Goal: Task Accomplishment & Management: Manage account settings

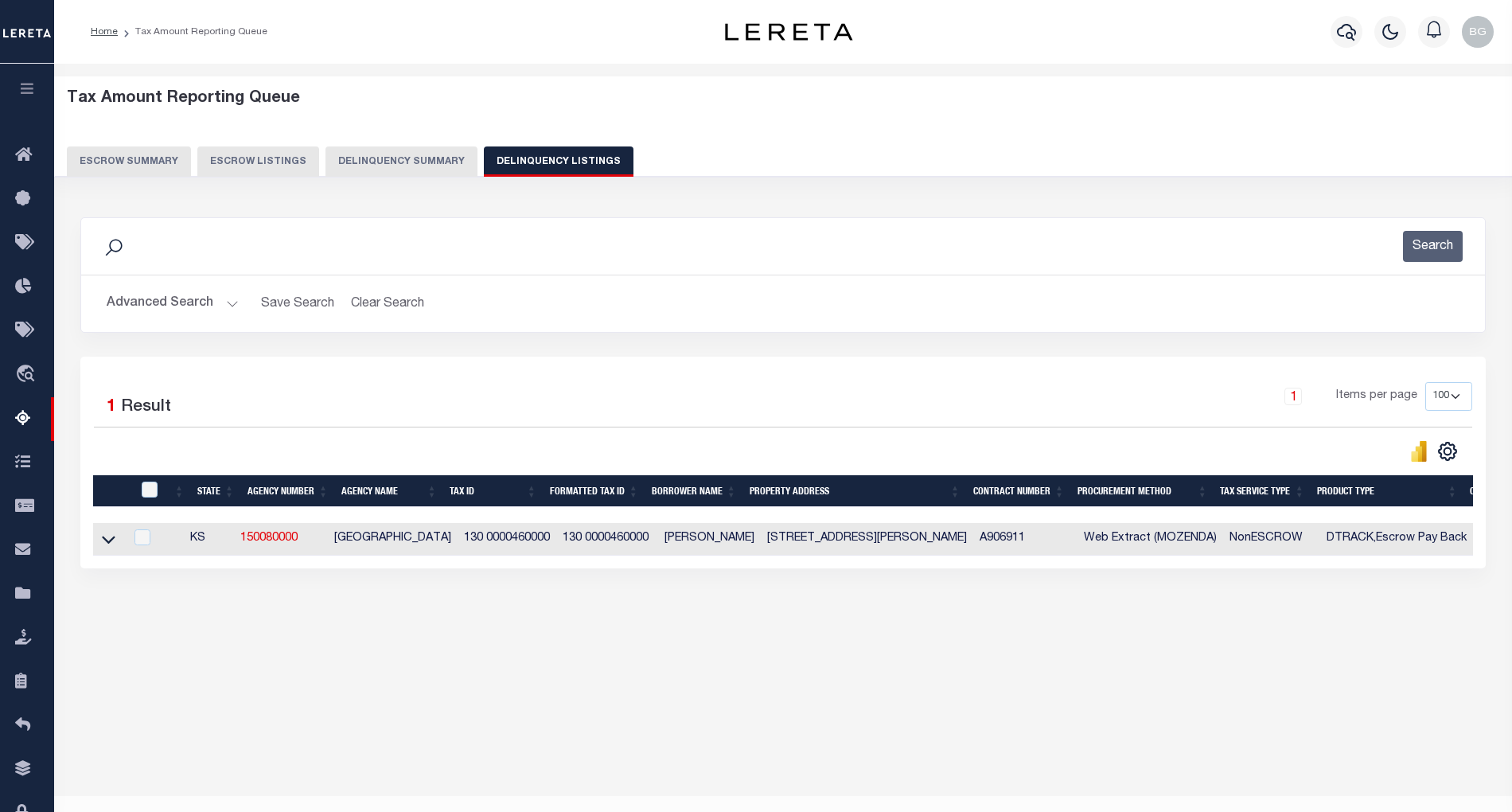
select select "100"
click at [105, 548] on icon at bounding box center [108, 540] width 13 height 17
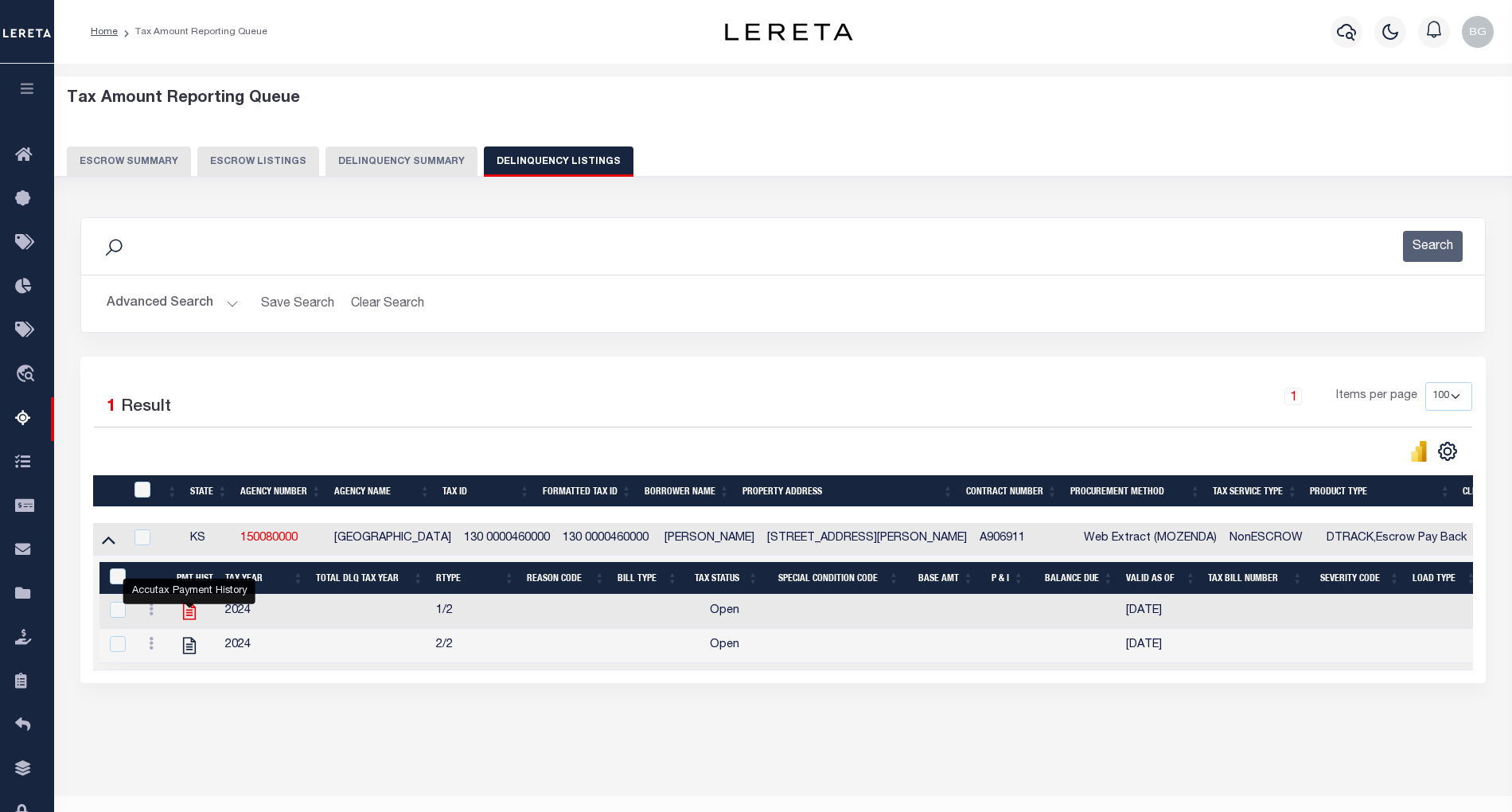
click at [190, 616] on icon "" at bounding box center [190, 612] width 12 height 17
checkbox input "true"
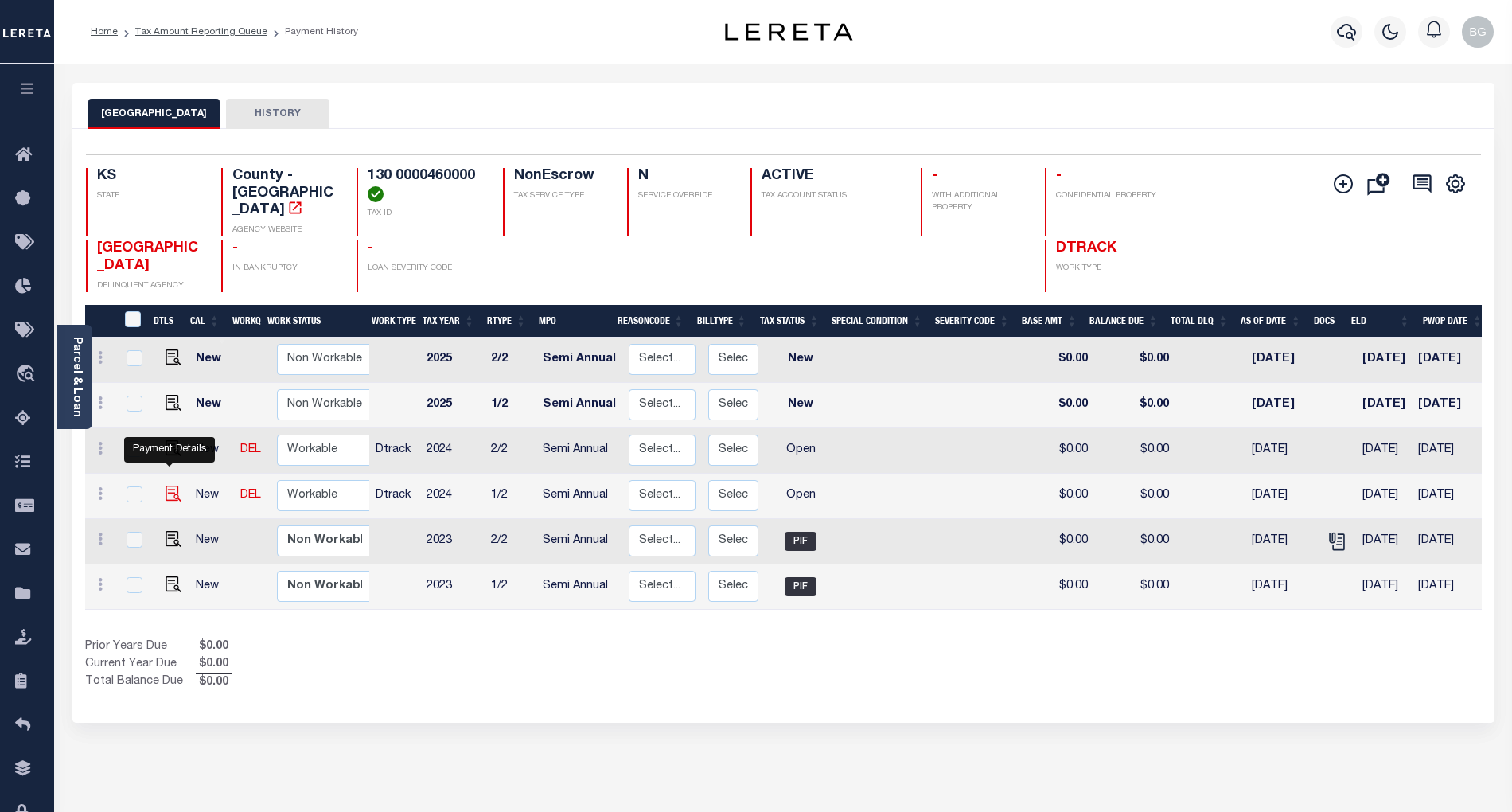
click at [167, 486] on img "" at bounding box center [174, 494] width 16 height 16
checkbox input "true"
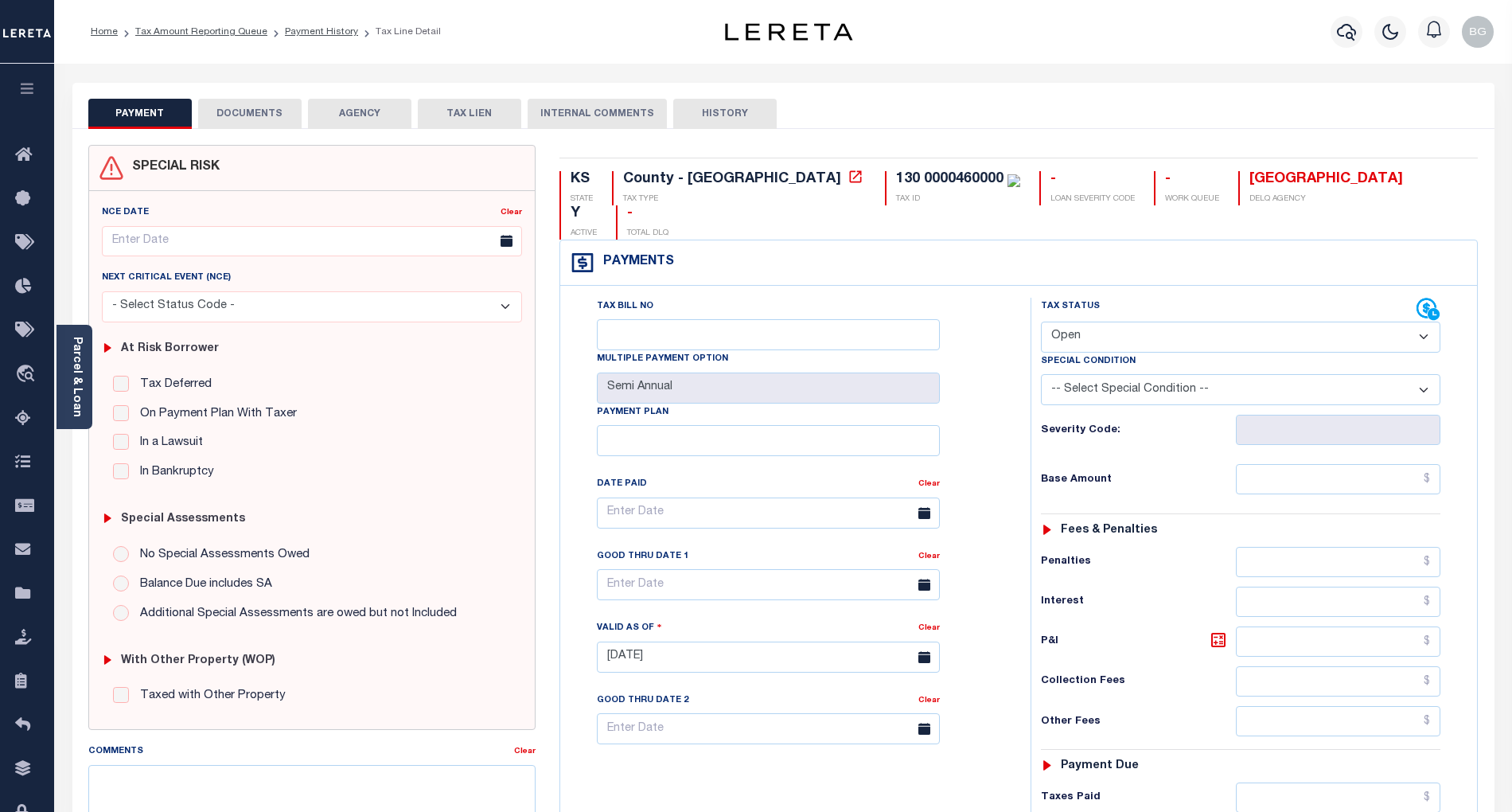
click at [245, 111] on button "DOCUMENTS" at bounding box center [250, 114] width 103 height 30
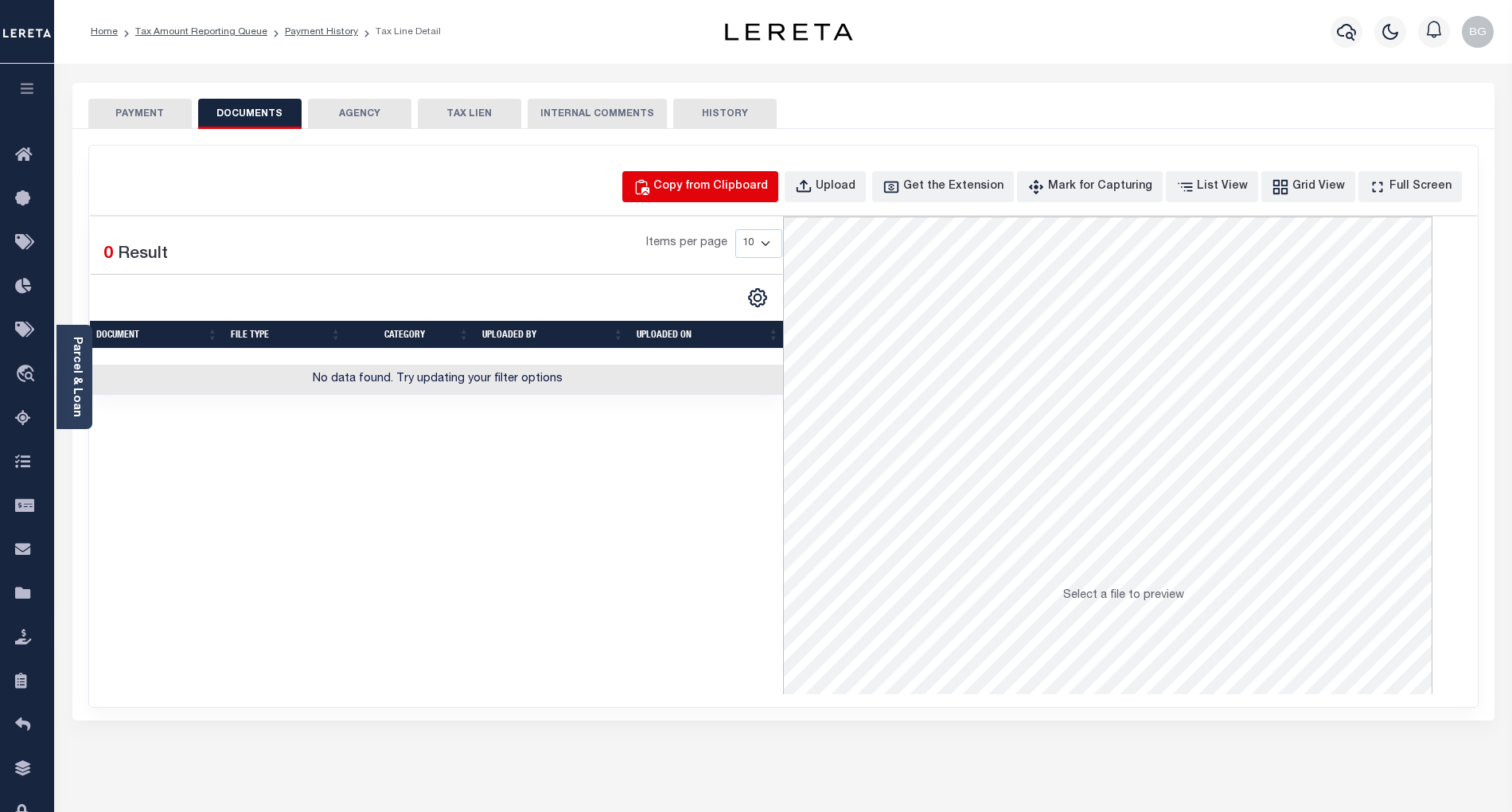
click at [732, 179] on div "Copy from Clipboard" at bounding box center [710, 187] width 115 height 18
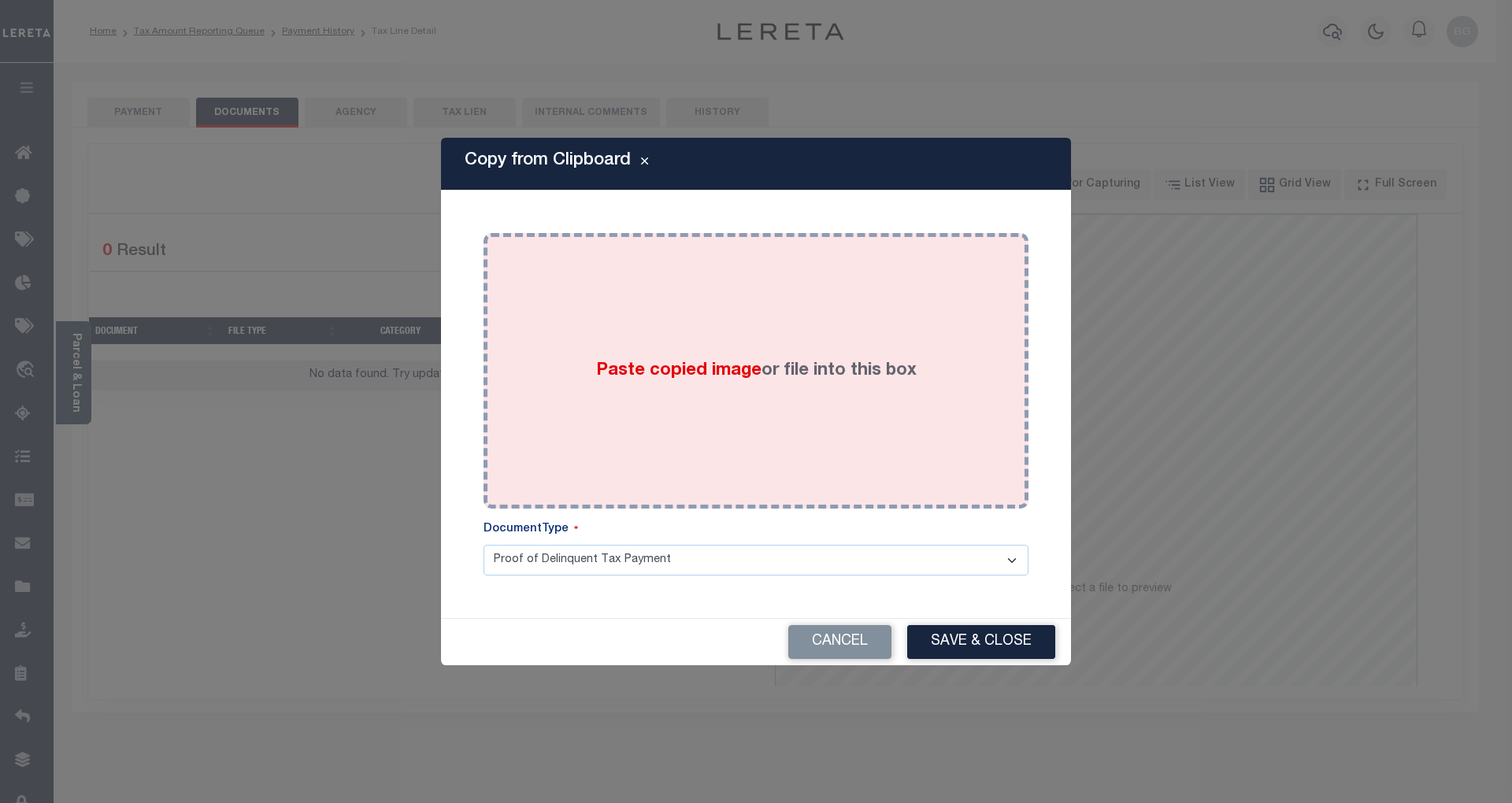
click at [690, 373] on span "Paste copied image" at bounding box center [679, 371] width 166 height 18
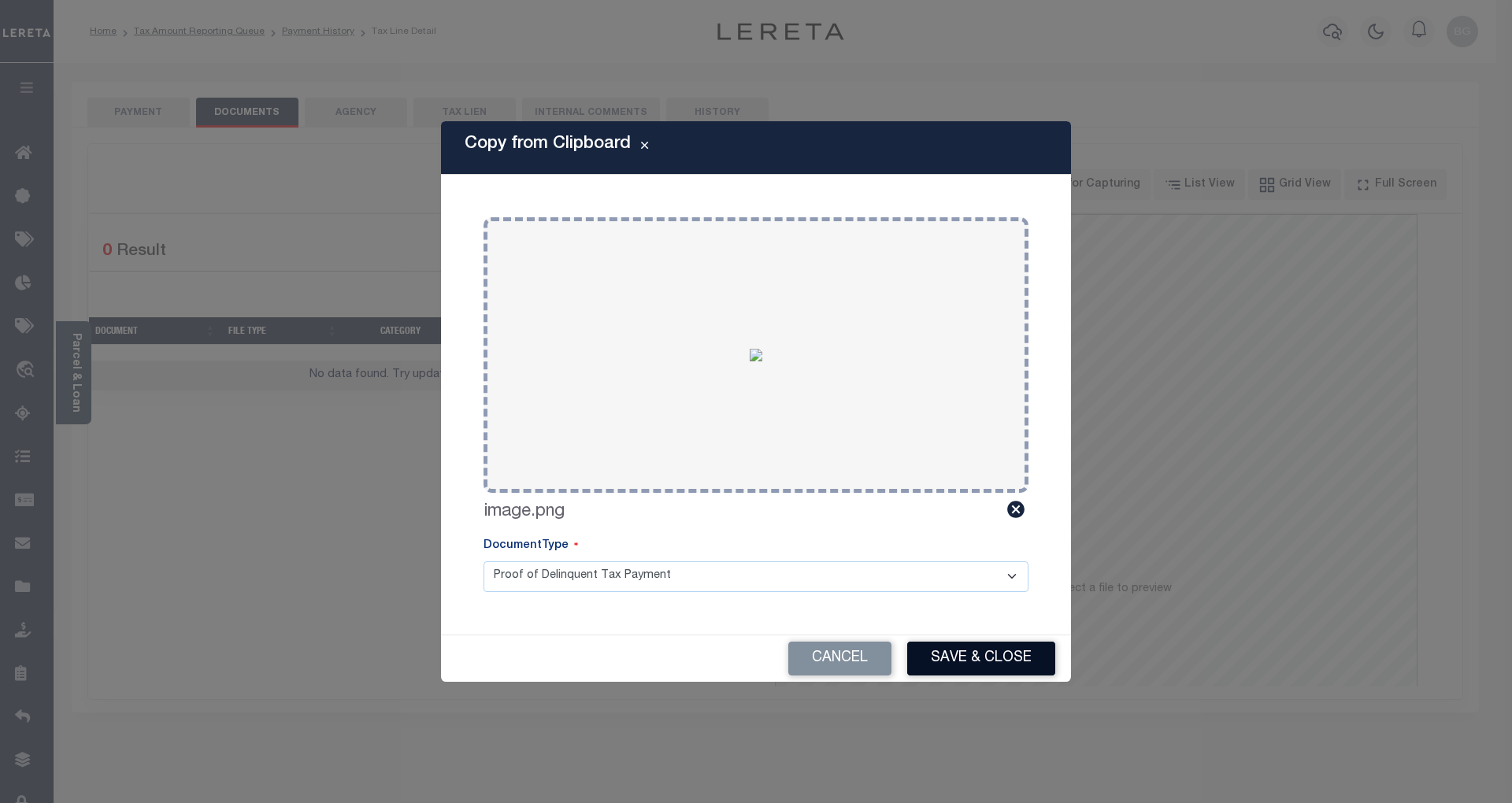
click at [999, 645] on button "Save & Close" at bounding box center [981, 659] width 148 height 33
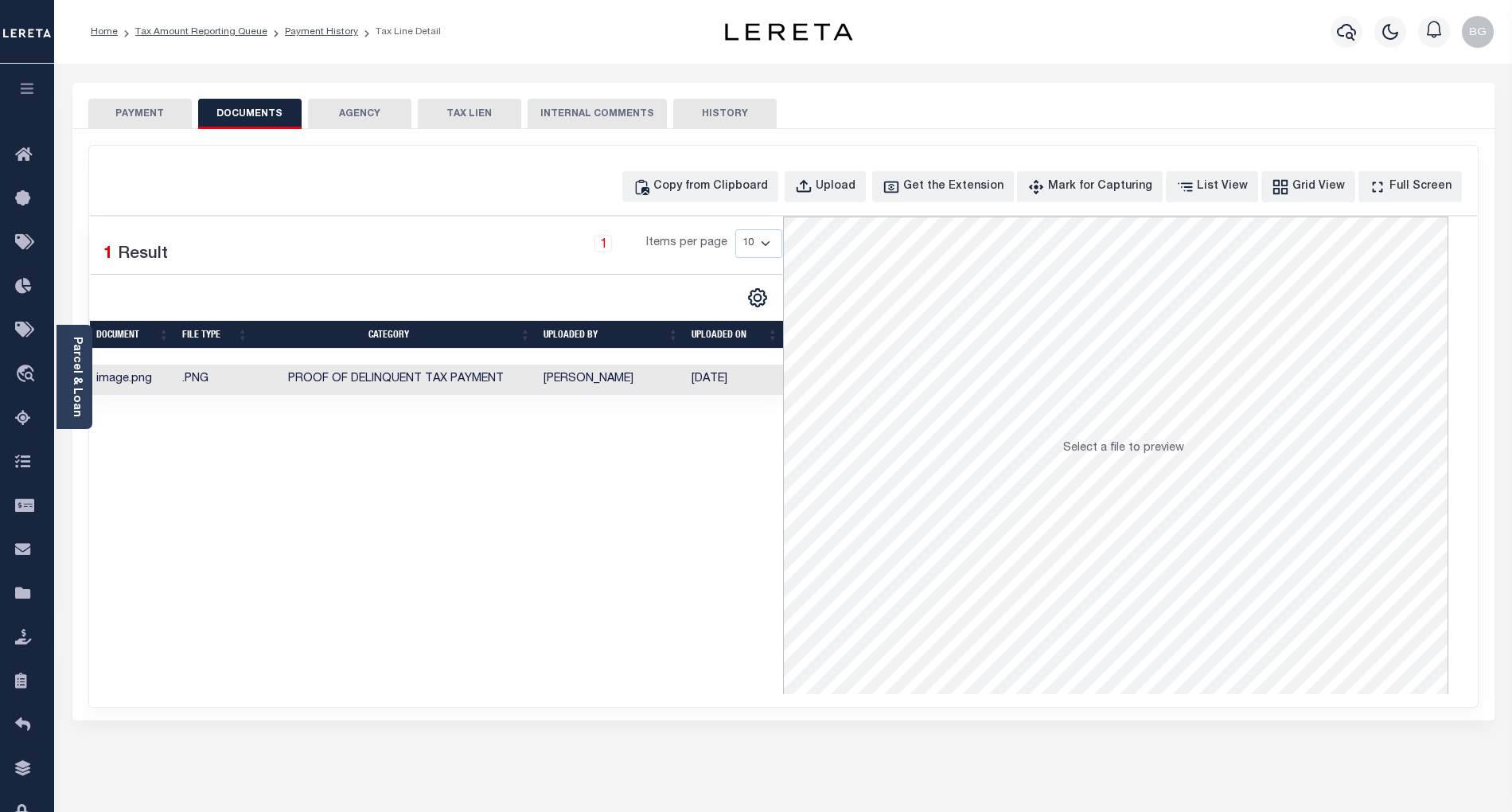
click at [150, 117] on button "PAYMENT" at bounding box center [140, 114] width 103 height 30
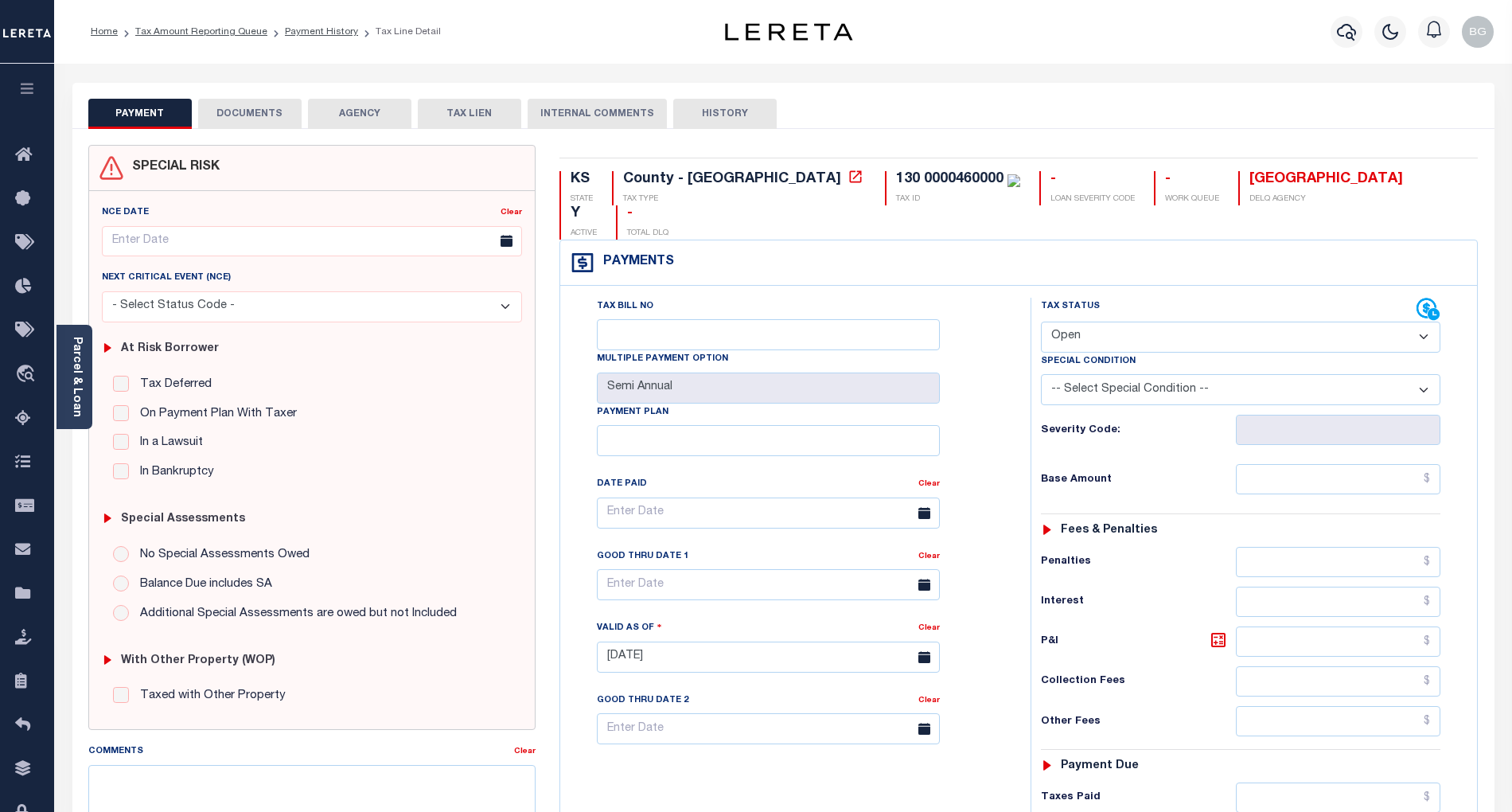
click at [1092, 321] on select "- Select Status Code - Open Due/Unpaid Paid Incomplete No Tax Due Internal Refu…" at bounding box center [1241, 337] width 400 height 31
select select "PYD"
click at [1041, 321] on select "- Select Status Code - Open Due/Unpaid Paid Incomplete No Tax Due Internal Refu…" at bounding box center [1241, 337] width 400 height 31
type input "[DATE]"
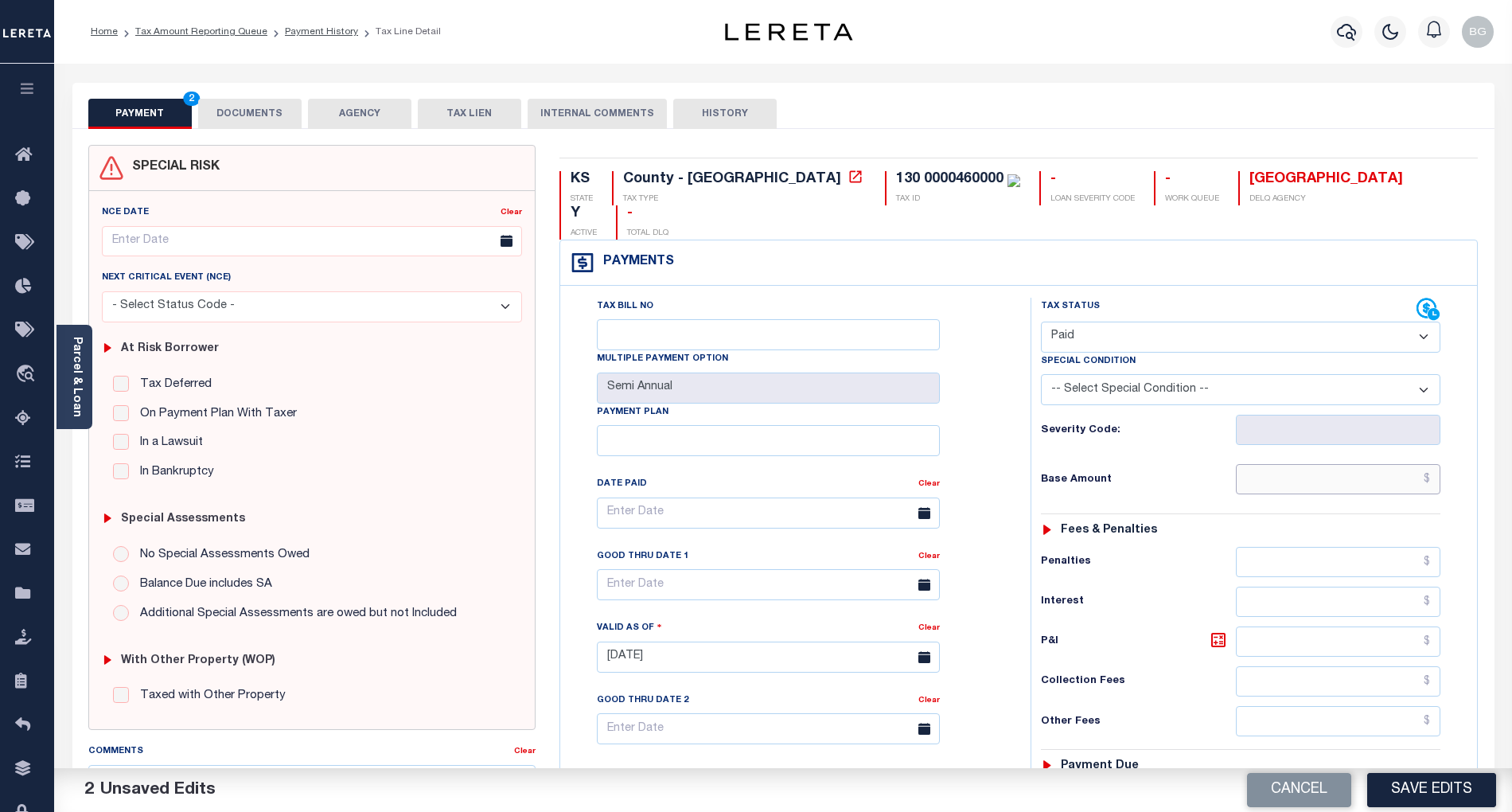
click at [1330, 464] on input "text" at bounding box center [1338, 479] width 206 height 30
paste input "1,528.21"
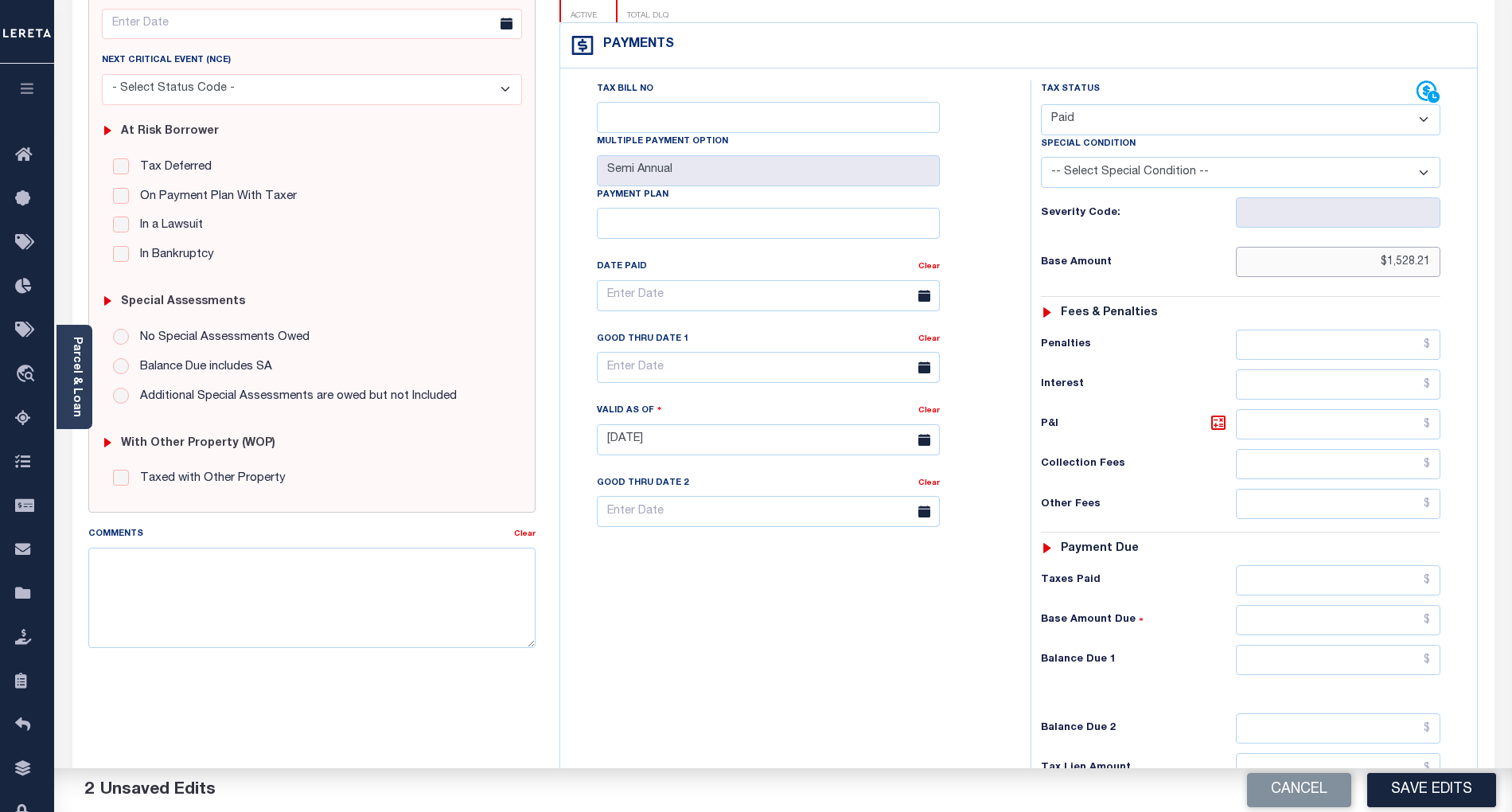
scroll to position [319, 0]
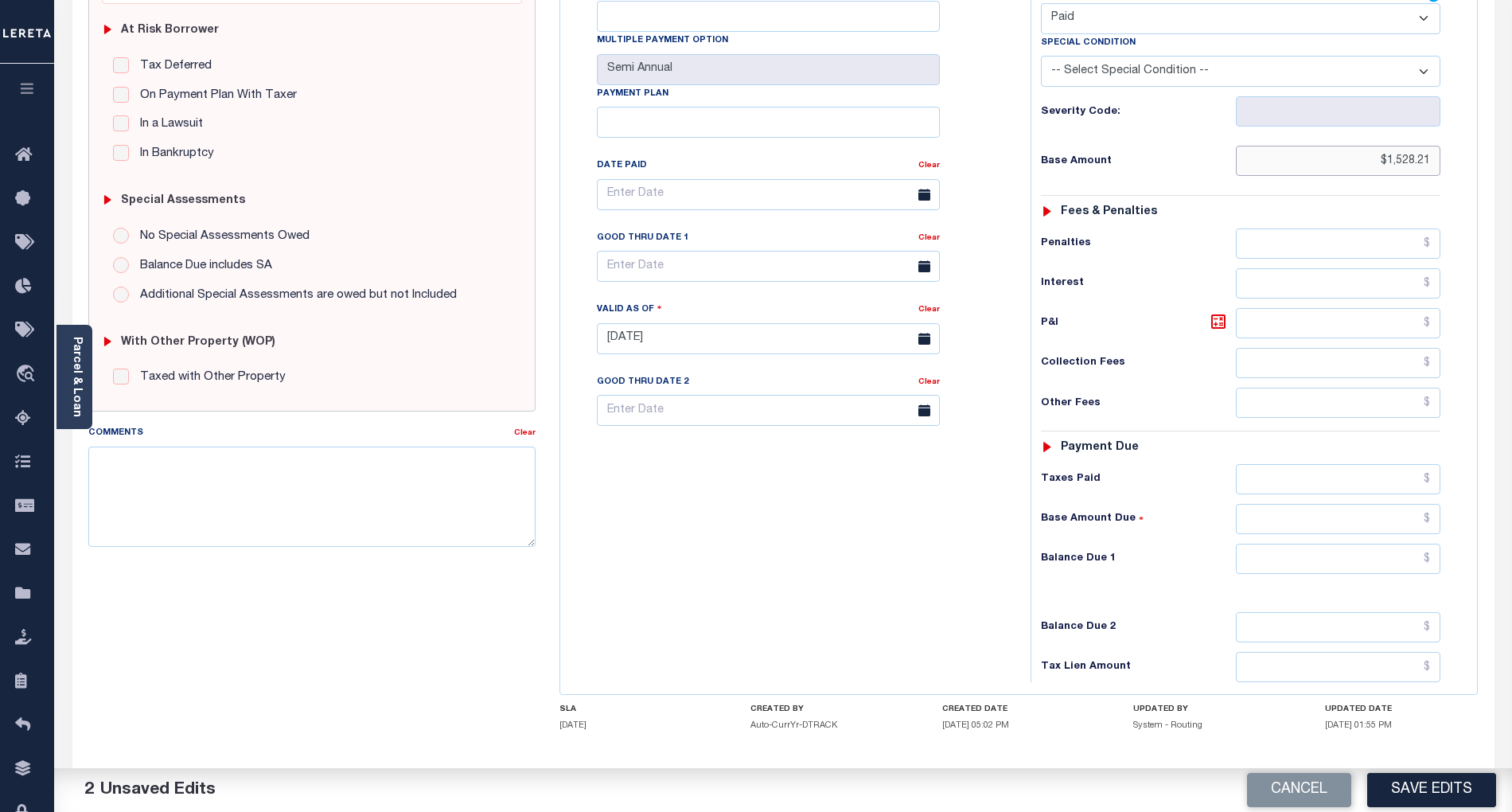
type input "$1,528.21"
click at [1404, 544] on input "text" at bounding box center [1338, 559] width 206 height 30
type input "$0.00"
click at [936, 539] on div "Tax Bill No Multiple Payment Option Semi Annual Payment Plan Clear" at bounding box center [791, 331] width 455 height 703
click at [1427, 792] on button "Save Edits" at bounding box center [1432, 791] width 129 height 34
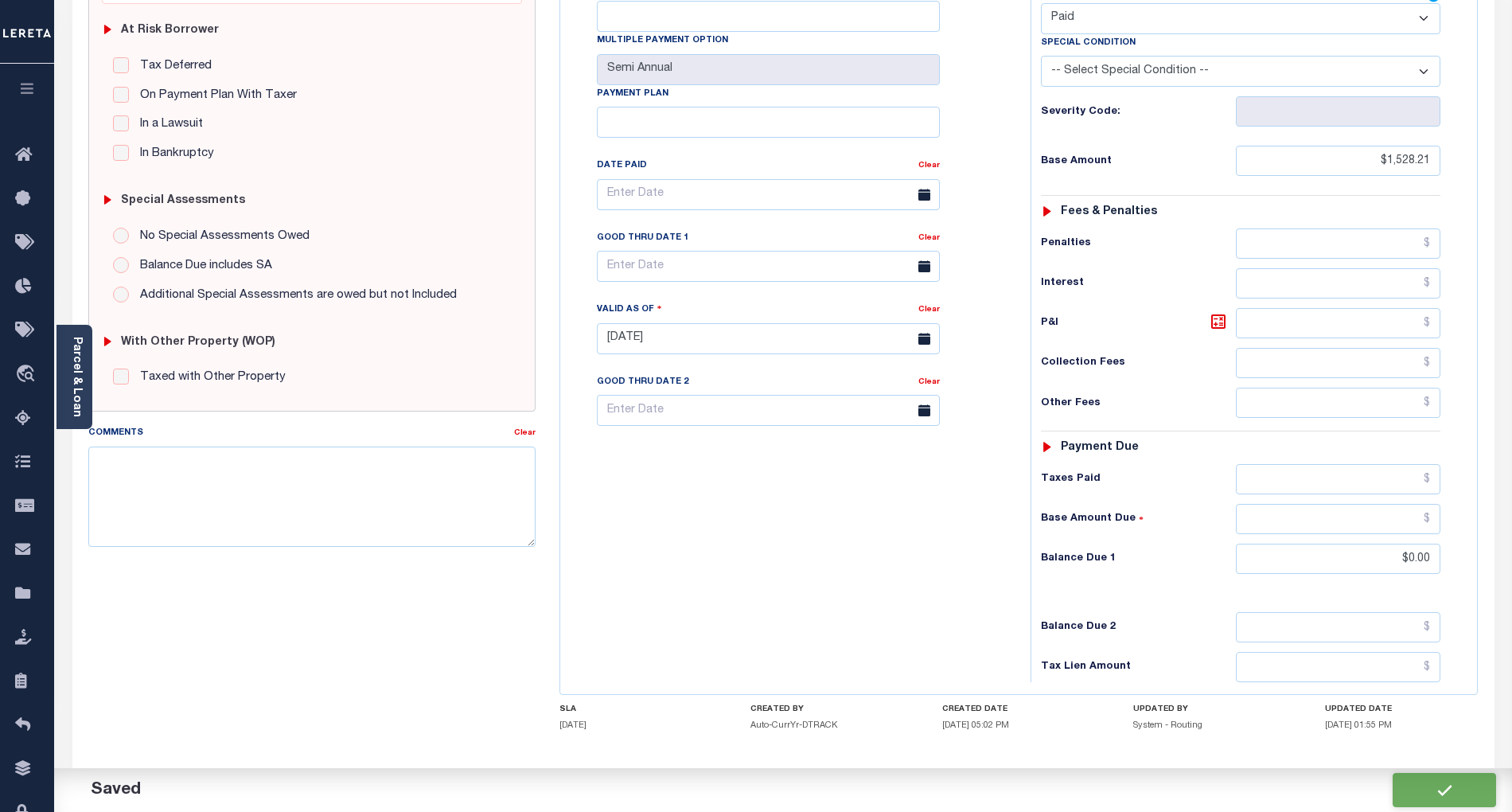
checkbox input "false"
type input "$1,528.21"
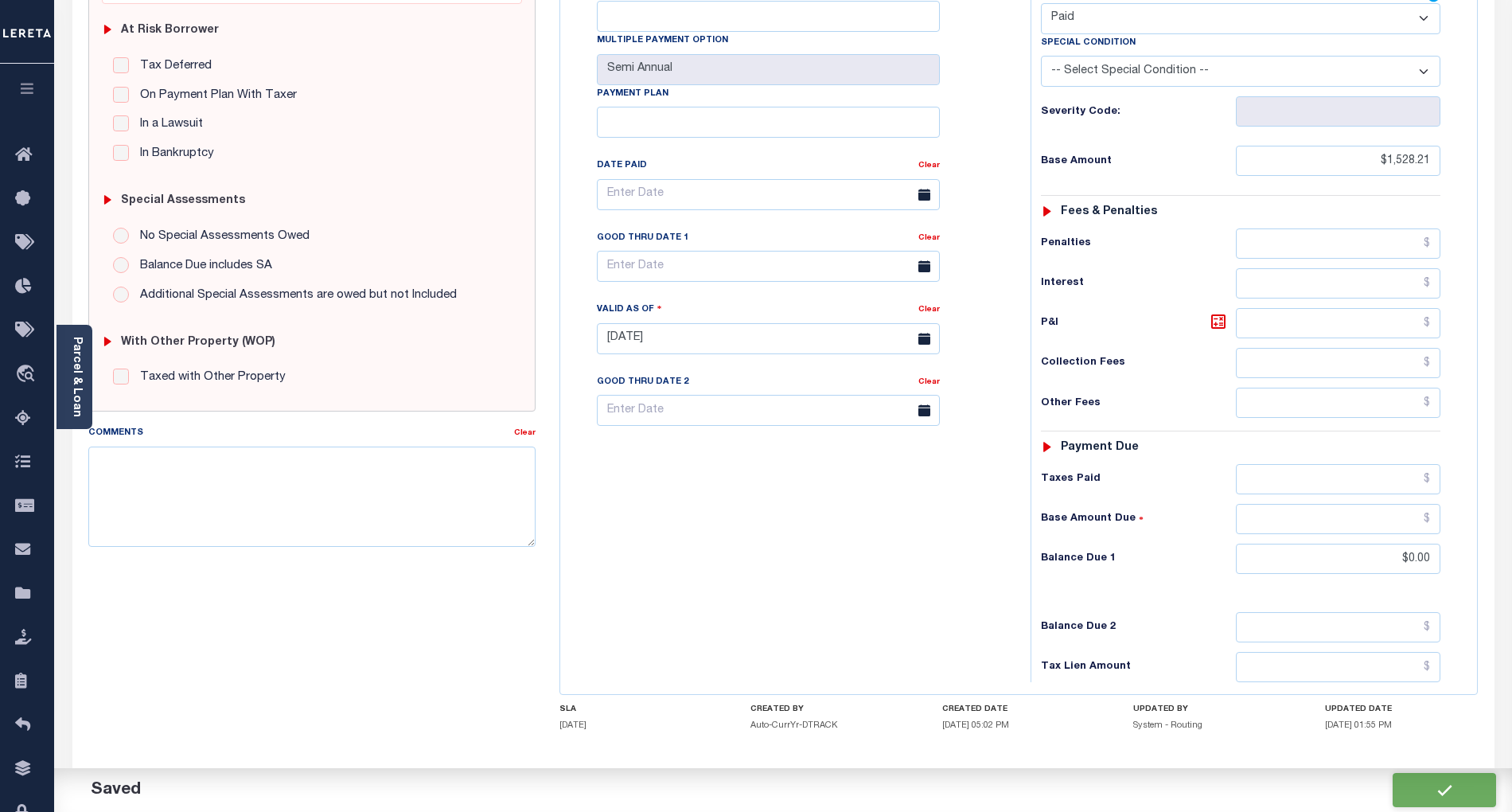
type input "$0"
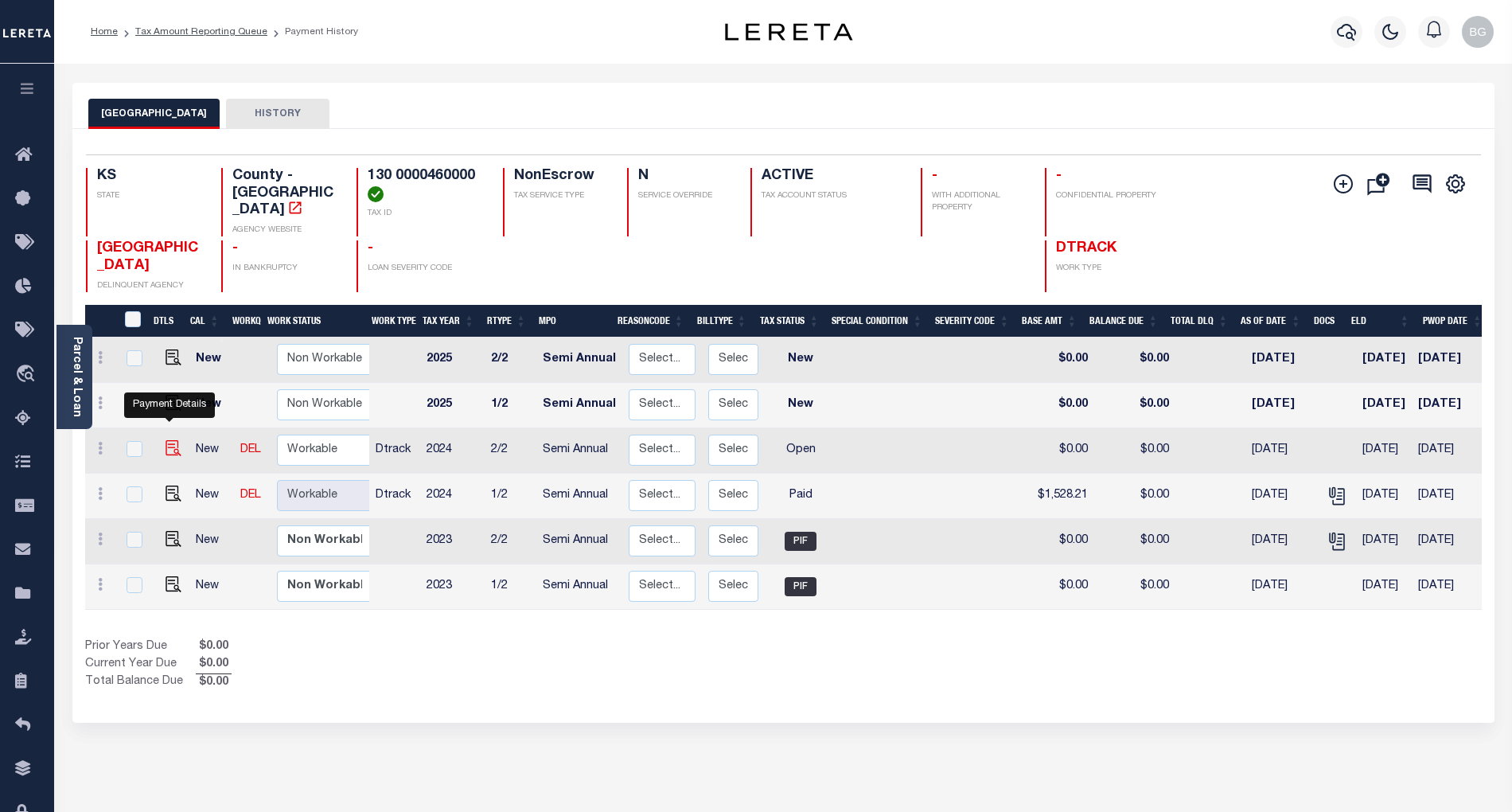
click at [170, 441] on img "" at bounding box center [174, 449] width 16 height 16
checkbox input "true"
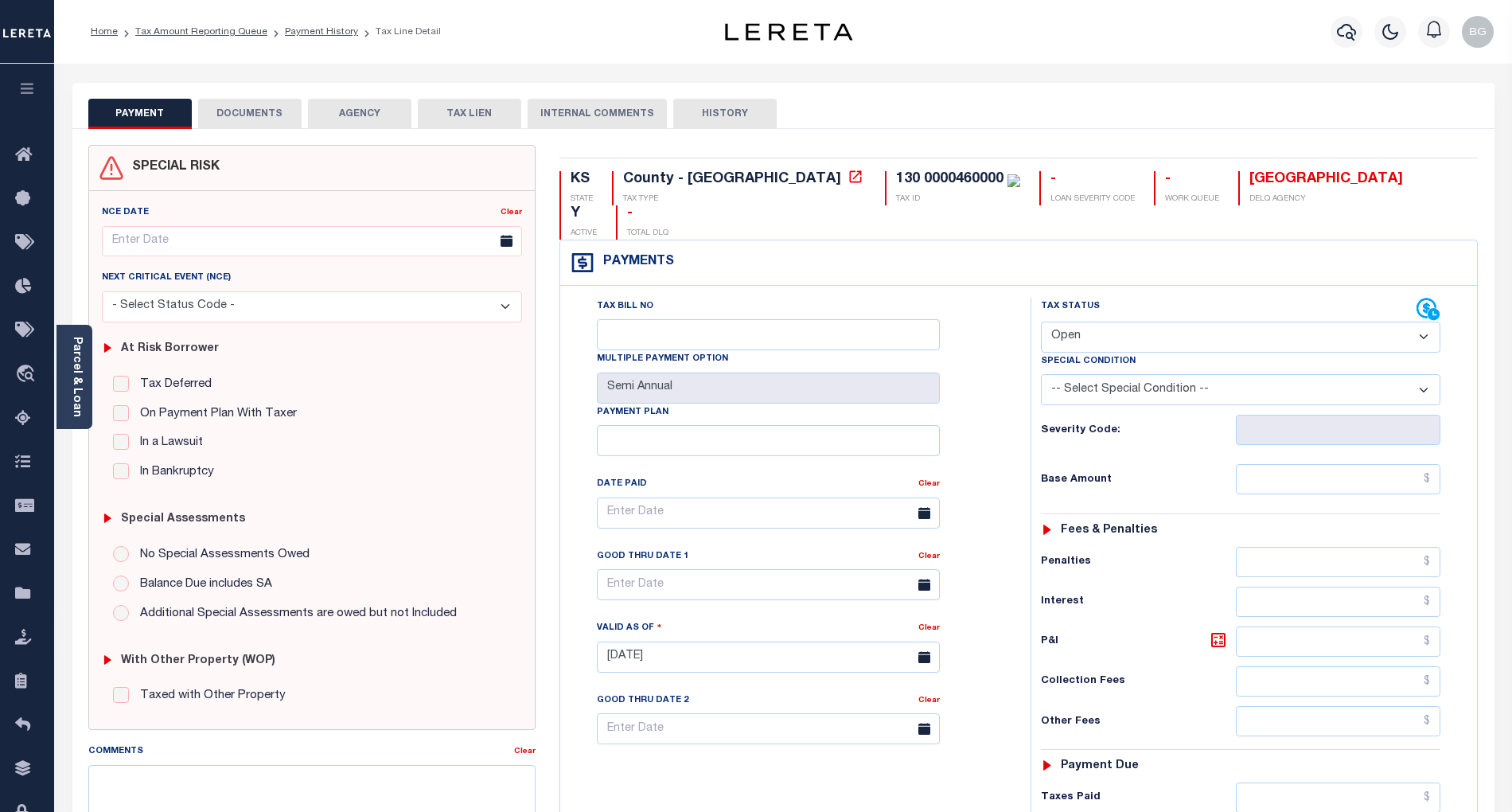
drag, startPoint x: 1102, startPoint y: 298, endPoint x: 1104, endPoint y: 313, distance: 15.1
click at [1102, 321] on select "- Select Status Code - Open Due/Unpaid Paid Incomplete No Tax Due Internal Refu…" at bounding box center [1241, 337] width 400 height 31
select select "PYD"
click at [1041, 321] on select "- Select Status Code - Open Due/Unpaid Paid Incomplete No Tax Due Internal Refu…" at bounding box center [1241, 337] width 400 height 31
type input "[DATE]"
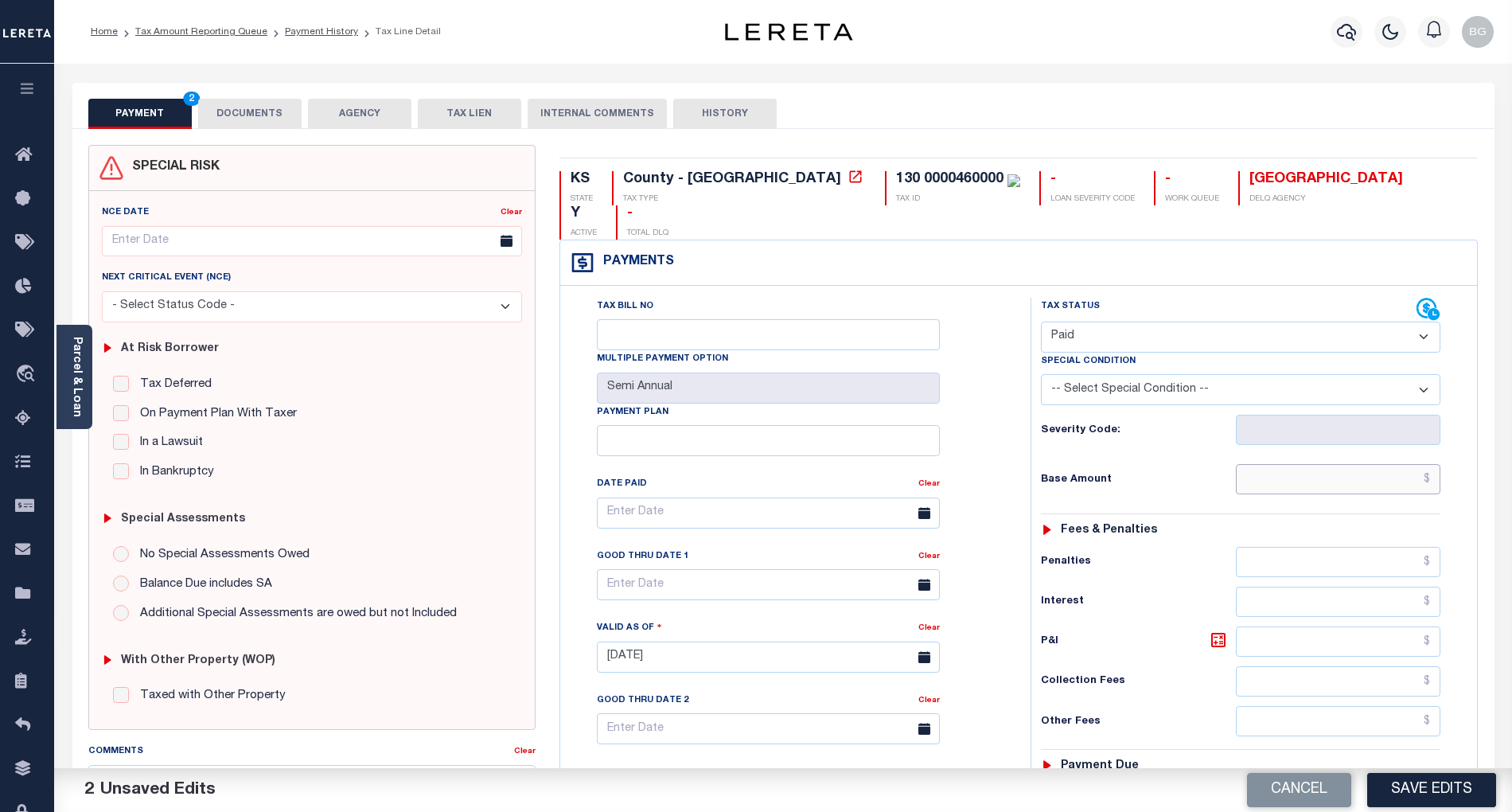
click at [1404, 464] on input "text" at bounding box center [1338, 479] width 206 height 30
paste input "1,528.21"
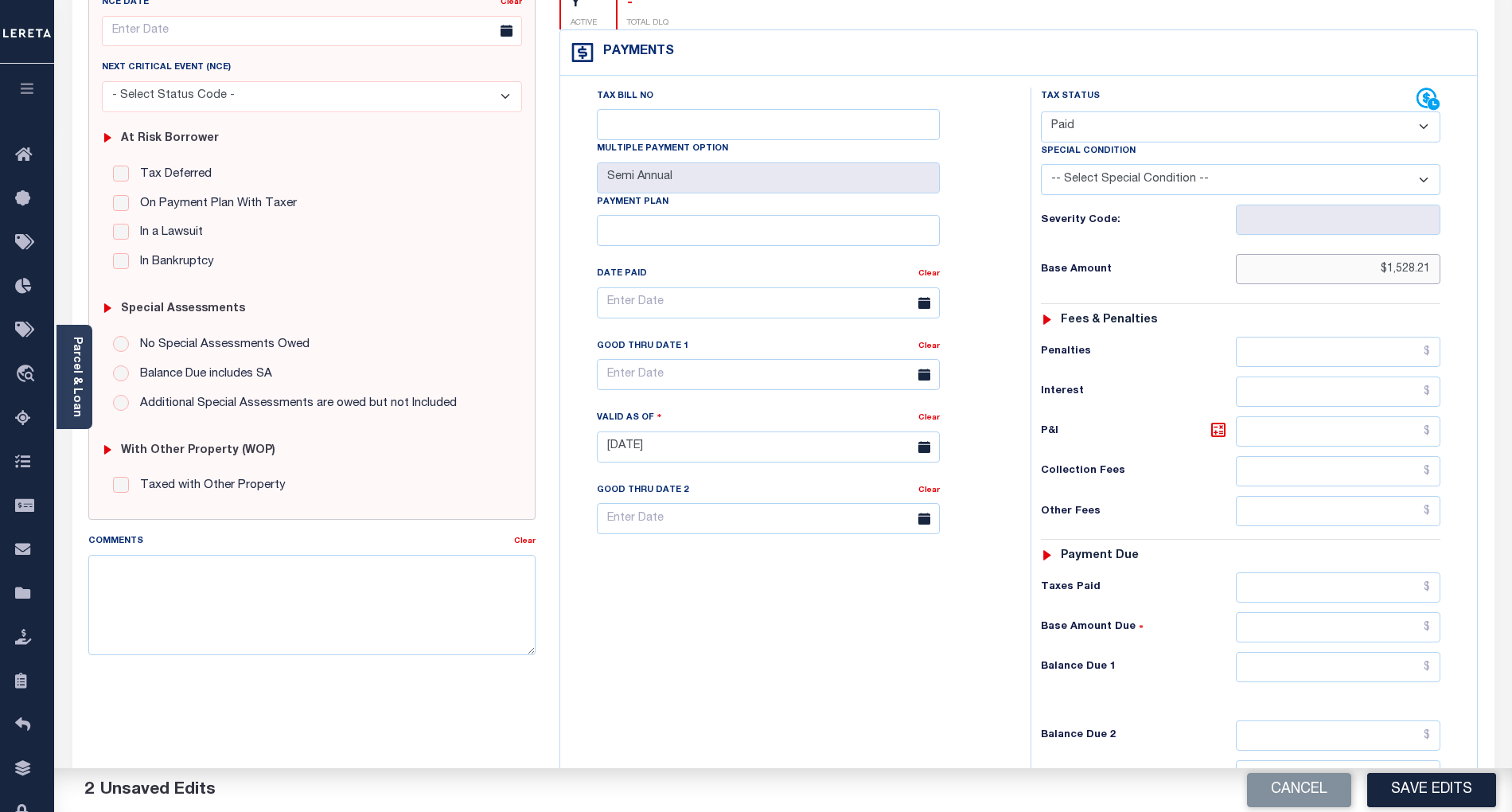
scroll to position [319, 0]
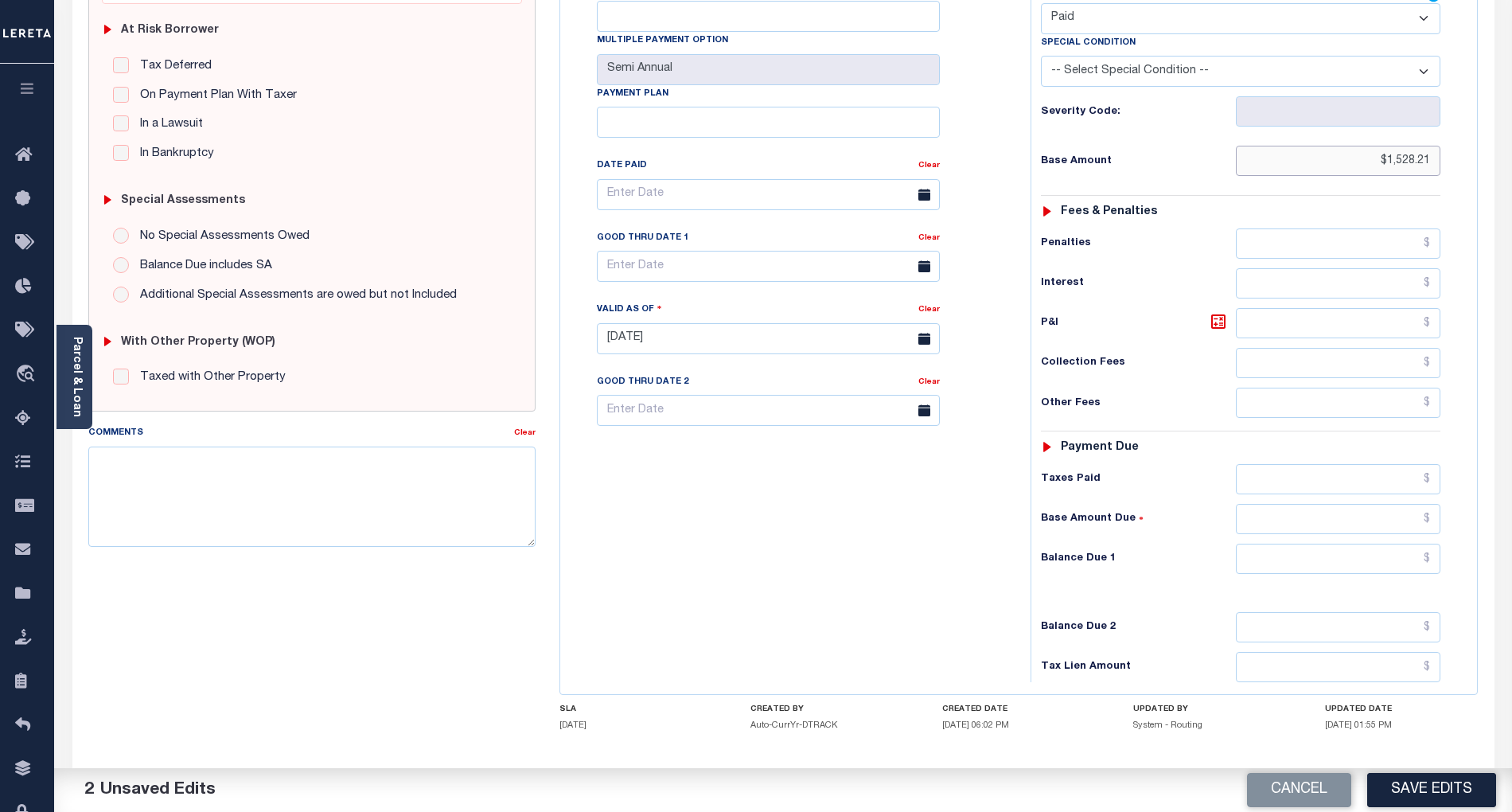
type input "$1,528.21"
click at [1411, 544] on input "text" at bounding box center [1338, 559] width 206 height 30
type input "$0.00"
drag, startPoint x: 956, startPoint y: 589, endPoint x: 989, endPoint y: 589, distance: 33.0
click at [956, 589] on div "Tax Bill No Multiple Payment Option Semi Annual Payment Plan Clear" at bounding box center [791, 331] width 455 height 703
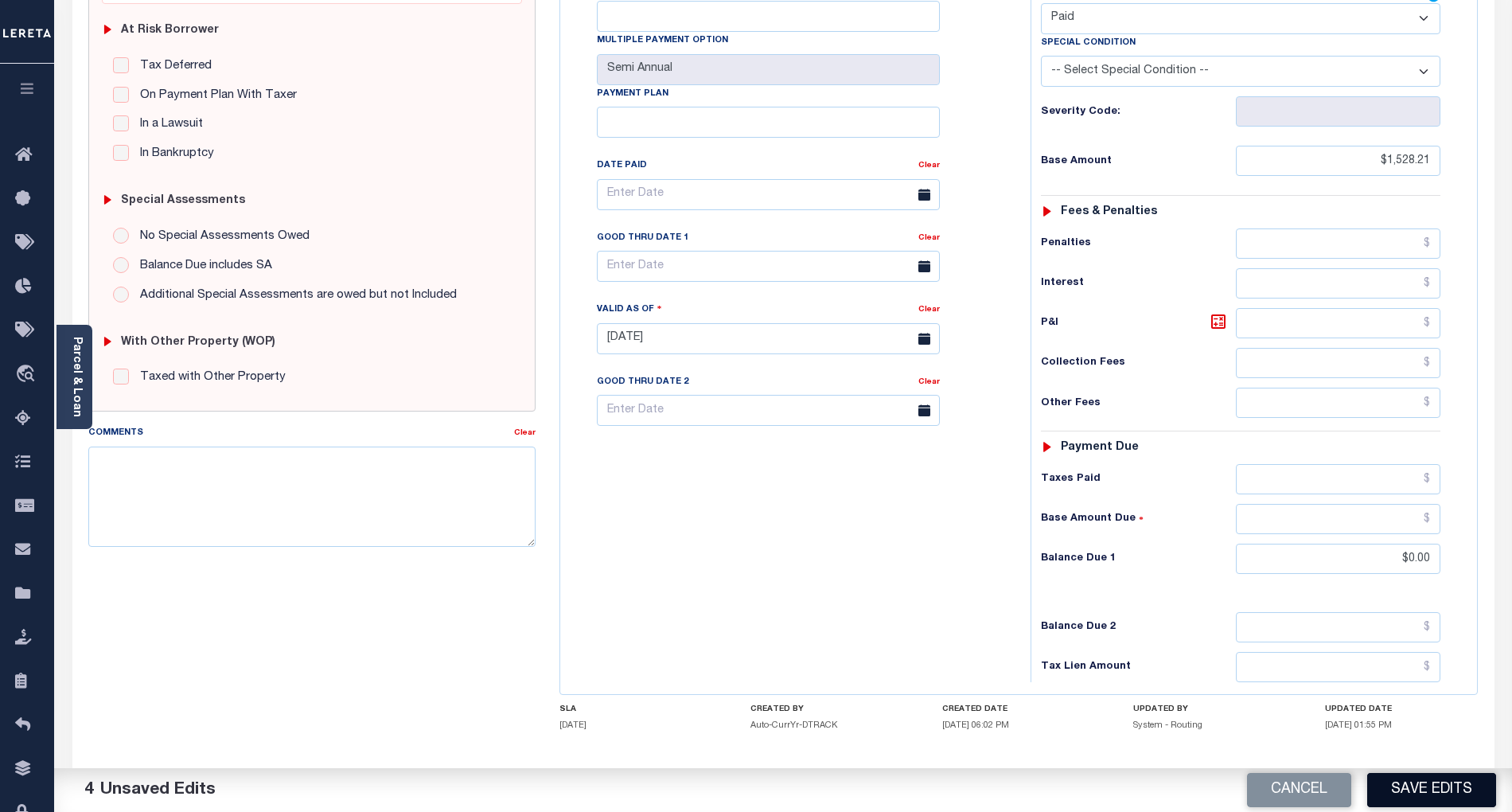
click at [1468, 795] on button "Save Edits" at bounding box center [1432, 791] width 129 height 34
checkbox input "false"
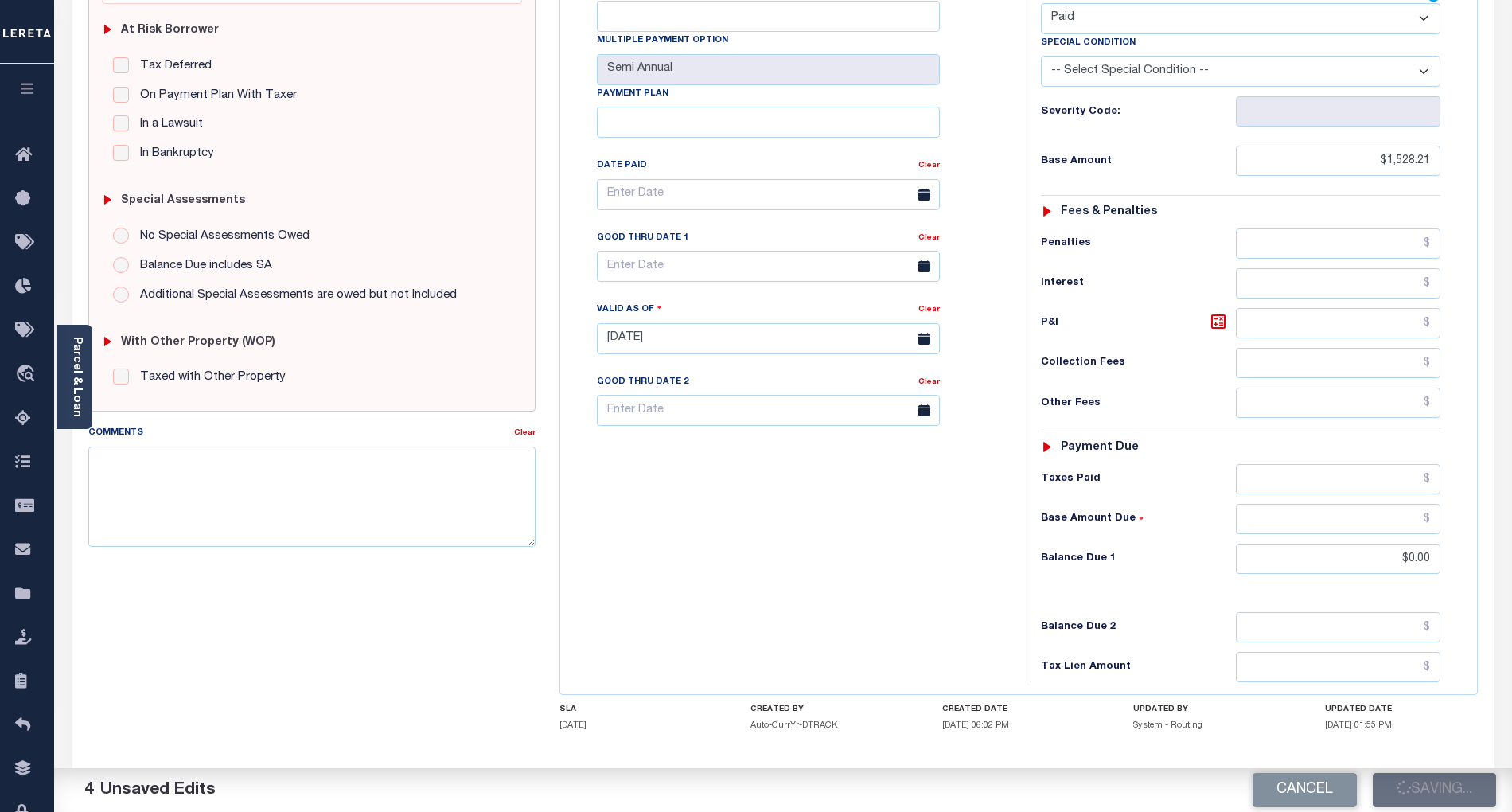
type input "$1,528.21"
type input "$0"
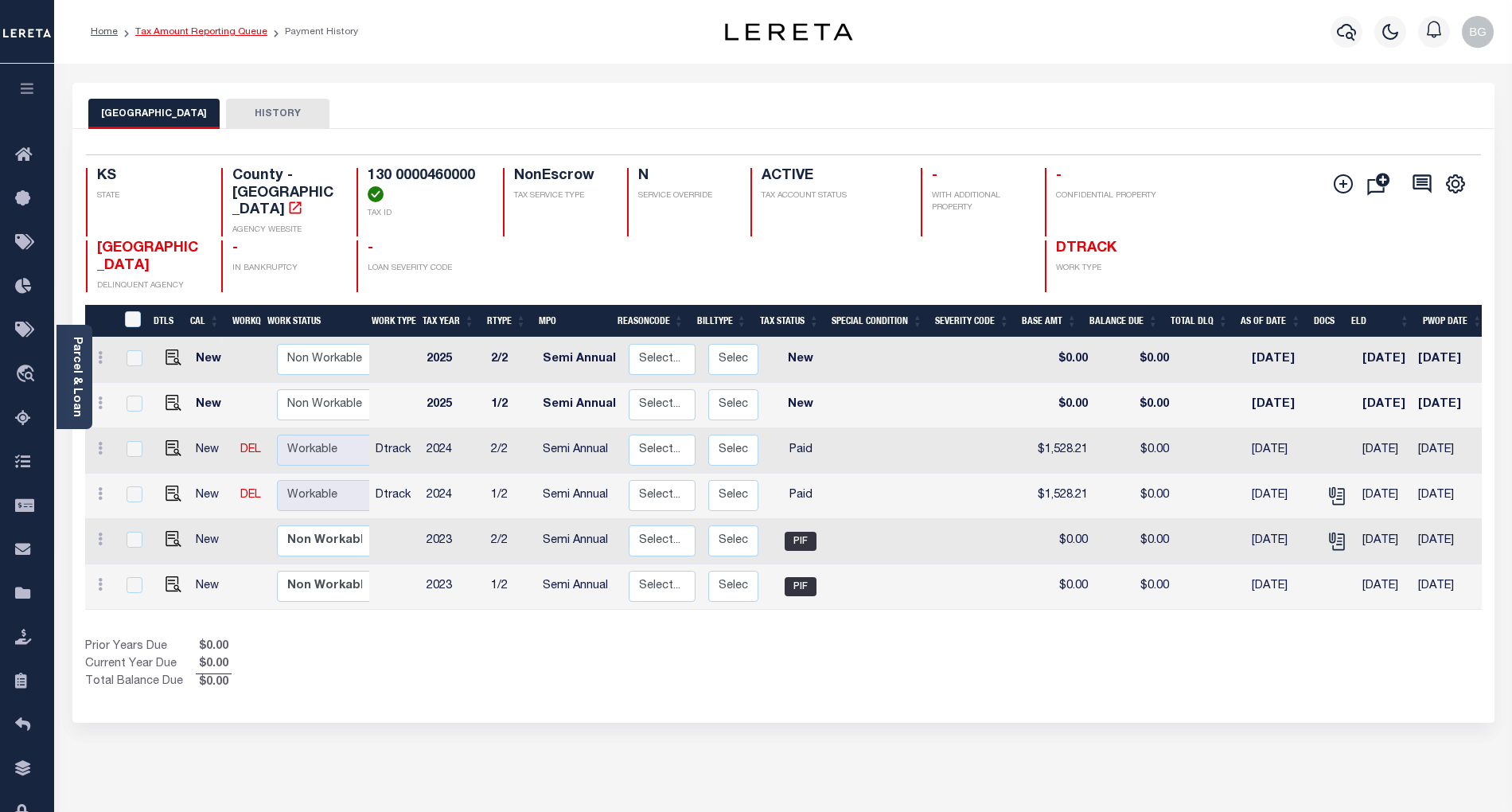
click at [180, 30] on link "Tax Amount Reporting Queue" at bounding box center [201, 31] width 132 height 10
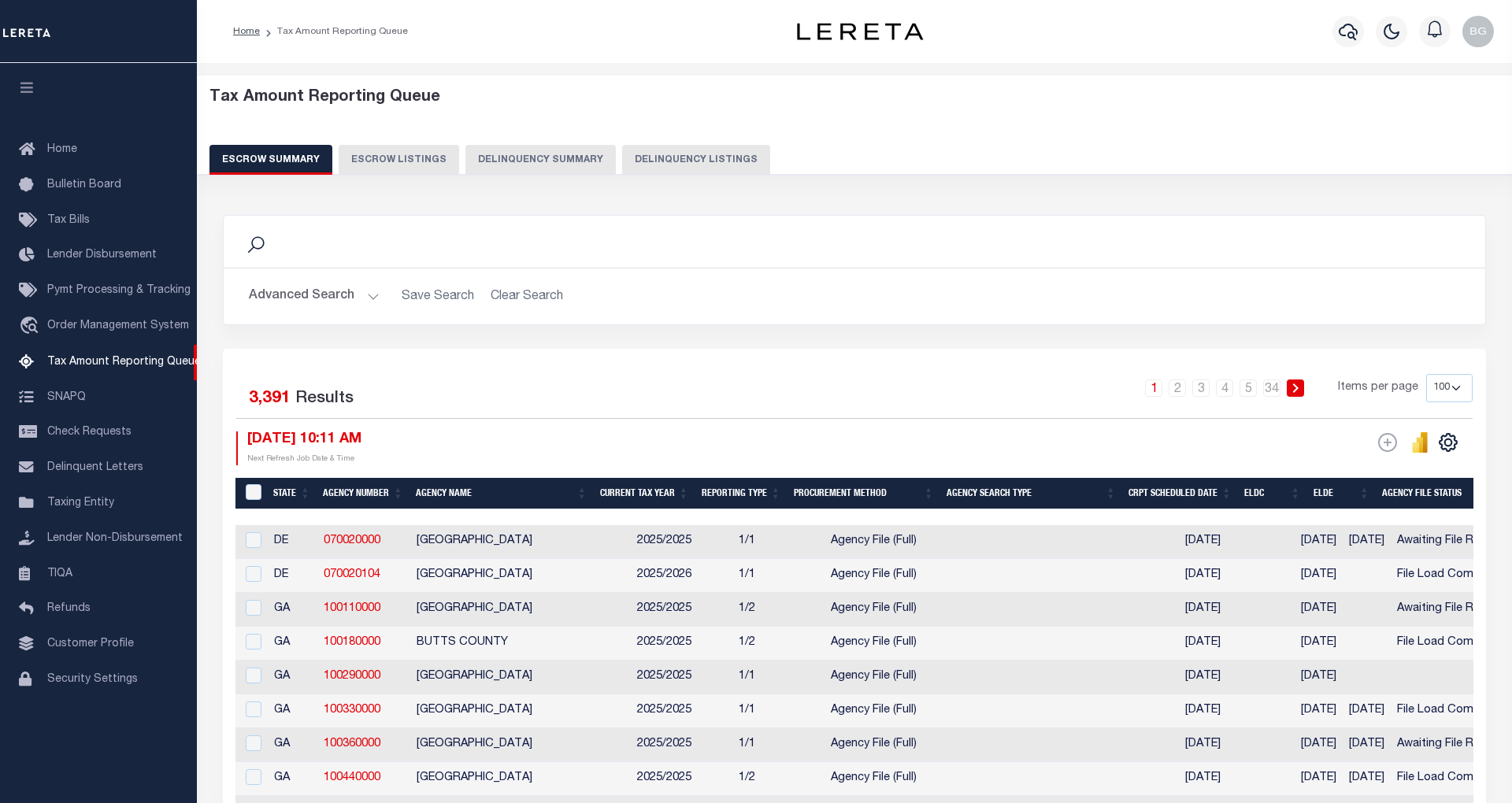
select select "100"
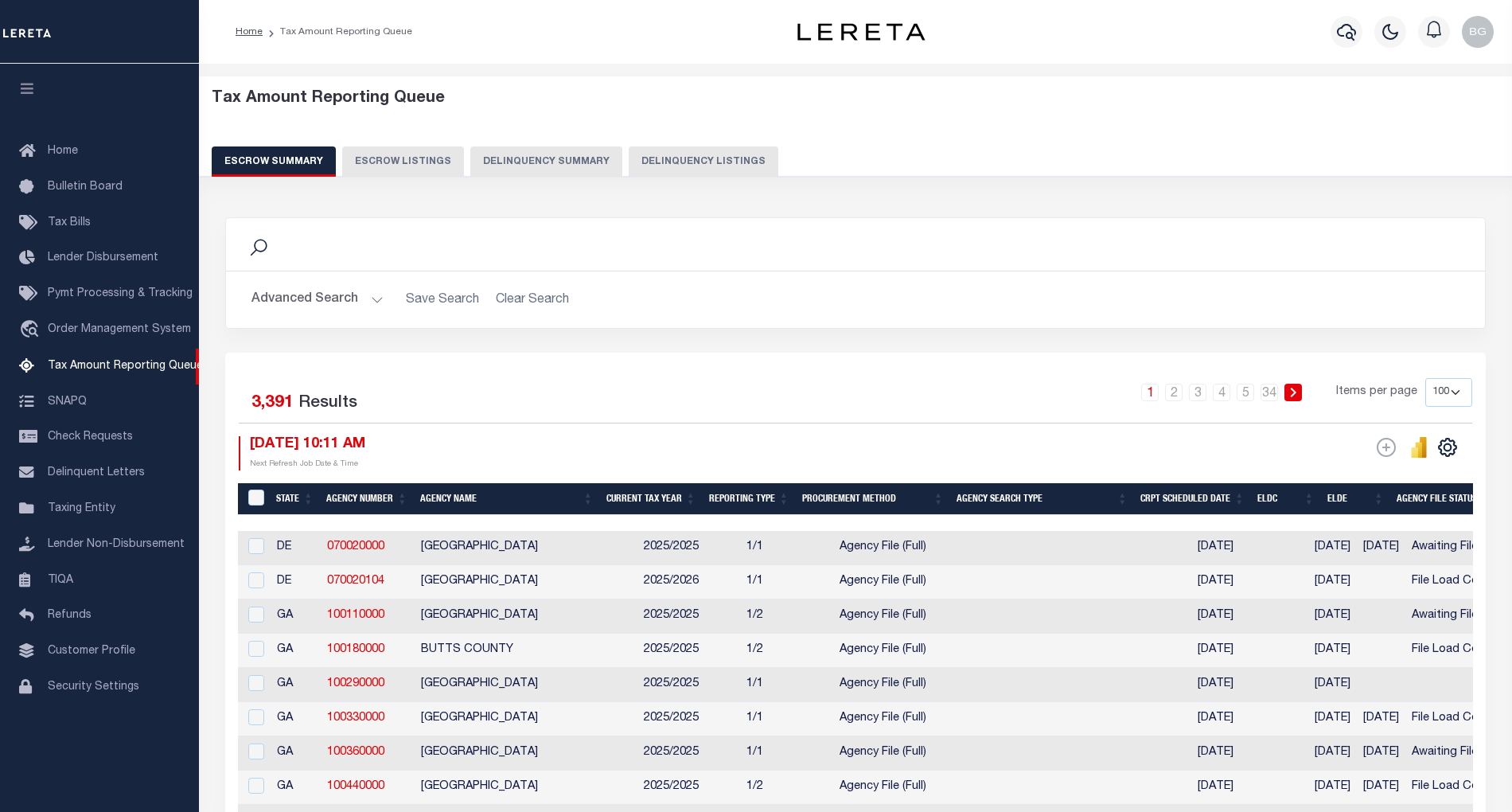
click at [684, 159] on button "Delinquency Listings" at bounding box center [704, 162] width 150 height 30
select select "100"
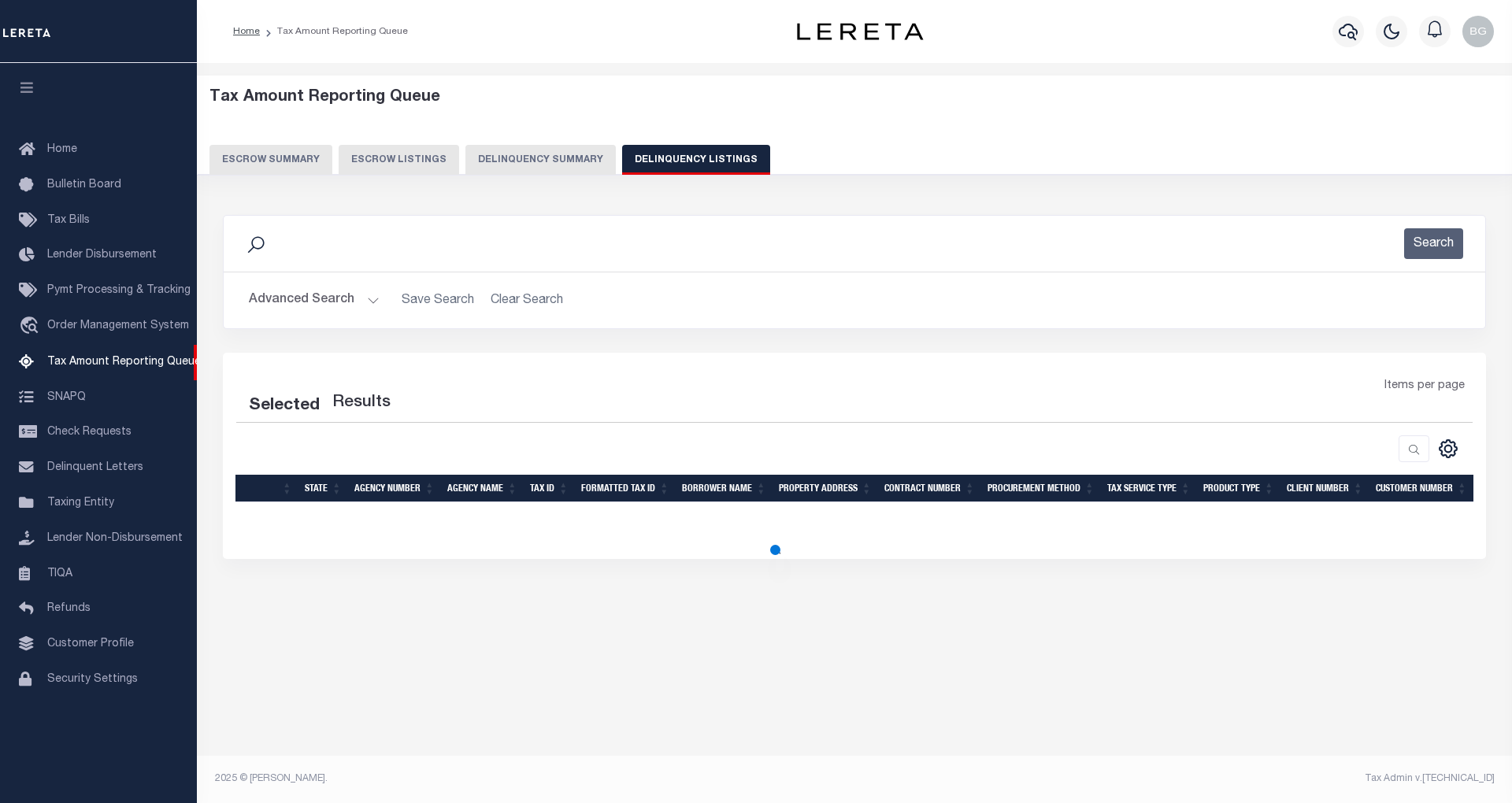
select select "100"
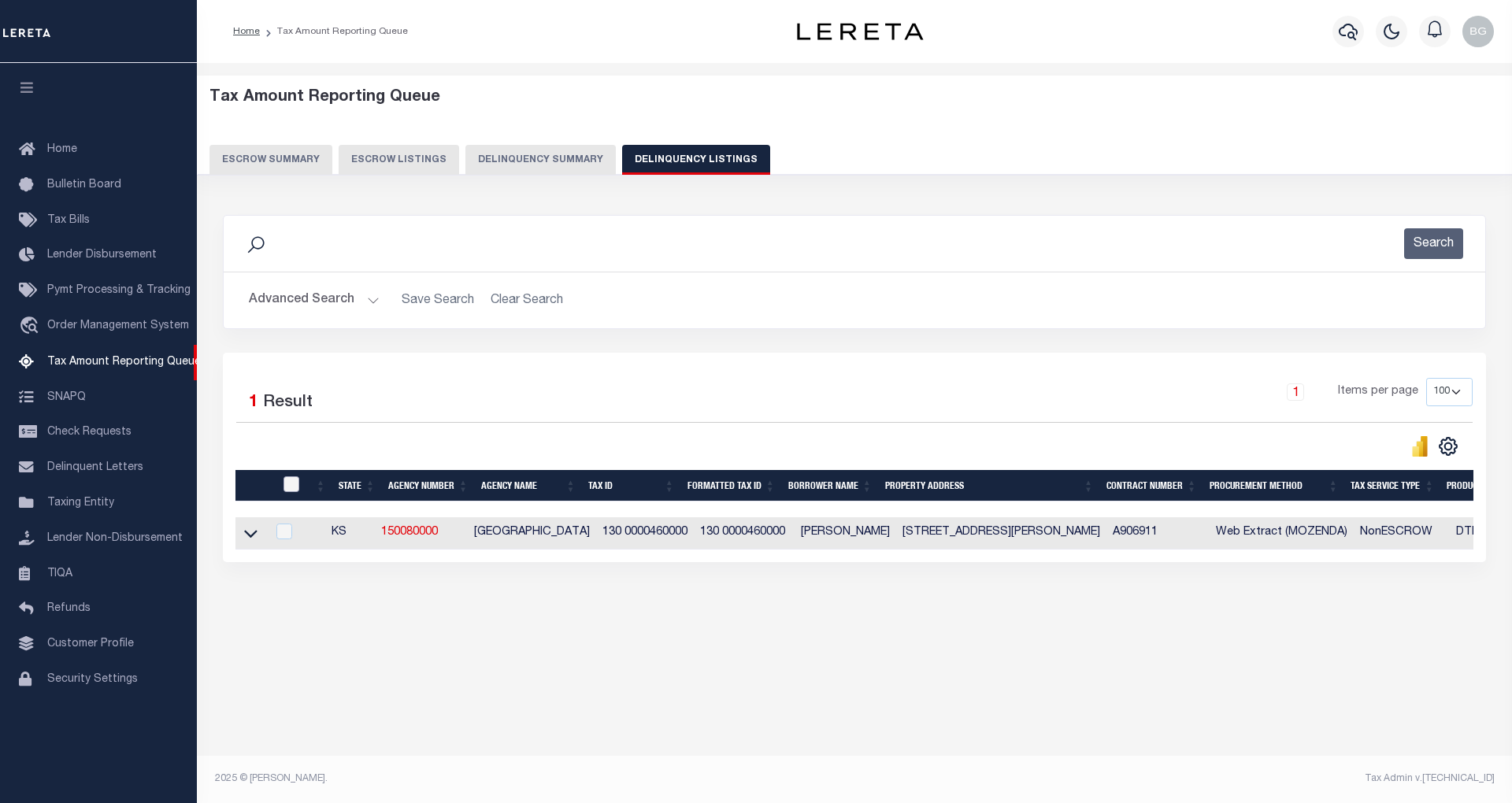
click at [294, 487] on input "checkbox" at bounding box center [291, 484] width 16 height 16
checkbox input "true"
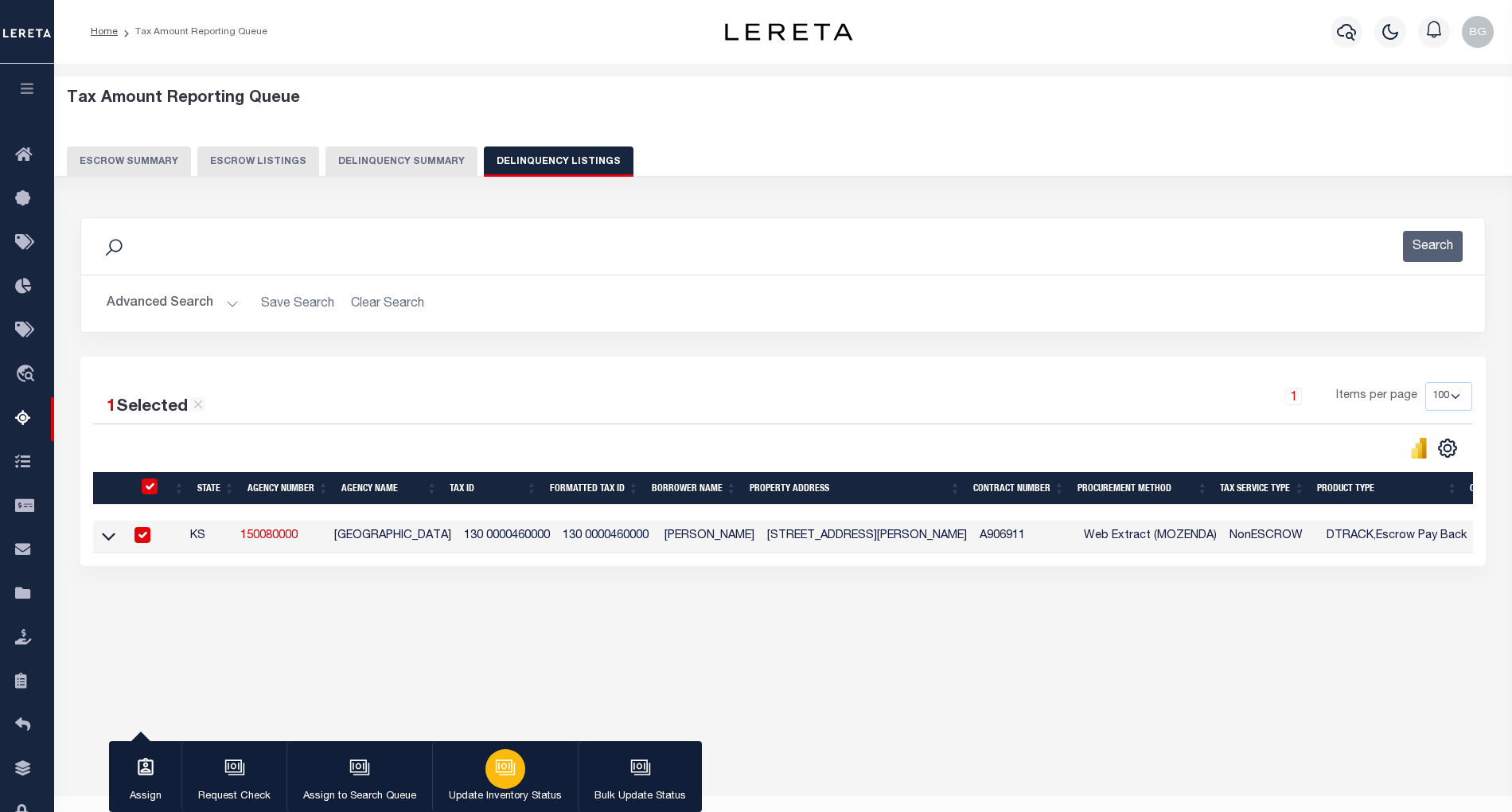
click at [497, 774] on icon "button" at bounding box center [505, 767] width 20 height 20
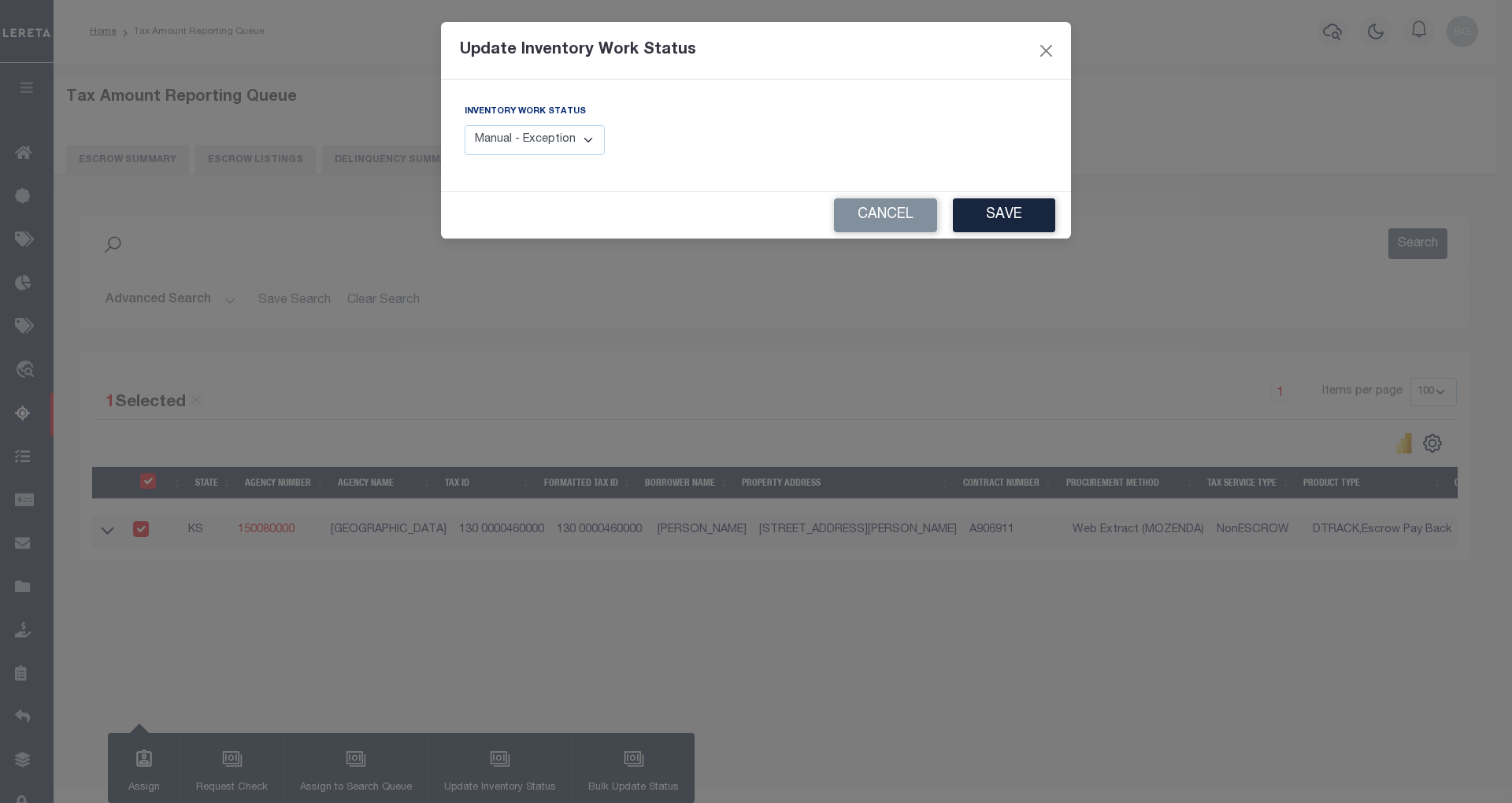
click at [555, 136] on select "Manual - Exception Pended - Awaiting Search Late Add Exception Completed" at bounding box center [535, 140] width 140 height 31
select select "4"
click at [465, 125] on select "Manual - Exception Pended - Awaiting Search Late Add Exception Completed" at bounding box center [535, 140] width 140 height 31
click at [1007, 215] on button "Save" at bounding box center [1004, 215] width 102 height 33
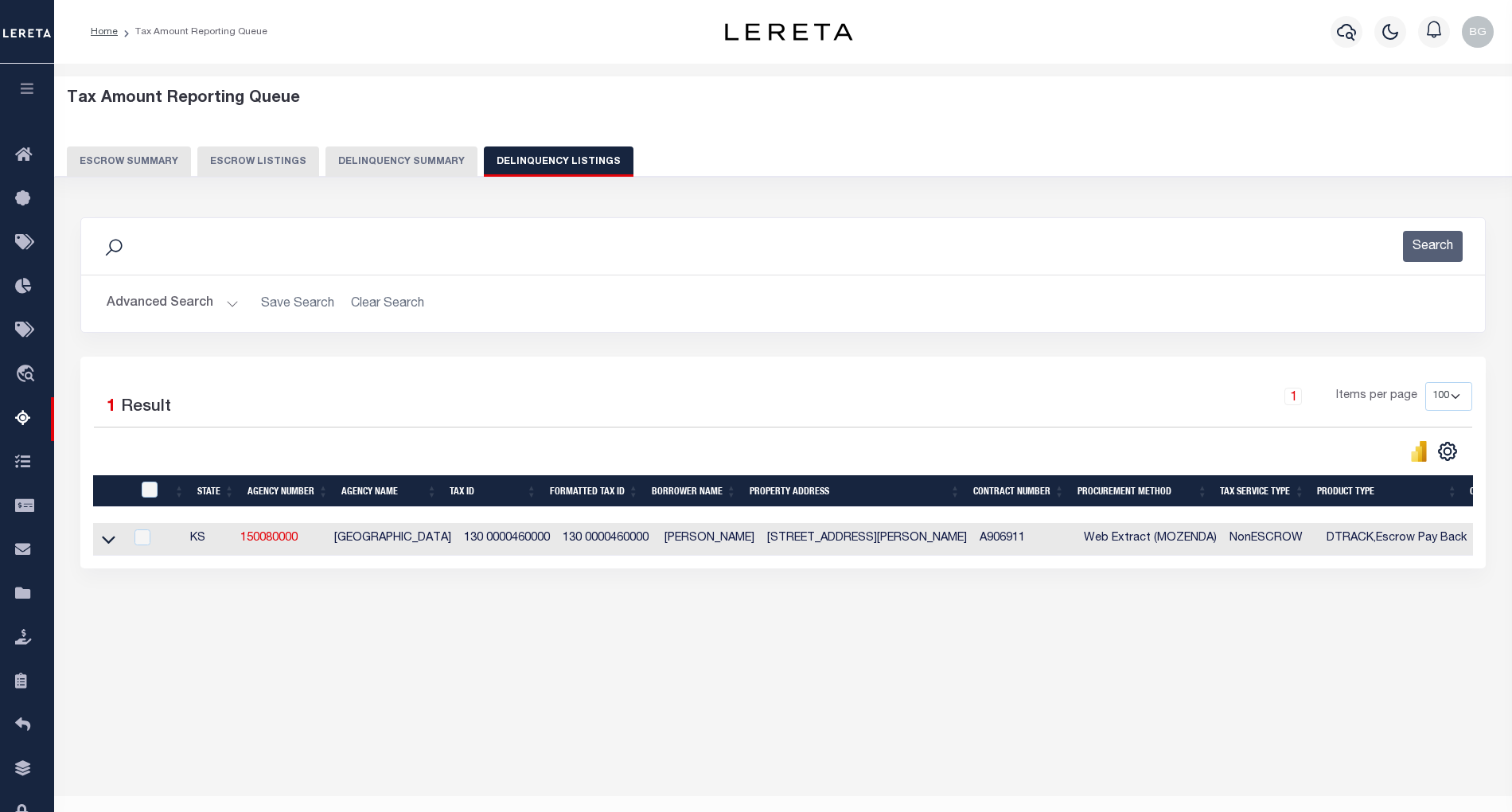
click at [234, 304] on button "Advanced Search" at bounding box center [173, 304] width 132 height 31
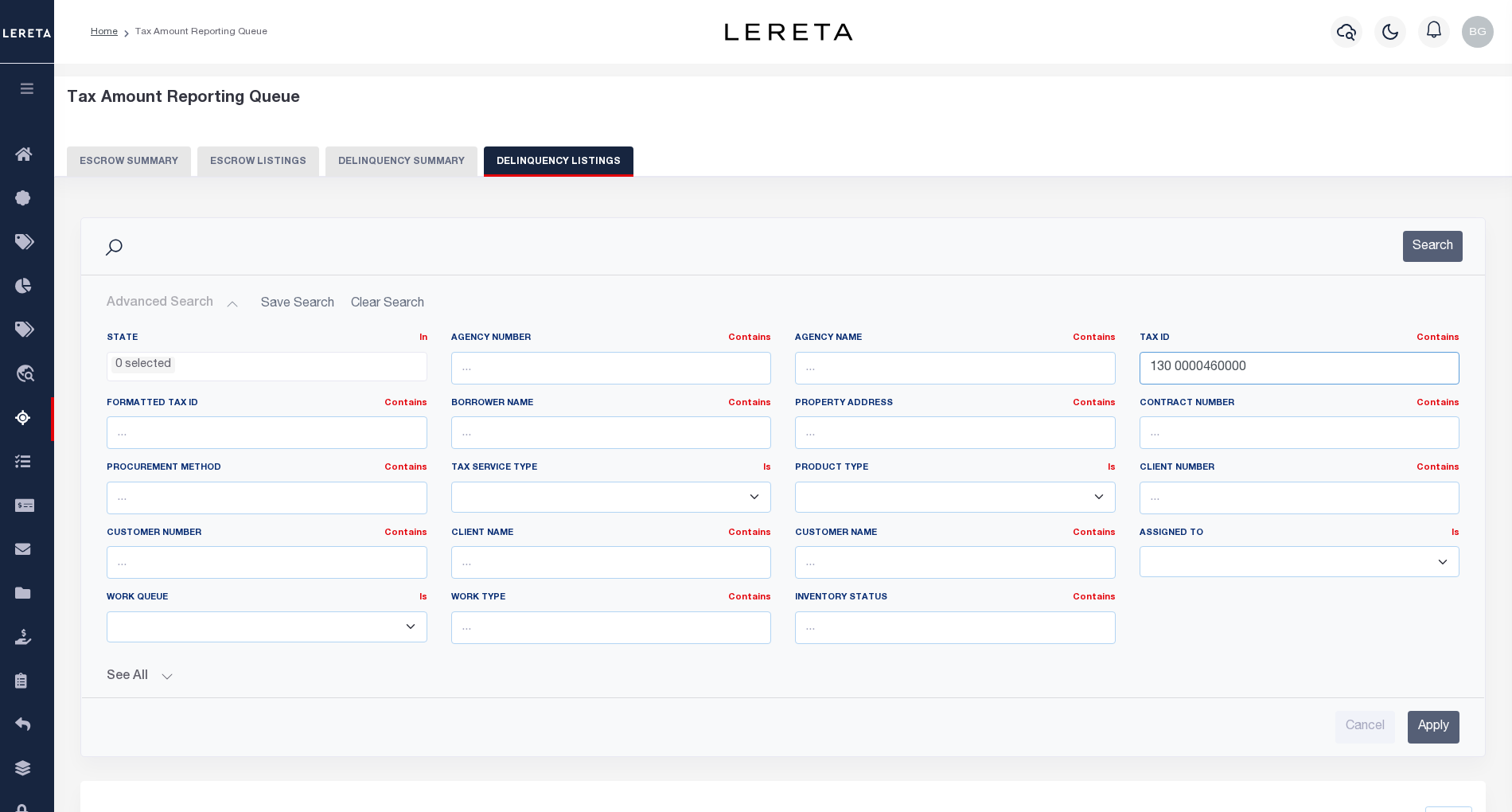
click at [1191, 367] on input "130 0000460000" at bounding box center [1300, 368] width 320 height 33
paste input "6 0000137"
type input "136 0000137000"
click at [1441, 735] on input "Apply" at bounding box center [1434, 727] width 52 height 33
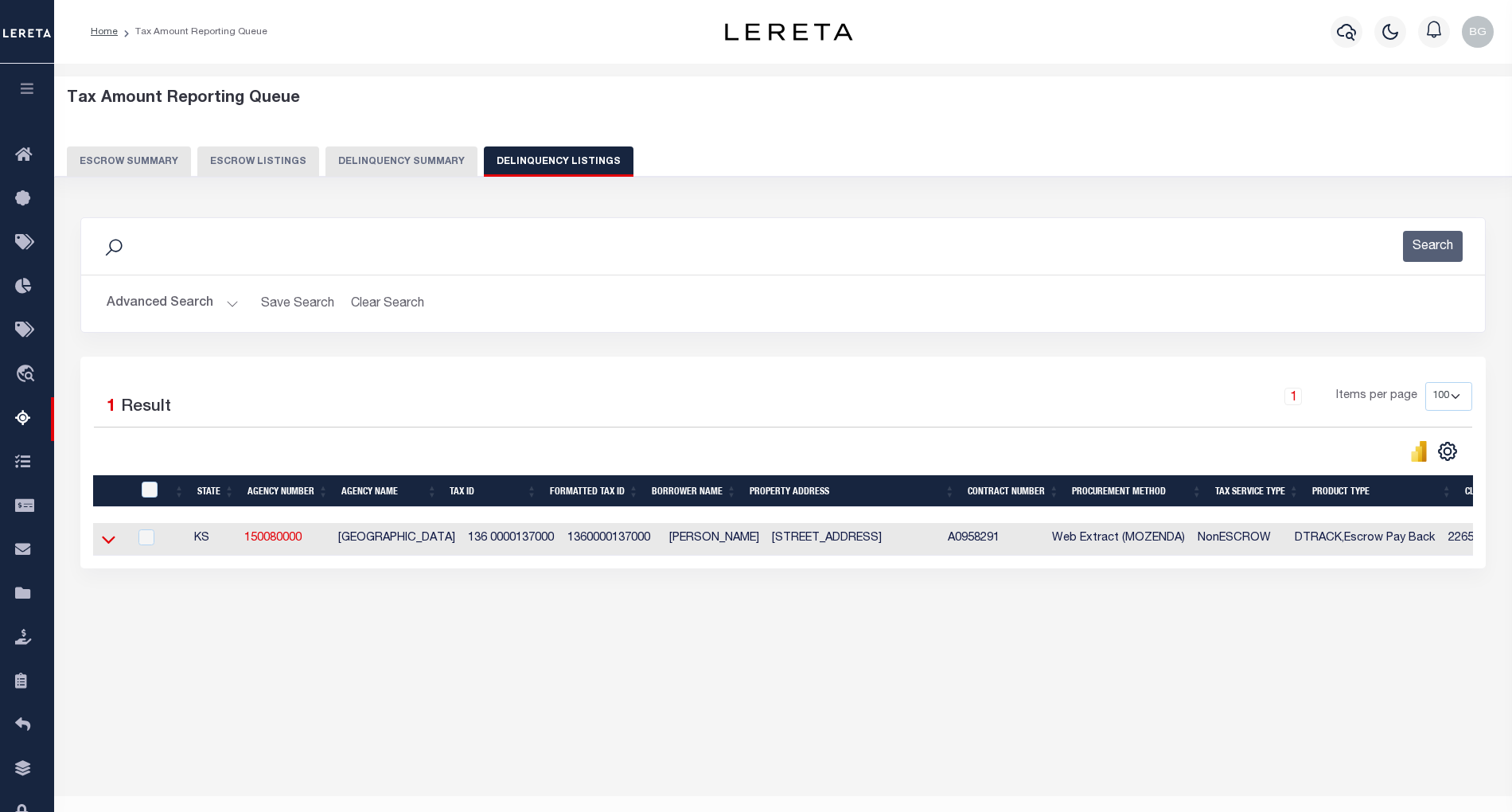
click at [112, 545] on icon at bounding box center [108, 540] width 13 height 8
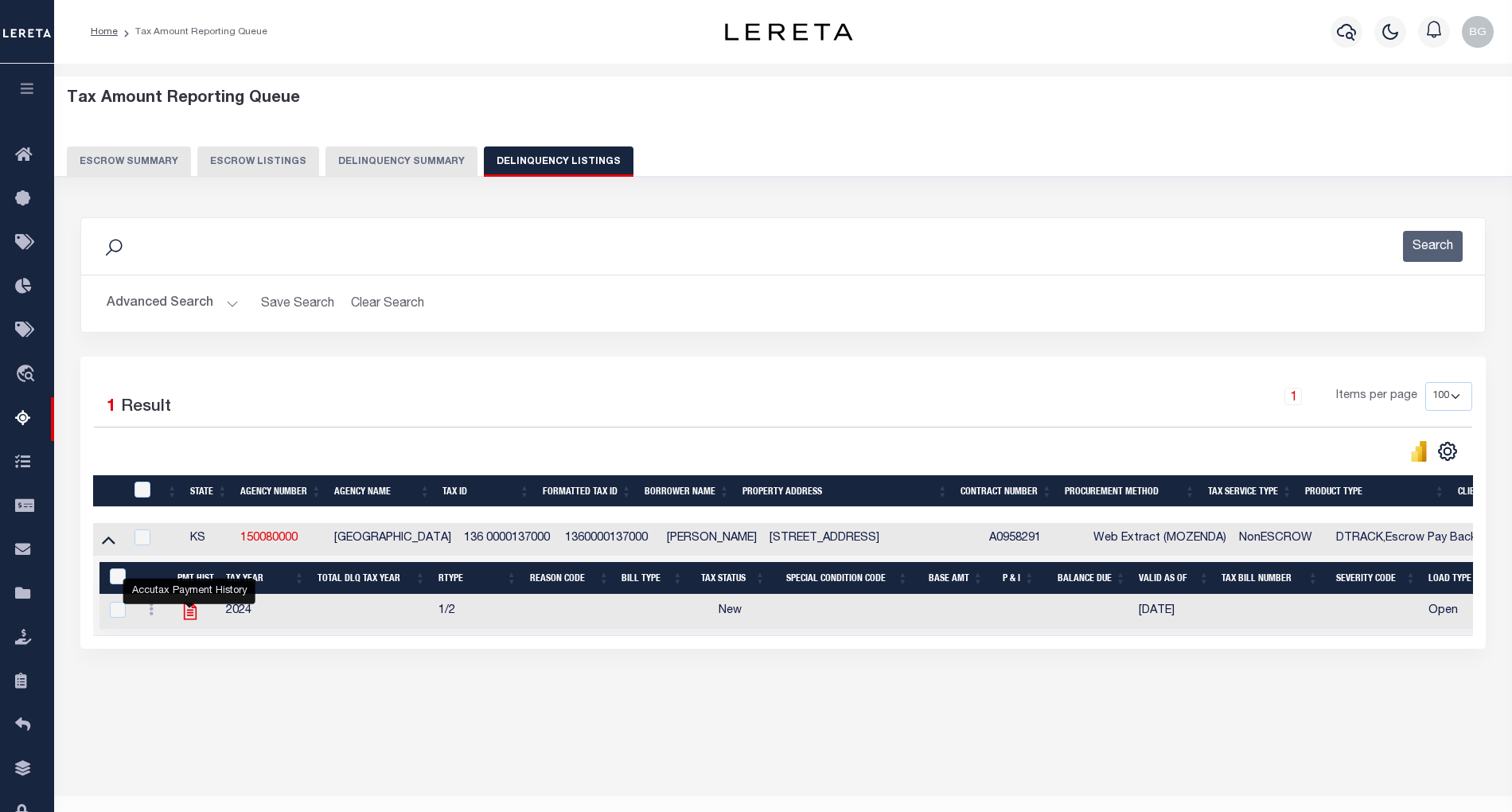
click at [192, 621] on icon "" at bounding box center [190, 612] width 12 height 17
checkbox input "true"
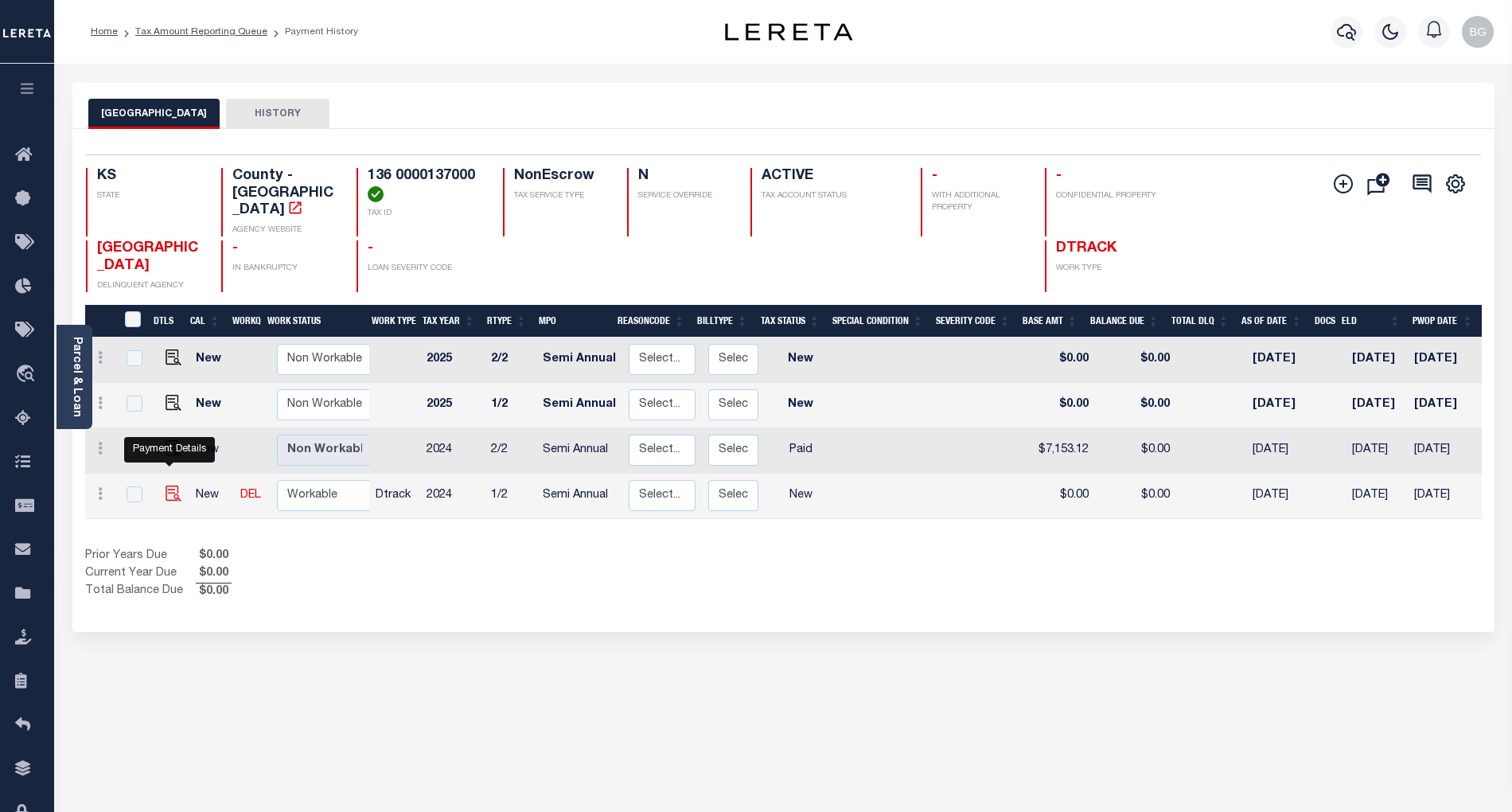
click at [169, 486] on img "" at bounding box center [174, 494] width 16 height 16
checkbox input "true"
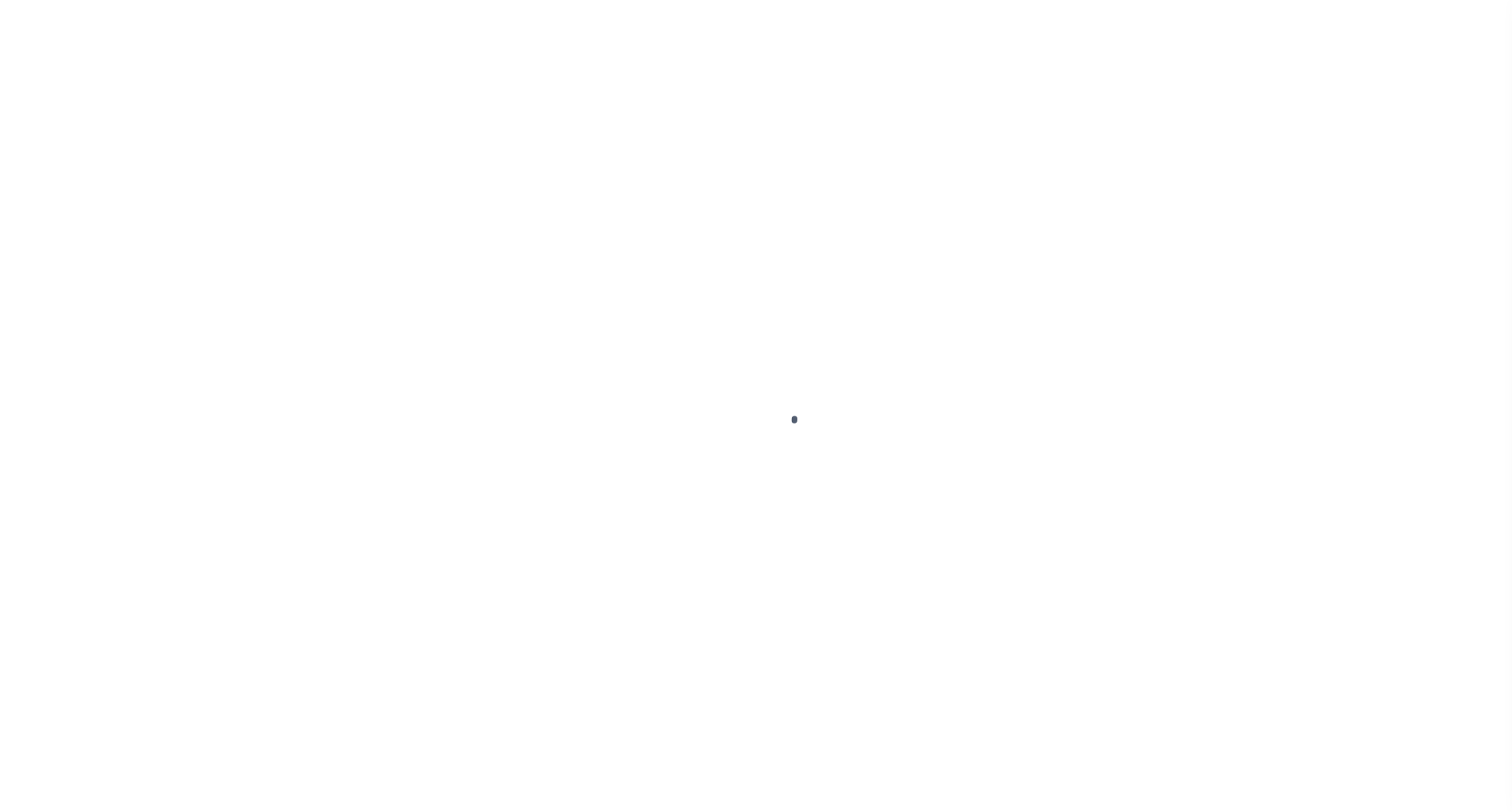
select select "NW2"
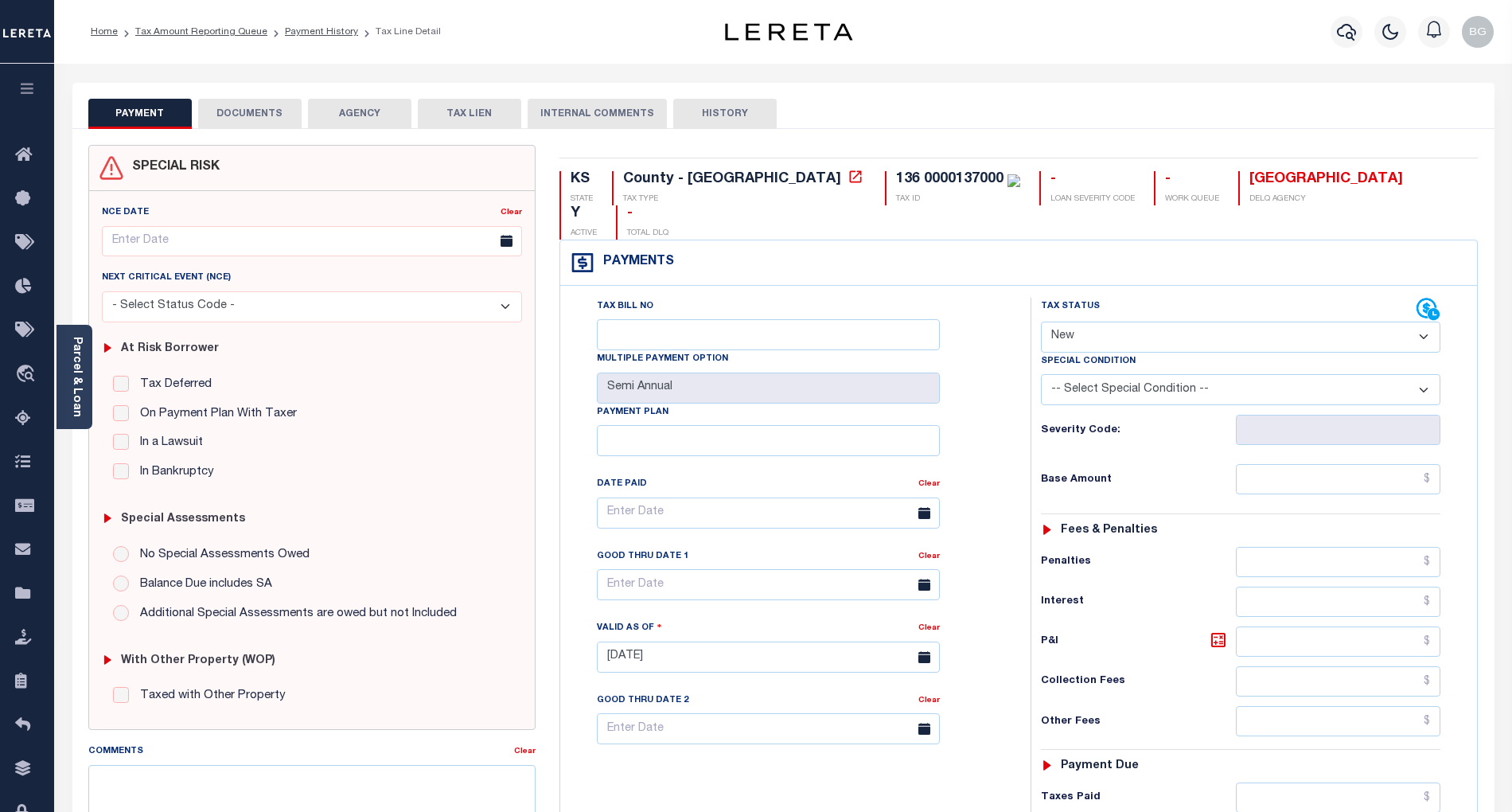
click at [245, 111] on button "DOCUMENTS" at bounding box center [250, 114] width 103 height 30
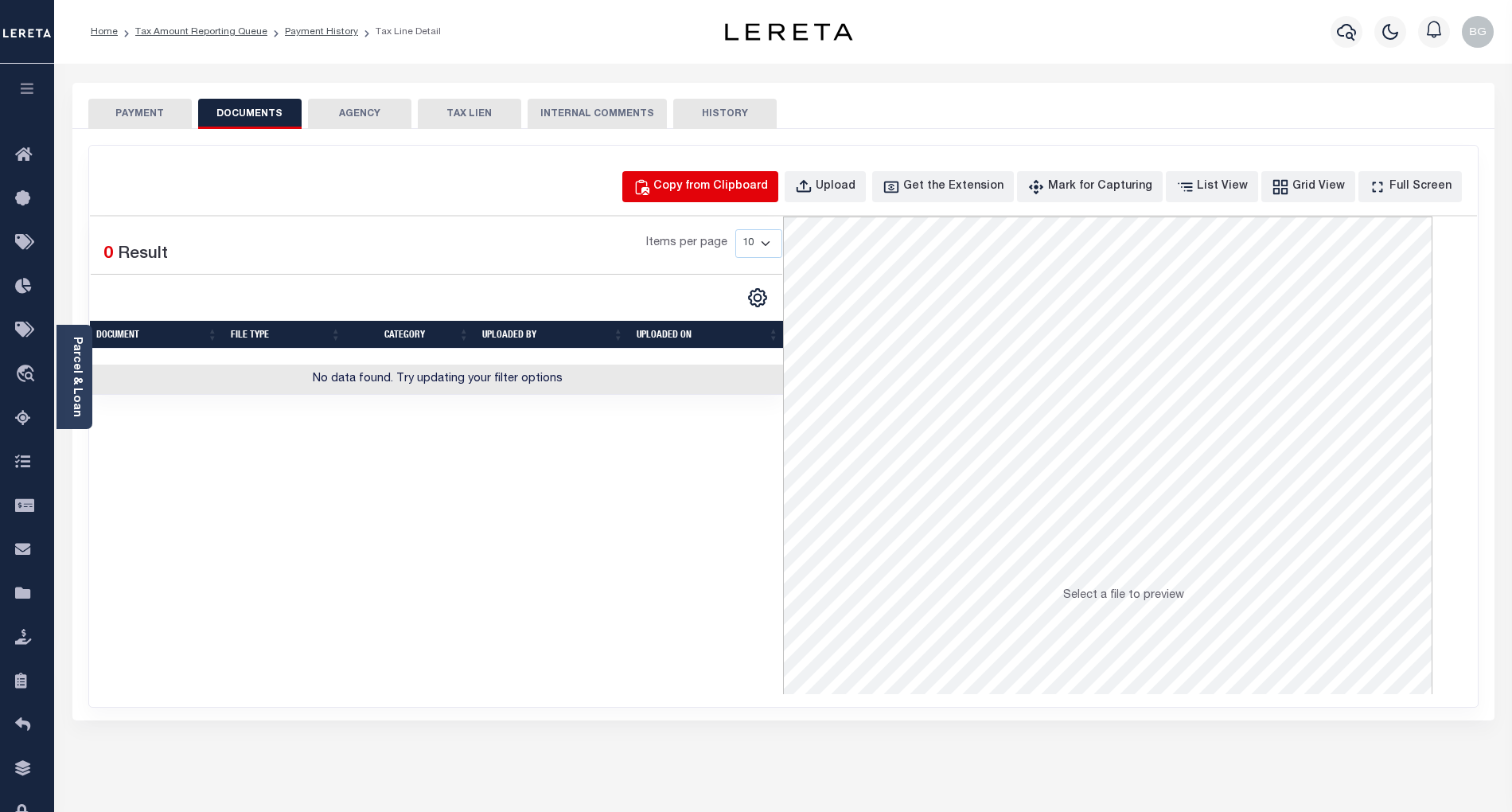
click at [748, 185] on div "Copy from Clipboard" at bounding box center [710, 187] width 115 height 18
select select "POP"
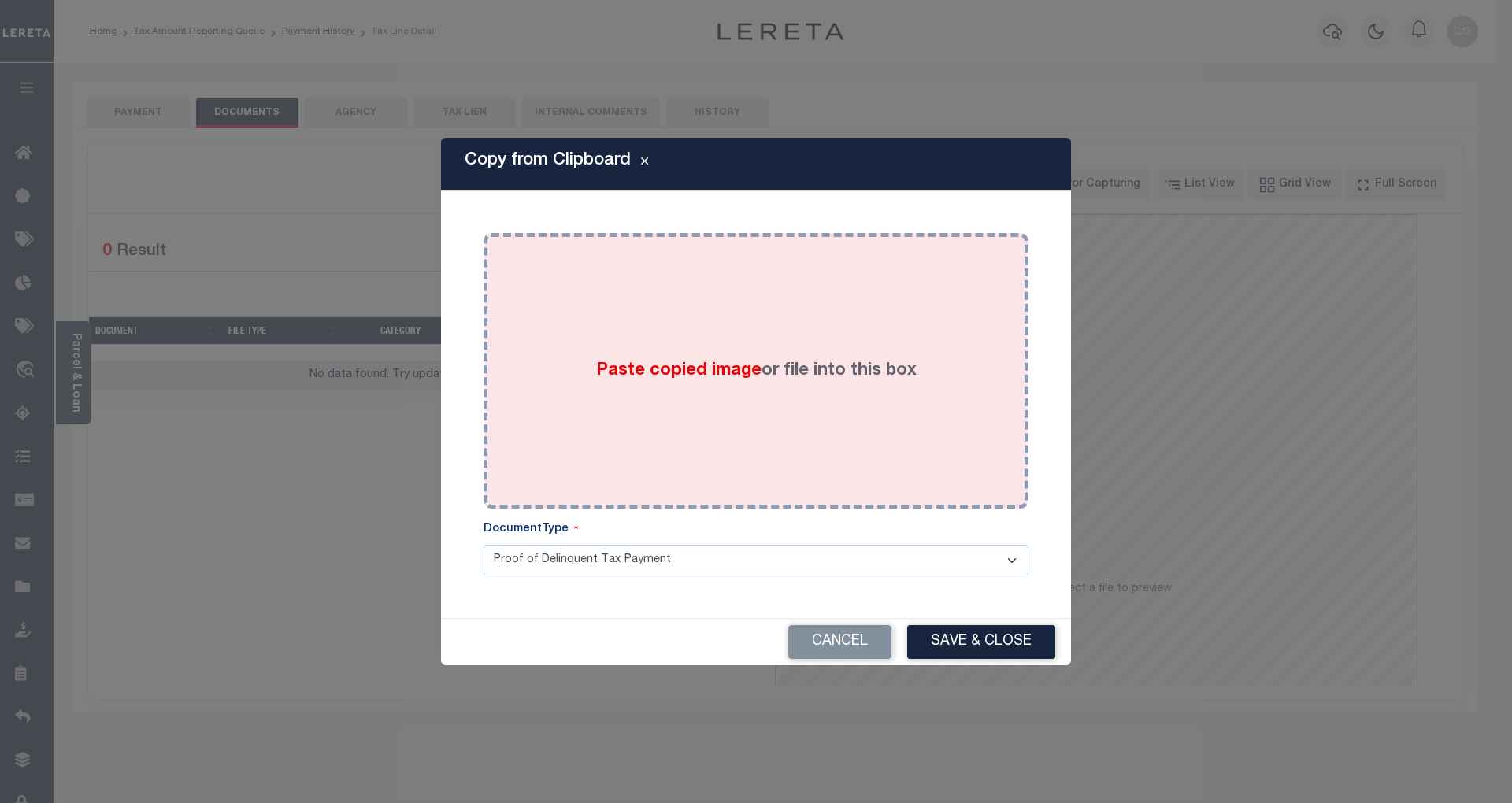
click at [678, 372] on span "Paste copied image" at bounding box center [679, 371] width 166 height 18
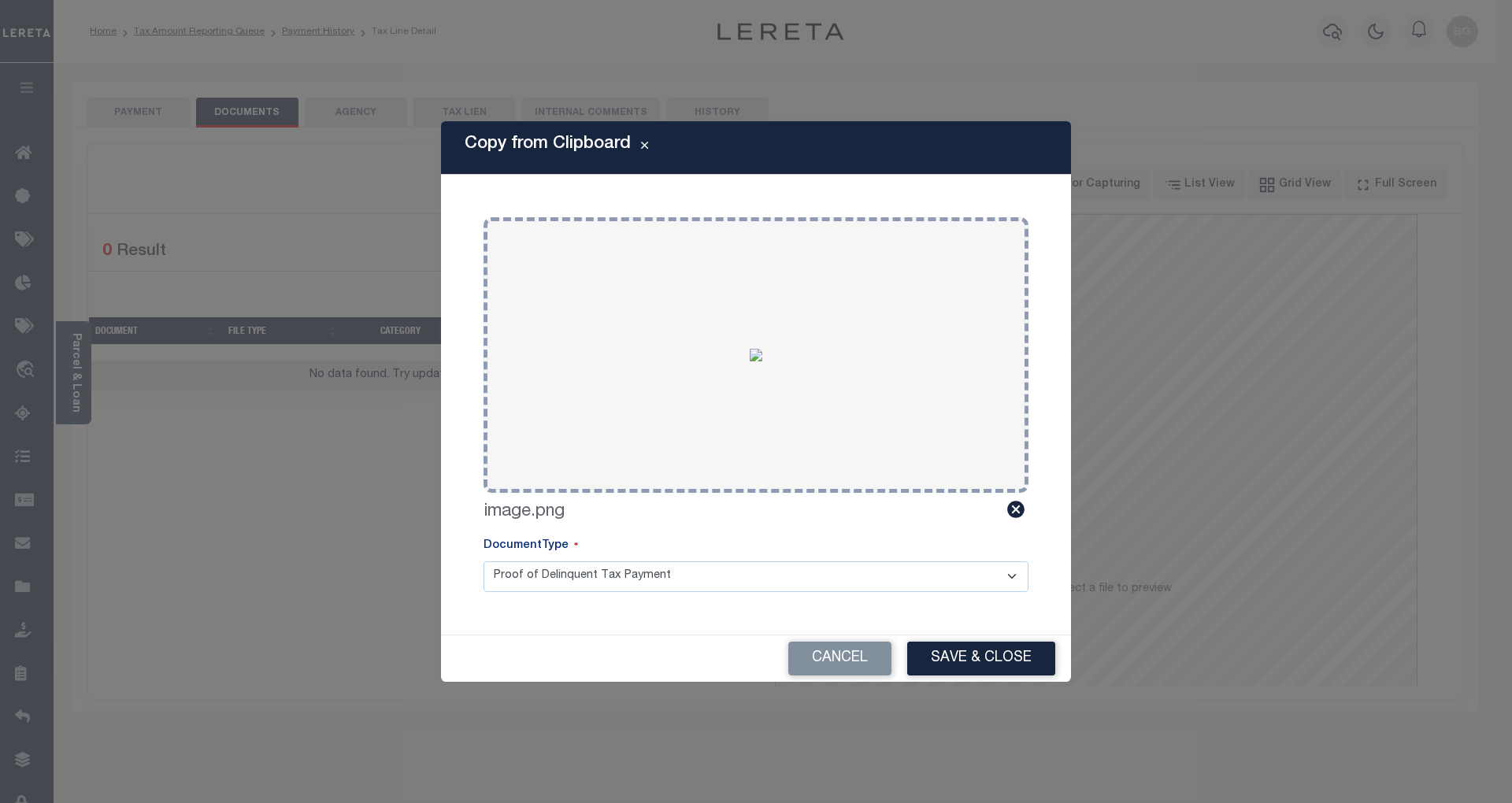
click at [999, 666] on button "Save & Close" at bounding box center [981, 659] width 148 height 33
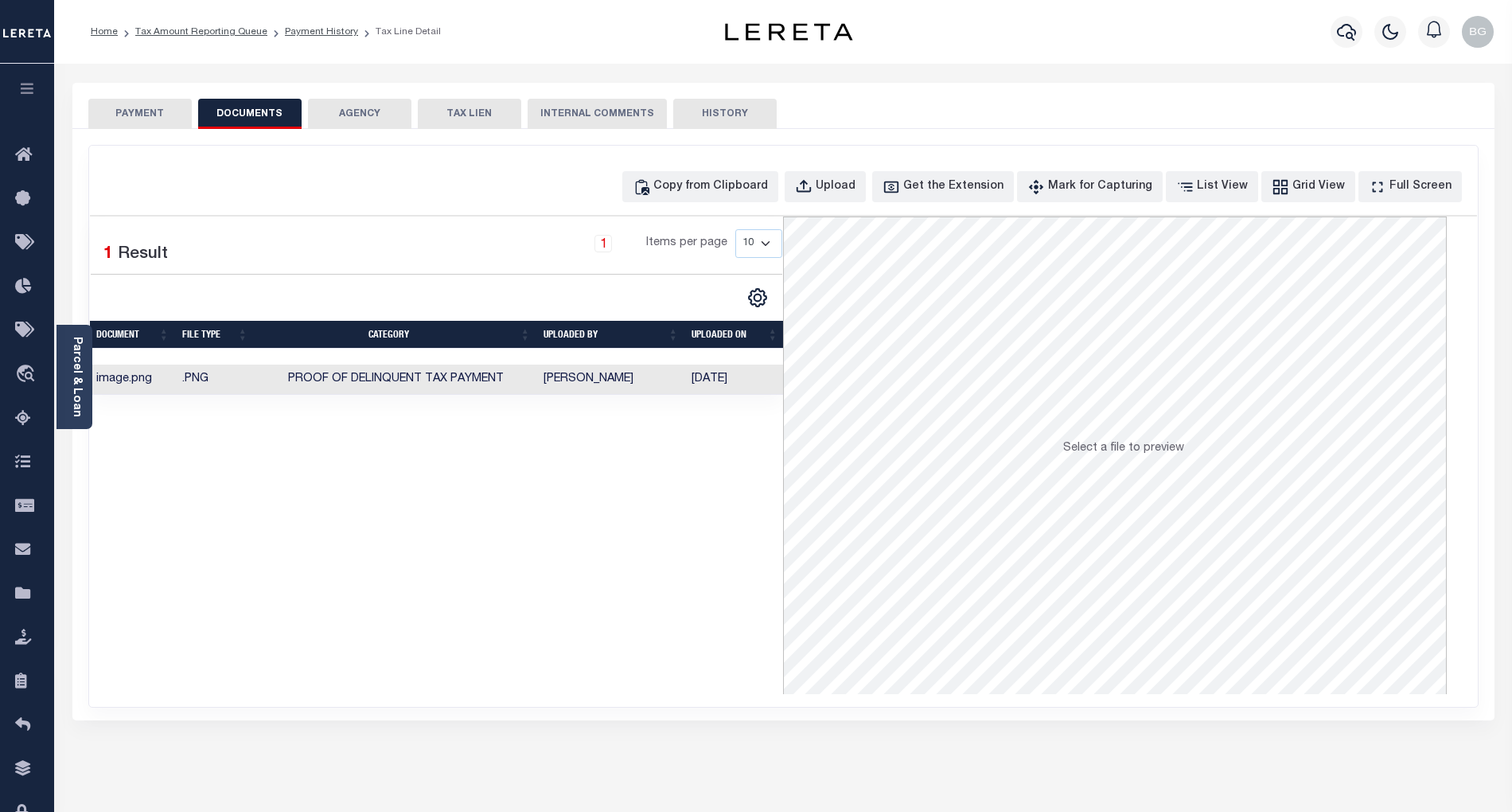
click at [151, 117] on button "PAYMENT" at bounding box center [140, 114] width 103 height 30
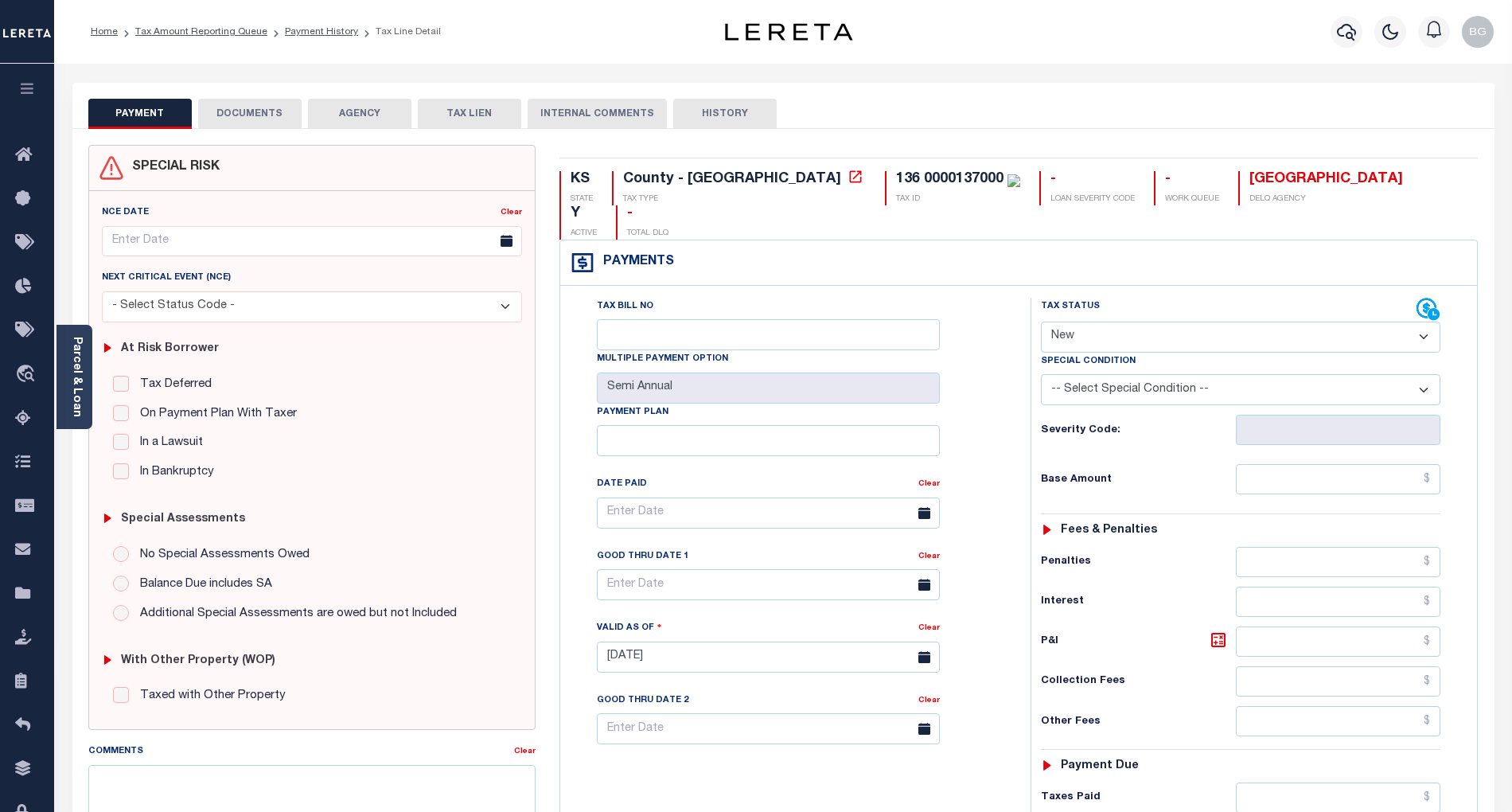
click at [1087, 321] on select "- Select Status Code - Open Due/Unpaid Paid Incomplete No Tax Due Internal Refu…" at bounding box center [1241, 337] width 400 height 31
select select "PYD"
click at [1041, 321] on select "- Select Status Code - Open Due/Unpaid Paid Incomplete No Tax Due Internal Refu…" at bounding box center [1241, 337] width 400 height 31
type input "[DATE]"
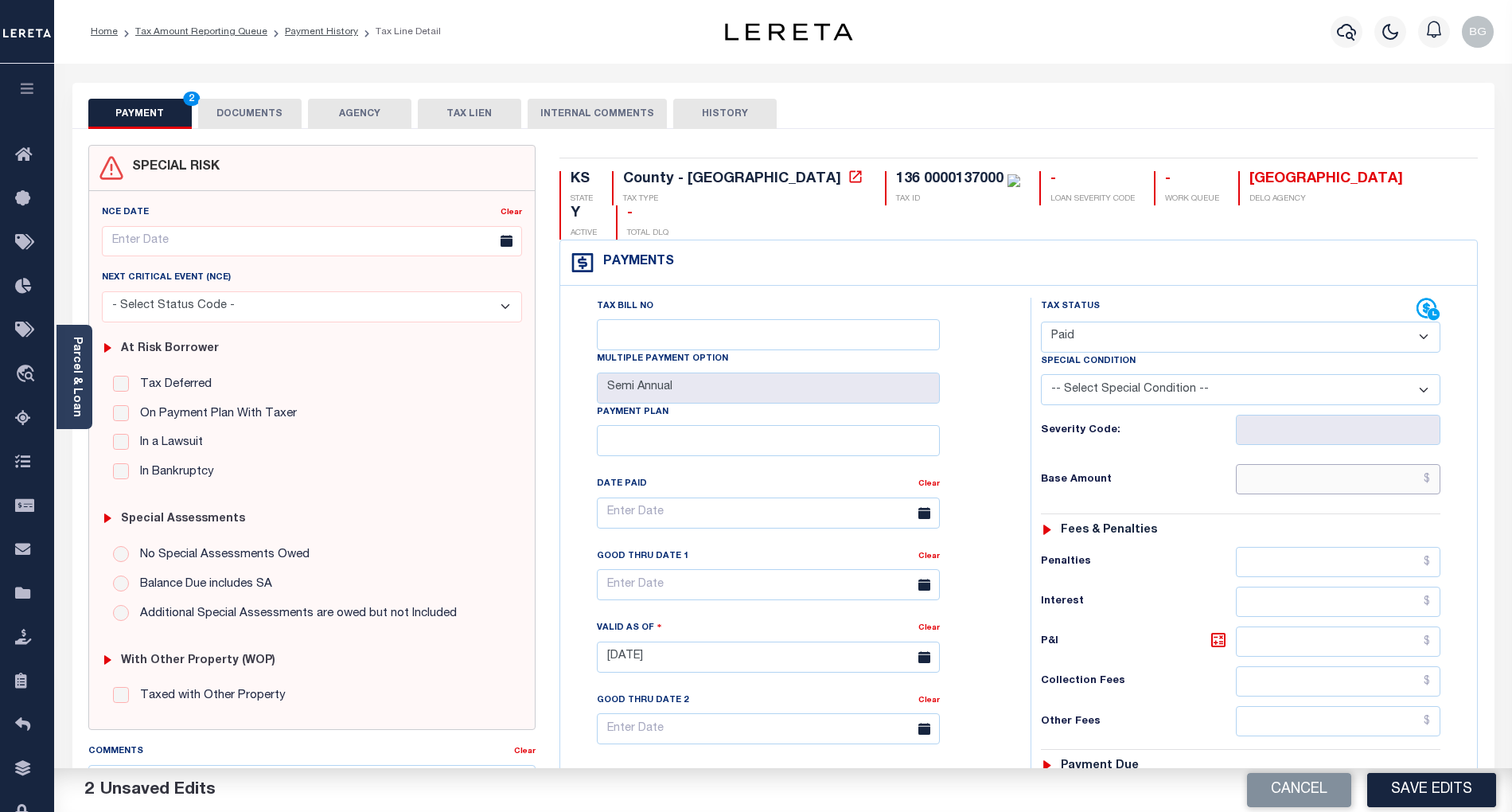
click at [1380, 464] on input "text" at bounding box center [1338, 479] width 206 height 30
paste input "7,153.12"
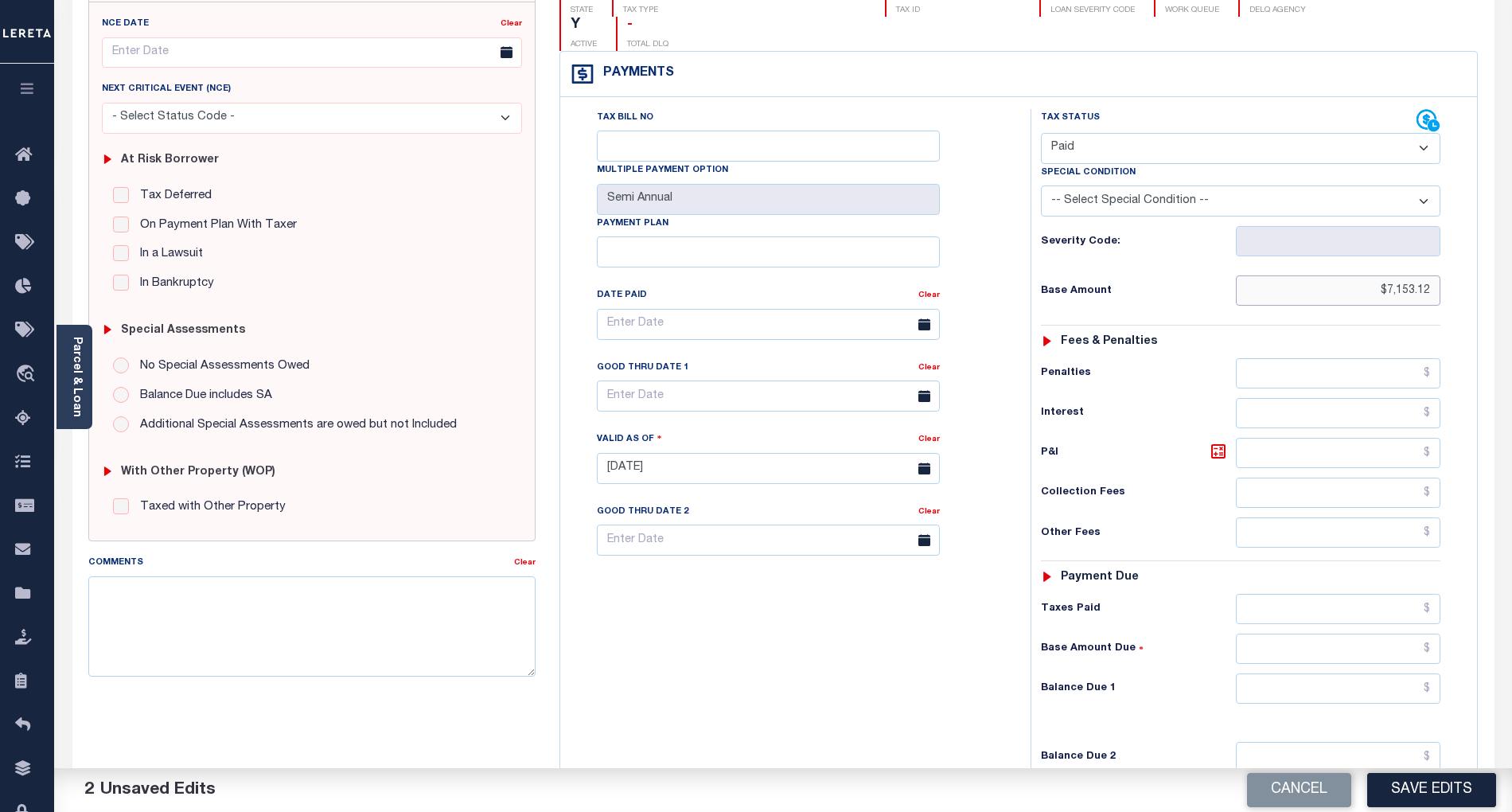
scroll to position [212, 0]
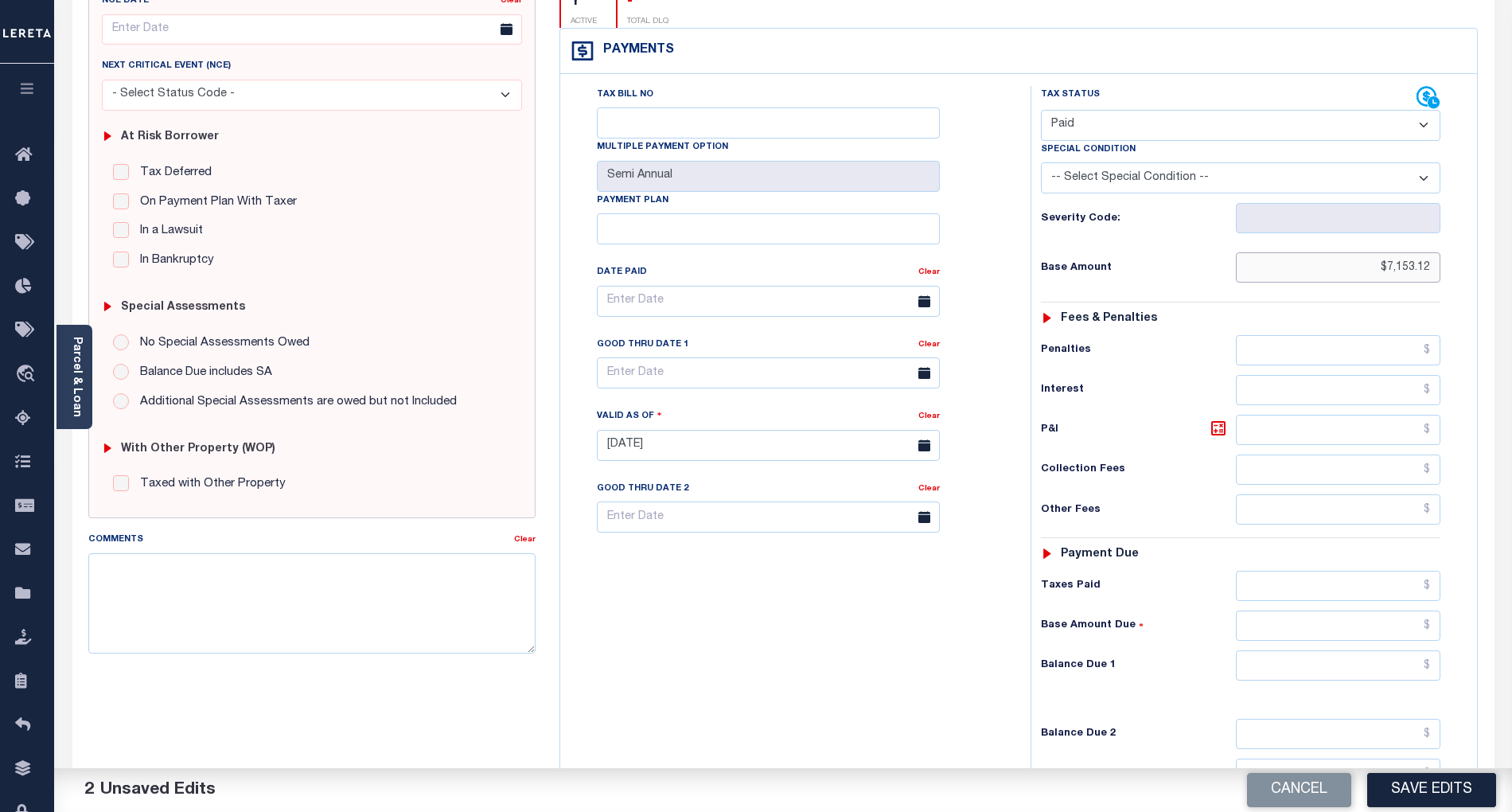
type input "$7,153.12"
click at [1409, 651] on input "text" at bounding box center [1338, 666] width 206 height 30
type input "$0.00"
drag, startPoint x: 763, startPoint y: 679, endPoint x: 784, endPoint y: 678, distance: 21.0
click at [763, 679] on div "Tax Bill No Multiple Payment Option Semi Annual Payment Plan Clear" at bounding box center [791, 438] width 455 height 703
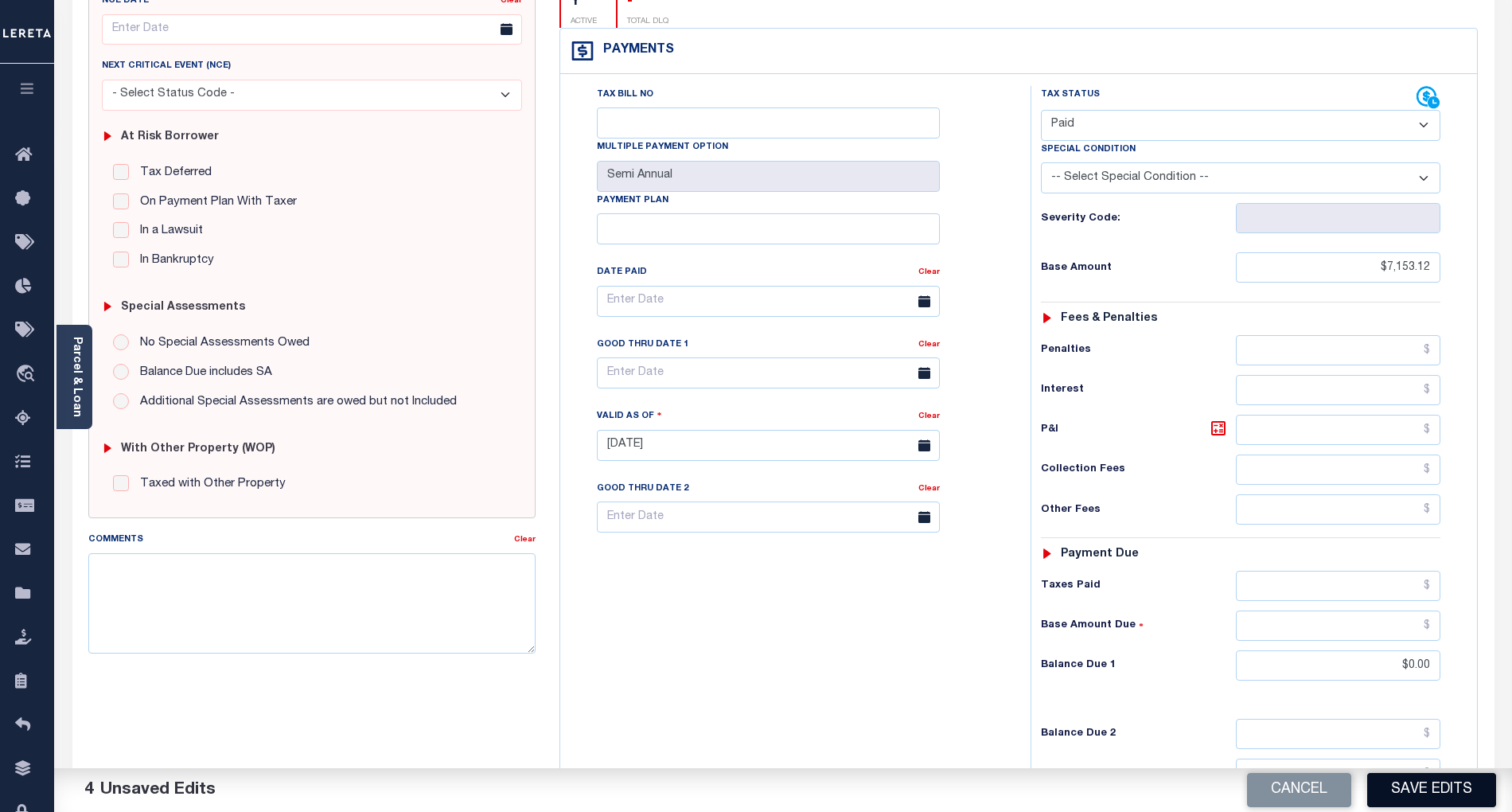
click at [1436, 790] on button "Save Edits" at bounding box center [1432, 791] width 129 height 34
checkbox input "false"
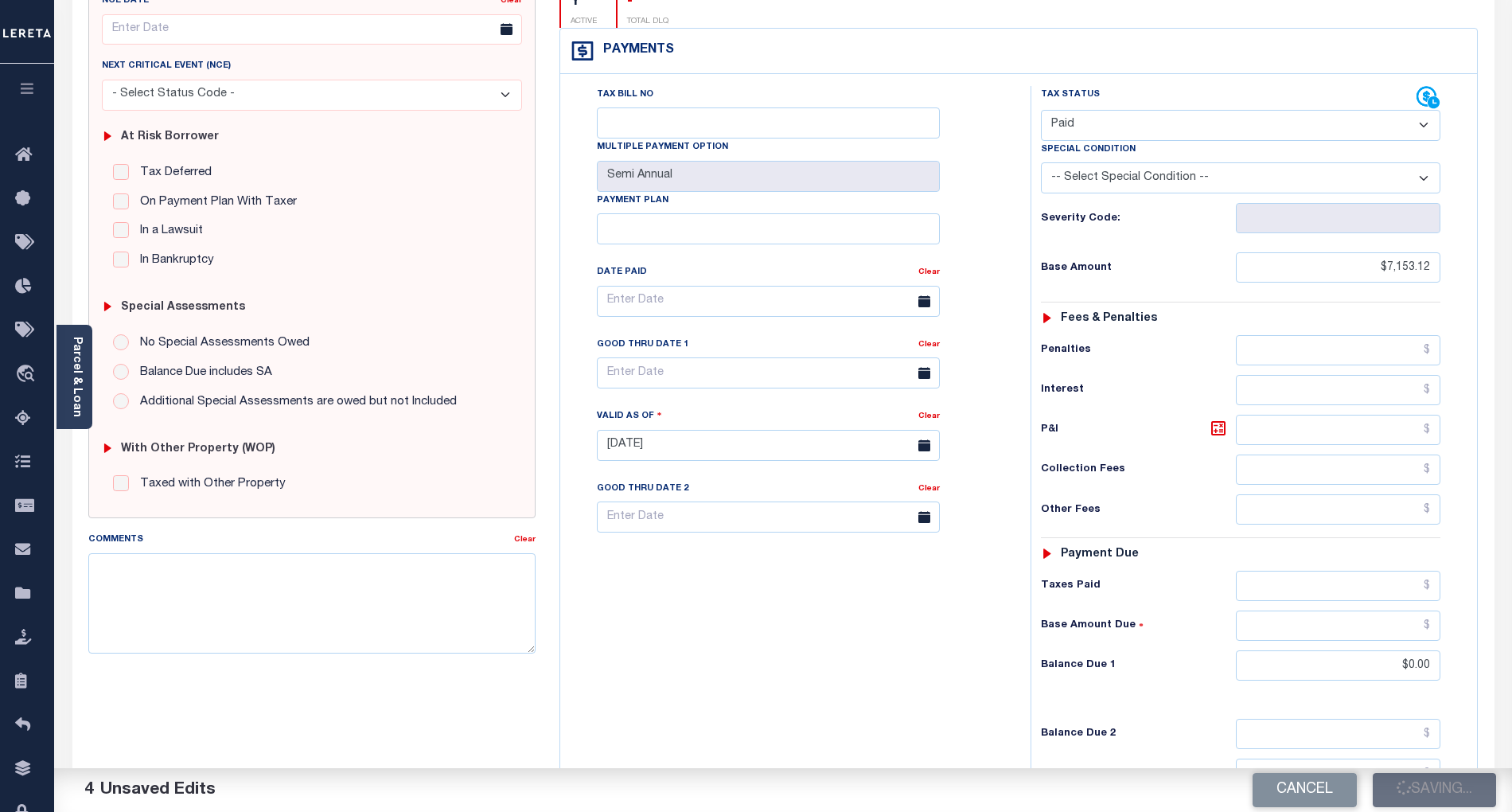
type input "$7,153.12"
type input "$0"
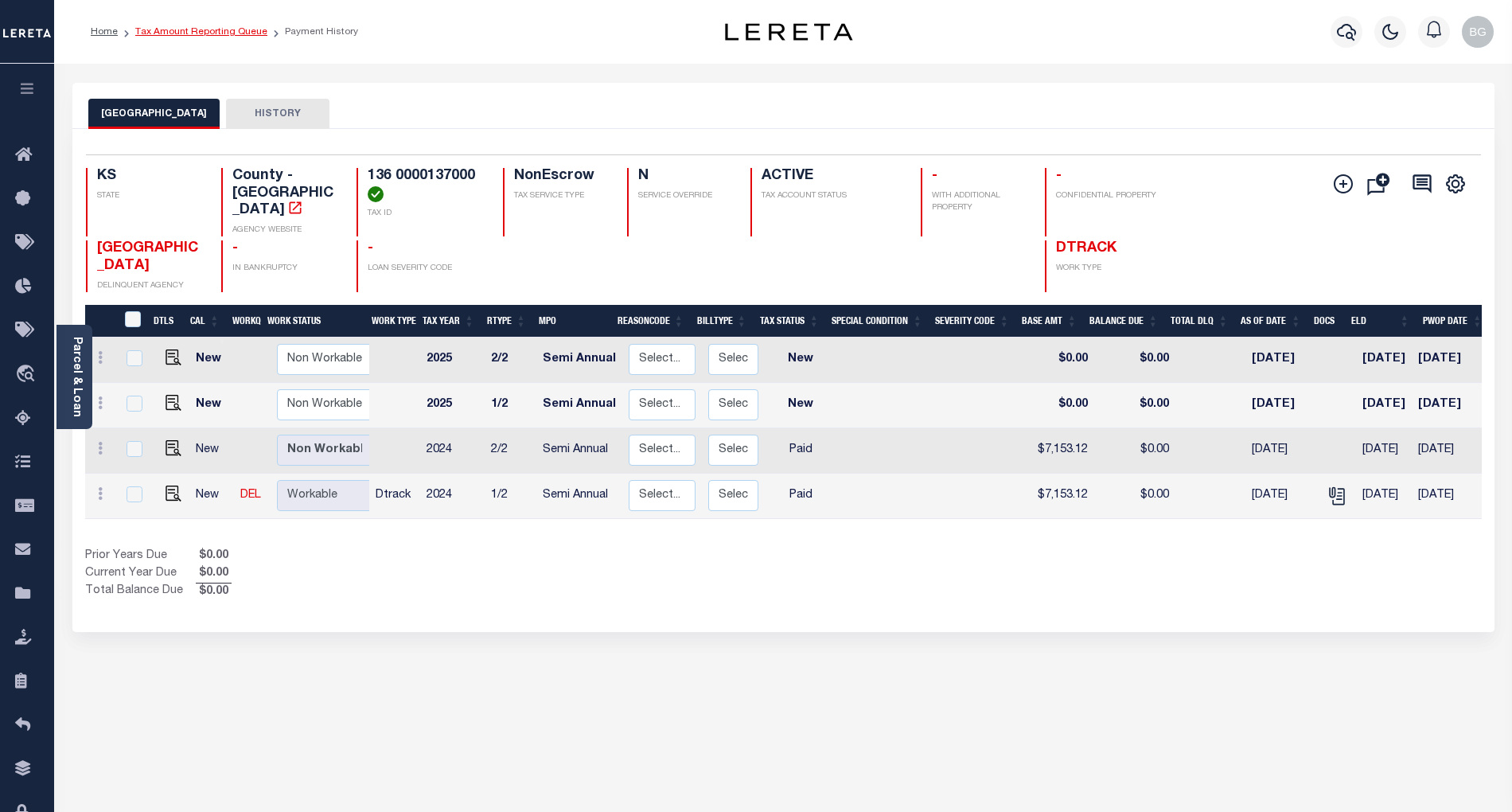
click at [198, 27] on link "Tax Amount Reporting Queue" at bounding box center [201, 31] width 132 height 10
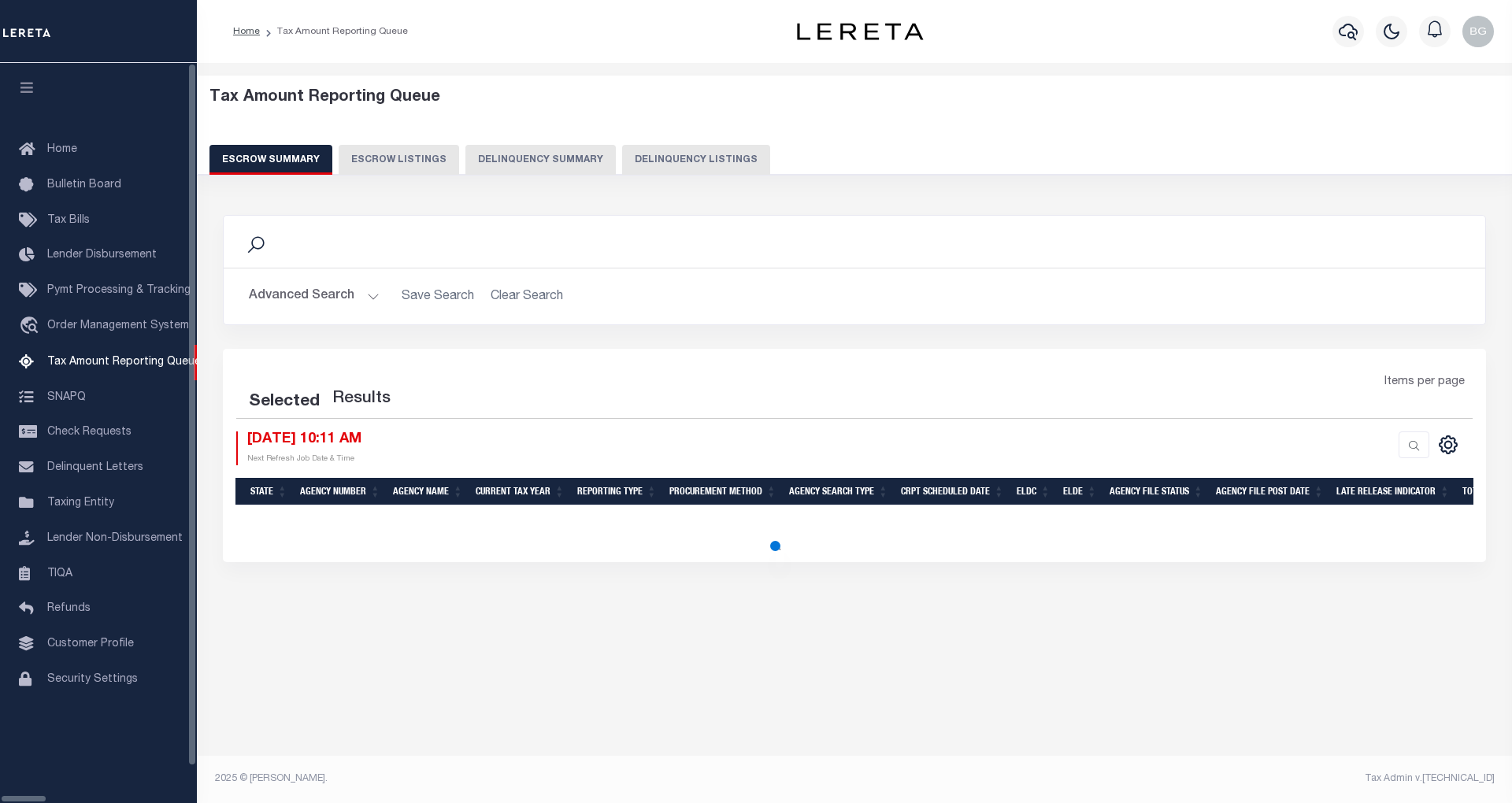
click at [623, 159] on button "Delinquency Listings" at bounding box center [697, 160] width 148 height 30
select select "100"
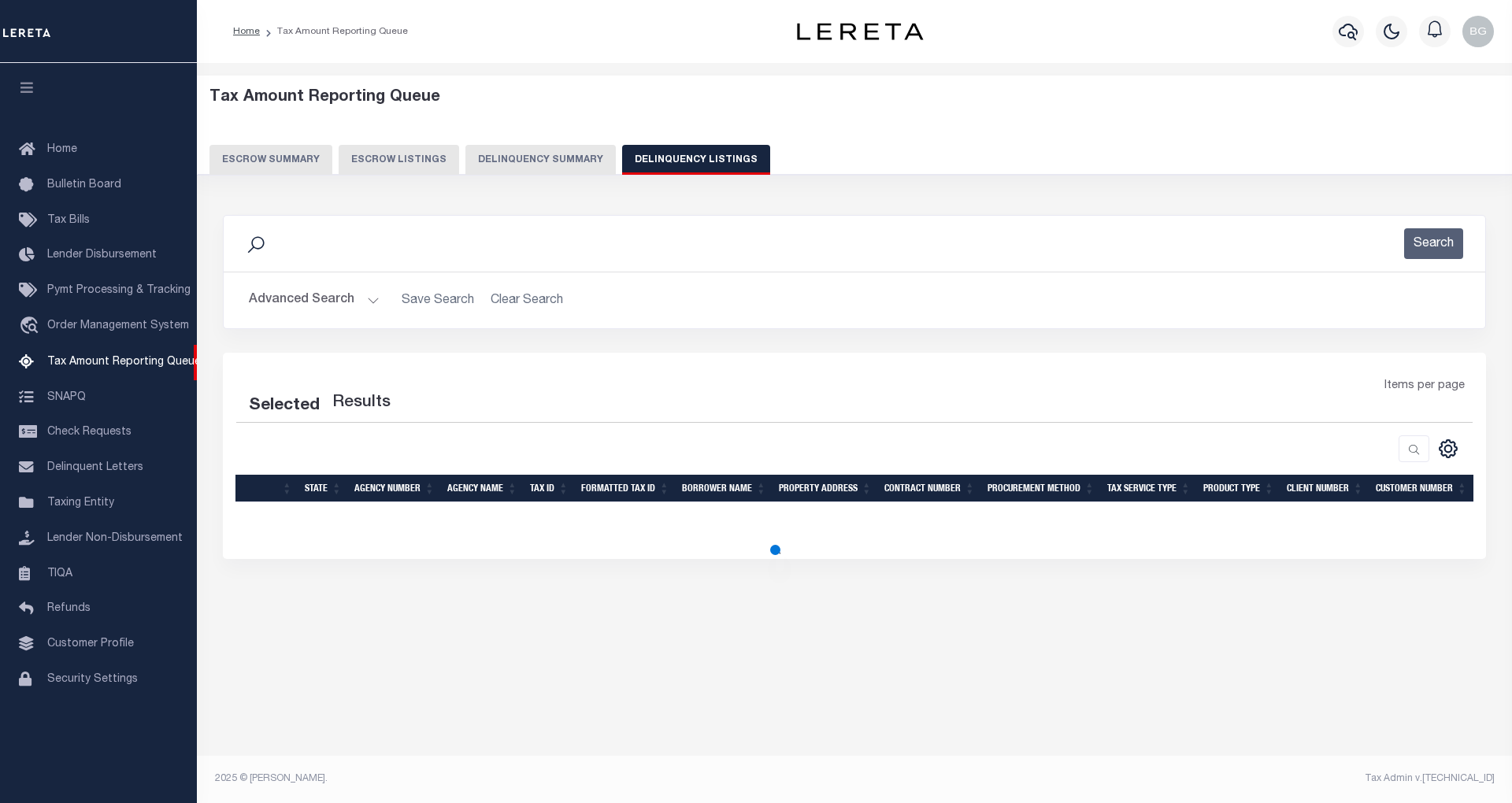
select select "100"
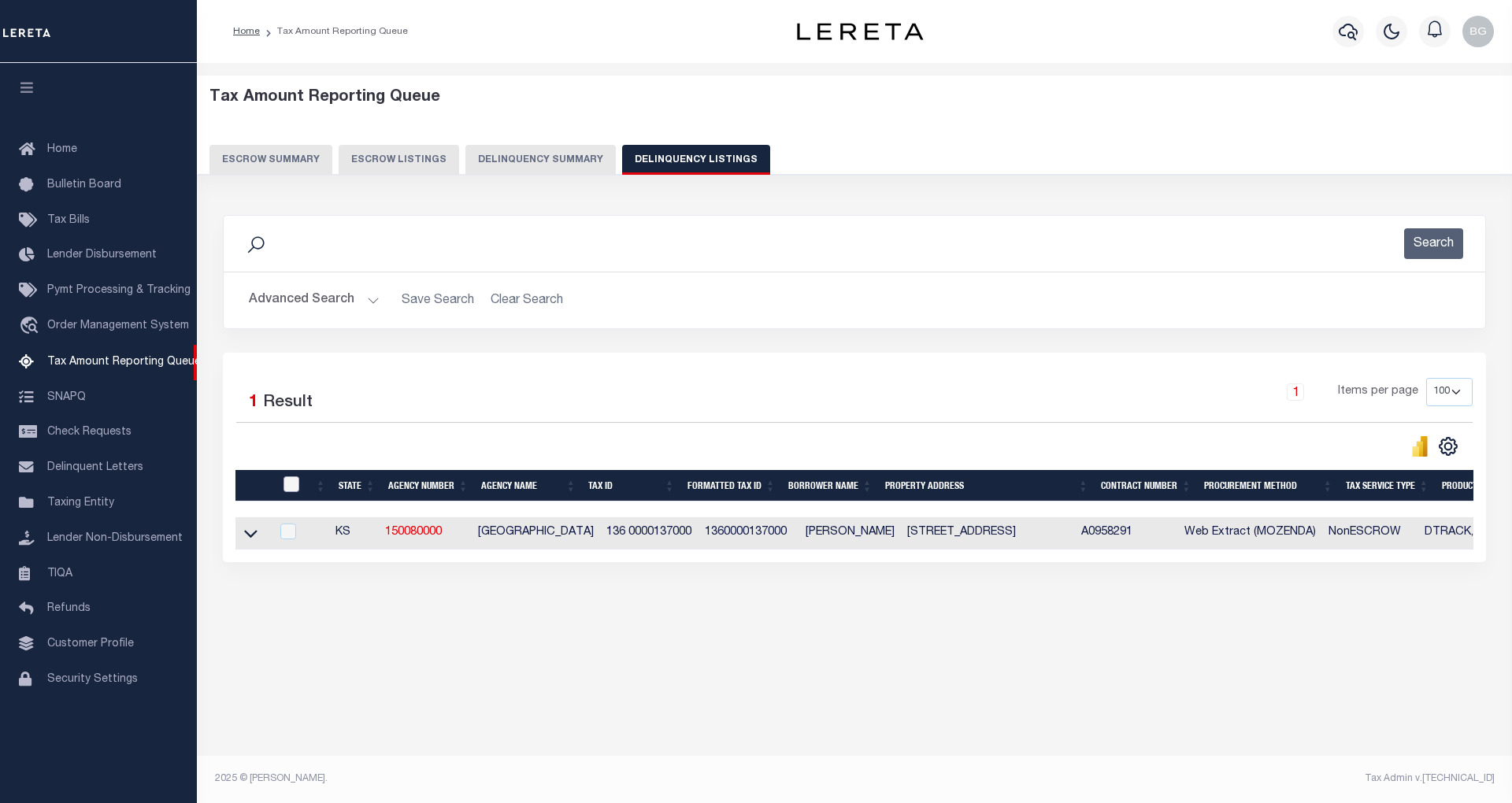
click at [298, 487] on input "checkbox" at bounding box center [291, 484] width 16 height 16
checkbox input "true"
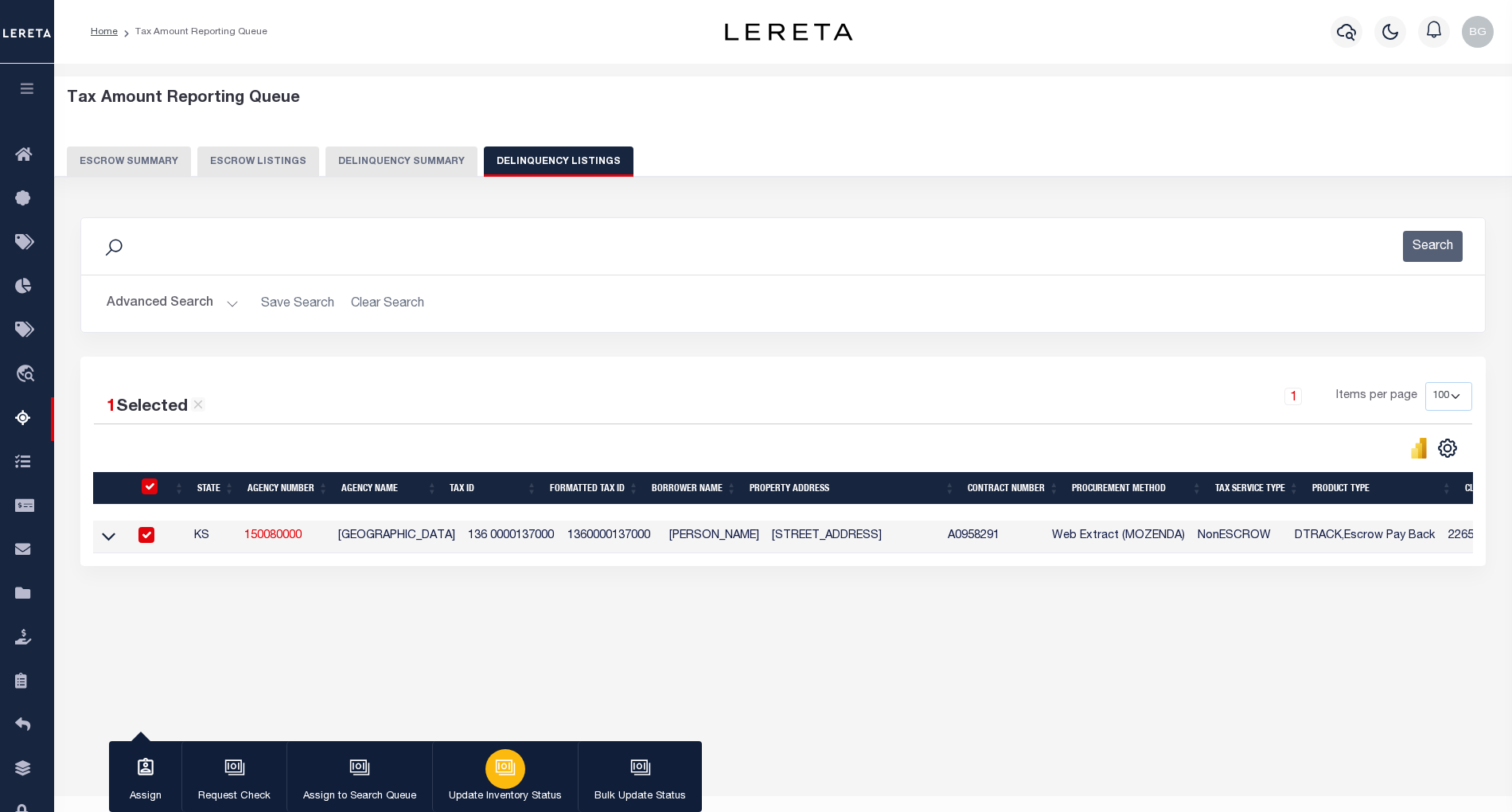
click at [491, 773] on div "button" at bounding box center [505, 769] width 40 height 40
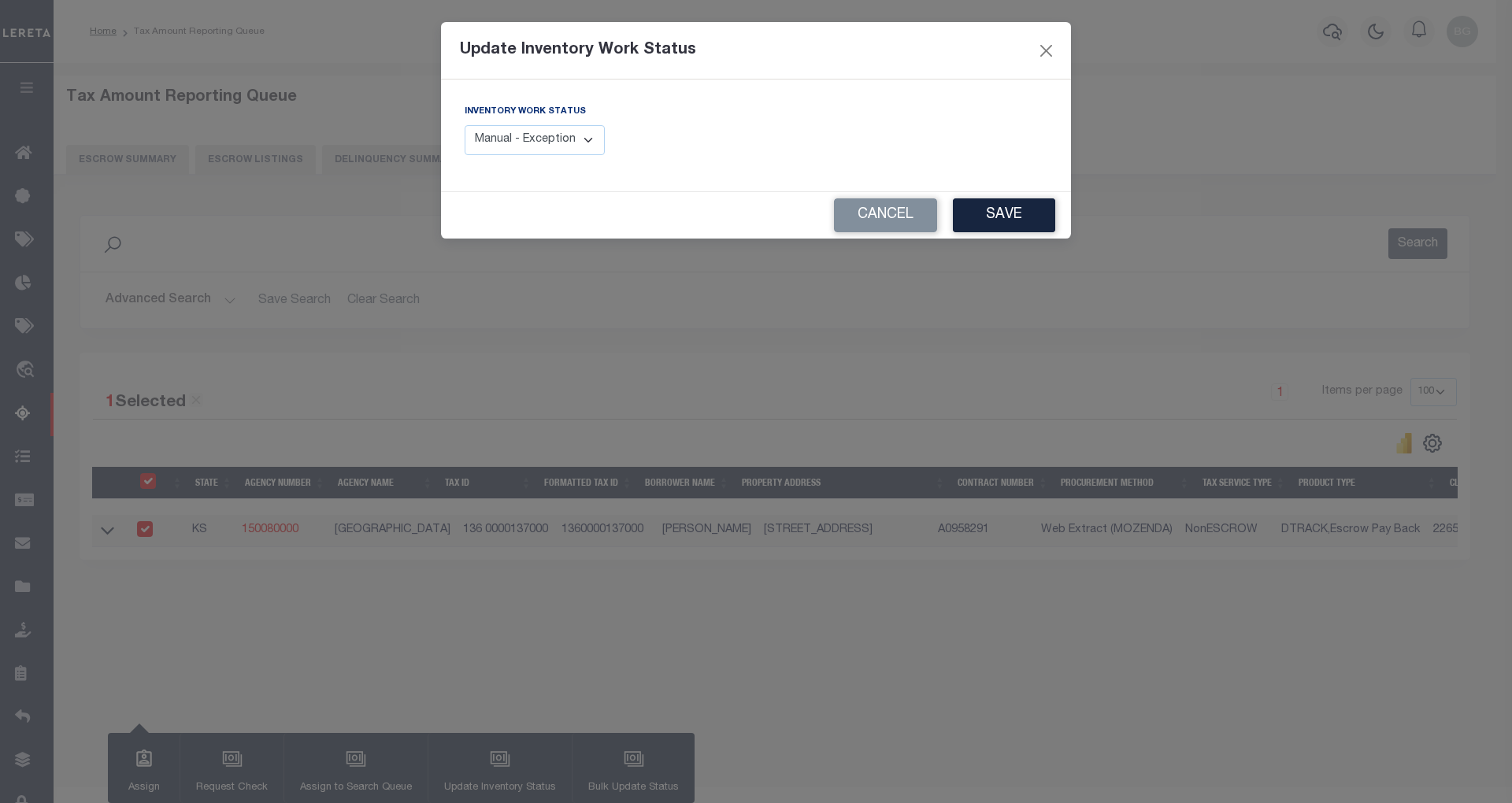
drag, startPoint x: 581, startPoint y: 145, endPoint x: 580, endPoint y: 156, distance: 11.0
click at [581, 145] on select "Manual - Exception Pended - Awaiting Search Late Add Exception Completed" at bounding box center [535, 140] width 140 height 31
select select "4"
click at [465, 125] on select "Manual - Exception Pended - Awaiting Search Late Add Exception Completed" at bounding box center [535, 140] width 140 height 31
click at [1015, 216] on button "Save" at bounding box center [1004, 215] width 102 height 33
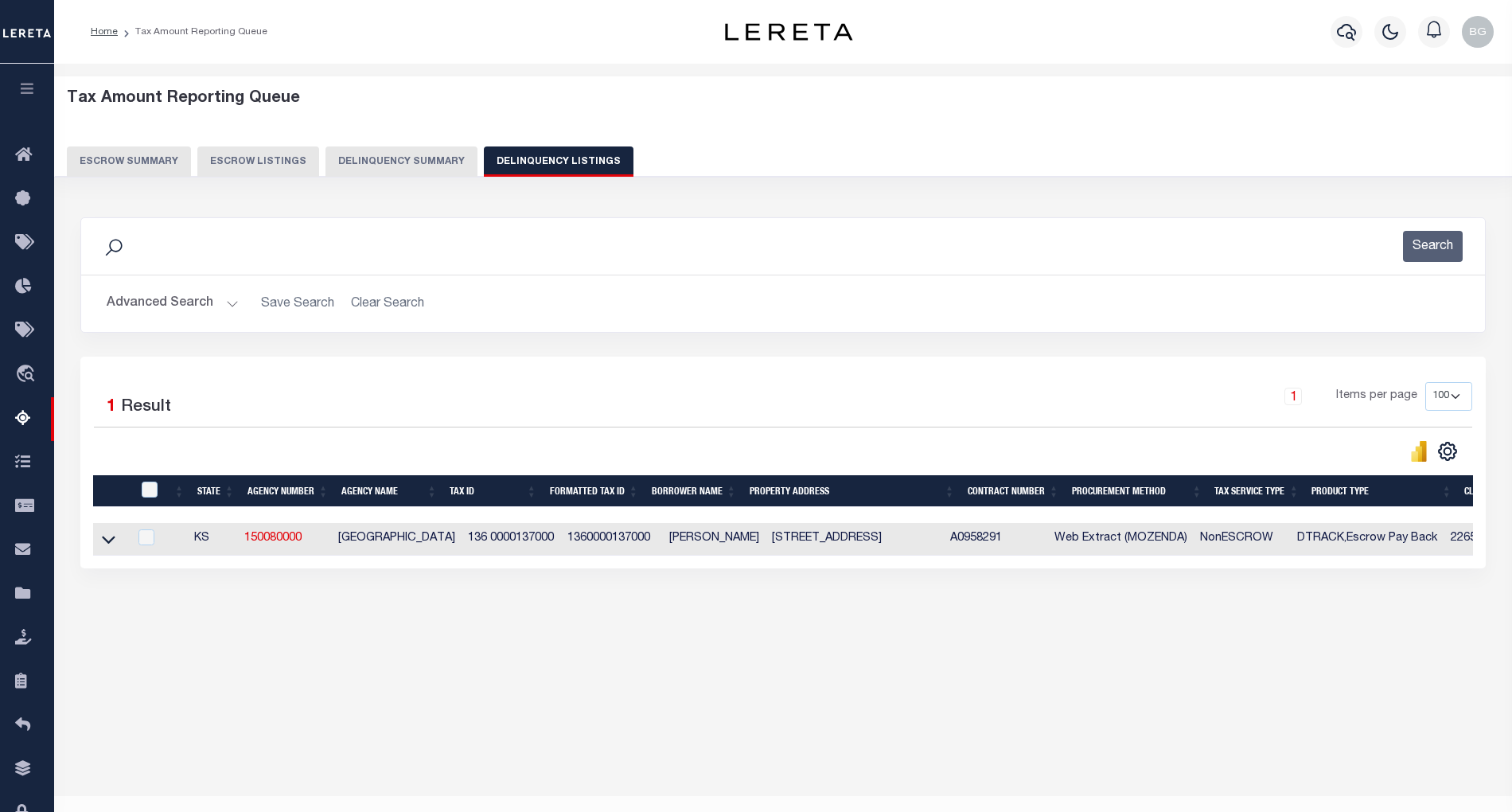
click at [232, 300] on button "Advanced Search" at bounding box center [173, 304] width 132 height 31
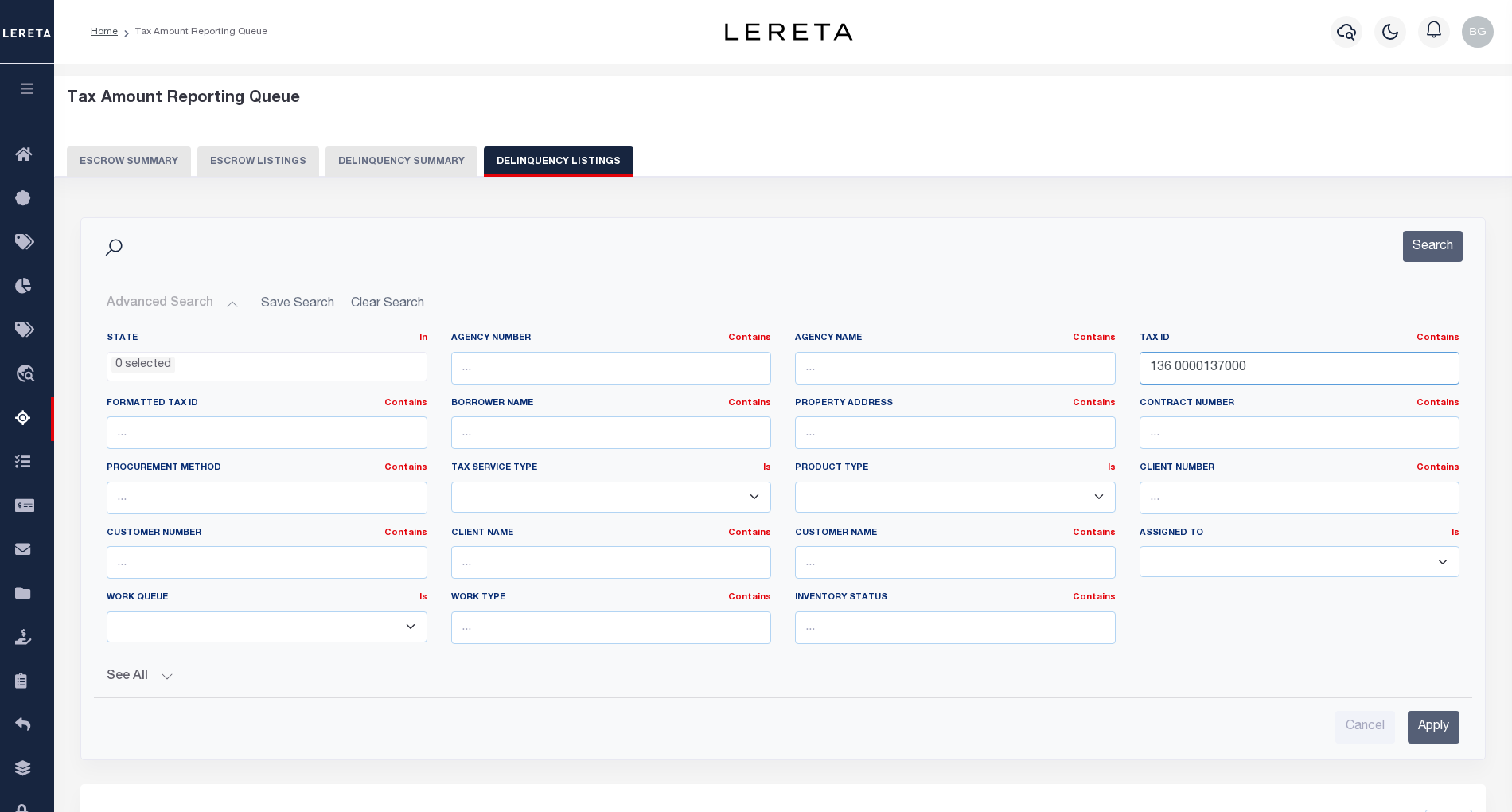
click at [1198, 369] on input "136 0000137000" at bounding box center [1300, 368] width 320 height 33
paste input "8 0000250001"
type input "138 0000250001"
click at [1433, 731] on input "Apply" at bounding box center [1434, 727] width 52 height 33
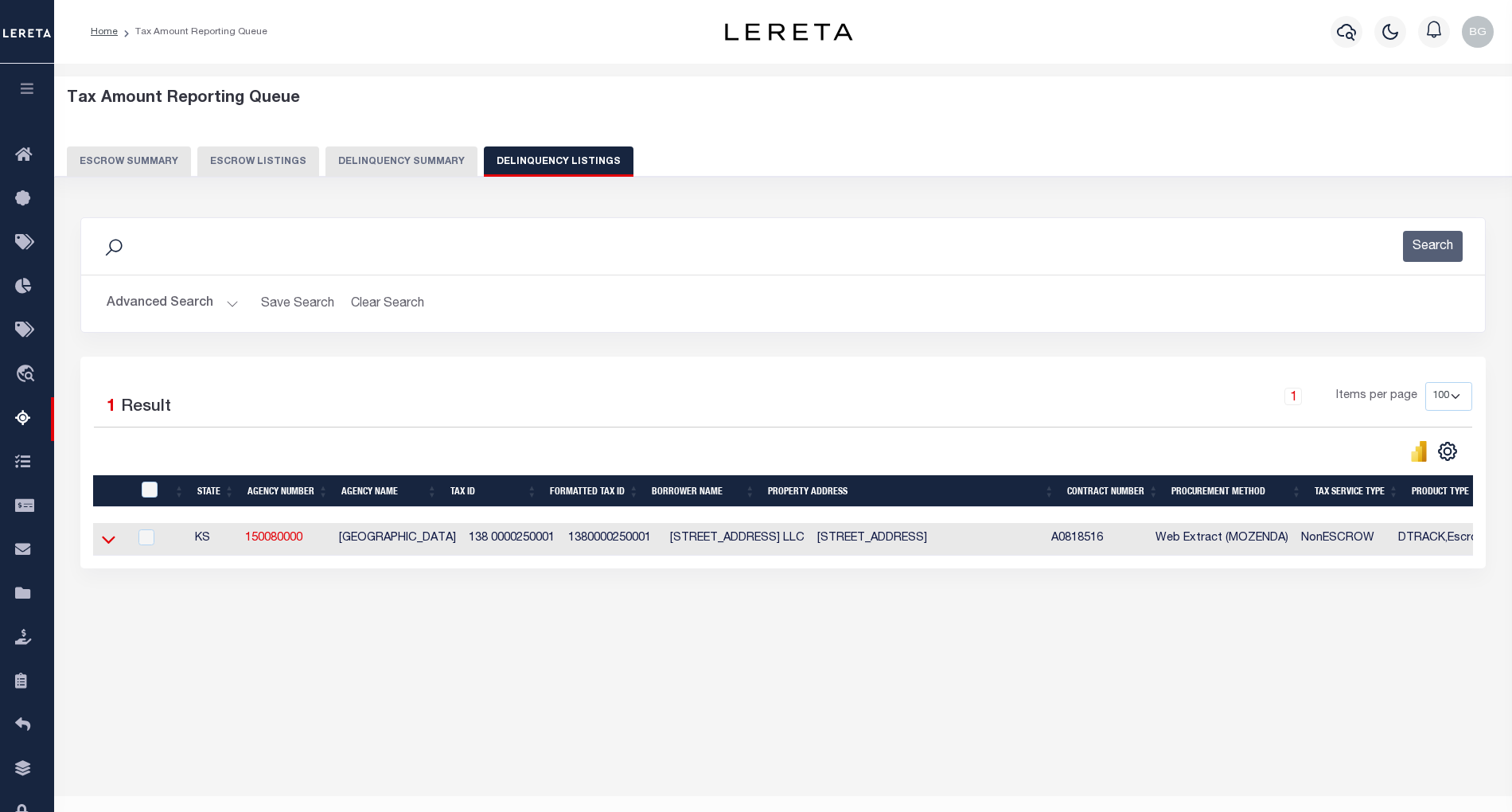
click at [109, 545] on icon at bounding box center [108, 540] width 13 height 8
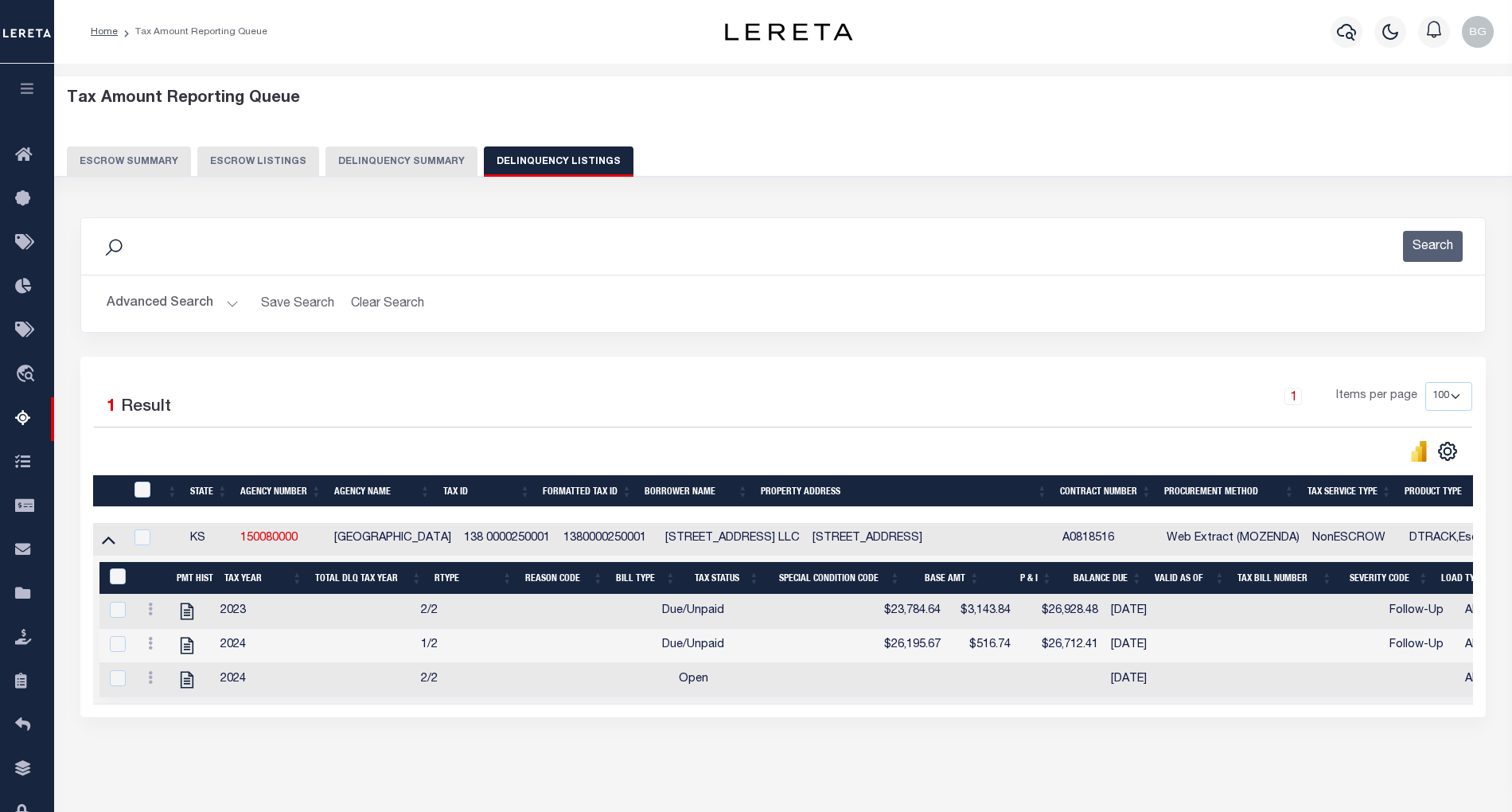
click at [856, 547] on td "[STREET_ADDRESS]" at bounding box center [931, 540] width 250 height 33
checkbox input "true"
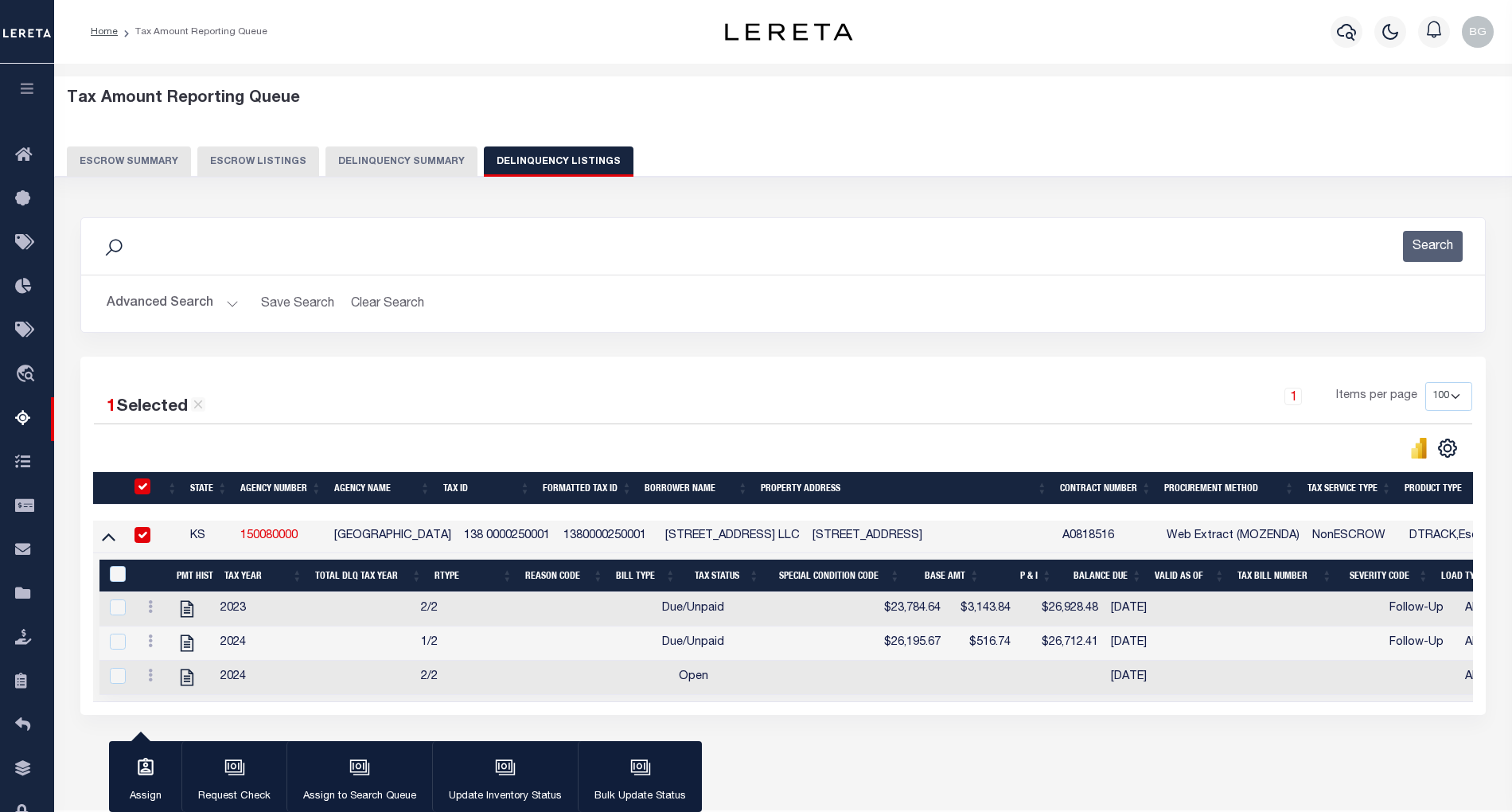
click at [856, 547] on td "[STREET_ADDRESS]" at bounding box center [931, 537] width 250 height 33
checkbox input "false"
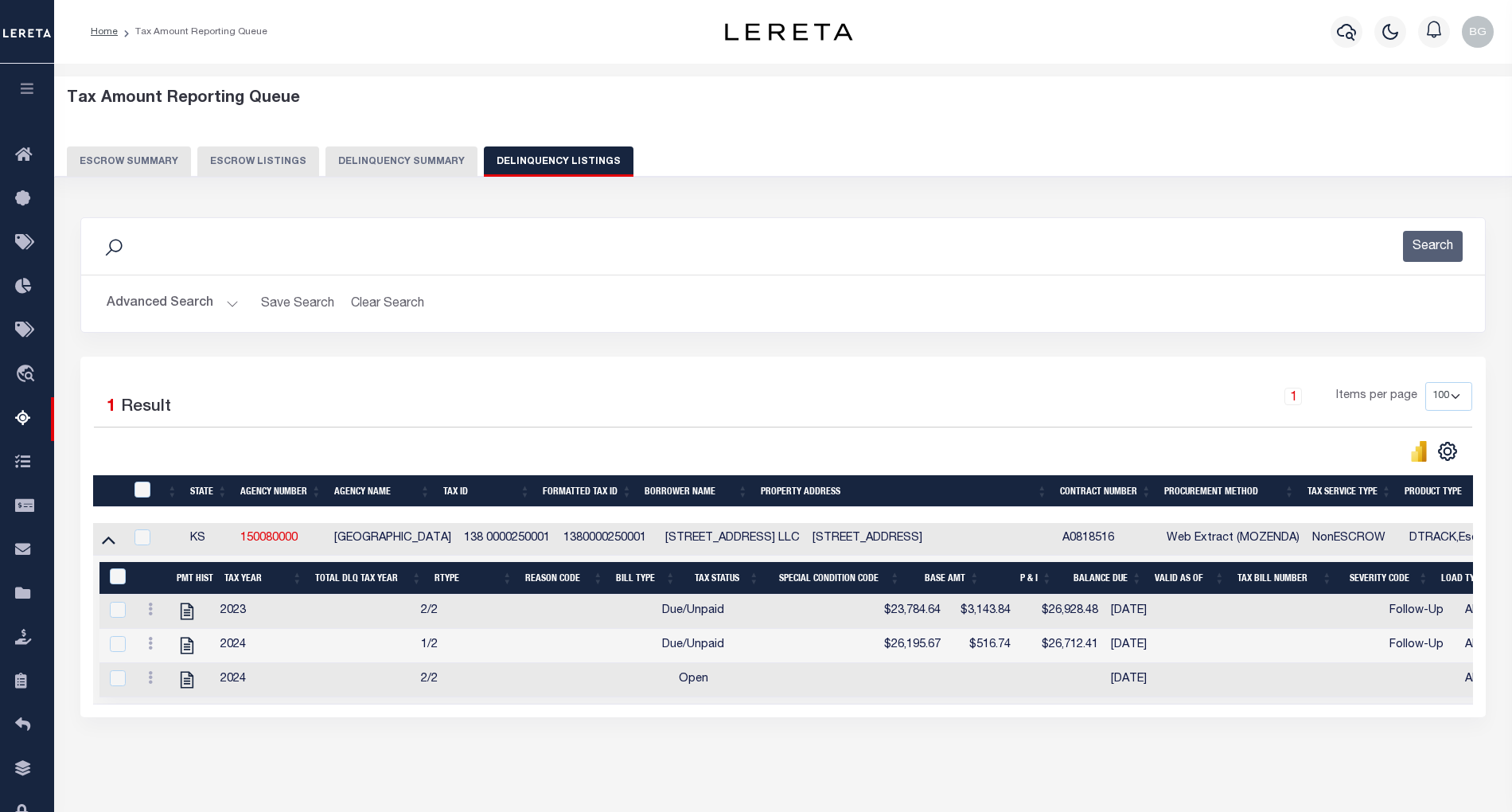
copy td "Highway"
click at [924, 541] on td "[STREET_ADDRESS]" at bounding box center [931, 540] width 250 height 33
checkbox input "true"
click at [924, 541] on td "[STREET_ADDRESS]" at bounding box center [931, 540] width 250 height 33
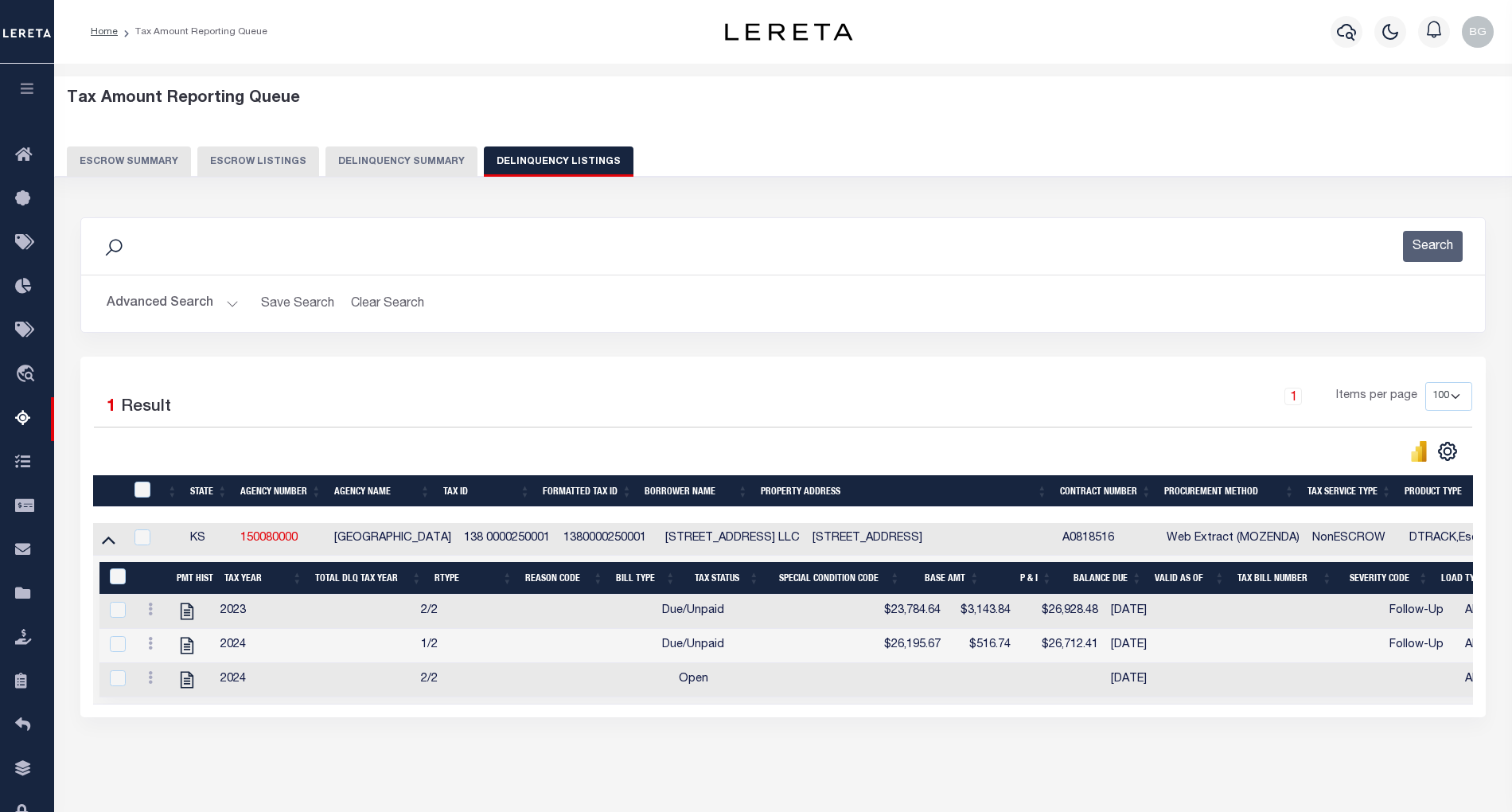
checkbox input "false"
copy td "Andover"
click at [192, 618] on icon "" at bounding box center [187, 611] width 20 height 20
checkbox input "true"
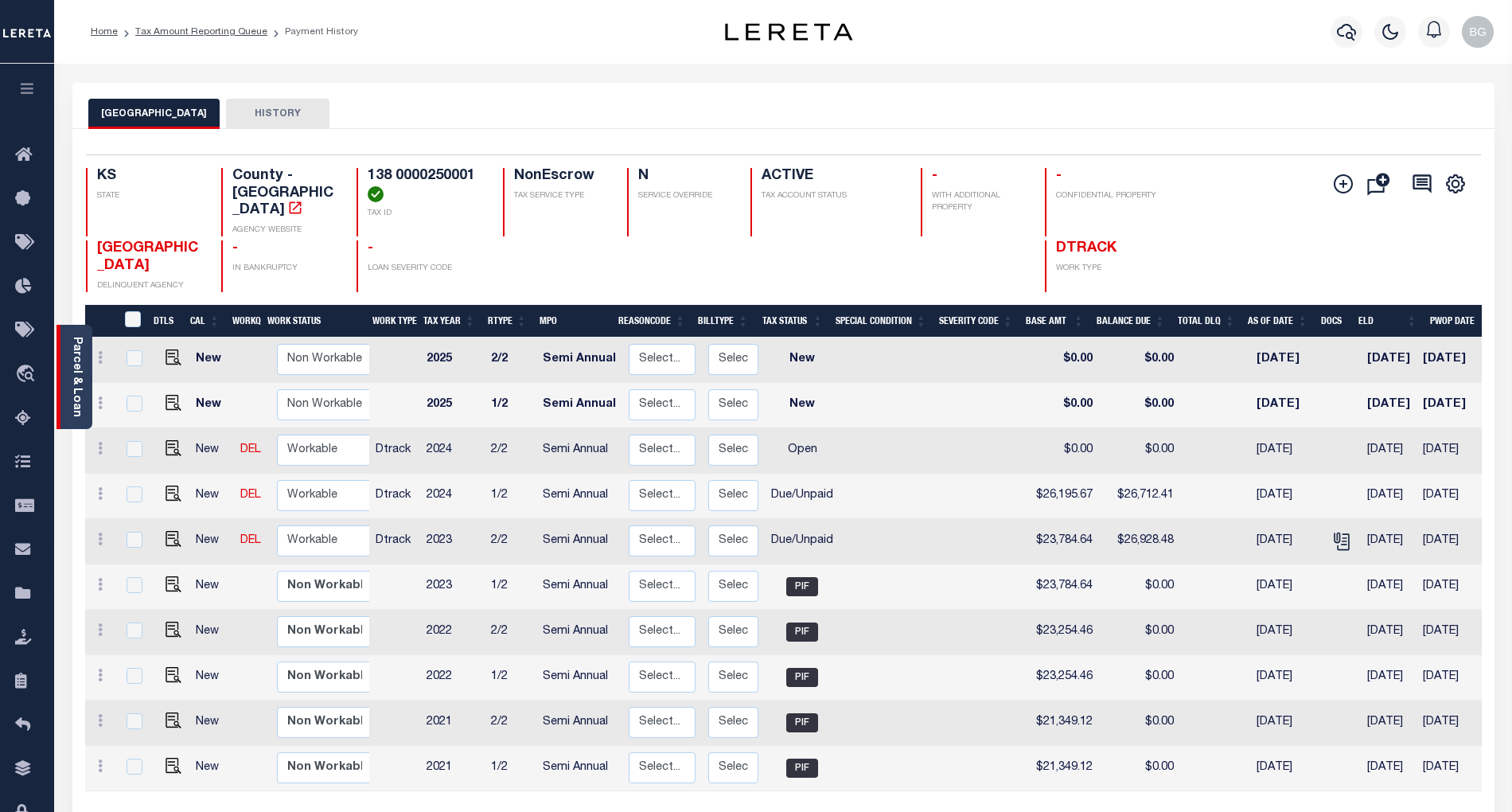
click at [77, 376] on link "Parcel & Loan" at bounding box center [77, 377] width 12 height 80
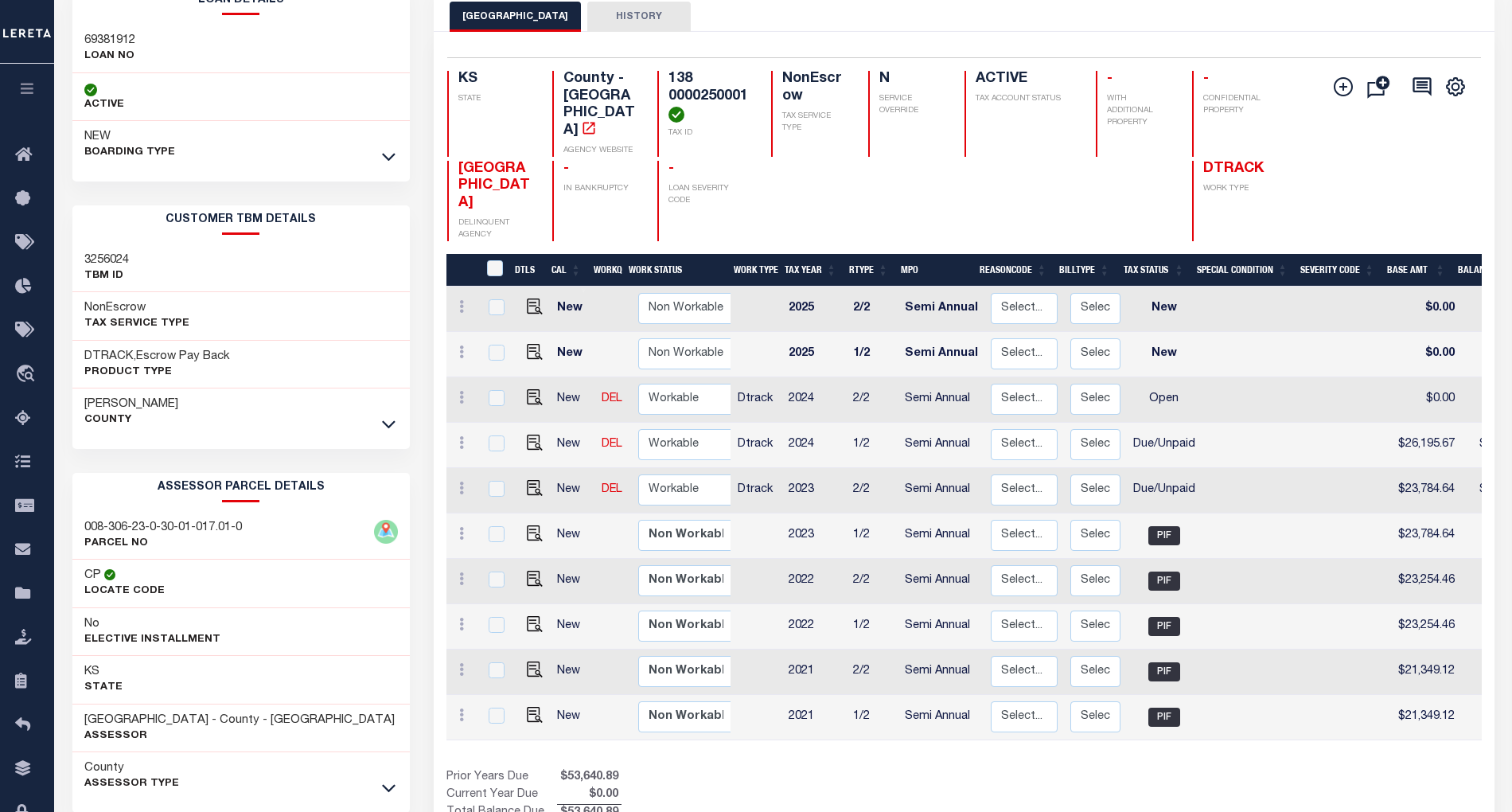
scroll to position [175, 0]
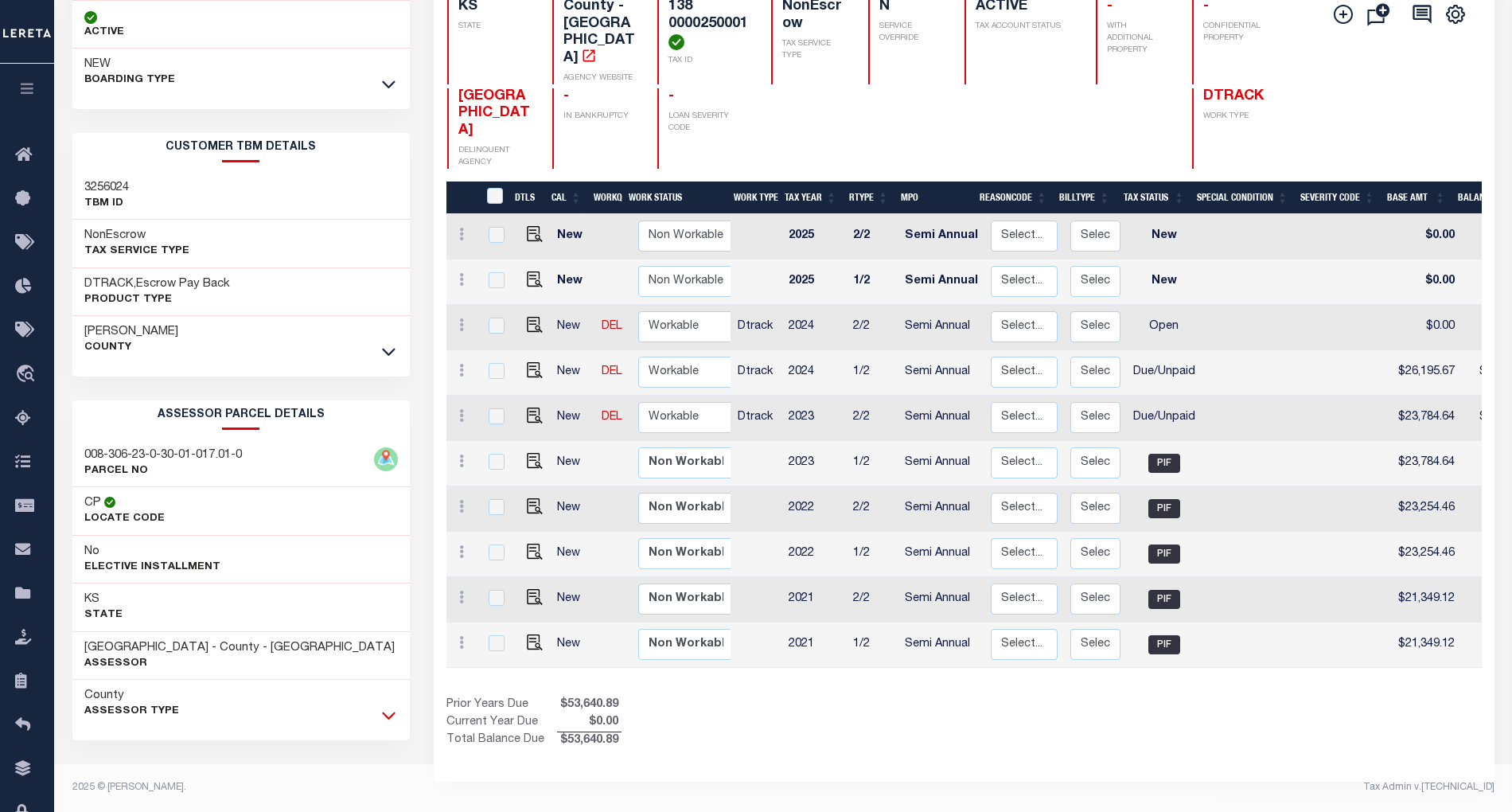
click at [395, 719] on icon at bounding box center [388, 715] width 13 height 17
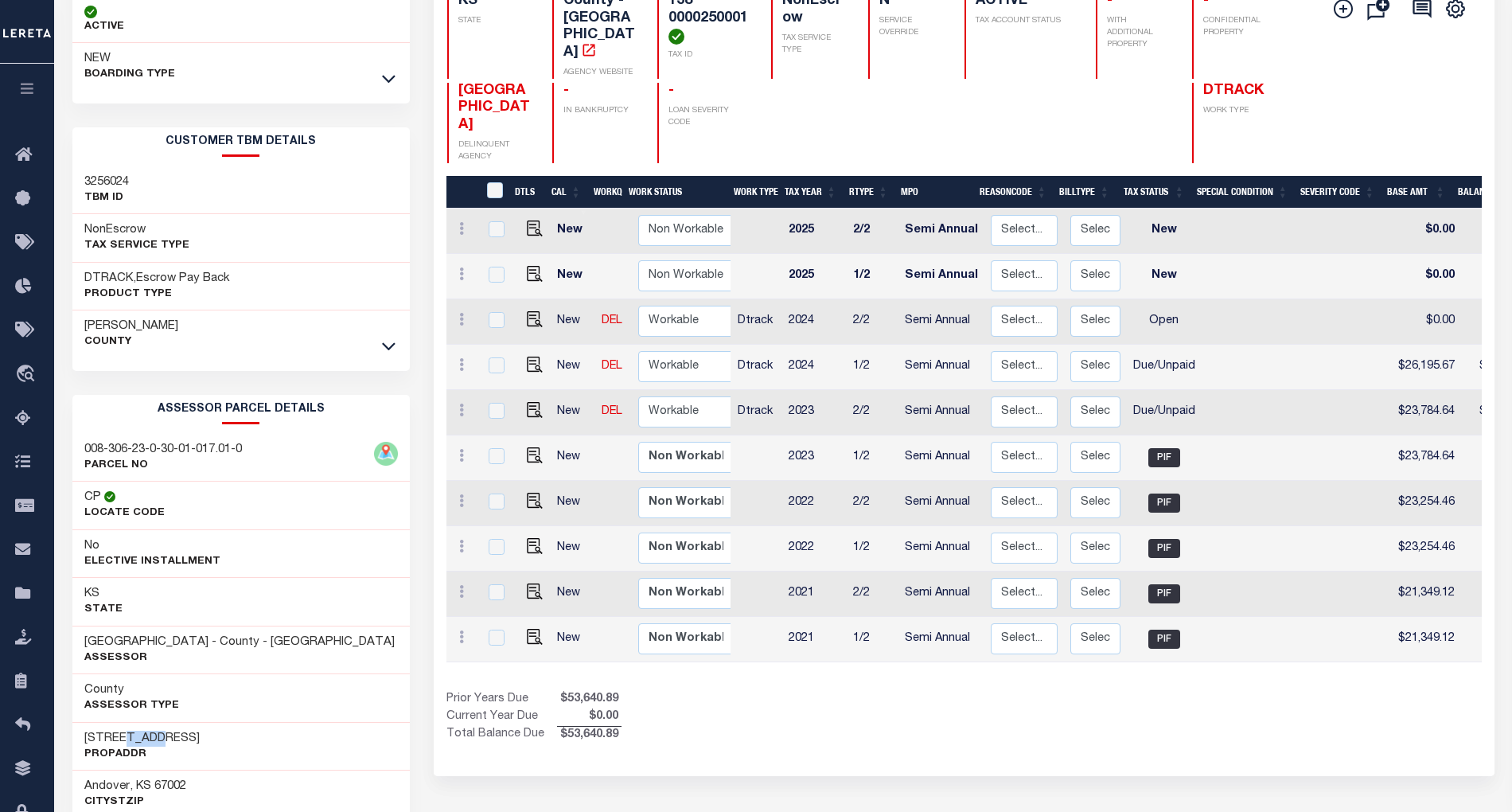
drag, startPoint x: 123, startPoint y: 745, endPoint x: 160, endPoint y: 743, distance: 37.1
click at [160, 743] on h3 "[STREET_ADDRESS]" at bounding box center [142, 739] width 116 height 16
copy h3 "SW US"
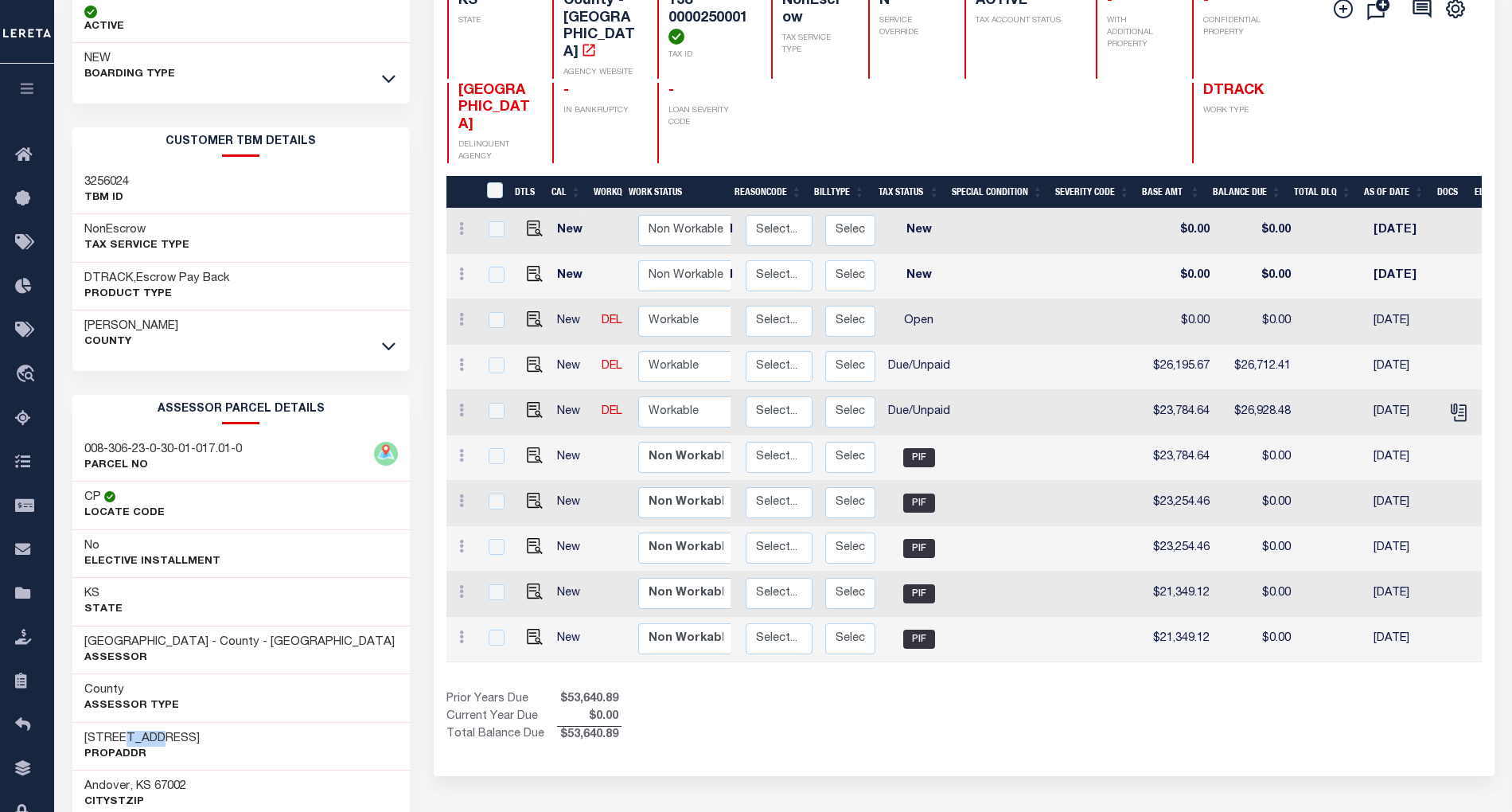
scroll to position [0, 253]
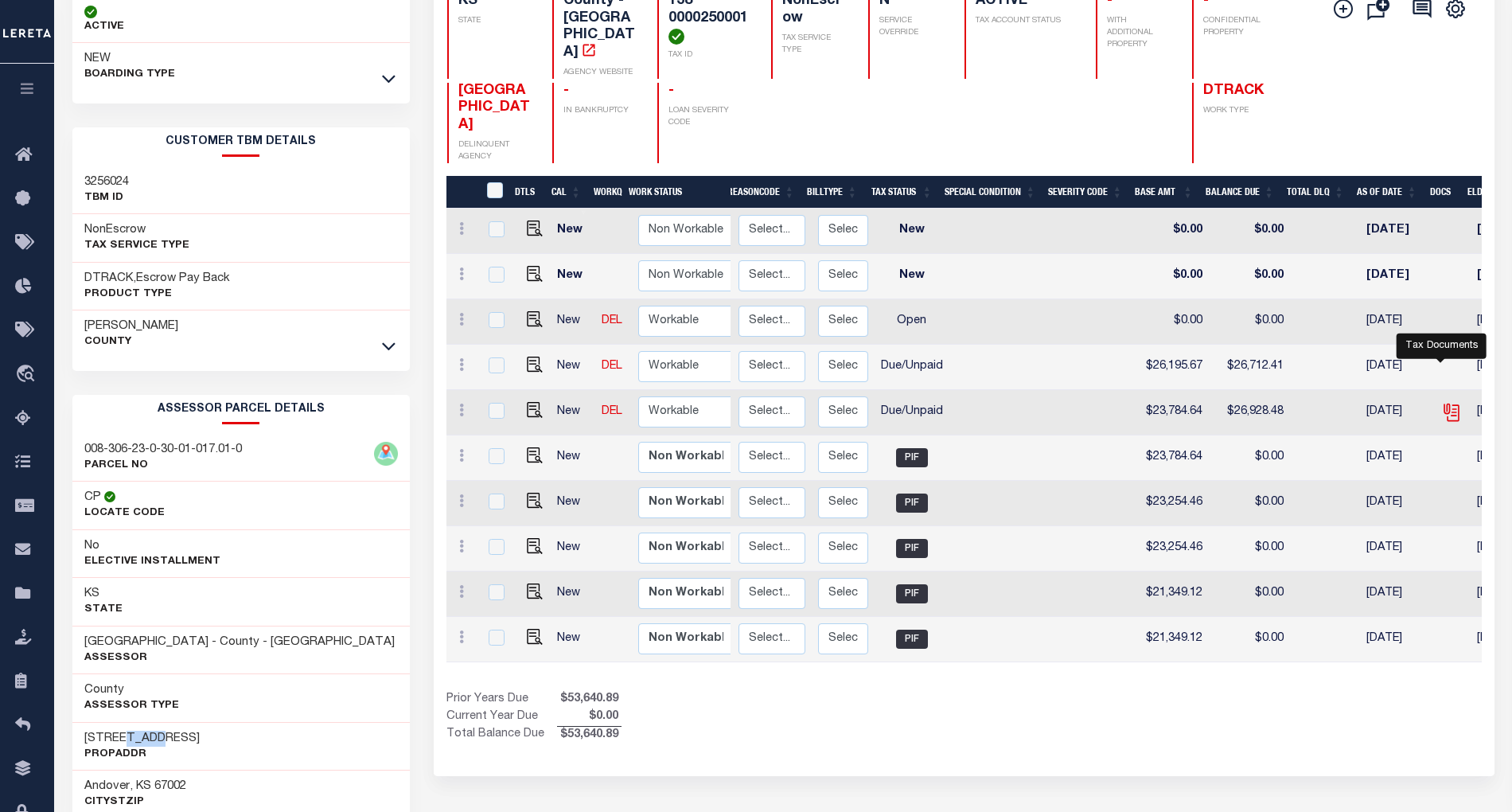
click at [1443, 402] on icon "" at bounding box center [1451, 412] width 20 height 20
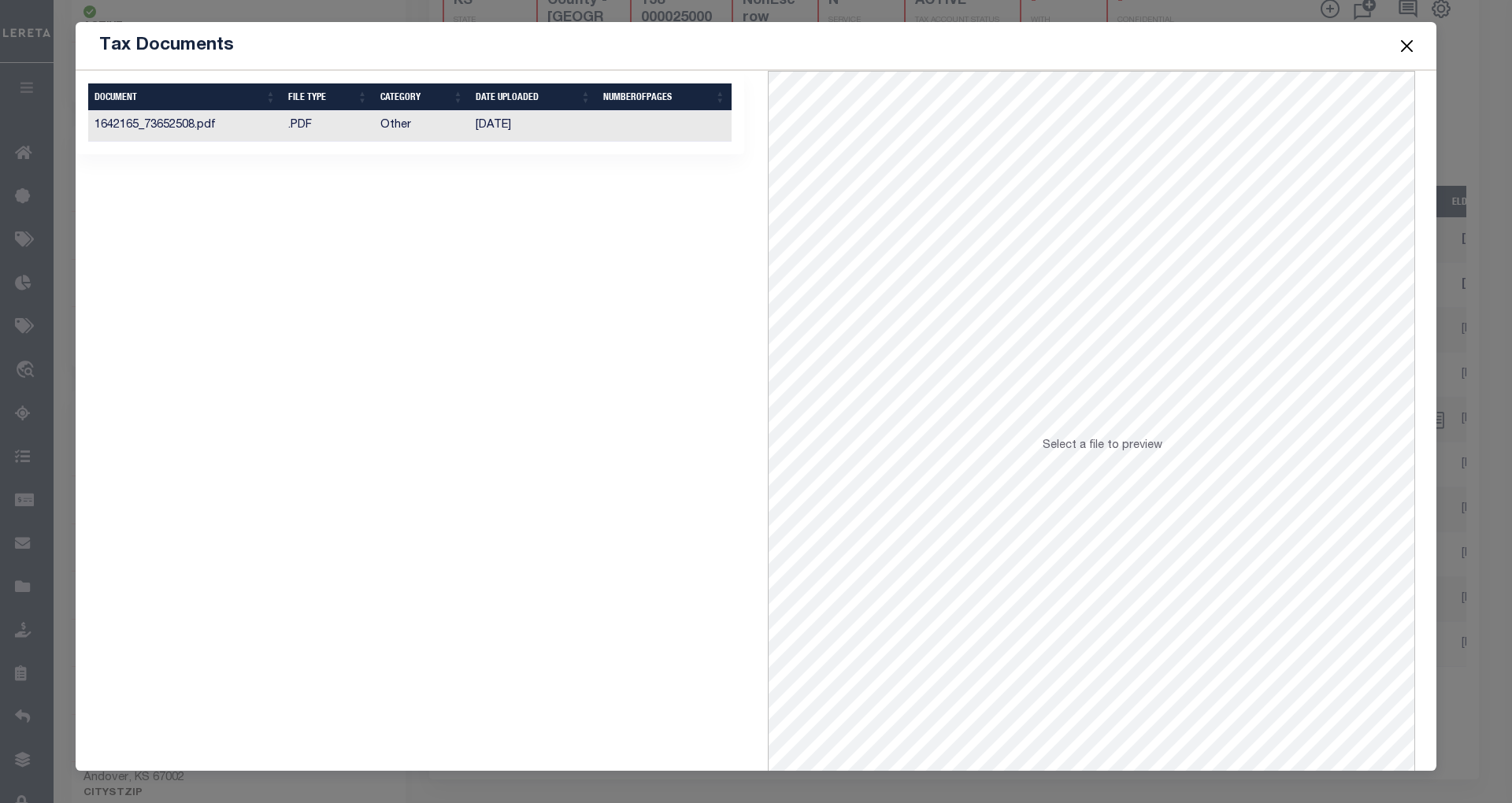
click at [499, 128] on td "[DATE]" at bounding box center [533, 126] width 128 height 31
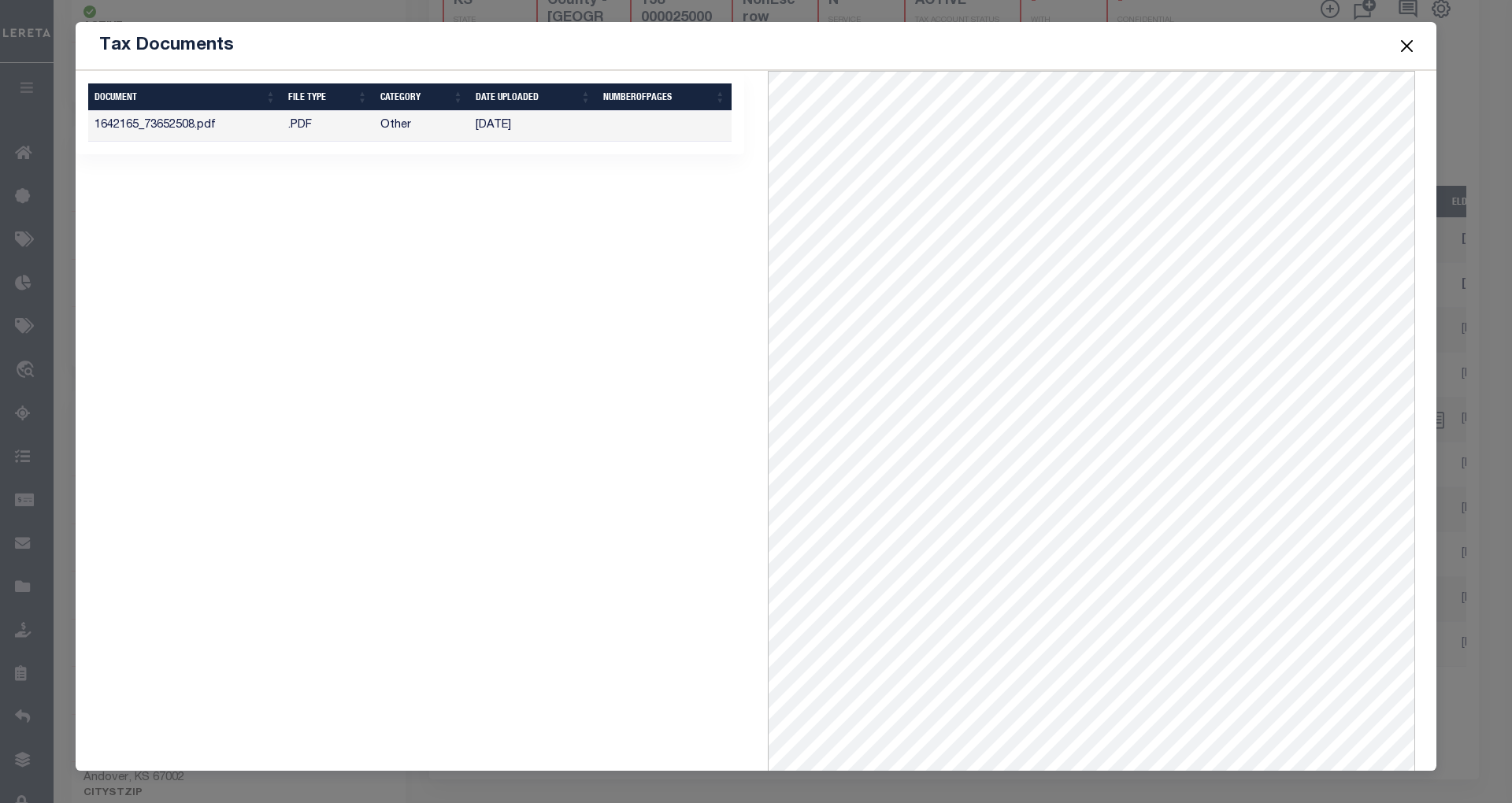
click at [1404, 41] on button "Close" at bounding box center [1407, 45] width 20 height 20
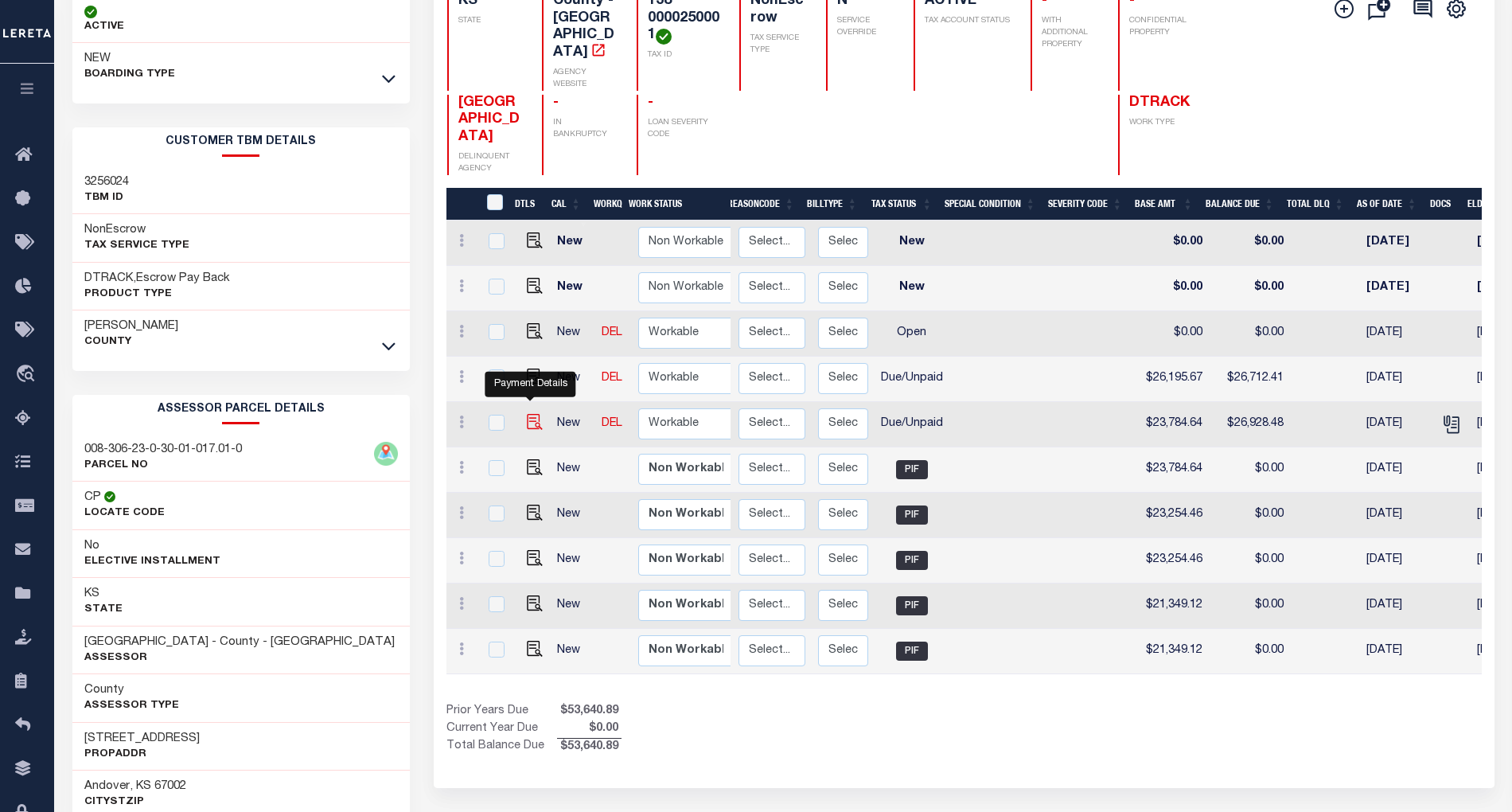
click at [529, 418] on img "" at bounding box center [535, 422] width 16 height 16
checkbox input "true"
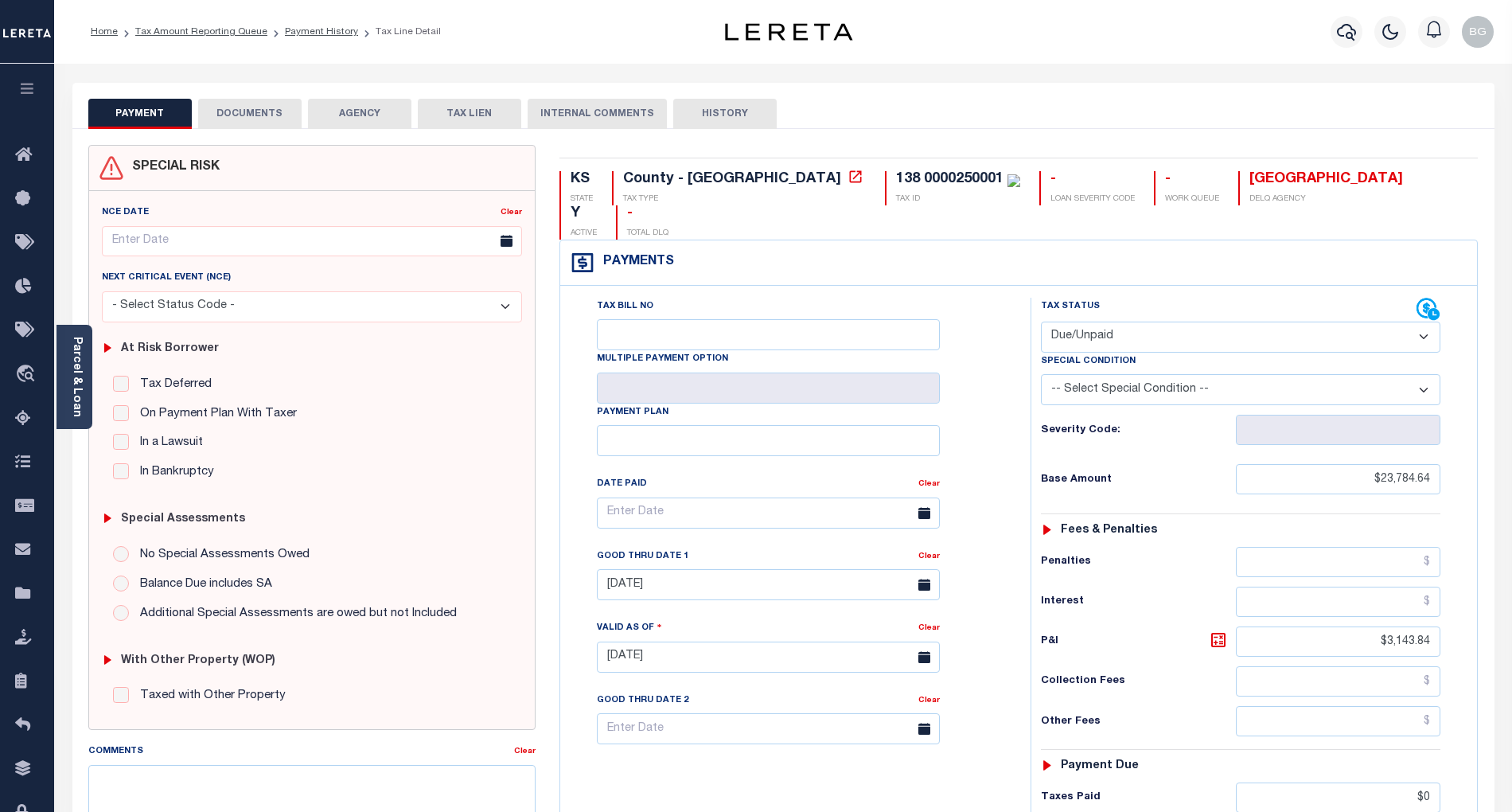
click at [222, 118] on button "DOCUMENTS" at bounding box center [250, 114] width 103 height 30
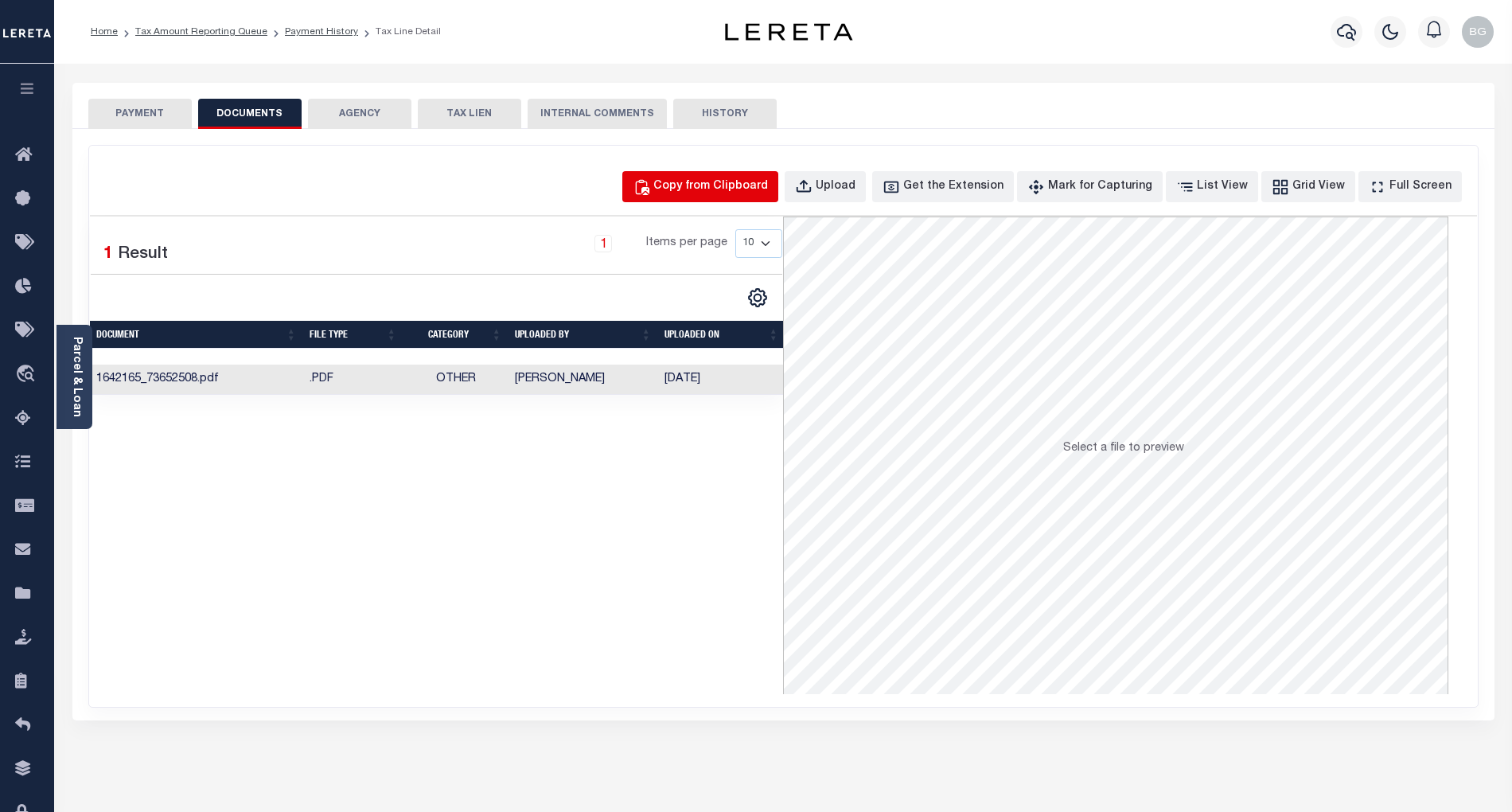
click at [714, 188] on div "Copy from Clipboard" at bounding box center [710, 187] width 115 height 18
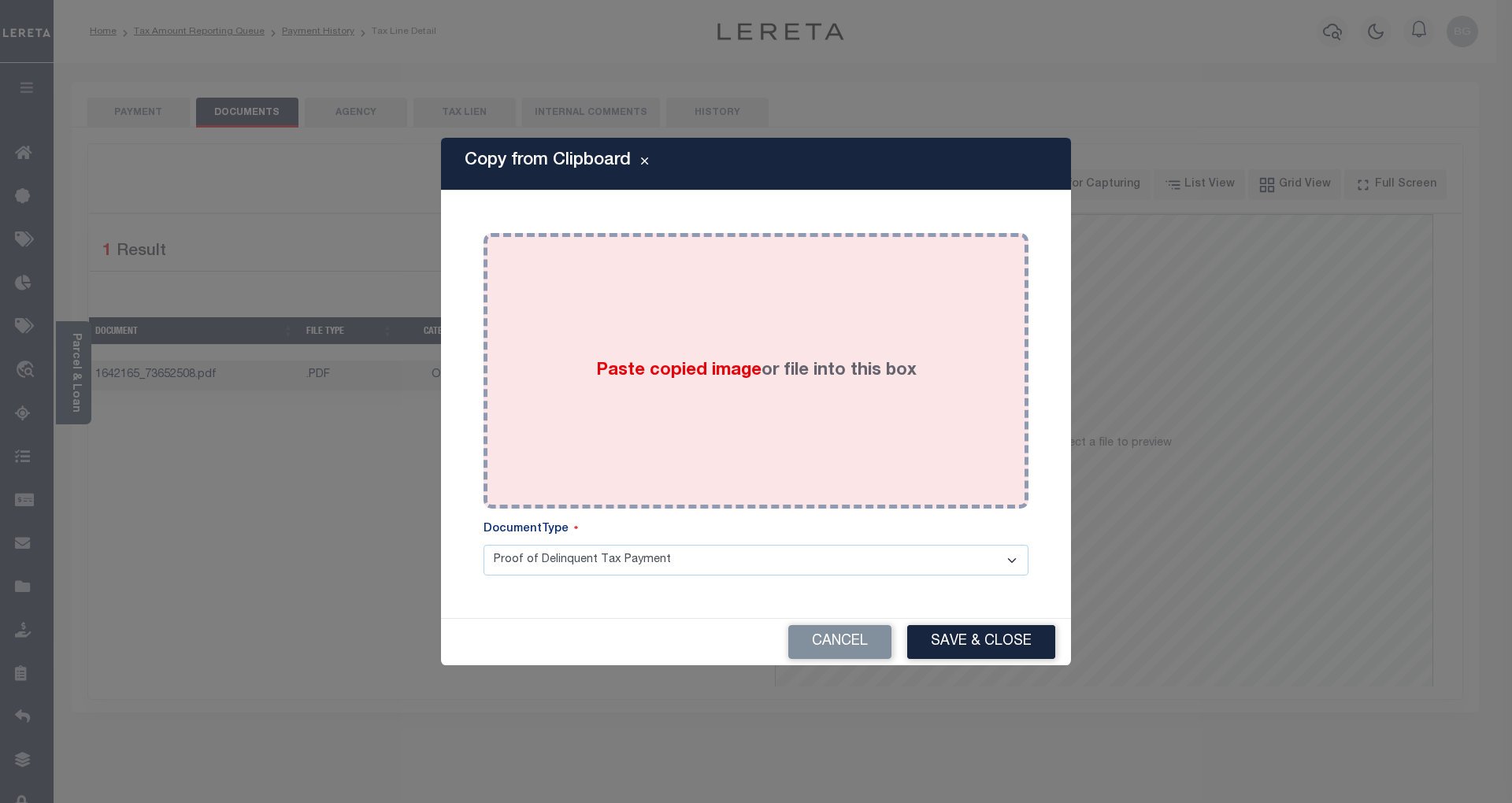
click at [704, 364] on span "Paste copied image" at bounding box center [679, 371] width 166 height 18
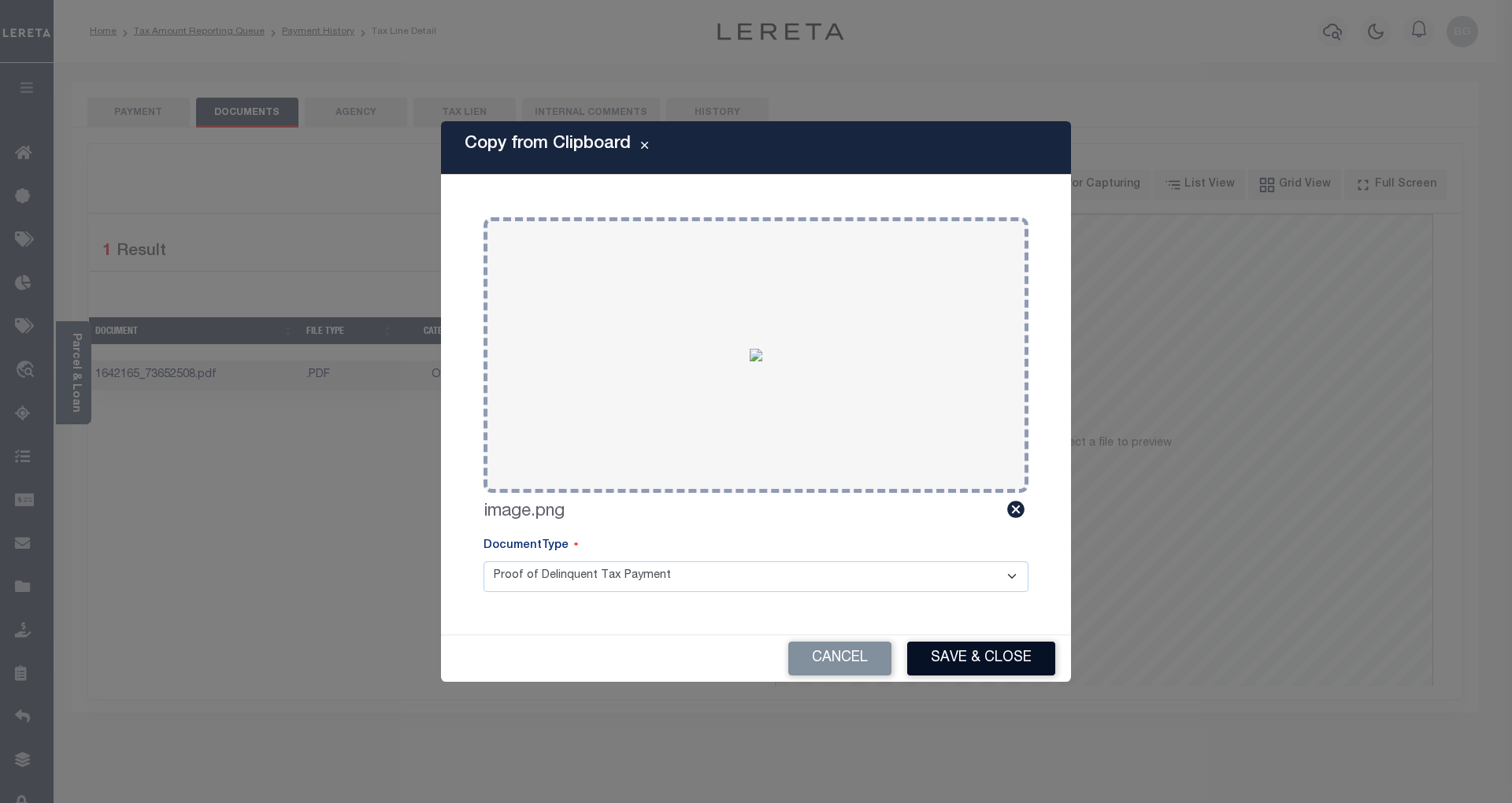
click at [1013, 660] on button "Save & Close" at bounding box center [981, 659] width 148 height 33
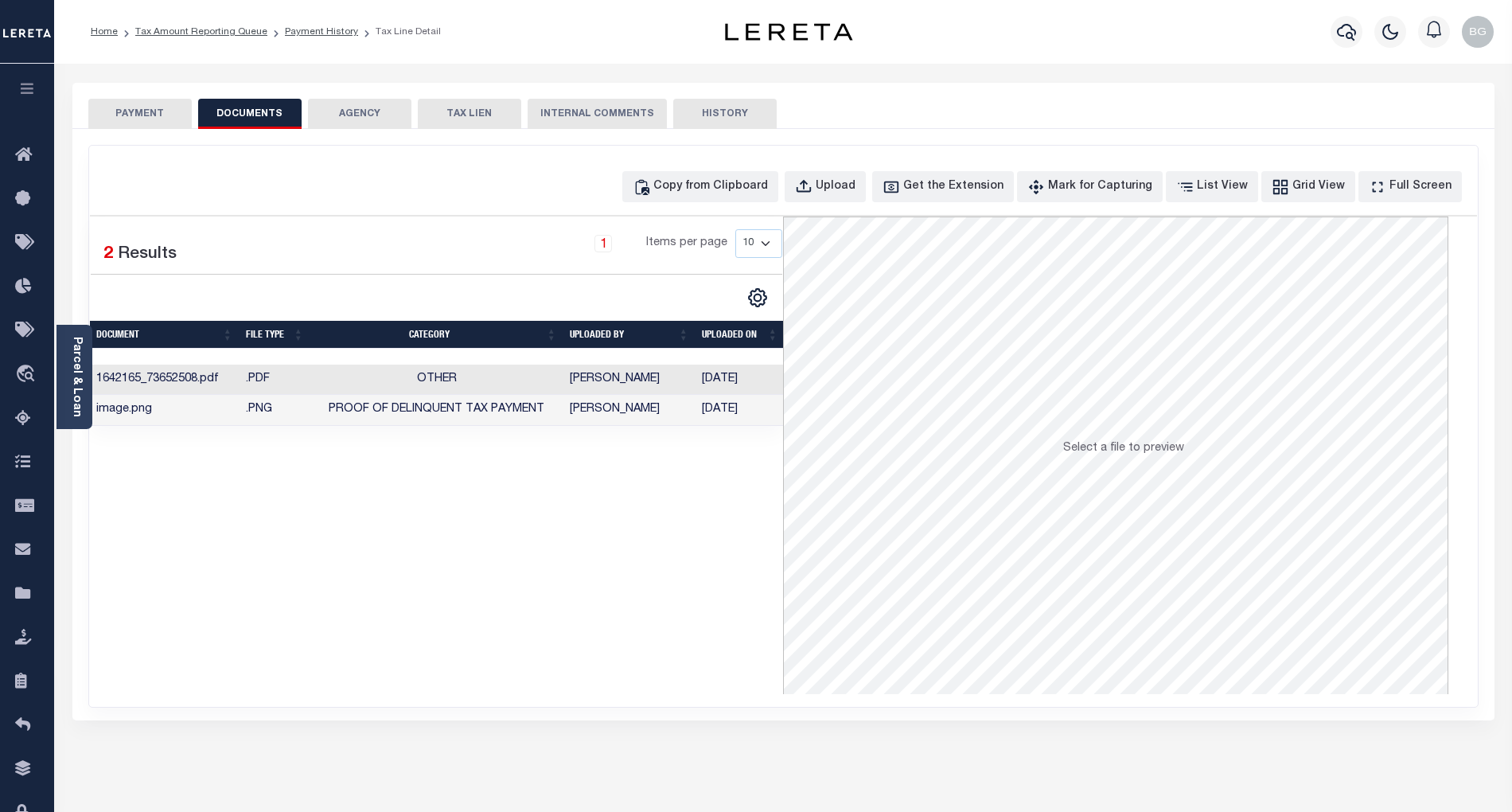
click at [144, 113] on button "PAYMENT" at bounding box center [140, 114] width 103 height 30
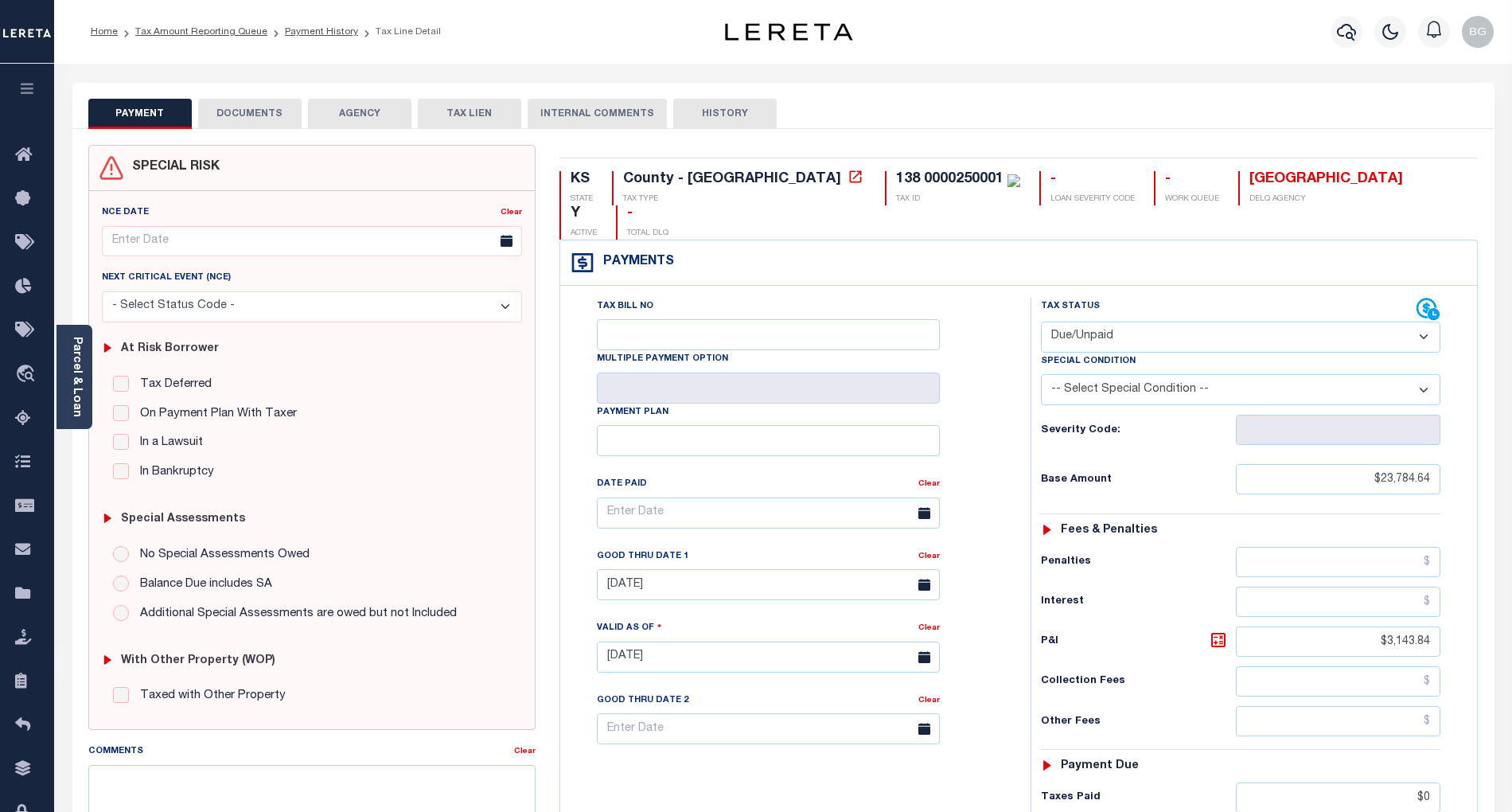
click at [1121, 321] on select "- Select Status Code - Open Due/Unpaid Paid Incomplete No Tax Due Internal Refu…" at bounding box center [1241, 337] width 400 height 31
select select "PYD"
click at [1041, 321] on select "- Select Status Code - Open Due/Unpaid Paid Incomplete No Tax Due Internal Refu…" at bounding box center [1241, 337] width 400 height 31
type input "[DATE]"
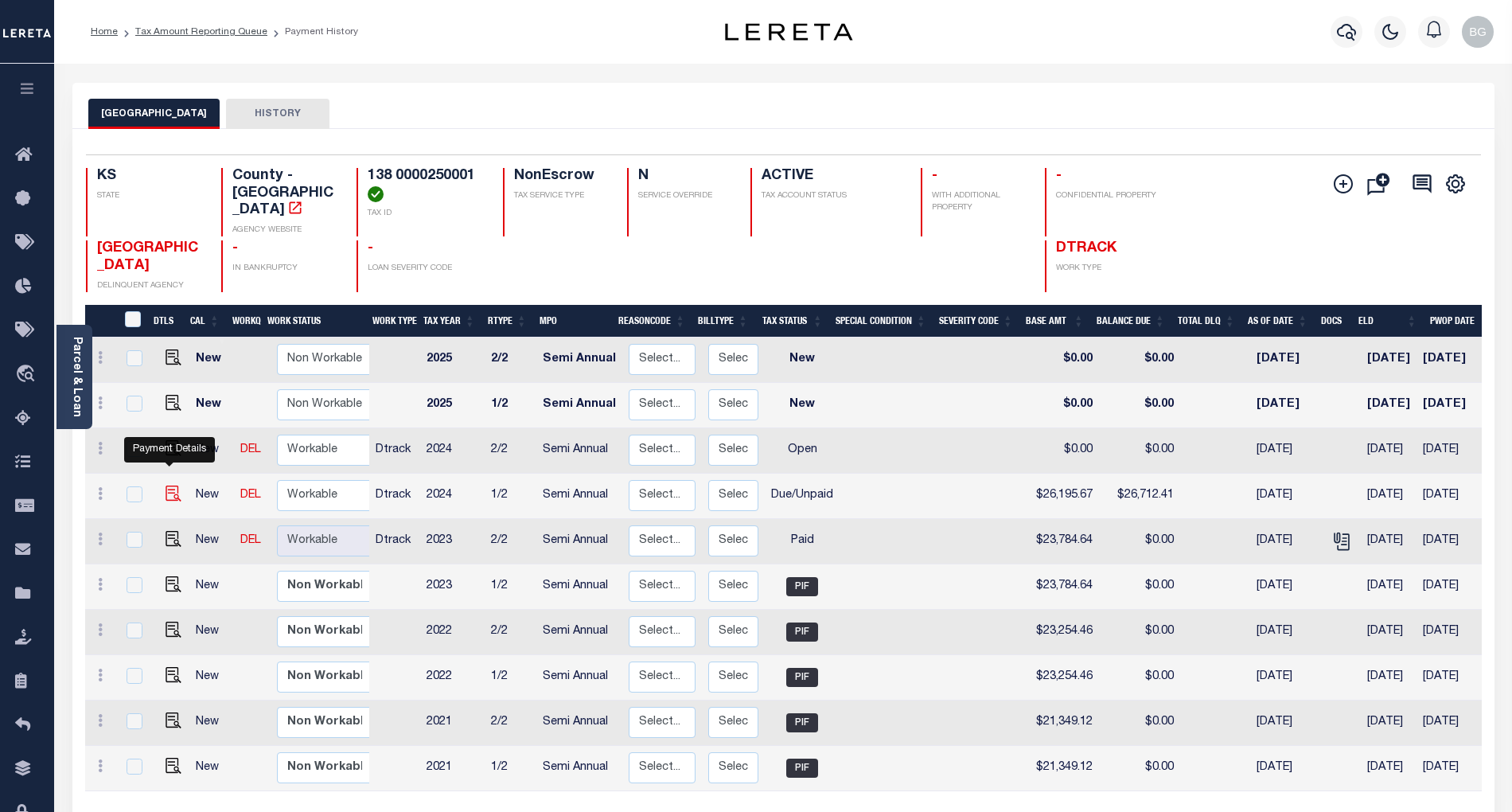
click at [166, 486] on img "" at bounding box center [174, 494] width 16 height 16
checkbox input "true"
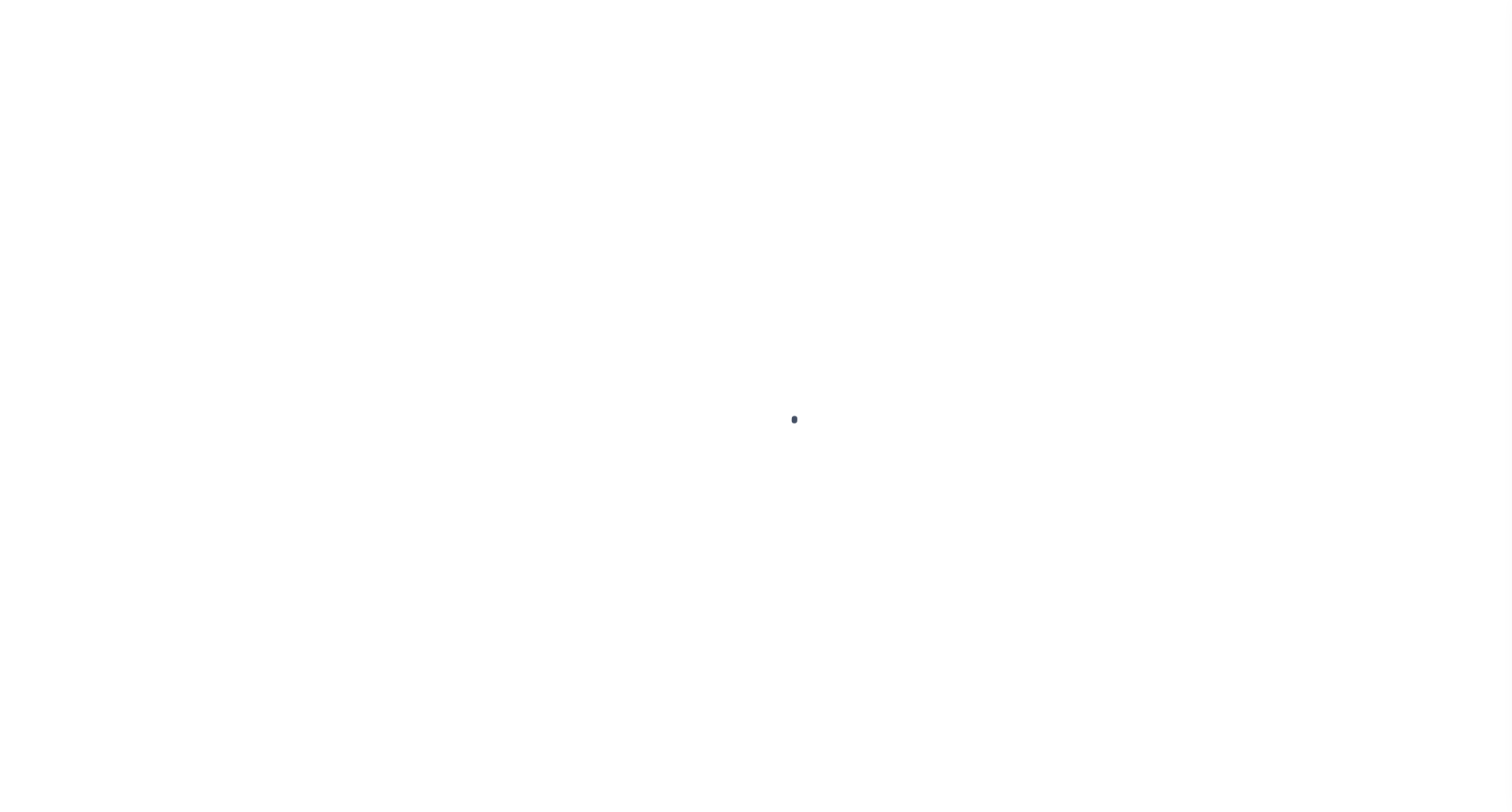
select select "DUE"
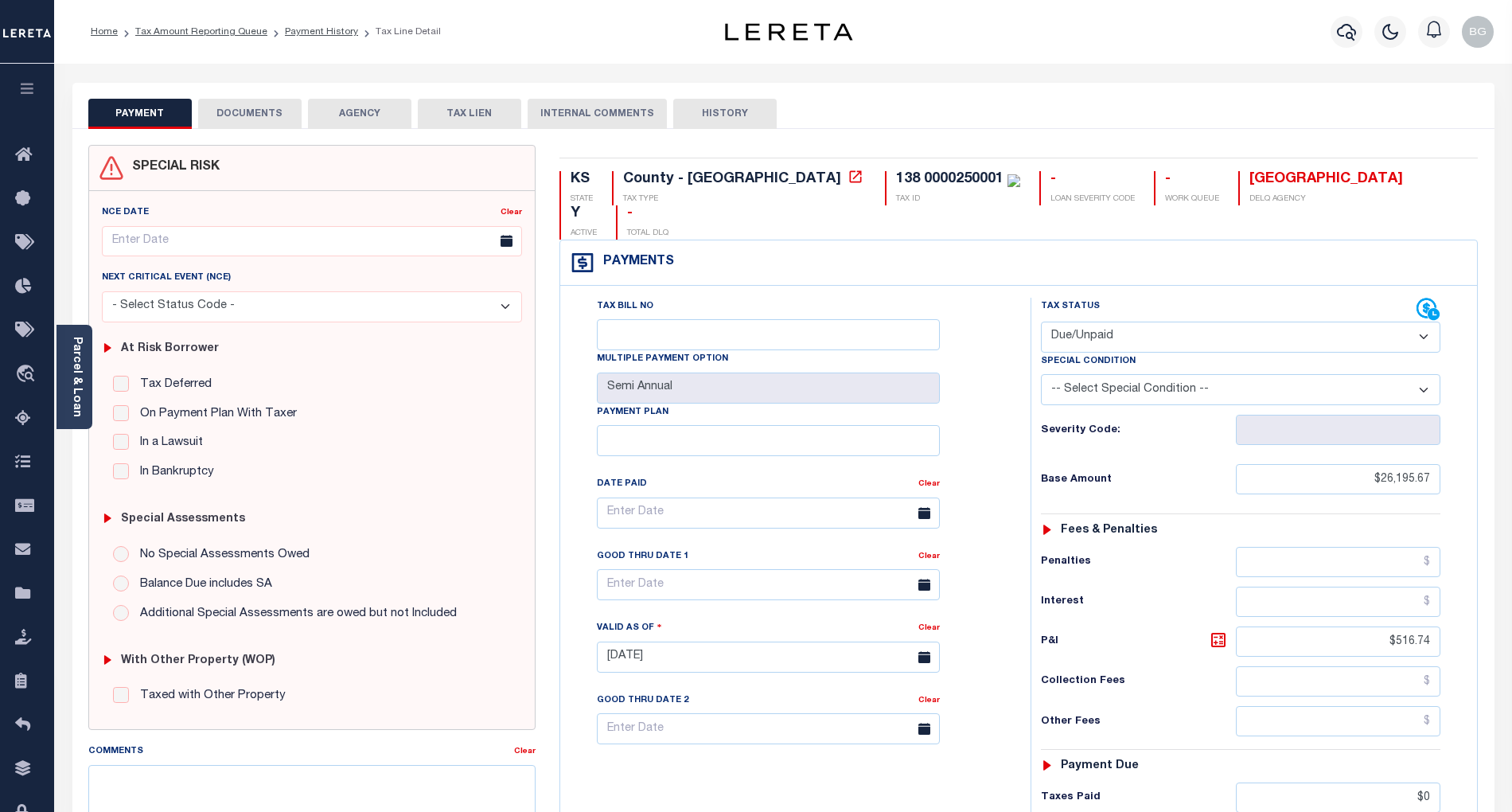
click at [230, 103] on button "DOCUMENTS" at bounding box center [250, 114] width 103 height 30
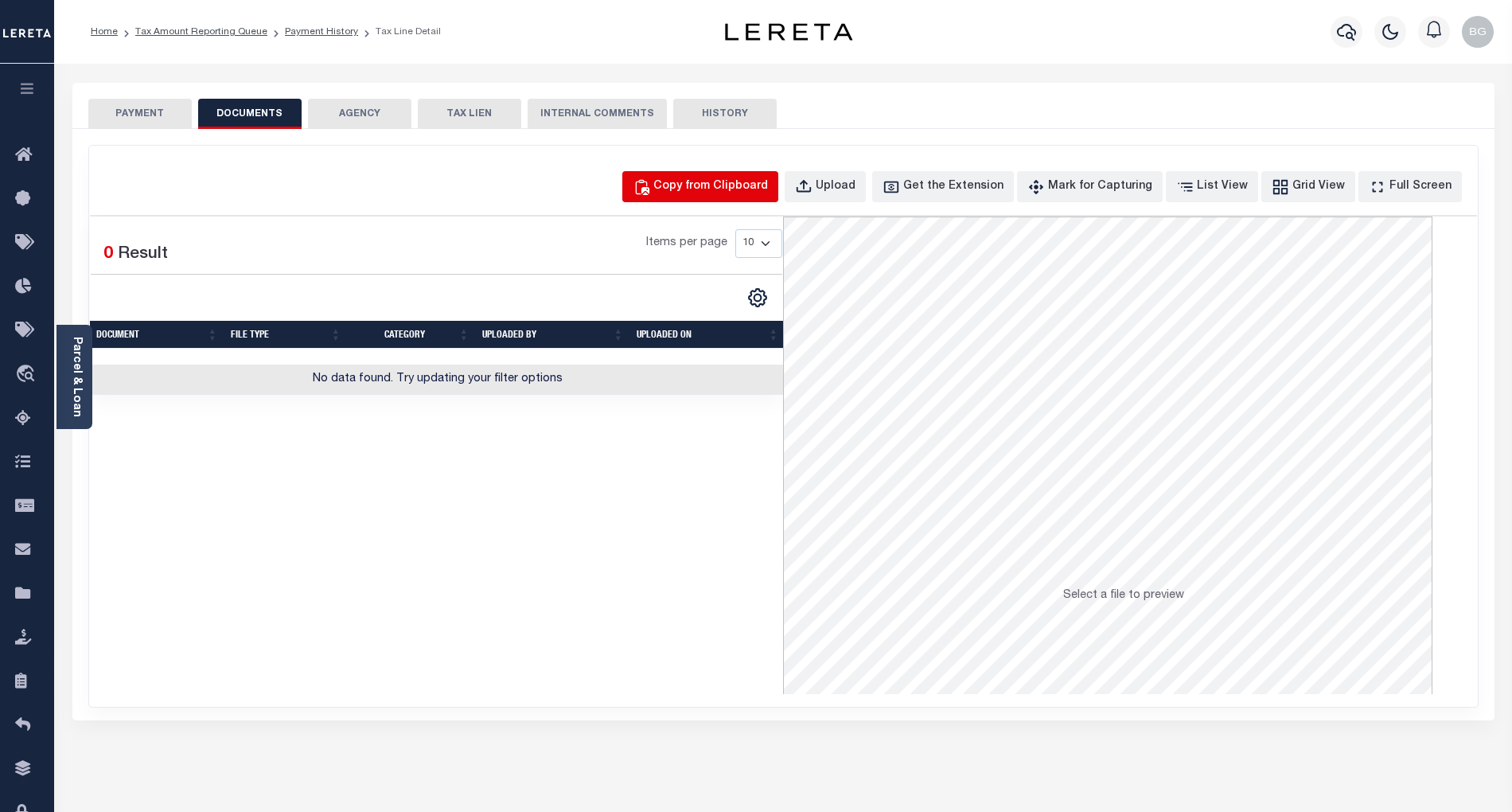
click at [705, 183] on div "Copy from Clipboard" at bounding box center [710, 187] width 115 height 18
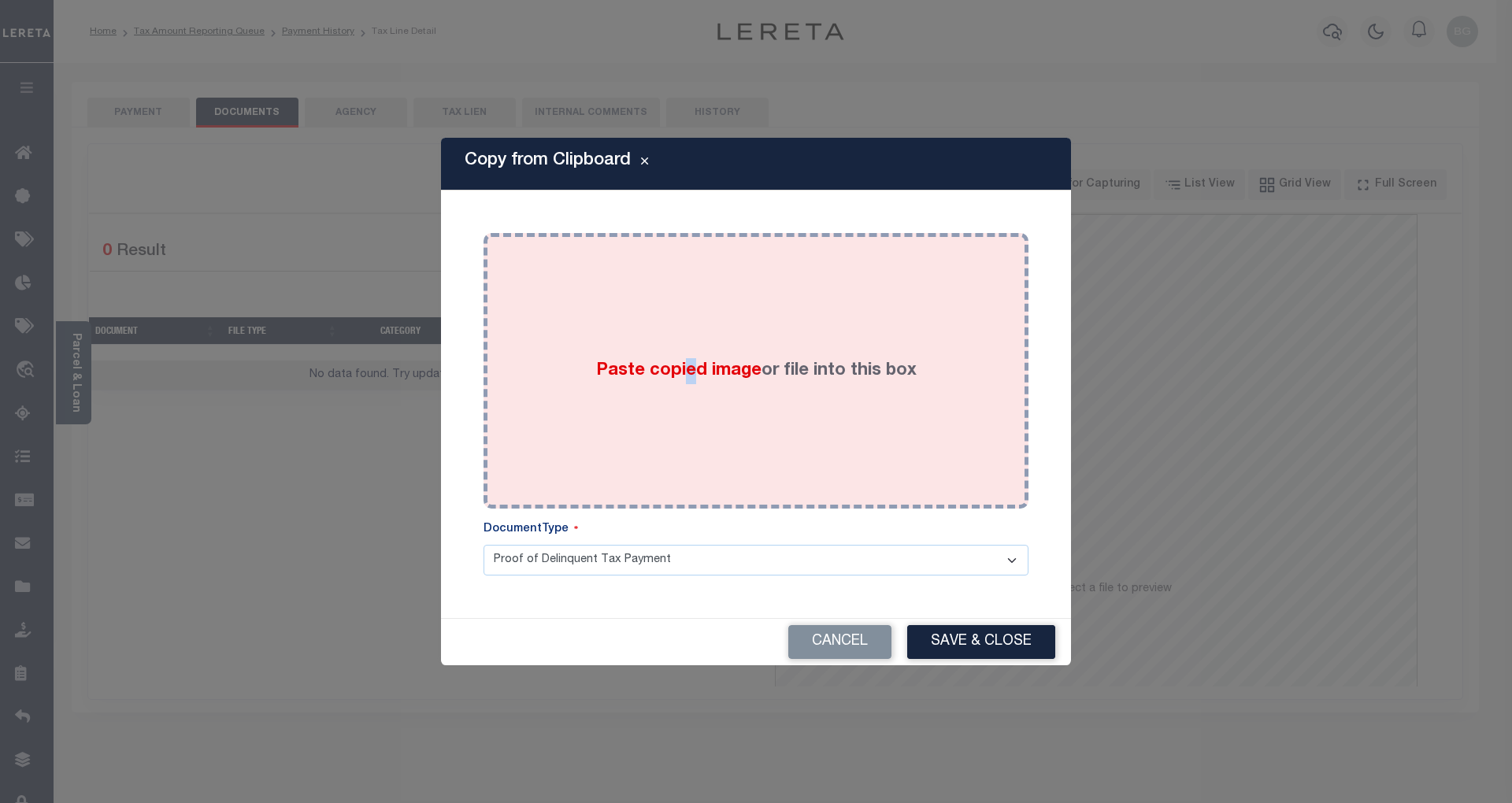
click at [687, 362] on span "Paste copied image" at bounding box center [679, 371] width 166 height 18
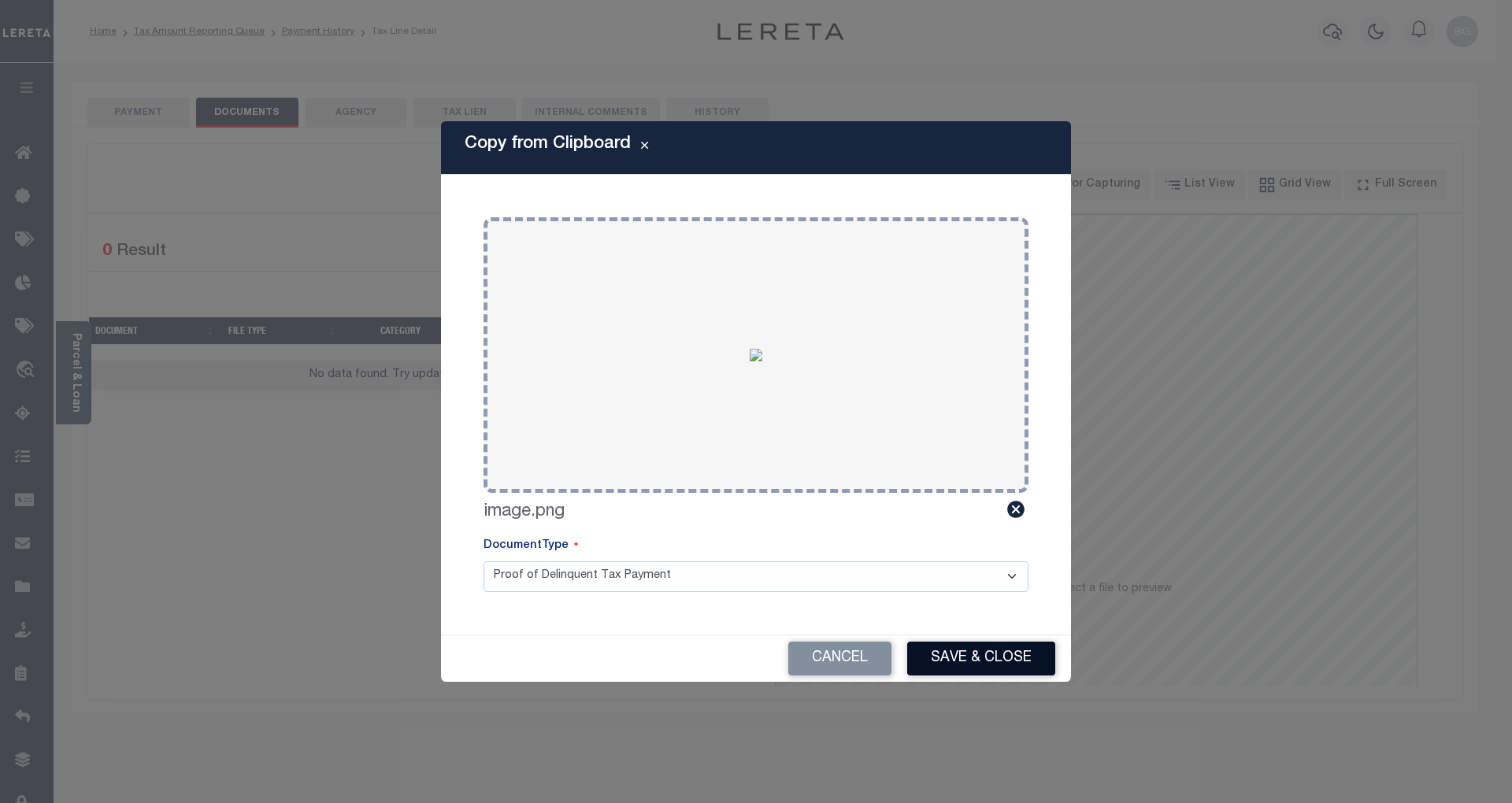
click at [987, 644] on button "Save & Close" at bounding box center [981, 659] width 148 height 33
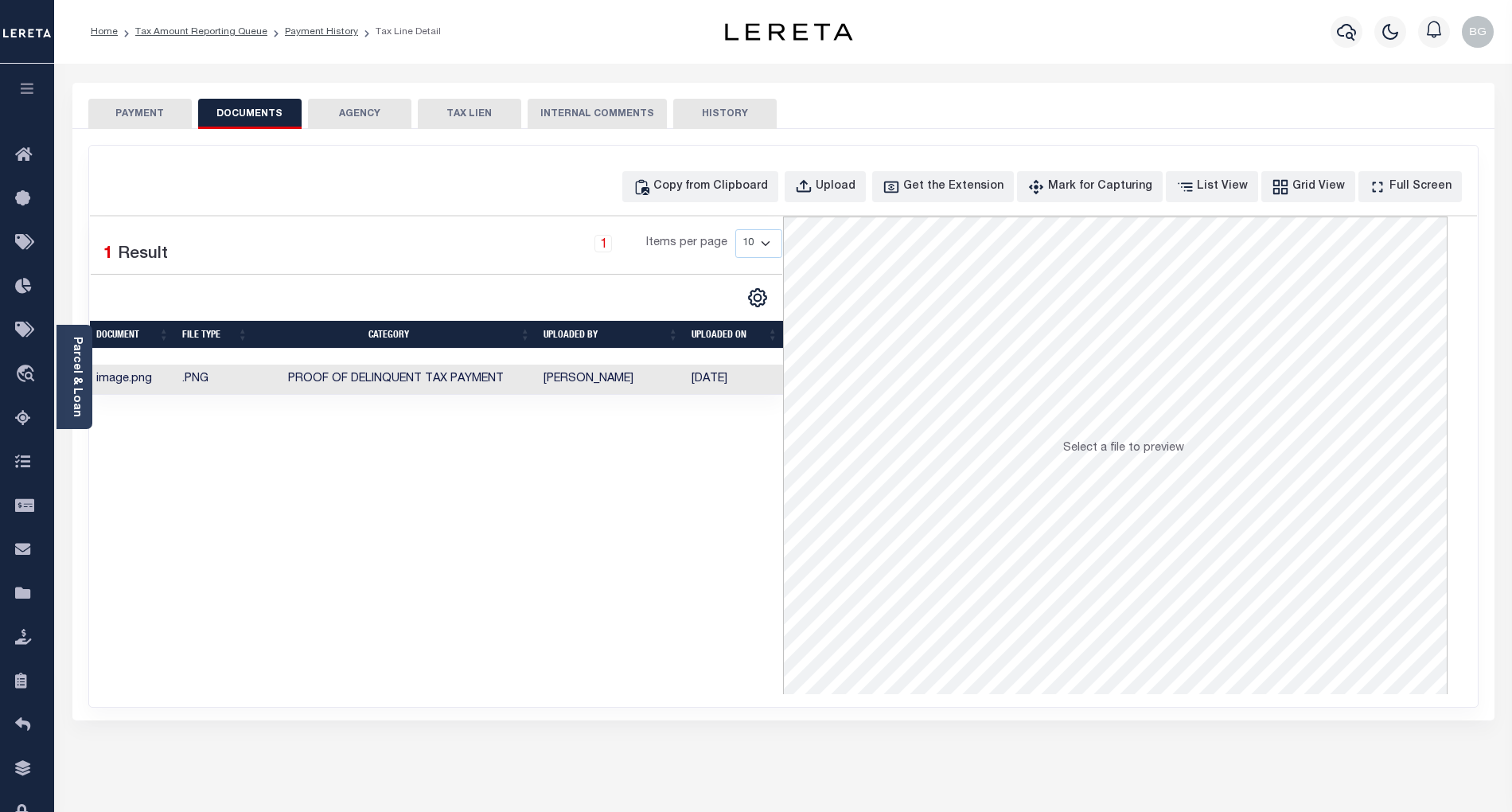
click at [133, 116] on button "PAYMENT" at bounding box center [140, 114] width 103 height 30
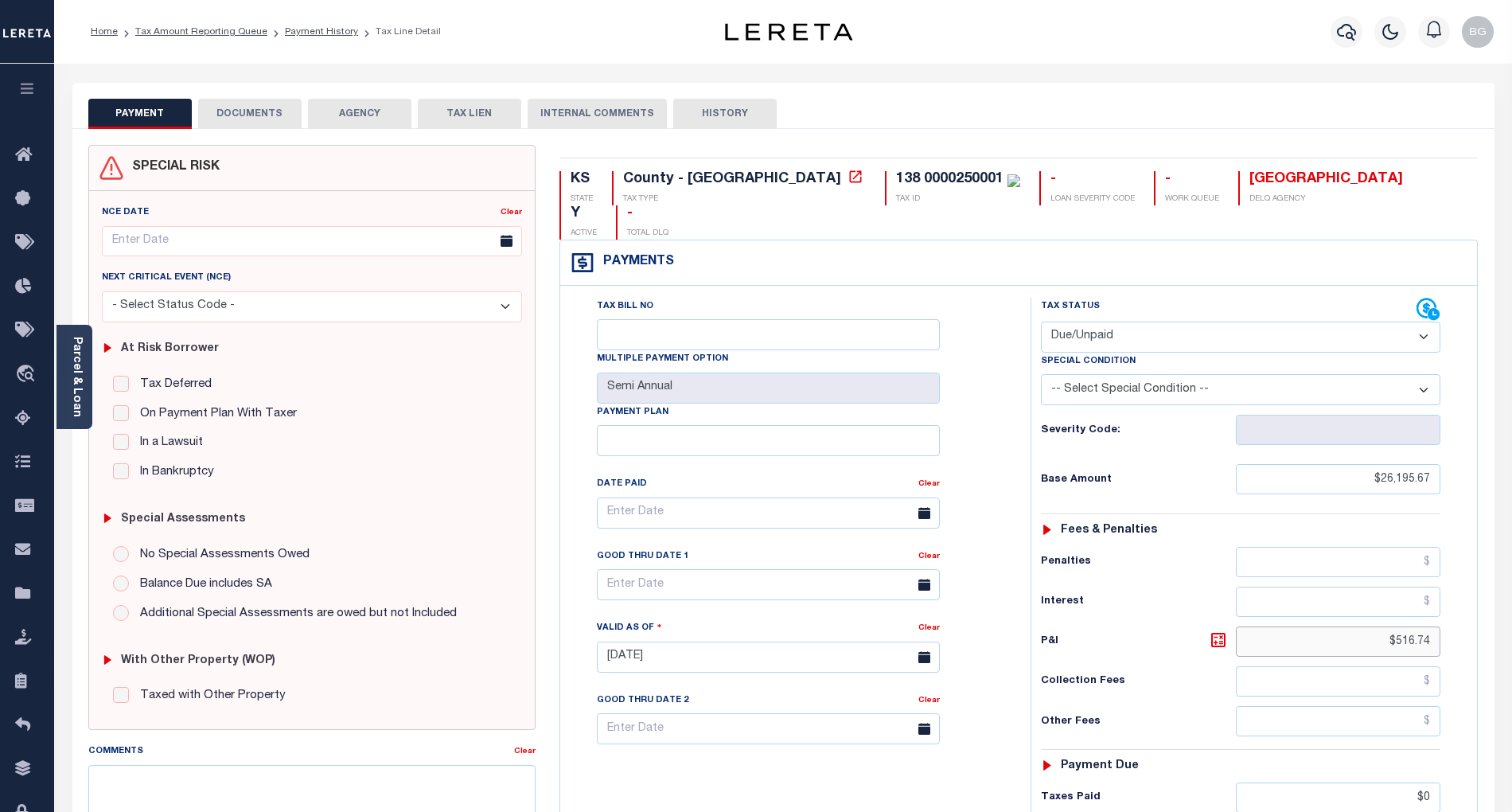
click at [1414, 627] on input "$516.74" at bounding box center [1338, 642] width 206 height 30
type input "$"
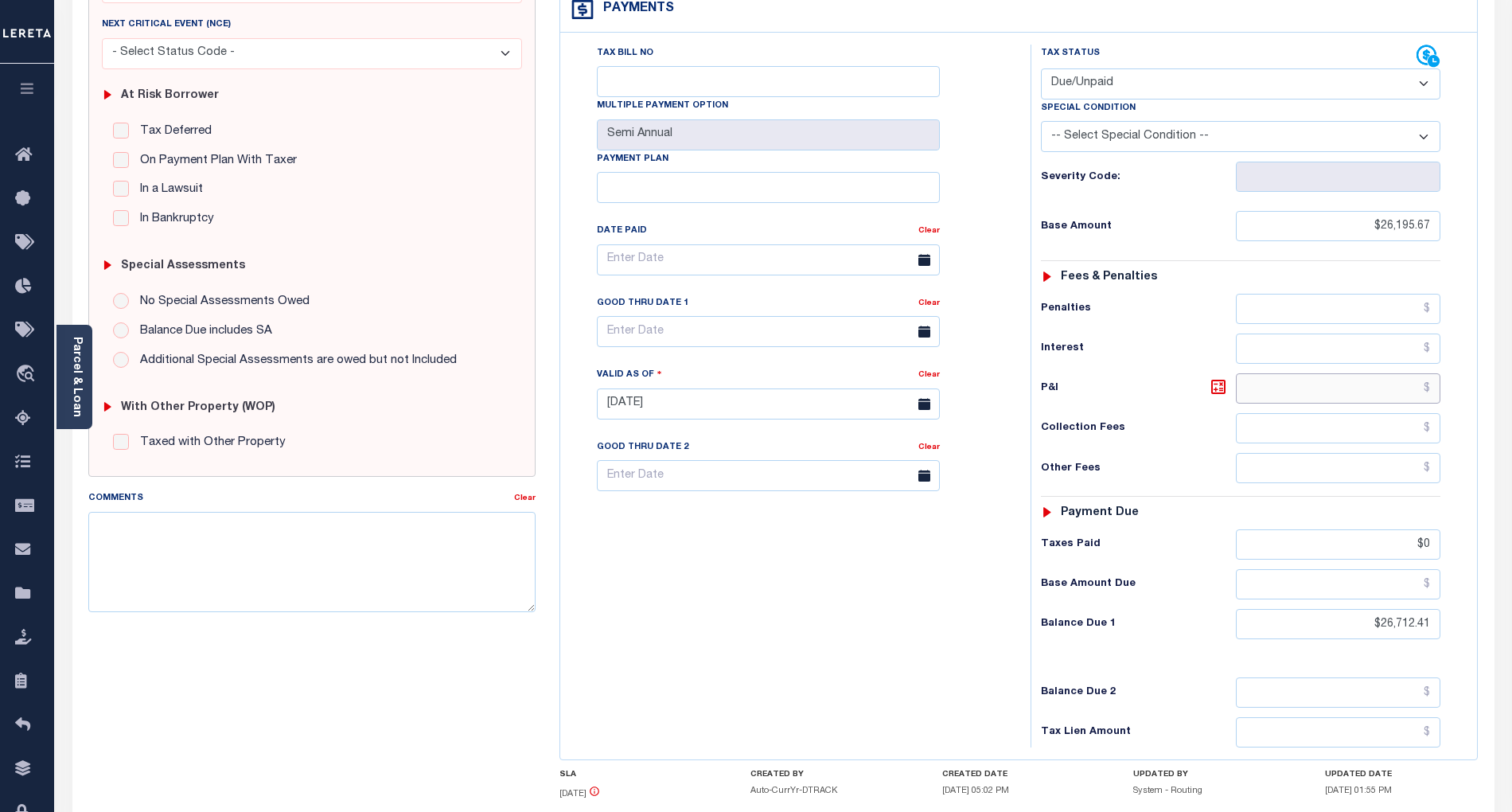
scroll to position [319, 0]
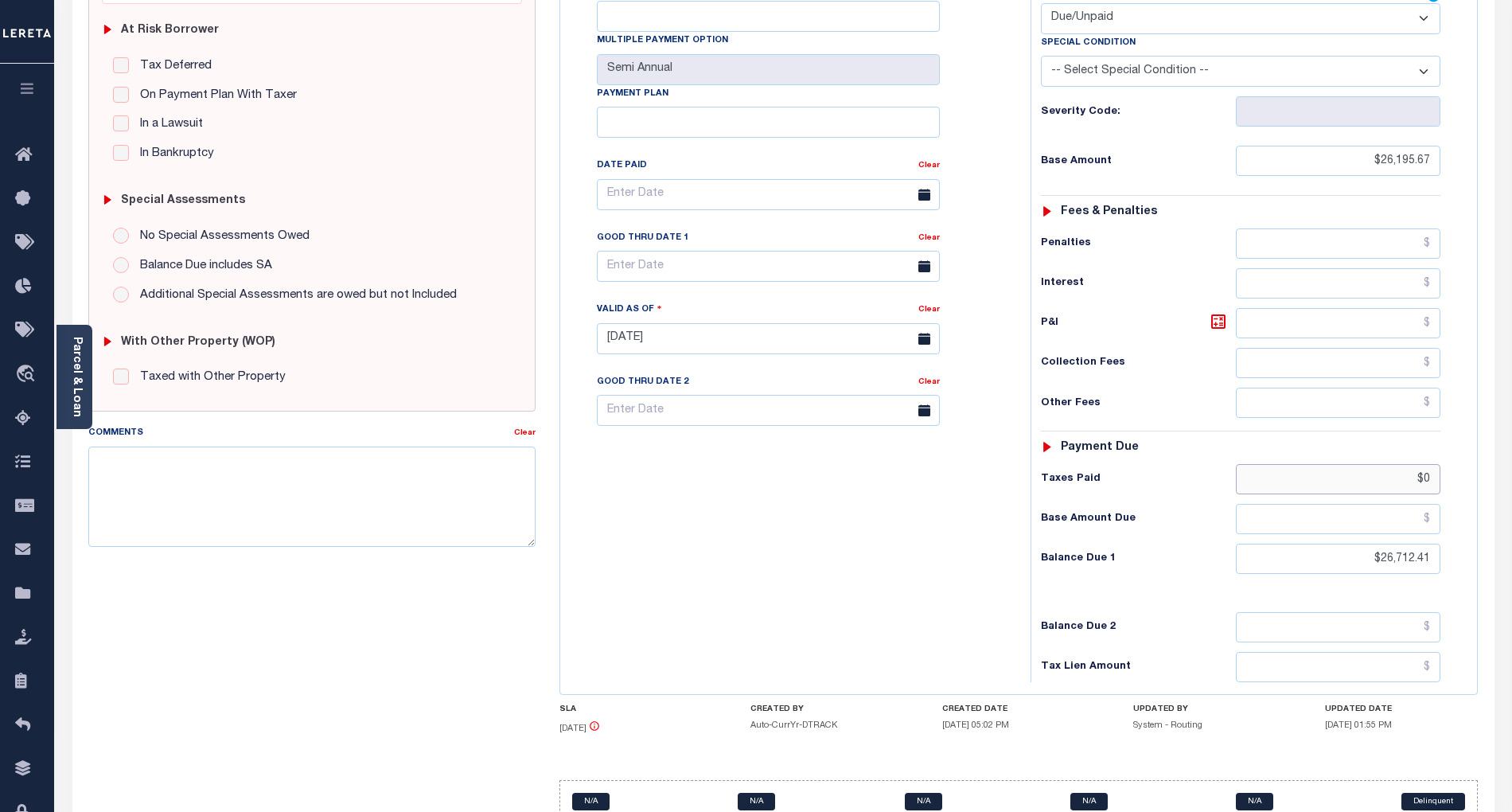
type input "[DATE]"
click at [1433, 464] on input "$0" at bounding box center [1338, 479] width 206 height 30
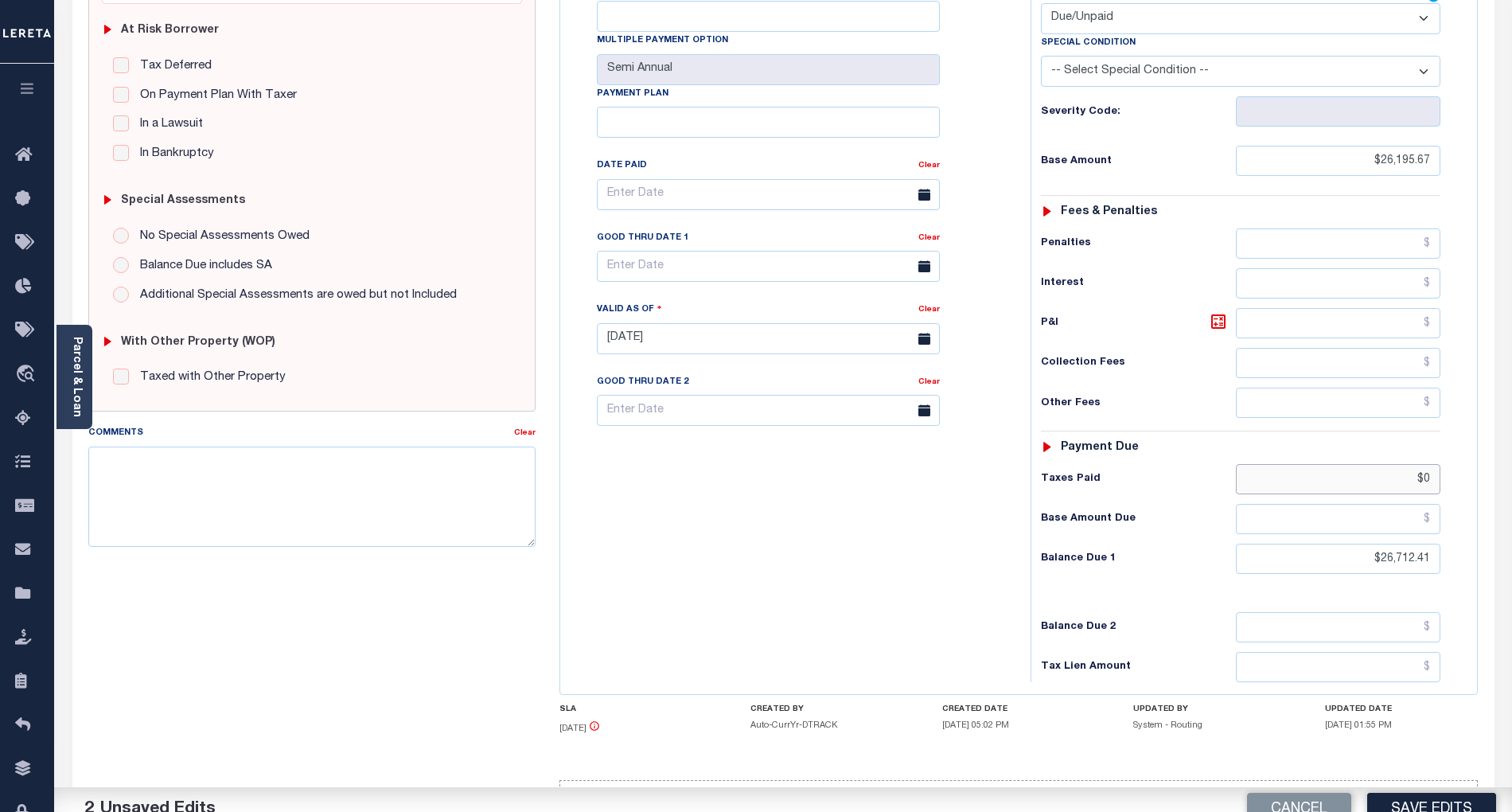
type input "$"
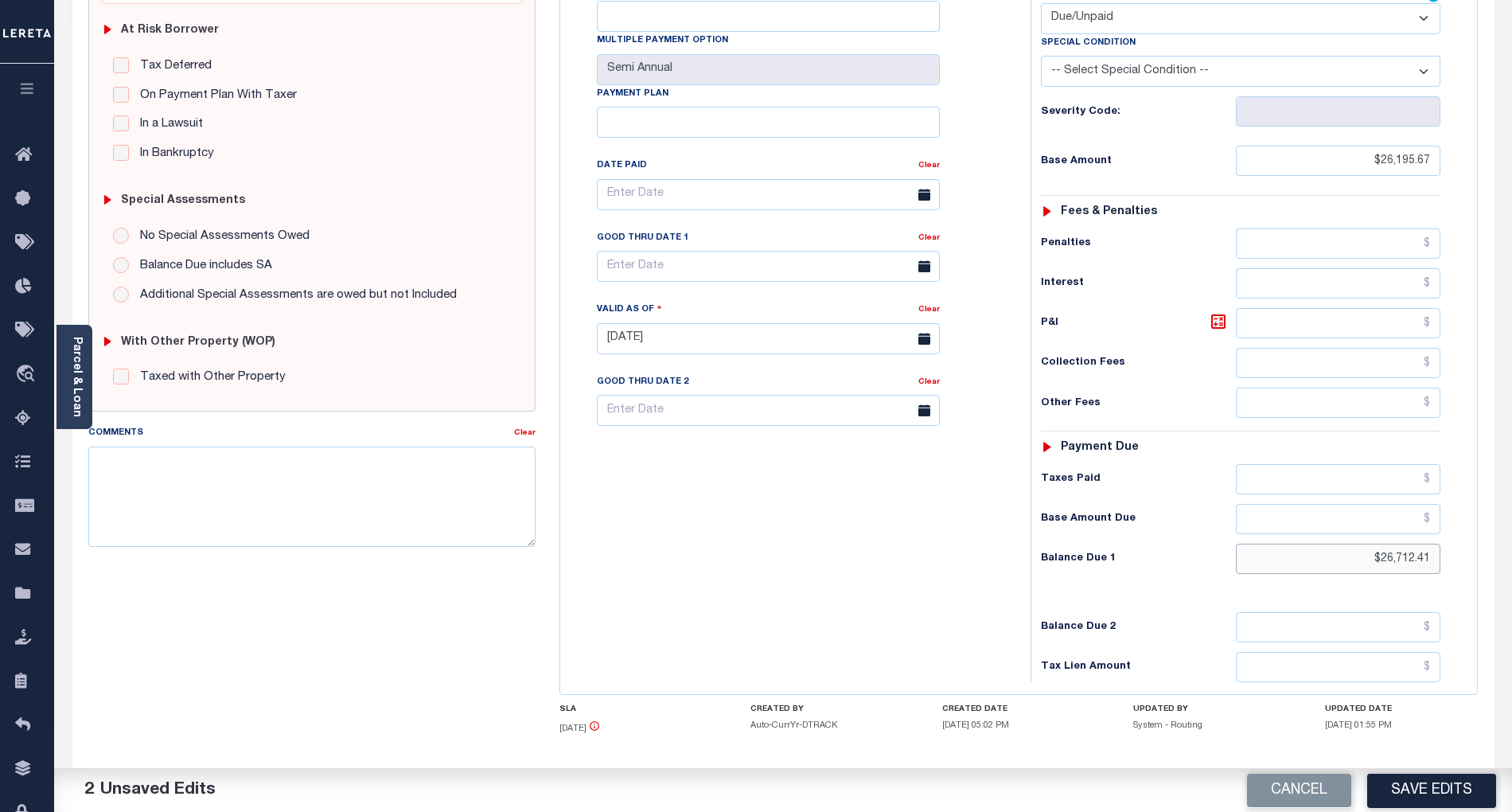
click at [1411, 544] on input "$26,712.41" at bounding box center [1338, 559] width 206 height 30
type input "$"
type input "$0.00"
click at [993, 557] on div "Tax Bill No Multiple Payment Option Semi Annual Payment Plan Clear" at bounding box center [791, 331] width 455 height 703
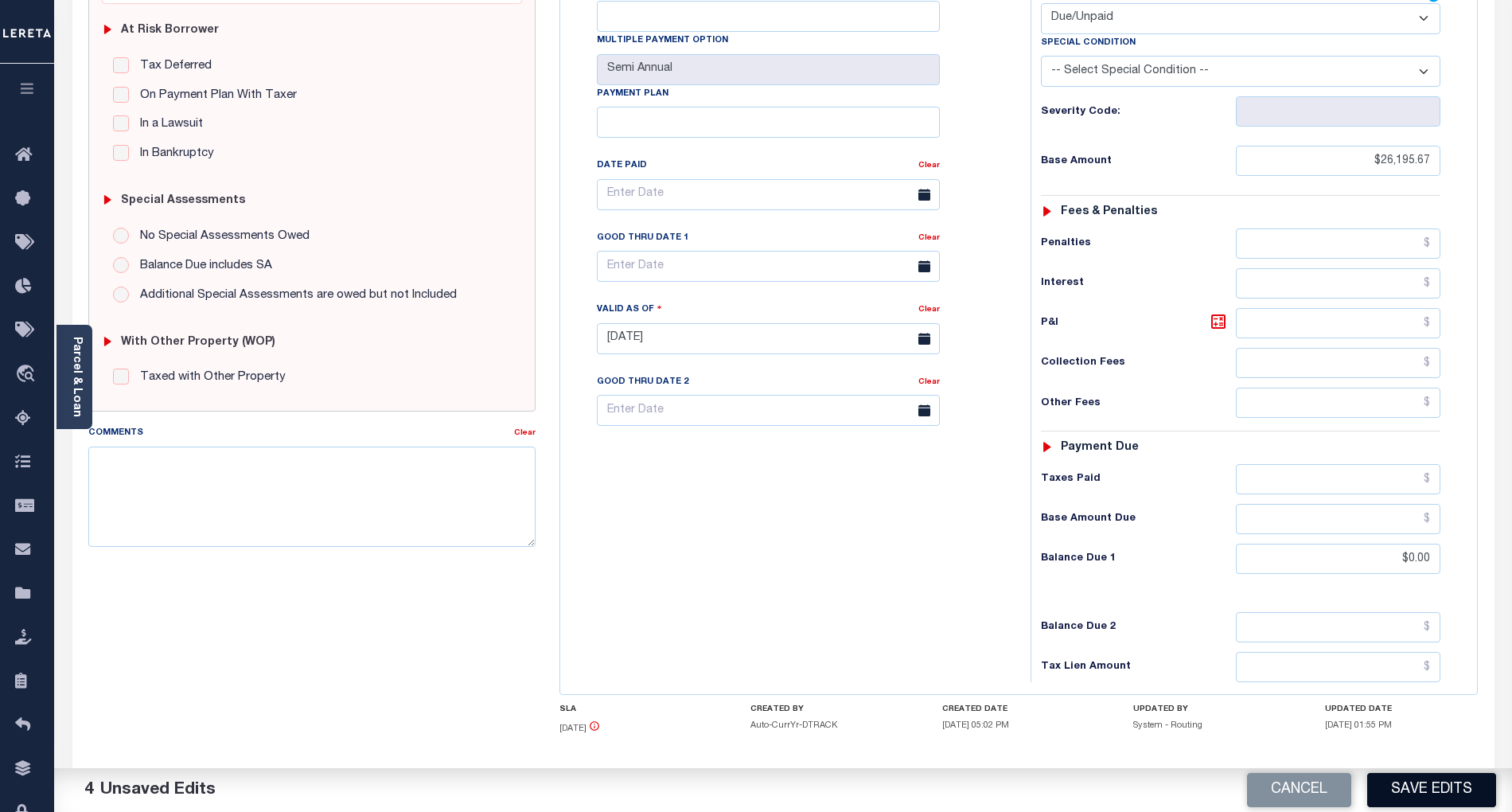
click at [1434, 789] on button "Save Edits" at bounding box center [1432, 791] width 129 height 34
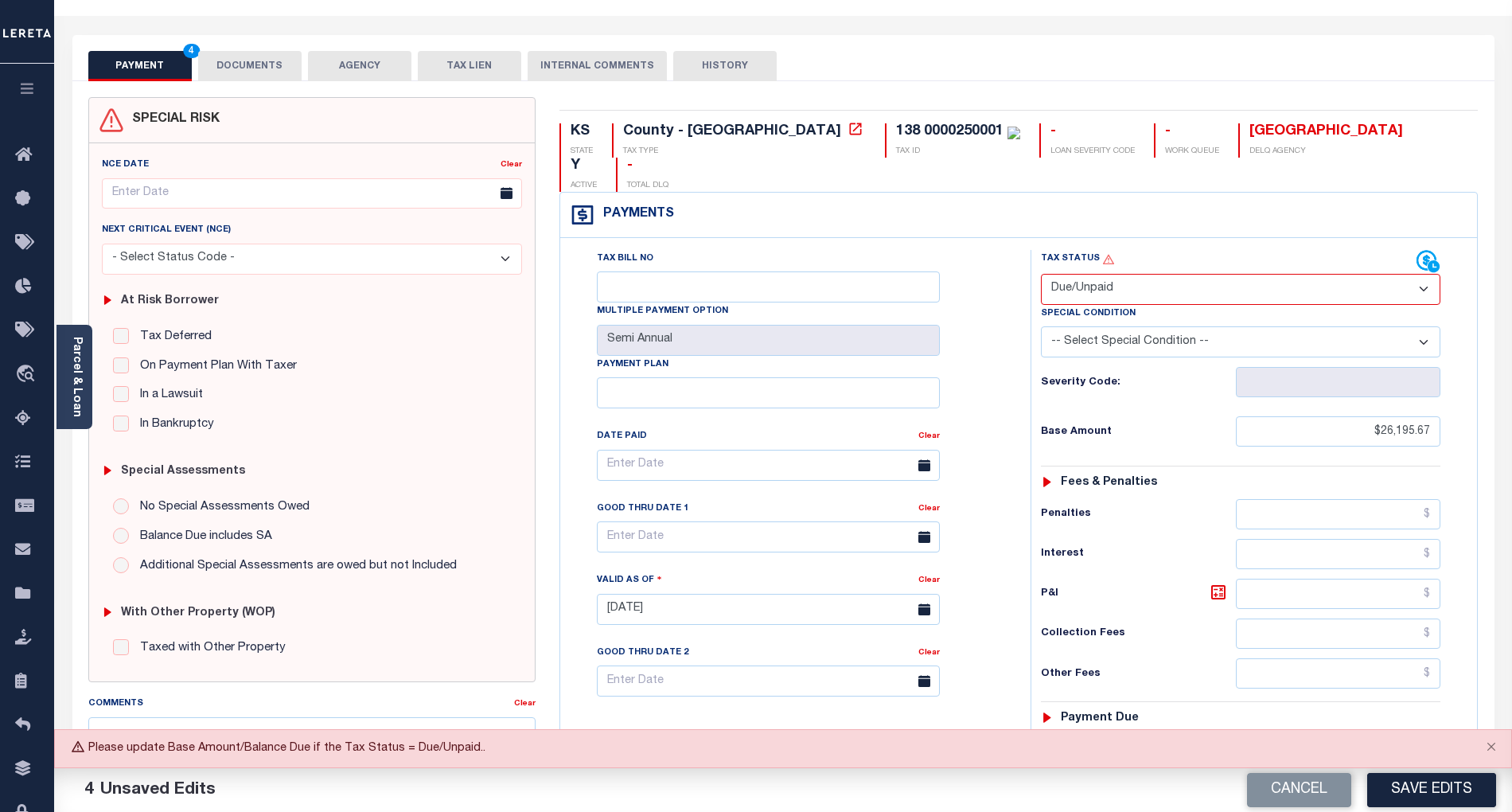
scroll to position [0, 0]
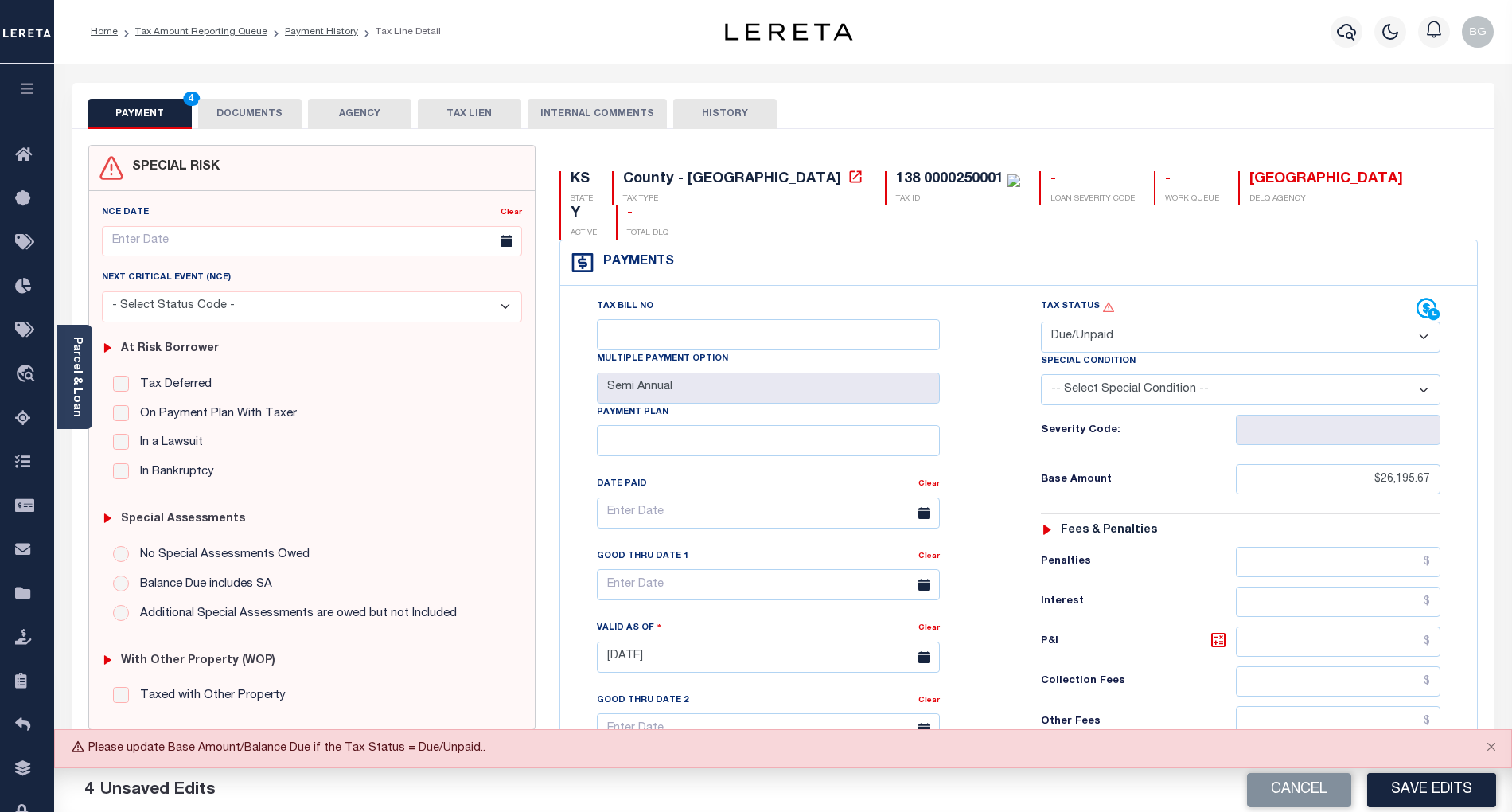
click at [1112, 321] on select "- Select Status Code - Open Due/Unpaid Paid Incomplete No Tax Due Internal Refu…" at bounding box center [1241, 337] width 400 height 31
select select "PYD"
click at [1041, 321] on select "- Select Status Code - Open Due/Unpaid Paid Incomplete No Tax Due Internal Refu…" at bounding box center [1241, 337] width 400 height 31
click at [1447, 784] on button "Save Edits" at bounding box center [1432, 791] width 129 height 34
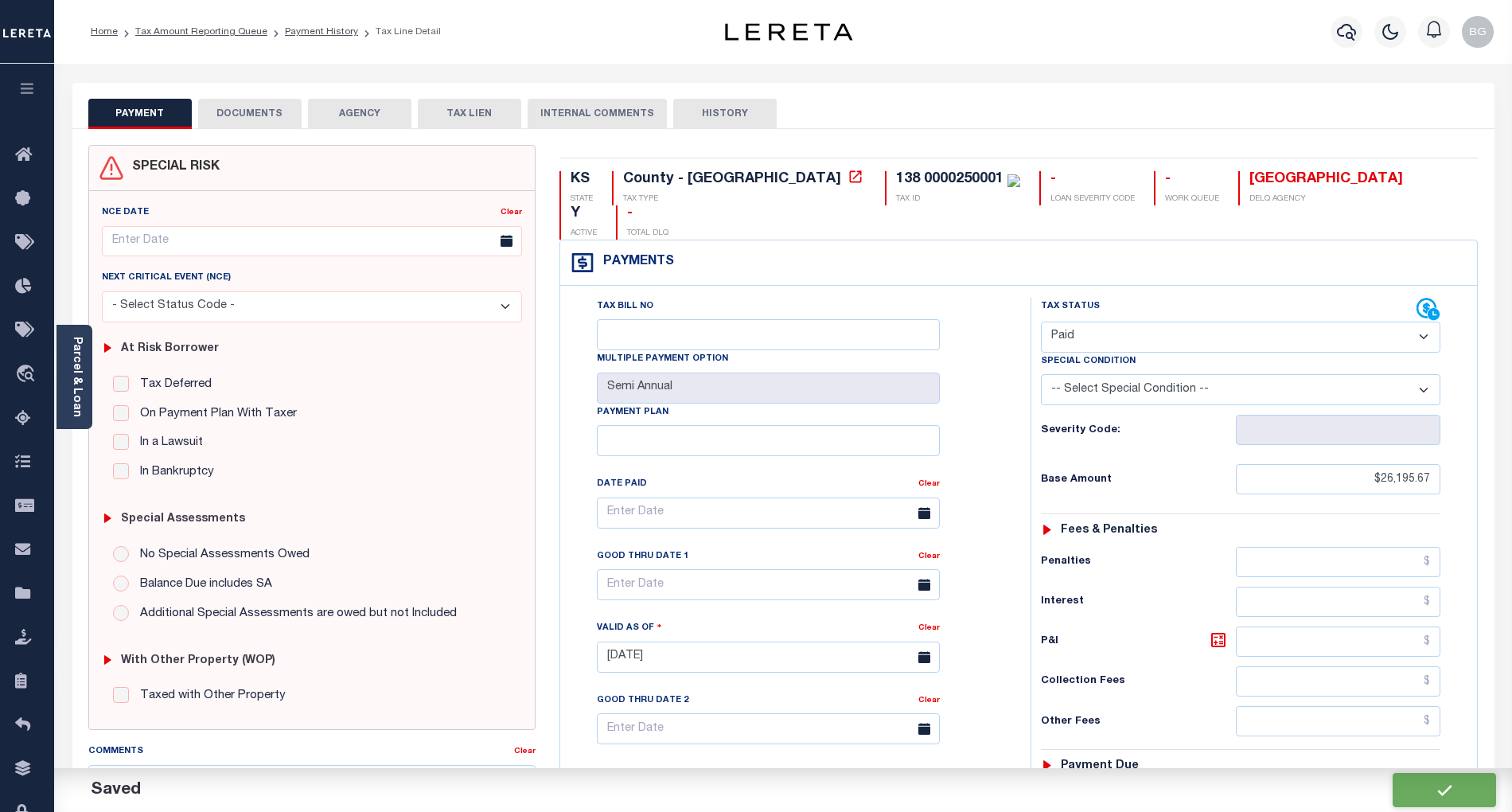
checkbox input "false"
type input "$26,195.67"
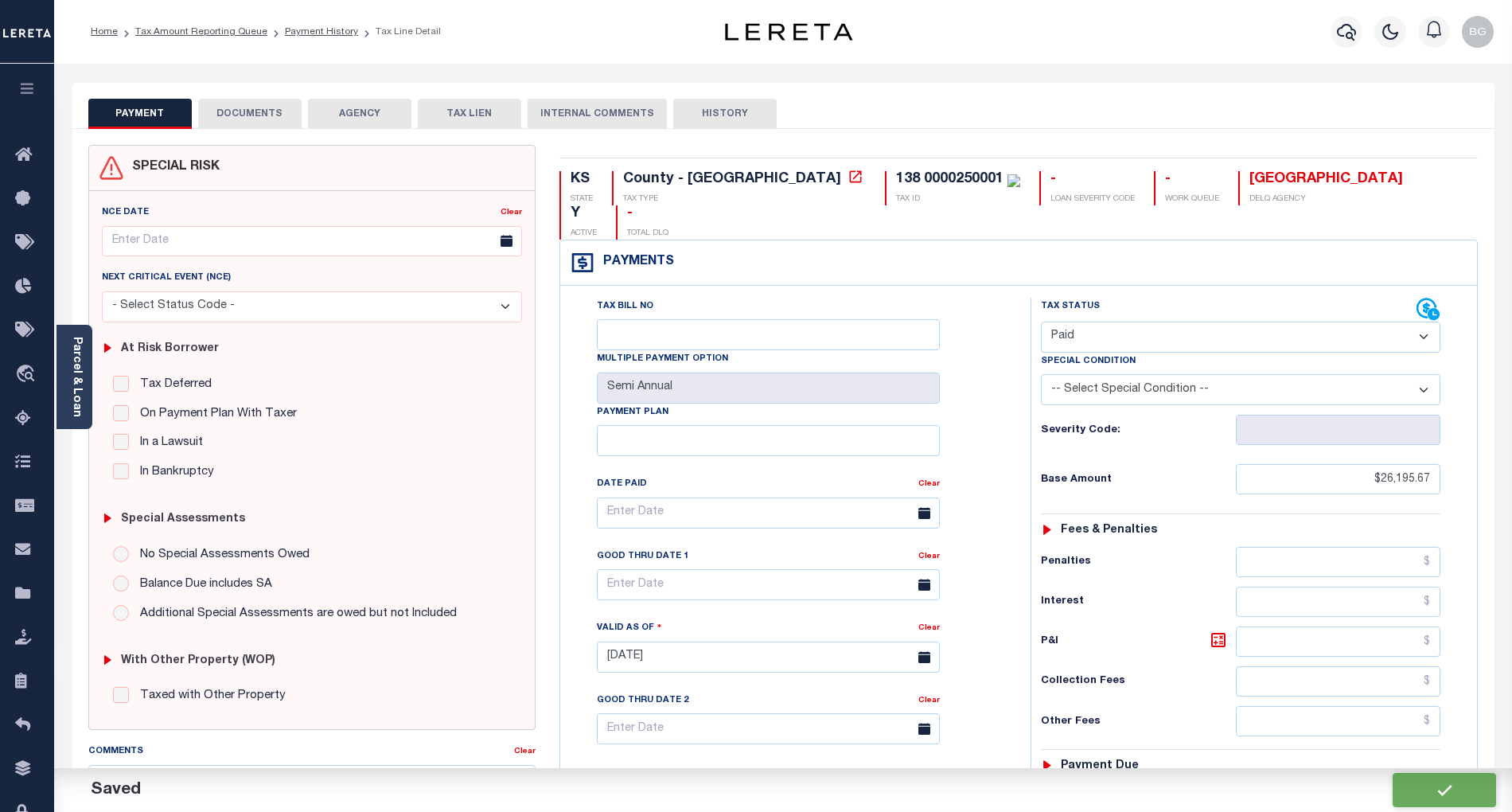
type input "$0"
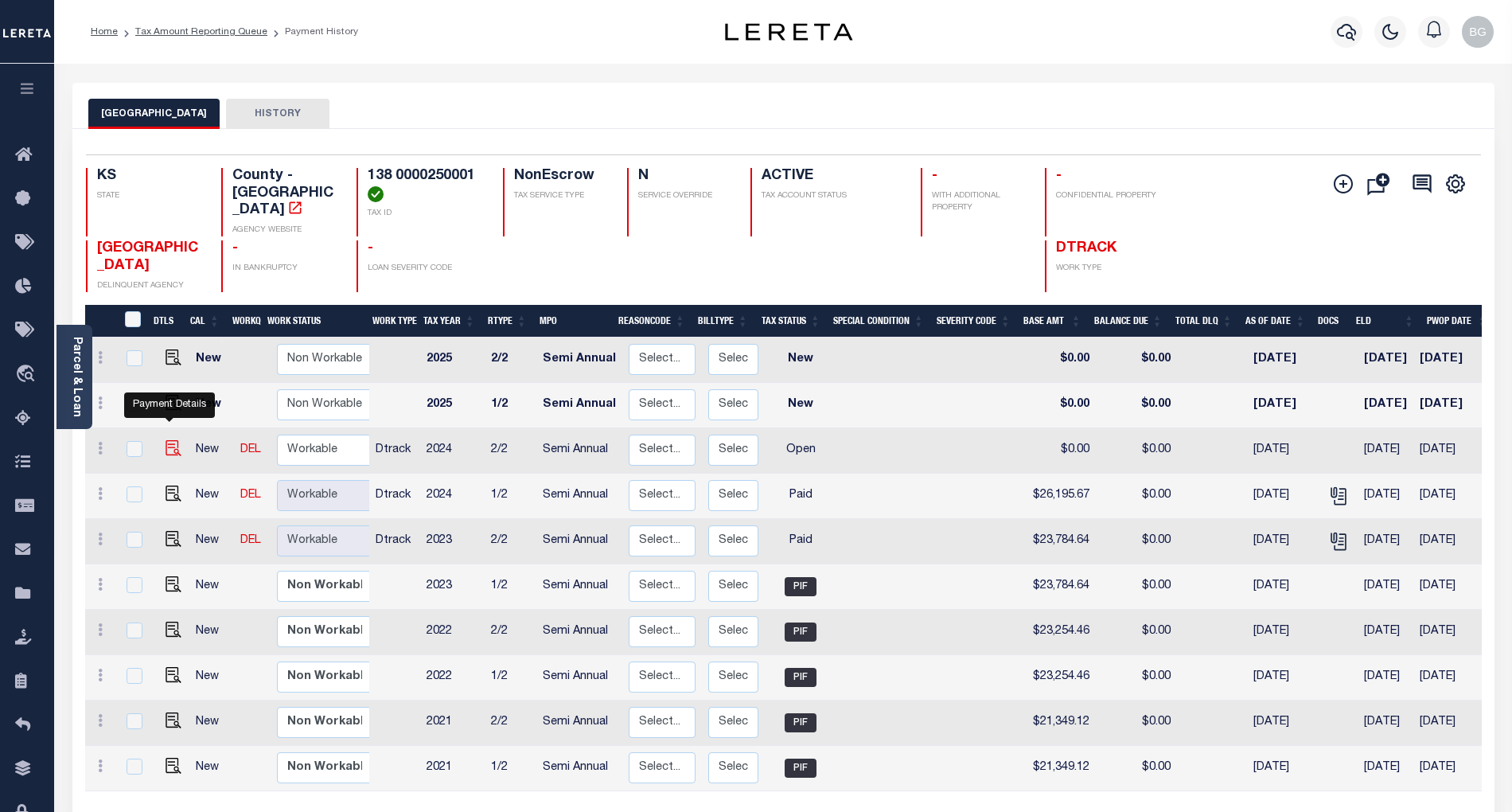
click at [166, 441] on img "" at bounding box center [174, 449] width 16 height 16
checkbox input "true"
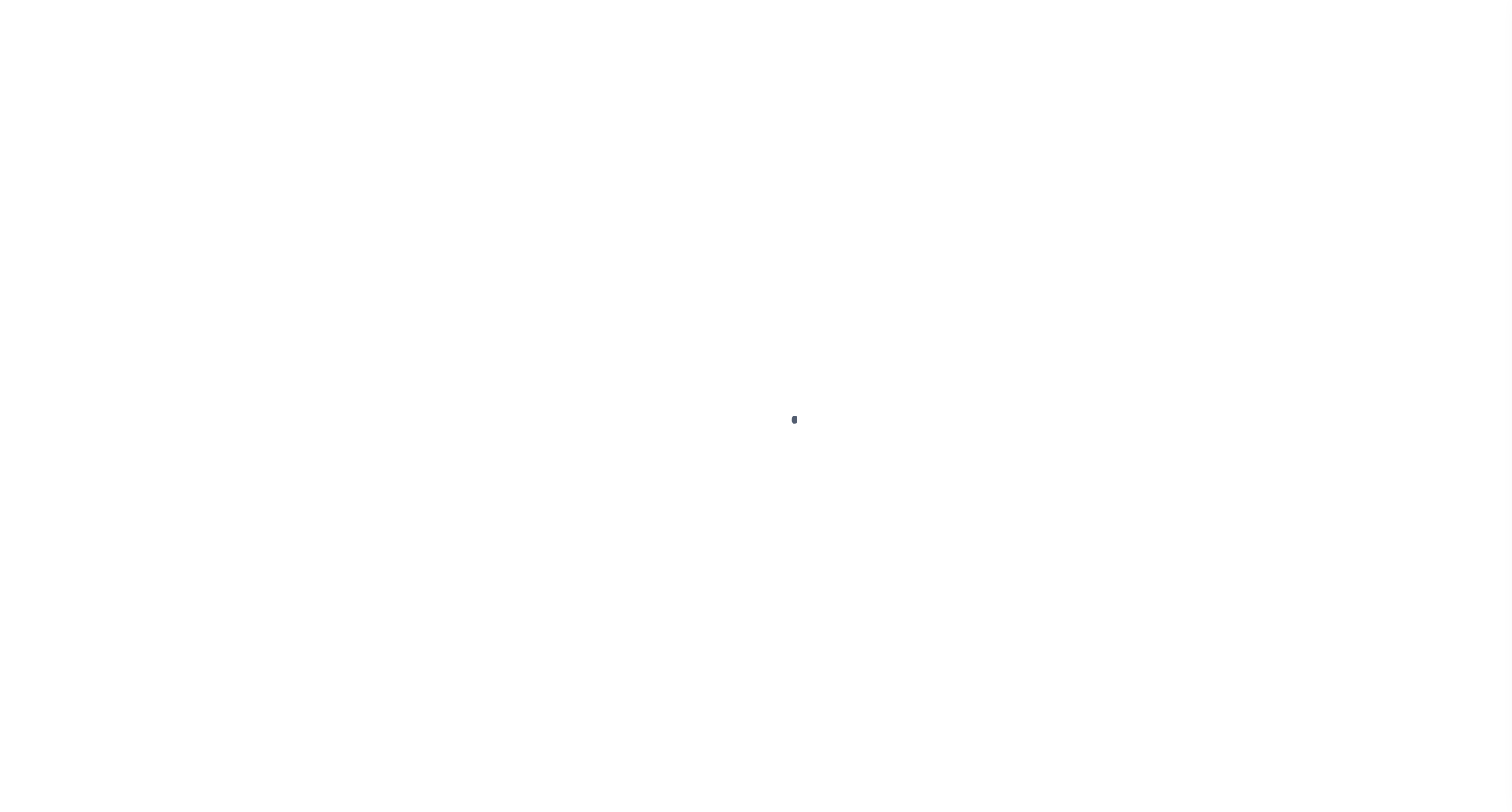
select select "OP2"
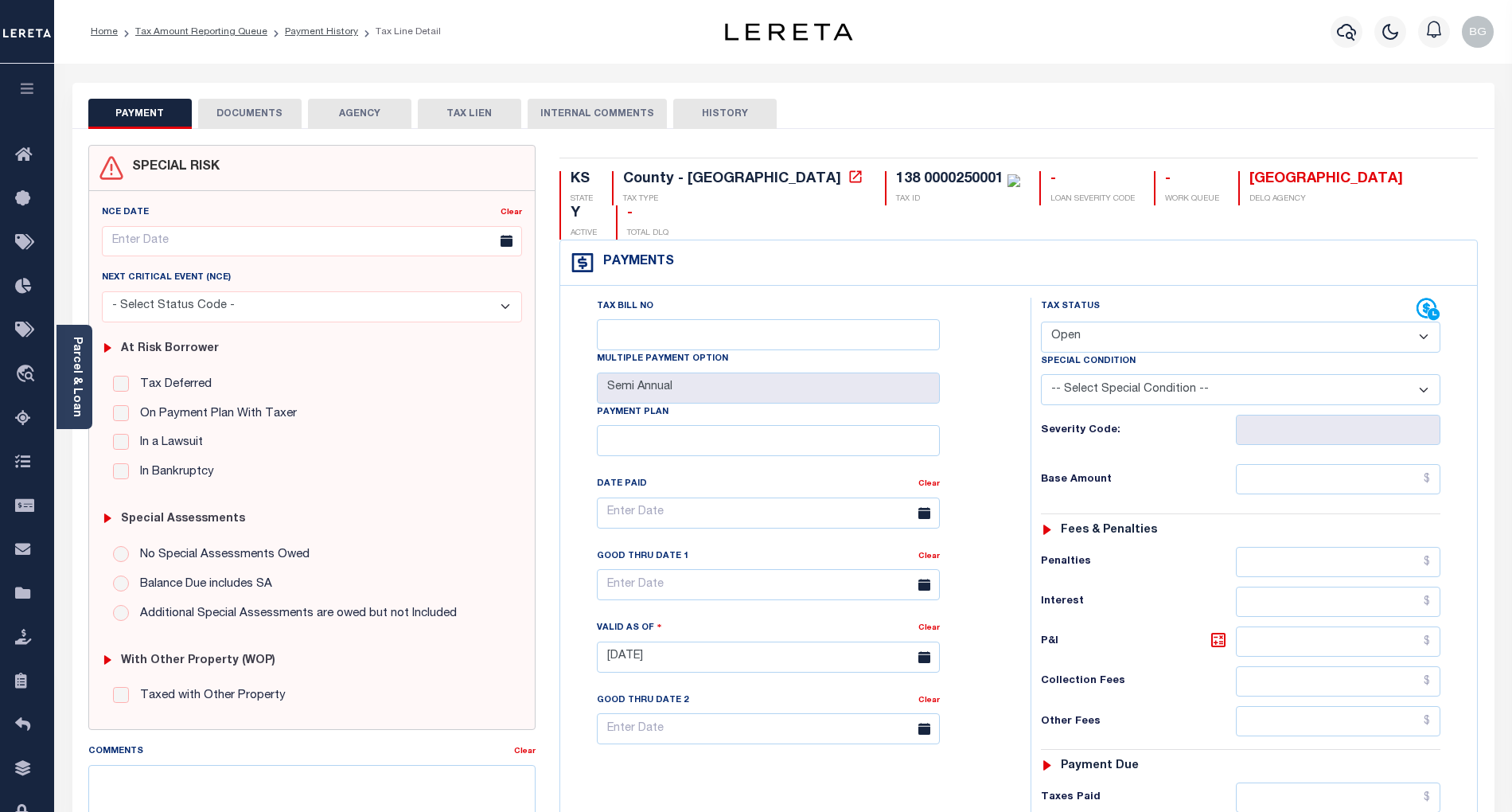
click at [244, 96] on div "PAYMENT DOCUMENTS AGENCY DELINQUENT PAYEE TAX LIEN" at bounding box center [783, 106] width 1422 height 46
click at [247, 117] on button "DOCUMENTS" at bounding box center [250, 114] width 103 height 30
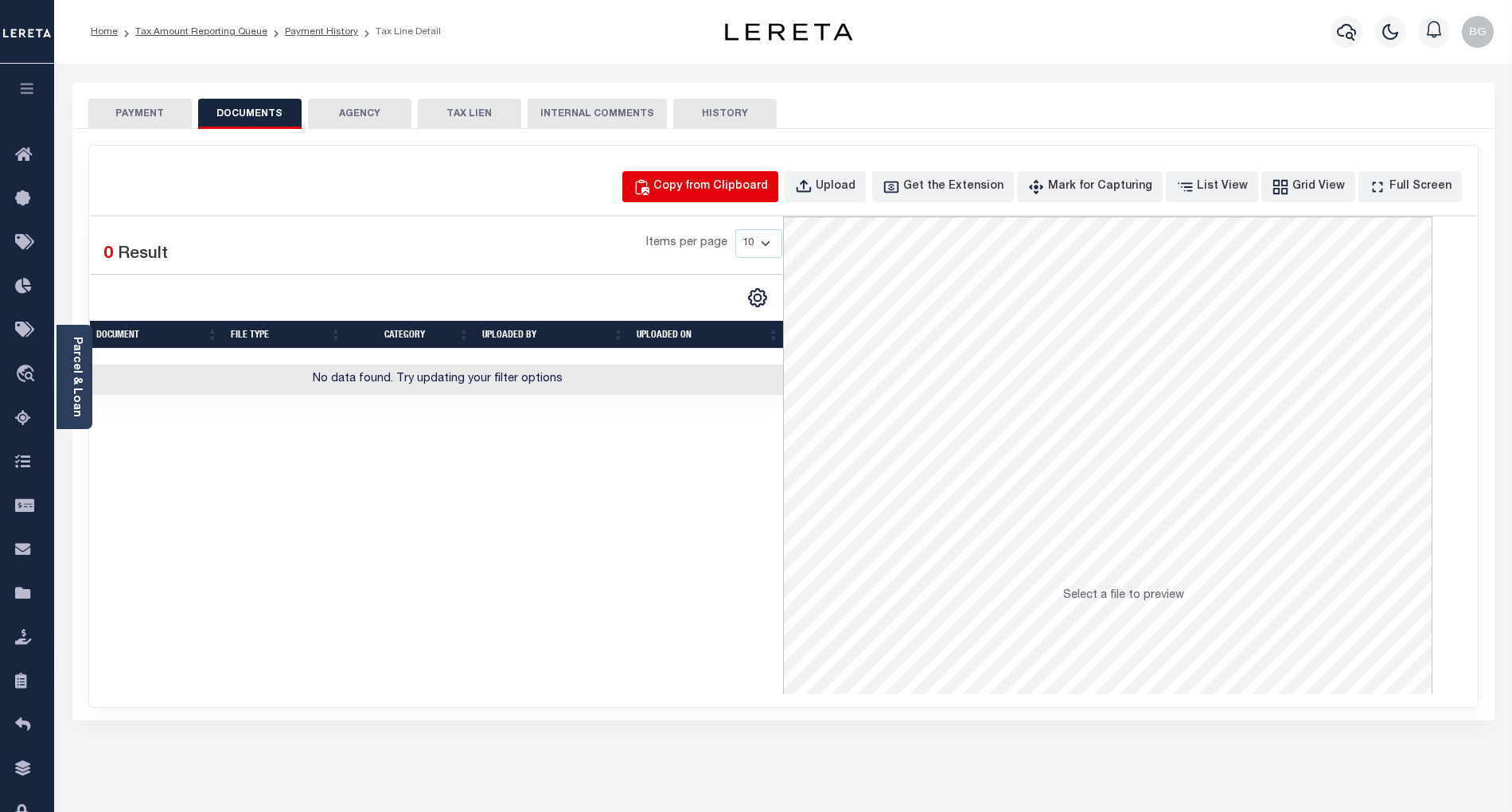
click at [743, 188] on div "Copy from Clipboard" at bounding box center [710, 187] width 115 height 18
select select "POP"
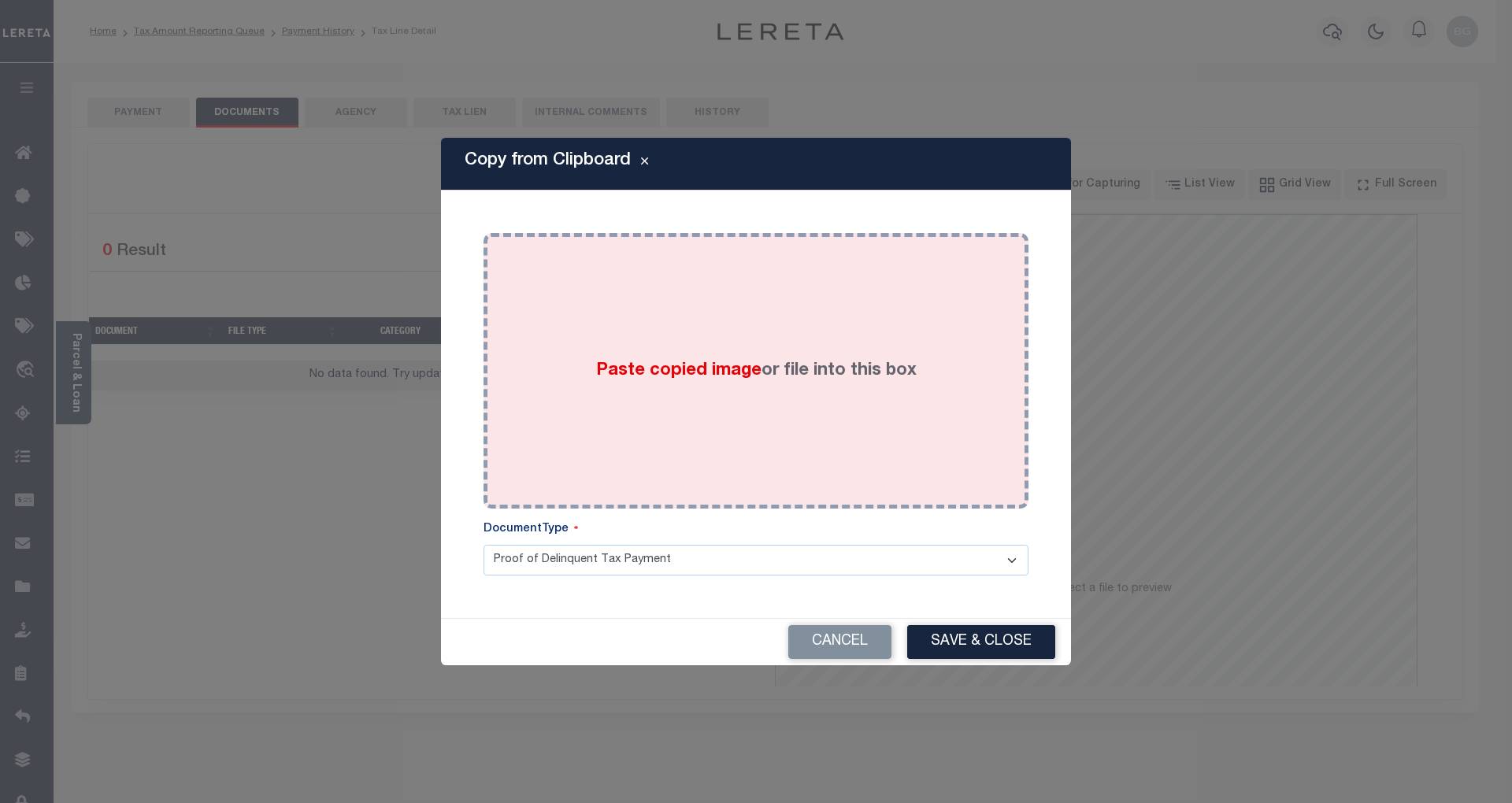
click at [693, 366] on span "Paste copied image" at bounding box center [679, 371] width 166 height 18
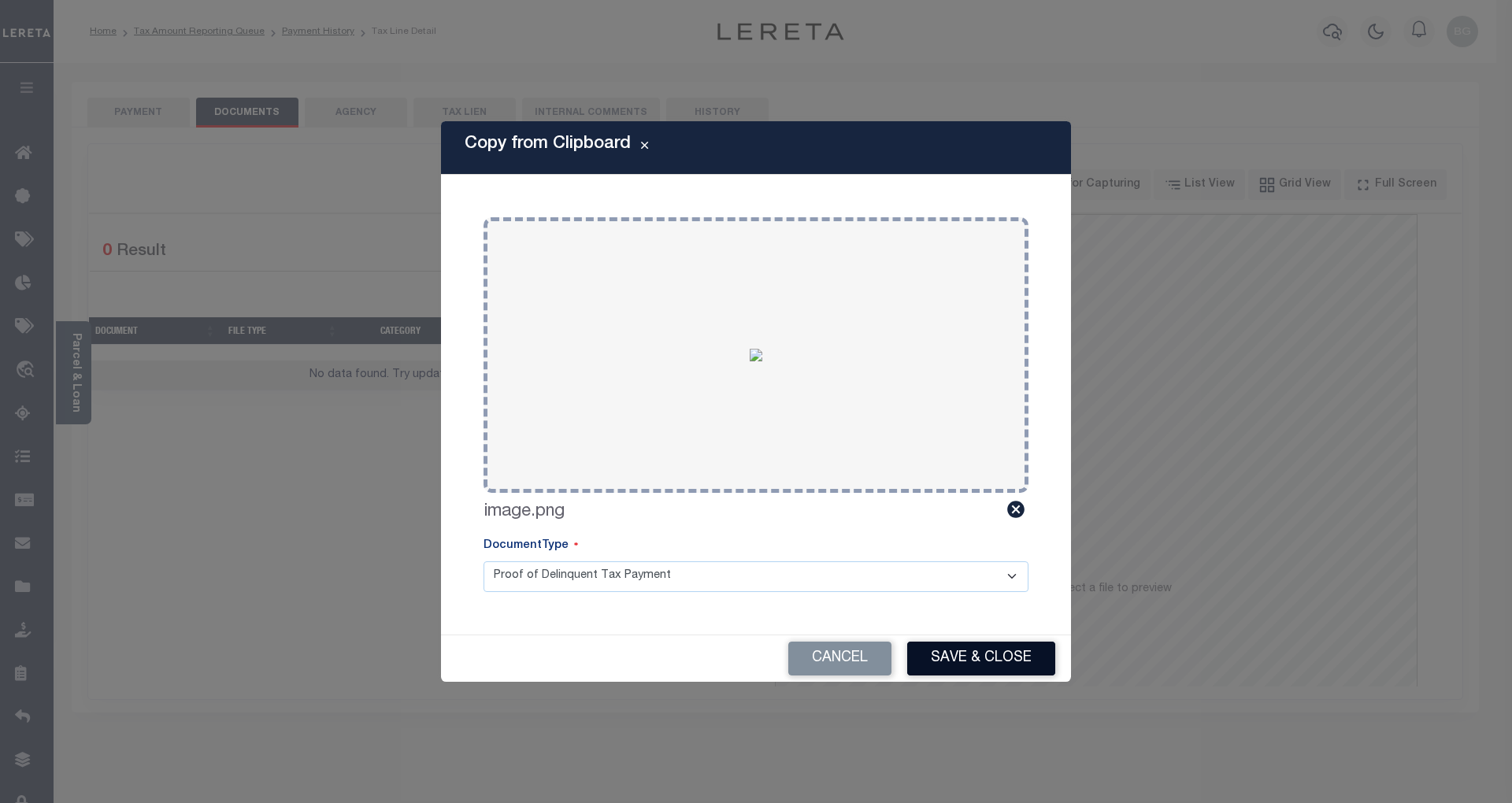
click at [989, 660] on button "Save & Close" at bounding box center [981, 659] width 148 height 33
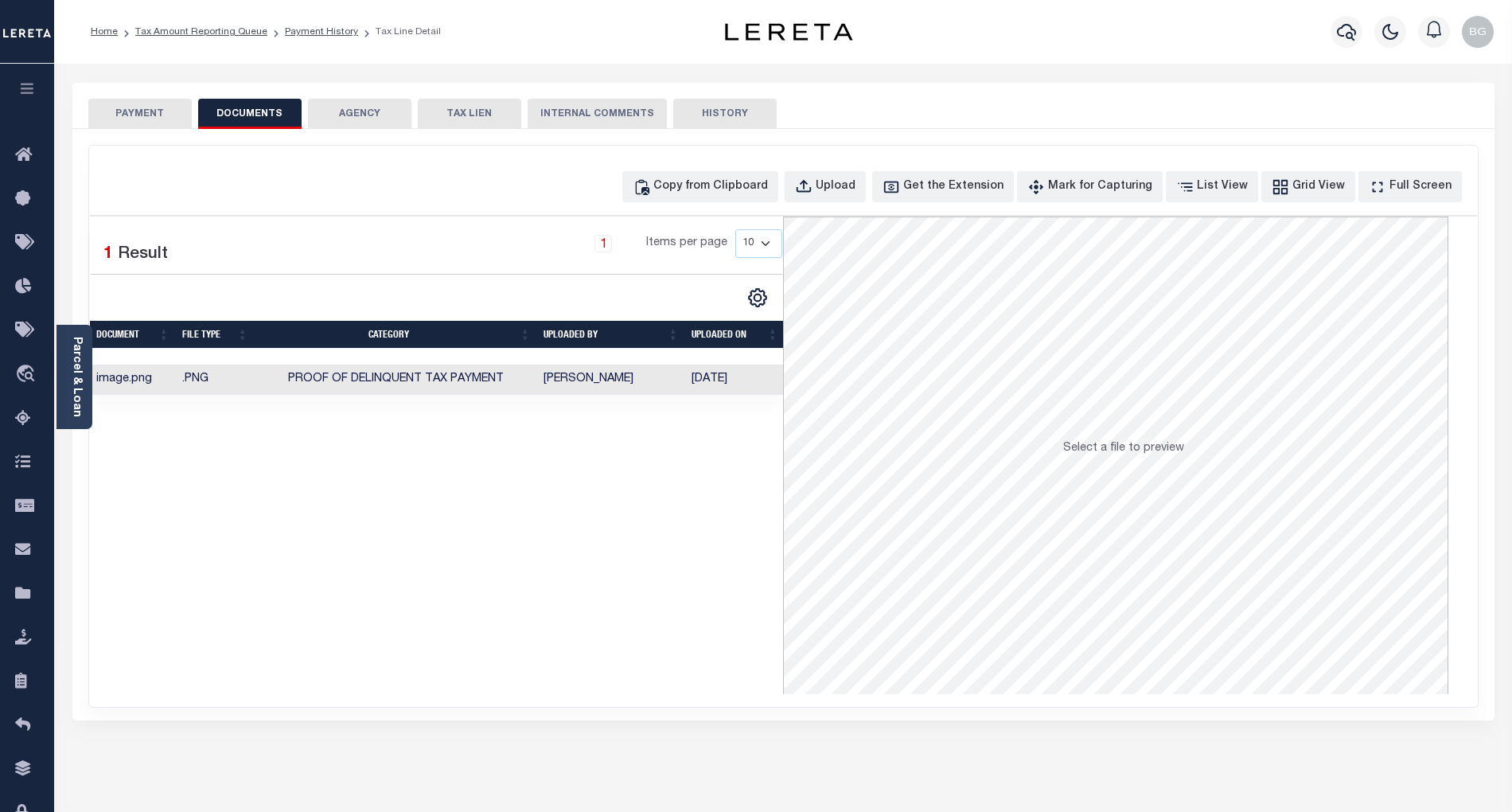
click at [143, 106] on button "PAYMENT" at bounding box center [140, 114] width 103 height 30
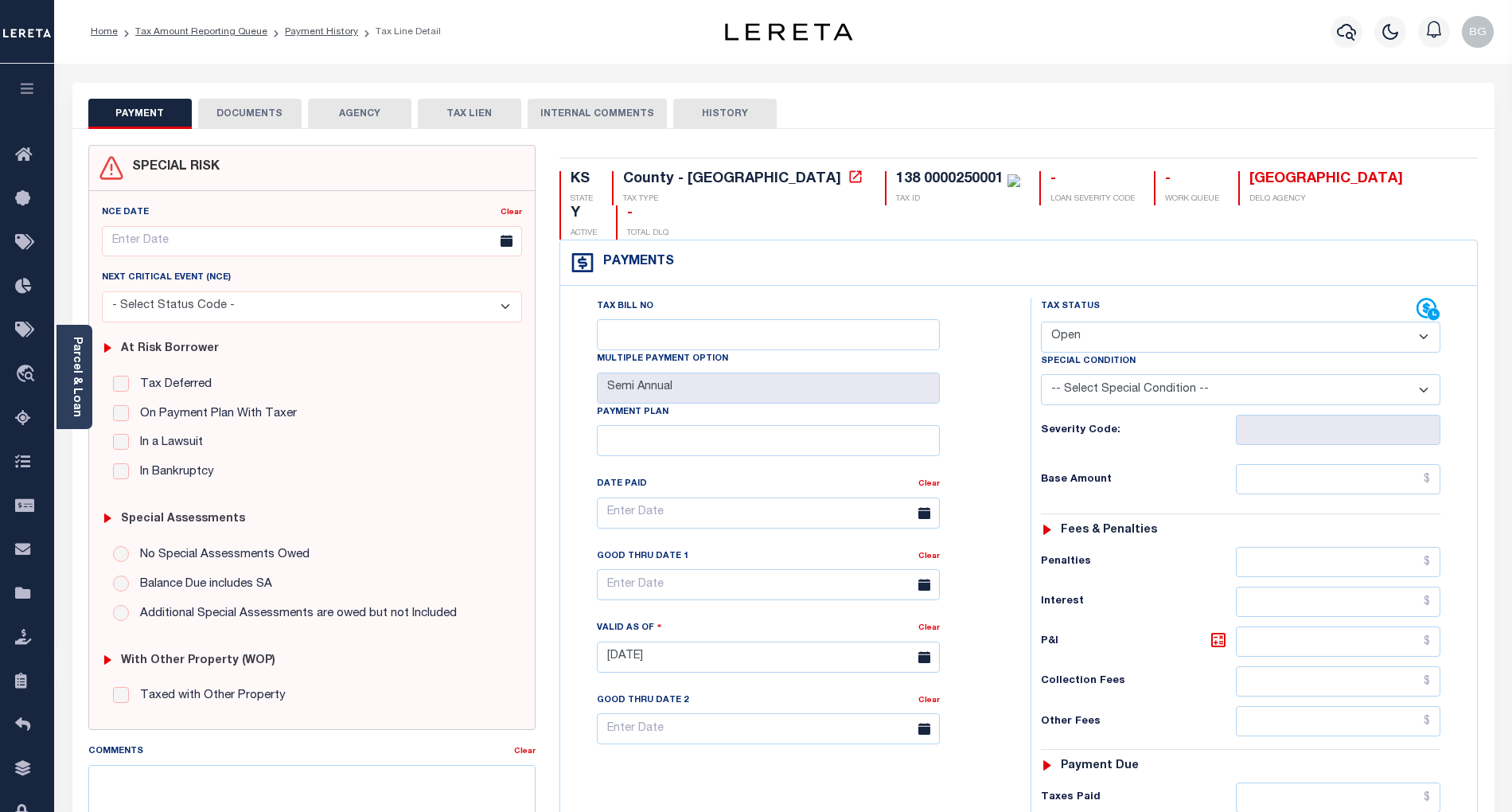
drag, startPoint x: 1082, startPoint y: 301, endPoint x: 1099, endPoint y: 320, distance: 25.5
click at [1082, 321] on select "- Select Status Code - Open Due/Unpaid Paid Incomplete No Tax Due Internal Refu…" at bounding box center [1241, 337] width 400 height 31
select select "DUE"
click at [1041, 321] on select "- Select Status Code - Open Due/Unpaid Paid Incomplete No Tax Due Internal Refu…" at bounding box center [1241, 337] width 400 height 31
type input "[DATE]"
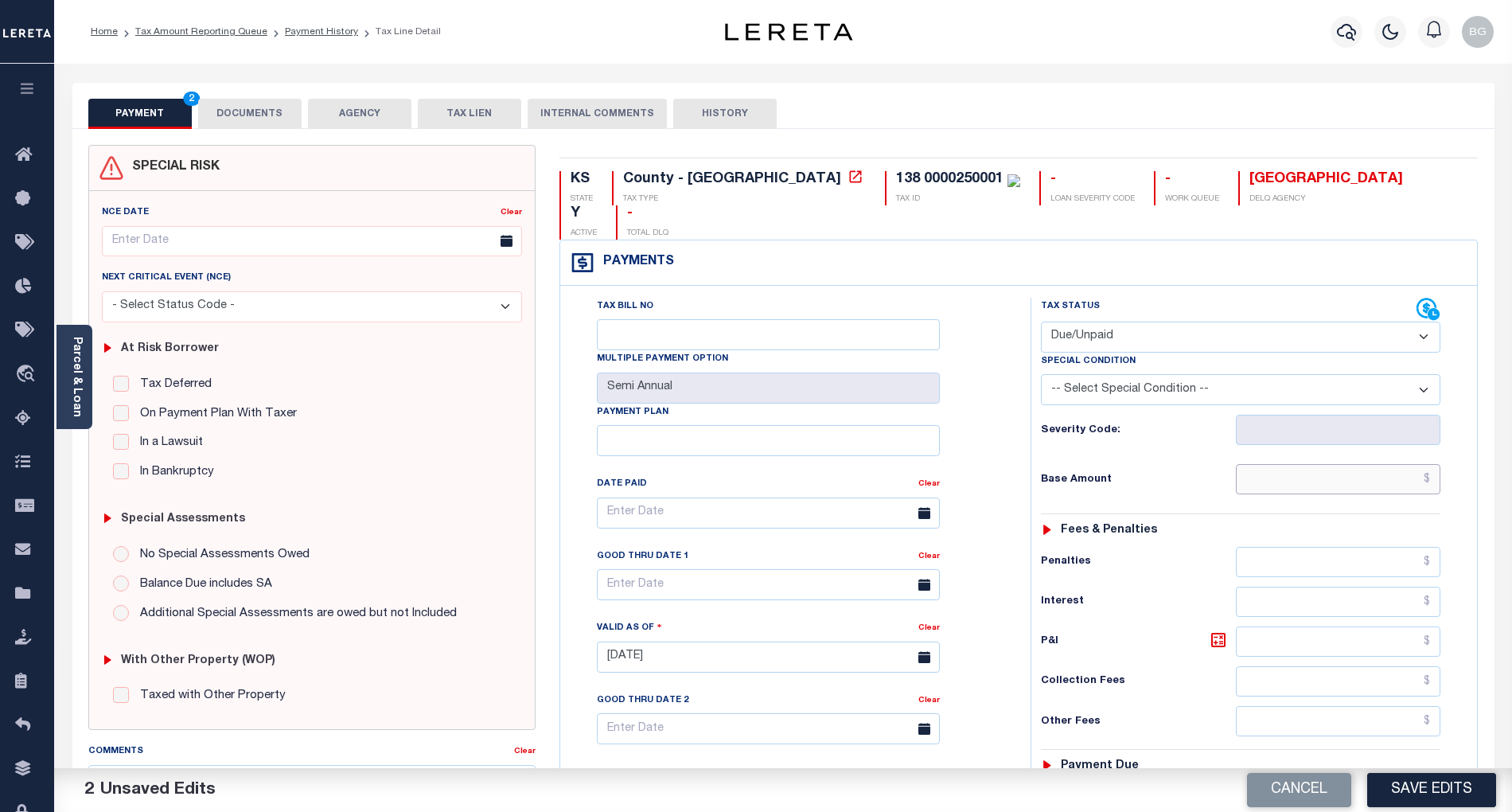
click at [1351, 464] on input "text" at bounding box center [1338, 479] width 206 height 30
paste input "26,195.67"
type input "$26,195.67"
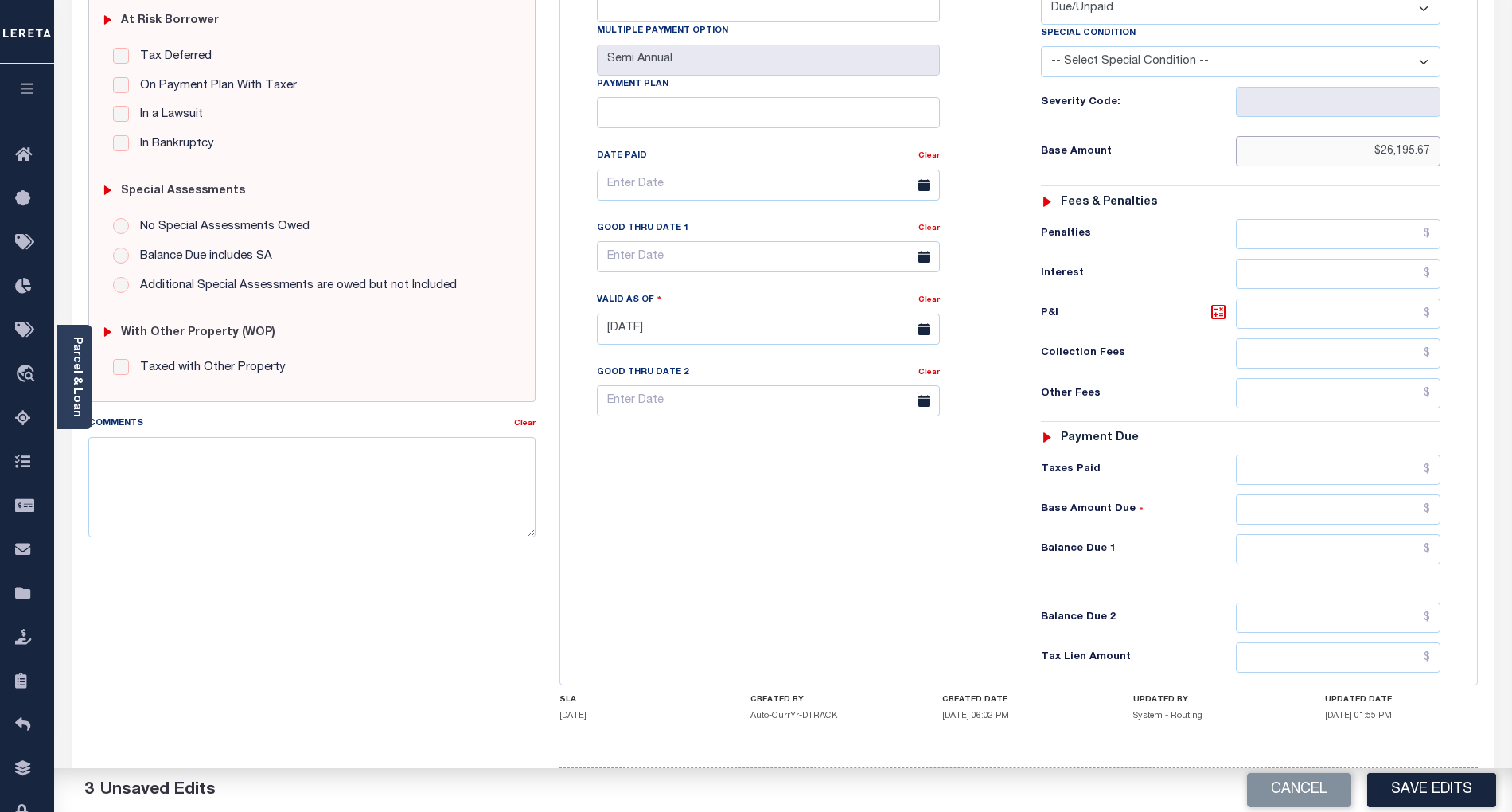
scroll to position [365, 0]
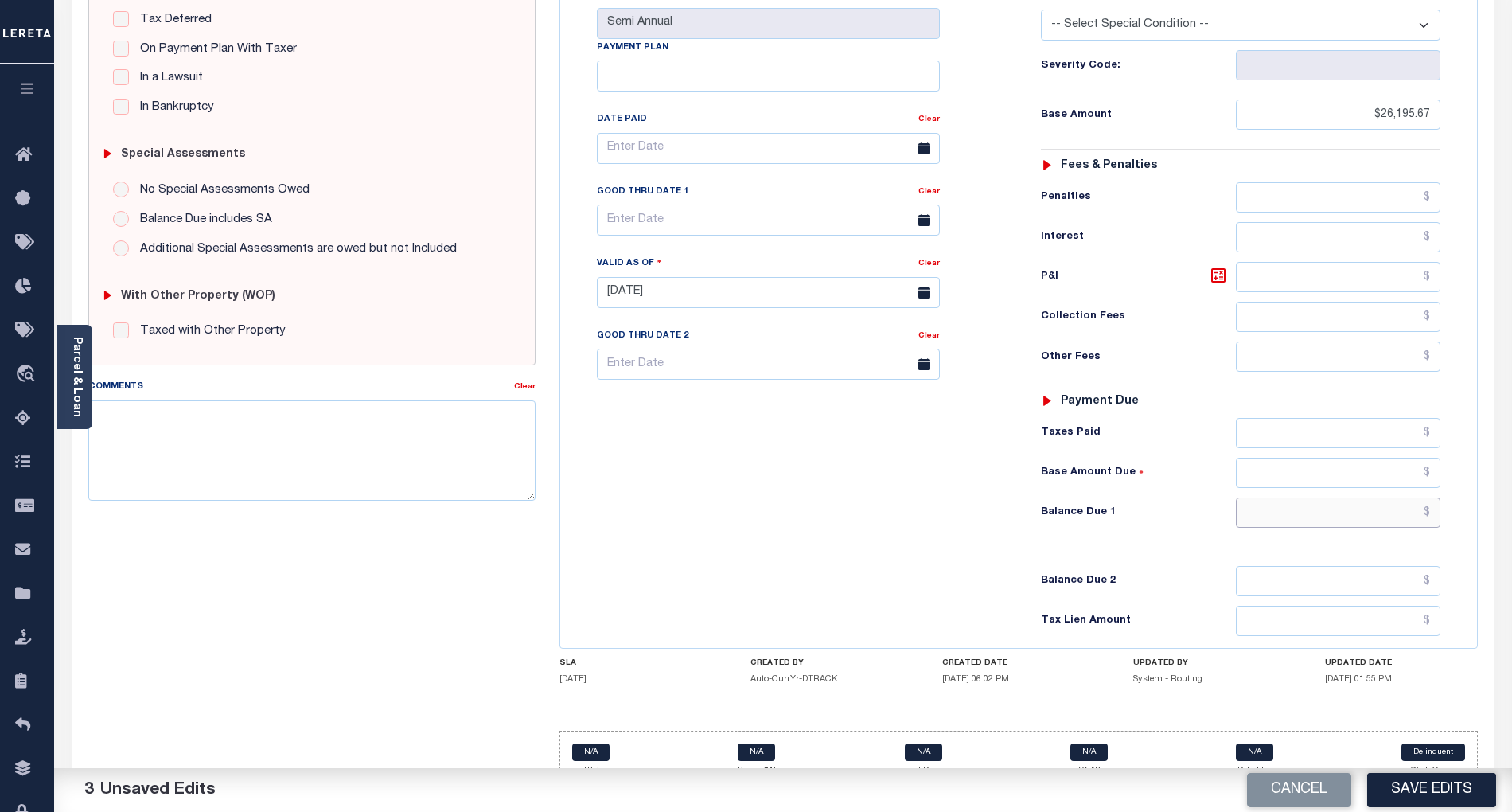
click at [1417, 498] on input "text" at bounding box center [1338, 513] width 206 height 30
paste input "27,487.51"
type input "$27,487.51"
click at [1217, 266] on icon at bounding box center [1218, 275] width 19 height 19
type input "$1,291.84"
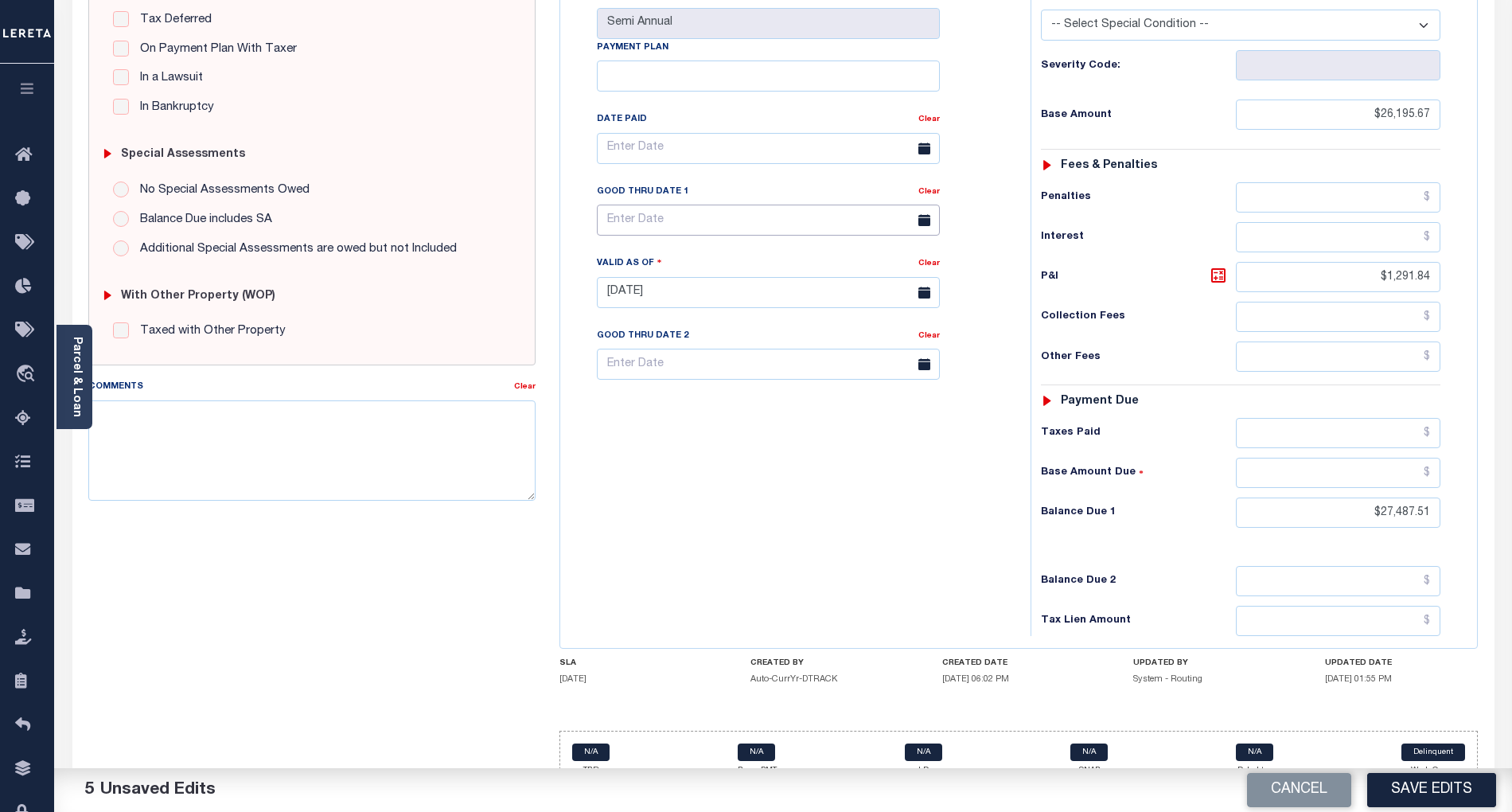
click at [698, 205] on input "text" at bounding box center [769, 220] width 344 height 31
click at [689, 404] on span "30" at bounding box center [684, 407] width 31 height 31
type input "[DATE]"
click at [1450, 794] on button "Save Edits" at bounding box center [1432, 791] width 129 height 34
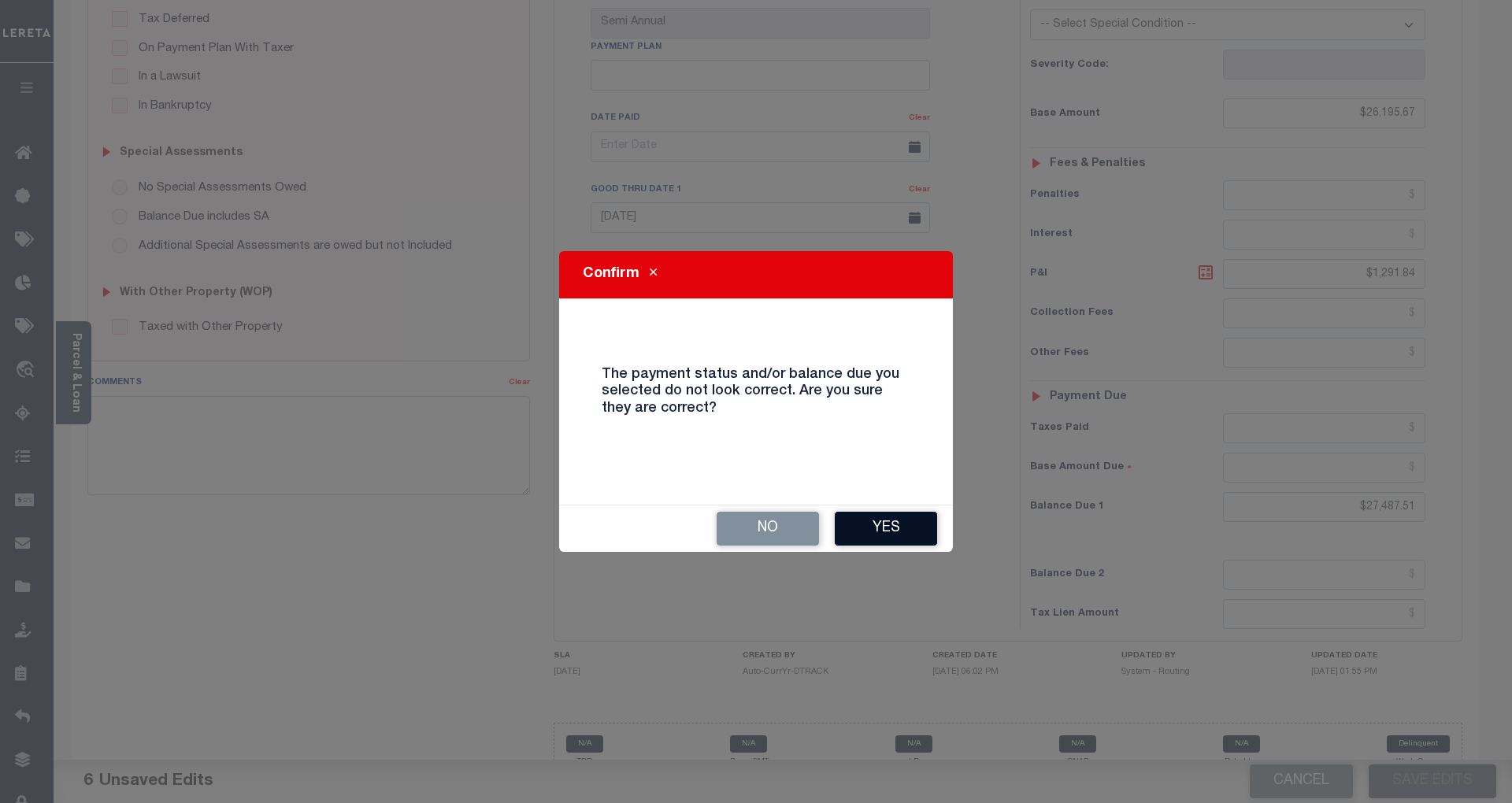
click at [899, 519] on button "Yes" at bounding box center [886, 528] width 102 height 33
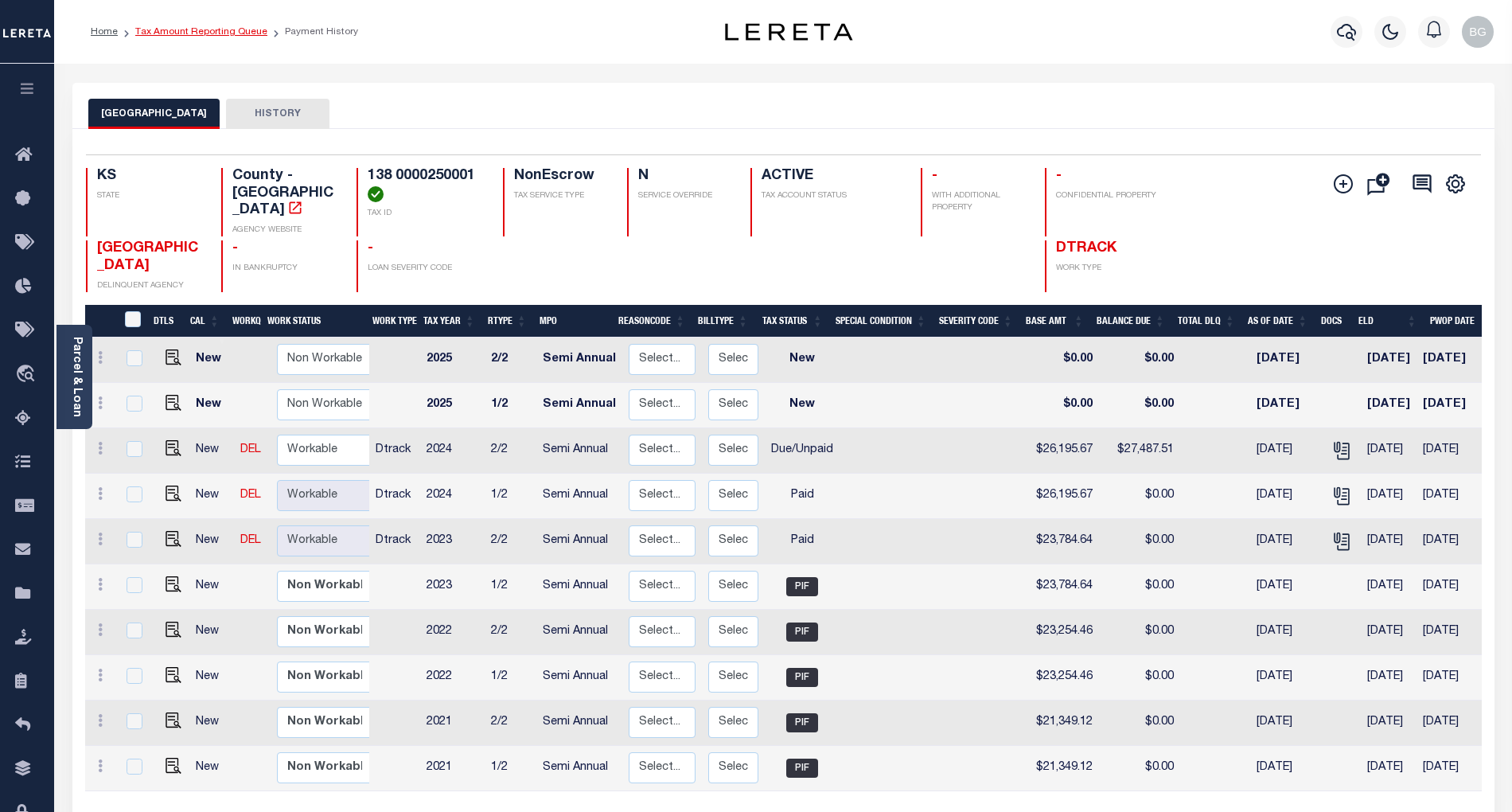
click at [173, 30] on link "Tax Amount Reporting Queue" at bounding box center [201, 31] width 132 height 10
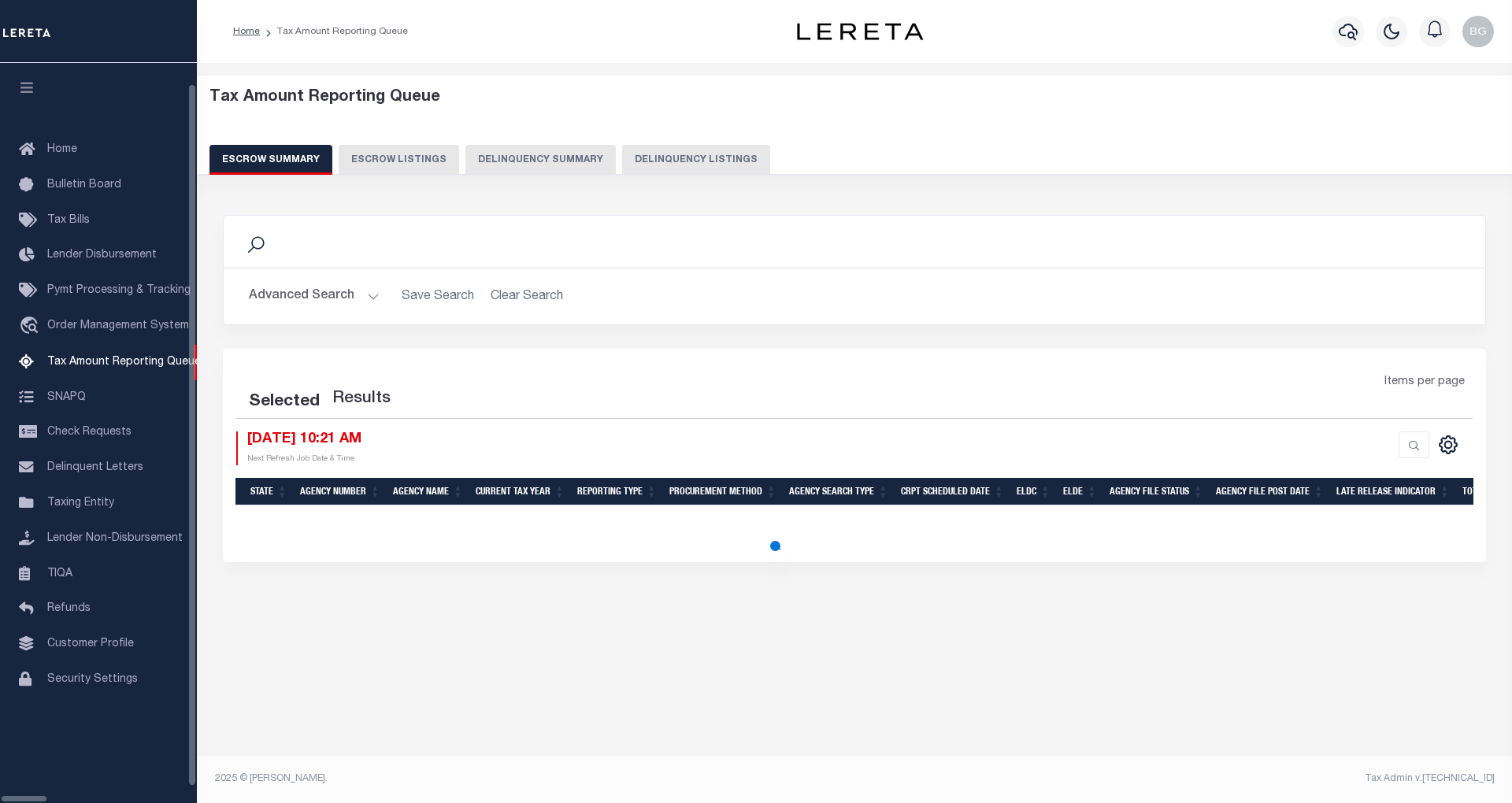
select select "100"
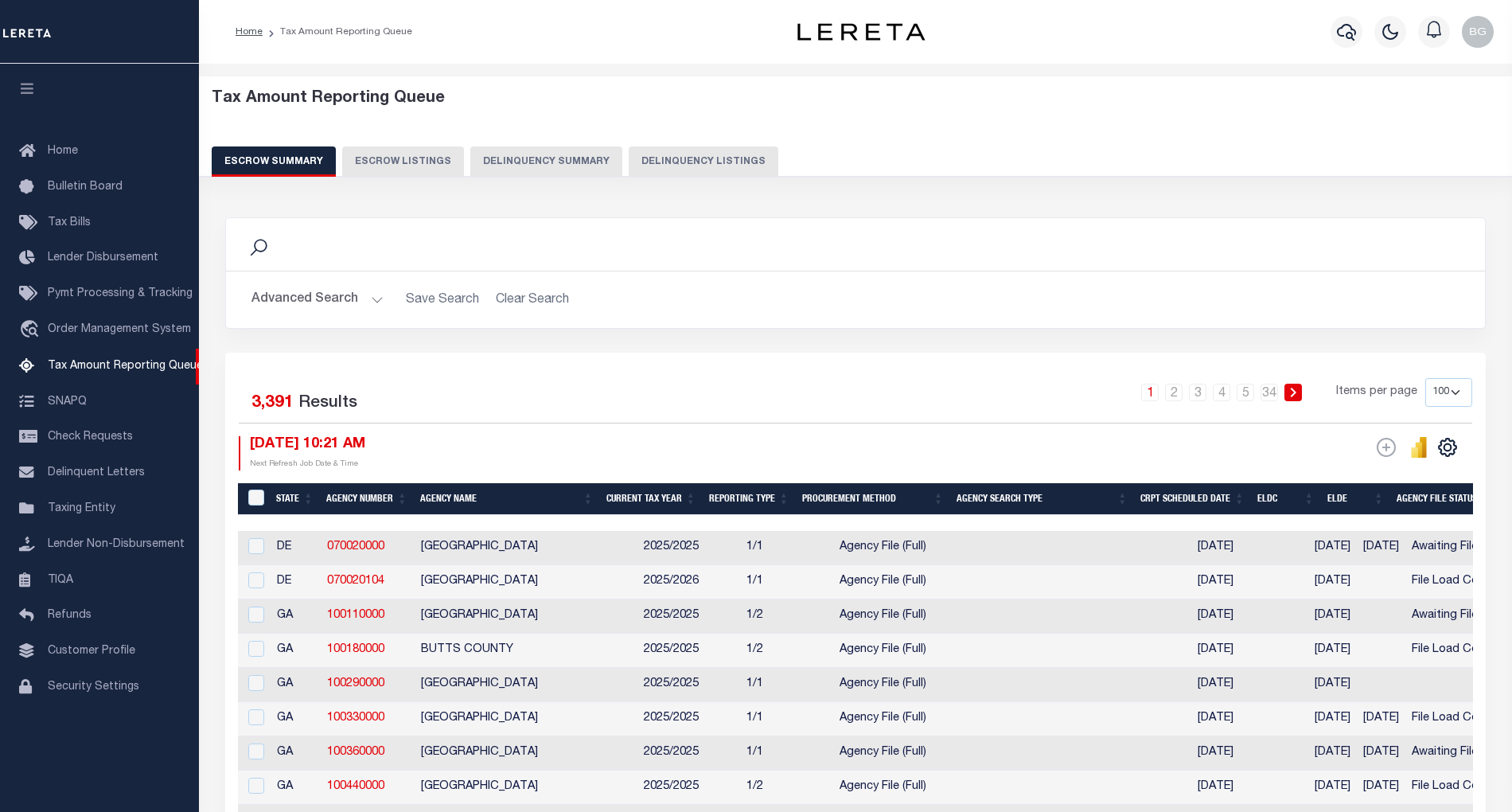
click at [675, 161] on button "Delinquency Listings" at bounding box center [704, 162] width 150 height 30
select select "100"
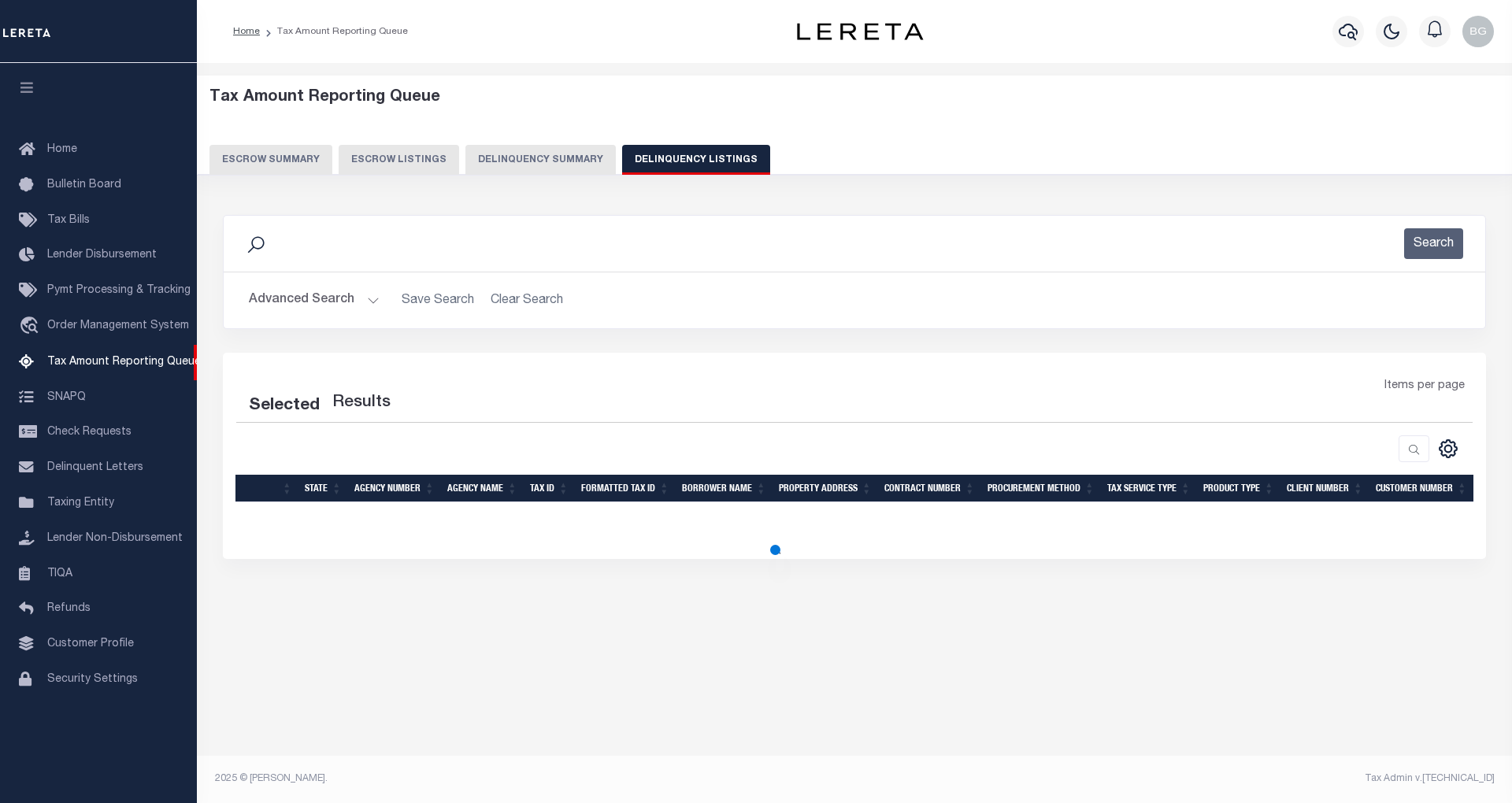
select select "100"
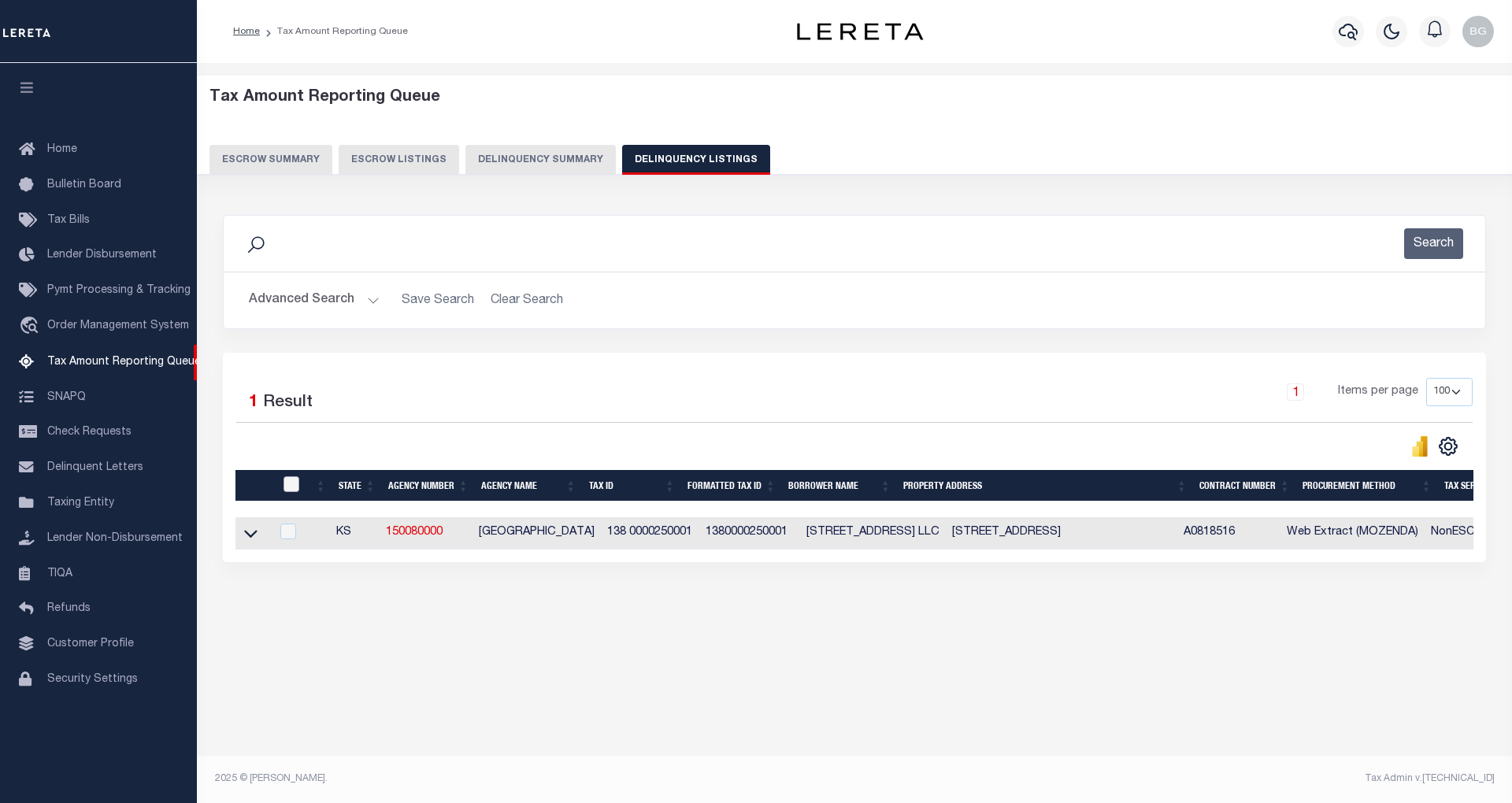
click at [291, 489] on input "checkbox" at bounding box center [291, 484] width 16 height 16
checkbox input "true"
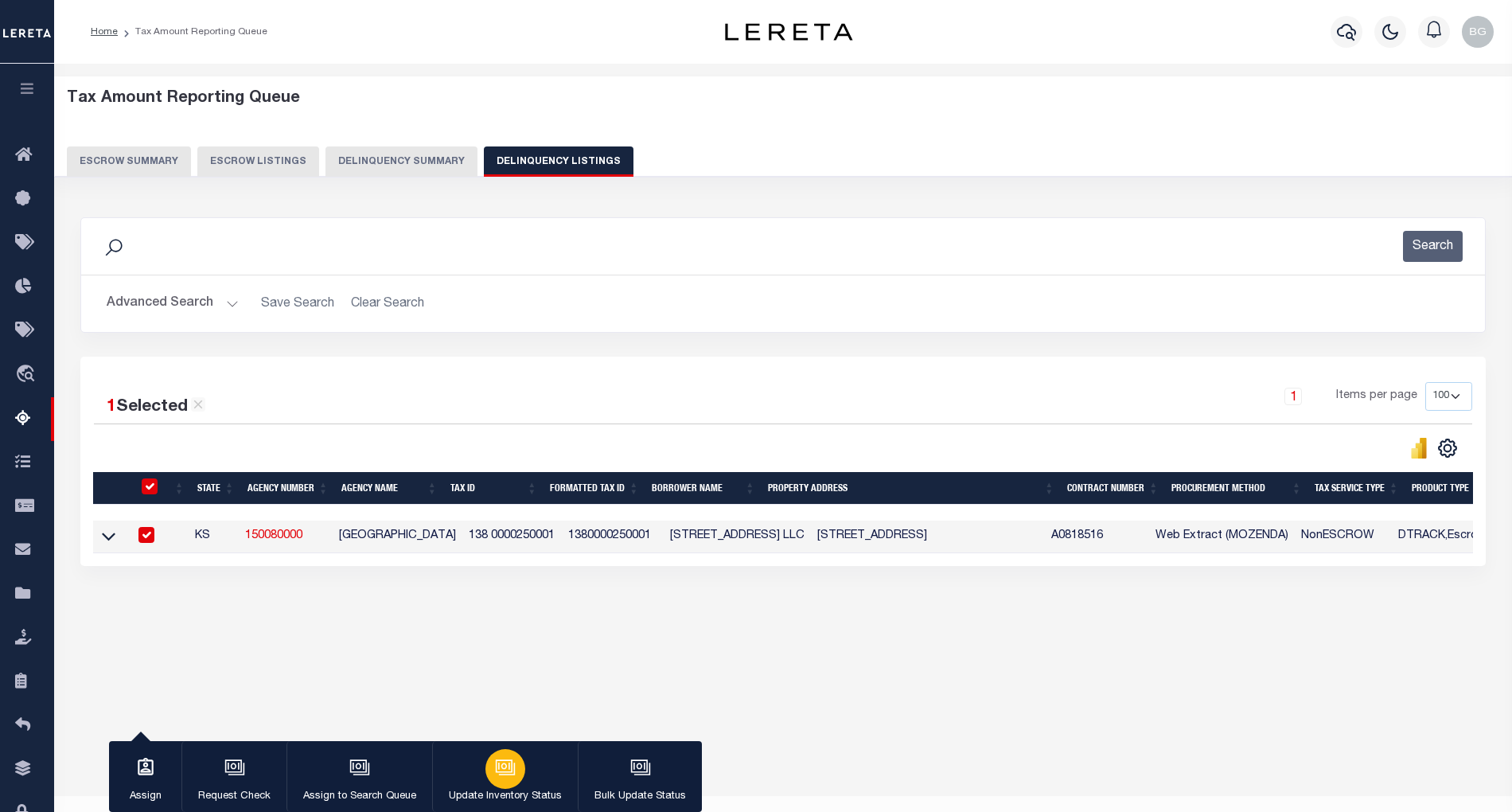
click at [508, 779] on div "button" at bounding box center [505, 769] width 40 height 40
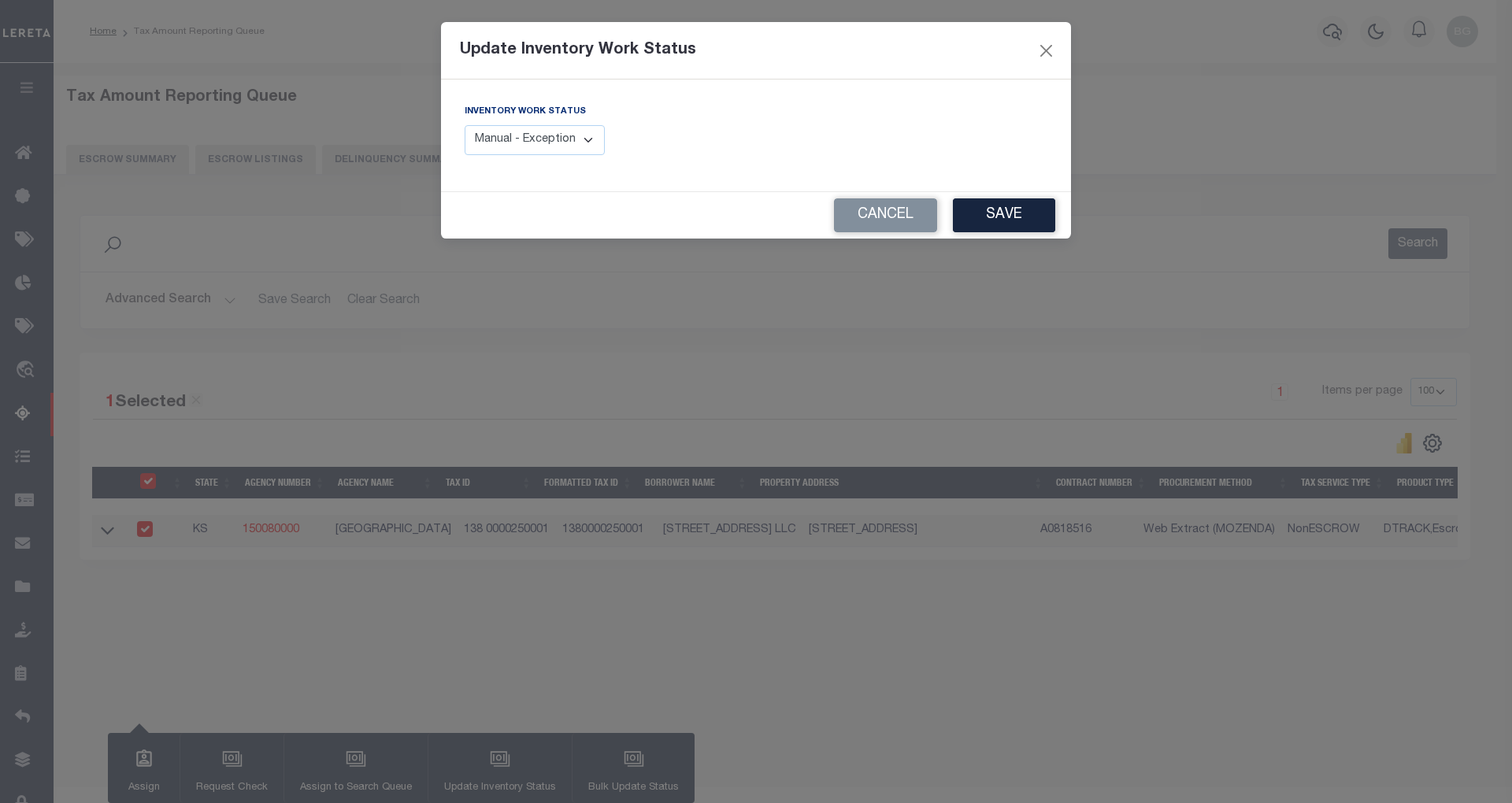
click at [563, 143] on select "Manual - Exception Pended - Awaiting Search Late Add Exception Completed" at bounding box center [535, 140] width 140 height 31
click at [465, 125] on select "Manual - Exception Pended - Awaiting Search Late Add Exception Completed" at bounding box center [535, 140] width 140 height 31
click at [854, 340] on div "Update Inventory Work Status Inventory Work Status Manual - Exception Pended - …" at bounding box center [756, 402] width 1512 height 803
click at [895, 216] on button "Cancel" at bounding box center [885, 215] width 103 height 33
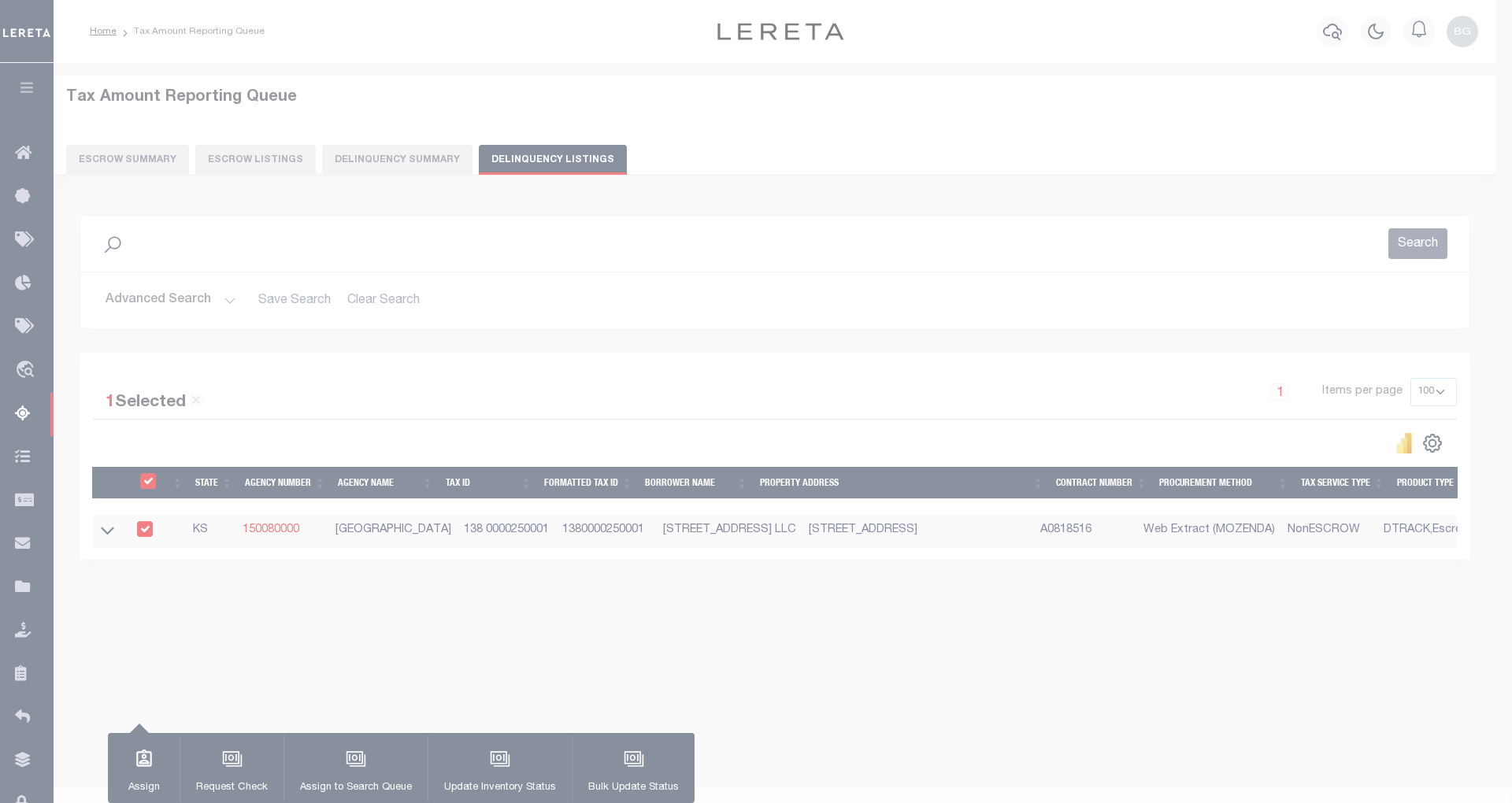
select select "1"
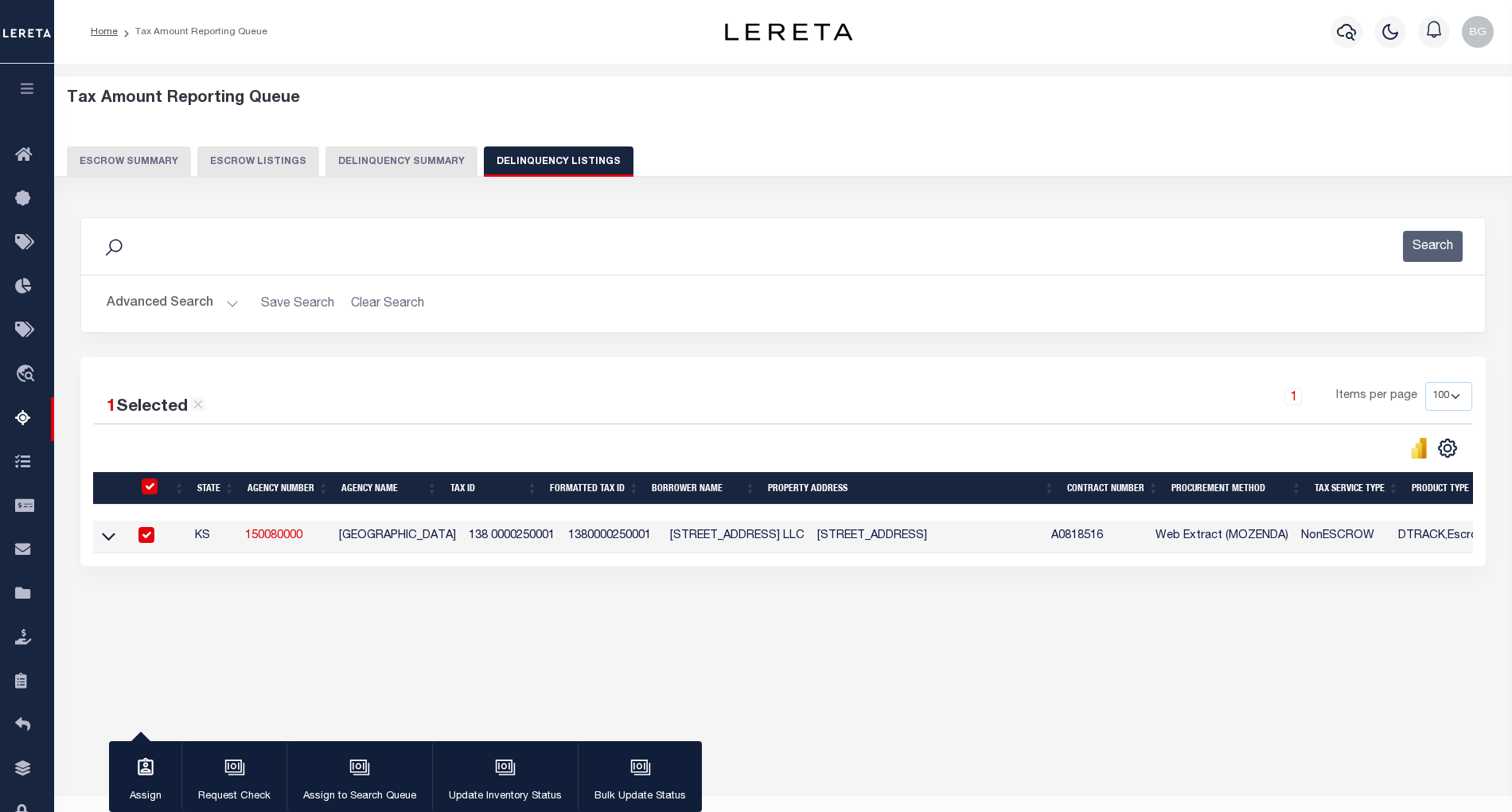
click at [155, 540] on input "checkbox" at bounding box center [147, 535] width 16 height 16
checkbox input "false"
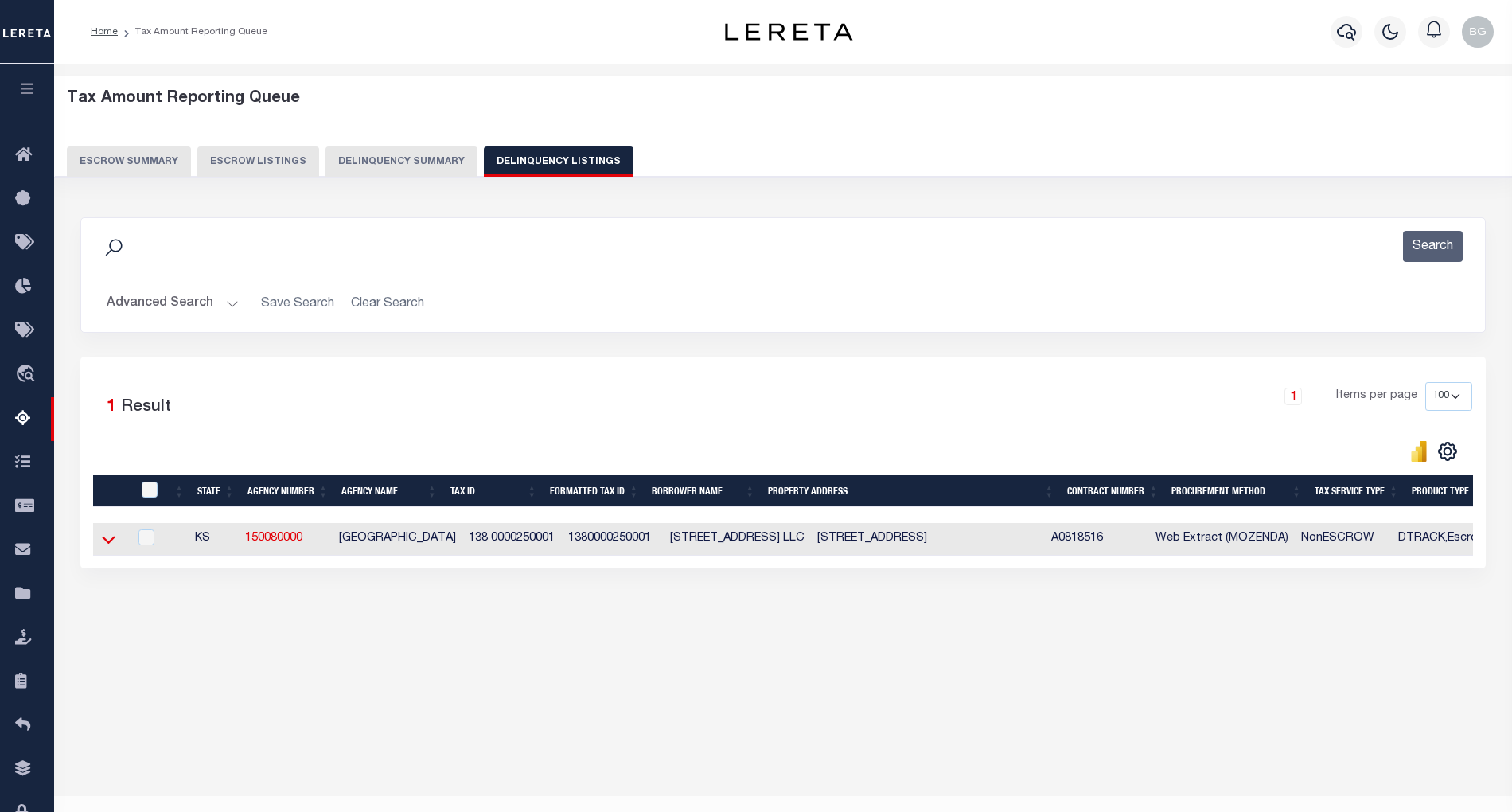
click at [109, 540] on icon at bounding box center [108, 540] width 13 height 17
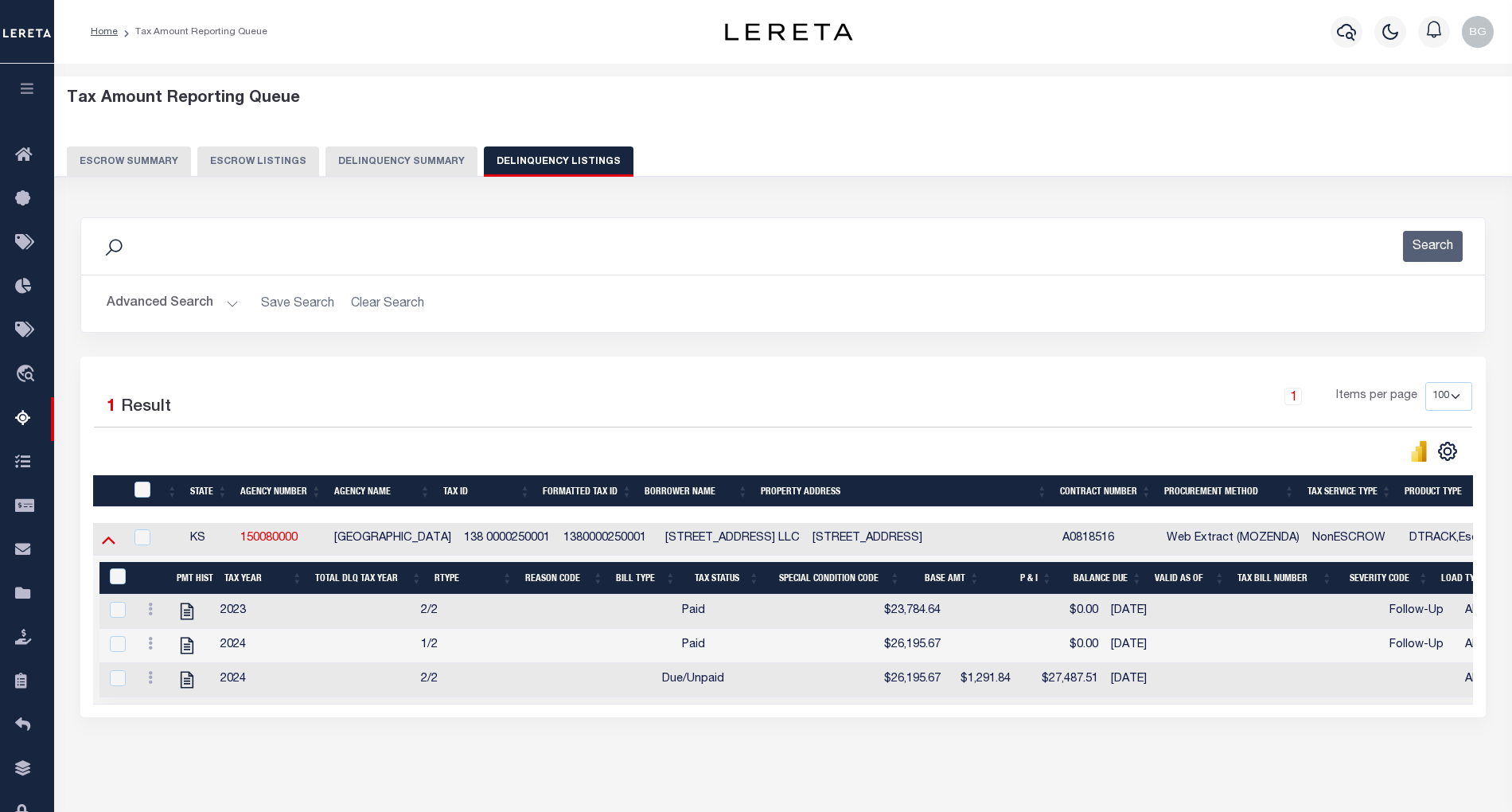
click at [109, 547] on icon at bounding box center [108, 540] width 13 height 17
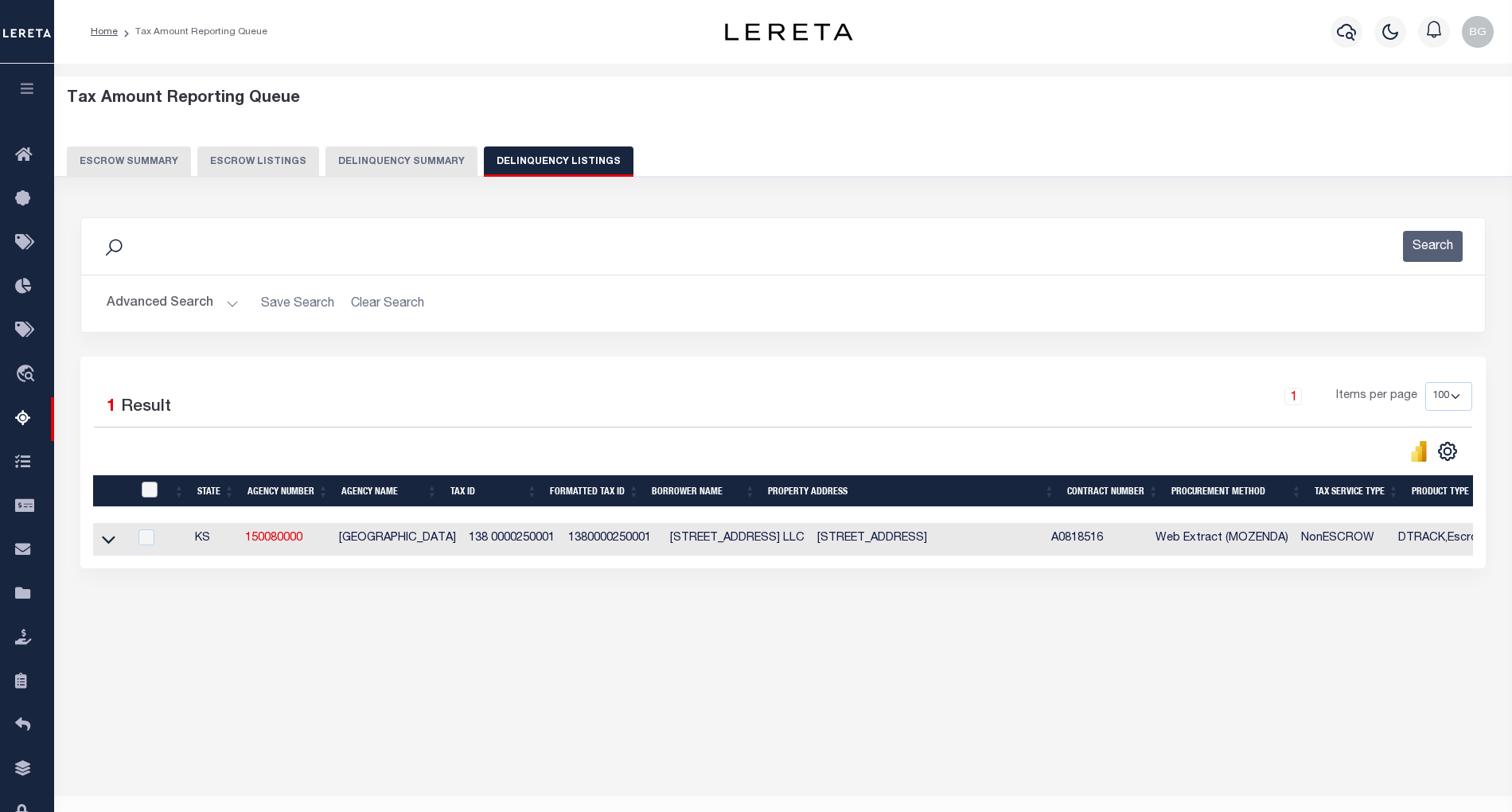
click at [143, 492] on input "checkbox" at bounding box center [150, 490] width 16 height 16
checkbox input "true"
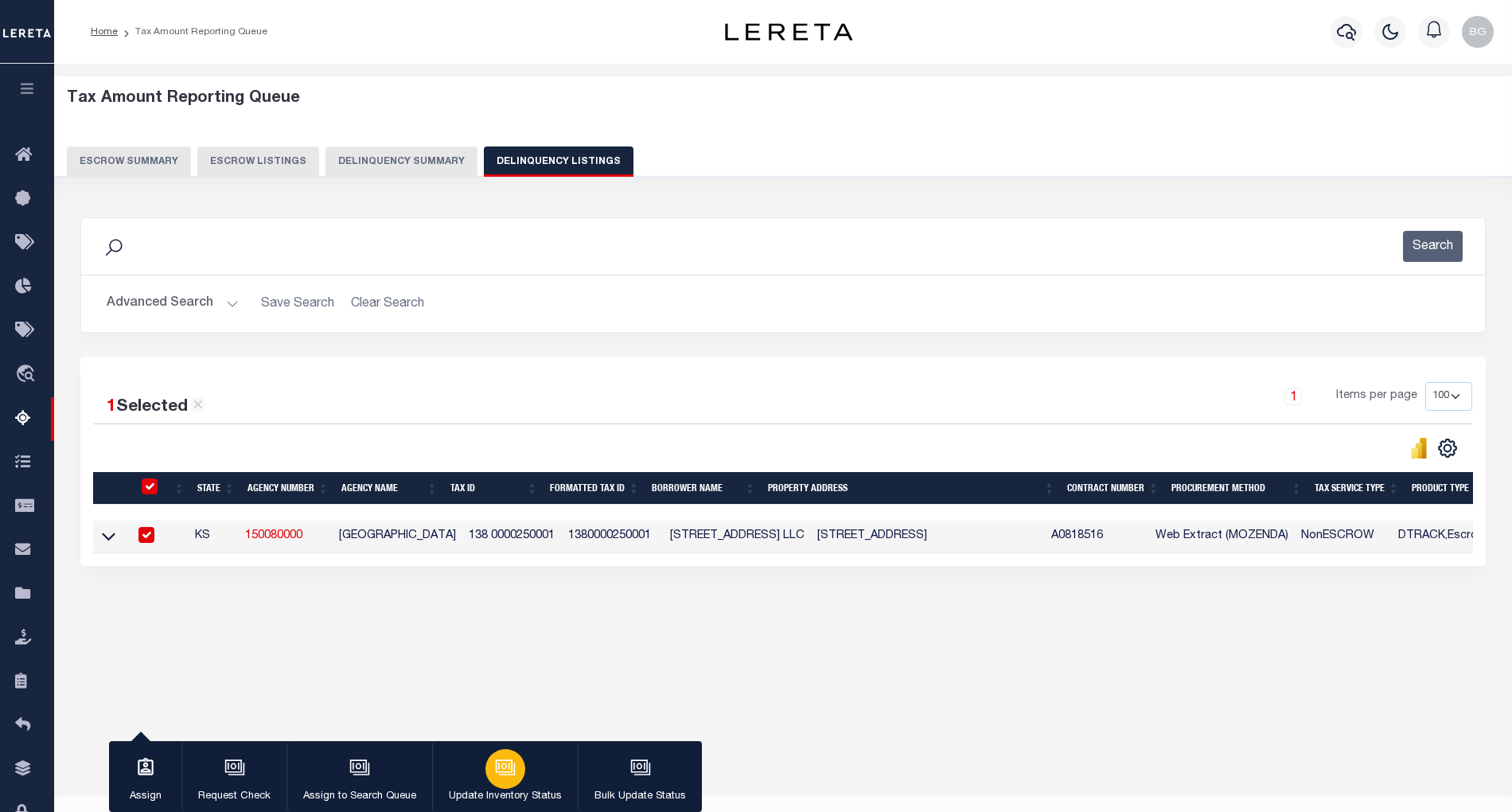
click at [498, 767] on icon "button" at bounding box center [504, 767] width 12 height 7
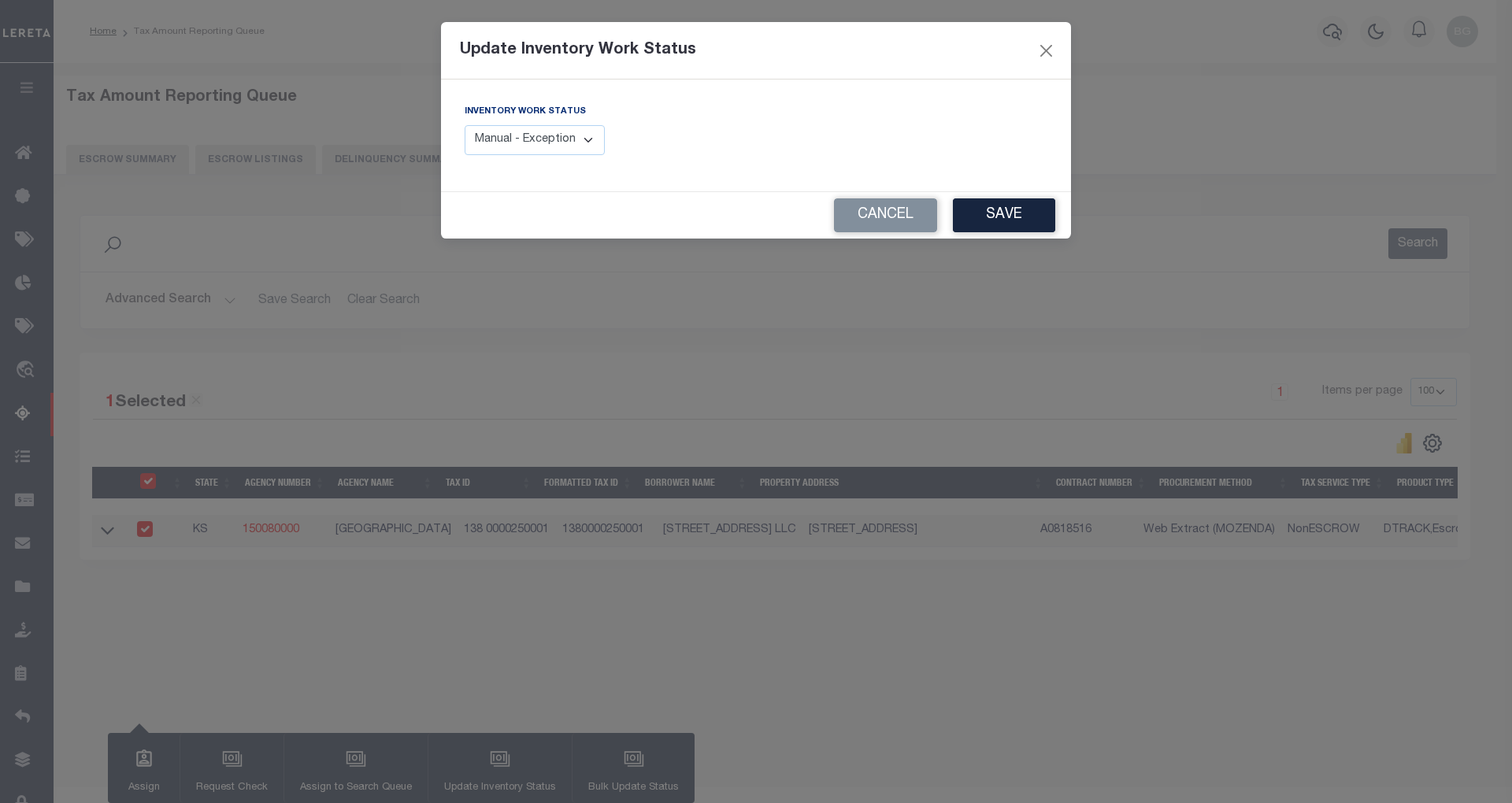
click at [586, 132] on select "Manual - Exception Pended - Awaiting Search Late Add Exception Completed" at bounding box center [535, 140] width 140 height 31
select select "4"
click at [465, 125] on select "Manual - Exception Pended - Awaiting Search Late Add Exception Completed" at bounding box center [535, 140] width 140 height 31
click at [996, 219] on button "Save" at bounding box center [1004, 215] width 102 height 33
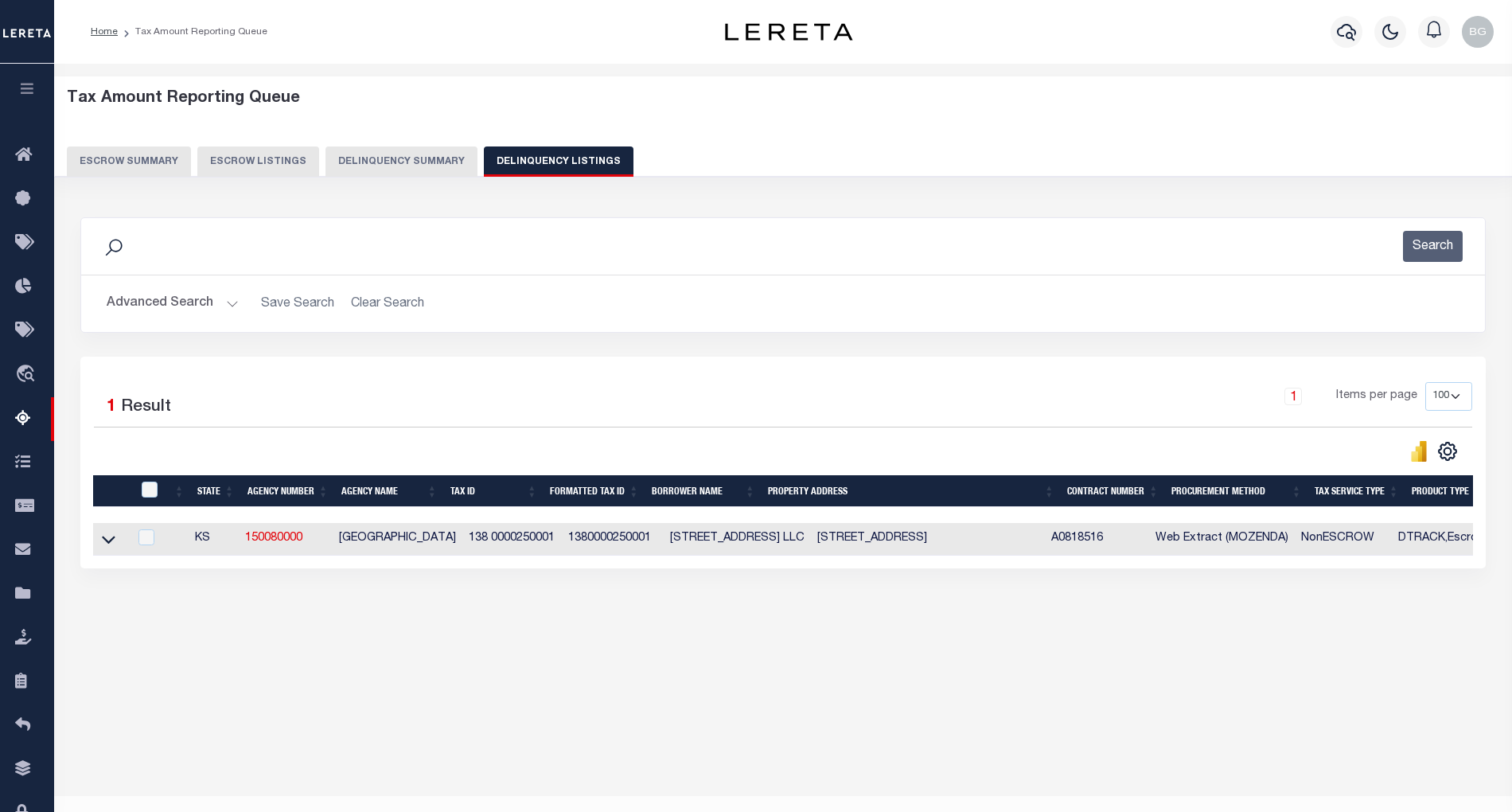
click at [223, 307] on button "Advanced Search" at bounding box center [173, 304] width 132 height 31
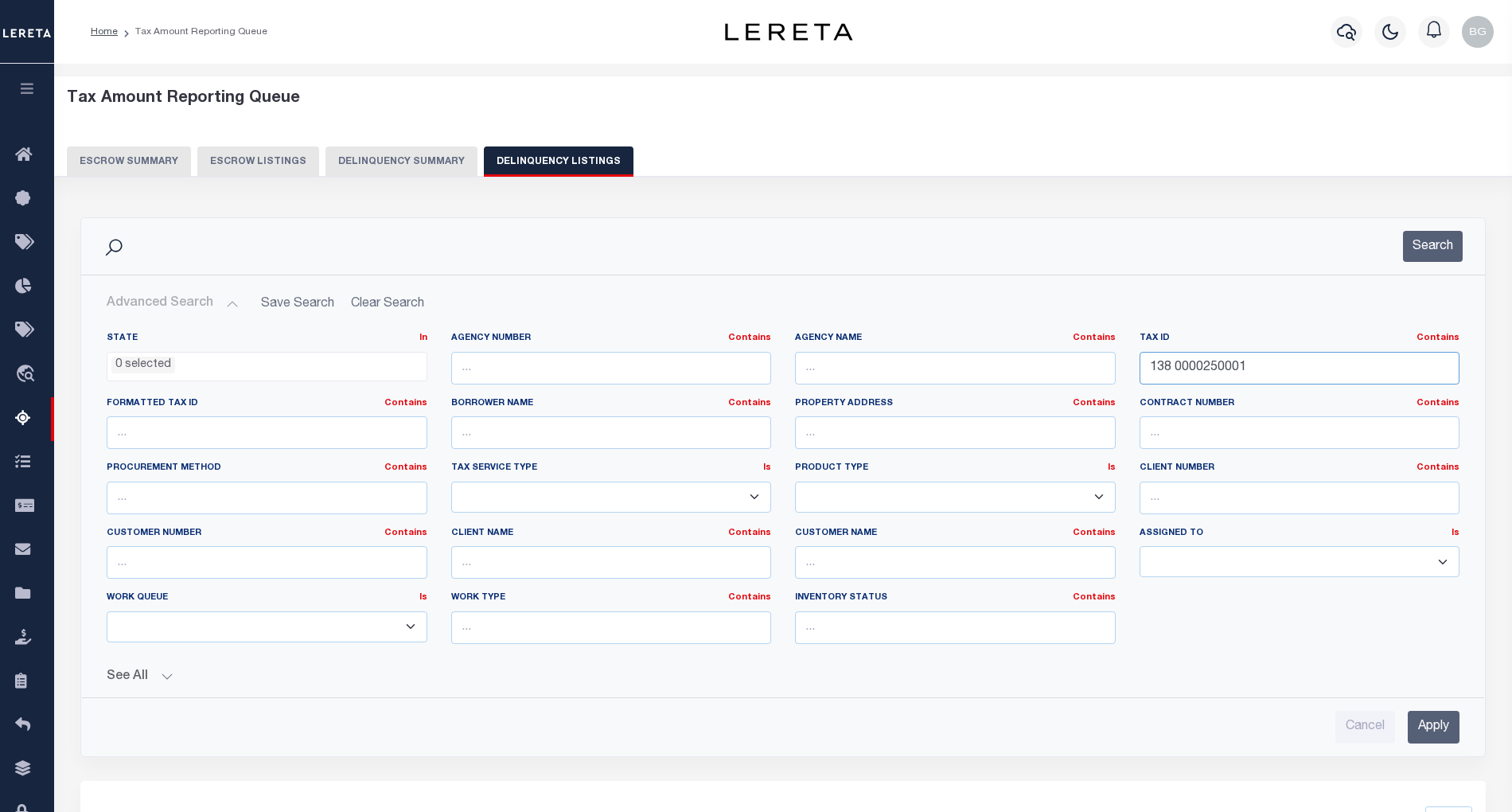
click at [1188, 367] on input "138 0000250001" at bounding box center [1300, 368] width 320 height 33
paste input "1605000"
type input "138 0001605000"
click at [1443, 720] on input "Apply" at bounding box center [1434, 727] width 52 height 33
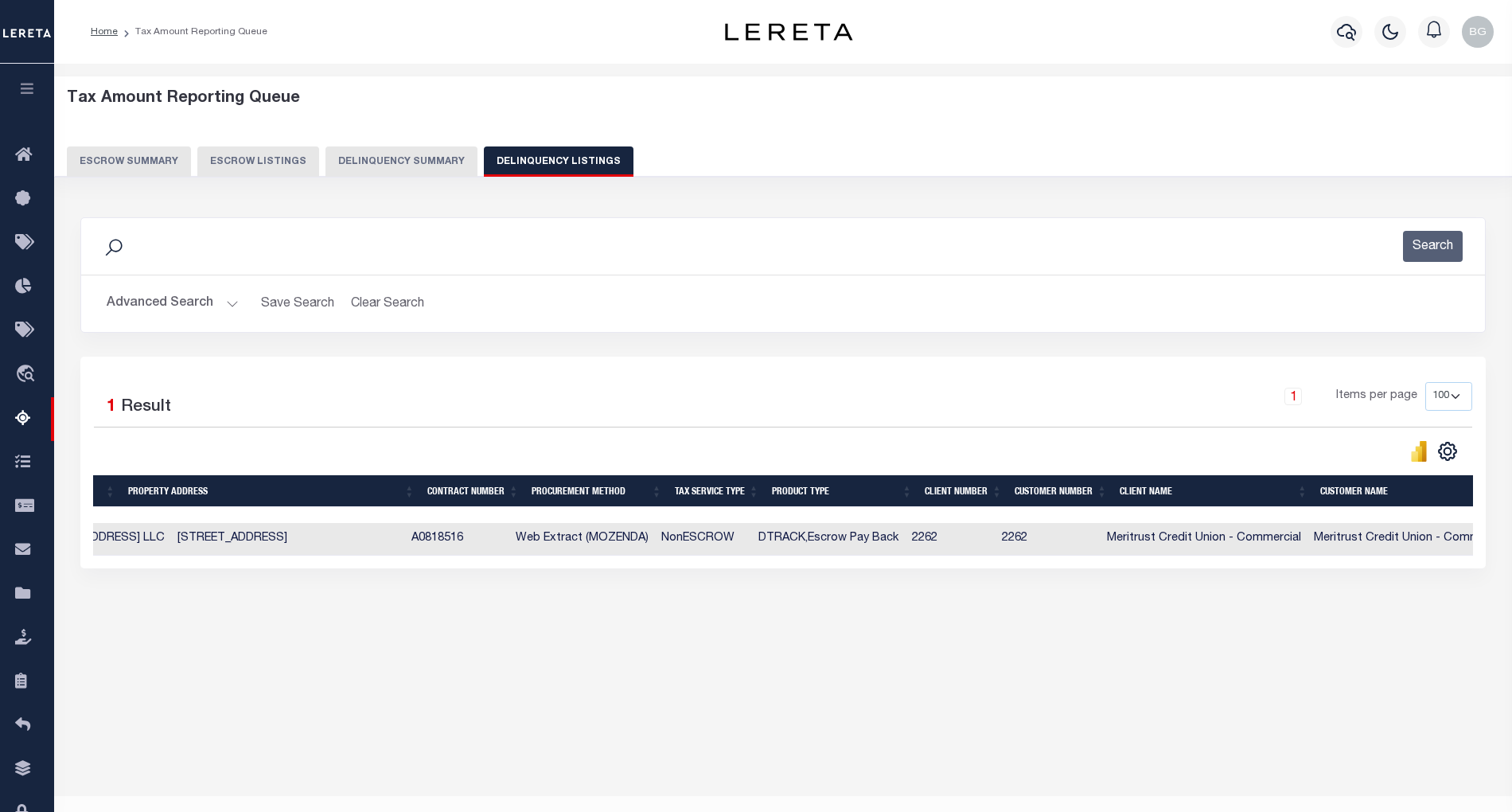
scroll to position [0, 1009]
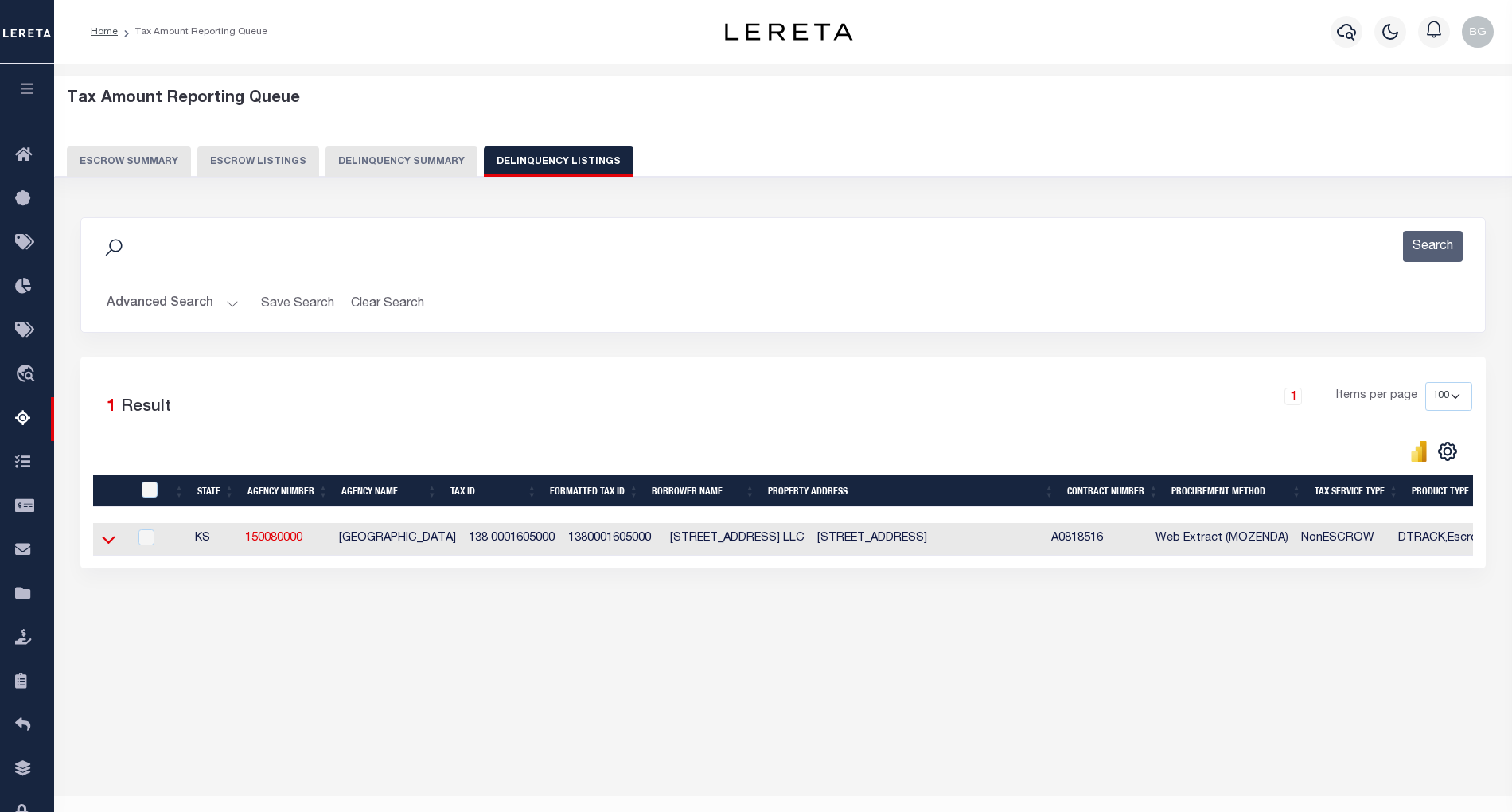
click at [107, 545] on icon at bounding box center [108, 540] width 13 height 17
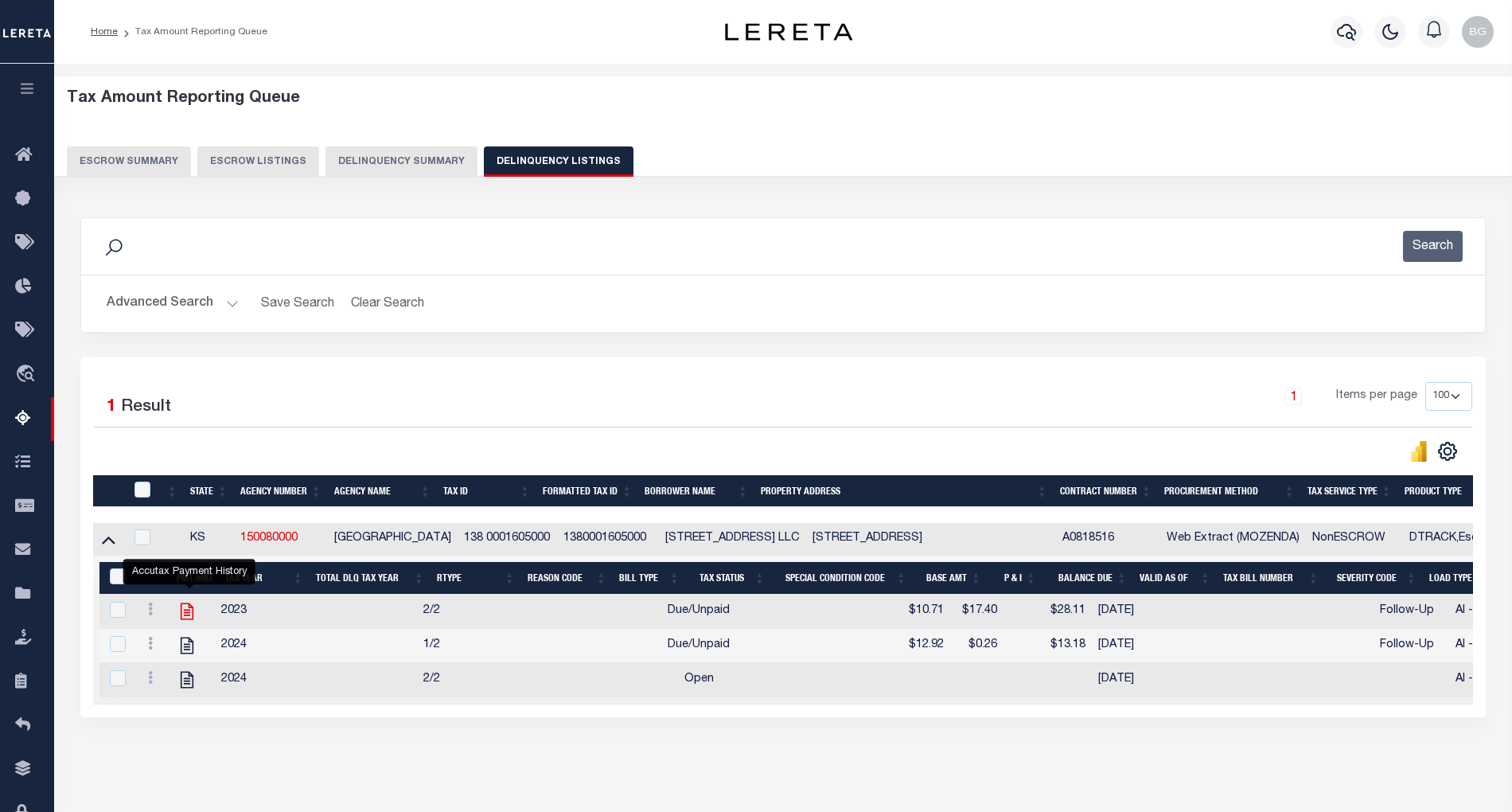
click at [189, 619] on icon "" at bounding box center [187, 612] width 12 height 17
checkbox input "true"
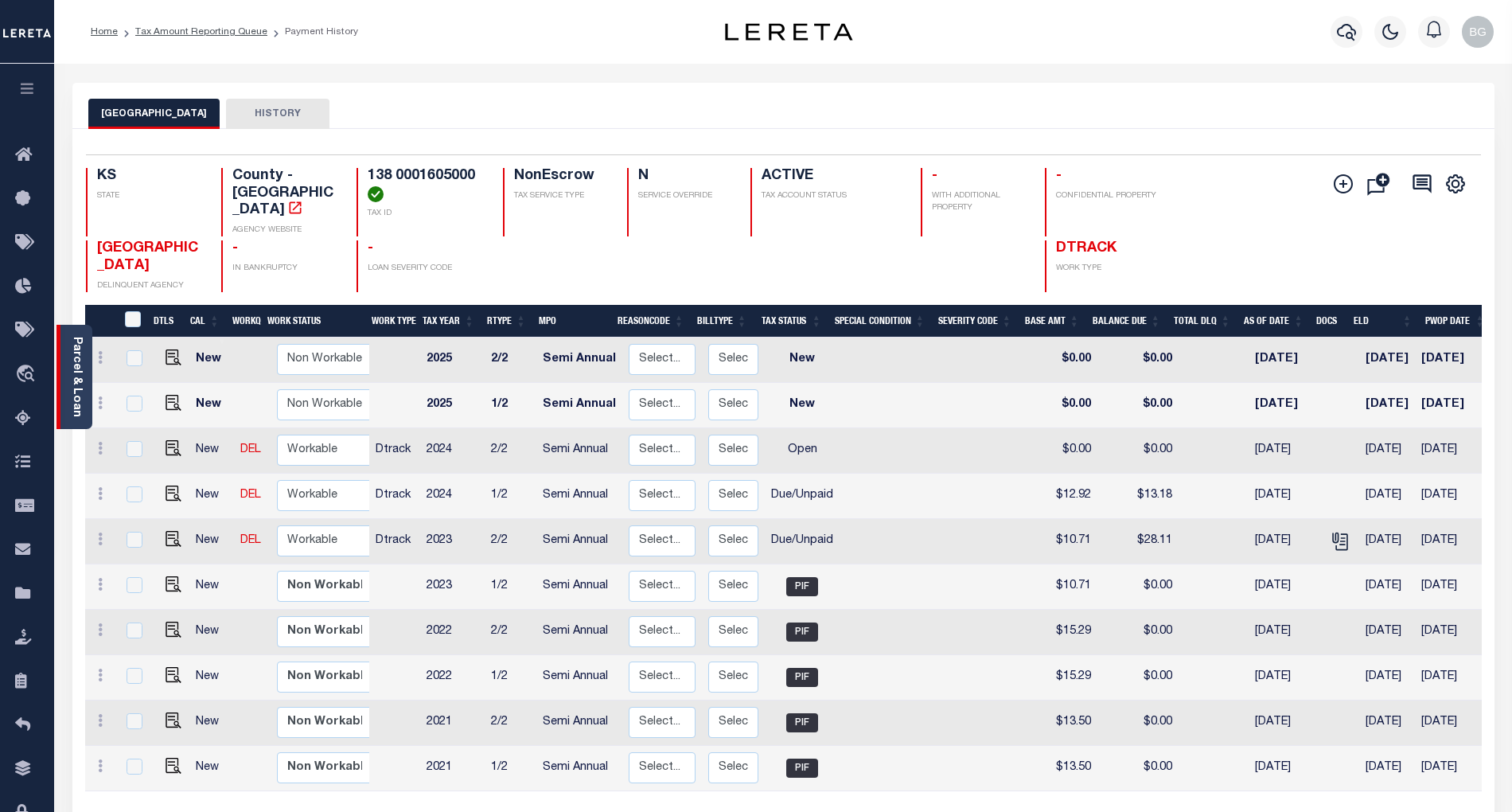
click at [77, 365] on link "Parcel & Loan" at bounding box center [77, 377] width 12 height 80
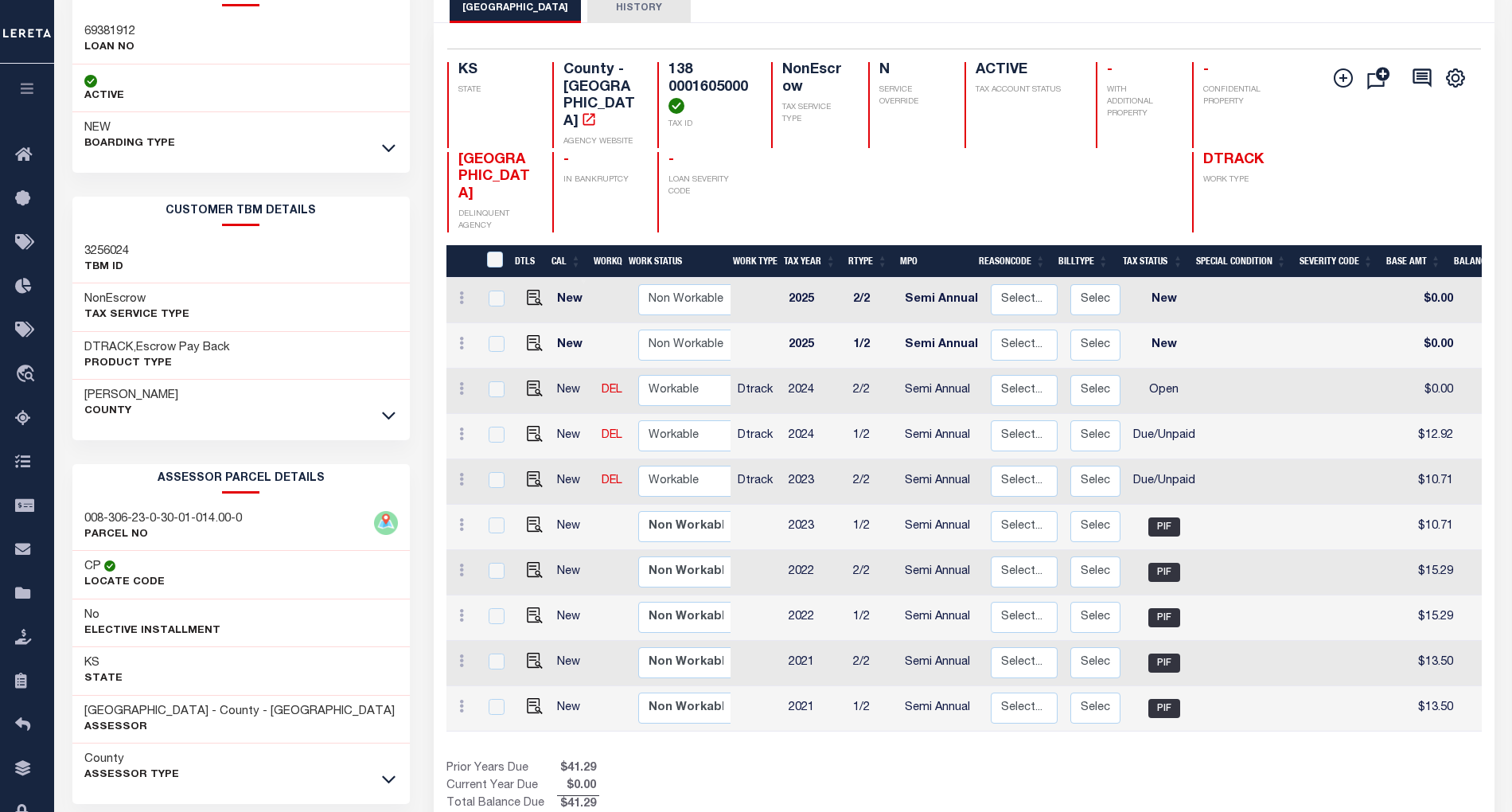
scroll to position [175, 0]
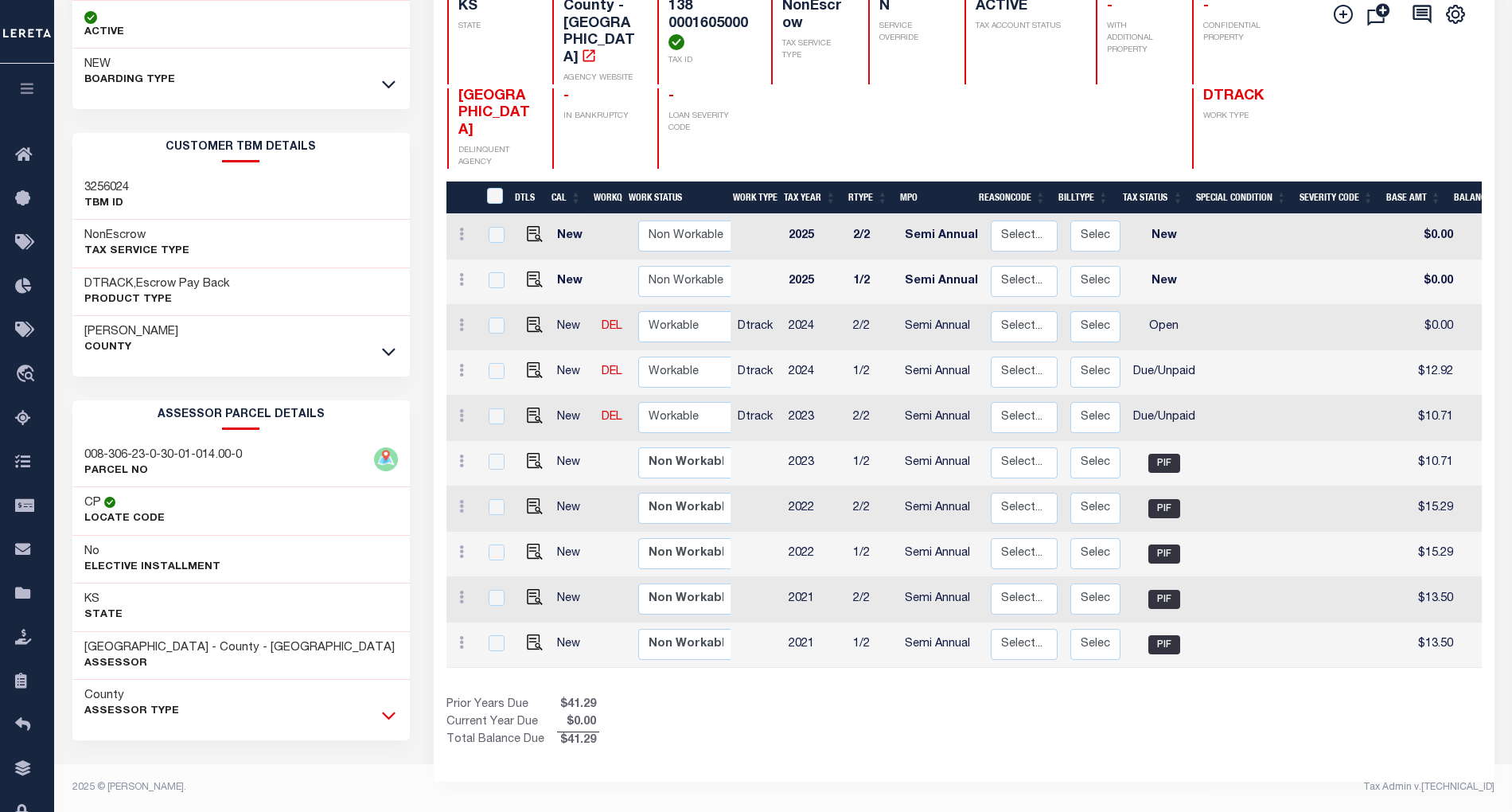
click at [390, 718] on icon at bounding box center [388, 717] width 13 height 8
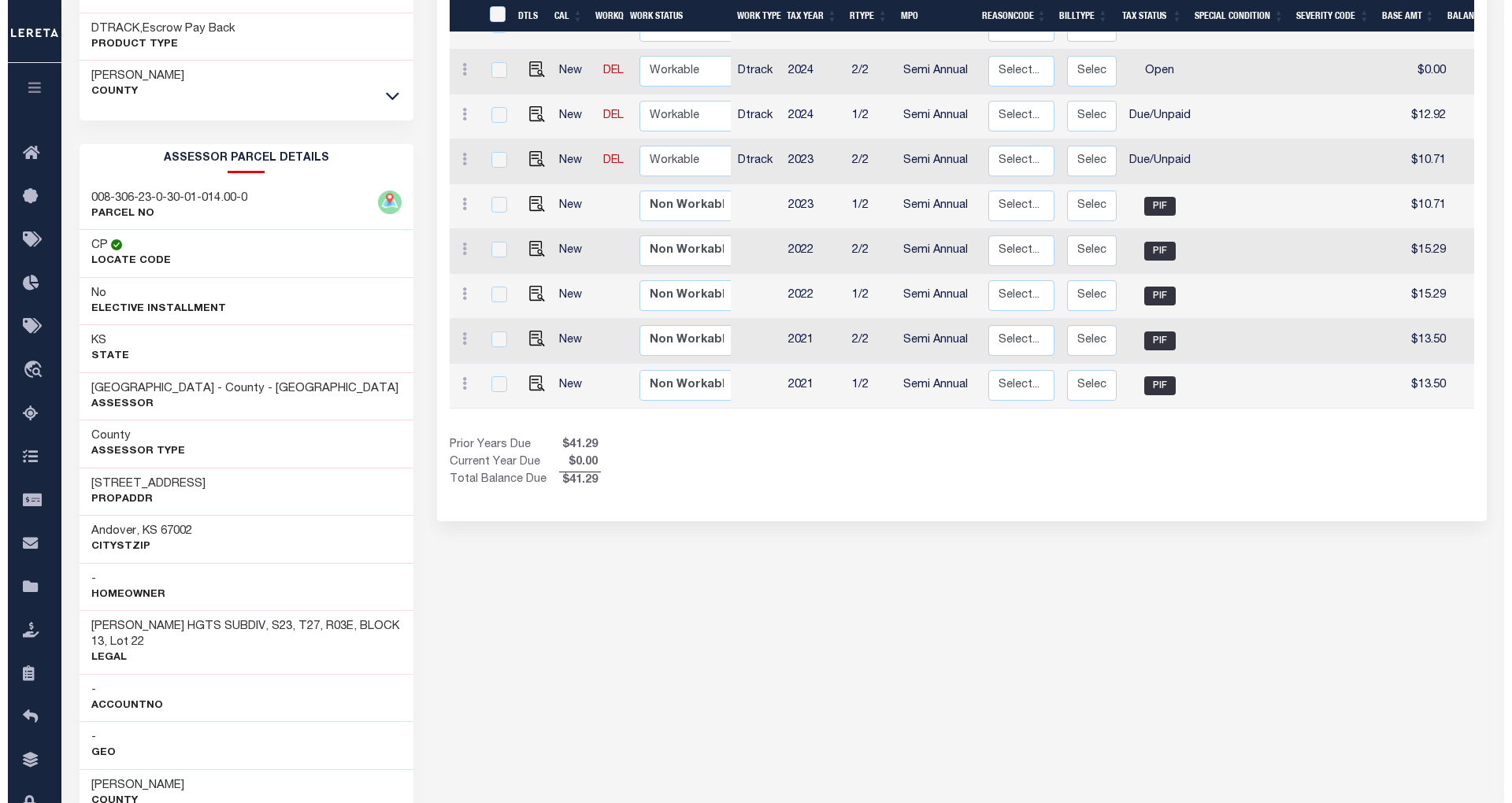
scroll to position [0, 572]
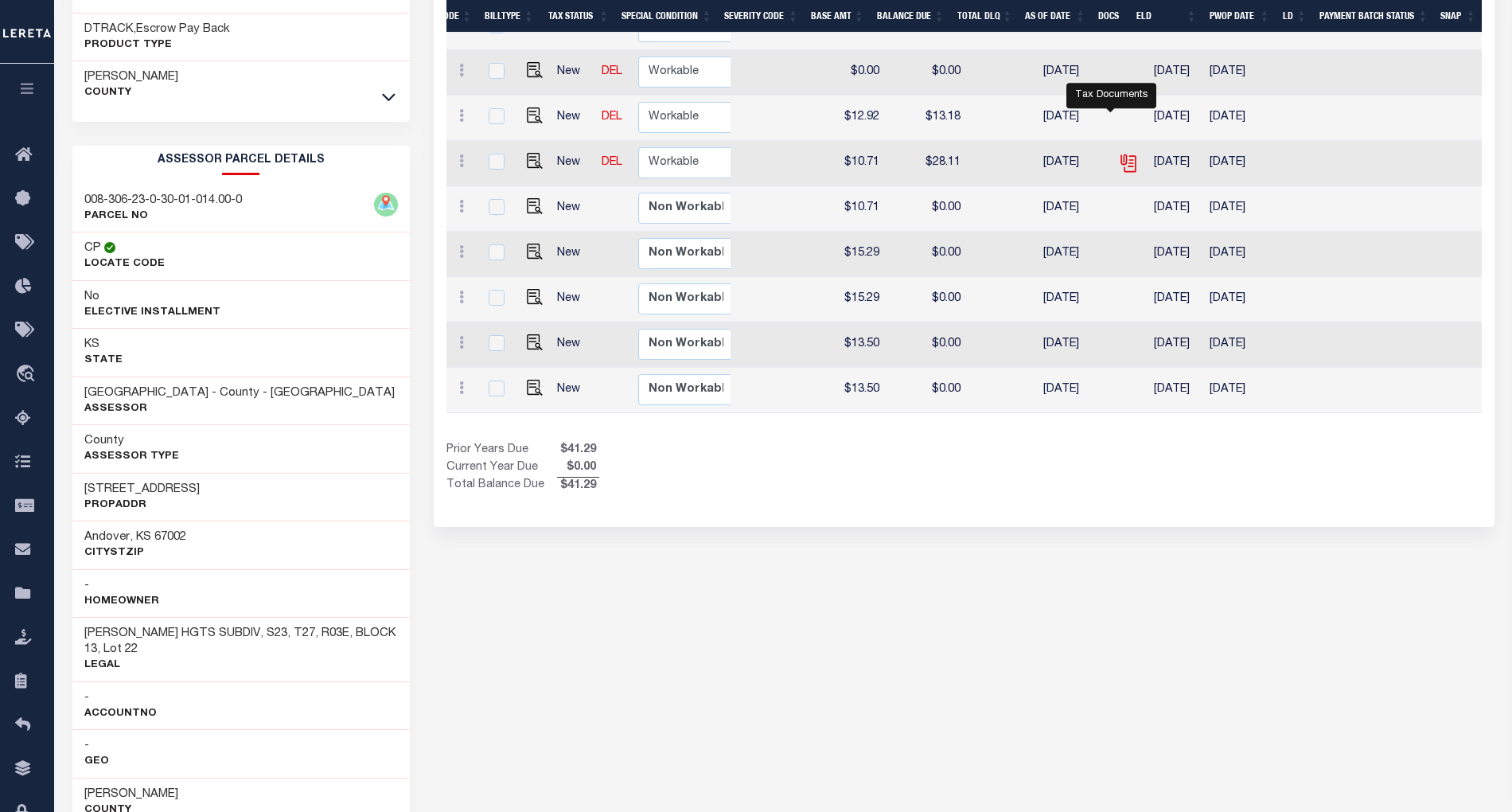
click at [1119, 153] on icon "" at bounding box center [1128, 163] width 20 height 20
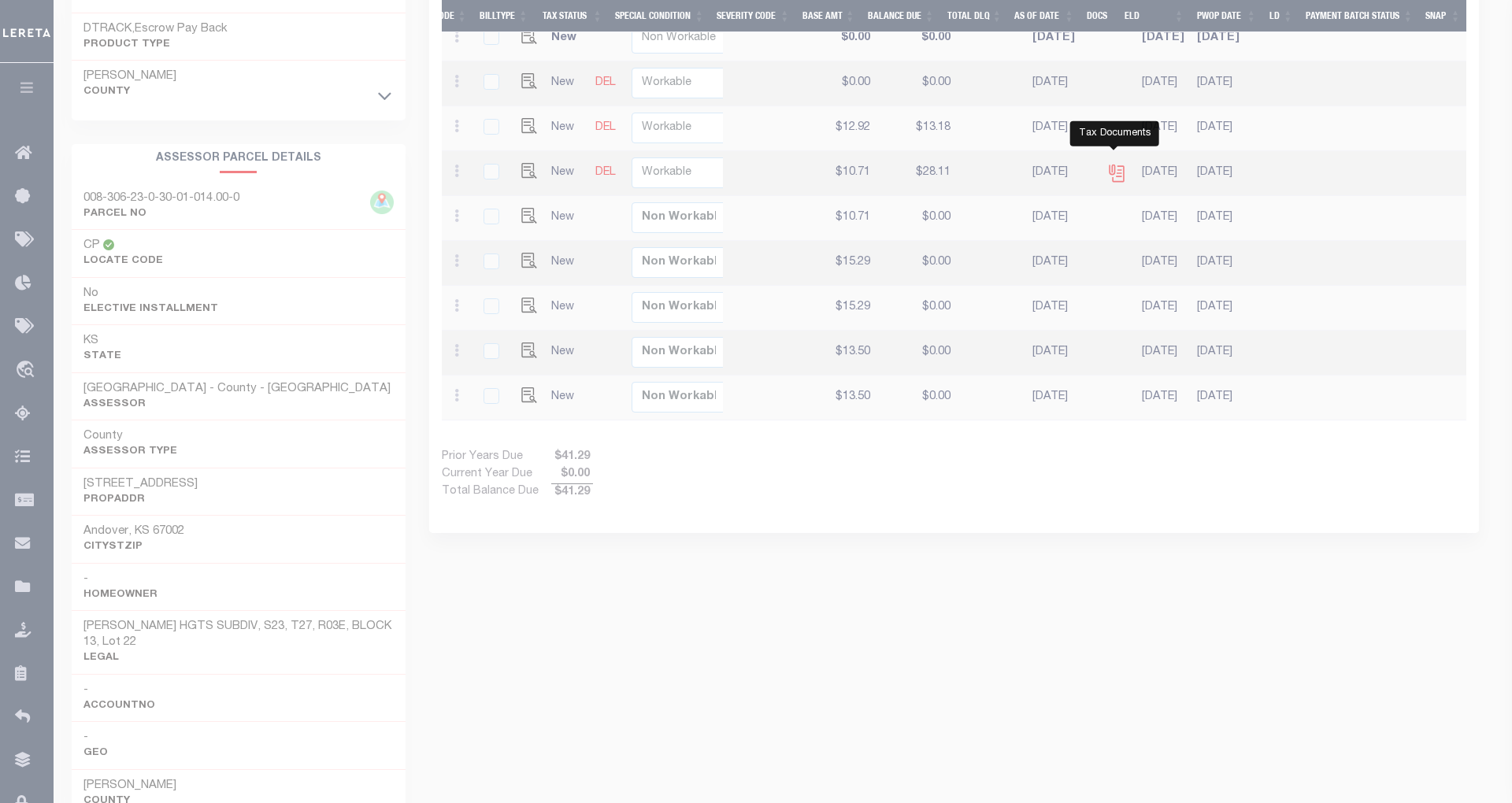
scroll to position [0, 561]
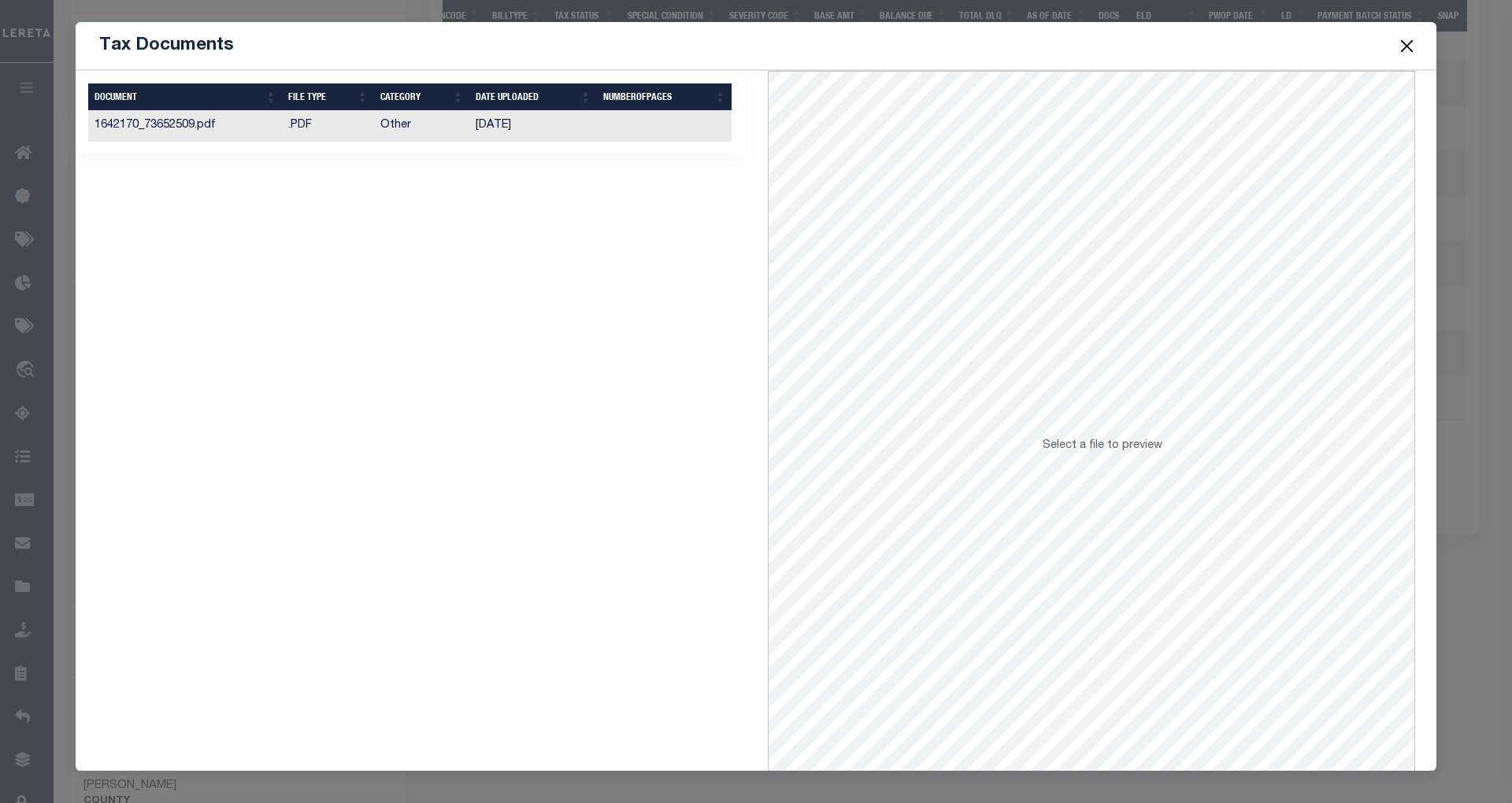
click at [483, 121] on td "[DATE]" at bounding box center [533, 126] width 128 height 31
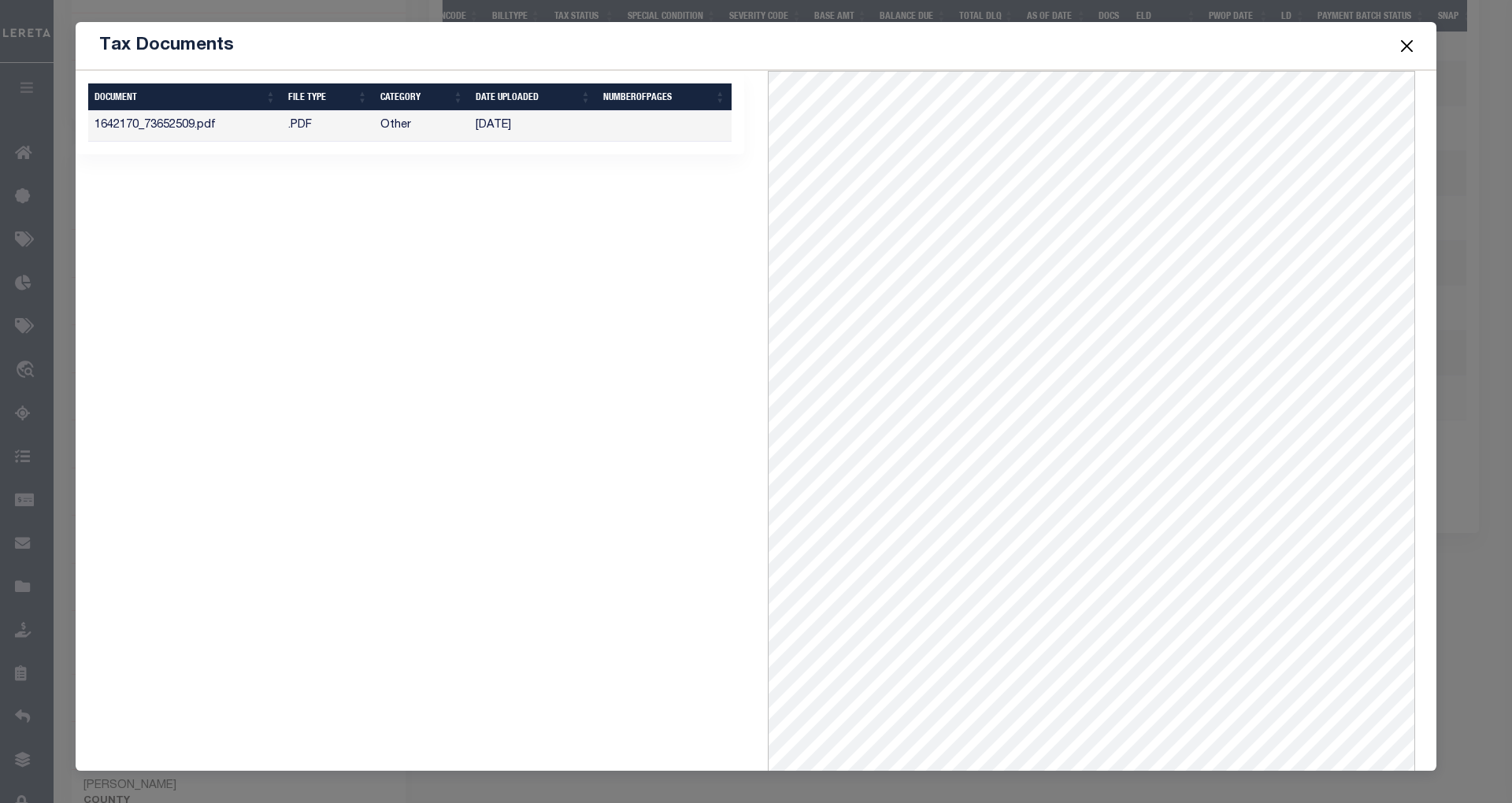
click at [1409, 46] on button "Close" at bounding box center [1407, 45] width 20 height 20
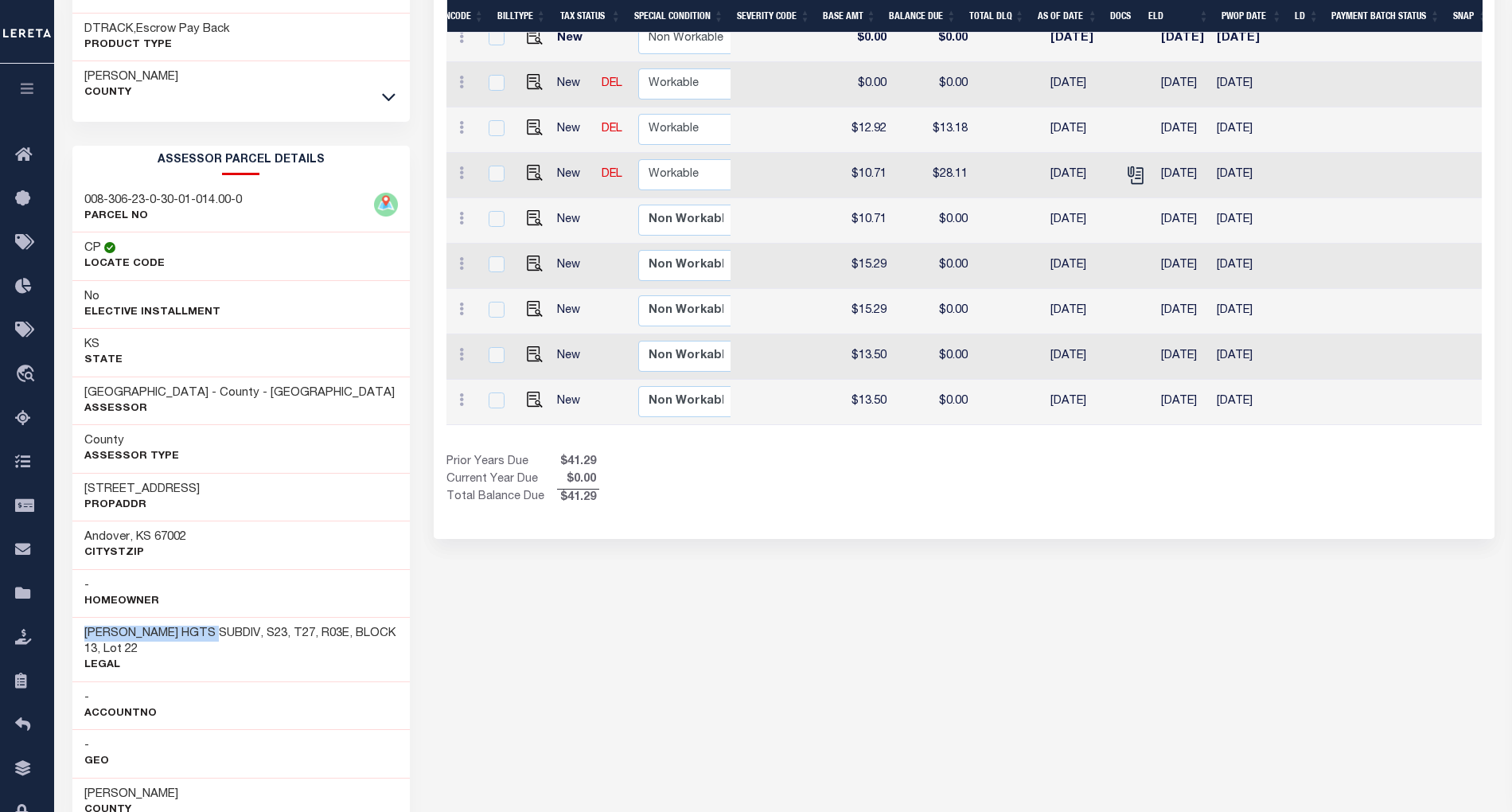
drag, startPoint x: 81, startPoint y: 642, endPoint x: 218, endPoint y: 641, distance: 137.0
click at [218, 641] on div "[PERSON_NAME] HGTS SUBDIV, S23, T27, R03E, BLOCK 13, Lot 22 Legal" at bounding box center [240, 649] width 337 height 64
copy h3 "[PERSON_NAME] HGTS SUBDIV"
click at [1126, 172] on icon "" at bounding box center [1136, 175] width 20 height 20
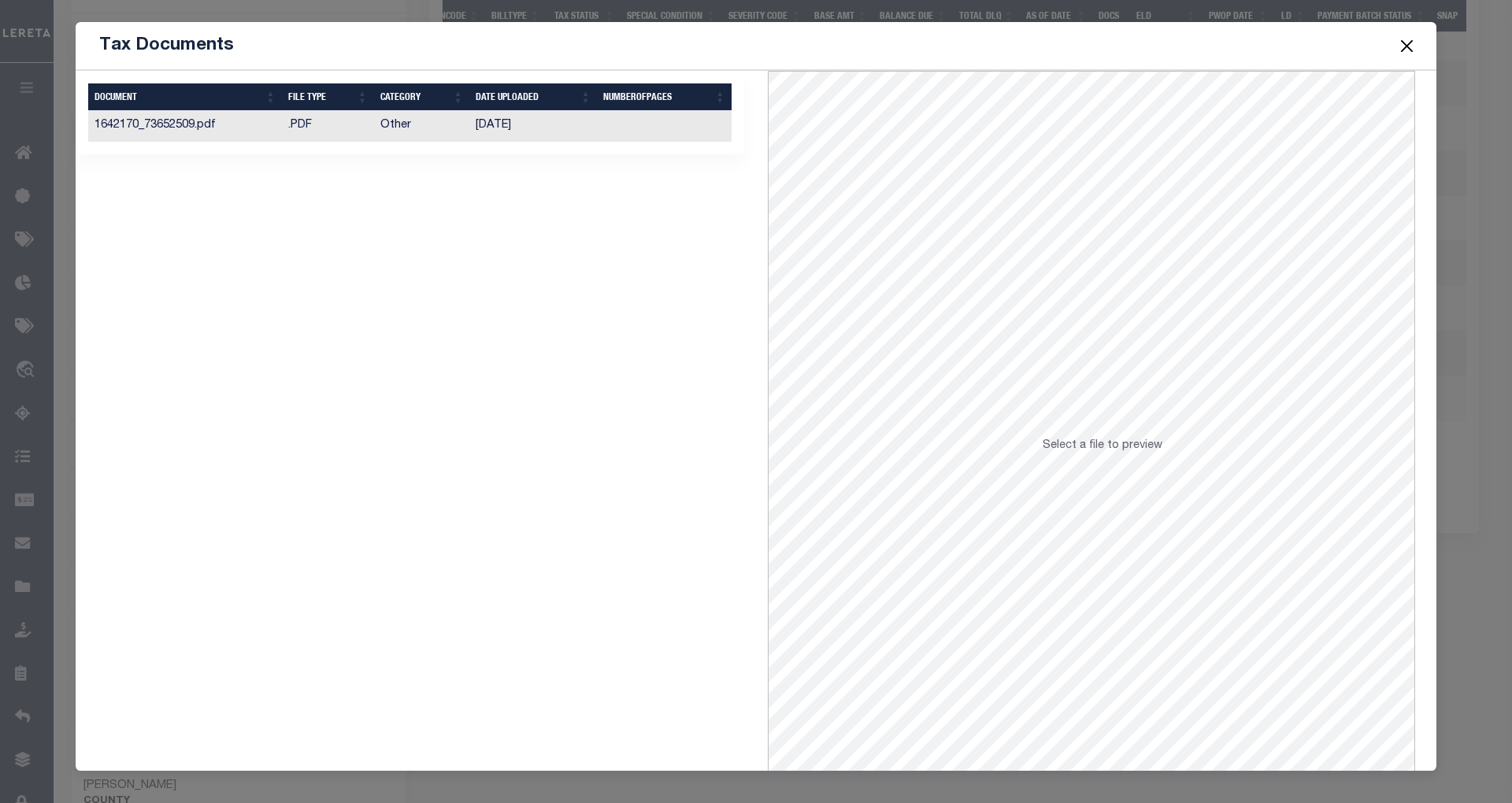
click at [499, 129] on td "[DATE]" at bounding box center [533, 126] width 128 height 31
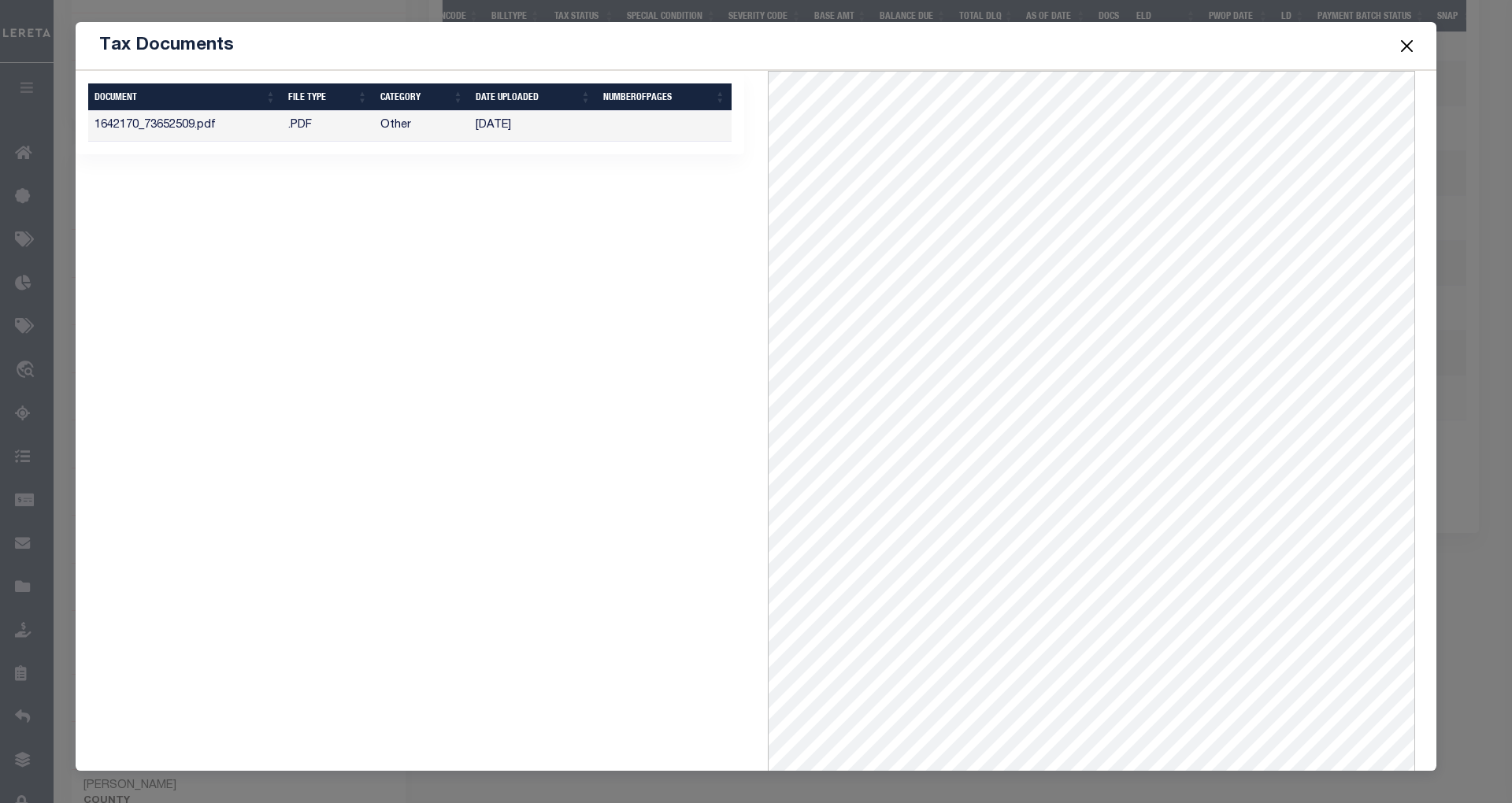
click at [1414, 41] on button "Close" at bounding box center [1407, 45] width 20 height 20
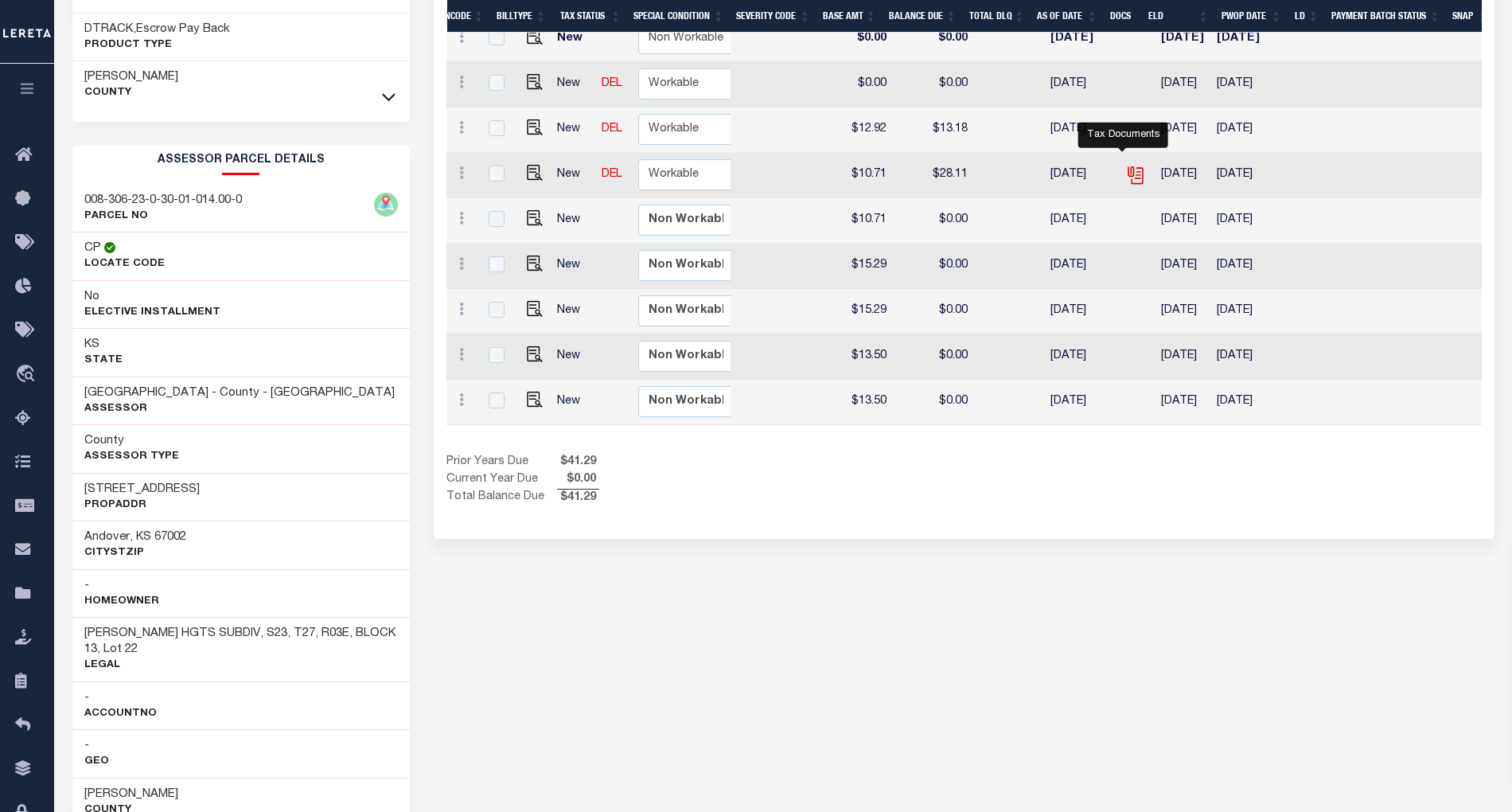
click at [1128, 169] on icon "" at bounding box center [1134, 173] width 12 height 12
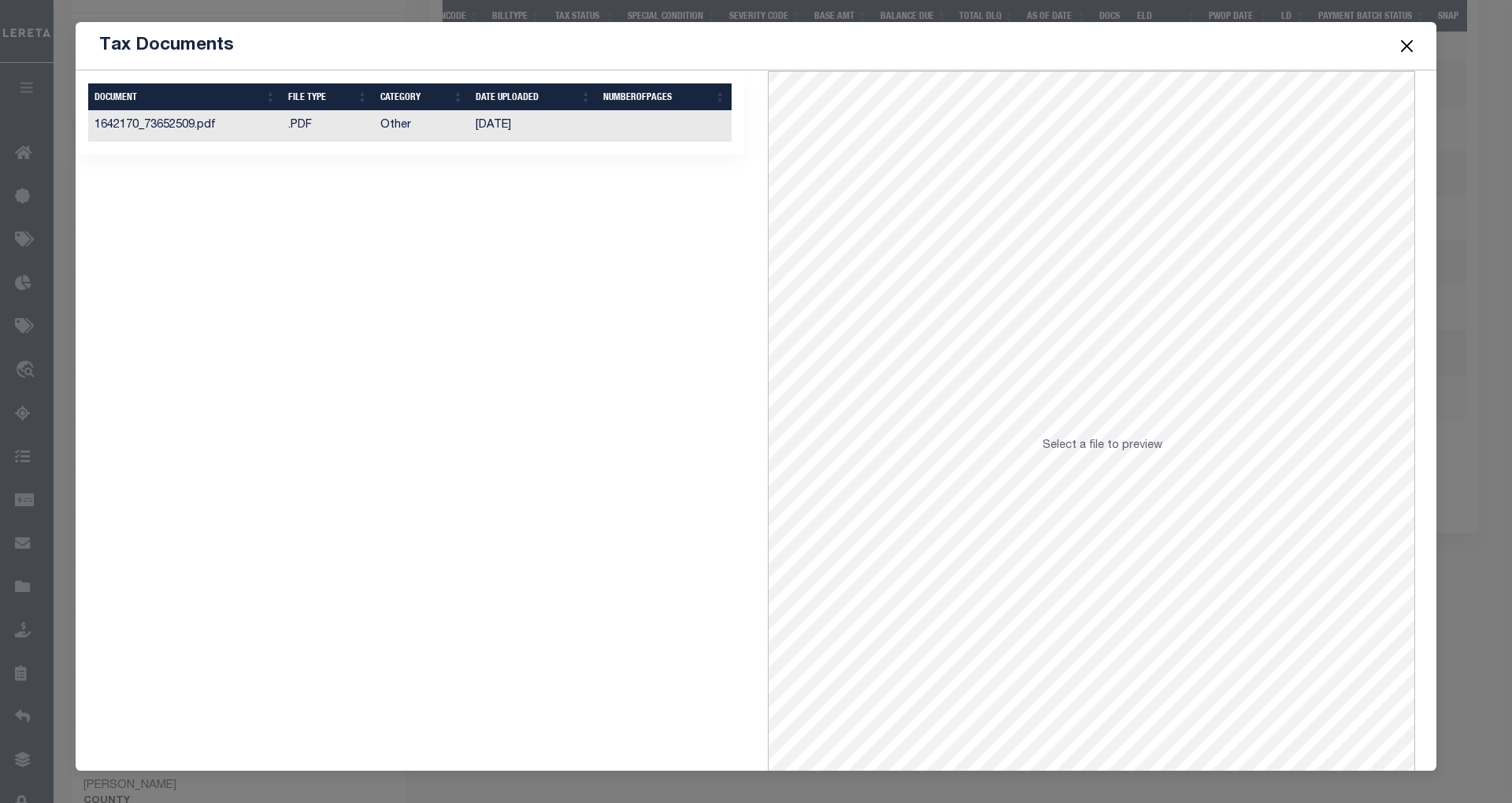
click at [499, 127] on td "[DATE]" at bounding box center [533, 126] width 128 height 31
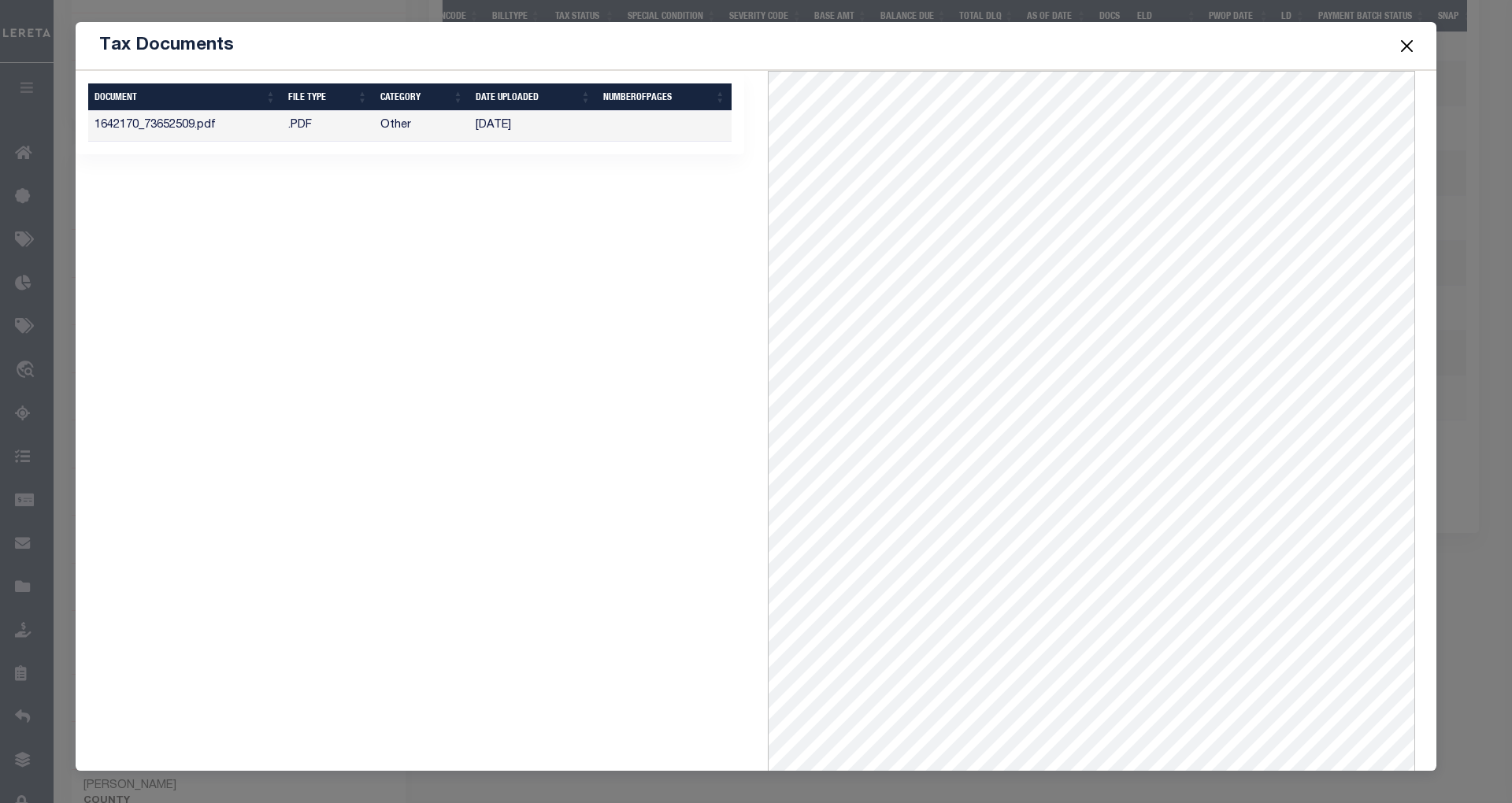
scroll to position [63, 0]
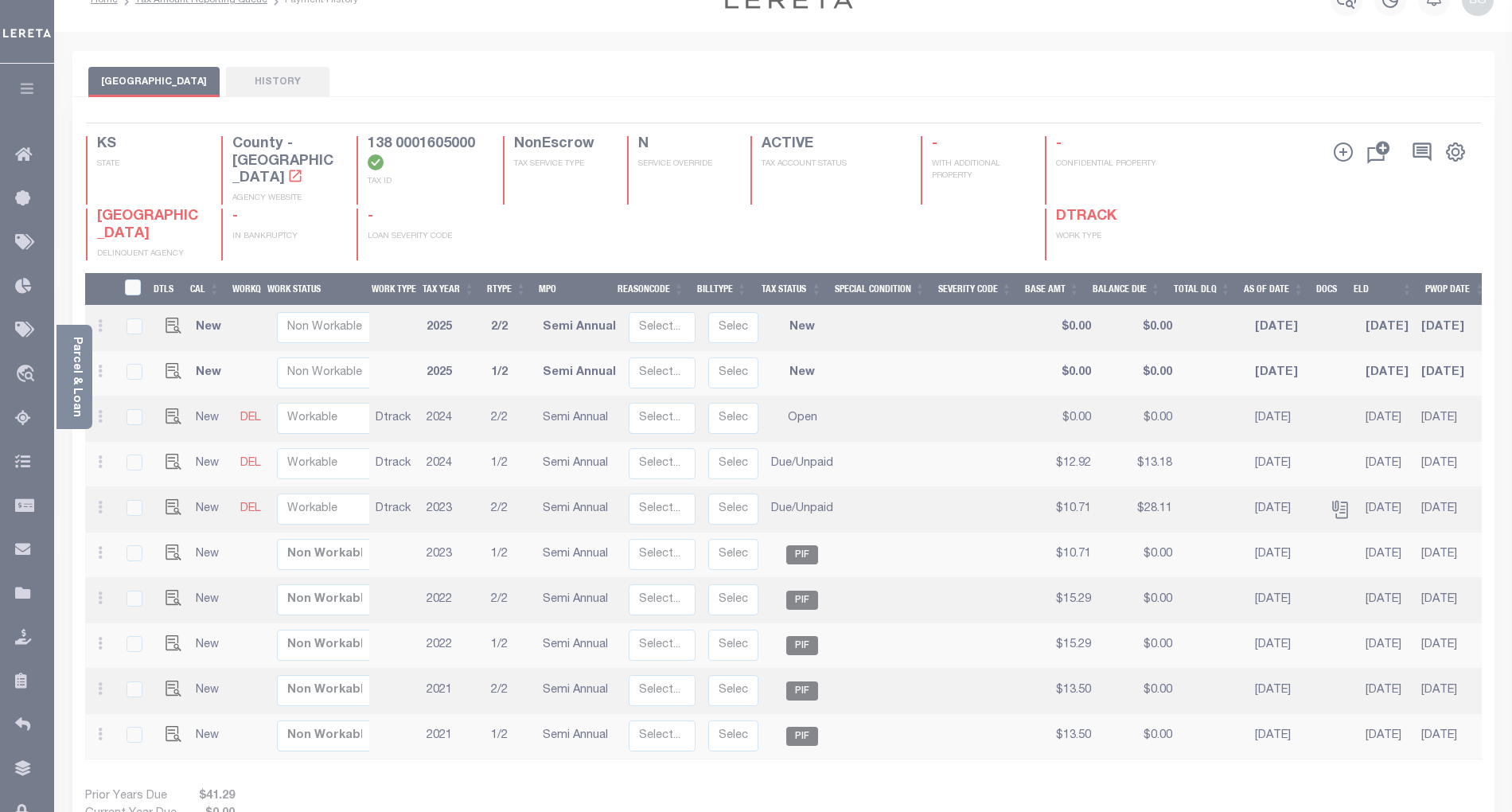
scroll to position [32, 0]
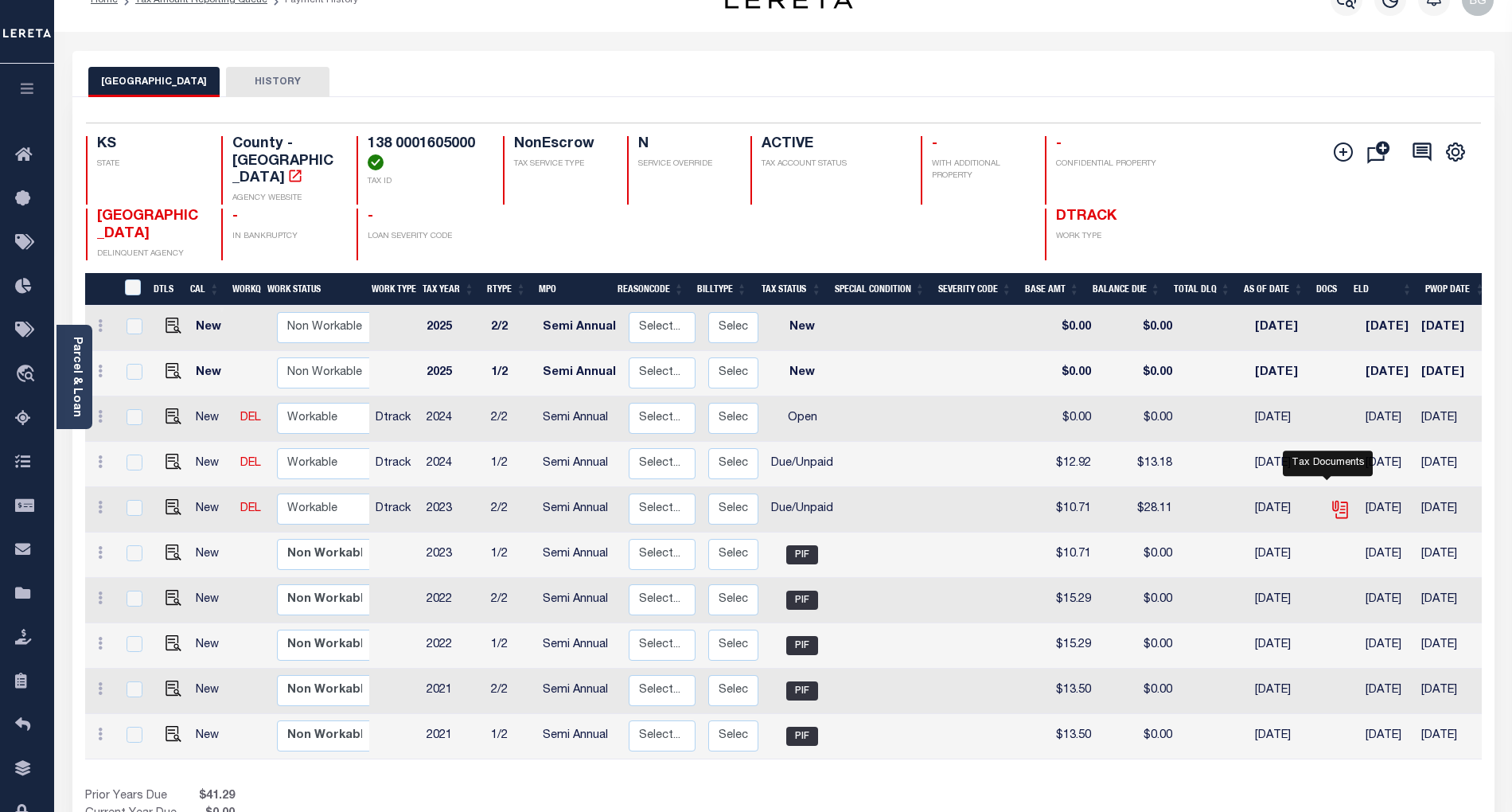
click at [1330, 499] on icon "" at bounding box center [1340, 509] width 20 height 20
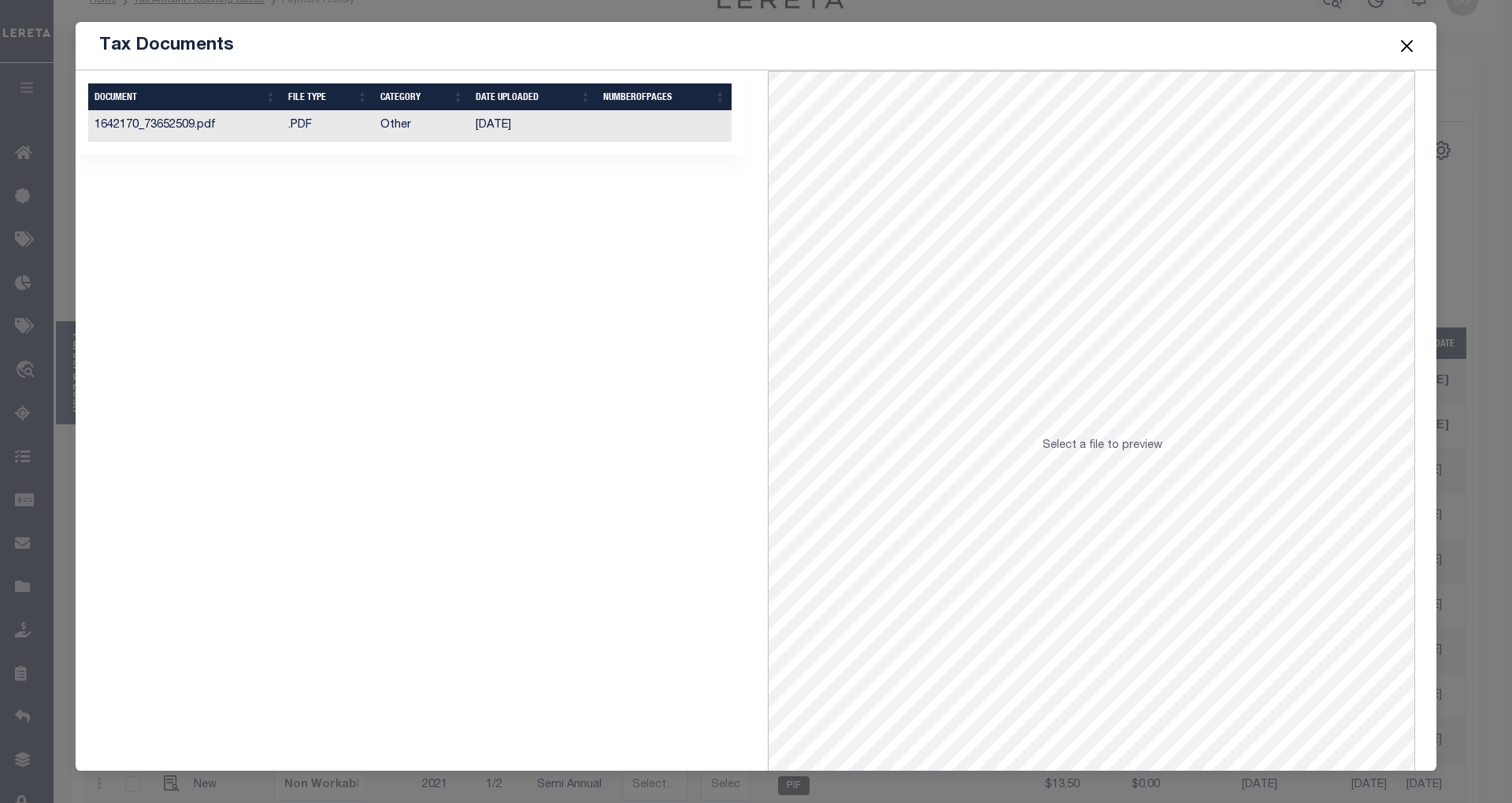
click at [1404, 48] on button "Close" at bounding box center [1407, 45] width 20 height 20
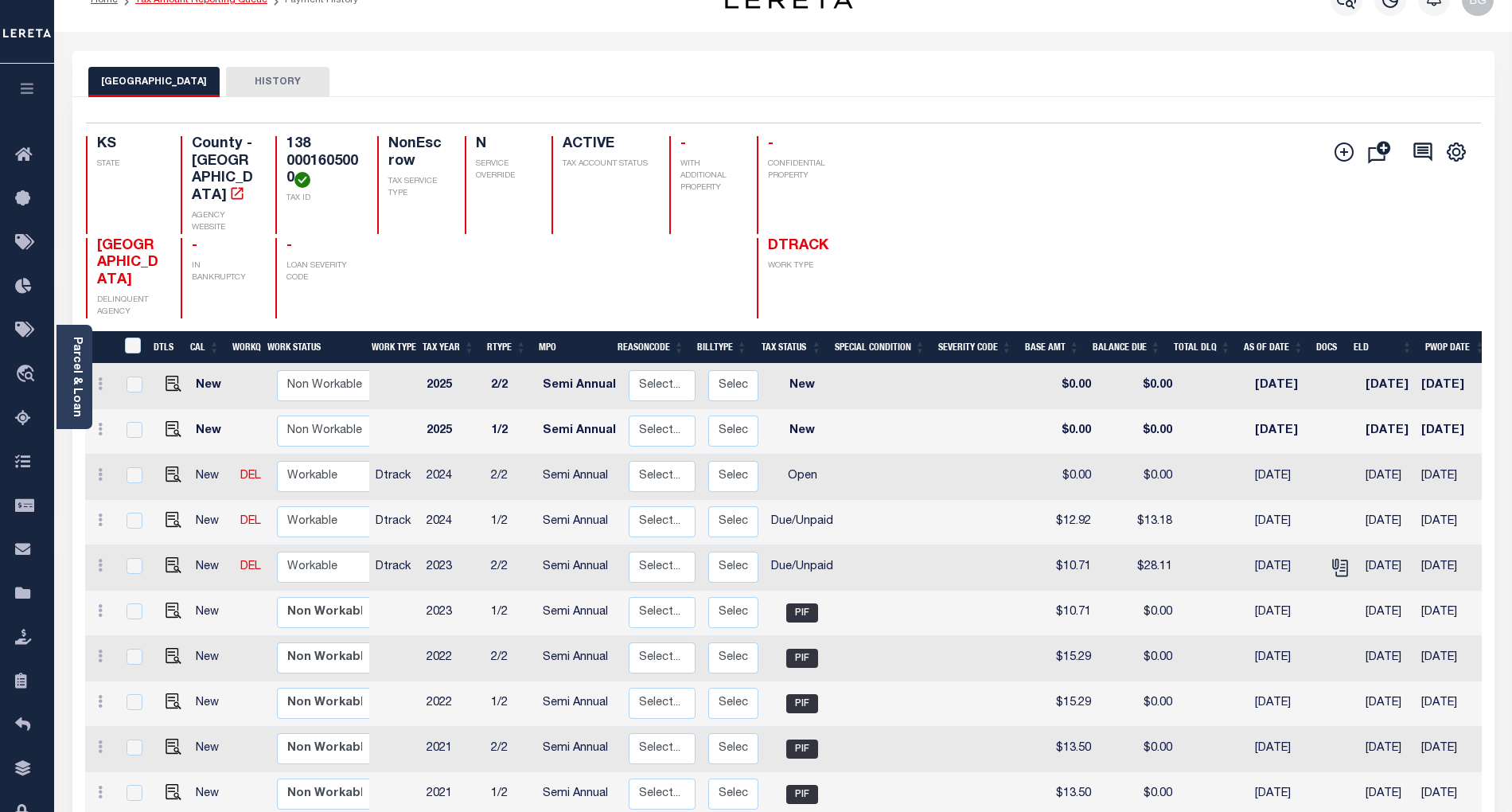
click at [191, 4] on link "Tax Amount Reporting Queue" at bounding box center [201, 0] width 132 height 10
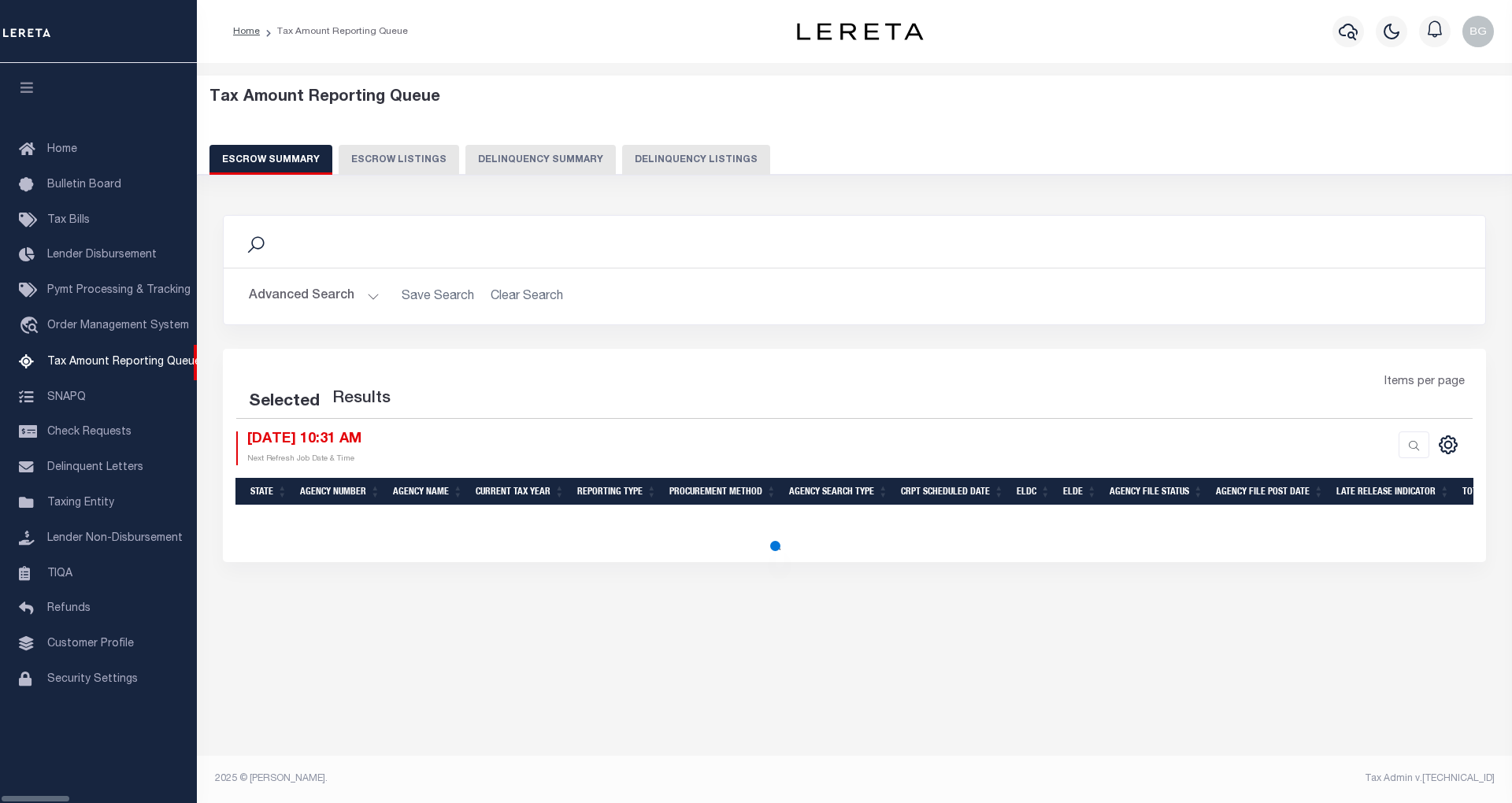
select select "100"
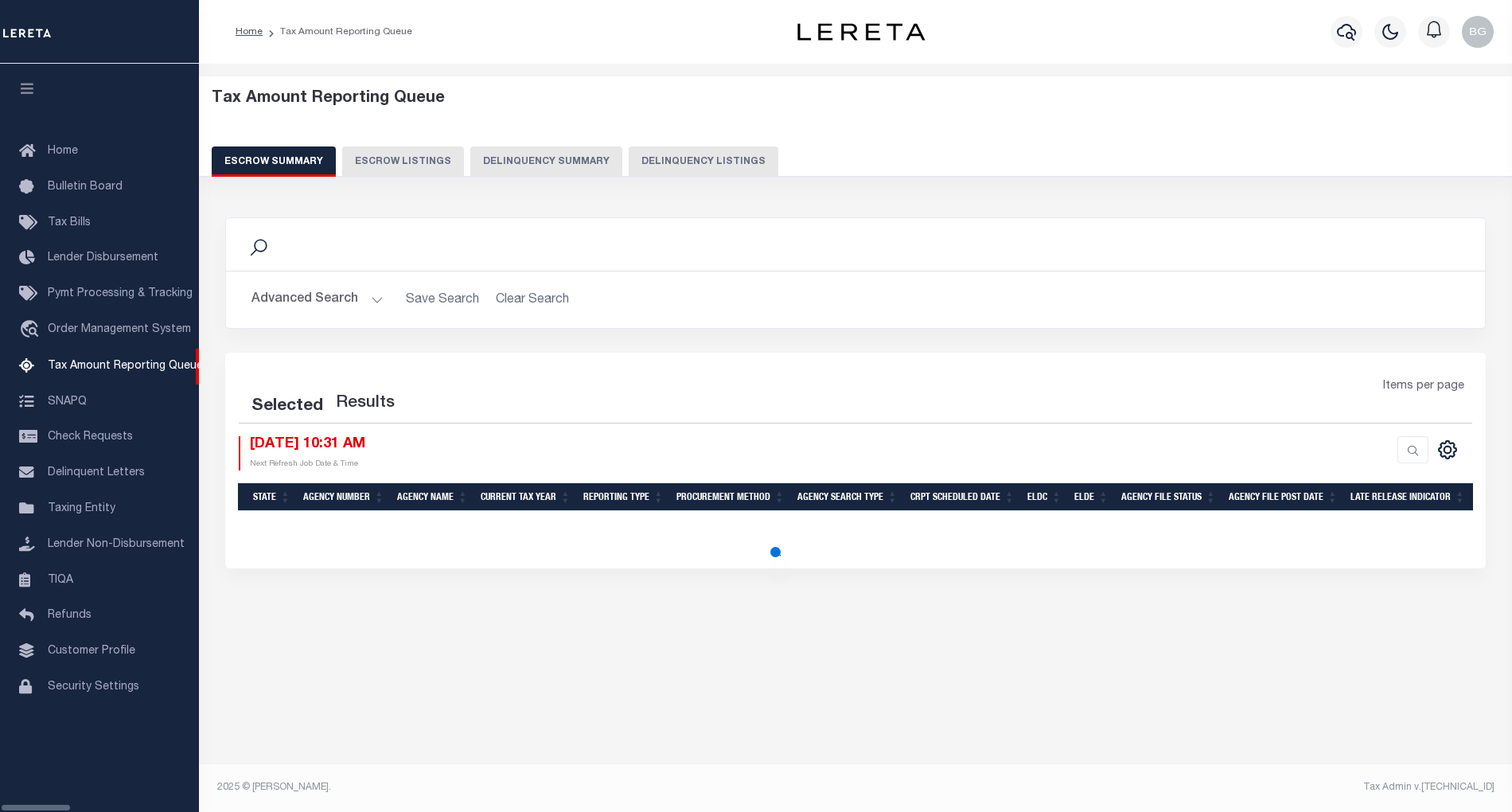
click at [680, 162] on button "Delinquency Listings" at bounding box center [704, 162] width 150 height 30
select select "100"
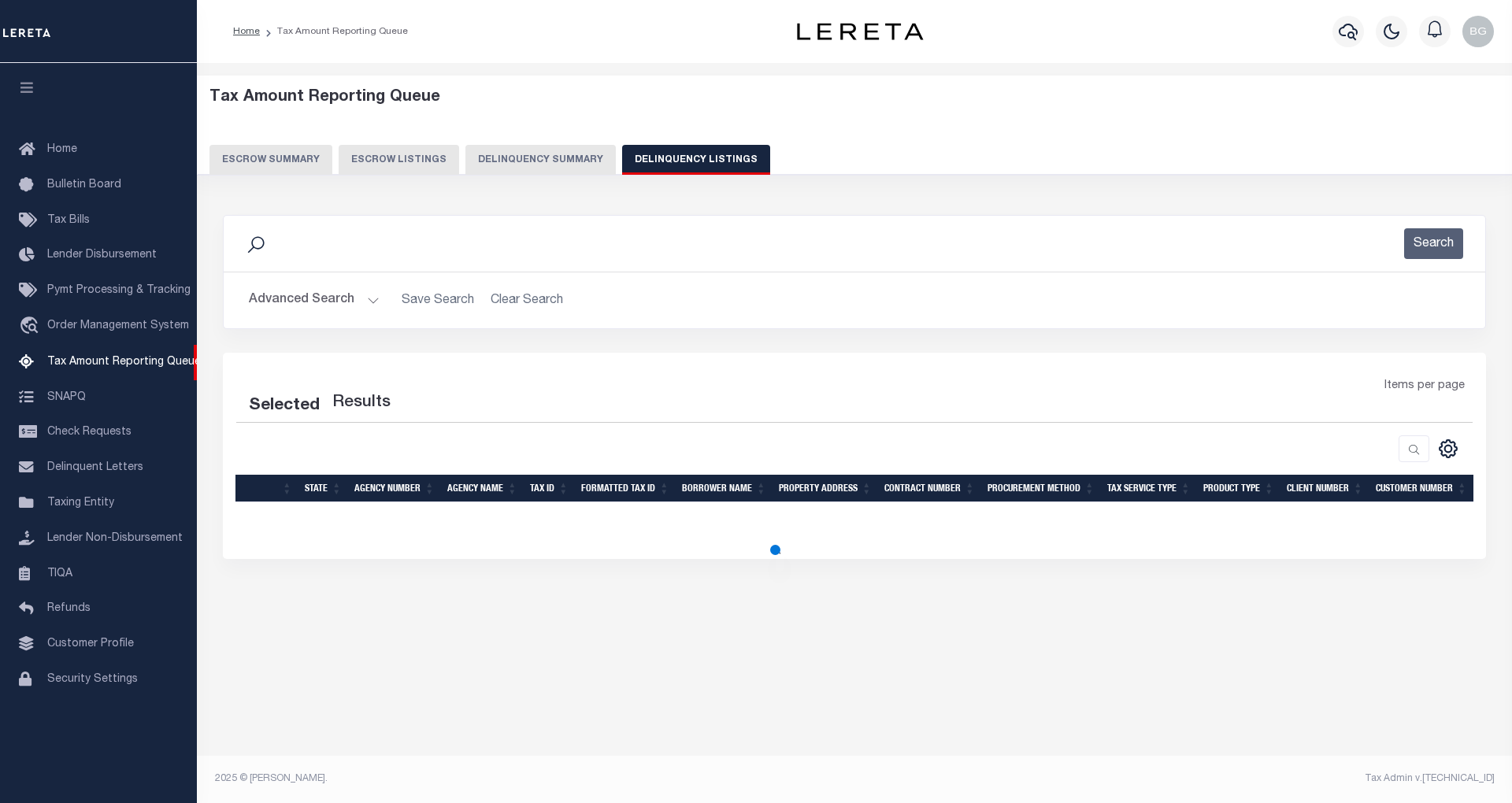
select select "100"
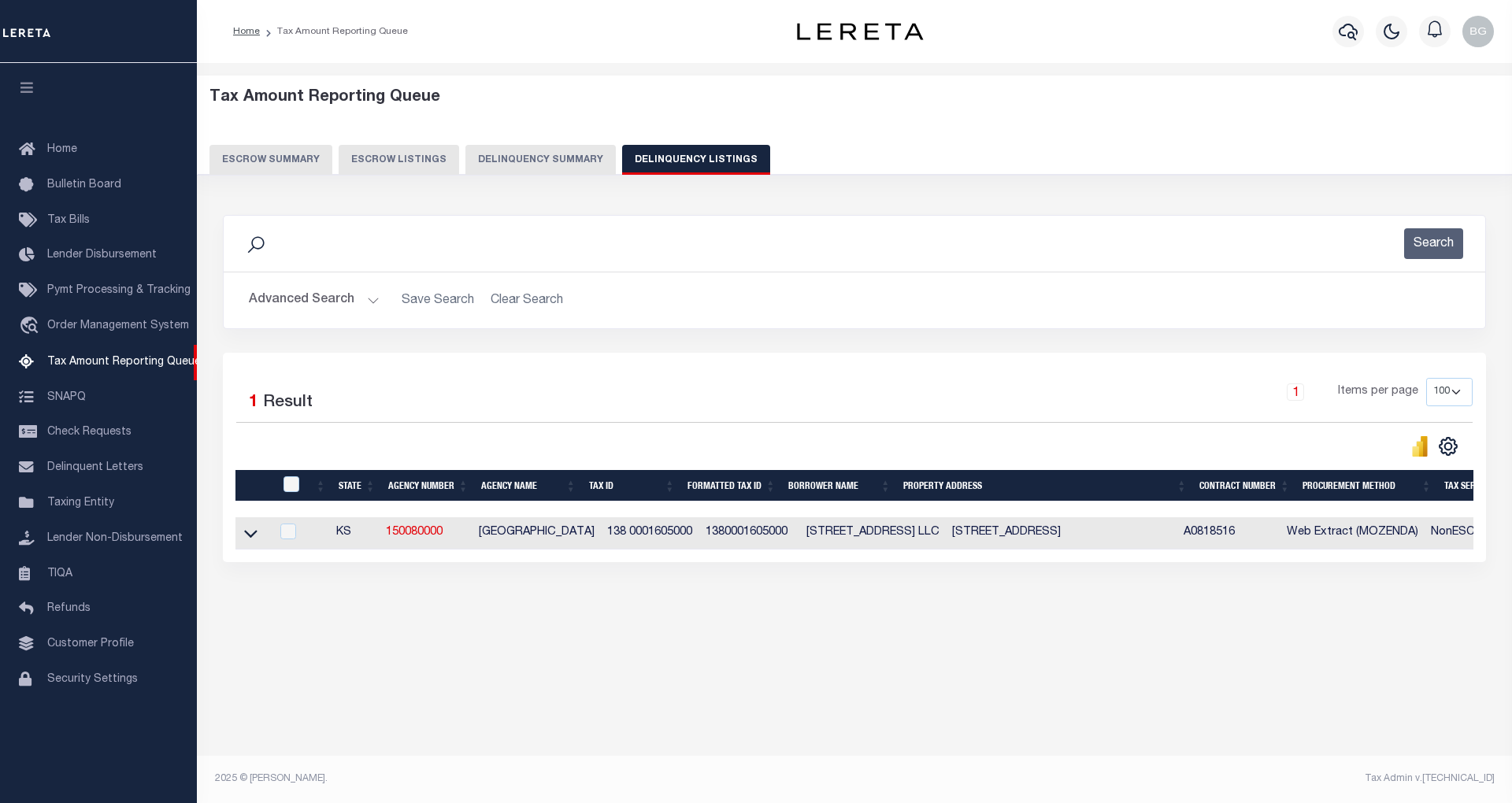
click at [373, 298] on button "Advanced Search" at bounding box center [314, 300] width 130 height 31
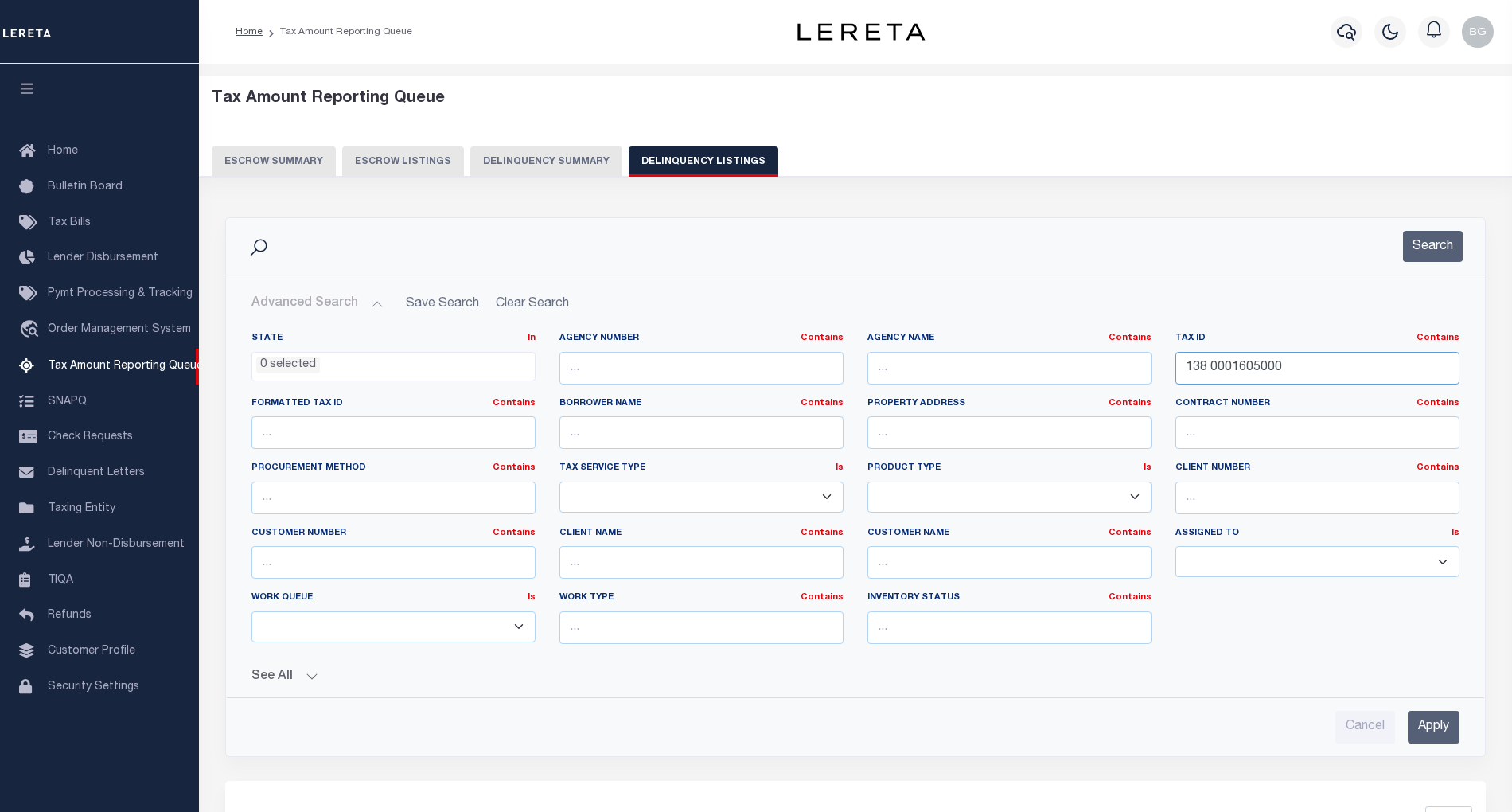
click at [1257, 373] on input "138 0001605000" at bounding box center [1317, 368] width 284 height 33
paste input "220 0000037"
type input "220 0000037000"
click at [1427, 743] on input "Apply" at bounding box center [1434, 727] width 52 height 33
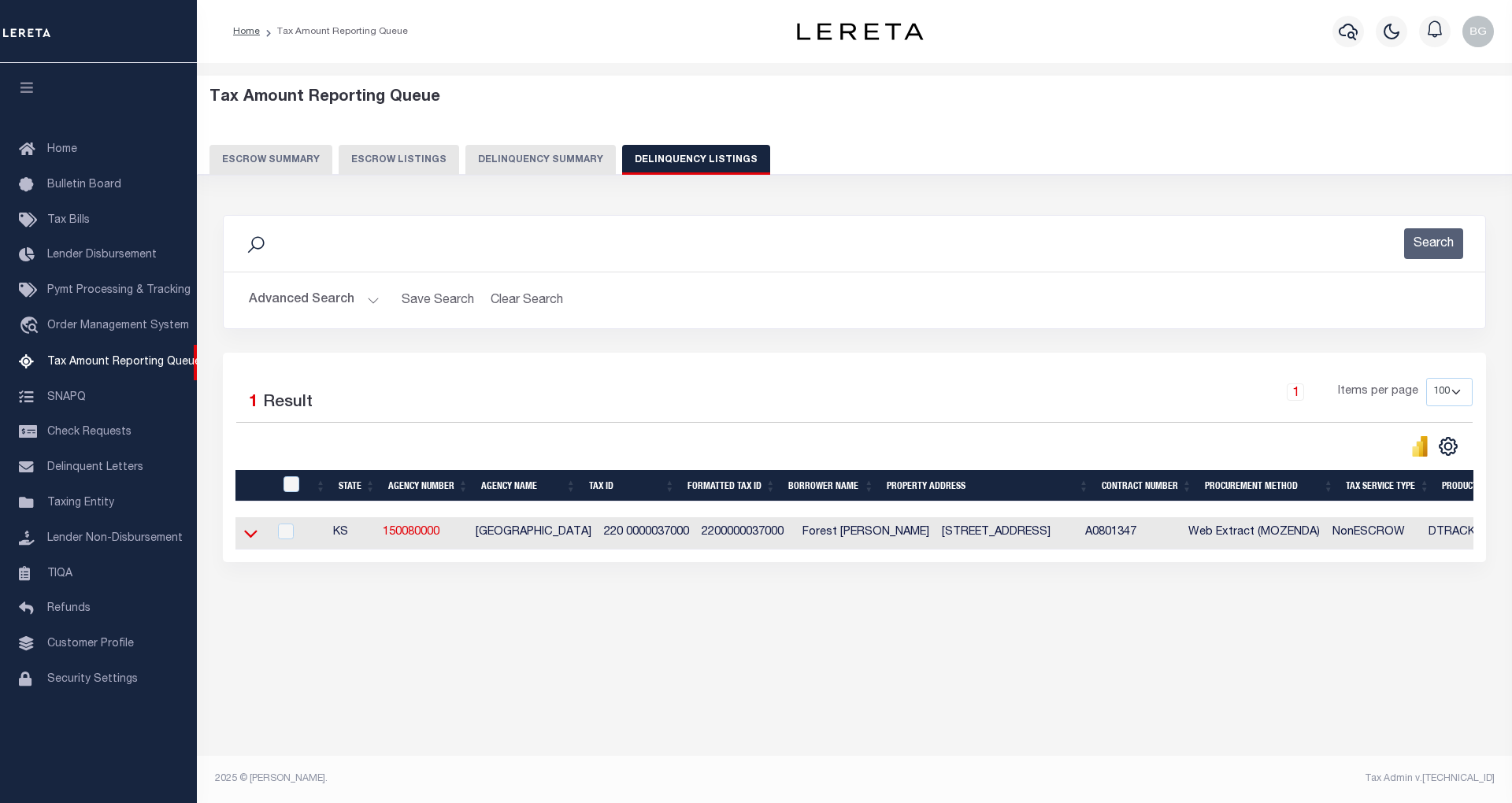
click at [244, 540] on icon at bounding box center [250, 534] width 13 height 17
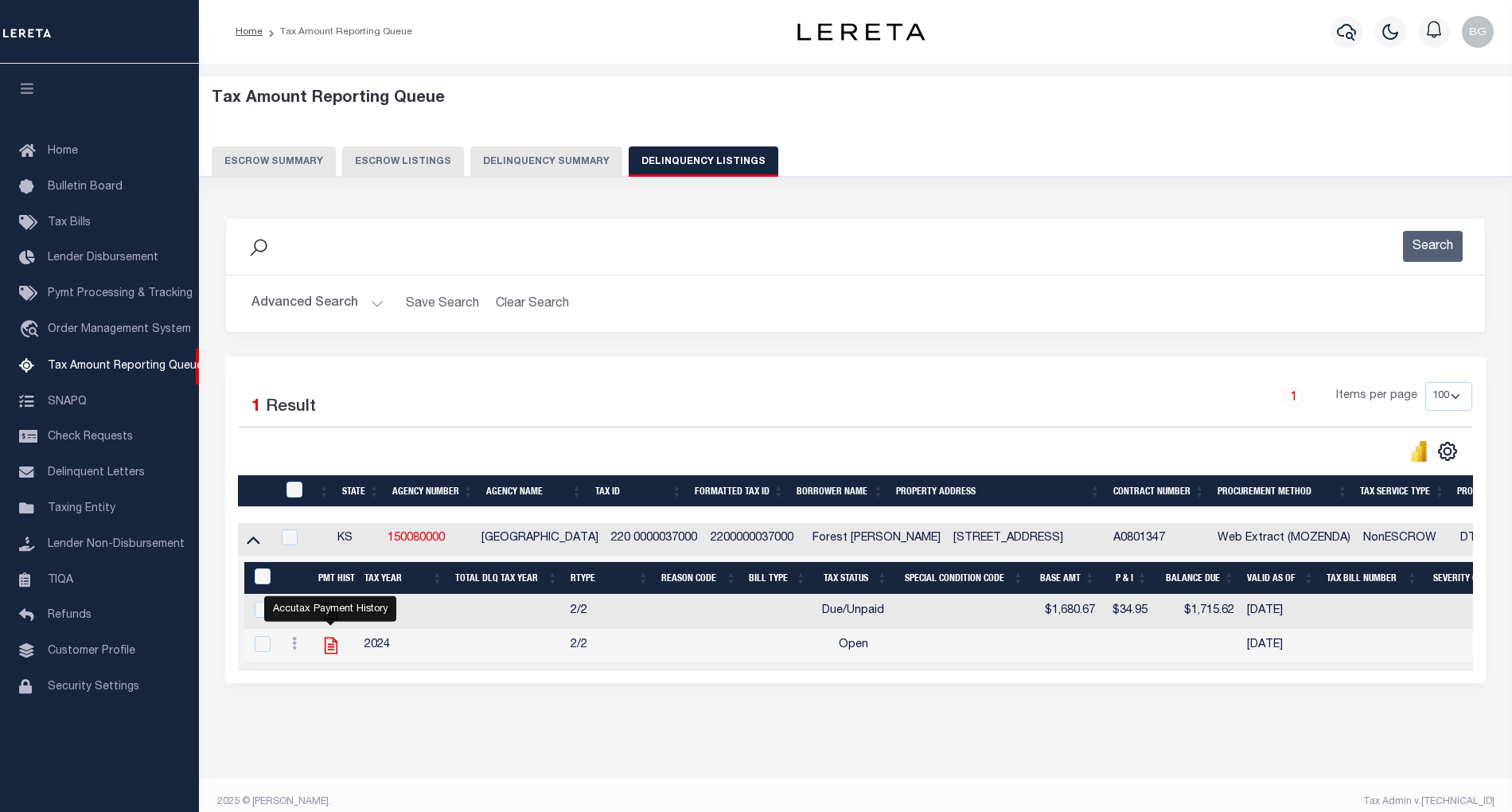
click at [332, 654] on icon "" at bounding box center [330, 646] width 20 height 20
checkbox input "true"
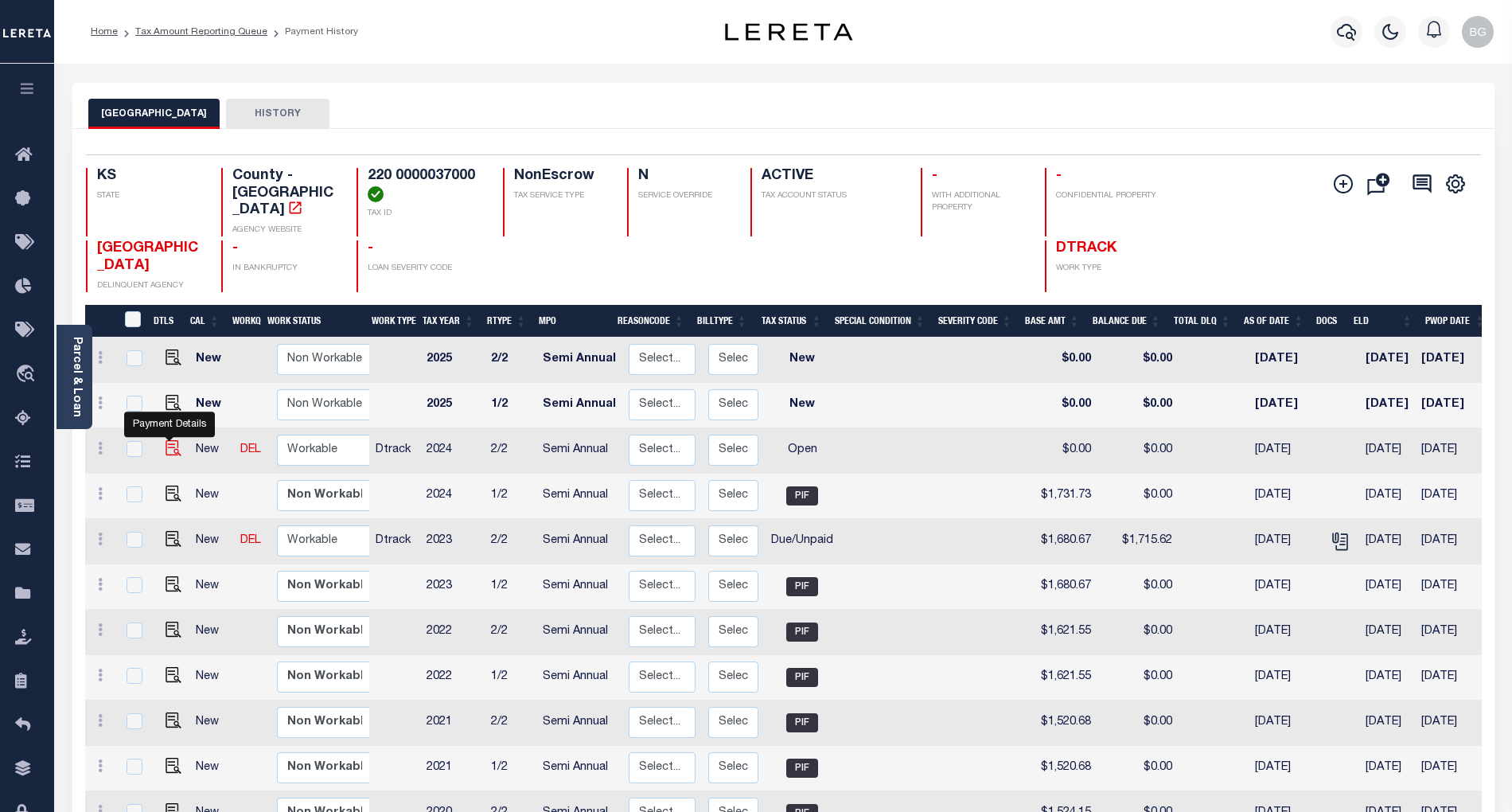
click at [167, 441] on img "" at bounding box center [174, 449] width 16 height 16
checkbox input "true"
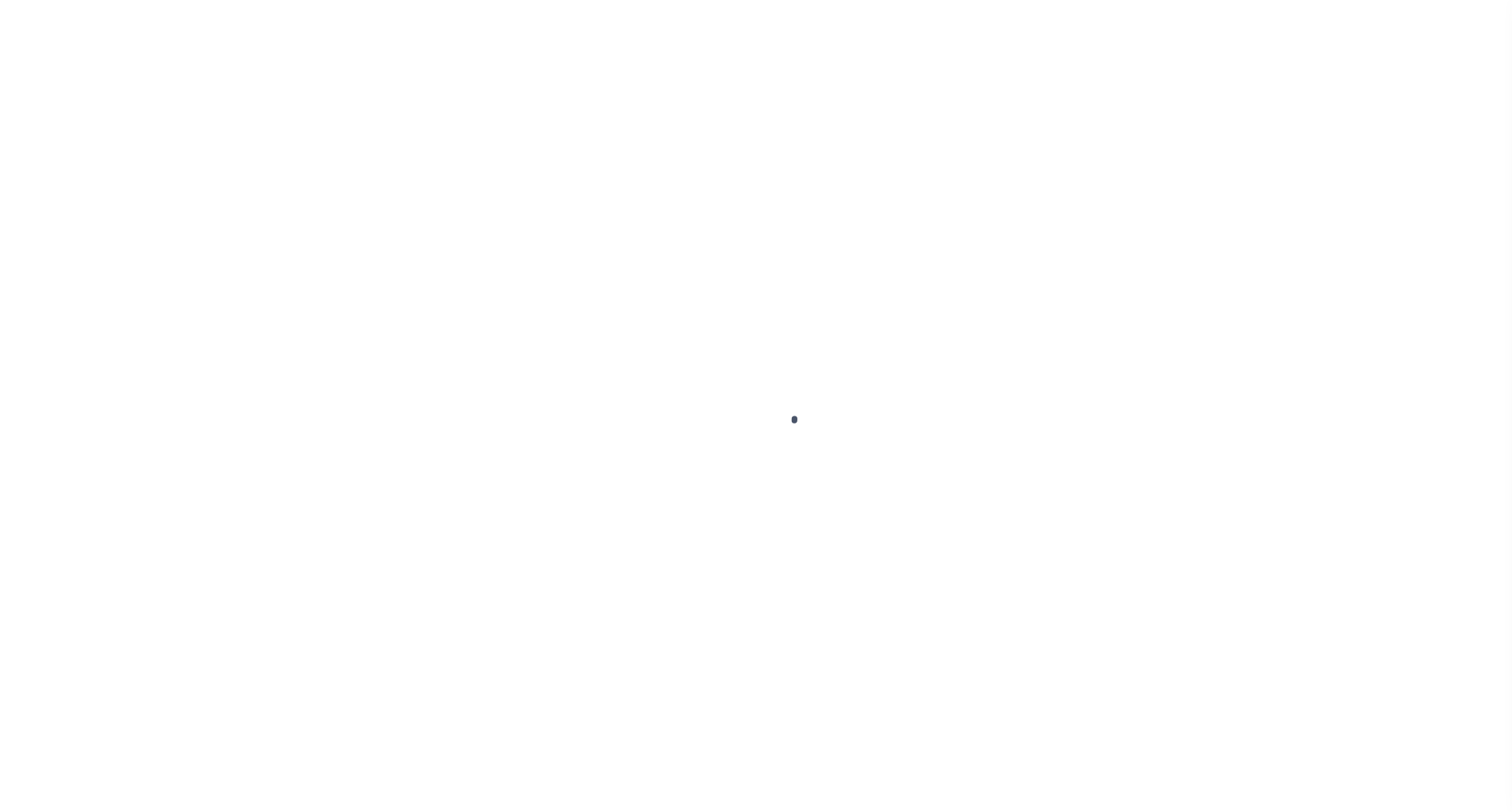
select select "OP2"
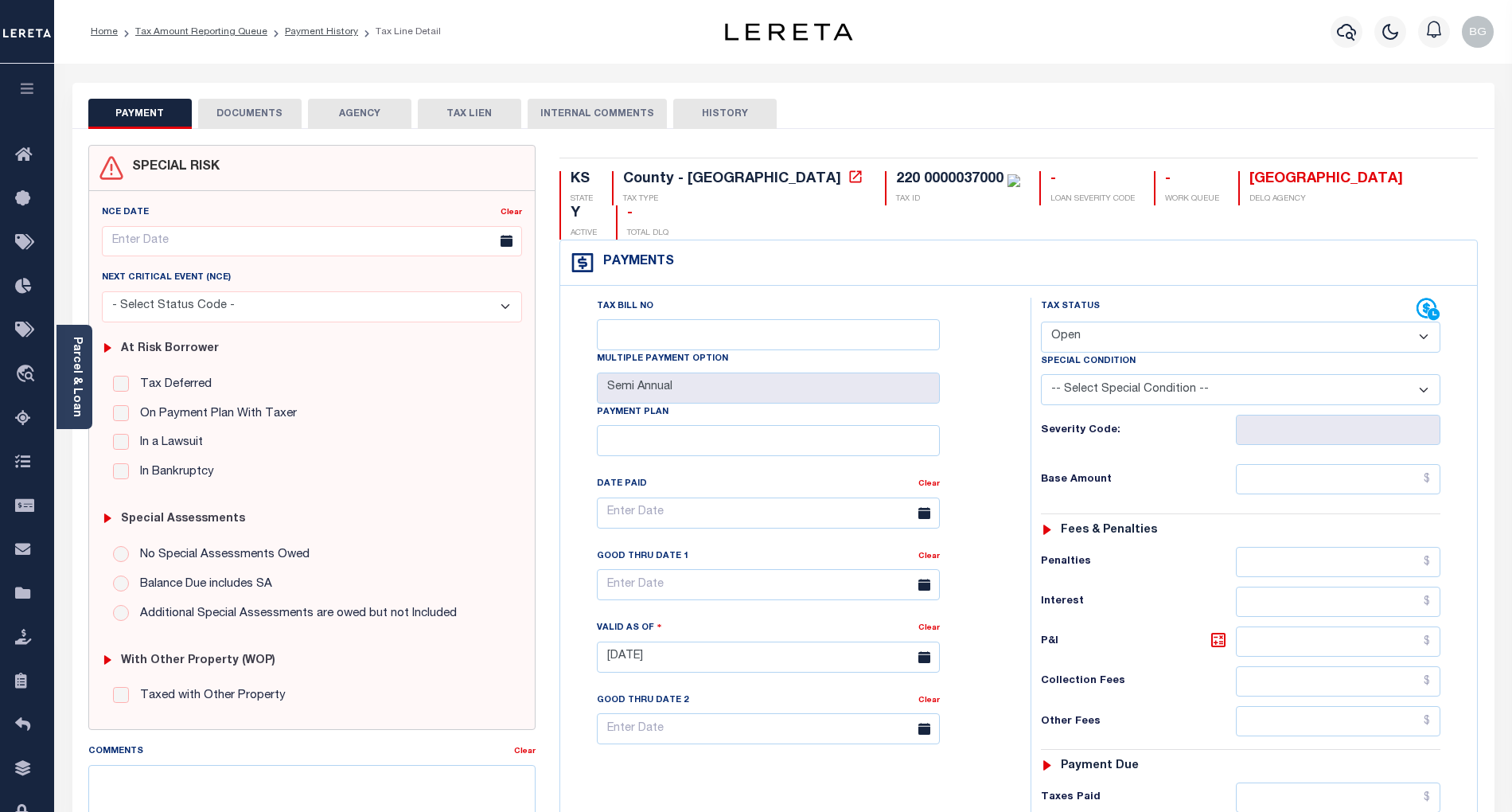
click at [265, 115] on button "DOCUMENTS" at bounding box center [250, 114] width 103 height 30
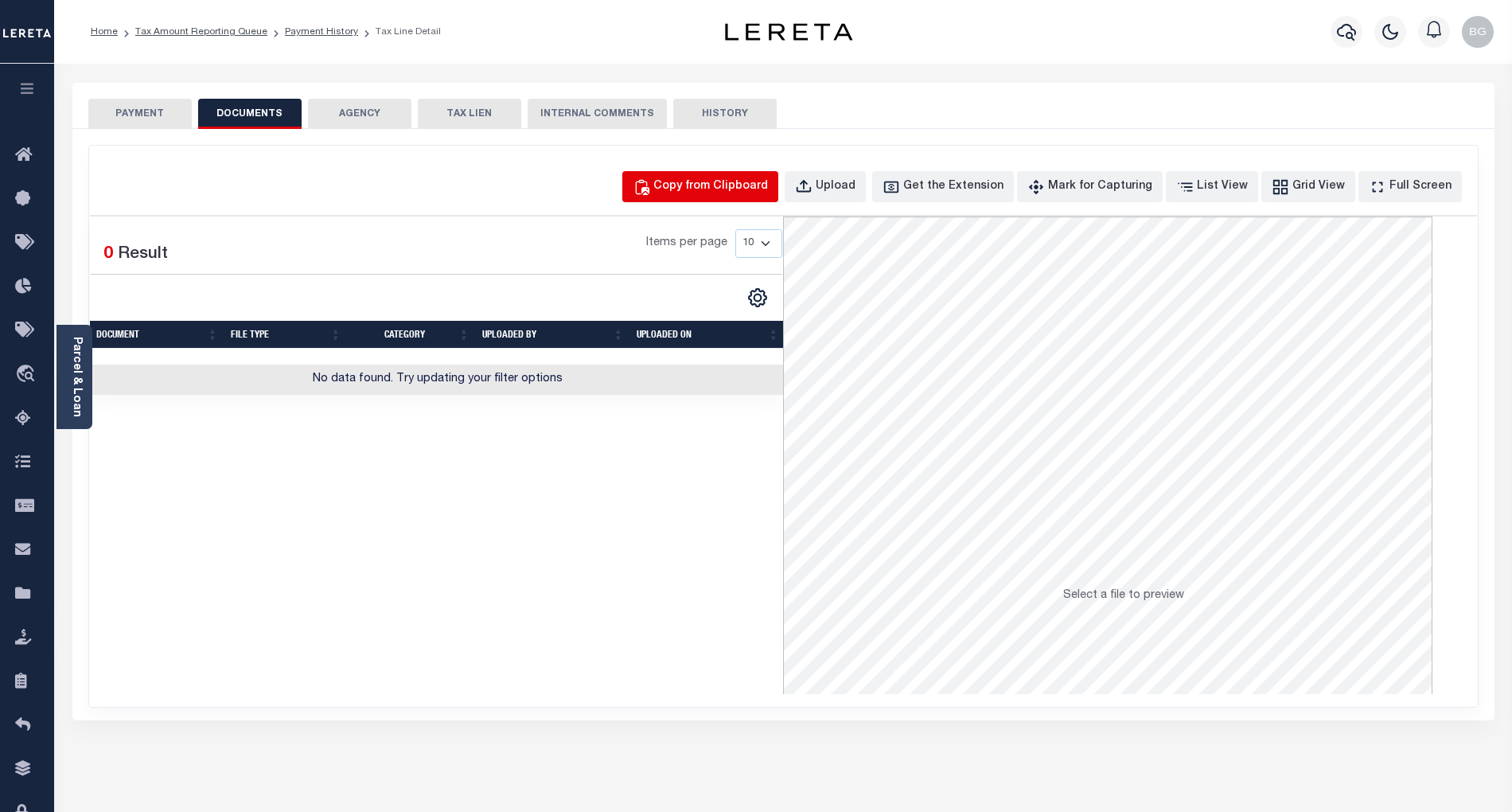
click at [730, 190] on div "Copy from Clipboard" at bounding box center [710, 187] width 115 height 18
select select "POP"
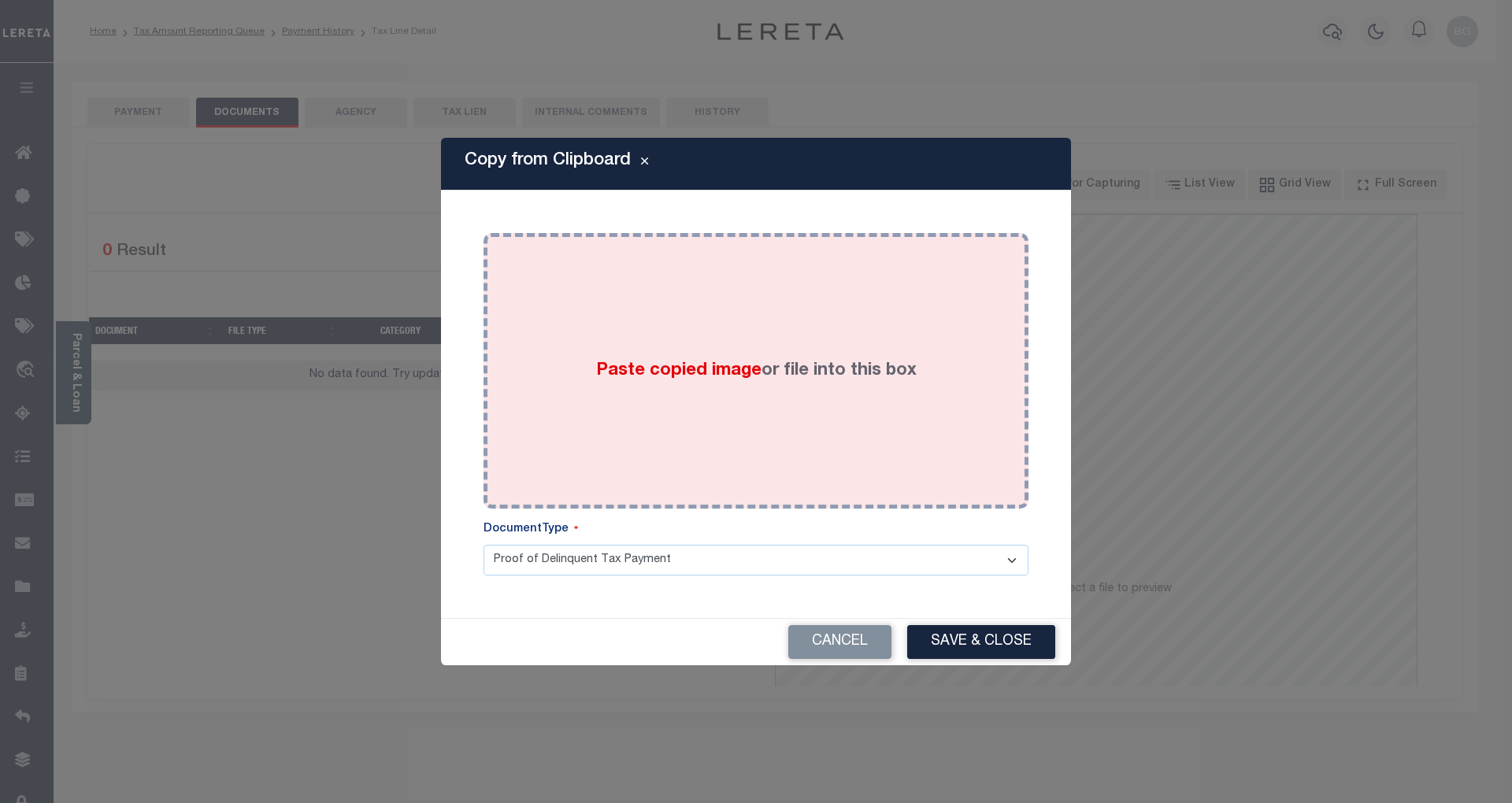
click at [675, 372] on span "Paste copied image" at bounding box center [679, 371] width 166 height 18
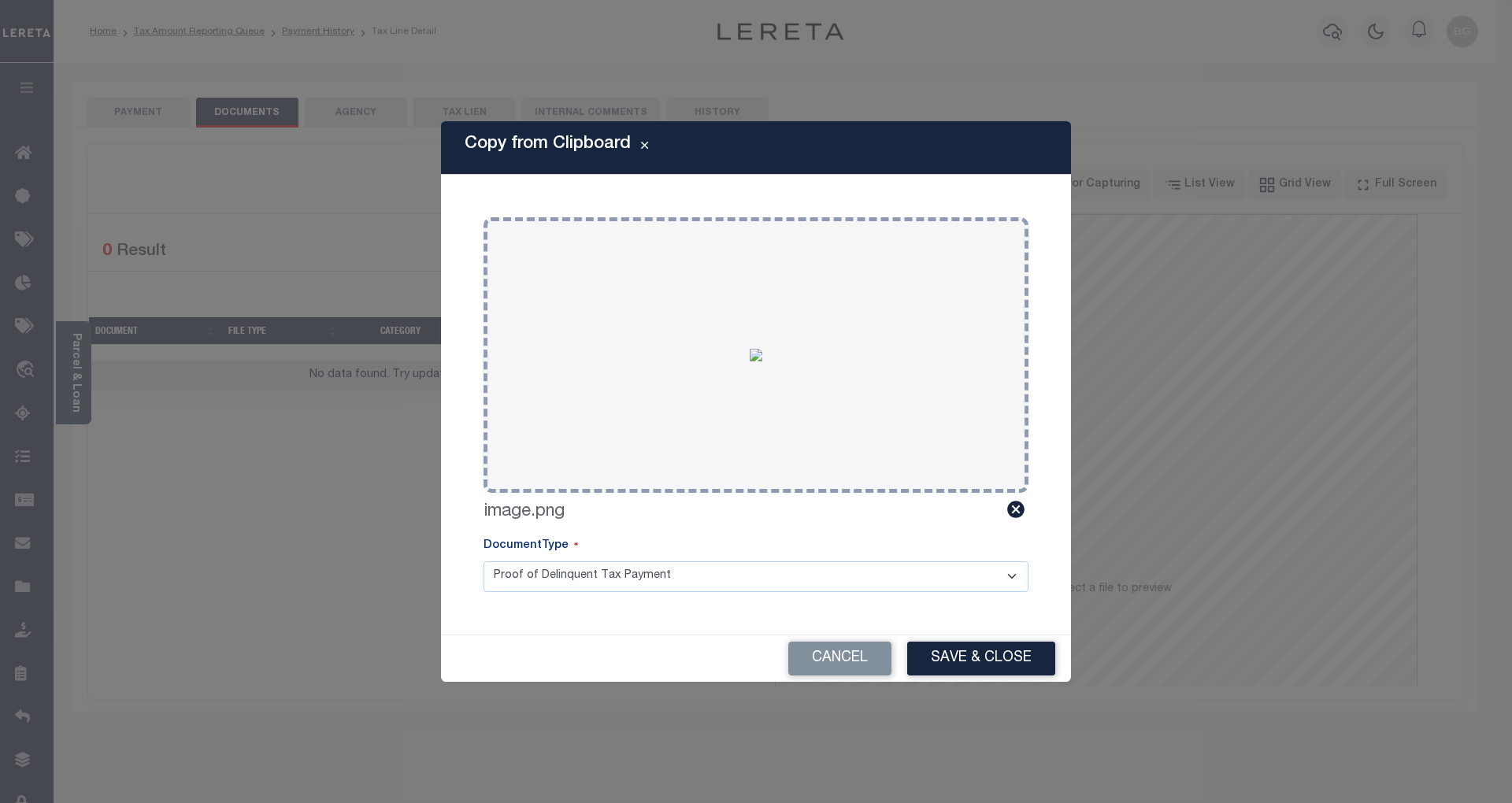
click at [1016, 652] on button "Save & Close" at bounding box center [981, 659] width 148 height 33
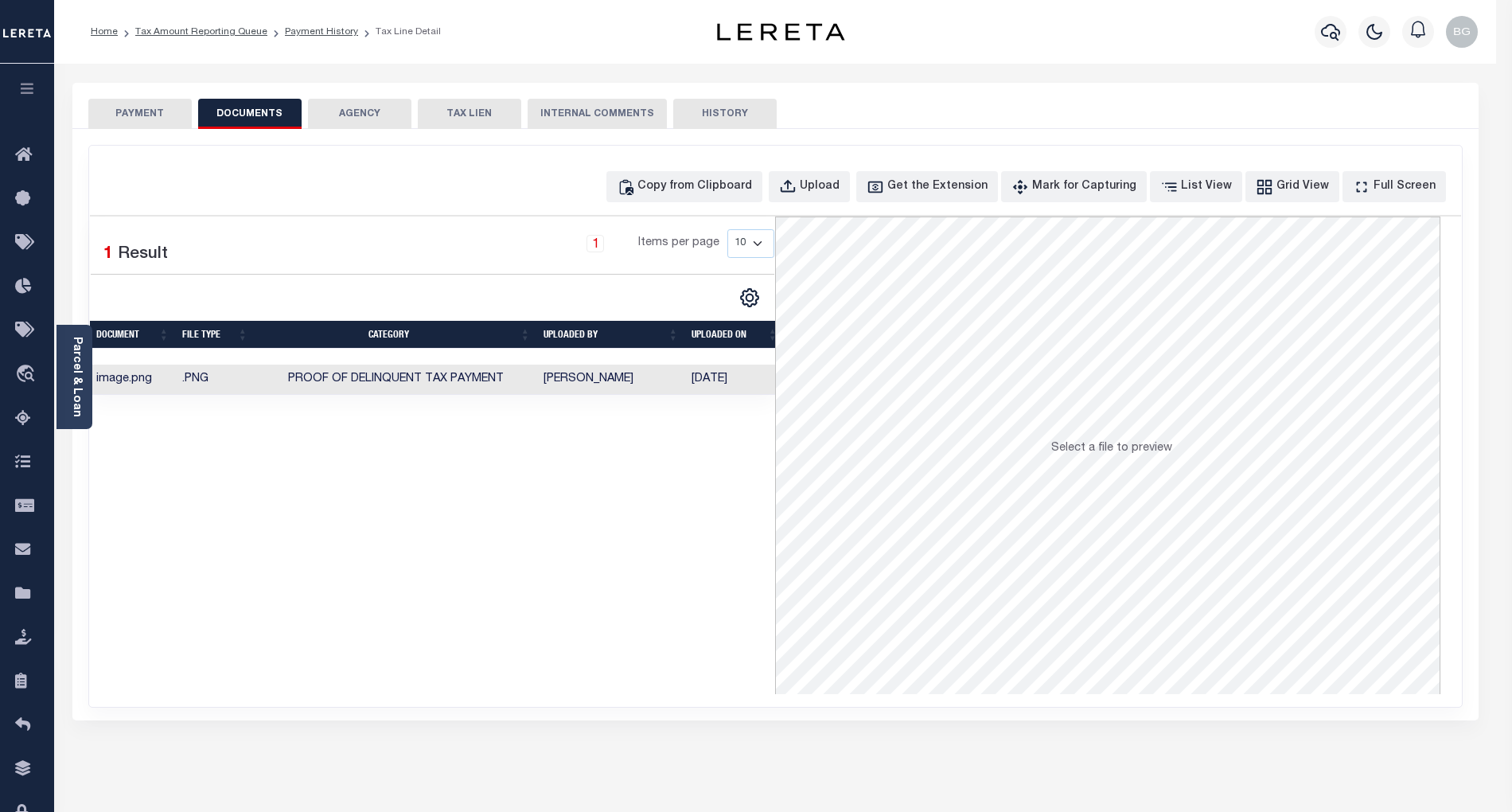
click at [150, 113] on button "PAYMENT" at bounding box center [140, 114] width 103 height 30
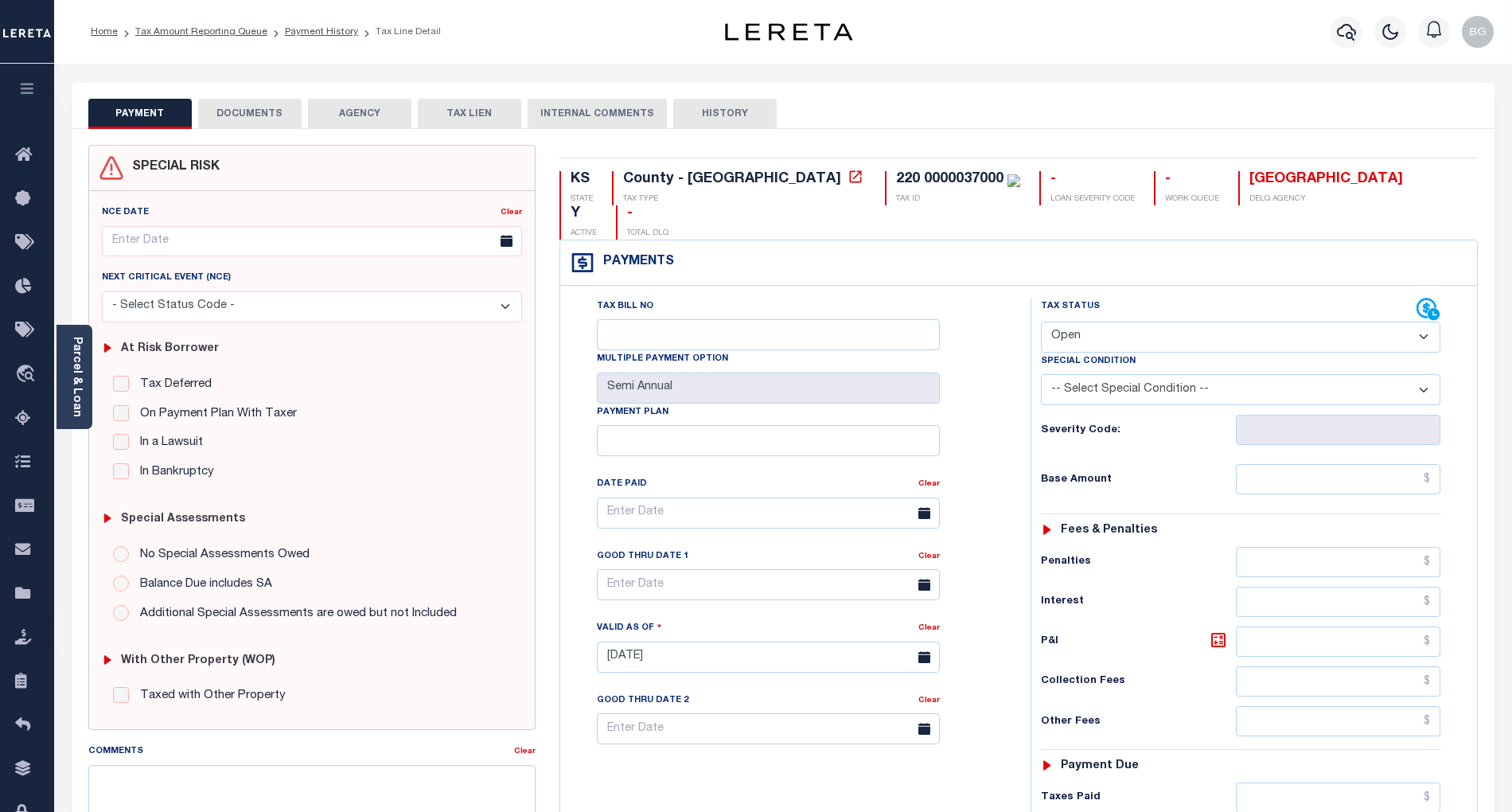
click at [1140, 321] on select "- Select Status Code - Open Due/Unpaid Paid Incomplete No Tax Due Internal Refu…" at bounding box center [1241, 337] width 400 height 31
select select "DUE"
click at [1041, 321] on select "- Select Status Code - Open Due/Unpaid Paid Incomplete No Tax Due Internal Refu…" at bounding box center [1241, 337] width 400 height 31
type input "[DATE]"
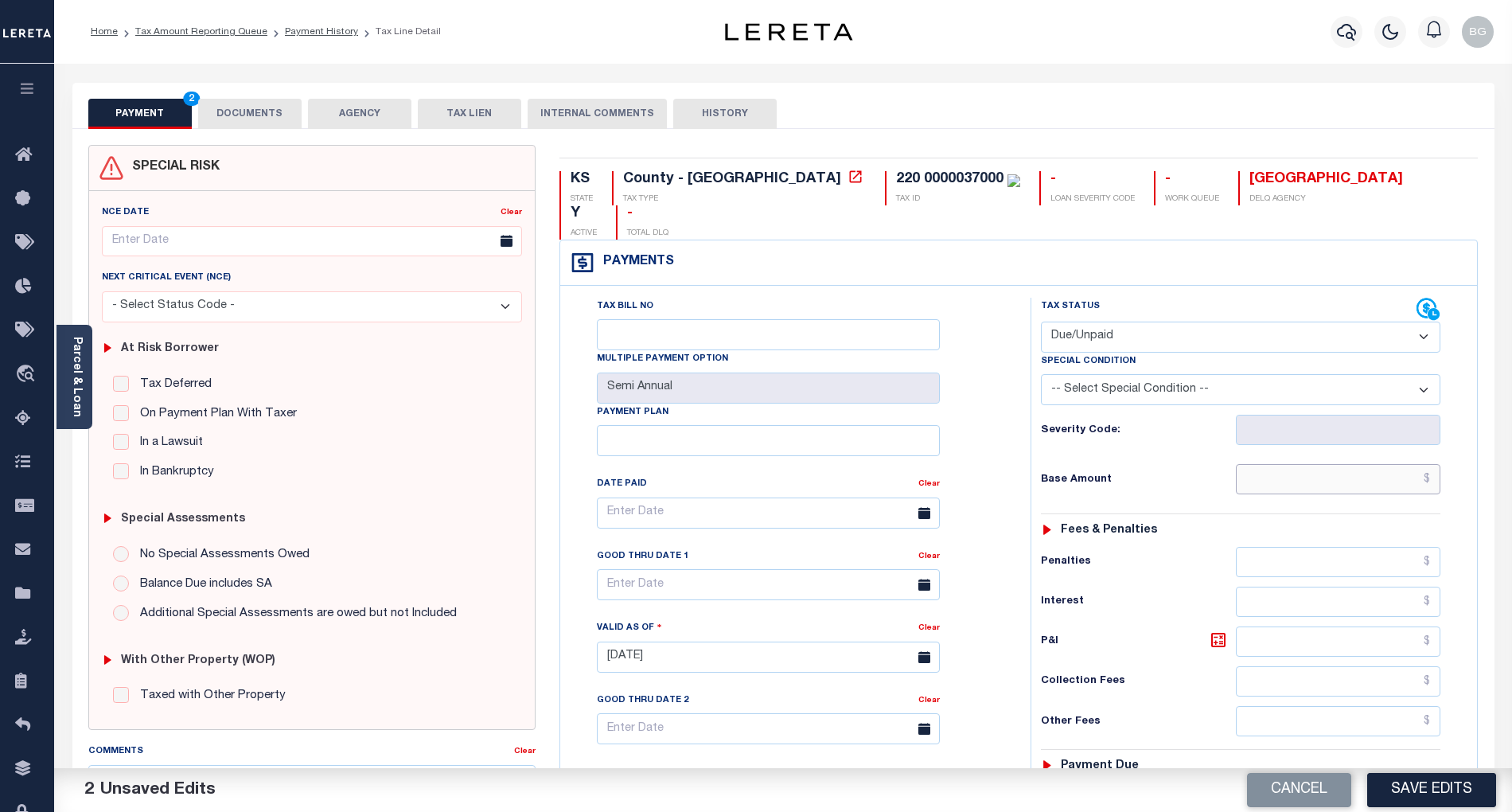
click at [1376, 464] on input "text" at bounding box center [1338, 479] width 206 height 30
paste input "1,731.73"
type input "$1,731.73"
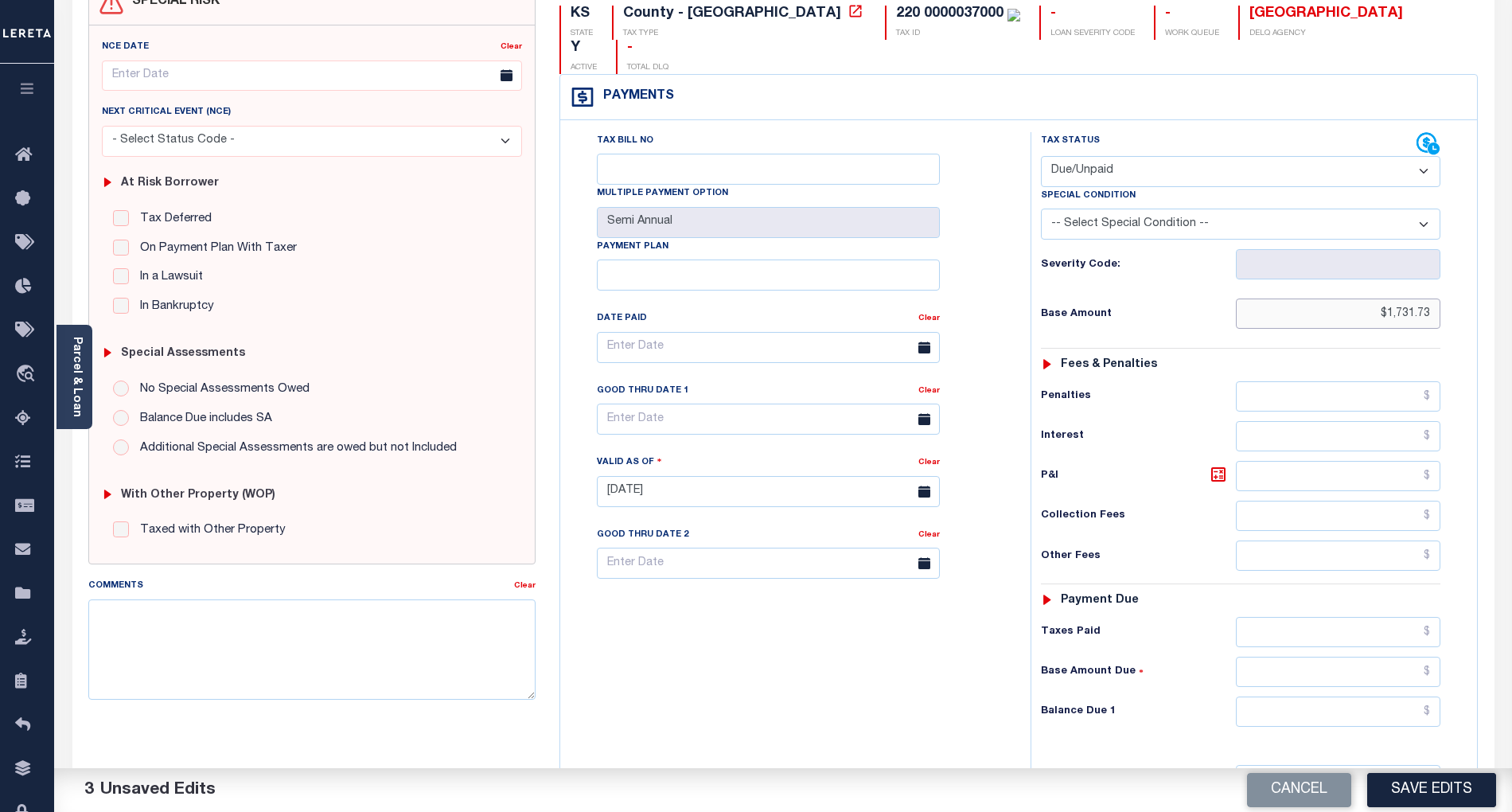
scroll to position [319, 0]
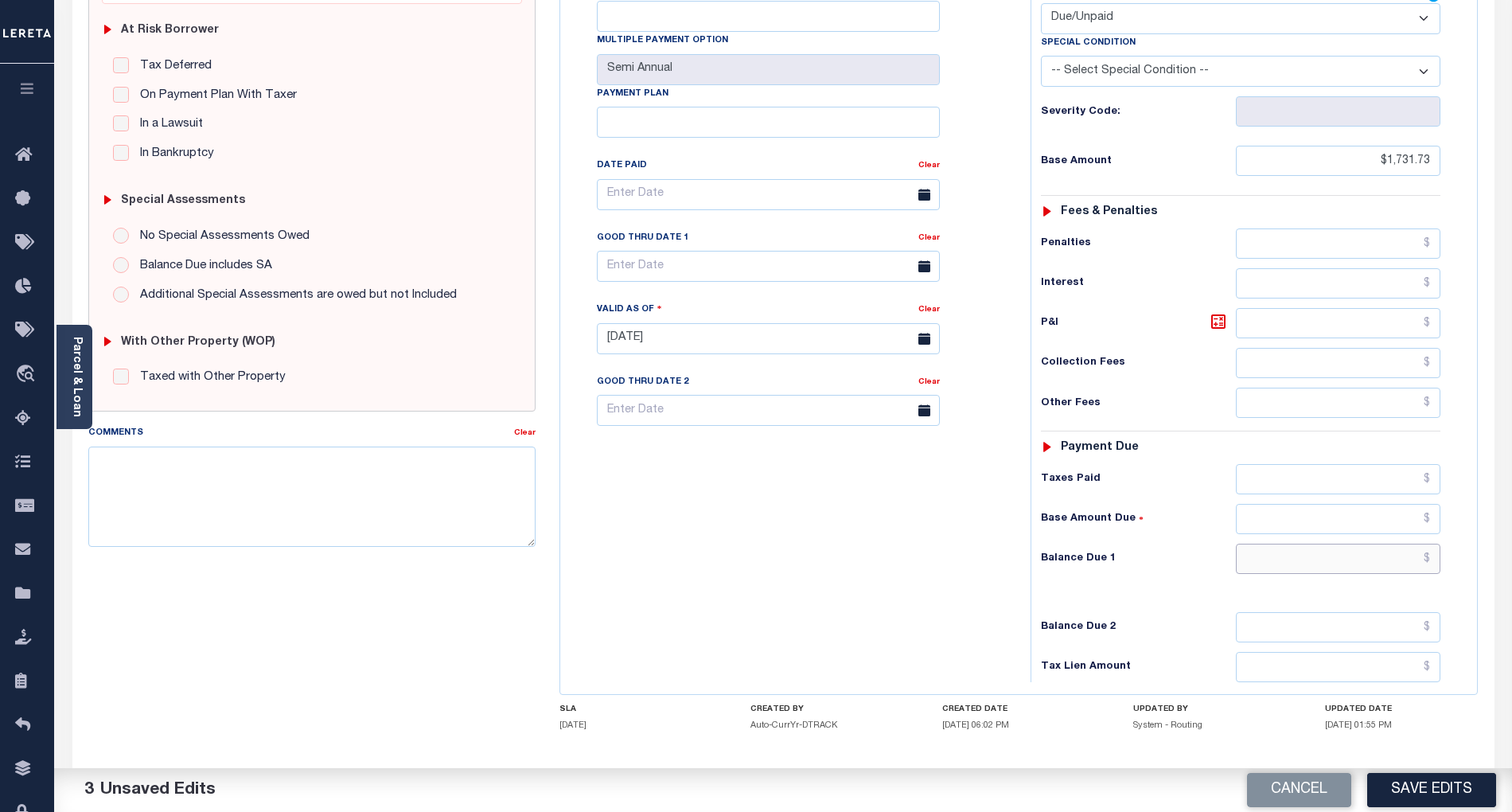
click at [1401, 544] on input "text" at bounding box center [1338, 559] width 206 height 30
paste input "1,827.44"
type input "$1,827.44"
click at [1214, 313] on icon at bounding box center [1218, 321] width 19 height 19
type input "$95.71"
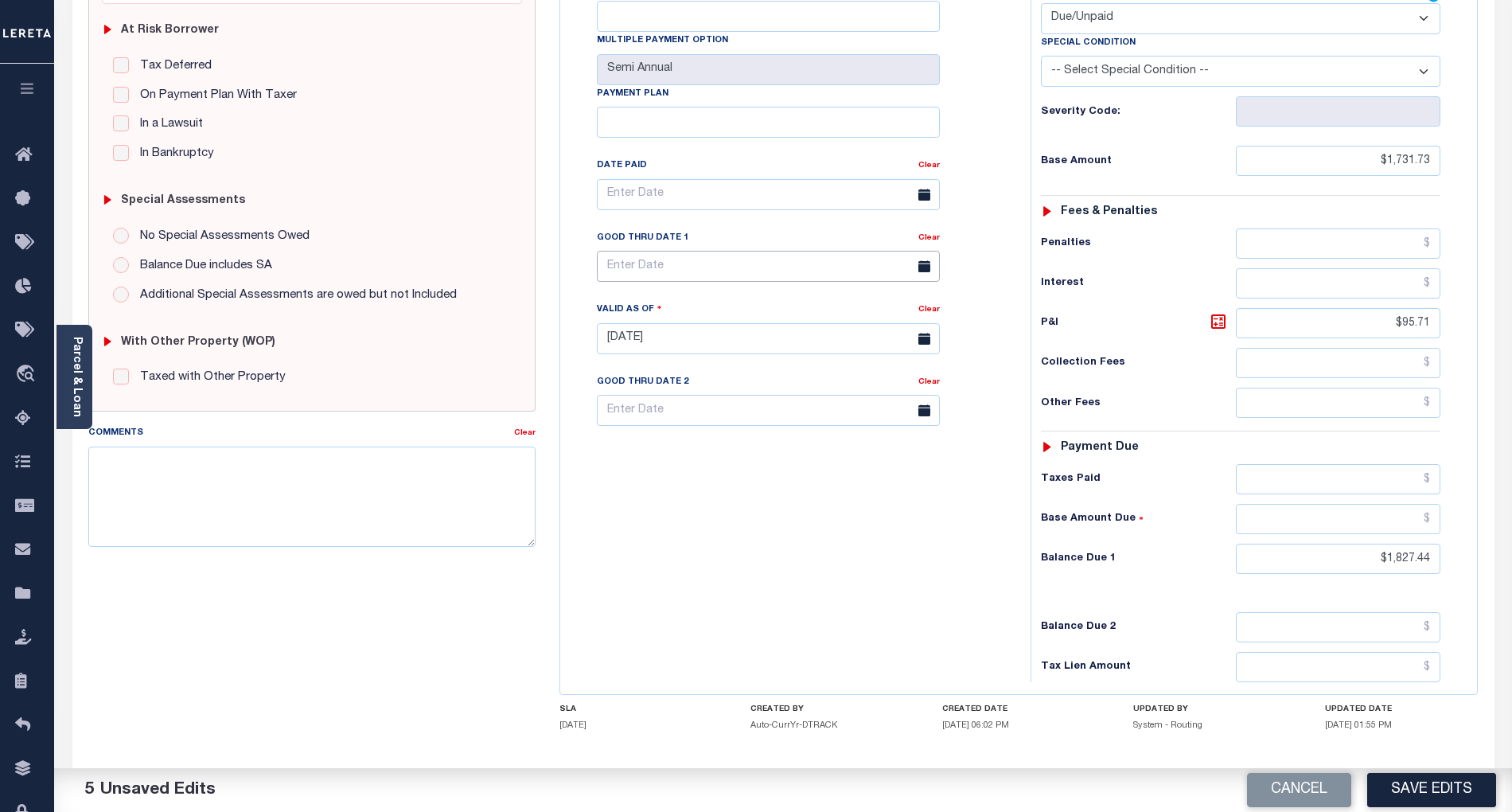
click at [698, 251] on input "text" at bounding box center [769, 266] width 344 height 31
click at [691, 454] on span "30" at bounding box center [684, 453] width 31 height 31
type input "09/30/2025"
click at [1444, 787] on button "Save Edits" at bounding box center [1432, 791] width 129 height 34
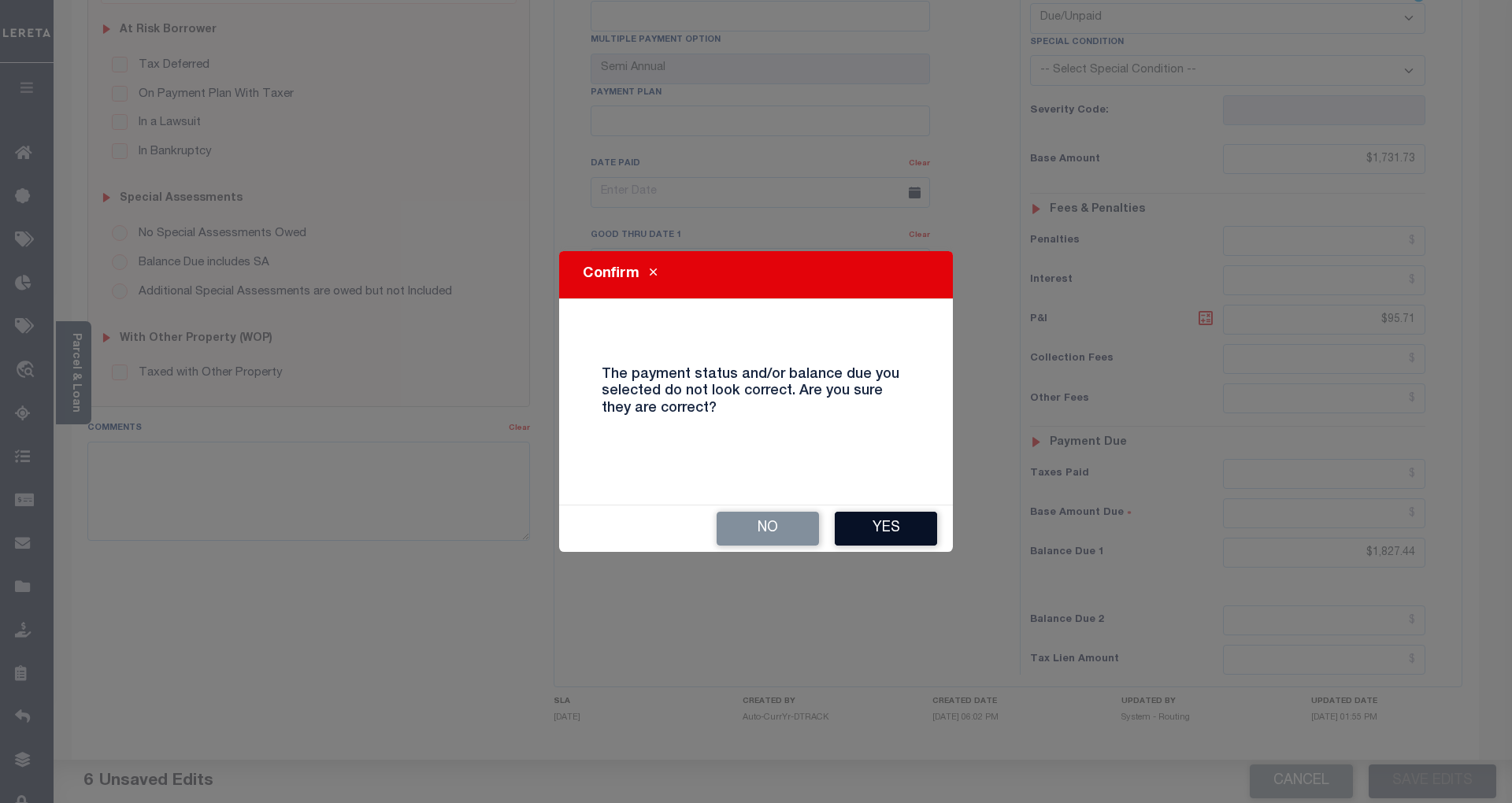
click at [892, 539] on button "Yes" at bounding box center [886, 528] width 102 height 33
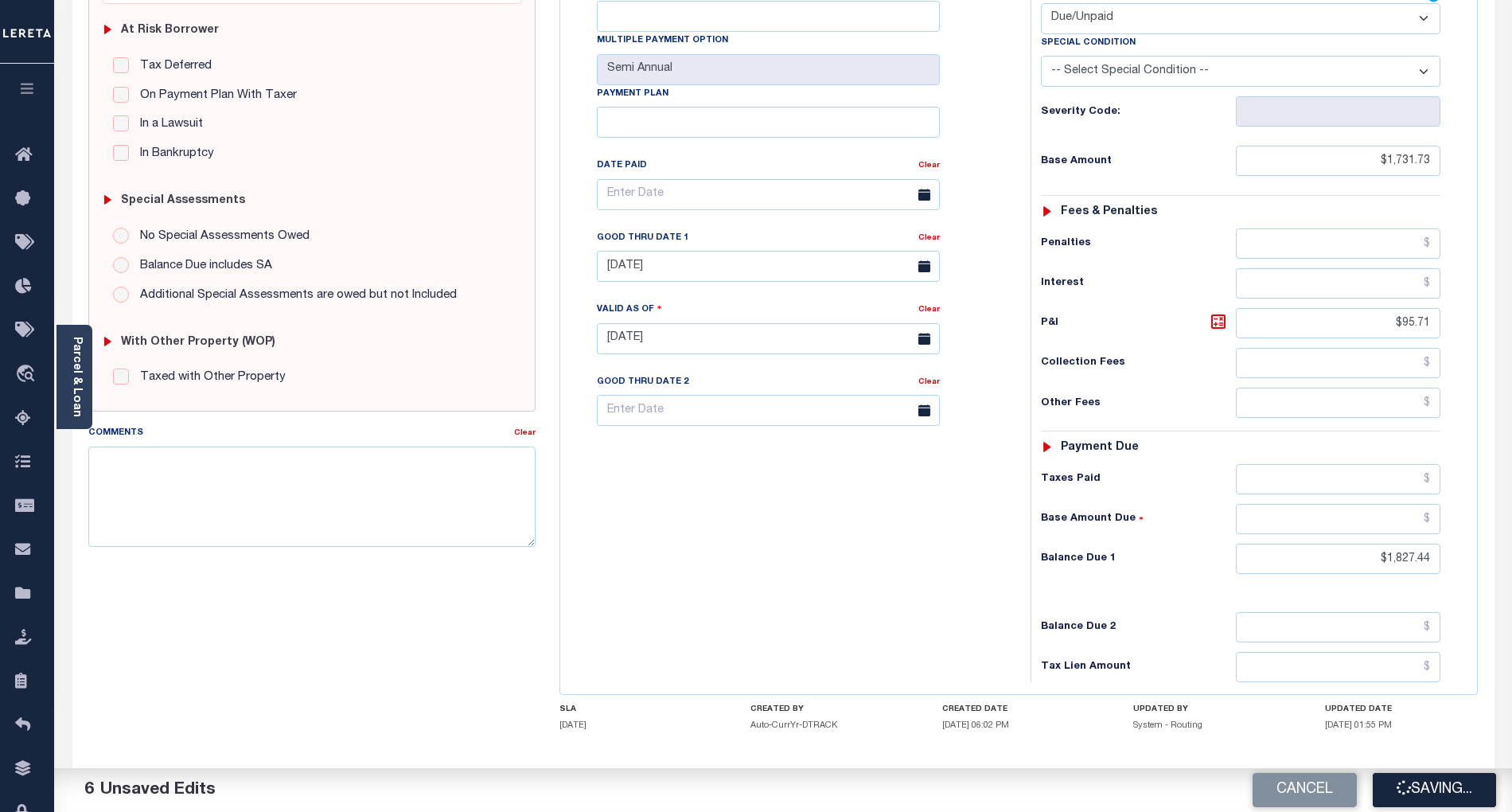
checkbox input "false"
type input "$1,731.73"
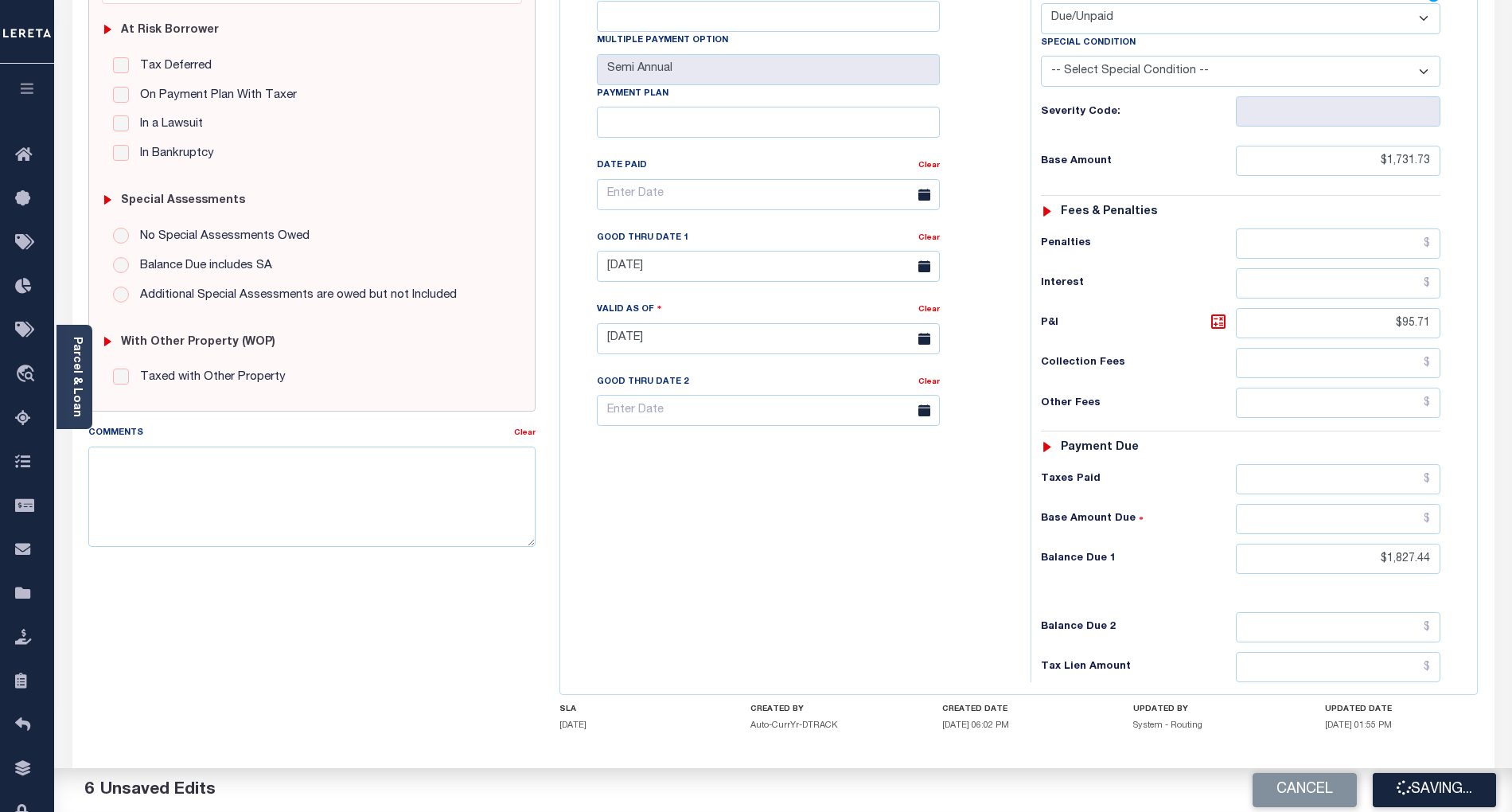
type input "$95.71"
type input "$1,827.44"
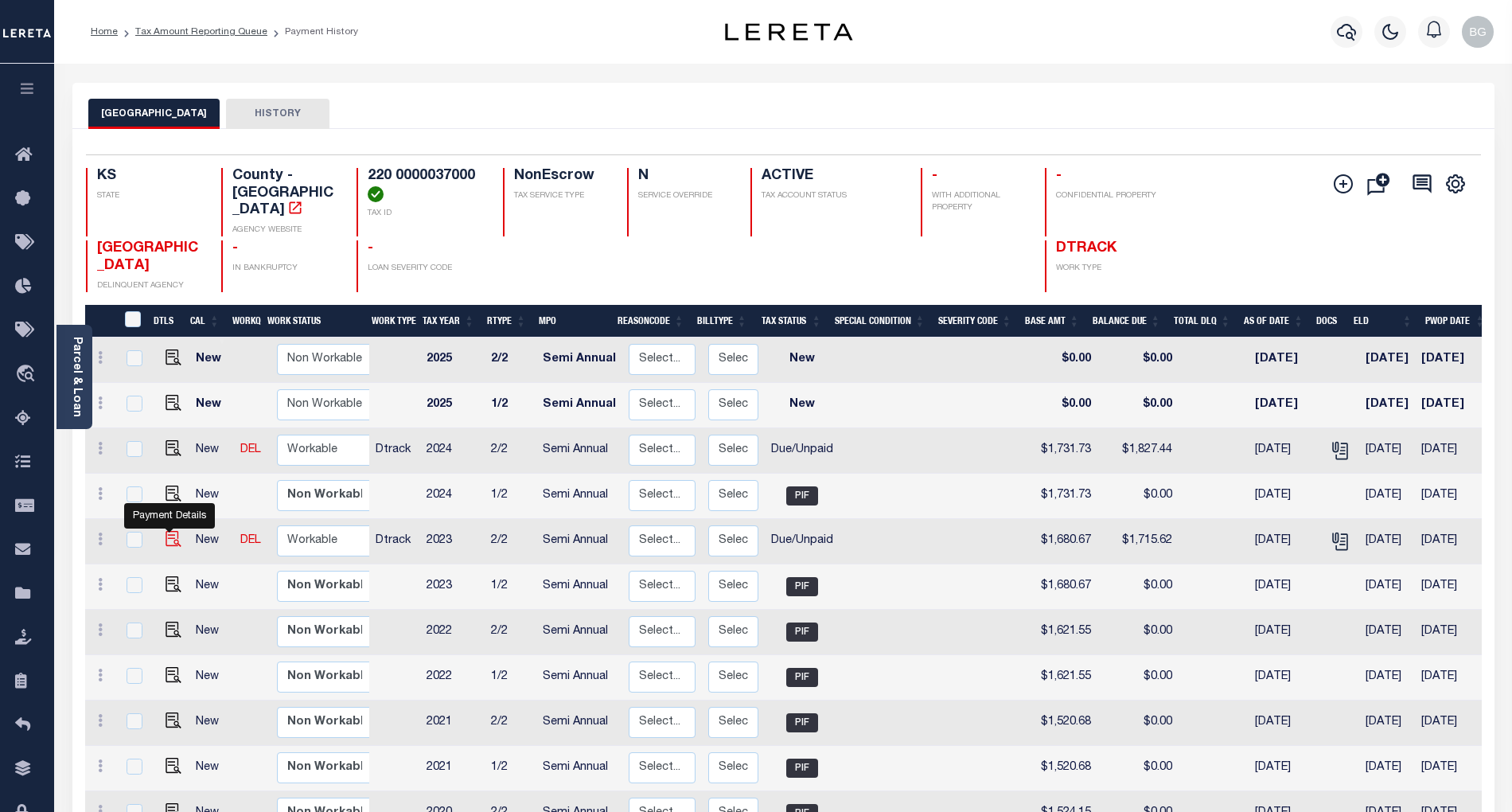
click at [167, 532] on img "" at bounding box center [174, 540] width 16 height 16
checkbox input "true"
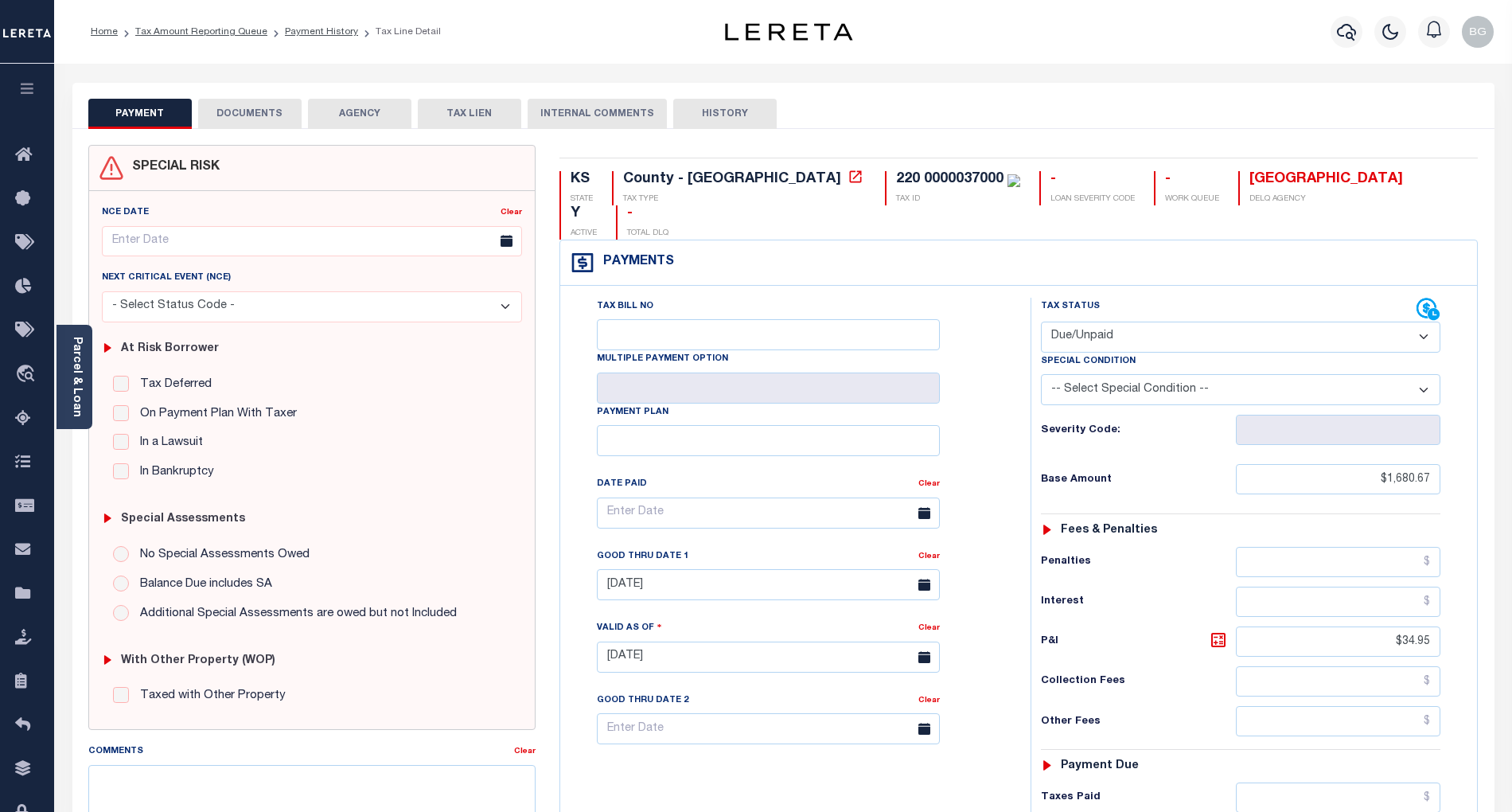
click at [239, 115] on button "DOCUMENTS" at bounding box center [250, 114] width 103 height 30
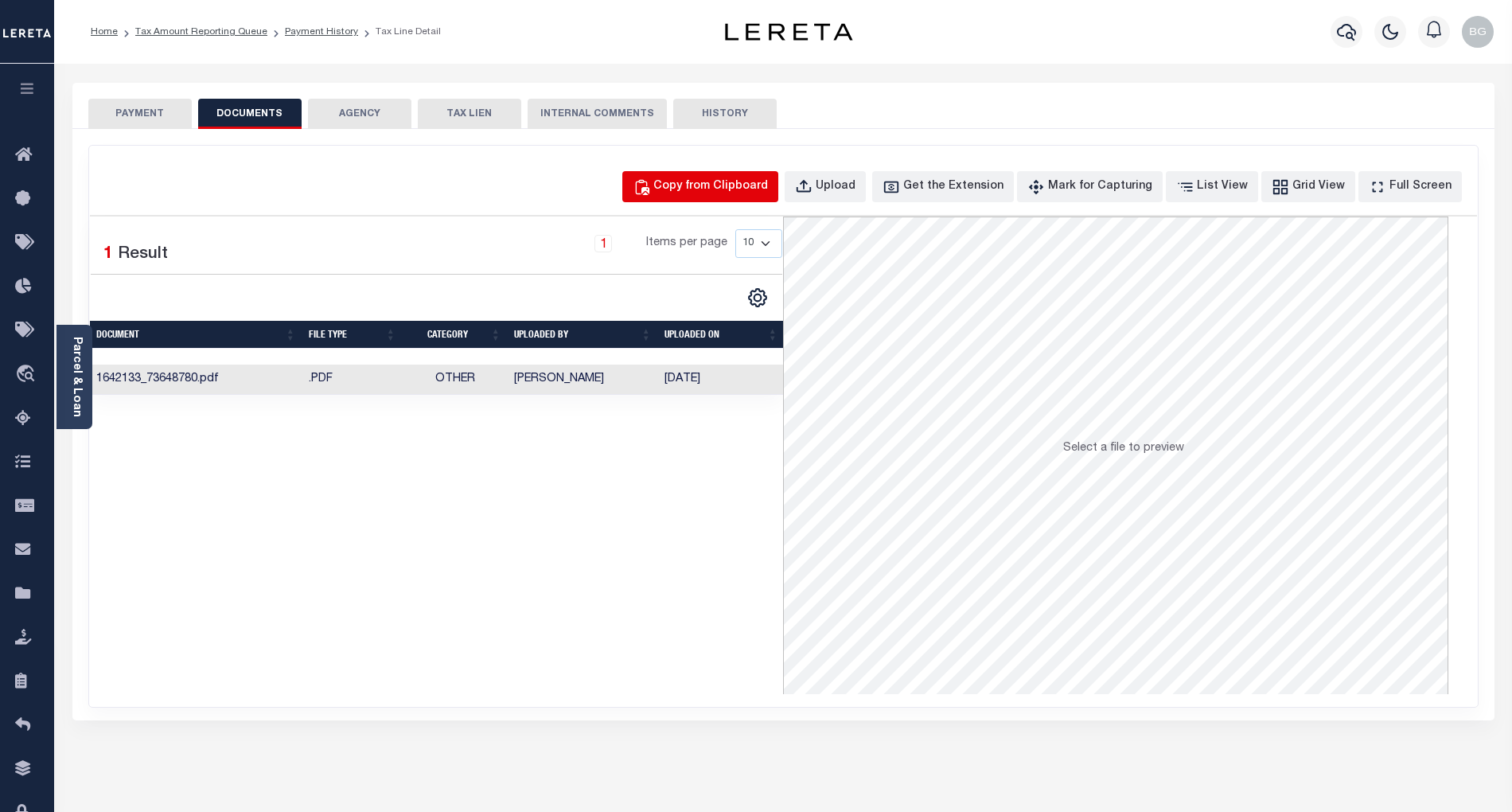
click at [731, 185] on div "Copy from Clipboard" at bounding box center [710, 187] width 115 height 18
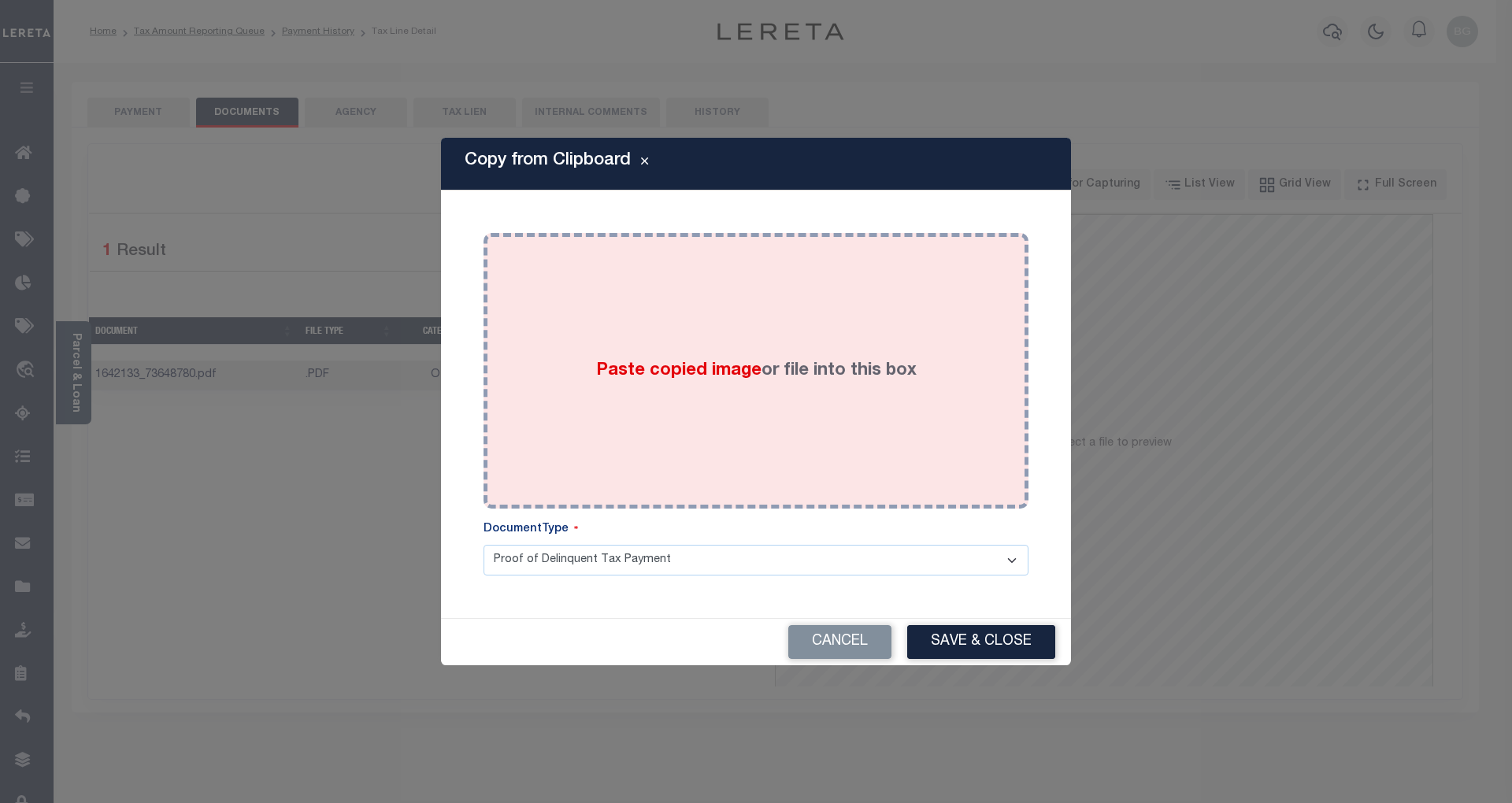
click at [667, 369] on span "Paste copied image" at bounding box center [679, 371] width 166 height 18
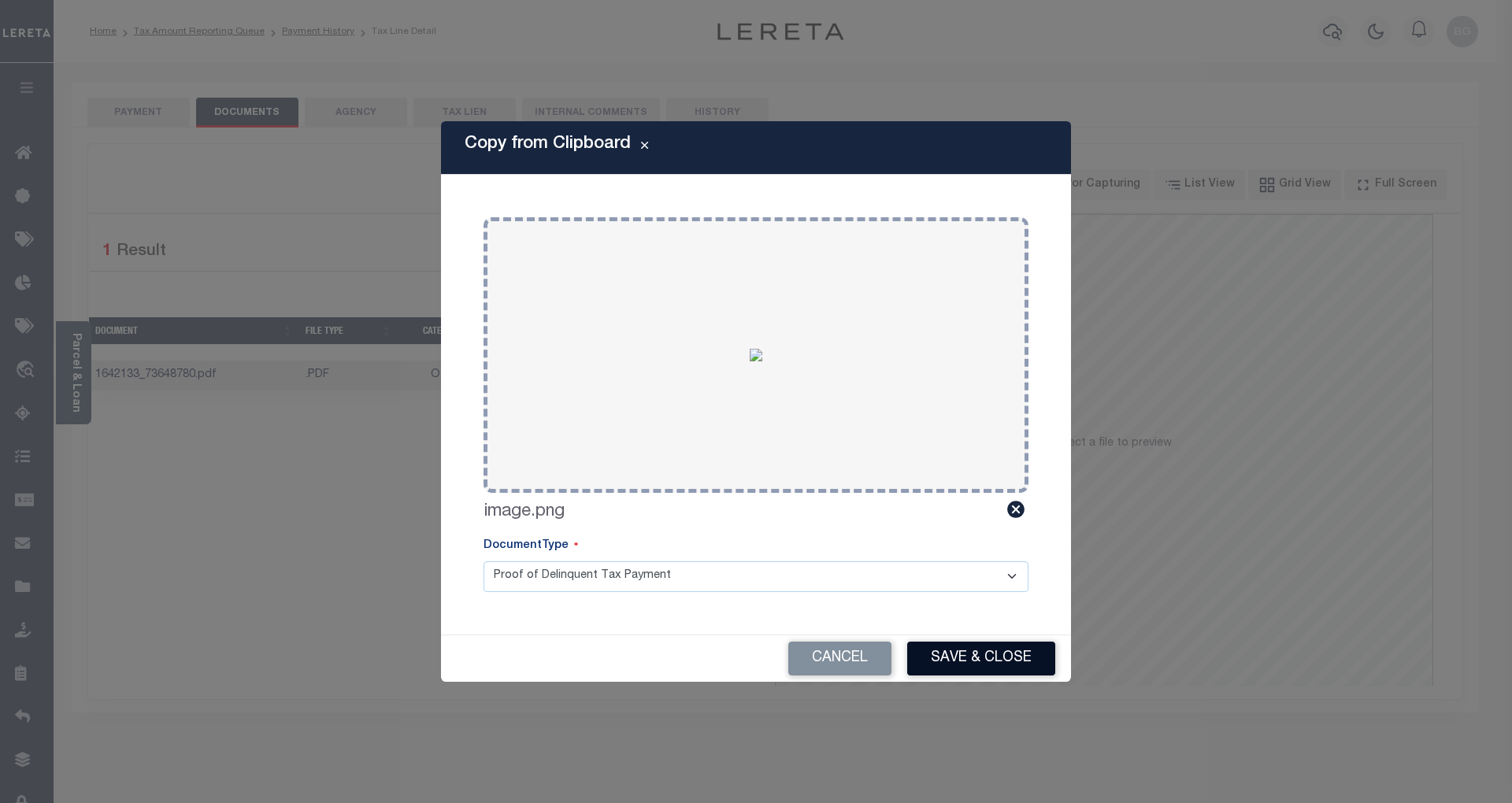
click at [1007, 660] on button "Save & Close" at bounding box center [981, 659] width 148 height 33
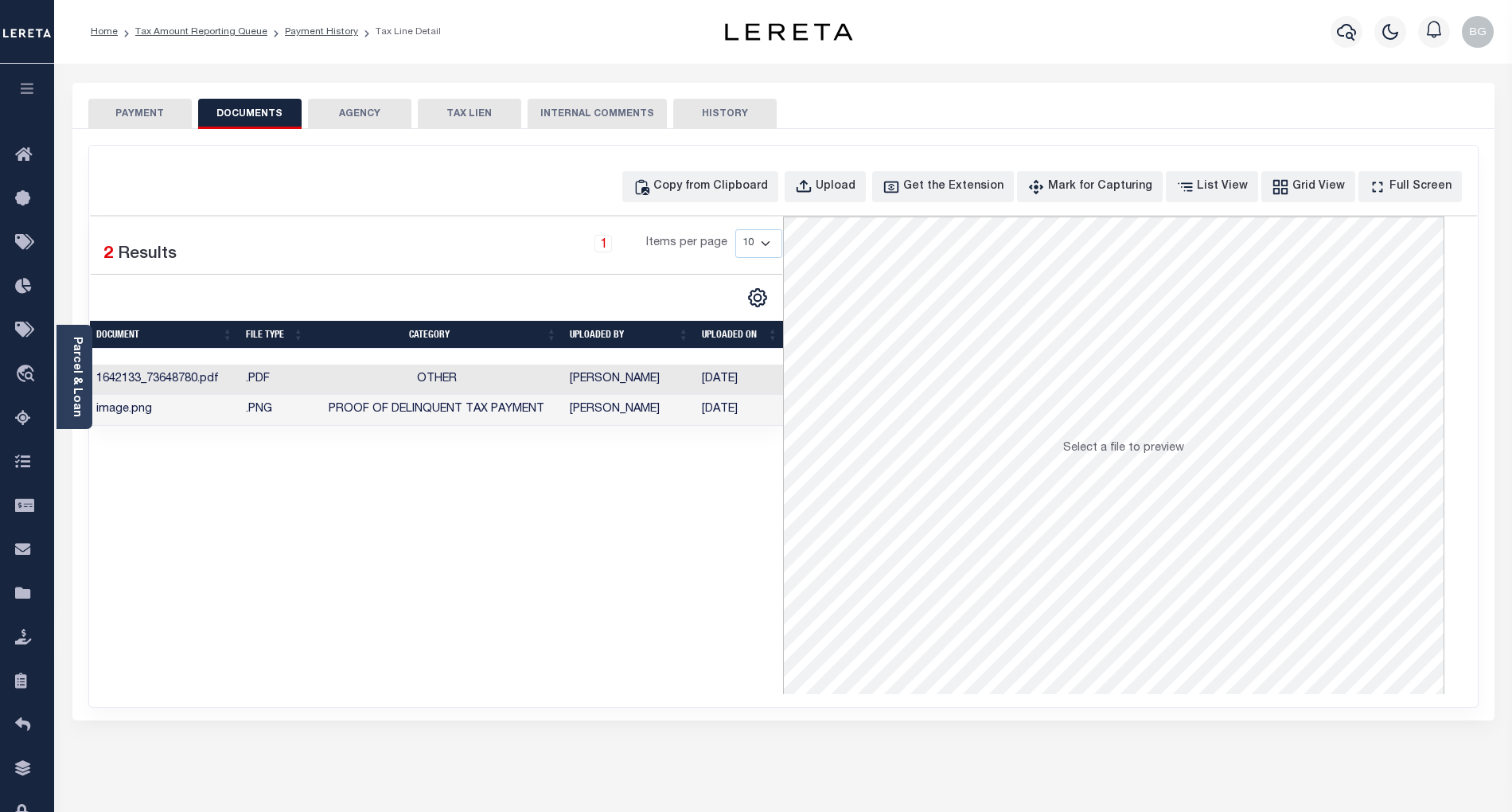
click at [141, 113] on button "PAYMENT" at bounding box center [140, 114] width 103 height 30
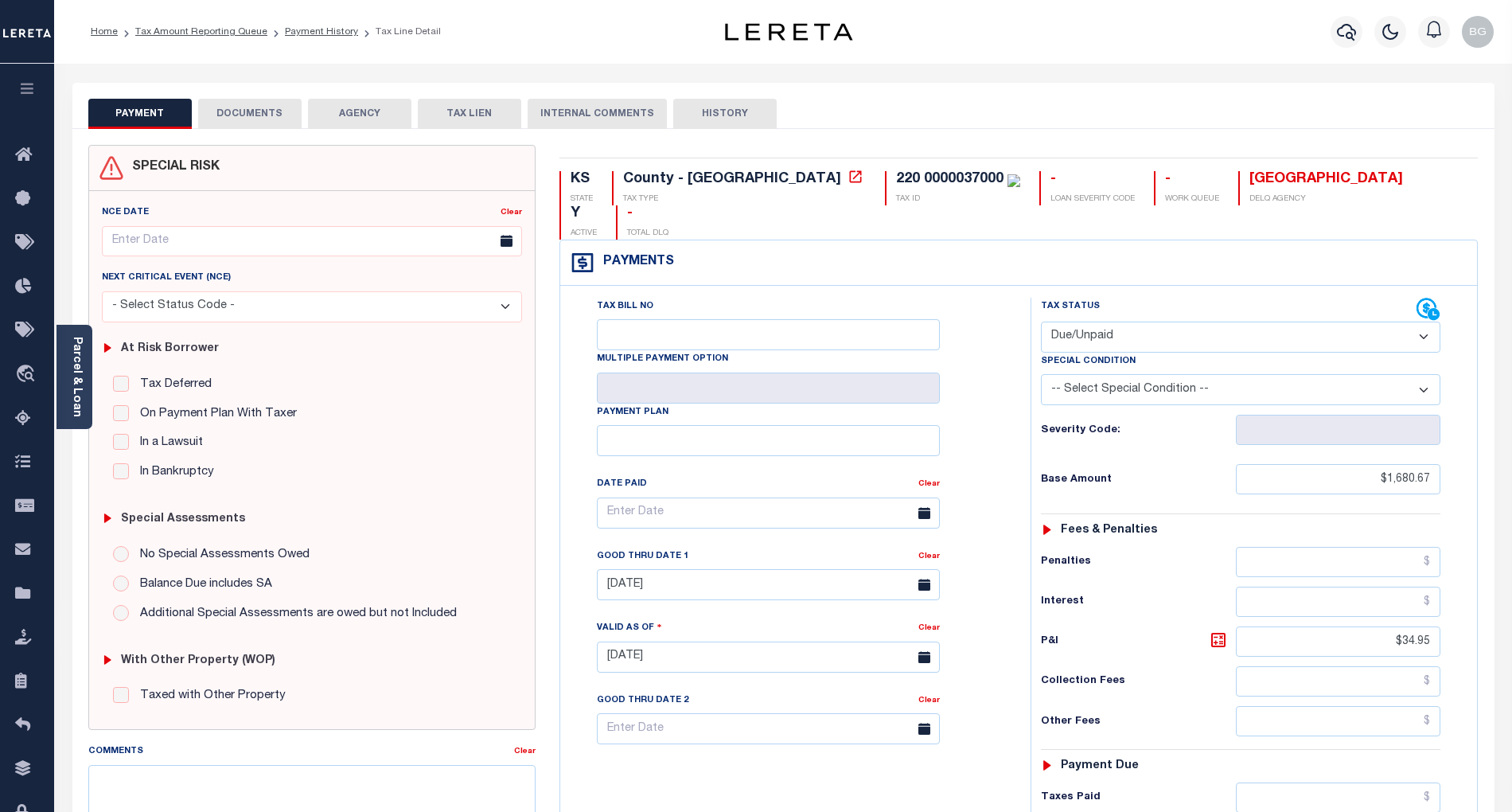
drag, startPoint x: 1124, startPoint y: 303, endPoint x: 1124, endPoint y: 317, distance: 14.0
click at [1124, 321] on select "- Select Status Code - Open Due/Unpaid Paid Incomplete No Tax Due Internal Refu…" at bounding box center [1241, 337] width 400 height 31
select select "PYD"
click at [1041, 321] on select "- Select Status Code - Open Due/Unpaid Paid Incomplete No Tax Due Internal Refu…" at bounding box center [1241, 337] width 400 height 31
type input "[DATE]"
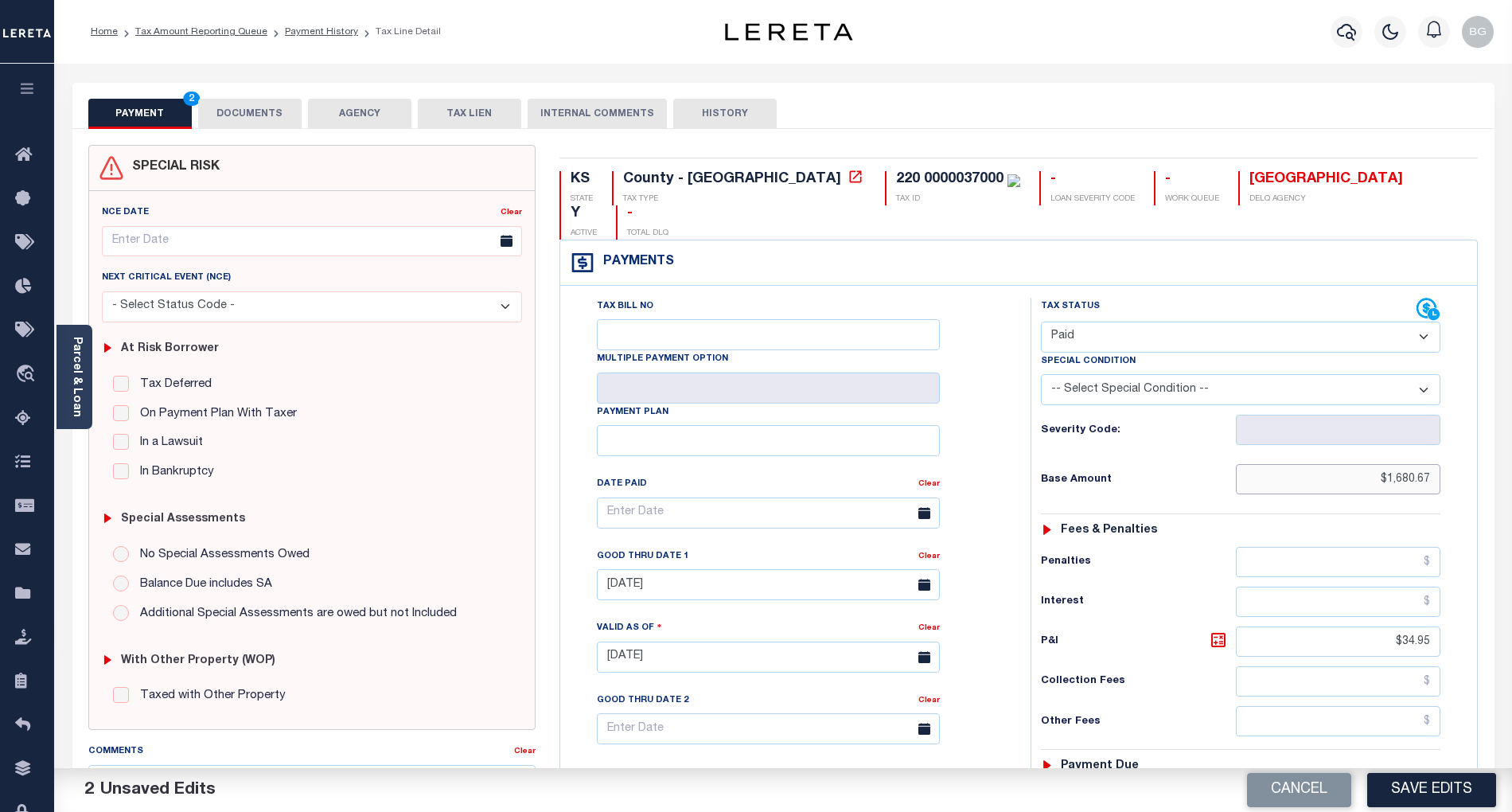
click at [1402, 464] on input "$1,680.67" at bounding box center [1338, 479] width 206 height 30
click at [1415, 627] on input "$34.95" at bounding box center [1338, 642] width 206 height 30
type input "$"
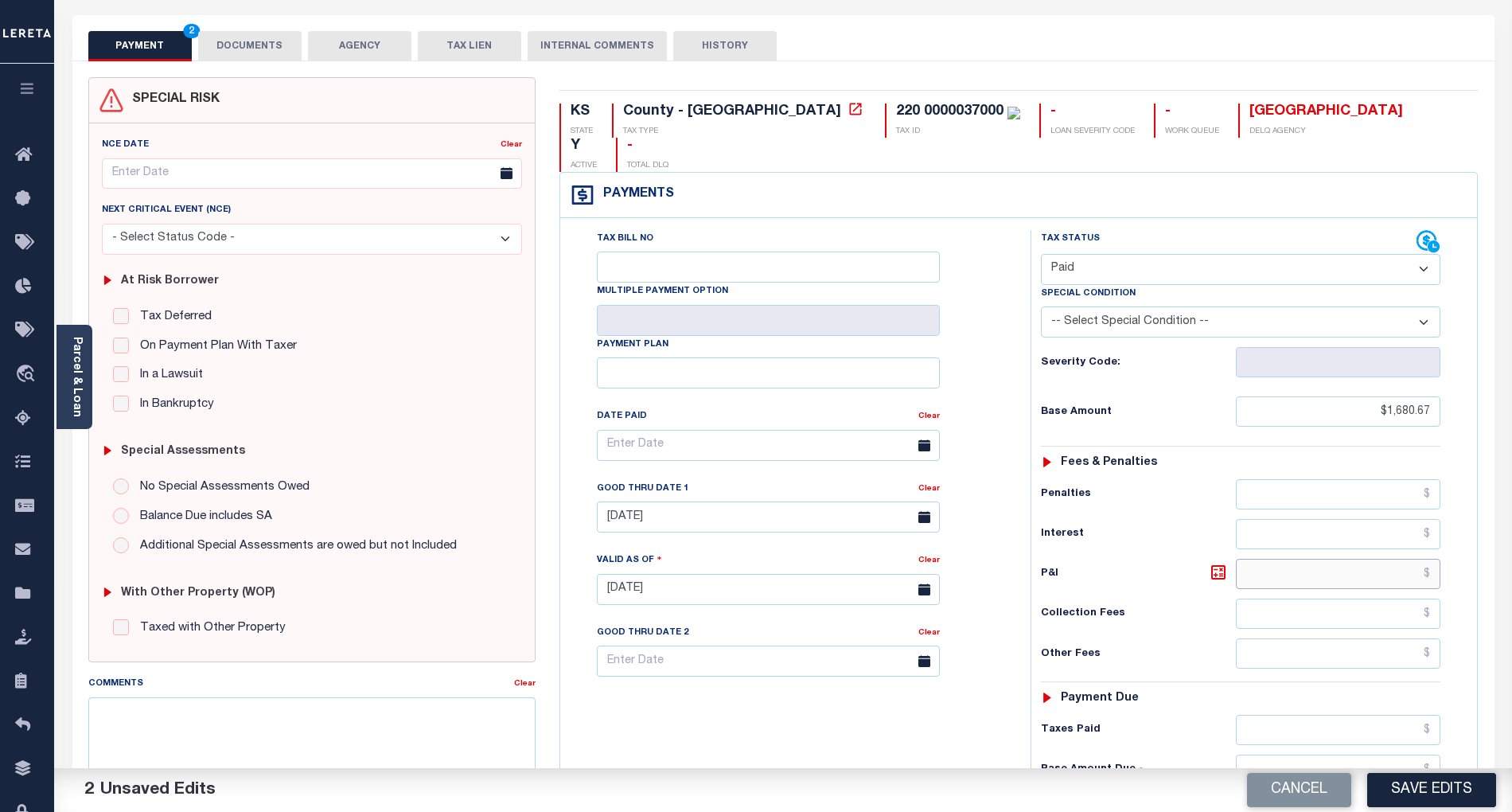
scroll to position [212, 0]
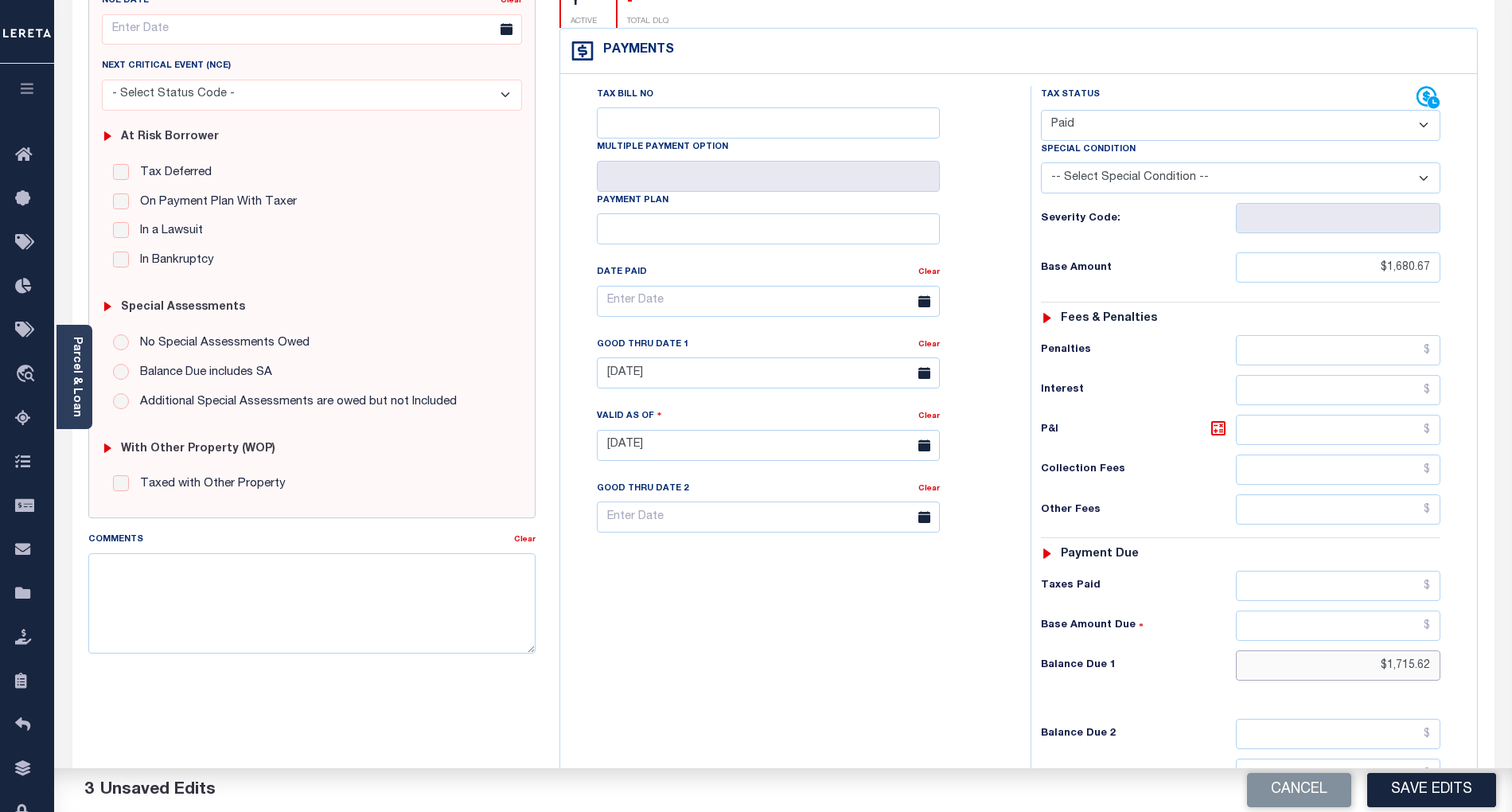
click at [1411, 651] on input "$1,715.62" at bounding box center [1338, 666] width 206 height 30
click at [1415, 651] on input "$1,715.62" at bounding box center [1338, 666] width 206 height 30
type input "$"
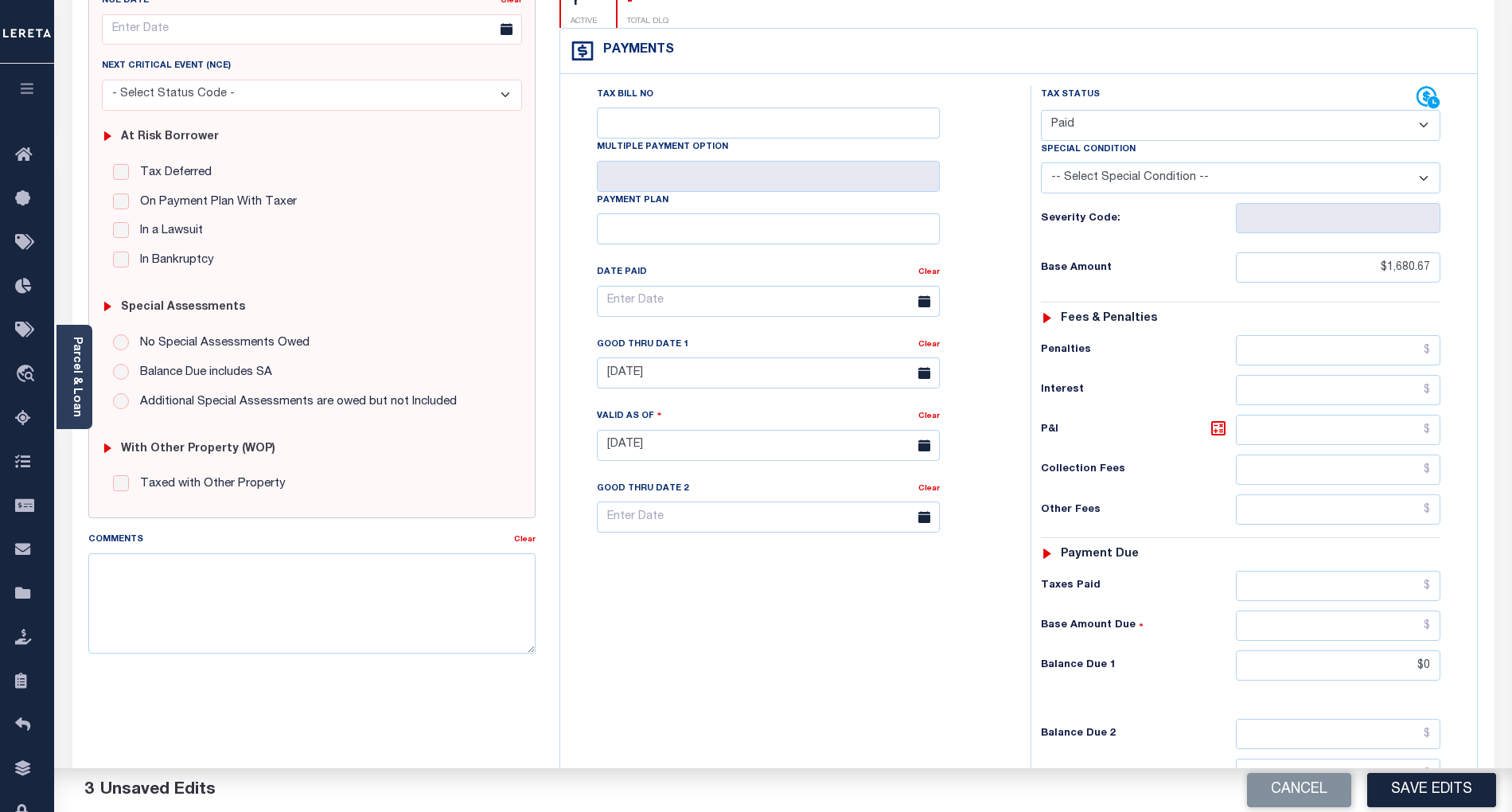
type input "$0.00"
click at [990, 668] on div "Tax Bill No Multiple Payment Option Payment Plan Clear" at bounding box center [791, 438] width 455 height 703
click at [1435, 791] on button "Save Edits" at bounding box center [1432, 791] width 129 height 34
checkbox input "false"
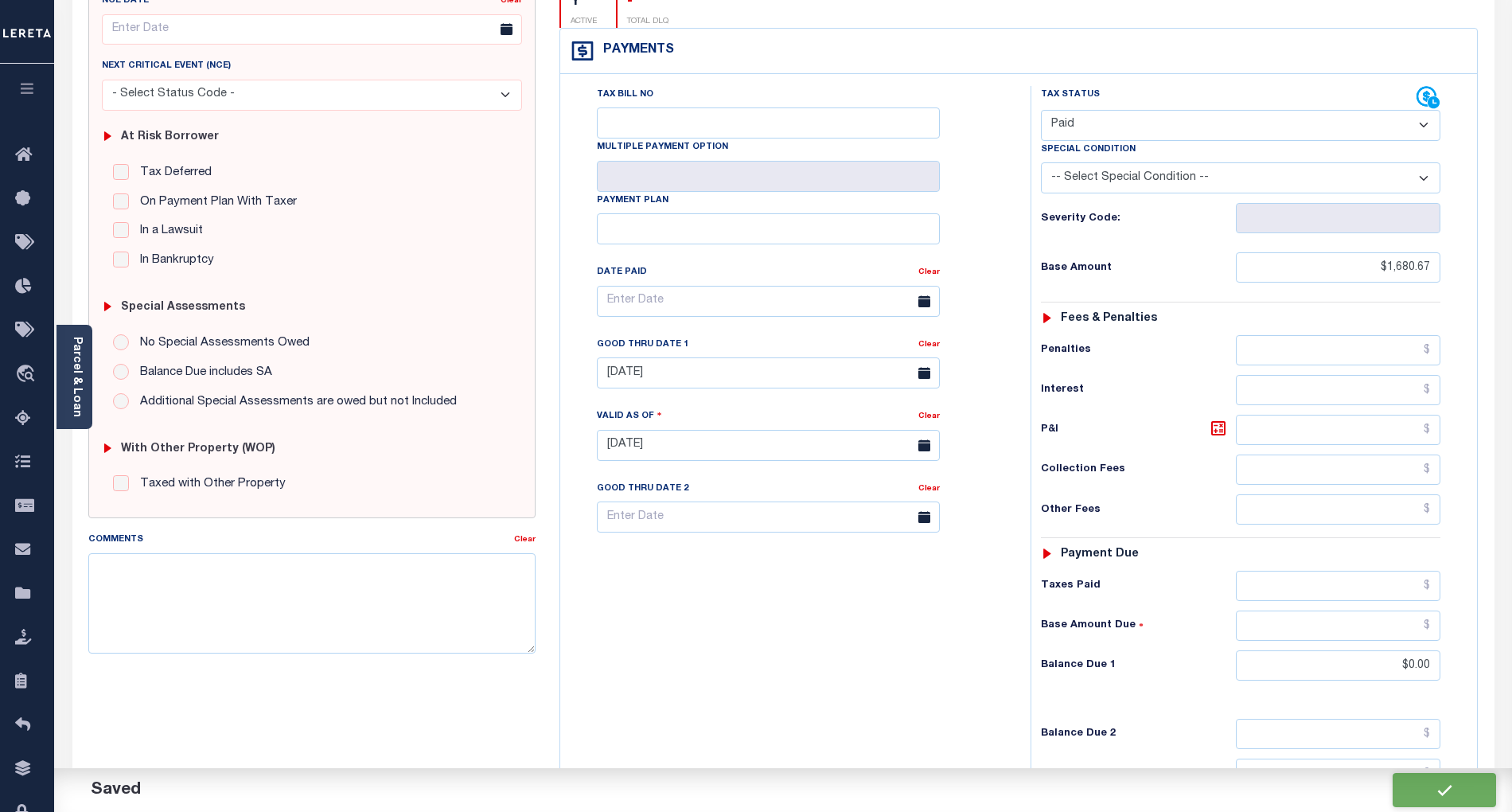
checkbox input "false"
type input "$1,680.67"
type input "$0"
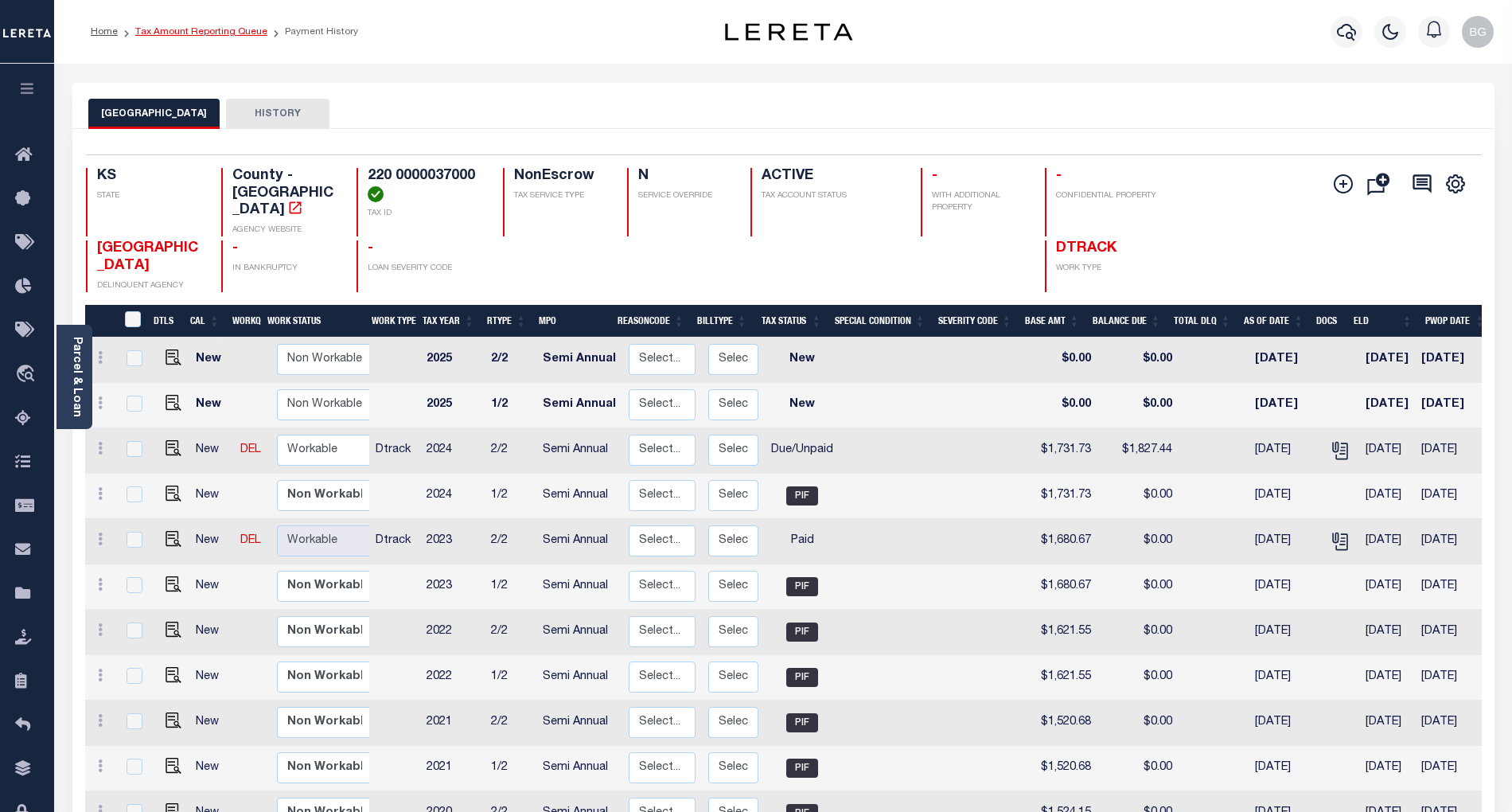
click at [180, 32] on link "Tax Amount Reporting Queue" at bounding box center [201, 31] width 132 height 10
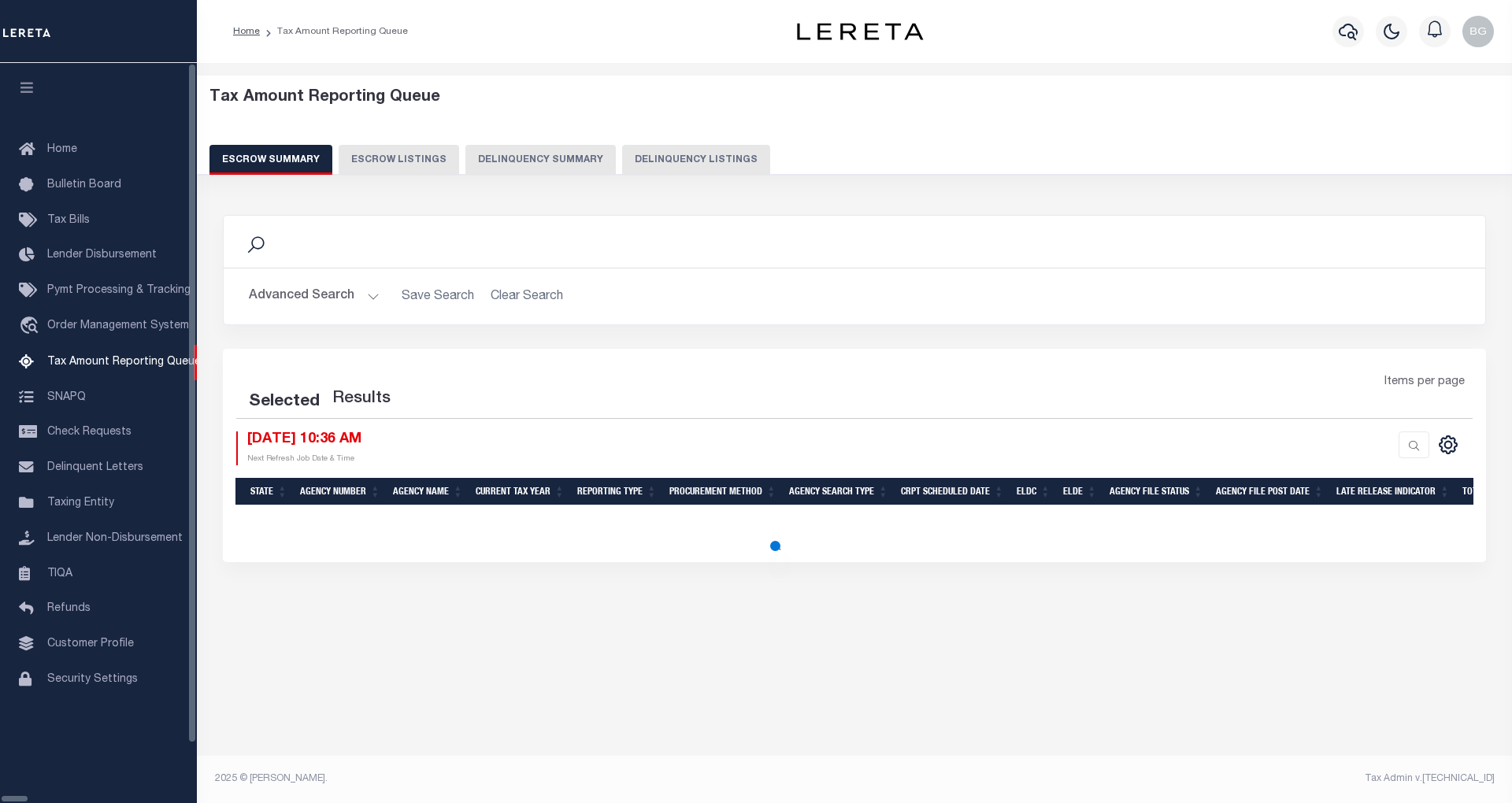
click at [623, 159] on button "Delinquency Listings" at bounding box center [697, 160] width 148 height 30
select select "100"
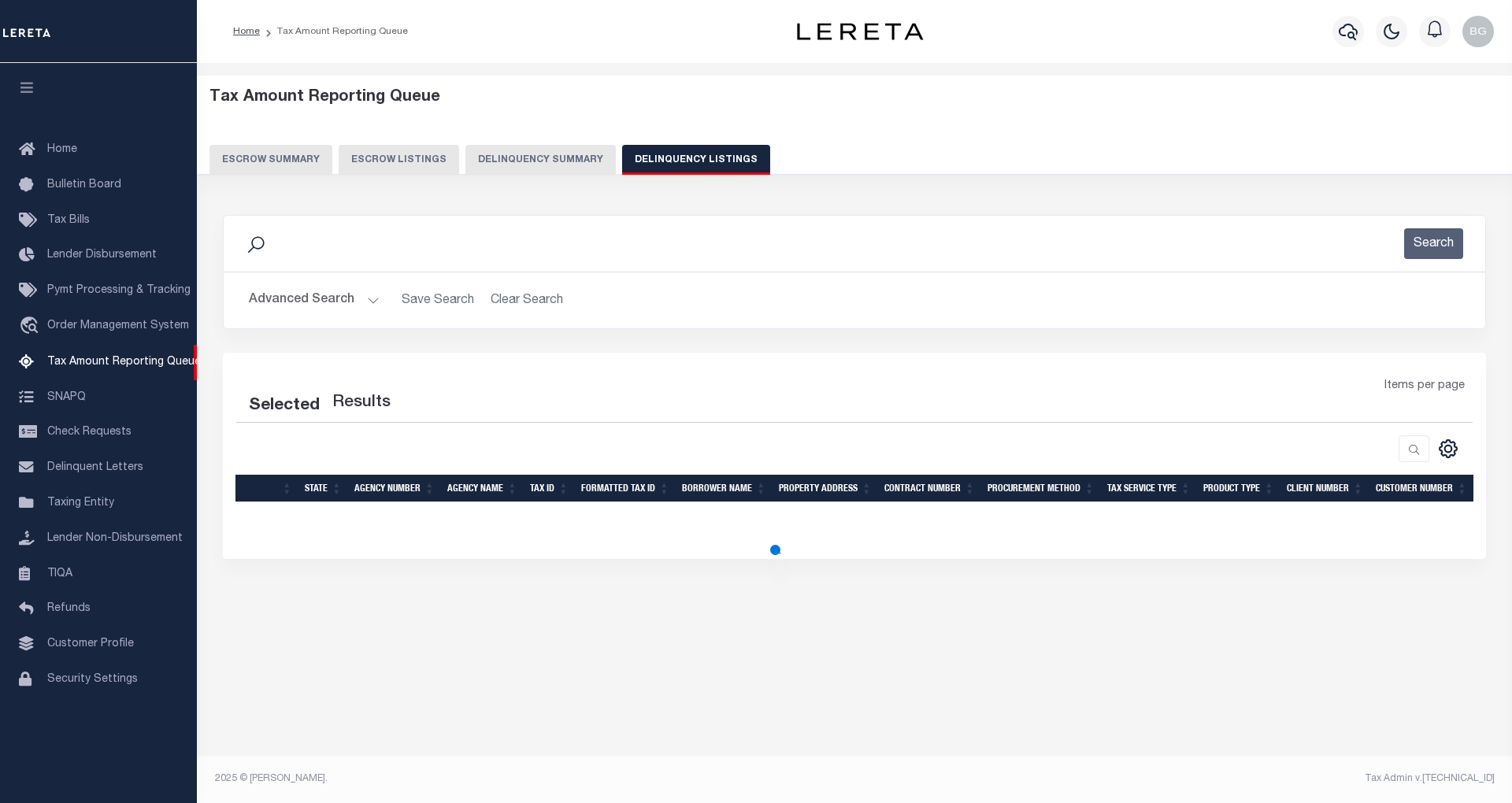
select select "100"
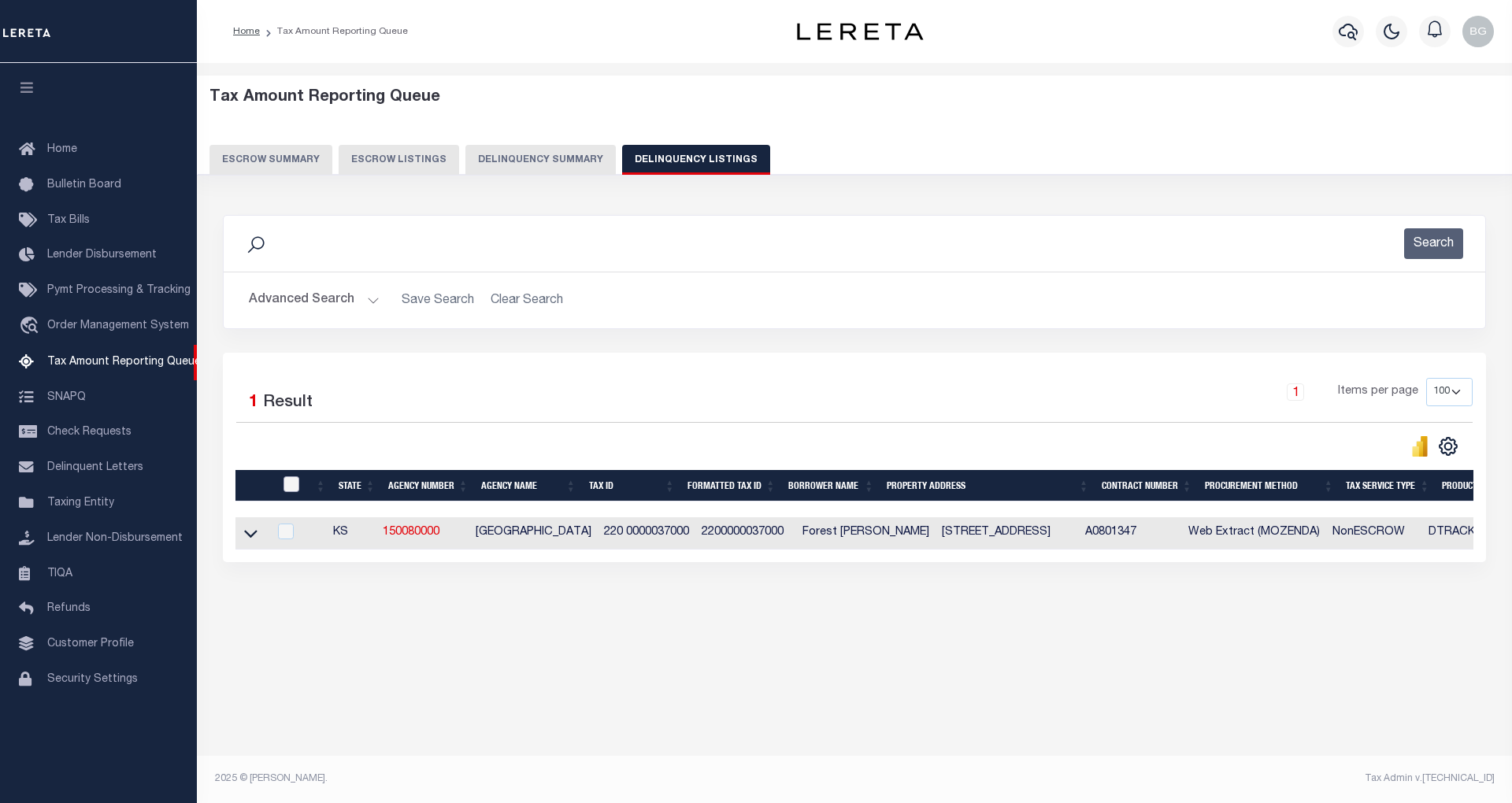
click at [288, 487] on input "checkbox" at bounding box center [291, 484] width 16 height 16
checkbox input "true"
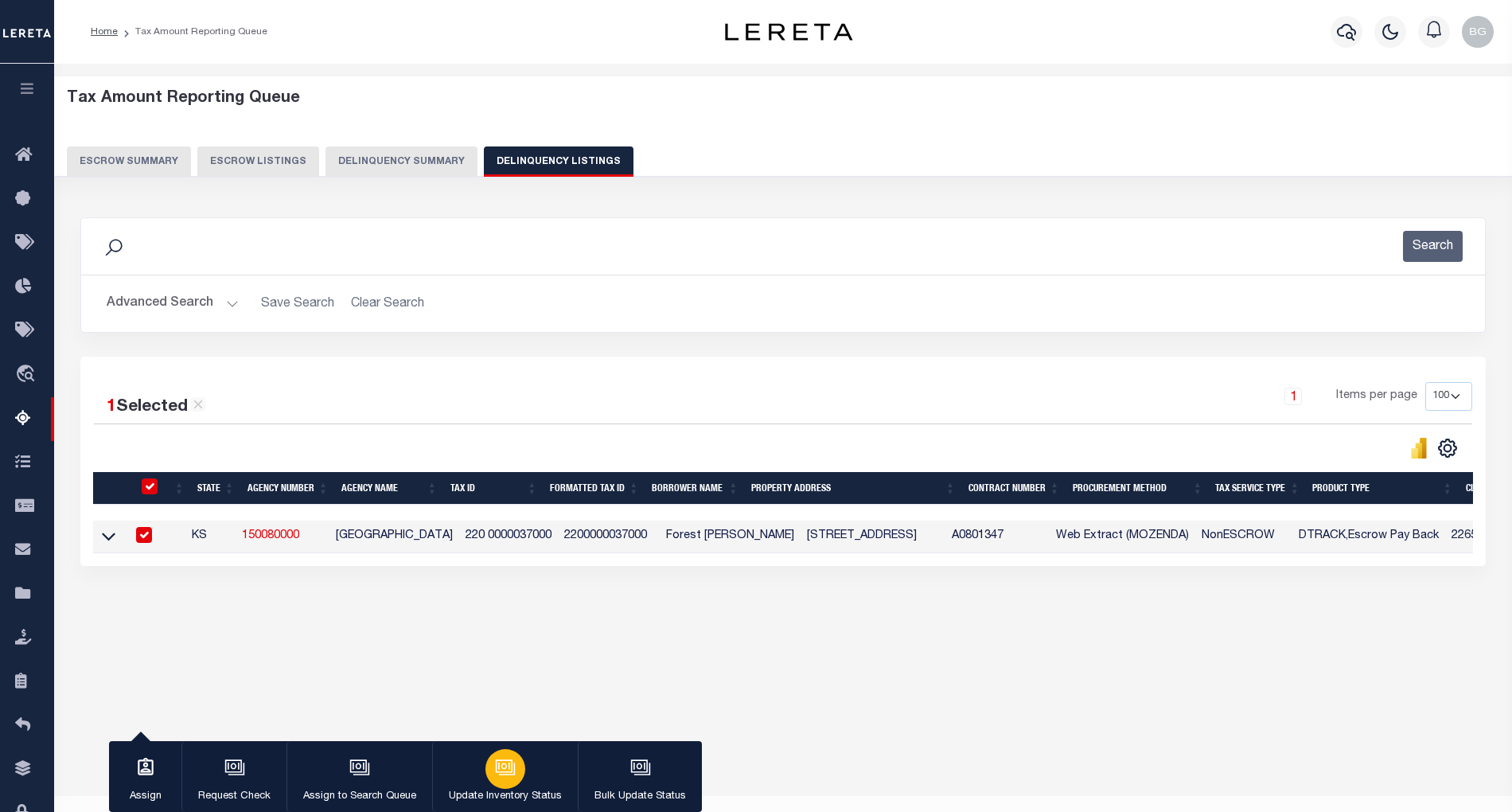
click at [500, 779] on div "button" at bounding box center [505, 769] width 40 height 40
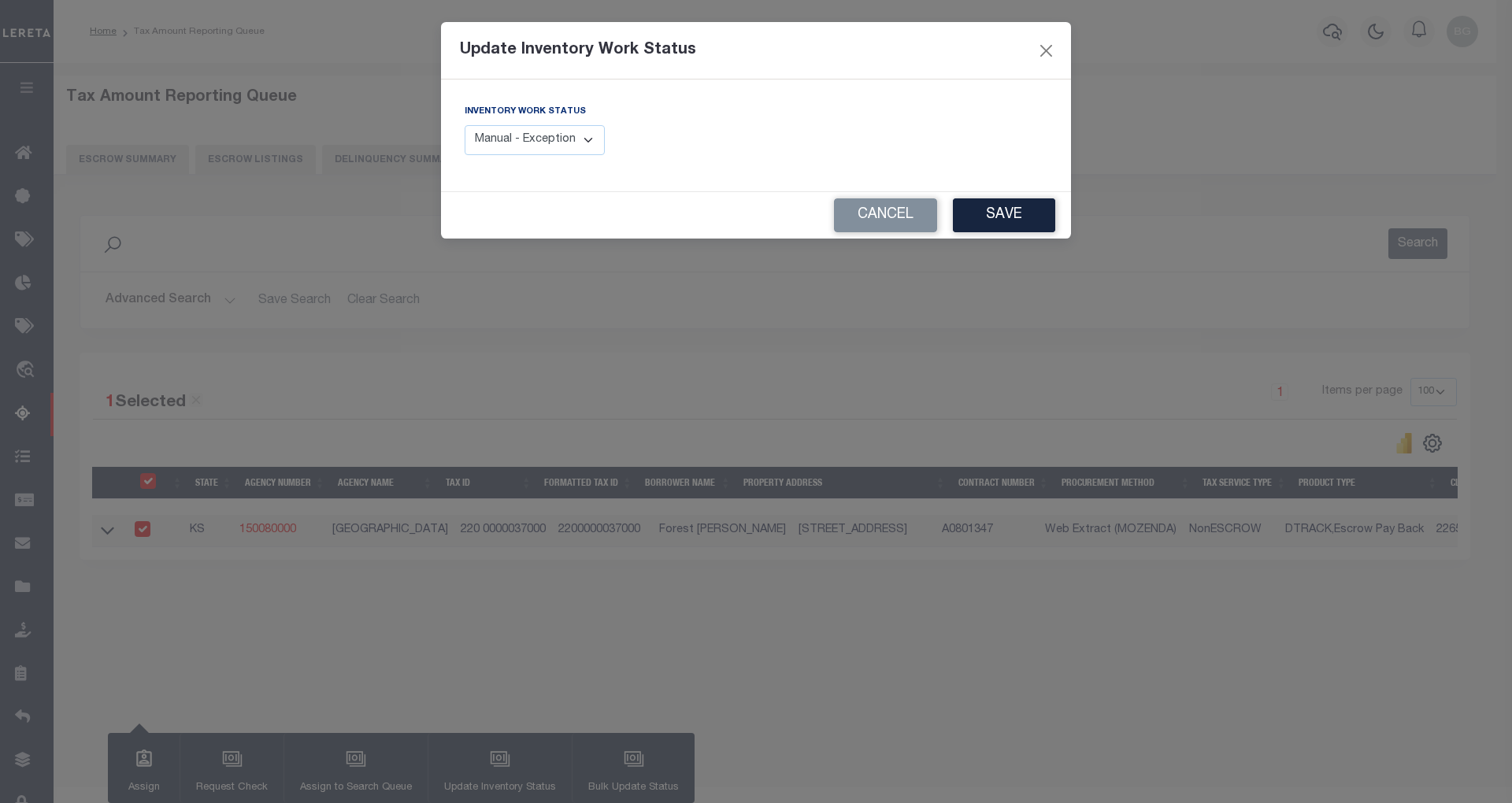
click at [565, 149] on select "Manual - Exception Pended - Awaiting Search Late Add Exception Completed" at bounding box center [535, 140] width 140 height 31
select select "4"
click at [465, 125] on select "Manual - Exception Pended - Awaiting Search Late Add Exception Completed" at bounding box center [535, 140] width 140 height 31
click at [1015, 211] on button "Save" at bounding box center [1004, 215] width 102 height 33
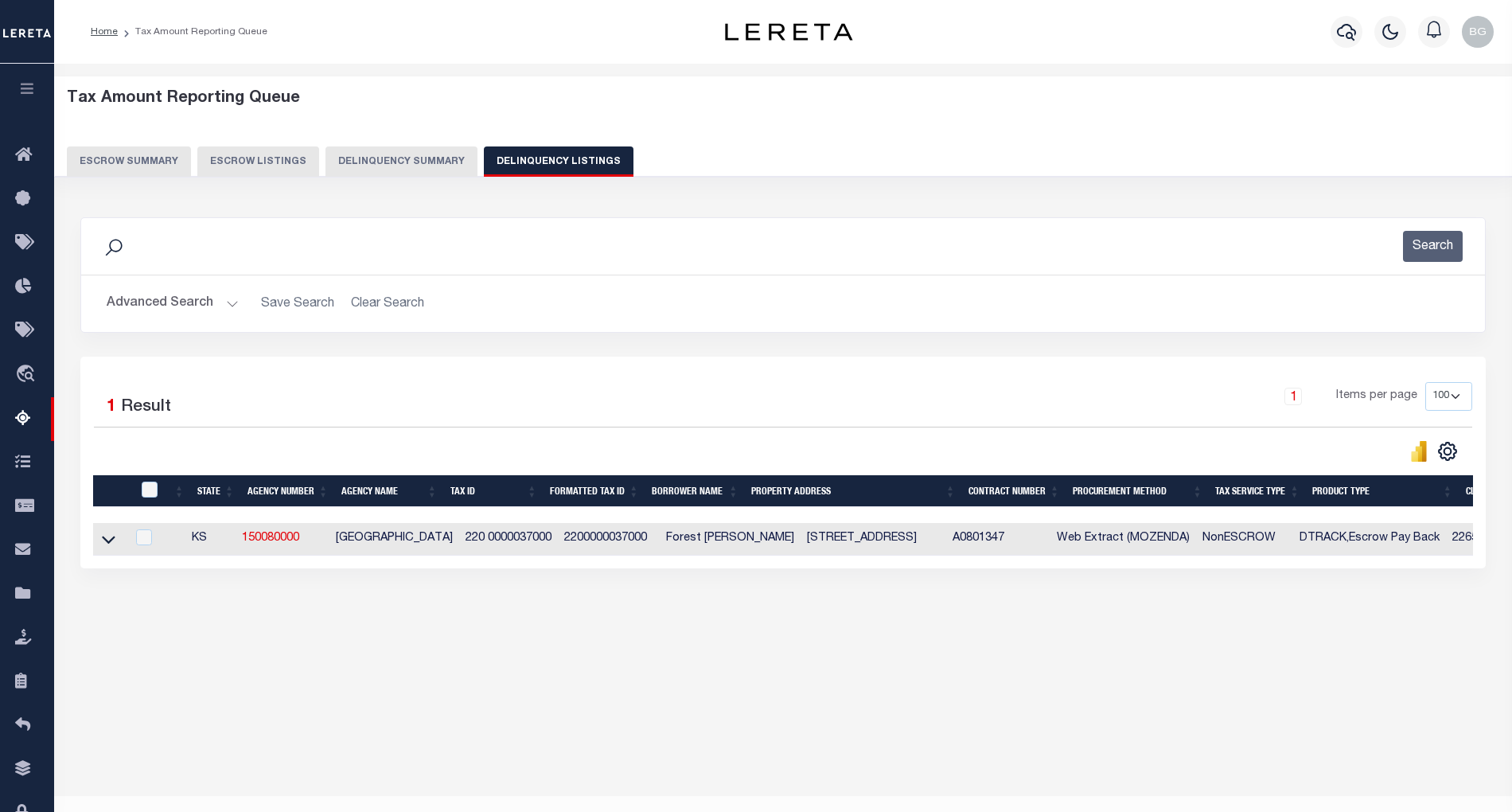
click at [230, 304] on button "Advanced Search" at bounding box center [173, 304] width 132 height 31
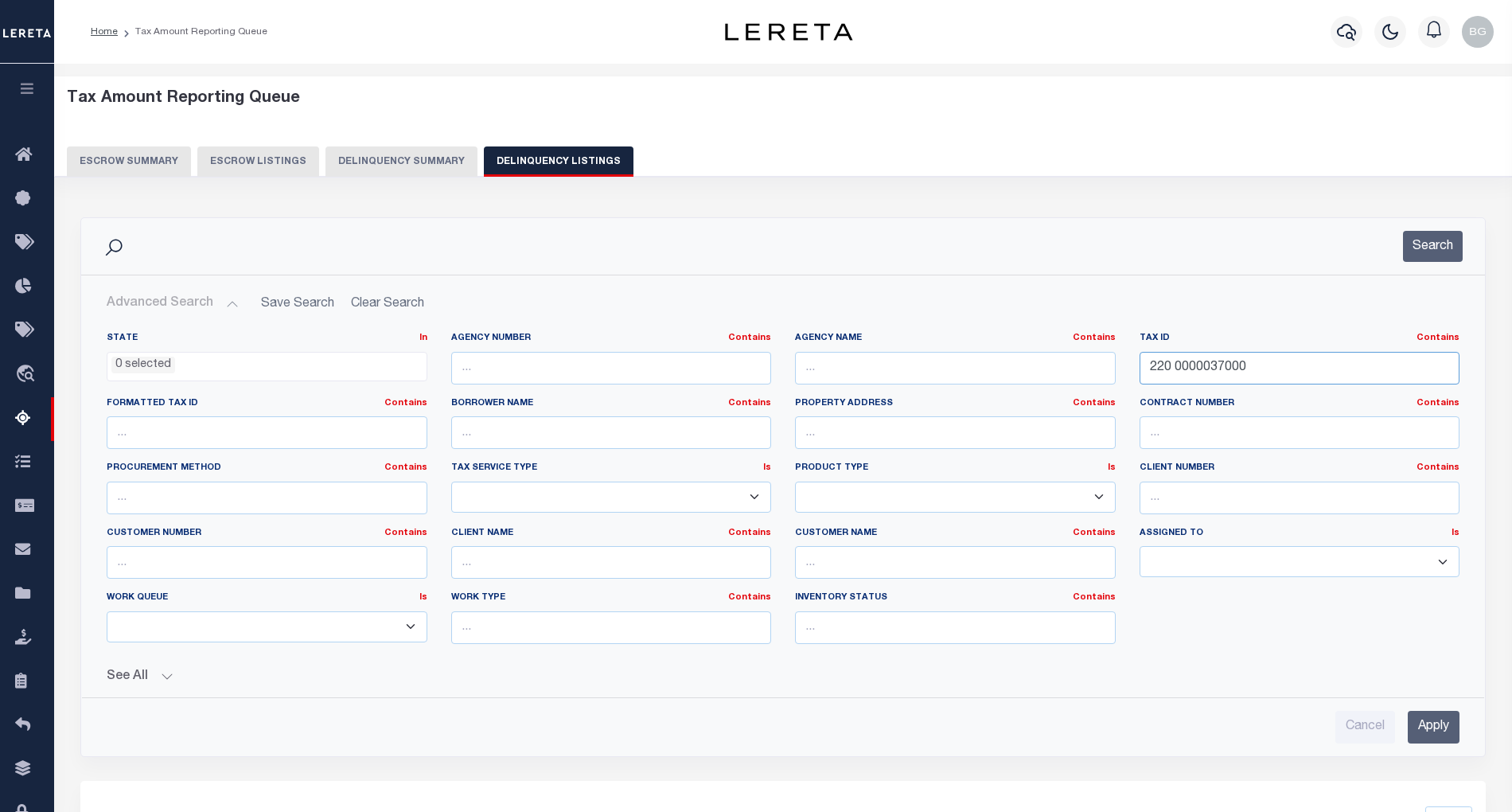
click at [1194, 361] on input "220 0000037000" at bounding box center [1300, 368] width 320 height 33
click at [1193, 367] on input "220 0000037000" at bounding box center [1300, 368] width 320 height 33
click at [1193, 368] on input "220 0000037000" at bounding box center [1300, 368] width 320 height 33
paste input "1 0000211"
type input "221 0000211000"
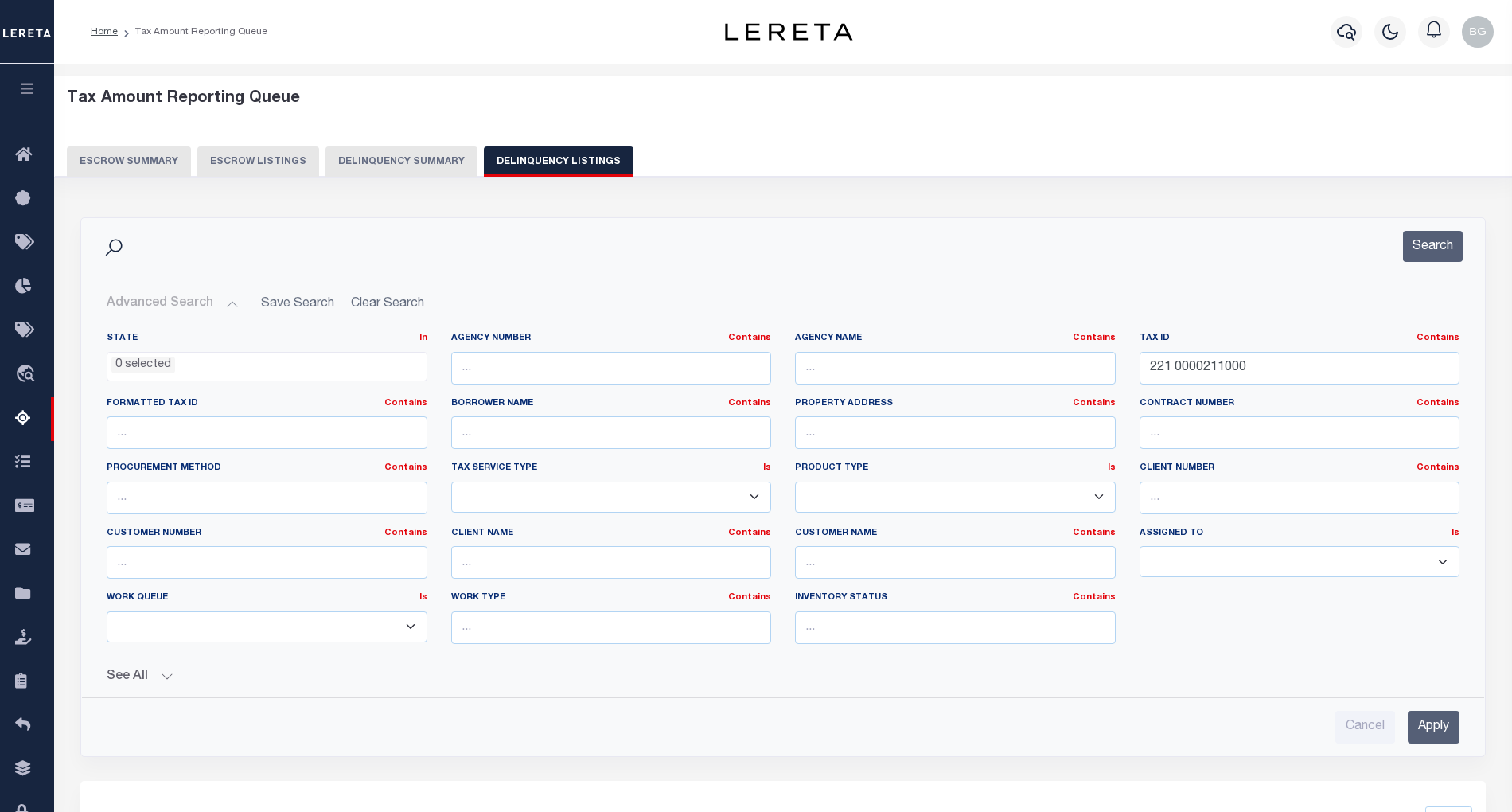
click at [1441, 727] on input "Apply" at bounding box center [1434, 727] width 52 height 33
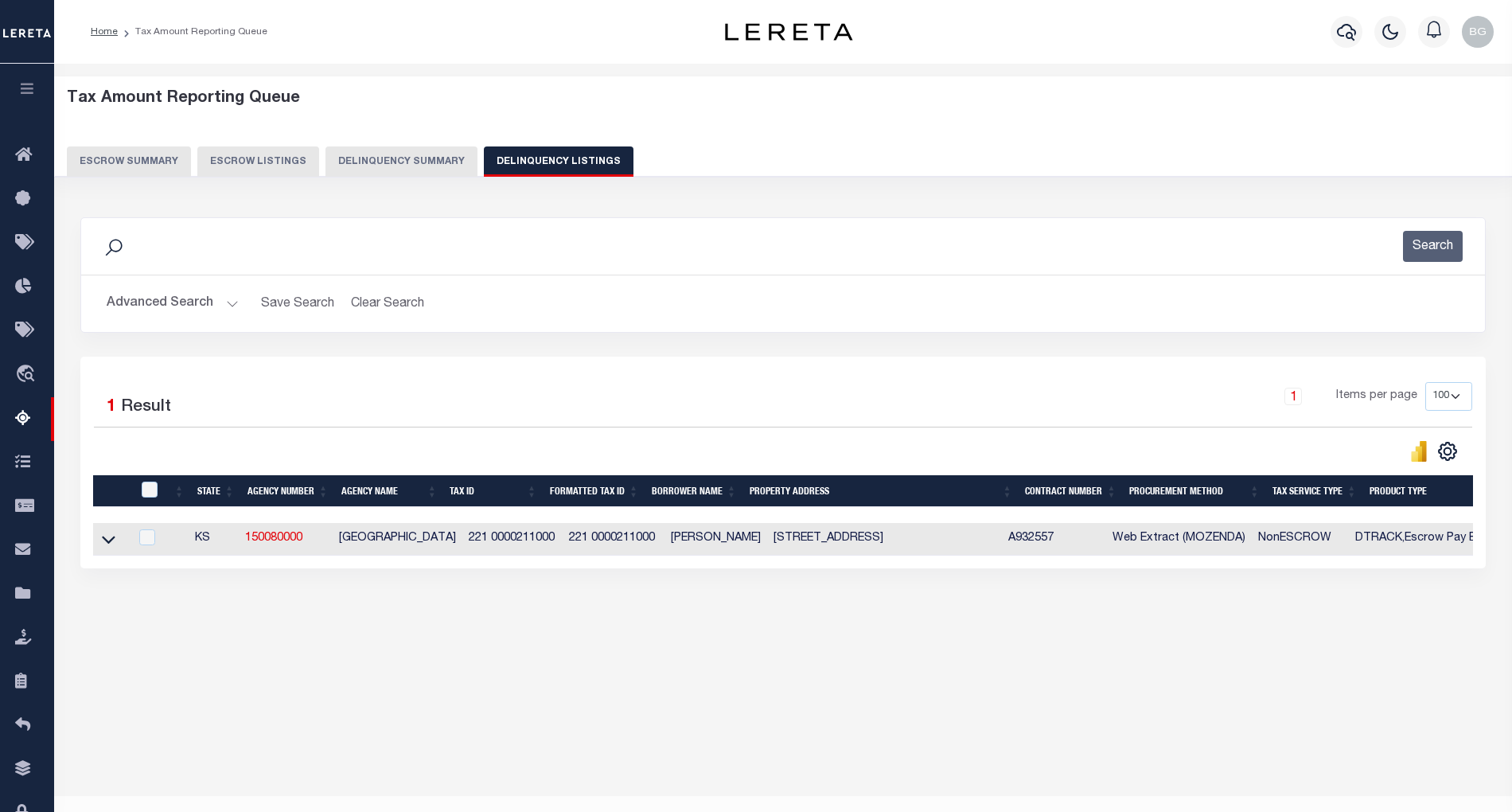
click at [804, 545] on td "14240 Southwest 150th Street Rose Hill, KS 67133" at bounding box center [885, 540] width 235 height 33
checkbox input "false"
copy td "Southwest"
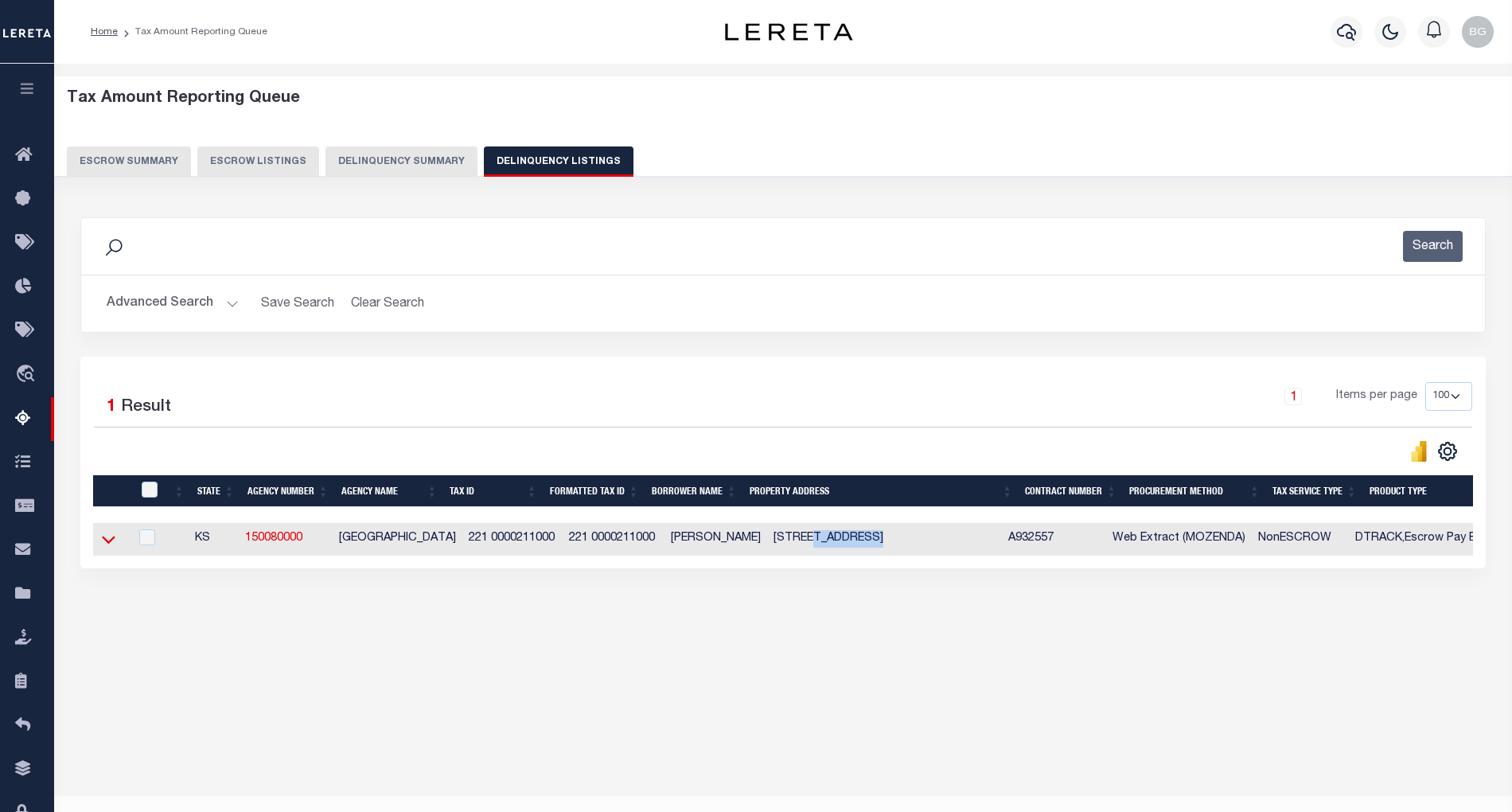
click at [107, 548] on icon at bounding box center [108, 540] width 13 height 17
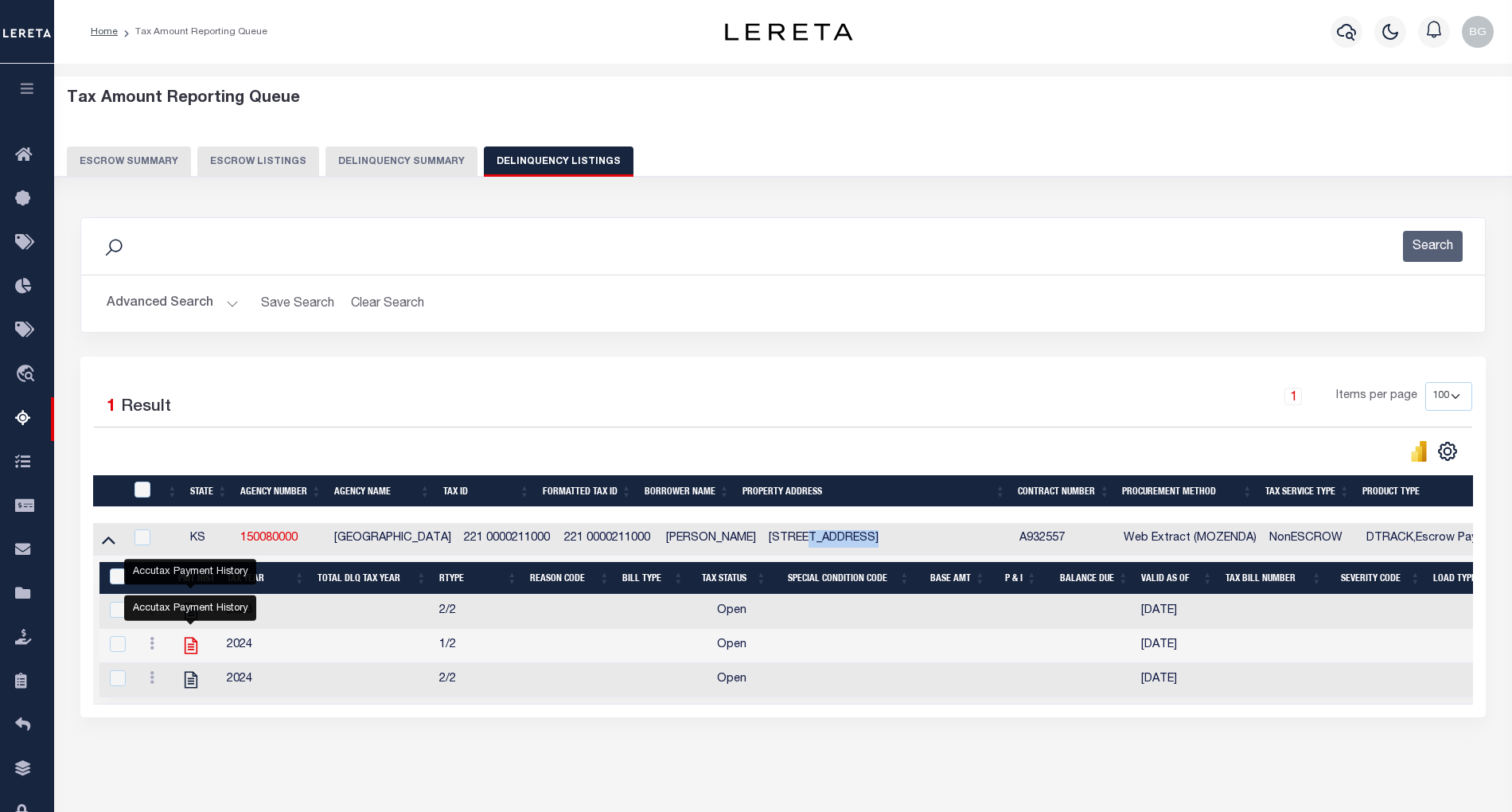
click at [192, 652] on icon "" at bounding box center [191, 646] width 12 height 17
checkbox input "true"
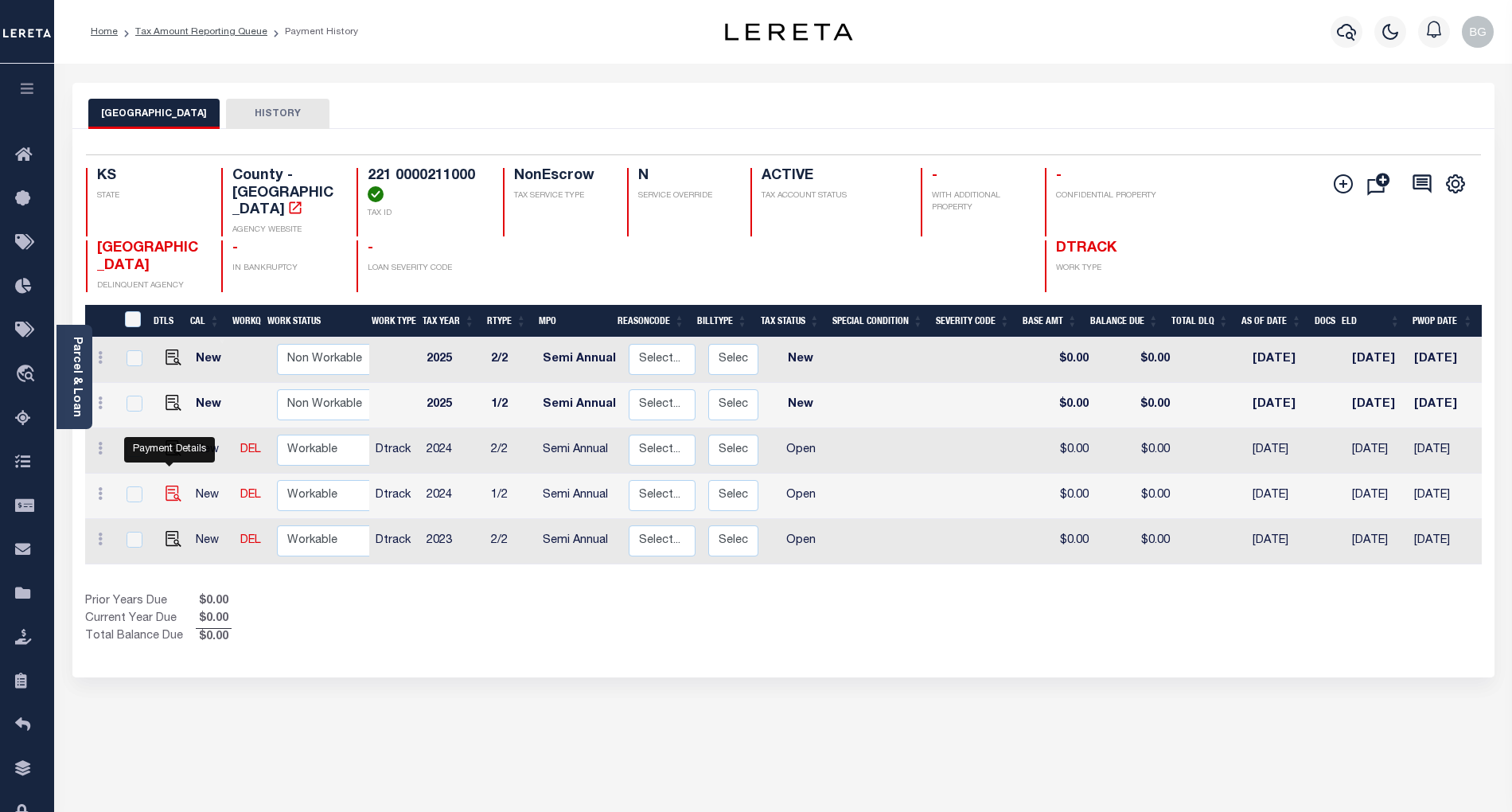
click at [170, 486] on img "" at bounding box center [174, 494] width 16 height 16
checkbox input "true"
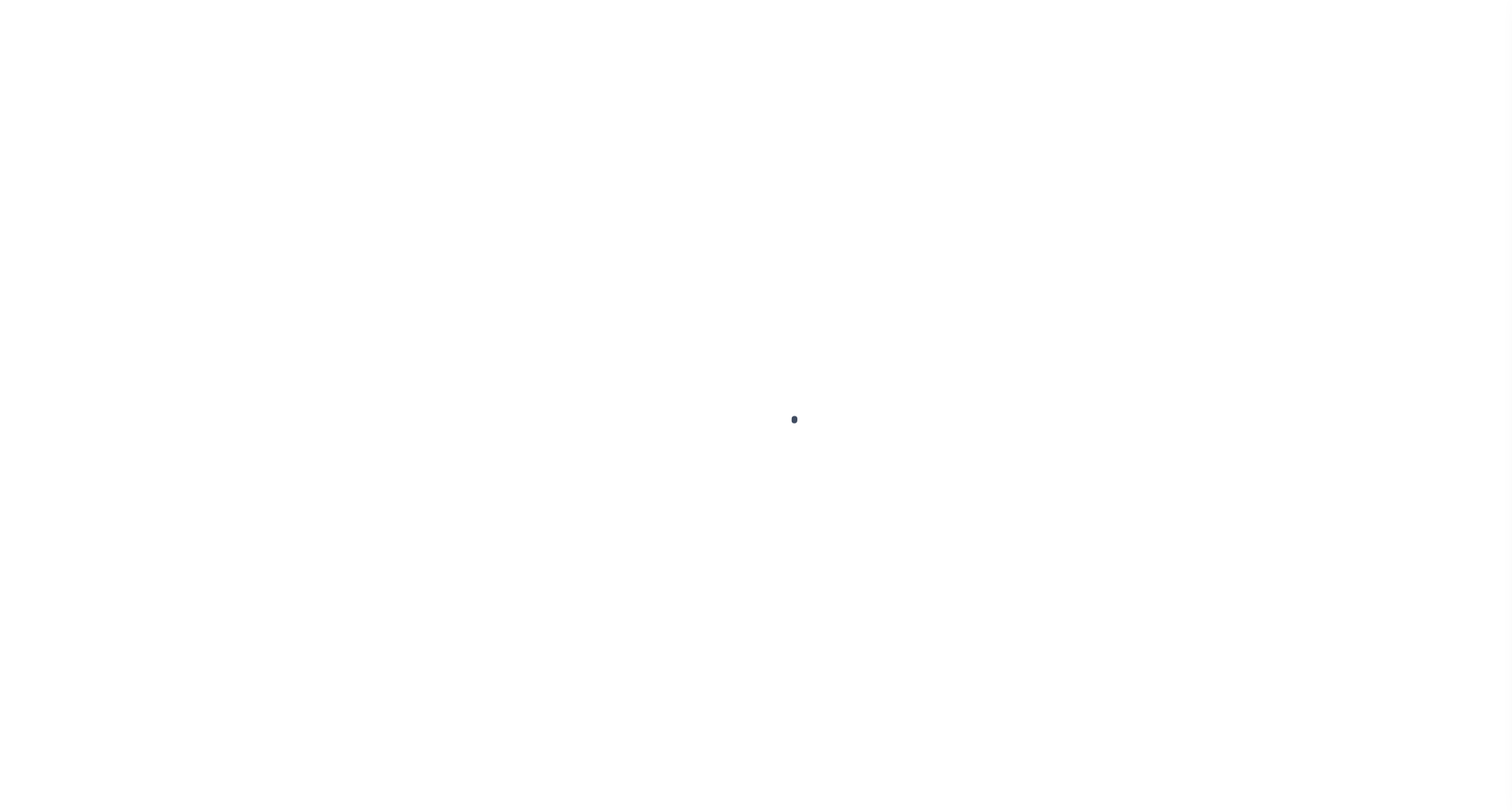
select select "OP2"
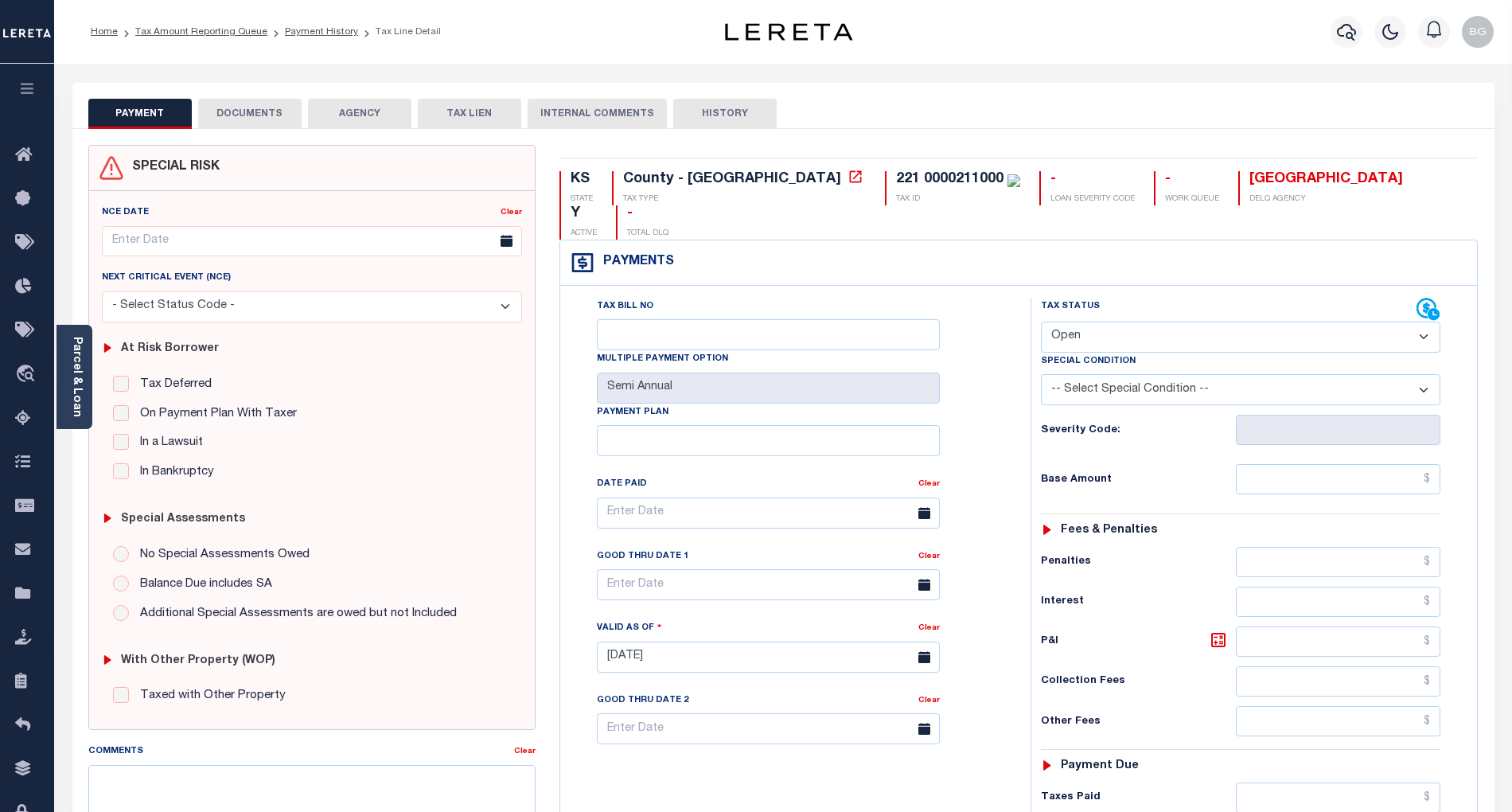
click at [261, 119] on button "DOCUMENTS" at bounding box center [250, 114] width 103 height 30
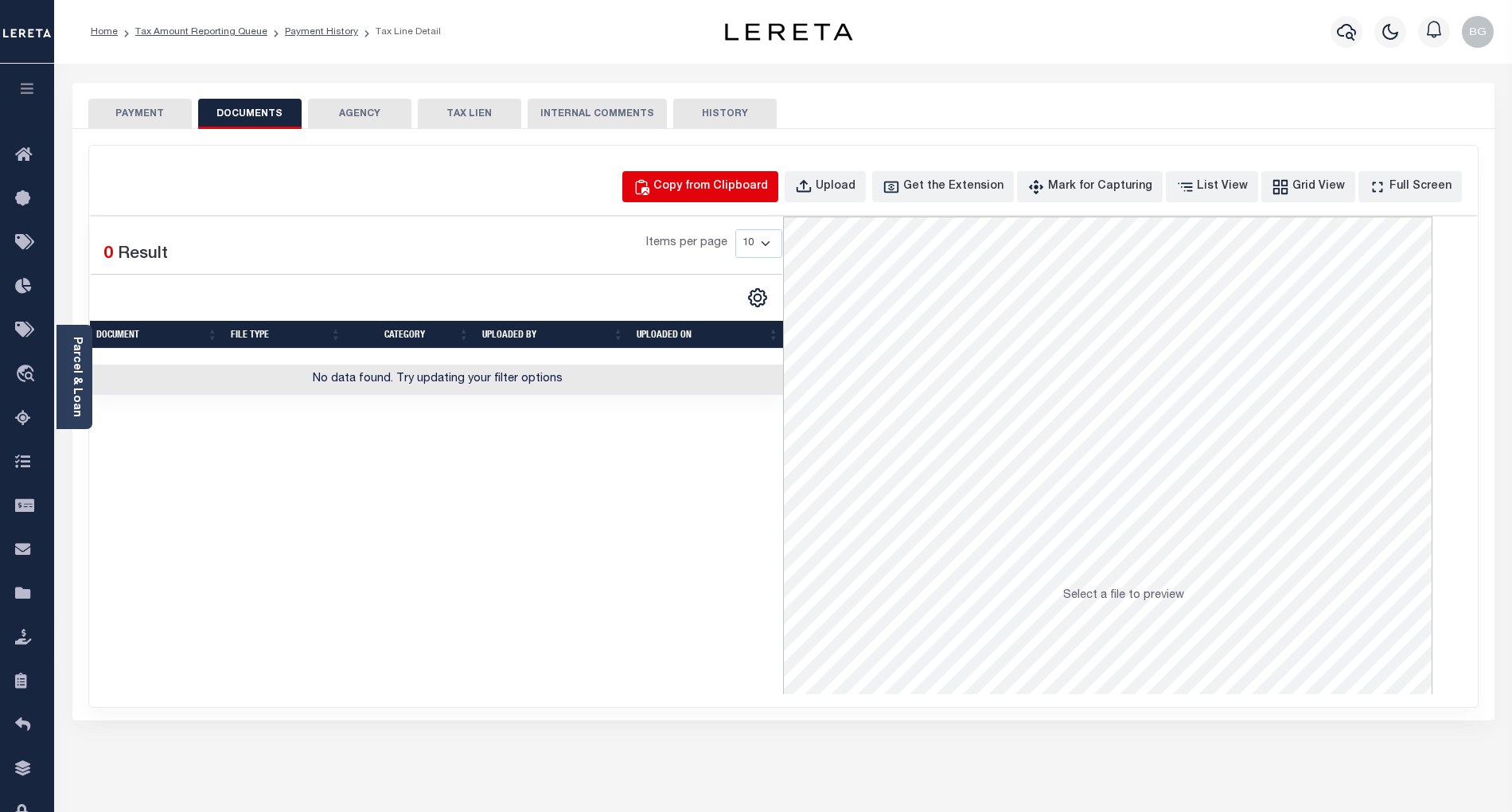
click at [751, 175] on button "Copy from Clipboard" at bounding box center [699, 186] width 156 height 31
select select "POP"
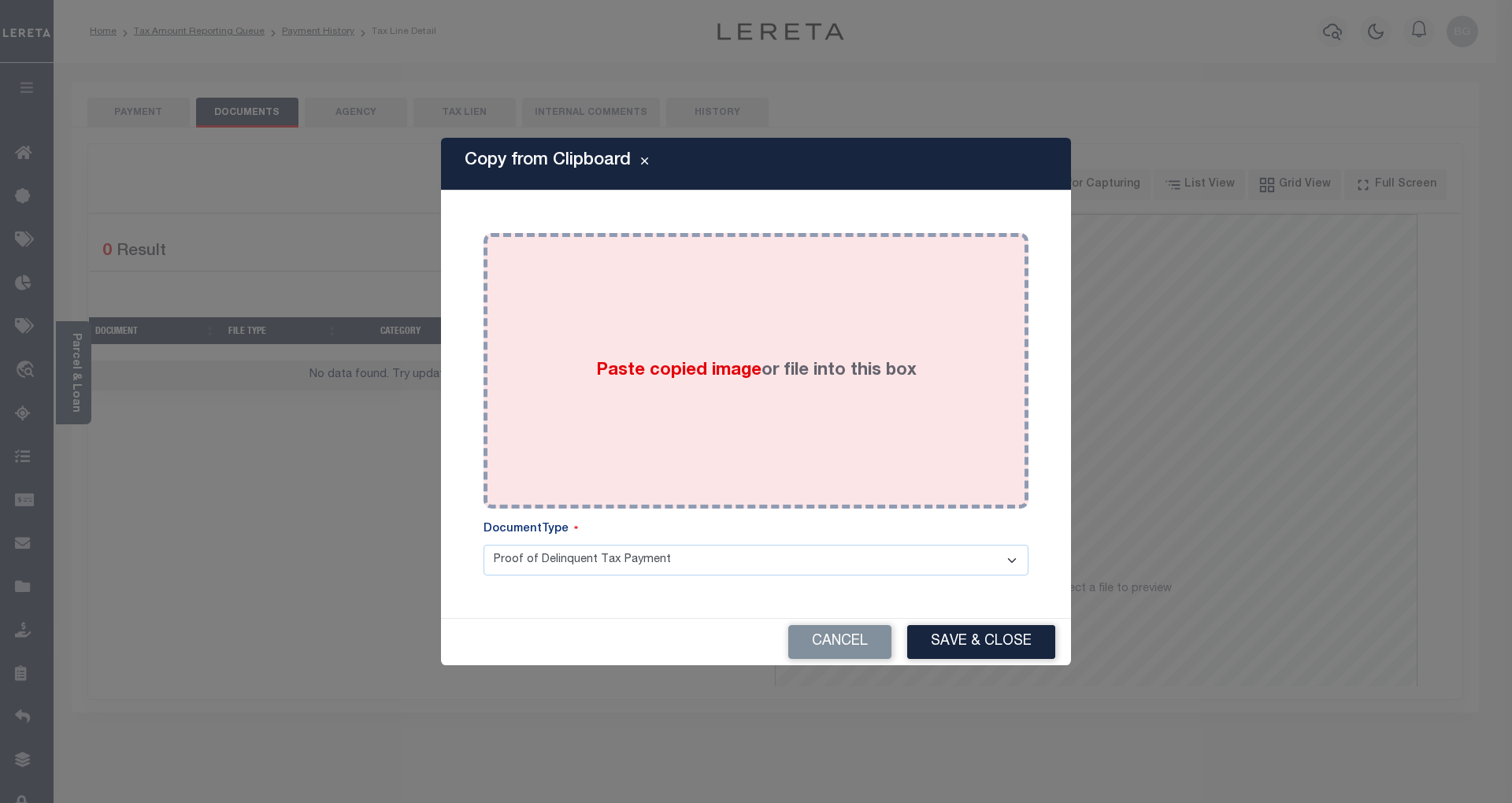
click at [717, 369] on span "Paste copied image" at bounding box center [679, 371] width 166 height 18
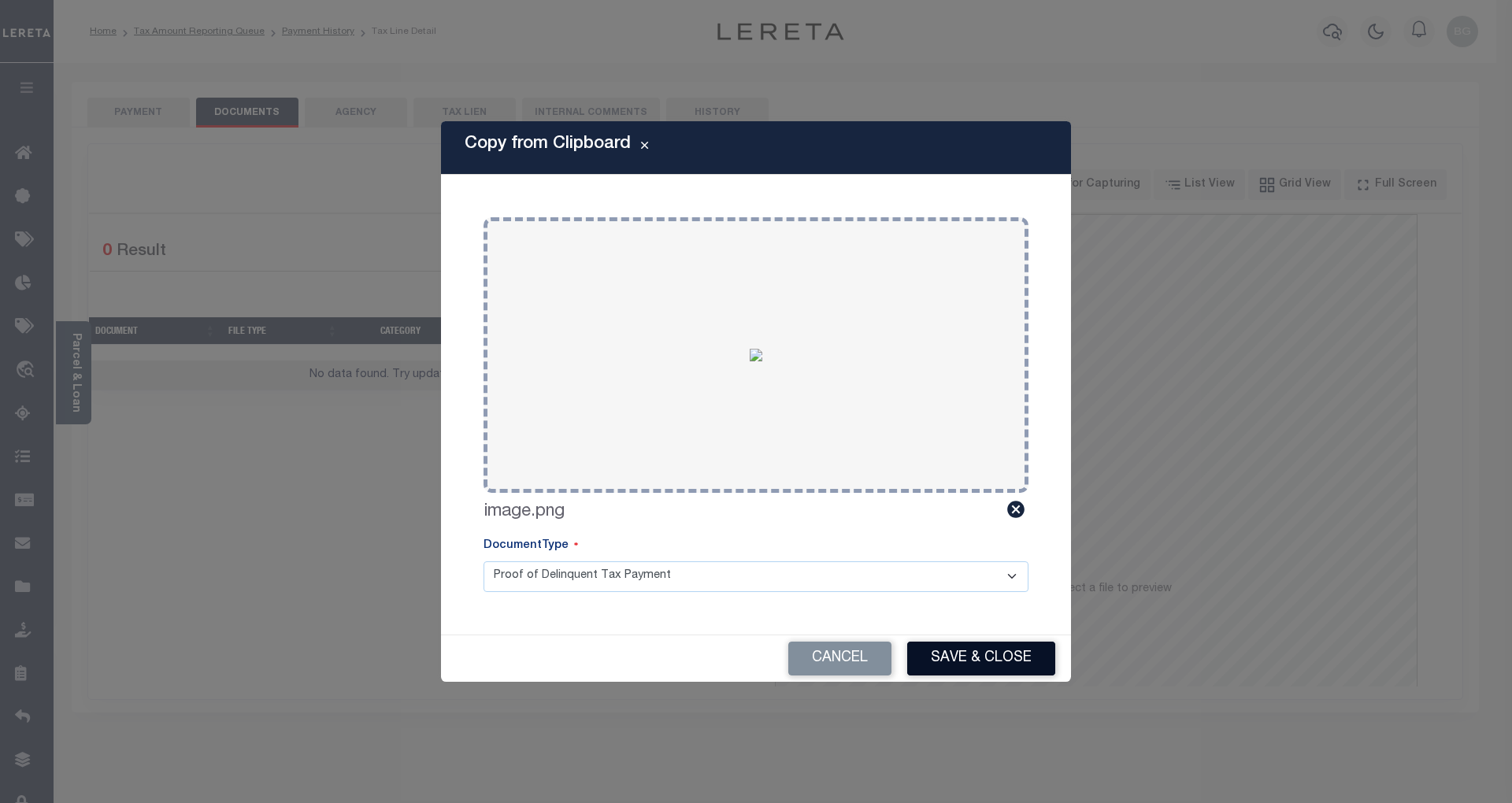
click at [999, 660] on button "Save & Close" at bounding box center [981, 659] width 148 height 33
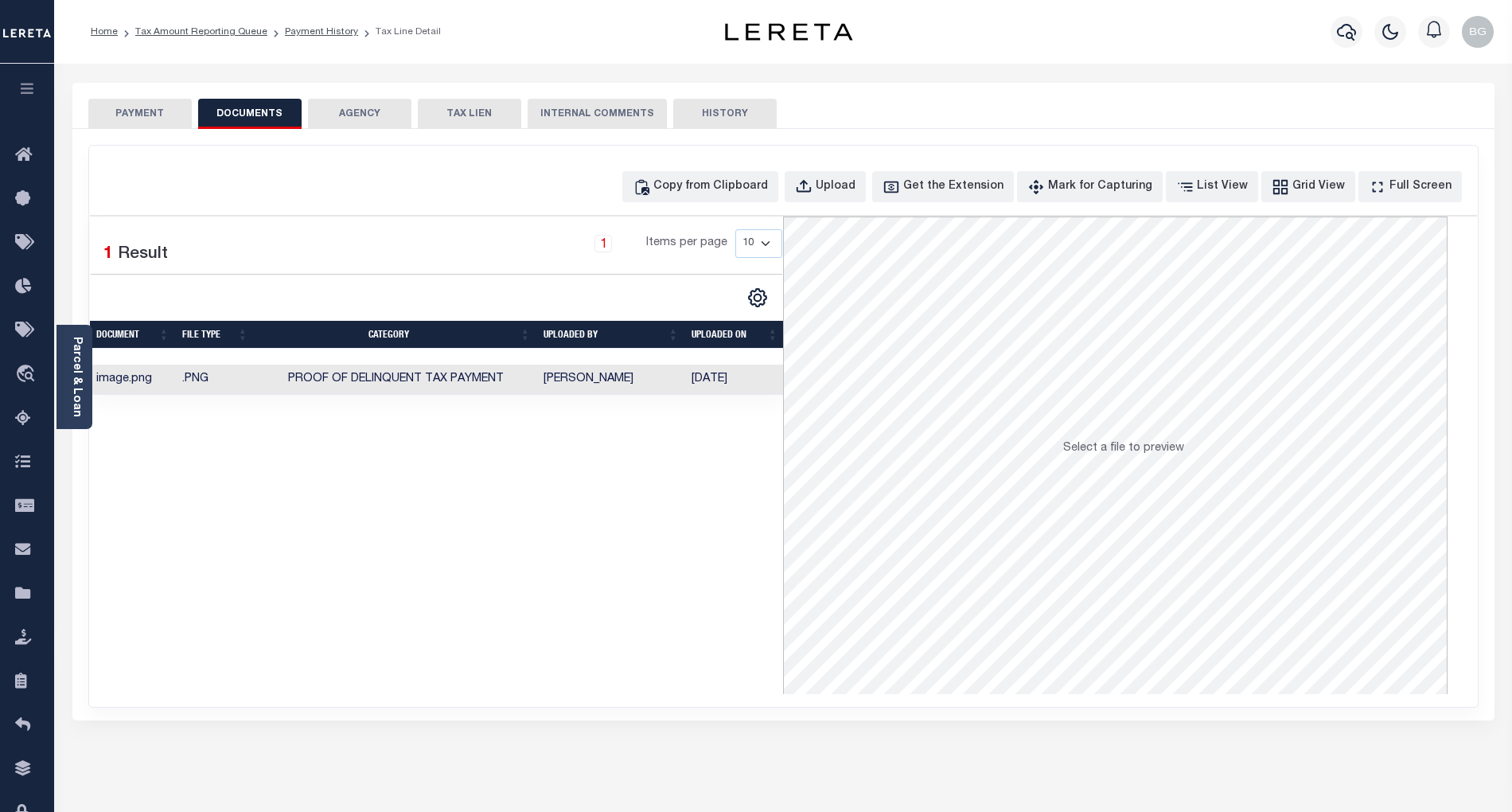
click at [145, 110] on button "PAYMENT" at bounding box center [140, 114] width 103 height 30
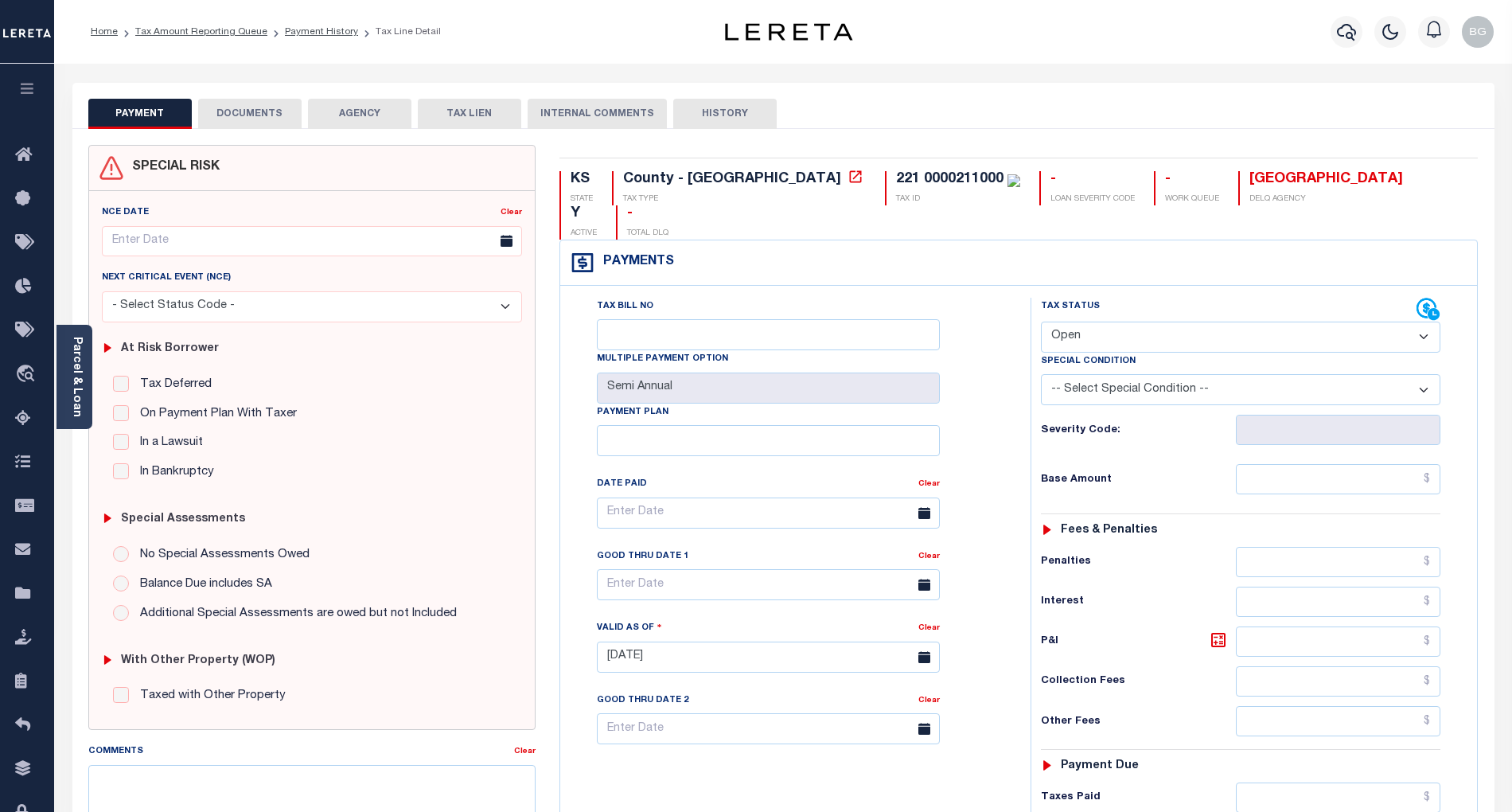
click at [1122, 321] on select "- Select Status Code - Open Due/Unpaid Paid Incomplete No Tax Due Internal Refu…" at bounding box center [1241, 337] width 400 height 31
select select "PYD"
click at [1041, 321] on select "- Select Status Code - Open Due/Unpaid Paid Incomplete No Tax Due Internal Refu…" at bounding box center [1241, 337] width 400 height 31
type input "[DATE]"
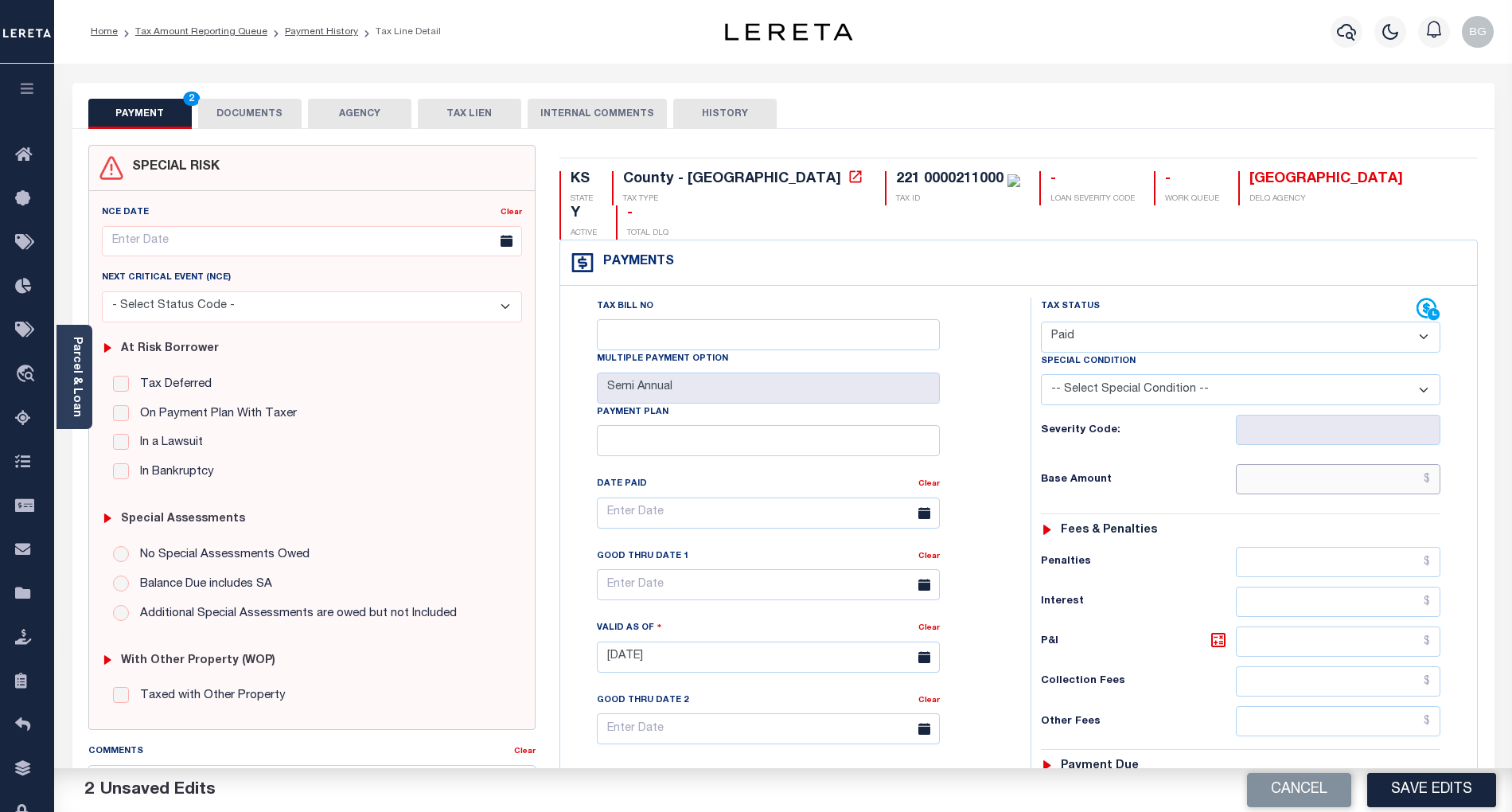
click at [1350, 464] on input "text" at bounding box center [1338, 479] width 206 height 30
paste input "1,760.21"
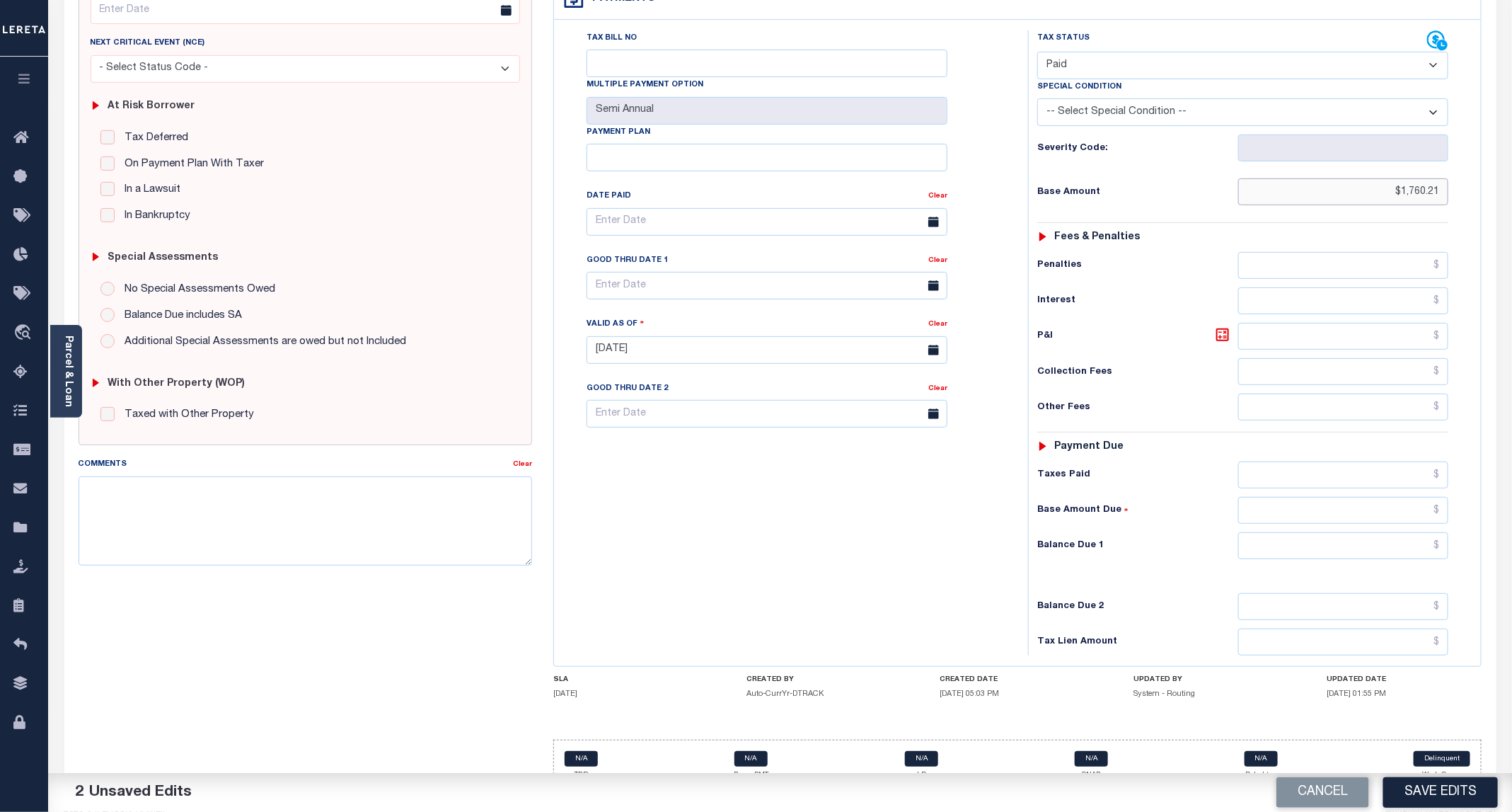
scroll to position [212, 0]
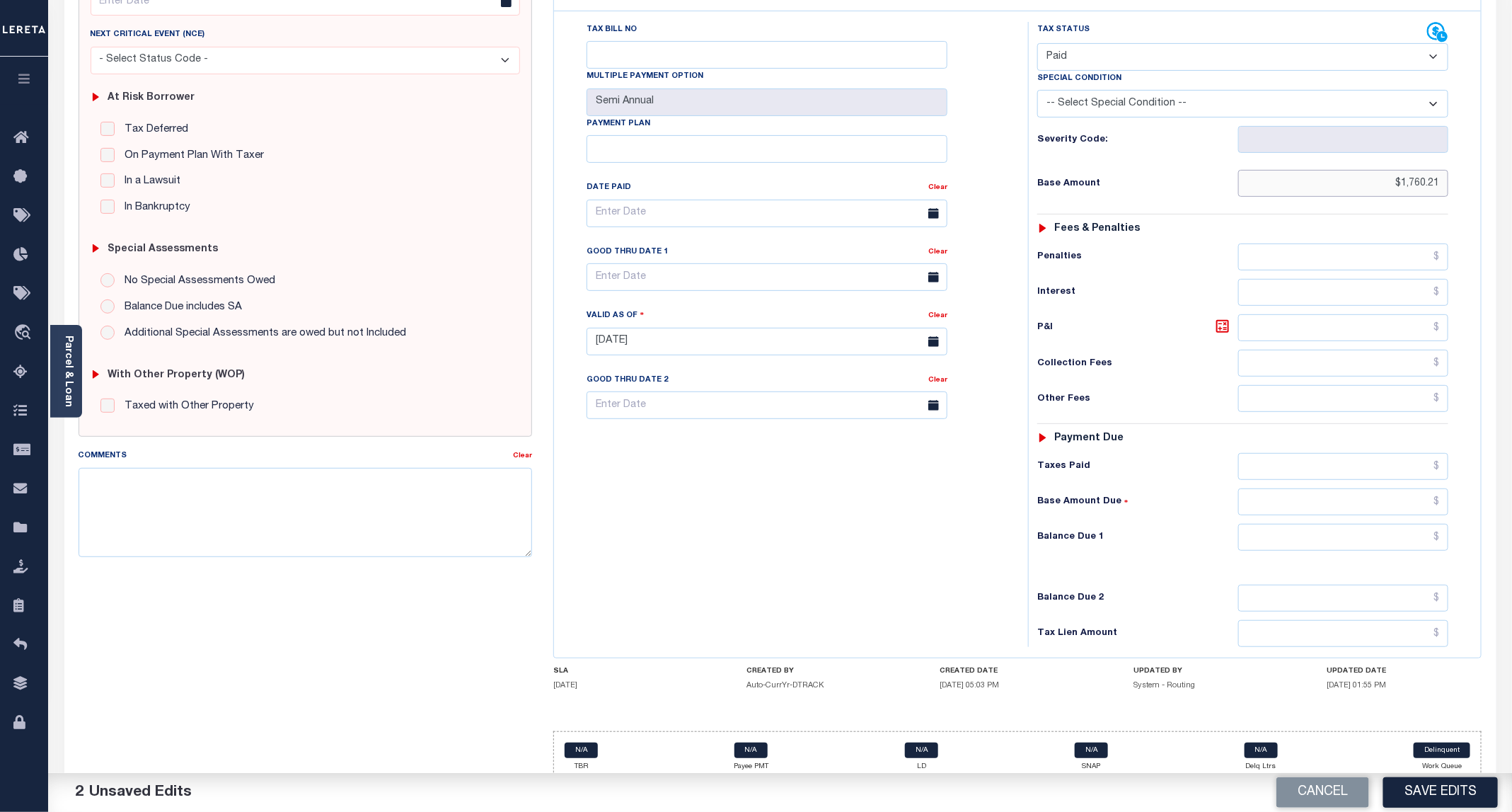
type input "$1,760.21"
click at [1344, 550] on input "text" at bounding box center [1343, 537] width 210 height 27
type input "$0.00"
click at [1026, 540] on div "Tax Status Status" at bounding box center [1247, 335] width 460 height 625
click at [1344, 721] on button "Save Edits" at bounding box center [1441, 792] width 115 height 30
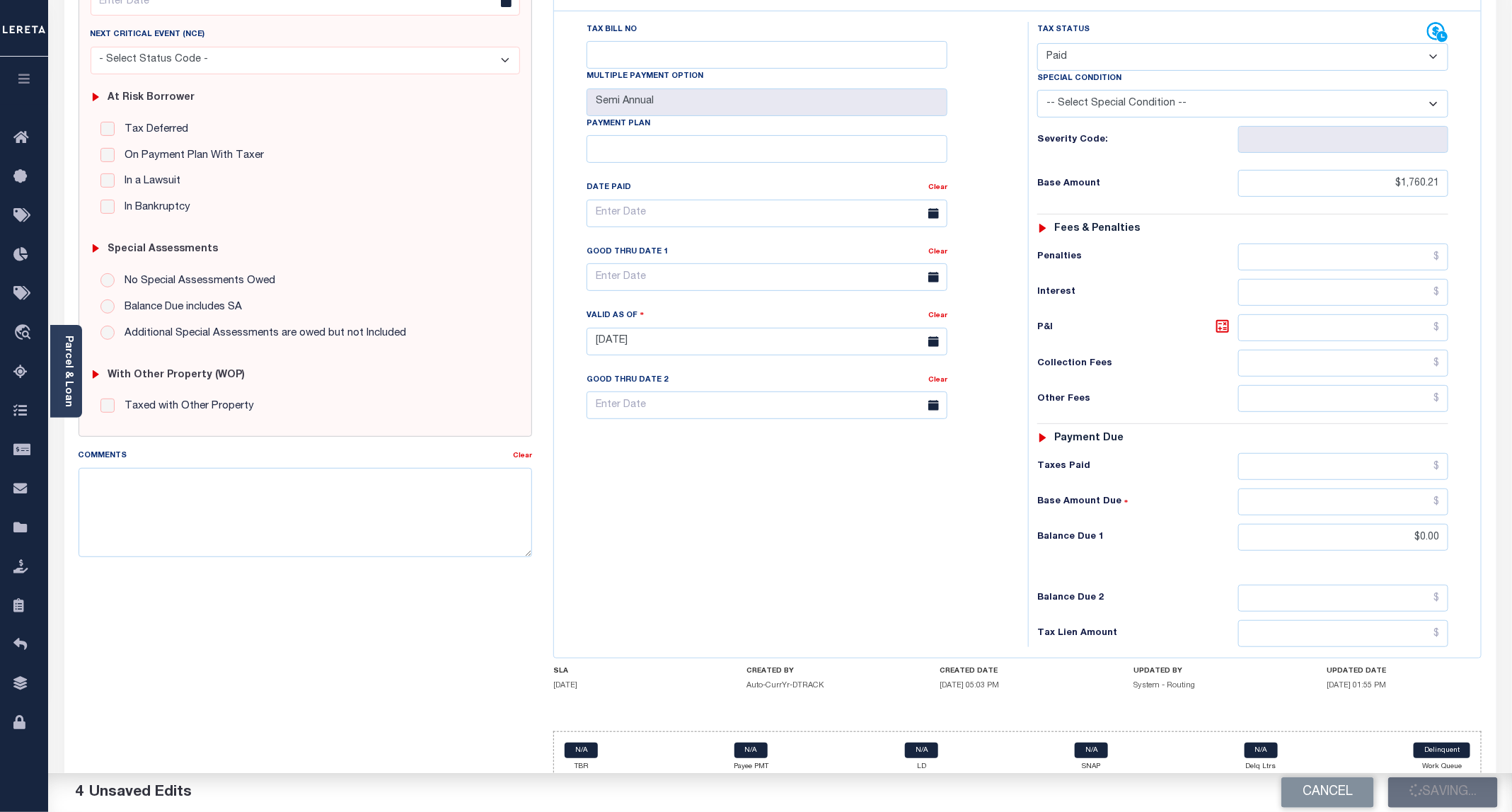
checkbox input "false"
type input "$1,760.21"
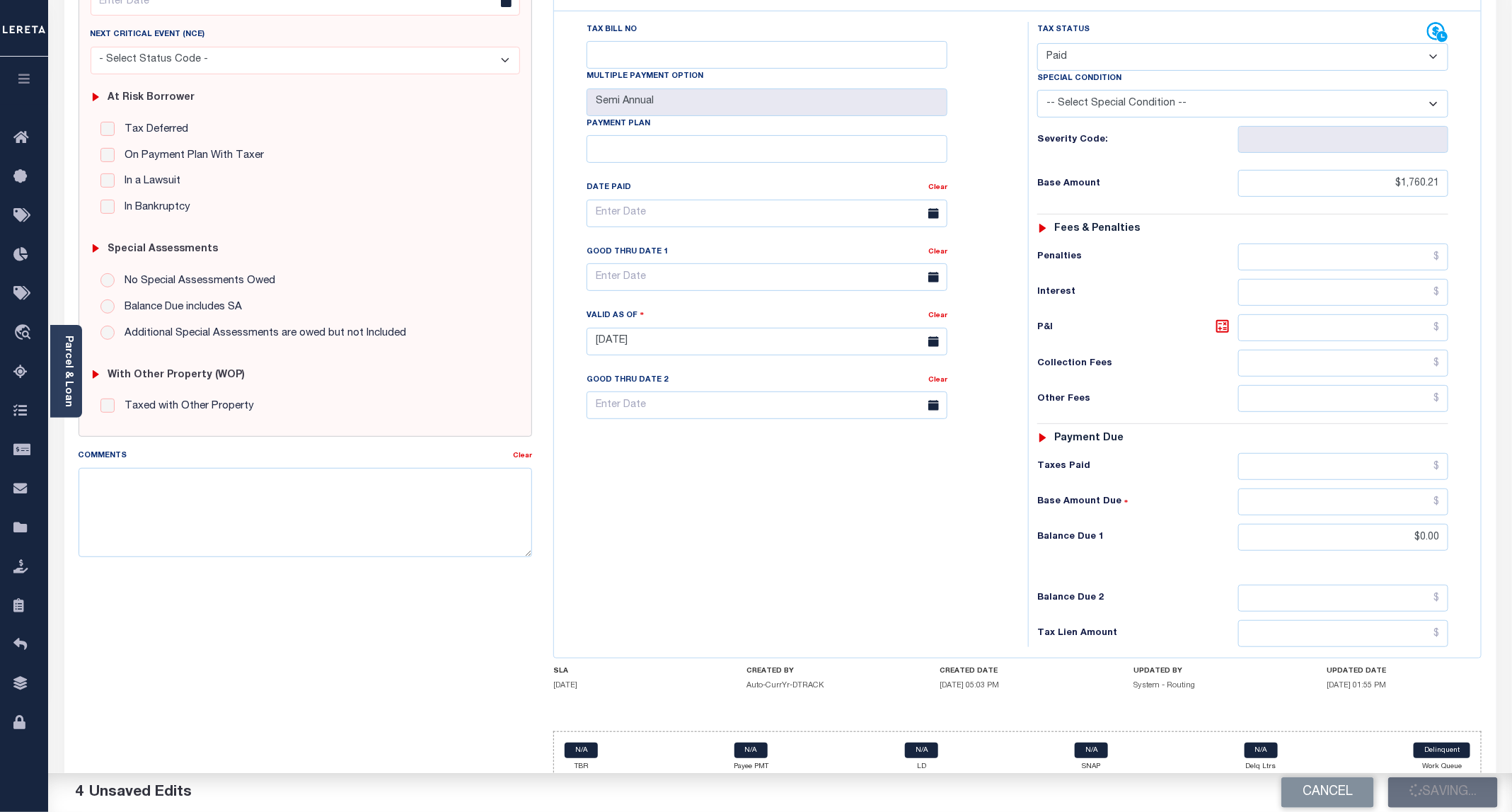
type input "$0"
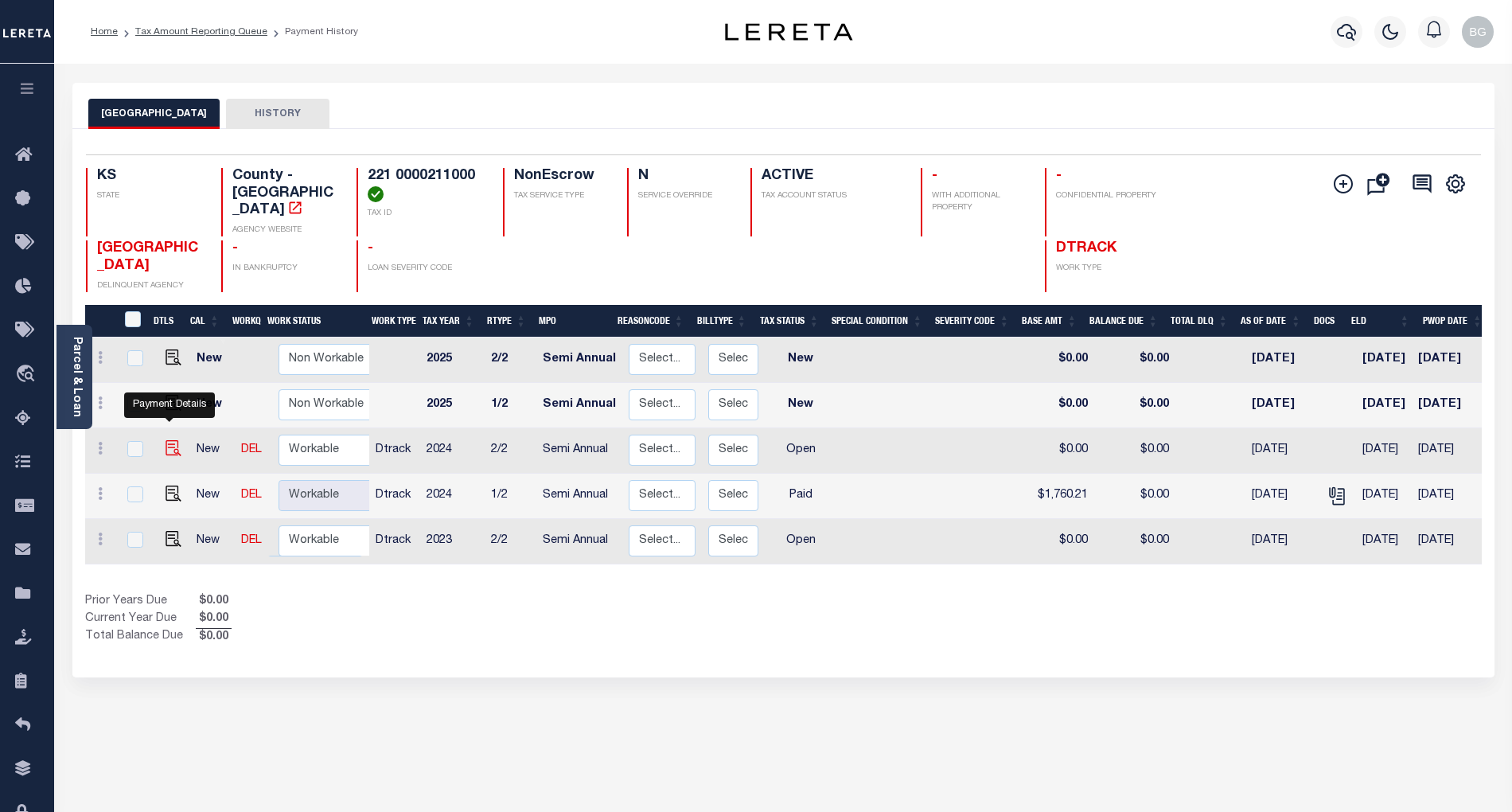
click at [172, 441] on img "" at bounding box center [174, 449] width 16 height 16
checkbox input "true"
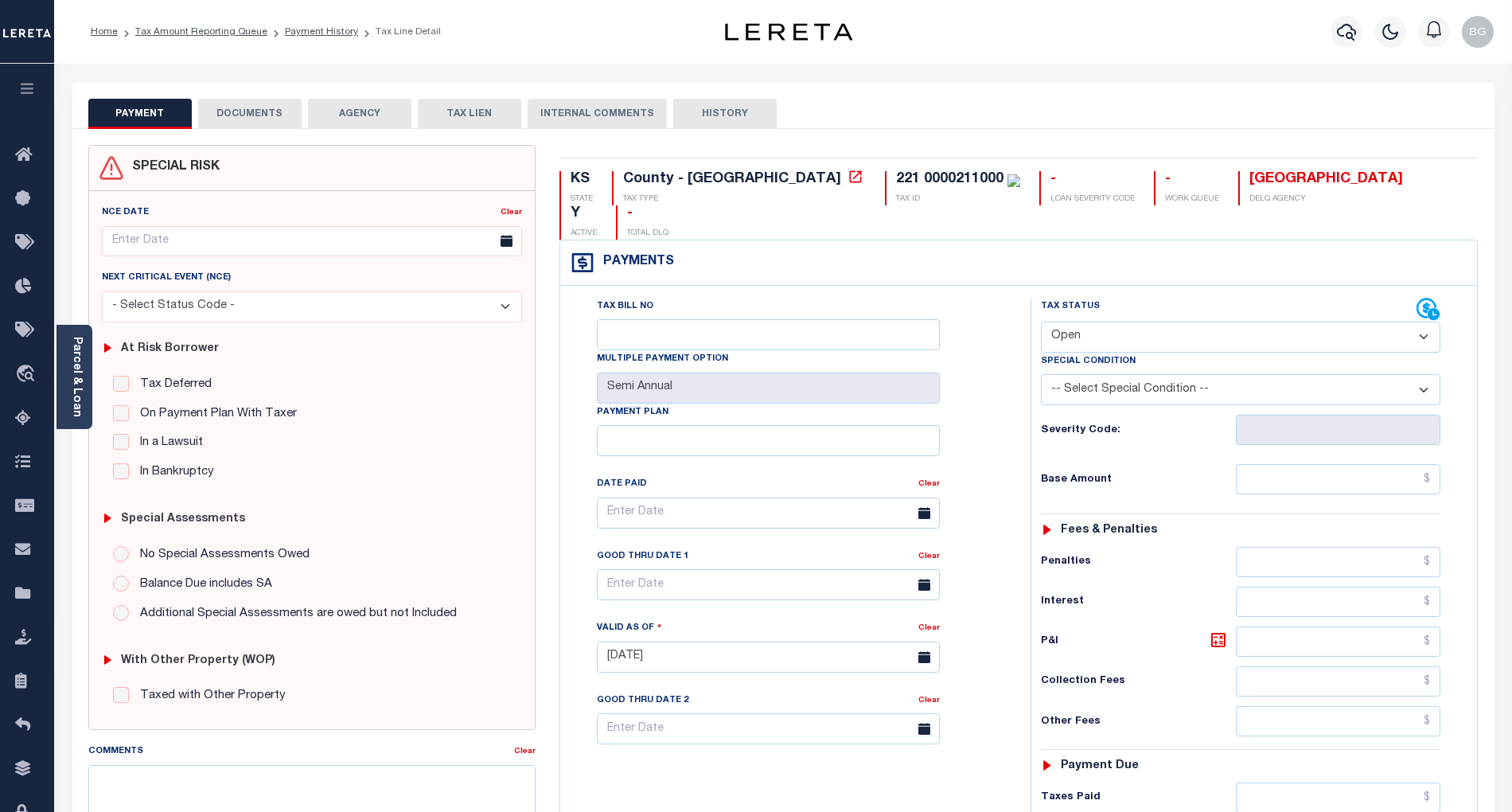
drag, startPoint x: 1119, startPoint y: 299, endPoint x: 1119, endPoint y: 319, distance: 20.0
click at [1119, 321] on select "- Select Status Code - Open Due/Unpaid Paid Incomplete No Tax Due Internal Refu…" at bounding box center [1241, 337] width 400 height 31
select select "PYD"
click at [1041, 321] on select "- Select Status Code - Open Due/Unpaid Paid Incomplete No Tax Due Internal Refu…" at bounding box center [1241, 337] width 400 height 31
type input "[DATE]"
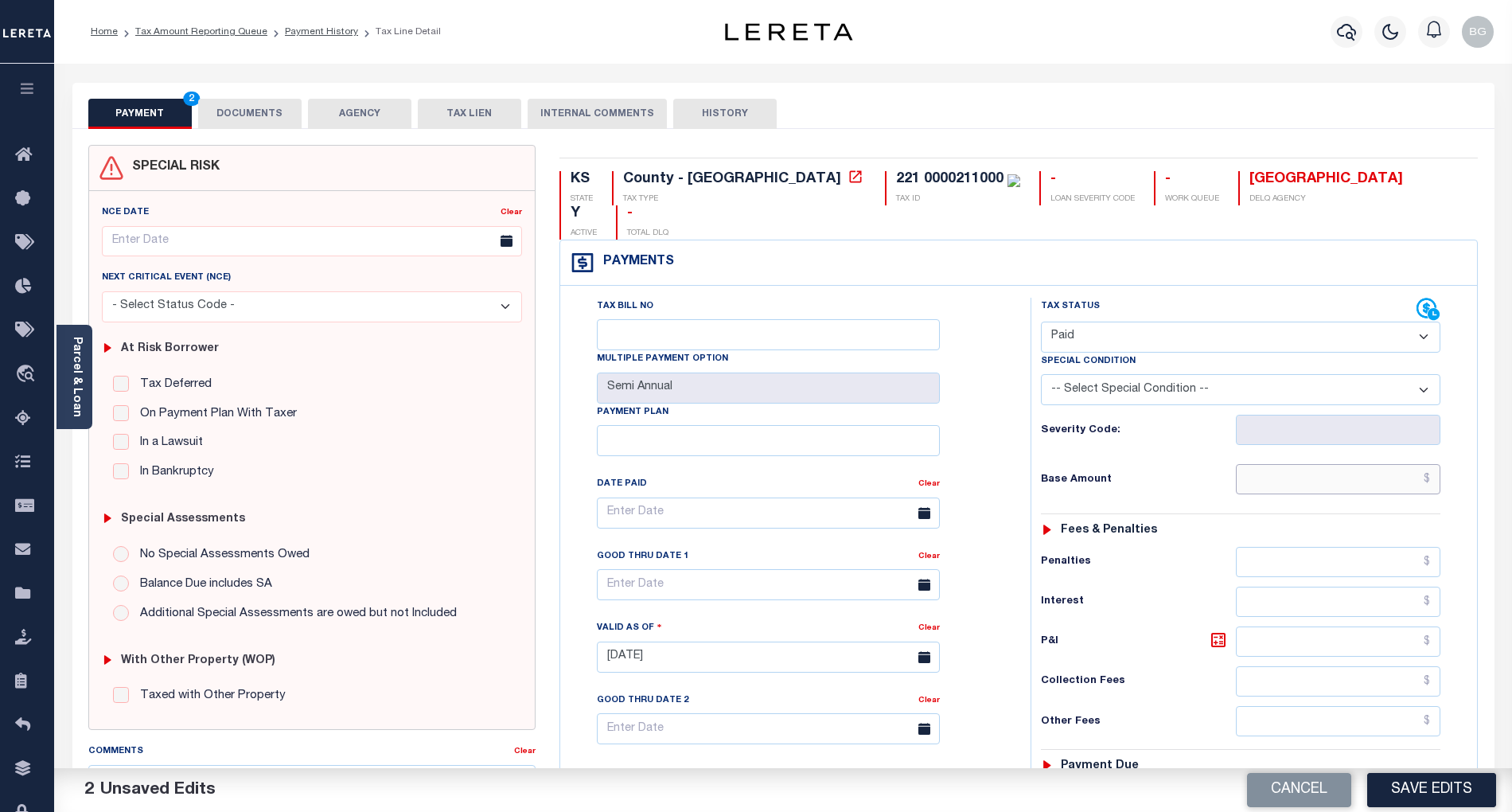
click at [1408, 464] on input "text" at bounding box center [1338, 479] width 206 height 30
paste input "1,760.21"
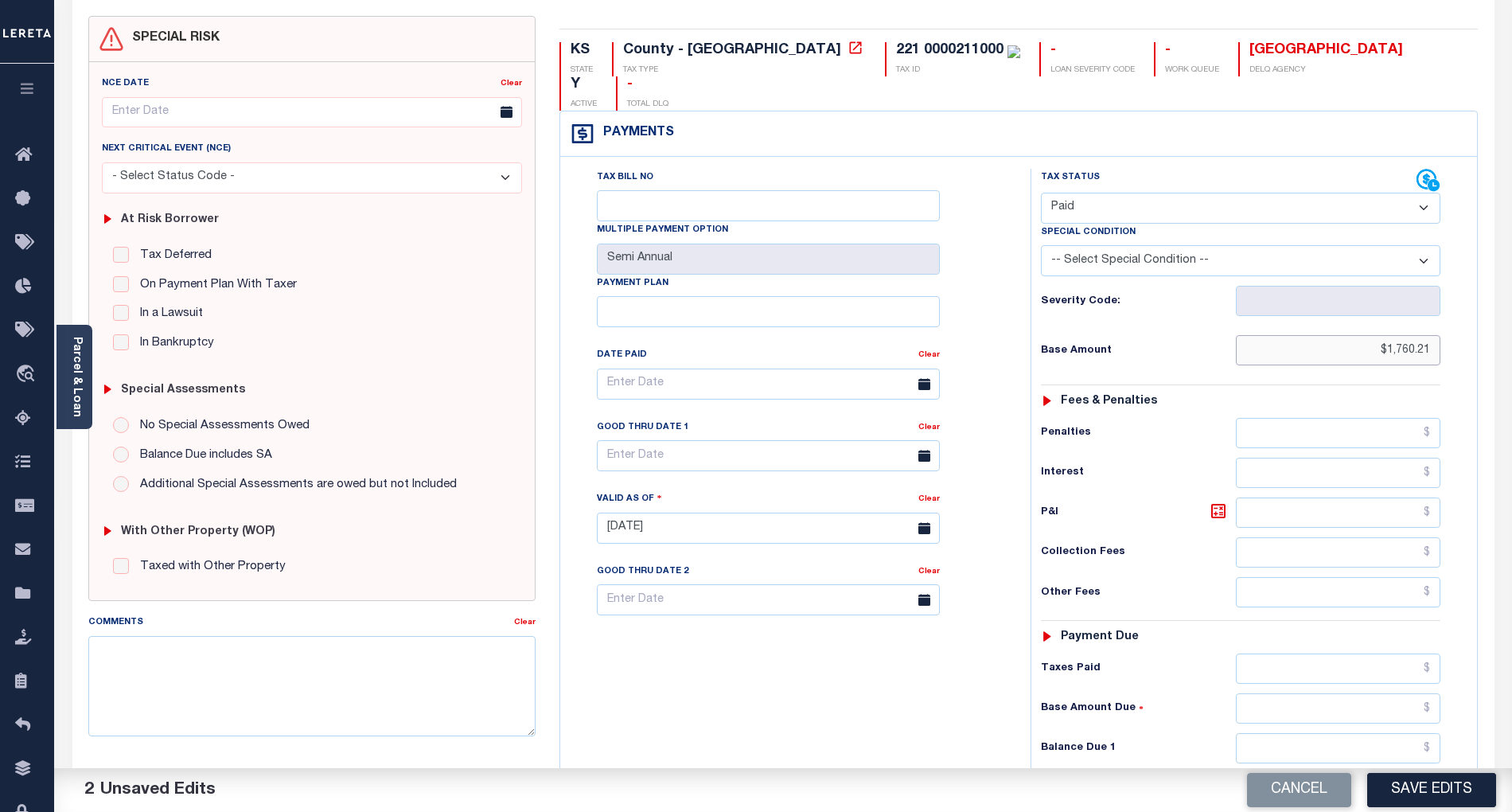
scroll to position [212, 0]
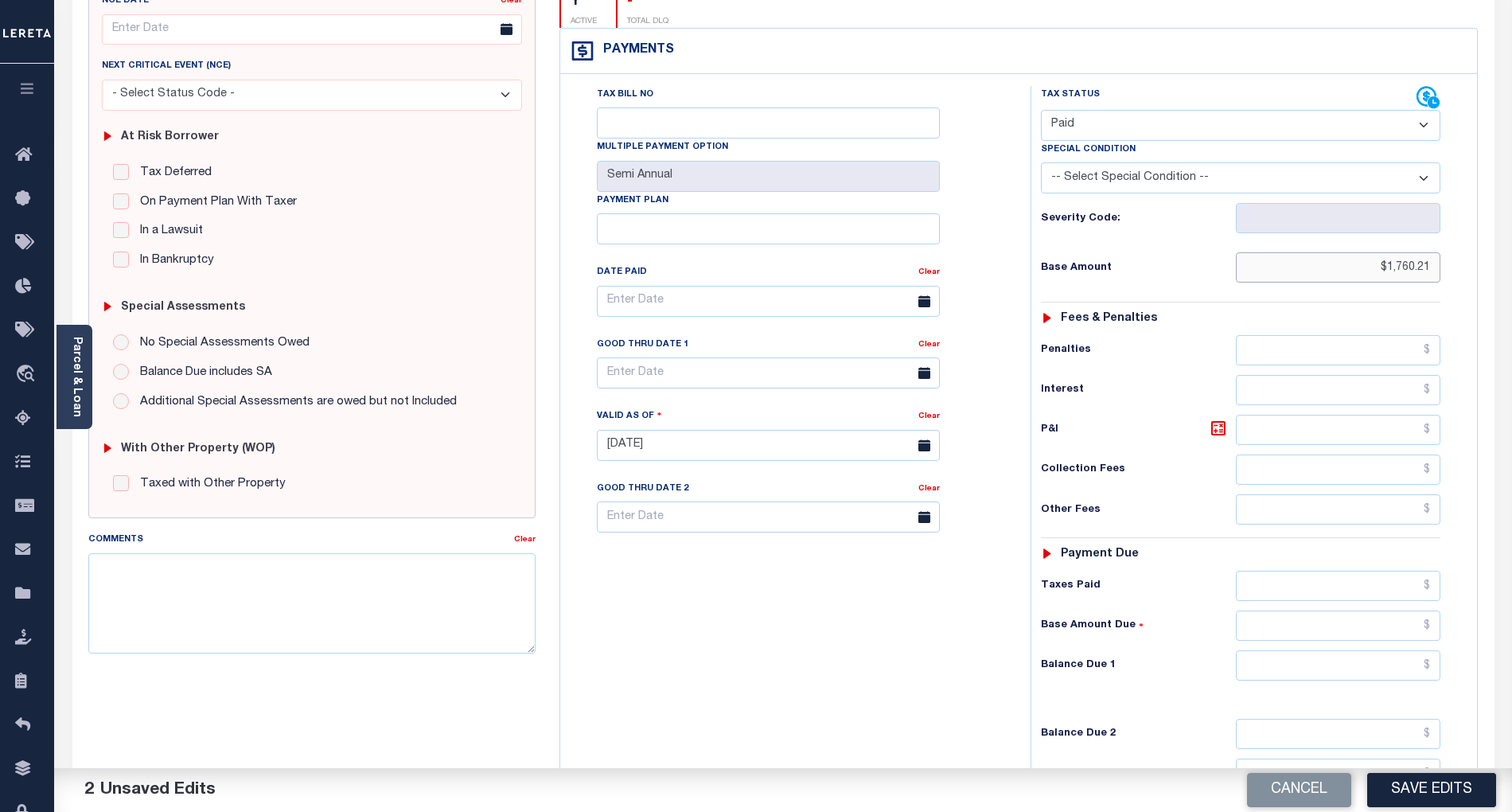
type input "$1,760.21"
click at [1418, 651] on input "text" at bounding box center [1338, 666] width 206 height 30
type input "$0.00"
click at [886, 606] on div "Tax Bill No Multiple Payment Option Semi Annual Payment Plan Clear" at bounding box center [791, 438] width 455 height 703
click at [1457, 787] on button "Save Edits" at bounding box center [1432, 791] width 129 height 34
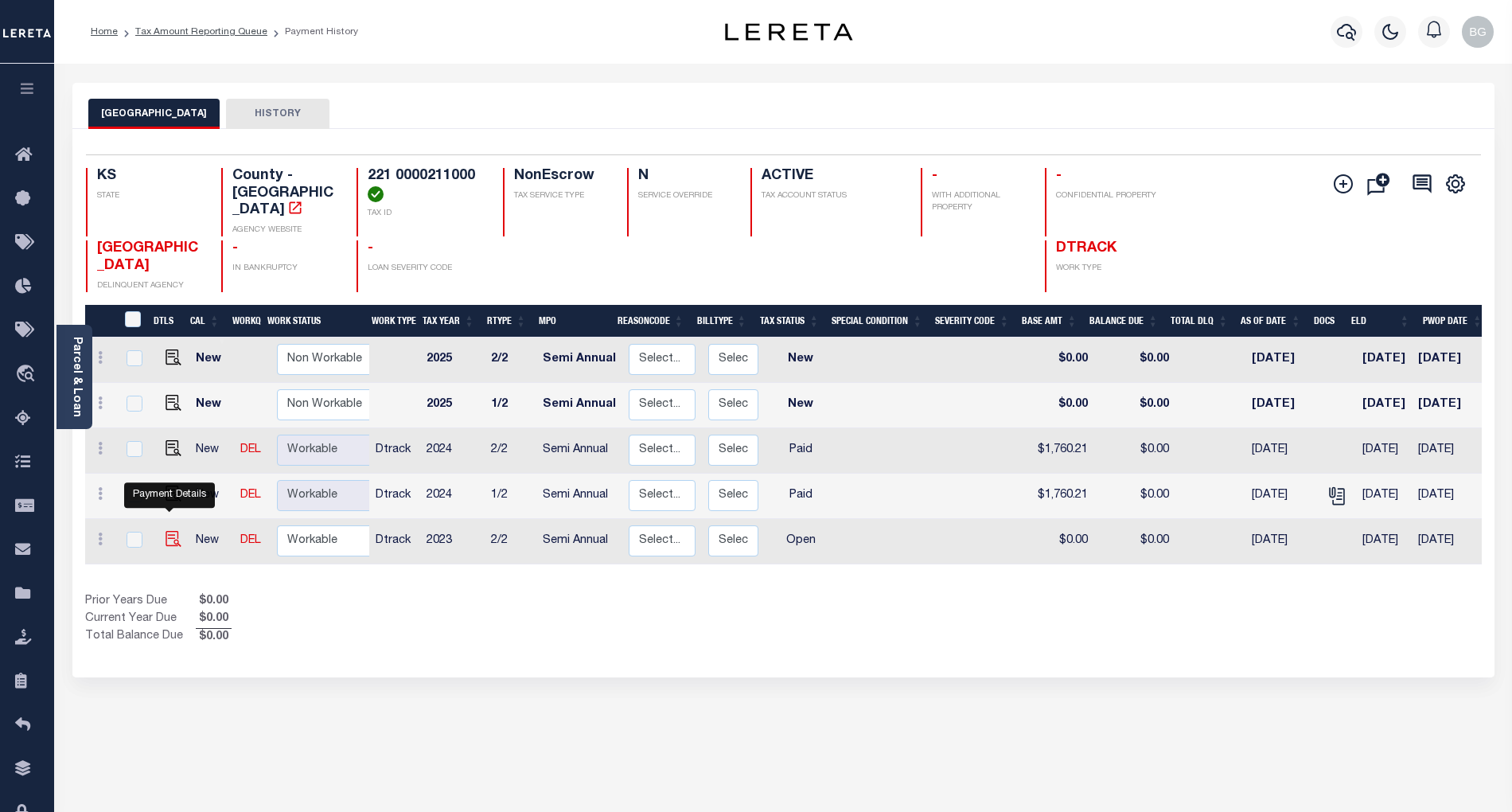
click at [166, 532] on img "" at bounding box center [174, 540] width 16 height 16
checkbox input "true"
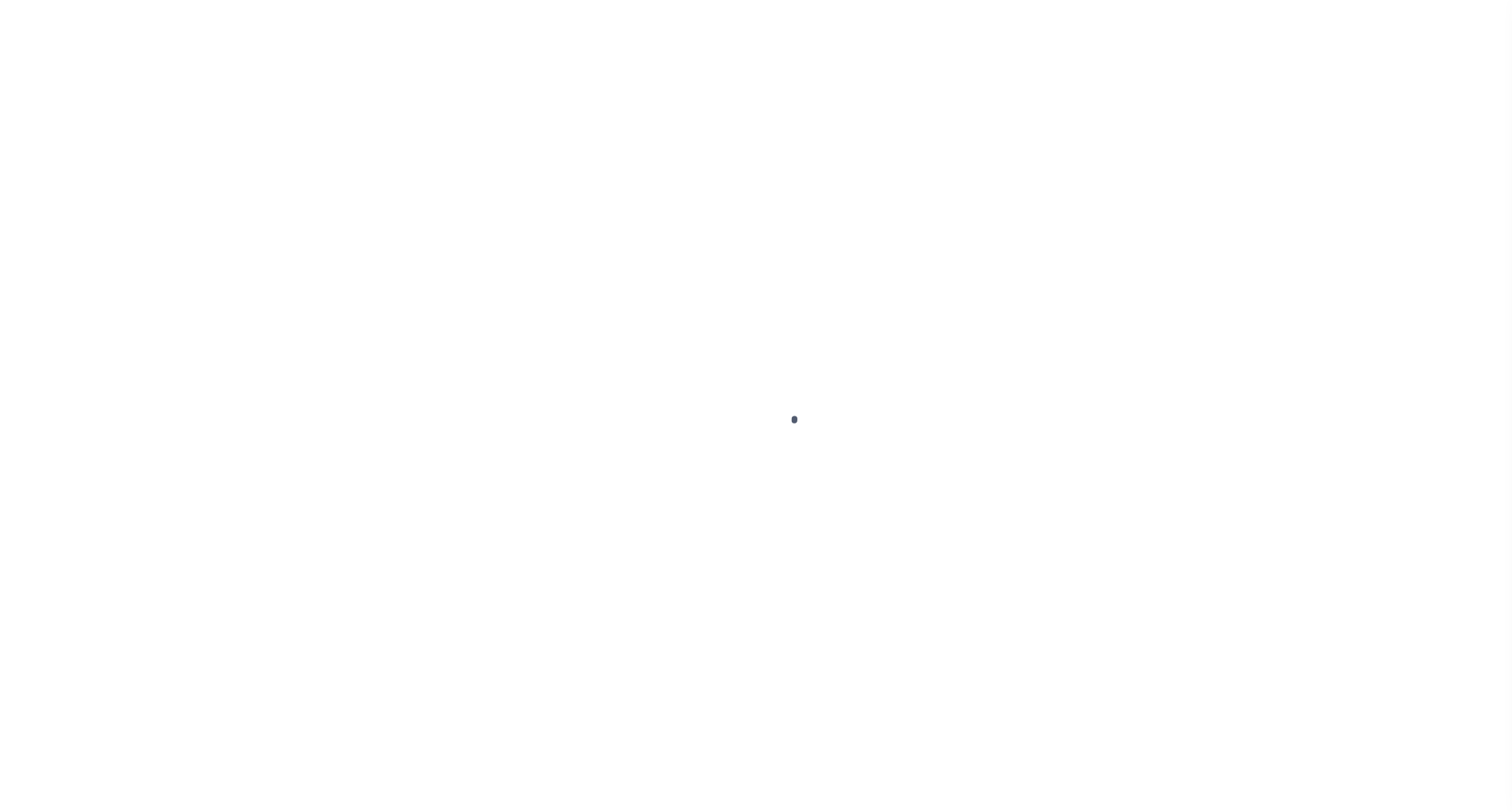
select select "OP2"
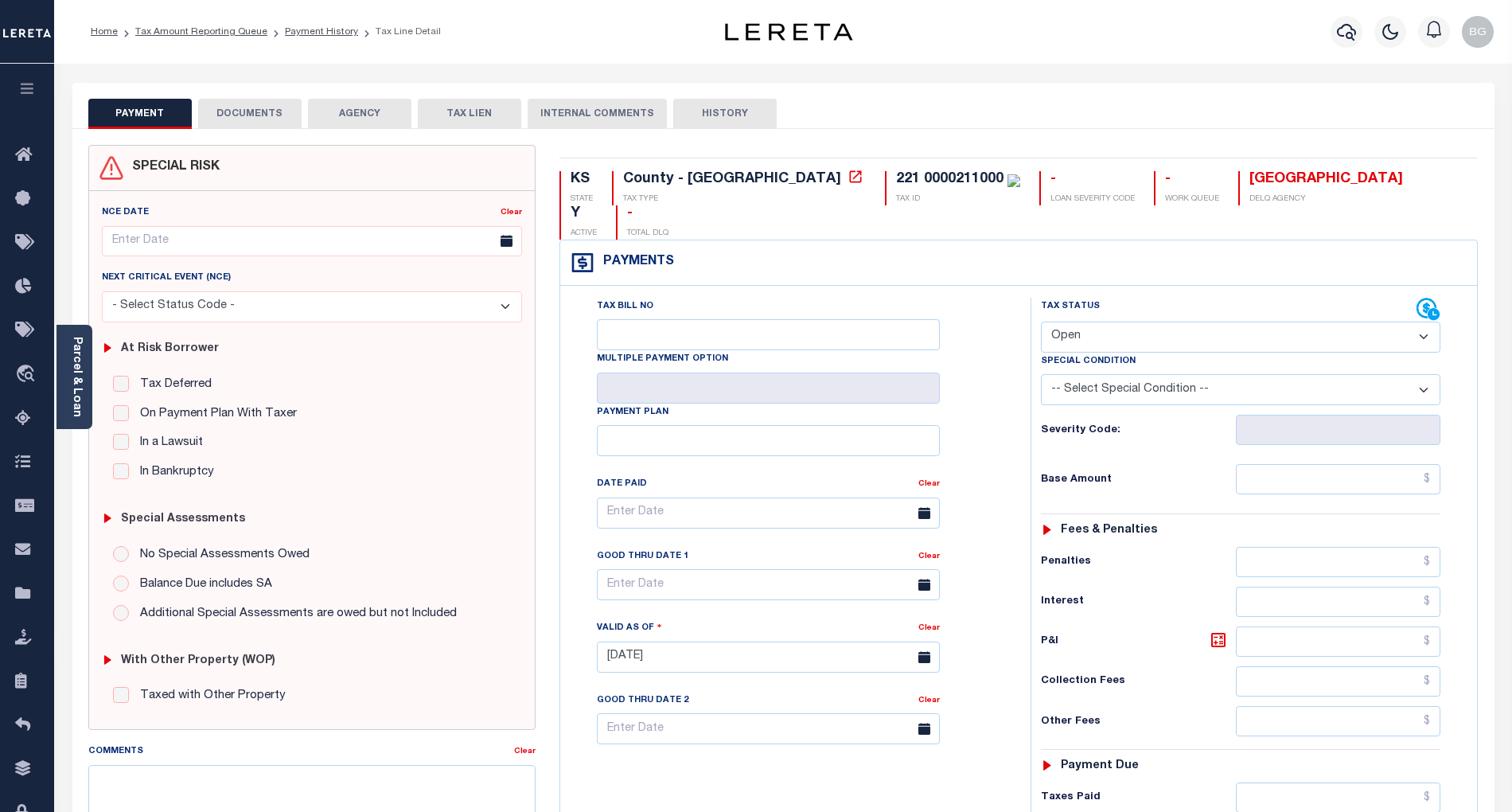
click at [253, 118] on button "DOCUMENTS" at bounding box center [250, 114] width 103 height 30
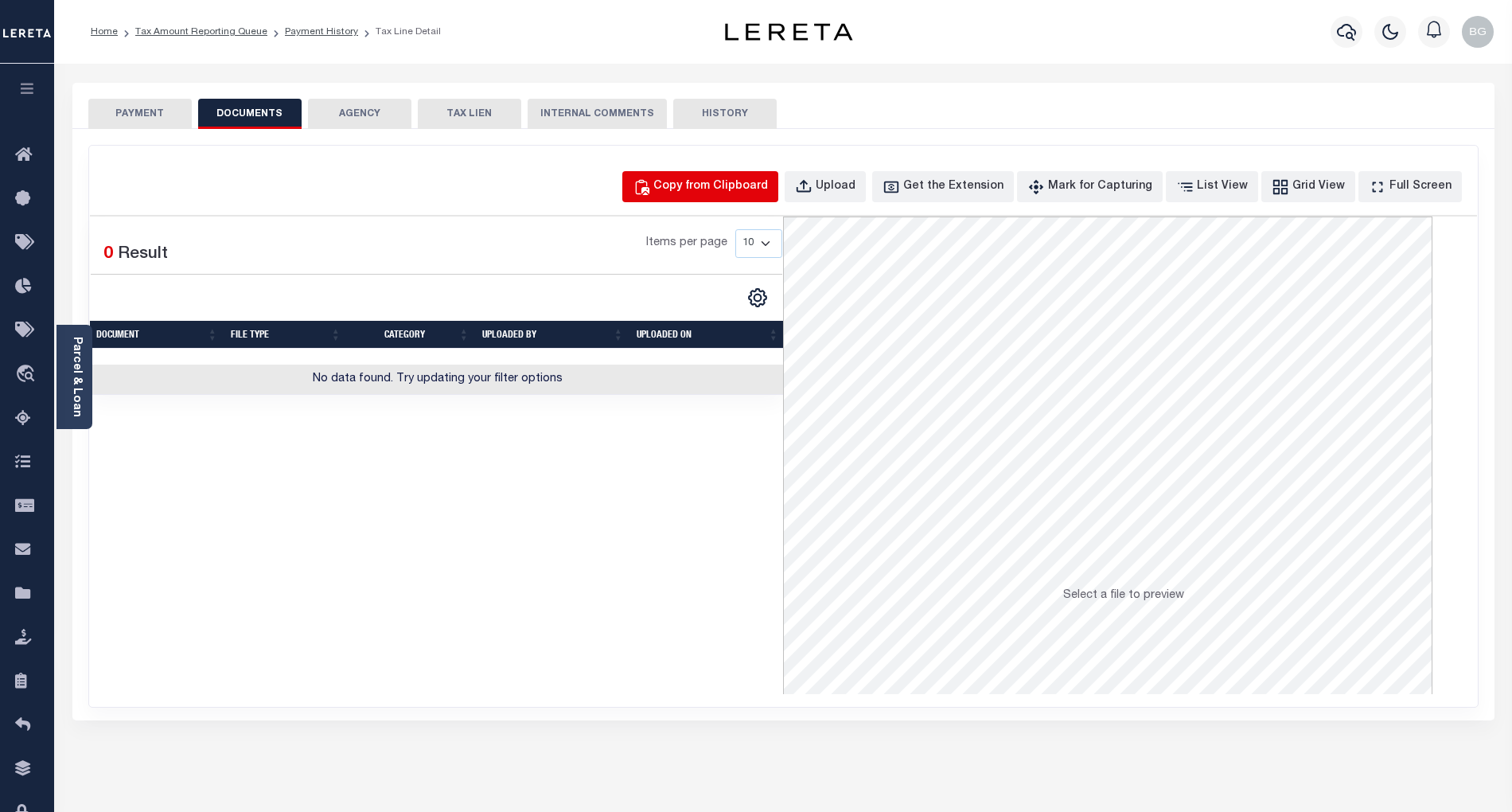
click at [743, 191] on div "Copy from Clipboard" at bounding box center [710, 187] width 115 height 18
select select "POP"
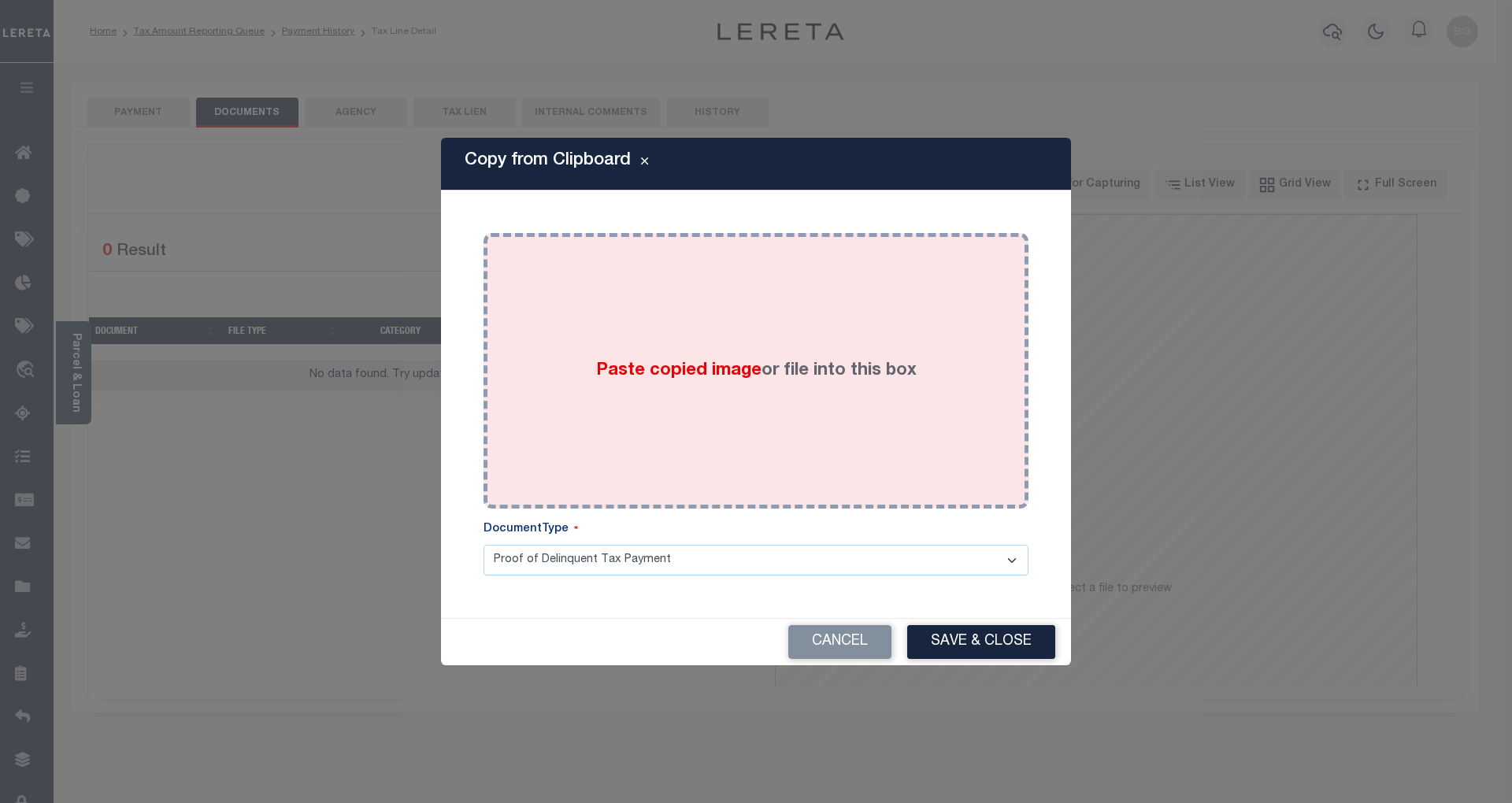
click at [707, 363] on span "Paste copied image" at bounding box center [679, 371] width 166 height 18
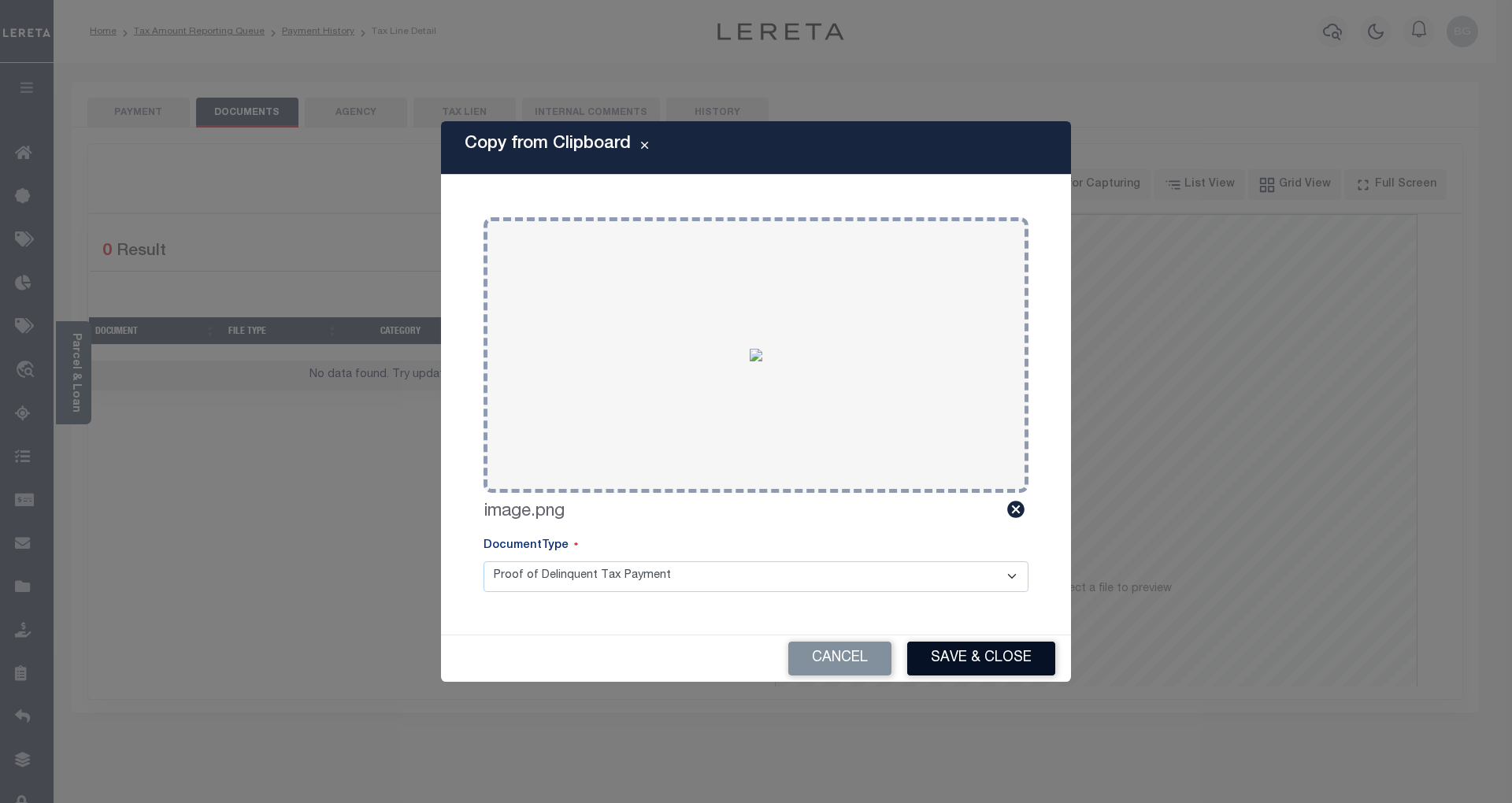
click at [1003, 657] on button "Save & Close" at bounding box center [981, 659] width 148 height 33
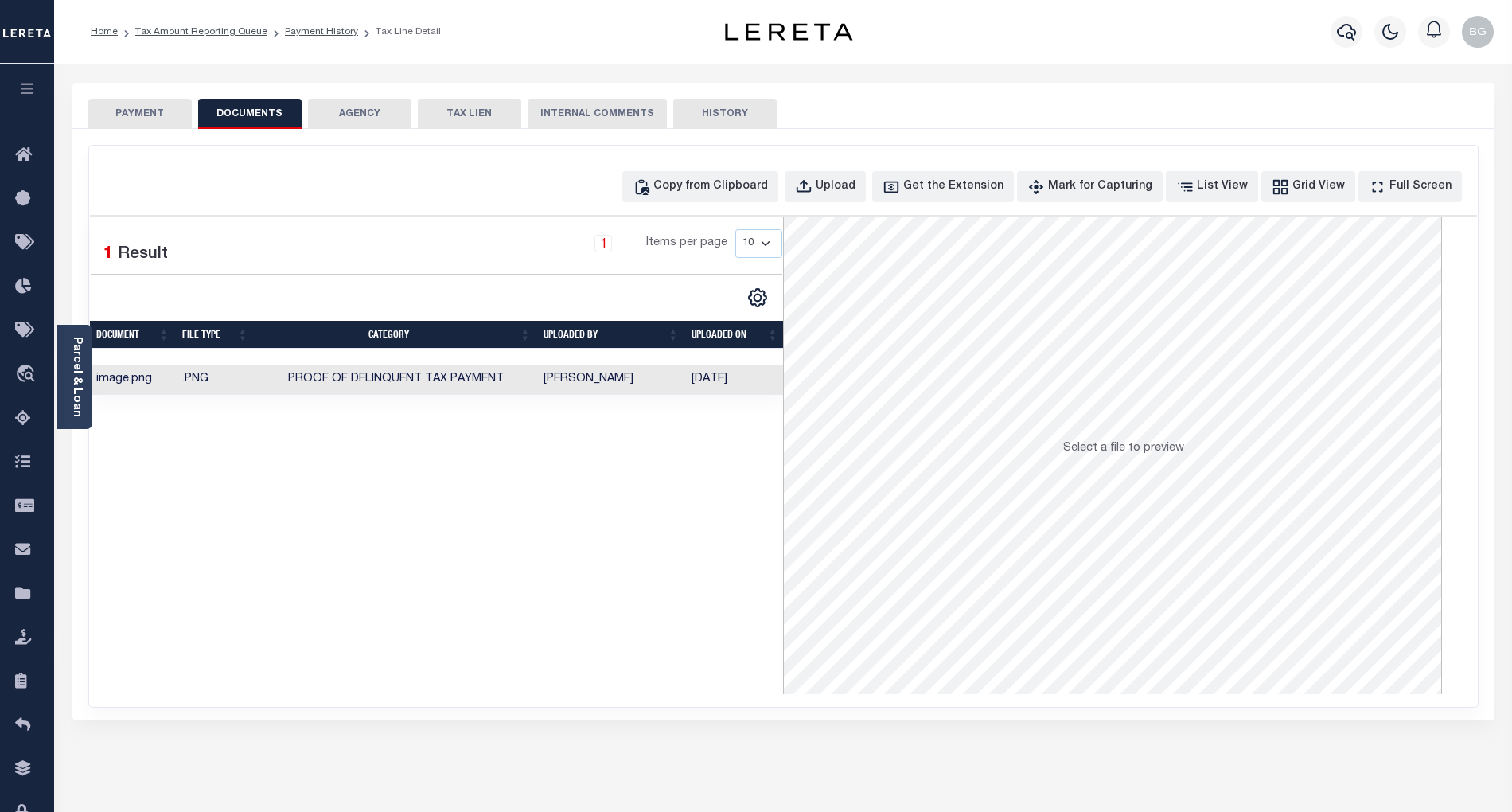
click at [147, 112] on button "PAYMENT" at bounding box center [140, 114] width 103 height 30
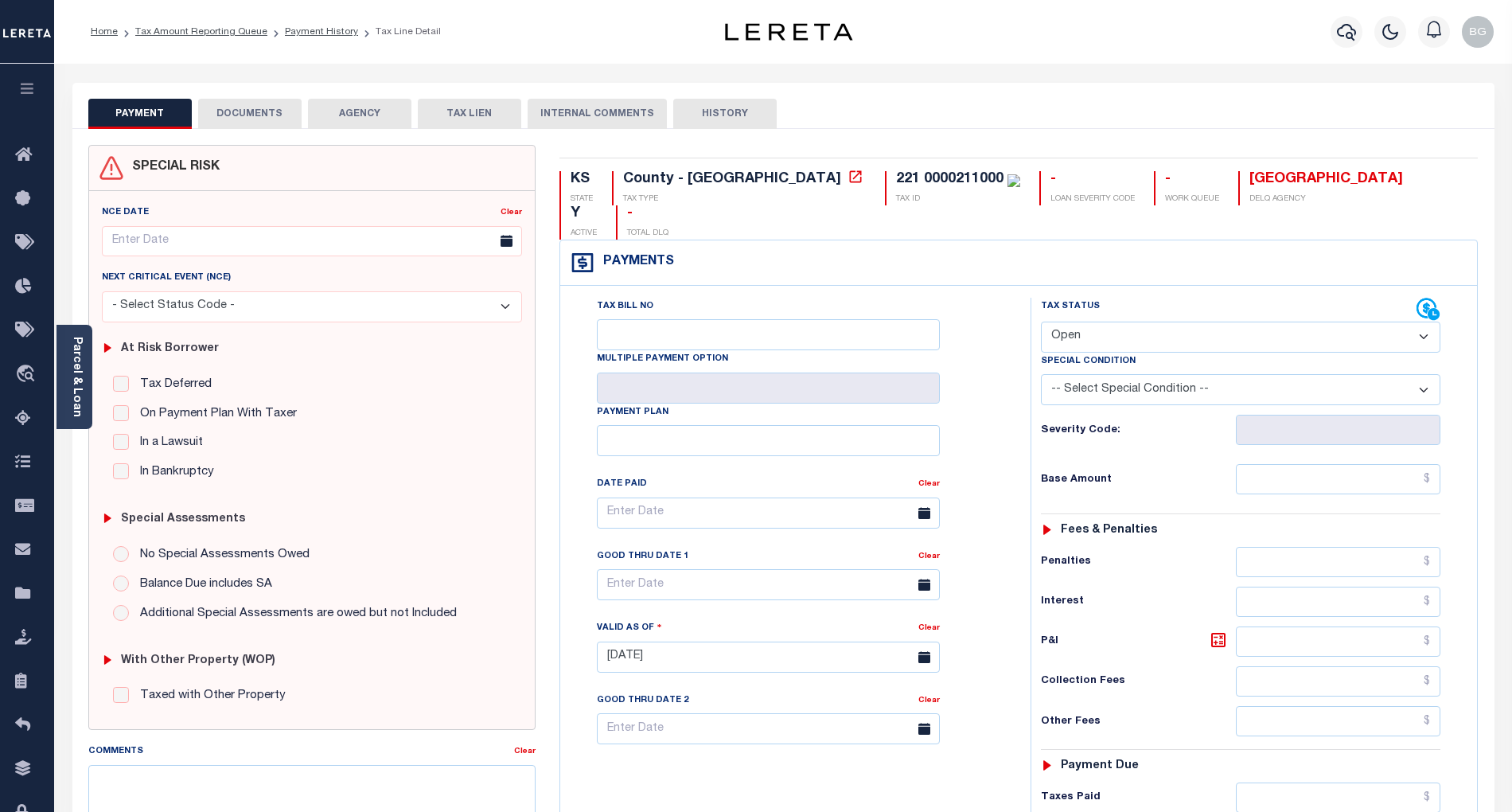
click at [1088, 321] on select "- Select Status Code - Open Due/Unpaid Paid Incomplete No Tax Due Internal Refu…" at bounding box center [1241, 337] width 400 height 31
select select "PYD"
click at [1041, 321] on select "- Select Status Code - Open Due/Unpaid Paid Incomplete No Tax Due Internal Refu…" at bounding box center [1241, 337] width 400 height 31
type input "[DATE]"
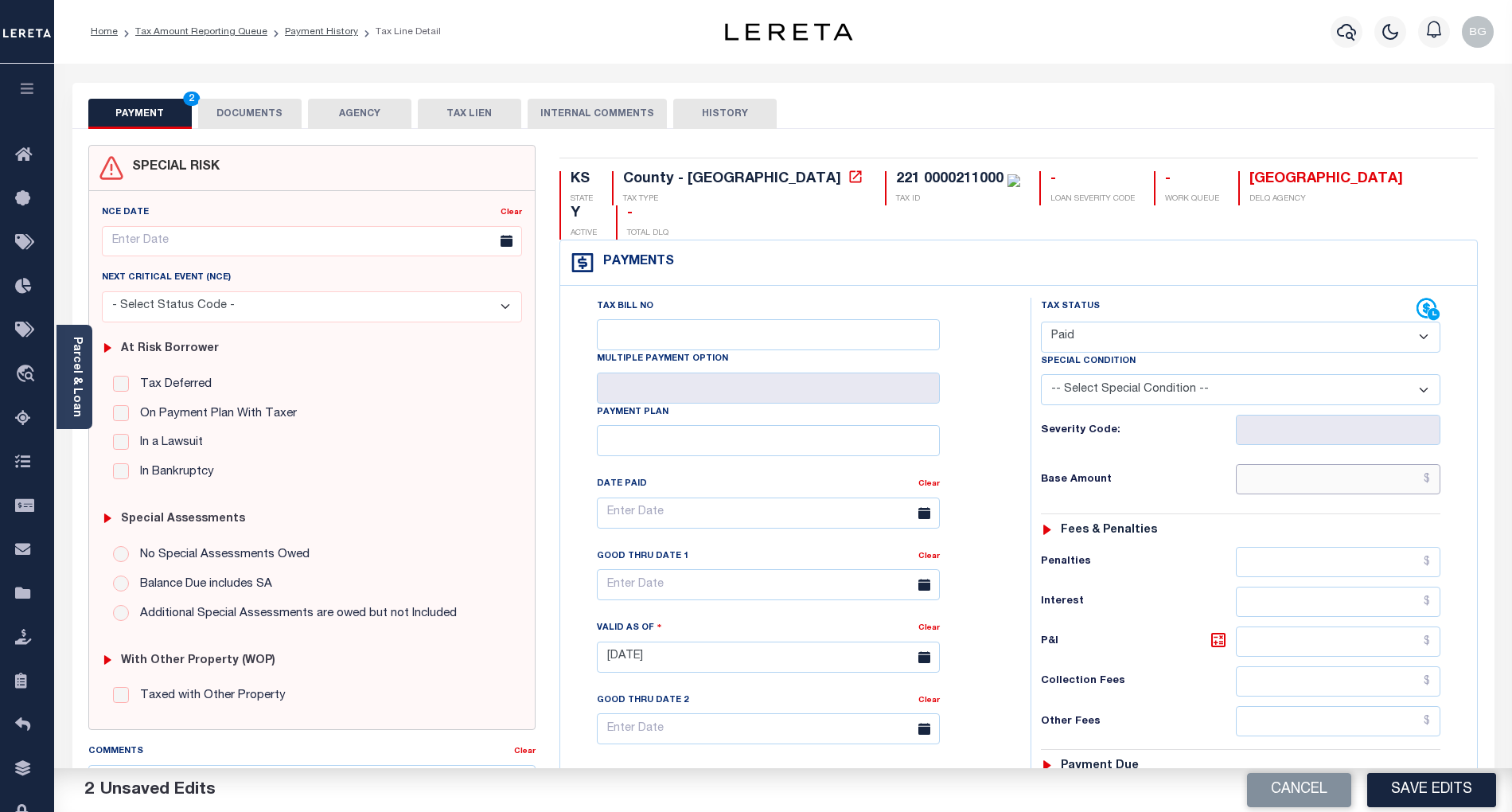
click at [1345, 464] on input "text" at bounding box center [1338, 479] width 206 height 30
paste input "1,667.50"
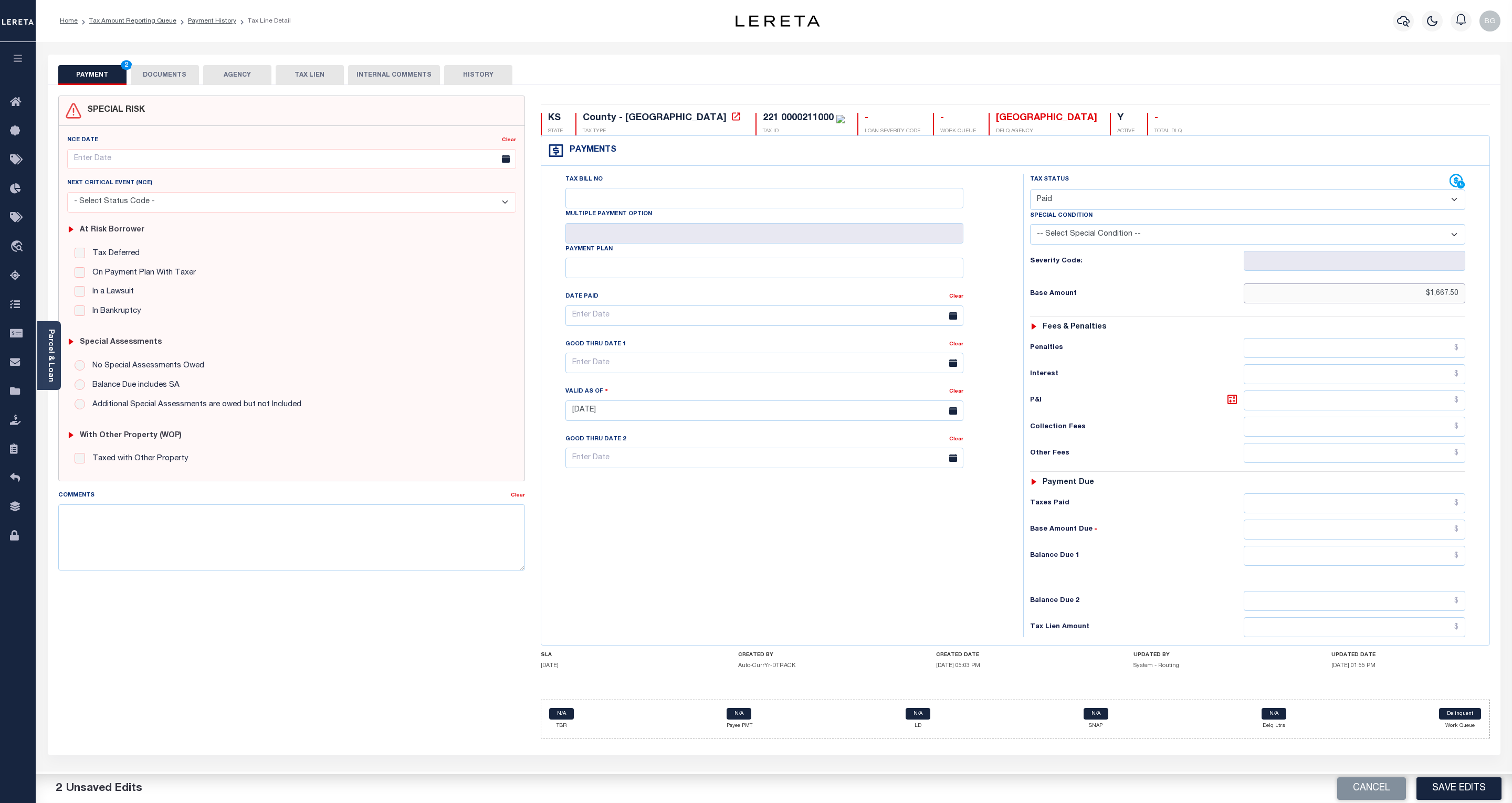
type input "$1,667.50"
click at [997, 535] on input "text" at bounding box center [1354, 556] width 221 height 20
type input "$0.00"
click at [948, 535] on div "Tax Bill No Multiple Payment Option Payment Plan Clear" at bounding box center [779, 406] width 471 height 464
click at [997, 535] on button "Save Edits" at bounding box center [1459, 789] width 85 height 22
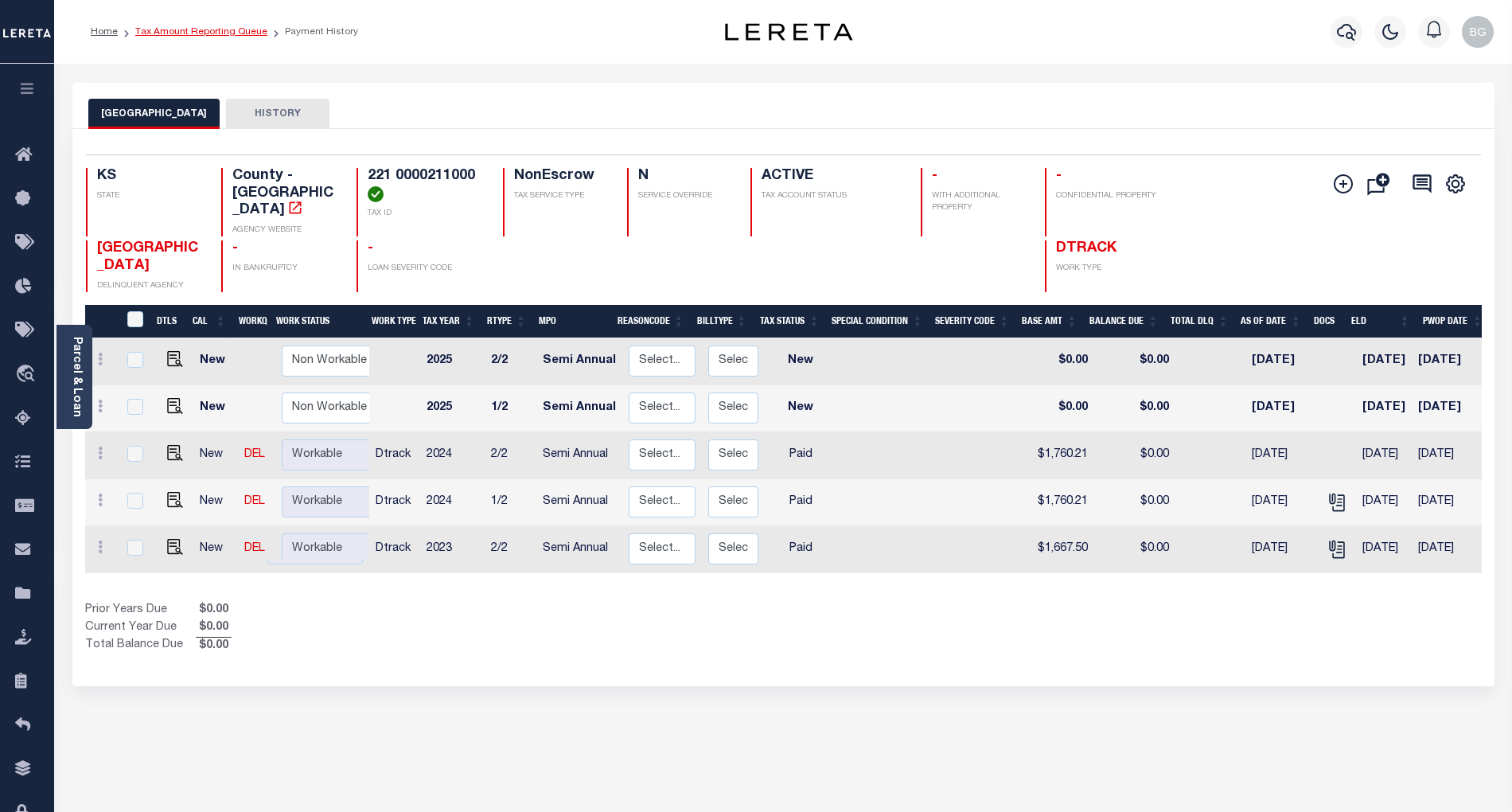
click at [196, 35] on link "Tax Amount Reporting Queue" at bounding box center [201, 31] width 132 height 10
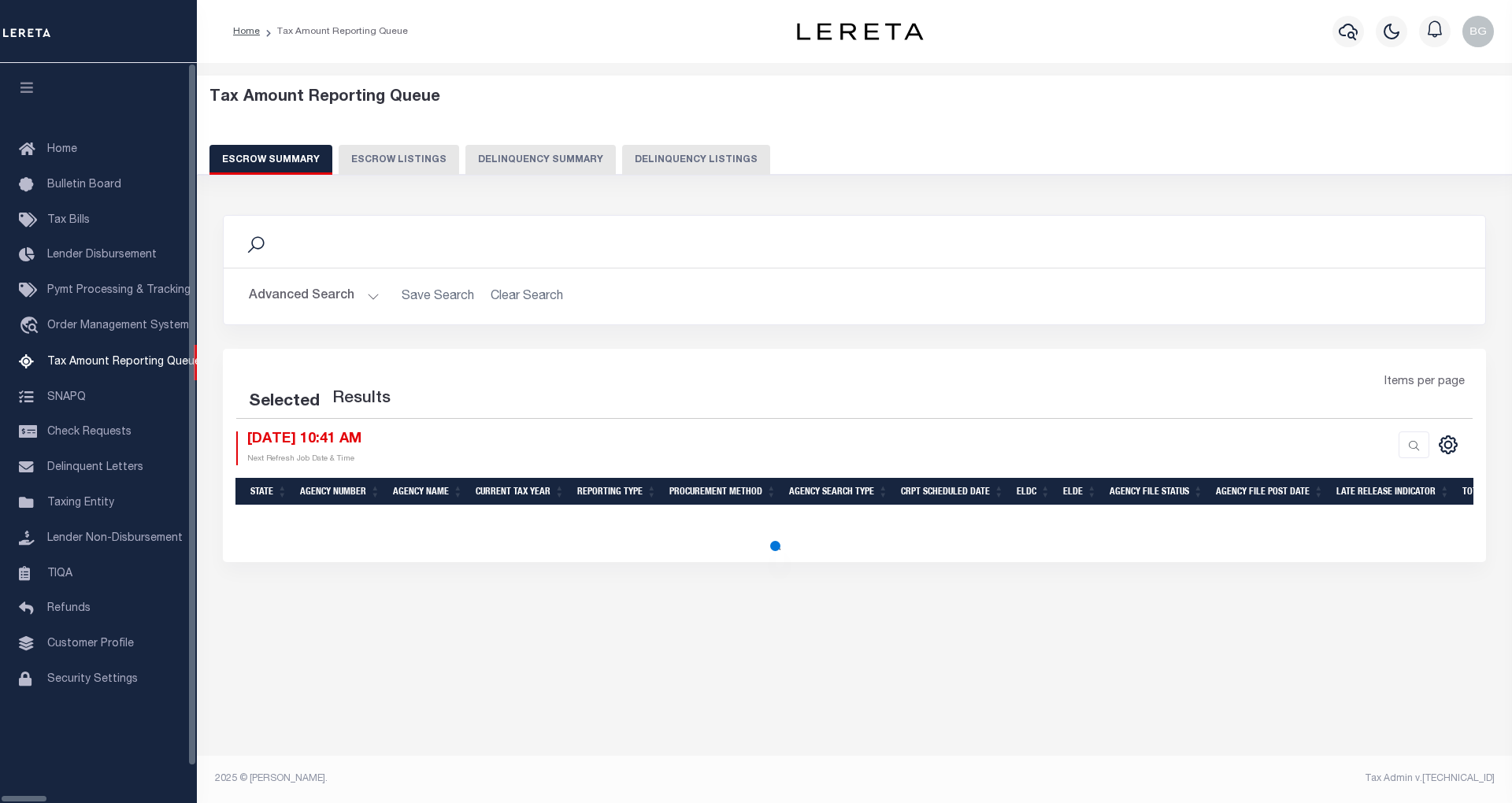
select select "100"
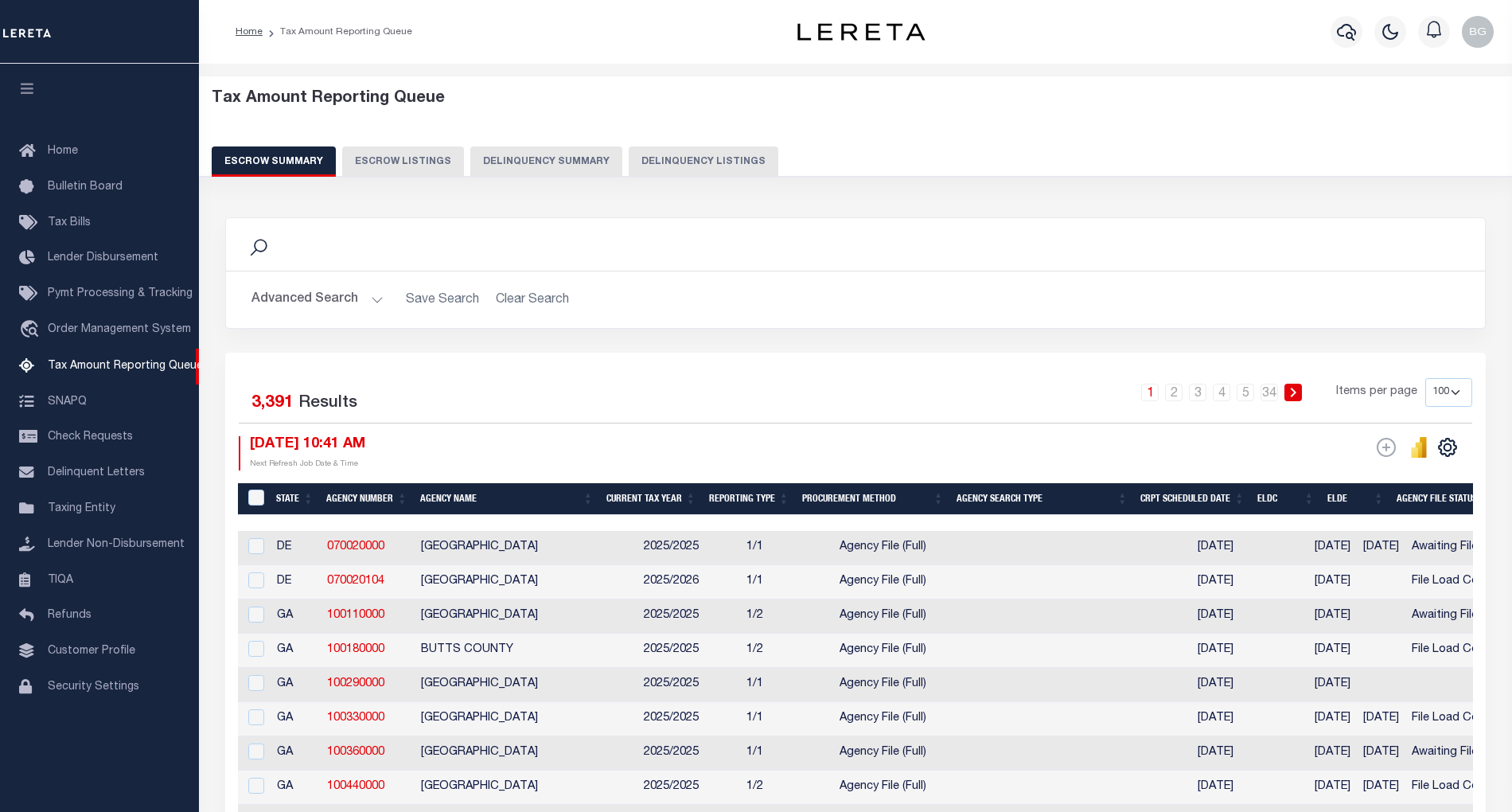
click at [688, 156] on button "Delinquency Listings" at bounding box center [704, 162] width 150 height 30
select select "100"
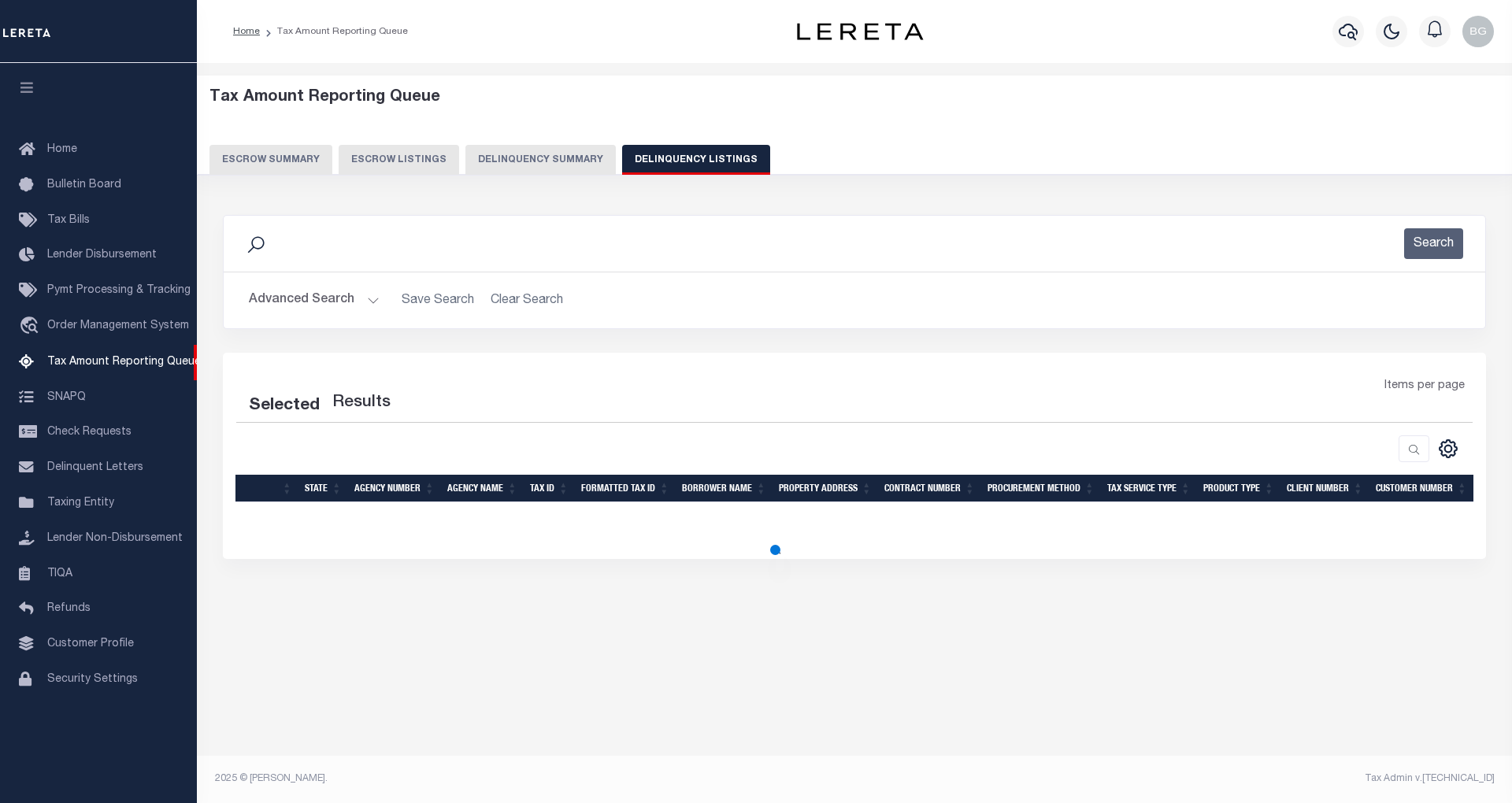
select select "100"
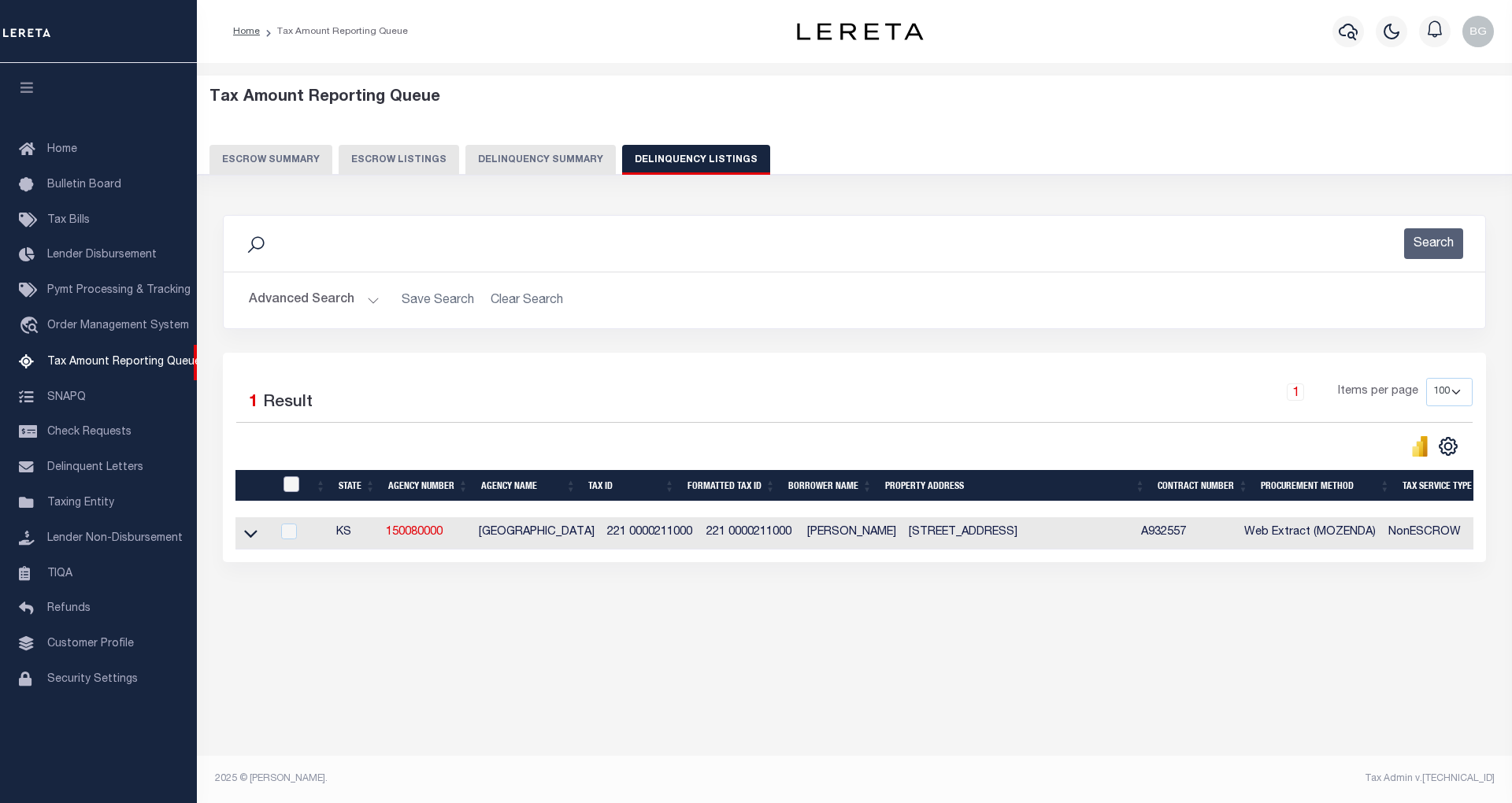
click at [291, 489] on input "checkbox" at bounding box center [291, 484] width 16 height 16
checkbox input "true"
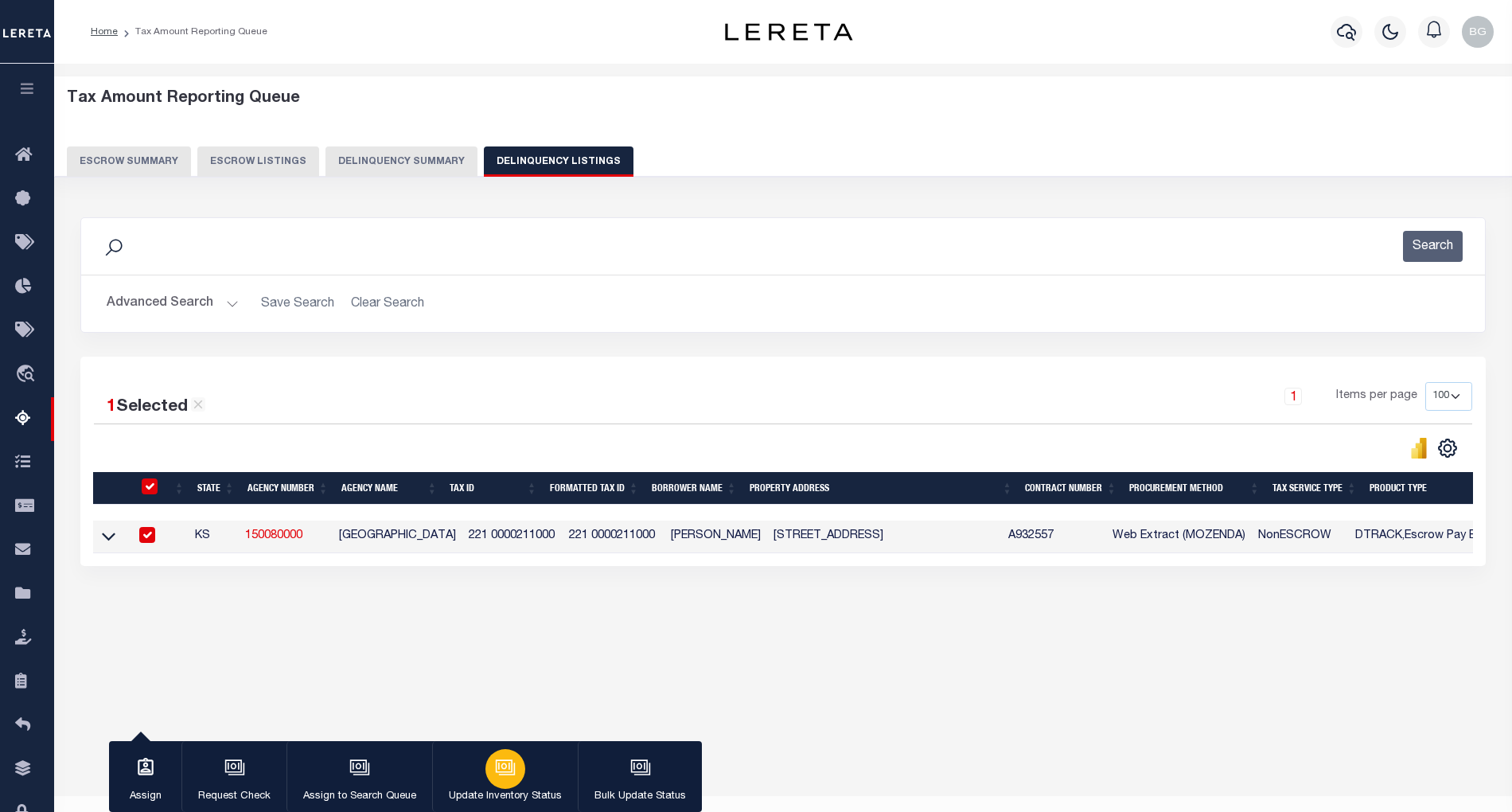
click at [503, 771] on icon "button" at bounding box center [505, 767] width 20 height 20
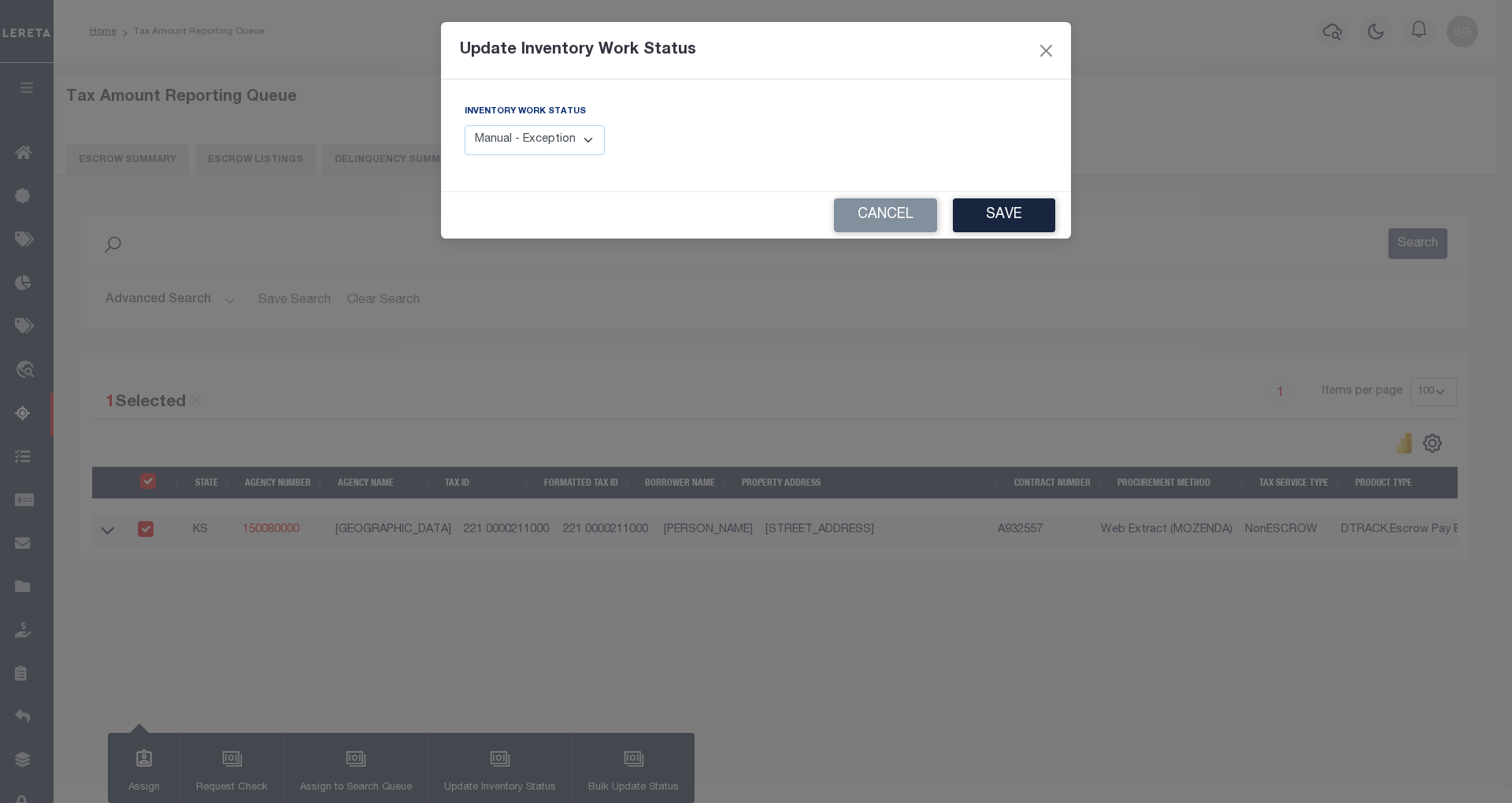
click at [586, 130] on select "Manual - Exception Pended - Awaiting Search Late Add Exception Completed" at bounding box center [535, 140] width 140 height 31
select select "4"
click at [465, 125] on select "Manual - Exception Pended - Awaiting Search Late Add Exception Completed" at bounding box center [535, 140] width 140 height 31
click at [1009, 227] on button "Save" at bounding box center [1004, 215] width 102 height 33
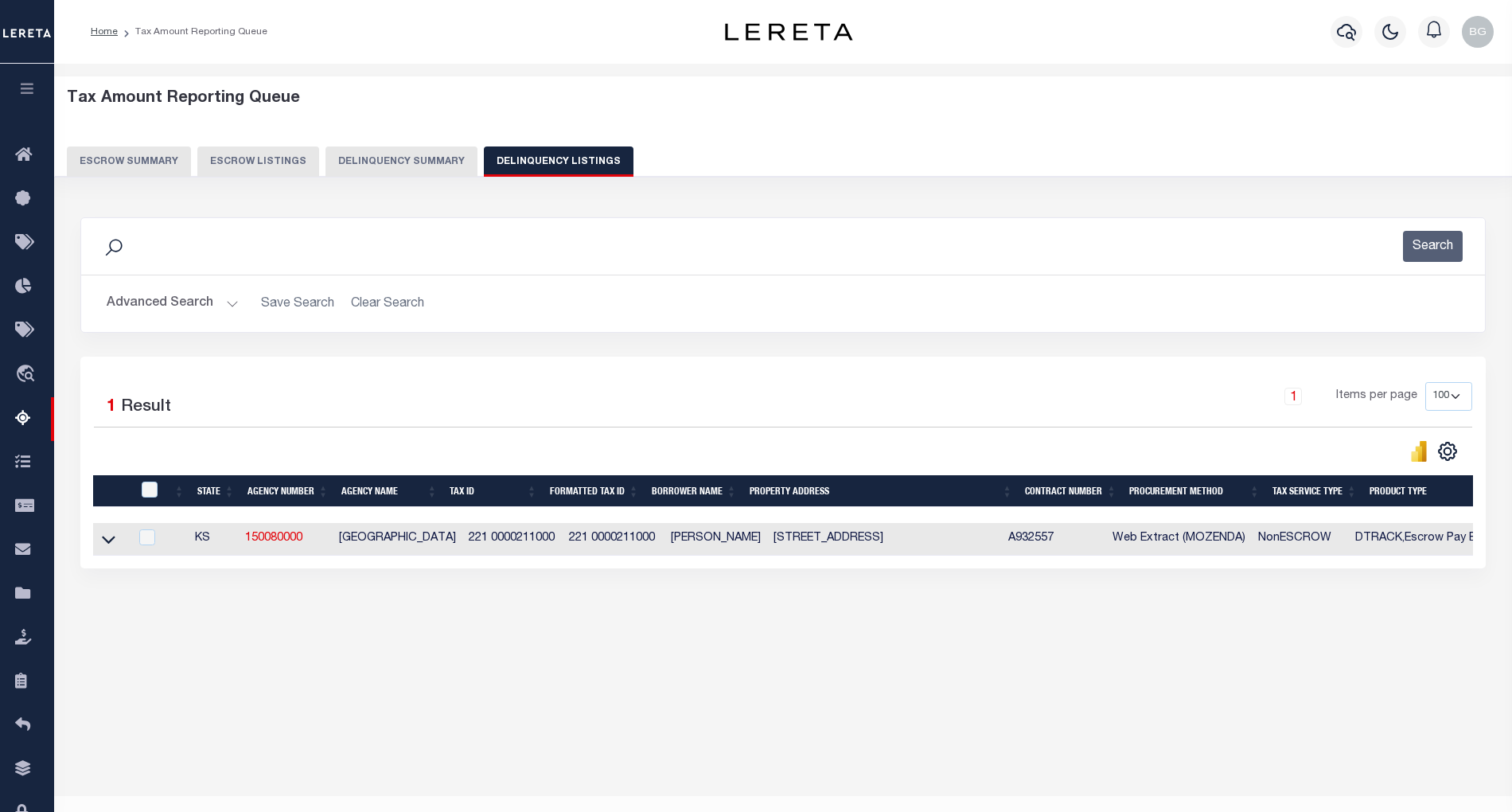
click at [227, 299] on button "Advanced Search" at bounding box center [173, 304] width 132 height 31
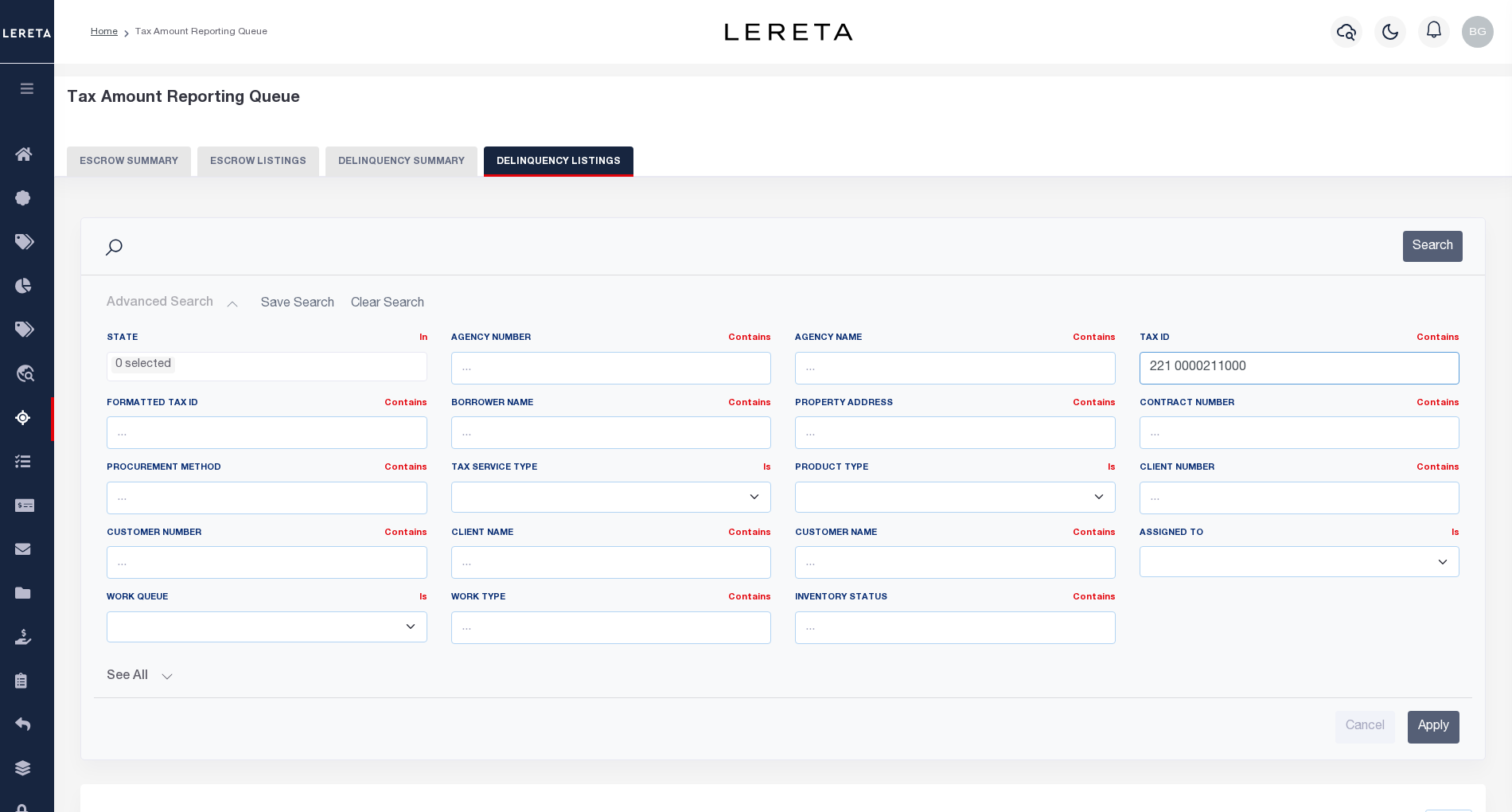
click at [1201, 377] on input "221 0000211000" at bounding box center [1300, 368] width 320 height 33
paste input "511"
type input "221 0000215110"
click at [1446, 728] on input "Apply" at bounding box center [1434, 727] width 52 height 33
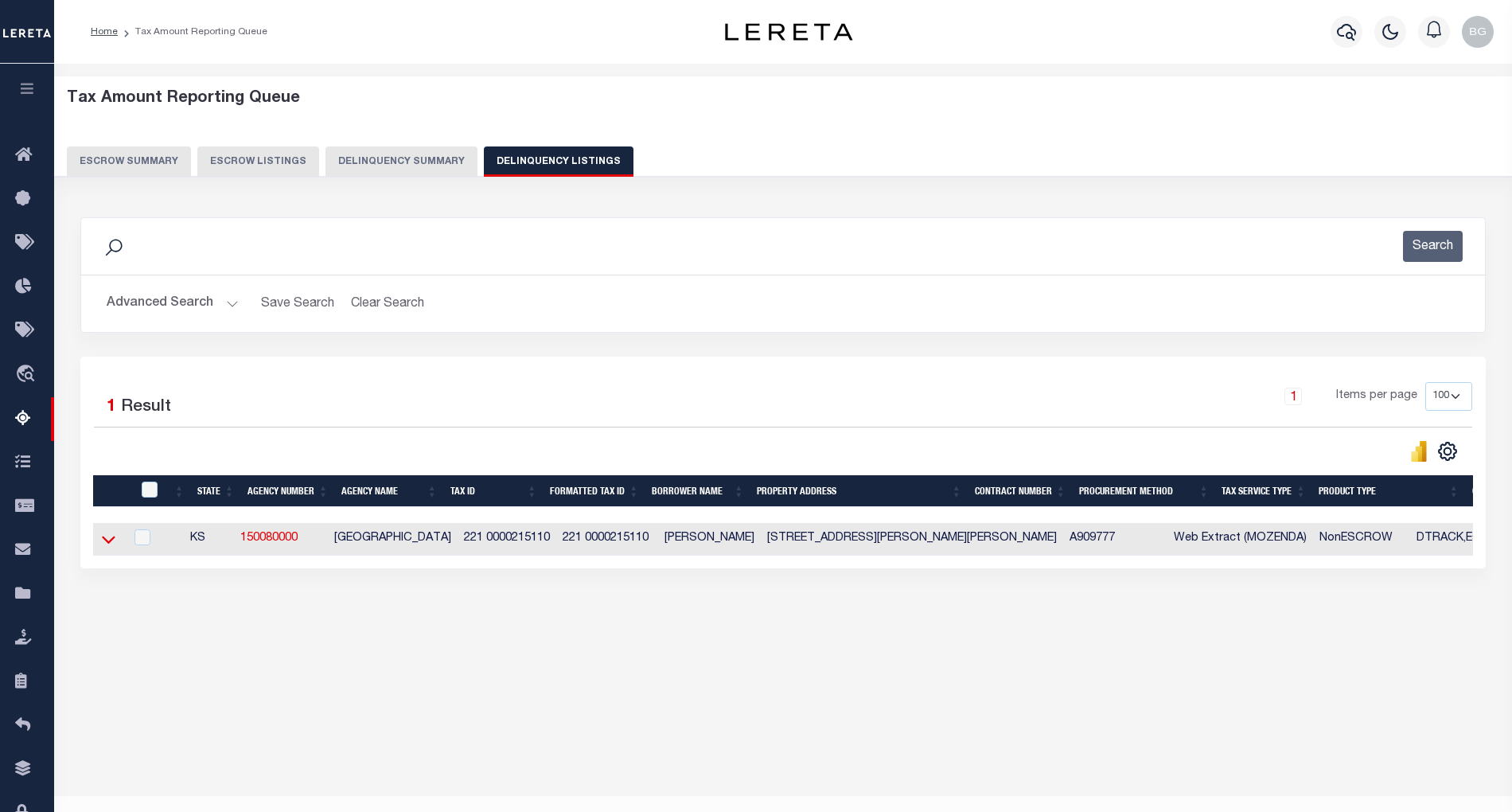
click at [112, 547] on icon at bounding box center [108, 540] width 13 height 17
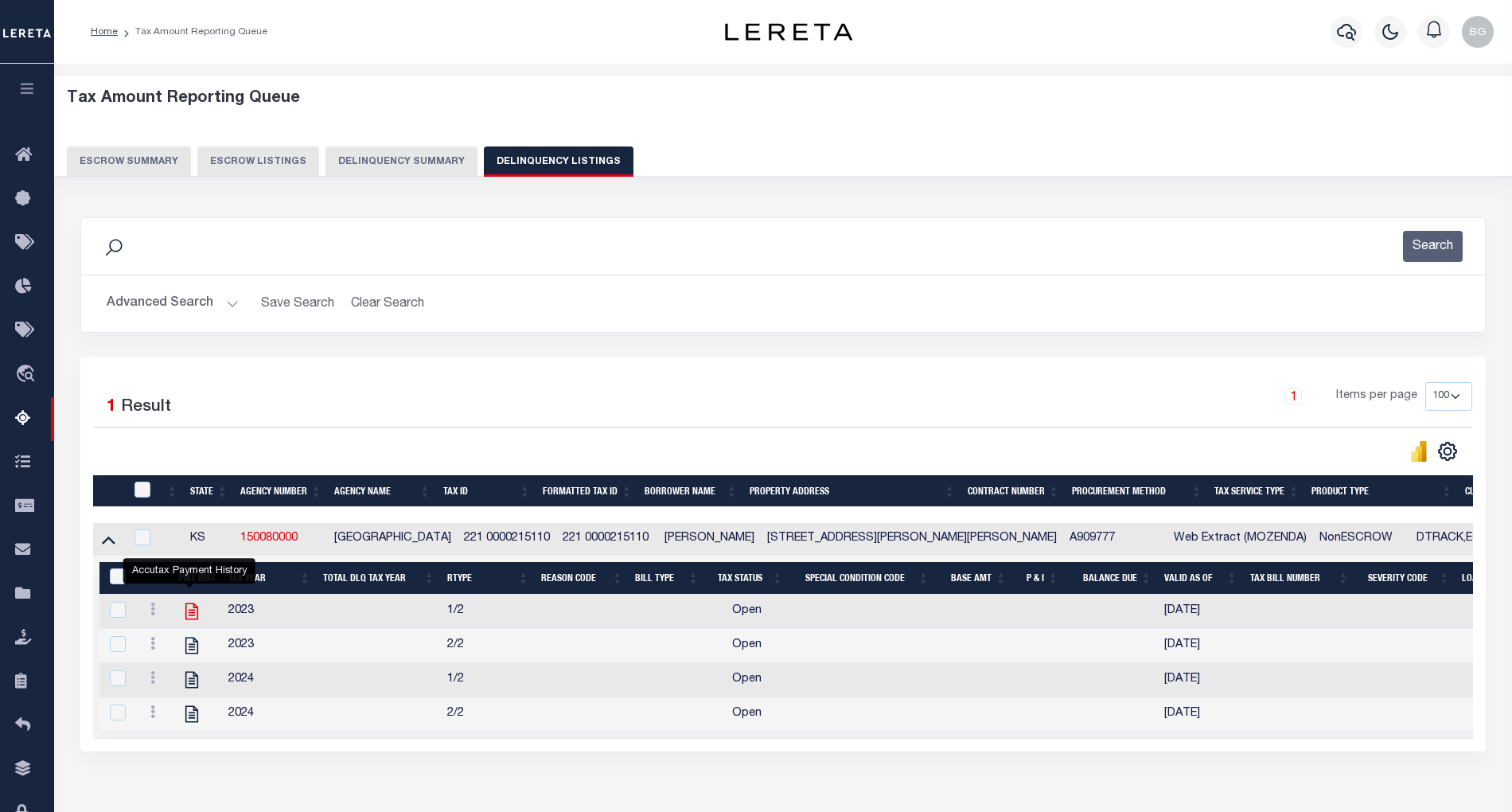
click at [189, 620] on icon "" at bounding box center [191, 612] width 12 height 17
checkbox input "true"
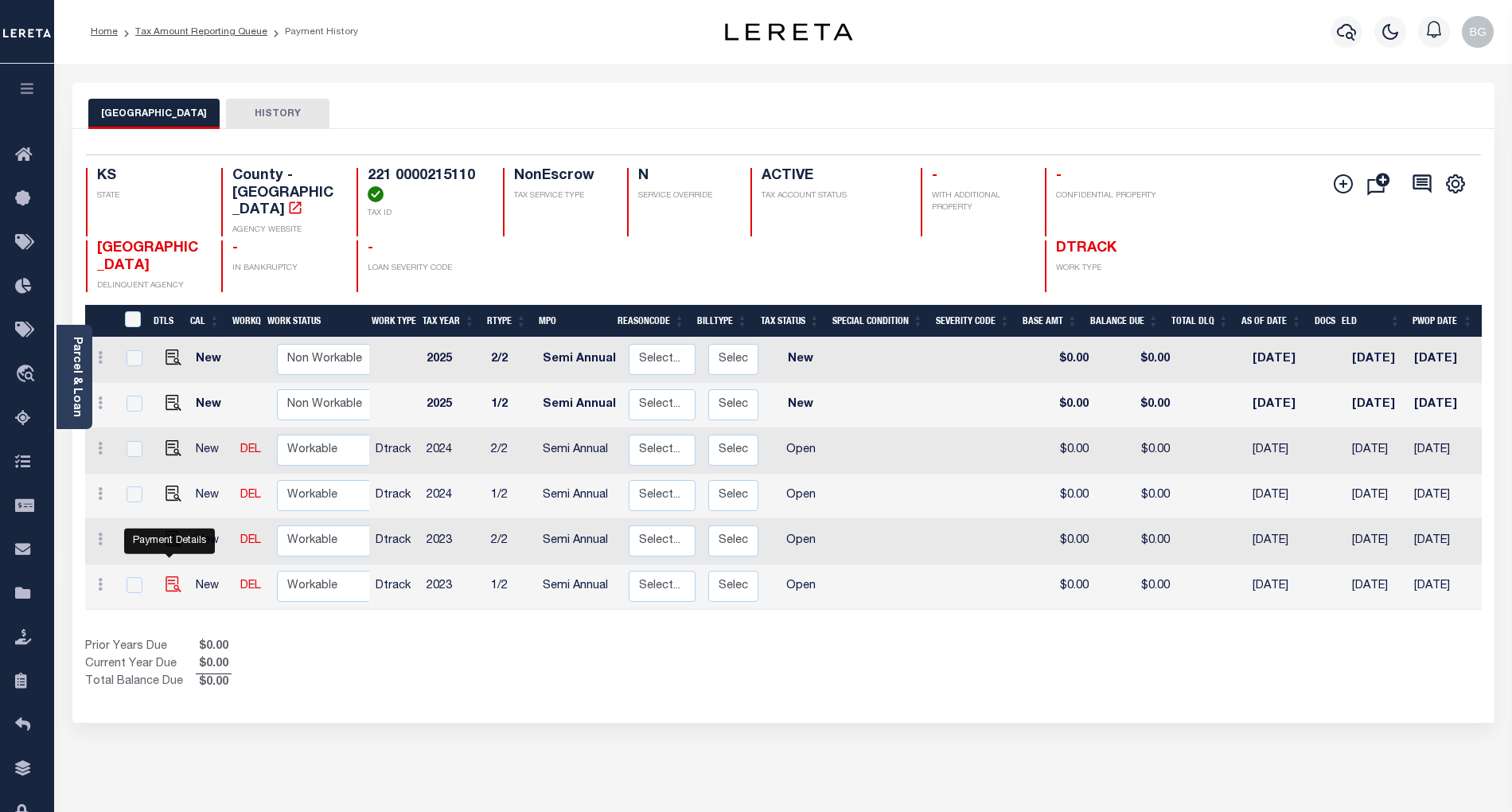
click at [166, 577] on img "" at bounding box center [174, 585] width 16 height 16
checkbox input "true"
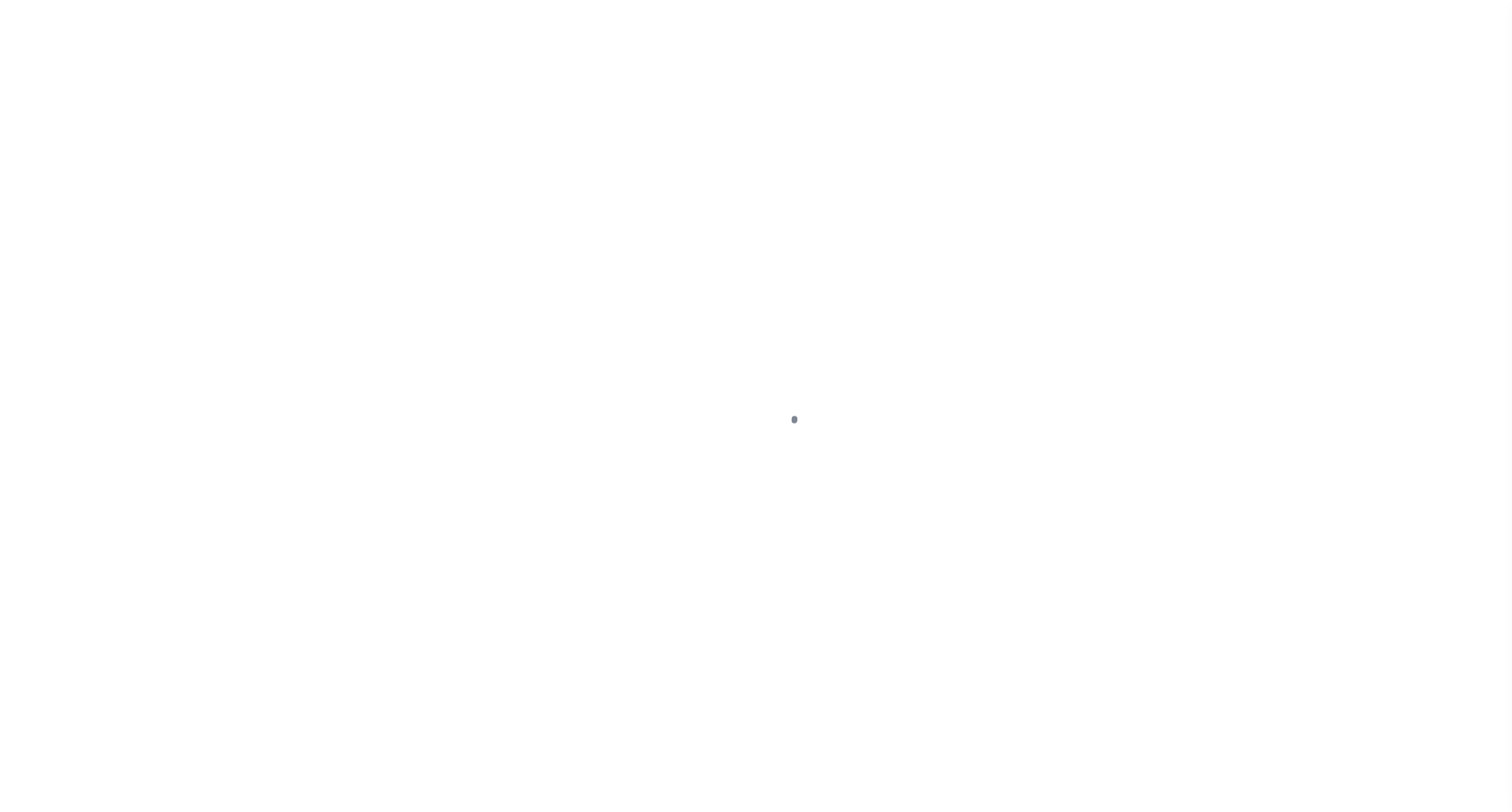
select select "OP2"
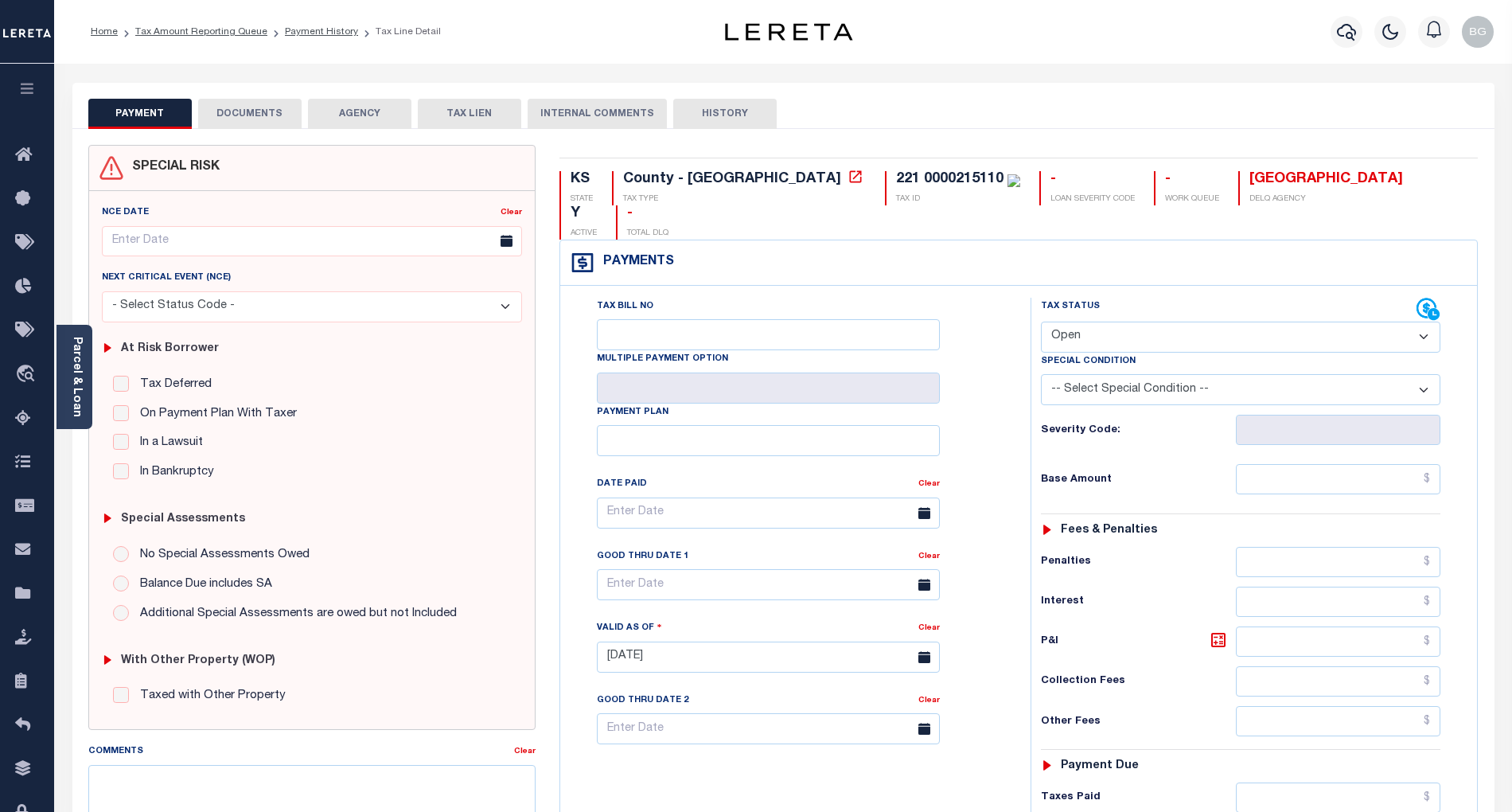
click at [256, 110] on button "DOCUMENTS" at bounding box center [250, 114] width 103 height 30
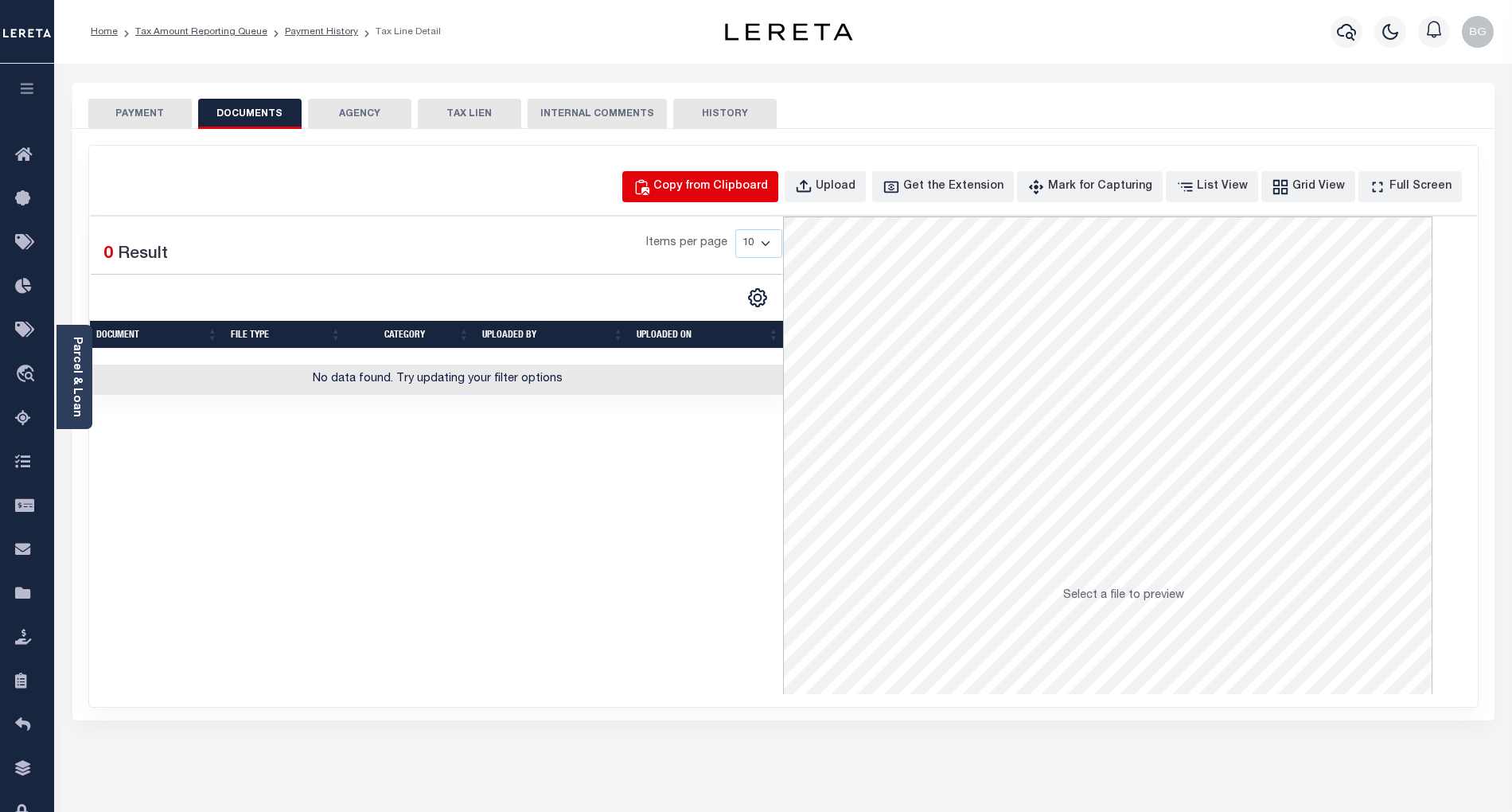
click at [736, 185] on div "Copy from Clipboard" at bounding box center [710, 187] width 115 height 18
select select "POP"
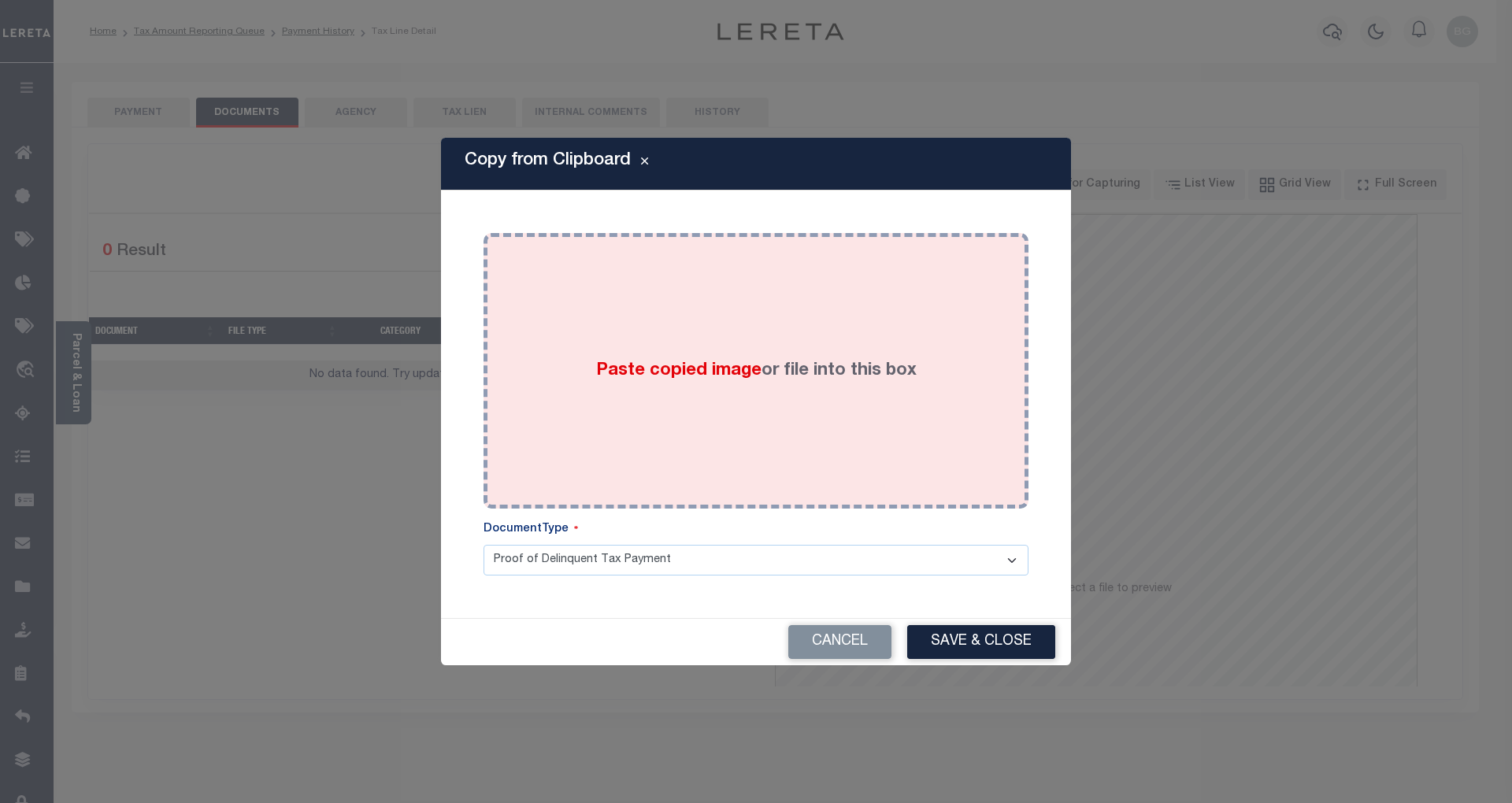
click at [675, 369] on span "Paste copied image" at bounding box center [679, 371] width 166 height 18
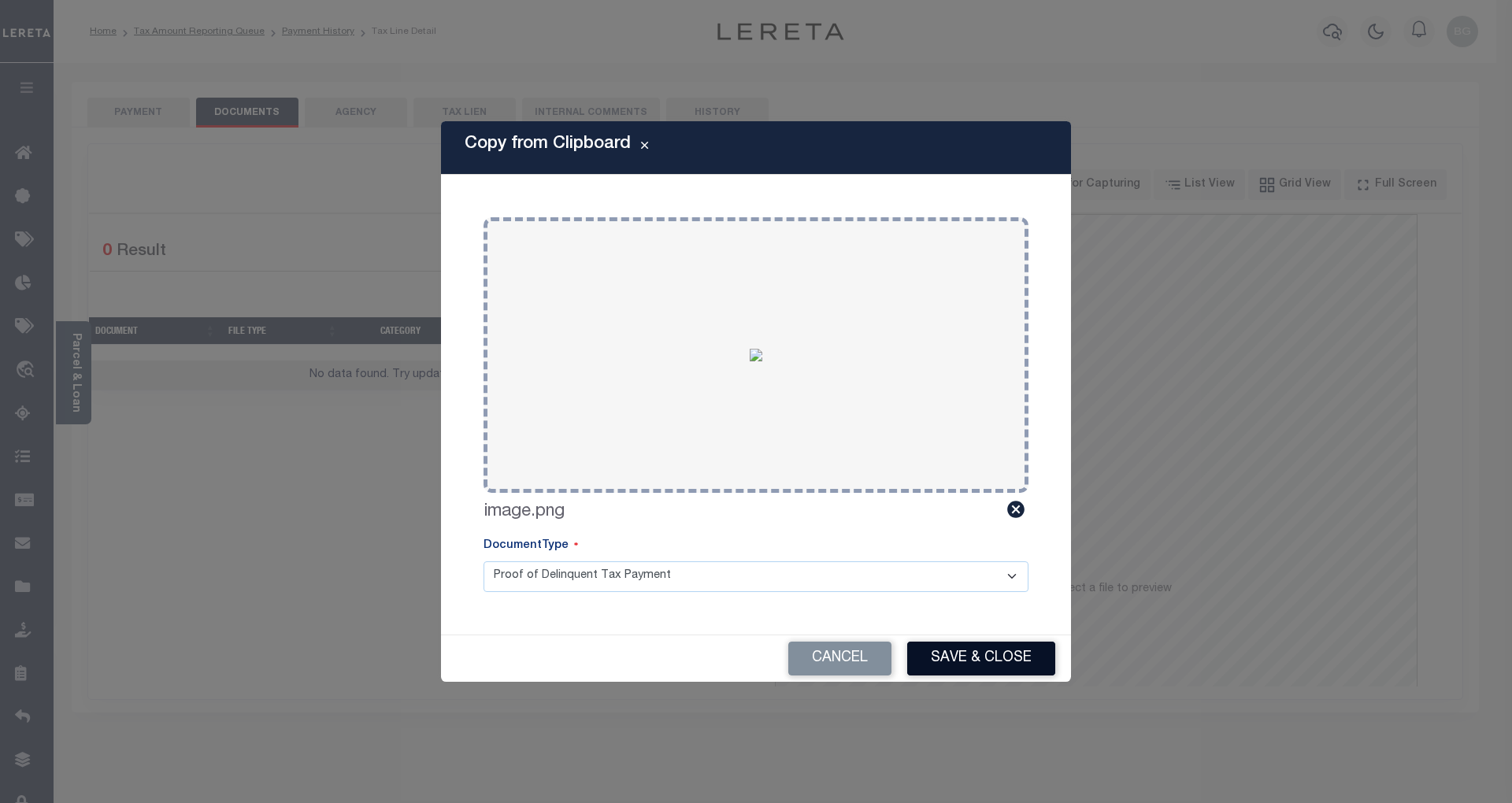
click at [992, 663] on button "Save & Close" at bounding box center [981, 659] width 148 height 33
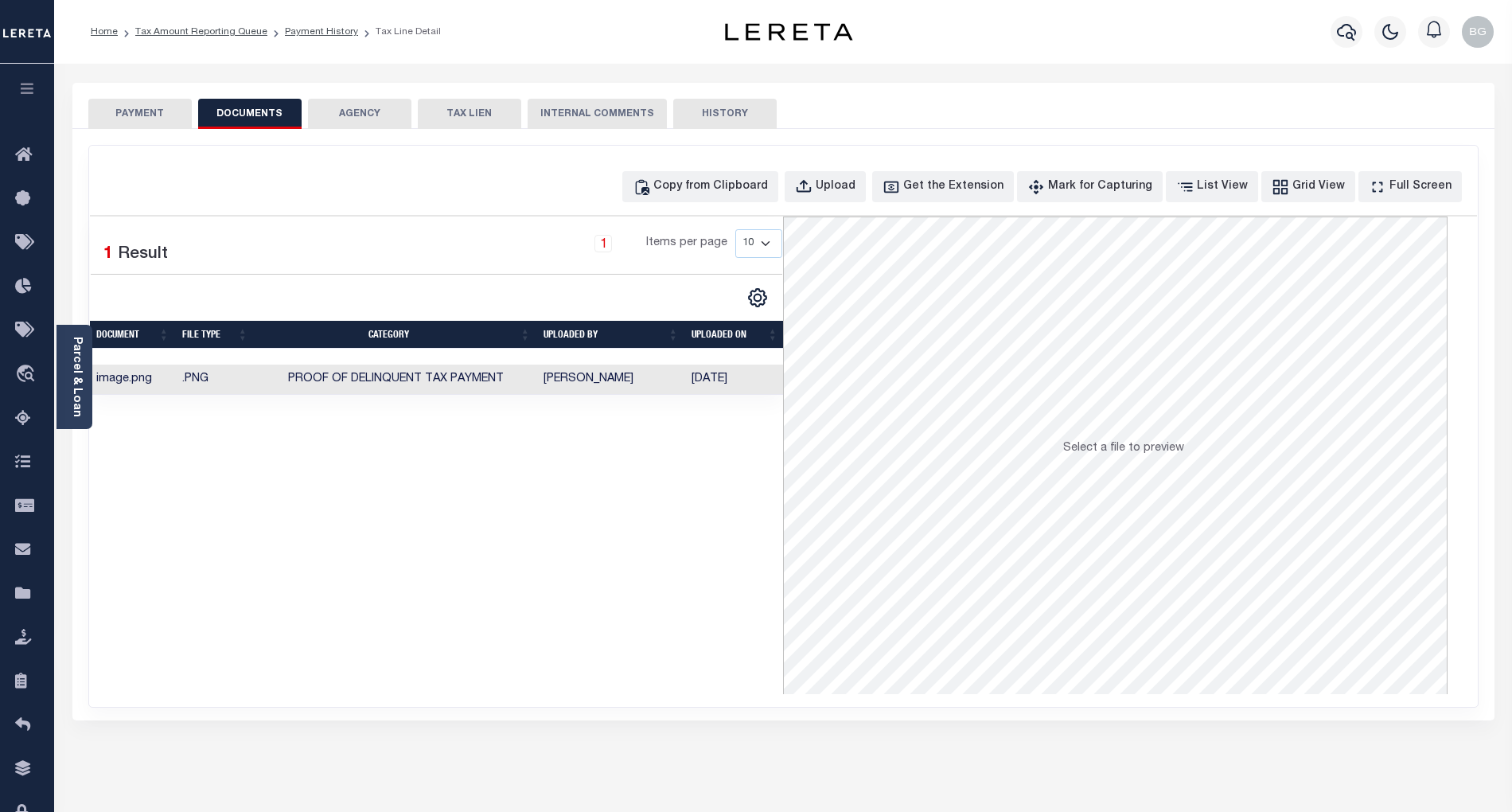
click at [153, 112] on button "PAYMENT" at bounding box center [140, 114] width 103 height 30
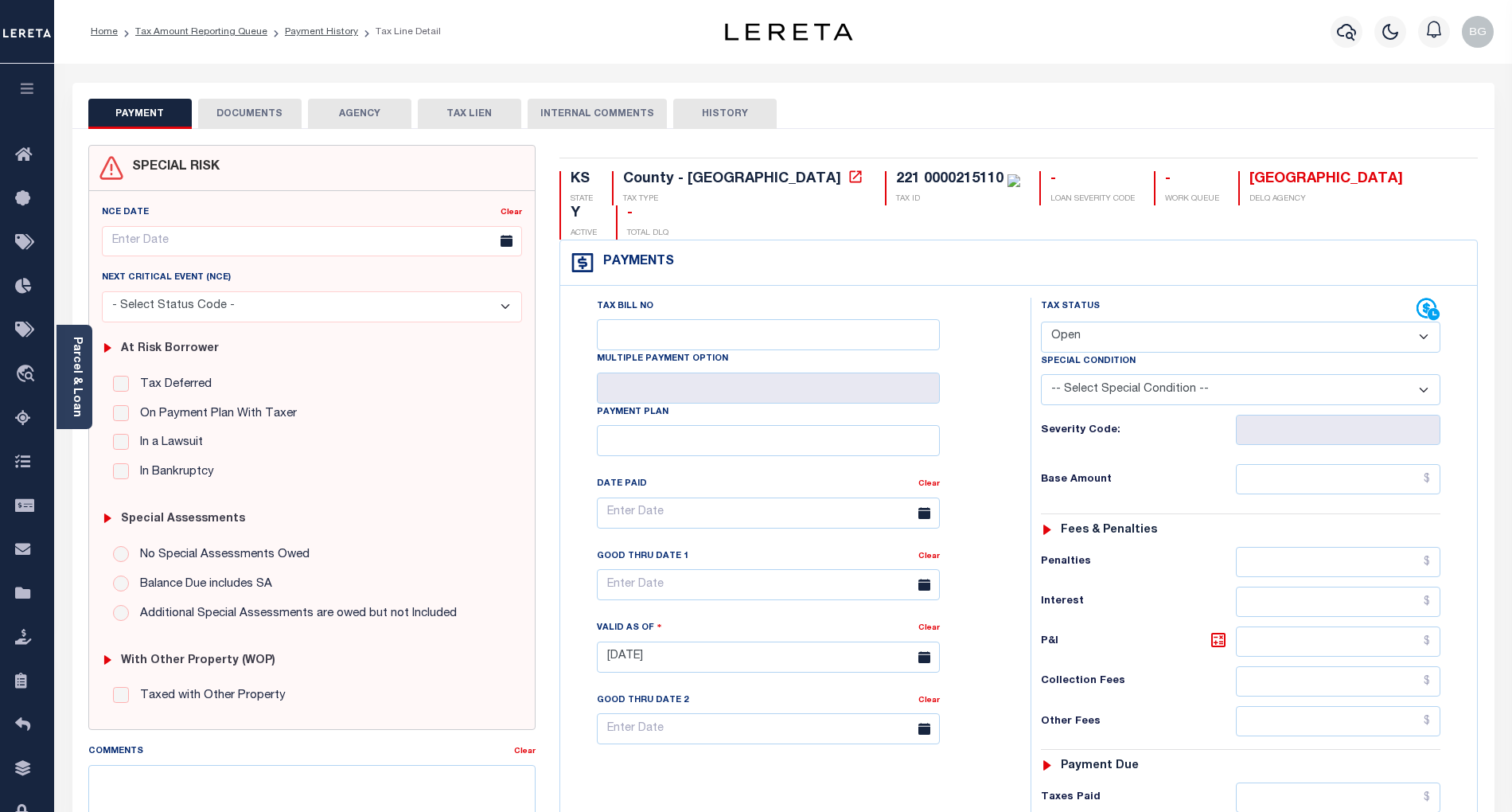
click at [1078, 321] on select "- Select Status Code - Open Due/Unpaid Paid Incomplete No Tax Due Internal Refu…" at bounding box center [1241, 337] width 400 height 31
select select "PYD"
click at [1041, 321] on select "- Select Status Code - Open Due/Unpaid Paid Incomplete No Tax Due Internal Refu…" at bounding box center [1241, 337] width 400 height 31
type input "[DATE]"
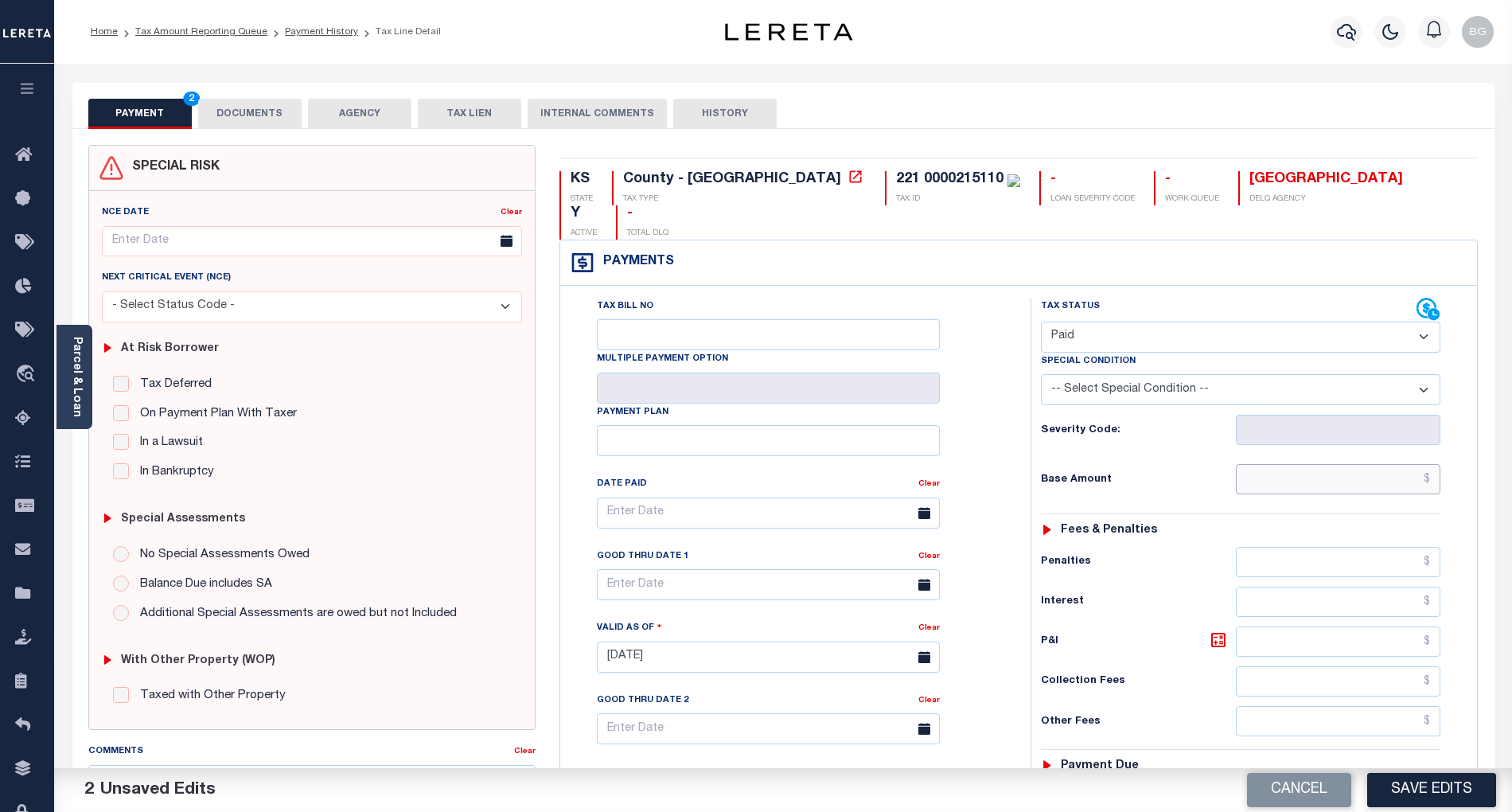
click at [1376, 464] on input "text" at bounding box center [1338, 479] width 206 height 30
paste input "3,505.06"
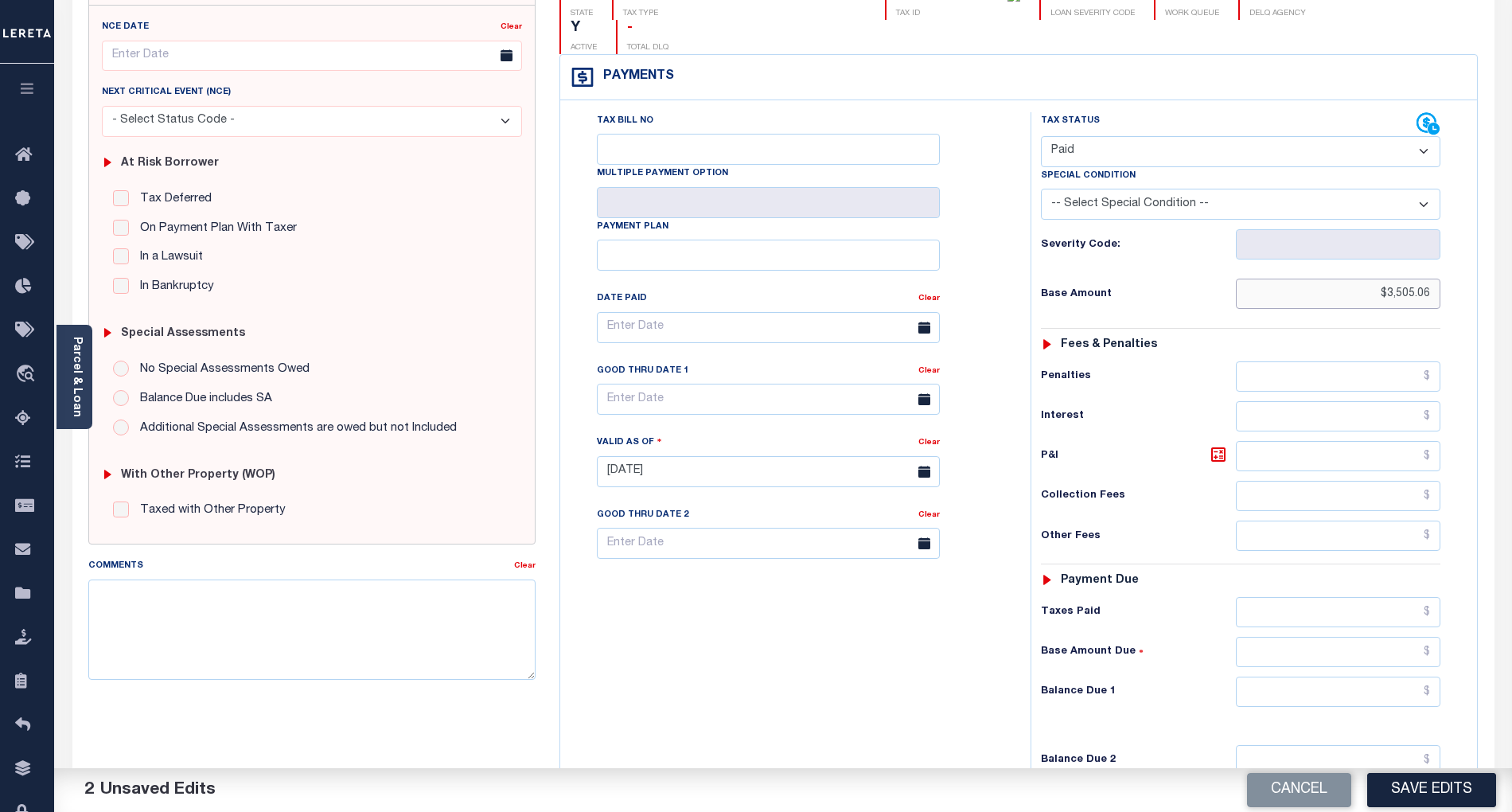
scroll to position [319, 0]
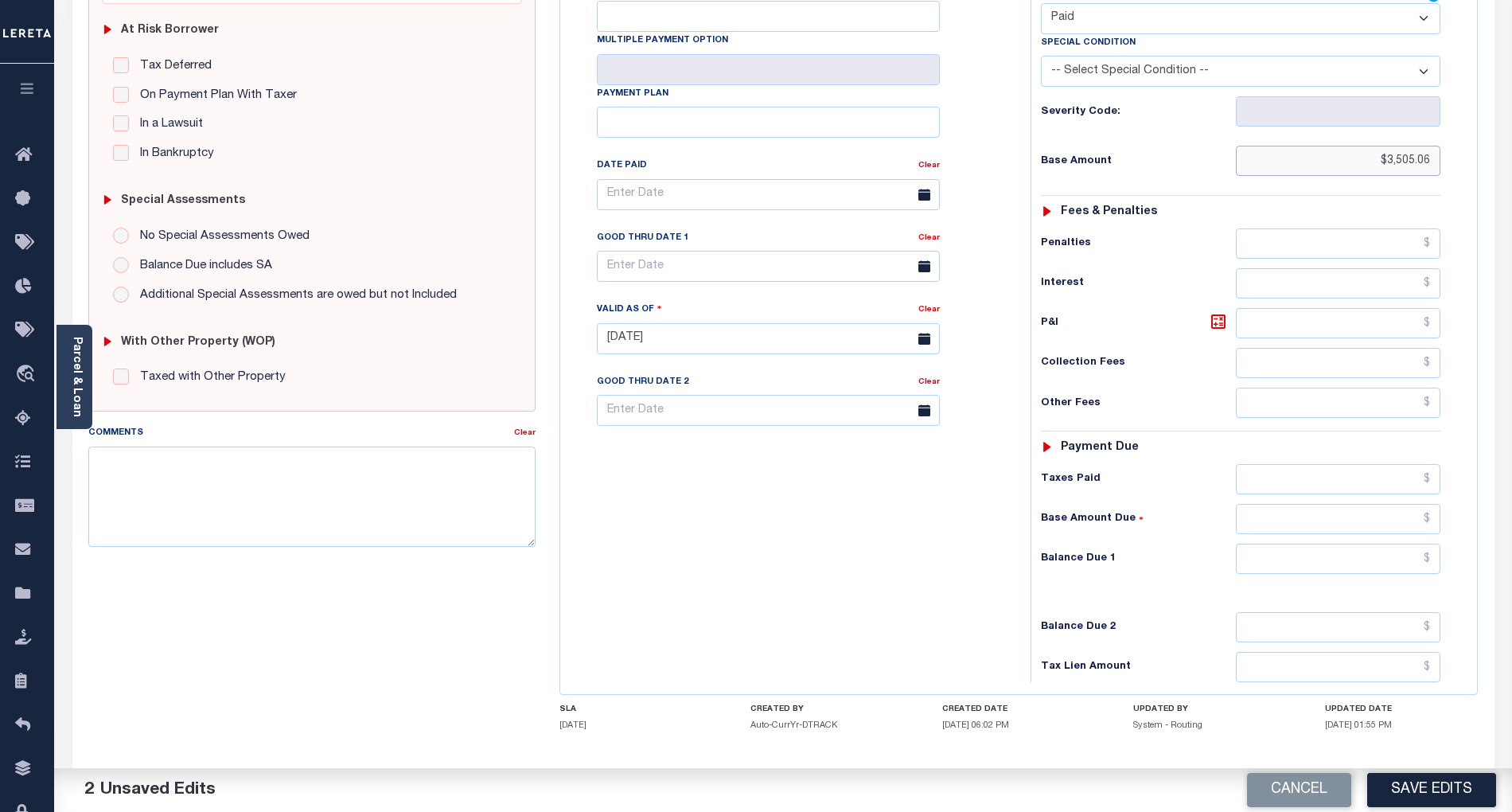
type input "$3,505.06"
click at [1421, 544] on input "text" at bounding box center [1338, 559] width 206 height 30
type input "$0.00"
click at [984, 564] on div "Tax Bill No Multiple Payment Option Payment Plan Clear" at bounding box center [791, 331] width 455 height 703
click at [1431, 792] on button "Save Edits" at bounding box center [1432, 791] width 129 height 34
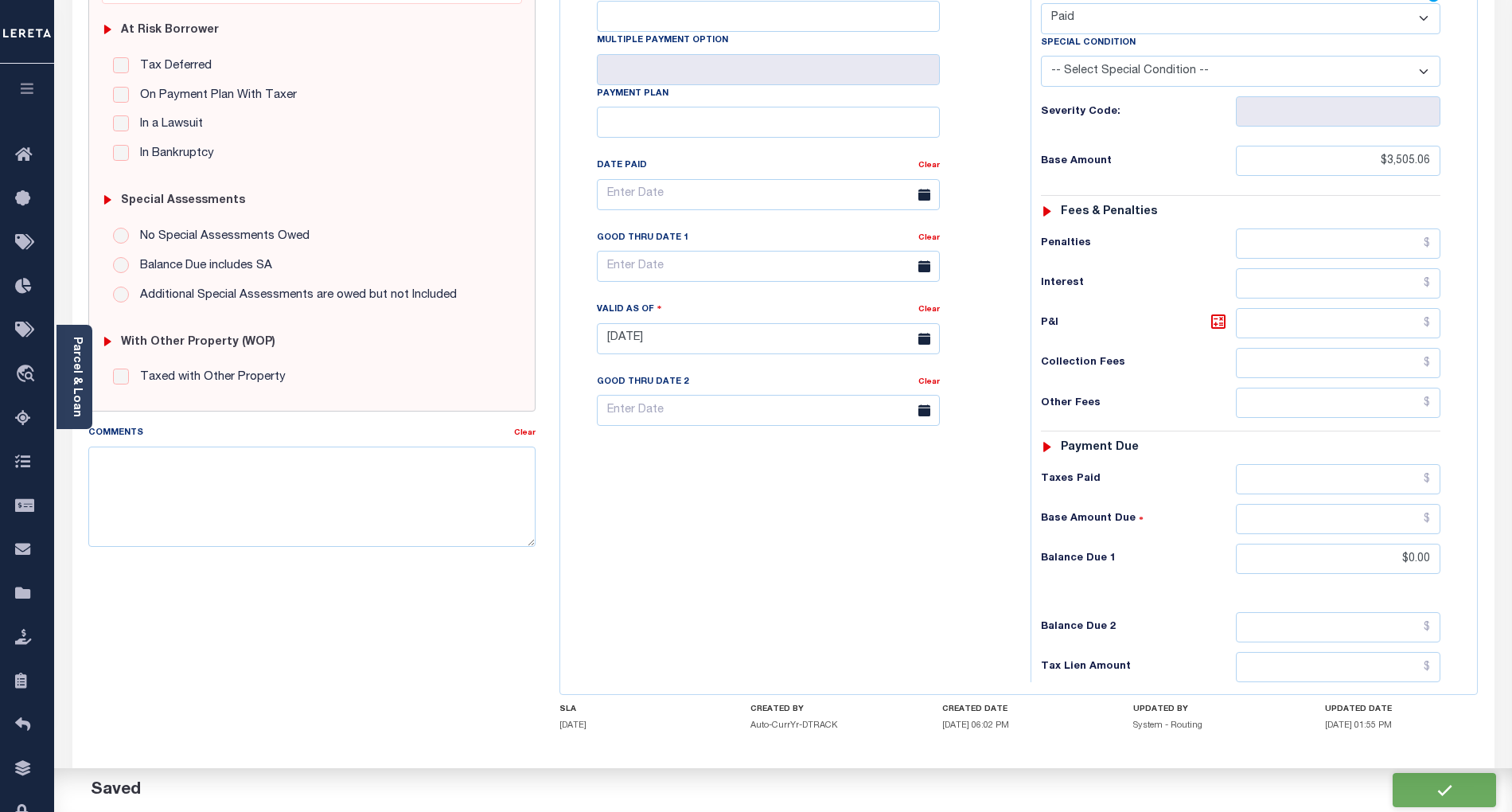
checkbox input "false"
type input "$3,505.06"
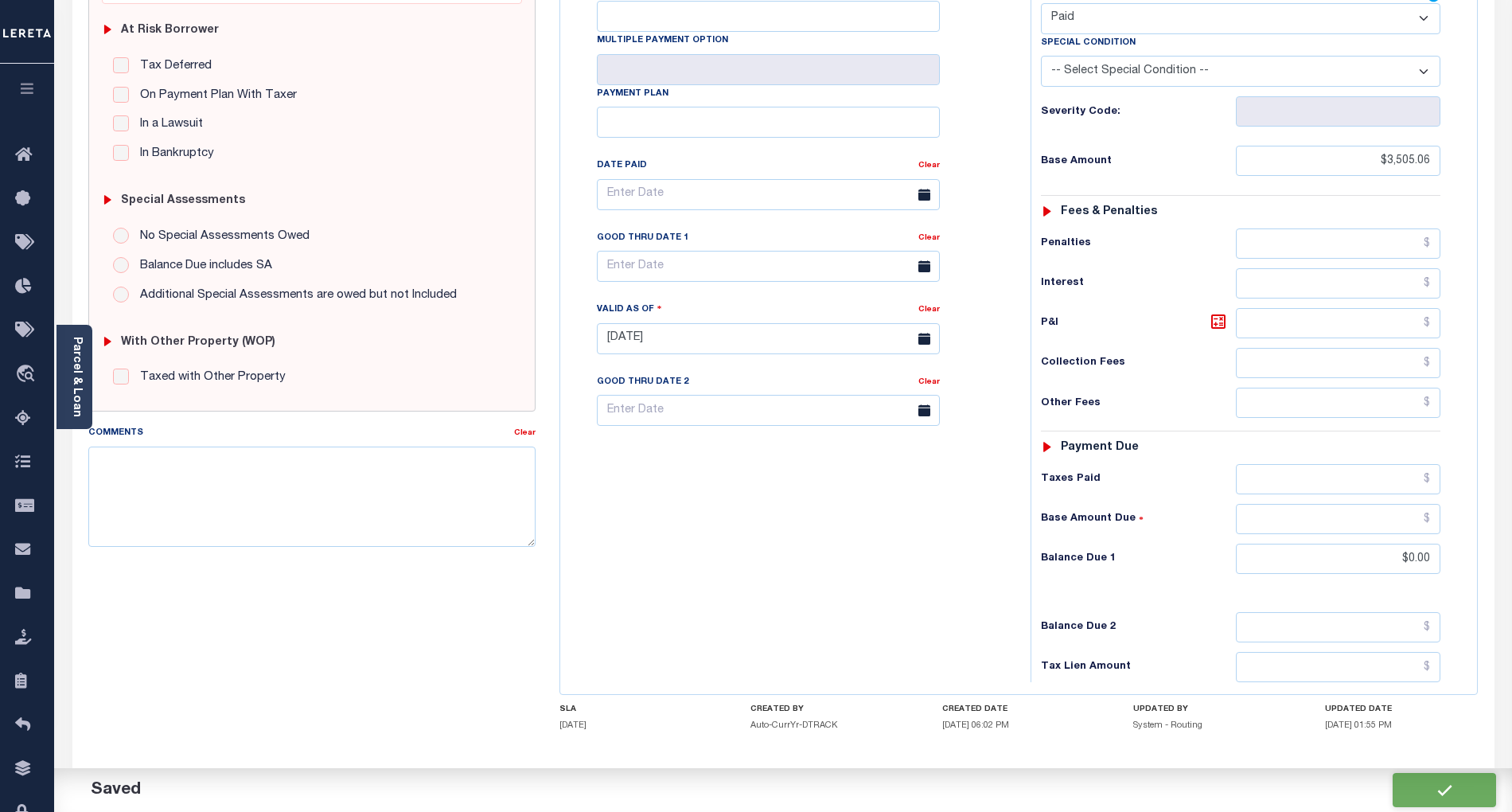
type input "$0"
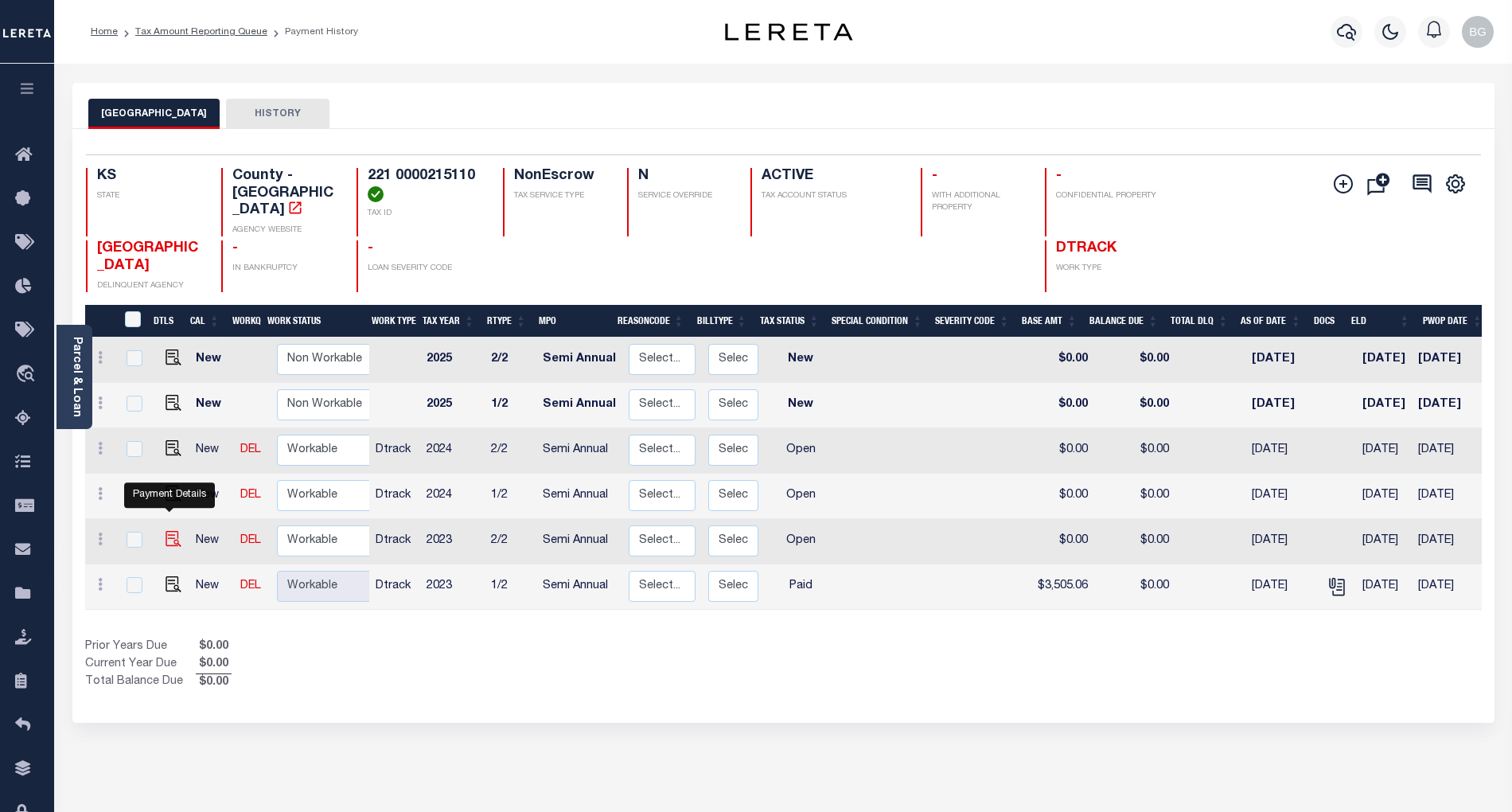
click at [169, 532] on img "" at bounding box center [174, 540] width 16 height 16
checkbox input "true"
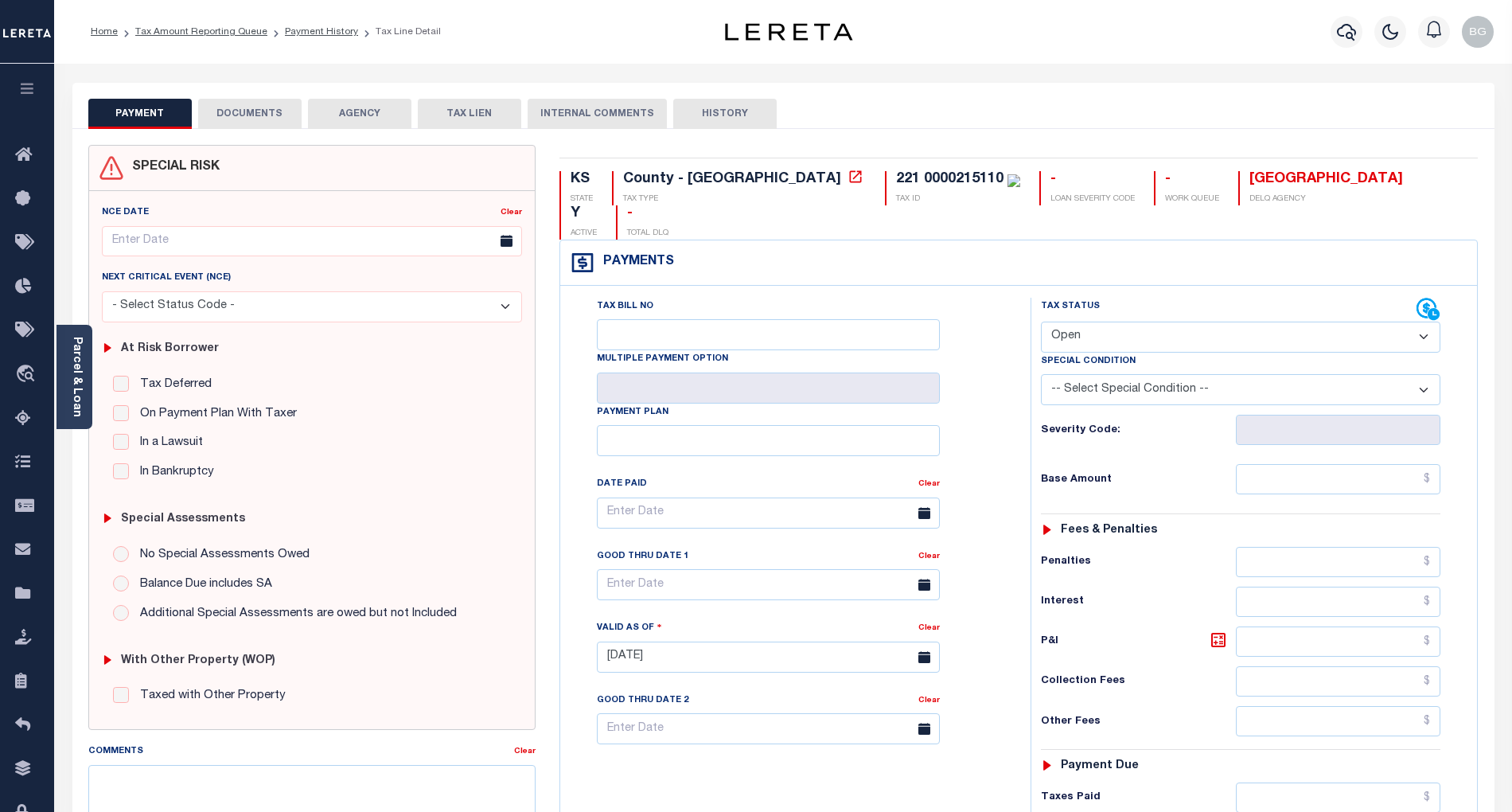
click at [1105, 321] on select "- Select Status Code - Open Due/Unpaid Paid Incomplete No Tax Due Internal Refu…" at bounding box center [1241, 337] width 400 height 31
select select "PYD"
click at [1041, 321] on select "- Select Status Code - Open Due/Unpaid Paid Incomplete No Tax Due Internal Refu…" at bounding box center [1241, 337] width 400 height 31
type input "[DATE]"
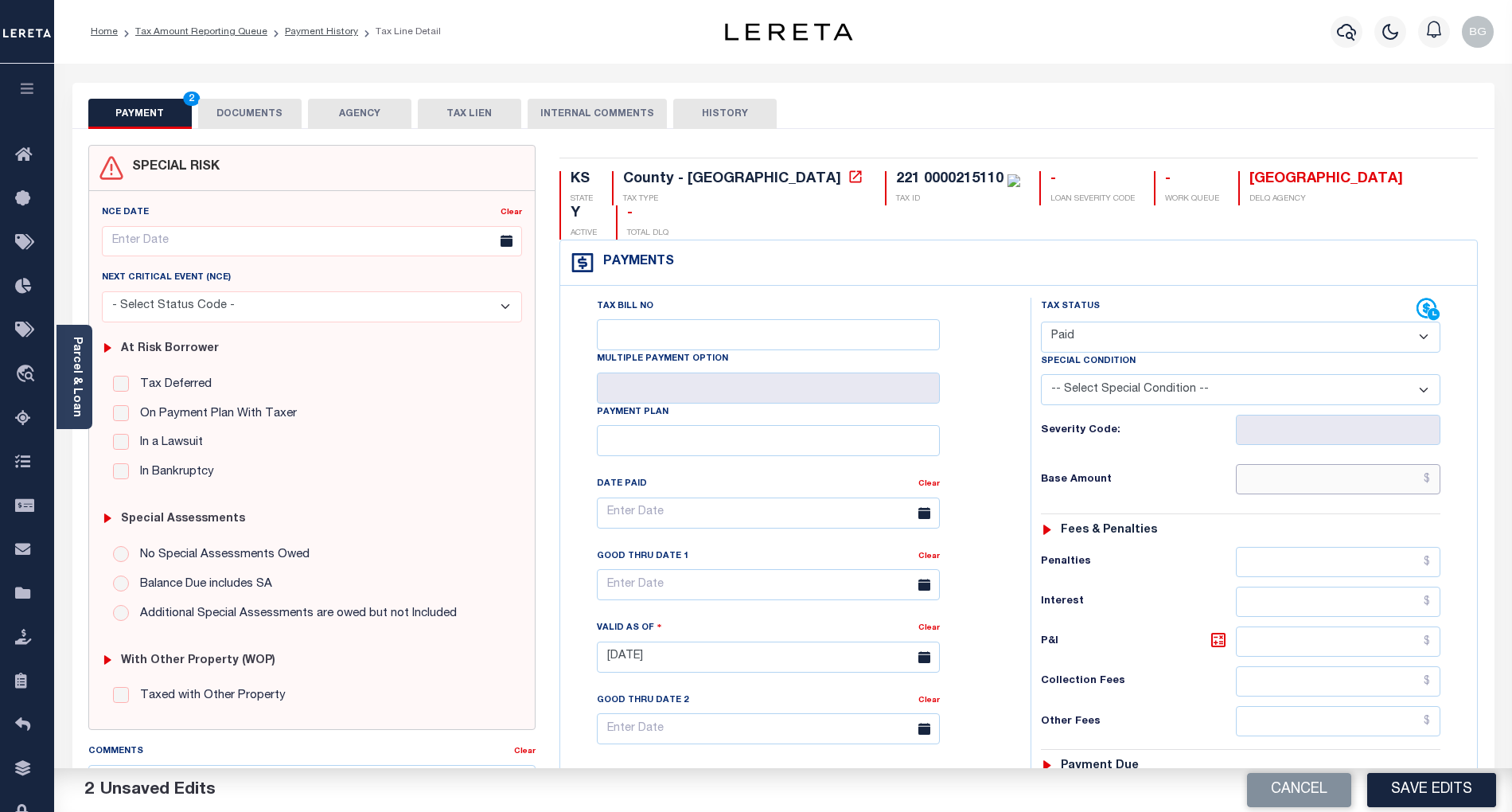
click at [1386, 464] on input "text" at bounding box center [1338, 479] width 206 height 30
paste input "3,505.06"
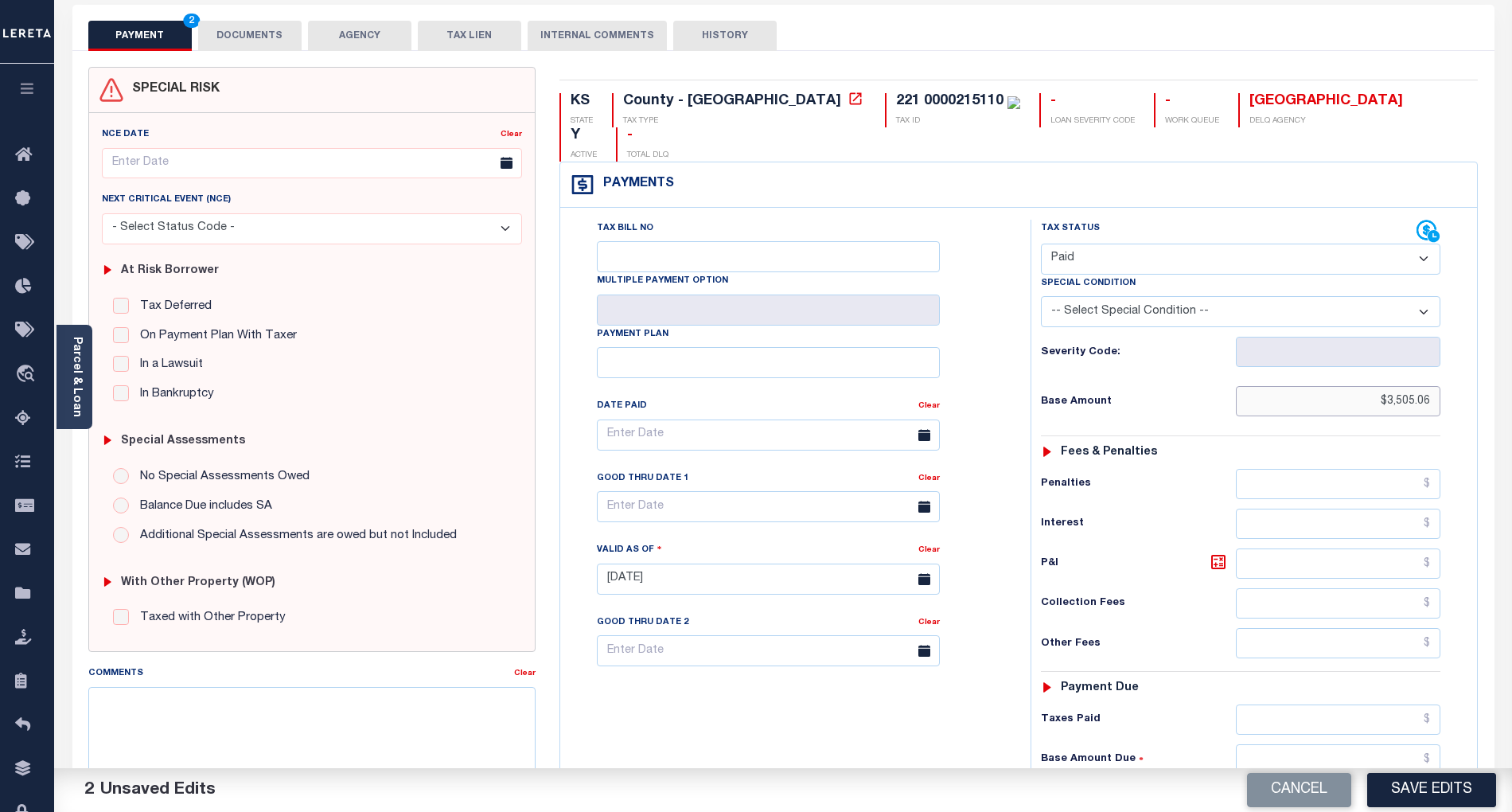
scroll to position [319, 0]
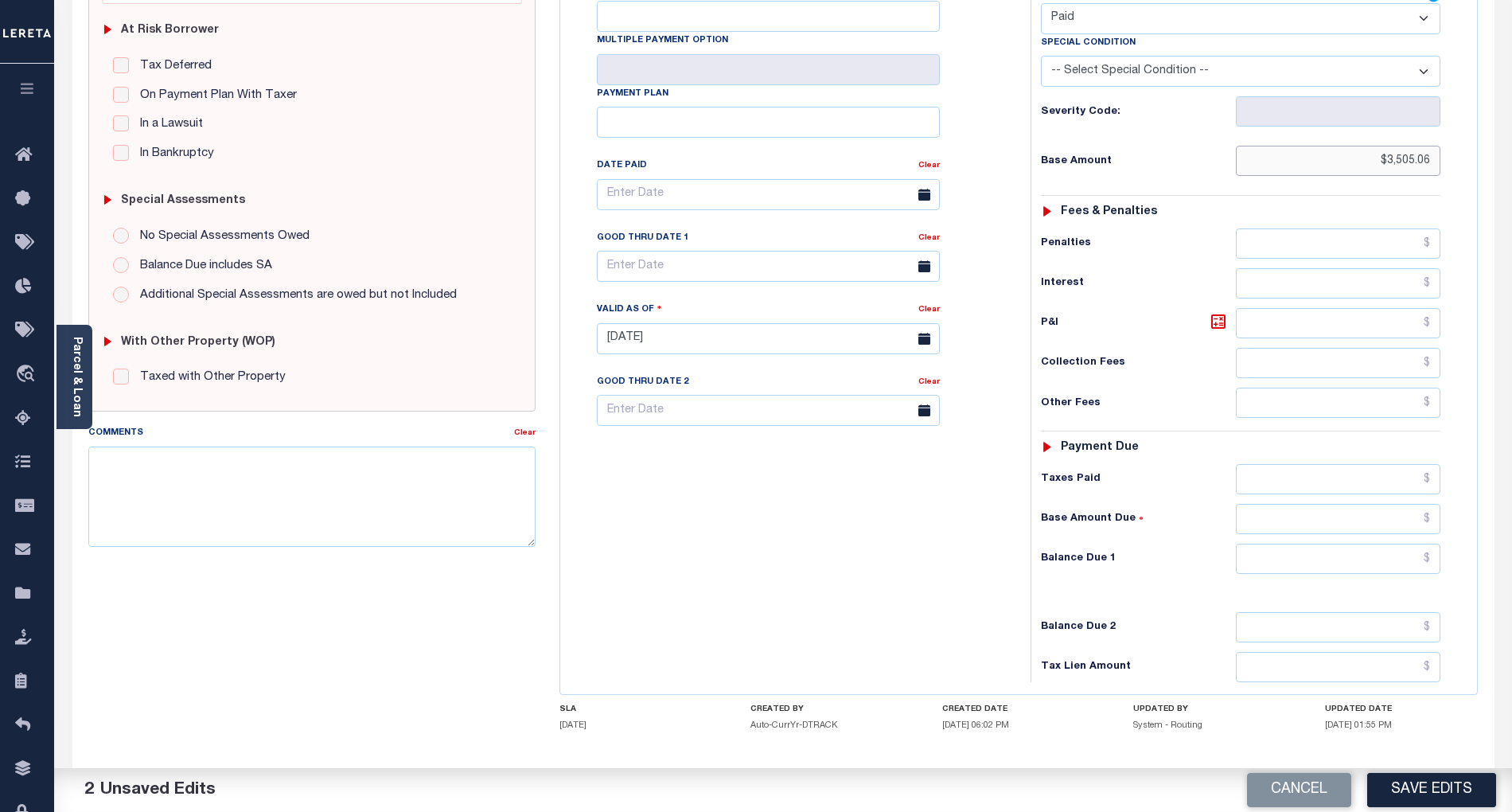
type input "$3,505.06"
click at [1399, 544] on input "text" at bounding box center [1338, 559] width 206 height 30
type input "$0.00"
click at [933, 577] on div "Tax Bill No Multiple Payment Option Payment Plan Clear" at bounding box center [791, 331] width 455 height 703
click at [1463, 781] on button "Save Edits" at bounding box center [1432, 791] width 129 height 34
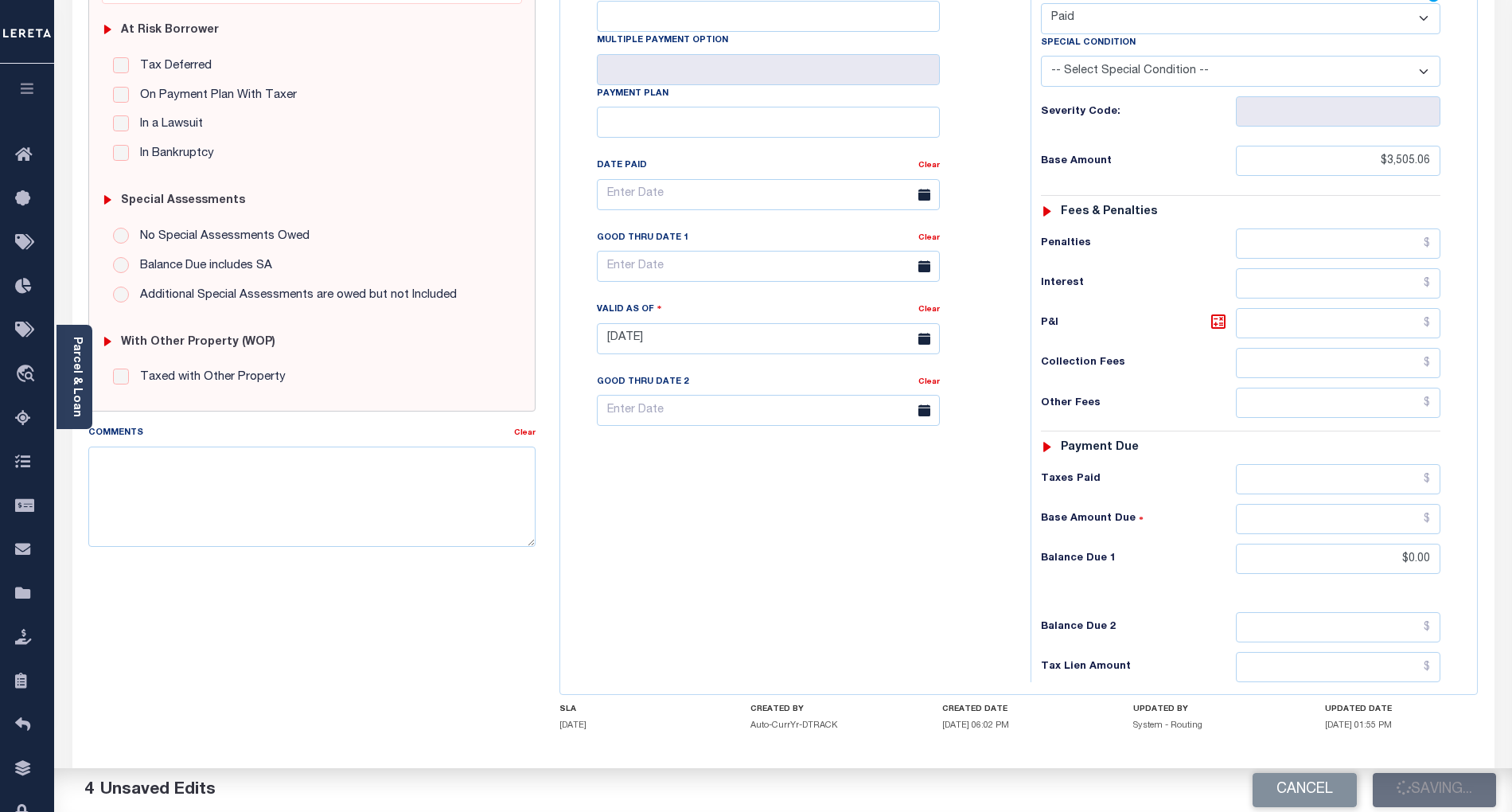
checkbox input "false"
type input "$3,505.06"
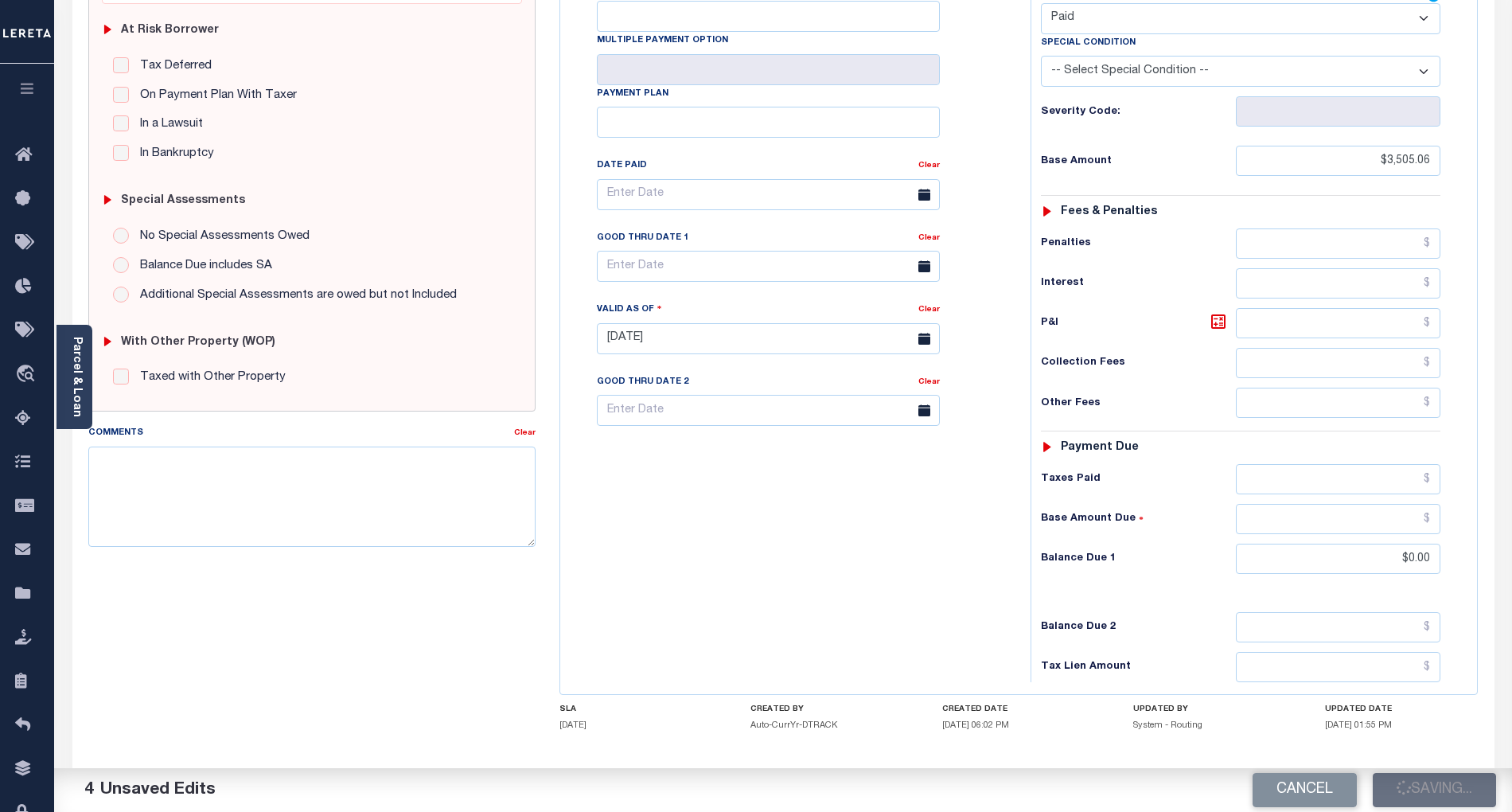
type input "$0"
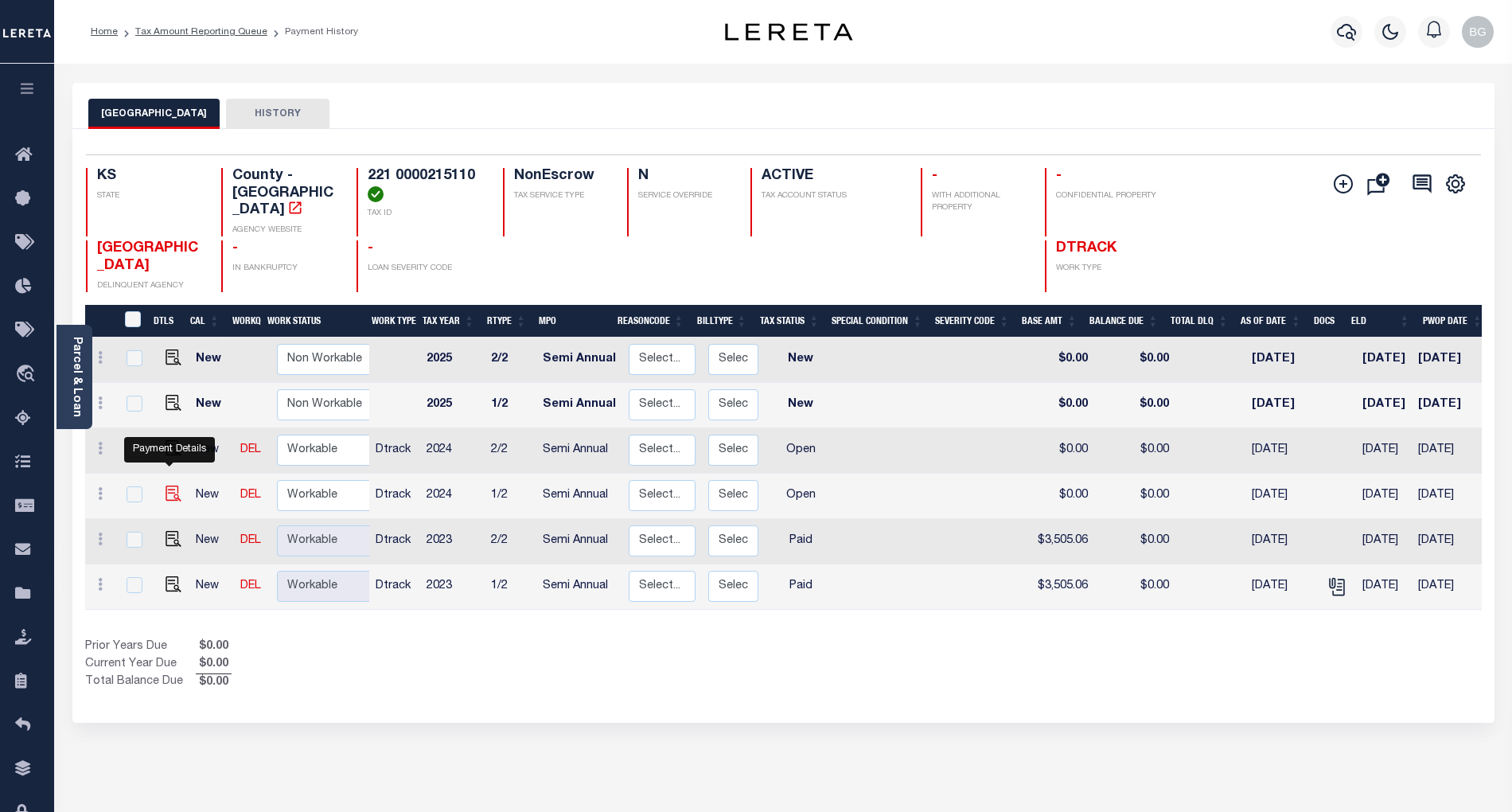
click at [166, 486] on img "" at bounding box center [174, 494] width 16 height 16
checkbox input "true"
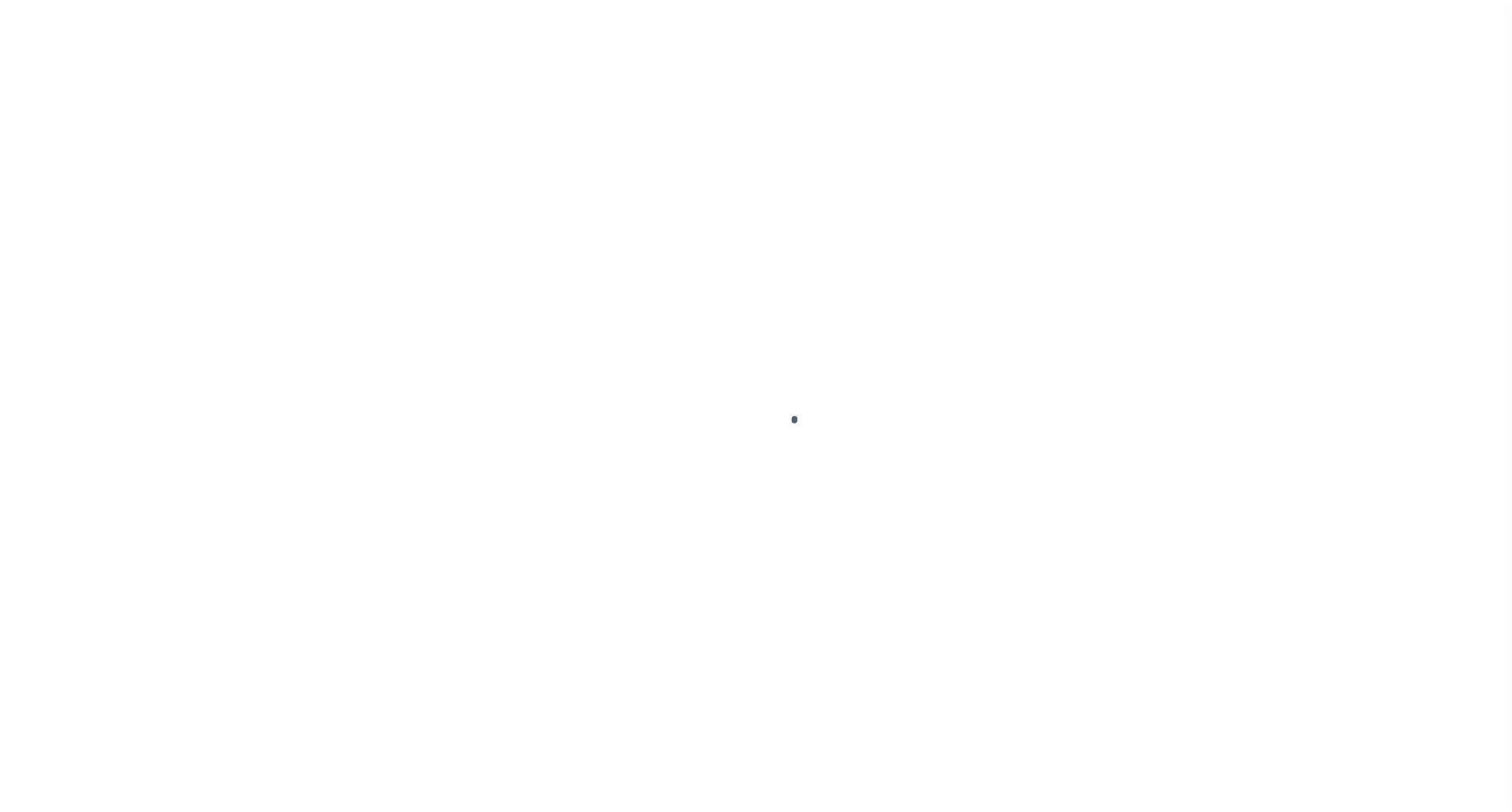
select select "OP2"
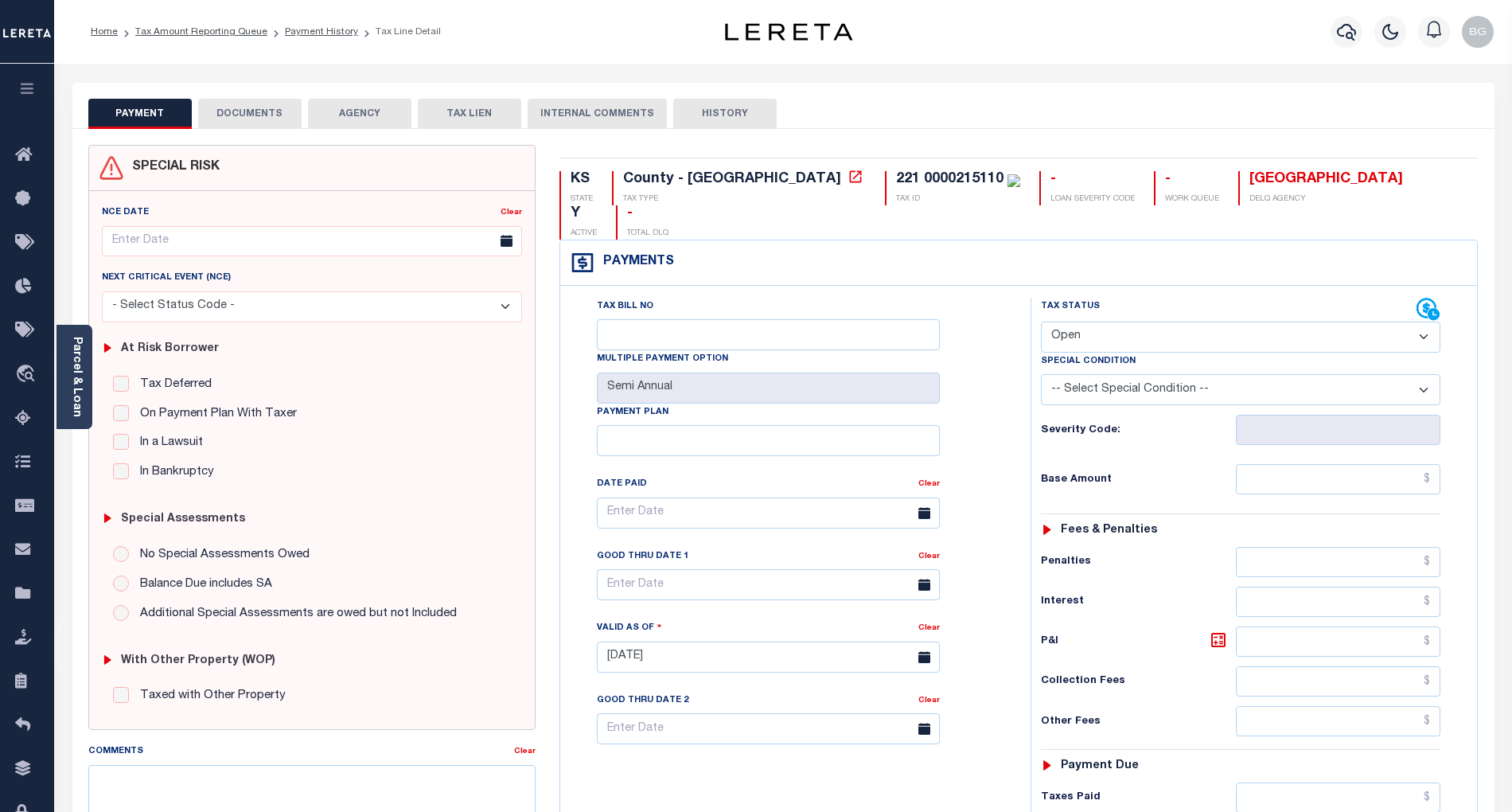
click at [239, 112] on button "DOCUMENTS" at bounding box center [250, 114] width 103 height 30
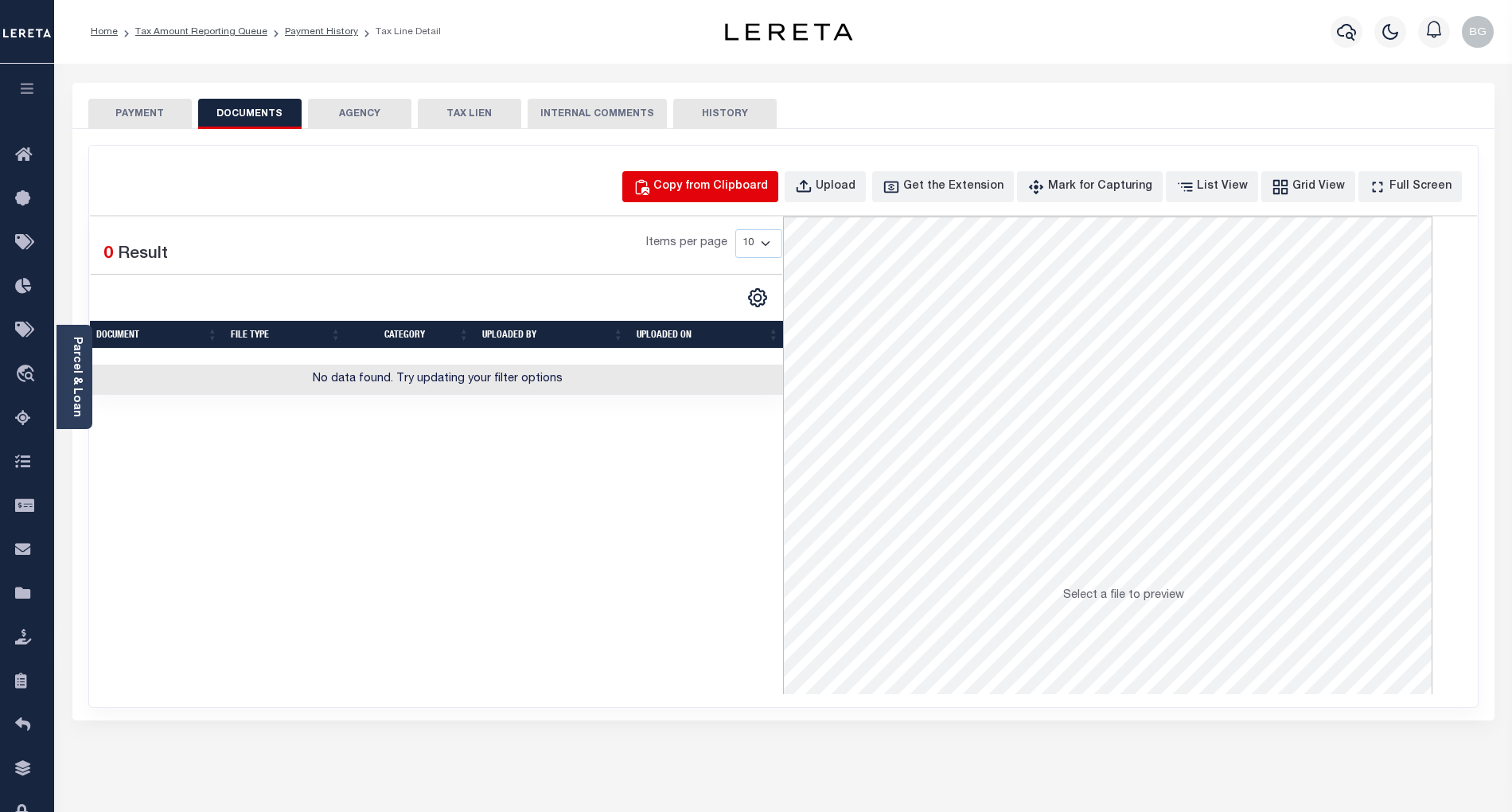
click at [768, 182] on div "Copy from Clipboard" at bounding box center [710, 187] width 115 height 18
select select "POP"
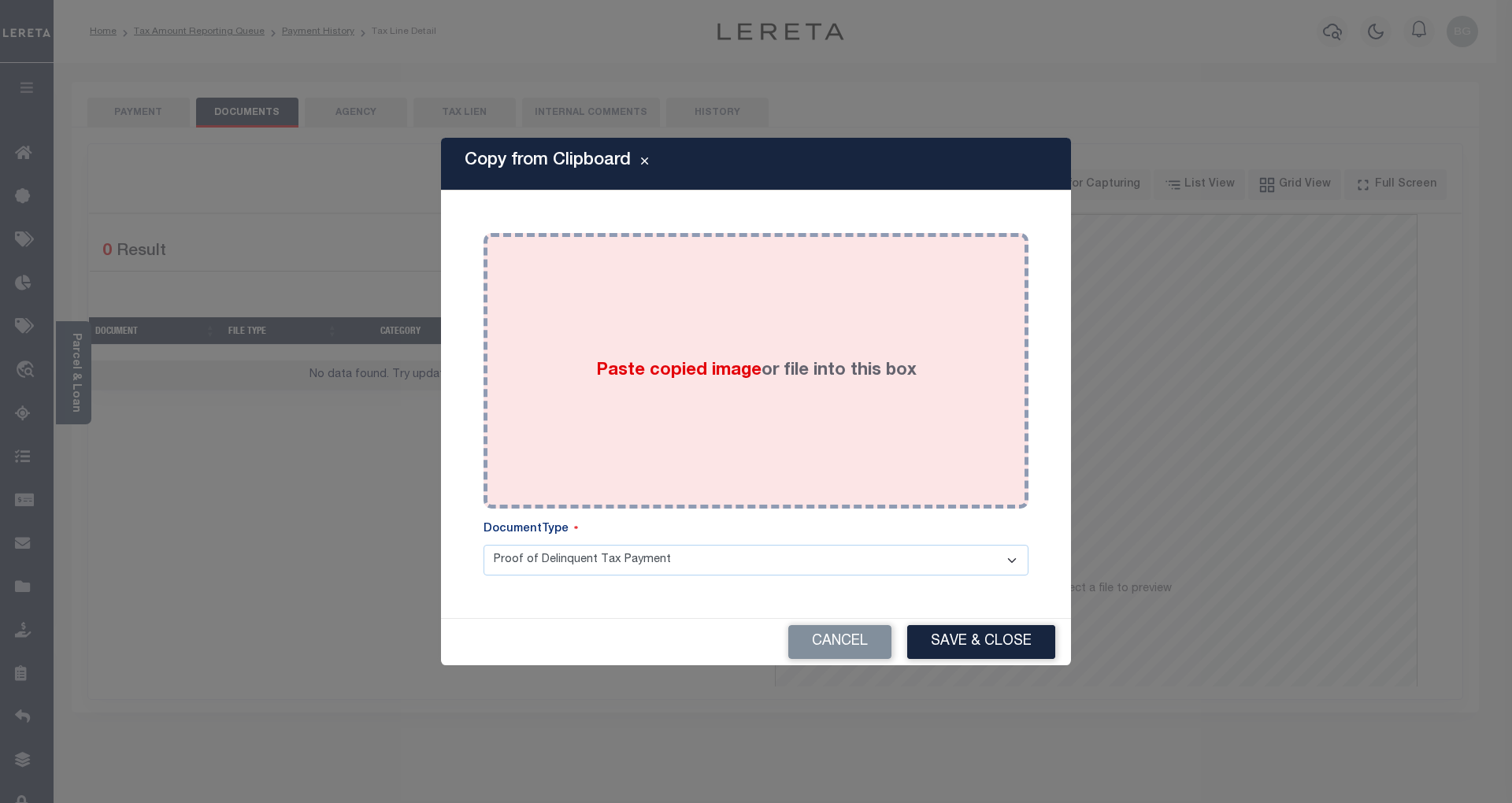
click at [681, 370] on span "Paste copied image" at bounding box center [679, 371] width 166 height 18
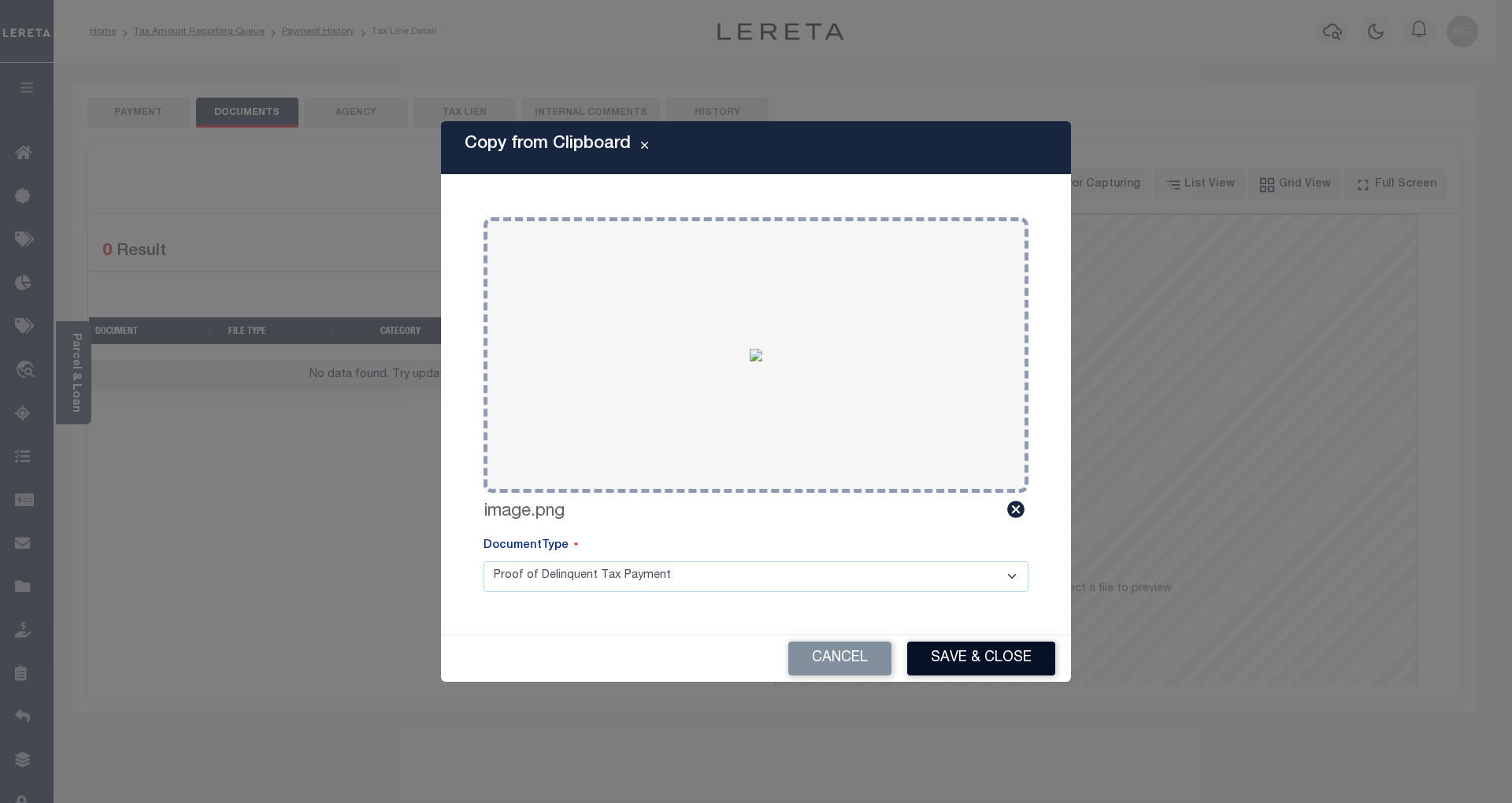
click at [1000, 657] on button "Save & Close" at bounding box center [981, 659] width 148 height 33
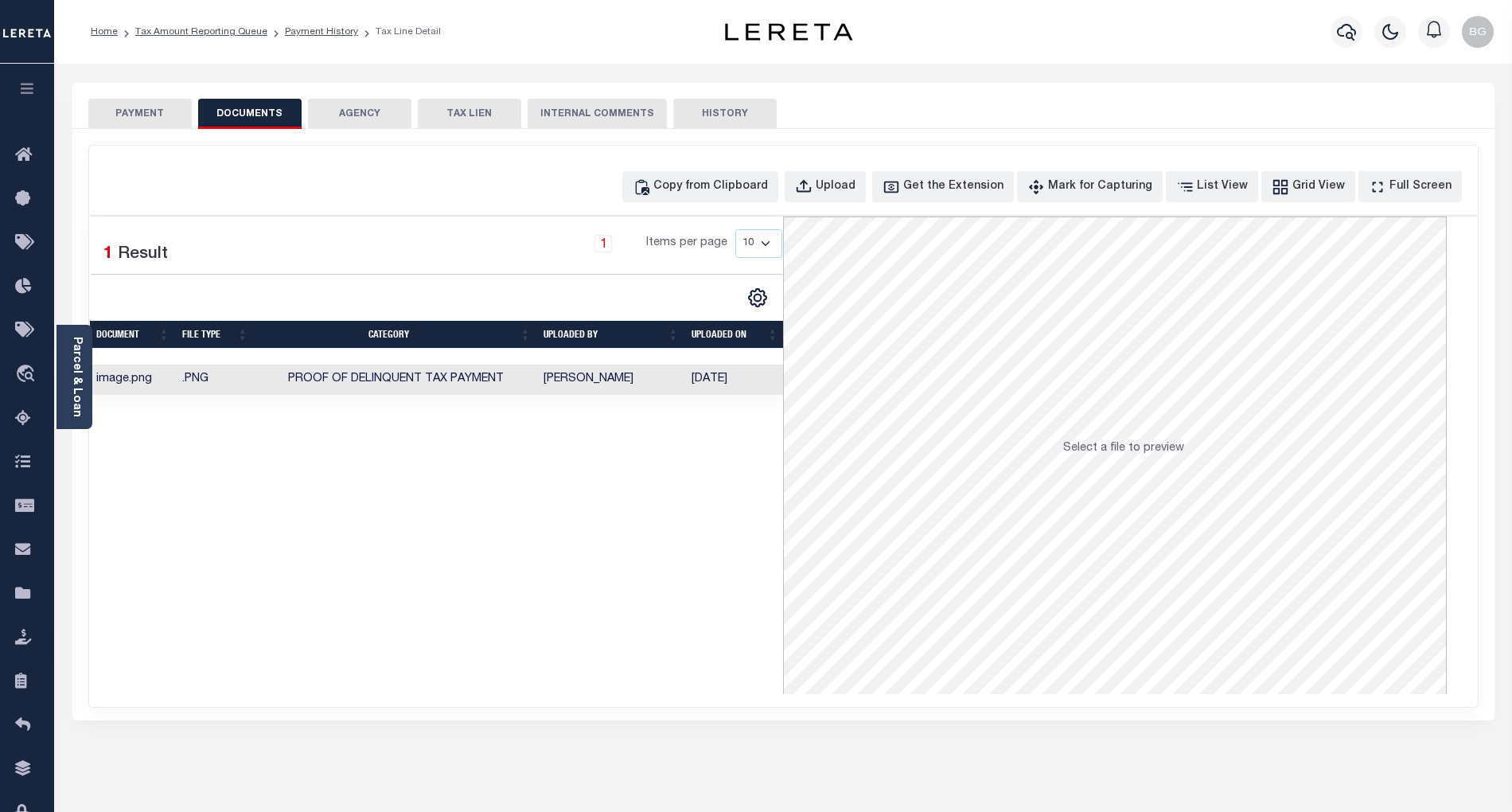
click at [153, 113] on button "PAYMENT" at bounding box center [140, 114] width 103 height 30
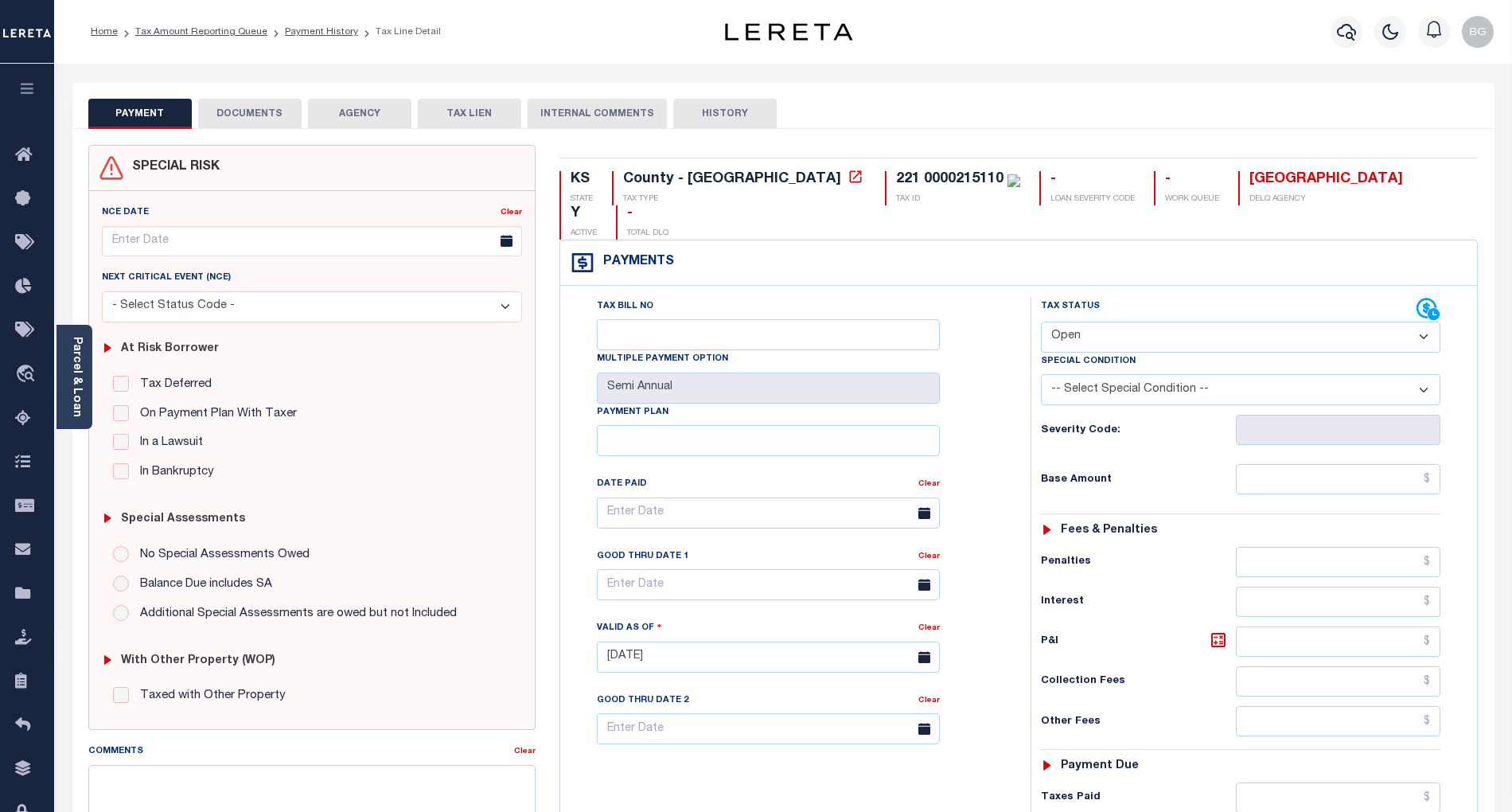
click at [1122, 321] on select "- Select Status Code - Open Due/Unpaid Paid Incomplete No Tax Due Internal Refu…" at bounding box center [1241, 337] width 400 height 31
select select "PYD"
click at [1041, 321] on select "- Select Status Code - Open Due/Unpaid Paid Incomplete No Tax Due Internal Refu…" at bounding box center [1241, 337] width 400 height 31
type input "[DATE]"
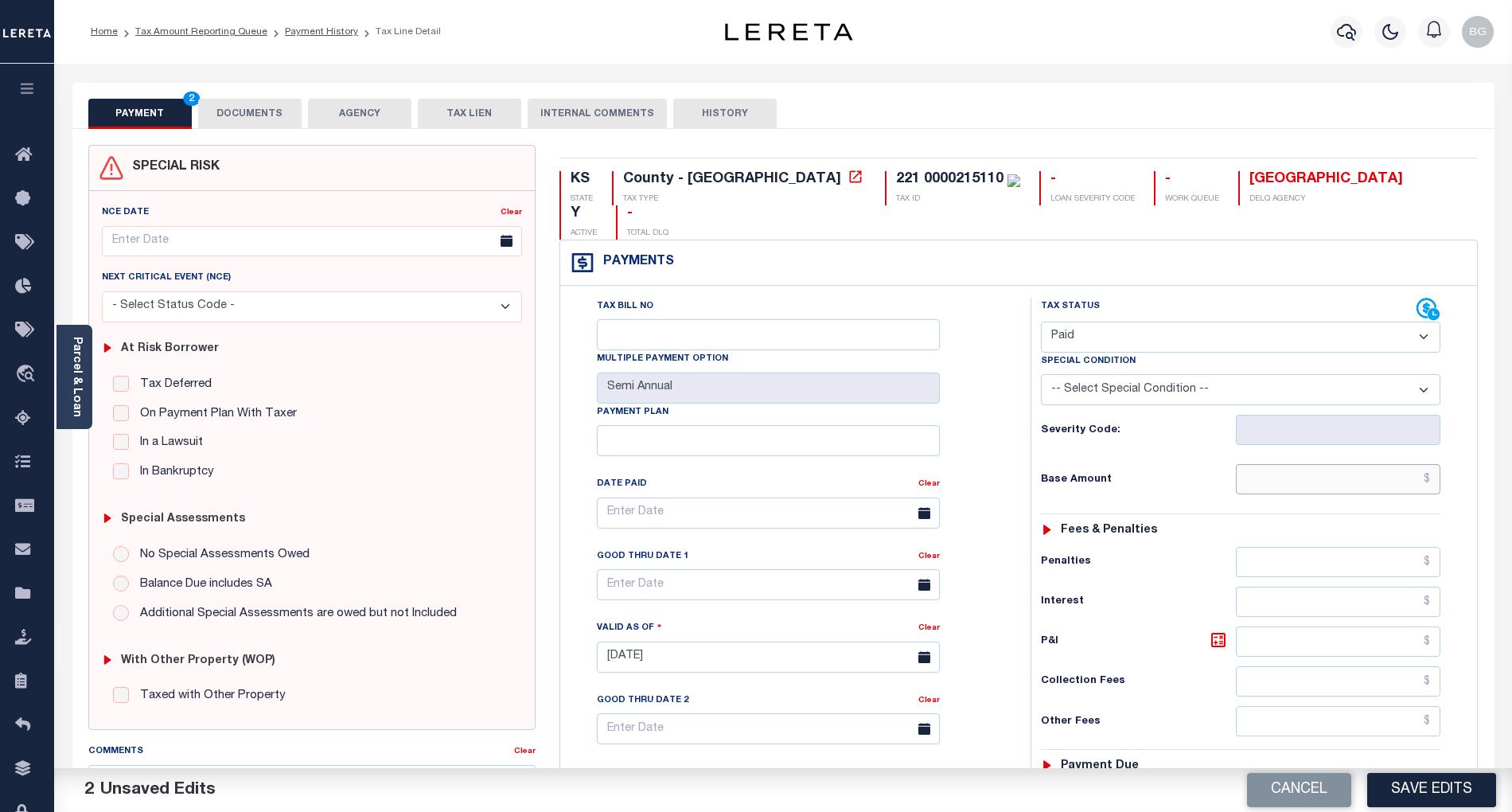
click at [1361, 464] on input "text" at bounding box center [1338, 479] width 206 height 30
paste input "3,913.34"
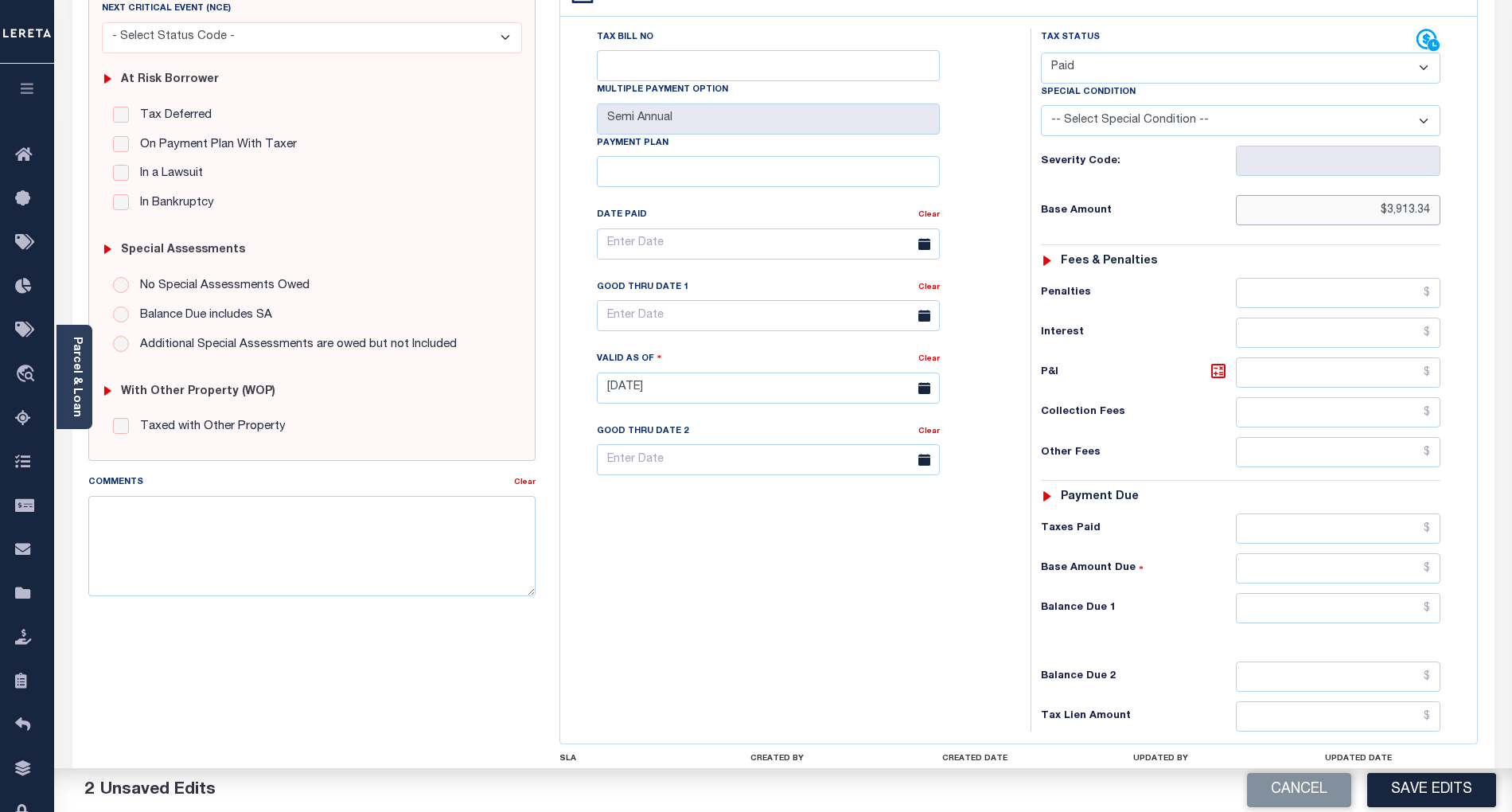
scroll to position [319, 0]
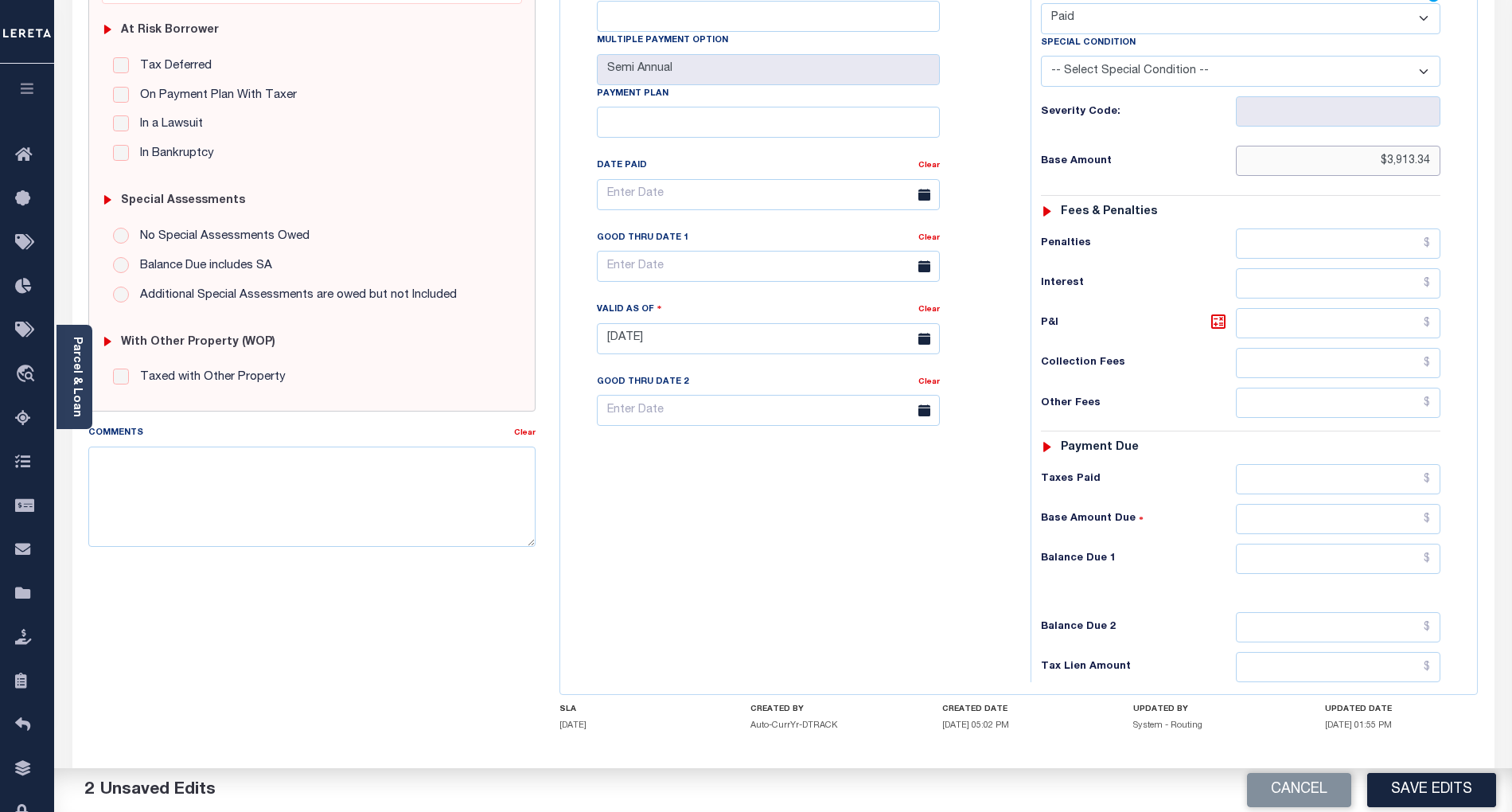
type input "$3,913.34"
click at [1404, 544] on input "text" at bounding box center [1338, 559] width 206 height 30
type input "$0.00"
click at [977, 540] on div "Tax Bill No Multiple Payment Option Semi Annual Payment Plan Clear" at bounding box center [791, 331] width 455 height 703
click at [1431, 793] on button "Save Edits" at bounding box center [1432, 791] width 129 height 34
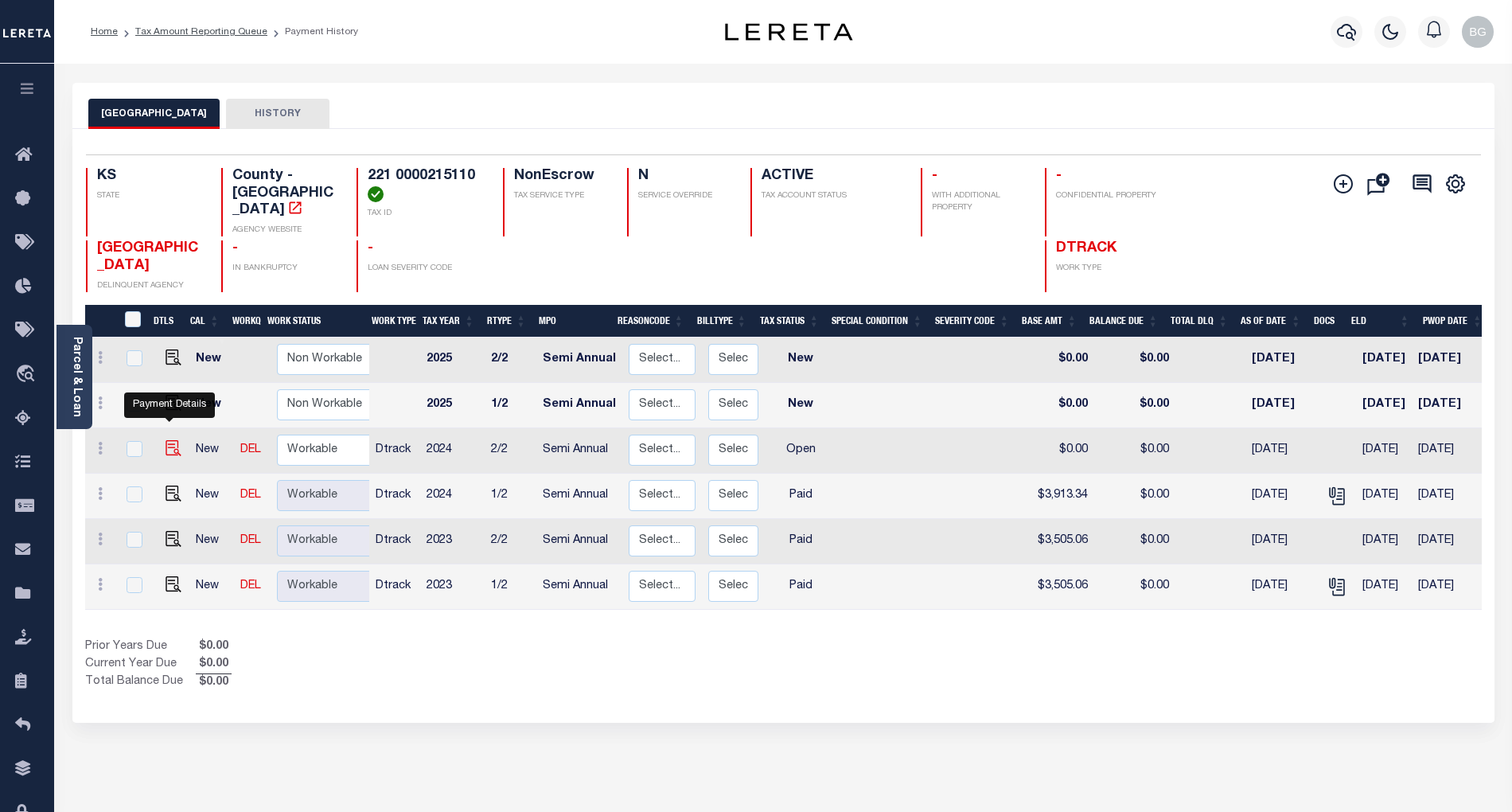
click at [169, 441] on img "" at bounding box center [174, 449] width 16 height 16
checkbox input "true"
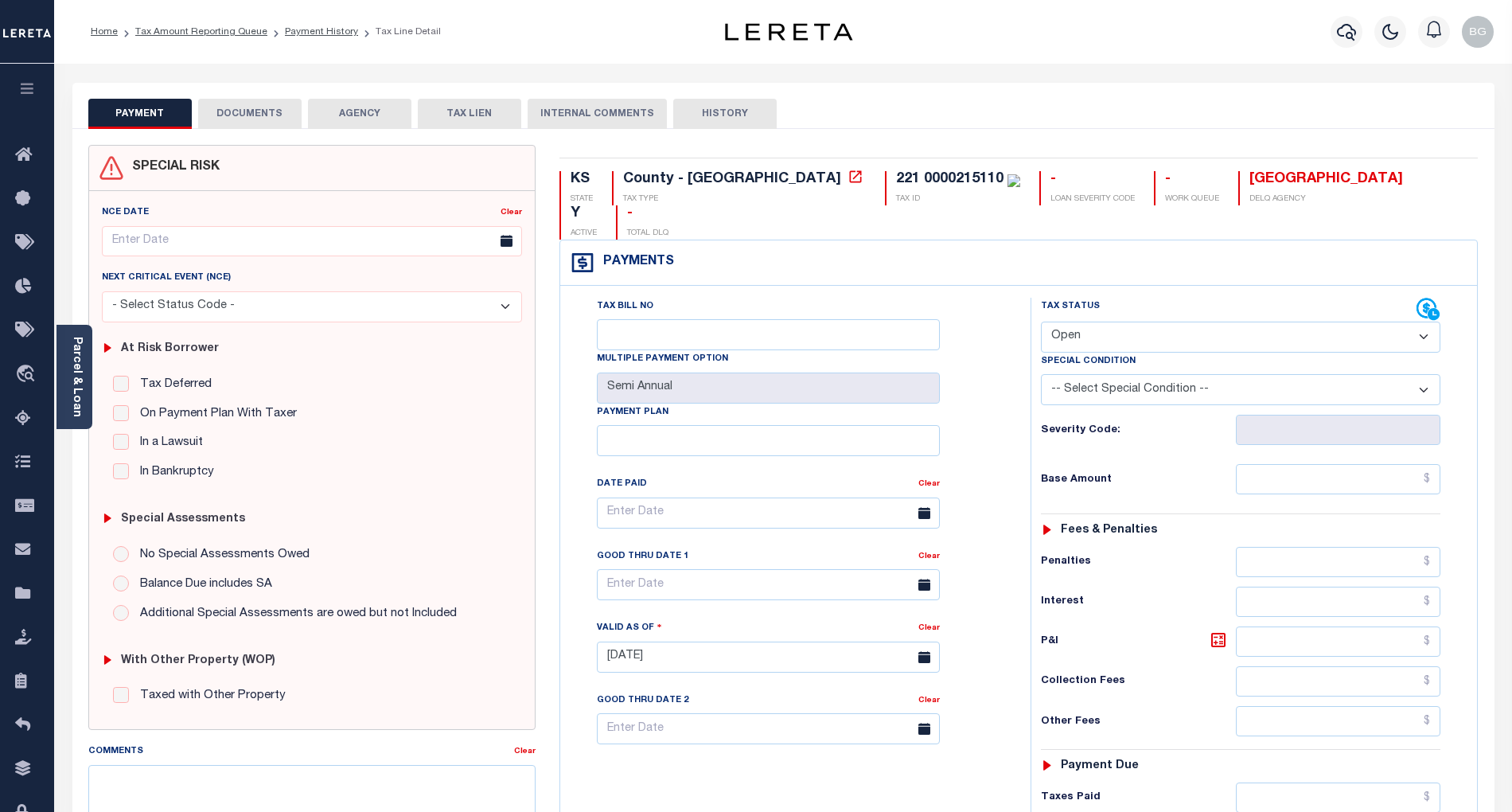
click at [1104, 321] on select "- Select Status Code - Open Due/Unpaid Paid Incomplete No Tax Due Internal Refu…" at bounding box center [1241, 337] width 400 height 31
select select "PYD"
click at [1041, 321] on select "- Select Status Code - Open Due/Unpaid Paid Incomplete No Tax Due Internal Refu…" at bounding box center [1241, 337] width 400 height 31
type input "[DATE]"
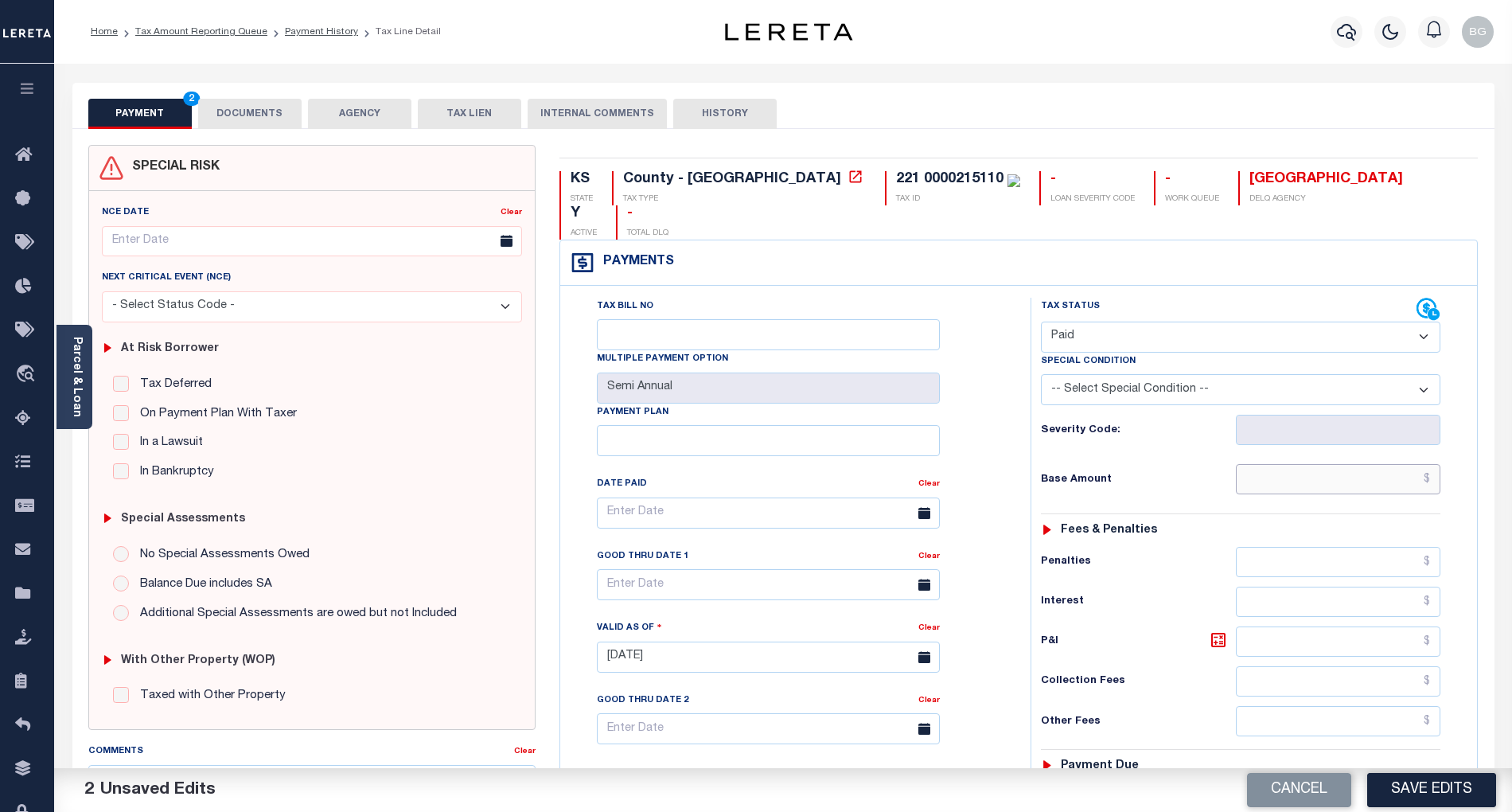
click at [1419, 464] on input "text" at bounding box center [1338, 479] width 206 height 30
paste input "3,913.34"
type input "$3,913.34"
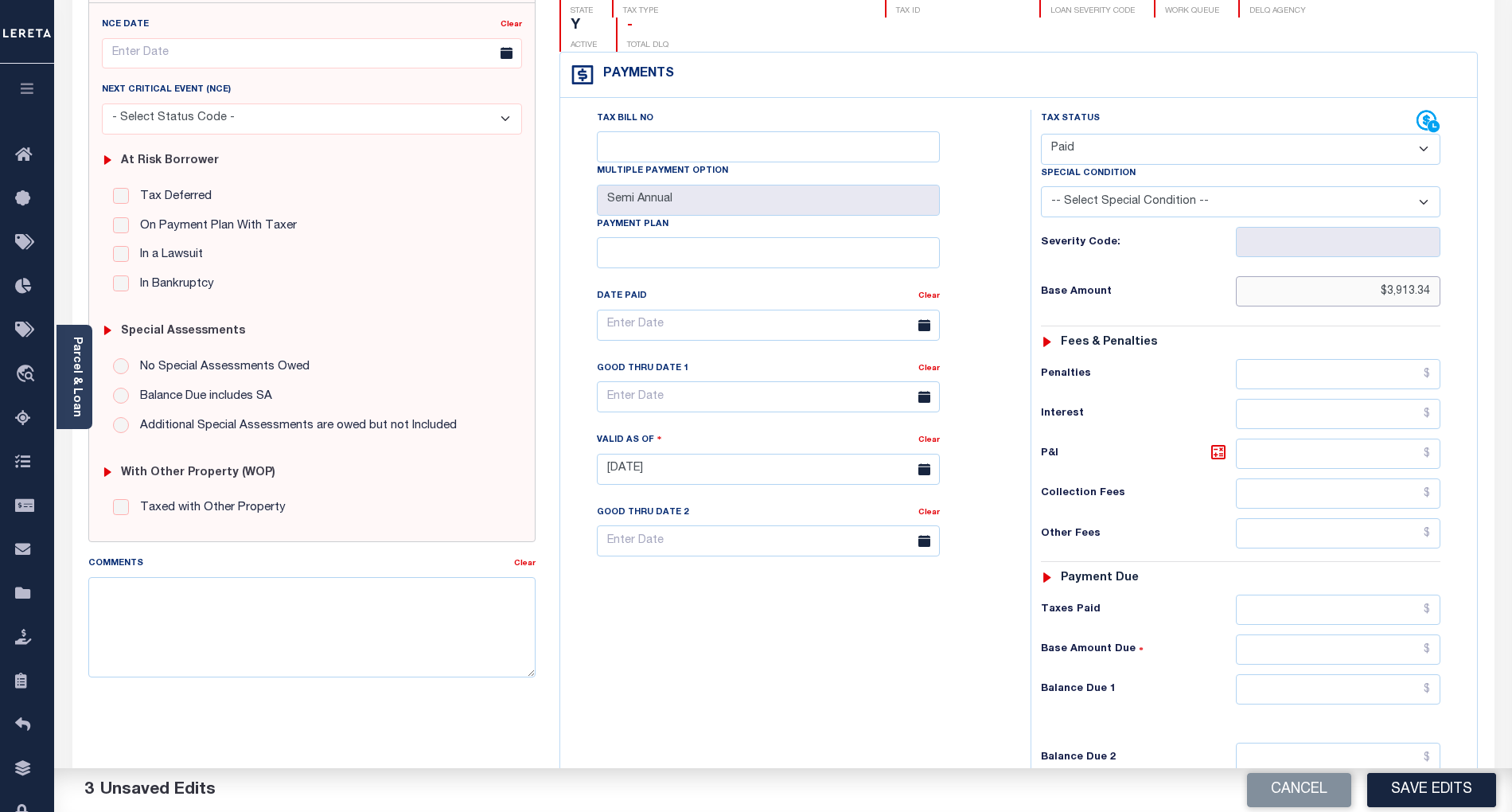
scroll to position [212, 0]
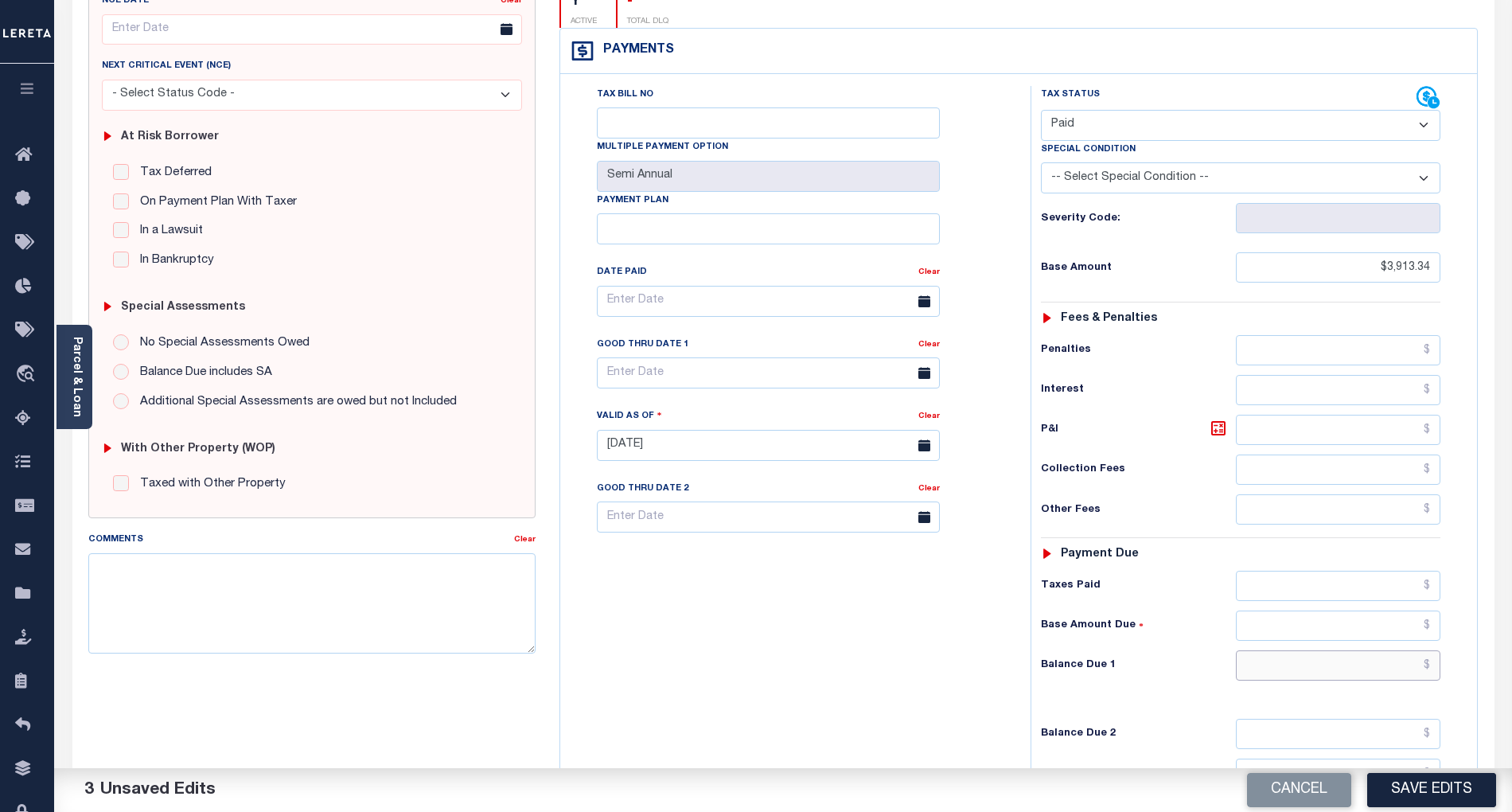
click at [1396, 651] on input "text" at bounding box center [1338, 666] width 206 height 30
type input "$0.00"
click at [958, 644] on div "Tax Bill No Multiple Payment Option Semi Annual Payment Plan Clear" at bounding box center [791, 438] width 455 height 703
click at [1457, 785] on button "Save Edits" at bounding box center [1432, 791] width 129 height 34
checkbox input "false"
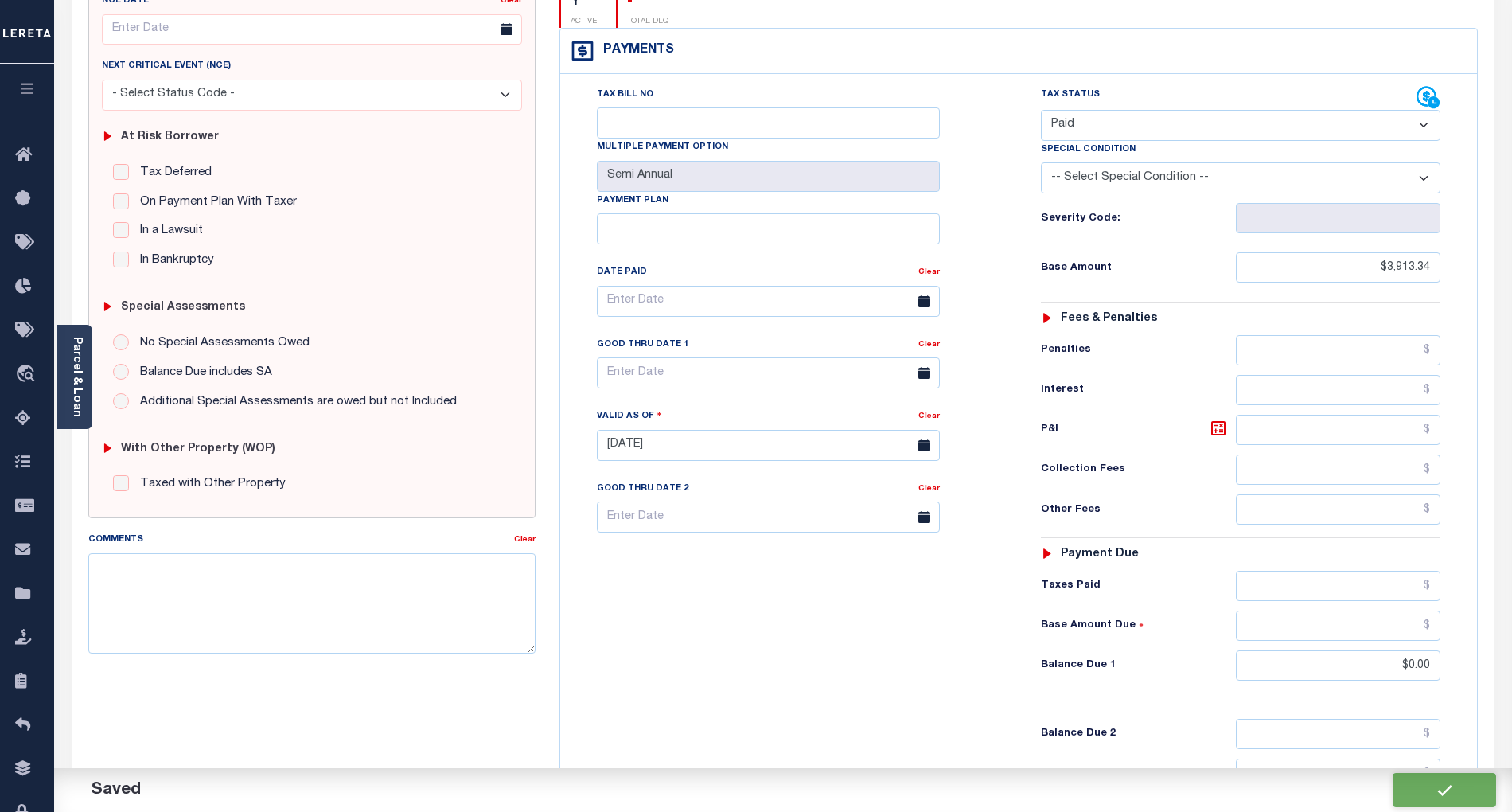
checkbox input "false"
type input "$3,913.34"
type input "$0"
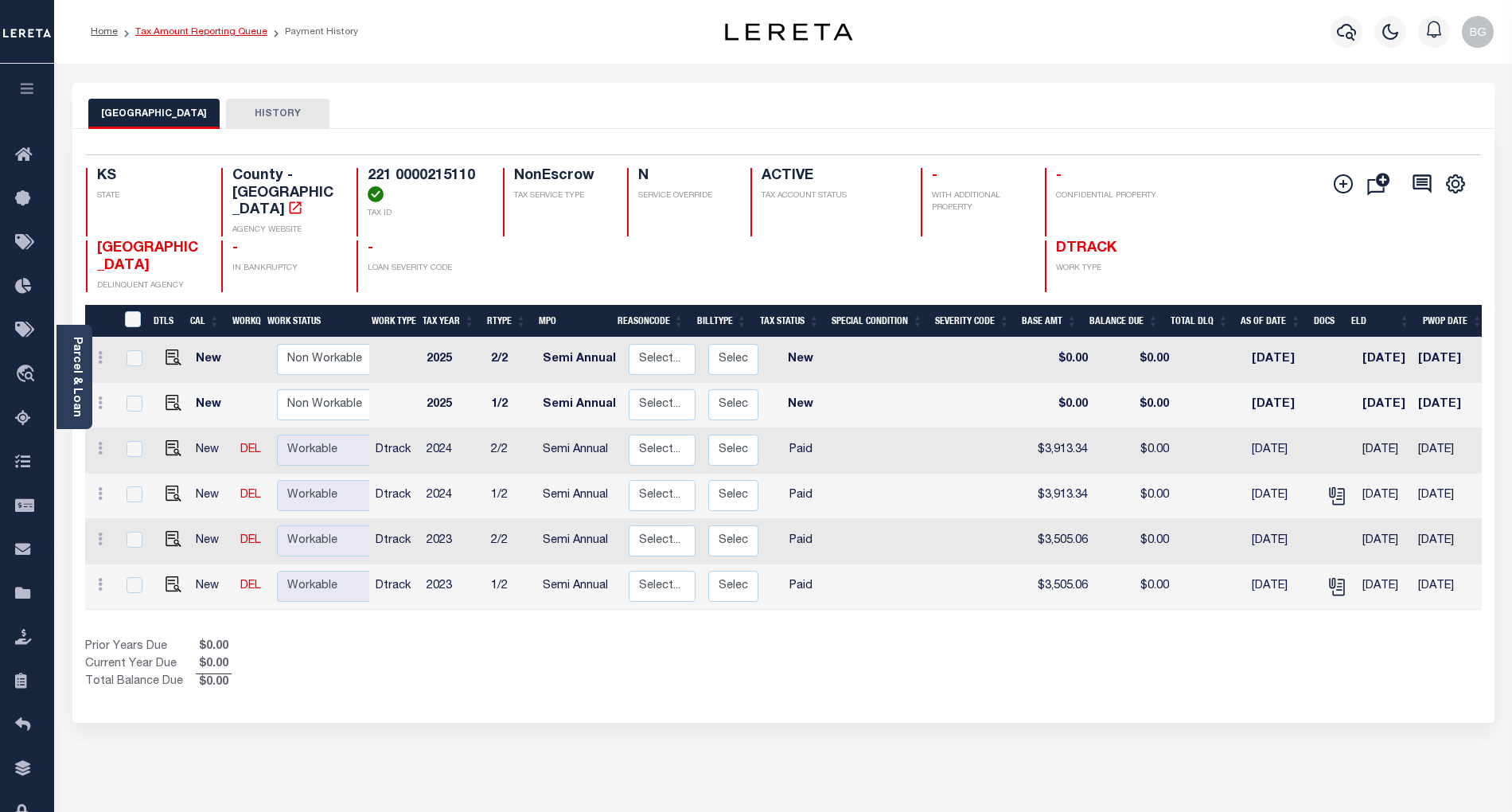
click at [188, 30] on link "Tax Amount Reporting Queue" at bounding box center [201, 31] width 132 height 10
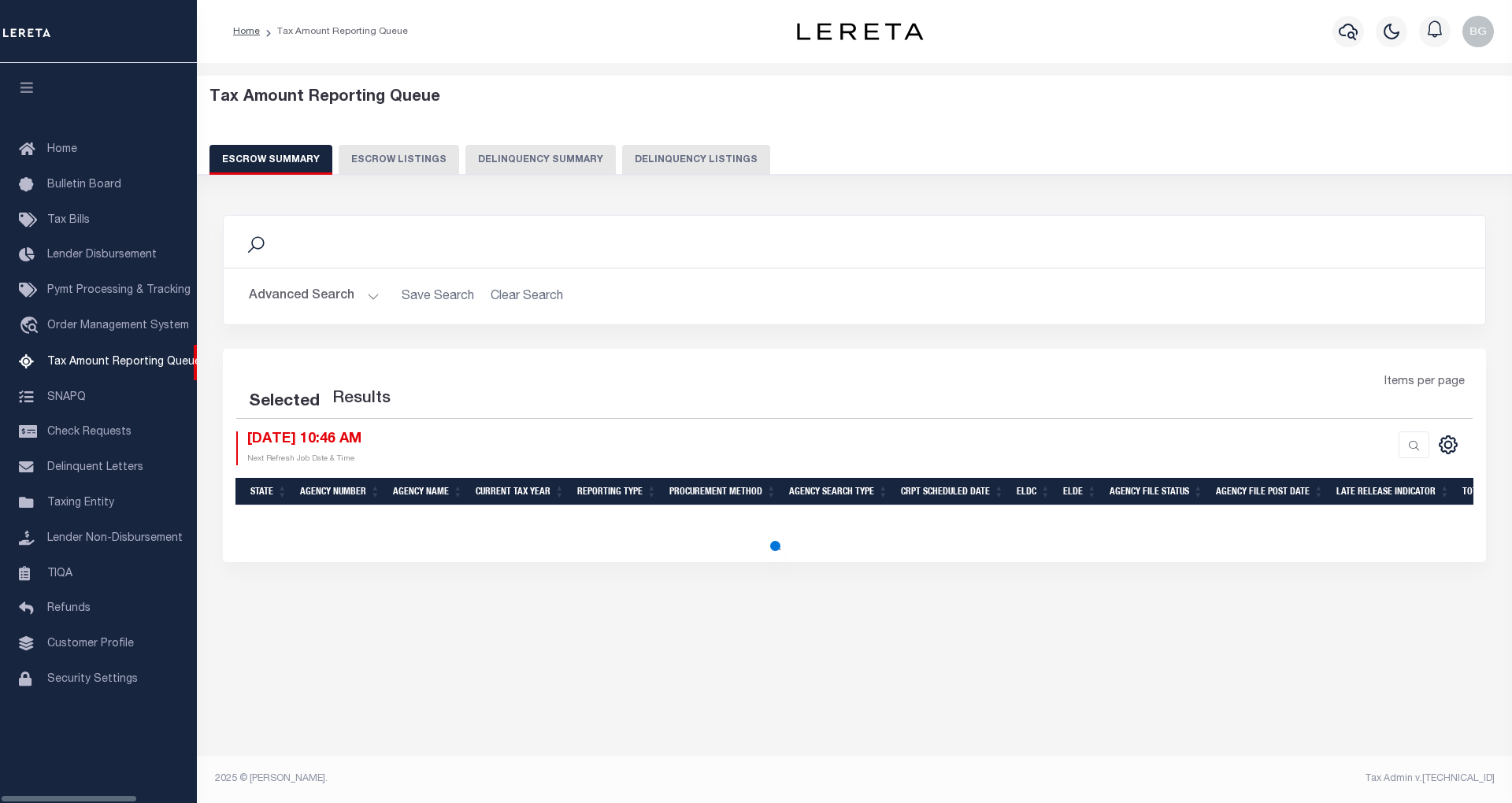
select select "100"
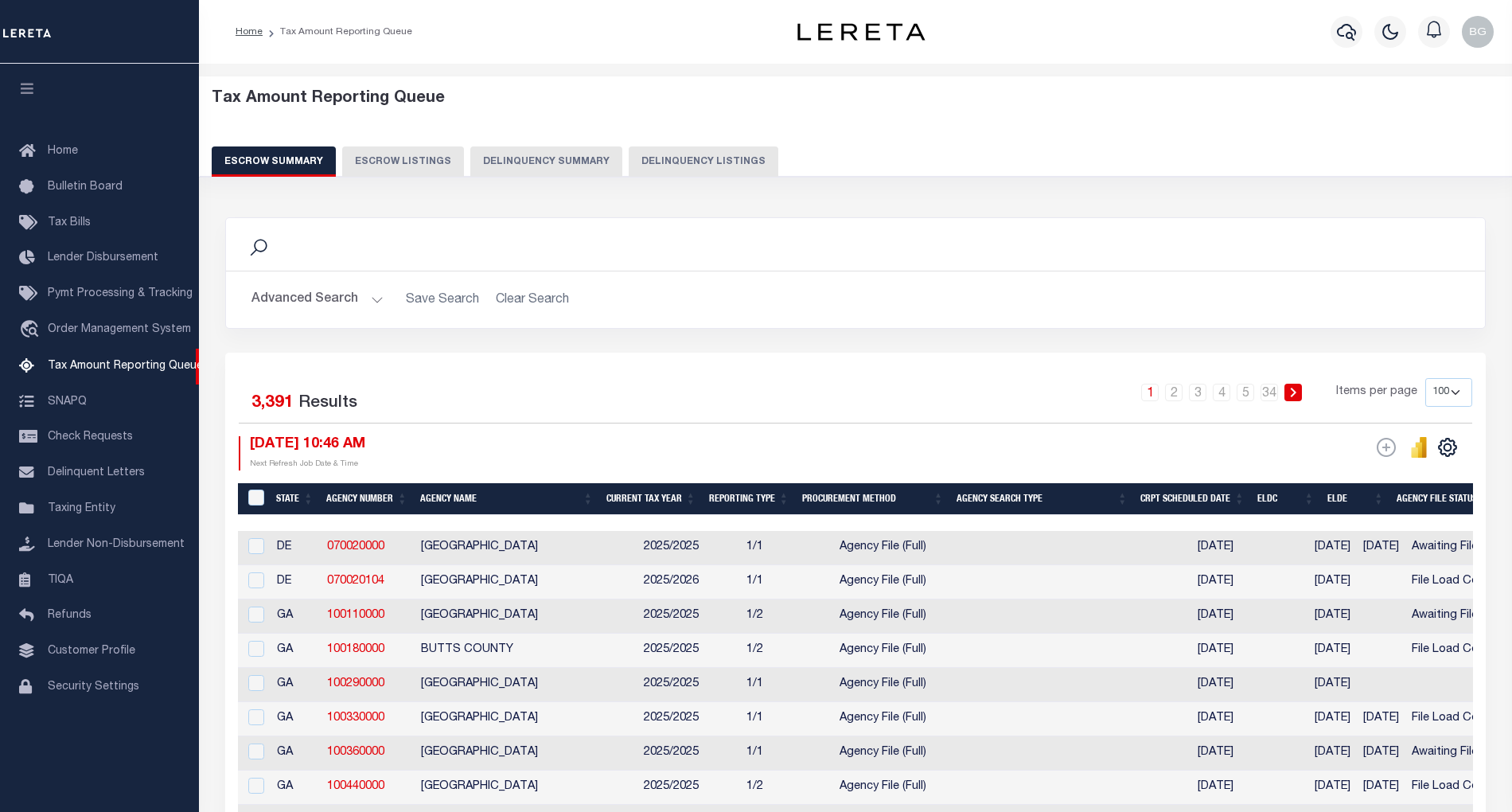
click at [688, 163] on button "Delinquency Listings" at bounding box center [704, 162] width 150 height 30
select select "100"
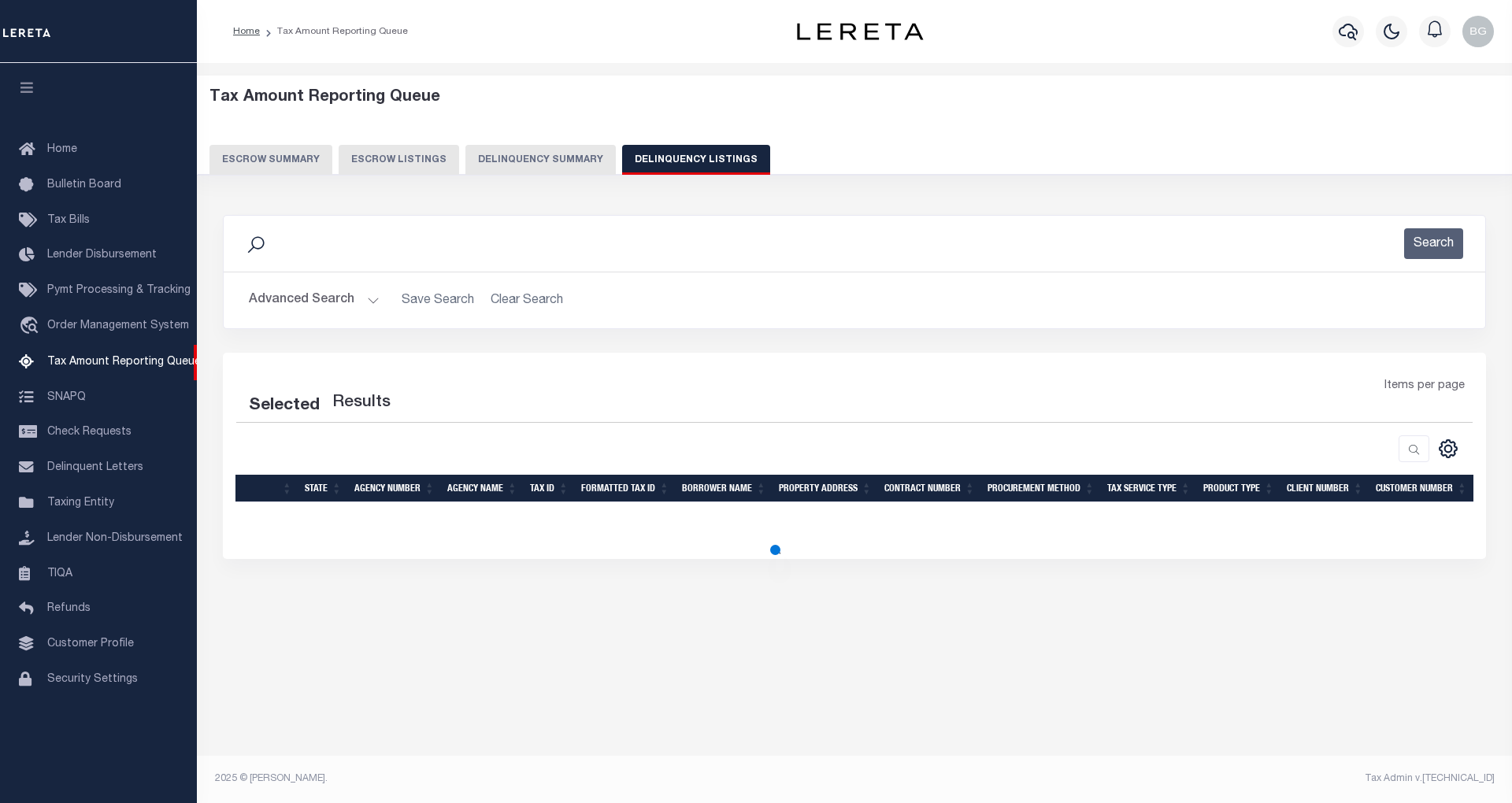
select select "100"
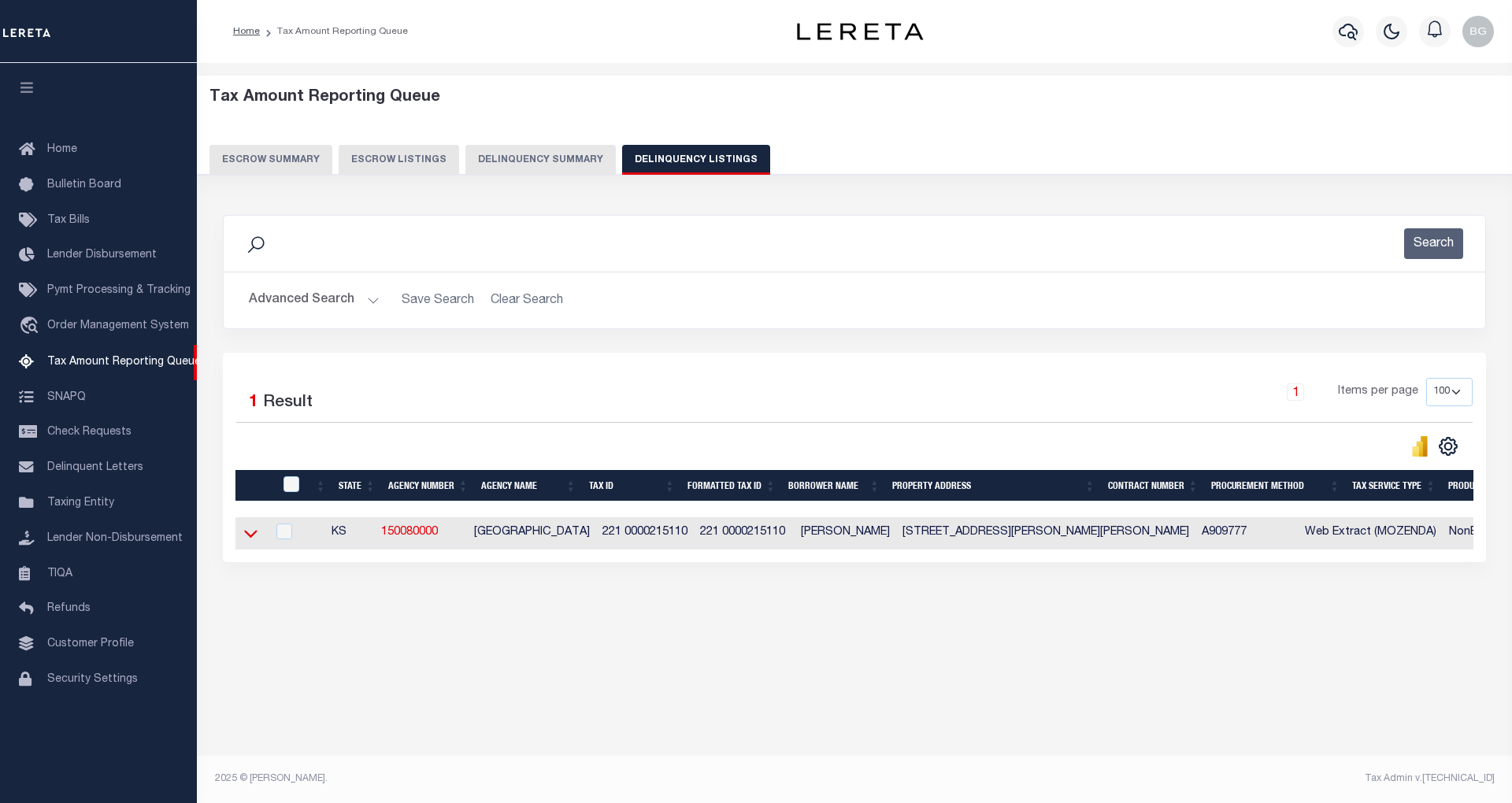
click at [249, 541] on icon at bounding box center [250, 534] width 13 height 17
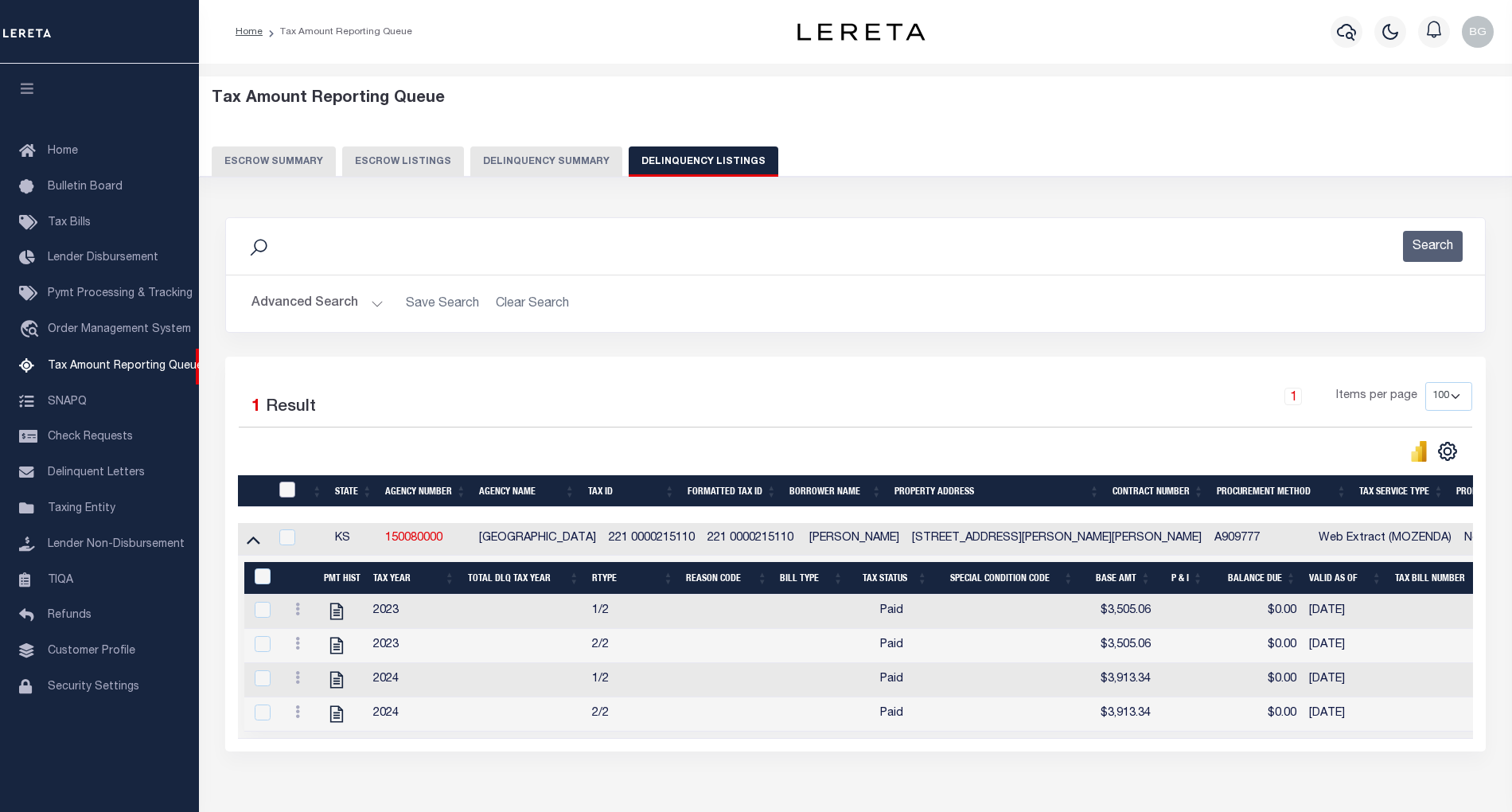
click at [287, 495] on input "checkbox" at bounding box center [287, 490] width 16 height 16
checkbox input "true"
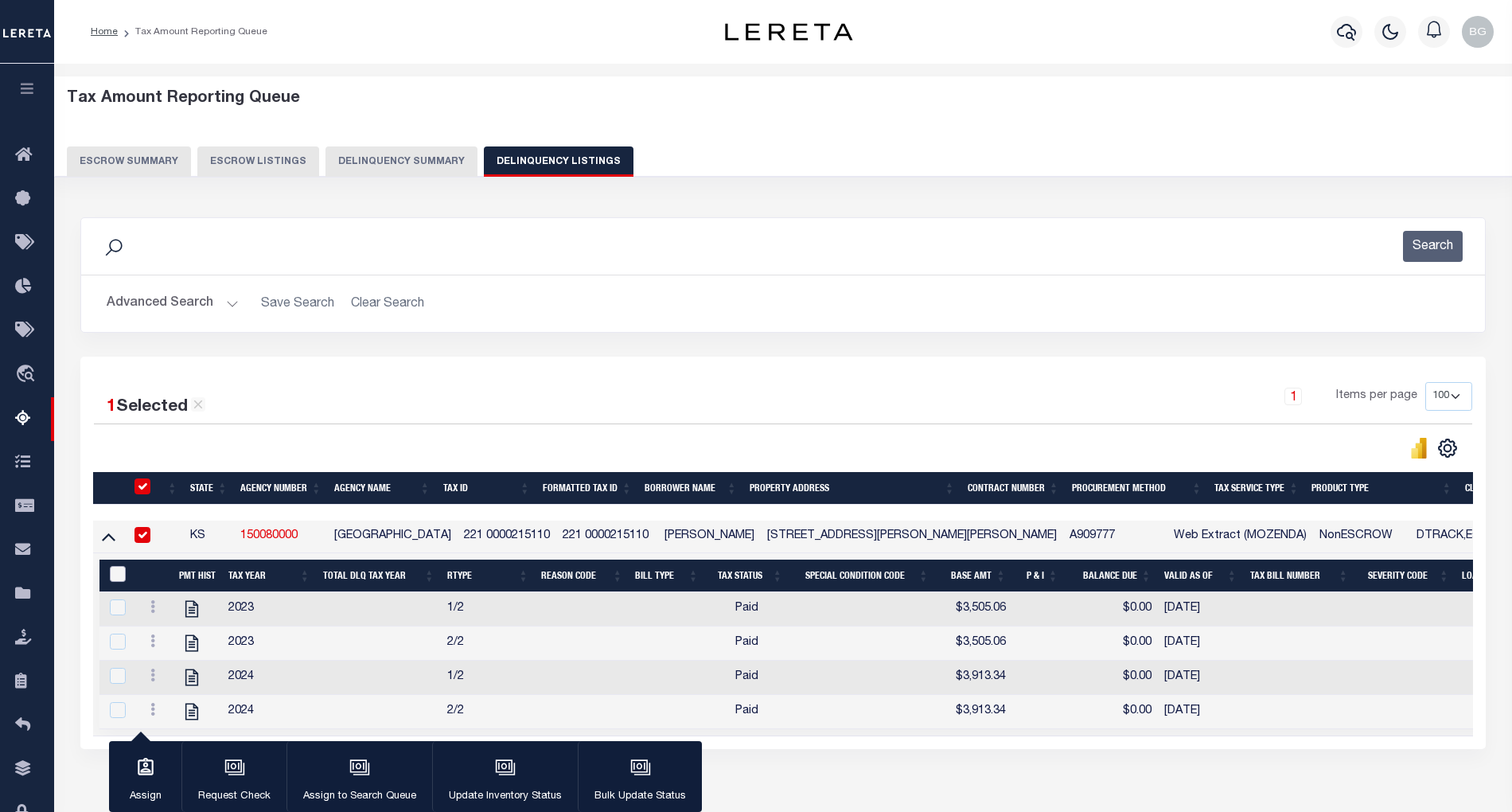
click at [116, 577] on input "&nbsp;" at bounding box center [117, 574] width 16 height 16
checkbox input "true"
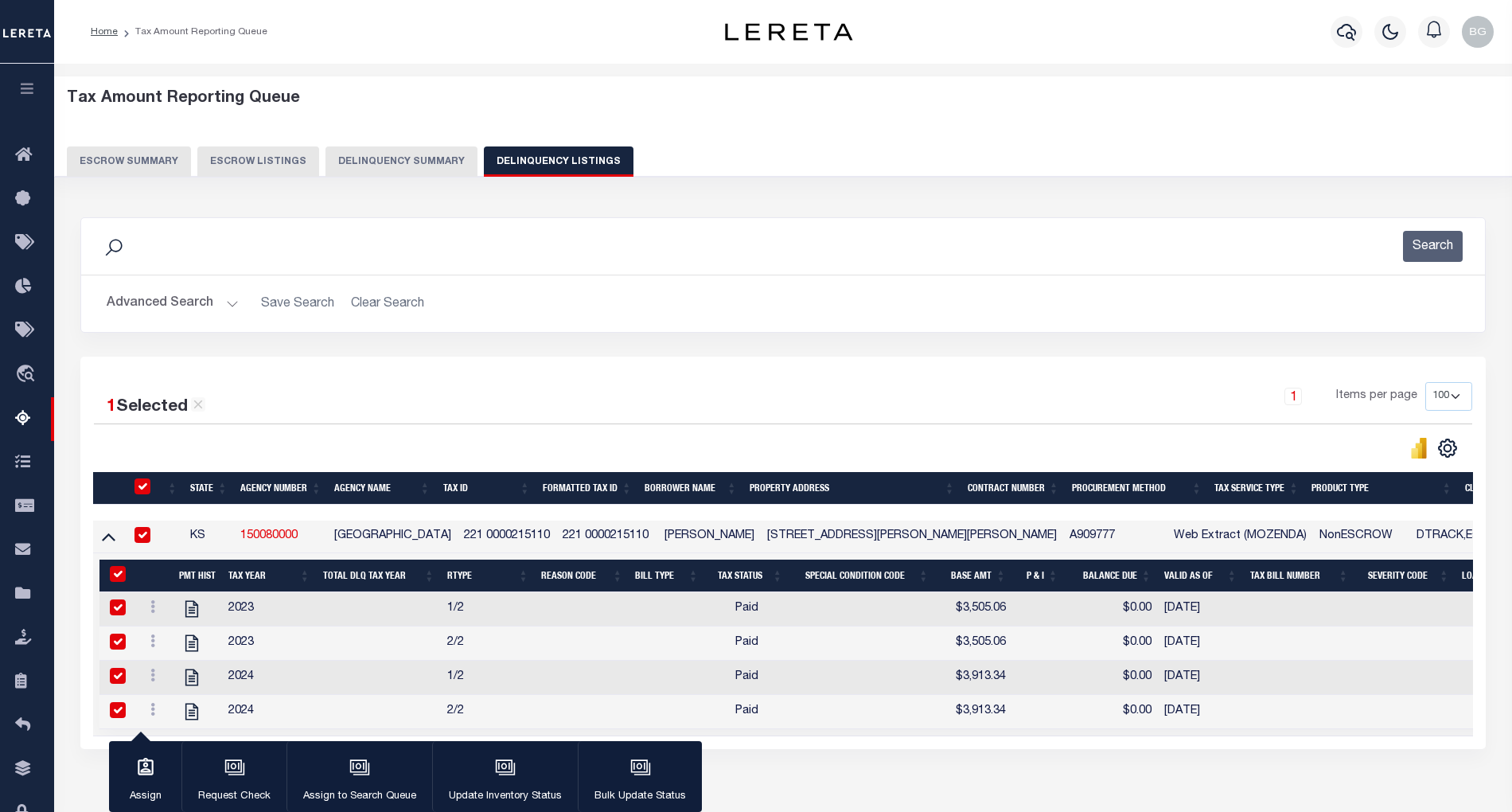
checkbox input "true"
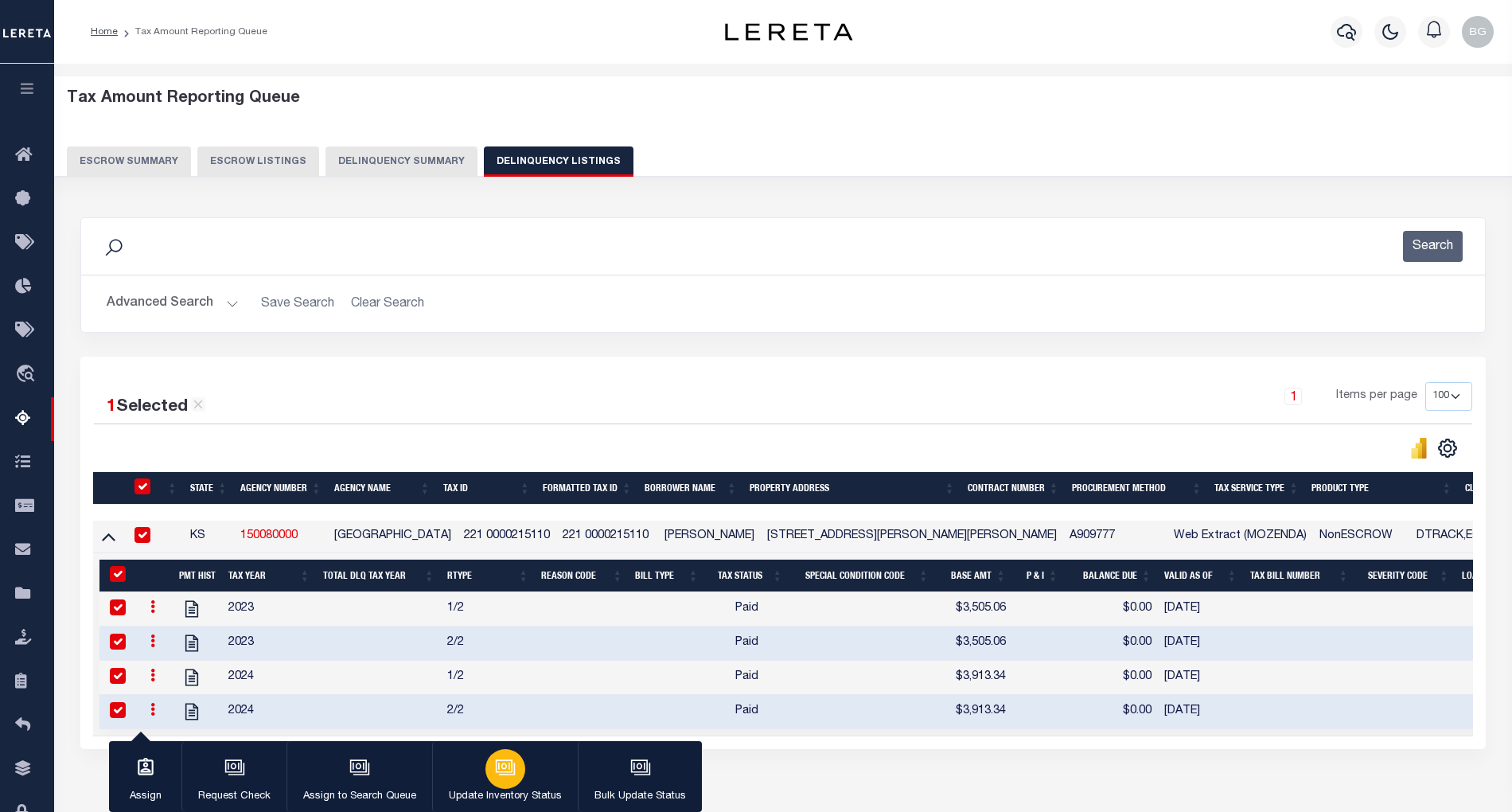
click at [498, 768] on icon "button" at bounding box center [505, 767] width 20 height 20
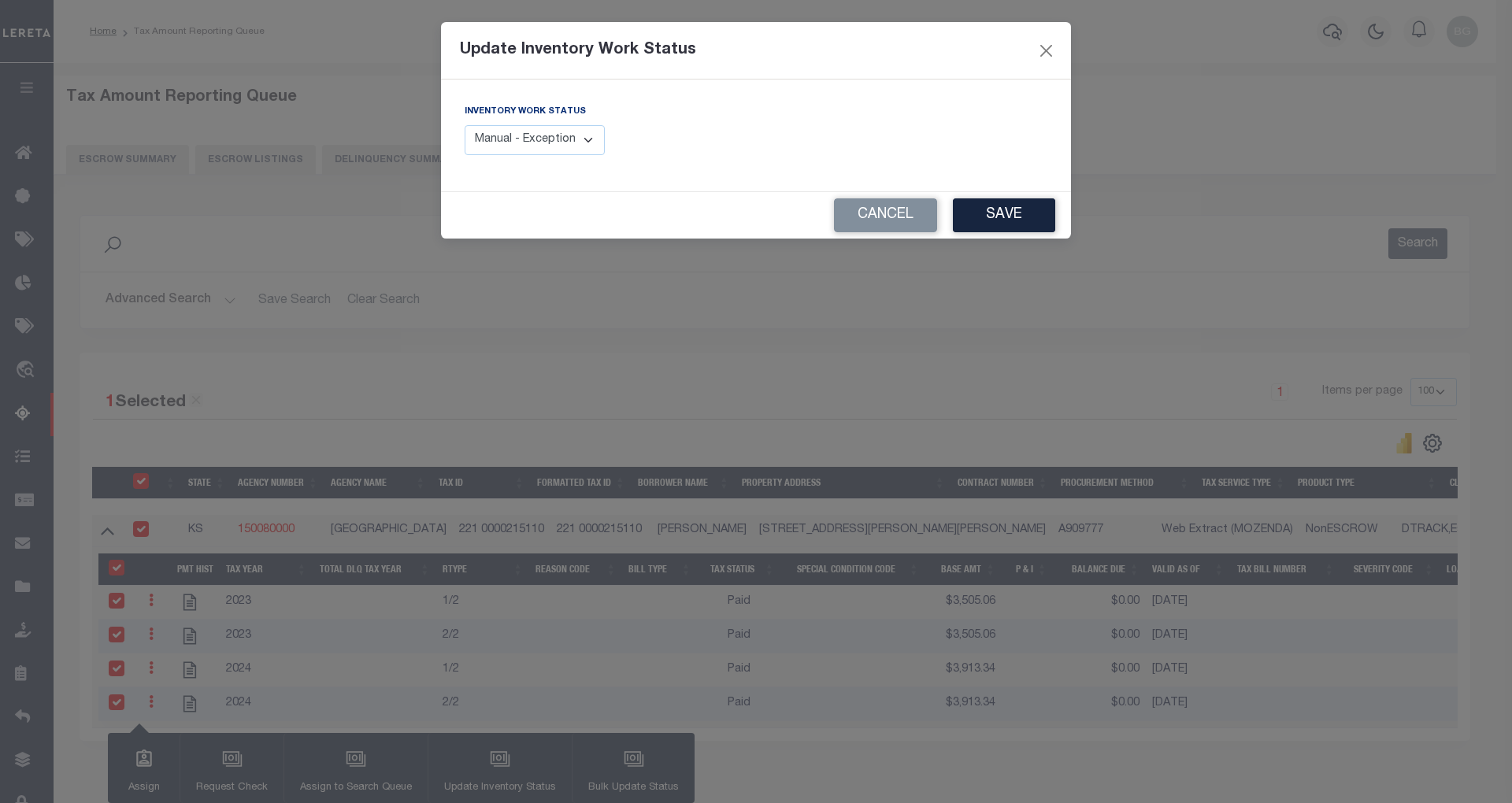
click at [563, 142] on select "Manual - Exception Pended - Awaiting Search Late Add Exception Completed" at bounding box center [535, 140] width 140 height 31
select select "4"
click at [465, 125] on select "Manual - Exception Pended - Awaiting Search Late Add Exception Completed" at bounding box center [535, 140] width 140 height 31
click at [1025, 220] on button "Save" at bounding box center [1004, 215] width 102 height 33
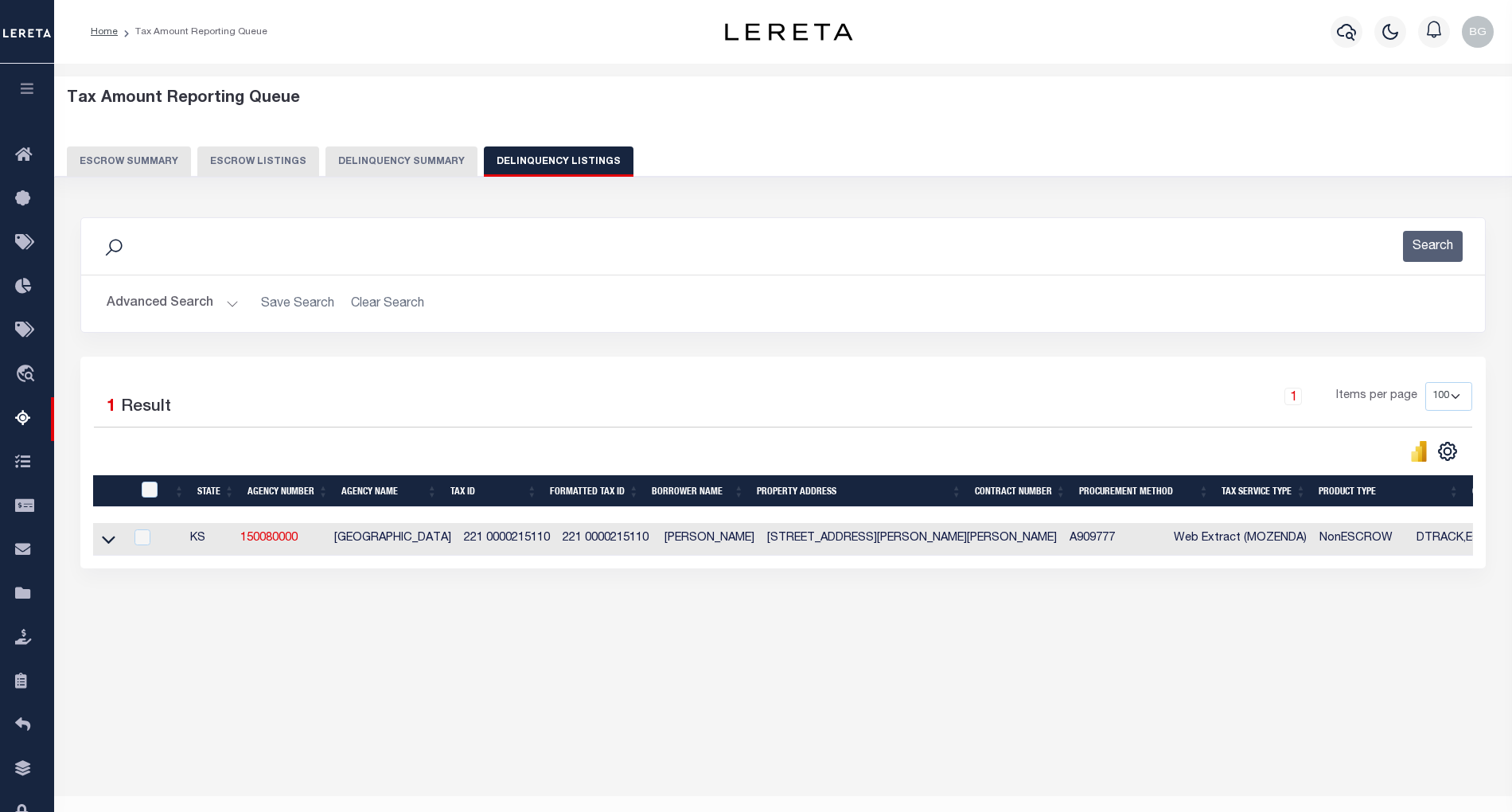
click at [223, 301] on button "Advanced Search" at bounding box center [173, 304] width 132 height 31
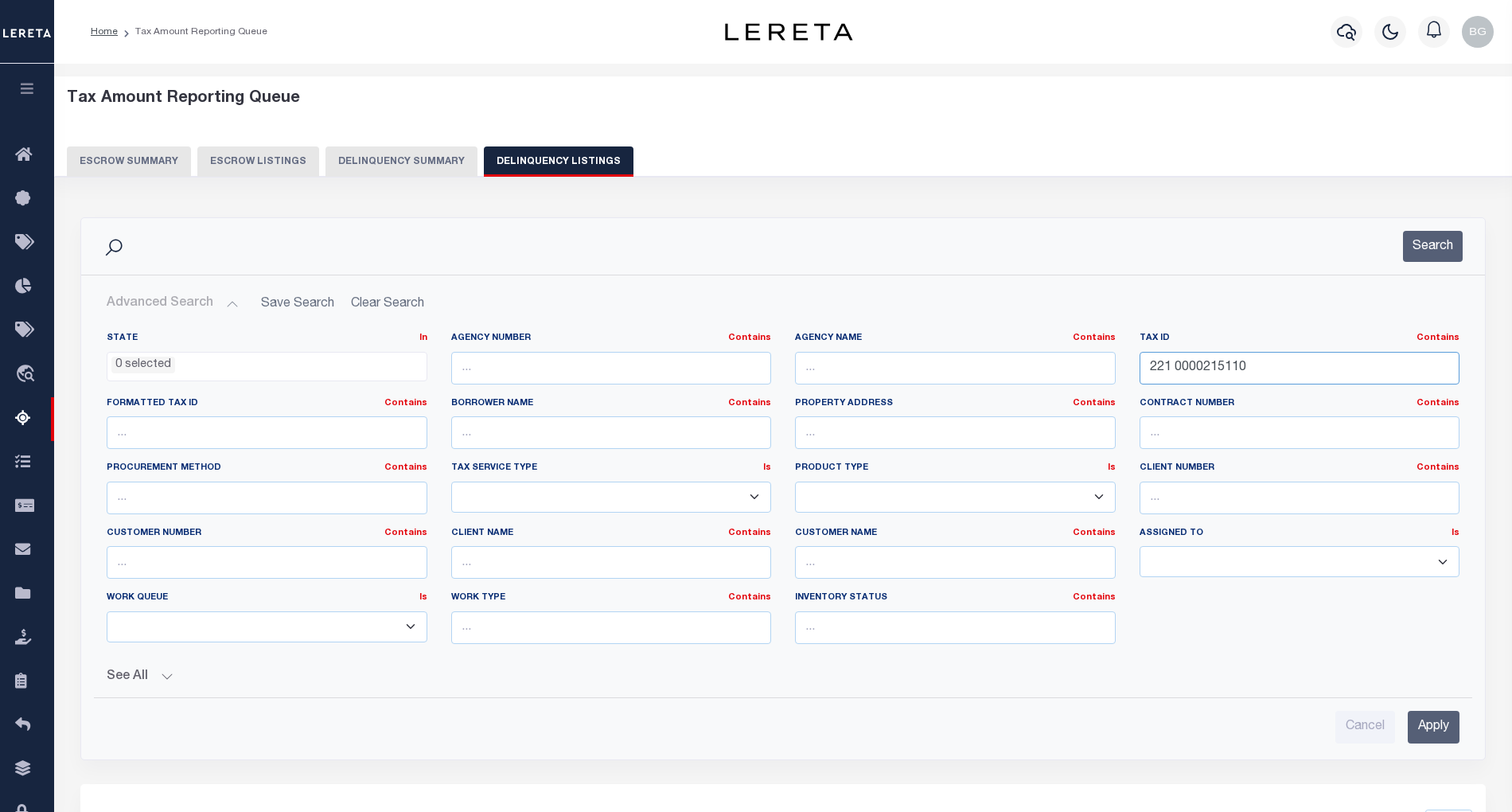
click at [1199, 376] on input "221 0000215110" at bounding box center [1300, 368] width 320 height 33
paste input "5915"
type input "221 0000259150"
click at [1444, 733] on input "Apply" at bounding box center [1434, 727] width 52 height 33
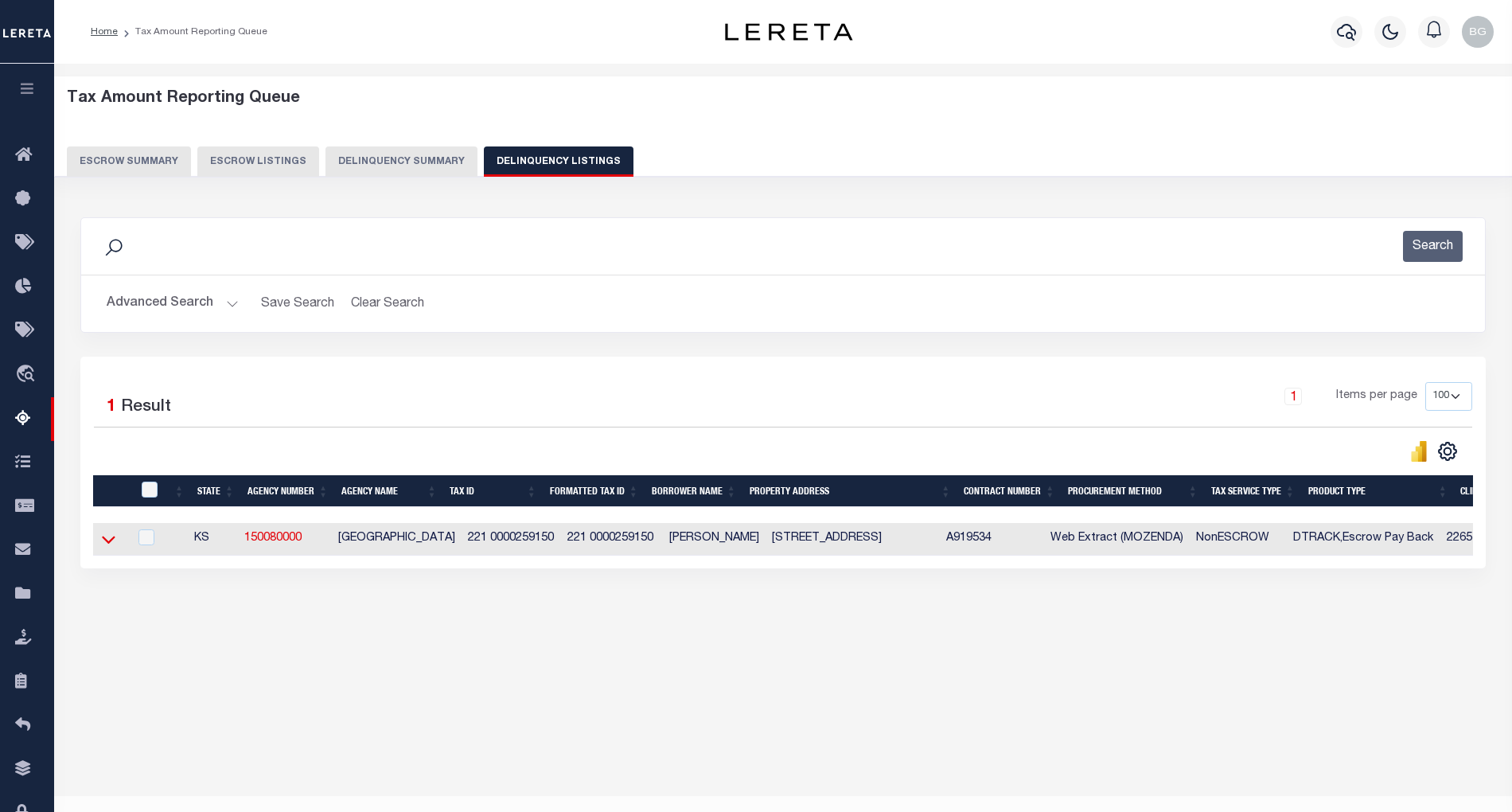
click at [111, 548] on icon at bounding box center [108, 540] width 13 height 17
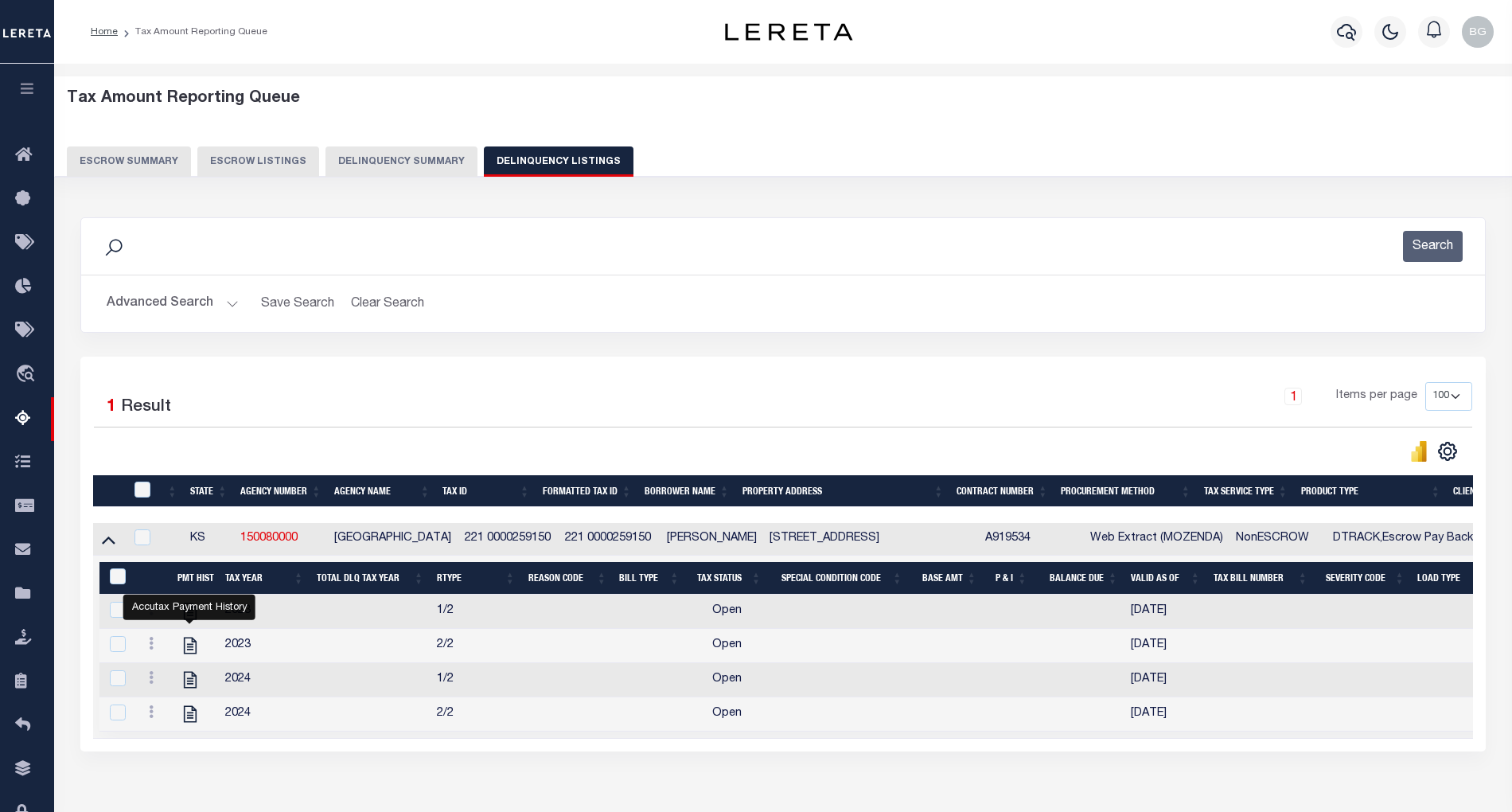
click at [188, 615] on div "Accutax Payment History" at bounding box center [190, 607] width 132 height 26
click at [191, 656] on icon "" at bounding box center [190, 646] width 20 height 20
checkbox input "false"
checkbox input "true"
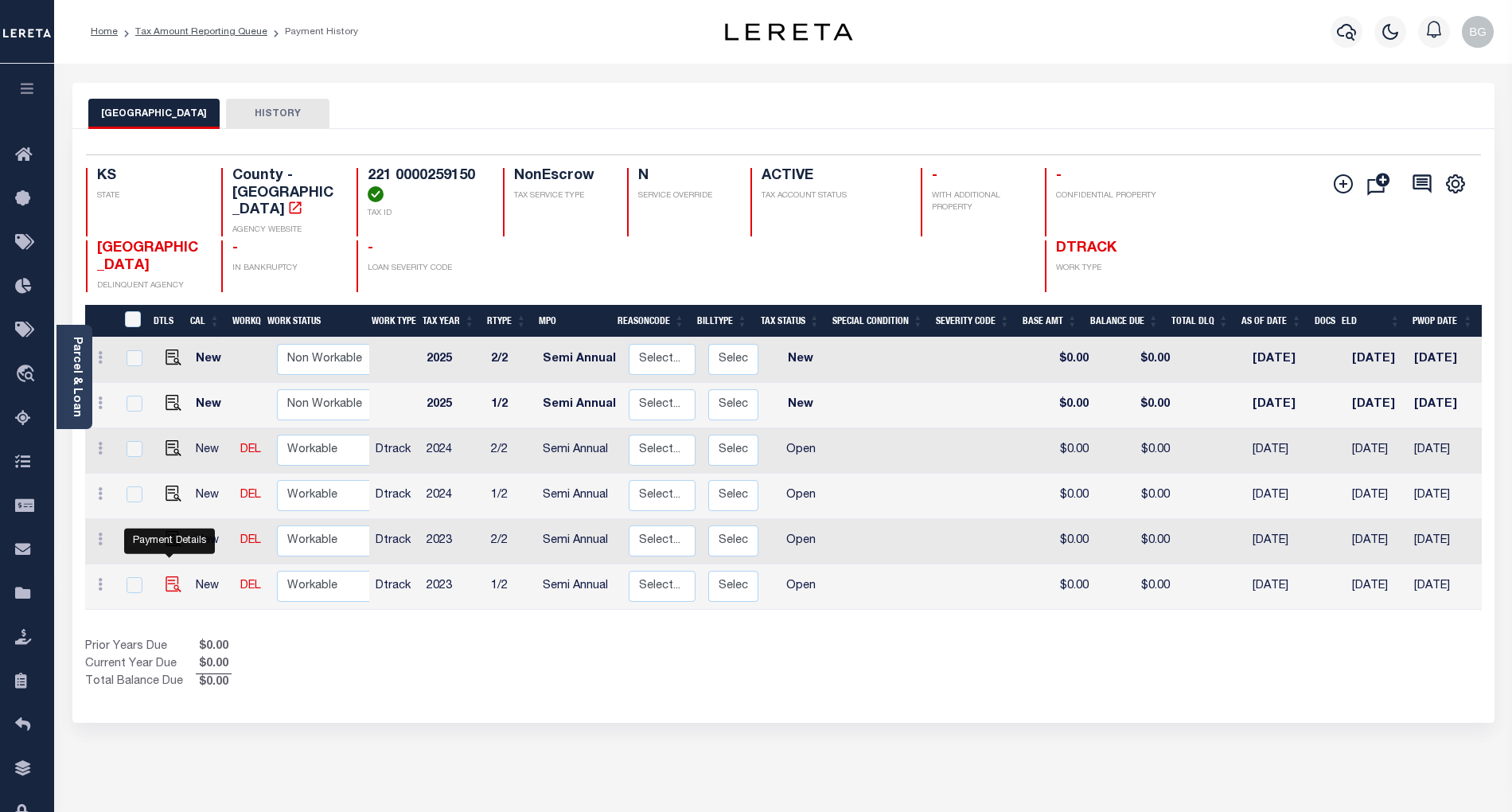
click at [169, 577] on img "" at bounding box center [174, 585] width 16 height 16
checkbox input "true"
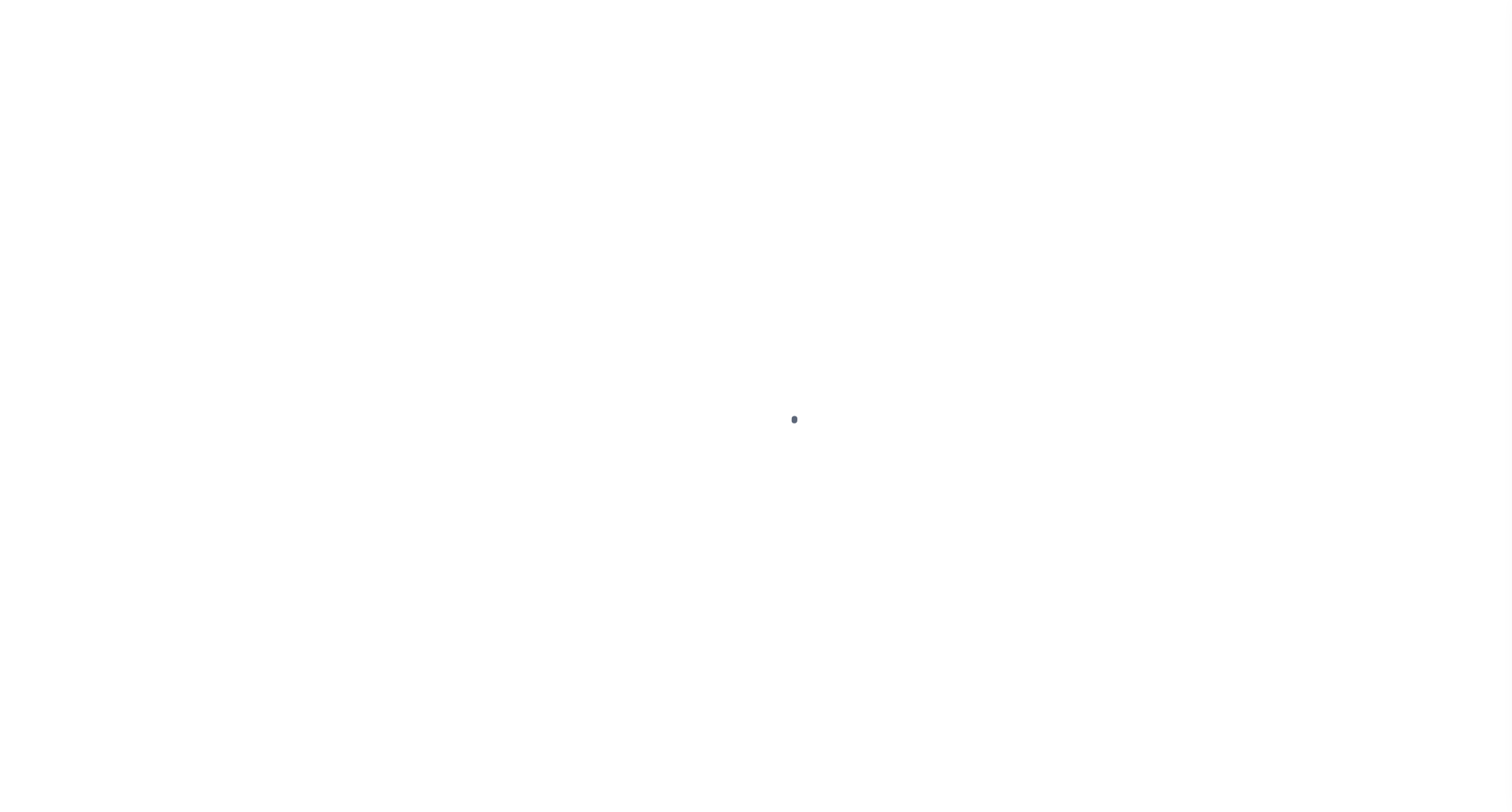
select select "OP2"
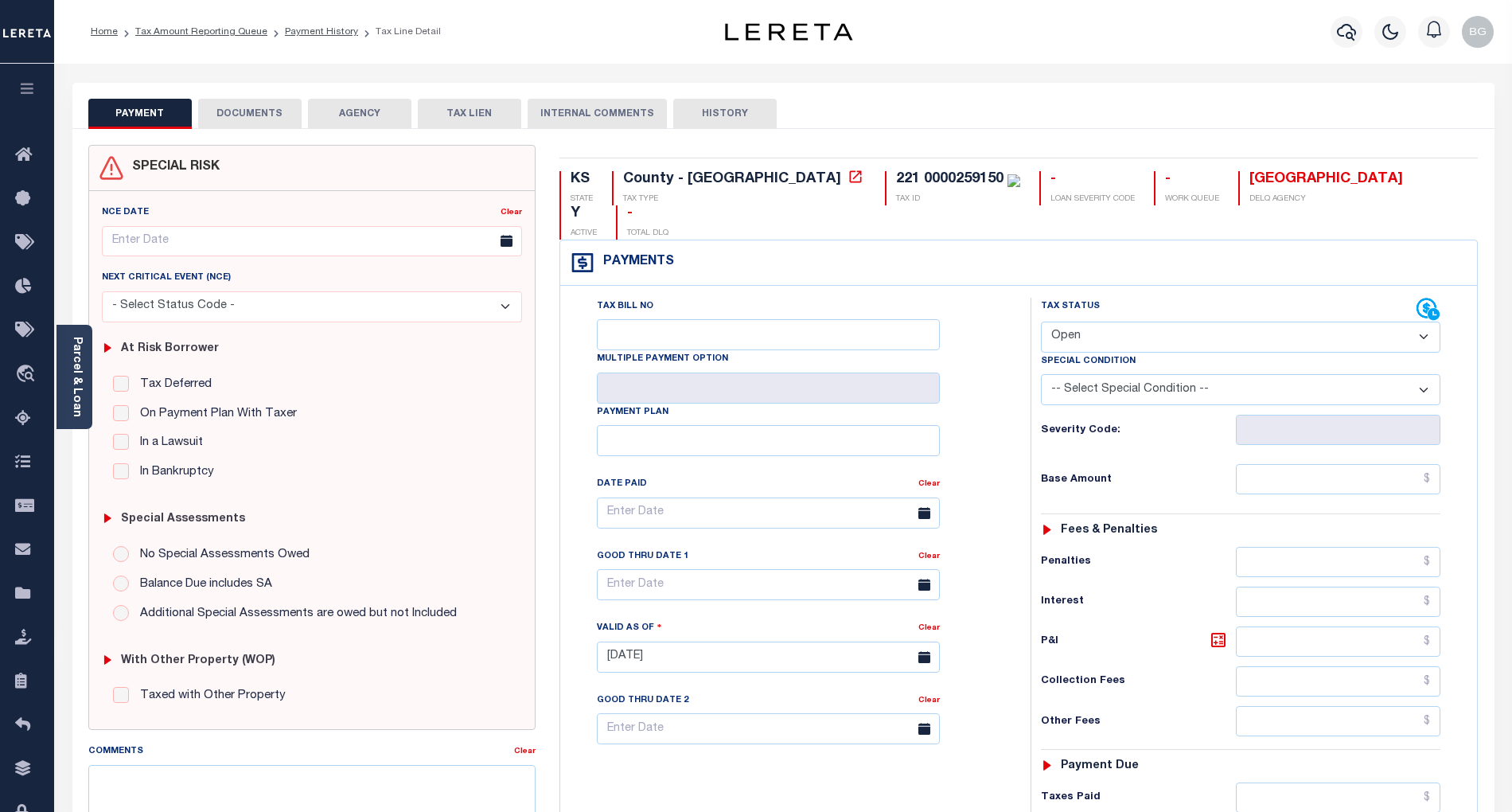
click at [264, 115] on button "DOCUMENTS" at bounding box center [250, 114] width 103 height 30
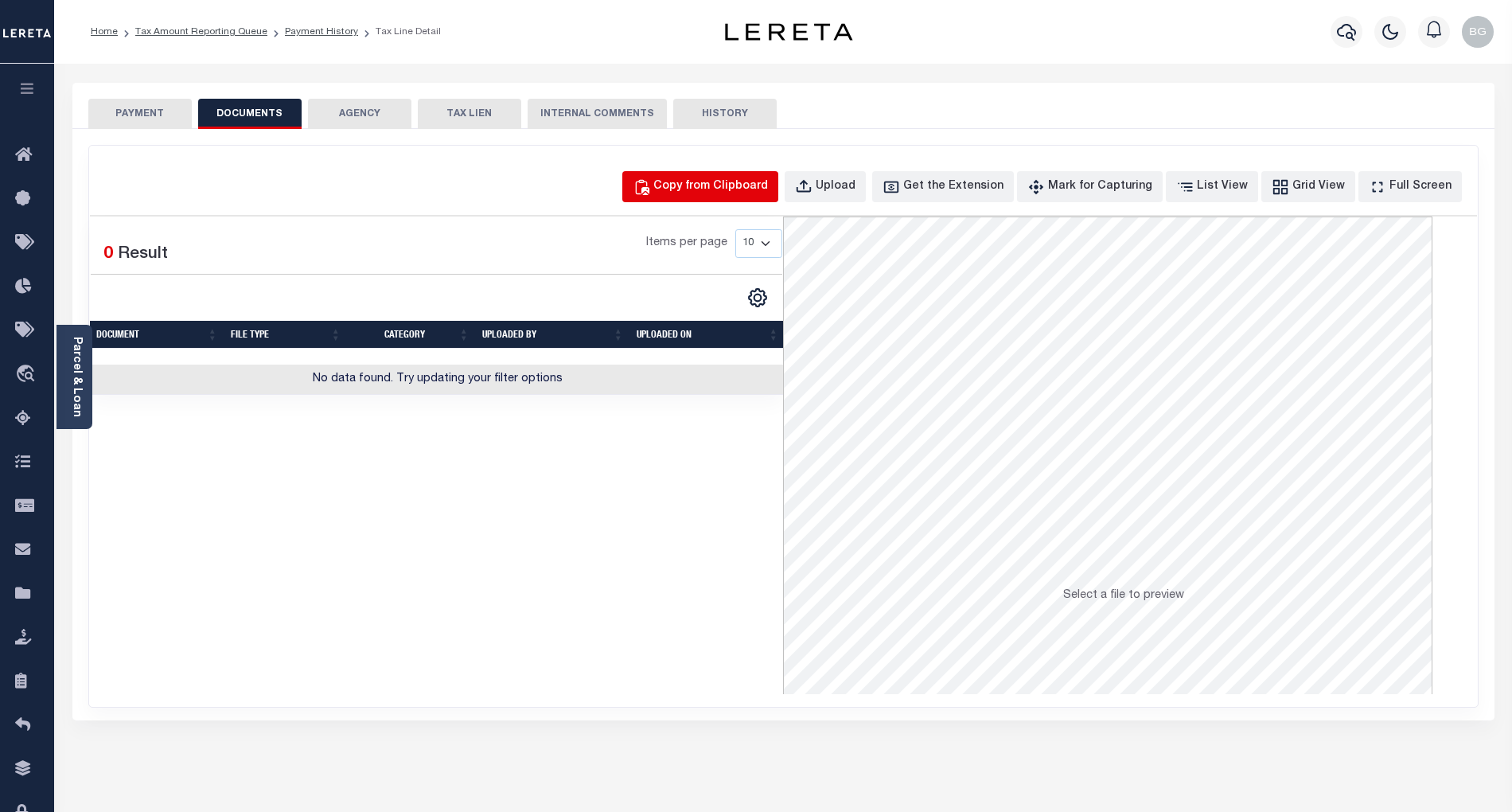
click at [723, 183] on div "Copy from Clipboard" at bounding box center [710, 187] width 115 height 18
select select "POP"
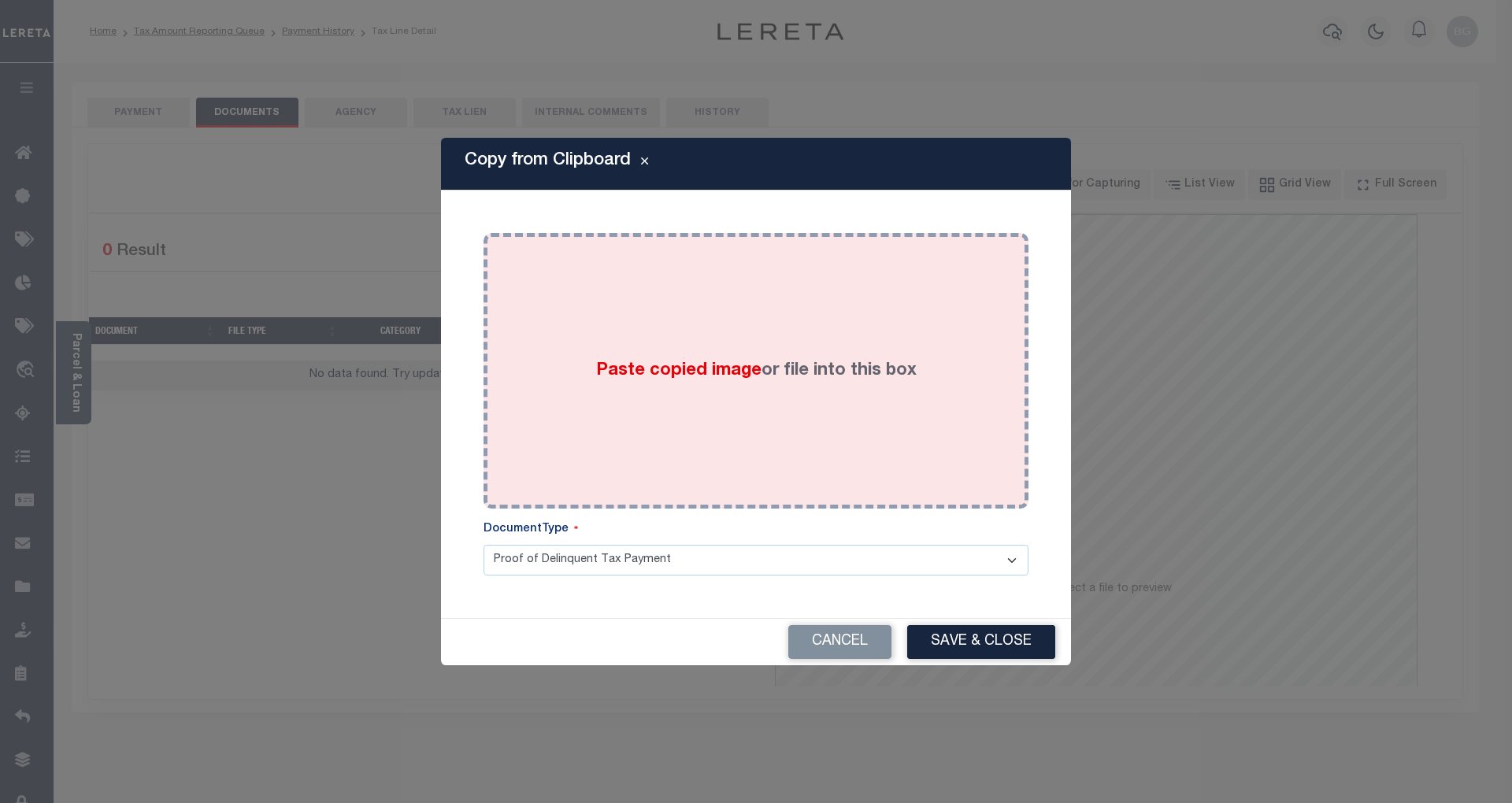
click at [689, 377] on span "Paste copied image" at bounding box center [679, 371] width 166 height 18
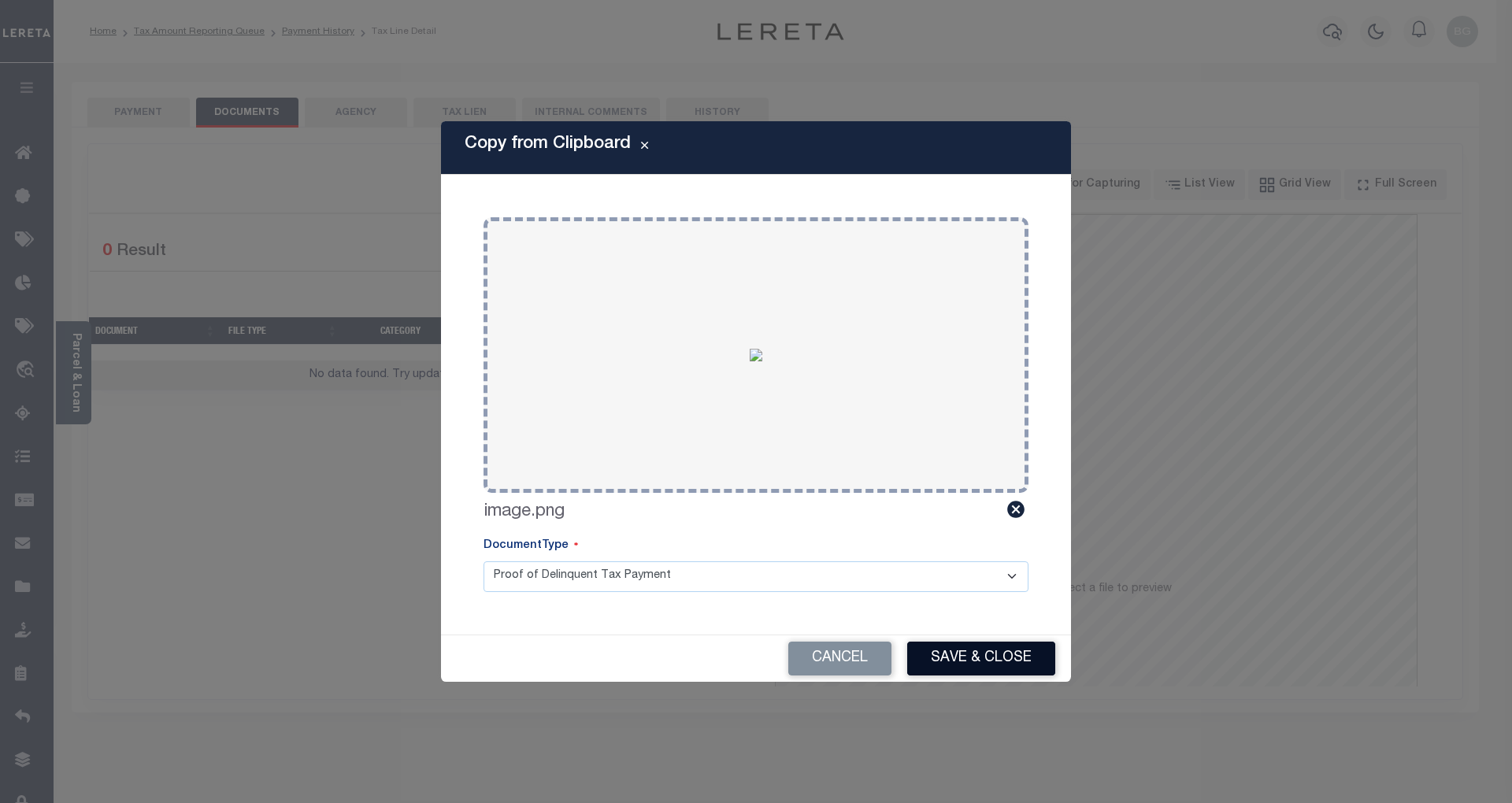
click at [1015, 650] on button "Save & Close" at bounding box center [981, 659] width 148 height 33
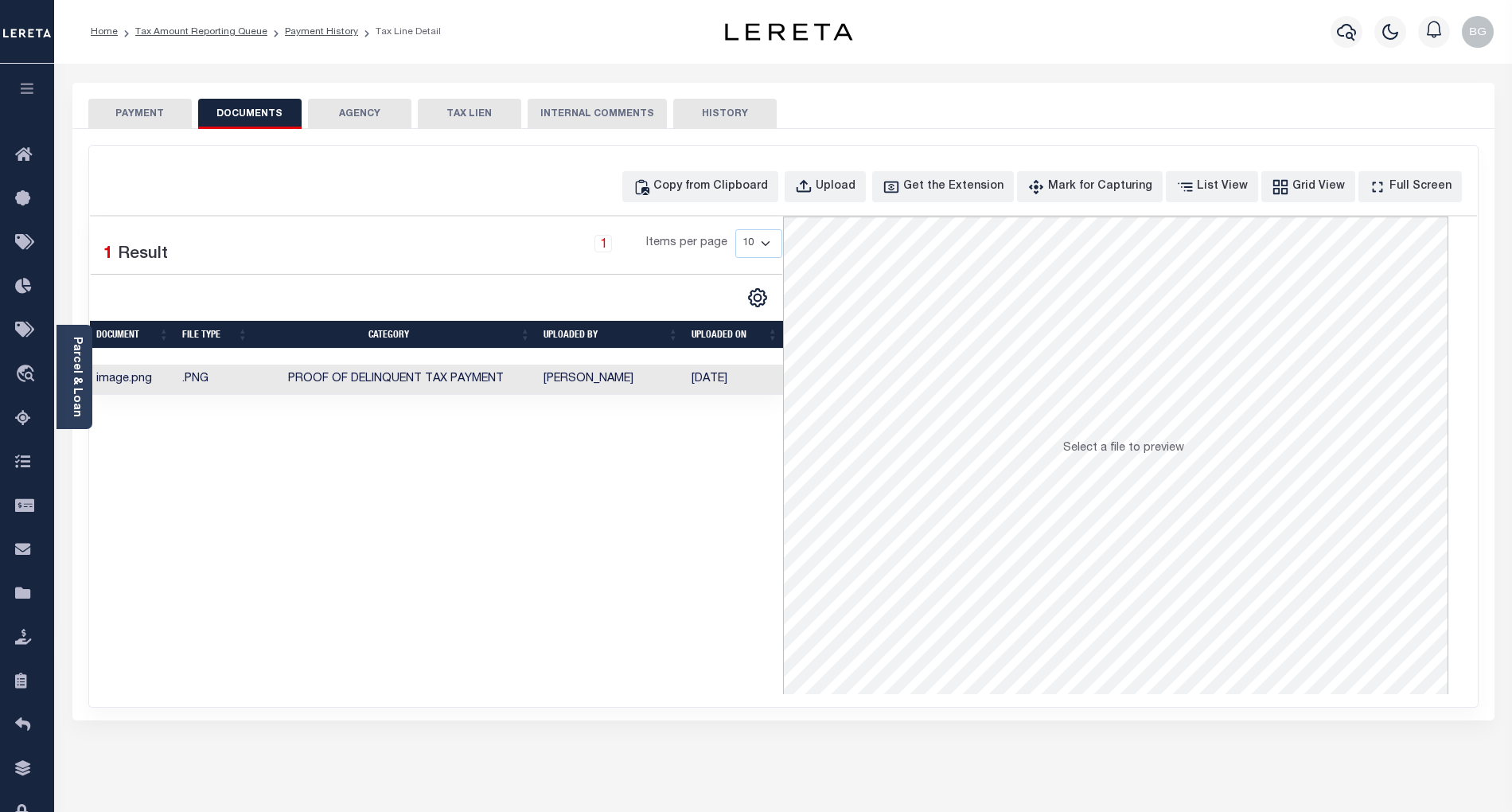
click at [117, 110] on button "PAYMENT" at bounding box center [140, 114] width 103 height 30
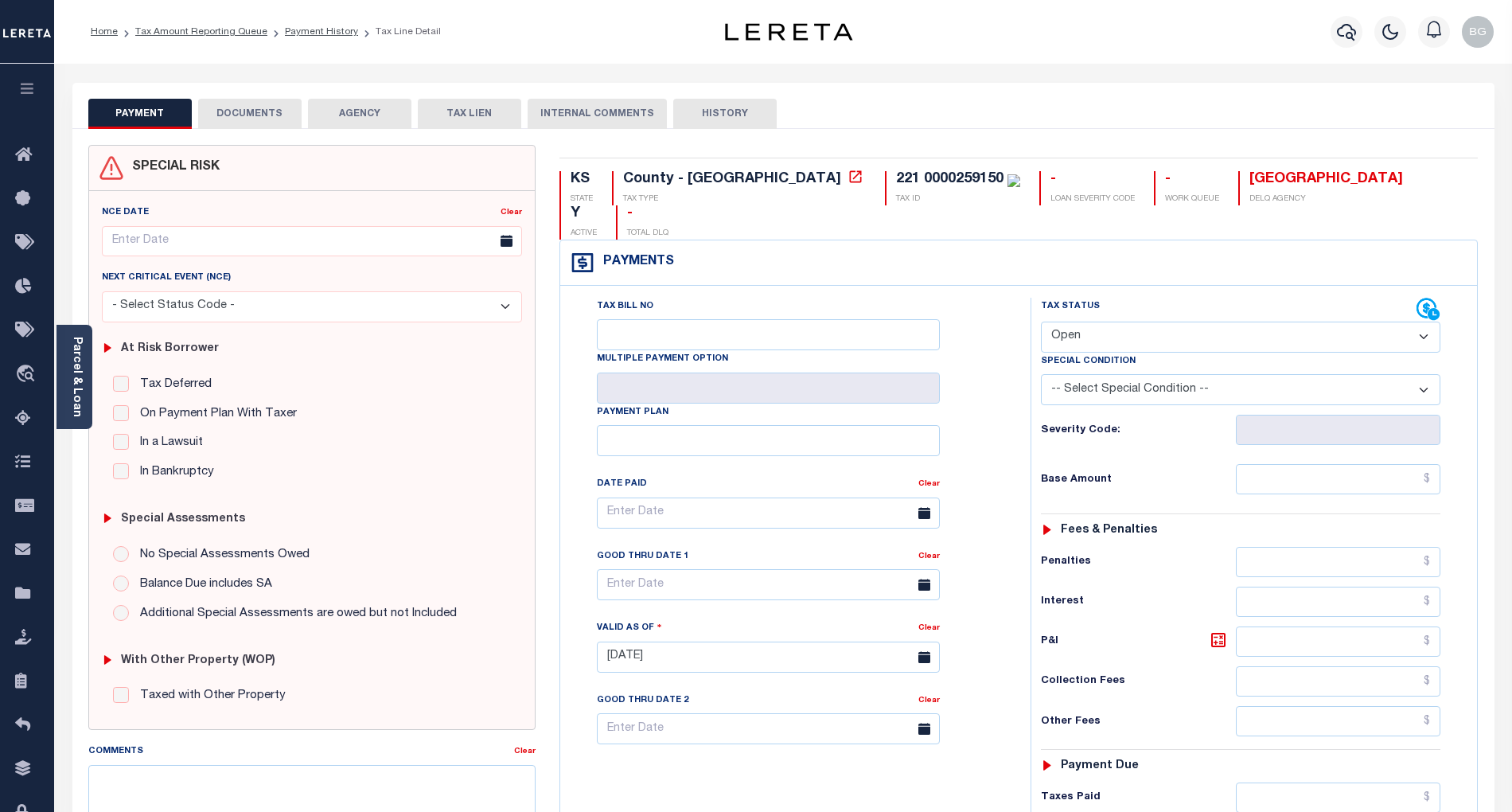
click at [1097, 321] on select "- Select Status Code - Open Due/Unpaid Paid Incomplete No Tax Due Internal Refu…" at bounding box center [1241, 337] width 400 height 31
select select "PYD"
click at [1041, 321] on select "- Select Status Code - Open Due/Unpaid Paid Incomplete No Tax Due Internal Refu…" at bounding box center [1241, 337] width 400 height 31
type input "[DATE]"
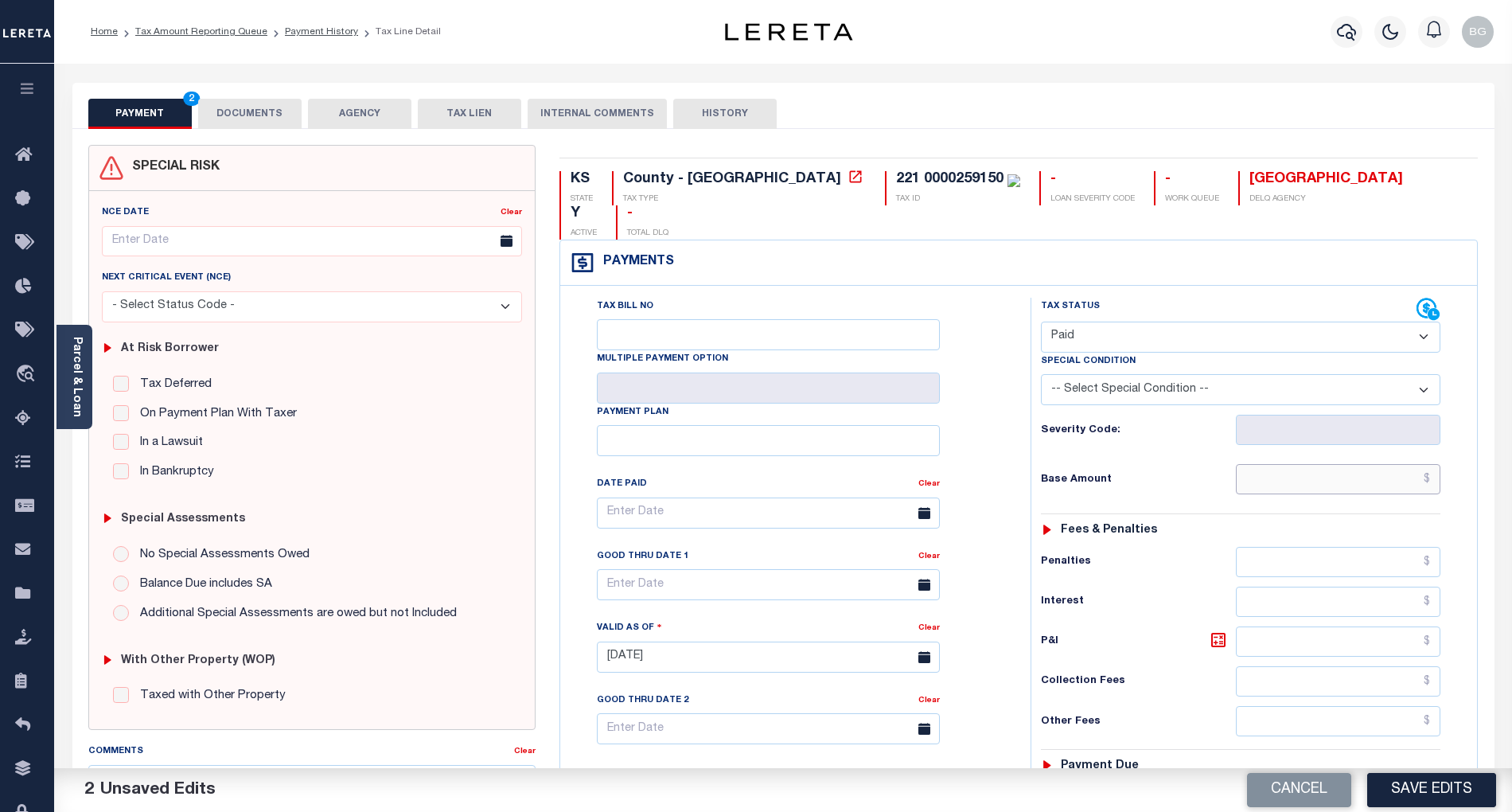
click at [1383, 464] on input "text" at bounding box center [1338, 479] width 206 height 30
paste input "131.76"
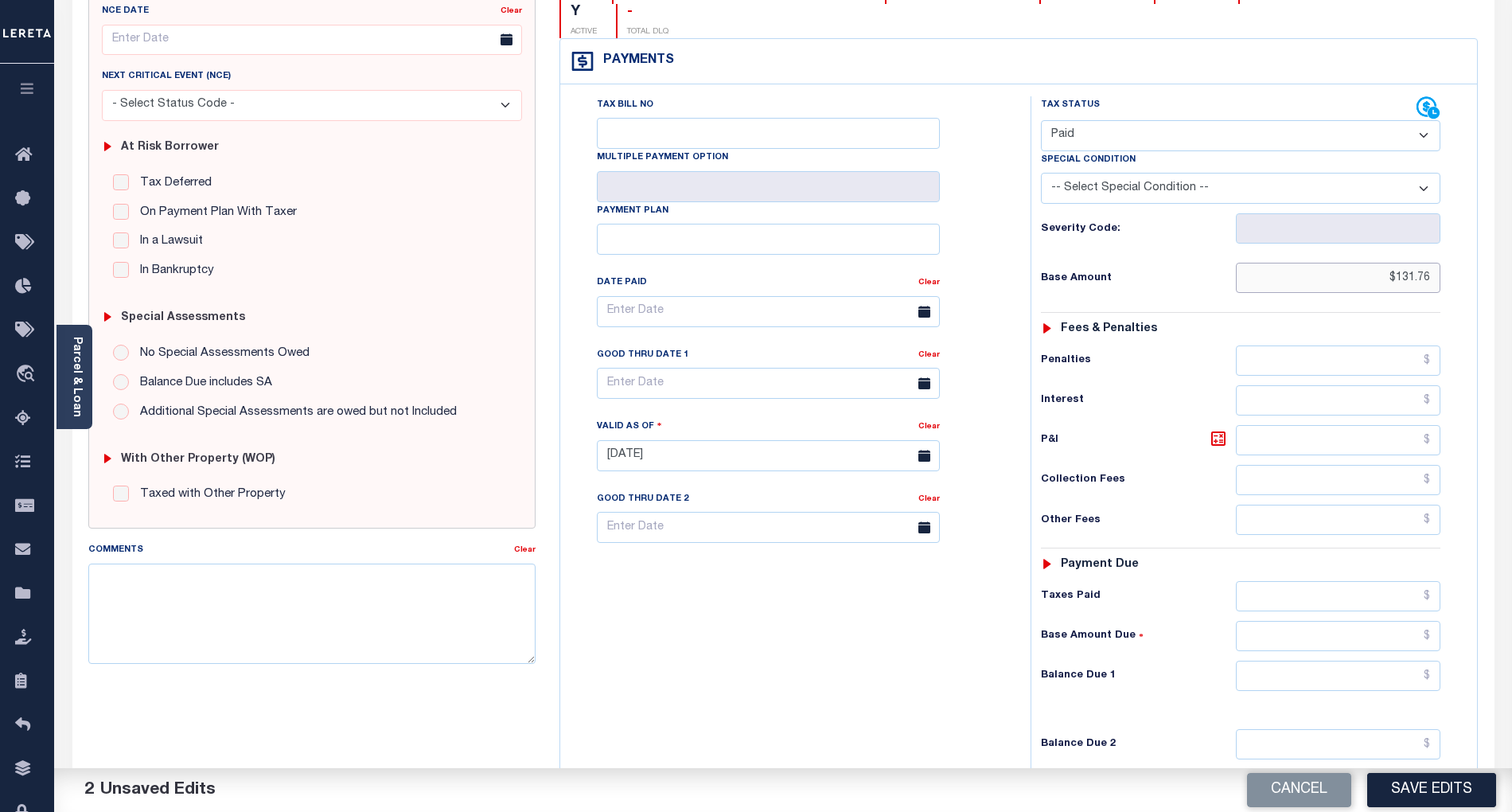
scroll to position [319, 0]
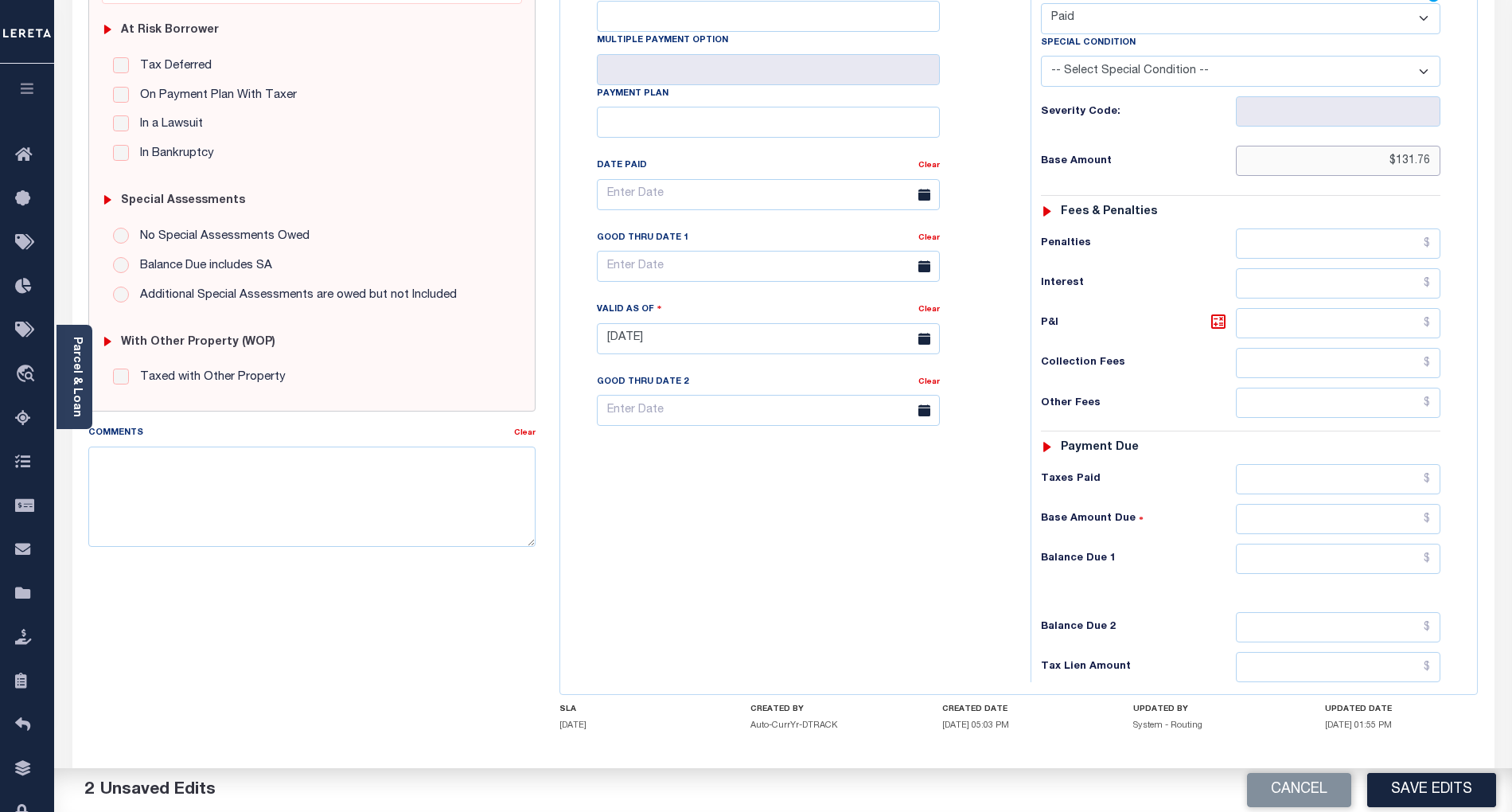
type input "$131.76"
click at [1421, 544] on input "text" at bounding box center [1338, 559] width 206 height 30
type input "$0.00"
click at [1023, 588] on div "Tax Status Status" at bounding box center [1246, 331] width 455 height 703
click at [1445, 784] on button "Save Edits" at bounding box center [1432, 791] width 129 height 34
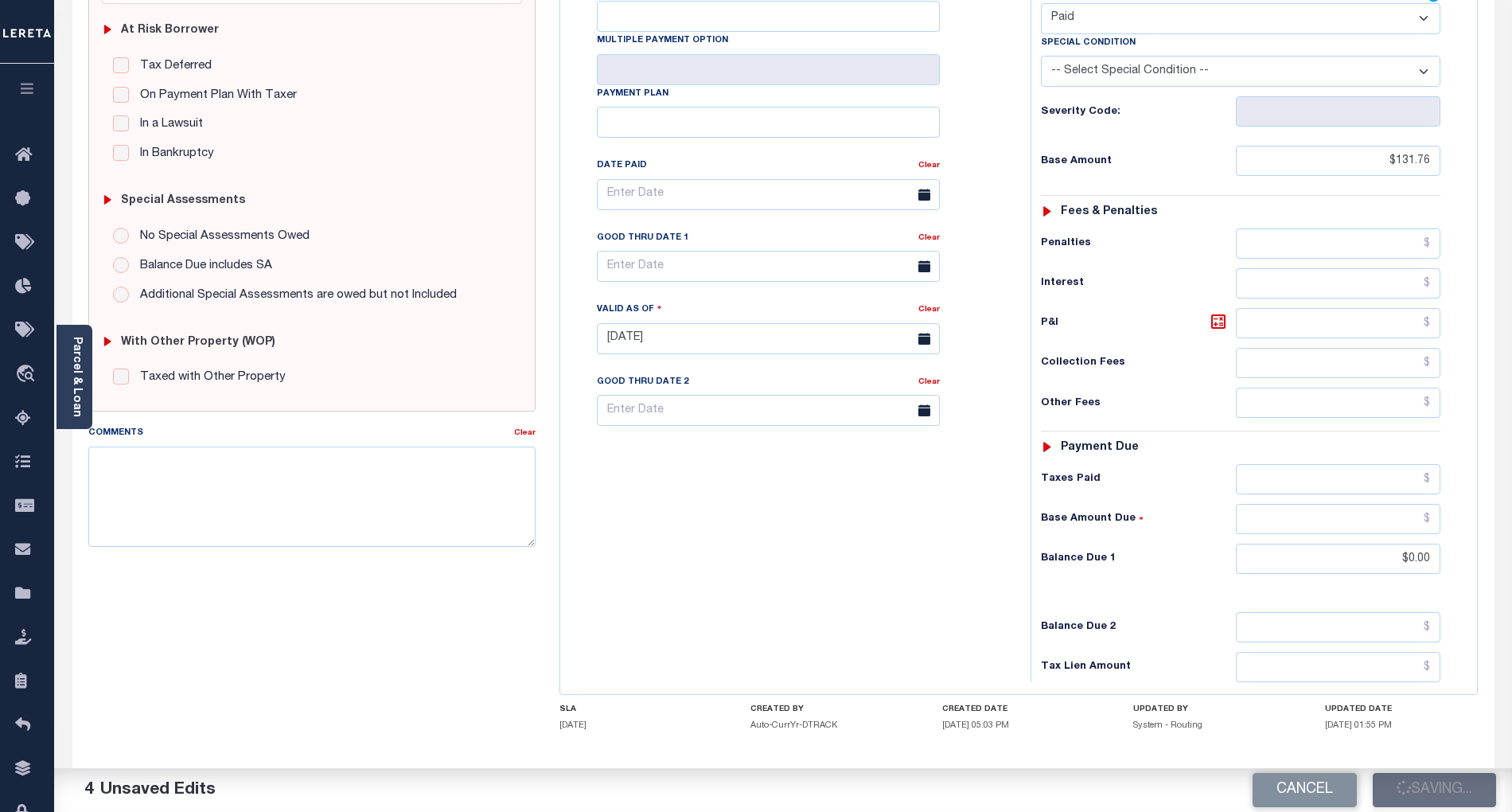
checkbox input "false"
type input "$131.76"
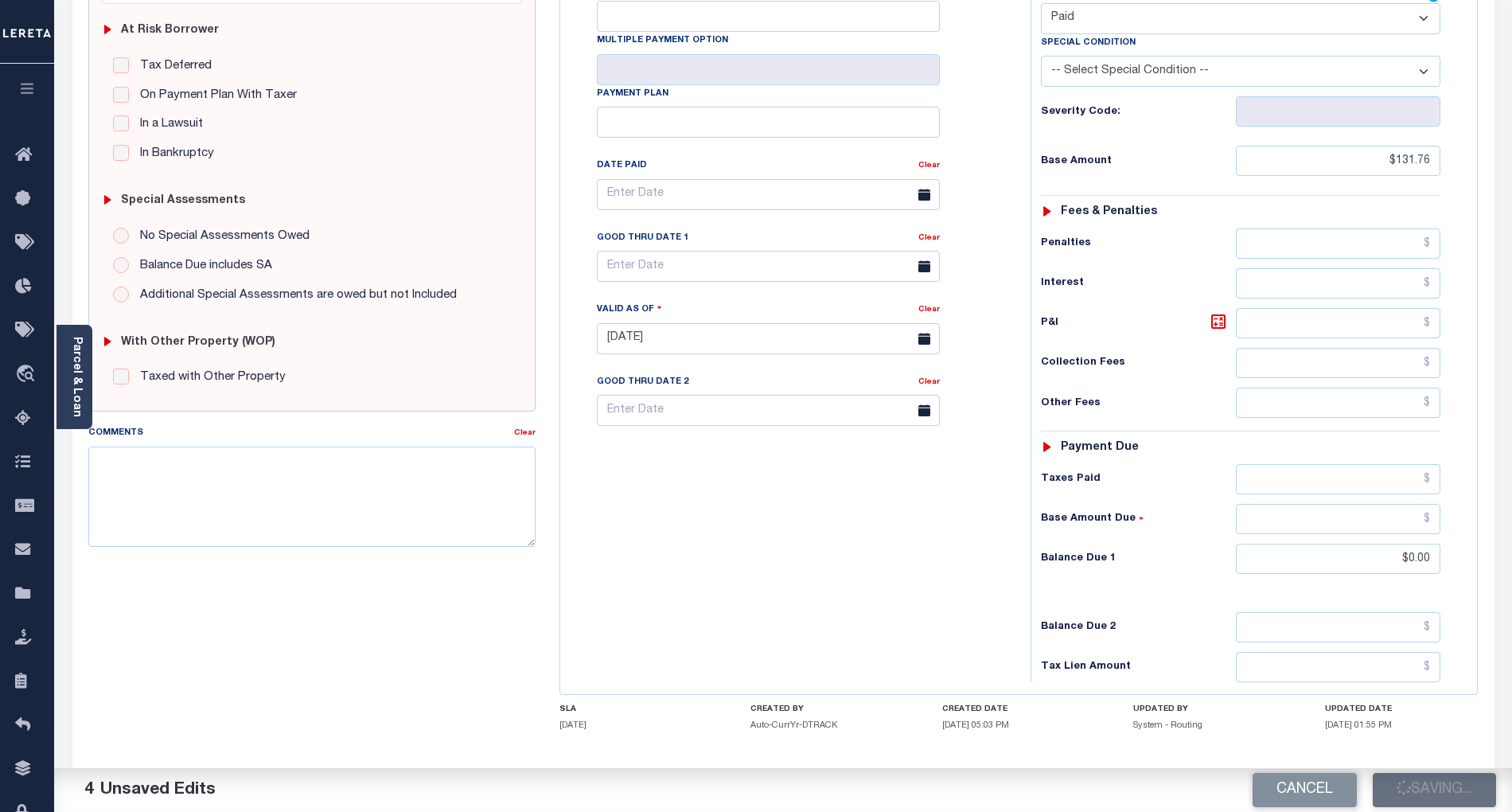
type input "$0"
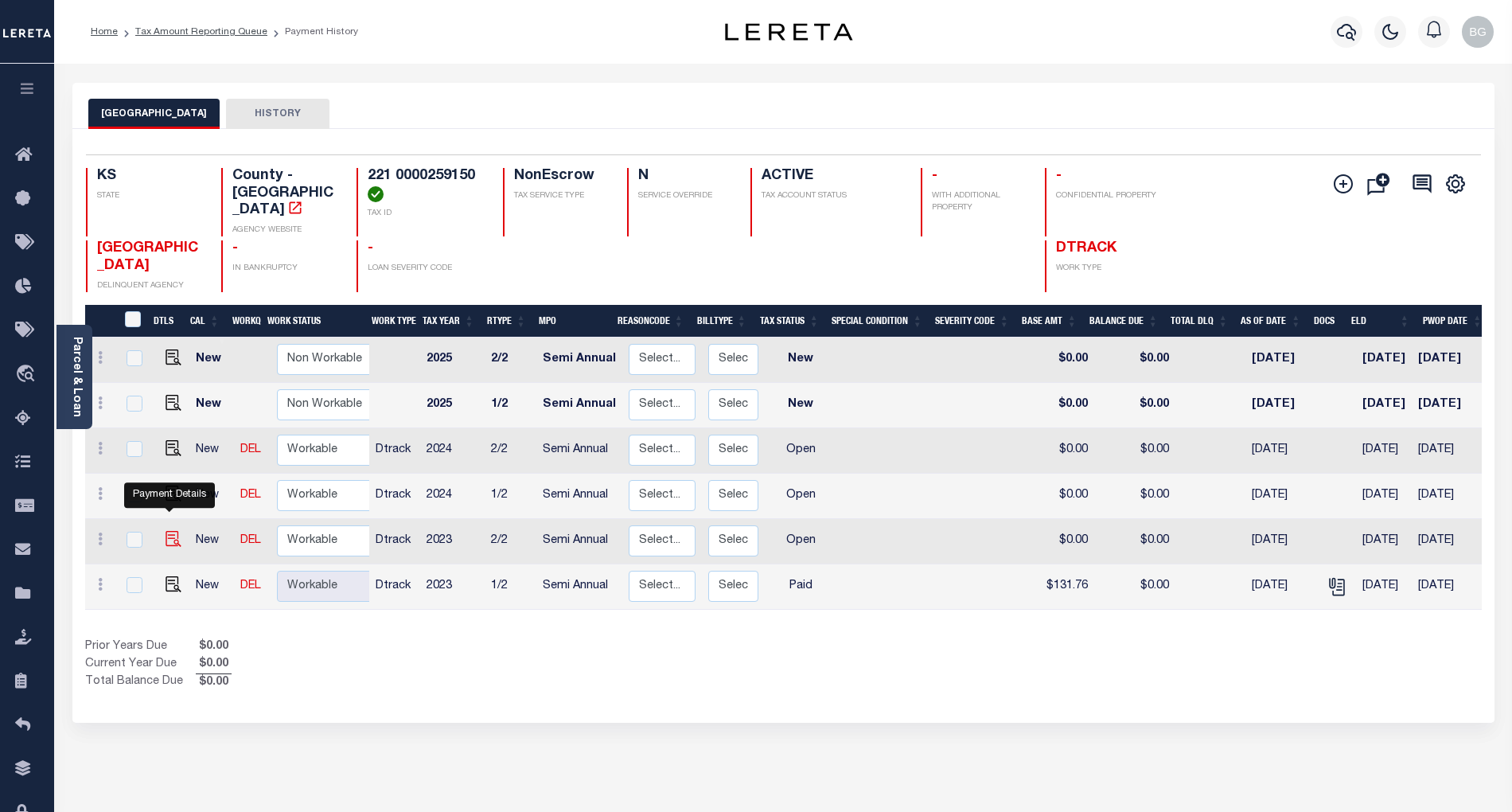
click at [170, 532] on img "" at bounding box center [174, 540] width 16 height 16
checkbox input "true"
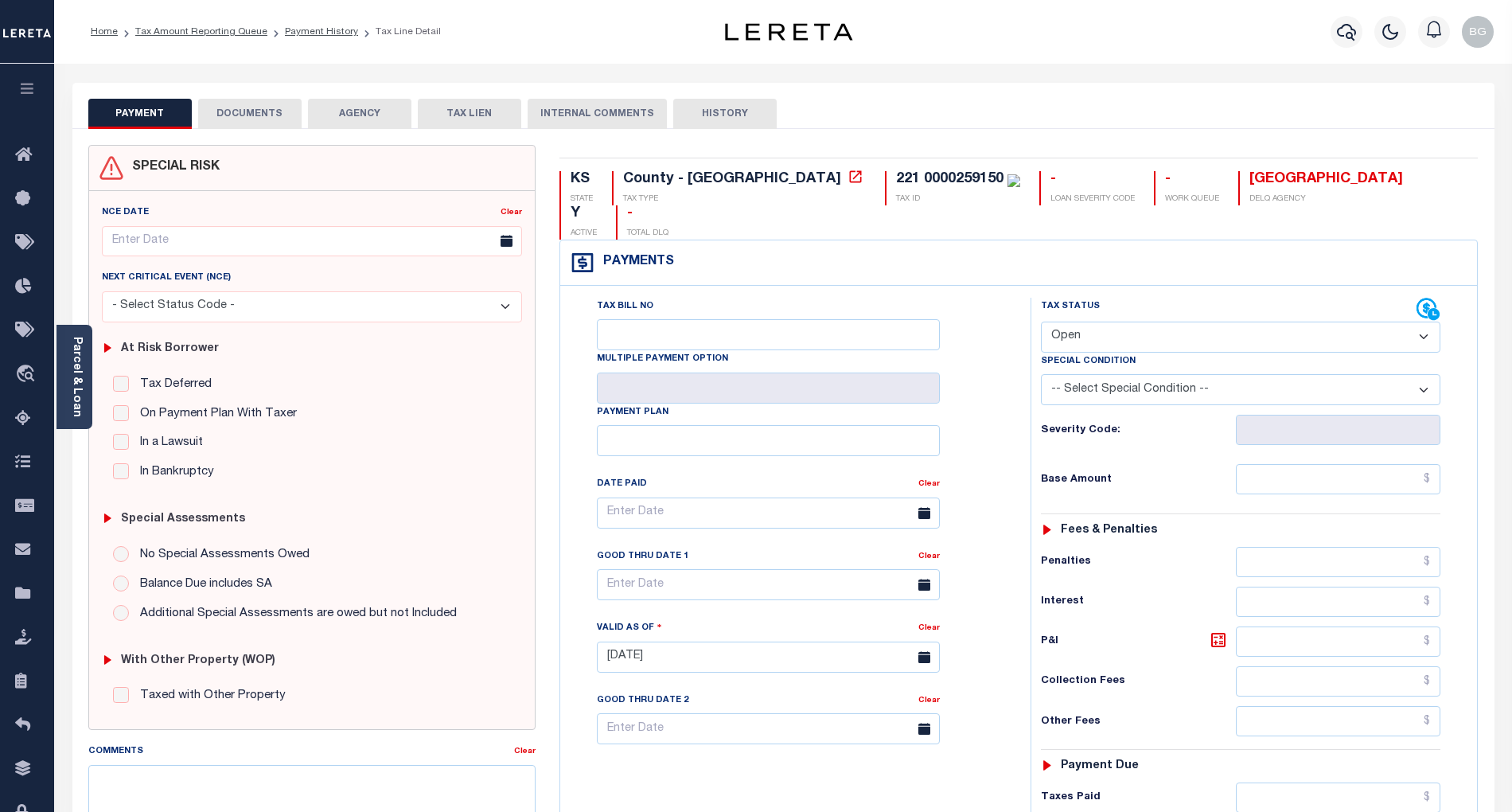
click at [1105, 321] on select "- Select Status Code - Open Due/Unpaid Paid Incomplete No Tax Due Internal Refu…" at bounding box center [1241, 337] width 400 height 31
select select "PYD"
click at [1041, 321] on select "- Select Status Code - Open Due/Unpaid Paid Incomplete No Tax Due Internal Refu…" at bounding box center [1241, 337] width 400 height 31
type input "[DATE]"
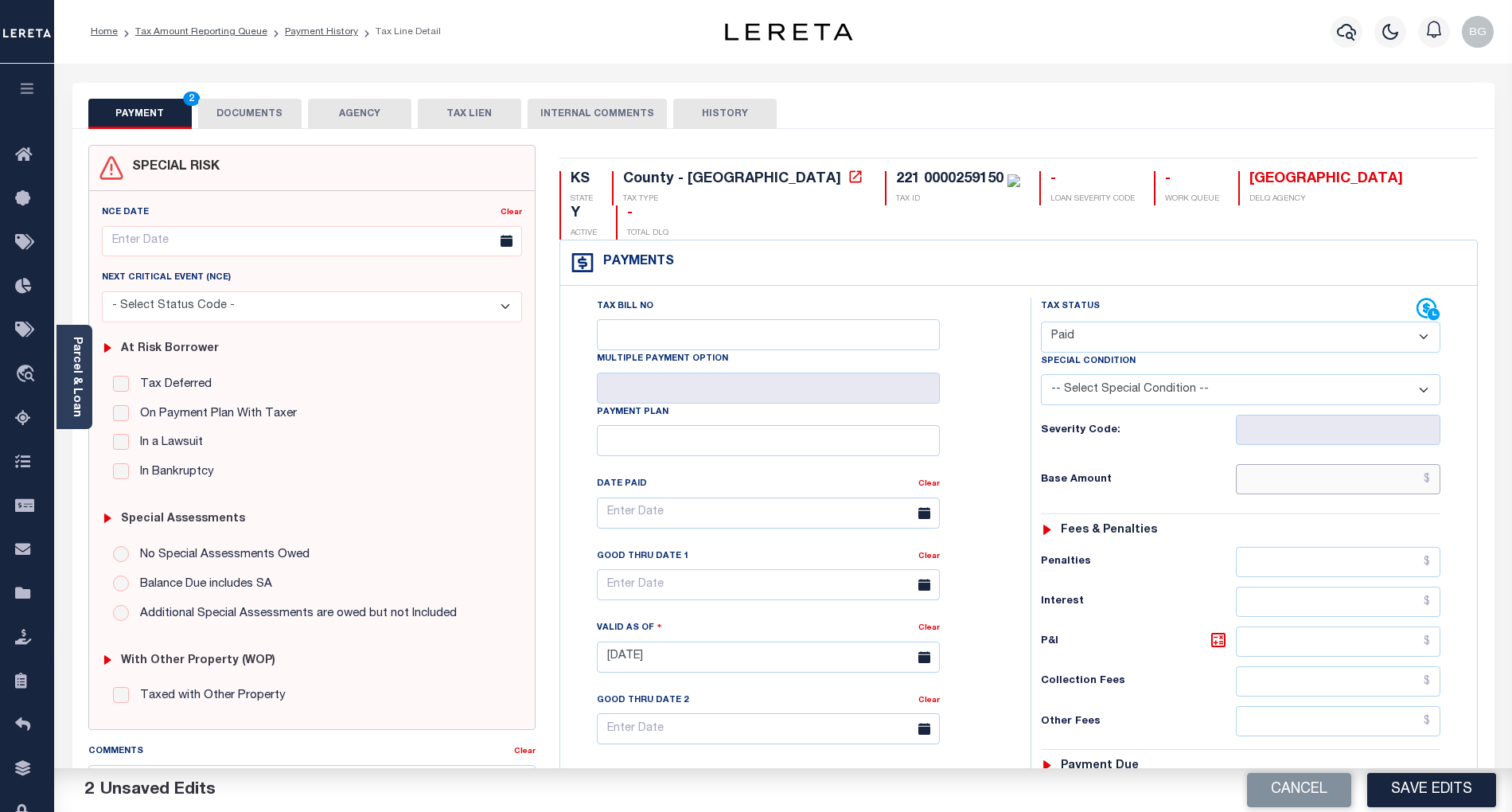
click at [1398, 464] on input "text" at bounding box center [1338, 479] width 206 height 30
paste input "131.76"
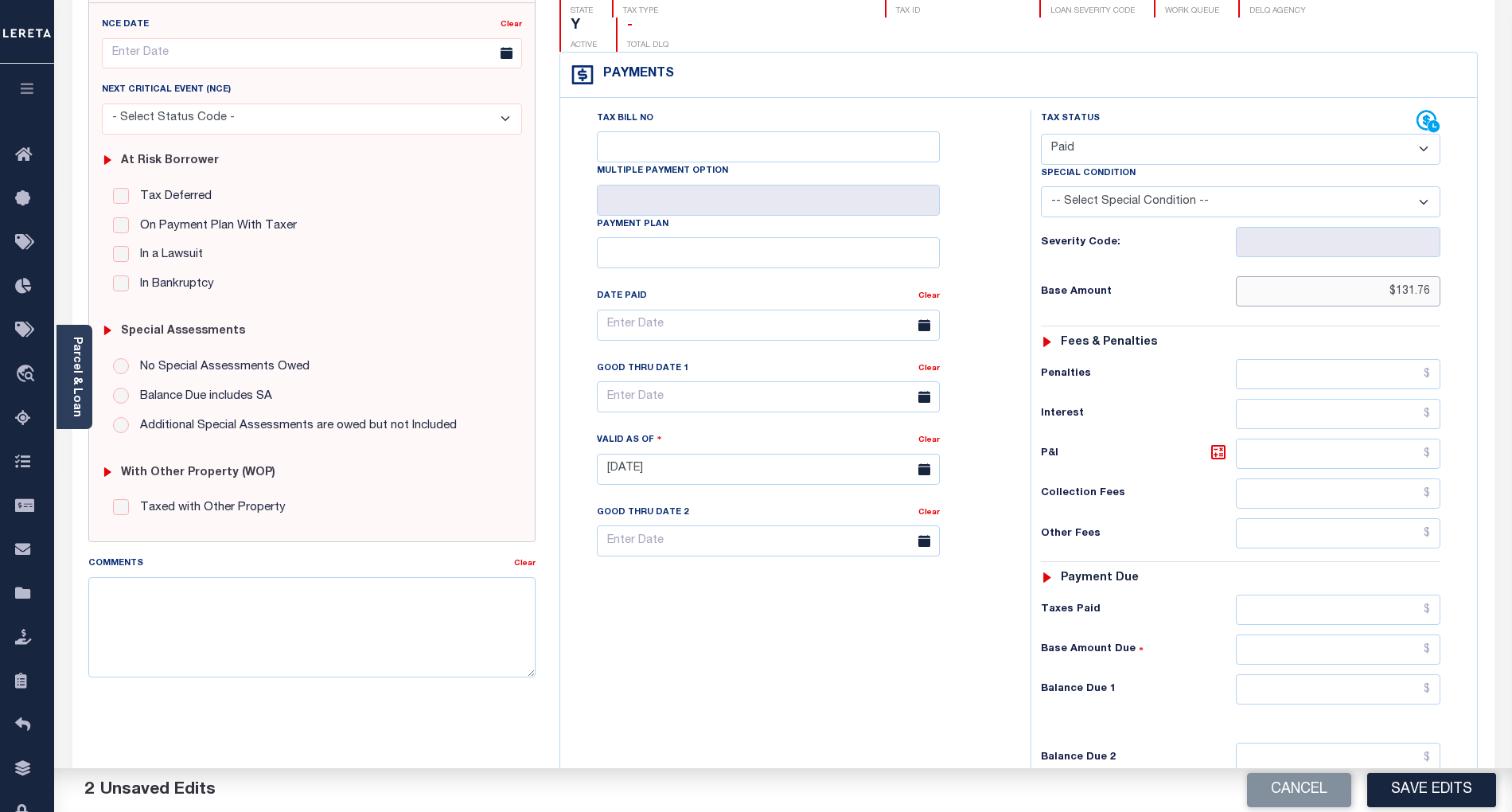
scroll to position [212, 0]
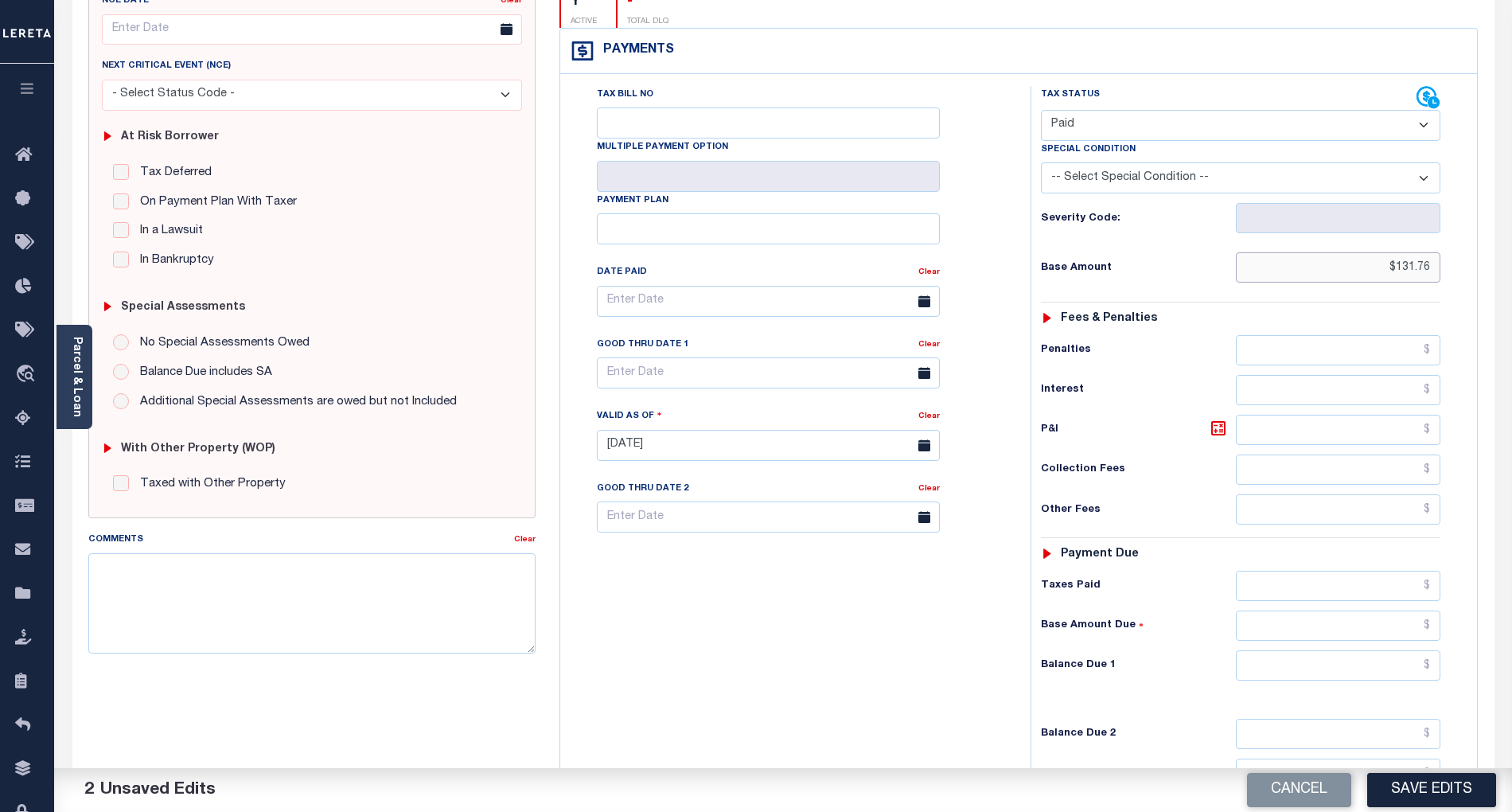
type input "$131.76"
click at [1418, 651] on input "text" at bounding box center [1338, 666] width 206 height 30
type input "$0.00"
click at [950, 647] on div "Tax Bill No Multiple Payment Option Payment Plan Clear" at bounding box center [791, 438] width 455 height 703
click at [1446, 785] on button "Save Edits" at bounding box center [1432, 791] width 129 height 34
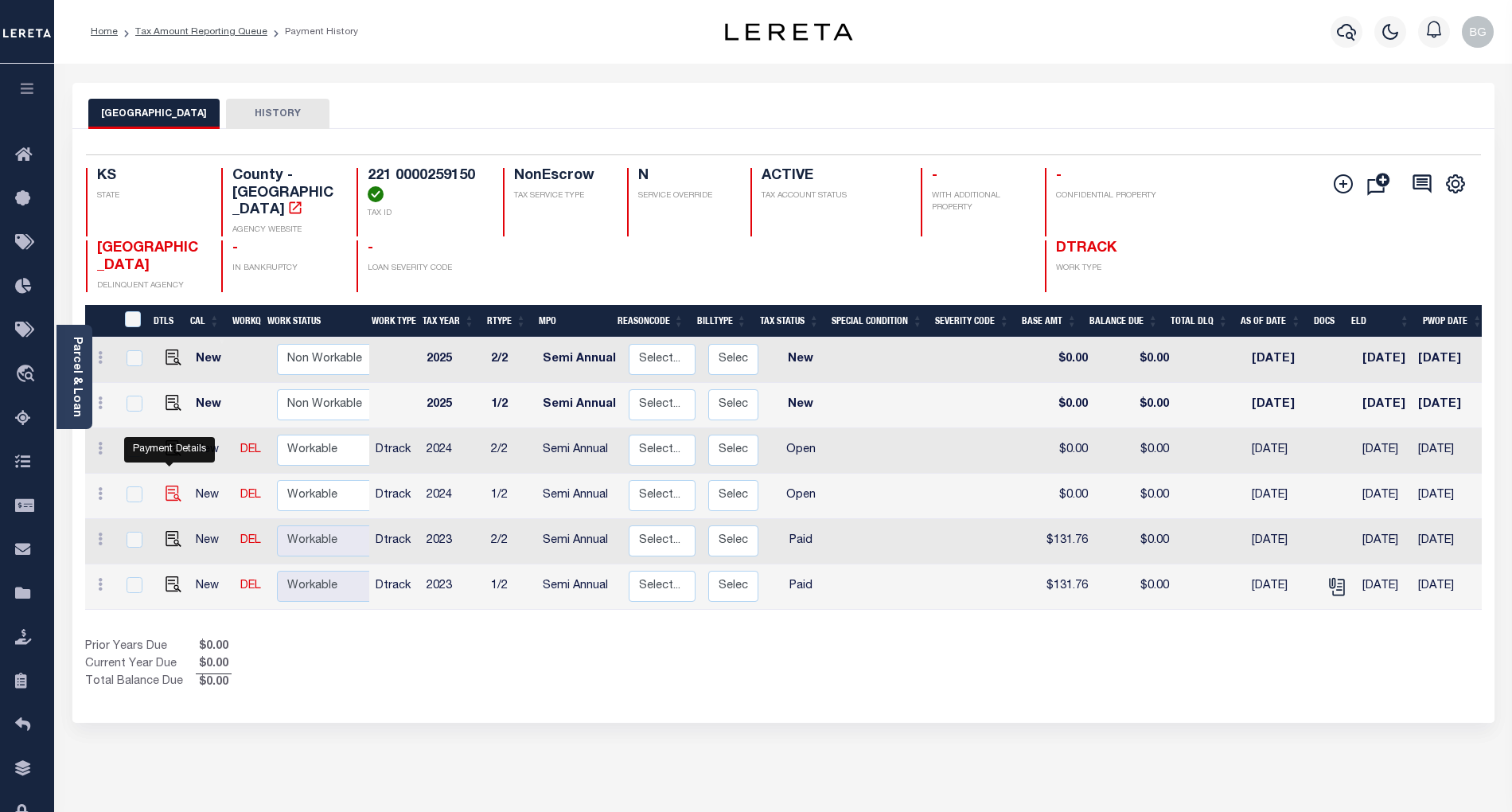
click at [169, 486] on img "" at bounding box center [174, 494] width 16 height 16
checkbox input "true"
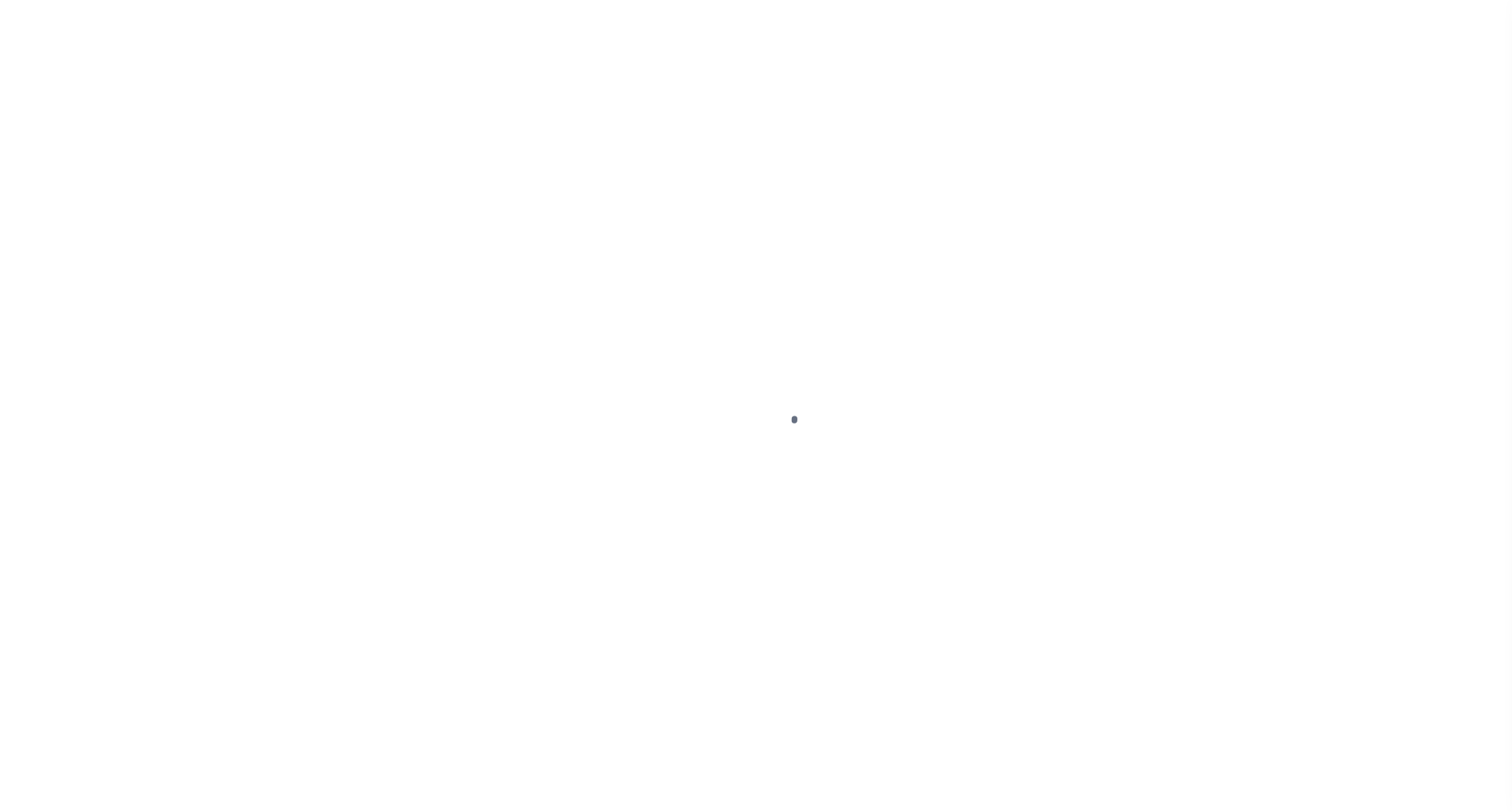
select select "OP2"
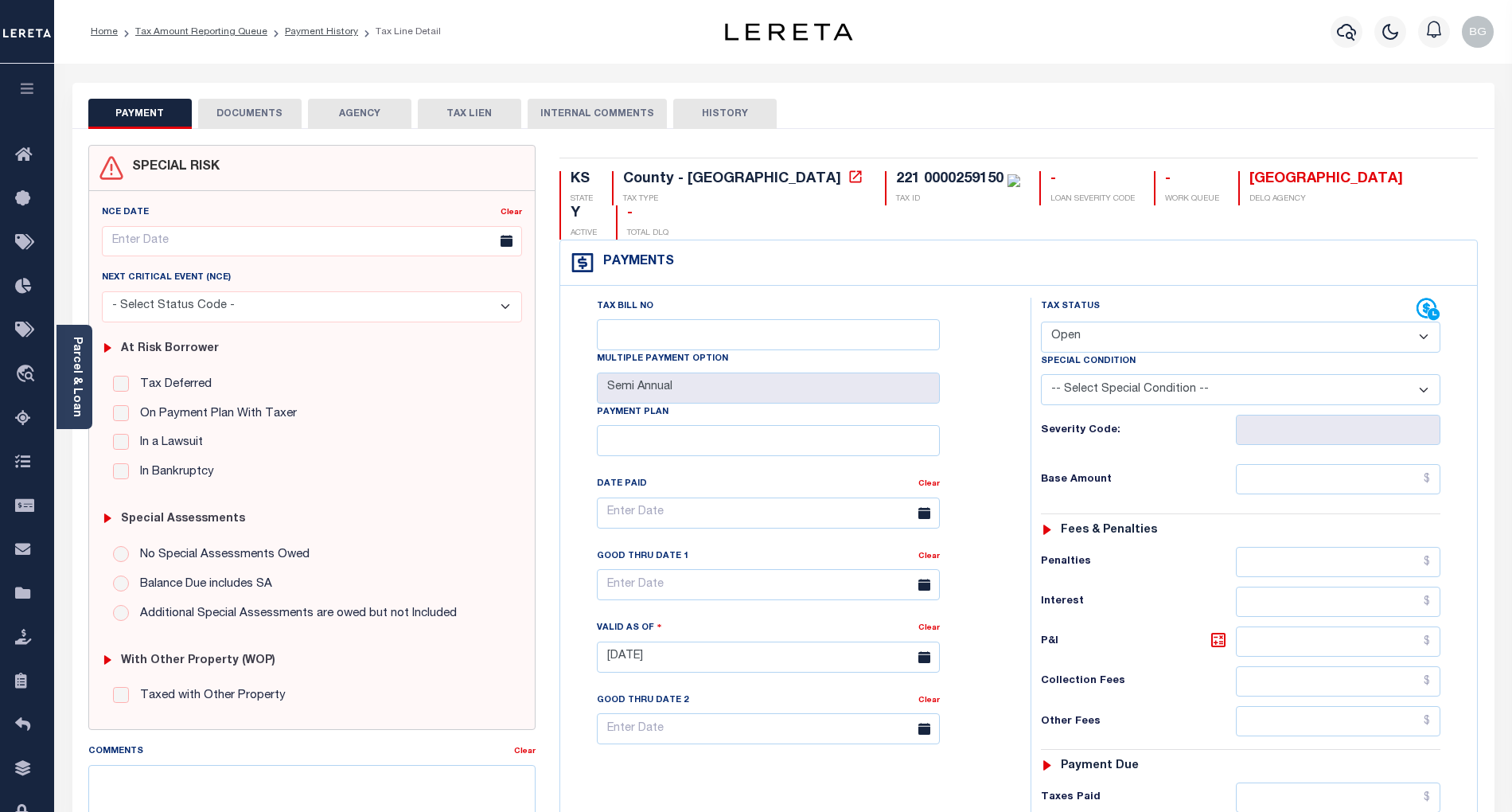
click at [243, 111] on button "DOCUMENTS" at bounding box center [250, 114] width 103 height 30
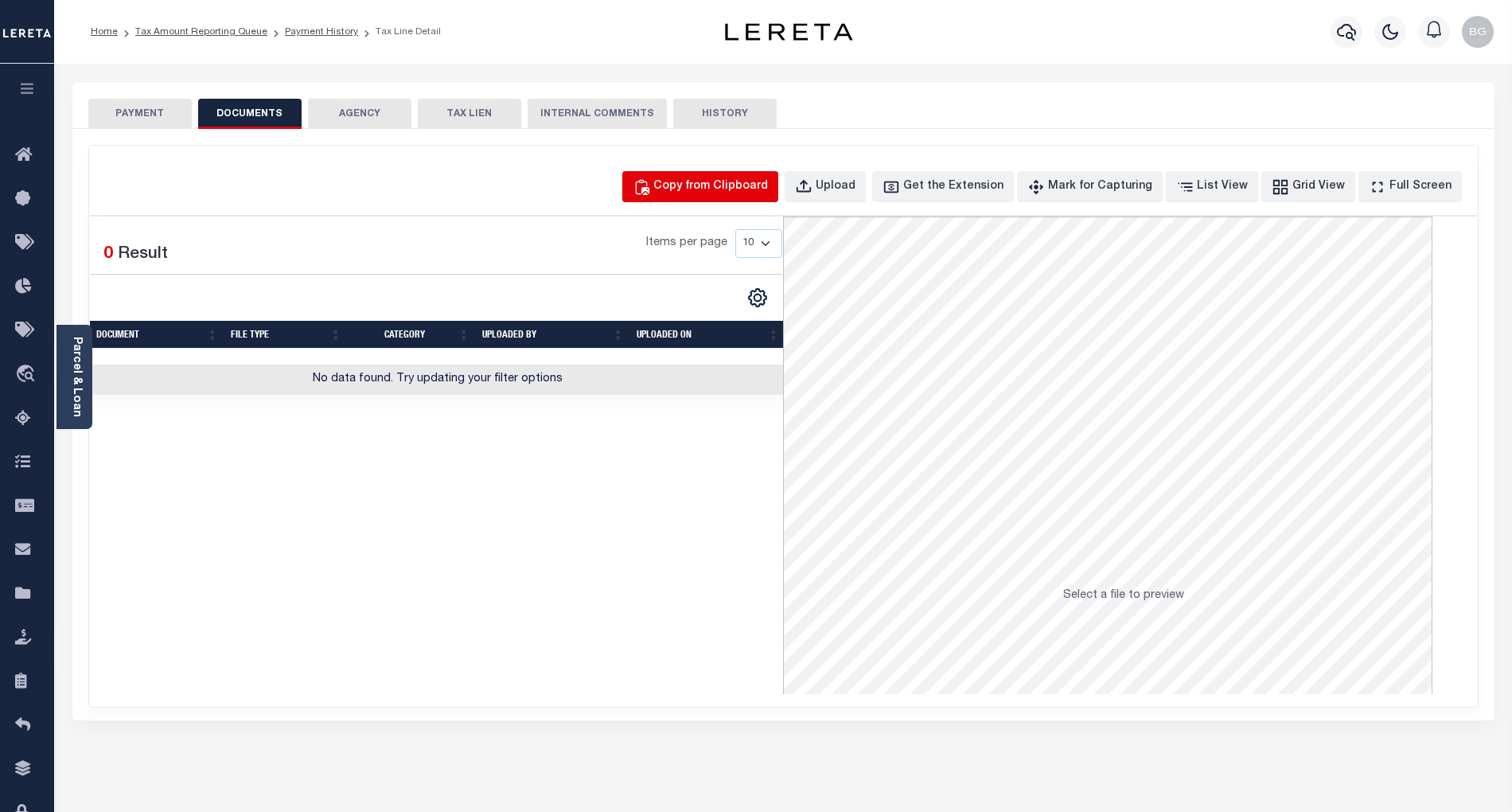
click at [736, 185] on div "Copy from Clipboard" at bounding box center [710, 187] width 115 height 18
select select "POP"
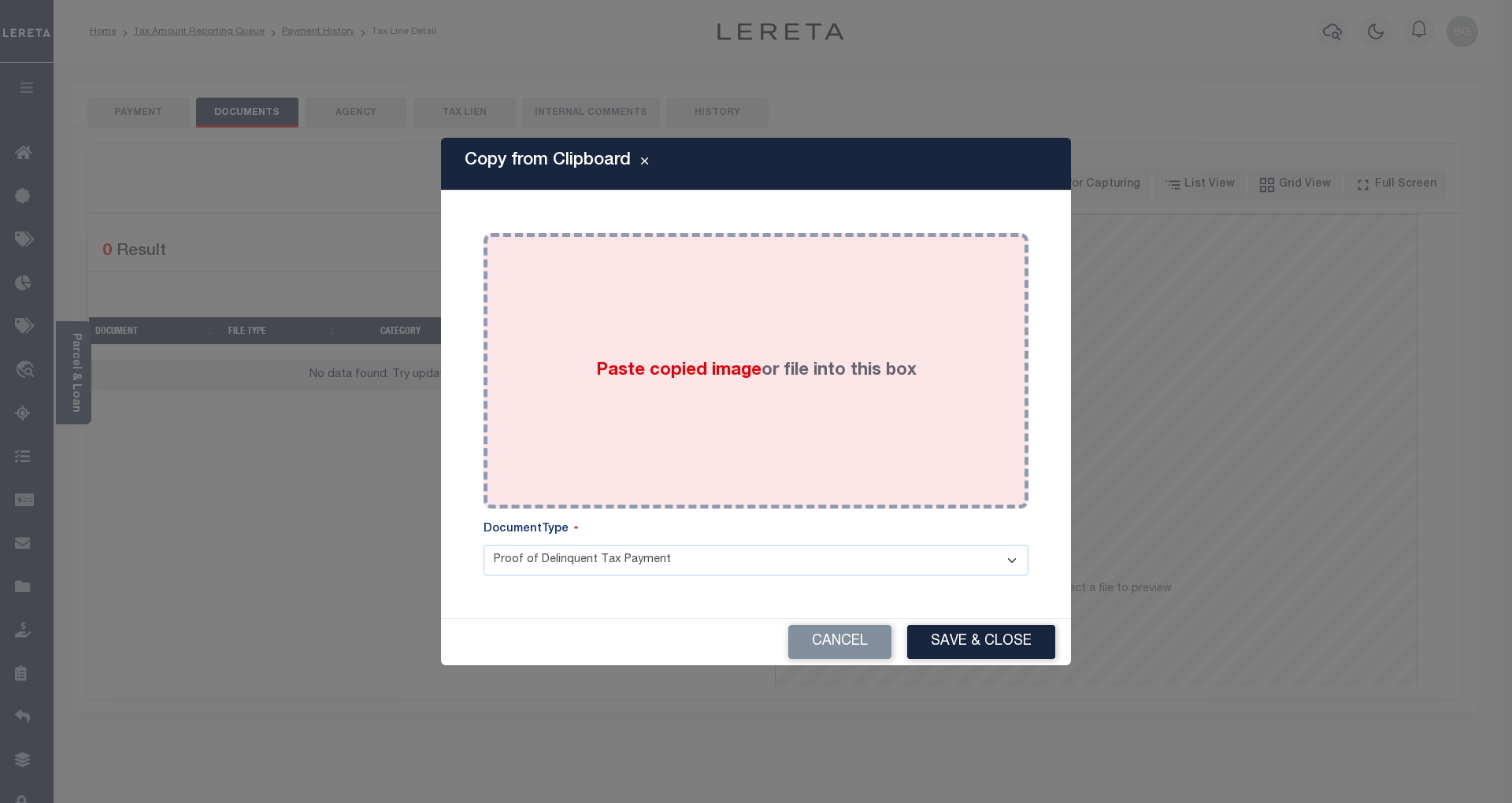
click at [685, 377] on span "Paste copied image" at bounding box center [679, 371] width 166 height 18
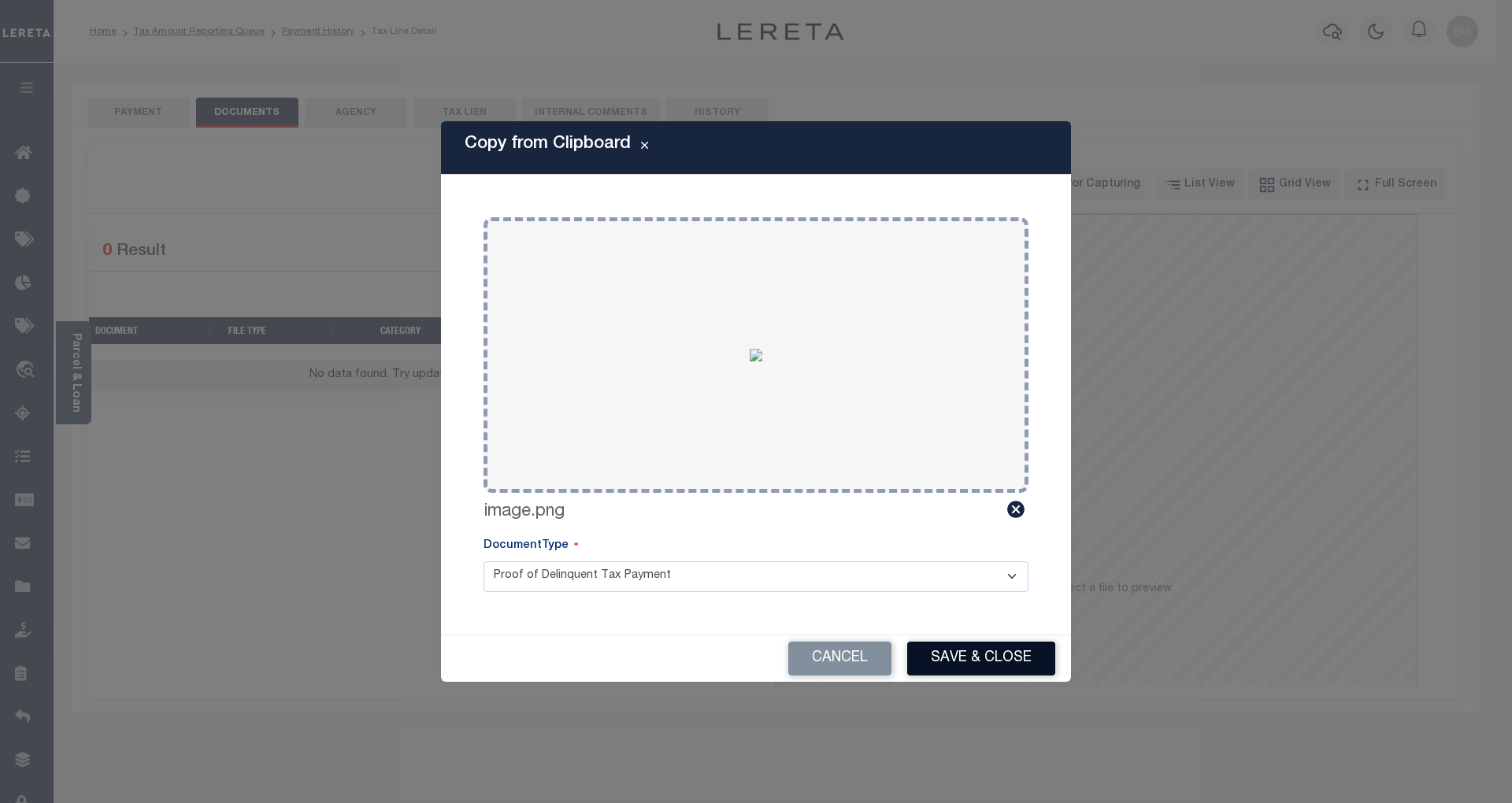
click at [1018, 668] on button "Save & Close" at bounding box center [981, 659] width 148 height 33
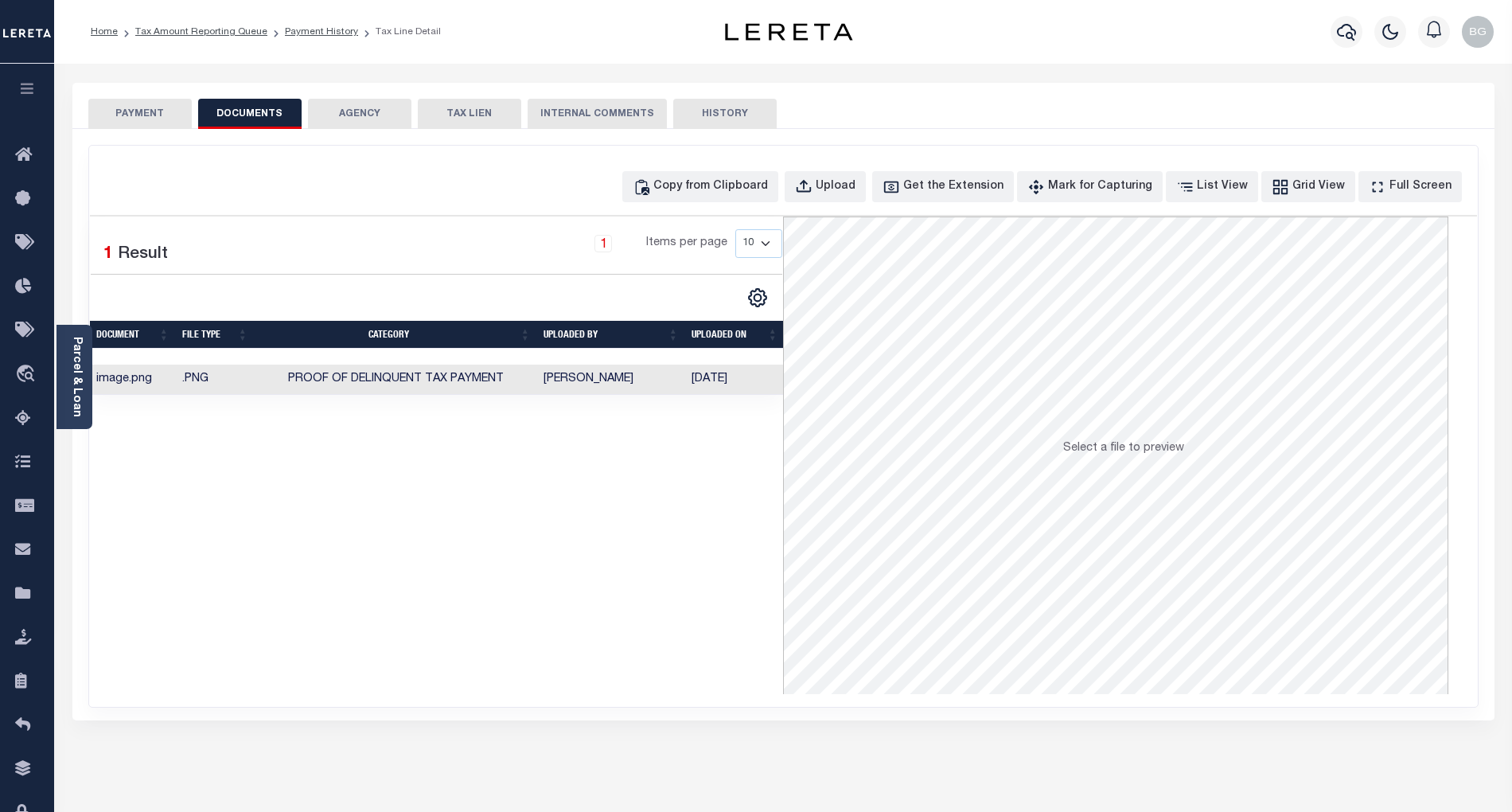
click at [161, 121] on button "PAYMENT" at bounding box center [140, 114] width 103 height 30
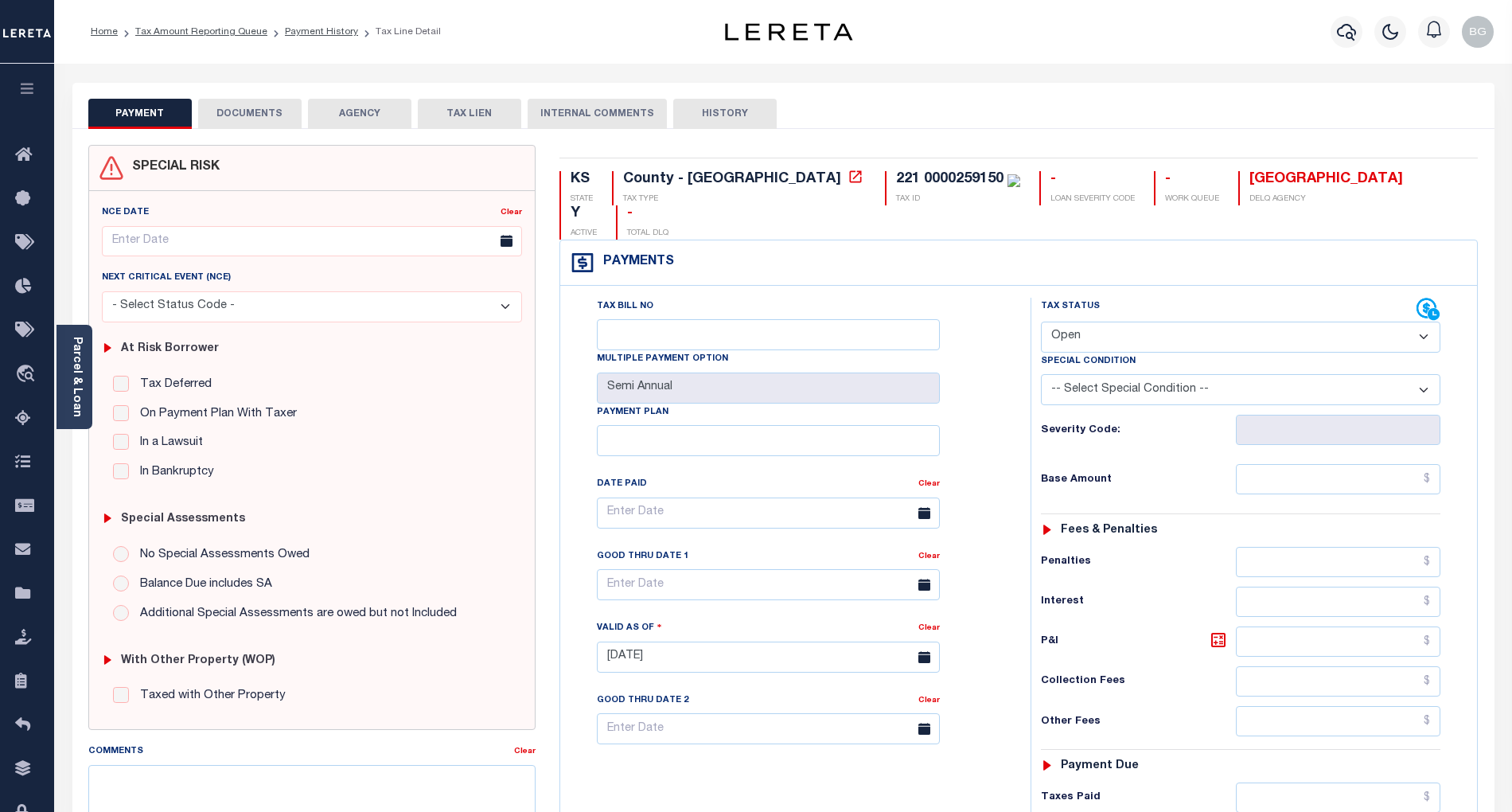
click at [1112, 321] on select "- Select Status Code - Open Due/Unpaid Paid Incomplete No Tax Due Internal Refu…" at bounding box center [1241, 337] width 400 height 31
select select "PYD"
click at [1041, 321] on select "- Select Status Code - Open Due/Unpaid Paid Incomplete No Tax Due Internal Refu…" at bounding box center [1241, 337] width 400 height 31
type input "[DATE]"
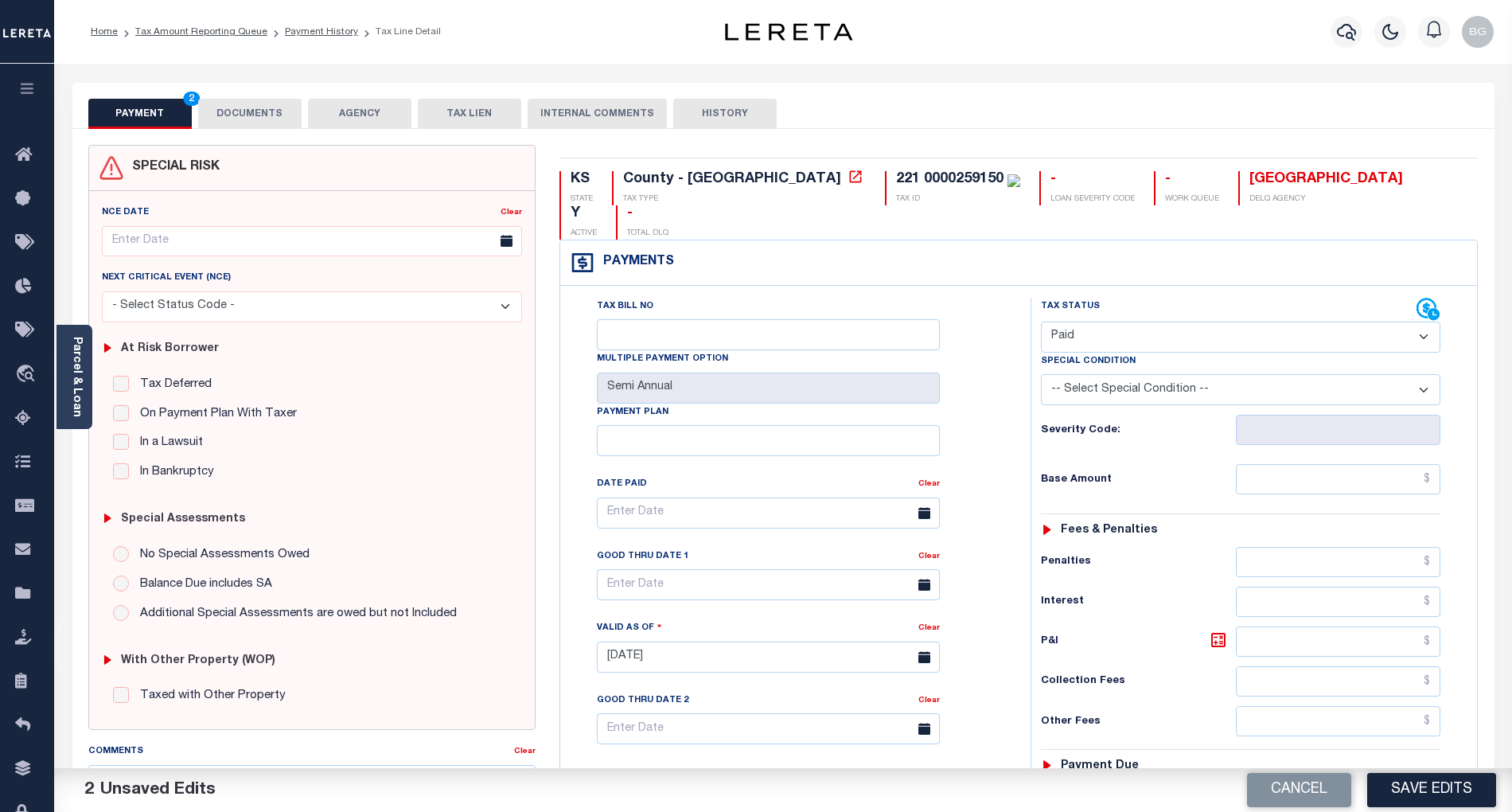
click at [1088, 321] on select "- Select Status Code - Open Due/Unpaid Paid Incomplete No Tax Due Internal Refu…" at bounding box center [1241, 337] width 400 height 31
select select "DUE"
click at [1041, 321] on select "- Select Status Code - Open Due/Unpaid Paid Incomplete No Tax Due Internal Refu…" at bounding box center [1241, 337] width 400 height 31
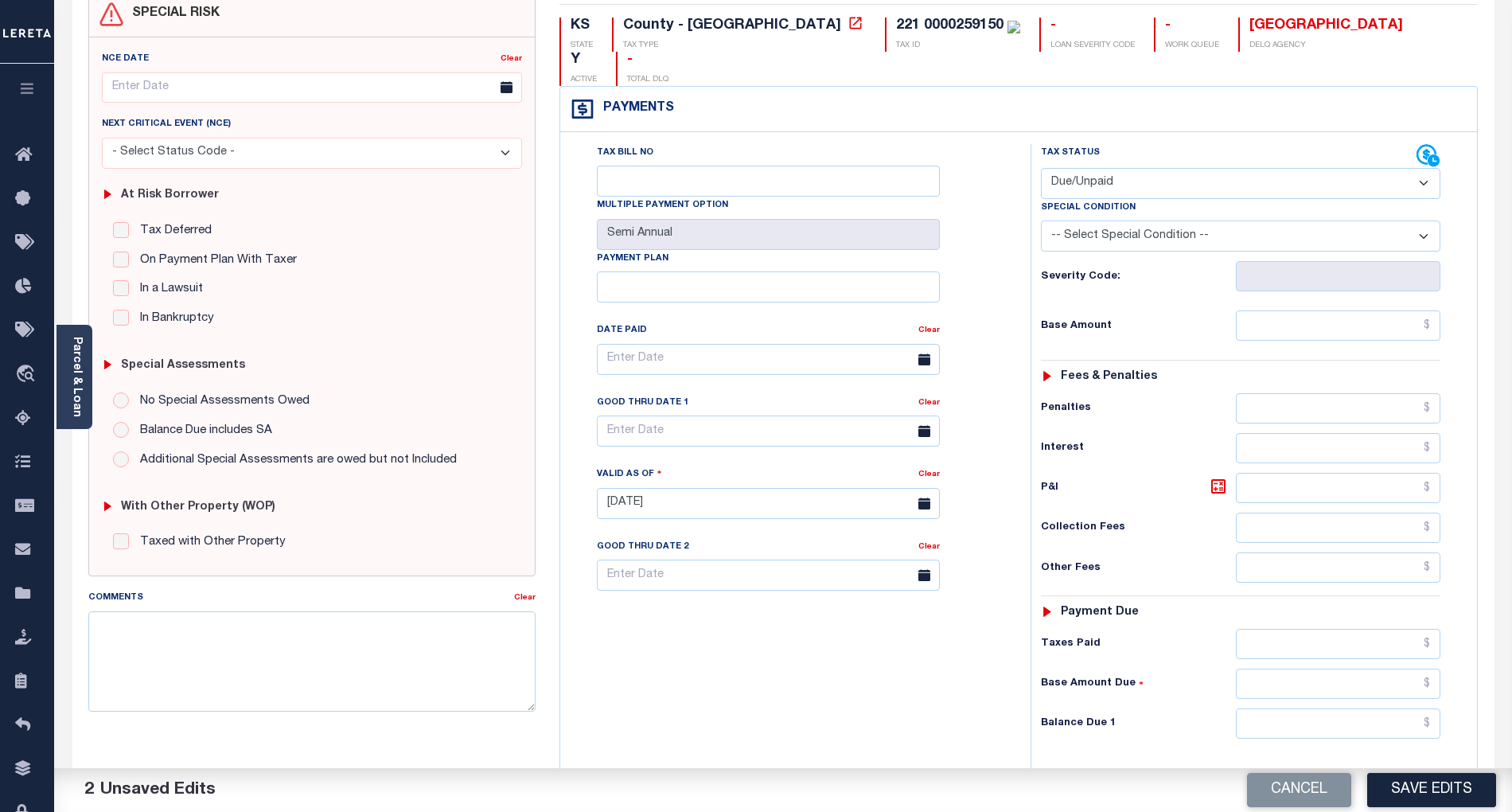
scroll to position [212, 0]
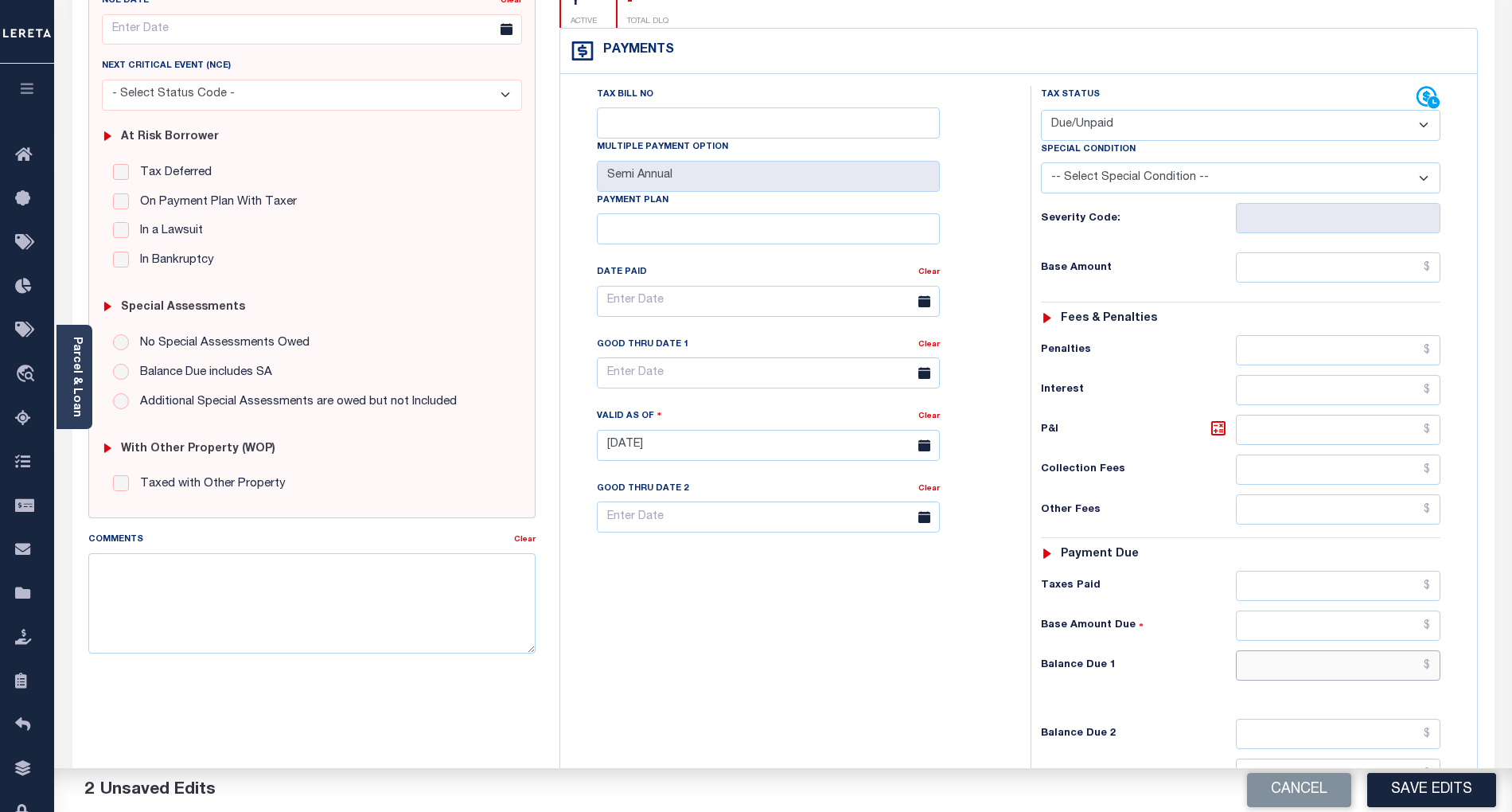
click at [1411, 651] on input "text" at bounding box center [1338, 666] width 206 height 30
paste input "1,961.32"
type input "$1,961.32"
click at [1390, 253] on input "text" at bounding box center [1338, 268] width 206 height 30
paste input "1,820.43"
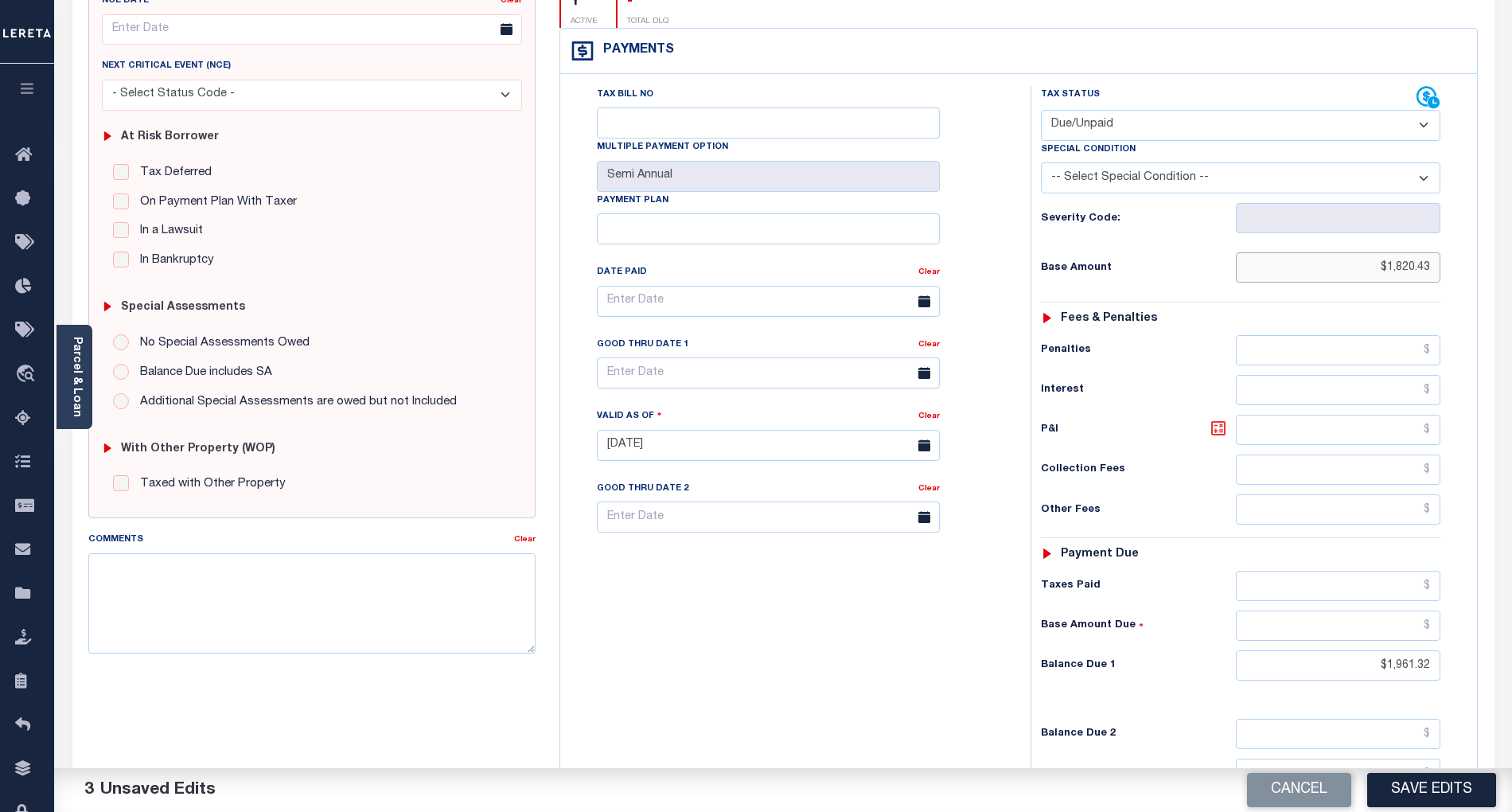
type input "$1,820.43"
click at [1223, 418] on icon at bounding box center [1218, 427] width 19 height 19
type input "$140.89"
click at [683, 358] on input "text" at bounding box center [769, 373] width 344 height 31
click at [679, 558] on span "30" at bounding box center [684, 560] width 31 height 31
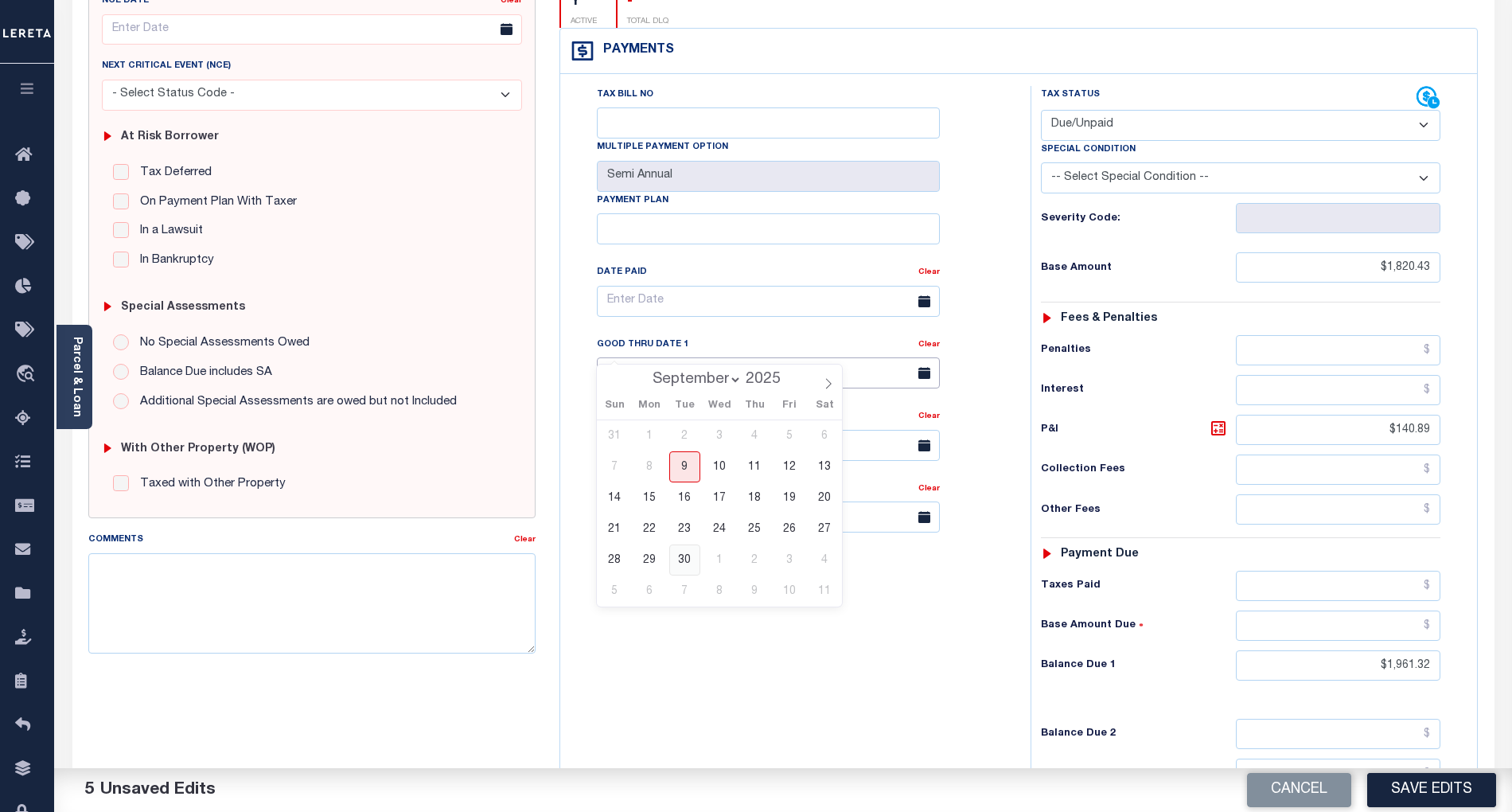
type input "[DATE]"
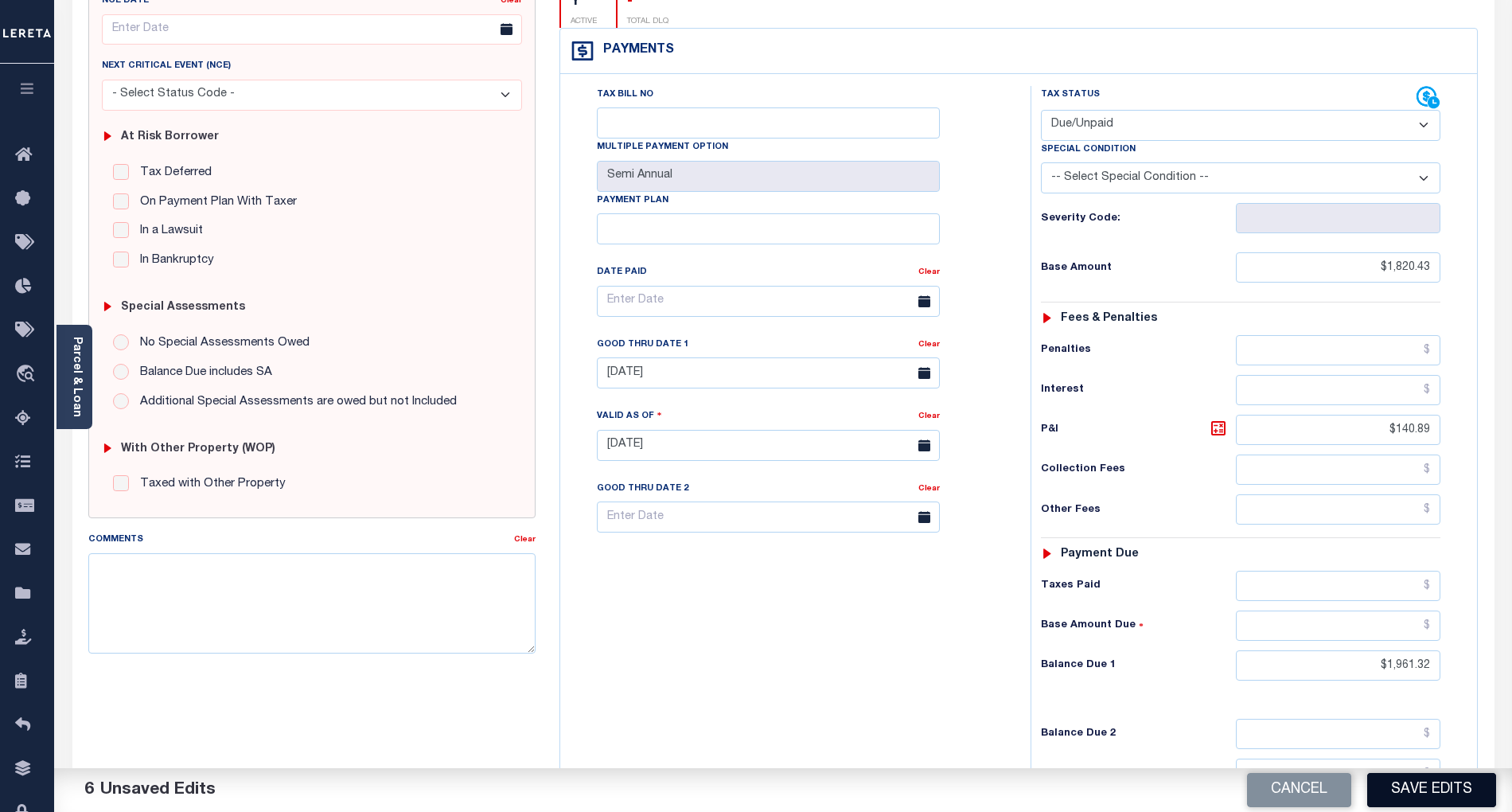
click at [1437, 787] on button "Save Edits" at bounding box center [1432, 791] width 129 height 34
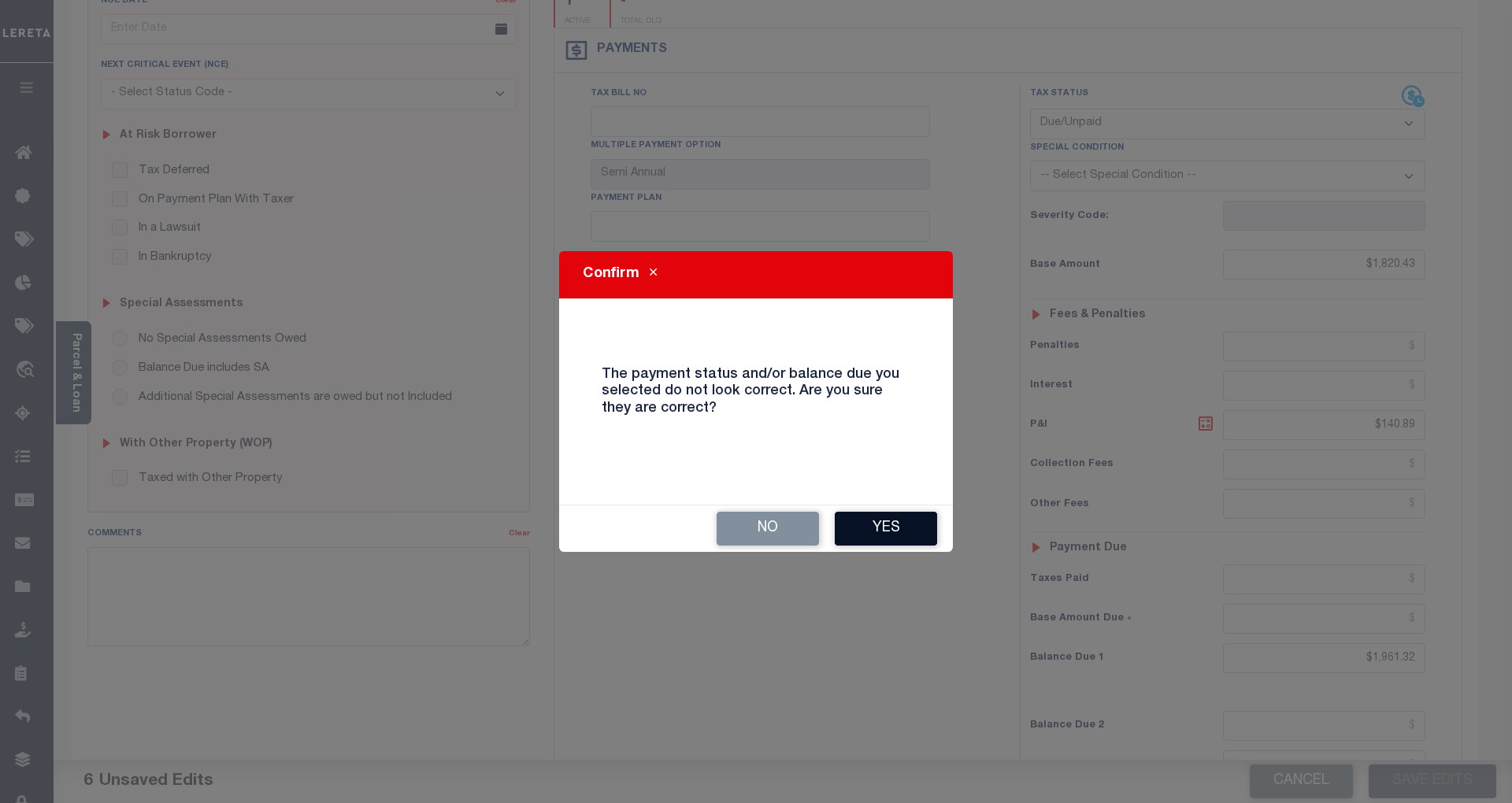
click at [886, 529] on button "Yes" at bounding box center [886, 528] width 102 height 33
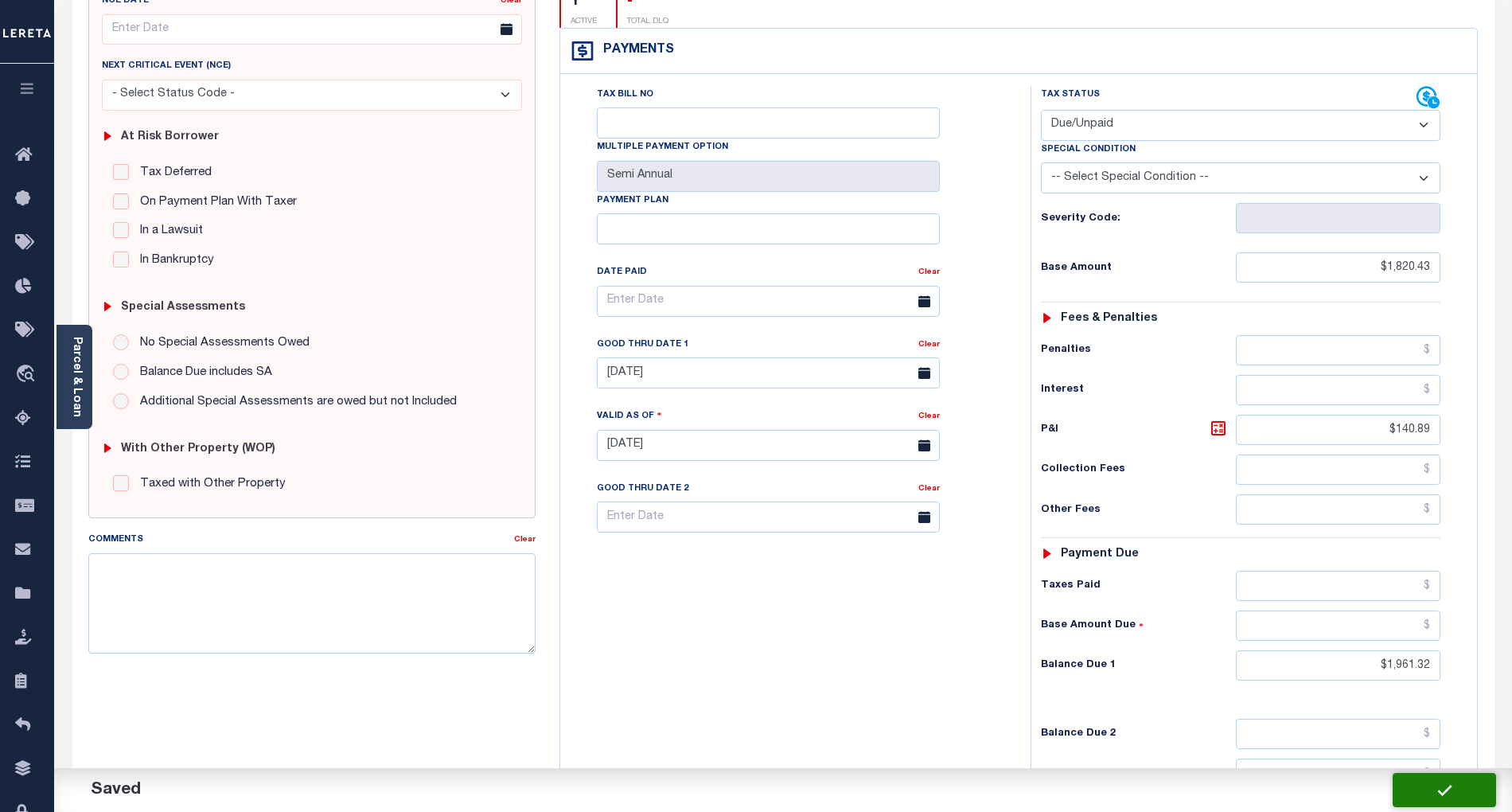
checkbox input "false"
type input "$1,820.43"
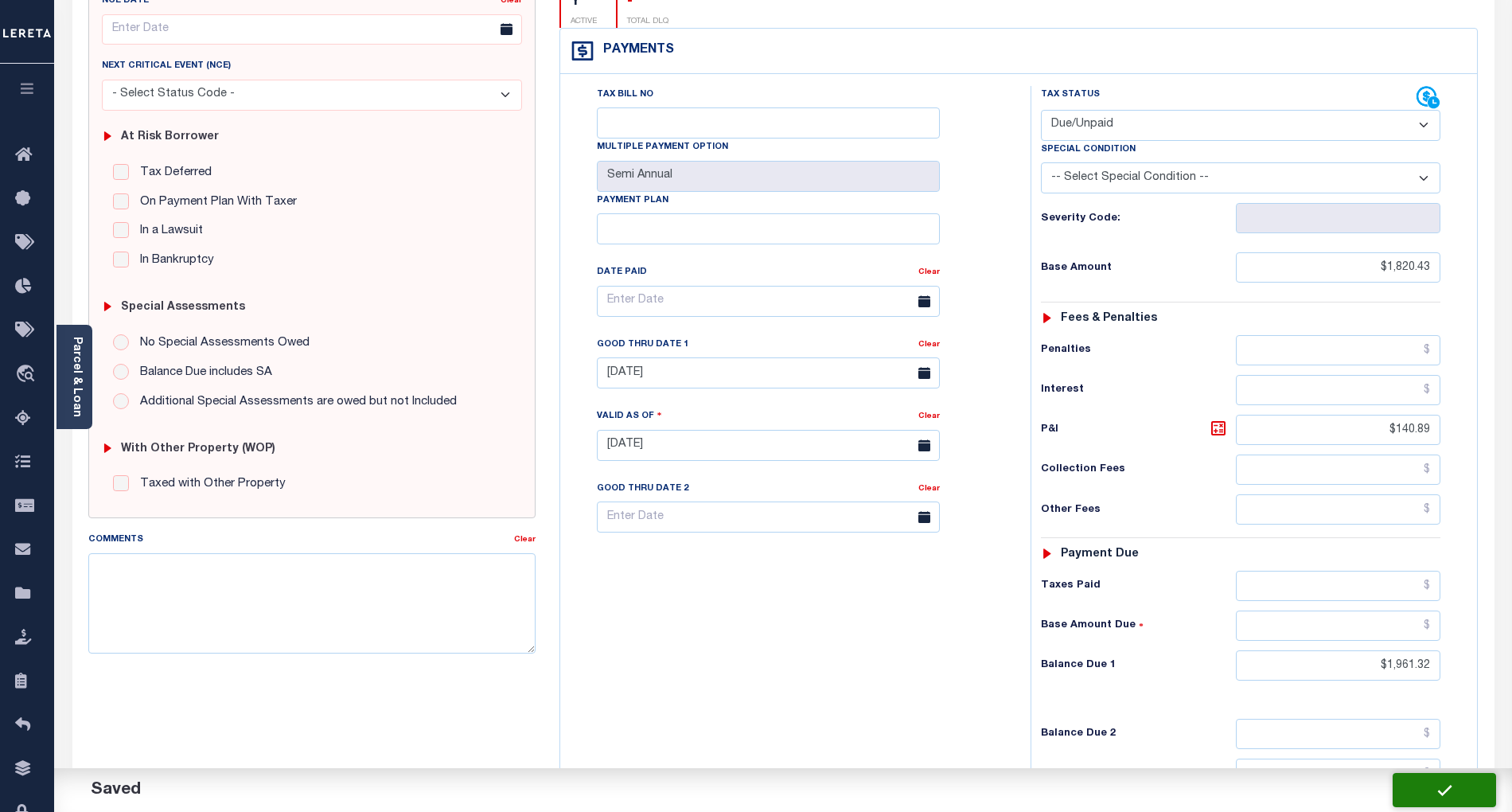
type input "$140.89"
type input "$1,961.32"
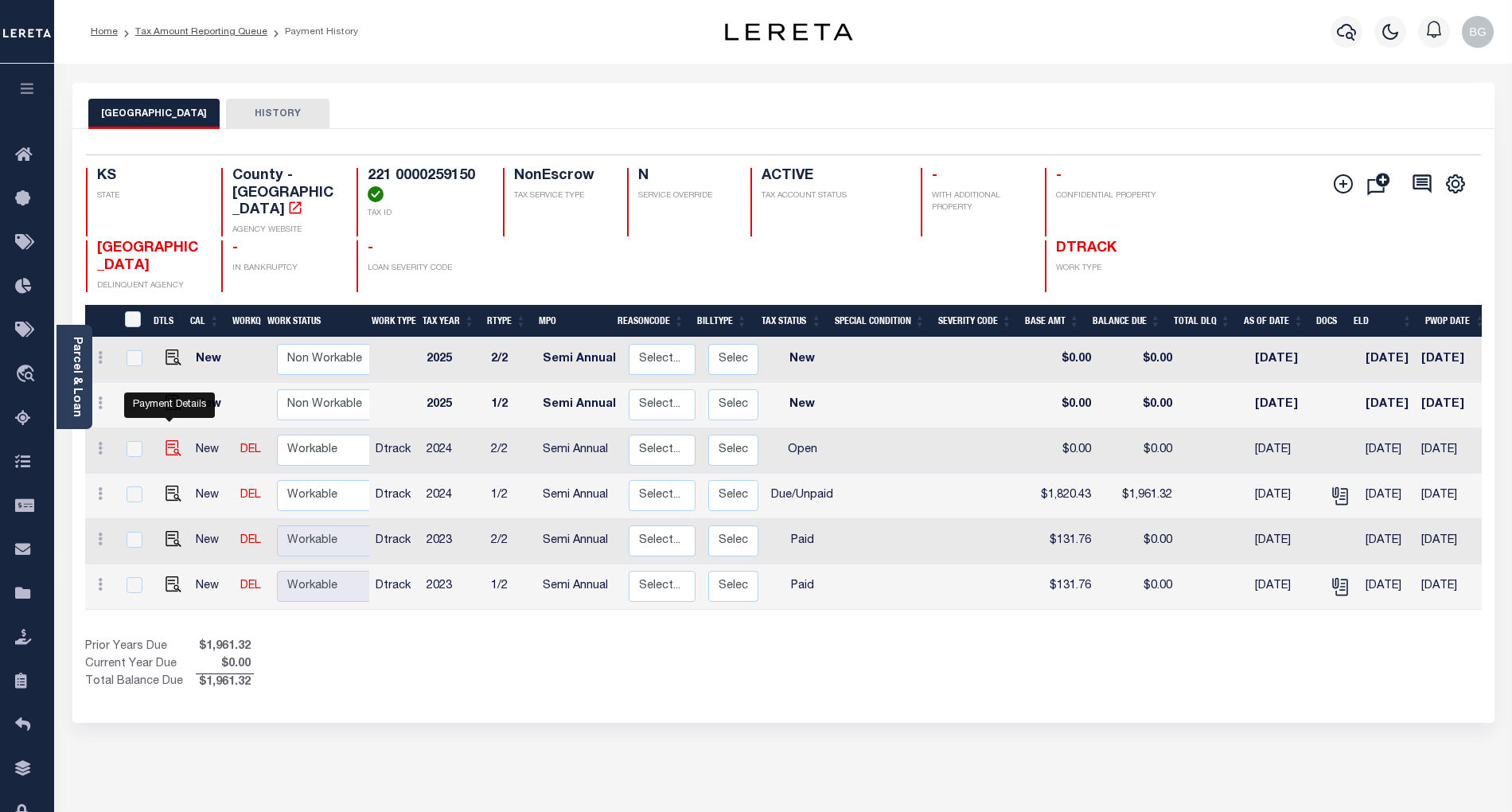
click at [167, 441] on img "" at bounding box center [174, 449] width 16 height 16
checkbox input "true"
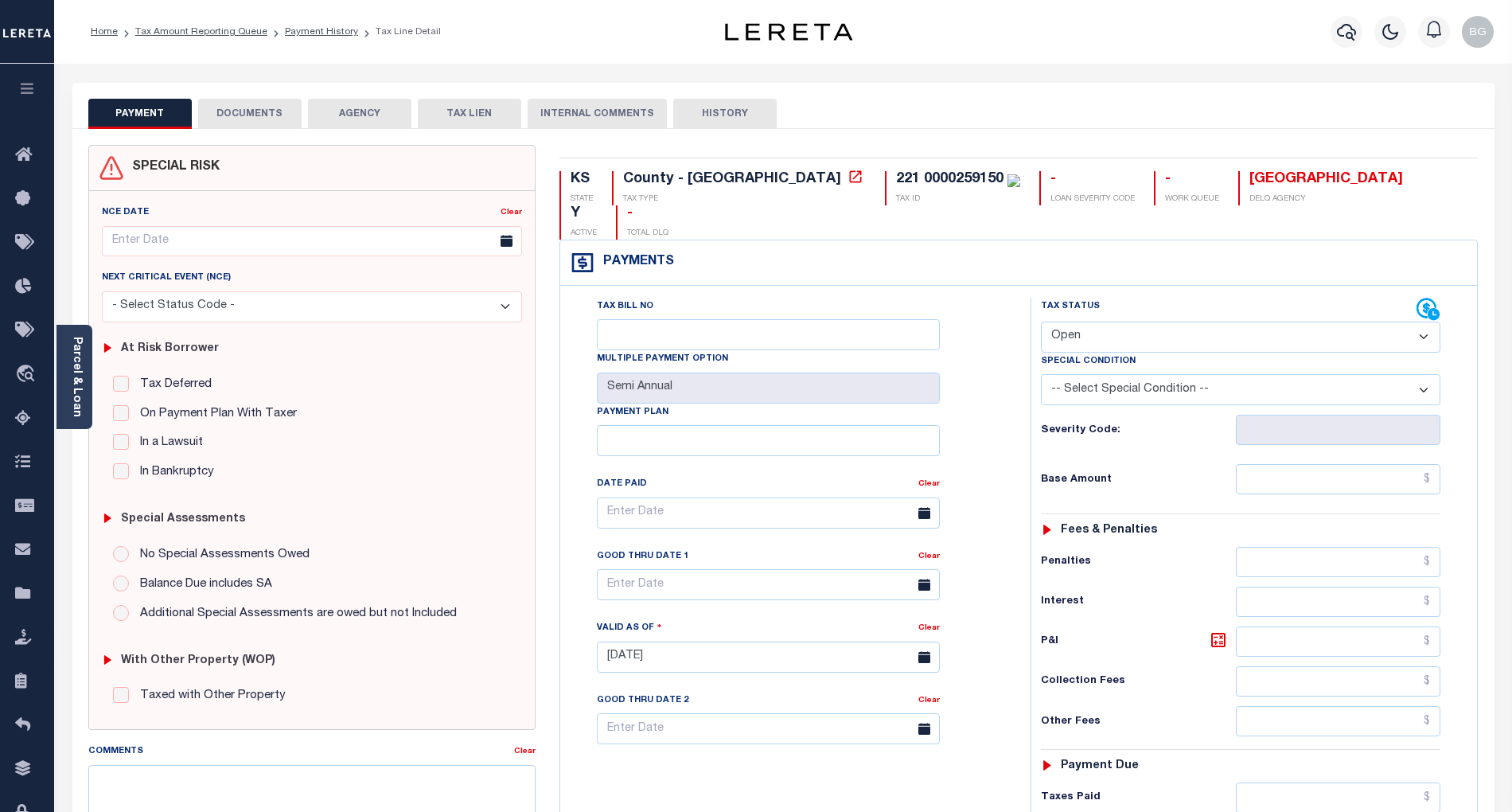
drag, startPoint x: 1089, startPoint y: 304, endPoint x: 1096, endPoint y: 313, distance: 11.4
click at [1089, 321] on select "- Select Status Code - Open Due/Unpaid Paid Incomplete No Tax Due Internal Refu…" at bounding box center [1241, 337] width 400 height 31
select select "DUE"
click at [1041, 321] on select "- Select Status Code - Open Due/Unpaid Paid Incomplete No Tax Due Internal Refu…" at bounding box center [1241, 337] width 400 height 31
type input "[DATE]"
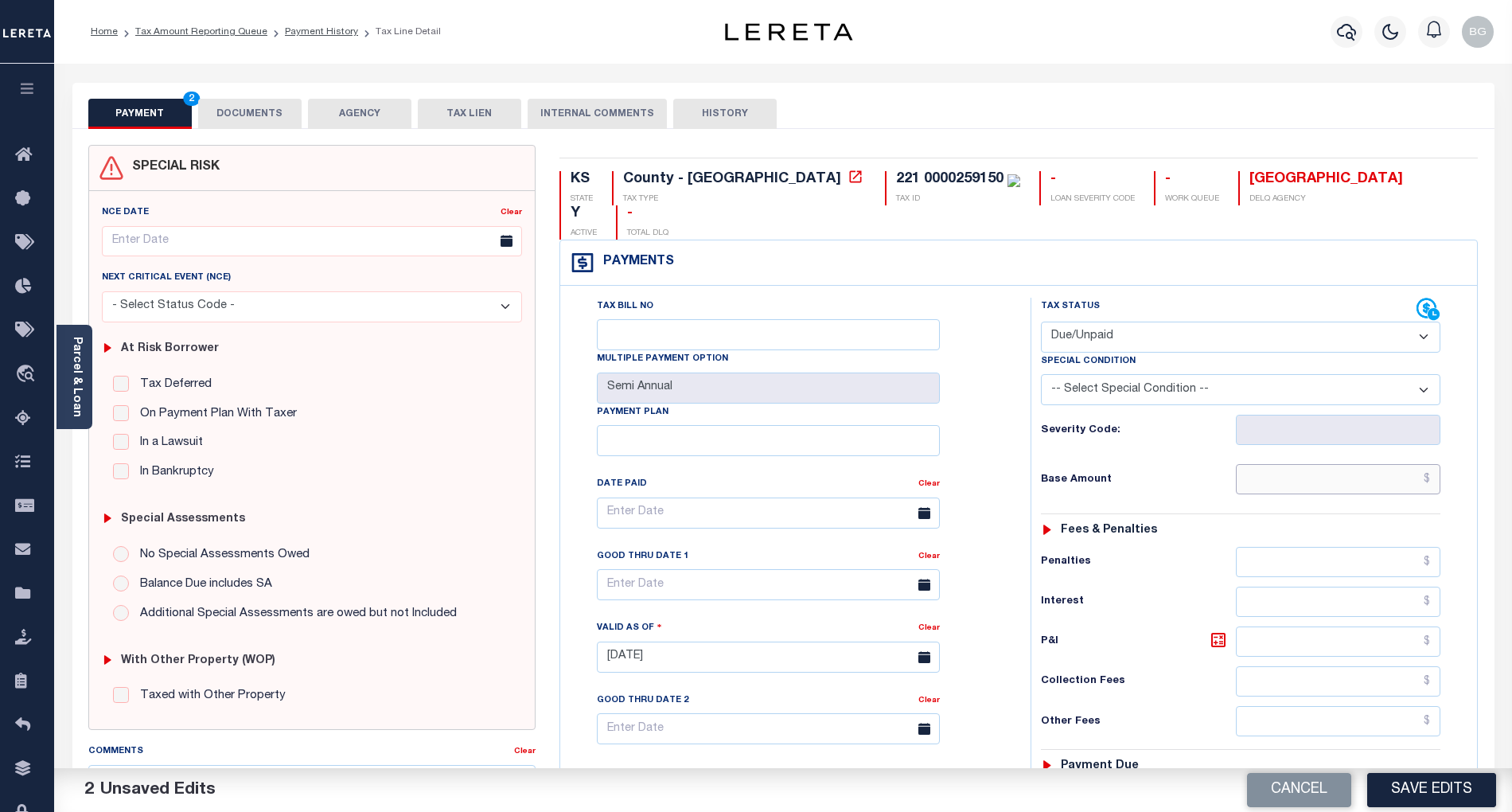
click at [1389, 464] on input "text" at bounding box center [1338, 479] width 206 height 30
paste input "1,820.43"
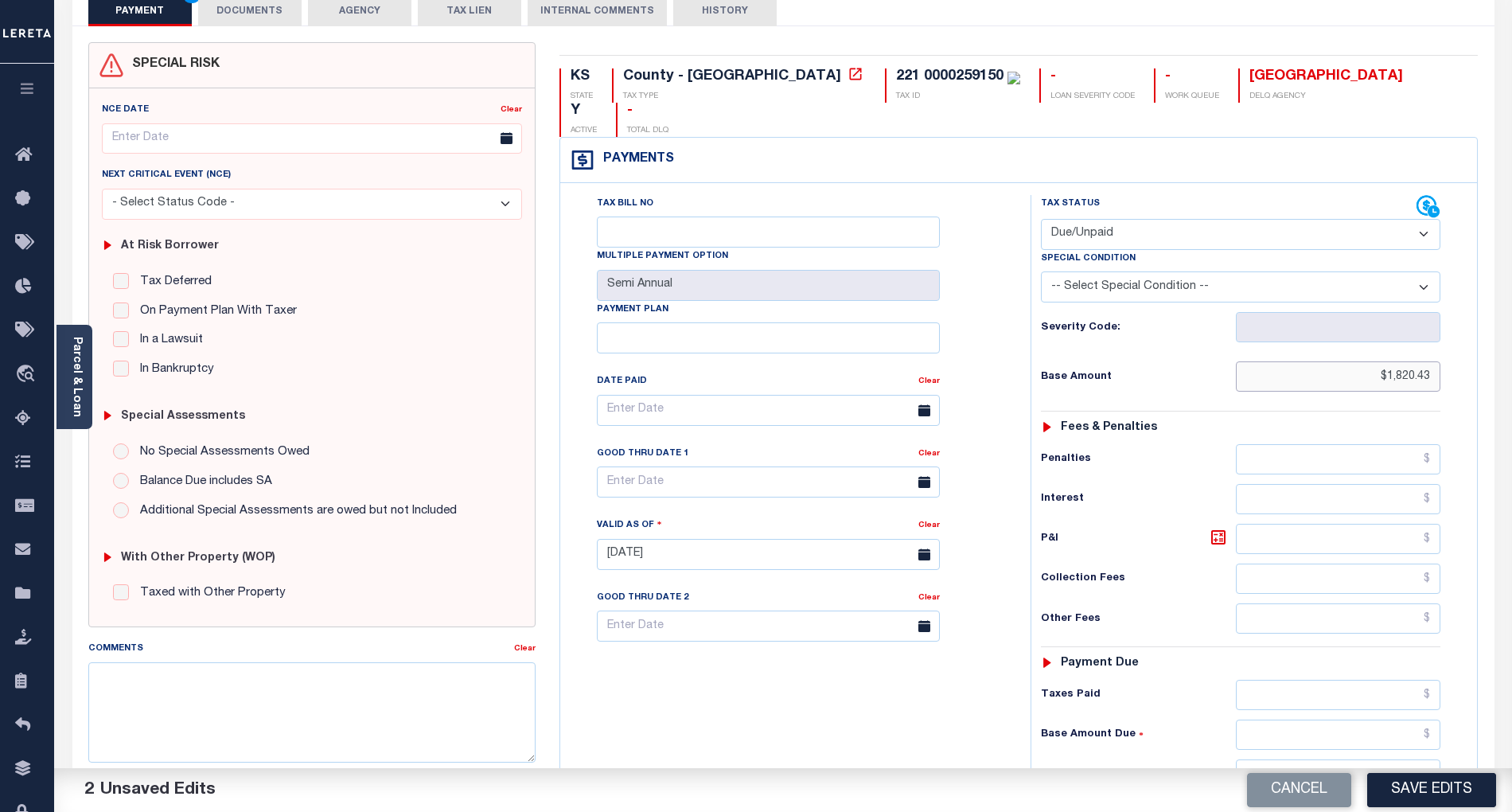
scroll to position [212, 0]
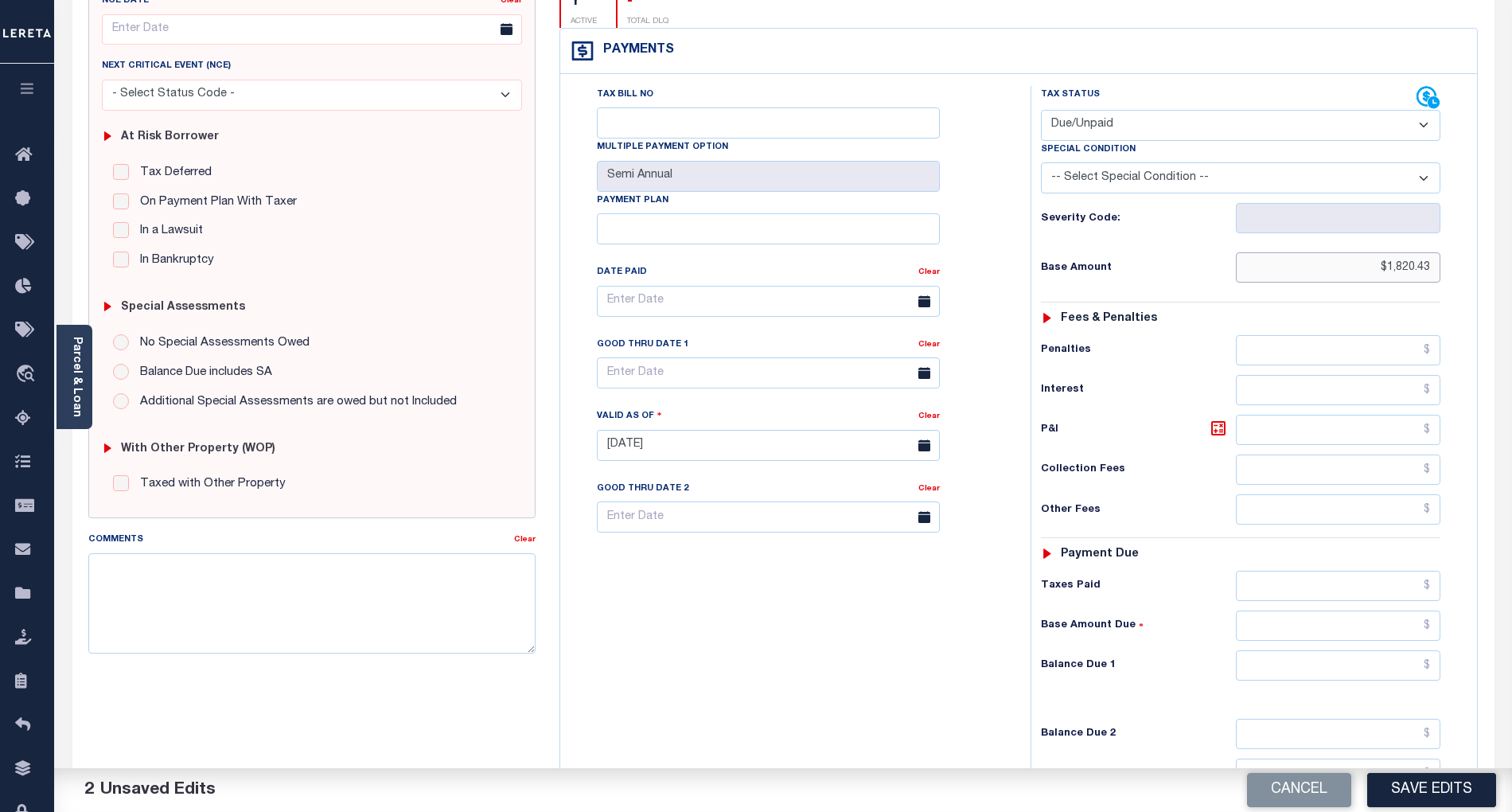
type input "$1,820.43"
drag, startPoint x: 1372, startPoint y: 622, endPoint x: 1385, endPoint y: 636, distance: 19.1
click at [1372, 622] on div "Tax Status Status - Select Status Code -" at bounding box center [1246, 438] width 431 height 703
click at [1389, 651] on input "text" at bounding box center [1338, 666] width 206 height 30
paste input "1,961.32"
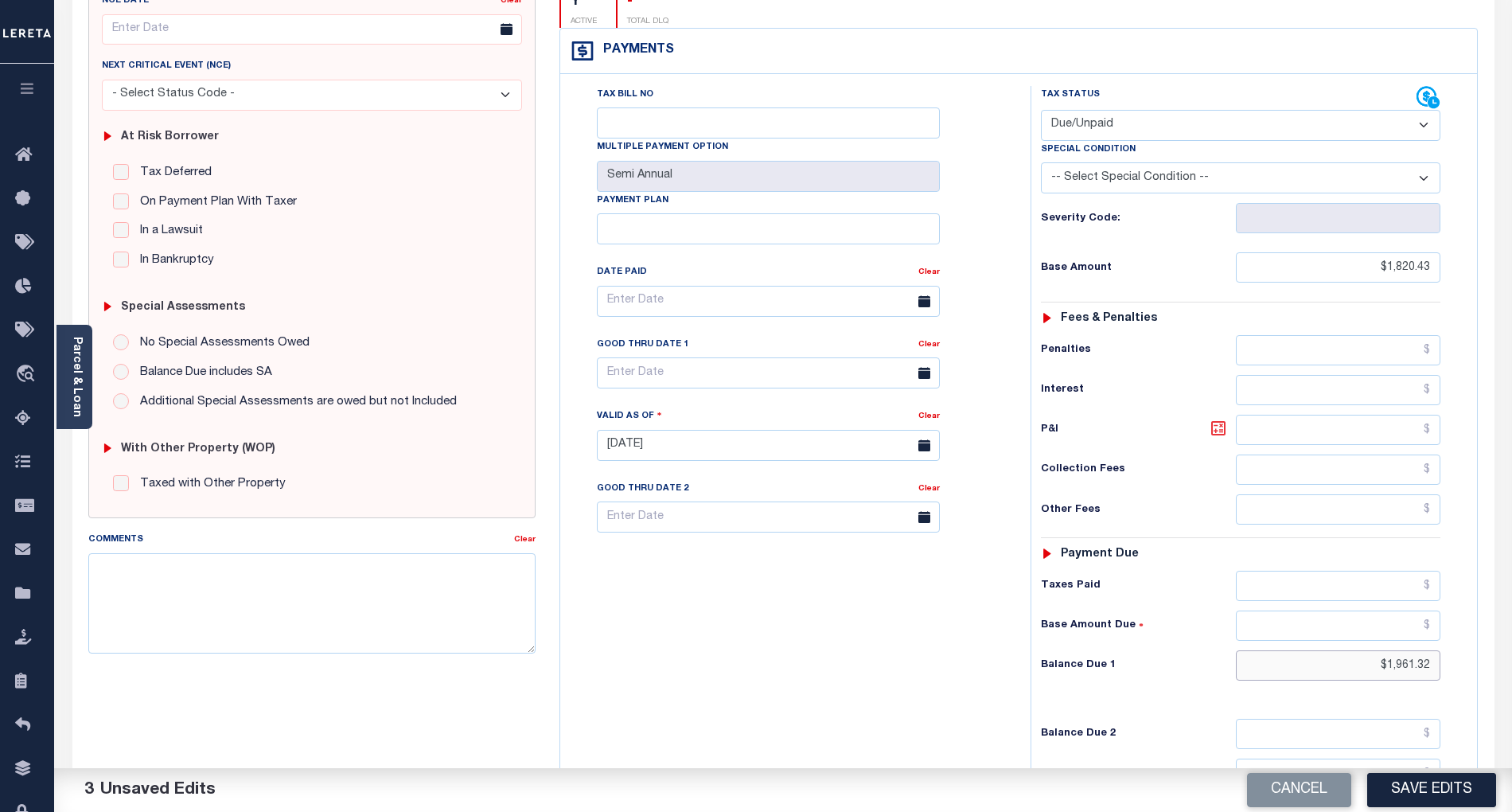
type input "$1,961.32"
click at [1217, 424] on icon at bounding box center [1218, 428] width 10 height 10
type input "$140.89"
click at [674, 358] on input "text" at bounding box center [769, 373] width 344 height 31
click at [685, 555] on span "30" at bounding box center [684, 560] width 31 height 31
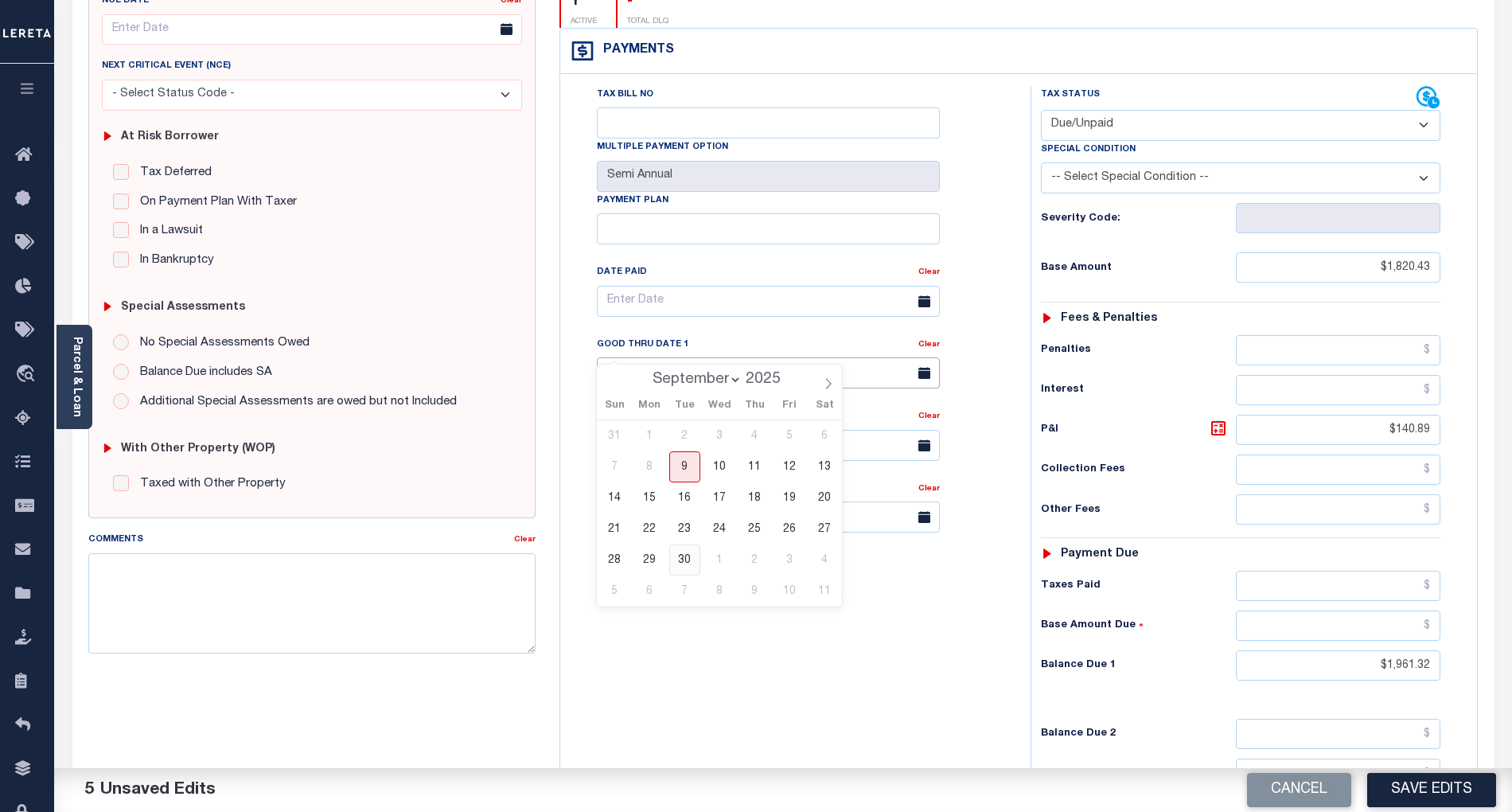
type input "[DATE]"
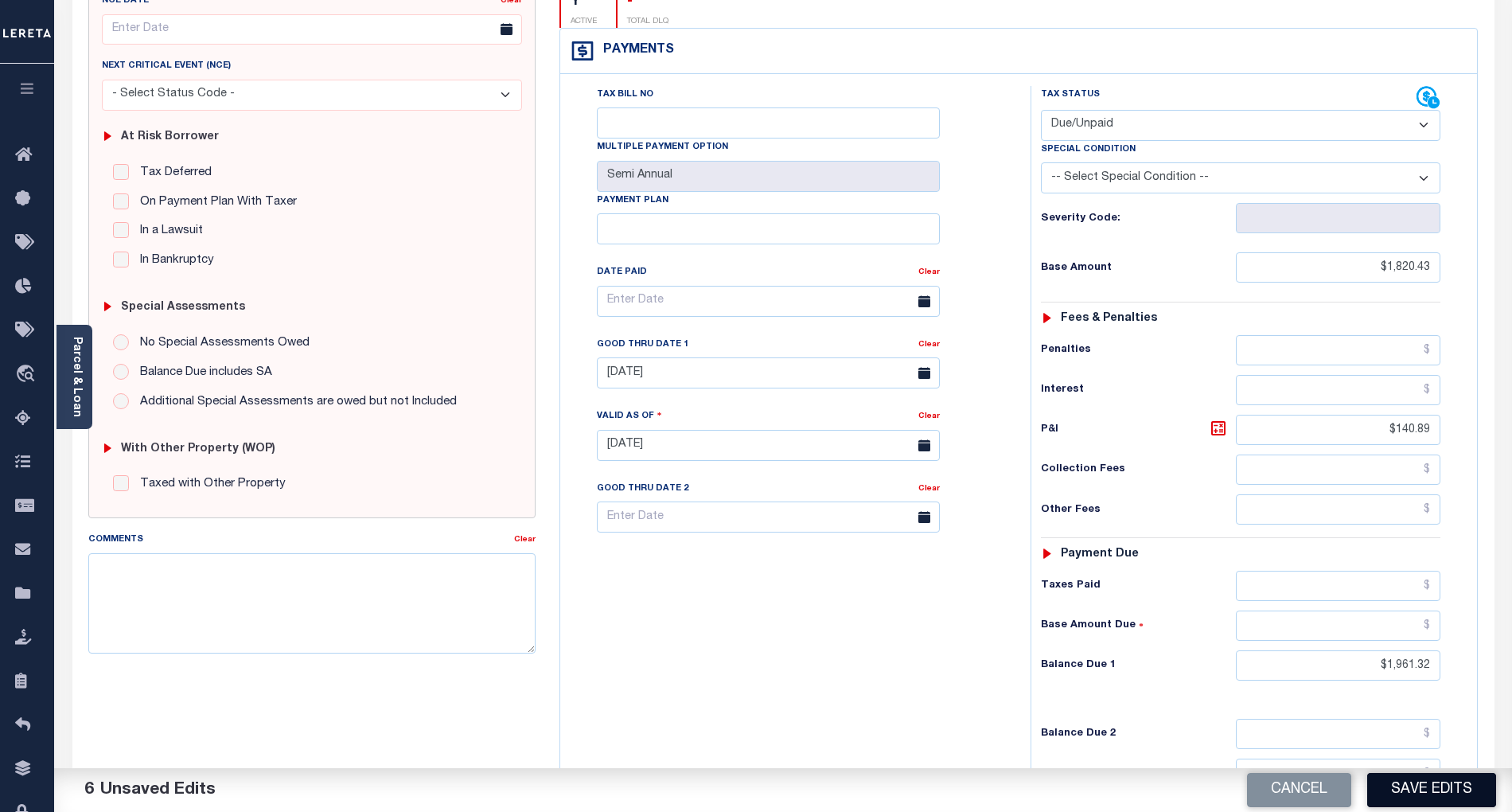
click at [1443, 787] on button "Save Edits" at bounding box center [1432, 791] width 129 height 34
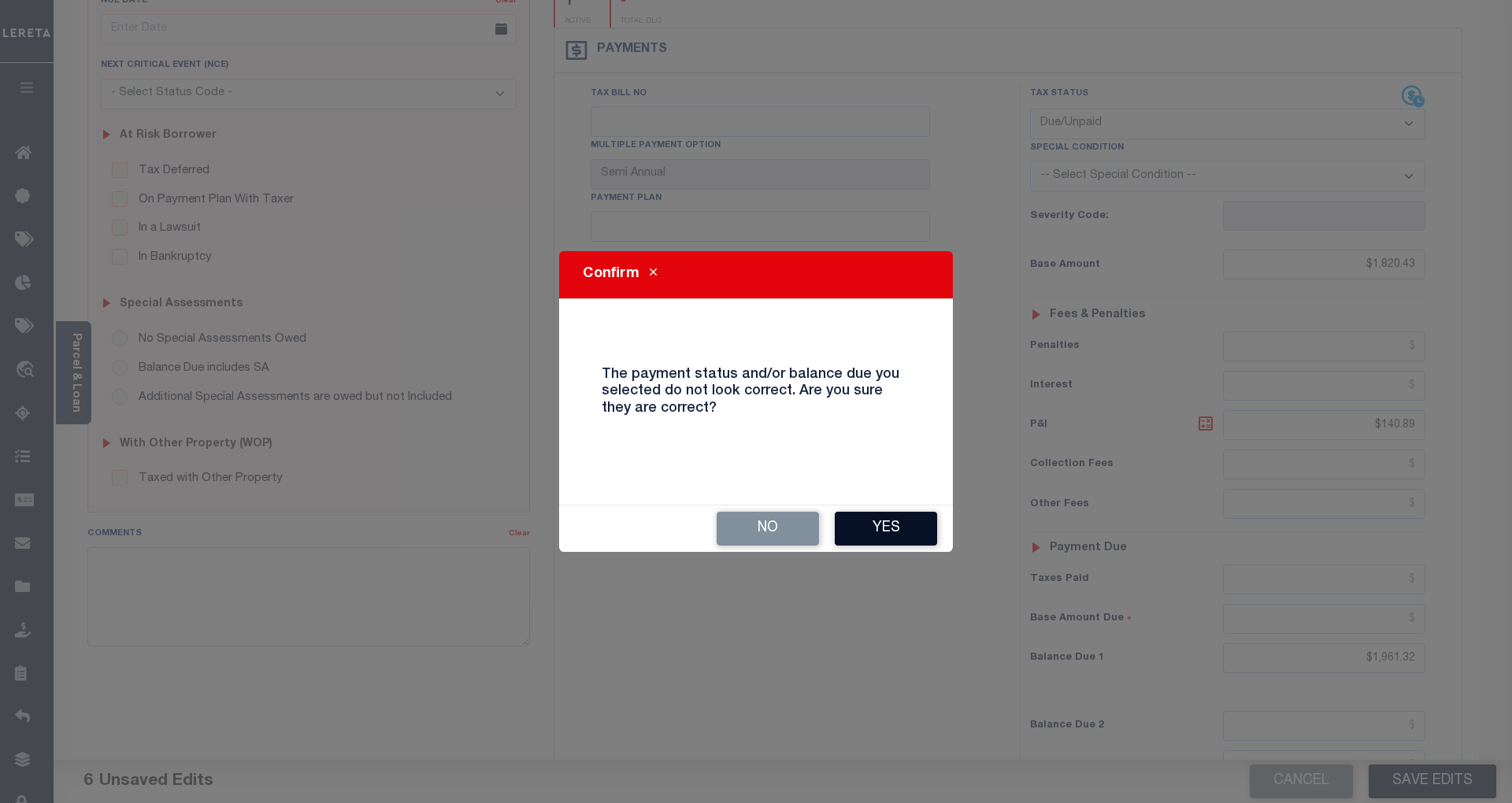
click at [887, 524] on button "Yes" at bounding box center [886, 528] width 102 height 33
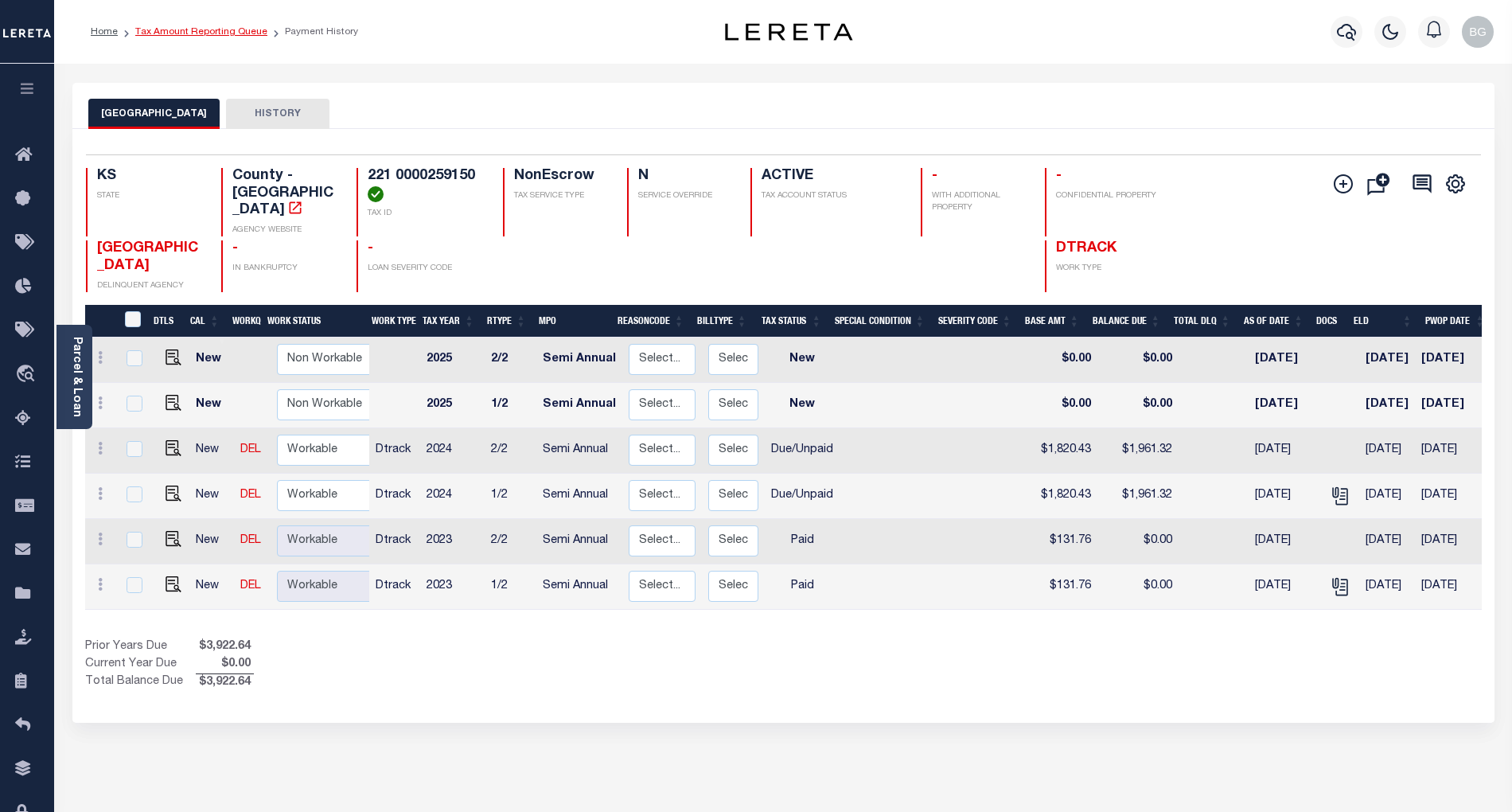
click at [178, 34] on link "Tax Amount Reporting Queue" at bounding box center [201, 31] width 132 height 10
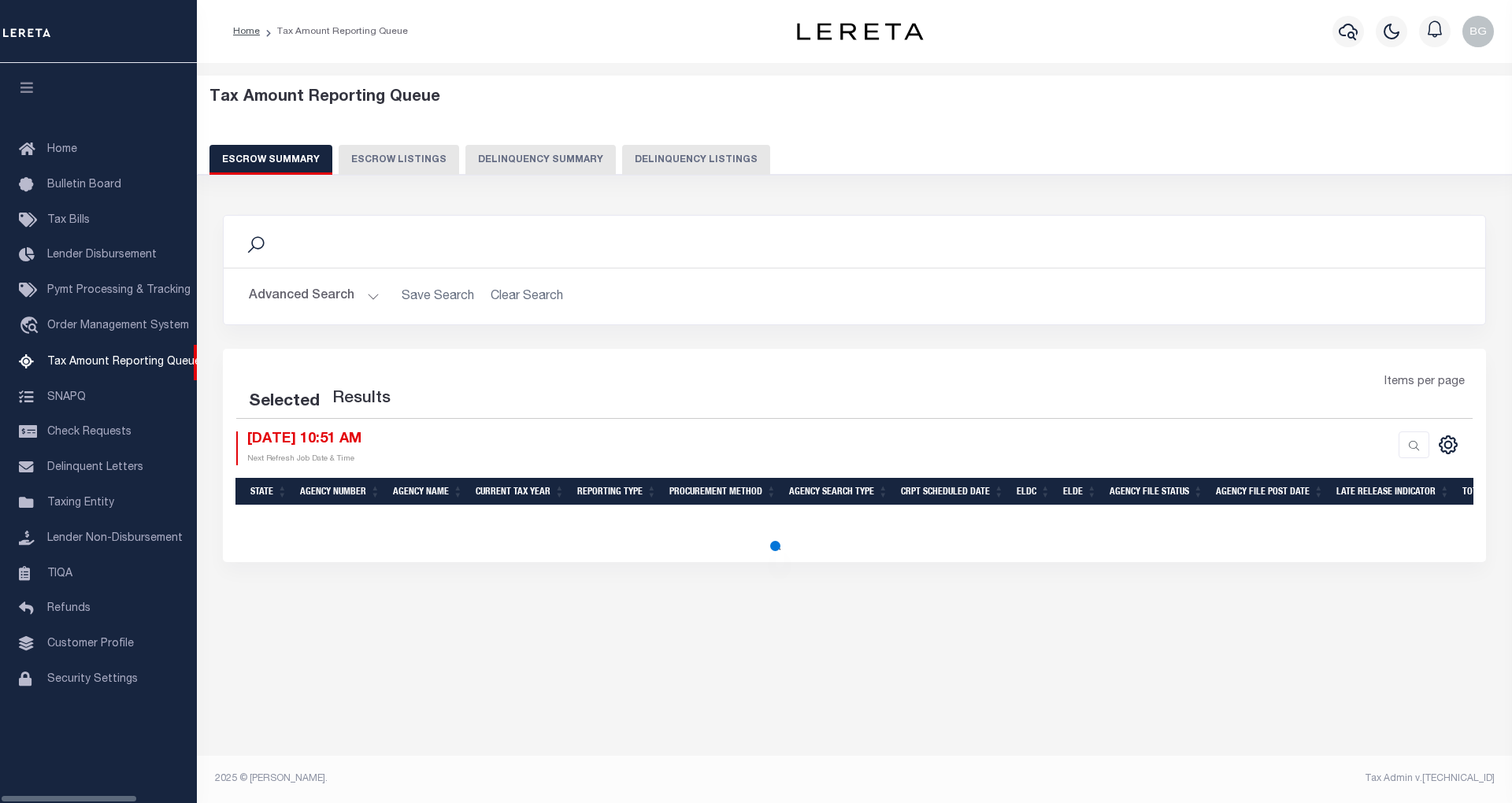
click at [683, 159] on button "Delinquency Listings" at bounding box center [697, 160] width 148 height 30
select select "100"
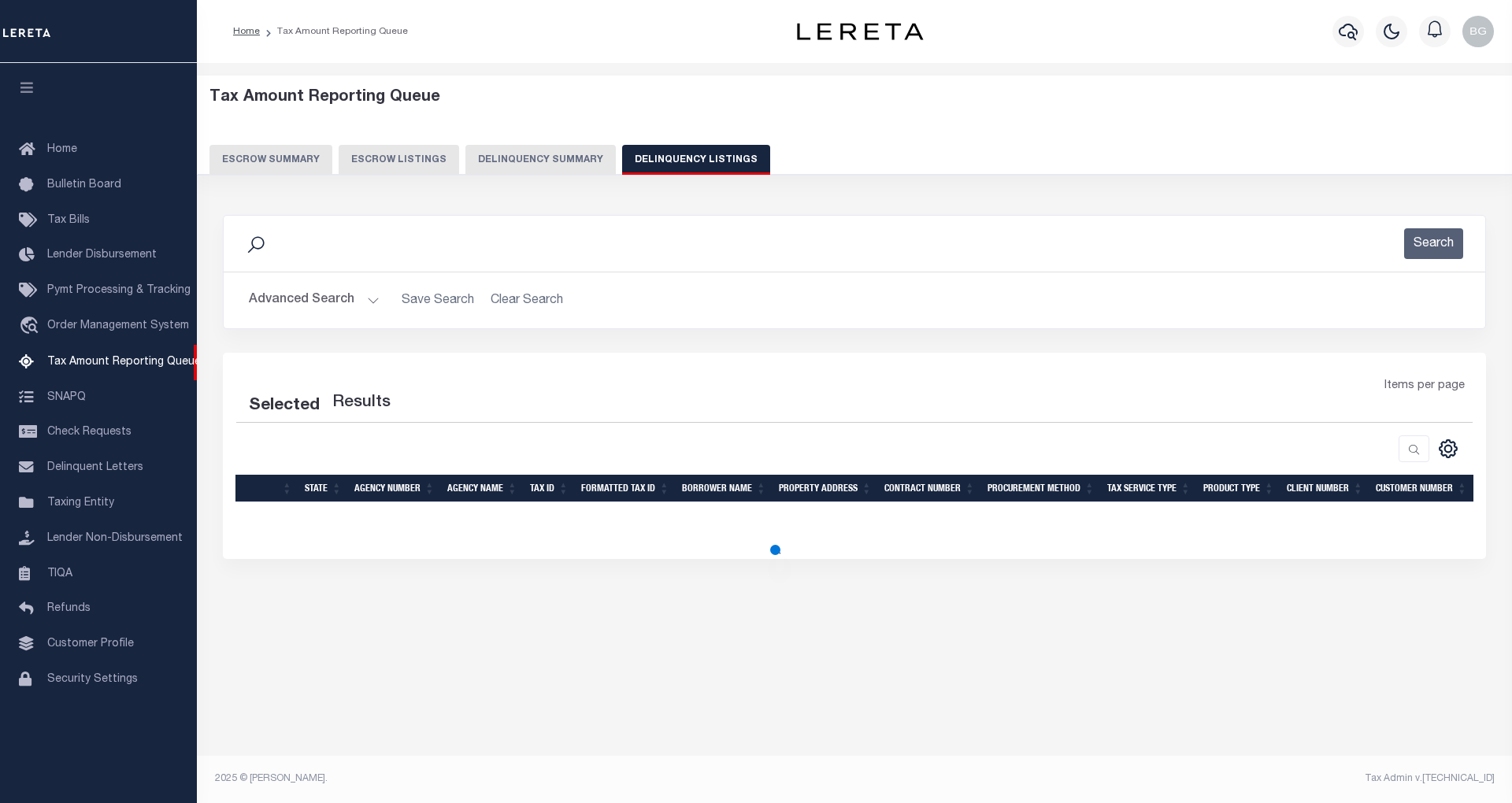
select select "100"
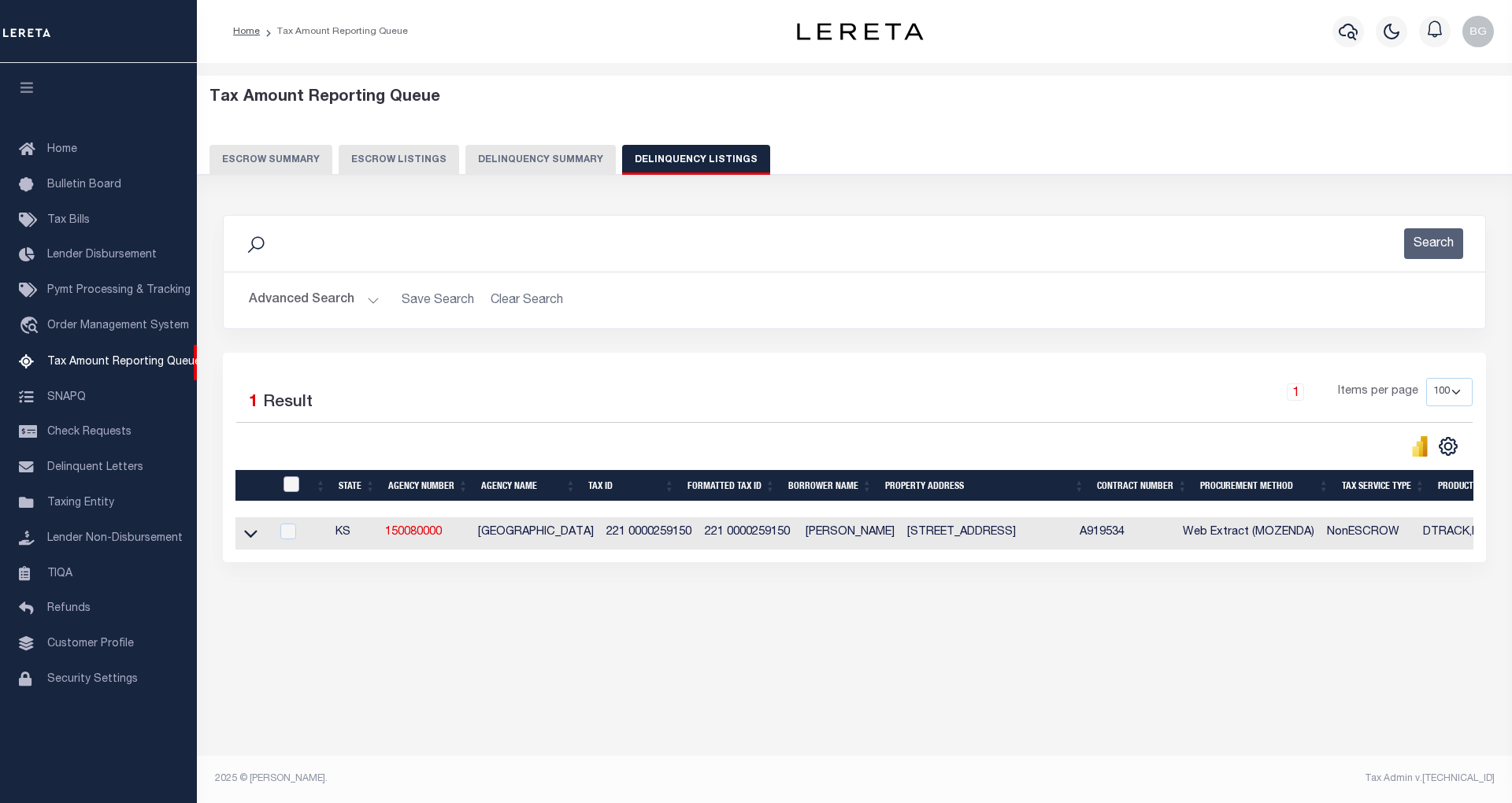
click at [291, 485] on input "checkbox" at bounding box center [291, 484] width 16 height 16
checkbox input "true"
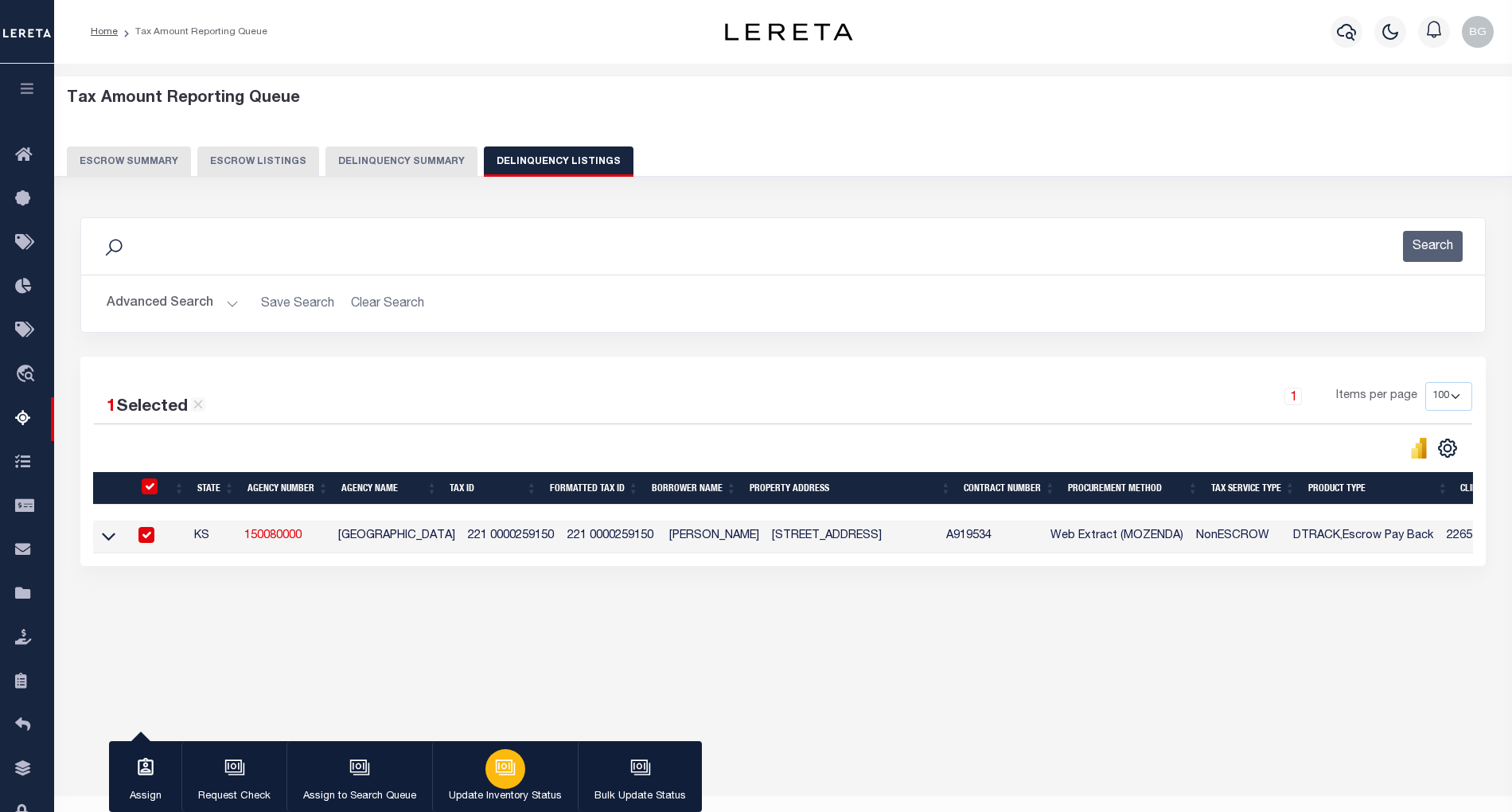
click at [506, 782] on div "button" at bounding box center [505, 769] width 40 height 40
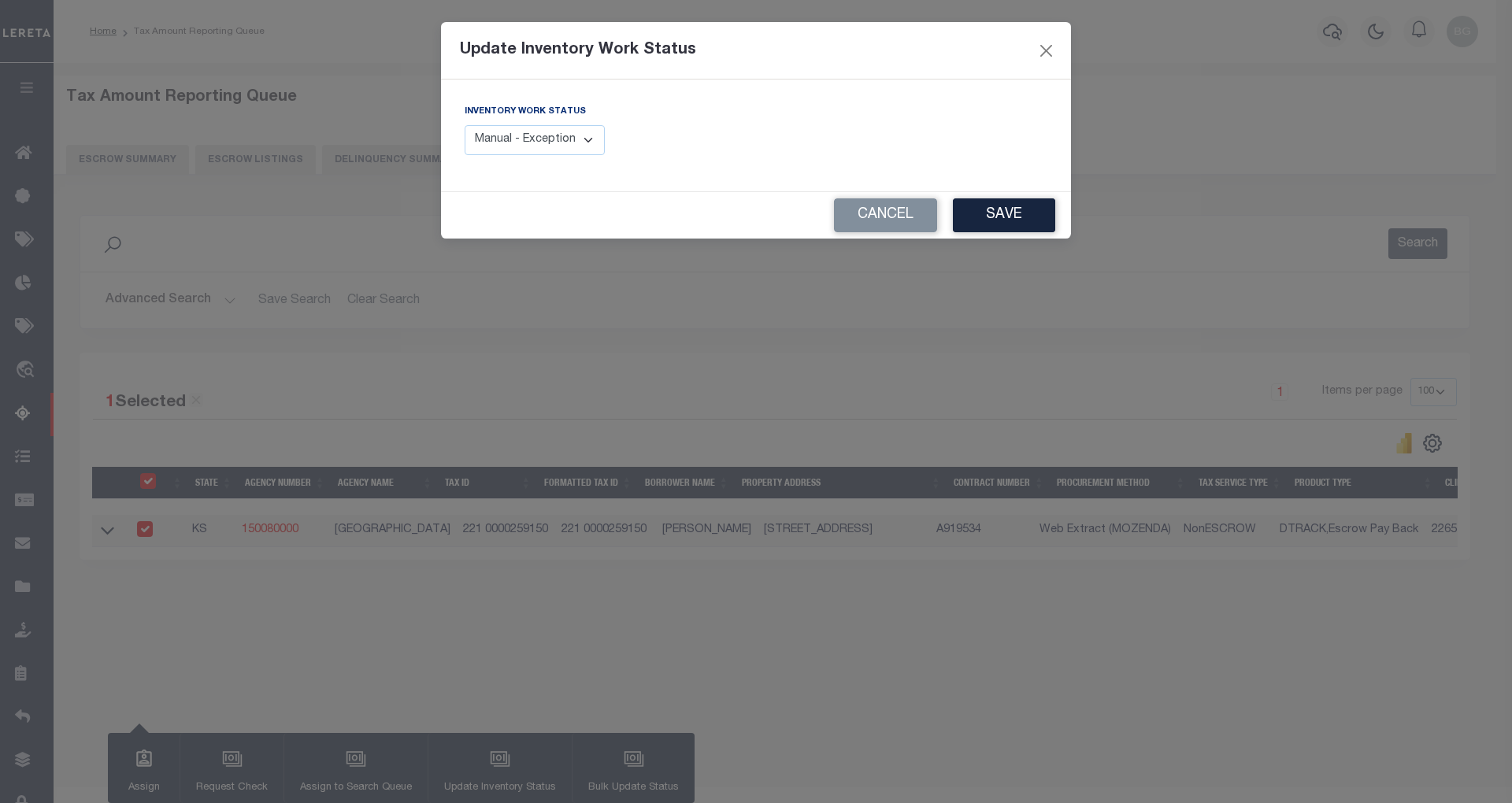
click at [569, 143] on select "Manual - Exception Pended - Awaiting Search Late Add Exception Completed" at bounding box center [535, 140] width 140 height 31
select select "4"
click at [465, 125] on select "Manual - Exception Pended - Awaiting Search Late Add Exception Completed" at bounding box center [535, 140] width 140 height 31
click at [990, 216] on button "Save" at bounding box center [1004, 215] width 102 height 33
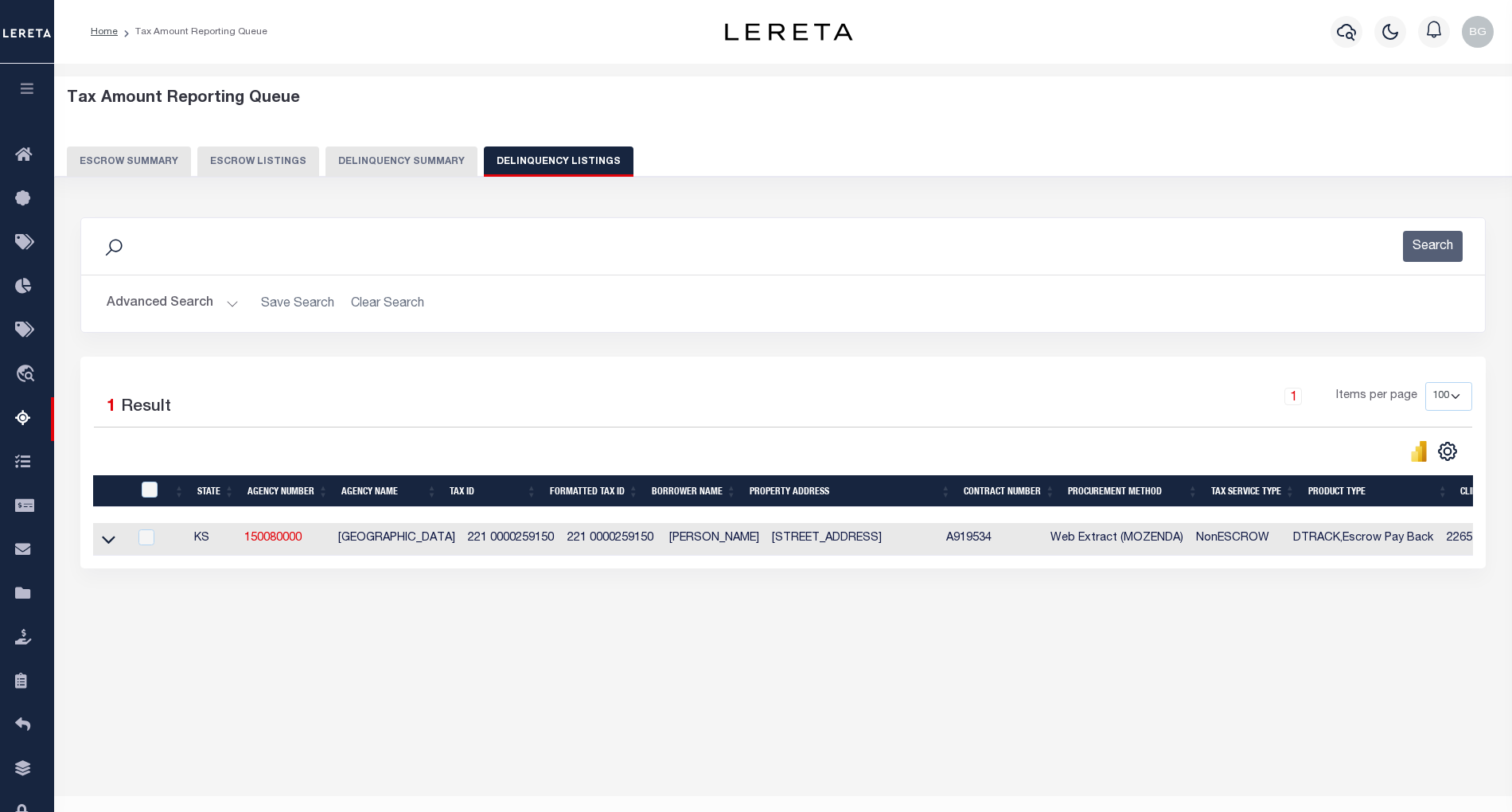
click at [226, 299] on button "Advanced Search" at bounding box center [173, 304] width 132 height 31
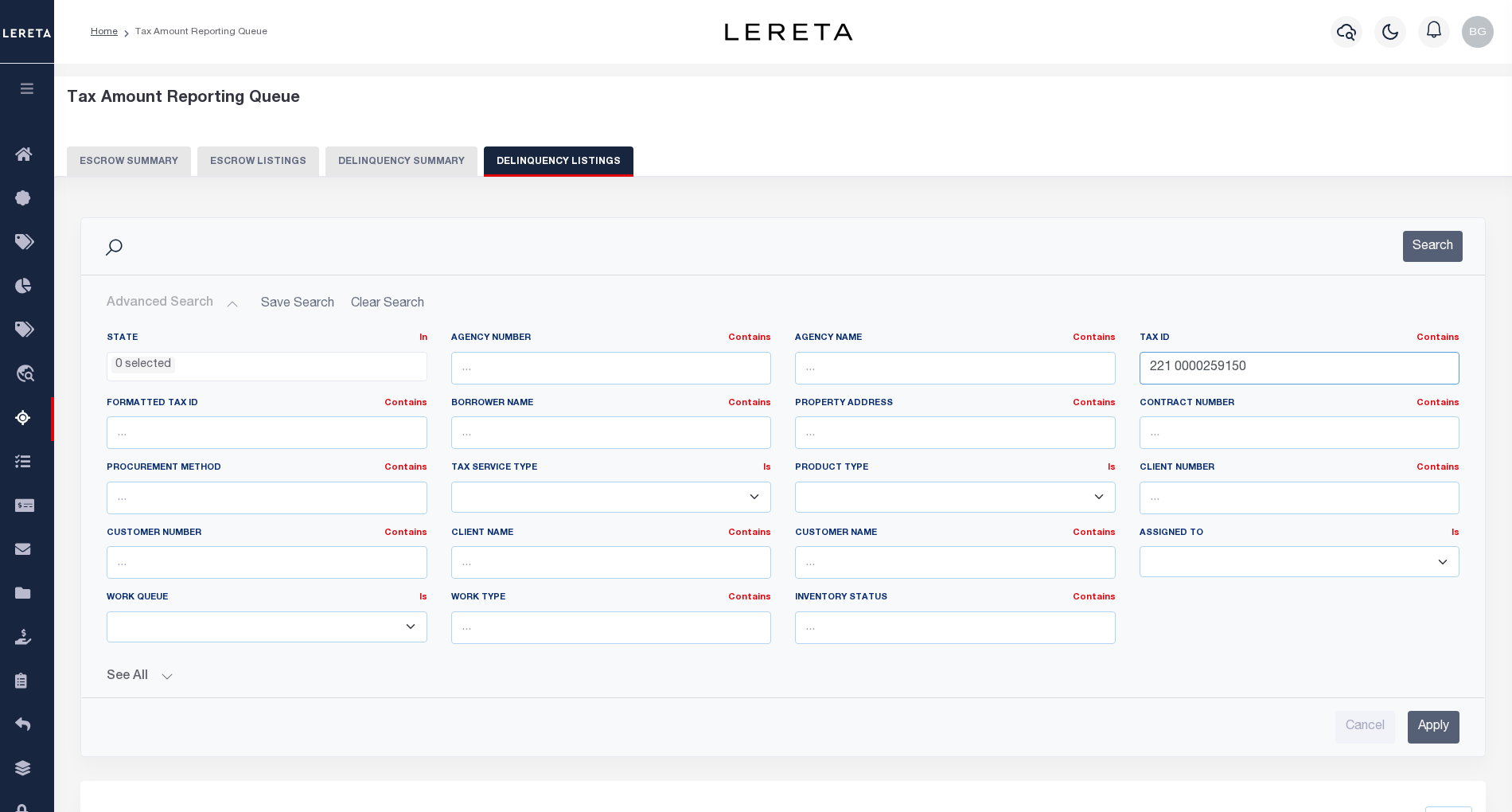
click at [1178, 365] on input "221 0000259150" at bounding box center [1300, 368] width 320 height 33
paste input "9714"
type input "221 0000297140"
click at [1451, 731] on input "Apply" at bounding box center [1434, 727] width 52 height 33
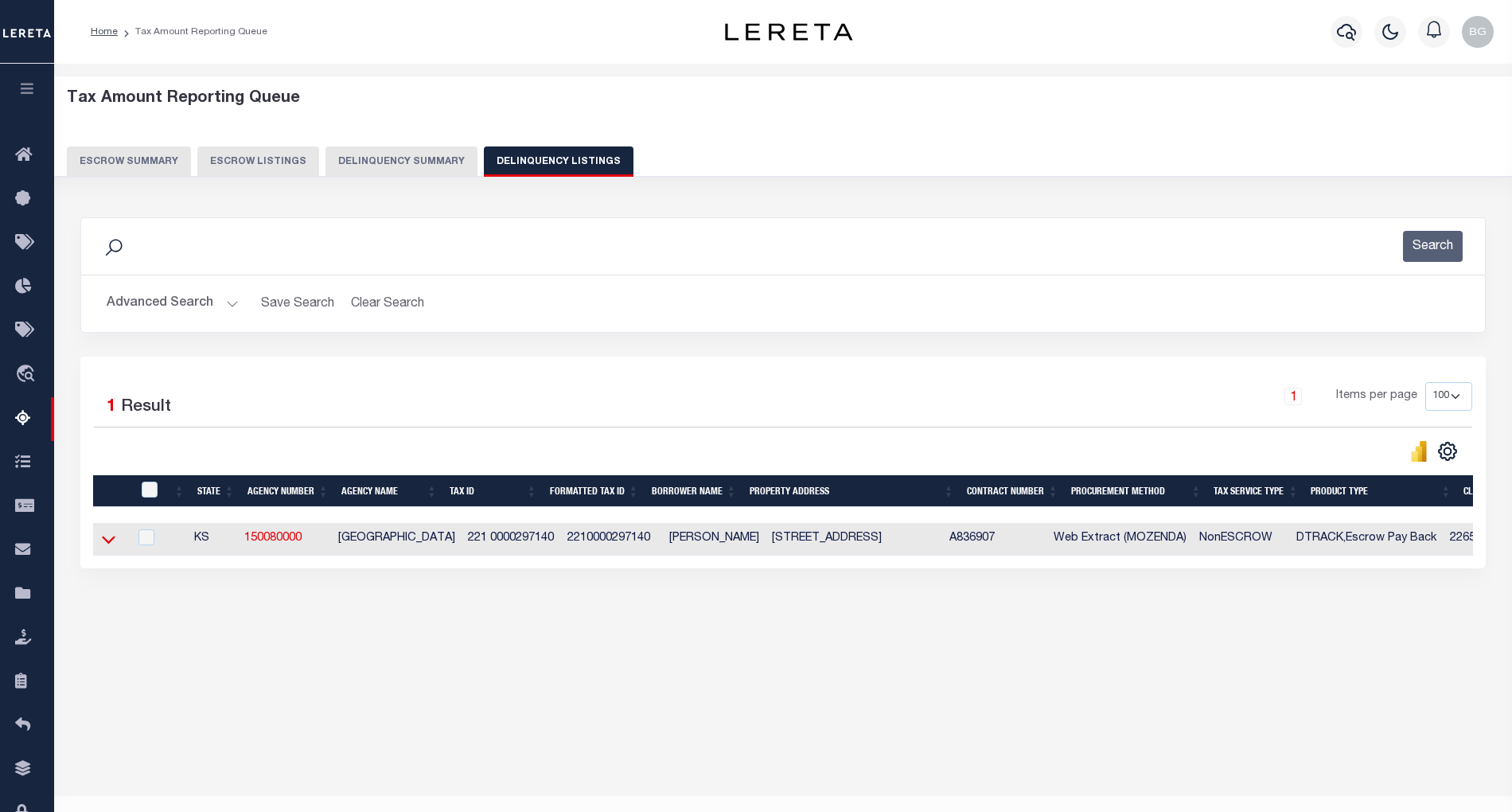
click at [109, 547] on icon at bounding box center [108, 540] width 13 height 17
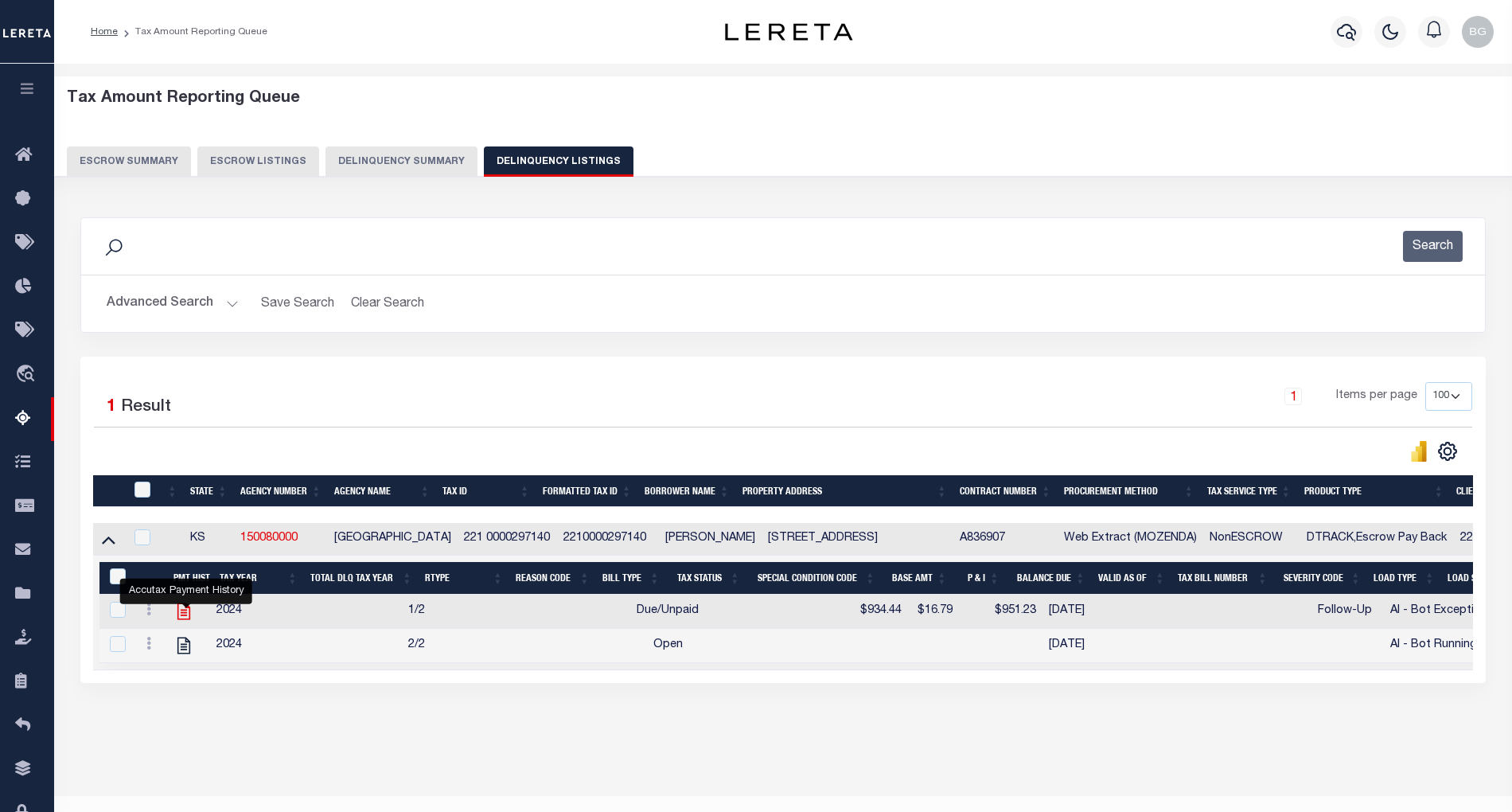
click at [186, 615] on icon "" at bounding box center [183, 611] width 20 height 20
checkbox input "true"
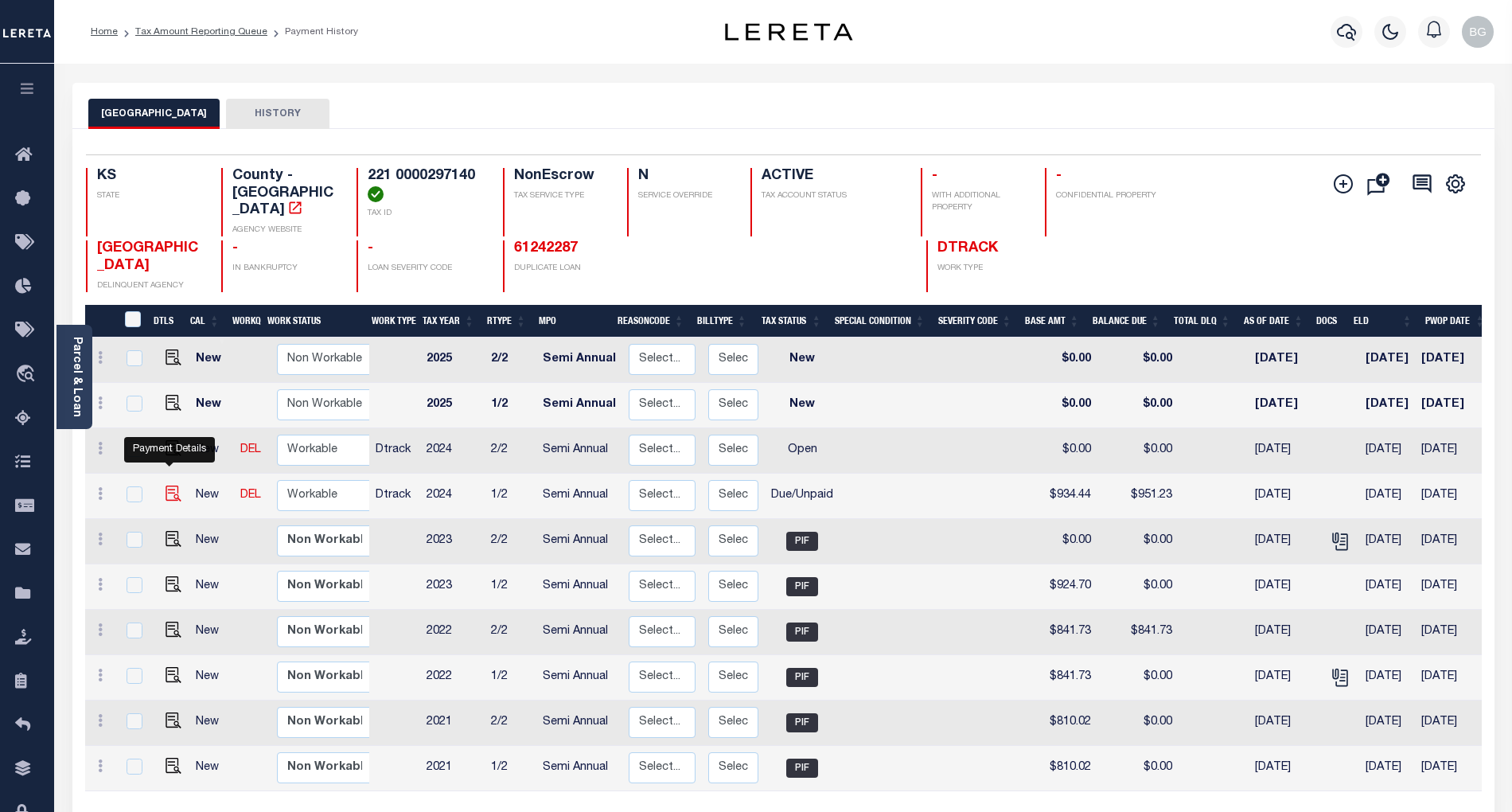
click at [166, 486] on img "" at bounding box center [174, 494] width 16 height 16
checkbox input "true"
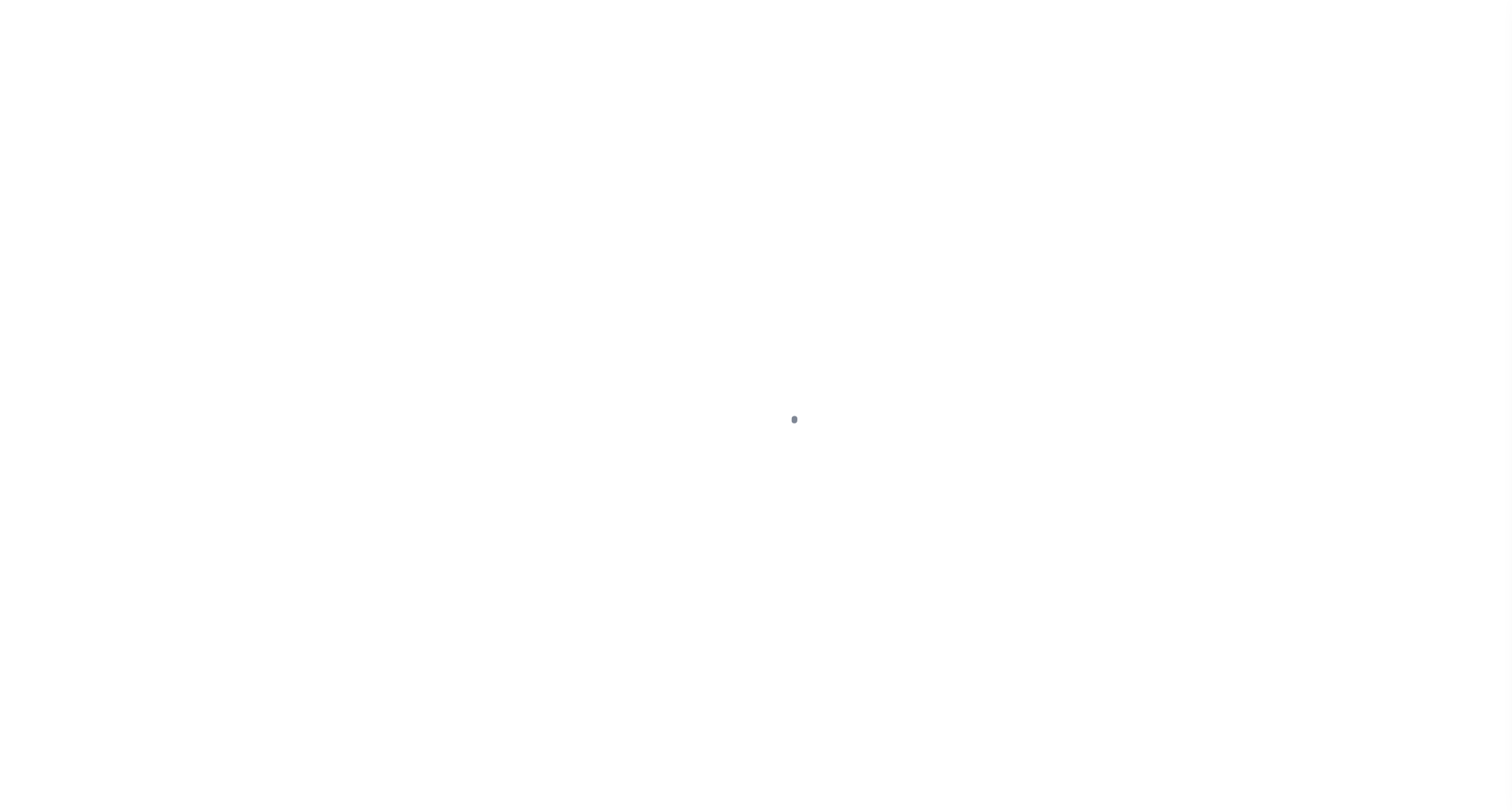
select select "DUE"
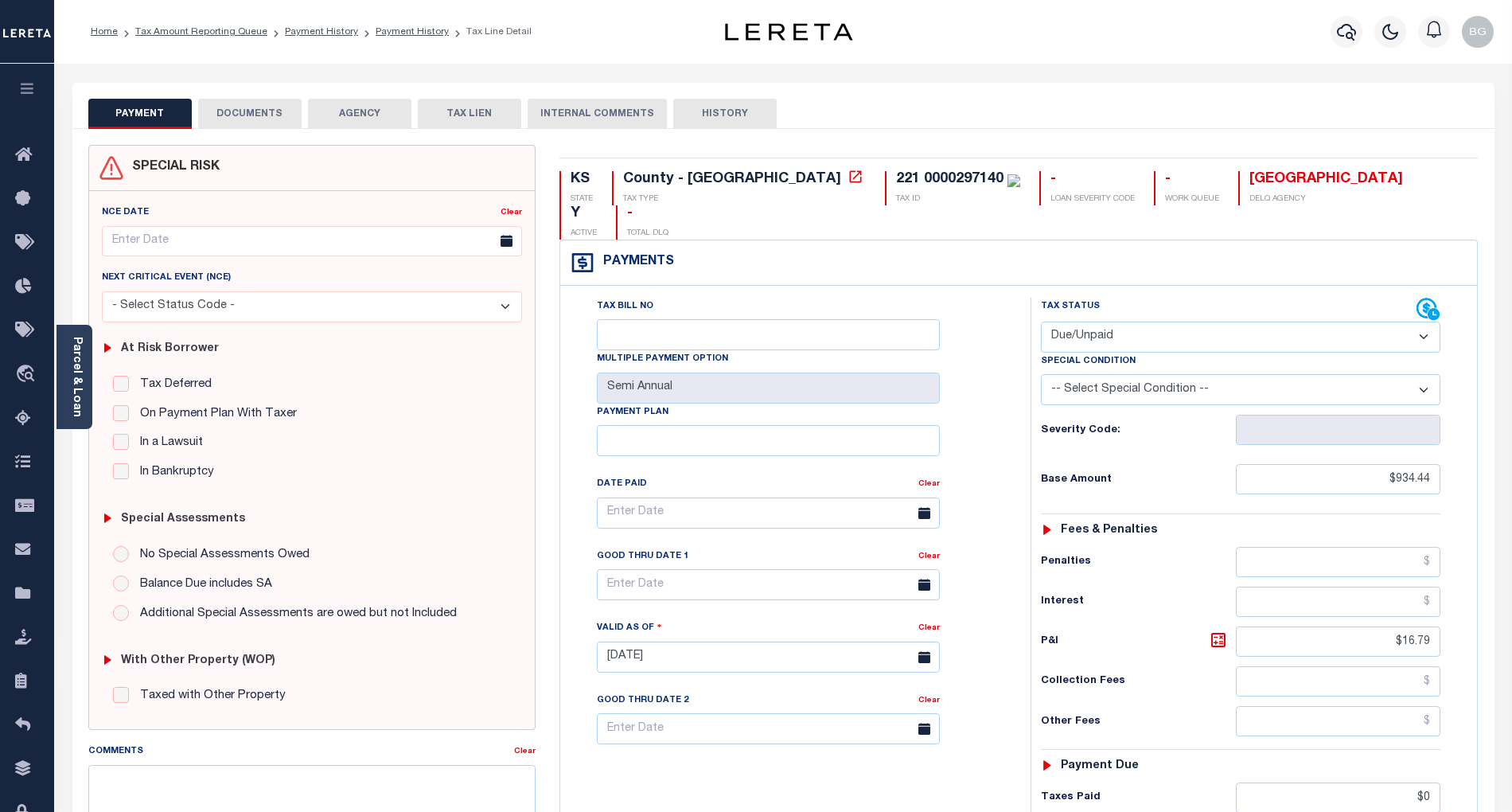
click at [232, 113] on button "DOCUMENTS" at bounding box center [250, 114] width 103 height 30
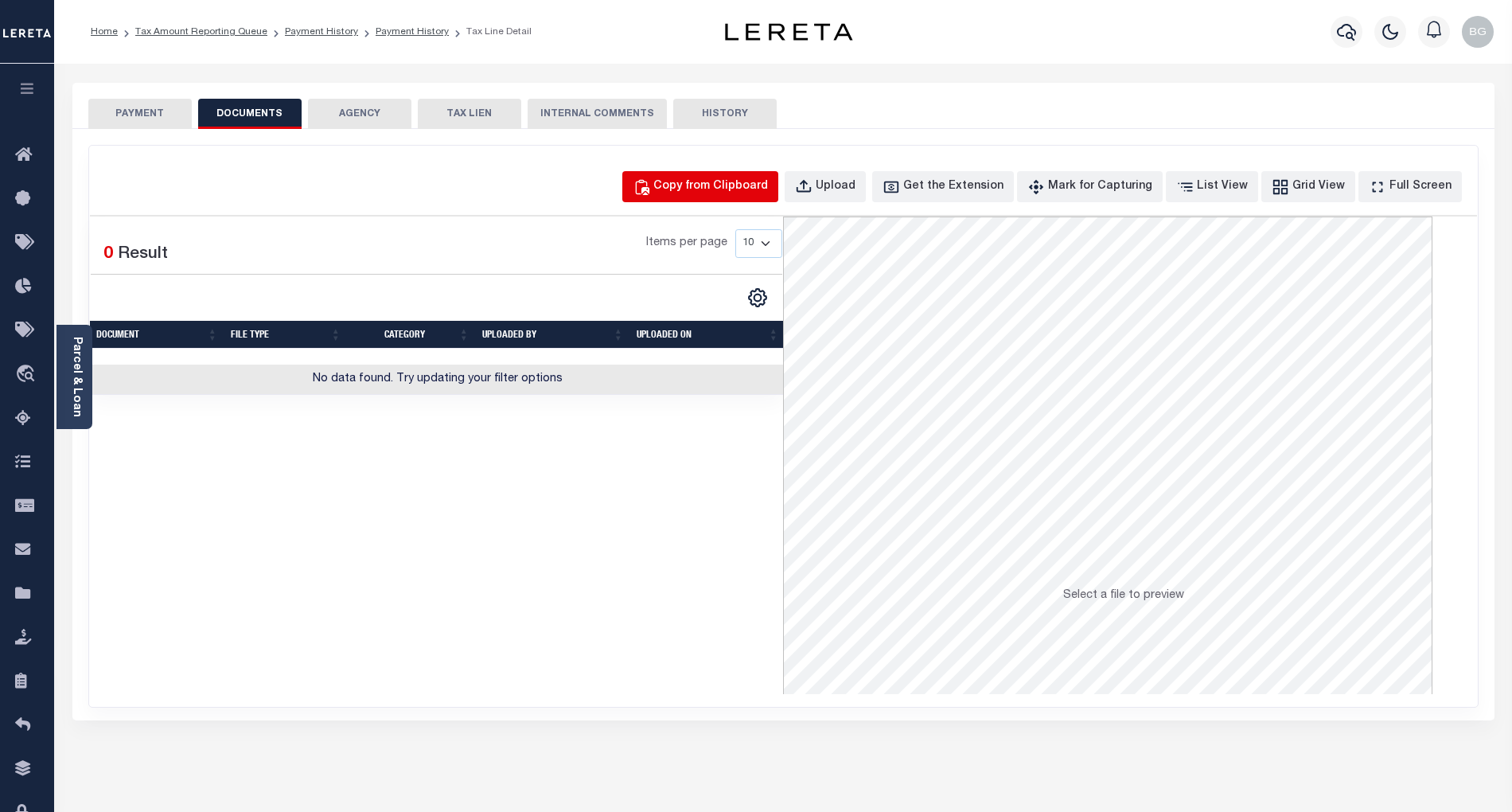
click at [700, 183] on div "Copy from Clipboard" at bounding box center [710, 187] width 115 height 18
select select "POP"
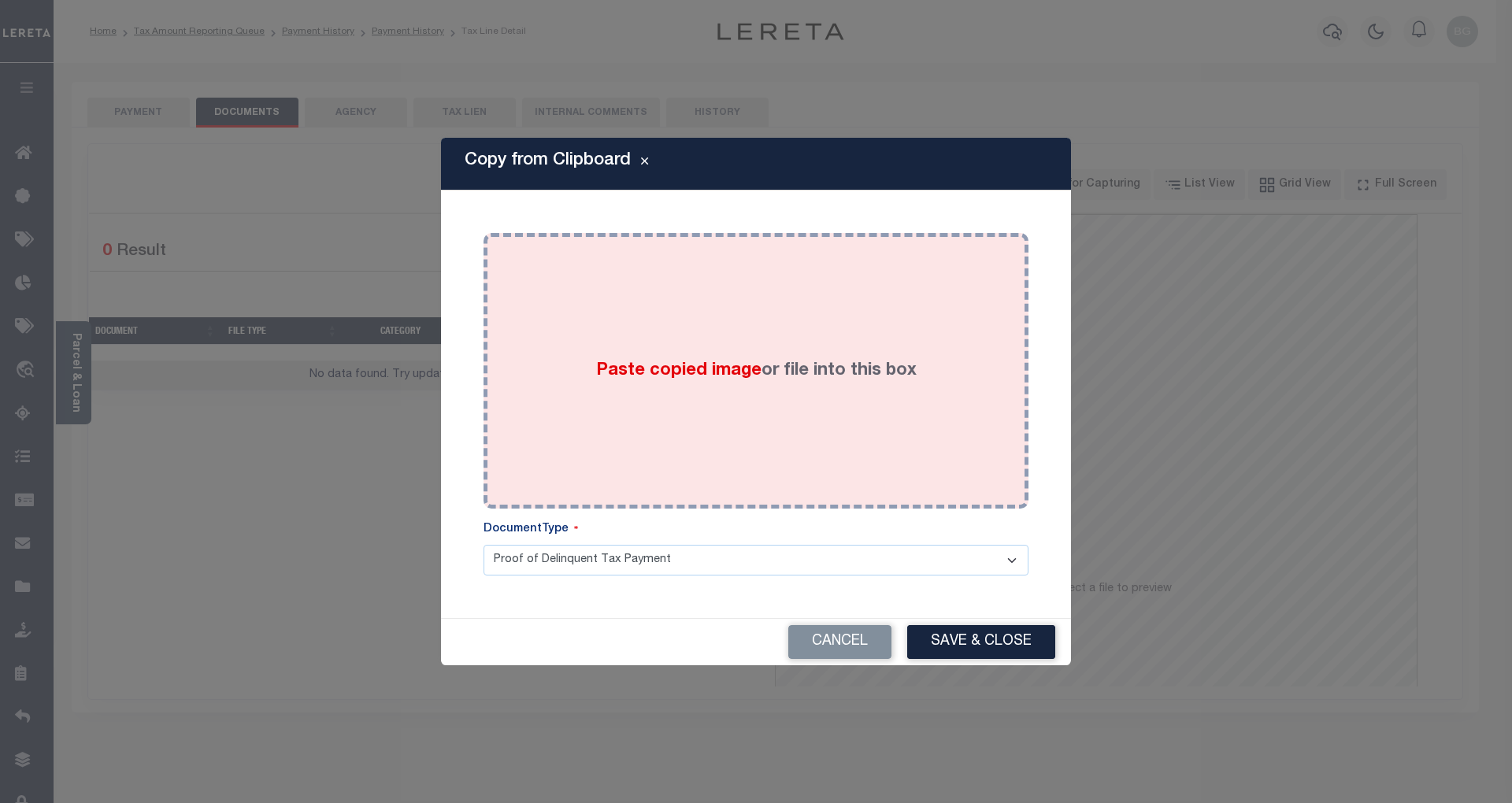
click at [700, 377] on span "Paste copied image" at bounding box center [679, 371] width 166 height 18
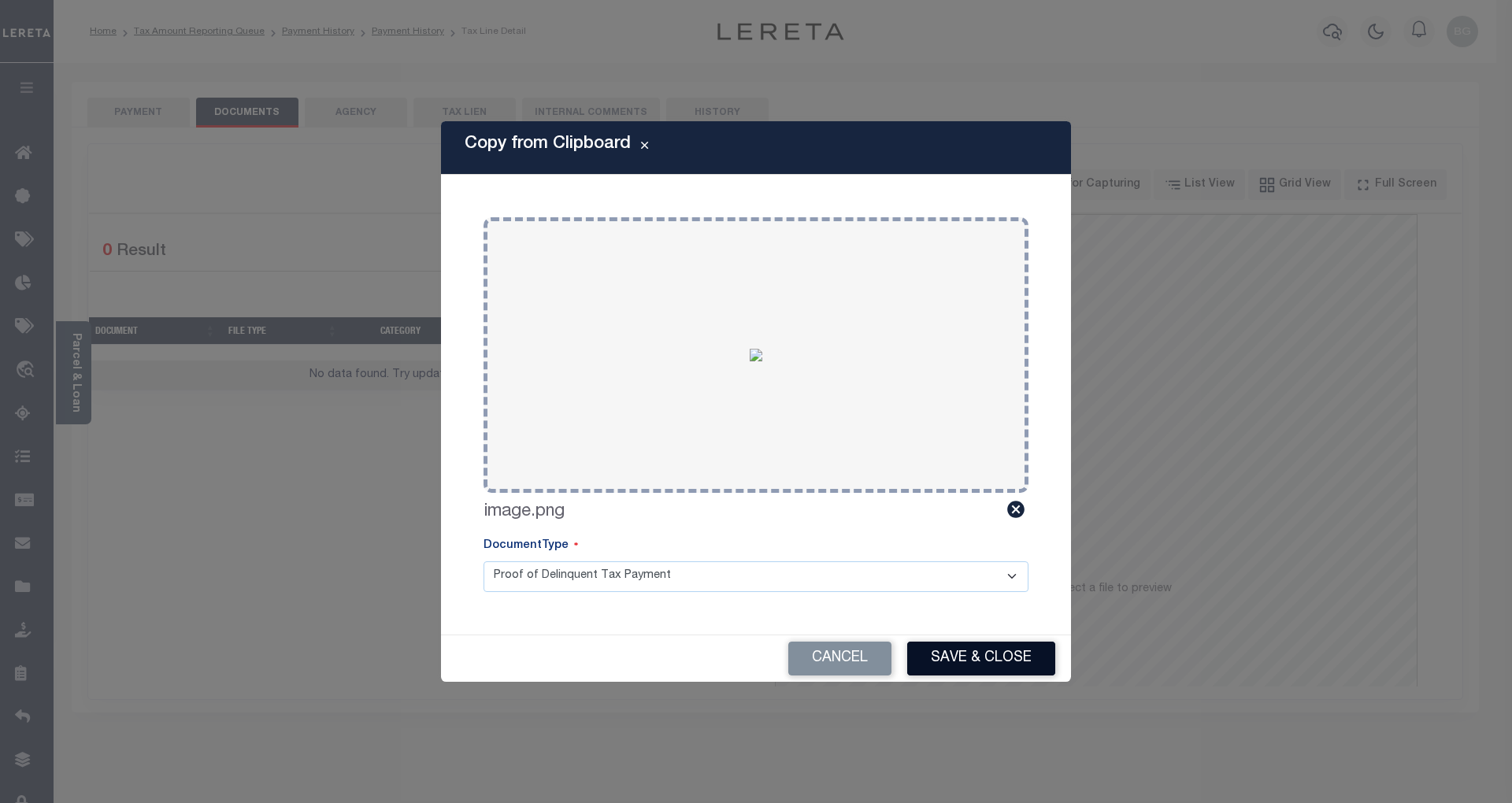
click at [1005, 647] on button "Save & Close" at bounding box center [981, 659] width 148 height 33
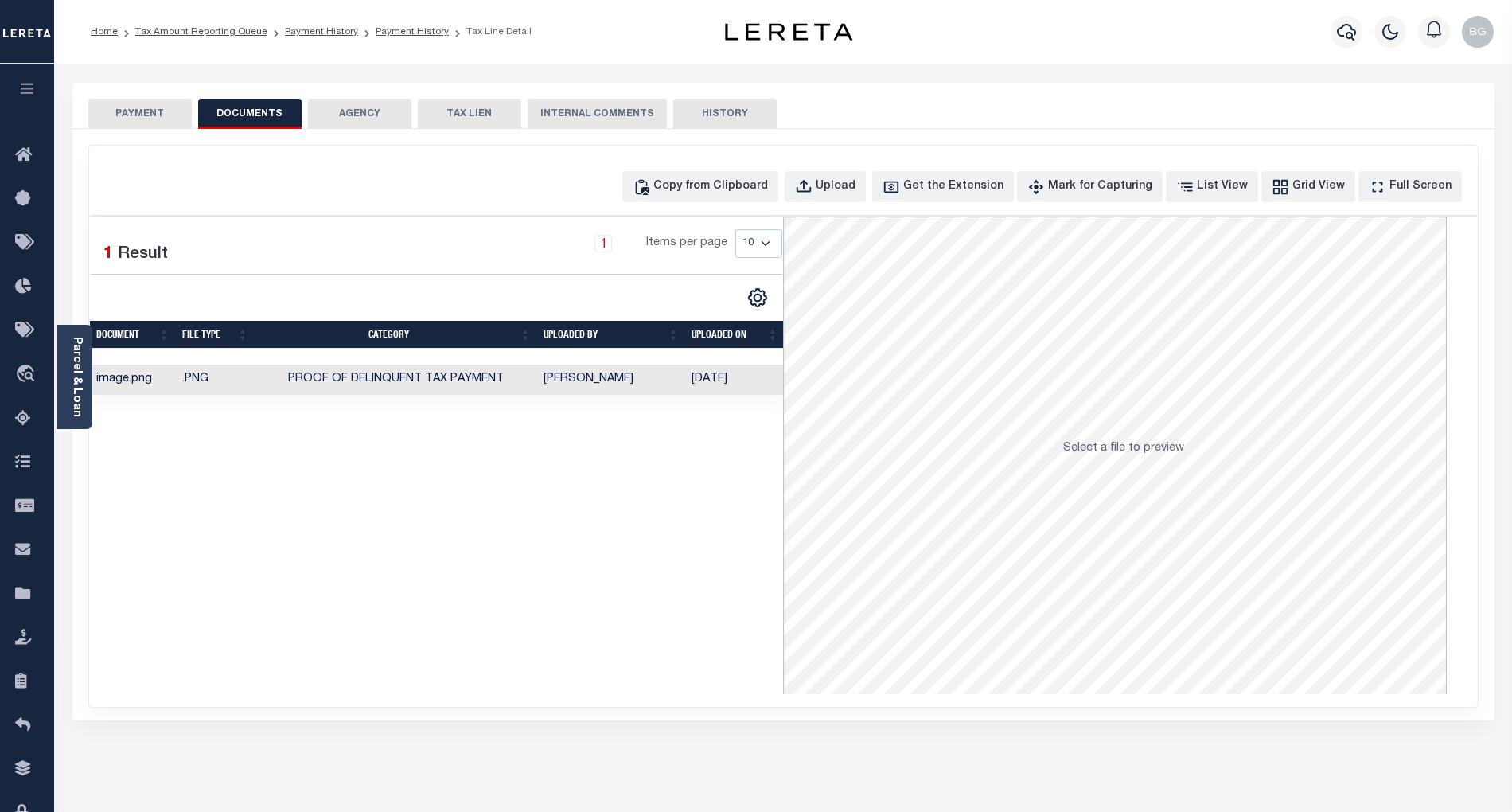
click at [143, 111] on button "PAYMENT" at bounding box center [140, 114] width 103 height 30
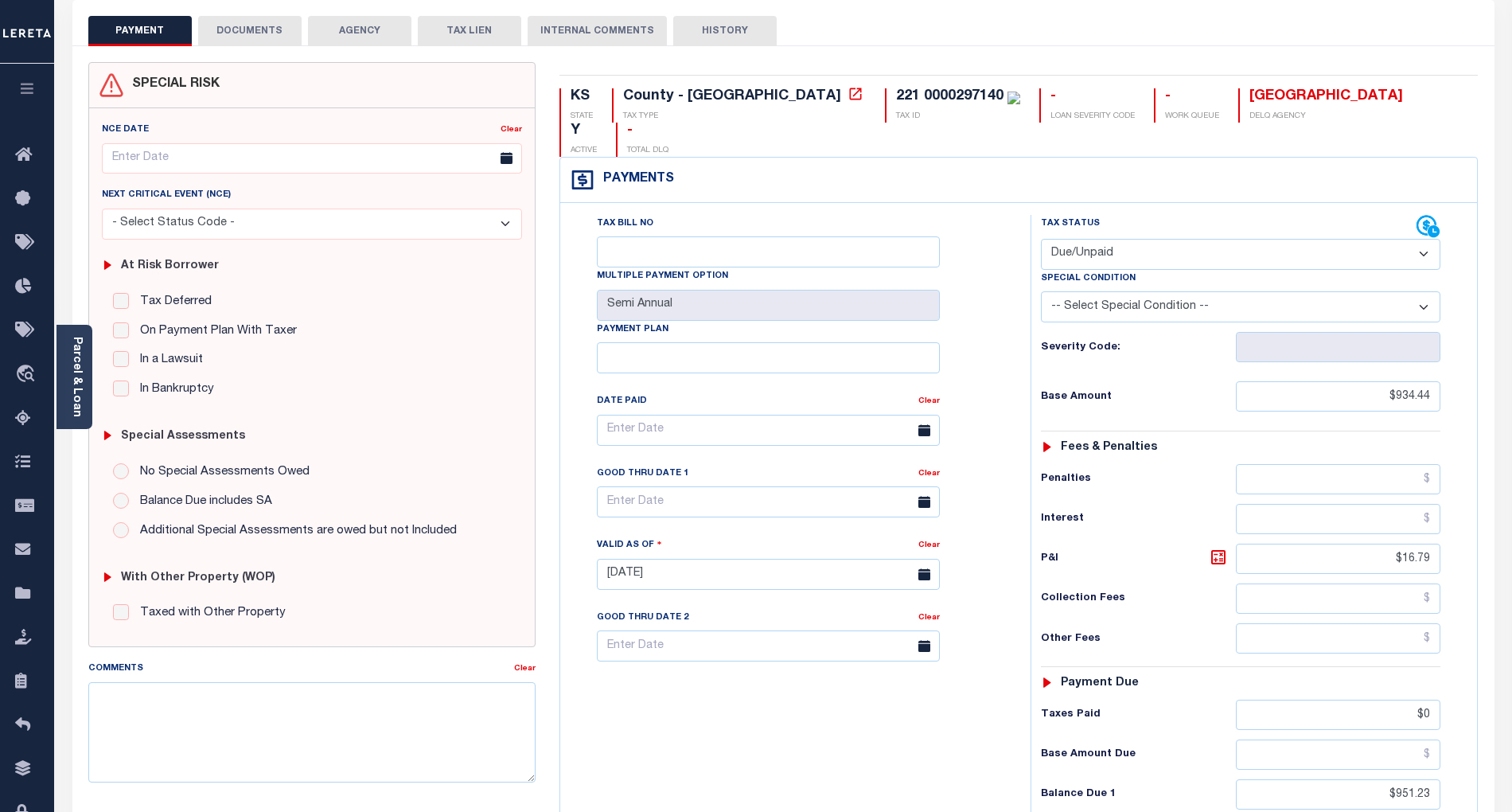
scroll to position [106, 0]
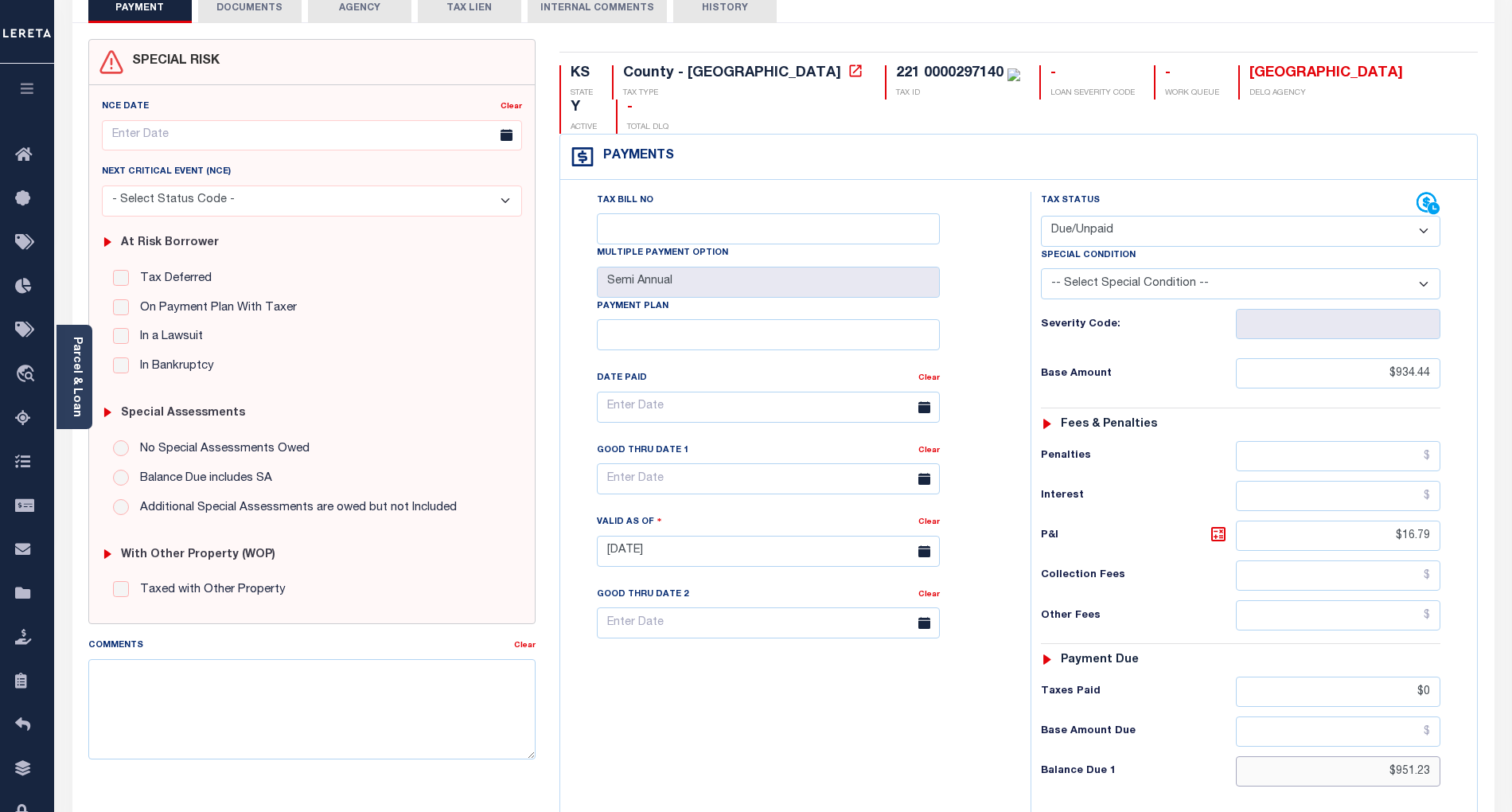
click at [1412, 757] on input "$951.23" at bounding box center [1338, 772] width 206 height 30
paste input "1,010.66"
type input "$1,010.66"
type input "[DATE]"
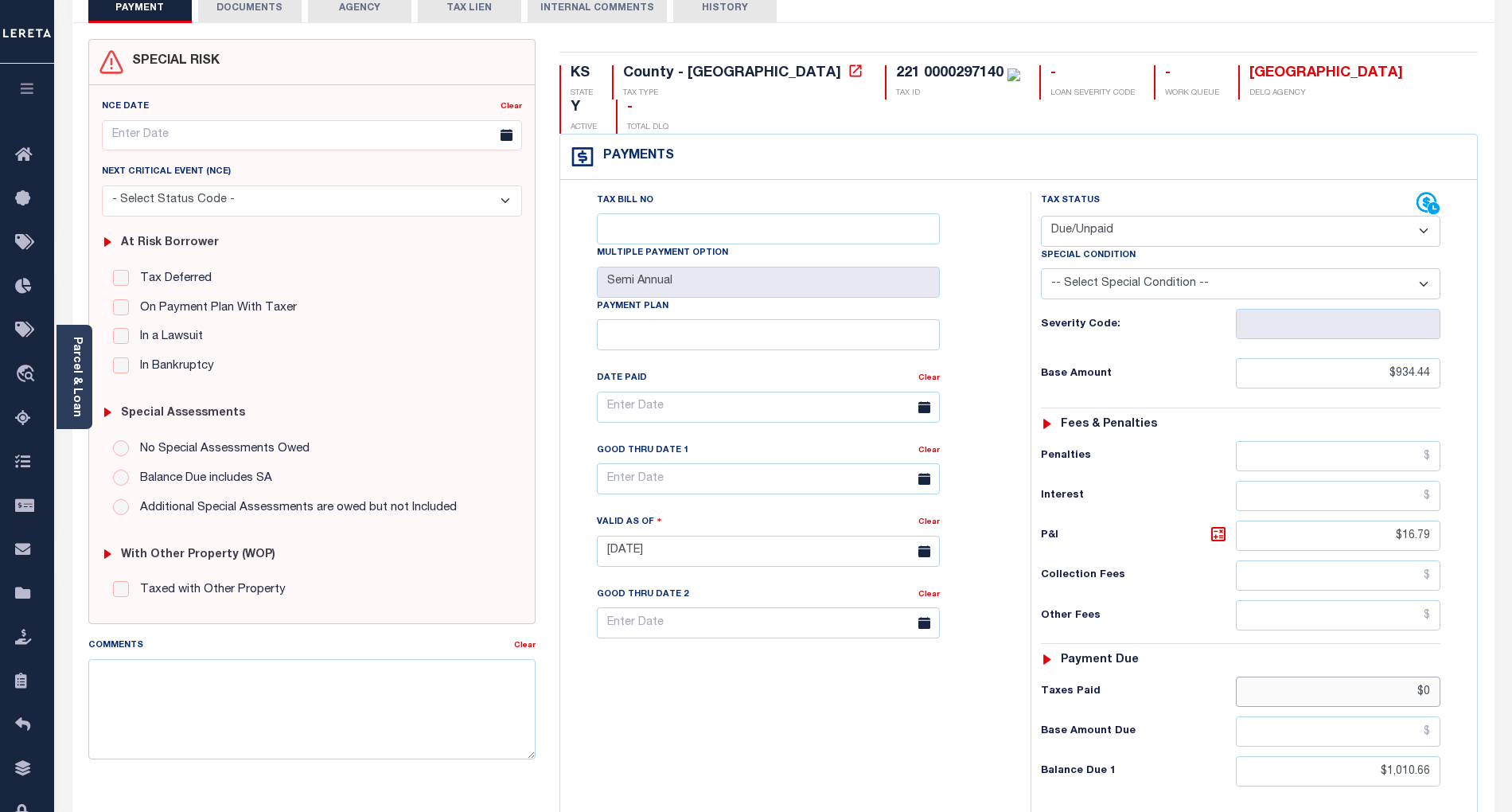
click at [1431, 677] on input "$0" at bounding box center [1338, 692] width 206 height 30
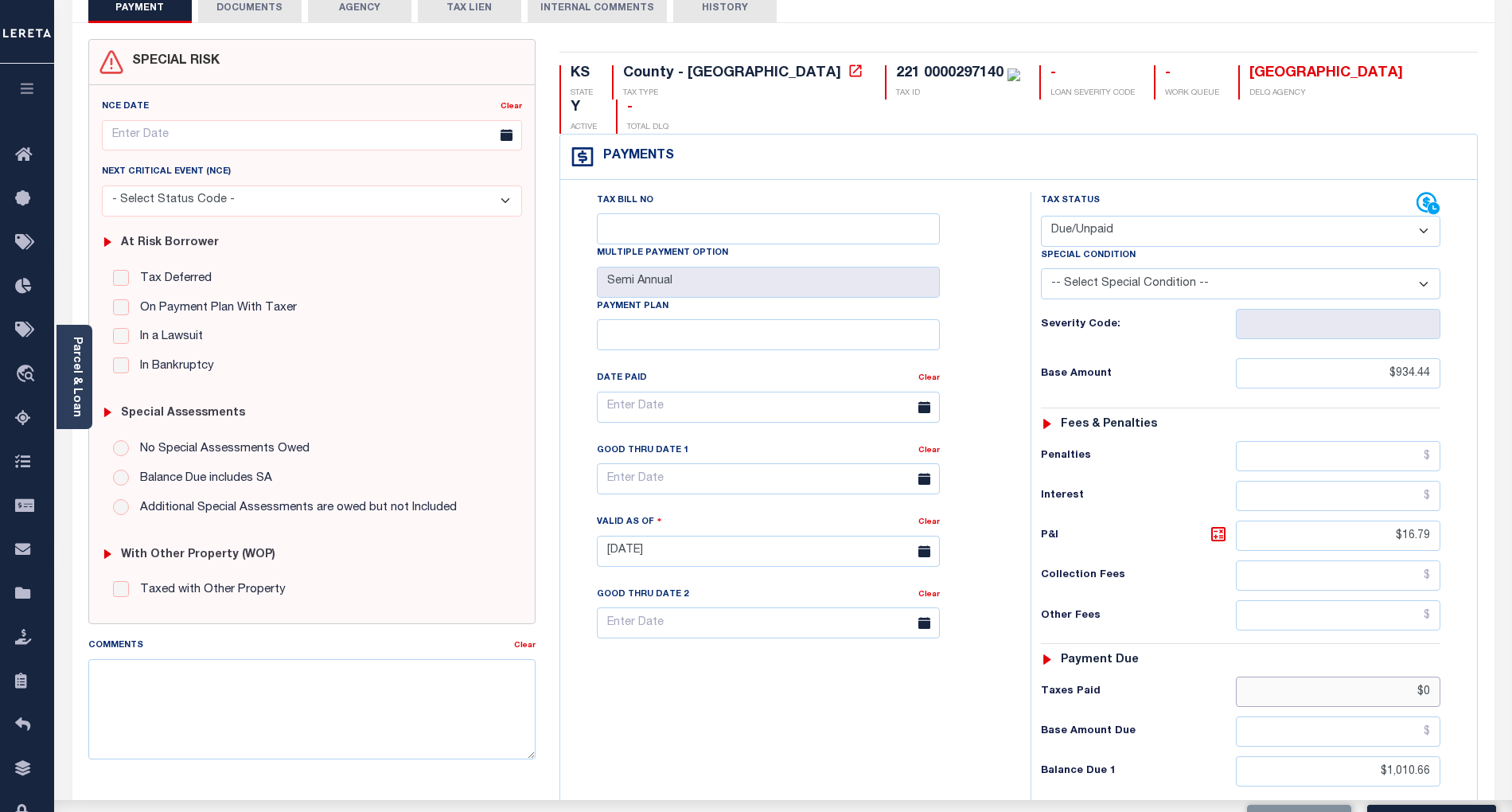
type input "$"
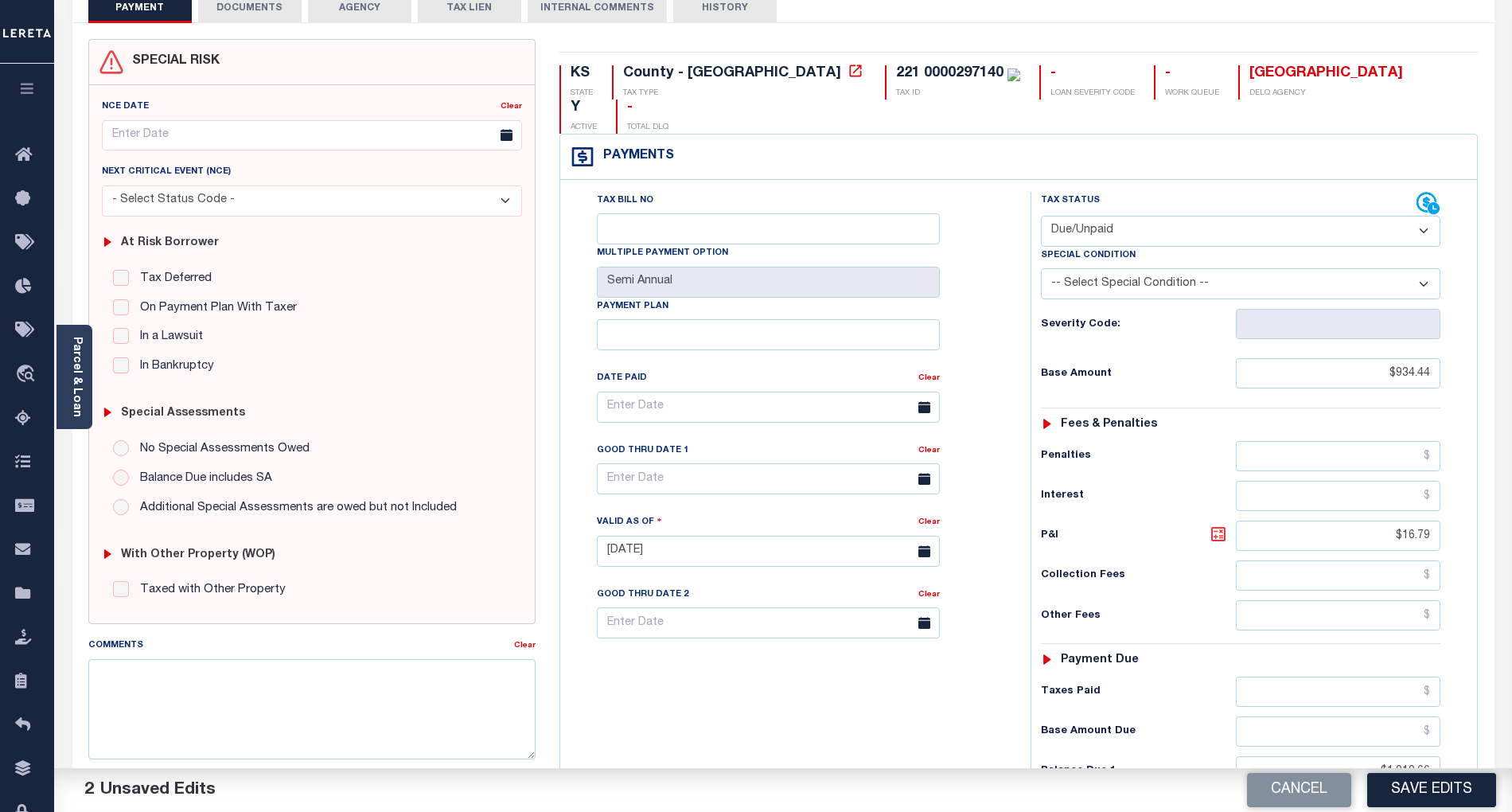
click at [1217, 524] on icon at bounding box center [1218, 533] width 19 height 19
type input "$76.22"
click at [650, 464] on input "text" at bounding box center [769, 479] width 344 height 31
click at [688, 667] on span "30" at bounding box center [684, 666] width 31 height 31
type input "[DATE]"
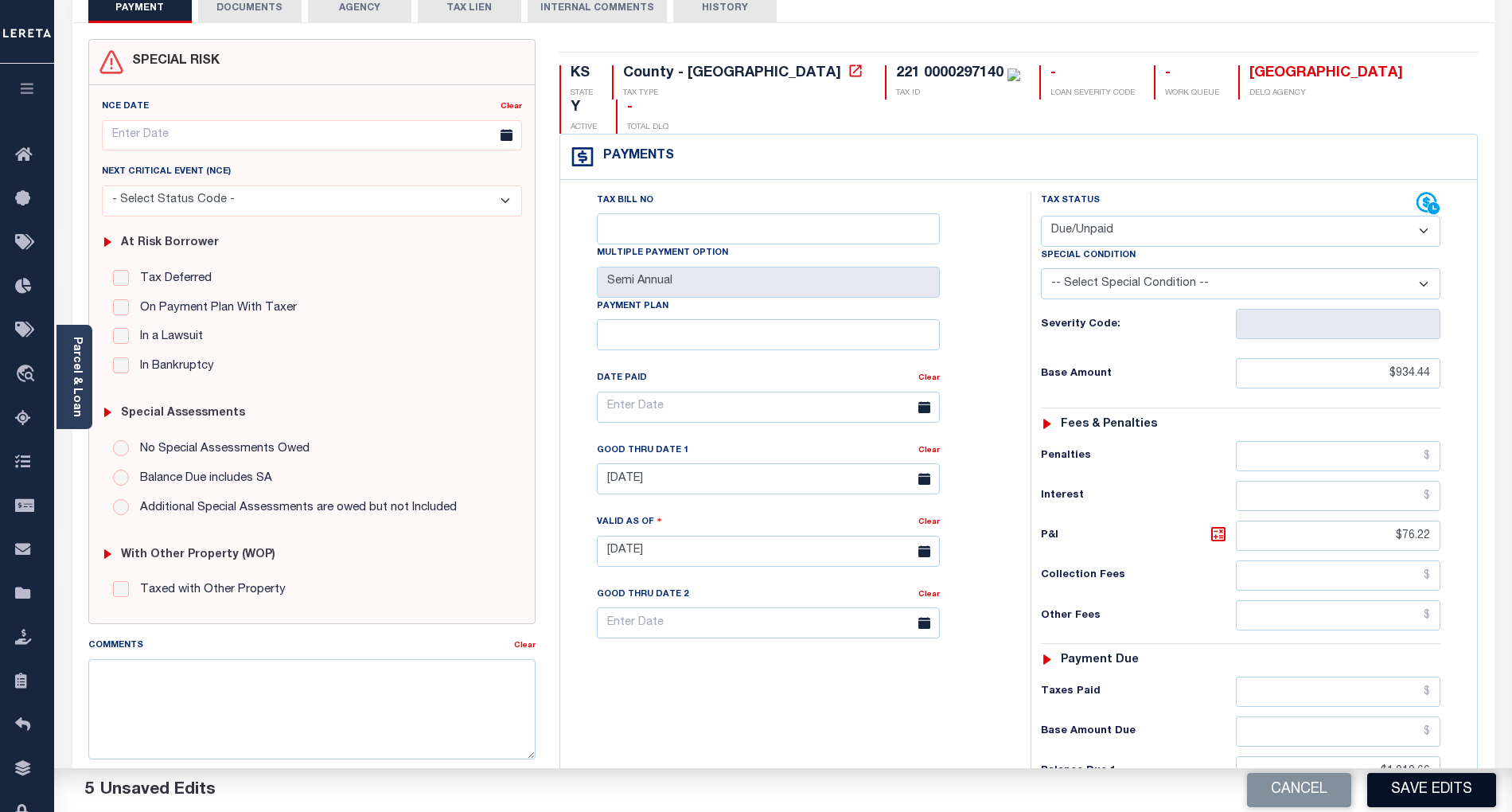
click at [1441, 787] on button "Save Edits" at bounding box center [1432, 791] width 129 height 34
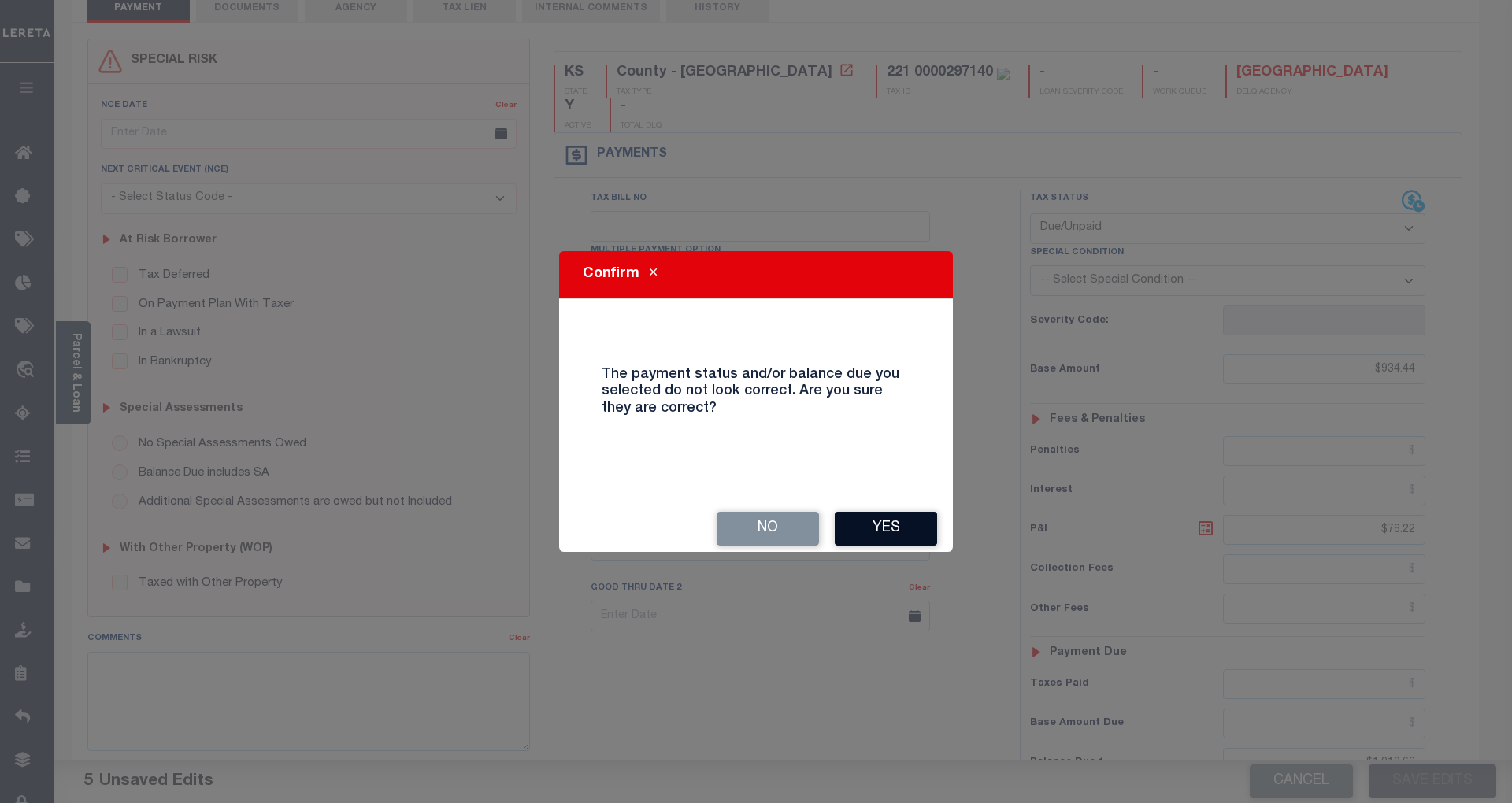
click at [881, 521] on button "Yes" at bounding box center [886, 528] width 102 height 33
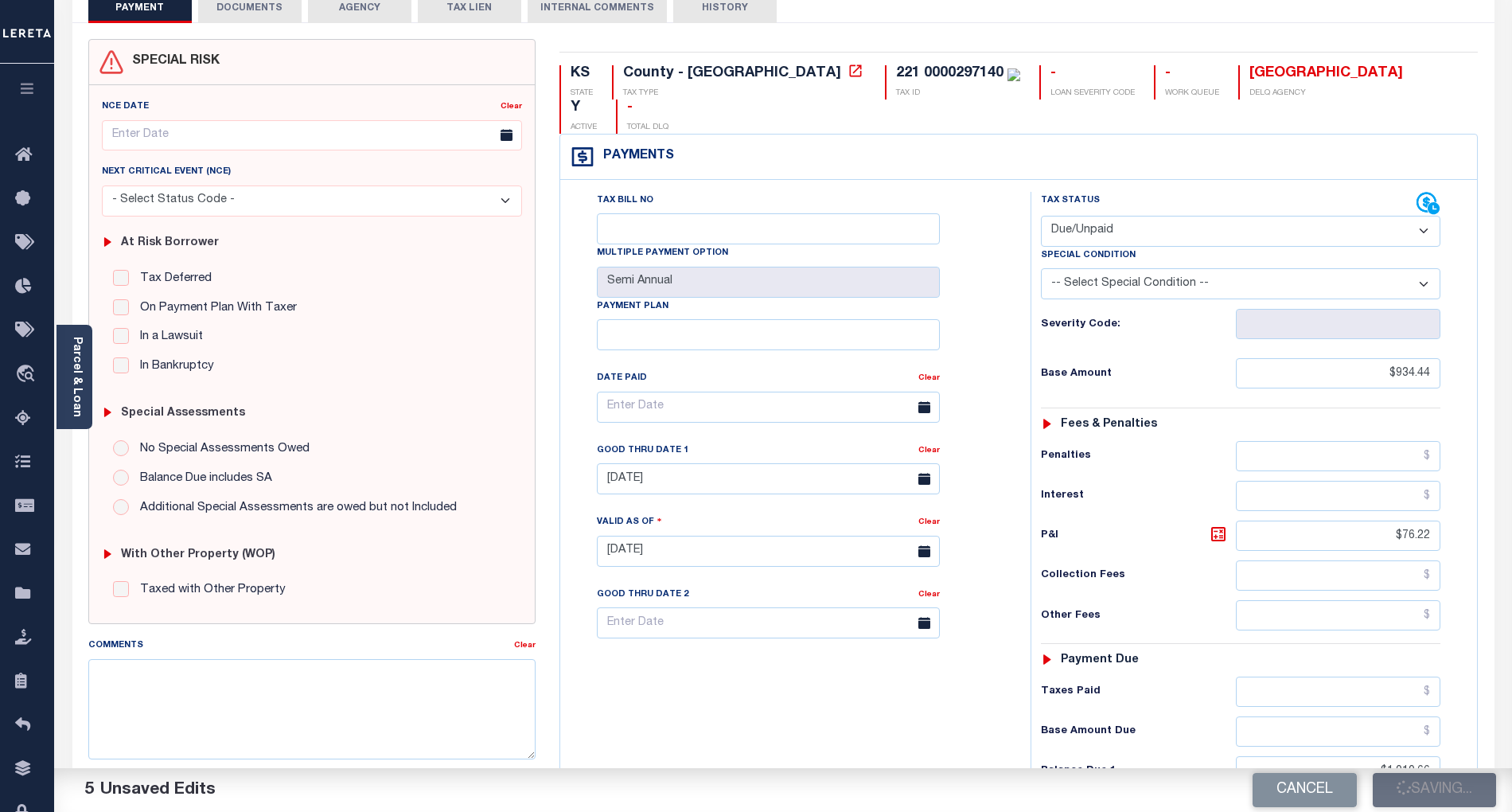
checkbox input "false"
type input "$934.44"
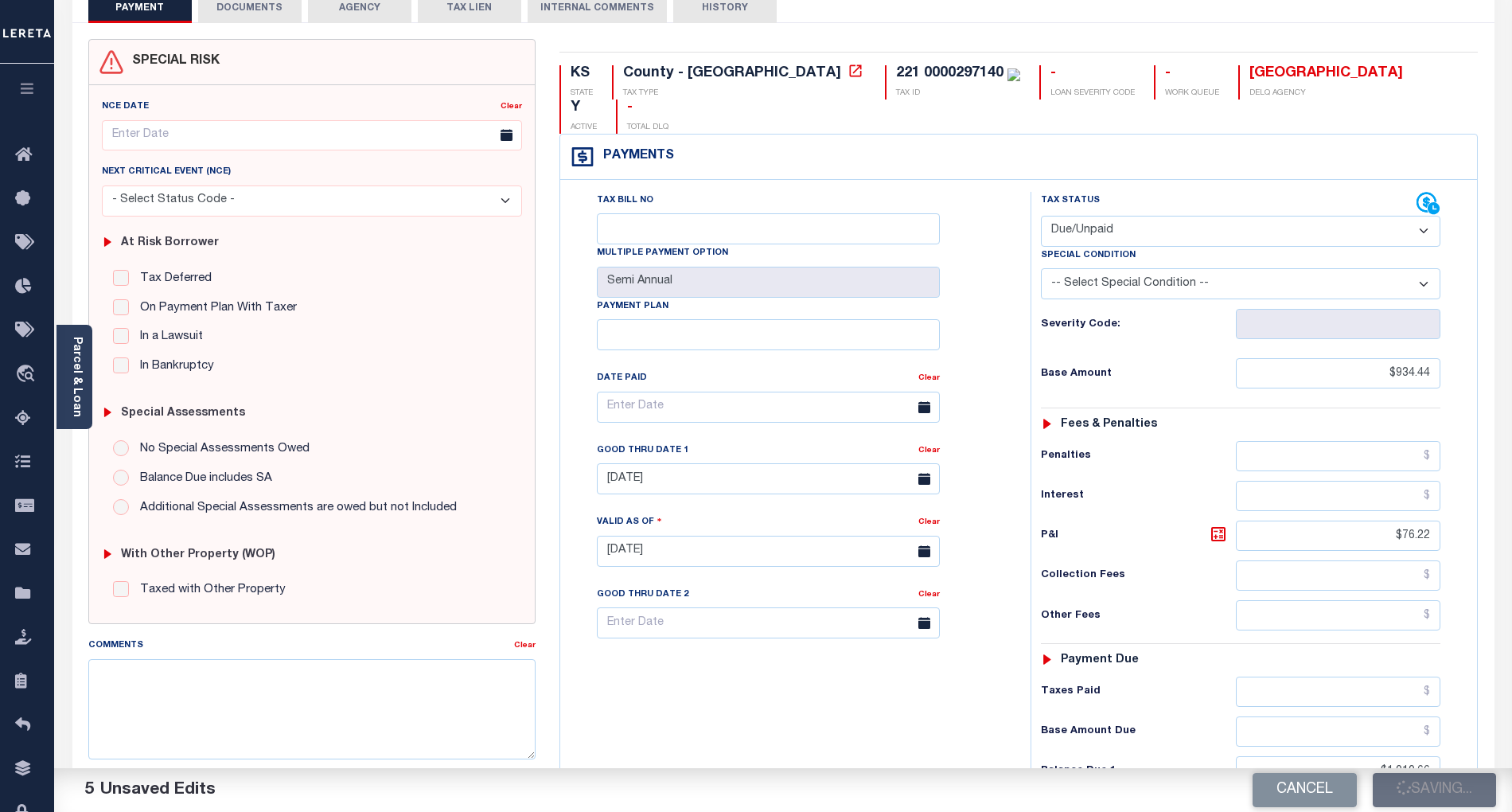
type input "$76.22"
type input "$1,010.66"
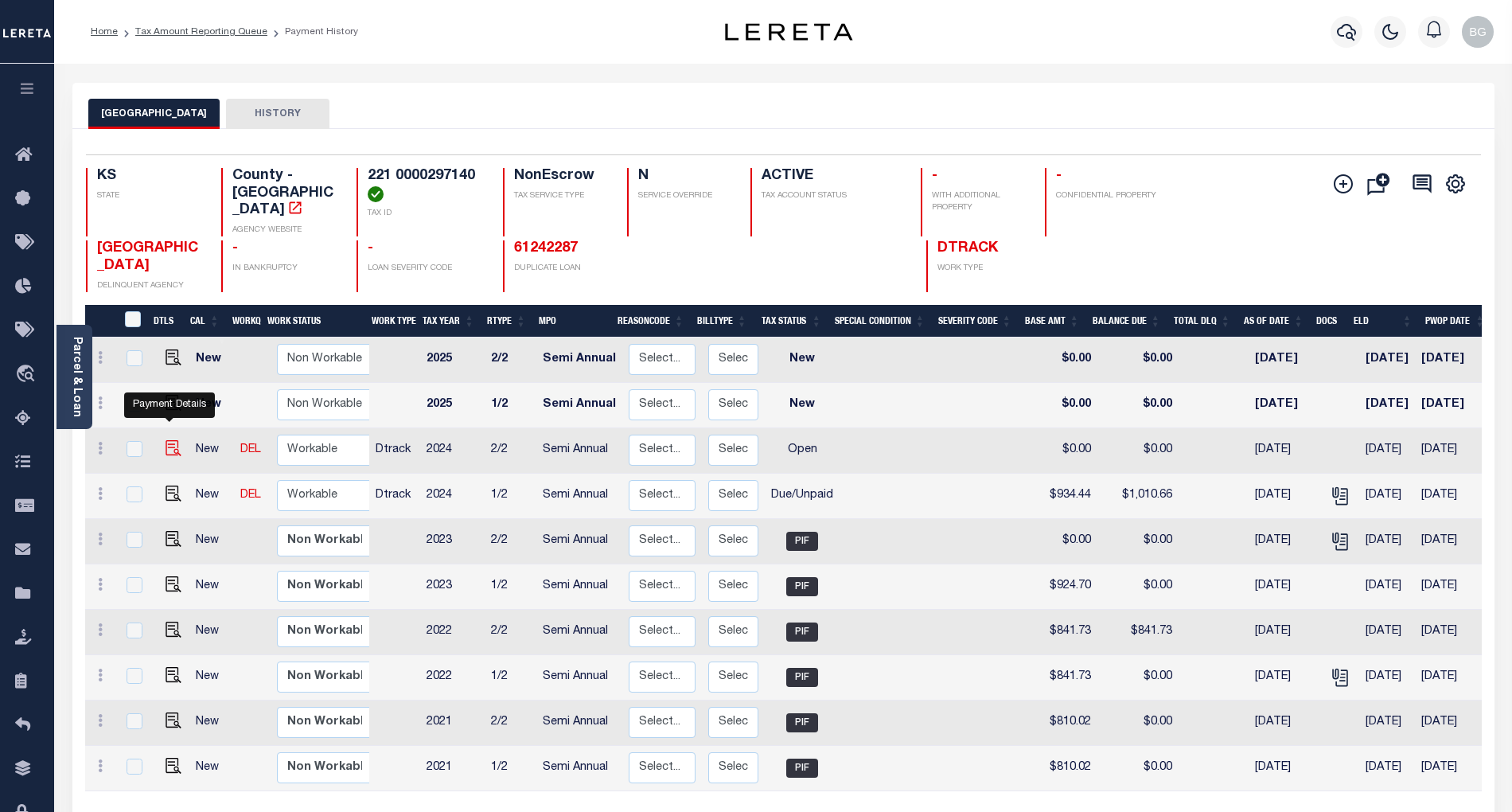
click at [166, 441] on img "" at bounding box center [174, 449] width 16 height 16
checkbox input "true"
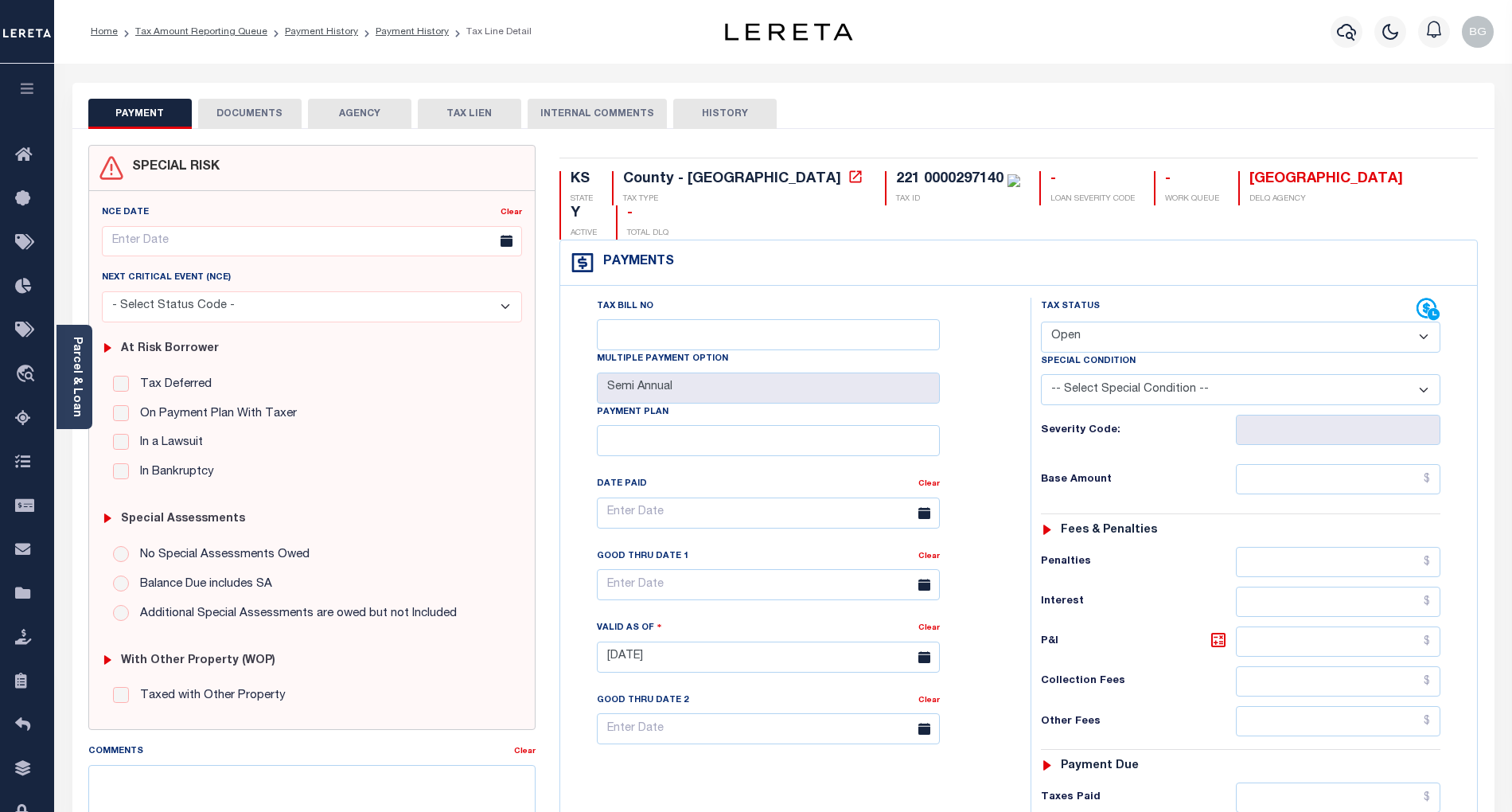
drag, startPoint x: 1090, startPoint y: 309, endPoint x: 1089, endPoint y: 317, distance: 8.1
click at [1090, 321] on select "- Select Status Code - Open Due/Unpaid Paid Incomplete No Tax Due Internal Refu…" at bounding box center [1241, 337] width 400 height 31
select select "DUE"
click at [1041, 321] on select "- Select Status Code - Open Due/Unpaid Paid Incomplete No Tax Due Internal Refu…" at bounding box center [1241, 337] width 400 height 31
type input "[DATE]"
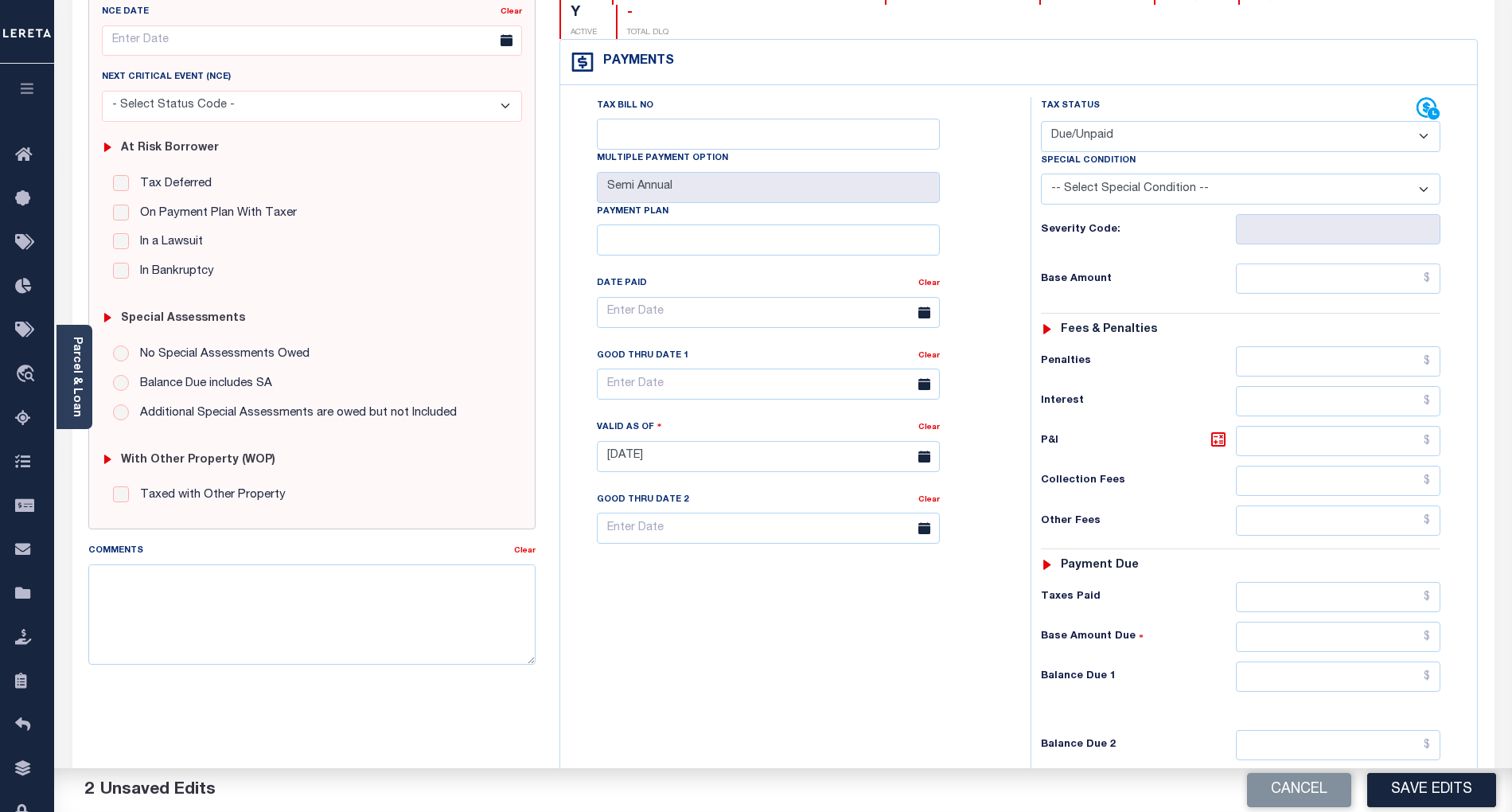
scroll to position [212, 0]
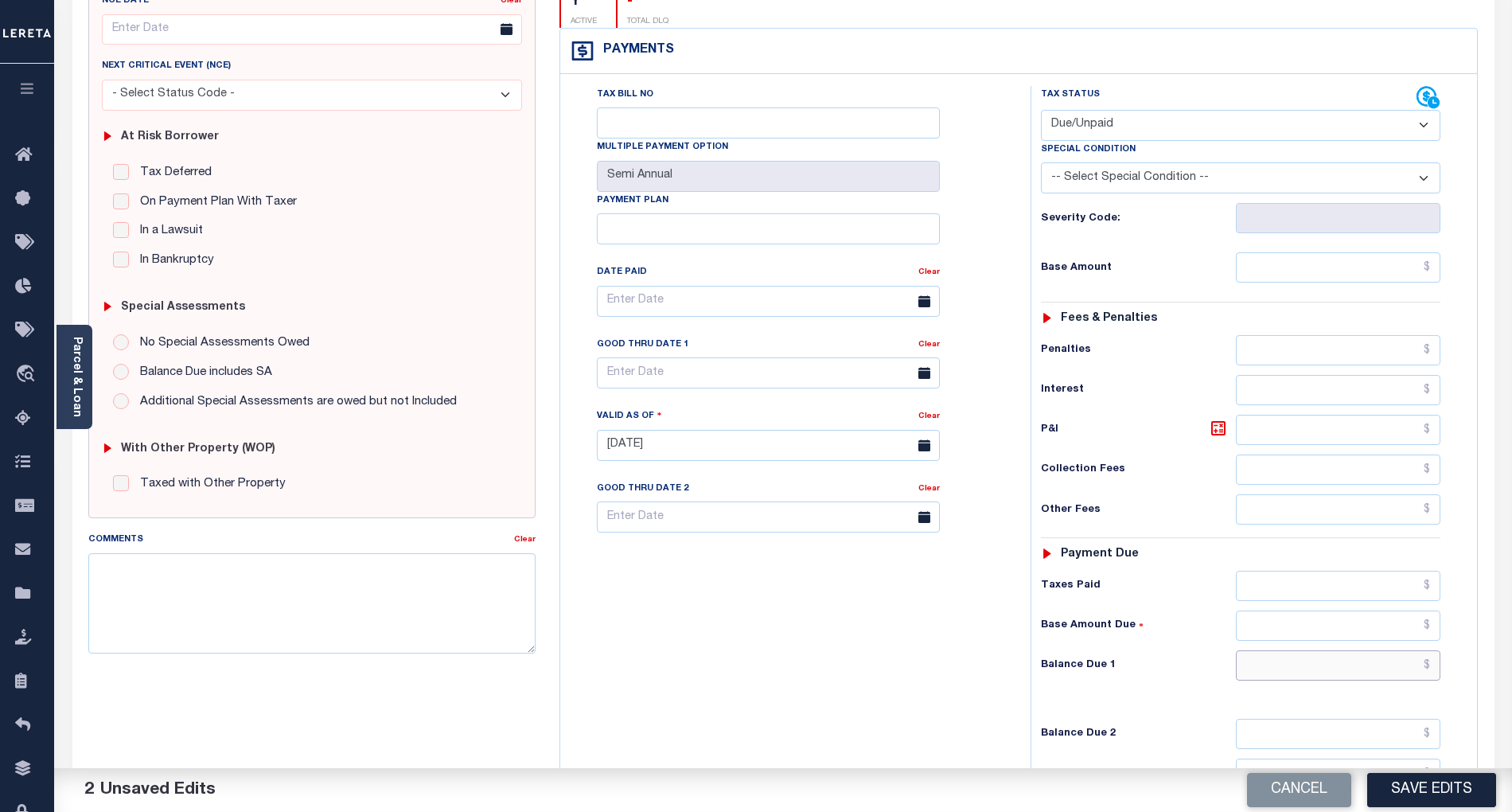
click at [1384, 651] on input "text" at bounding box center [1338, 666] width 206 height 30
paste input "1,010.66"
type input "$1,010.66"
click at [1396, 253] on input "text" at bounding box center [1338, 268] width 206 height 30
paste input "934.44"
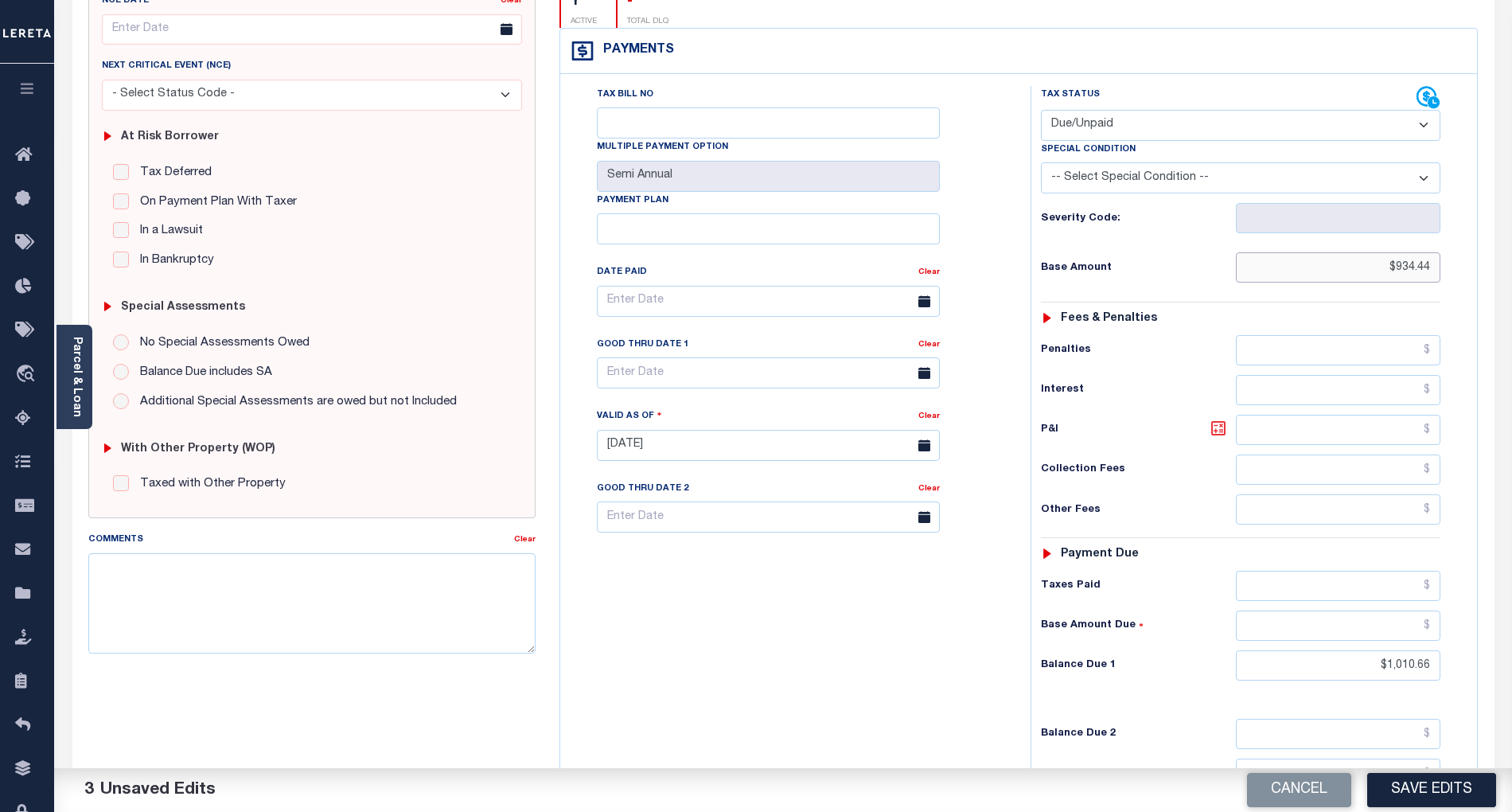
type input "$934.44"
click at [1233, 418] on link at bounding box center [1223, 429] width 27 height 22
type input "$76.22"
click at [1221, 424] on icon at bounding box center [1218, 428] width 10 height 10
click at [667, 358] on input "text" at bounding box center [769, 373] width 344 height 31
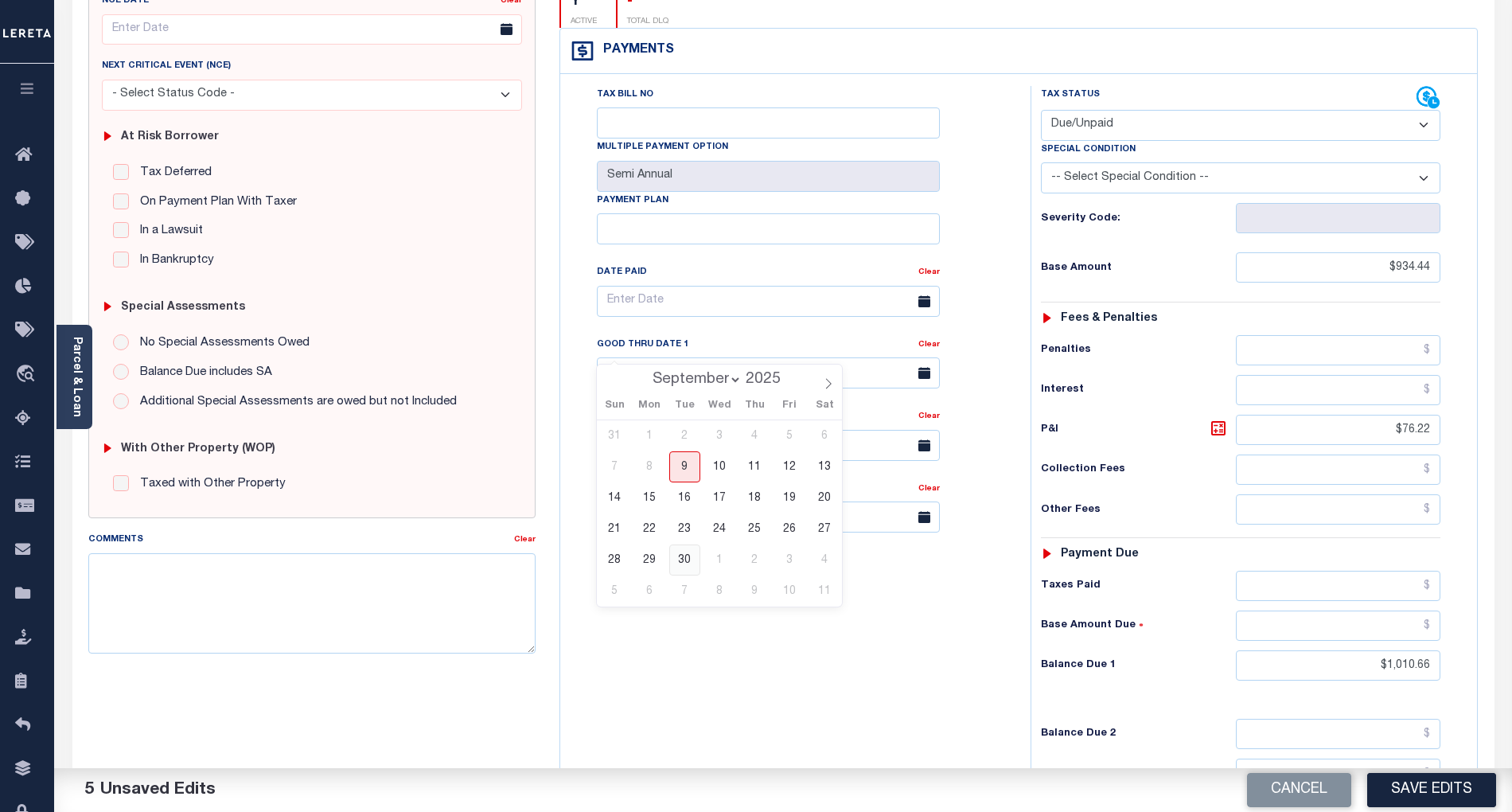
click at [682, 564] on span "30" at bounding box center [684, 560] width 31 height 31
type input "09/30/2025"
click at [1414, 790] on button "Save Edits" at bounding box center [1432, 791] width 129 height 34
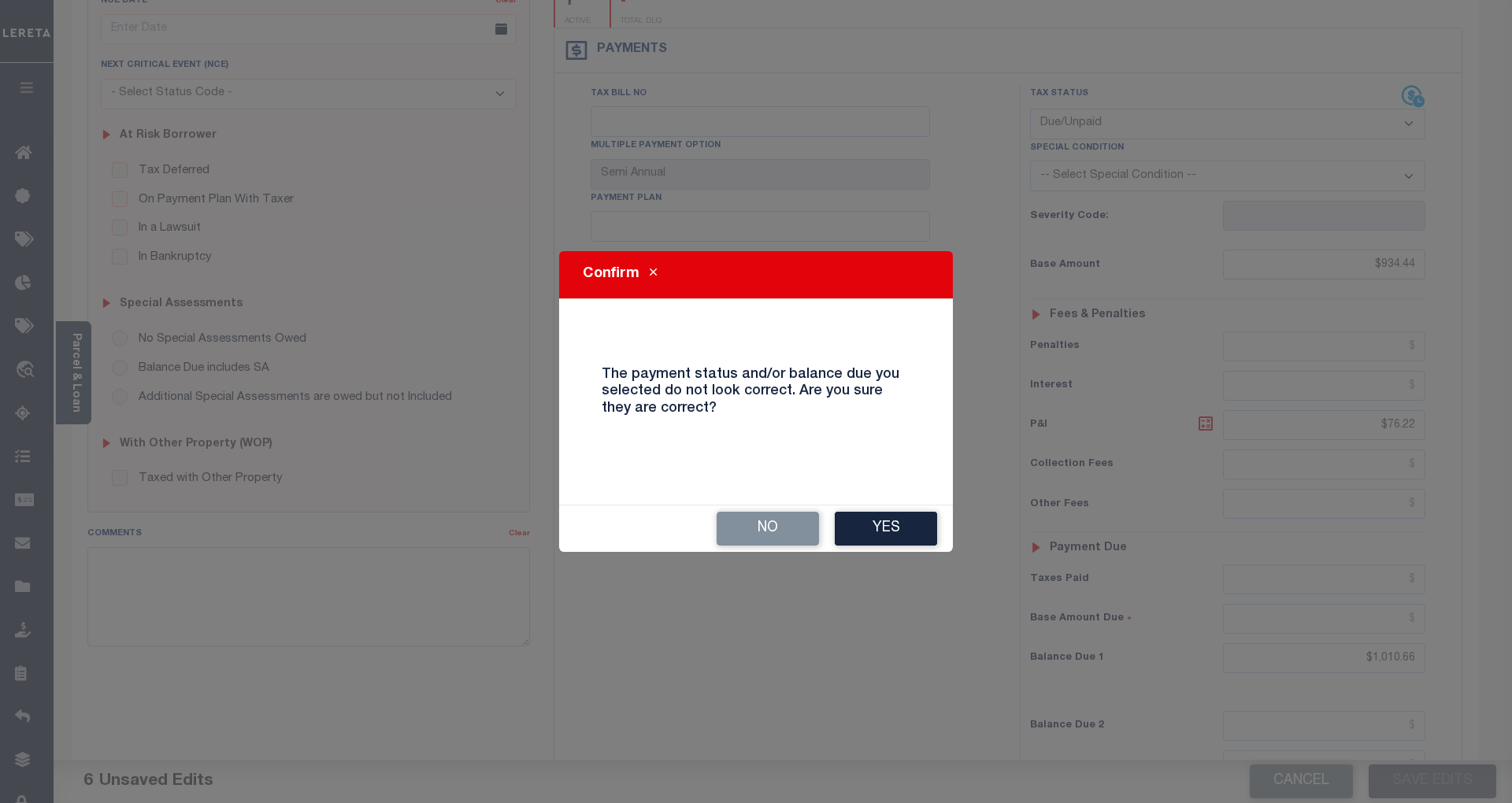
click at [905, 509] on div "No Yes" at bounding box center [756, 528] width 394 height 47
click at [903, 521] on button "Yes" at bounding box center [886, 528] width 102 height 33
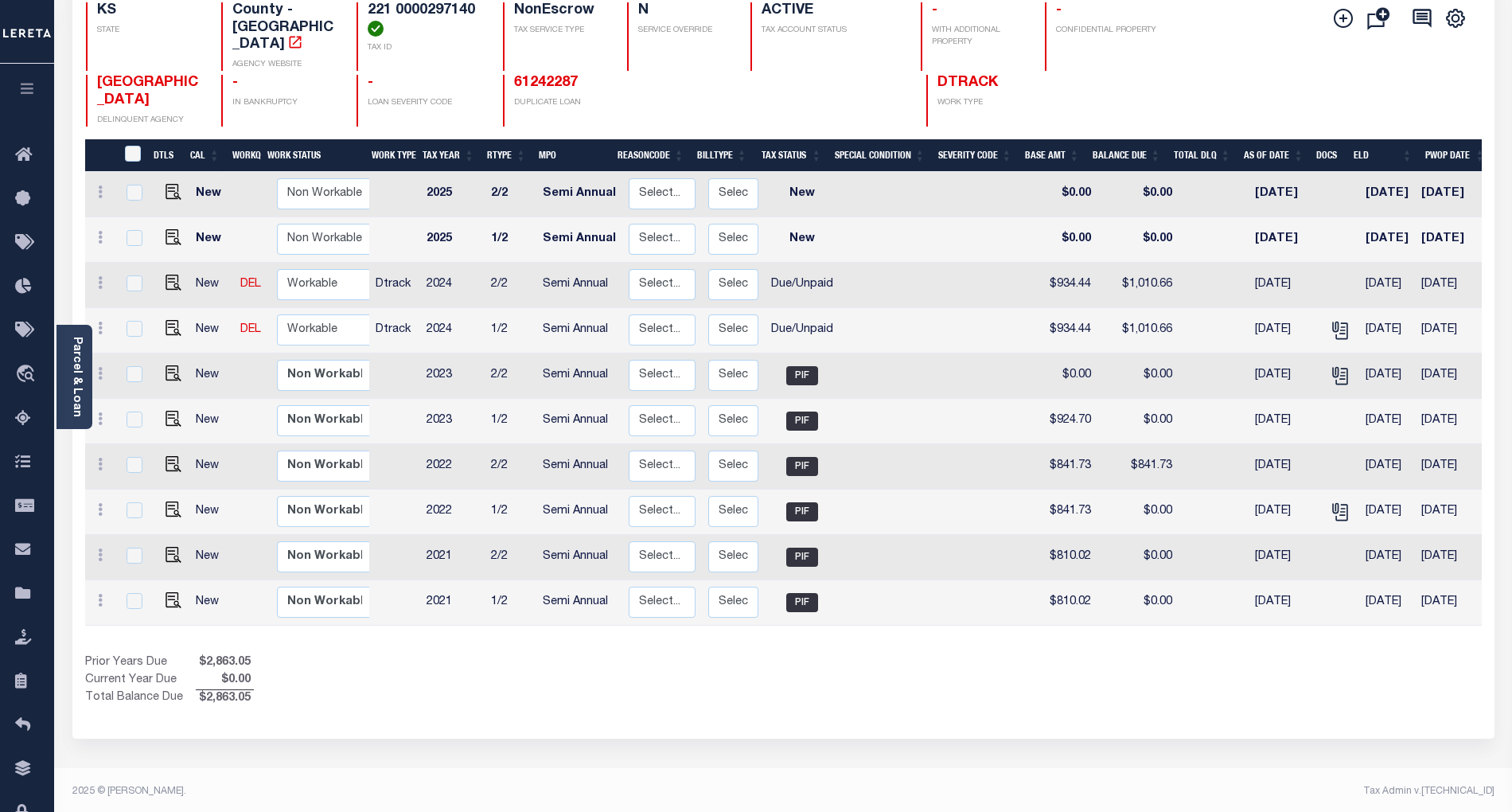
scroll to position [175, 0]
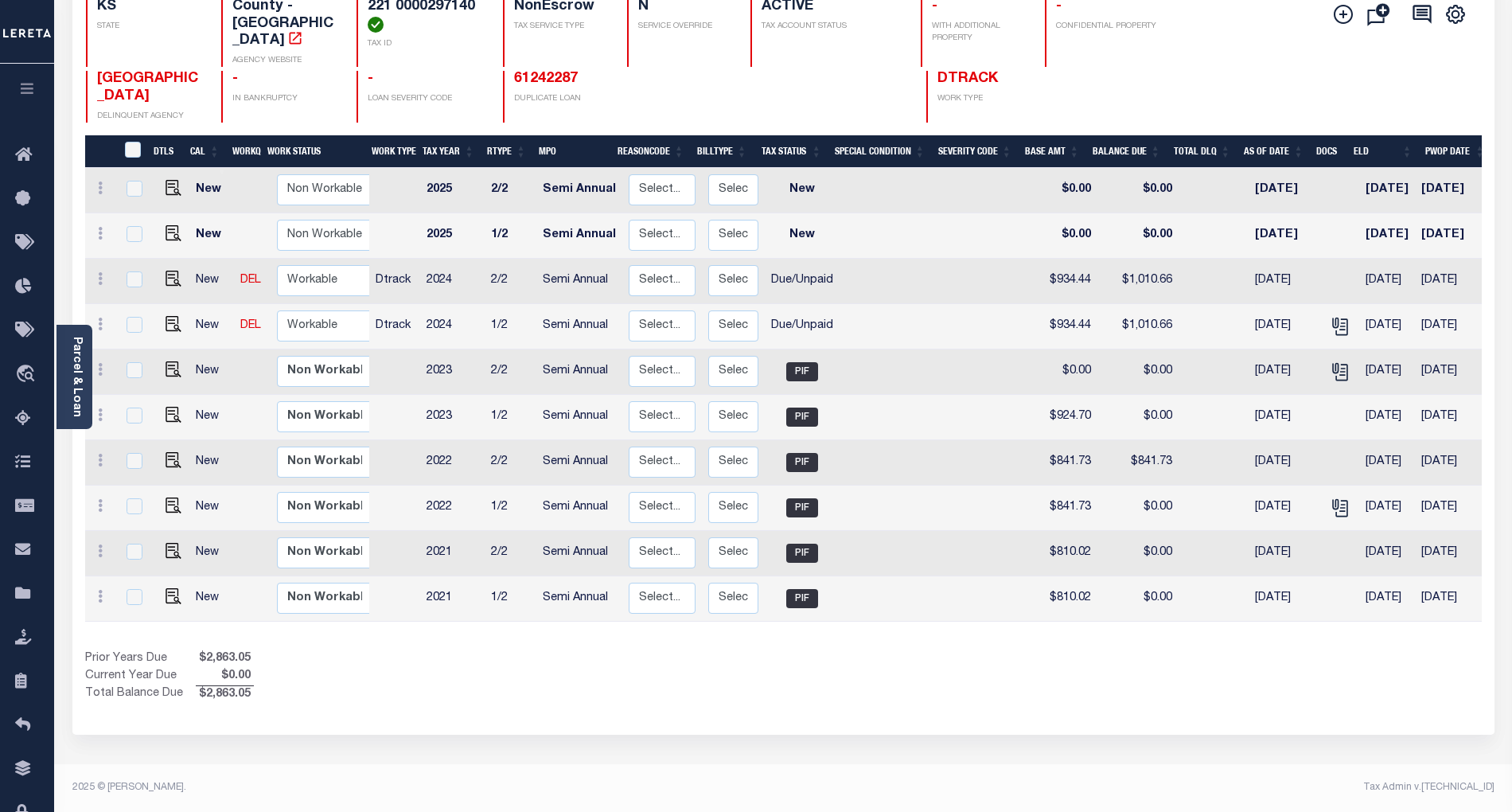
click at [934, 678] on div "Show Tax Lines before Bill Release Date Prior Years Due $2,863.05 Current Year …" at bounding box center [784, 678] width 1397 height 53
click at [170, 271] on img "" at bounding box center [174, 279] width 16 height 16
checkbox input "true"
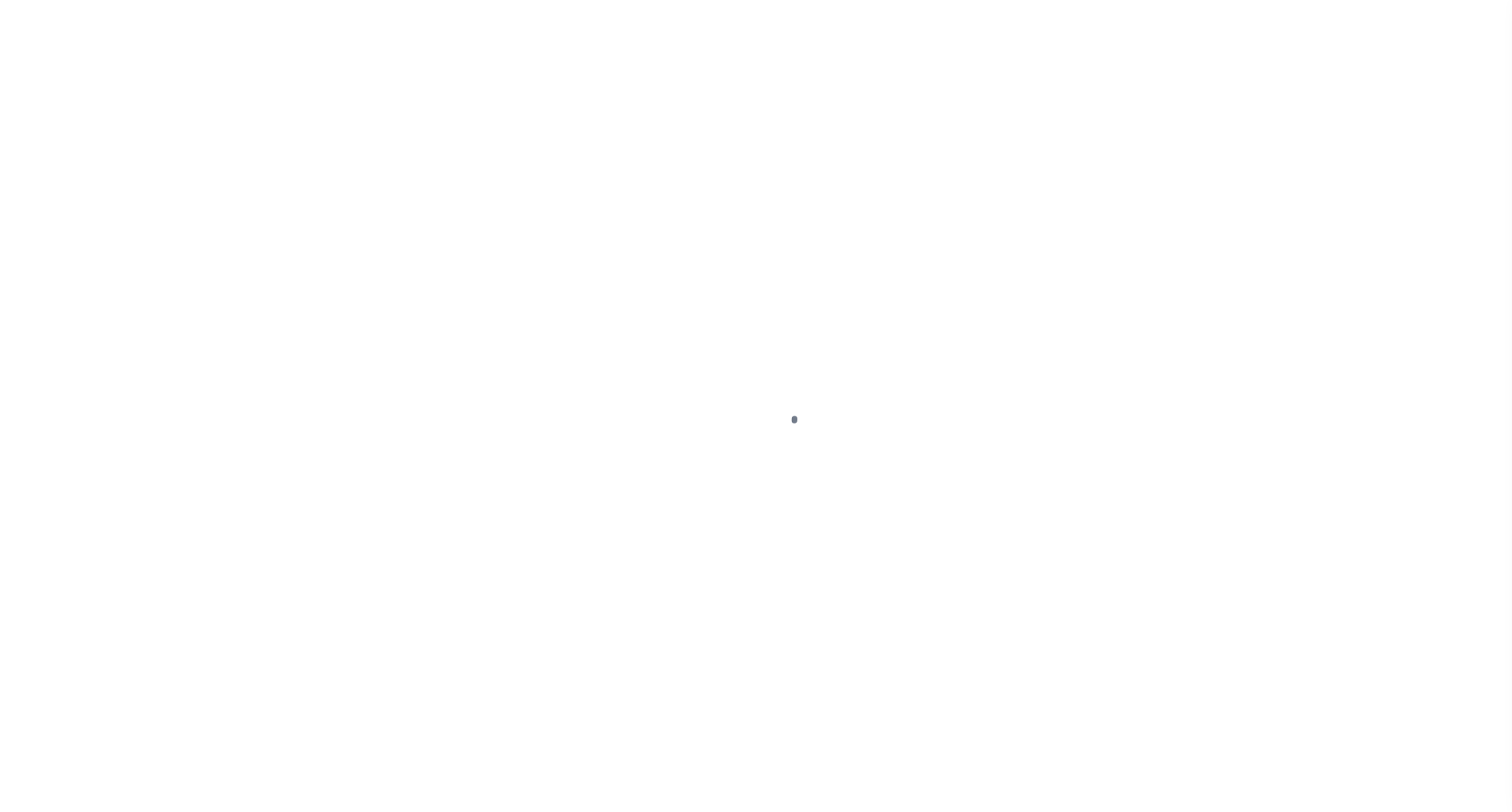
select select "DUE"
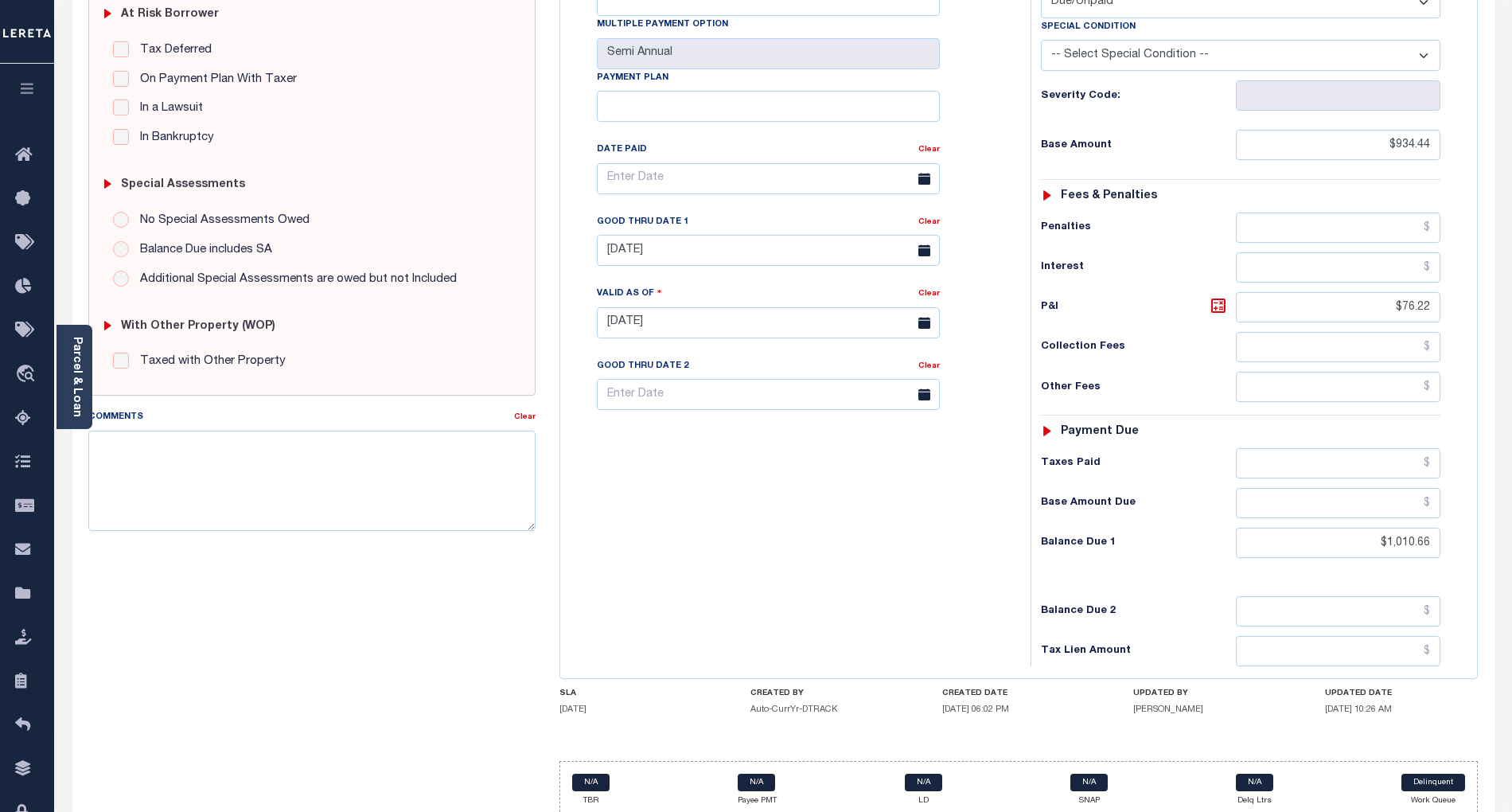
scroll to position [369, 0]
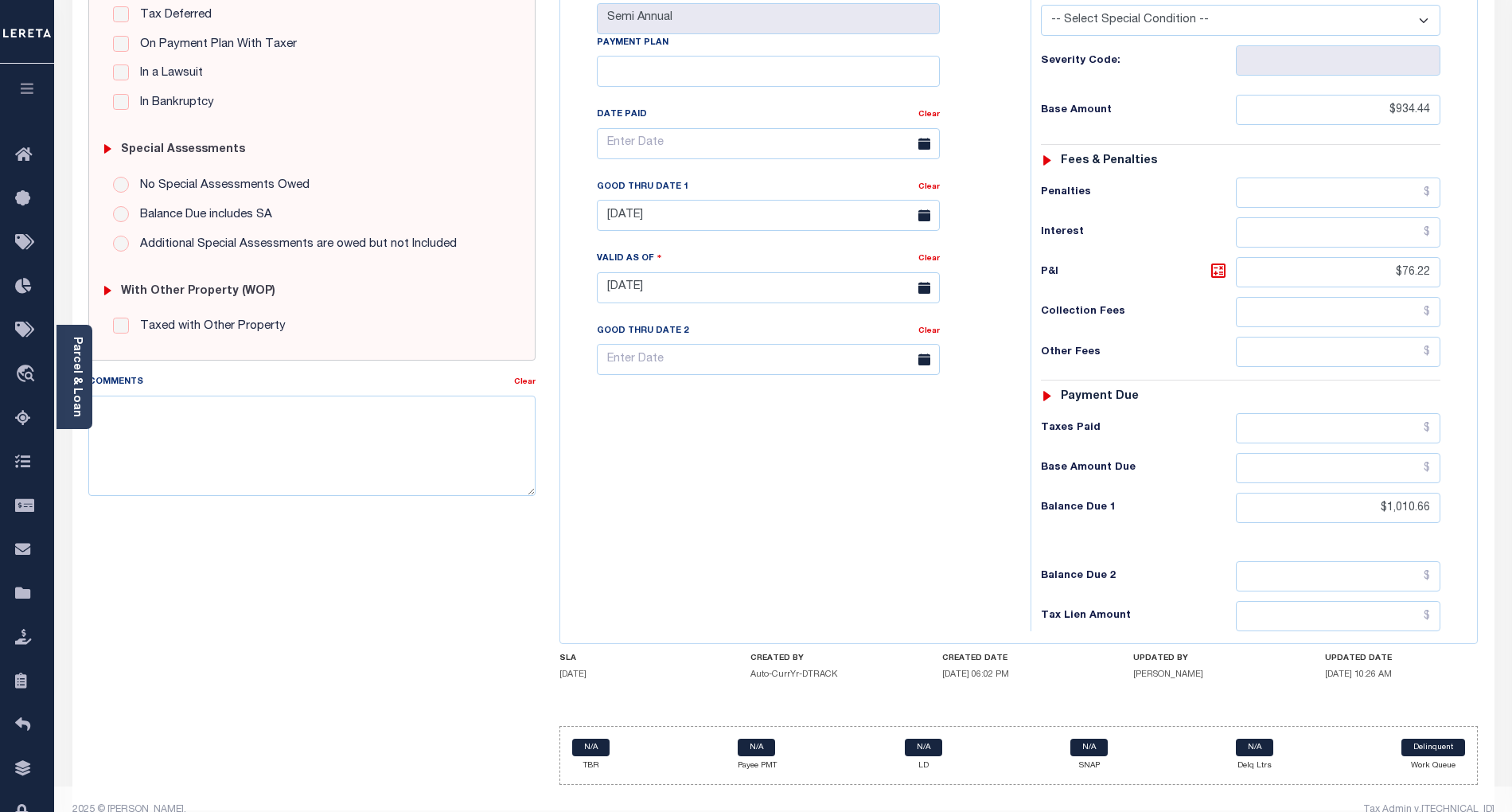
click at [1374, 803] on div "Tax Admin v.[TECHNICAL_ID]" at bounding box center [1145, 810] width 699 height 14
click at [904, 516] on div "Tax Bill No Multiple Payment Option Semi Annual Payment Plan Clear" at bounding box center [791, 280] width 455 height 703
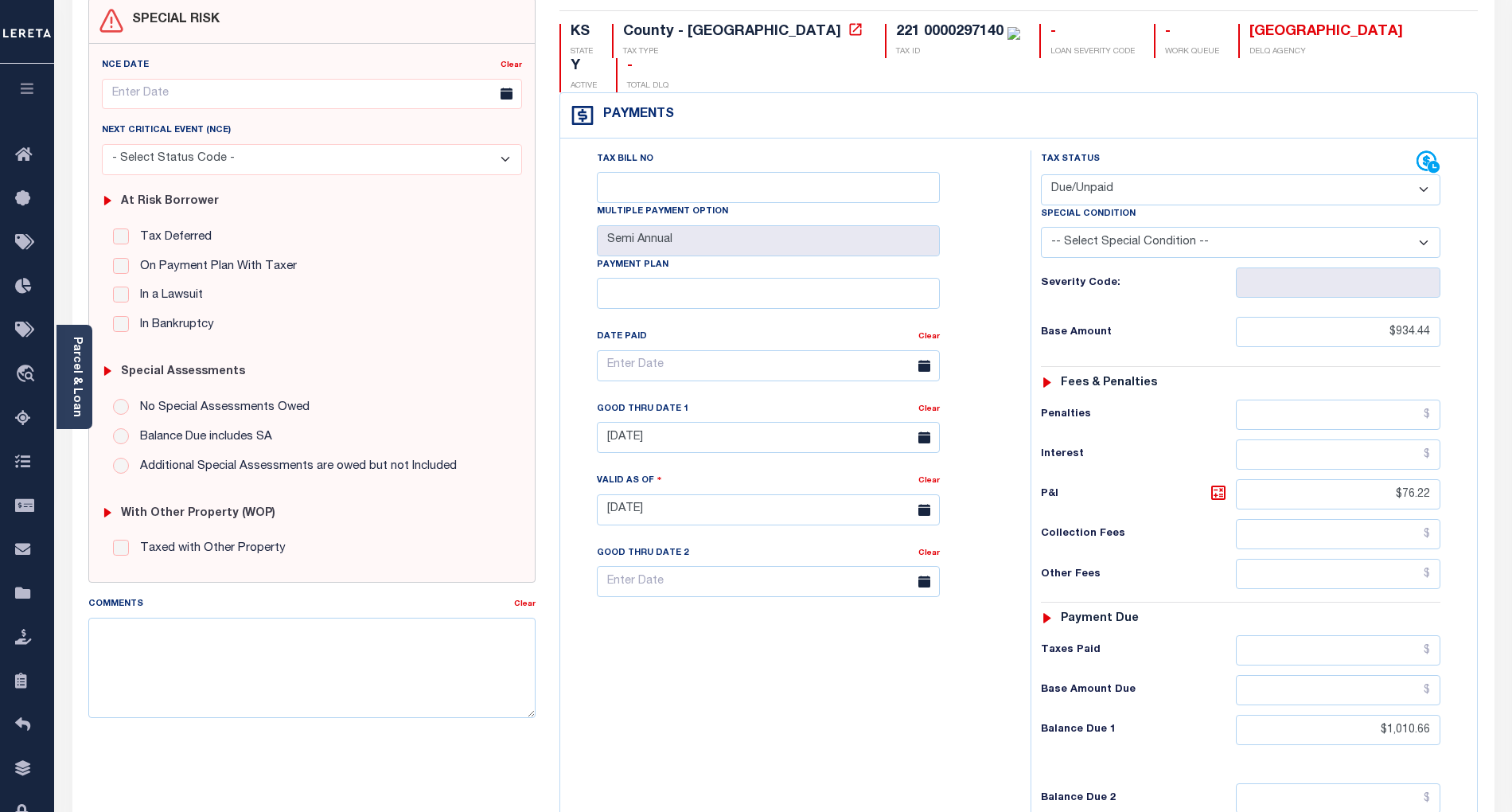
scroll to position [0, 0]
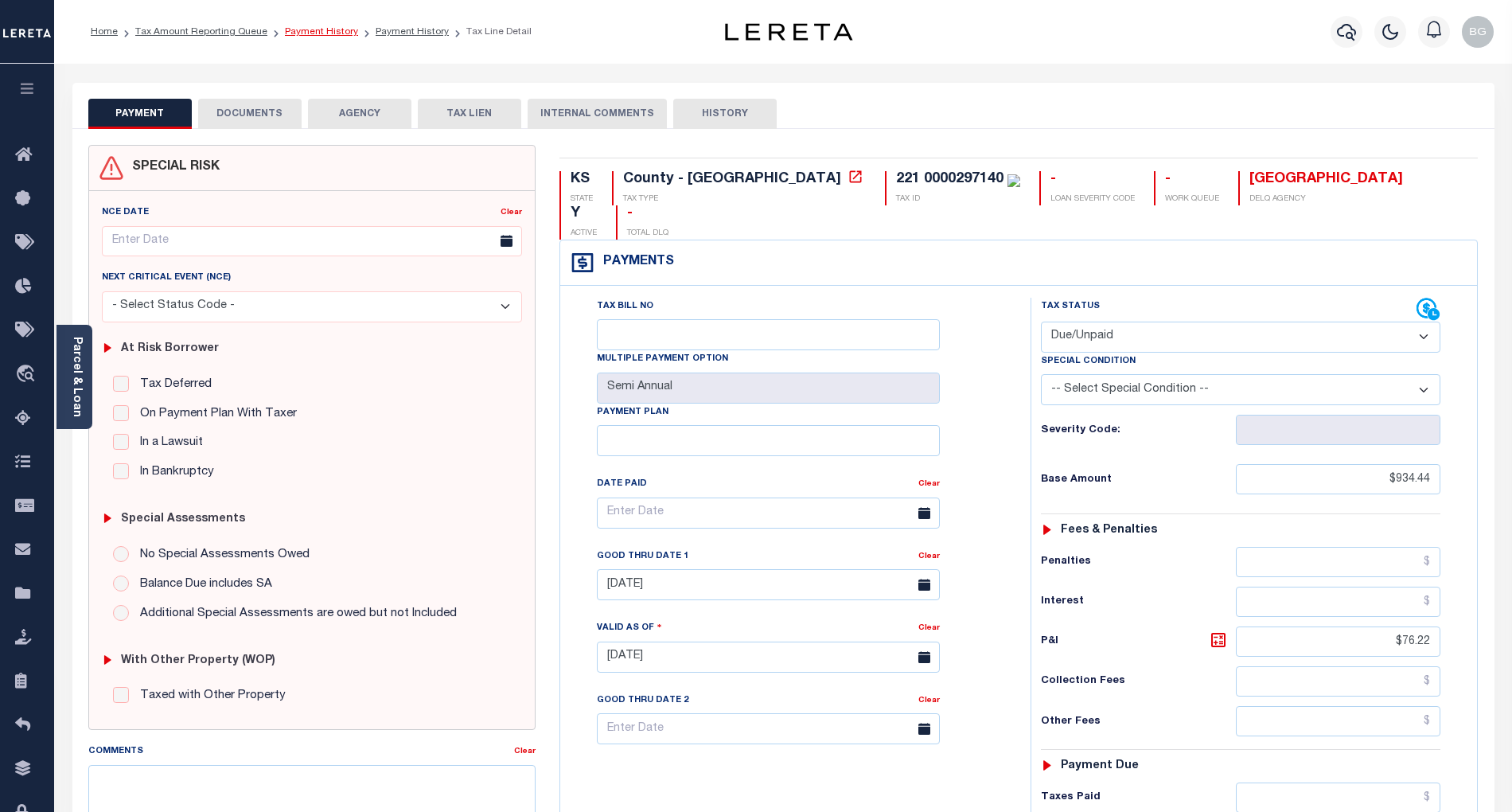
click at [319, 30] on link "Payment History" at bounding box center [321, 31] width 73 height 10
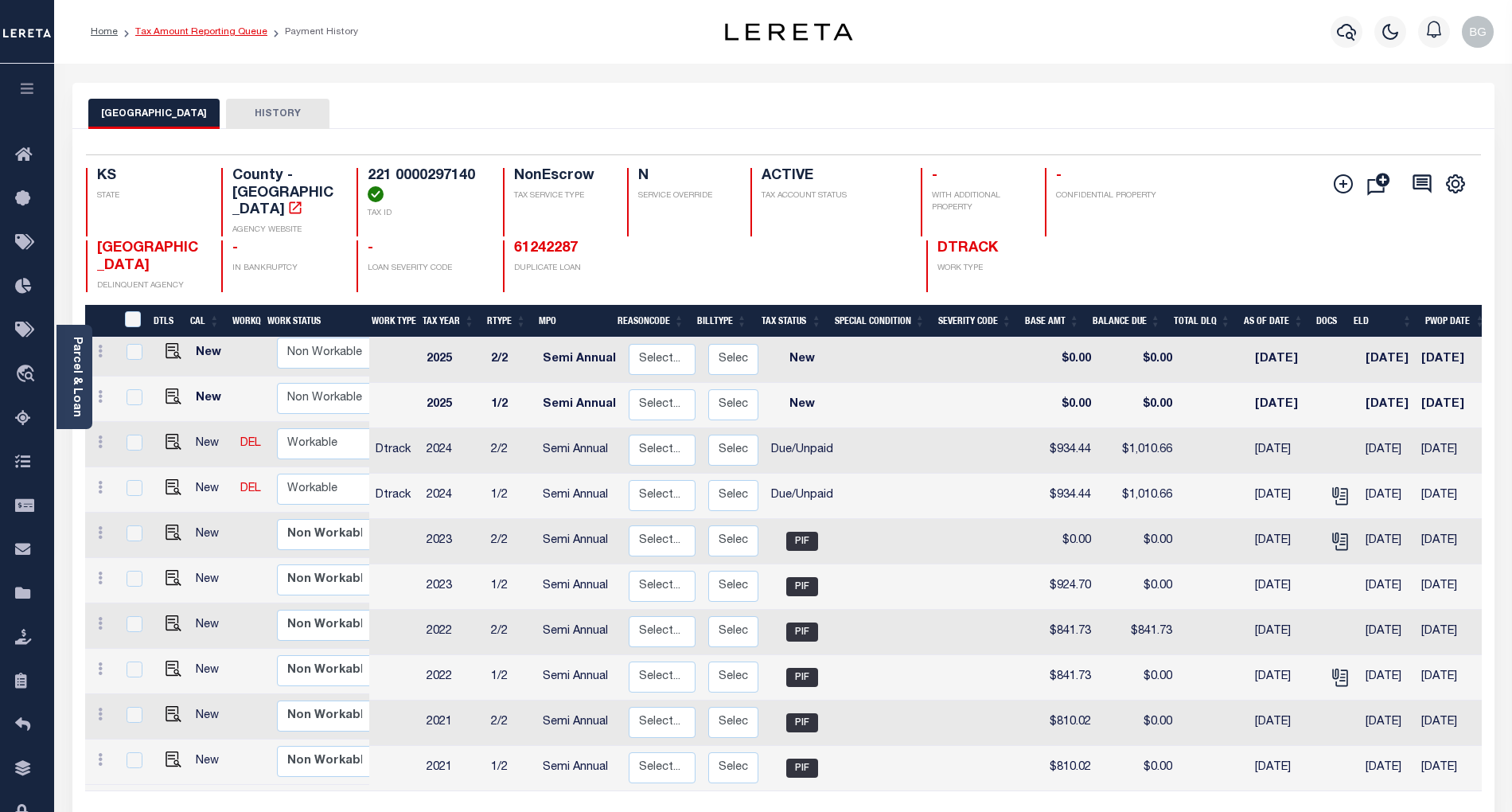
click at [198, 32] on link "Tax Amount Reporting Queue" at bounding box center [201, 31] width 132 height 10
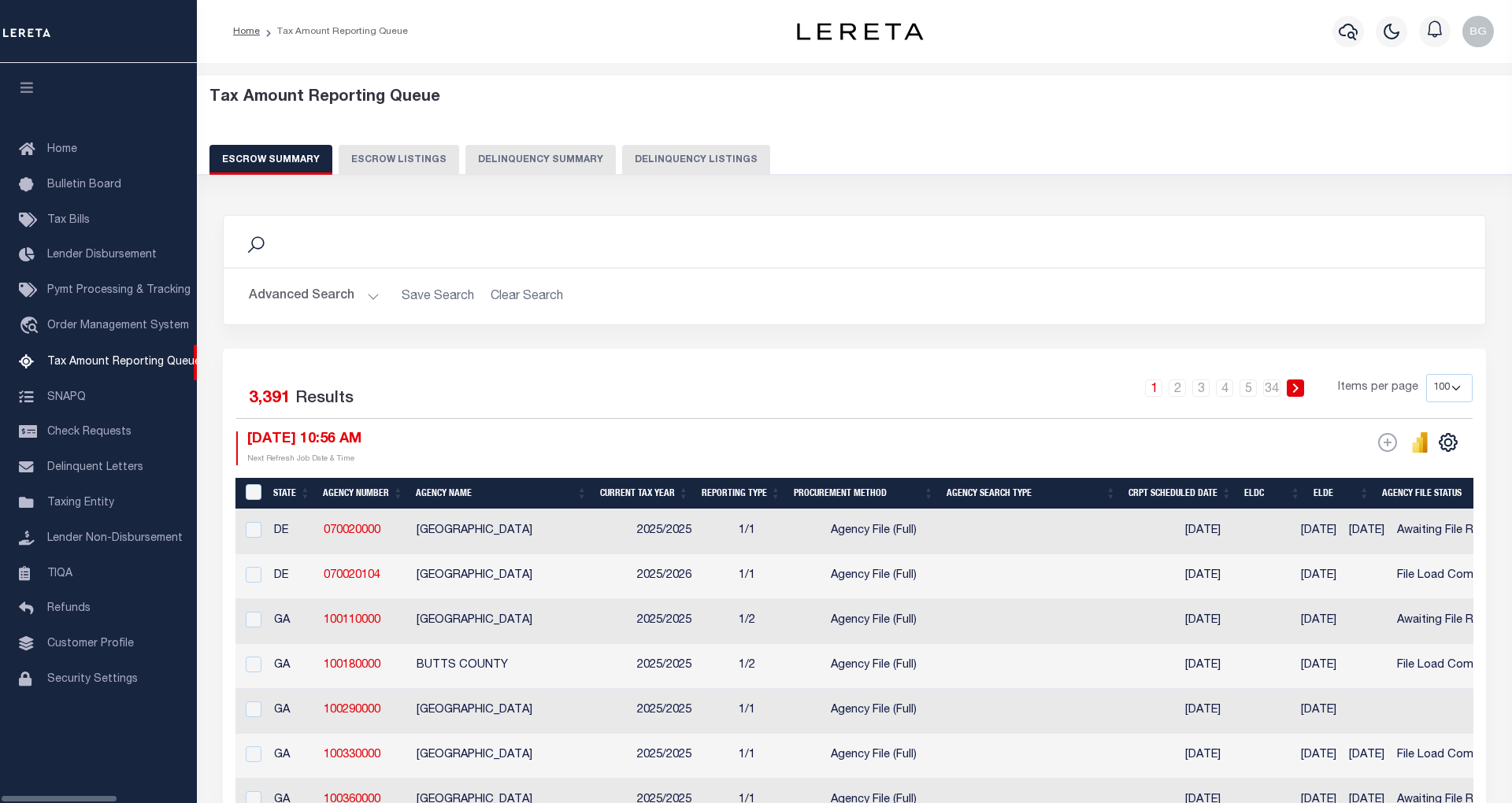
select select "100"
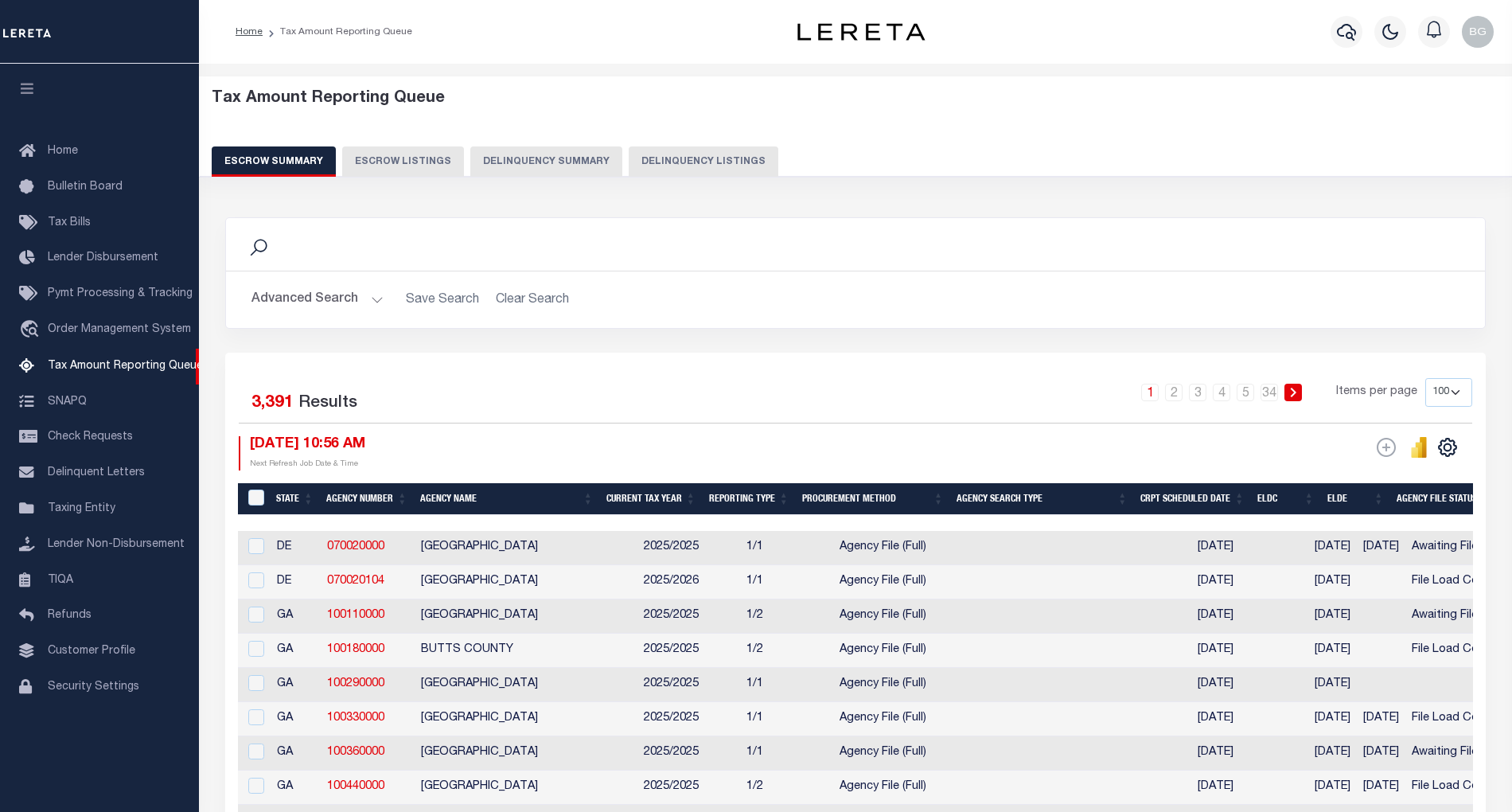
click at [653, 161] on button "Delinquency Listings" at bounding box center [704, 162] width 150 height 30
select select "100"
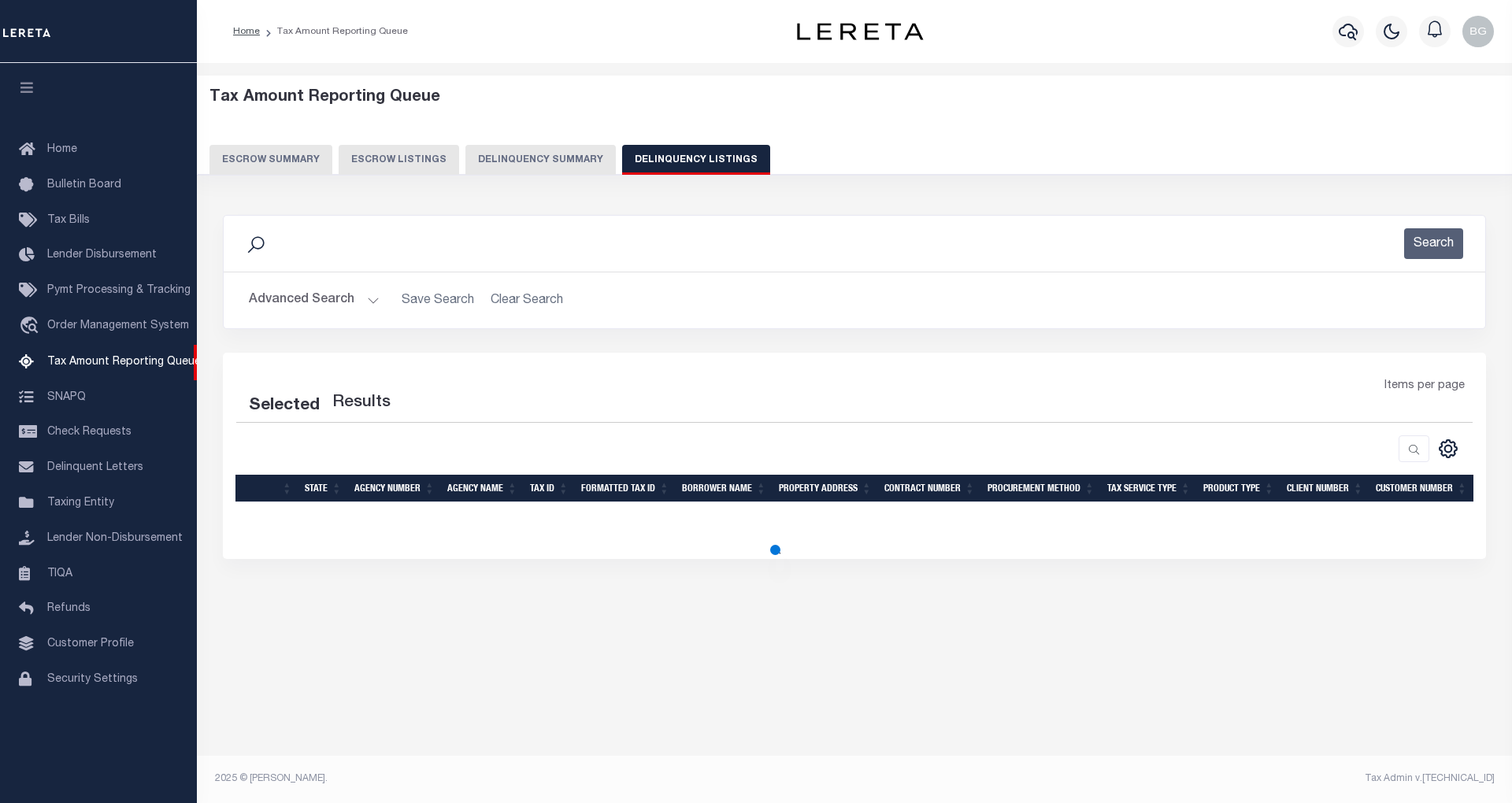
select select "100"
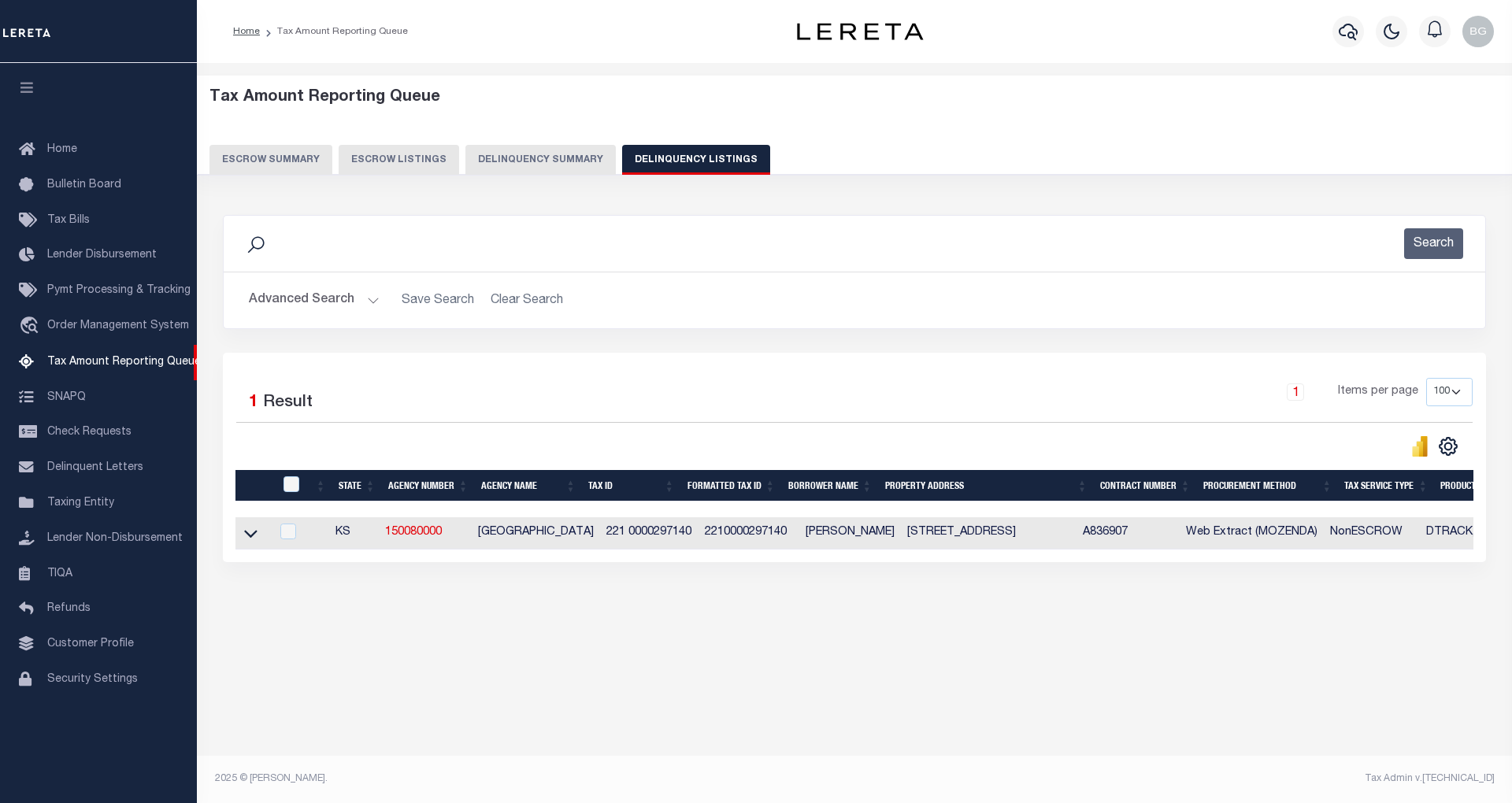
click at [299, 487] on div at bounding box center [293, 485] width 26 height 18
click at [293, 482] on input "checkbox" at bounding box center [291, 484] width 16 height 16
checkbox input "true"
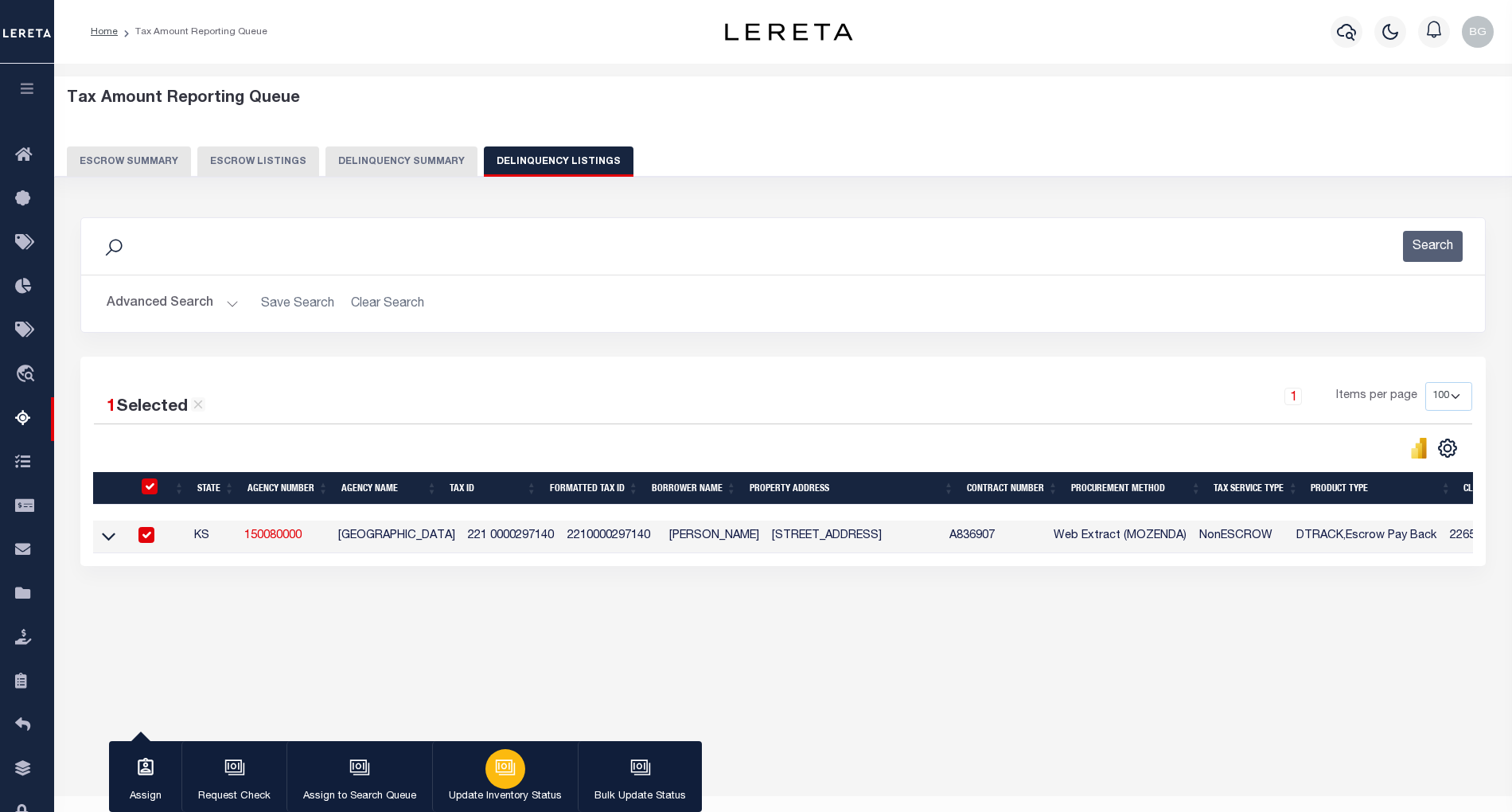
click at [505, 771] on icon "button" at bounding box center [505, 767] width 20 height 20
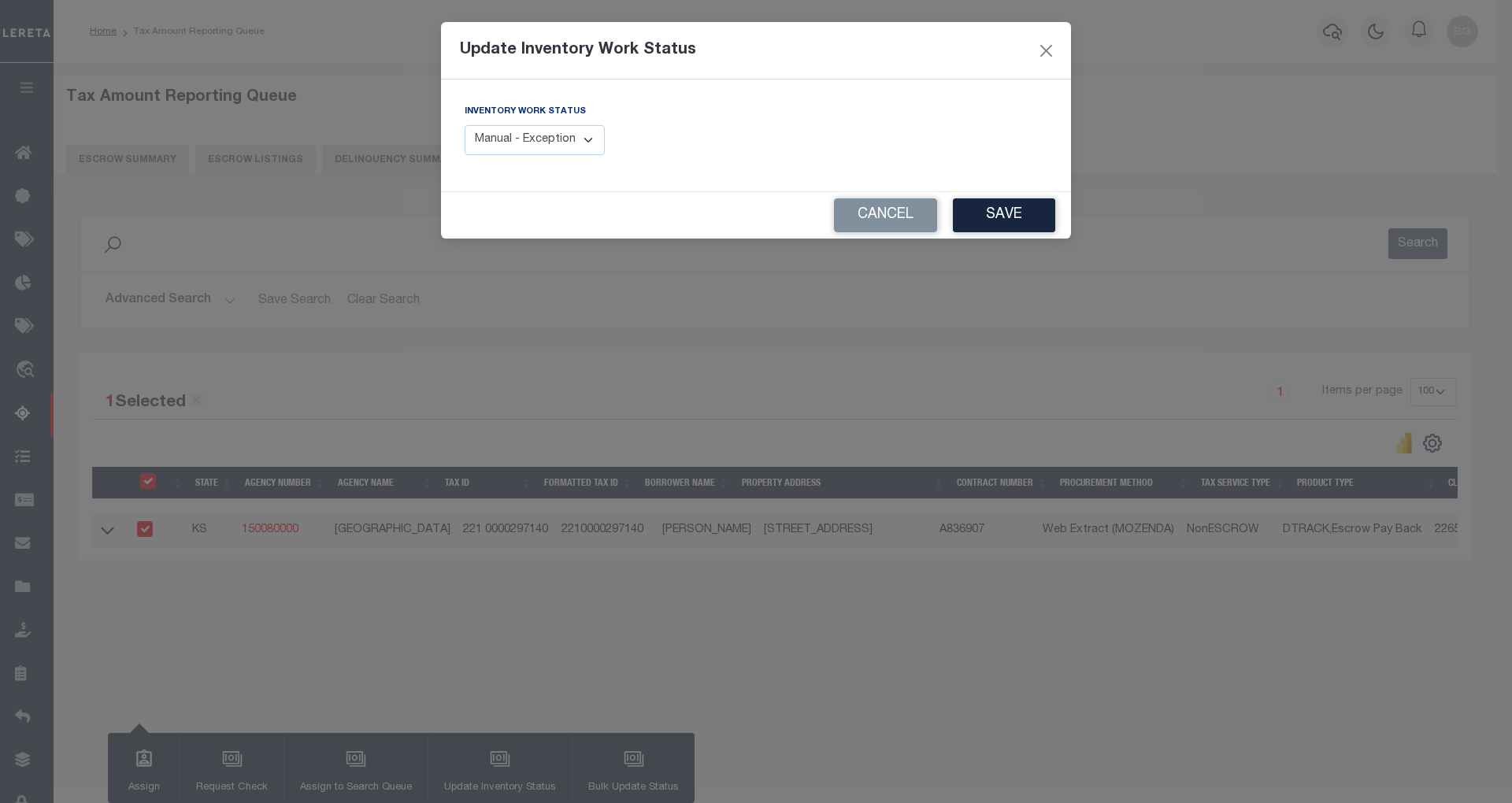
click at [553, 145] on select "Manual - Exception Pended - Awaiting Search Late Add Exception Completed" at bounding box center [535, 140] width 140 height 31
select select "4"
click at [465, 125] on select "Manual - Exception Pended - Awaiting Search Late Add Exception Completed" at bounding box center [535, 140] width 140 height 31
click at [1012, 211] on button "Save" at bounding box center [1004, 215] width 102 height 33
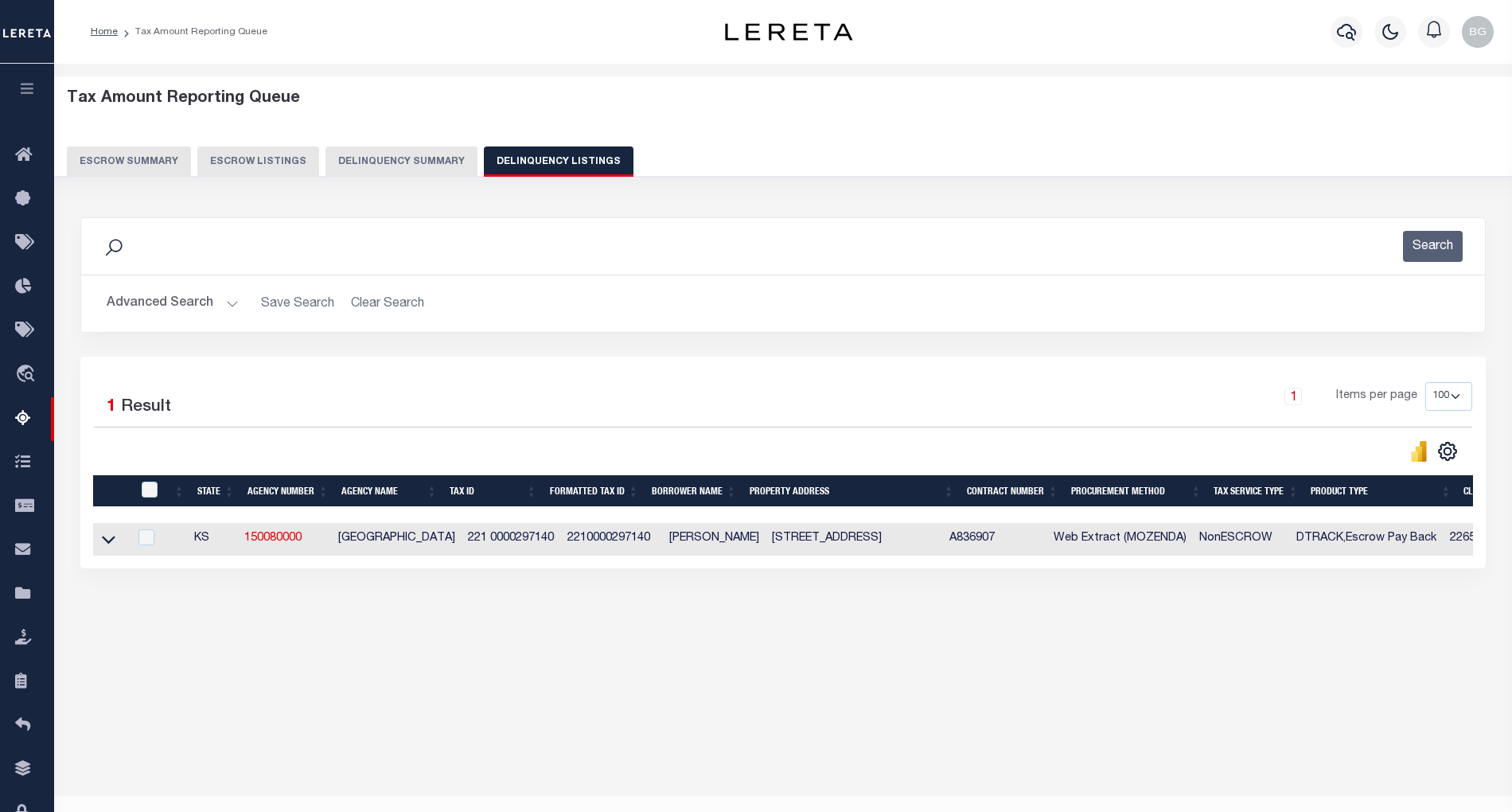
click at [227, 303] on button "Advanced Search" at bounding box center [173, 304] width 132 height 31
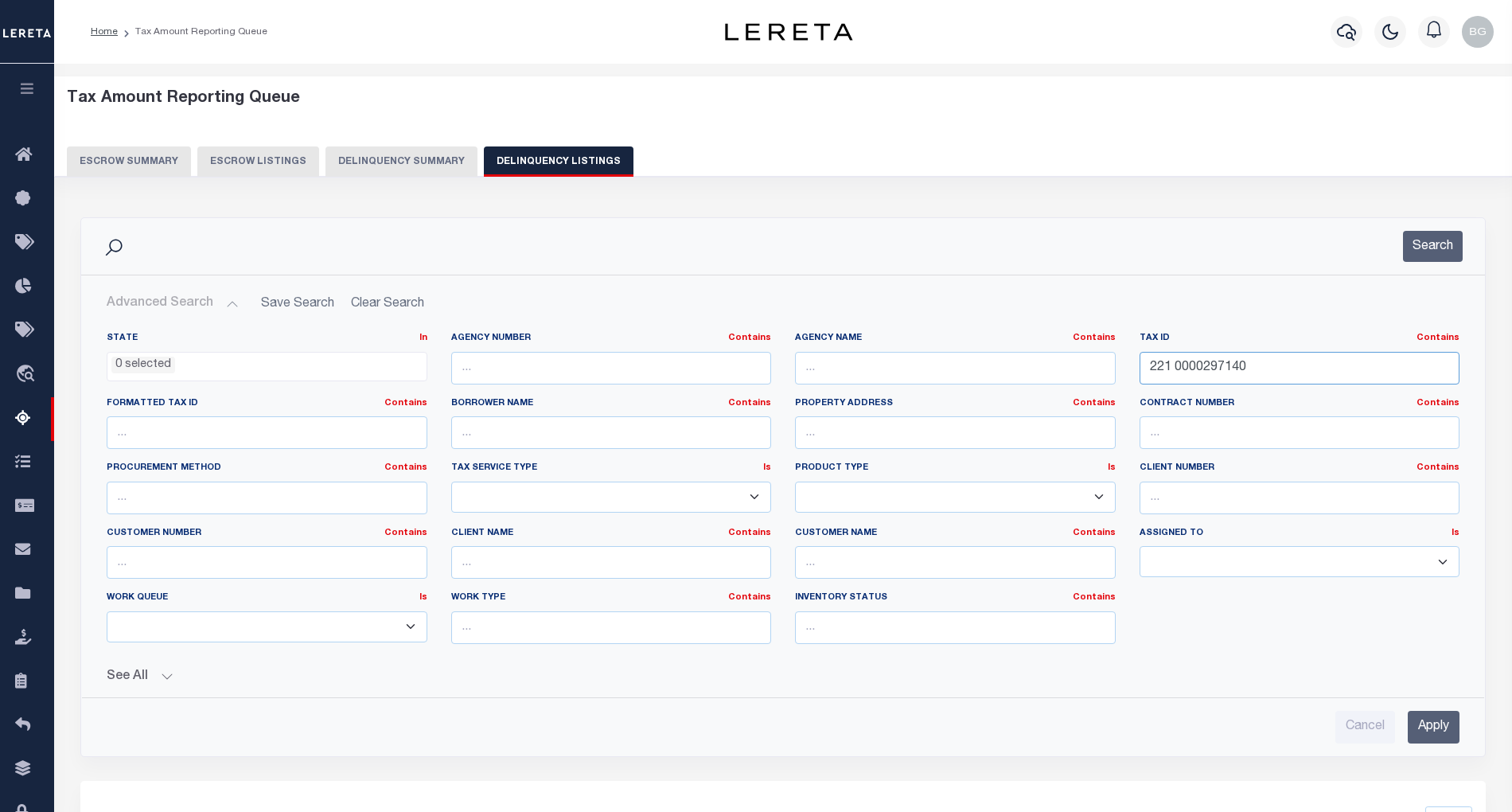
click at [1183, 371] on input "221 0000297140" at bounding box center [1300, 368] width 320 height 33
paste input "3 000011700"
type input "223 0000117000"
click at [1439, 735] on input "Apply" at bounding box center [1434, 727] width 52 height 33
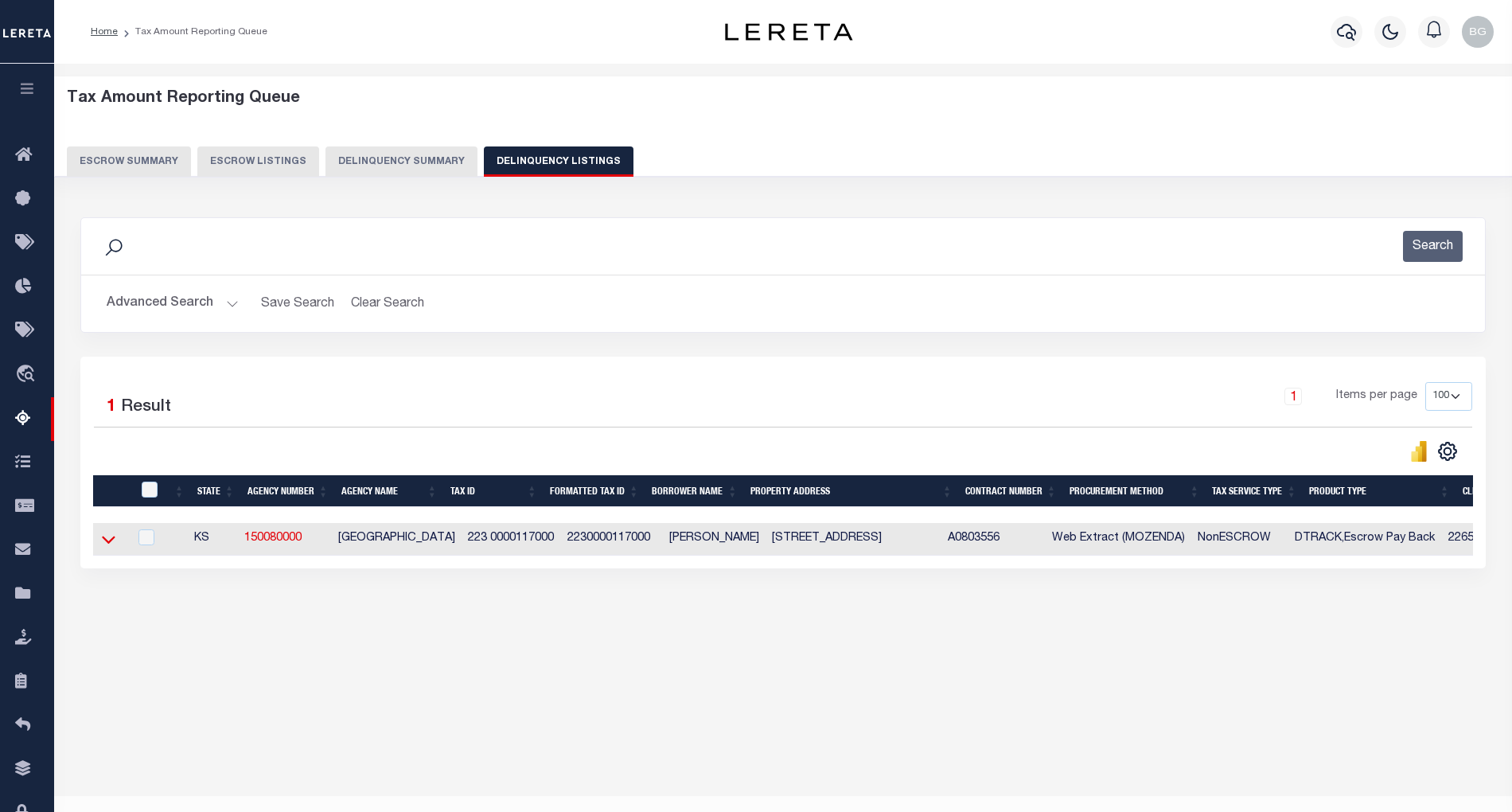
click at [109, 548] on icon at bounding box center [108, 540] width 13 height 17
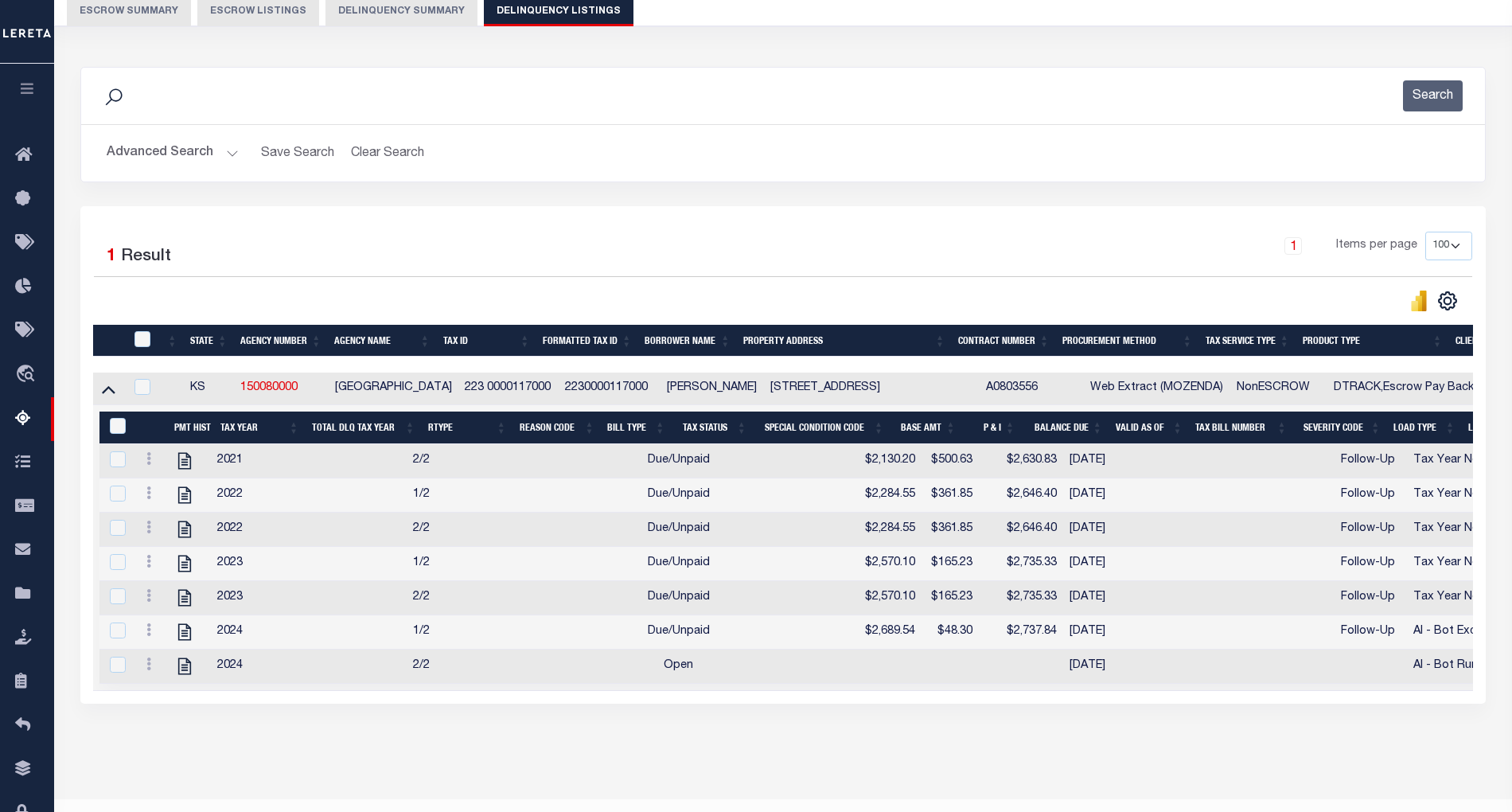
scroll to position [208, 0]
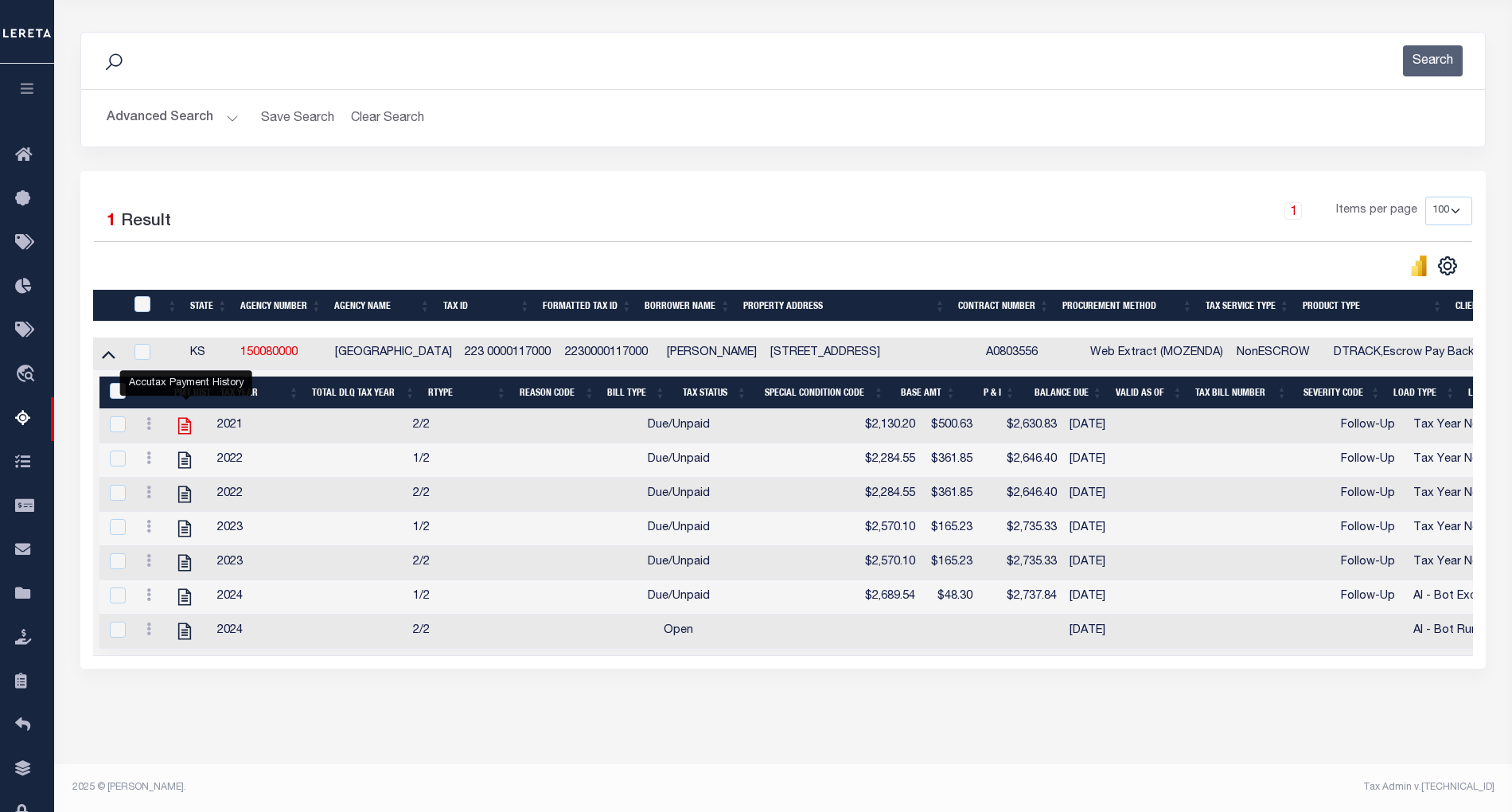
click at [182, 416] on icon "" at bounding box center [184, 426] width 20 height 20
checkbox input "true"
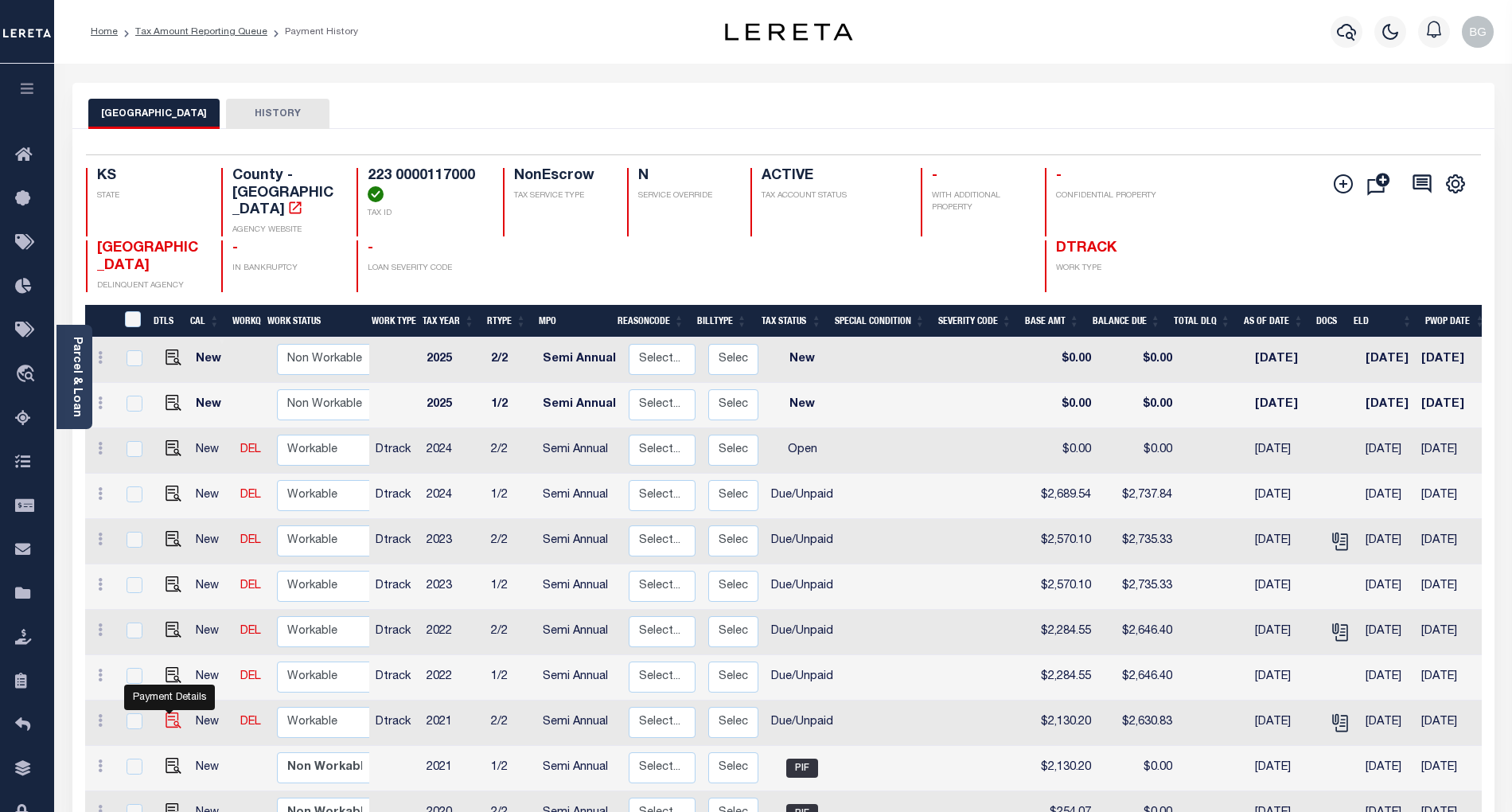
click at [170, 713] on img "" at bounding box center [174, 721] width 16 height 16
checkbox input "true"
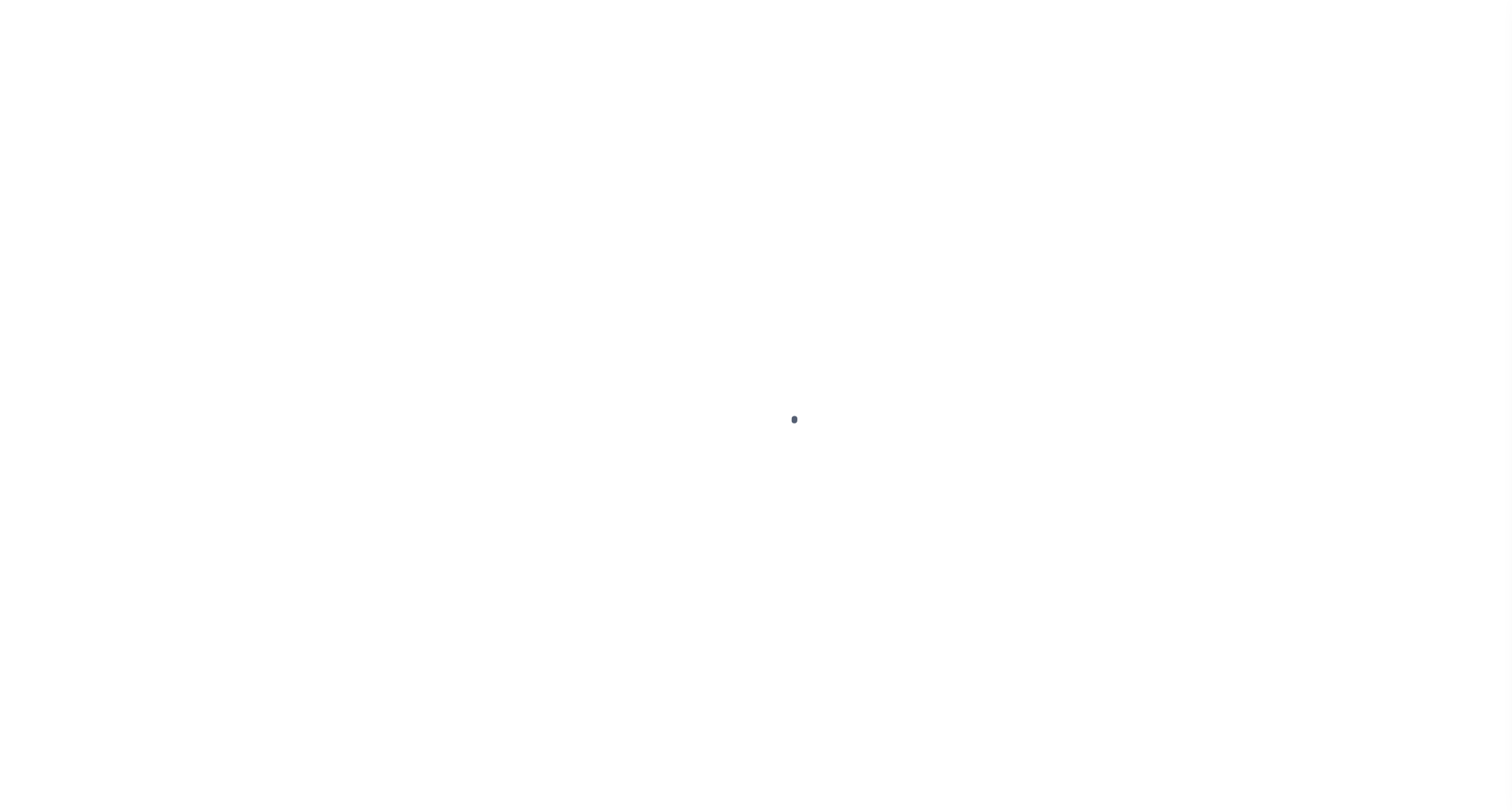
select select "DUE"
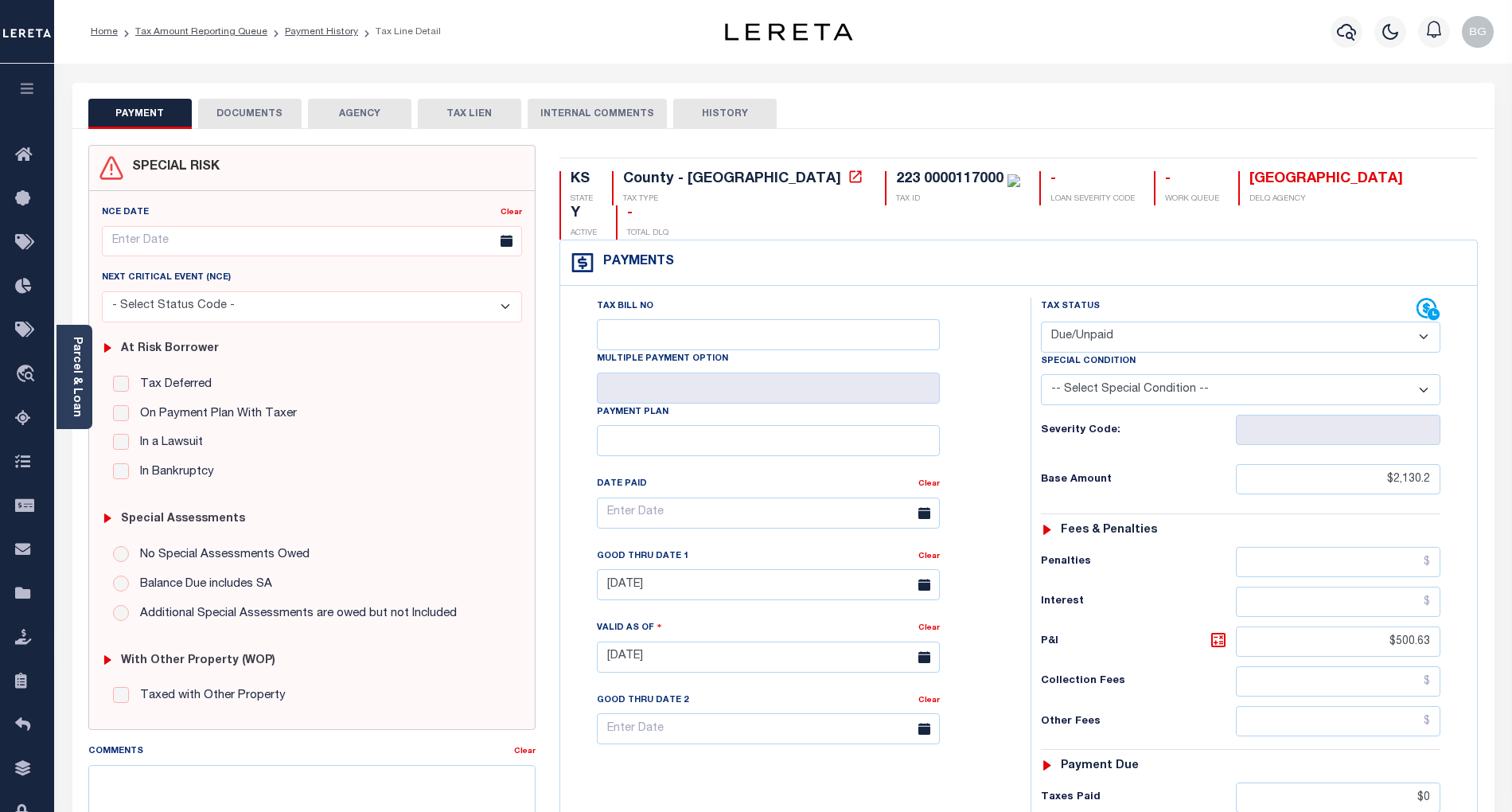
click at [264, 118] on button "DOCUMENTS" at bounding box center [250, 114] width 103 height 30
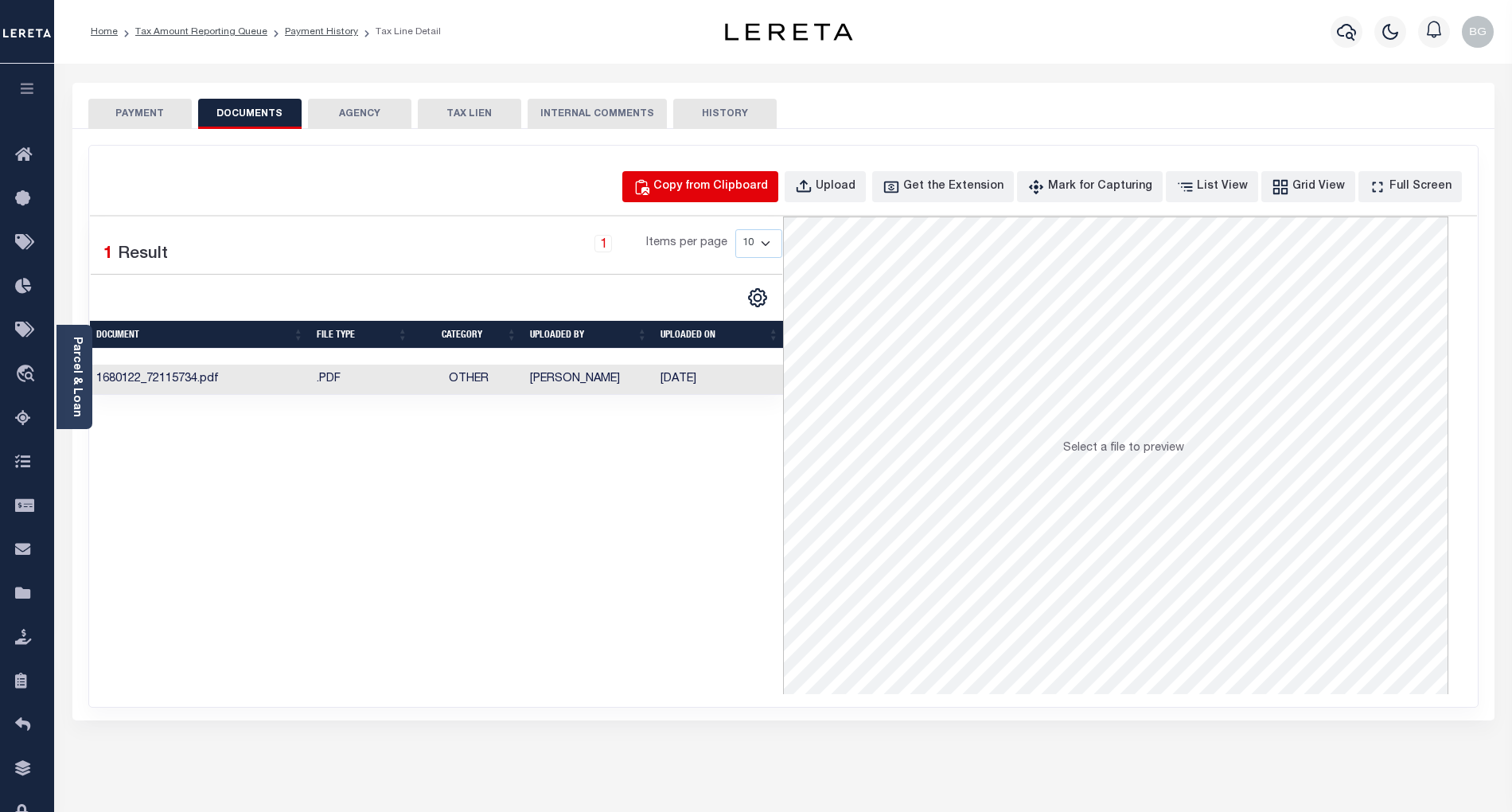
click at [727, 188] on div "Copy from Clipboard" at bounding box center [710, 187] width 115 height 18
select select "POP"
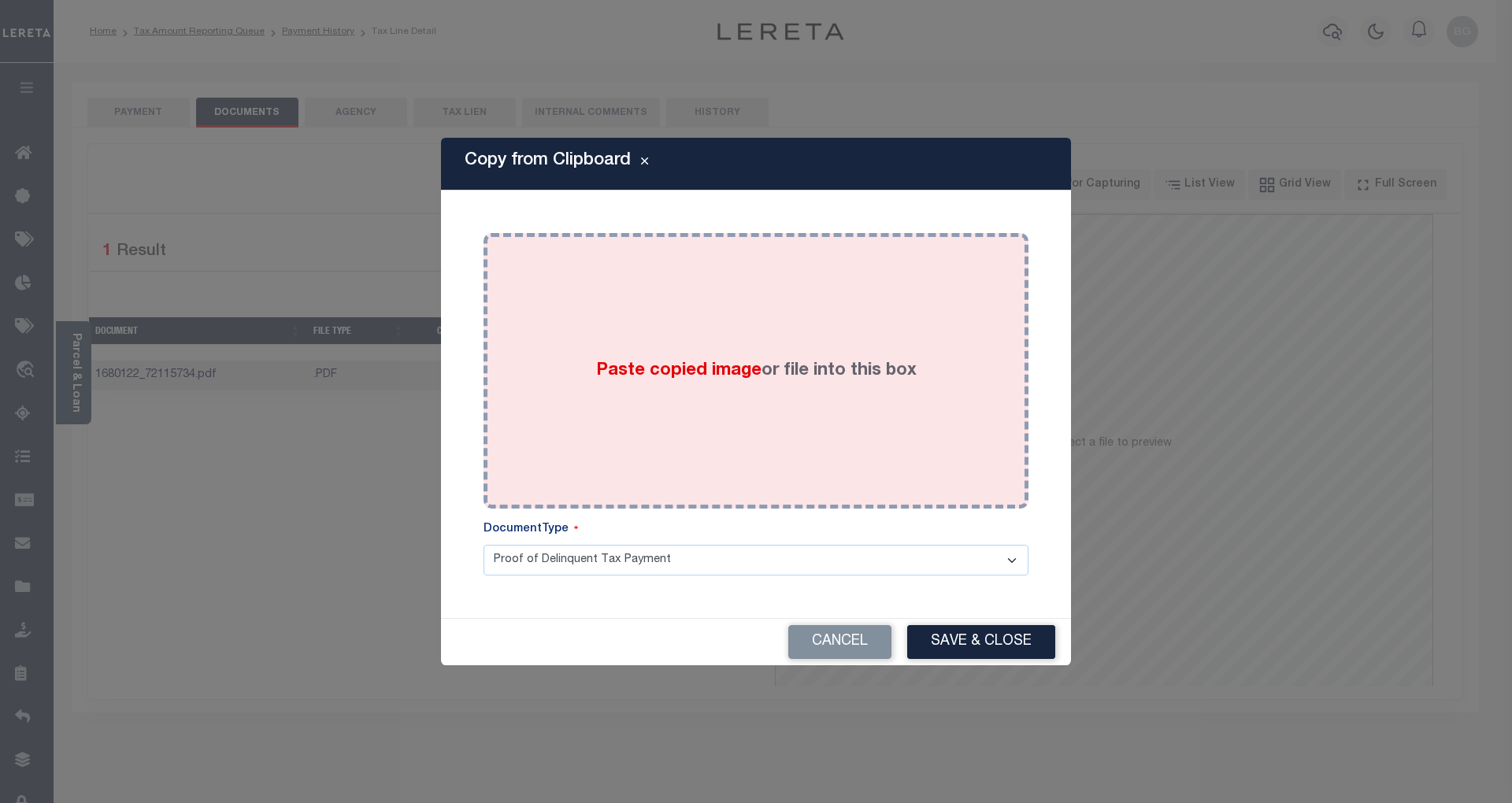
click at [688, 378] on span "Paste copied image" at bounding box center [679, 371] width 166 height 18
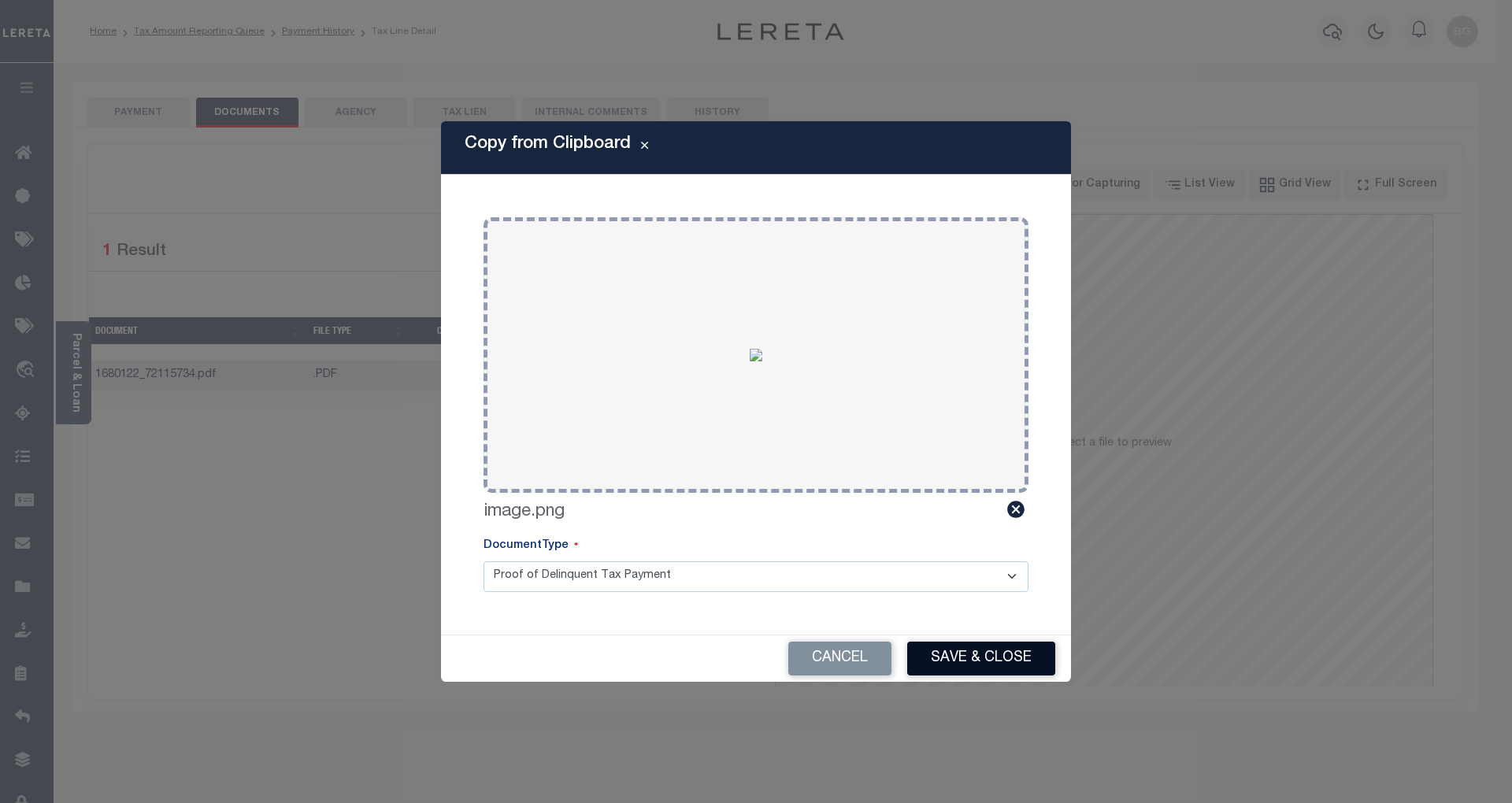
click at [1016, 657] on button "Save & Close" at bounding box center [981, 659] width 148 height 33
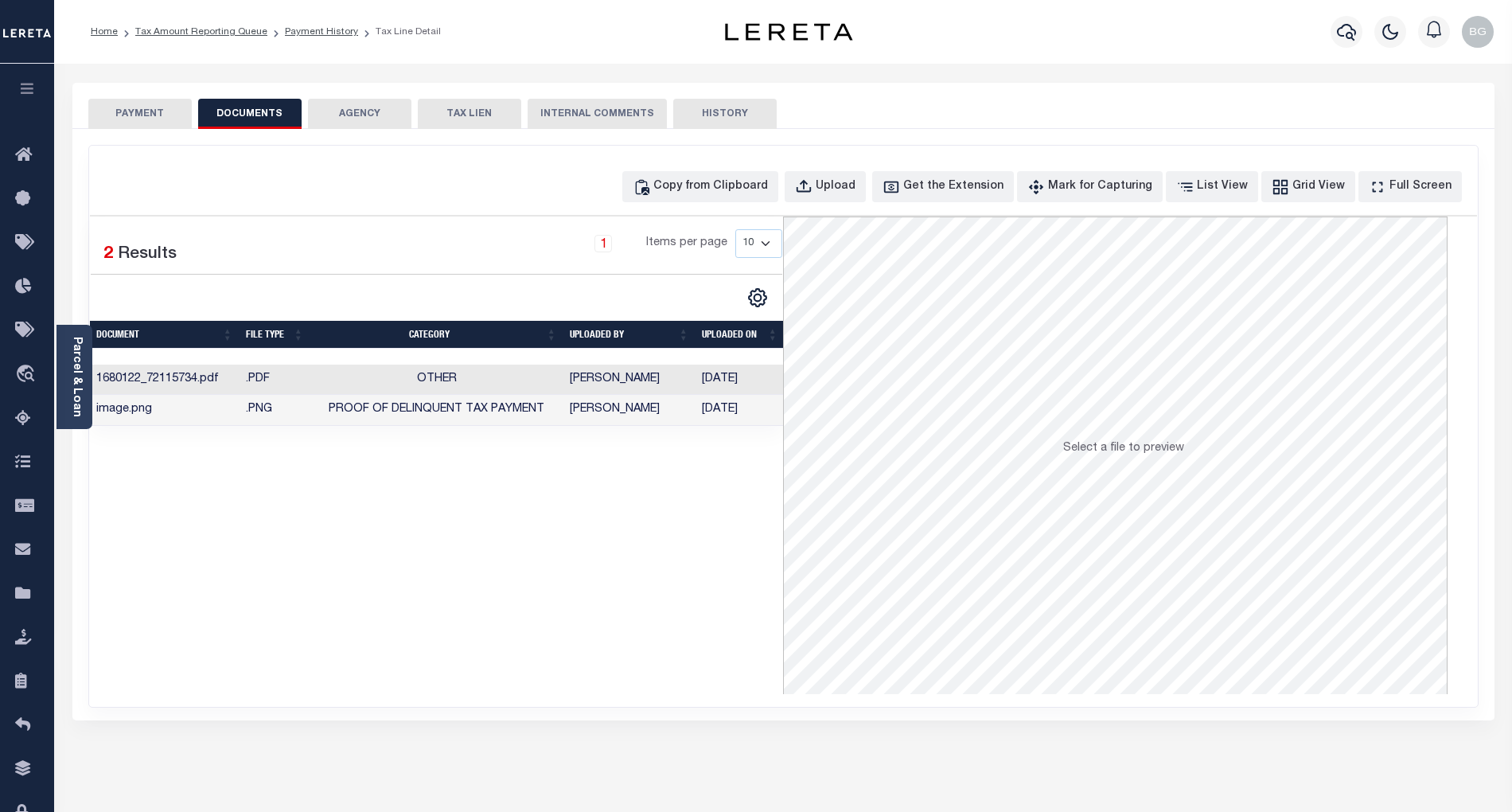
click at [154, 117] on button "PAYMENT" at bounding box center [140, 114] width 103 height 30
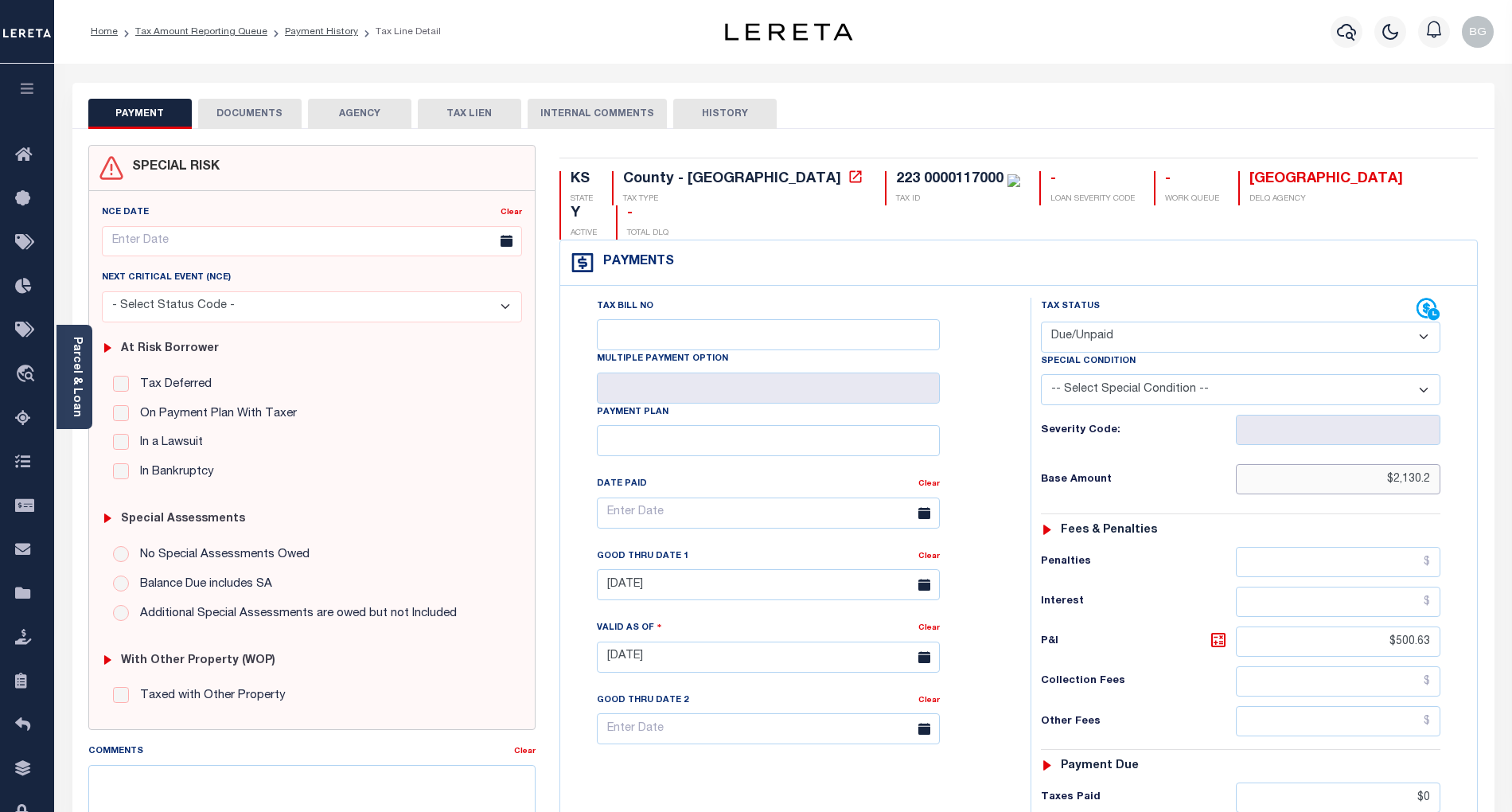
click at [1409, 464] on input "$2,130.2" at bounding box center [1338, 479] width 206 height 30
paste input "0"
type input "$2,130.20"
type input "[DATE]"
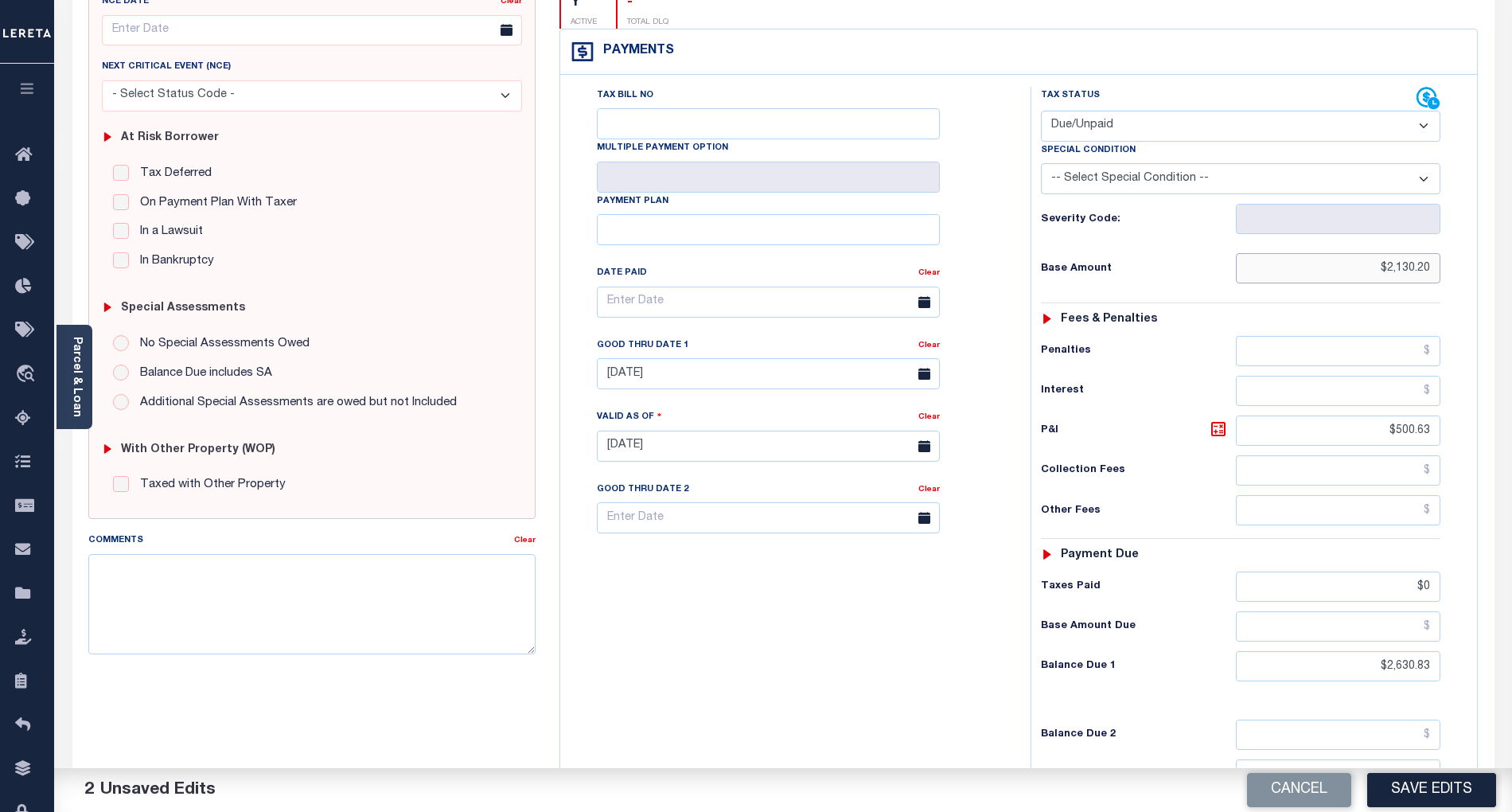
scroll to position [319, 0]
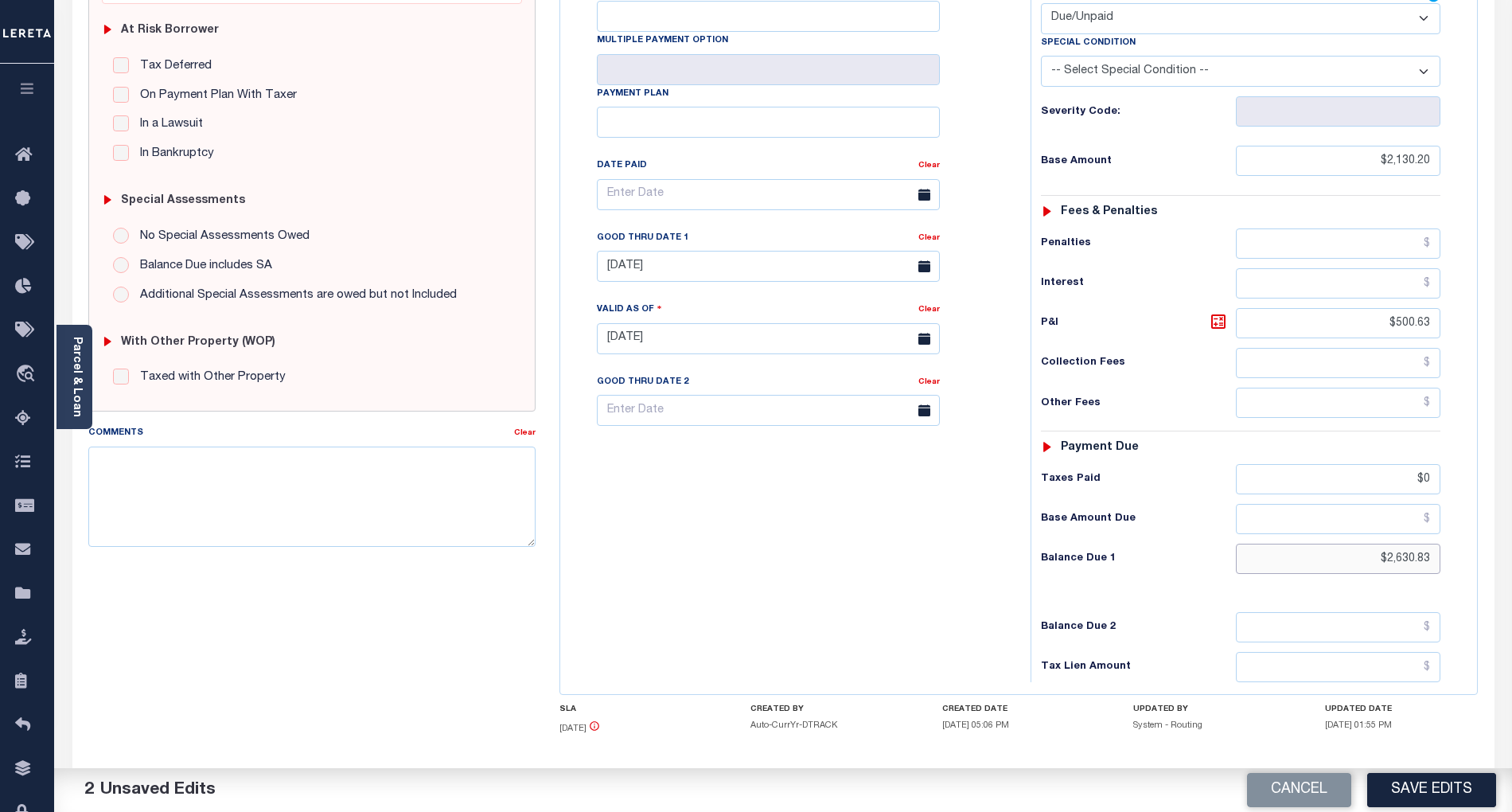
click at [1414, 544] on input "$2,630.83" at bounding box center [1338, 559] width 206 height 30
paste input "902.21"
type input "$2,902.21"
click at [1430, 464] on input "$0" at bounding box center [1338, 479] width 206 height 30
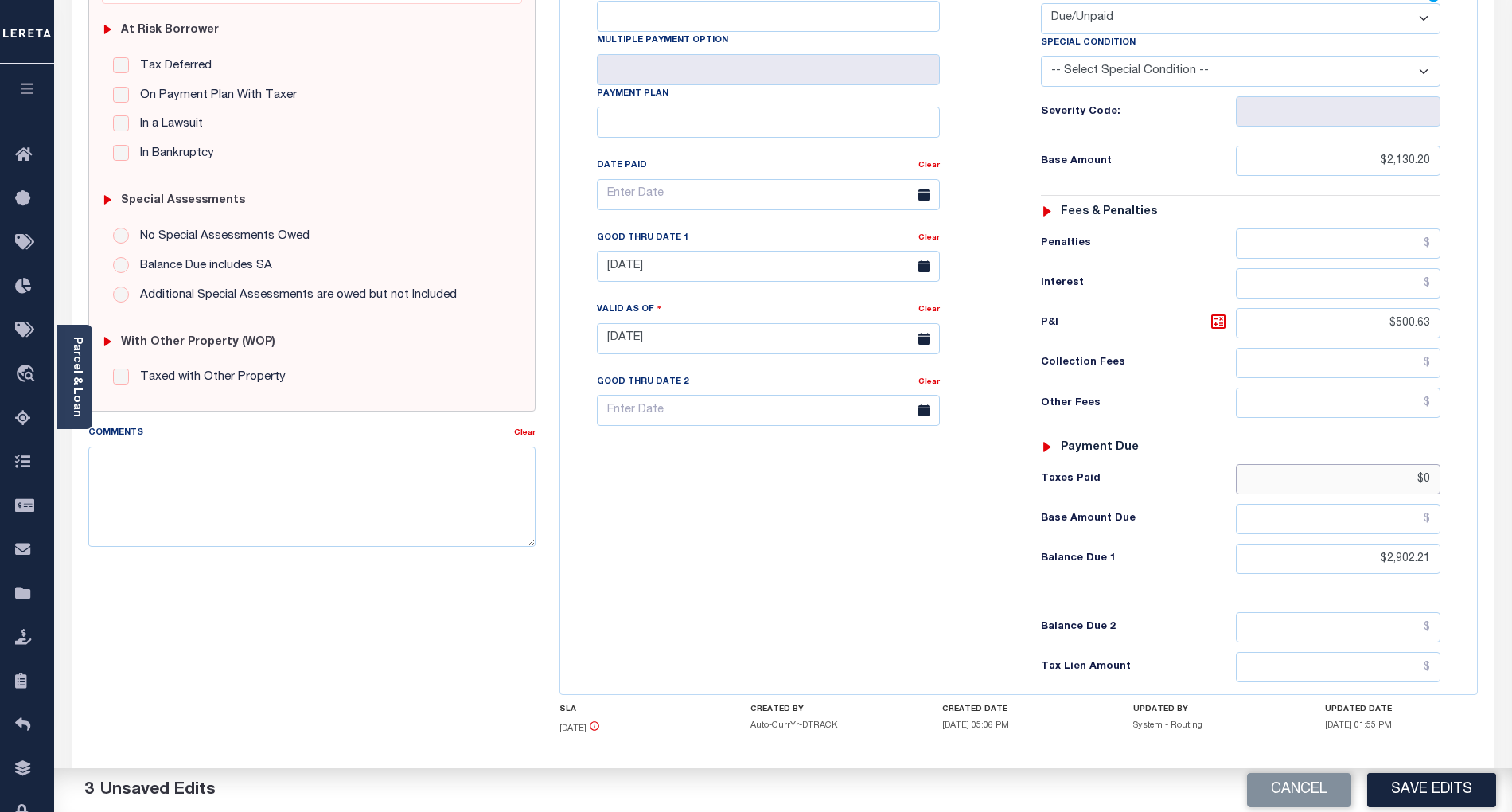
type input "$"
click at [1217, 313] on icon at bounding box center [1218, 321] width 19 height 19
type input "$772.01"
drag, startPoint x: 705, startPoint y: 232, endPoint x: 707, endPoint y: 263, distance: 31.1
click at [705, 251] on input "09/30/2024" at bounding box center [769, 266] width 344 height 31
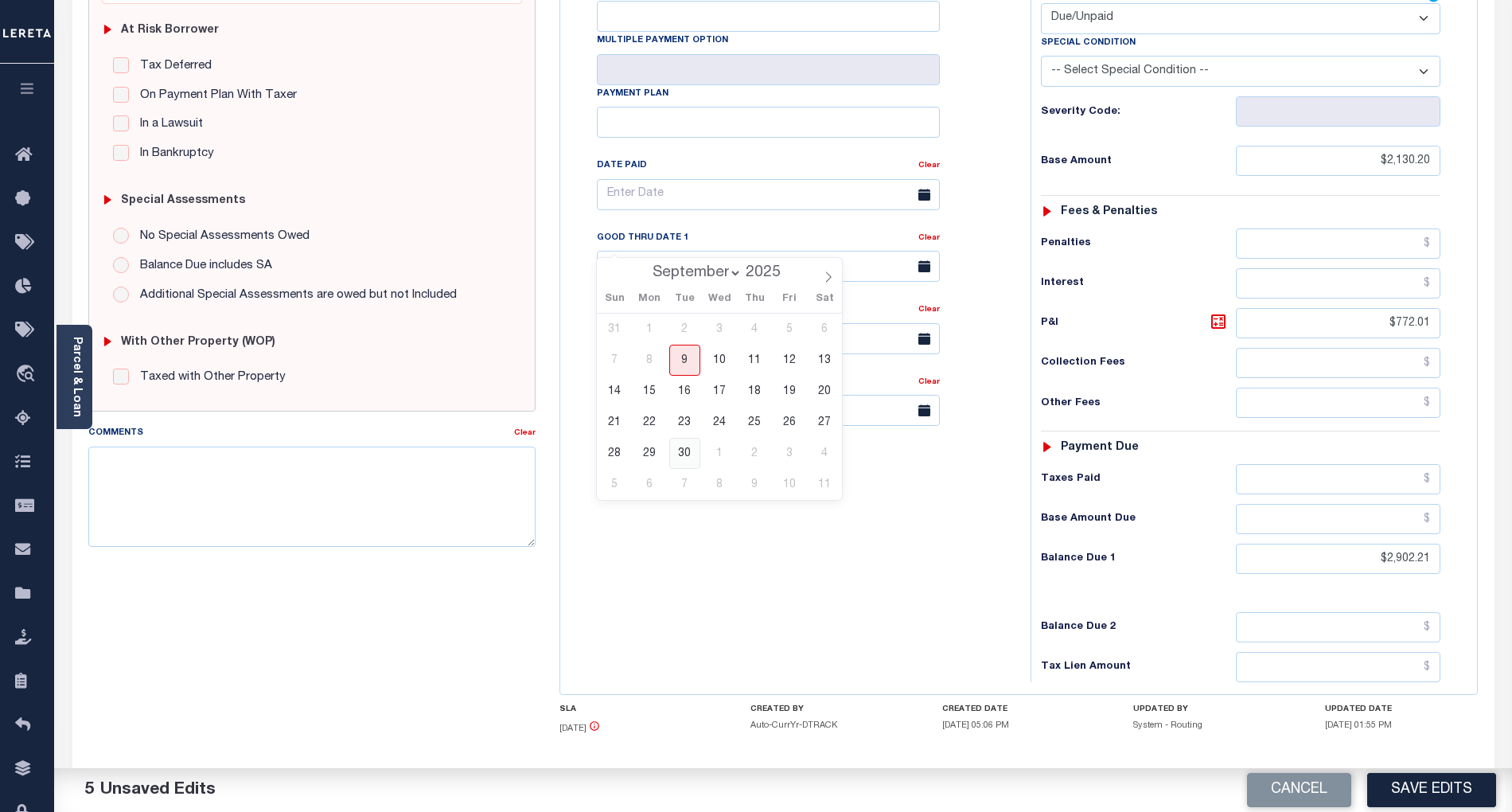
click at [685, 454] on span "30" at bounding box center [684, 453] width 31 height 31
type input "[DATE]"
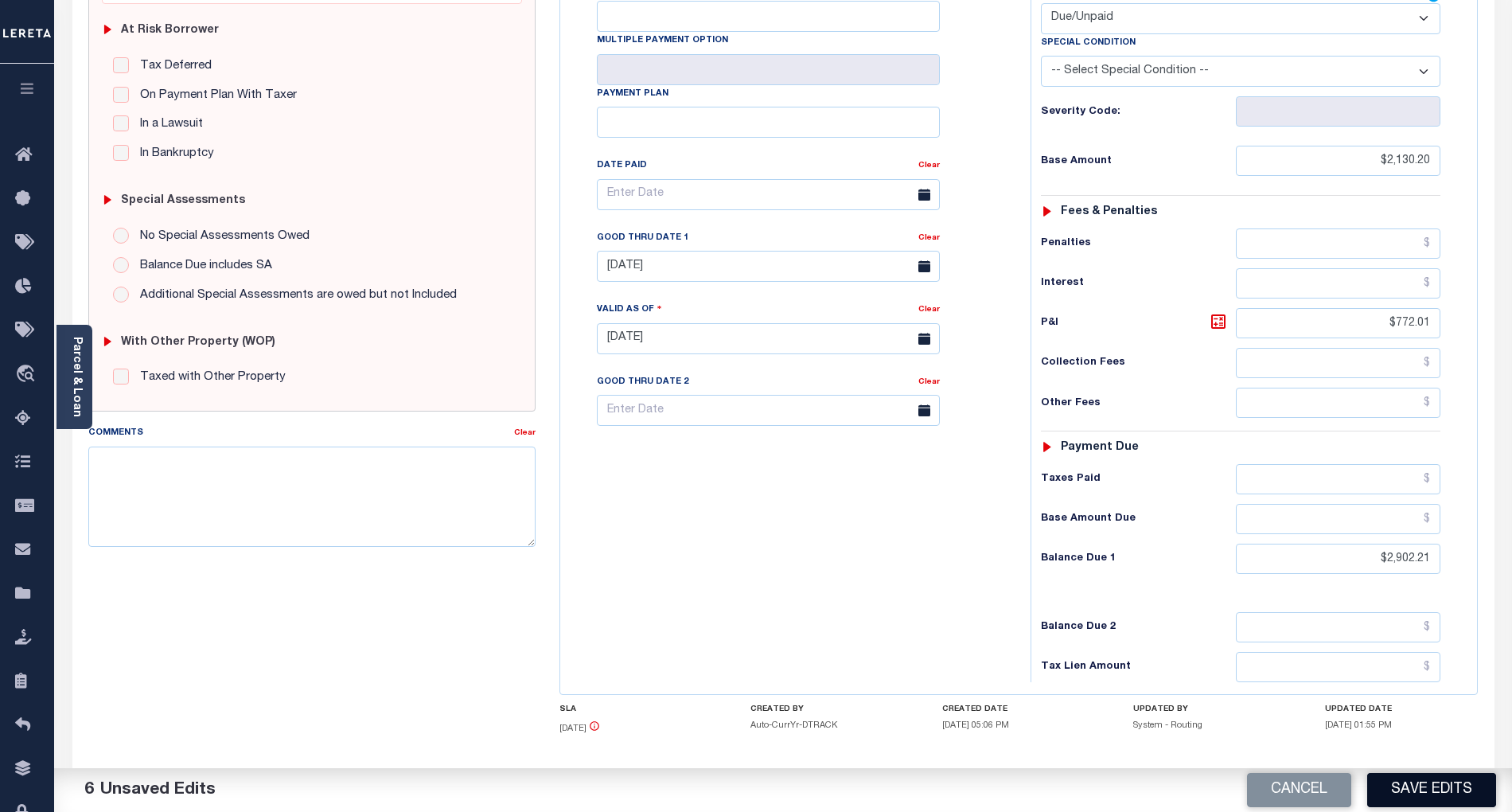
click at [1437, 774] on button "Save Edits" at bounding box center [1432, 791] width 129 height 34
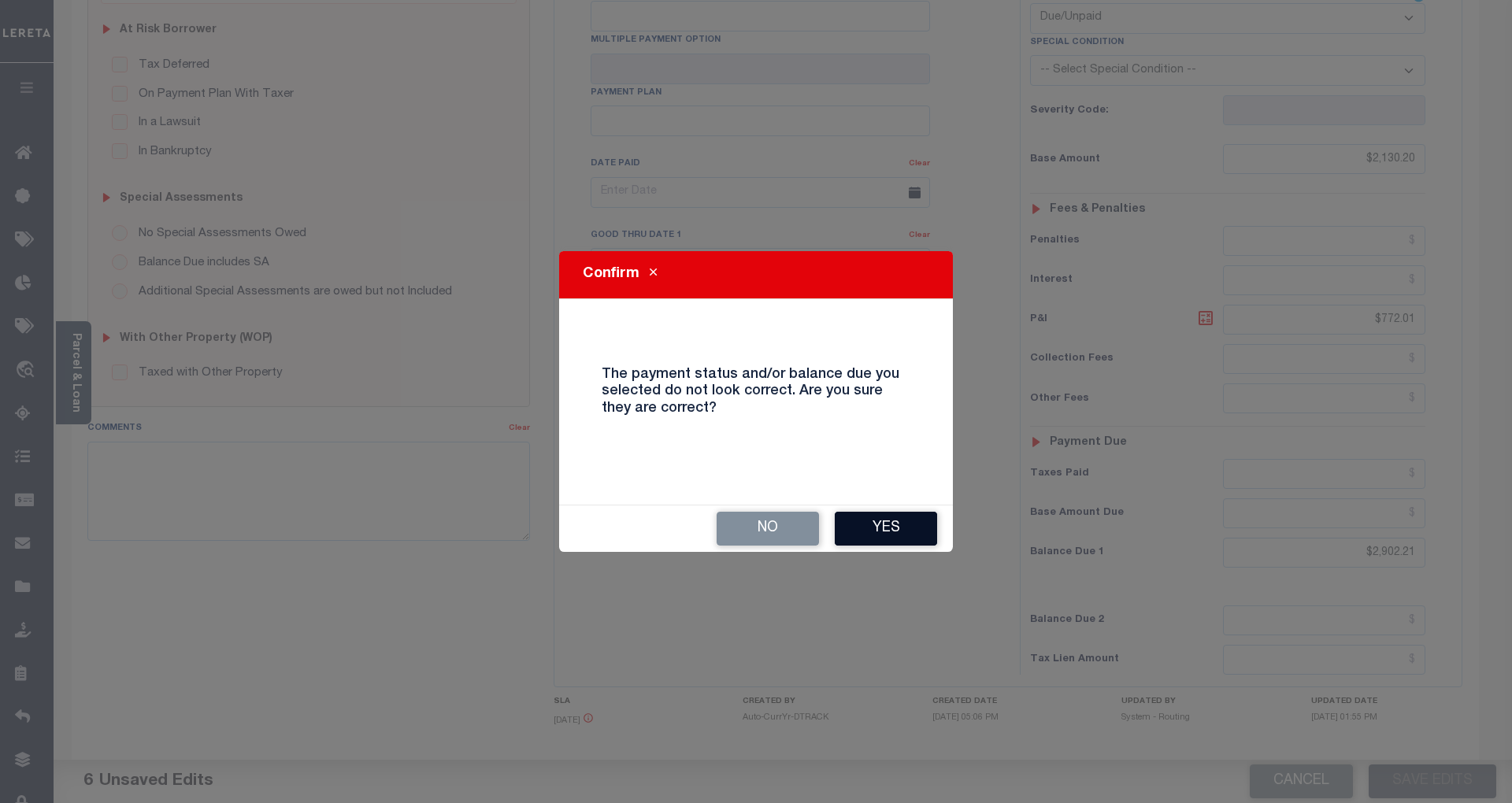
click at [906, 524] on button "Yes" at bounding box center [886, 528] width 102 height 33
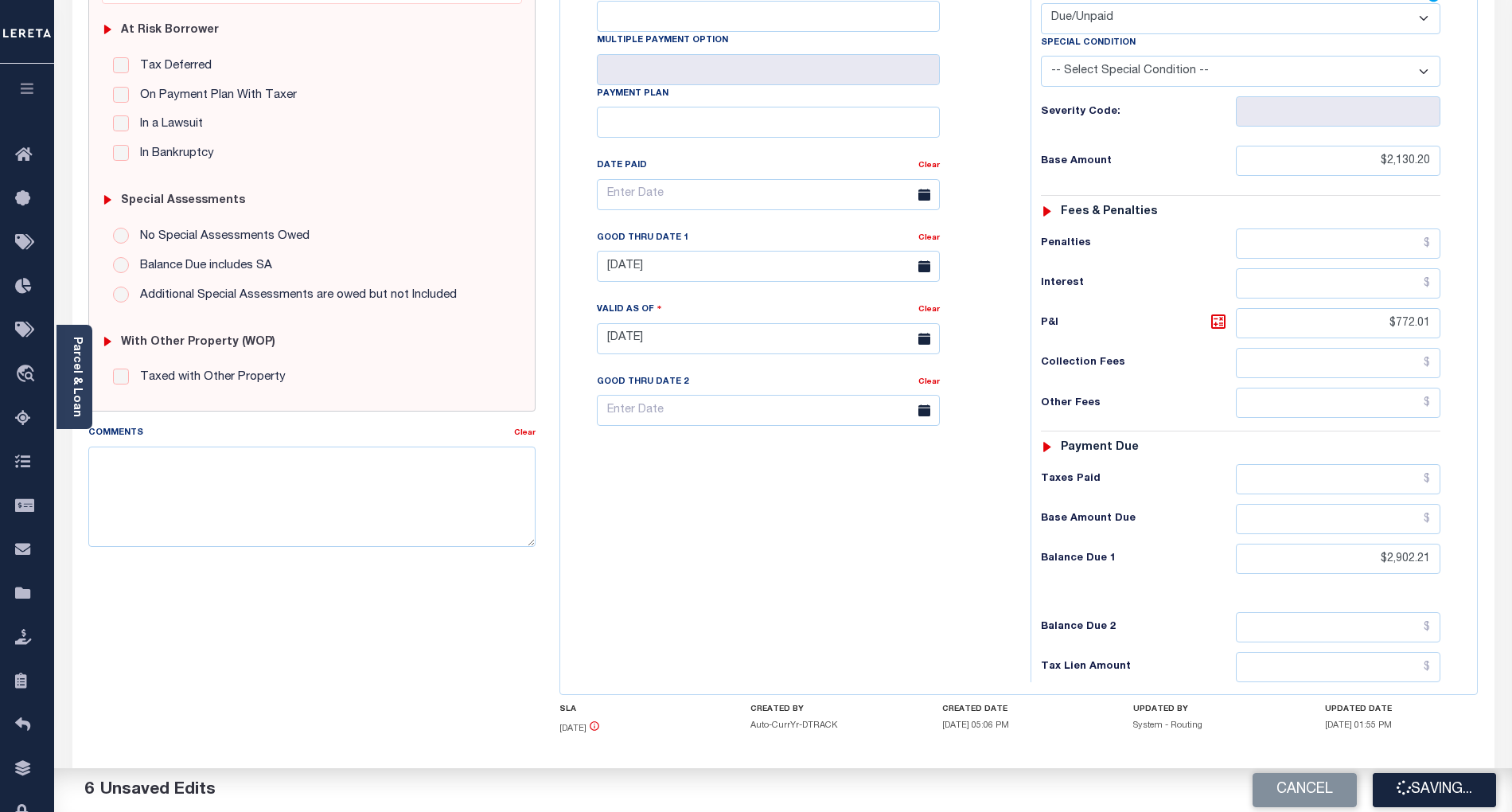
checkbox input "false"
type input "$2,130.2"
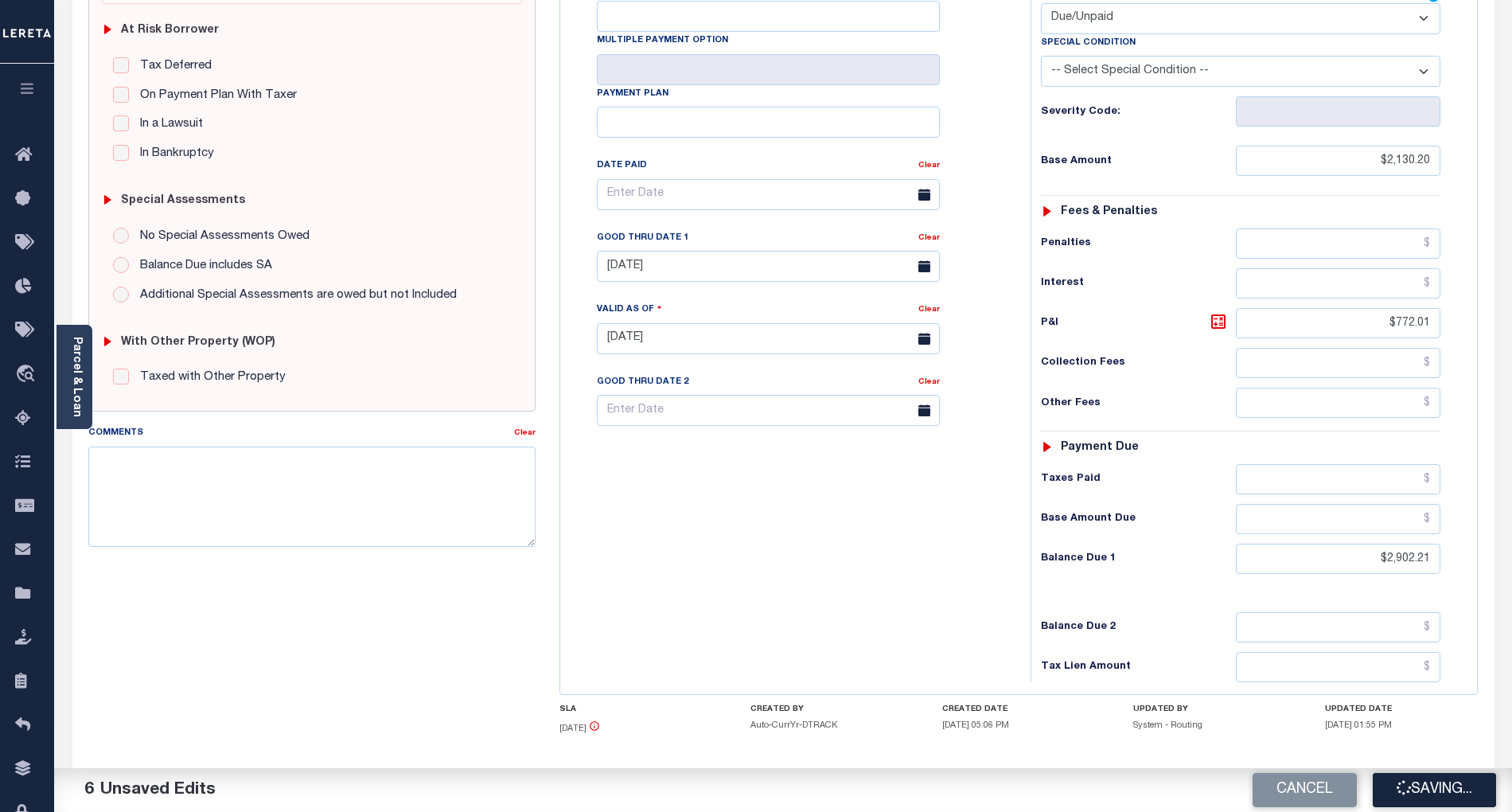
type input "$772.01"
type input "$2,902.21"
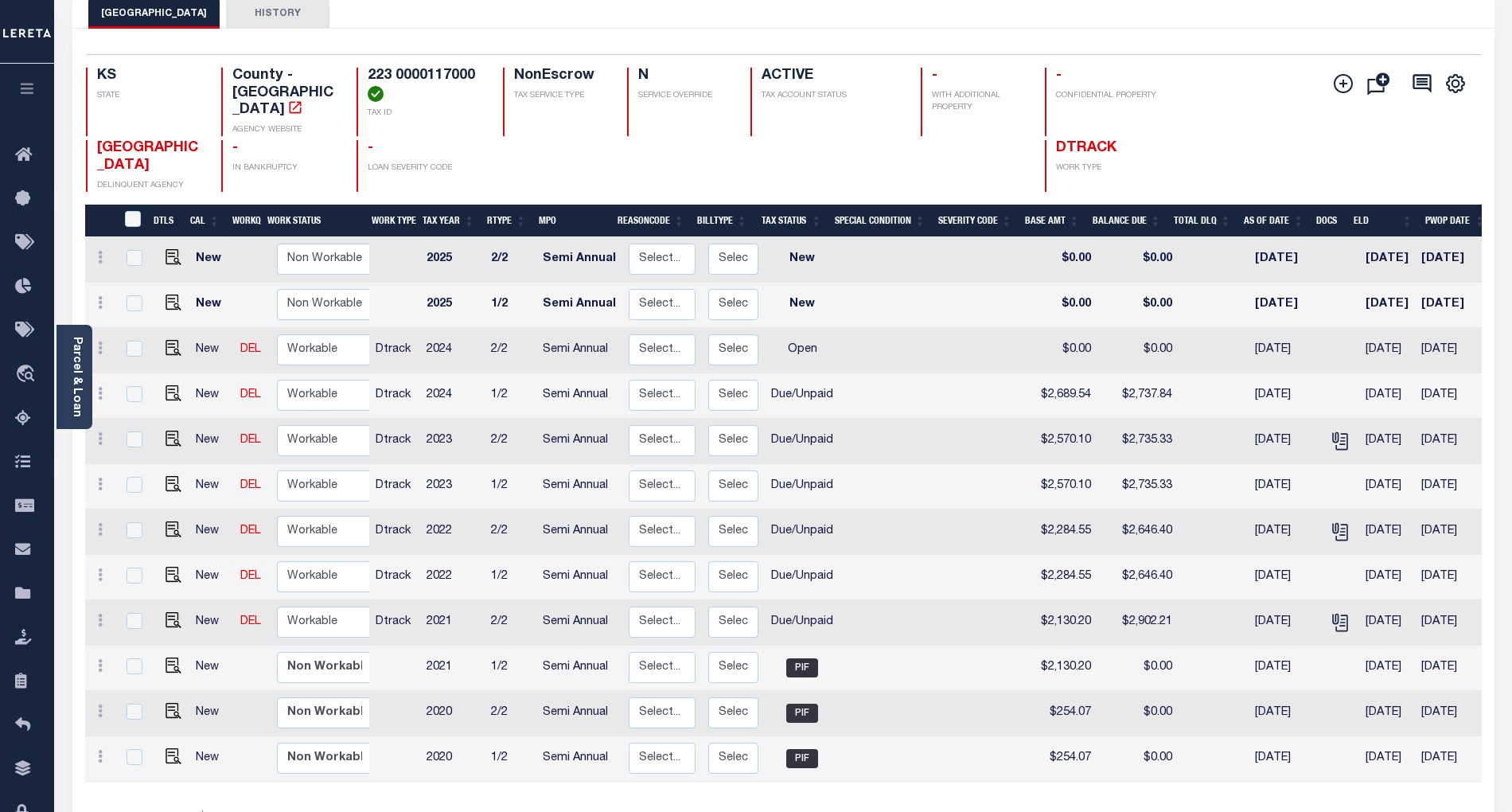
scroll to position [106, 0]
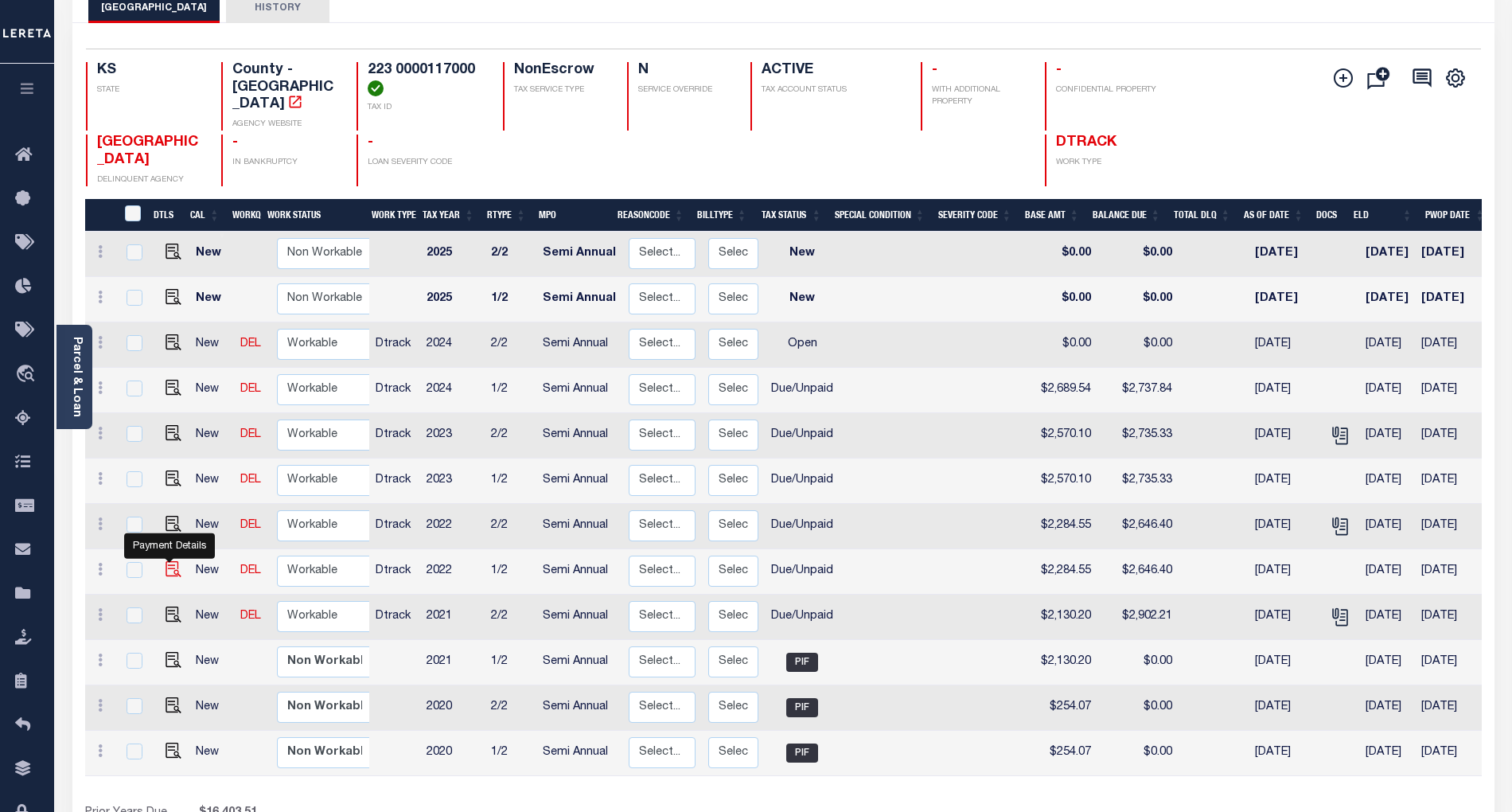
click at [169, 562] on img "" at bounding box center [174, 570] width 16 height 16
checkbox input "true"
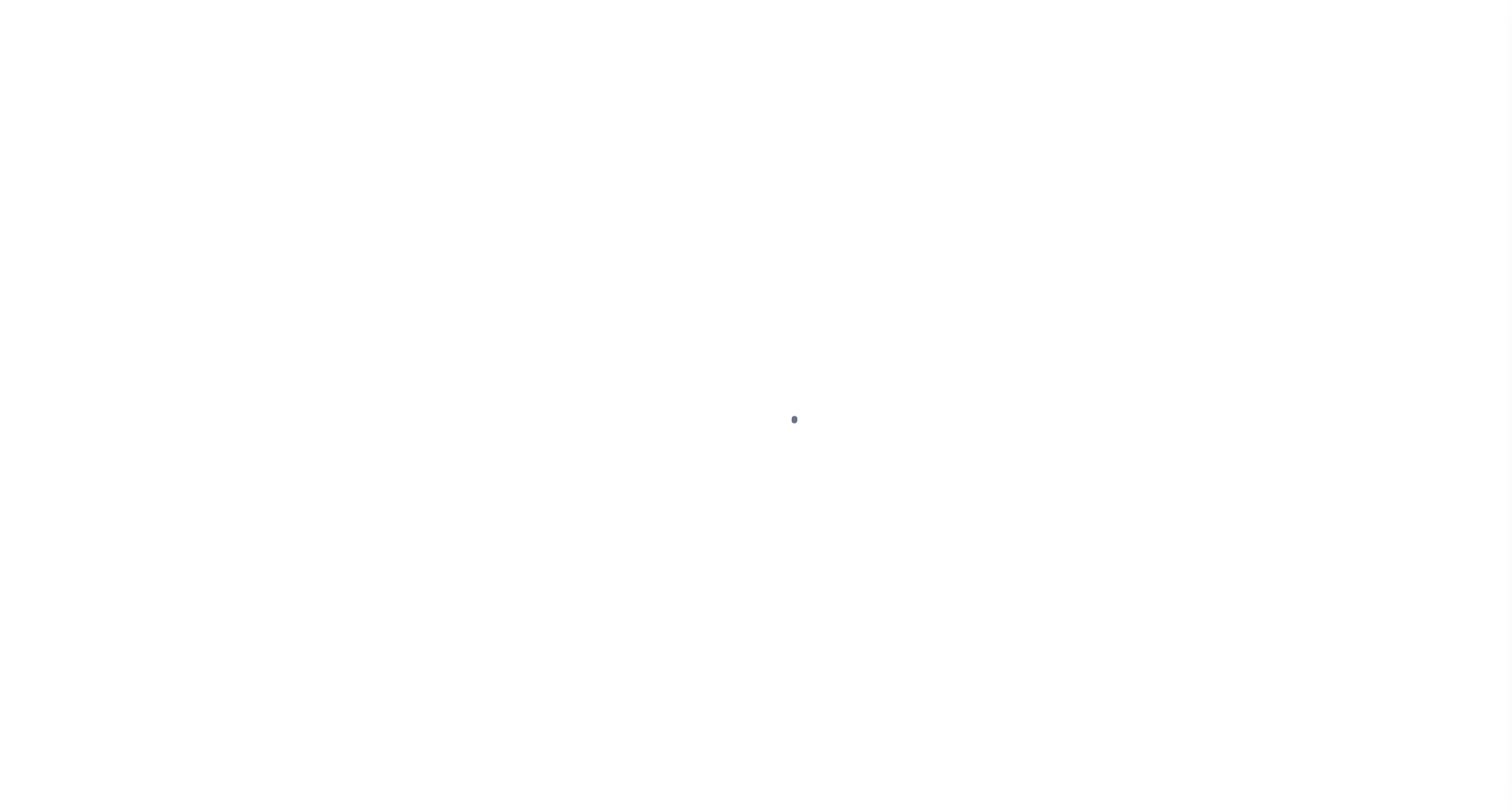
select select "DUE"
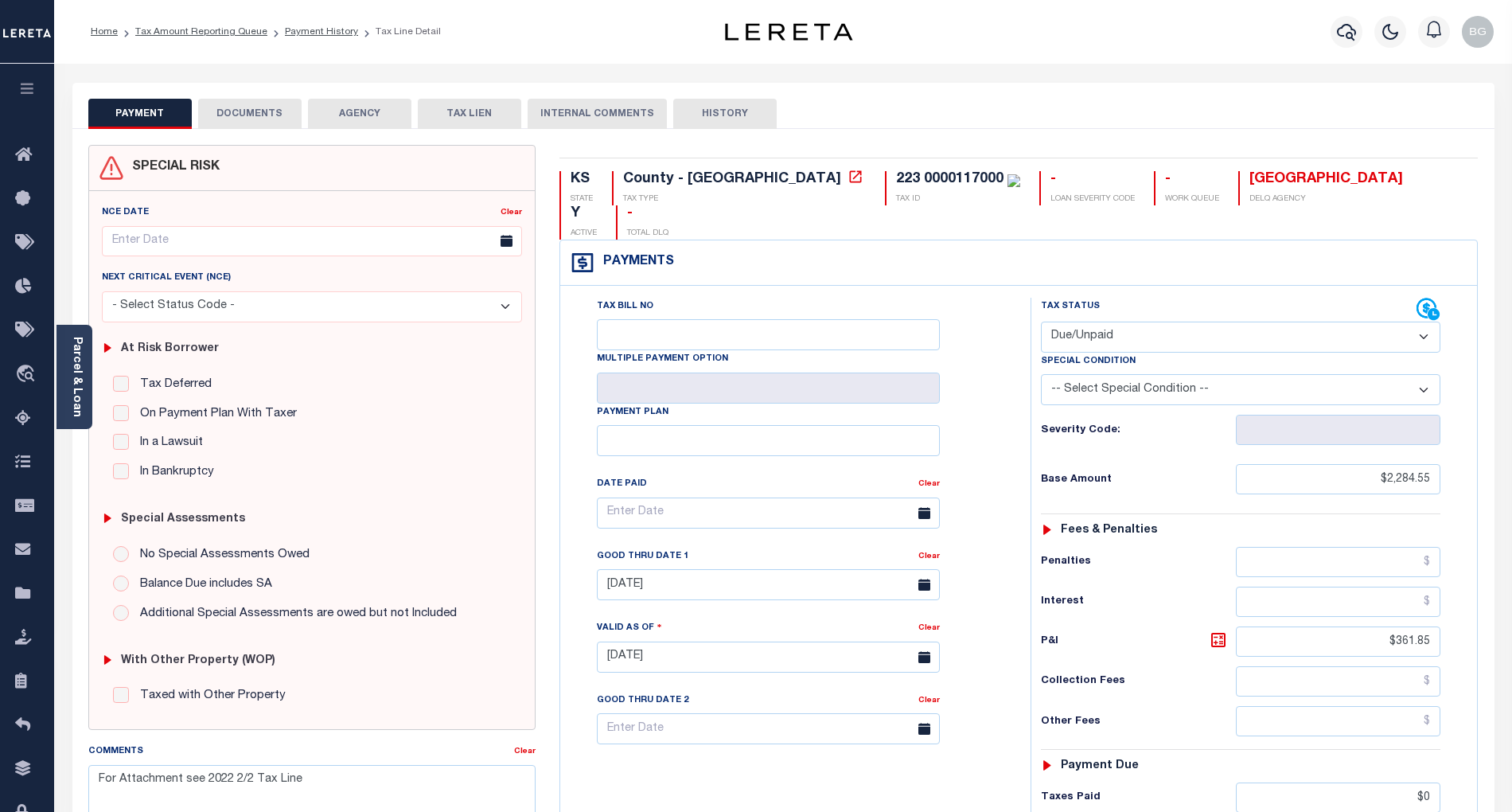
click at [1341, 115] on div "PAYMENT DOCUMENTS AGENCY DELINQUENT PAYEE TAX LIEN HISTORY" at bounding box center [783, 113] width 1391 height 29
click at [256, 123] on button "DOCUMENTS" at bounding box center [250, 114] width 103 height 30
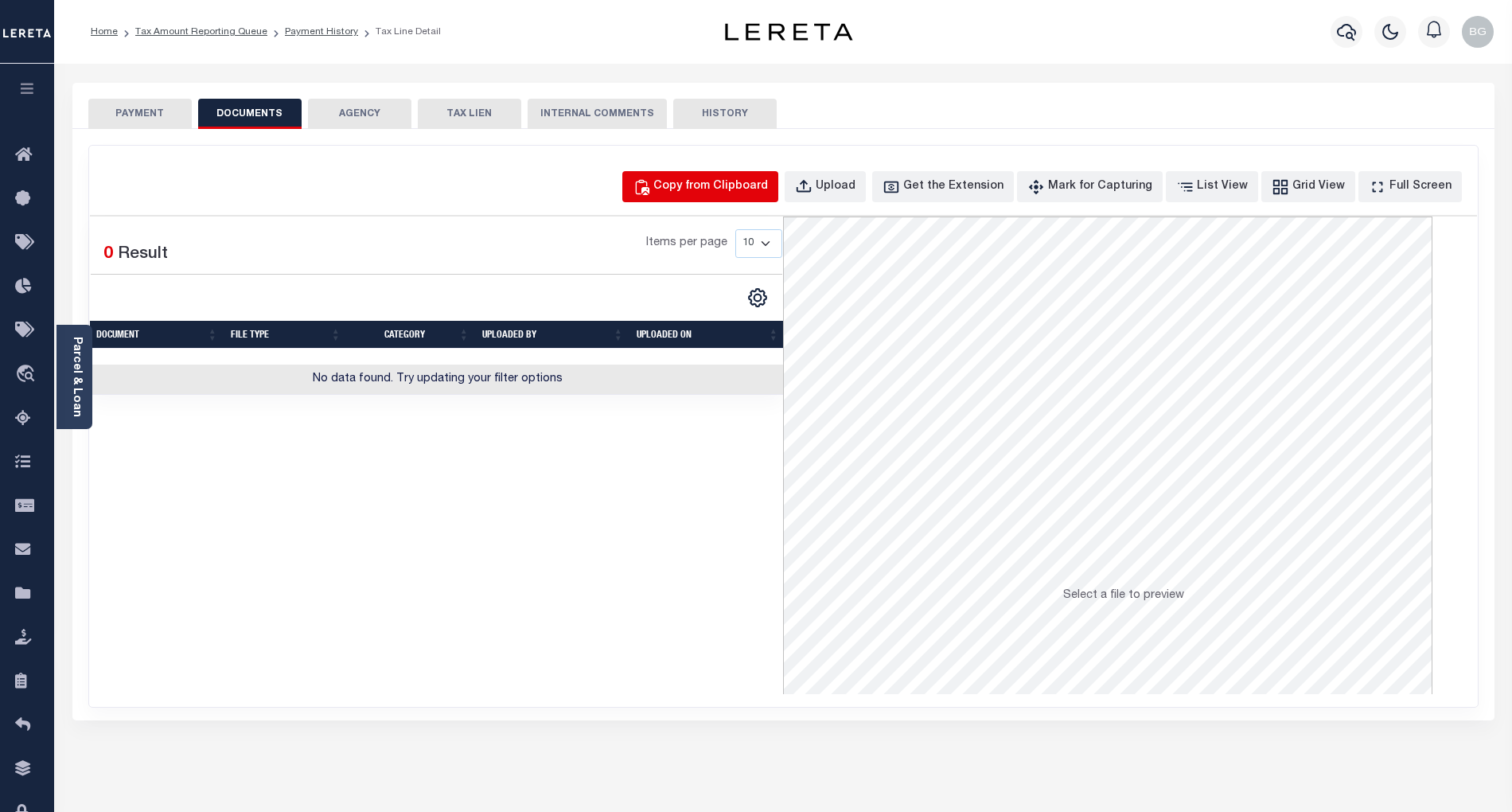
click at [740, 194] on div "Copy from Clipboard" at bounding box center [710, 187] width 115 height 18
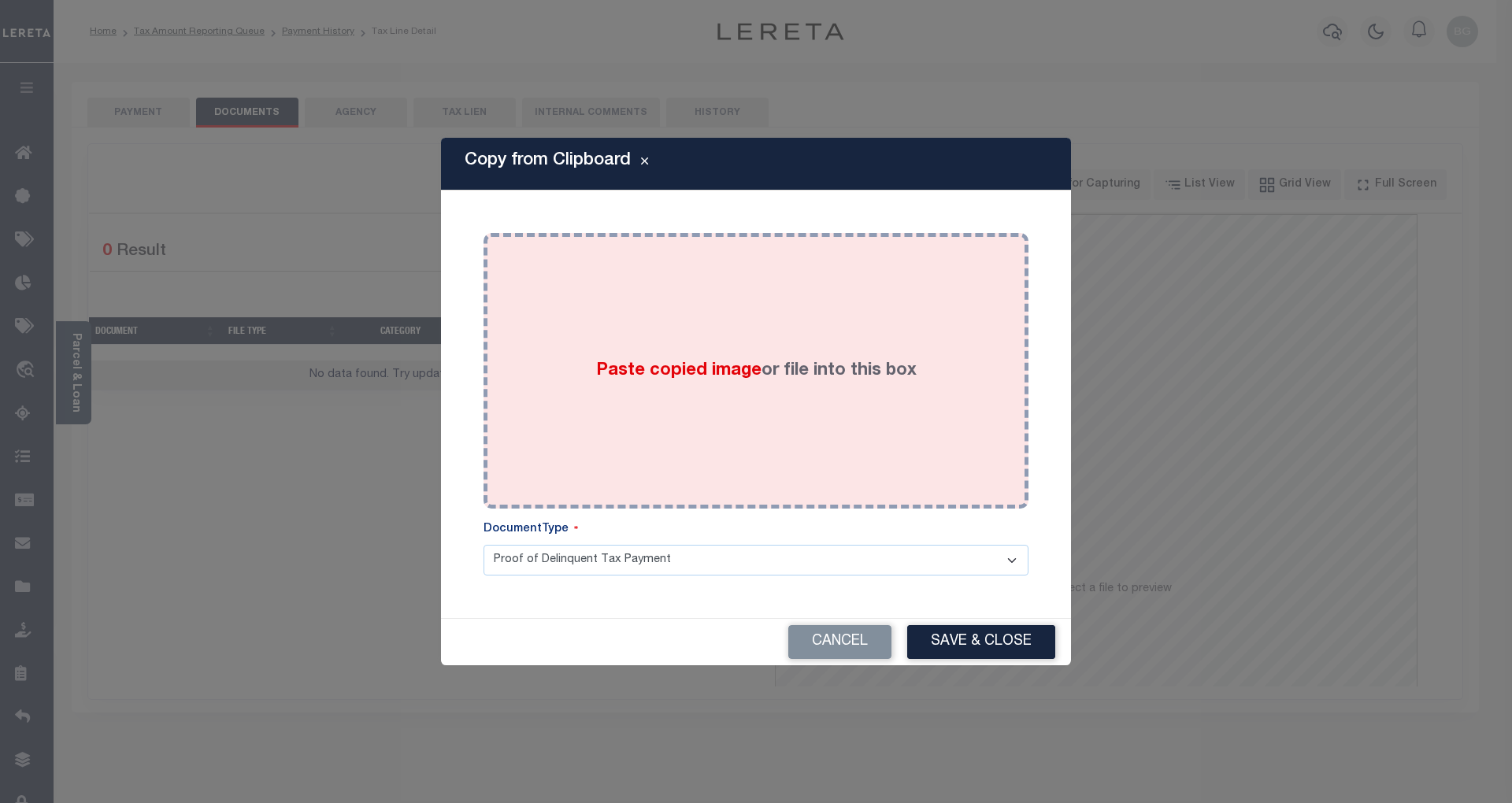
click at [677, 365] on span "Paste copied image" at bounding box center [679, 371] width 166 height 18
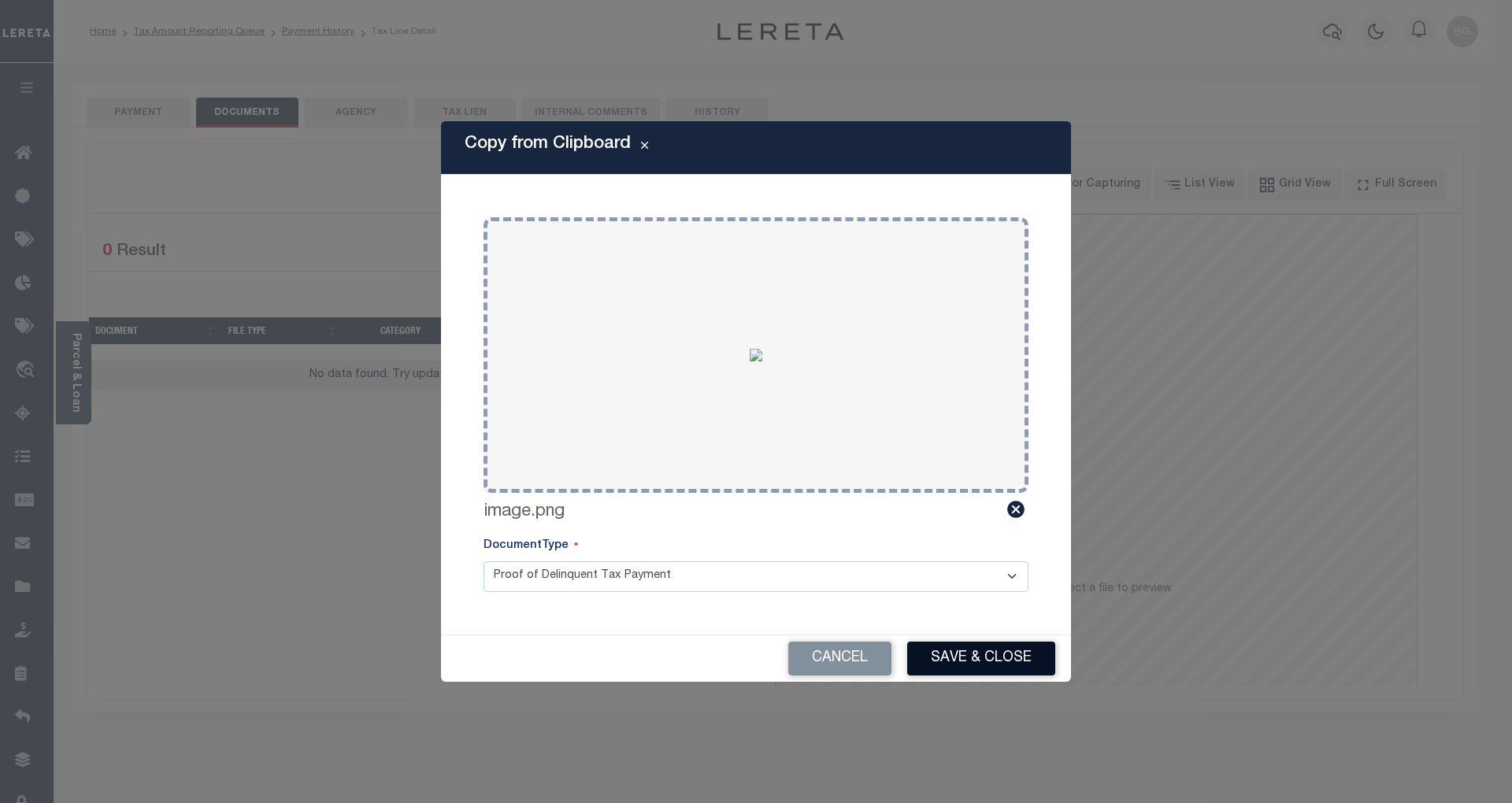
click at [1010, 661] on button "Save & Close" at bounding box center [981, 659] width 148 height 33
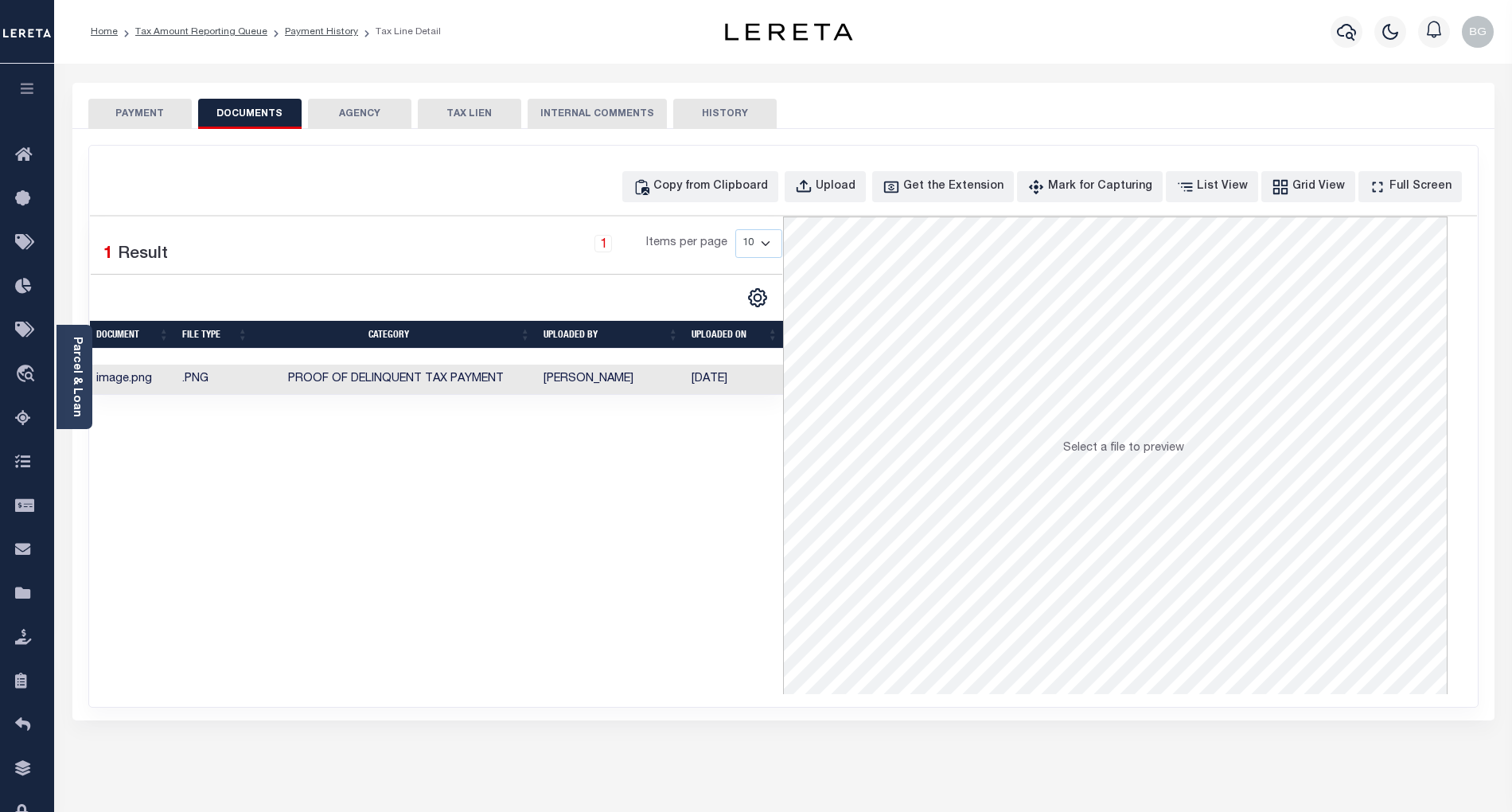
click at [161, 113] on button "PAYMENT" at bounding box center [140, 114] width 103 height 30
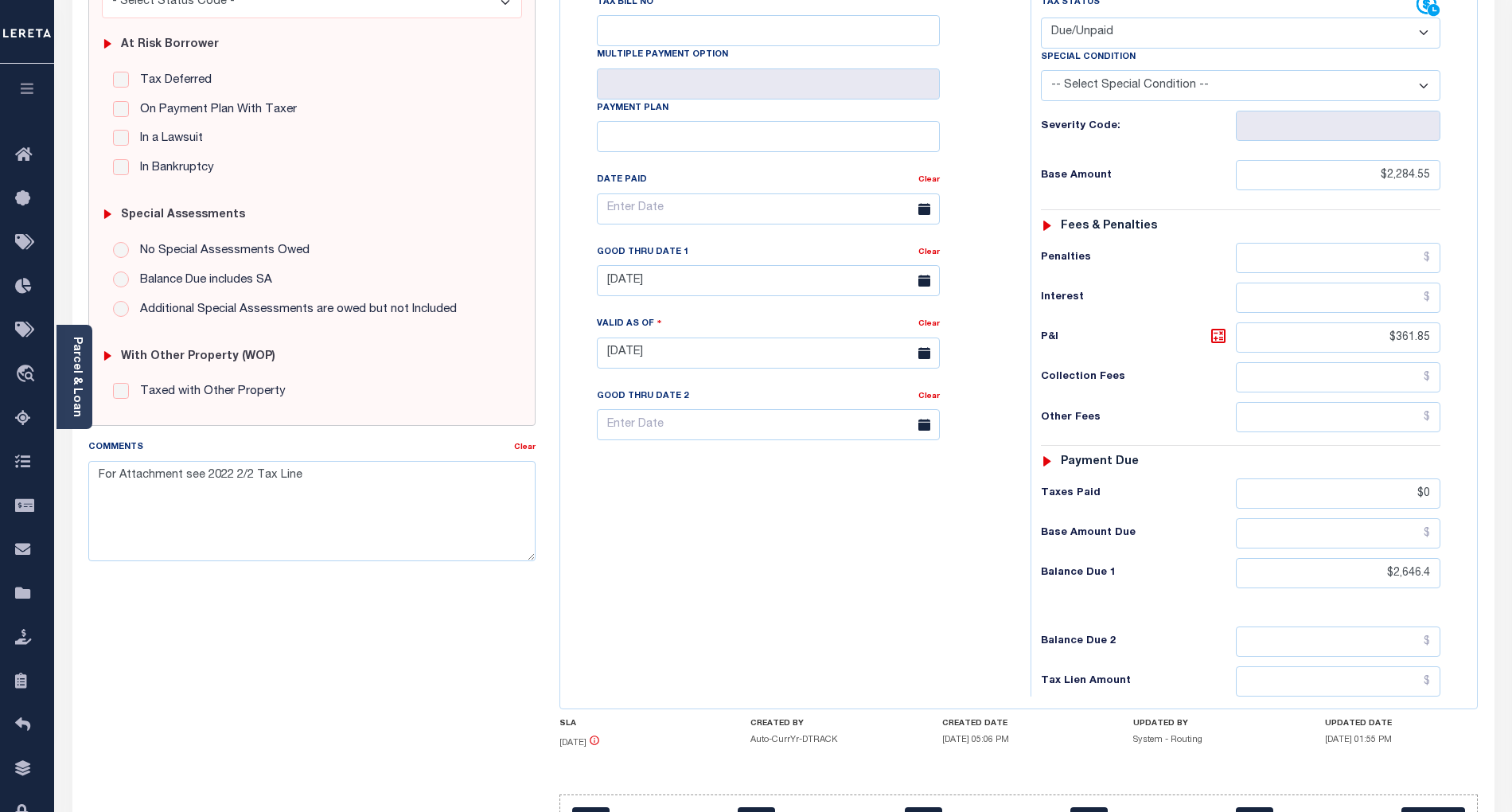
scroll to position [319, 0]
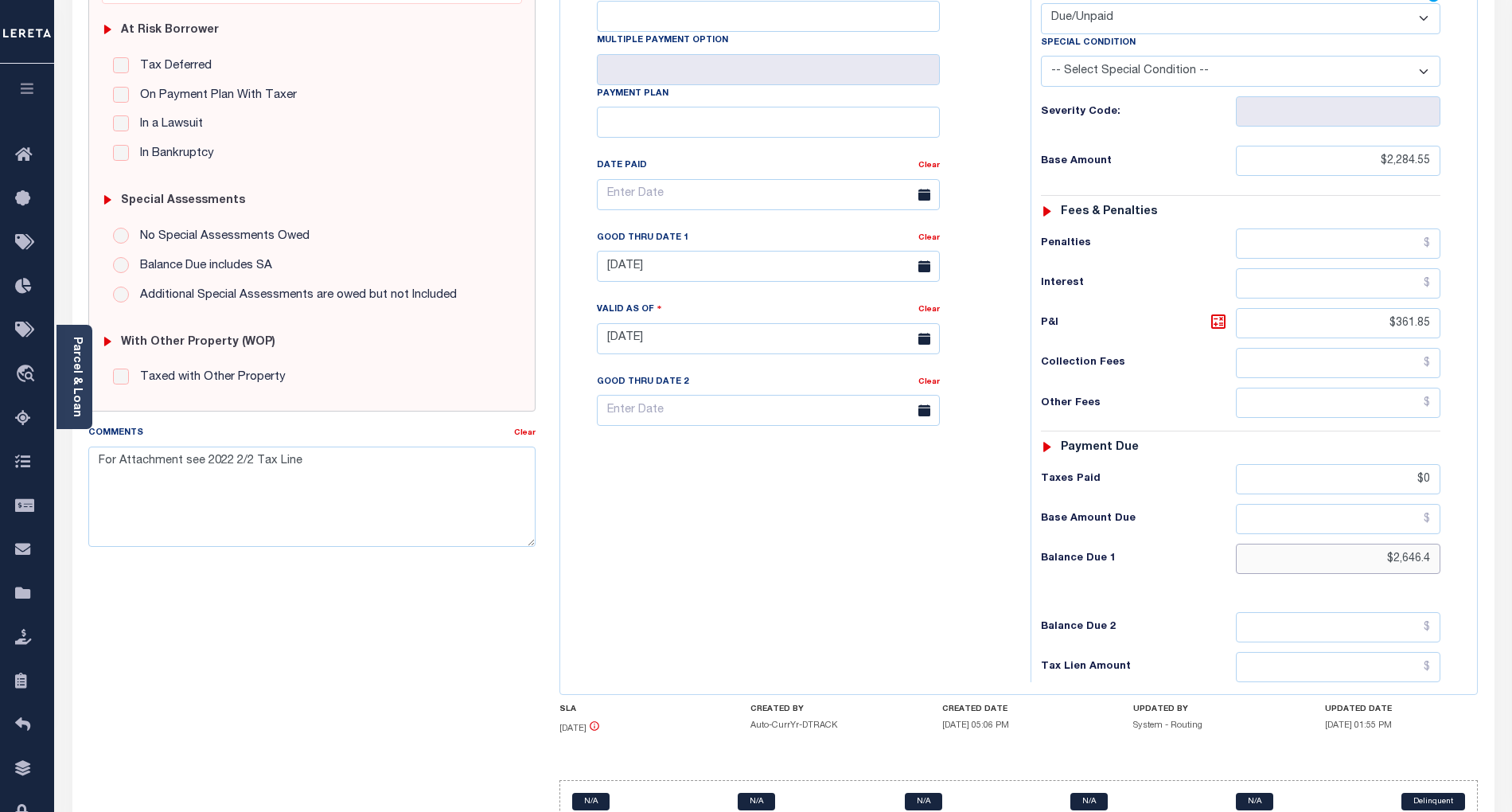
click at [1418, 544] on input "$2,646.4" at bounding box center [1338, 559] width 206 height 30
paste input "937.46"
type input "$2,937.46"
type input "[DATE]"
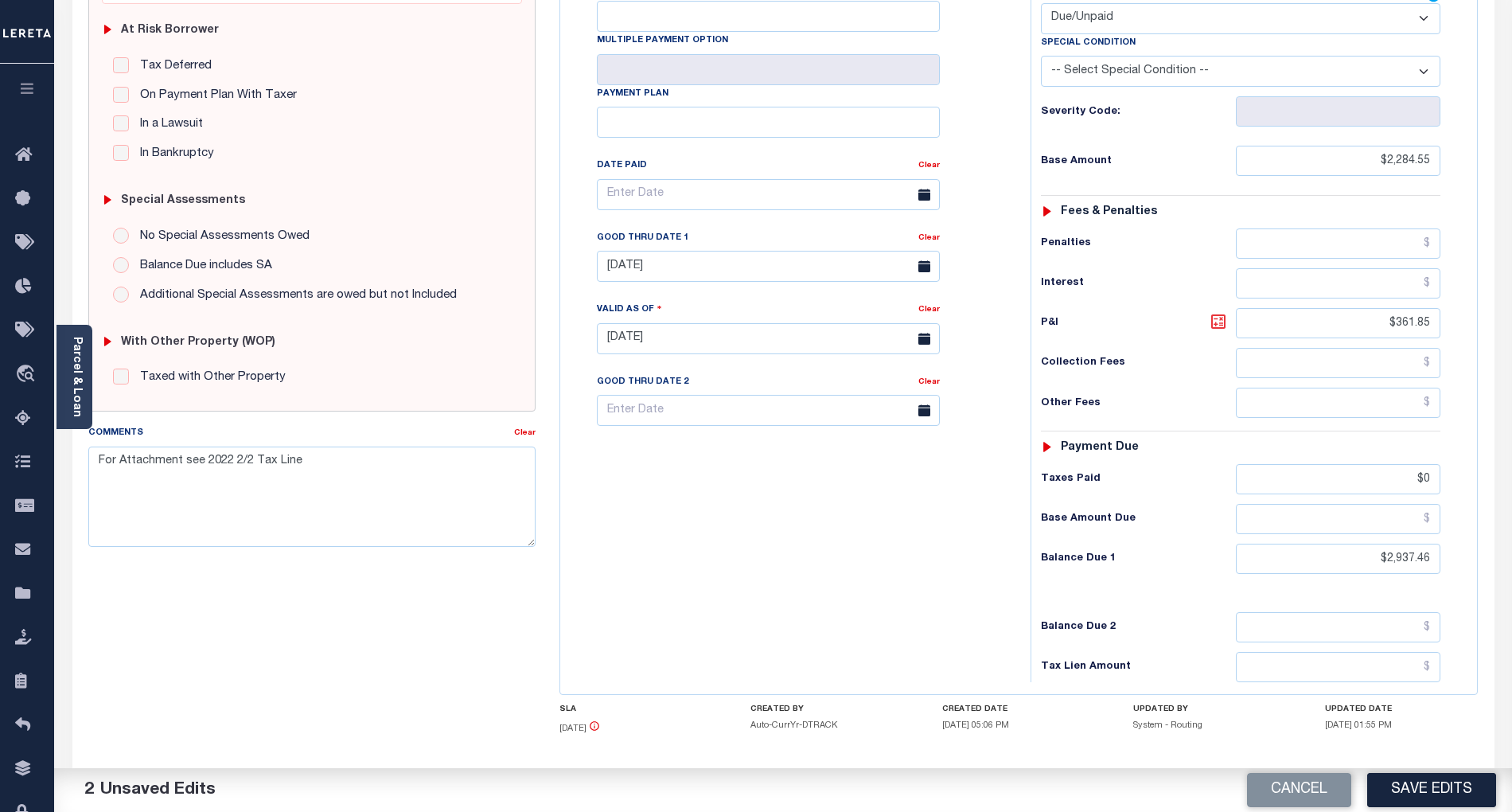
click at [1217, 313] on icon at bounding box center [1218, 321] width 19 height 19
type input "$652.91"
click at [684, 251] on input "[DATE]" at bounding box center [769, 266] width 344 height 31
click at [691, 454] on span "30" at bounding box center [684, 453] width 31 height 31
type input "[DATE]"
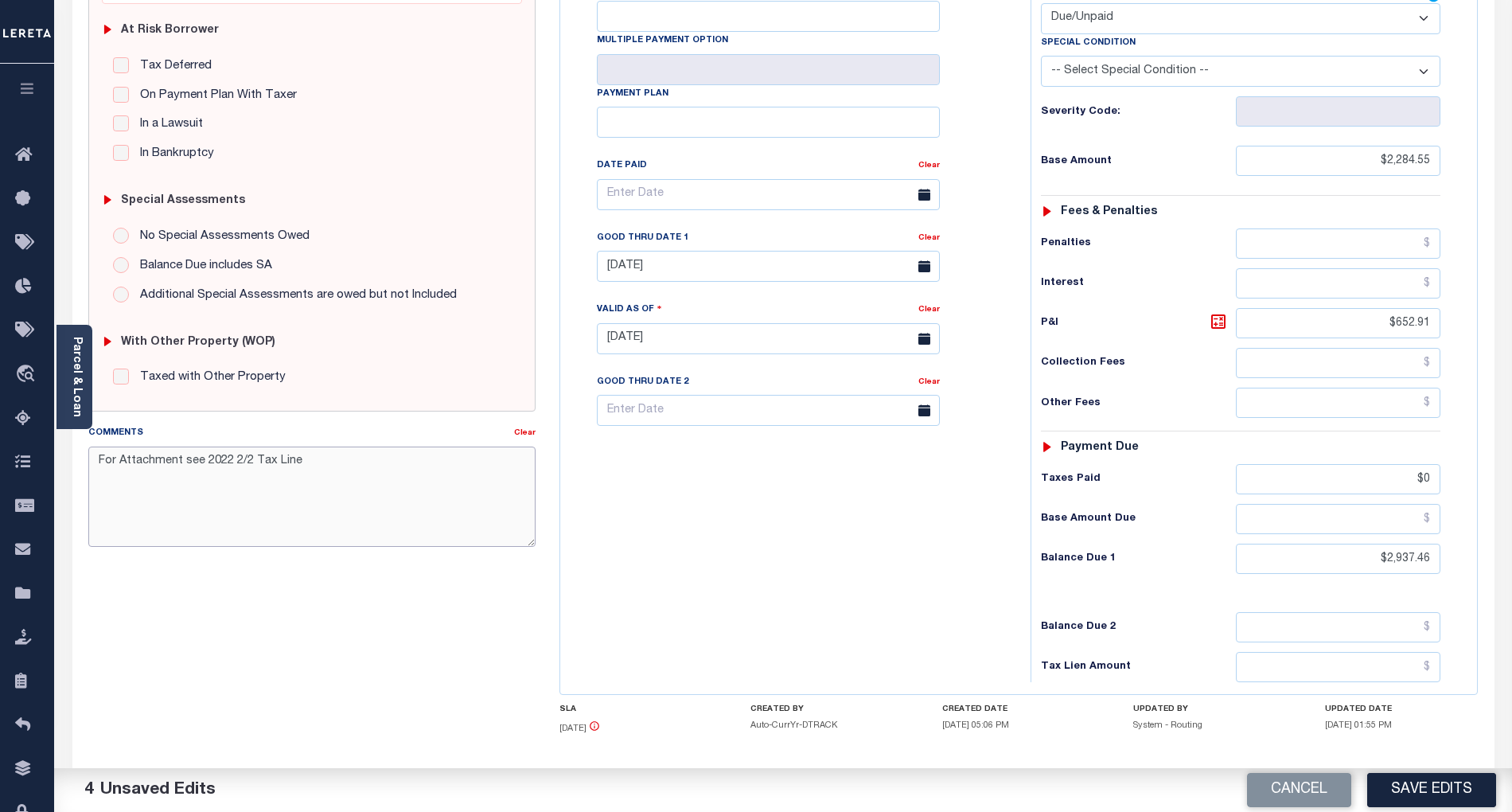
click at [96, 464] on textarea "For Attachment see 2022 2/2 Tax Line" at bounding box center [311, 497] width 448 height 101
click at [109, 466] on textarea "For Attachment see 2022 2/2 Tax Line" at bounding box center [311, 497] width 448 height 101
type textarea "Refer attached website- BG For Attachment see 2022 2/2 Tax Line"
click at [1453, 789] on button "Save Edits" at bounding box center [1432, 791] width 129 height 34
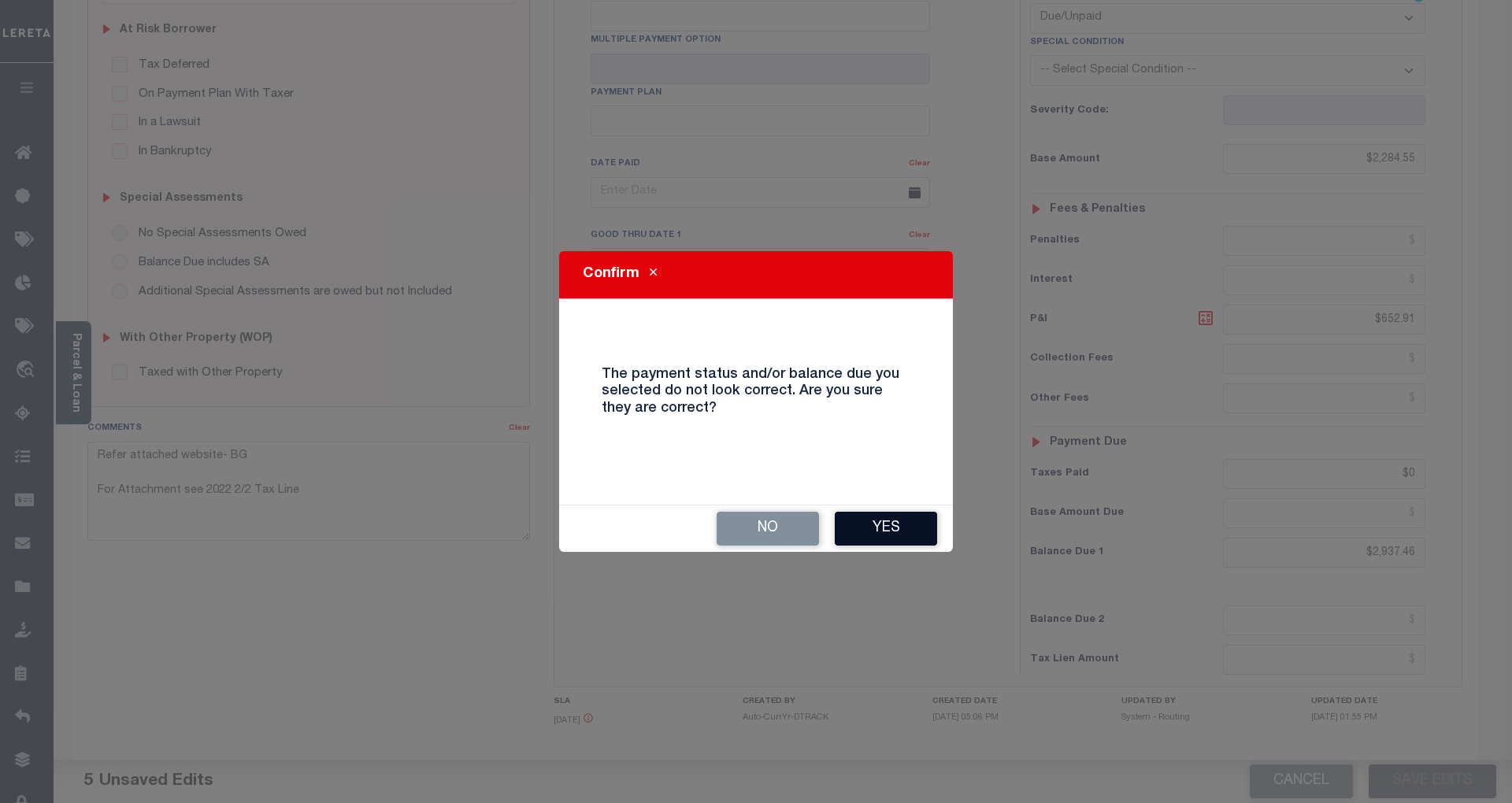
click at [903, 524] on button "Yes" at bounding box center [886, 528] width 102 height 33
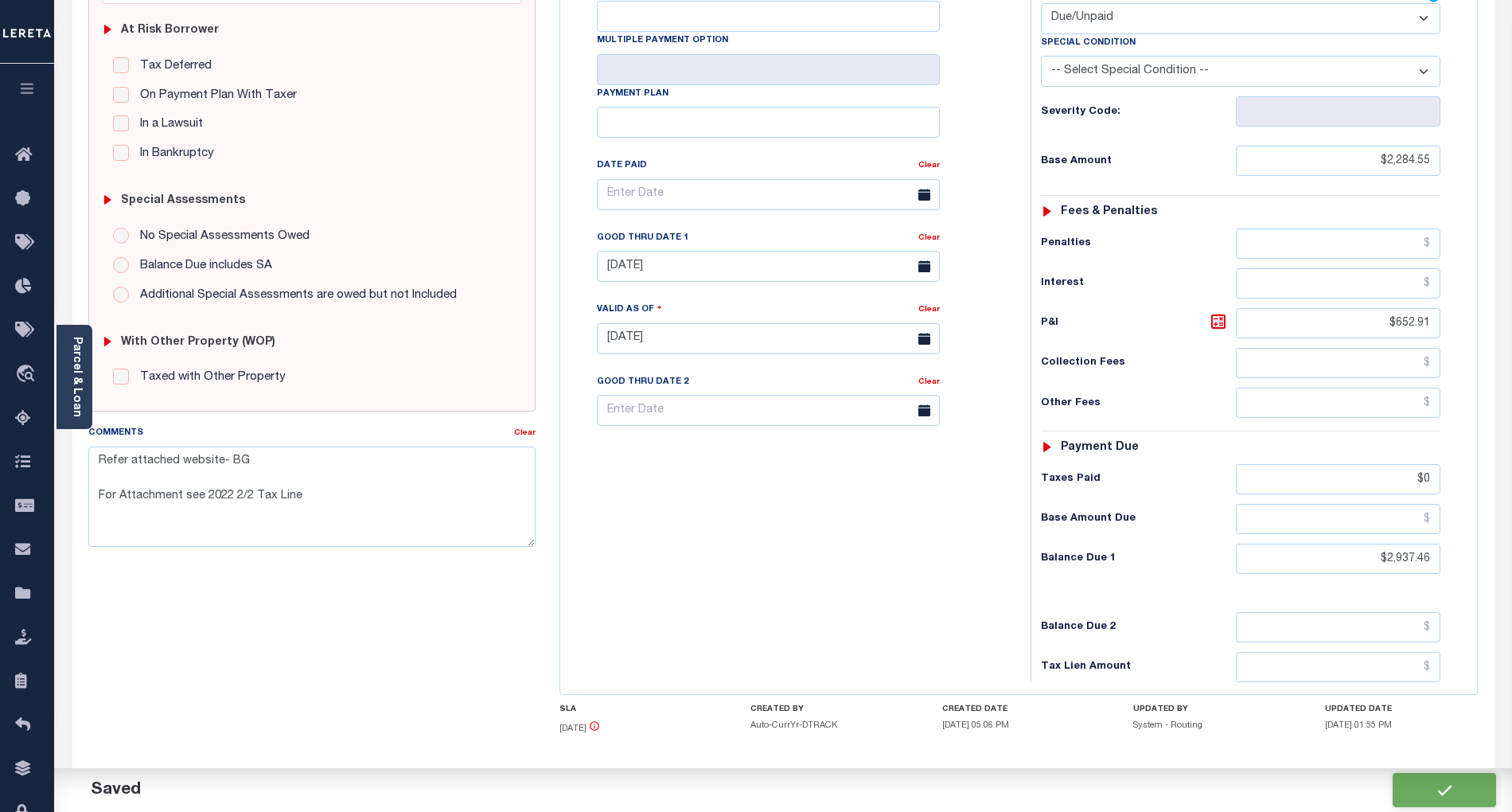
checkbox input "false"
type textarea "Refer attached website- BG For Attachment see 2022 2/2 Tax Line"
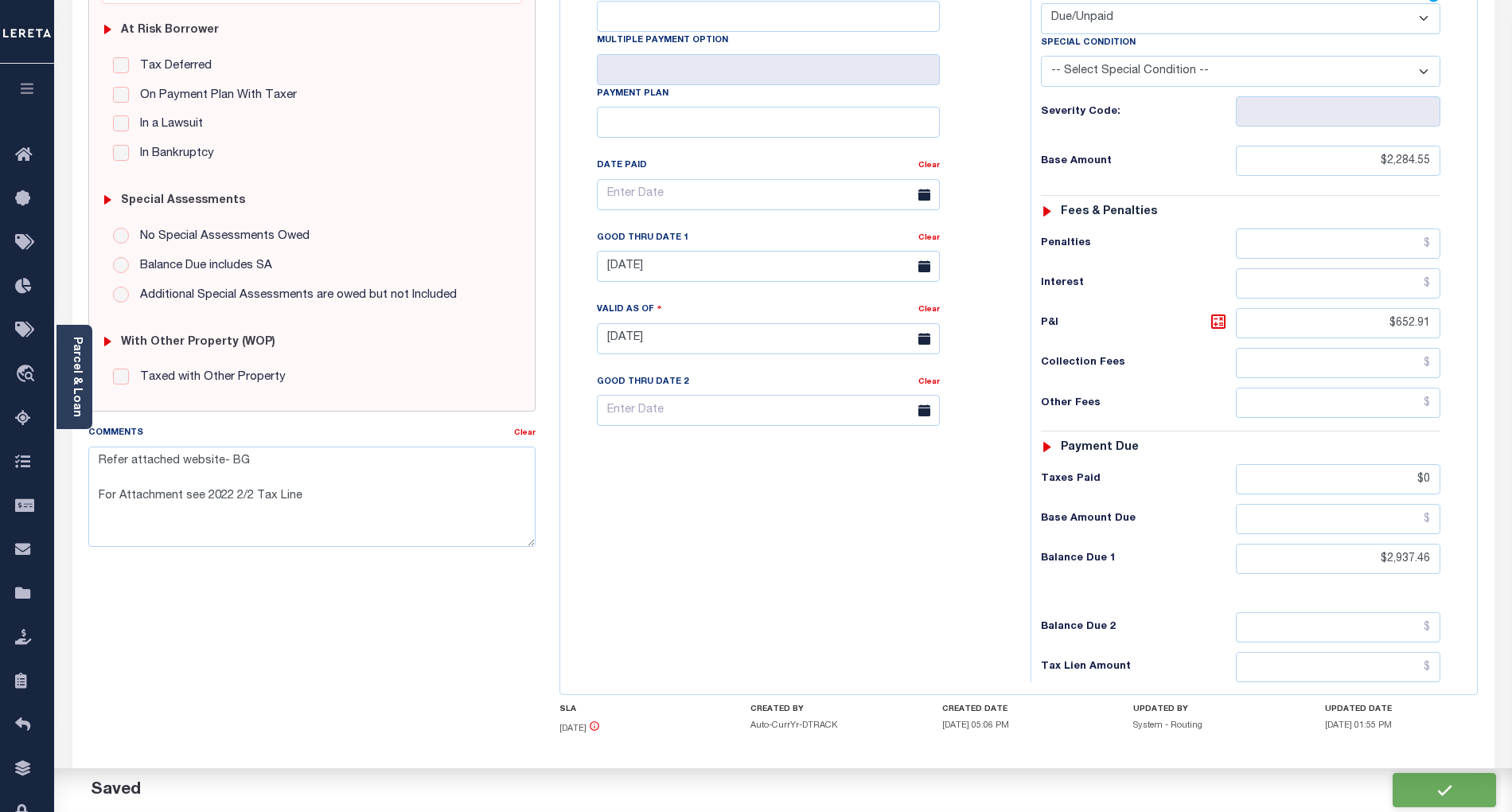
type input "$2,284.55"
type input "$652.91"
type input "$0"
type input "$2,937.46"
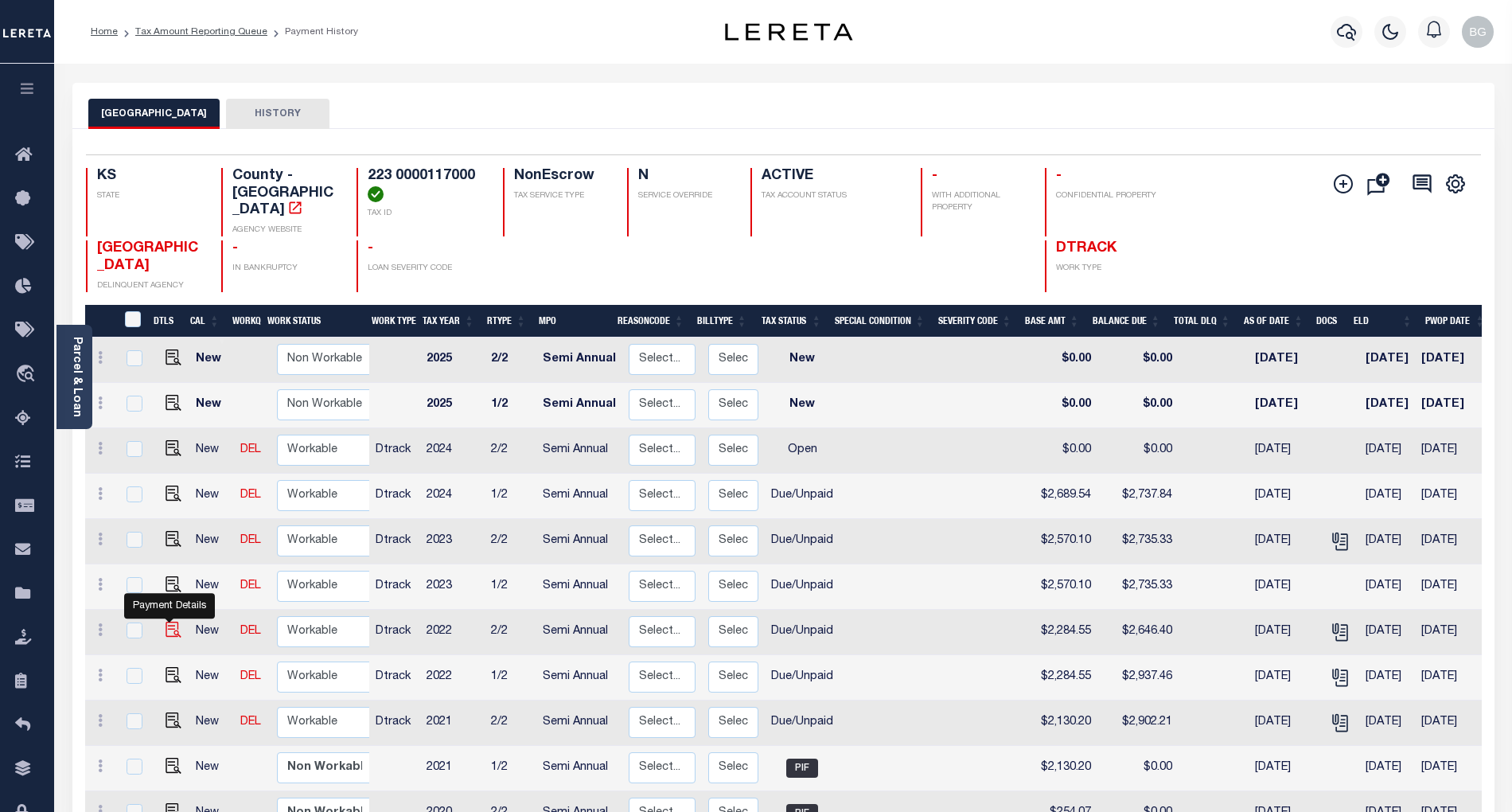
click at [166, 622] on img "" at bounding box center [174, 630] width 16 height 16
checkbox input "true"
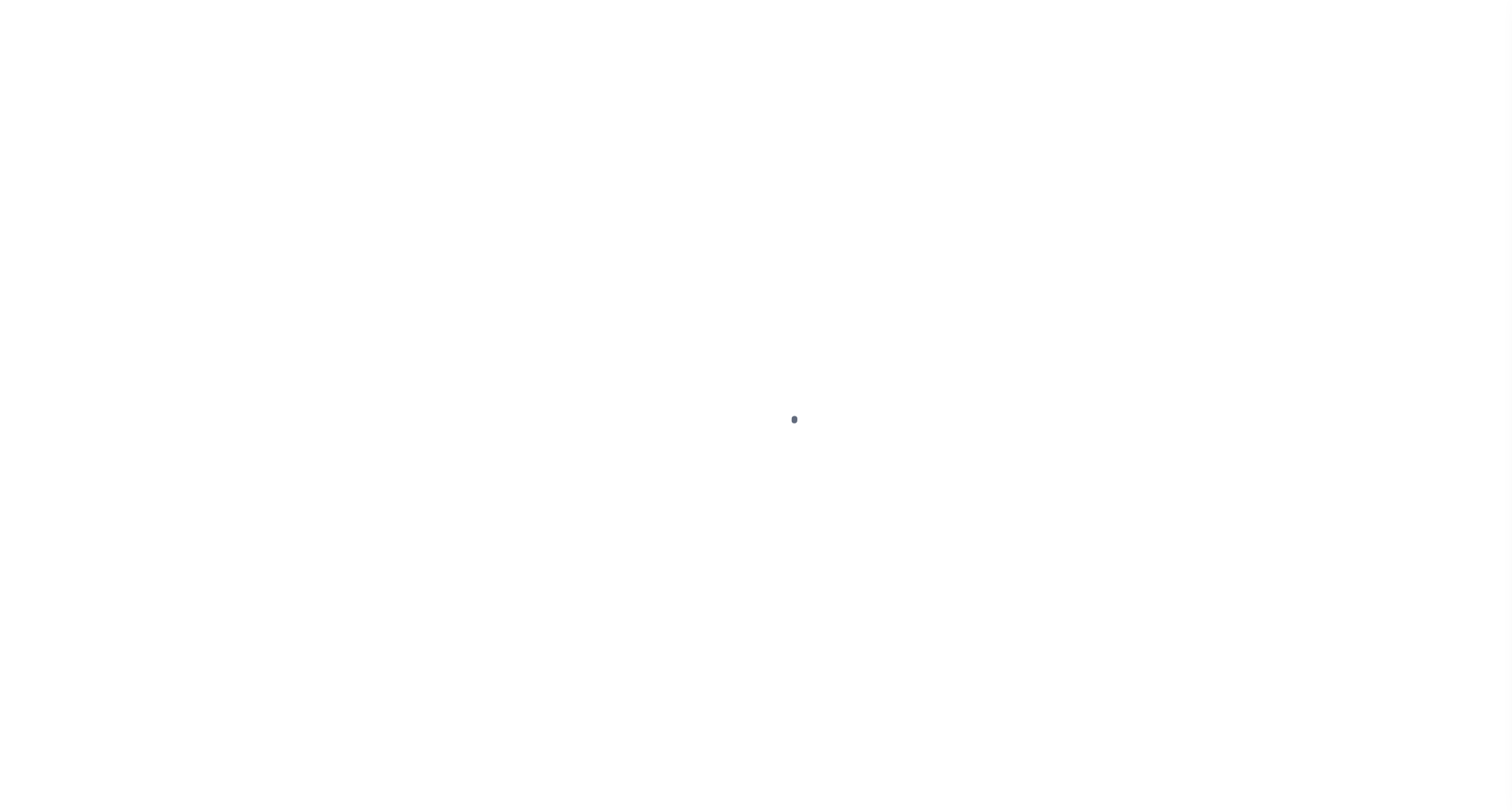
select select "DUE"
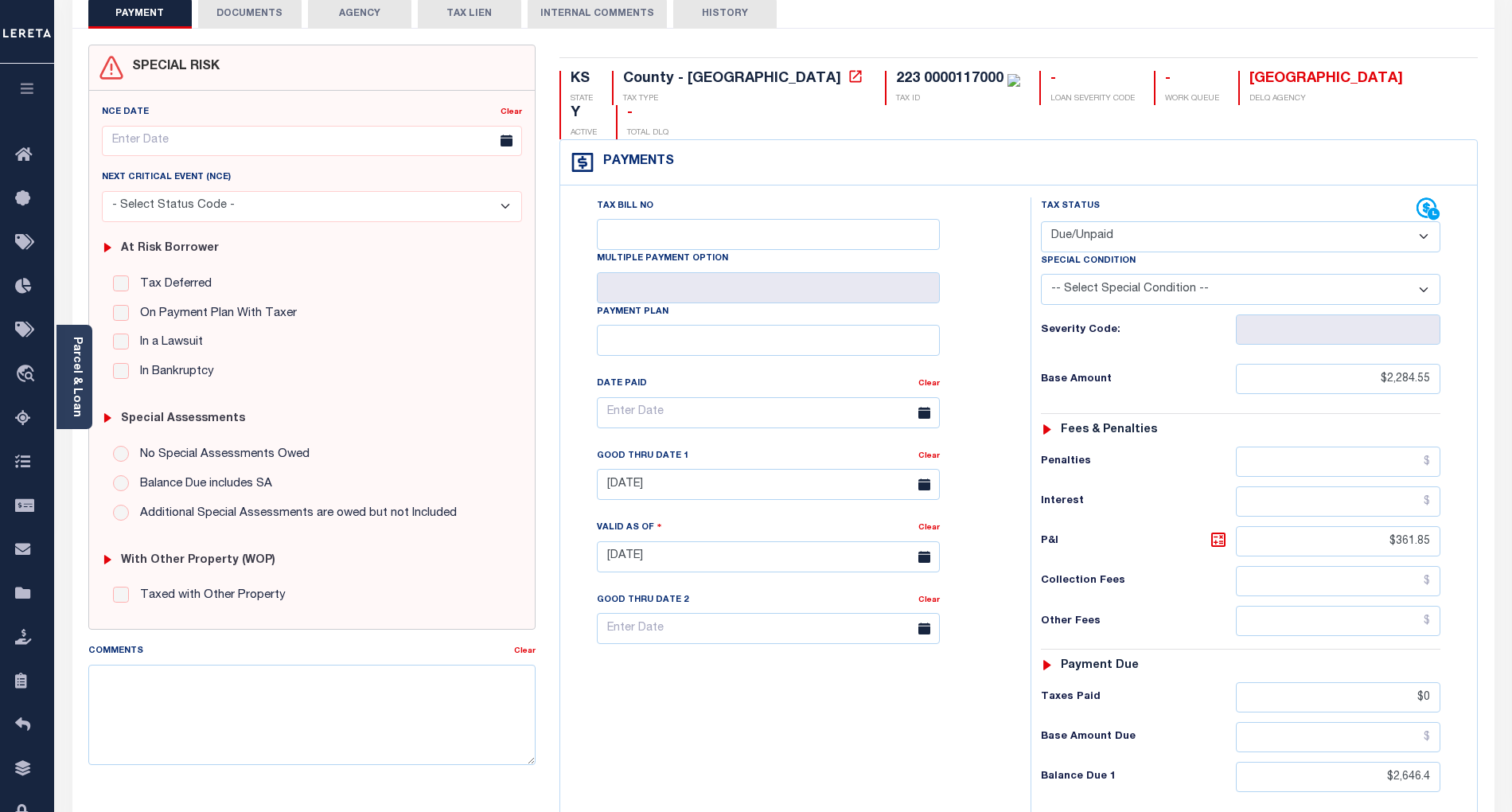
scroll to position [106, 0]
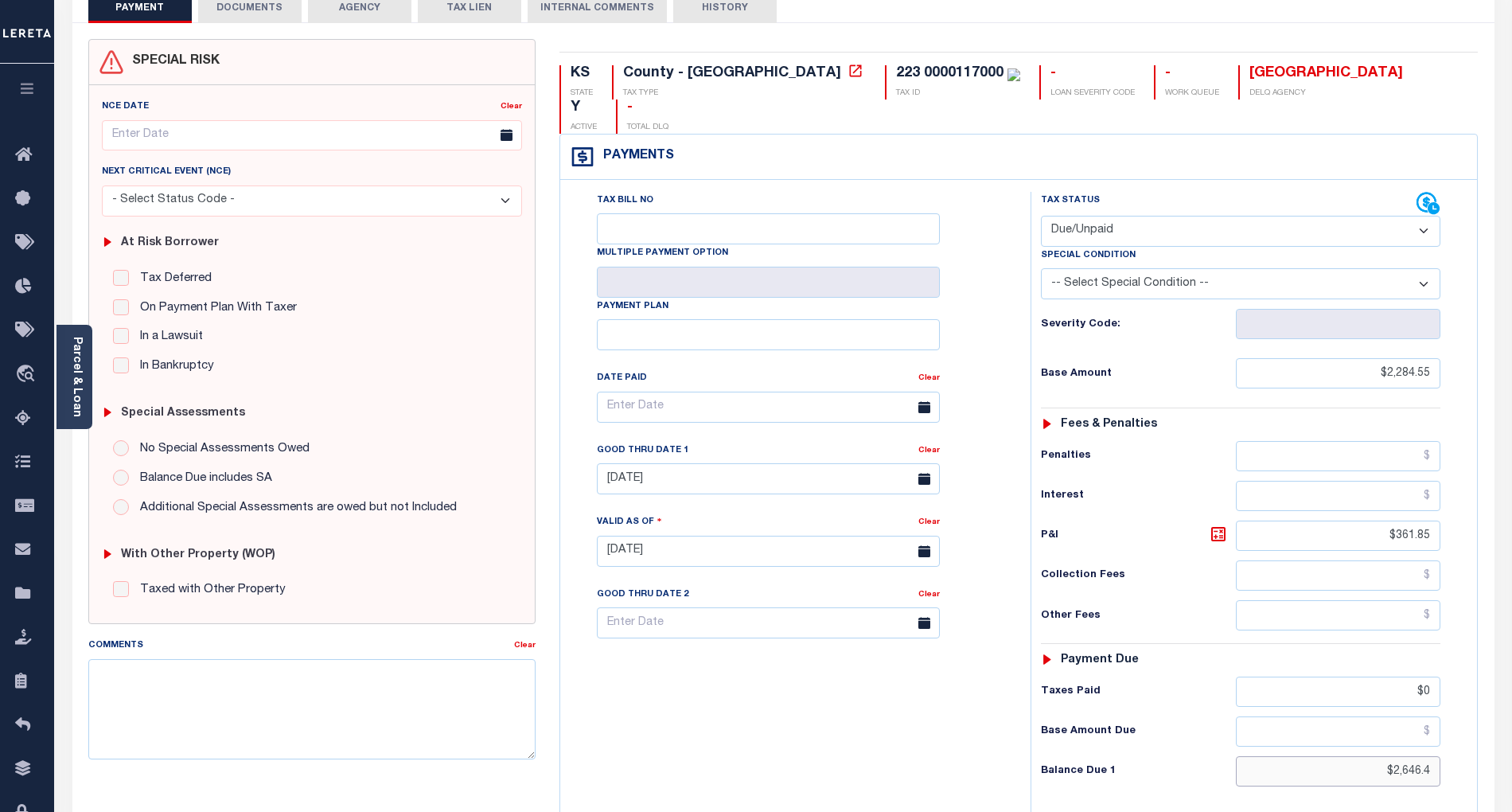
click at [1405, 757] on input "$2,646.4" at bounding box center [1338, 772] width 206 height 30
paste input "937.46"
type input "$2,937.46"
click at [1214, 524] on icon at bounding box center [1218, 533] width 19 height 19
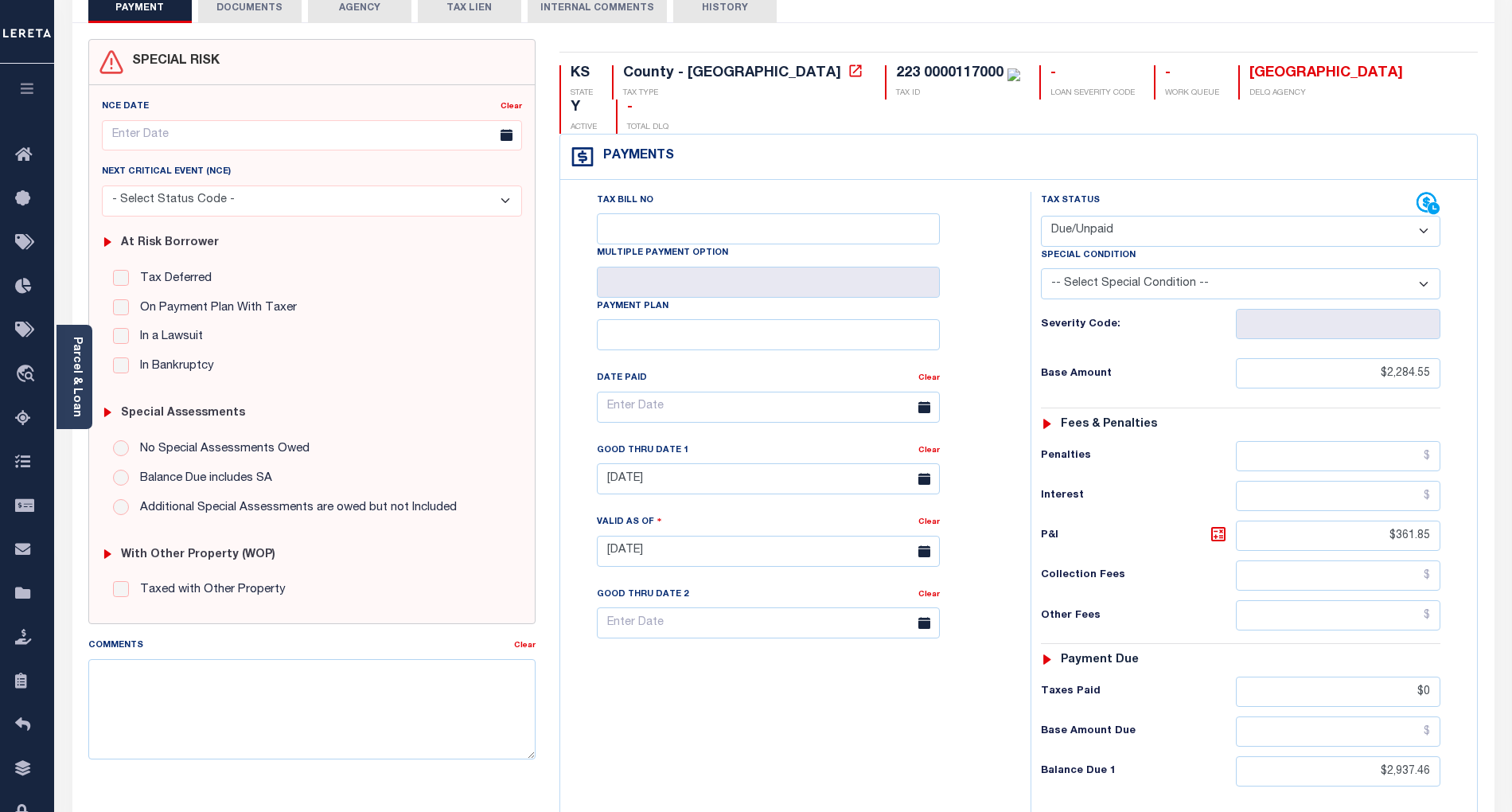
type input "[DATE]"
type input "$652.91"
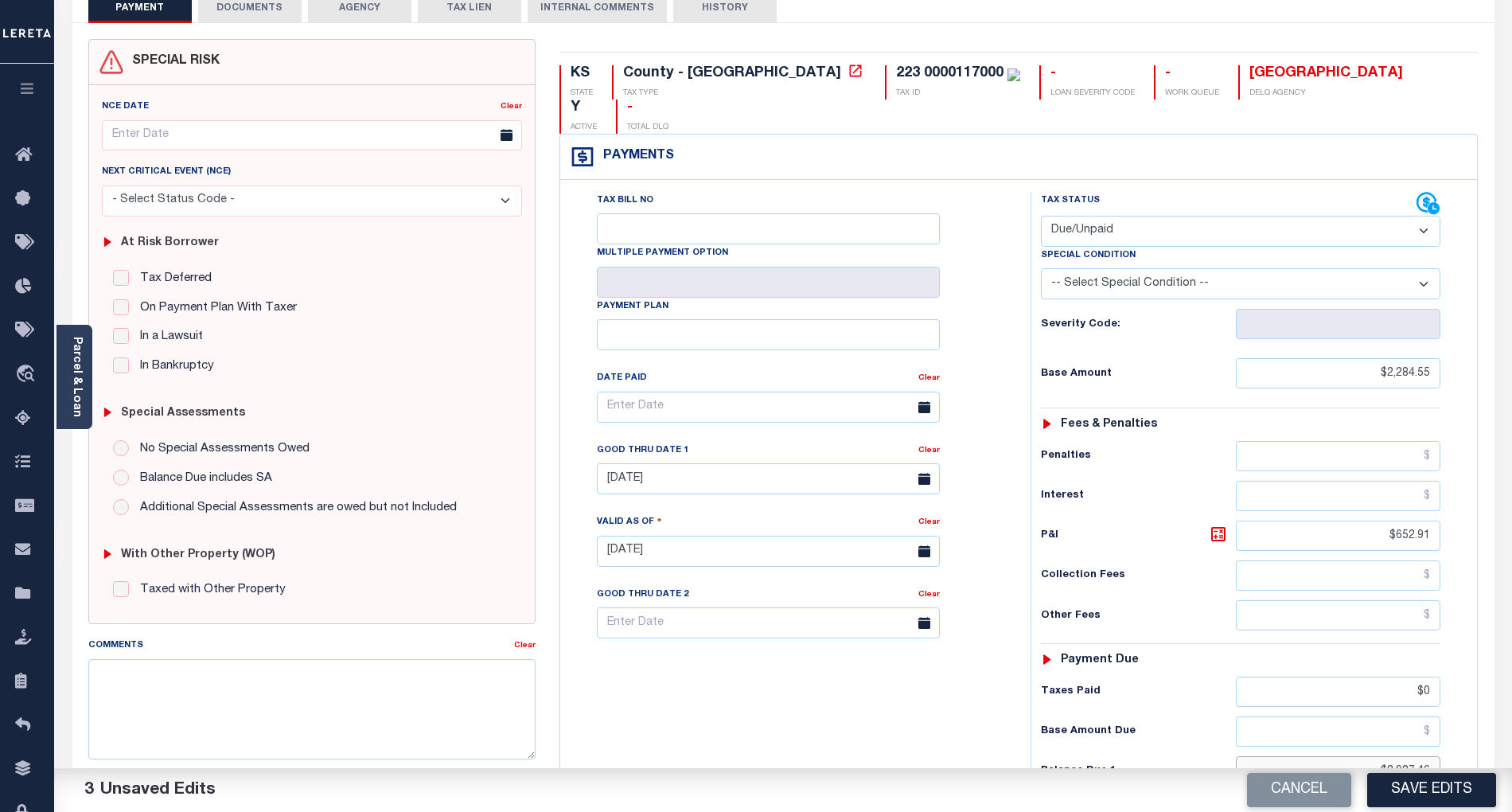
click at [1430, 757] on input "$2,937.46" at bounding box center [1338, 772] width 206 height 30
type input "$2,937.45"
click at [1214, 524] on icon at bounding box center [1218, 533] width 19 height 19
type input "$652.90"
click at [1431, 677] on input "$0" at bounding box center [1338, 692] width 206 height 30
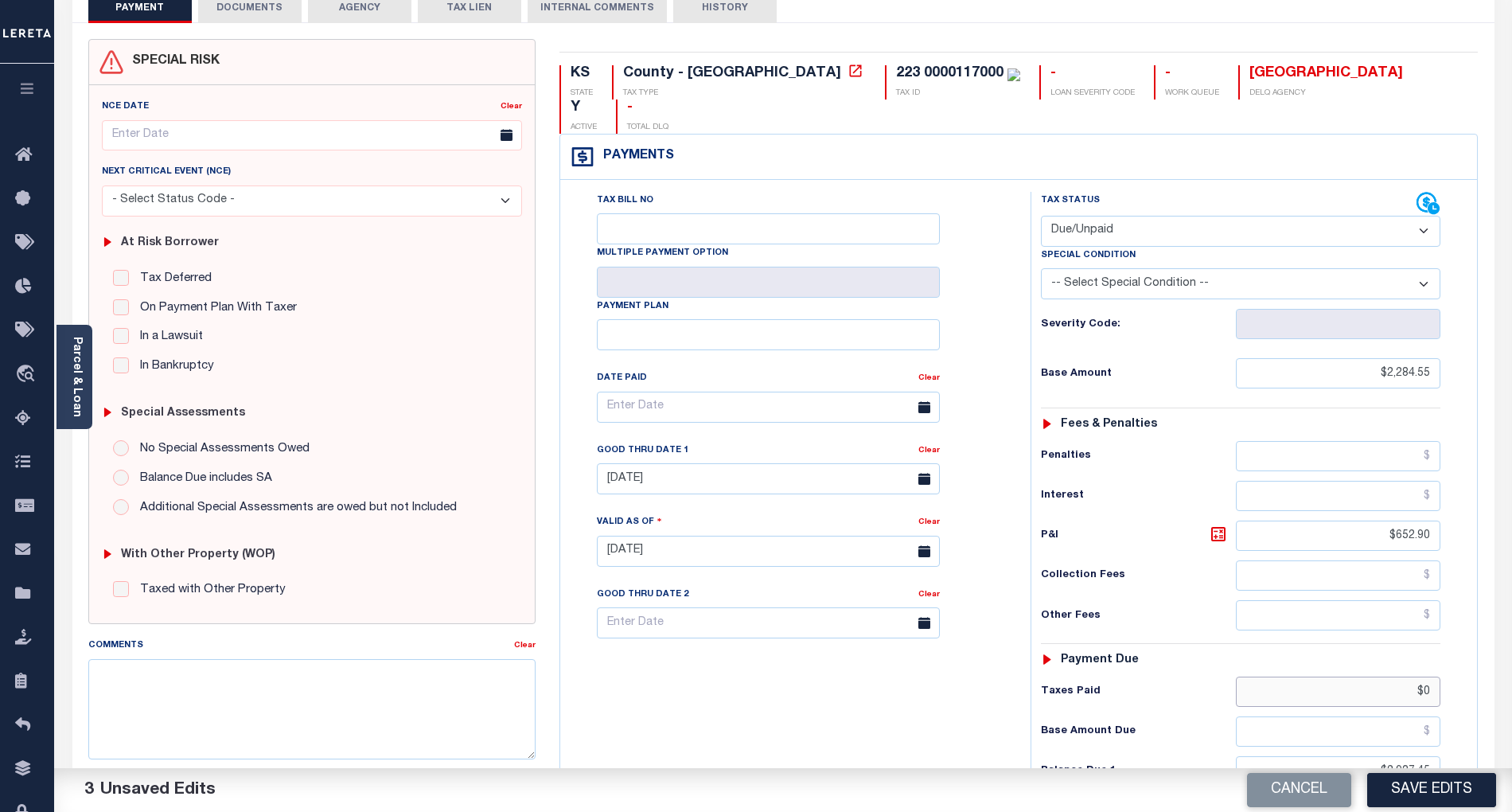
type input "$"
click at [690, 464] on input "[DATE]" at bounding box center [769, 479] width 344 height 31
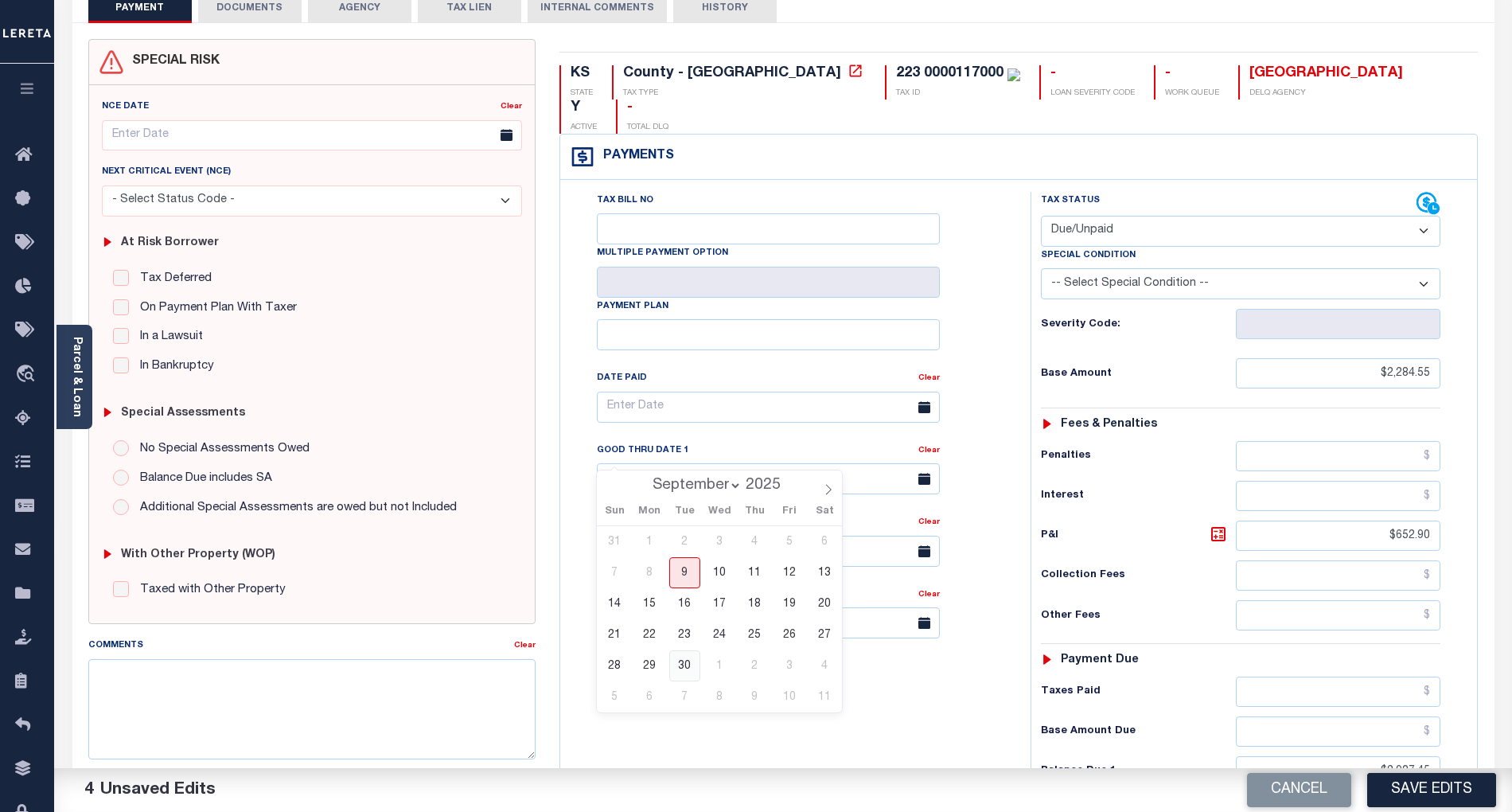
click at [689, 660] on span "30" at bounding box center [684, 666] width 31 height 31
type input "[DATE]"
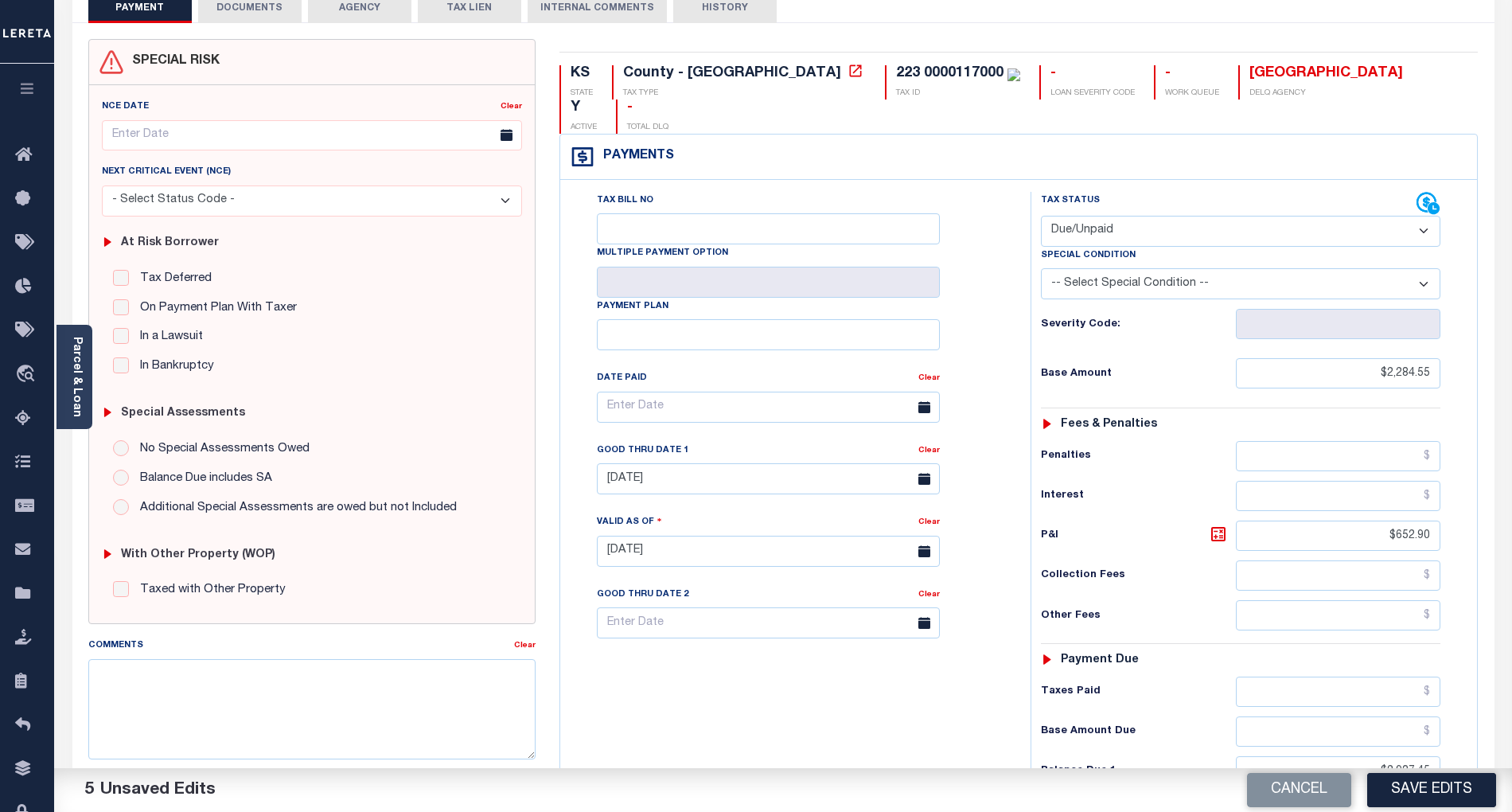
click at [943, 676] on div "Tax Bill No Multiple Payment Option Payment Plan Clear" at bounding box center [791, 544] width 455 height 703
click at [1443, 789] on button "Save Edits" at bounding box center [1432, 791] width 129 height 34
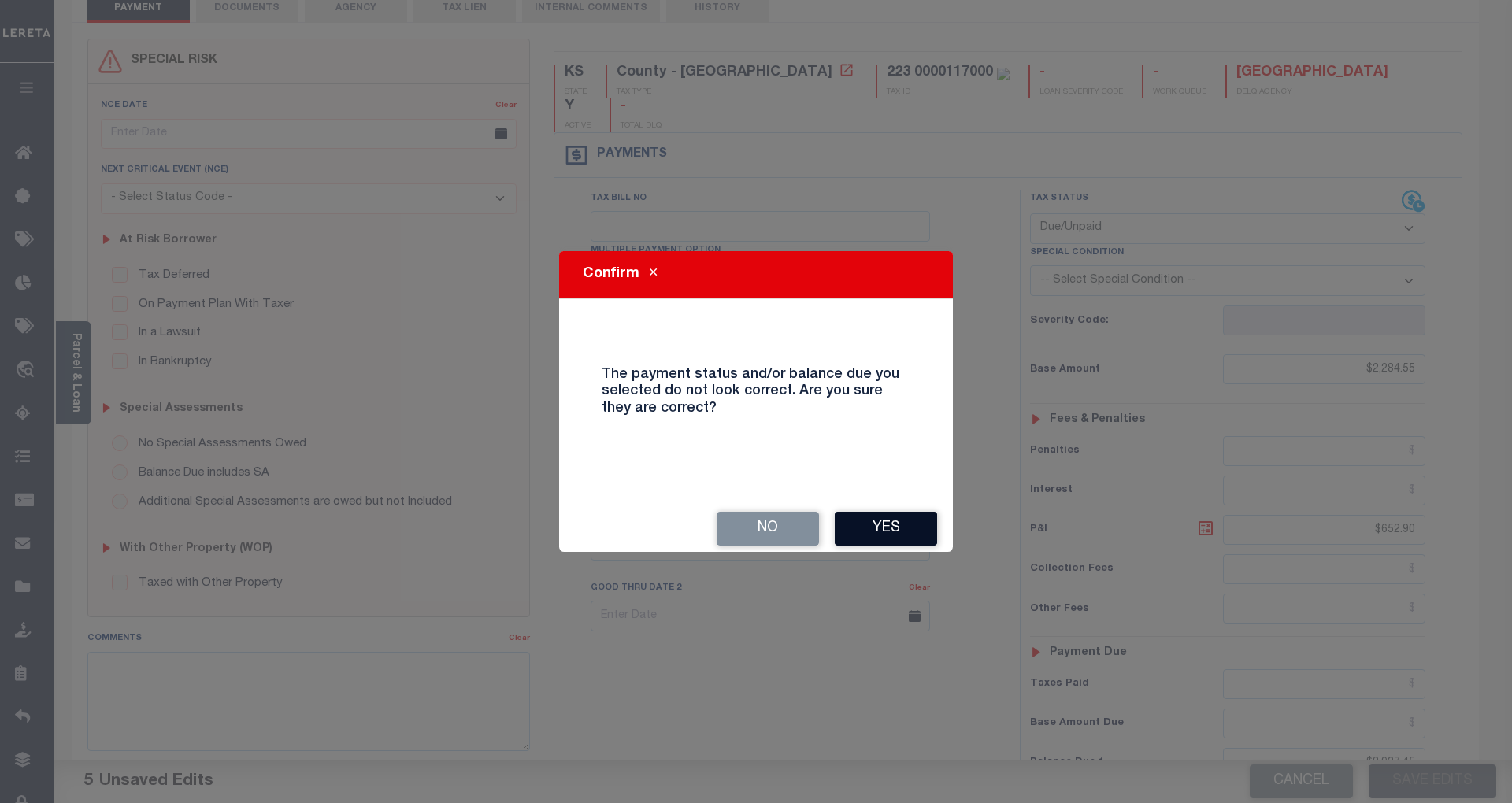
click at [869, 530] on button "Yes" at bounding box center [886, 528] width 102 height 33
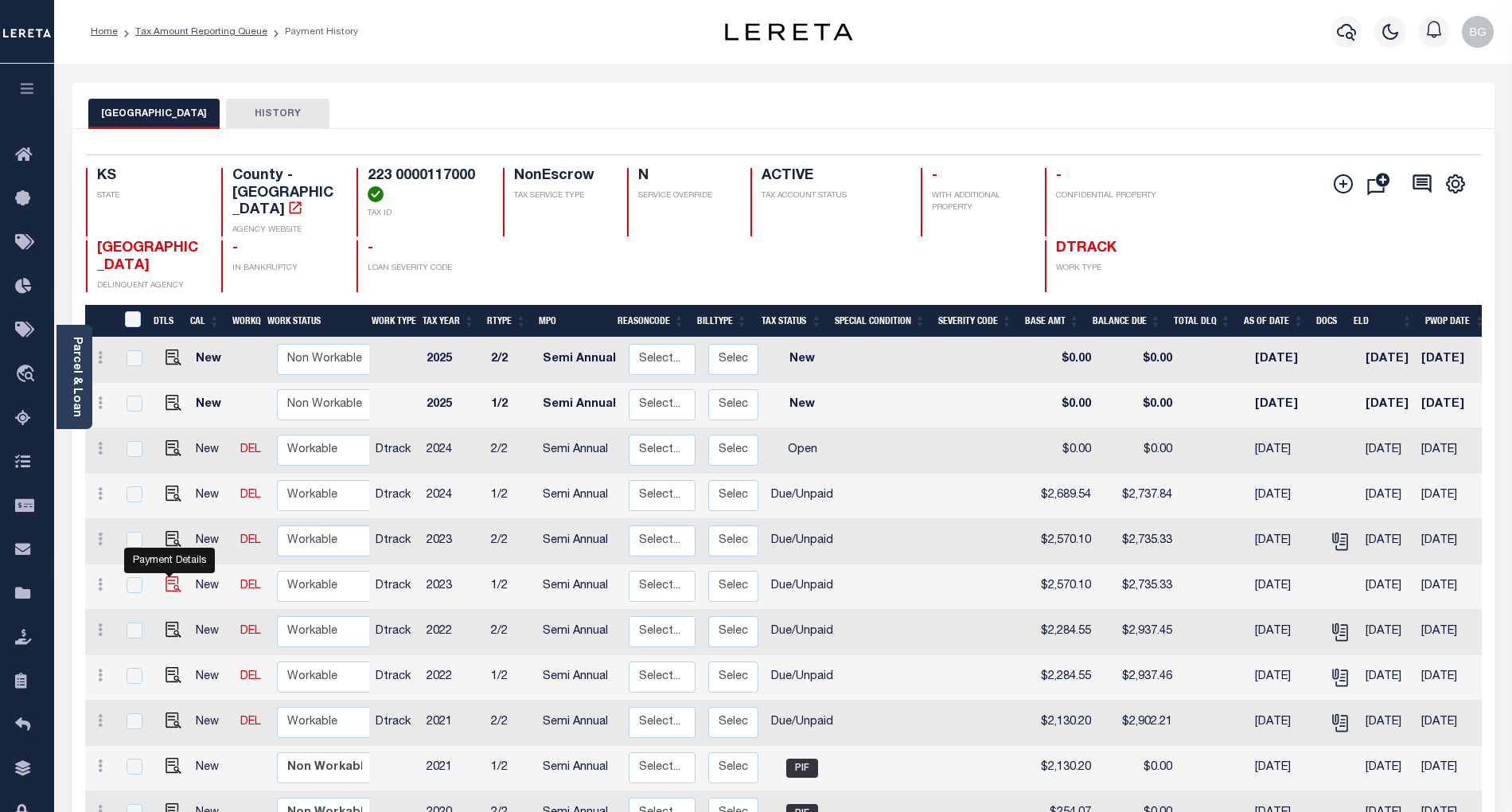
click at [167, 577] on img "" at bounding box center [174, 585] width 16 height 16
checkbox input "true"
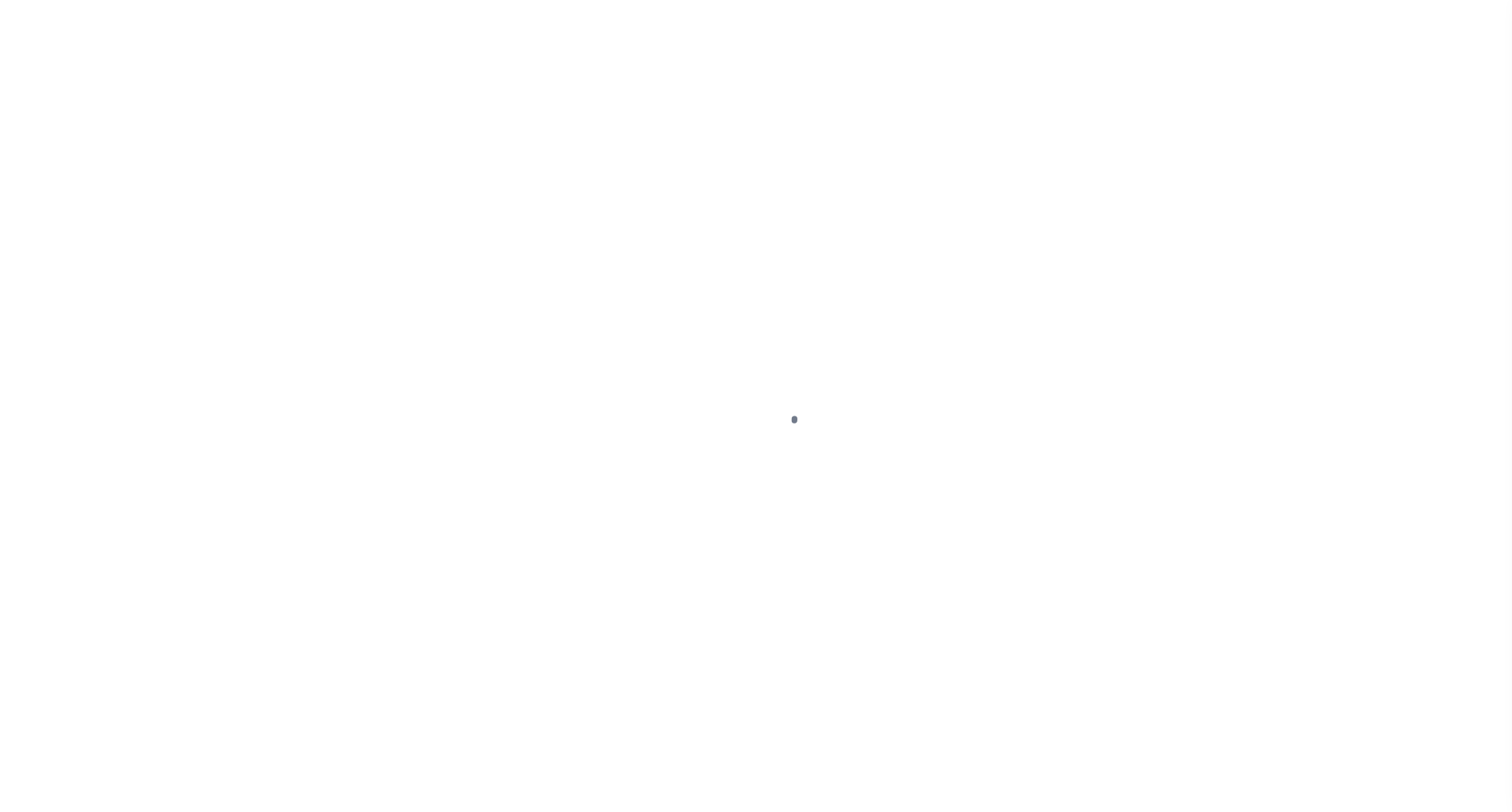
select select "DUE"
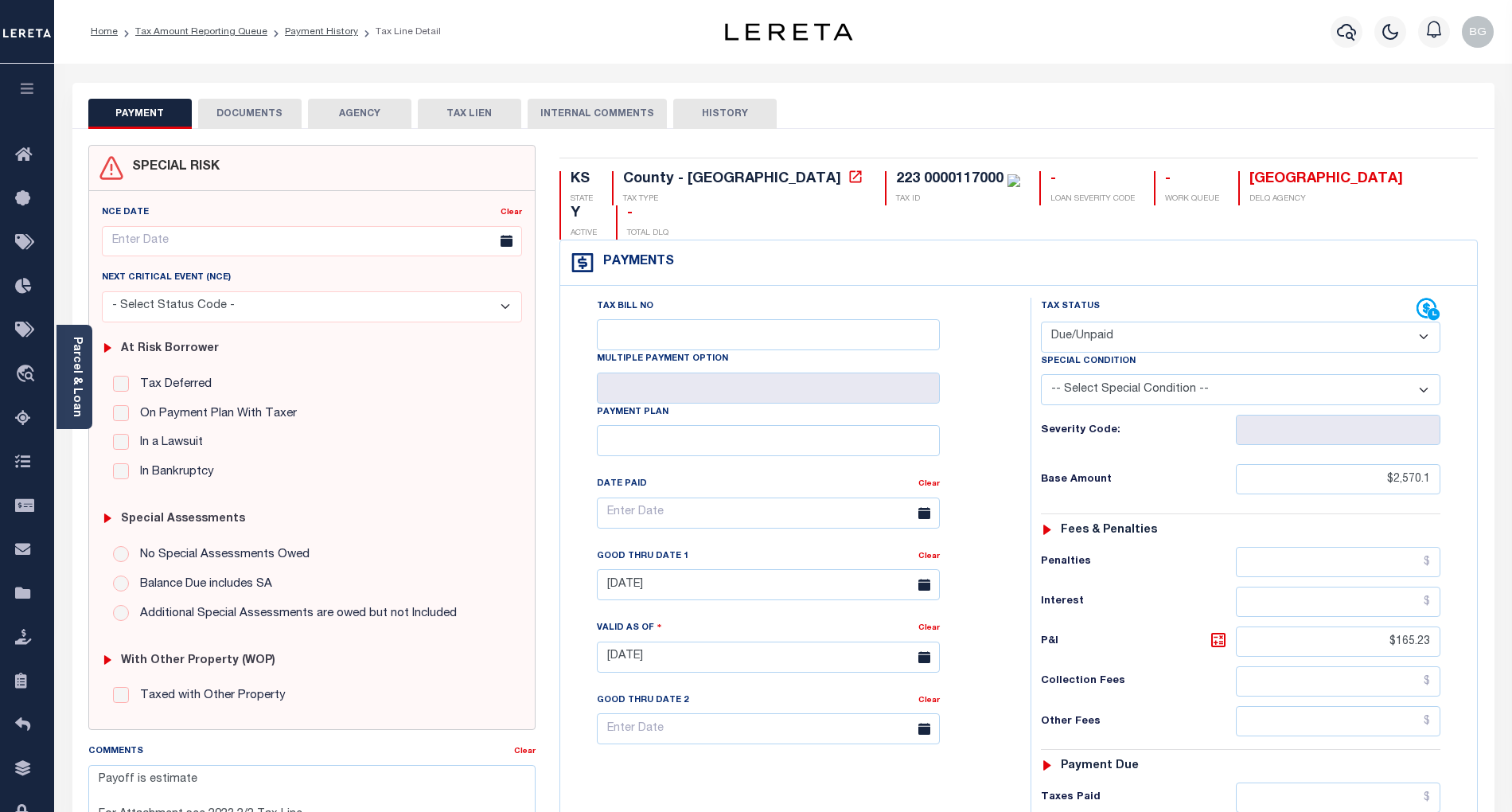
click at [1362, 106] on div "PAYMENT DOCUMENTS AGENCY DELINQUENT PAYEE TAX LIEN HISTORY" at bounding box center [783, 113] width 1391 height 29
click at [227, 118] on button "DOCUMENTS" at bounding box center [250, 114] width 103 height 30
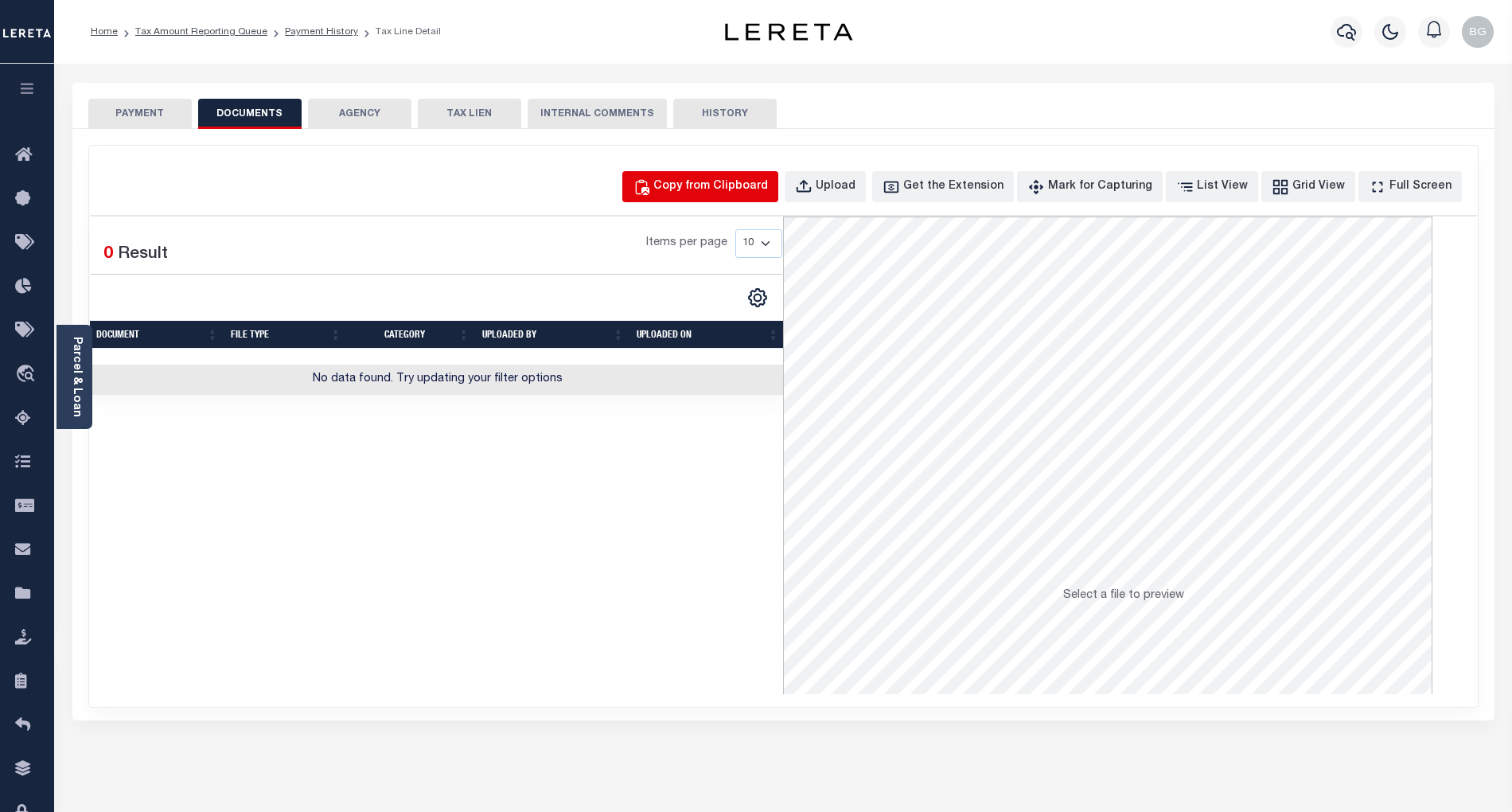
click at [736, 189] on div "Copy from Clipboard" at bounding box center [710, 187] width 115 height 18
select select "POP"
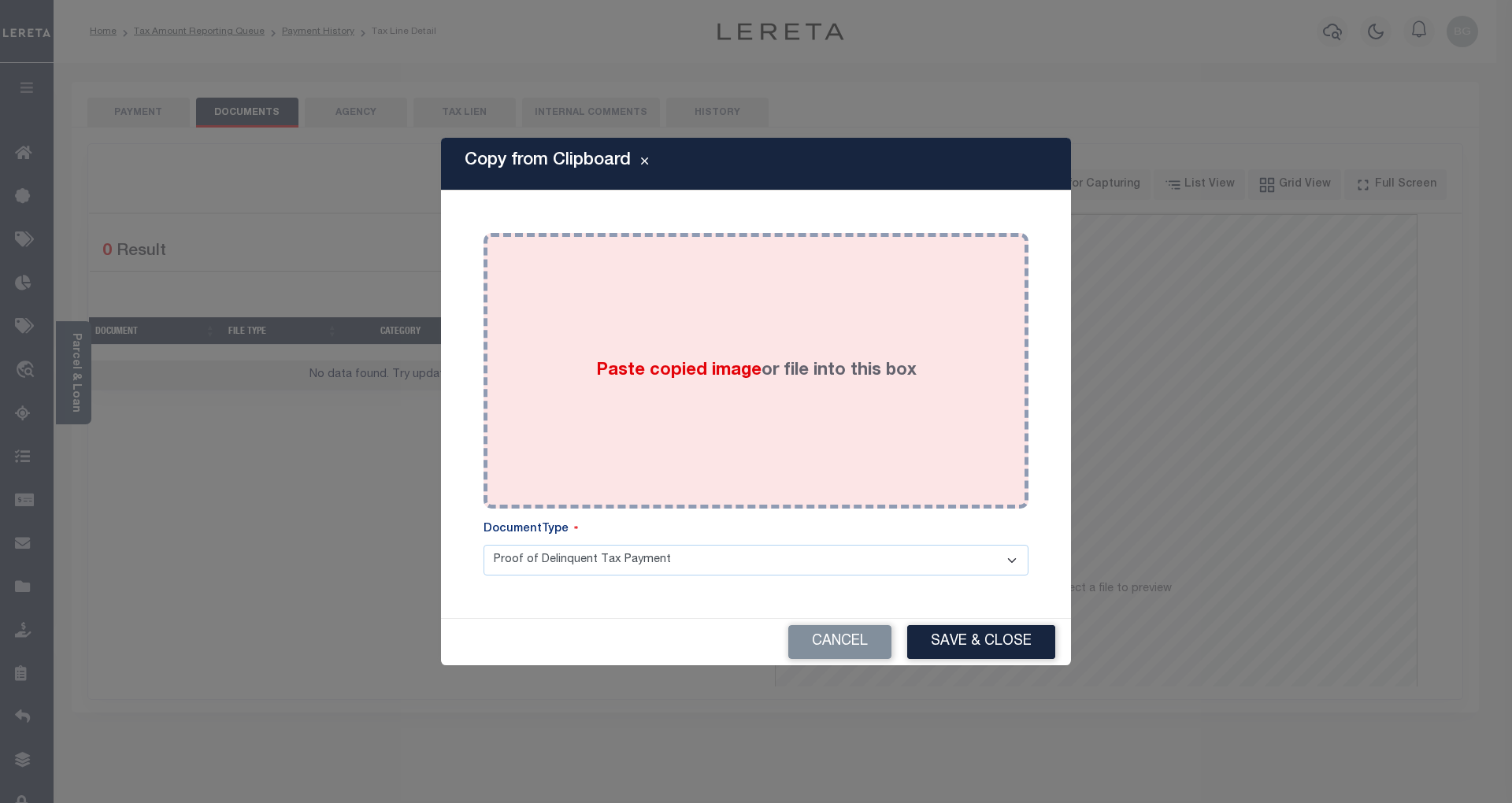
click at [682, 375] on span "Paste copied image" at bounding box center [679, 371] width 166 height 18
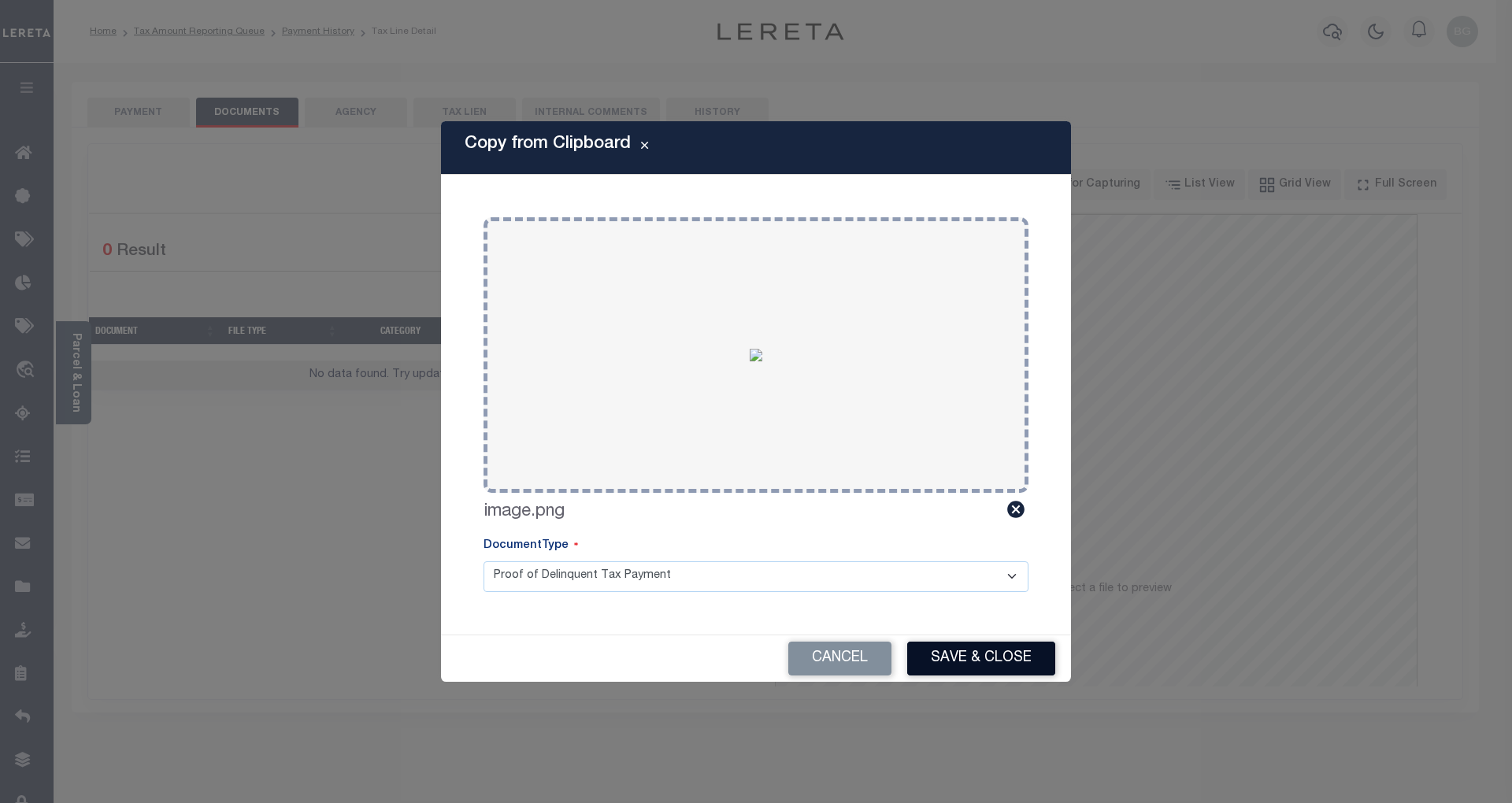
click at [1019, 666] on button "Save & Close" at bounding box center [981, 659] width 148 height 33
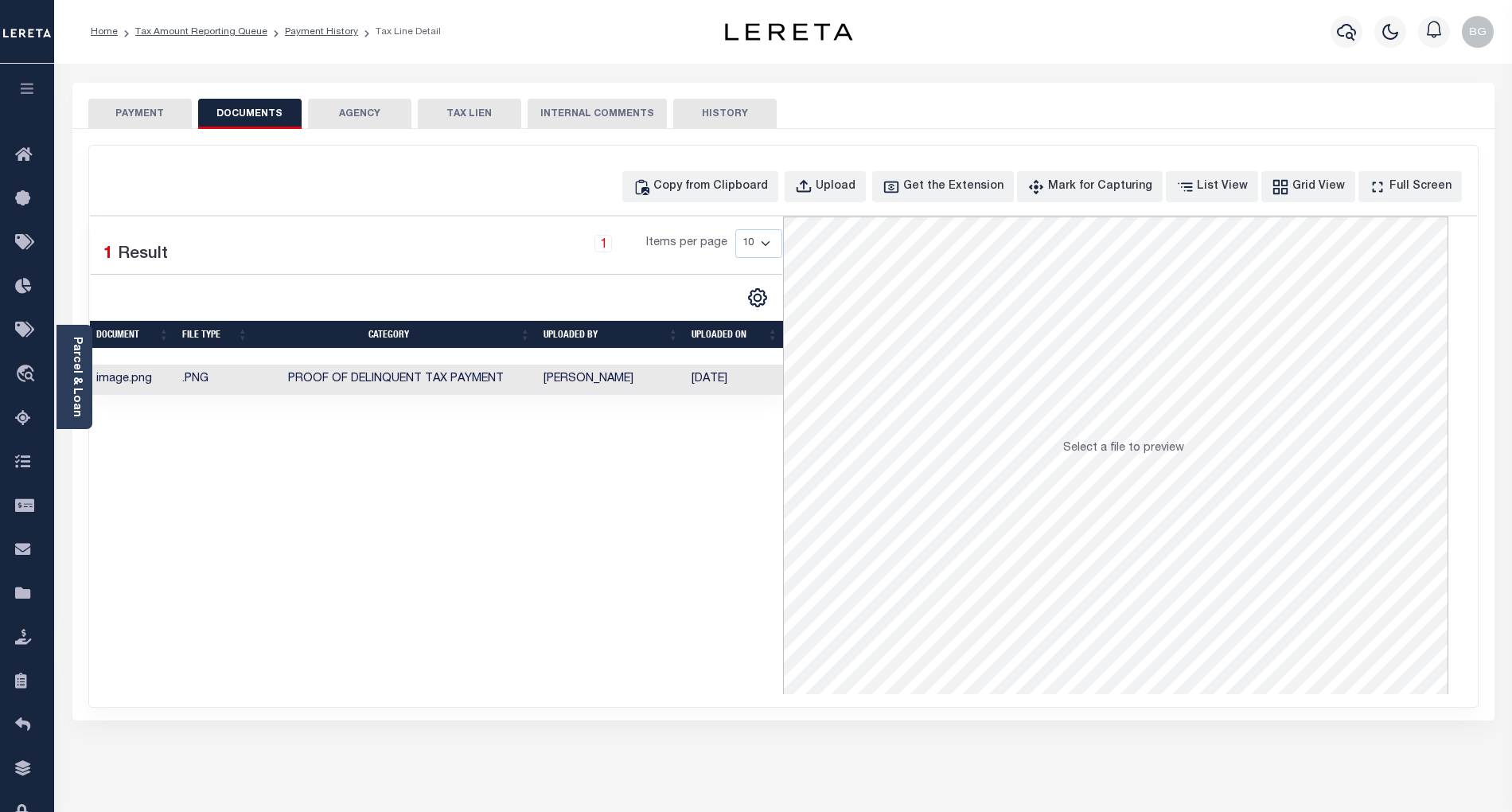
click at [151, 111] on button "PAYMENT" at bounding box center [140, 114] width 103 height 30
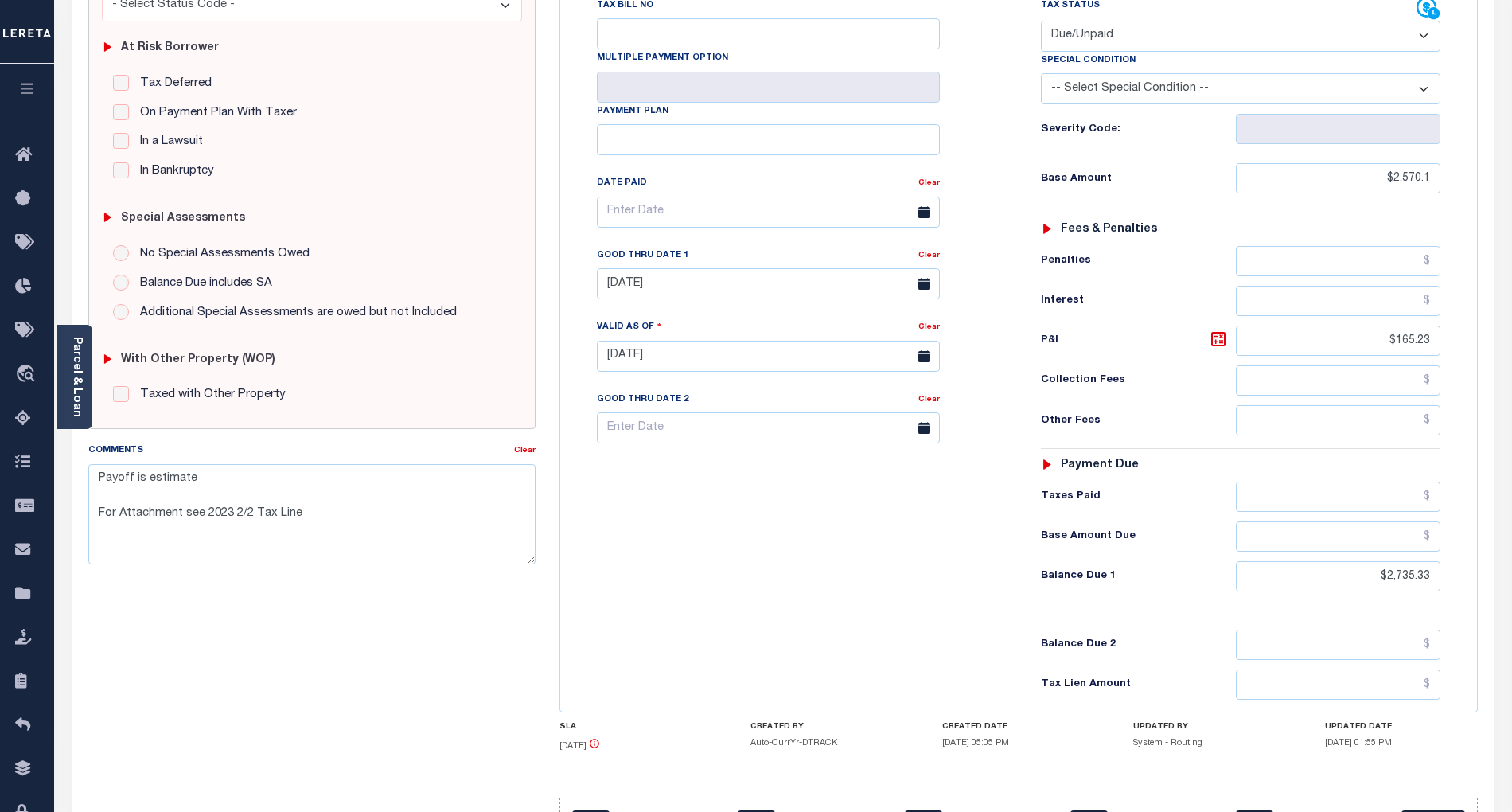
scroll to position [319, 0]
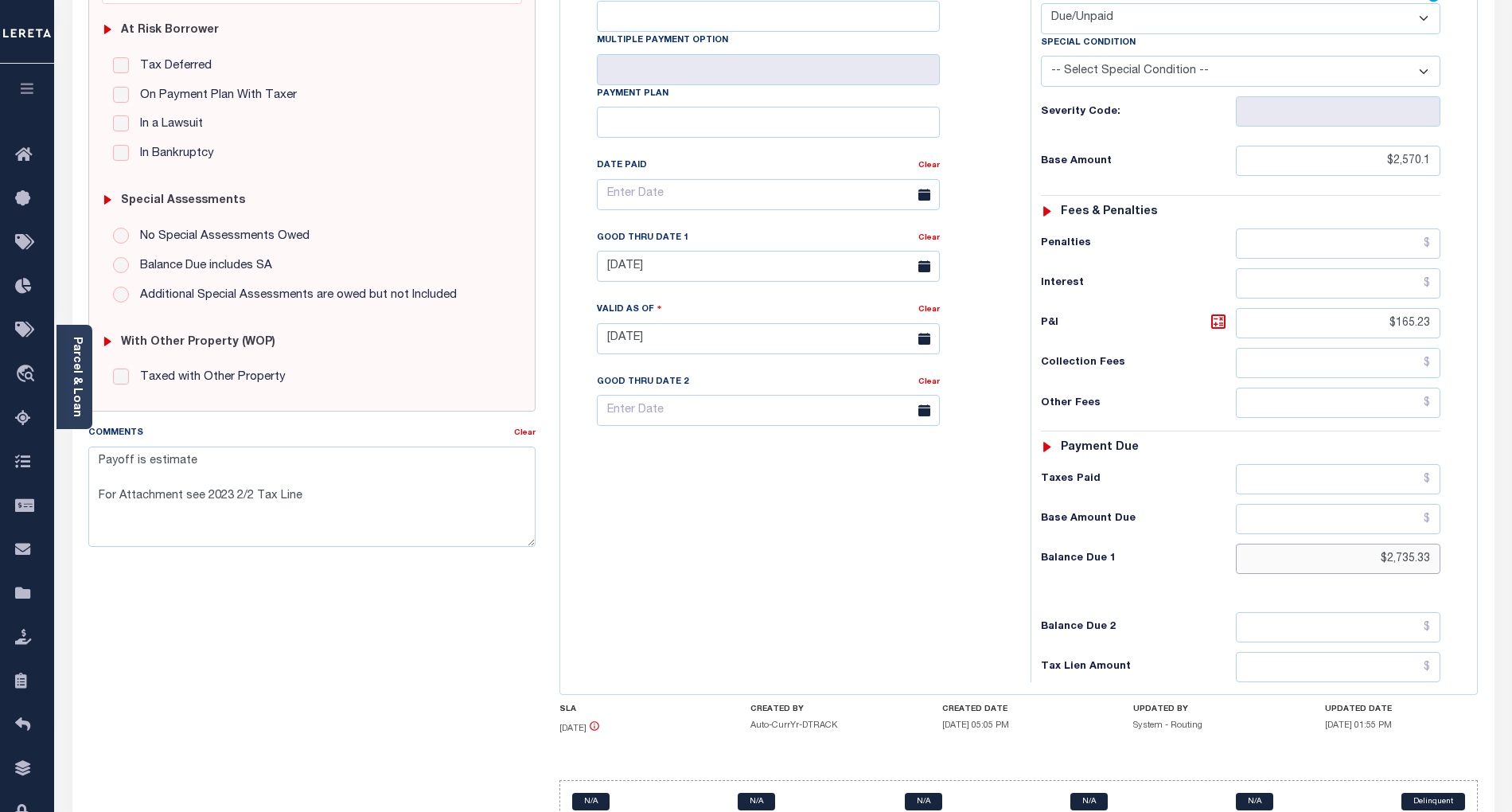
click at [1414, 544] on input "$2,735.33" at bounding box center [1338, 559] width 206 height 30
type input "$"
type input "[DATE]"
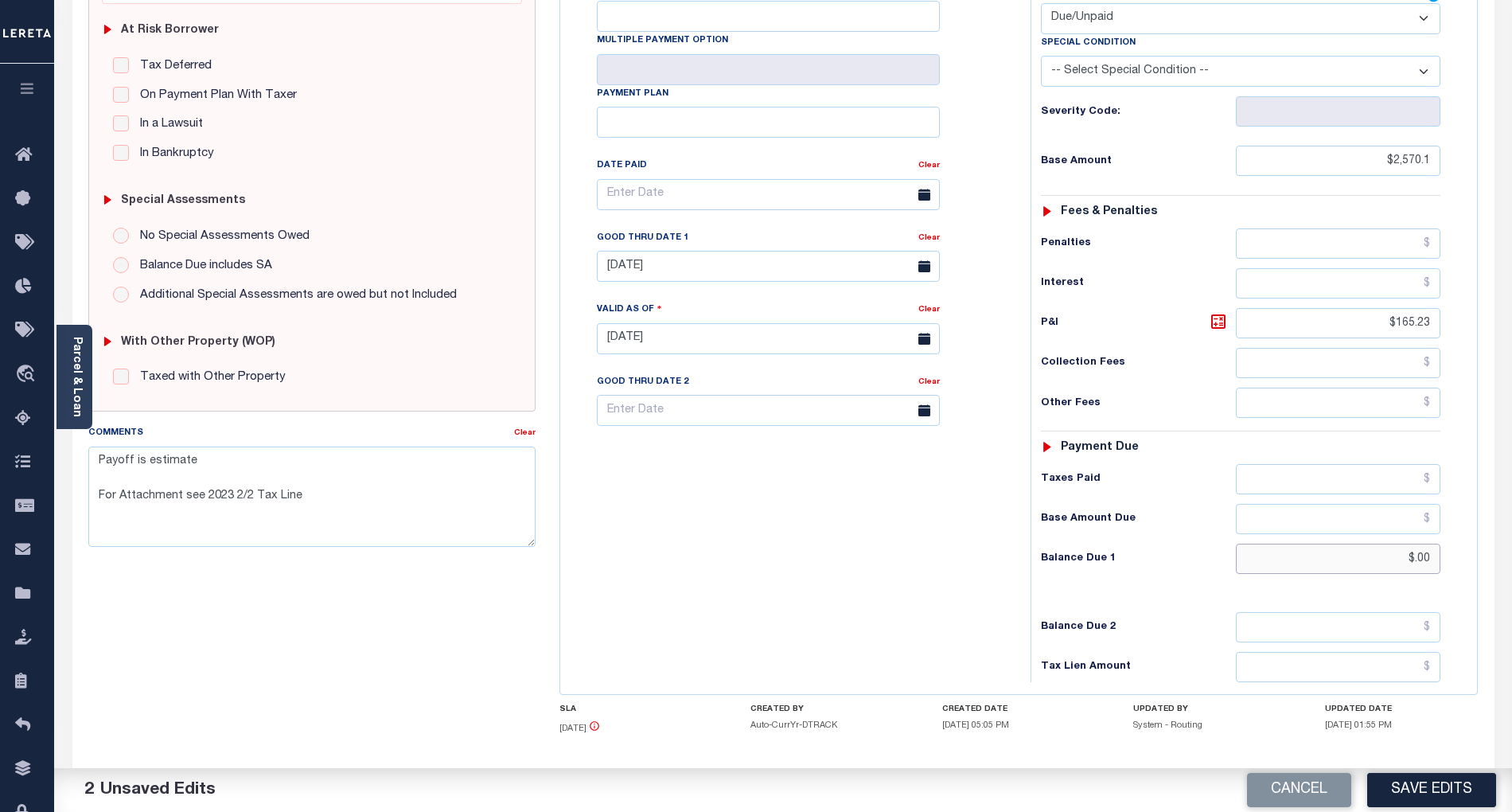
click at [1428, 544] on input "$.00" at bounding box center [1338, 559] width 206 height 30
type input "$"
paste input "3,062.76"
type input "$3,062.76"
click at [1215, 317] on icon at bounding box center [1218, 321] width 10 height 10
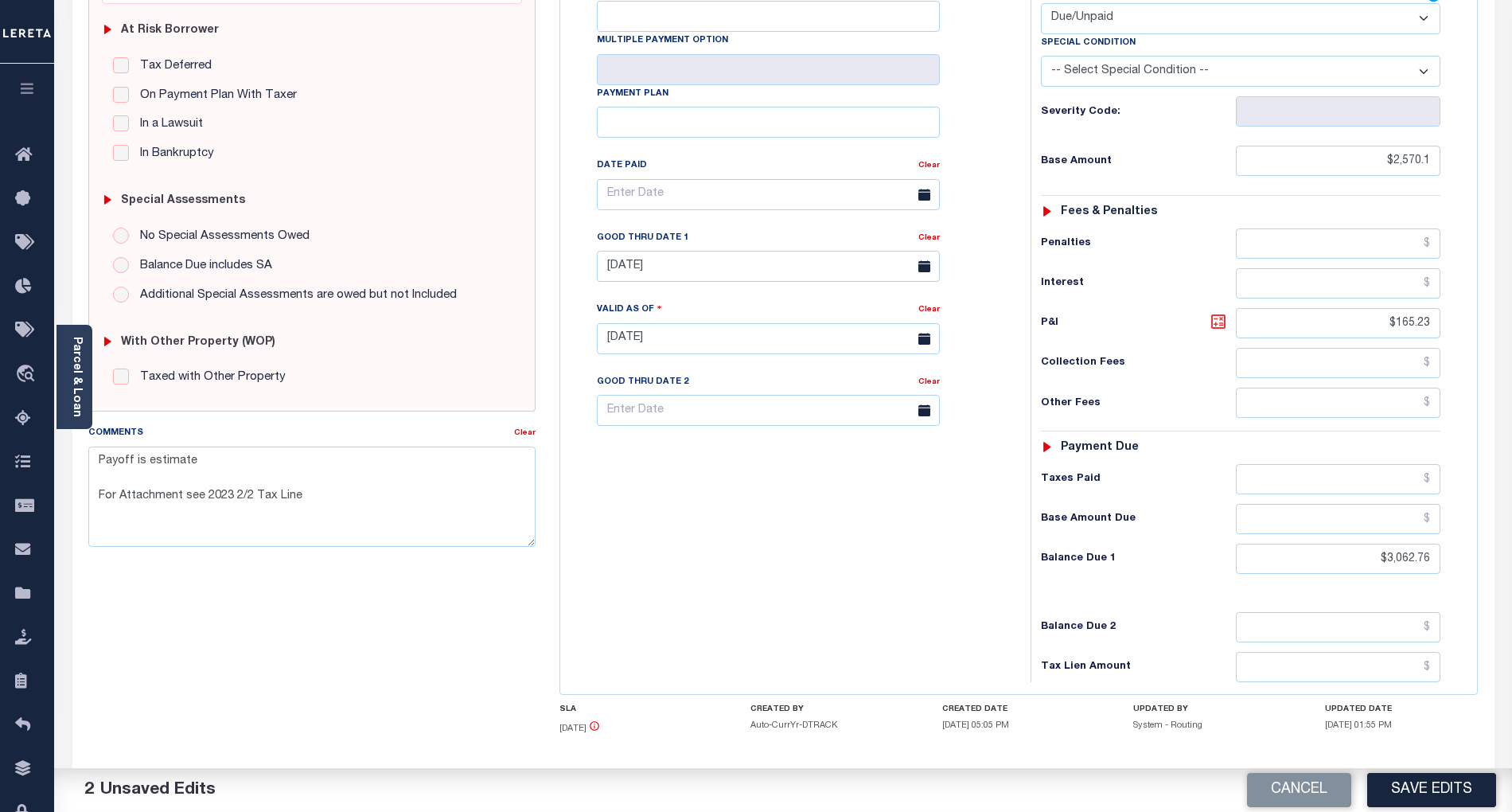
type input "$492.66"
click at [676, 251] on input "[DATE]" at bounding box center [769, 266] width 344 height 31
click at [691, 448] on span "30" at bounding box center [684, 453] width 31 height 31
type input "[DATE]"
click at [99, 463] on textarea "Payoff is estimate For Attachment see 2023 2/2 Tax Line" at bounding box center [311, 497] width 448 height 101
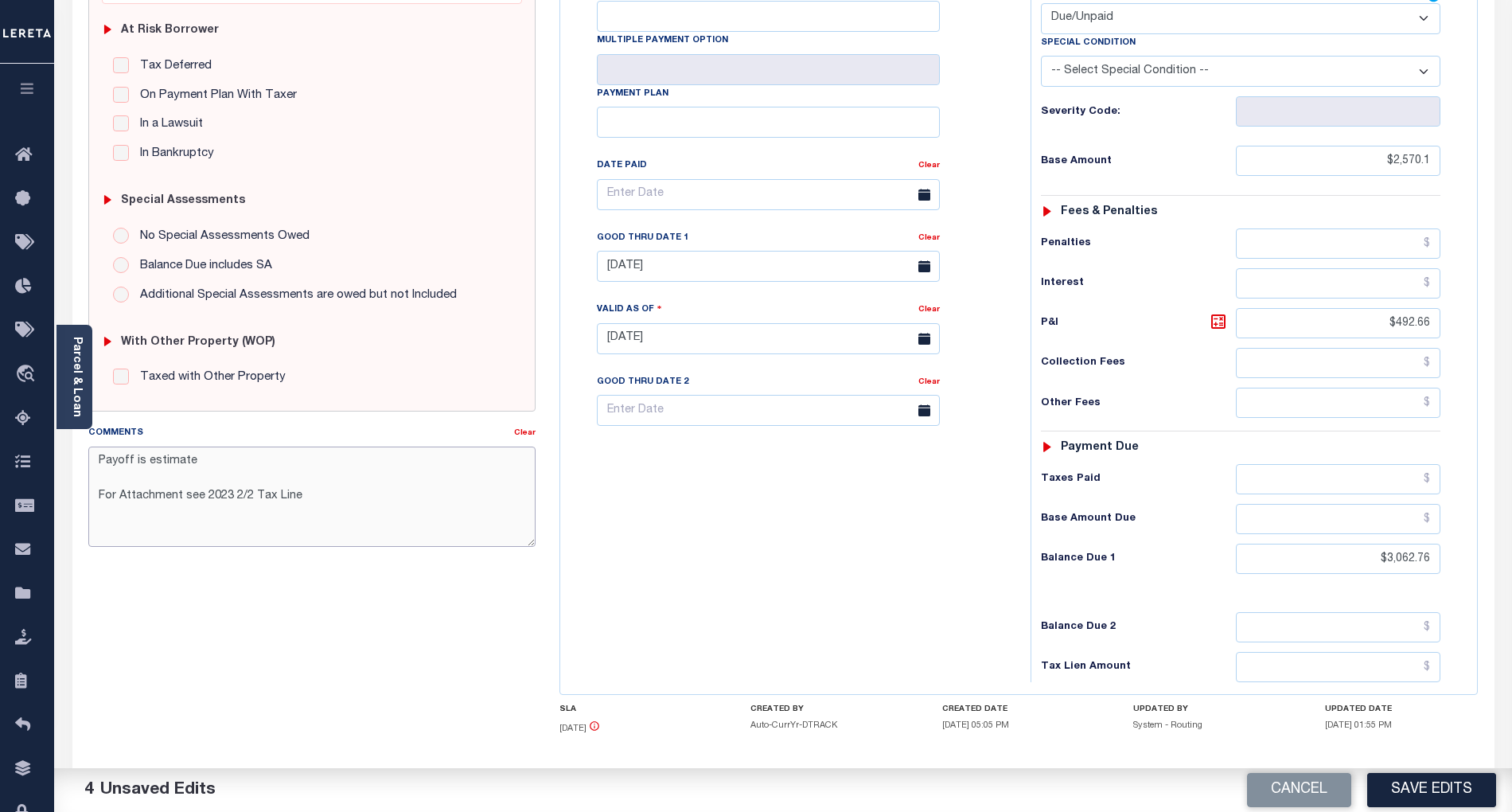
click at [94, 457] on textarea "Payoff is estimate For Attachment see 2023 2/2 Tax Line" at bounding box center [311, 497] width 448 height 101
type textarea "[DATE]- Refer attached website- BG Payoff is estimate For Attachment see 2023 2…"
click at [1439, 794] on button "Save Edits" at bounding box center [1432, 791] width 129 height 34
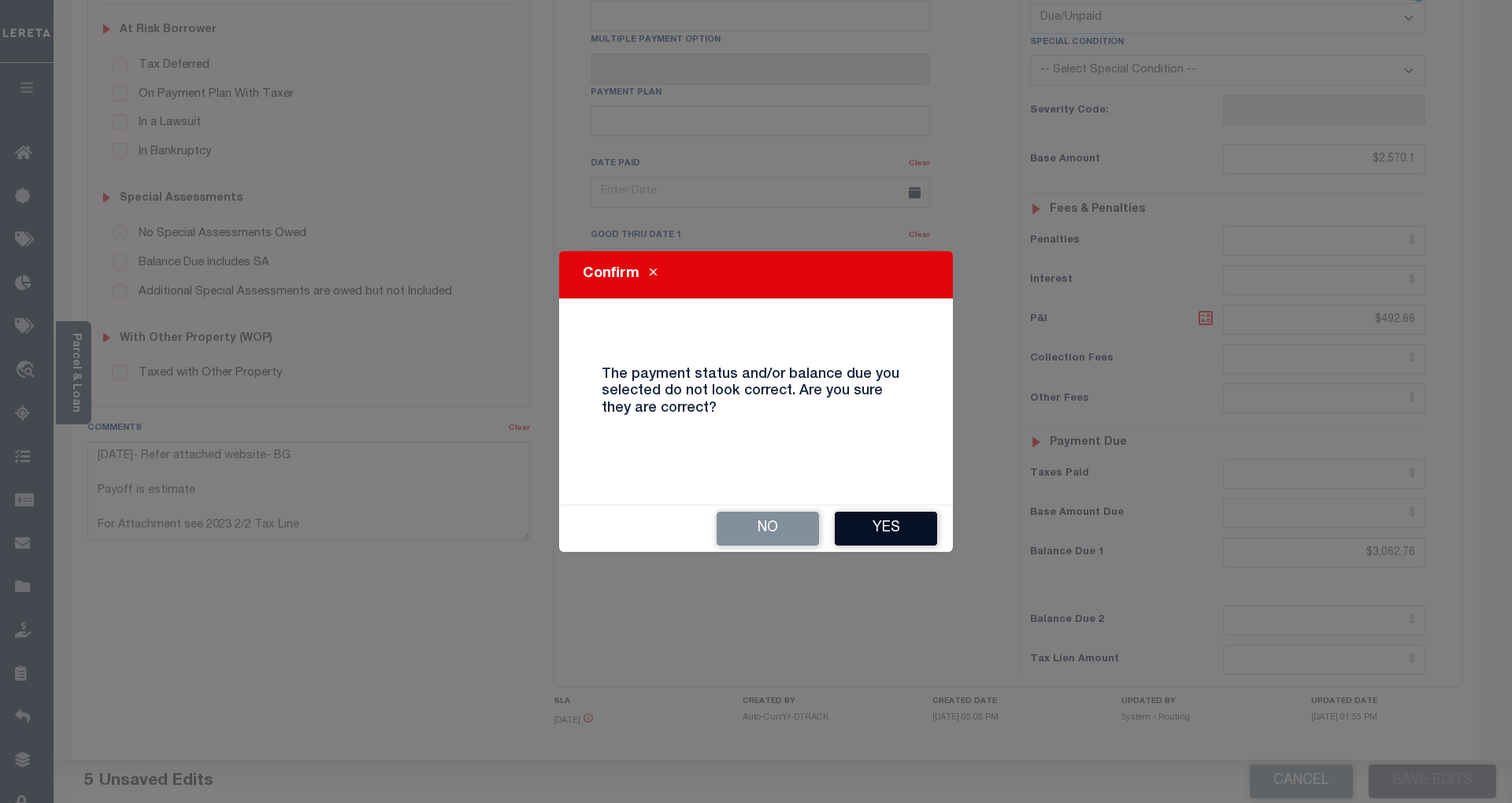
click at [911, 534] on button "Yes" at bounding box center [886, 528] width 102 height 33
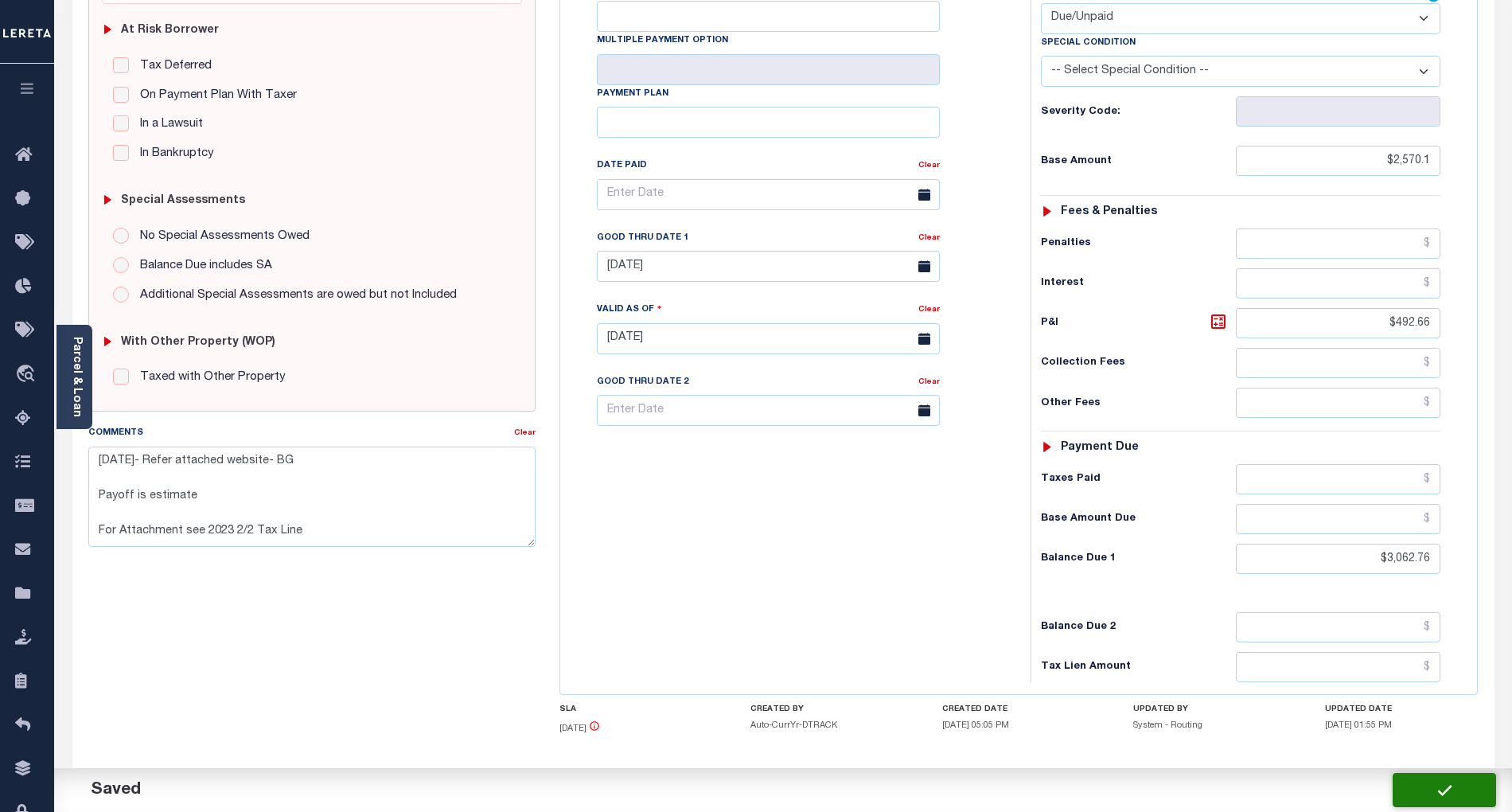
checkbox input "false"
type textarea "[DATE]- Refer attached website- BG Payoff is estimate For Attachment see 2023 2…"
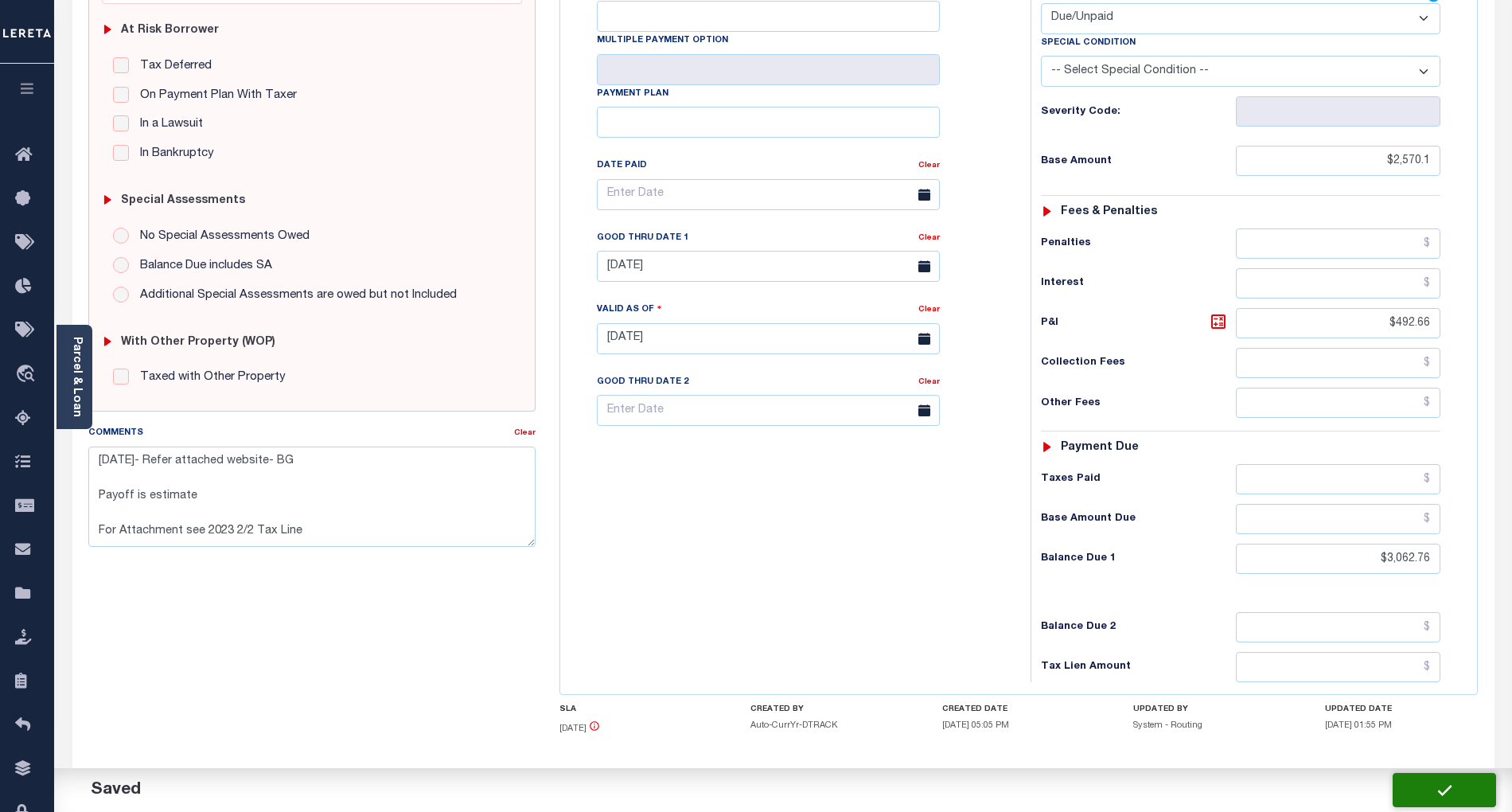
type input "$2,570.1"
type input "$492.66"
type input "$3,062.76"
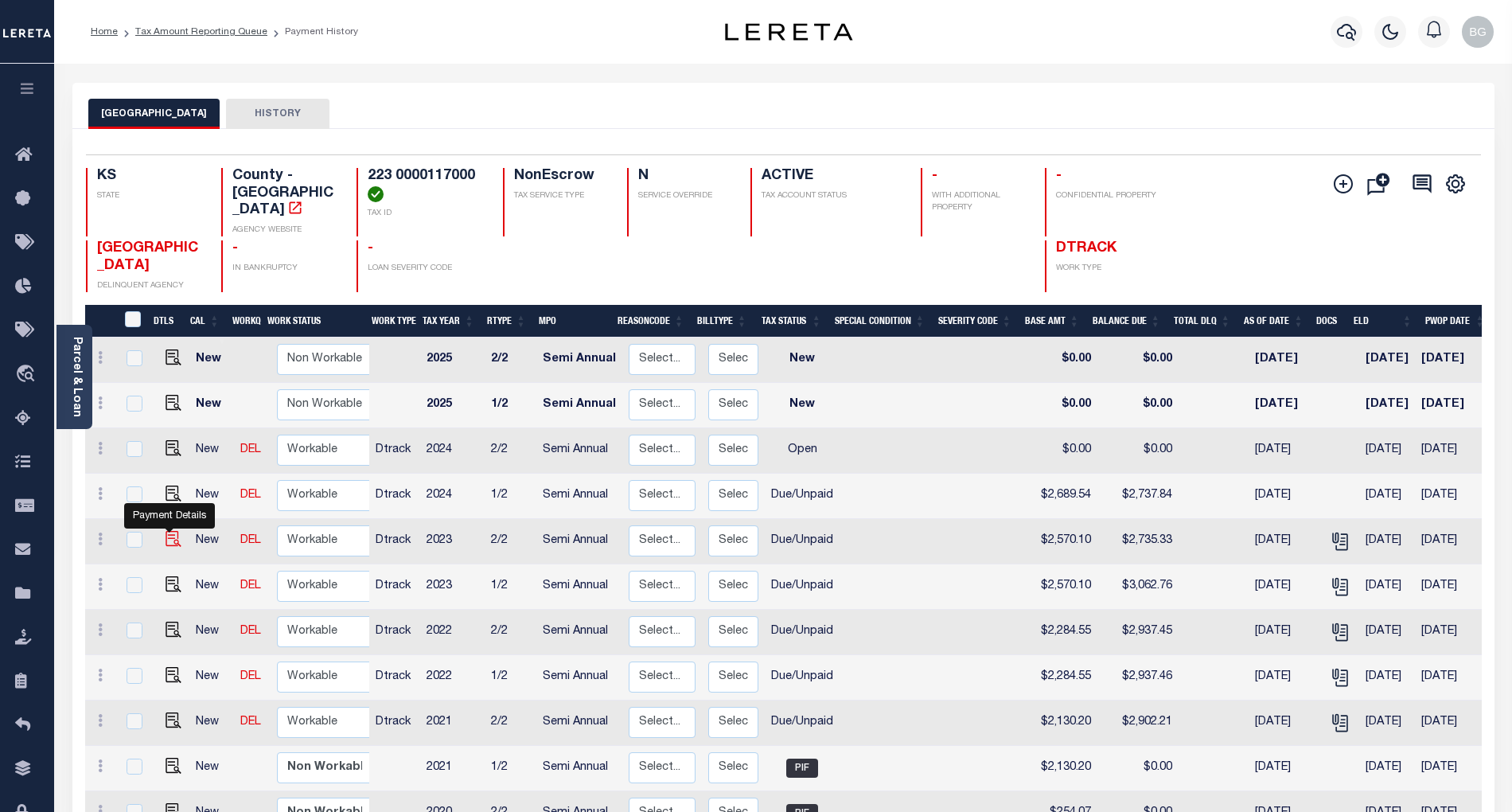
click at [170, 532] on img "" at bounding box center [174, 540] width 16 height 16
checkbox input "true"
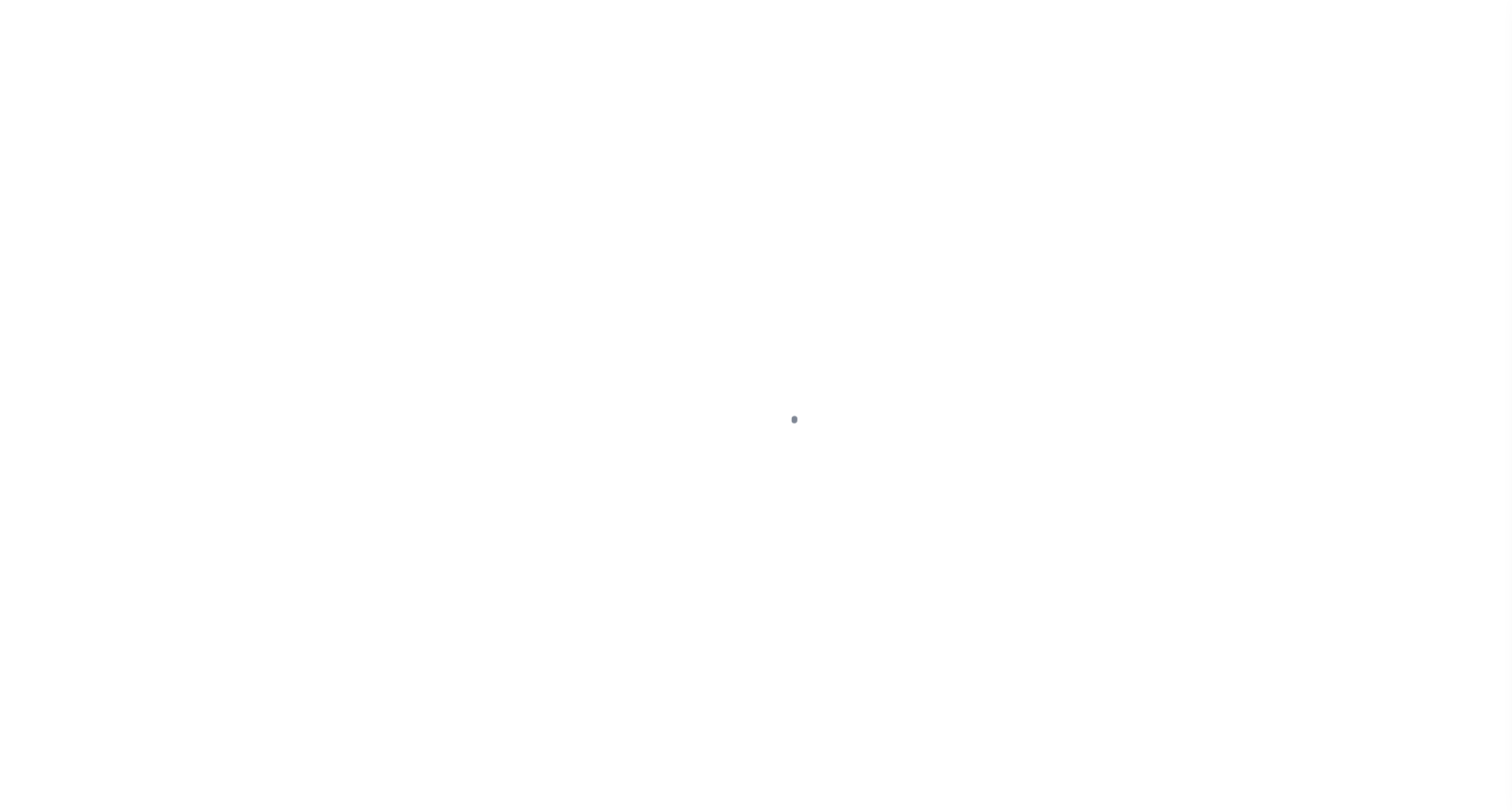
select select "DUE"
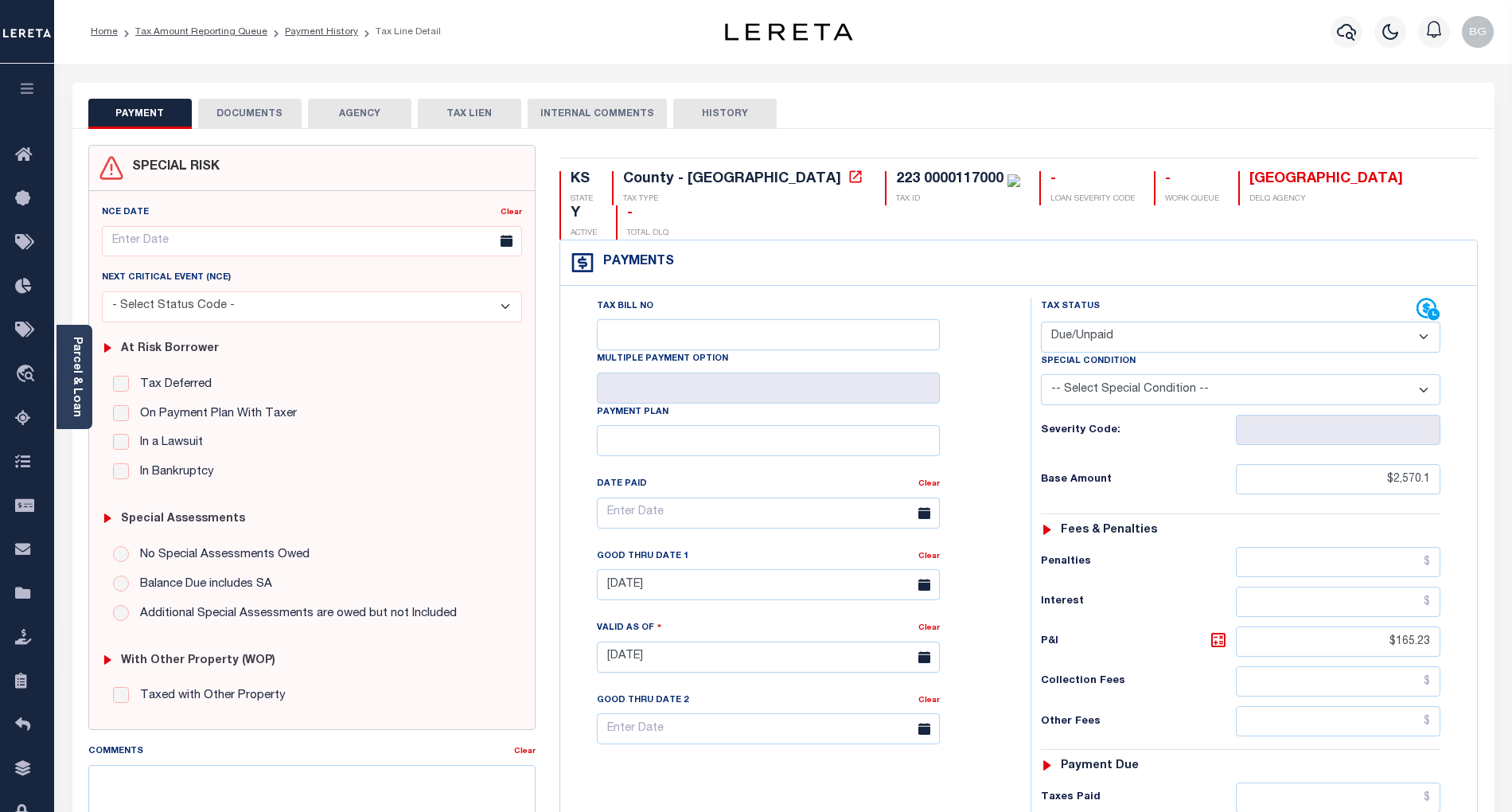
click at [1120, 321] on select "- Select Status Code - Open Due/Unpaid Paid Incomplete No Tax Due Internal Refu…" at bounding box center [1241, 337] width 400 height 31
drag, startPoint x: 1120, startPoint y: 305, endPoint x: 1151, endPoint y: 313, distance: 32.0
click at [1120, 321] on select "- Select Status Code - Open Due/Unpaid Paid Incomplete No Tax Due Internal Refu…" at bounding box center [1241, 337] width 400 height 31
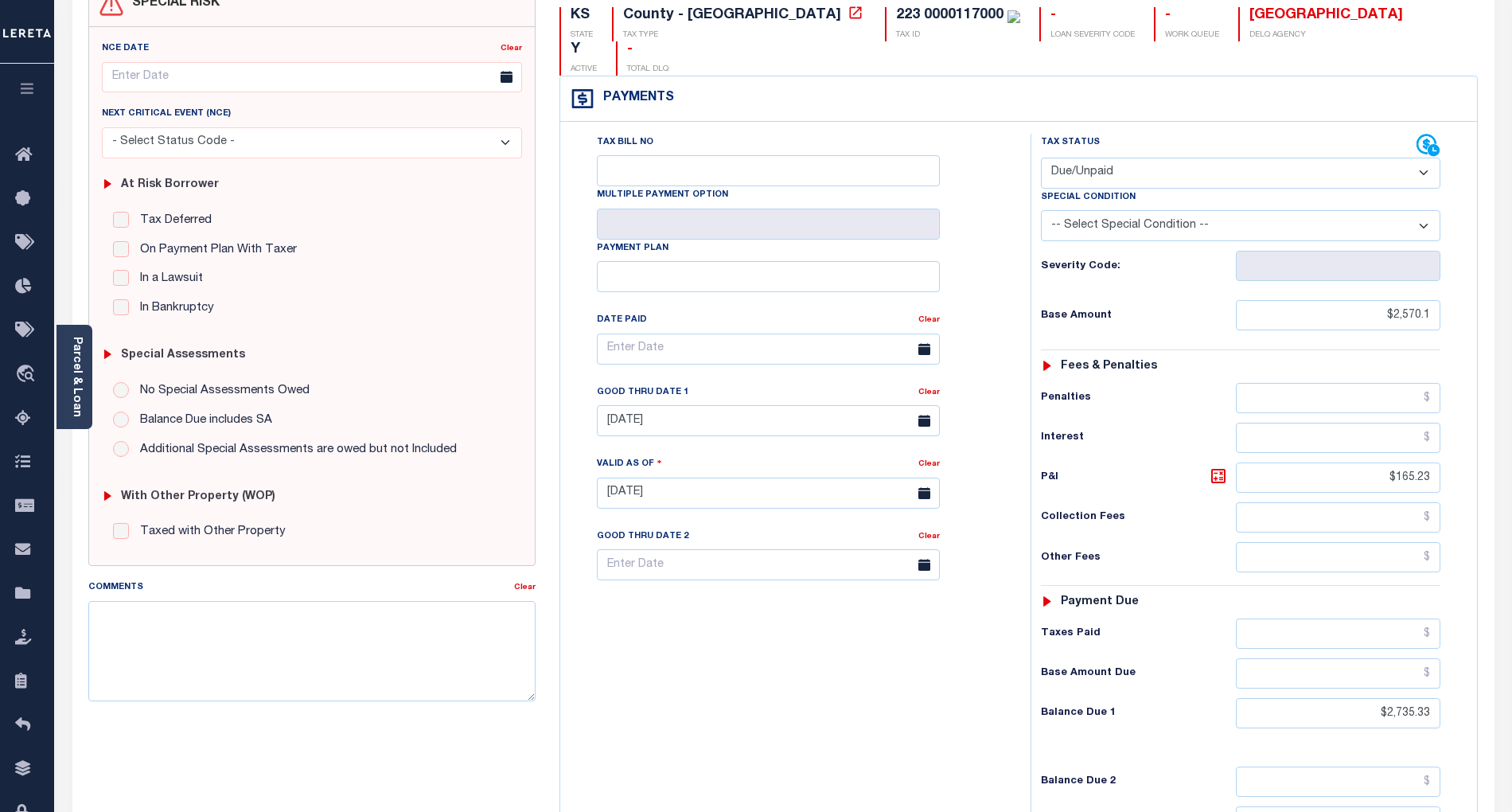
scroll to position [212, 0]
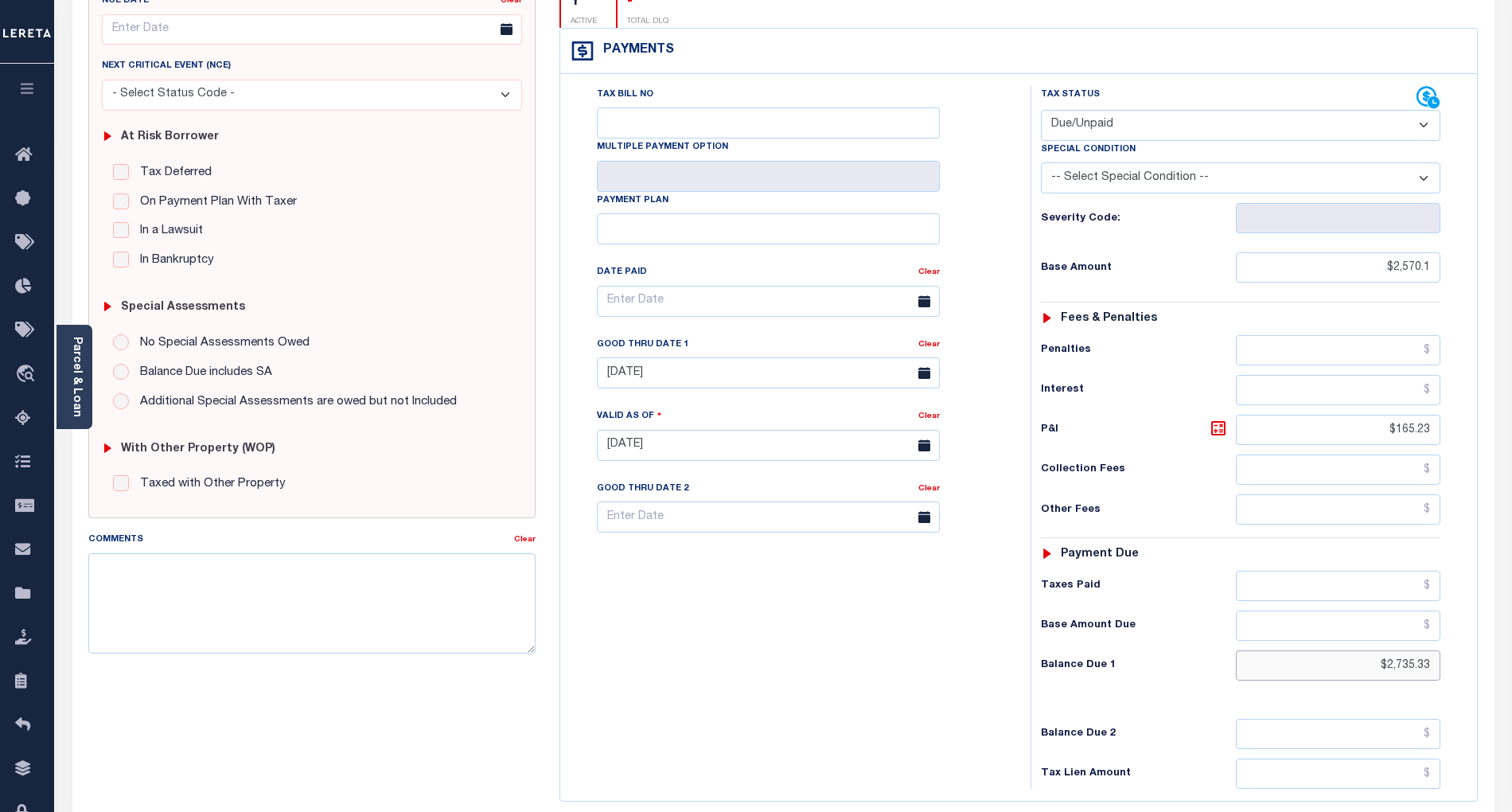
click at [1402, 651] on input "$2,735.33" at bounding box center [1338, 666] width 206 height 30
paste input "3,062.76"
type input "$3,062.76"
type input "[DATE]"
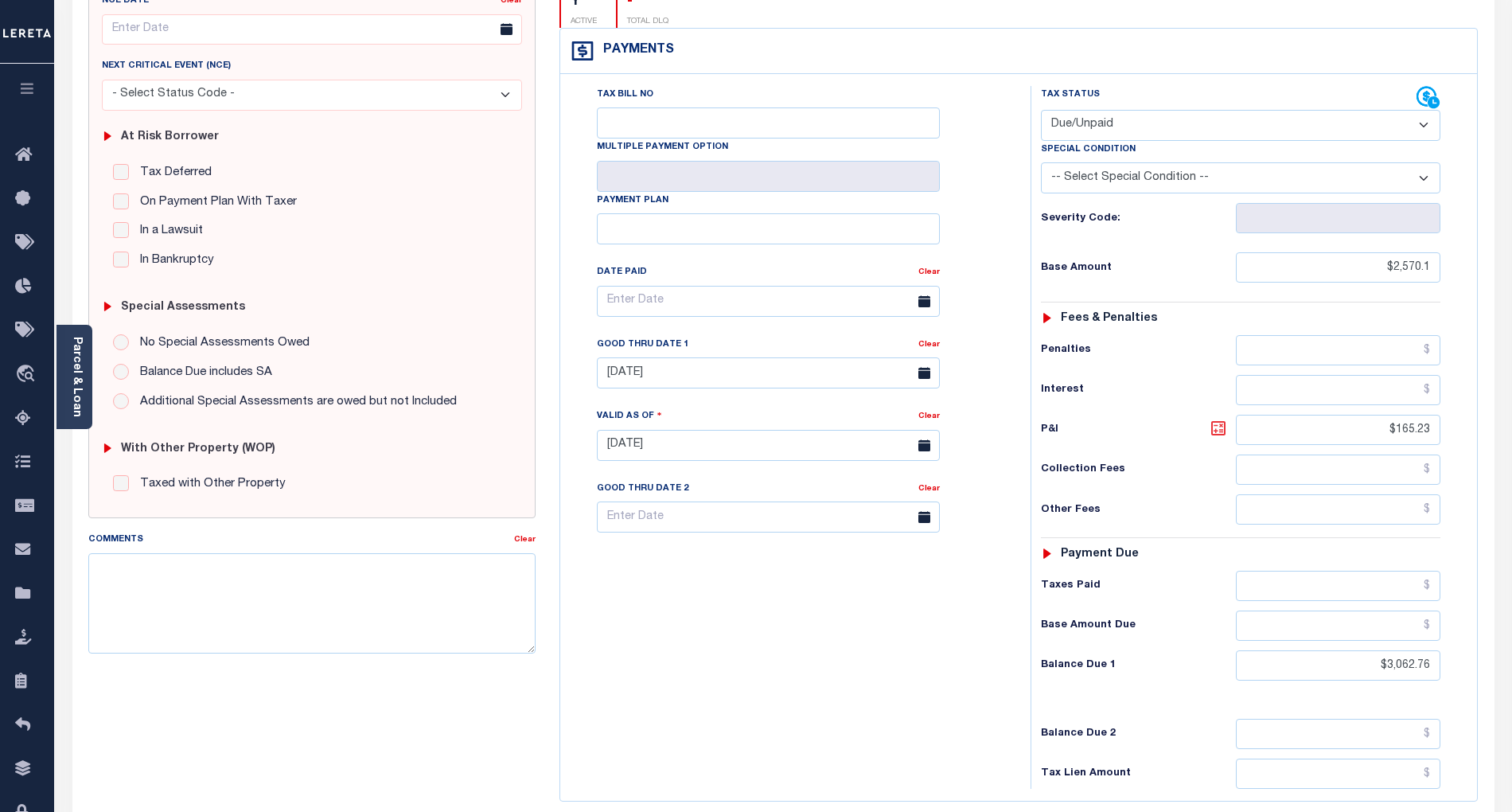
click at [1215, 418] on icon at bounding box center [1218, 427] width 19 height 19
type input "$492.66"
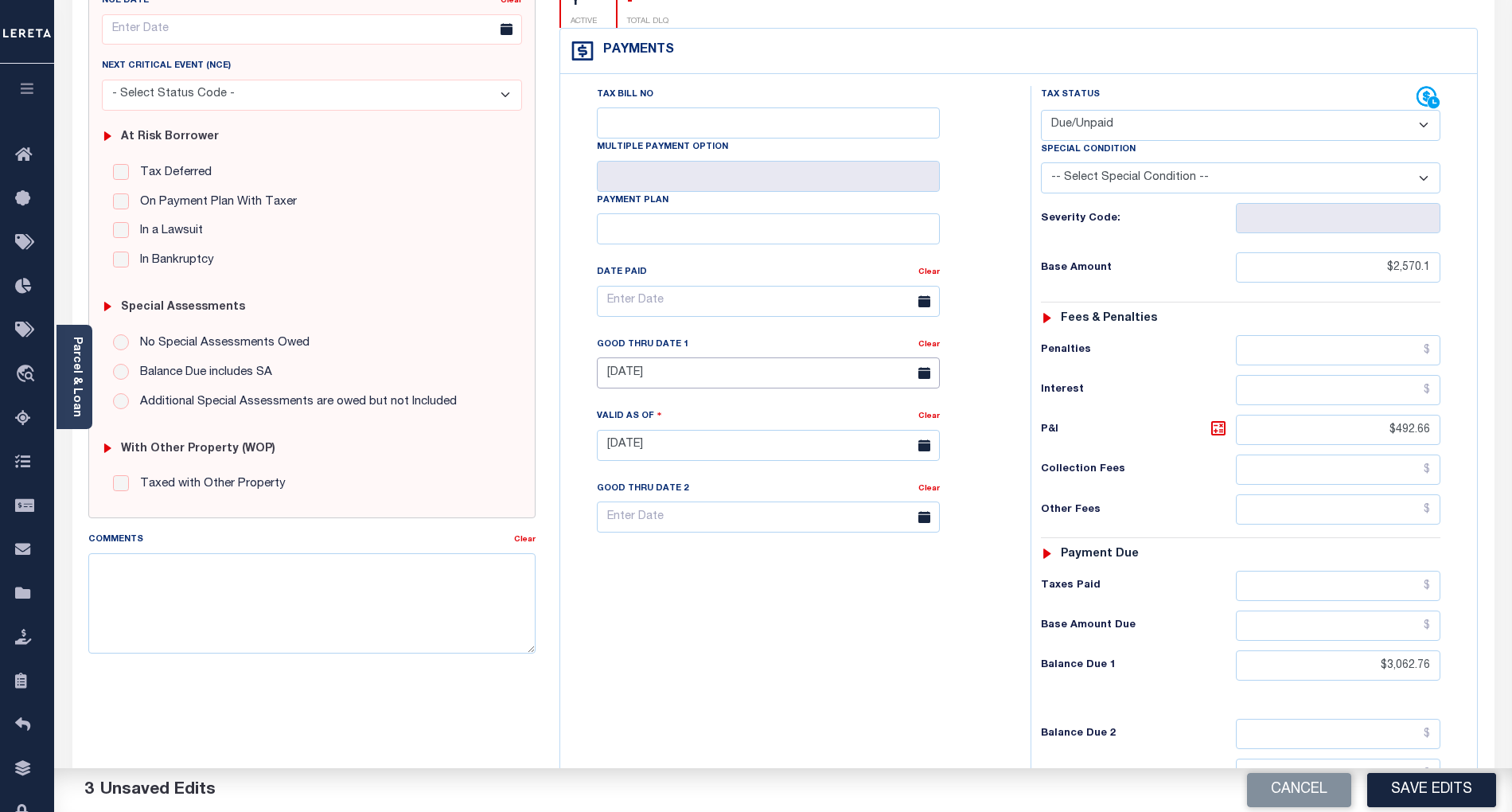
click at [690, 358] on input "09/30/2024" at bounding box center [769, 373] width 344 height 31
click at [688, 561] on span "30" at bounding box center [684, 560] width 31 height 31
type input "09/30/2025"
click at [1444, 796] on button "Save Edits" at bounding box center [1432, 791] width 129 height 34
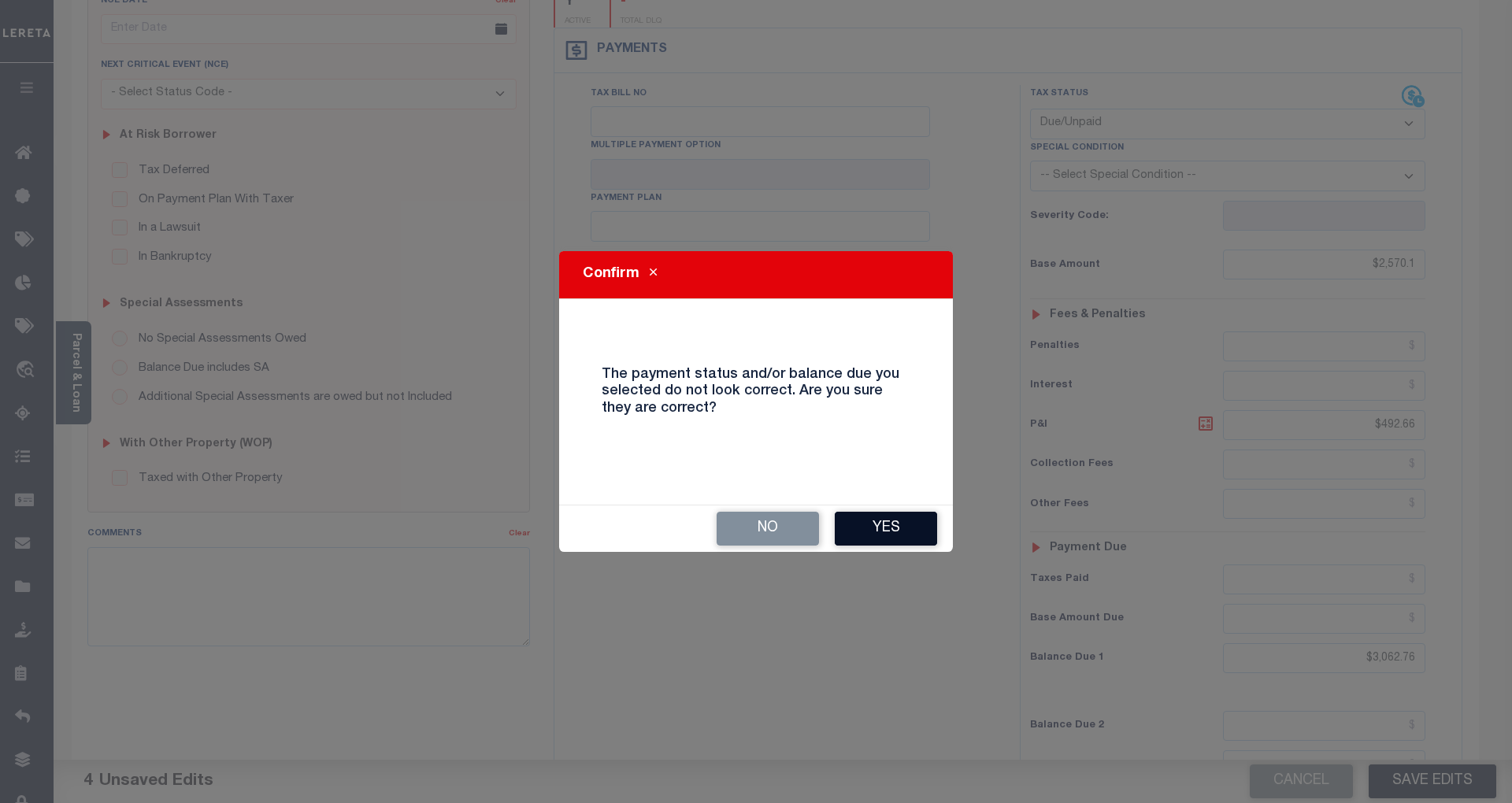
click at [902, 524] on button "Yes" at bounding box center [886, 528] width 102 height 33
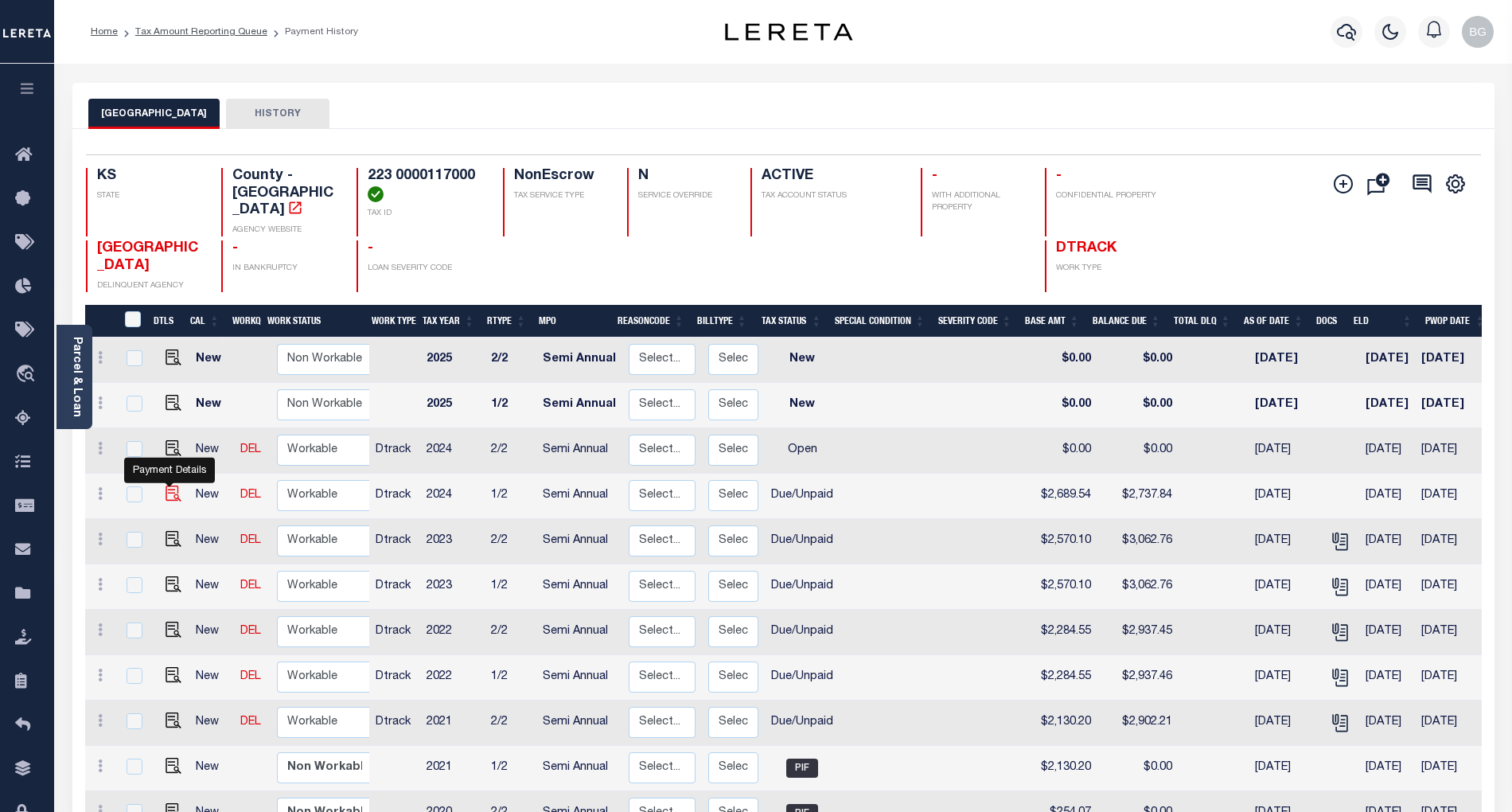
click at [170, 486] on img "" at bounding box center [174, 494] width 16 height 16
checkbox input "true"
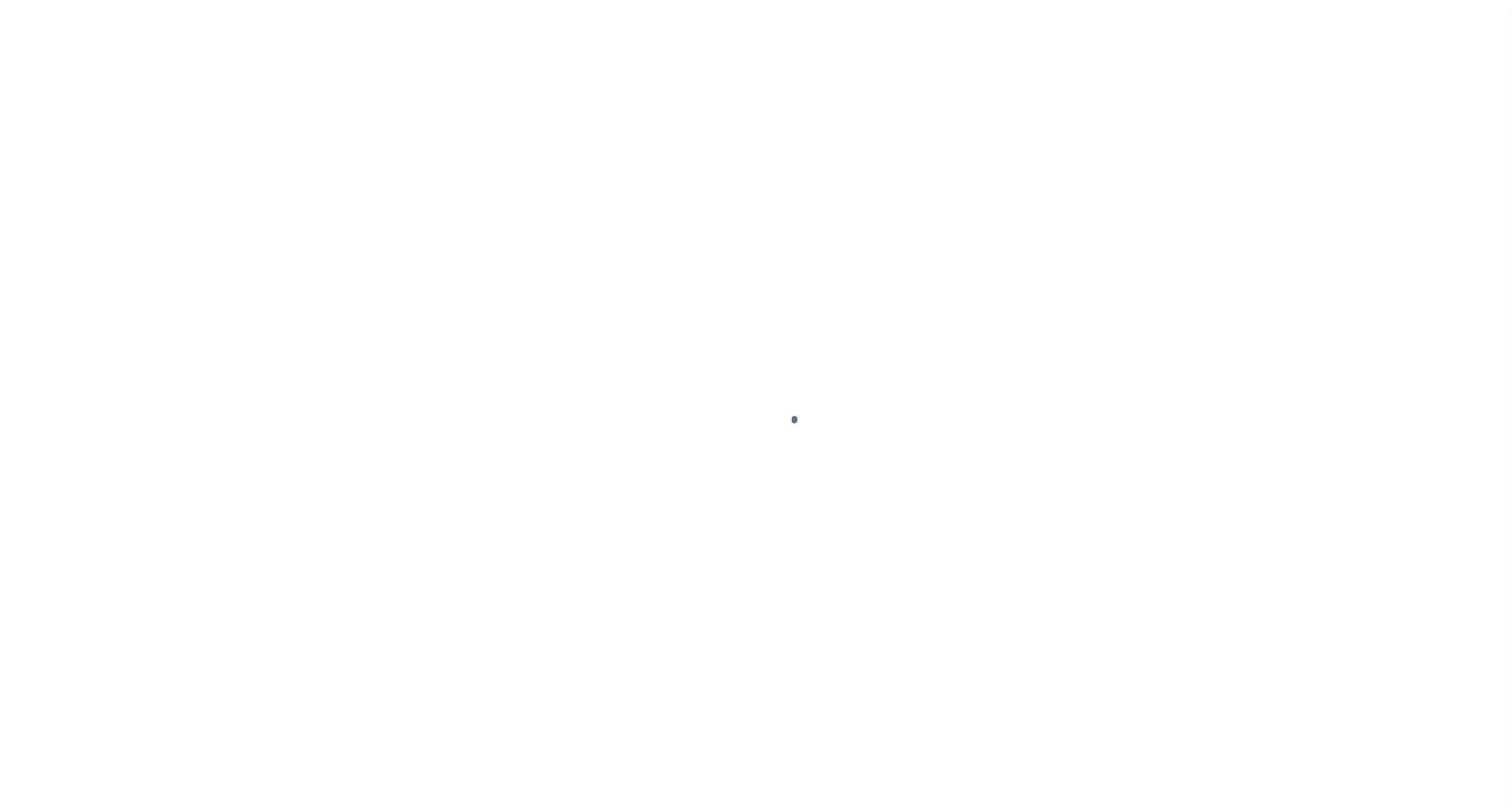
select select "DUE"
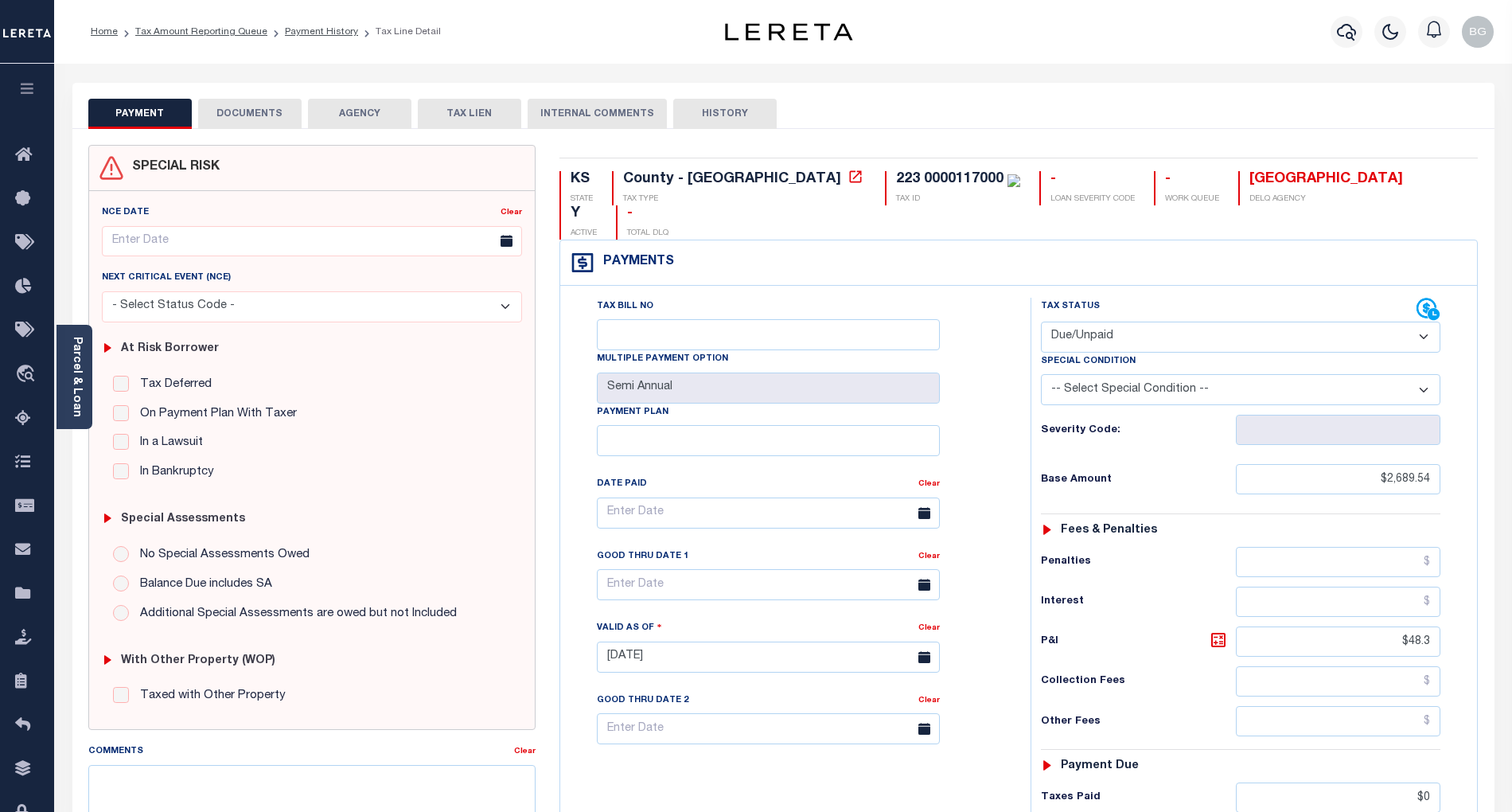
click at [249, 118] on button "DOCUMENTS" at bounding box center [250, 114] width 103 height 30
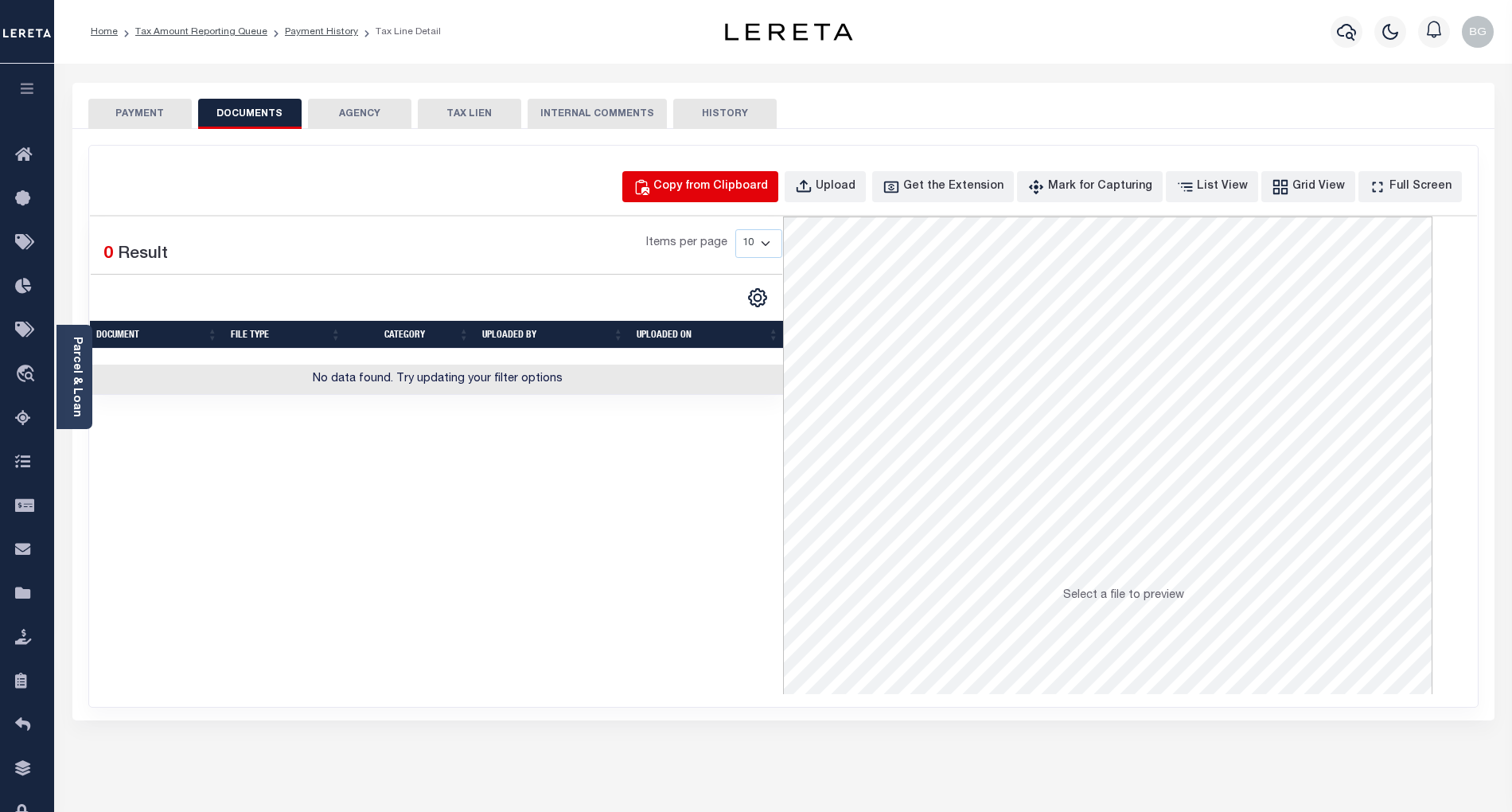
click at [733, 192] on div "Copy from Clipboard" at bounding box center [710, 187] width 115 height 18
select select "POP"
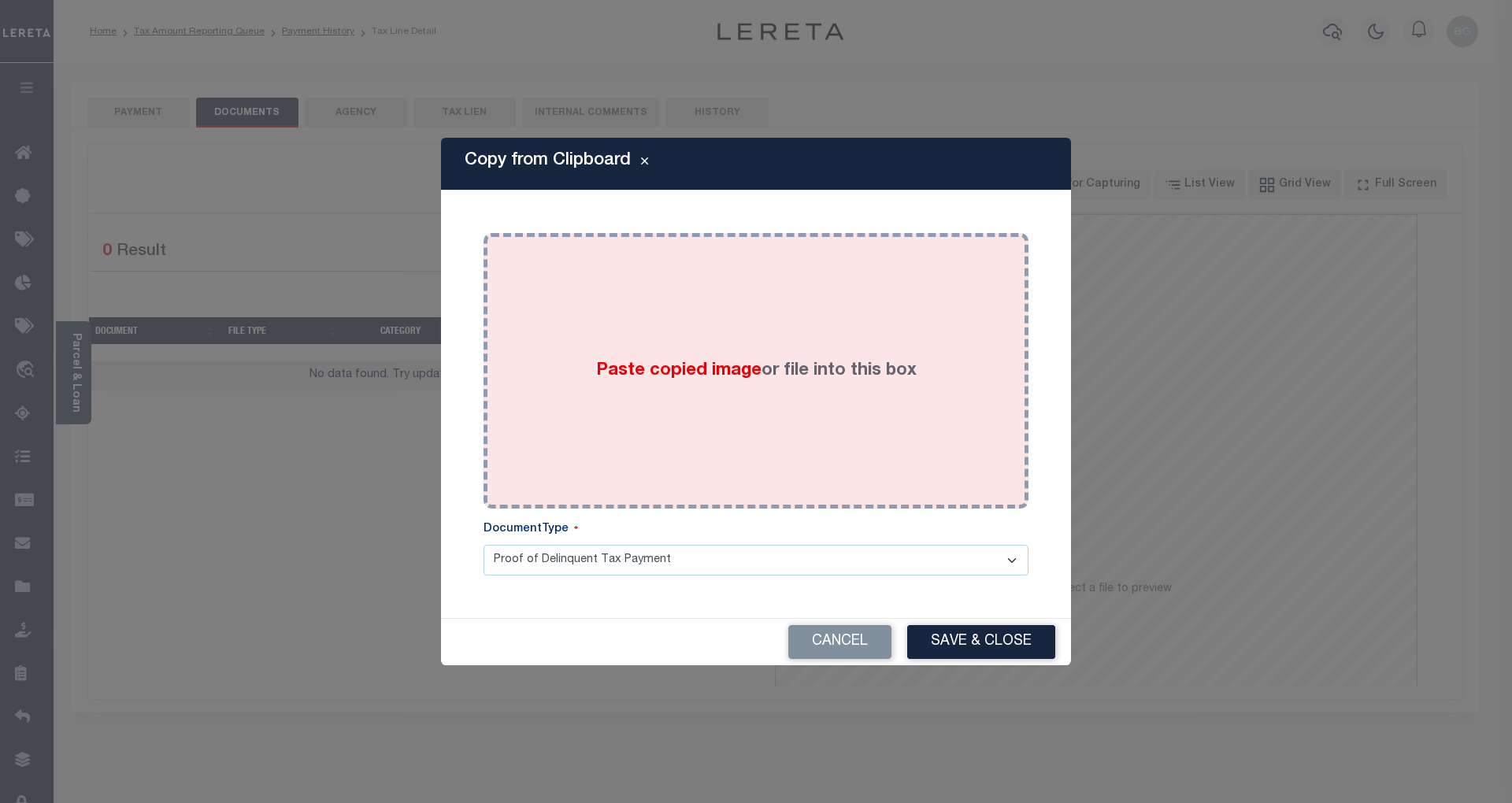
click at [675, 378] on span "Paste copied image" at bounding box center [679, 371] width 166 height 18
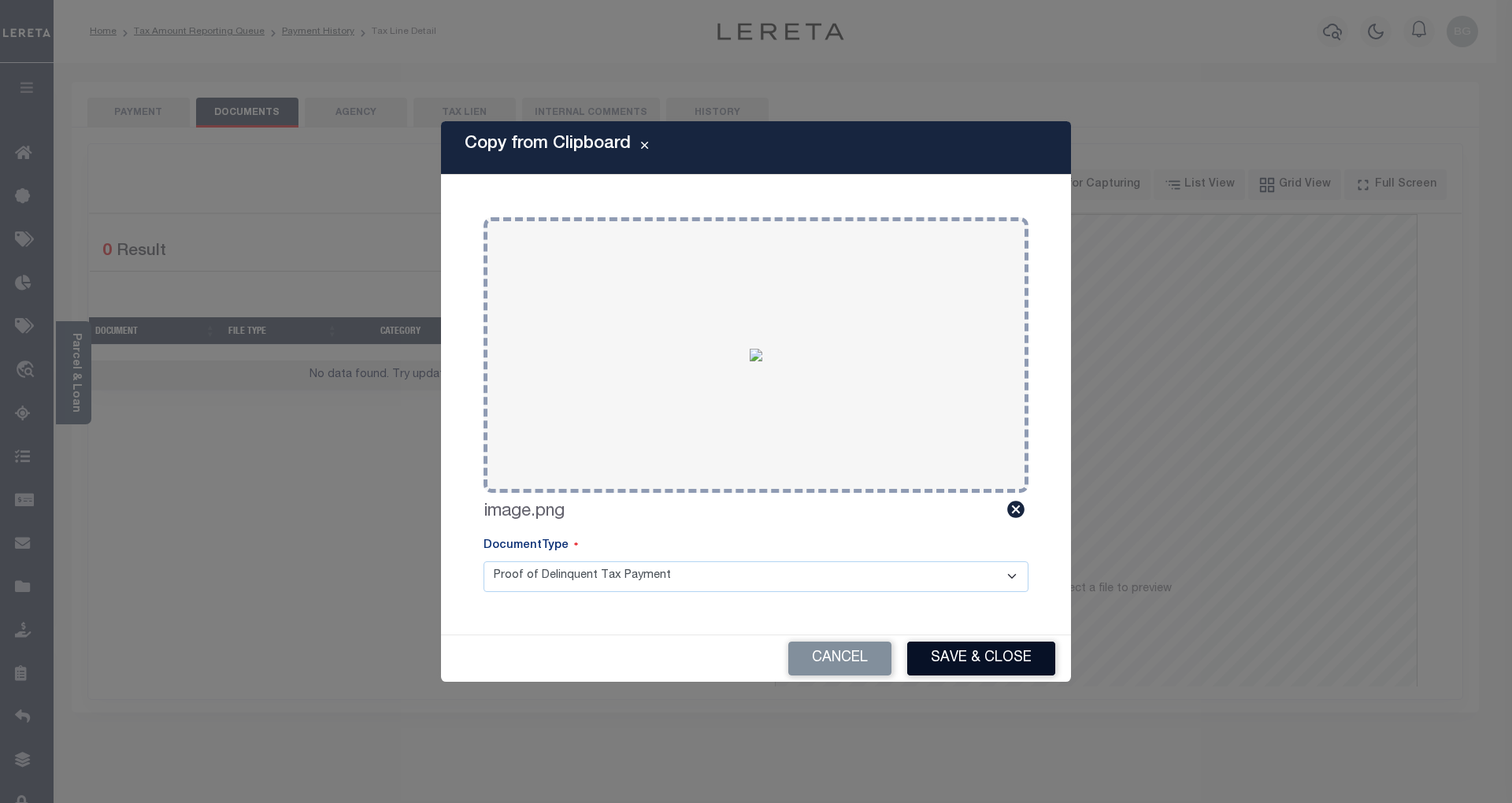
click at [1012, 659] on button "Save & Close" at bounding box center [981, 659] width 148 height 33
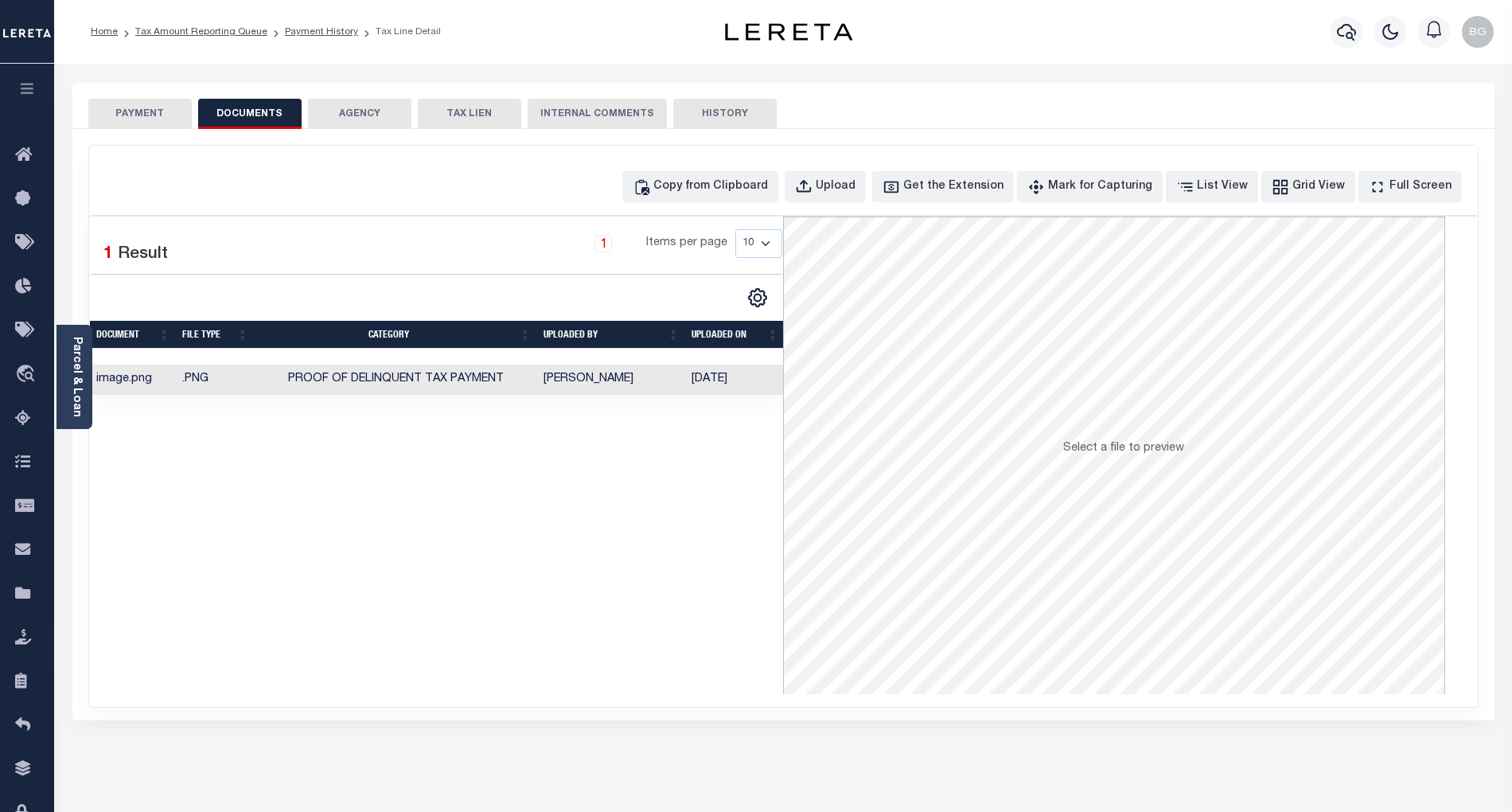
click at [151, 115] on button "PAYMENT" at bounding box center [140, 114] width 103 height 30
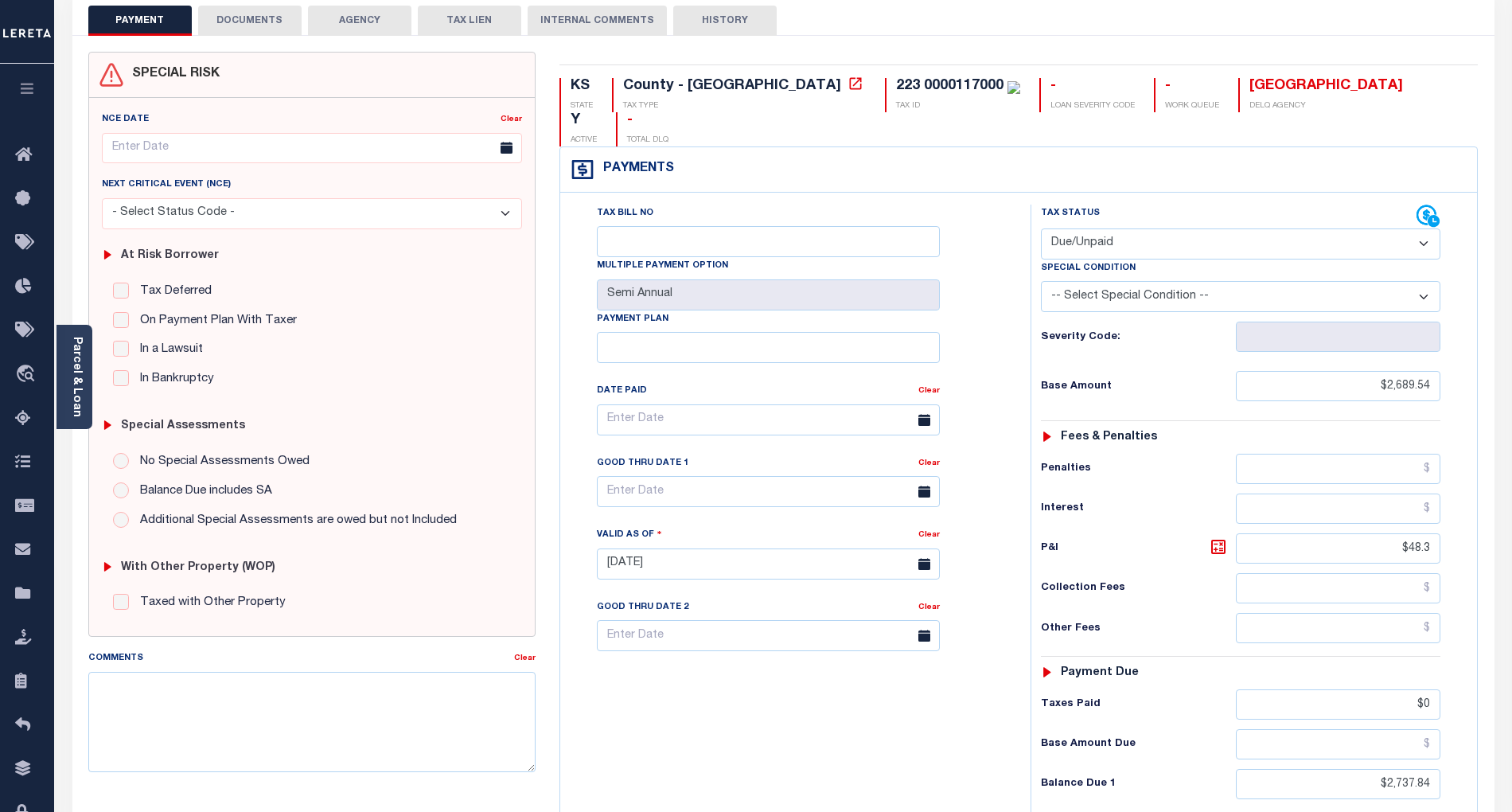
scroll to position [212, 0]
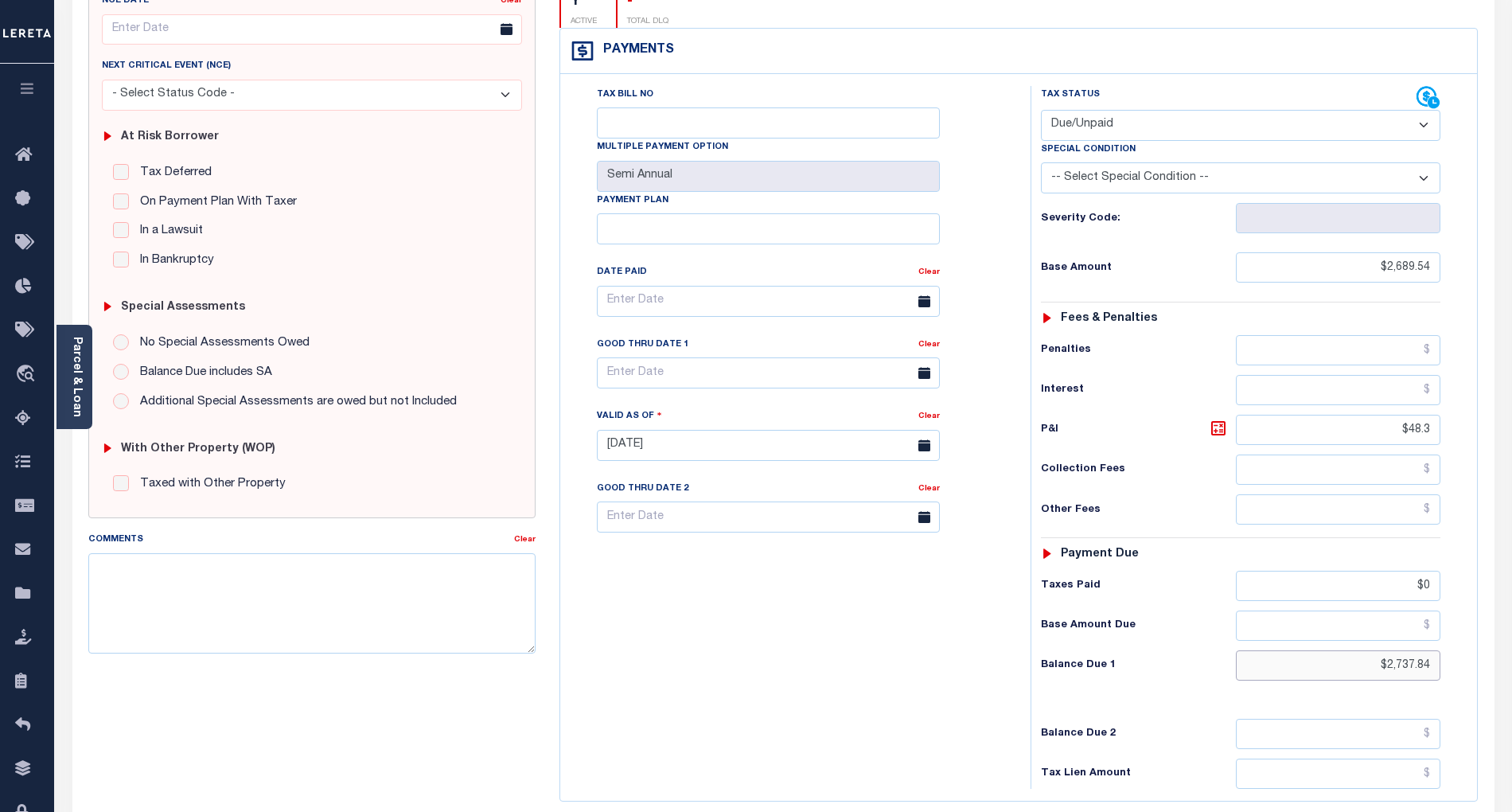
click at [1411, 651] on input "$2,737.84" at bounding box center [1338, 666] width 206 height 30
paste input "893.88"
type input "$2,893.88"
type input "[DATE]"
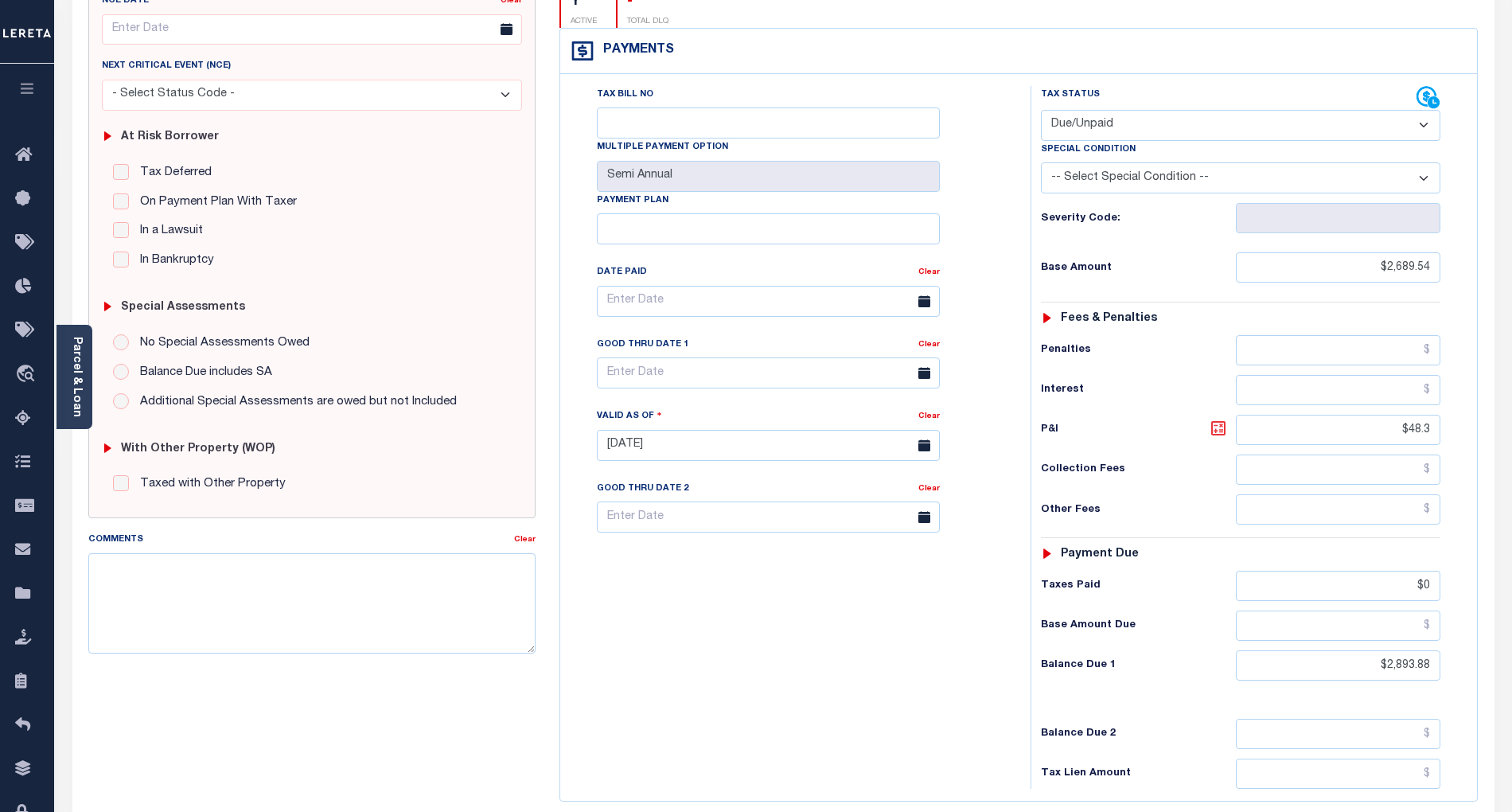
click at [1221, 424] on icon at bounding box center [1218, 428] width 10 height 10
type input "$204.34"
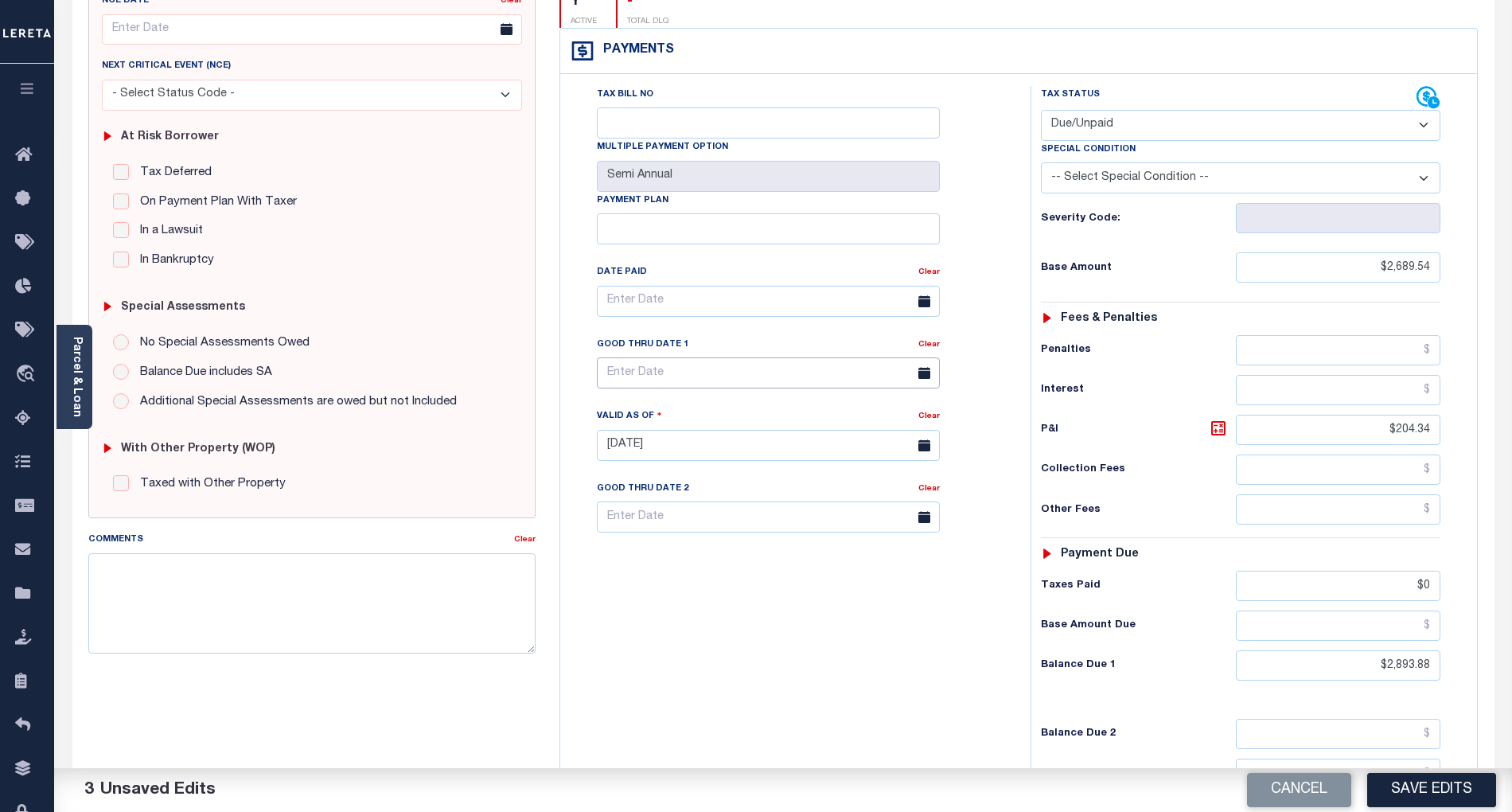
click at [667, 358] on input "text" at bounding box center [769, 373] width 344 height 31
click at [684, 557] on span "30" at bounding box center [684, 560] width 31 height 31
type input "09/30/2025"
click at [1447, 794] on button "Save Edits" at bounding box center [1432, 791] width 129 height 34
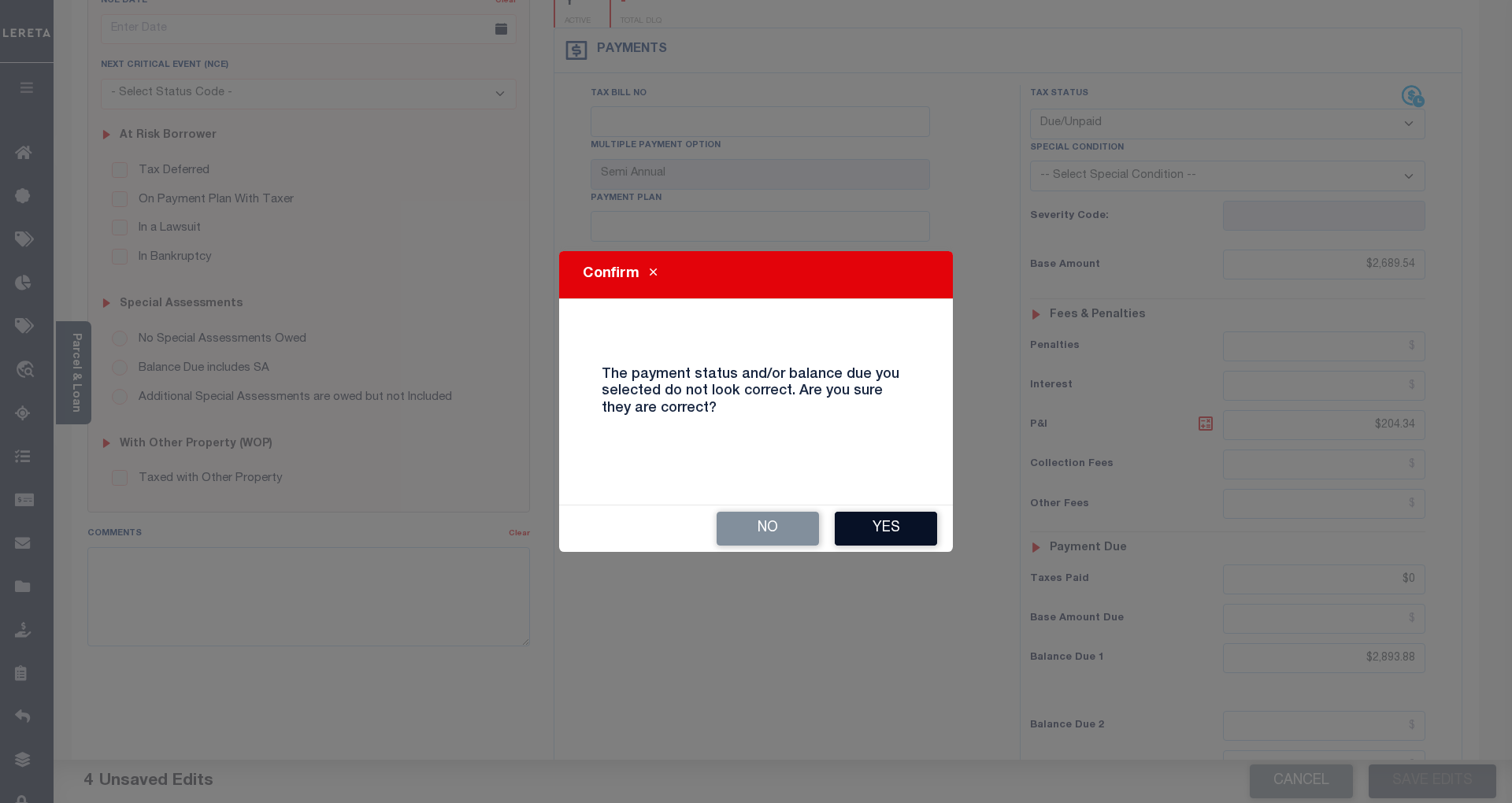
click at [903, 535] on button "Yes" at bounding box center [886, 528] width 102 height 33
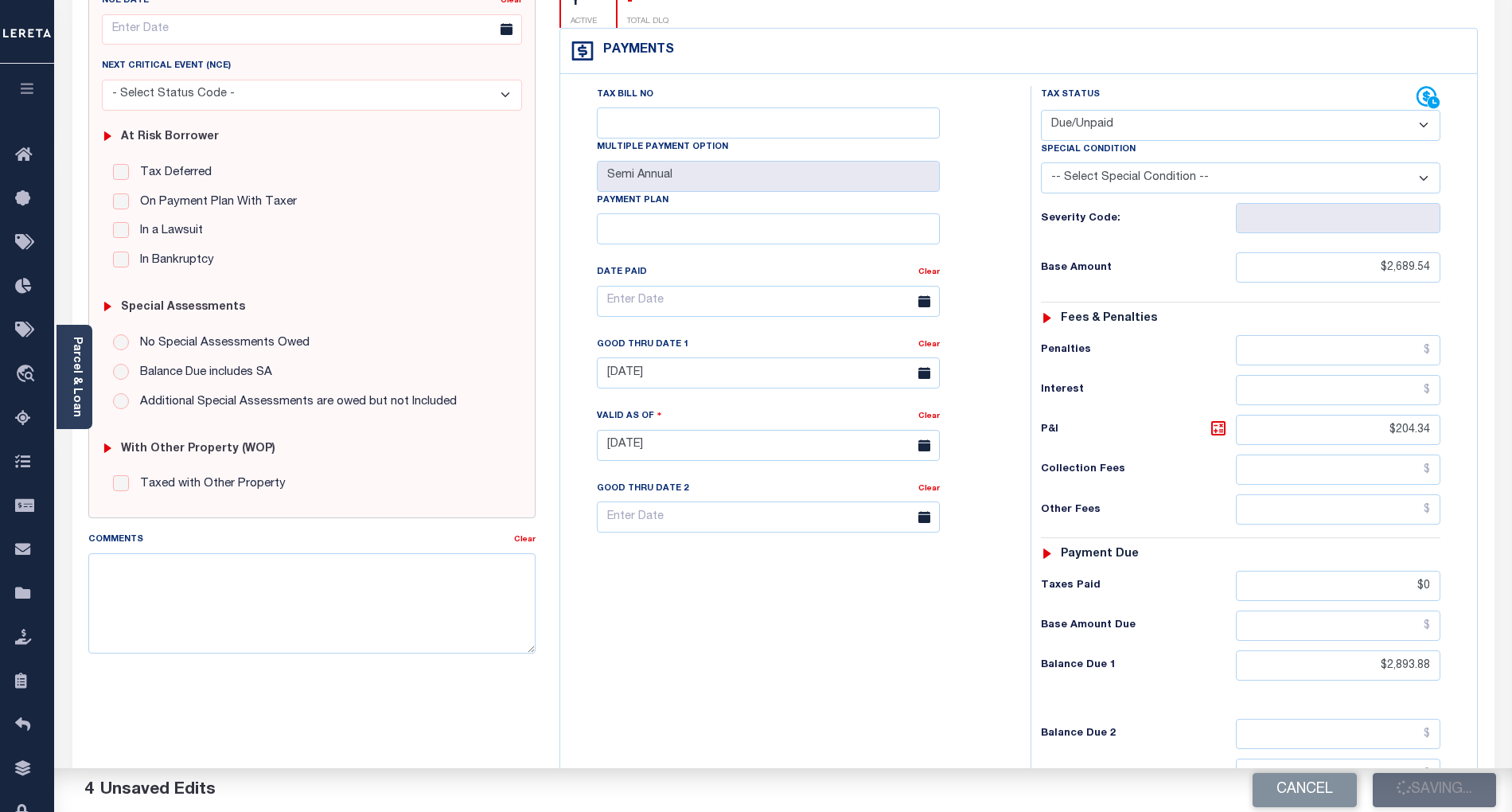
checkbox input "false"
type input "$2,689.54"
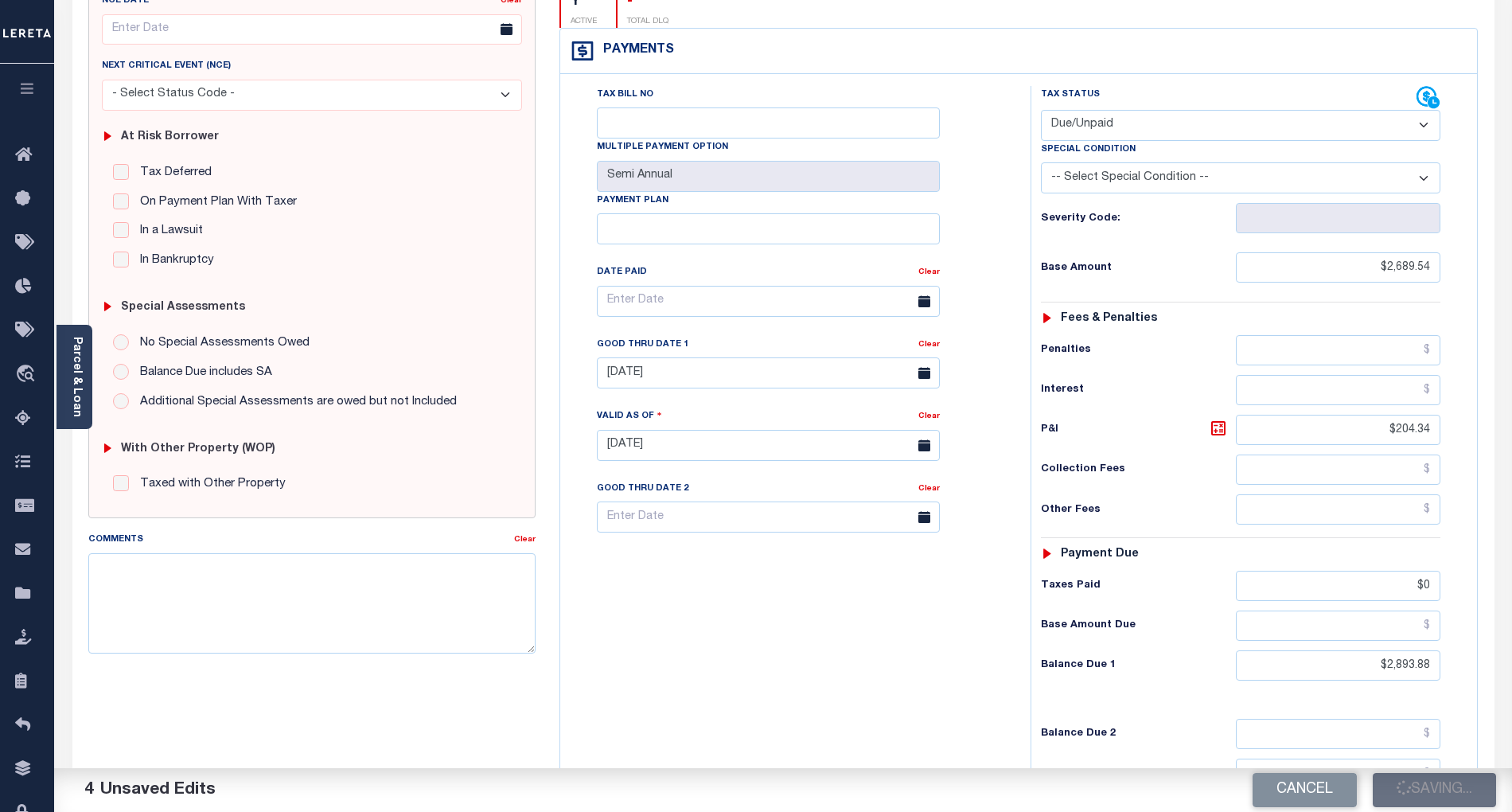
type input "$204.34"
type input "$0"
type input "$2,893.88"
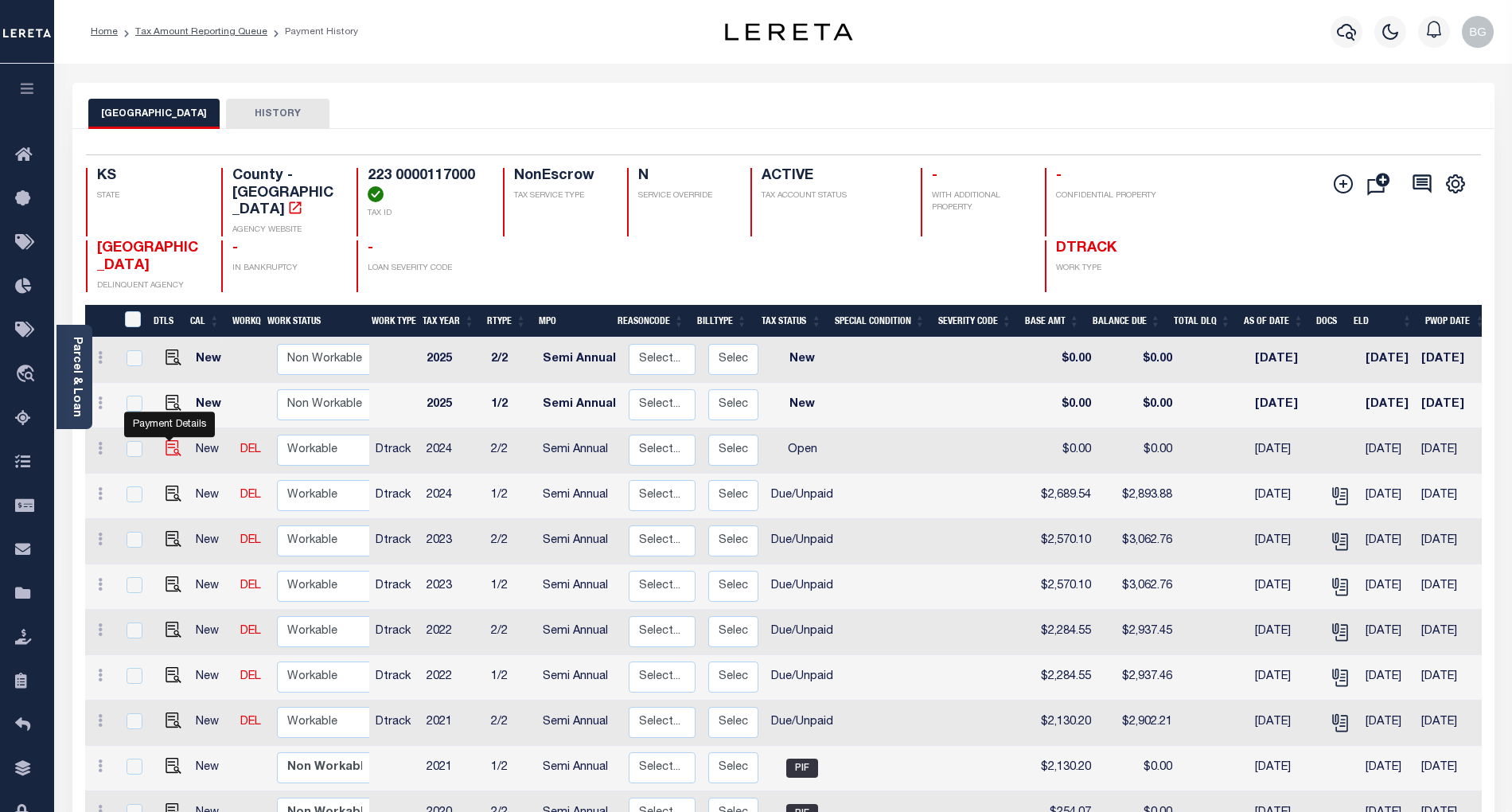
click at [170, 441] on img "" at bounding box center [174, 449] width 16 height 16
checkbox input "true"
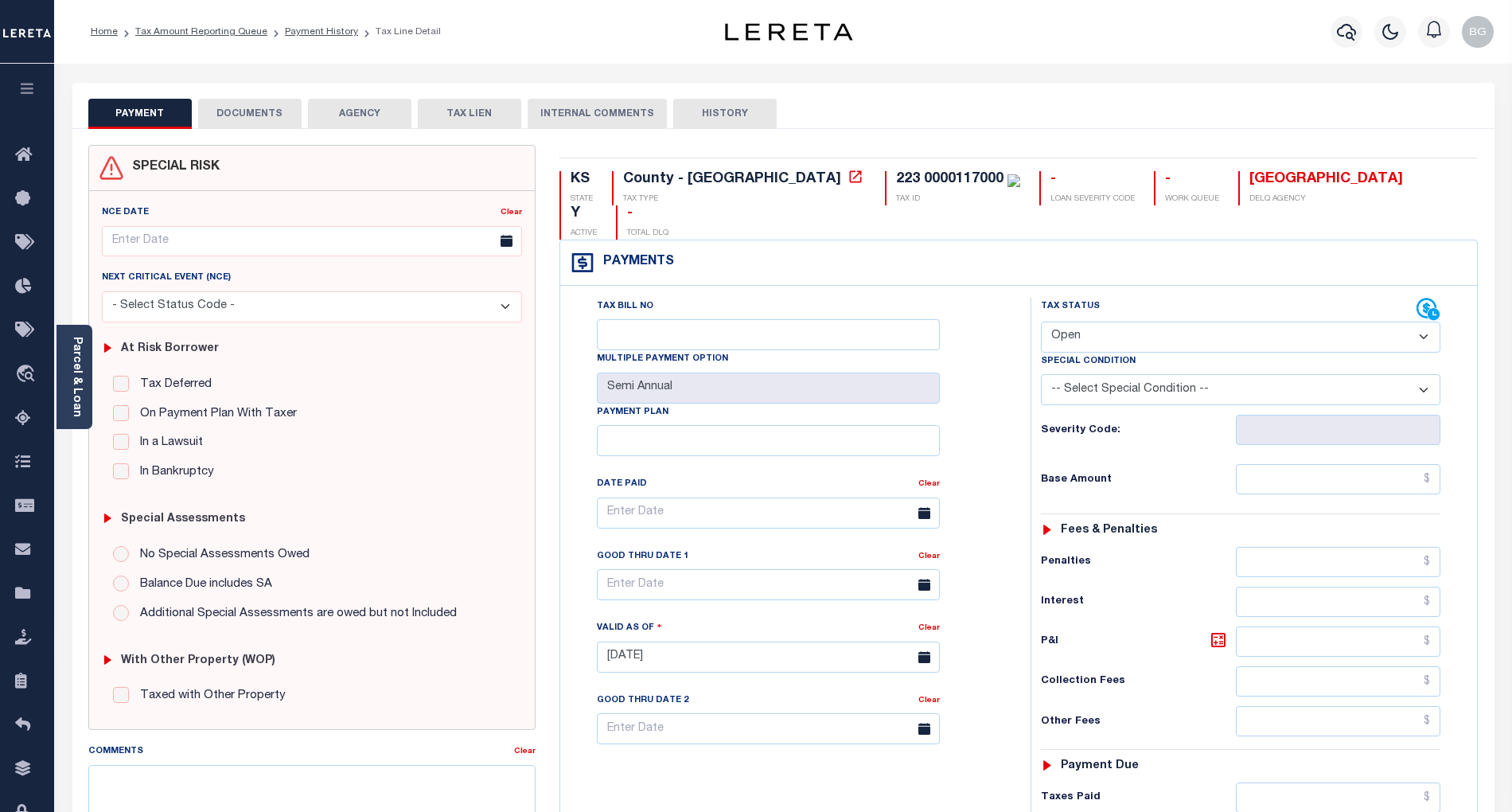
drag, startPoint x: 1080, startPoint y: 309, endPoint x: 1086, endPoint y: 315, distance: 8.5
click at [1080, 321] on select "- Select Status Code - Open Due/Unpaid Paid Incomplete No Tax Due Internal Refu…" at bounding box center [1241, 337] width 400 height 31
select select "DUE"
click at [1041, 321] on select "- Select Status Code - Open Due/Unpaid Paid Incomplete No Tax Due Internal Refu…" at bounding box center [1241, 337] width 400 height 31
type input "[DATE]"
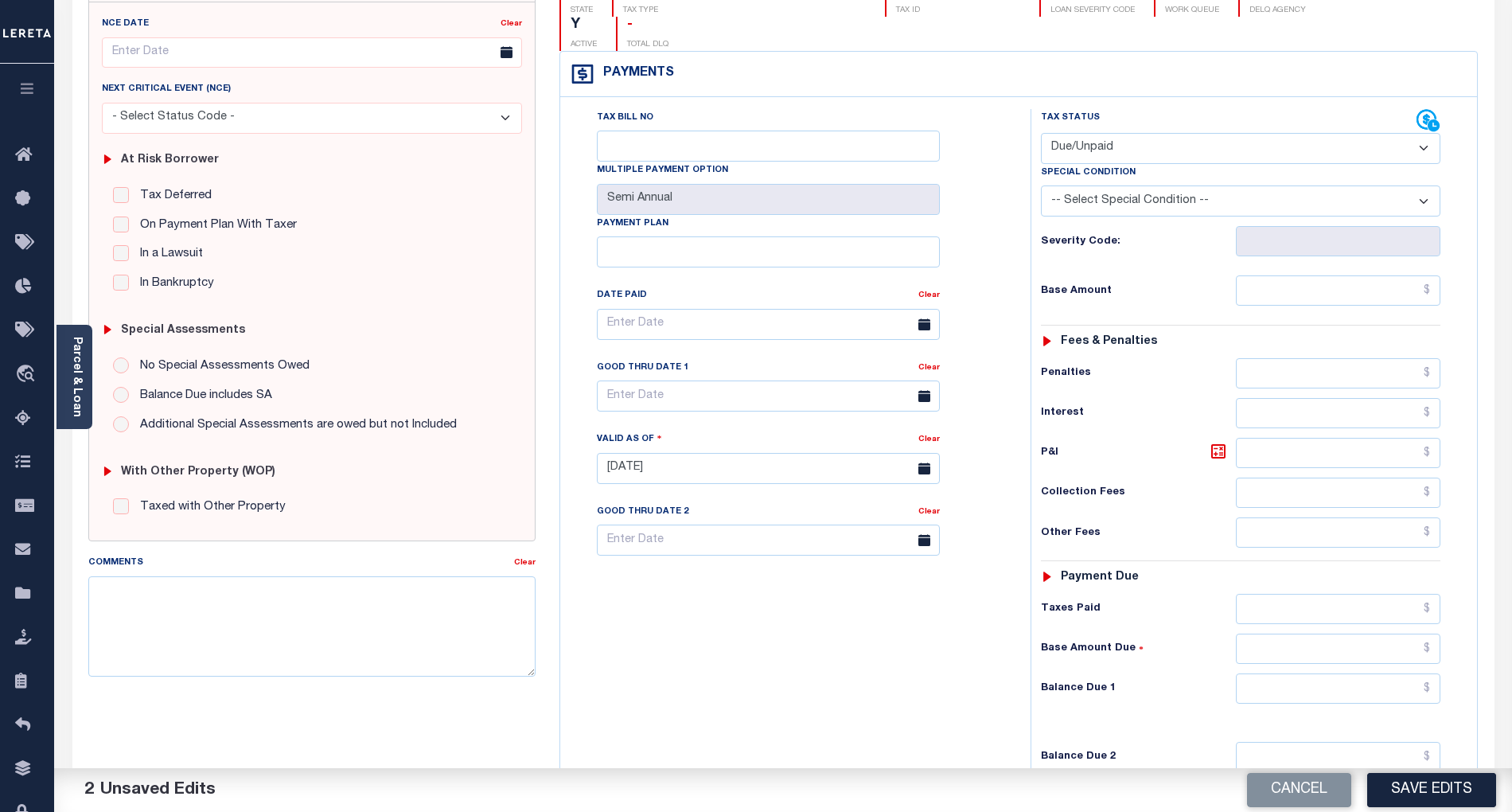
scroll to position [212, 0]
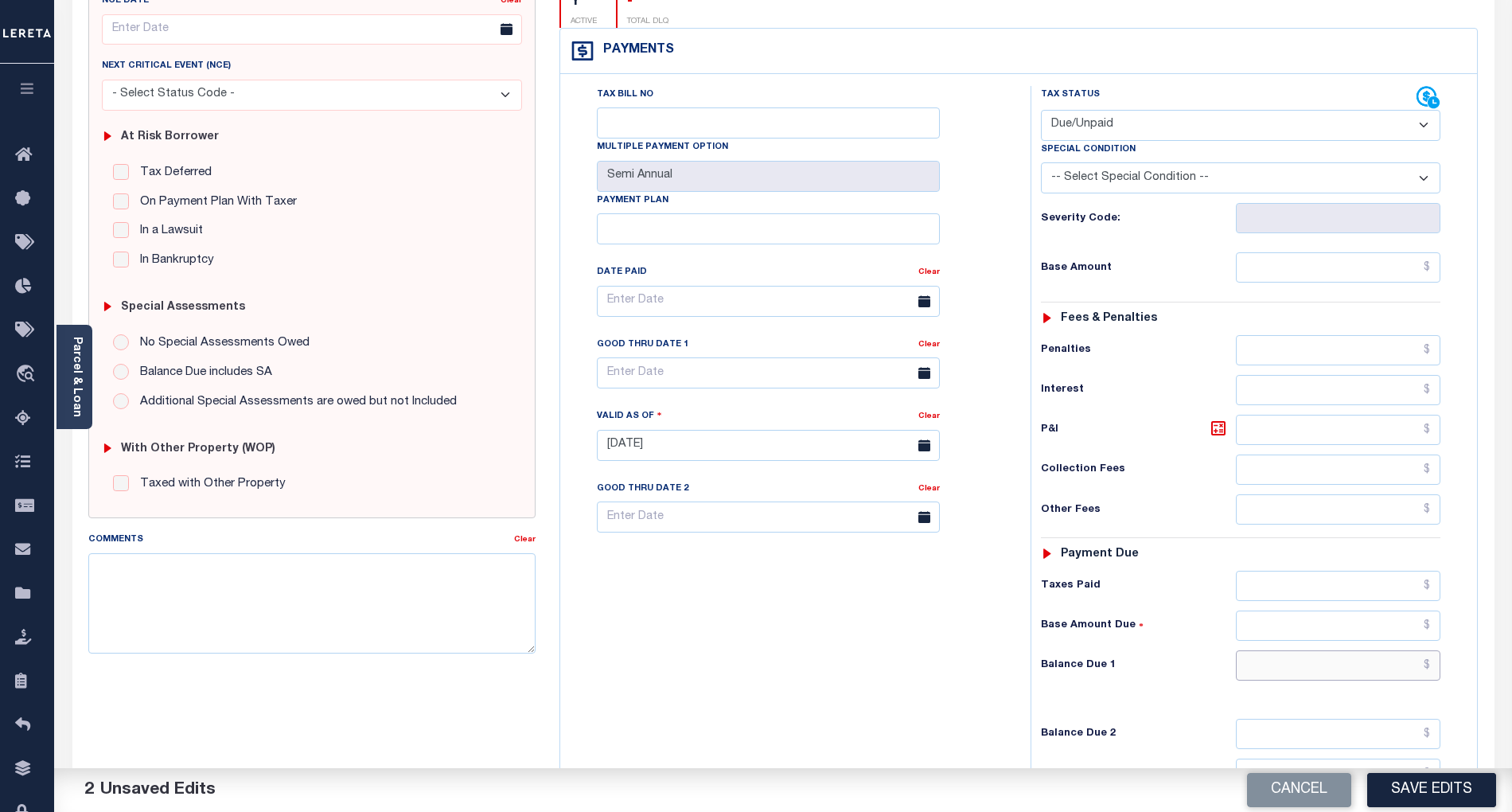
click at [1409, 651] on input "text" at bounding box center [1338, 666] width 206 height 30
paste input "2,893.88"
type input "$2,893.88"
click at [1392, 253] on input "text" at bounding box center [1338, 268] width 206 height 30
paste input "2,689.54"
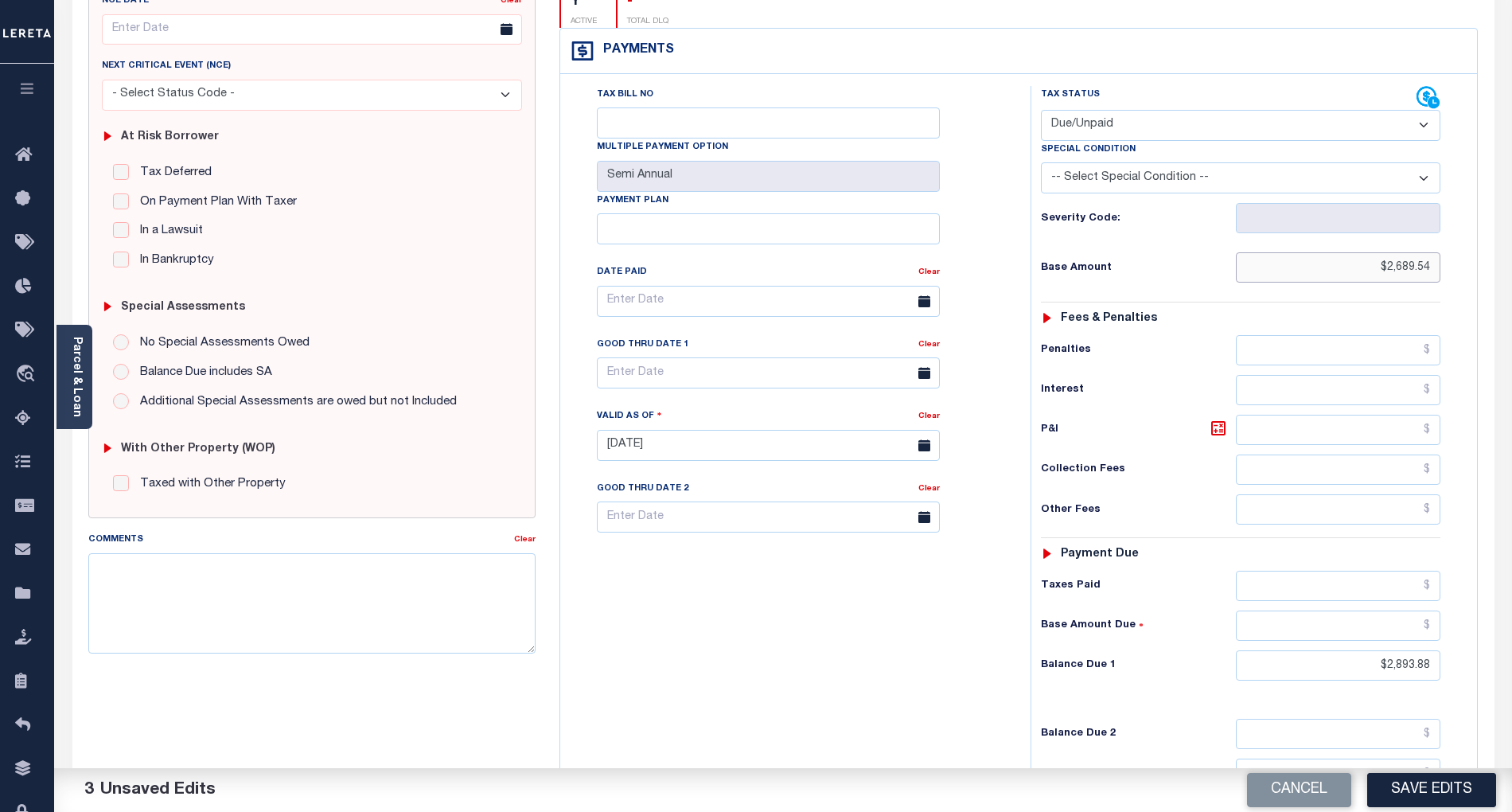
type input "$2,689.54"
click at [691, 358] on input "text" at bounding box center [769, 373] width 344 height 31
click at [689, 555] on span "30" at bounding box center [684, 560] width 31 height 31
type input "09/30/2025"
click at [1436, 795] on button "Save Edits" at bounding box center [1432, 791] width 129 height 34
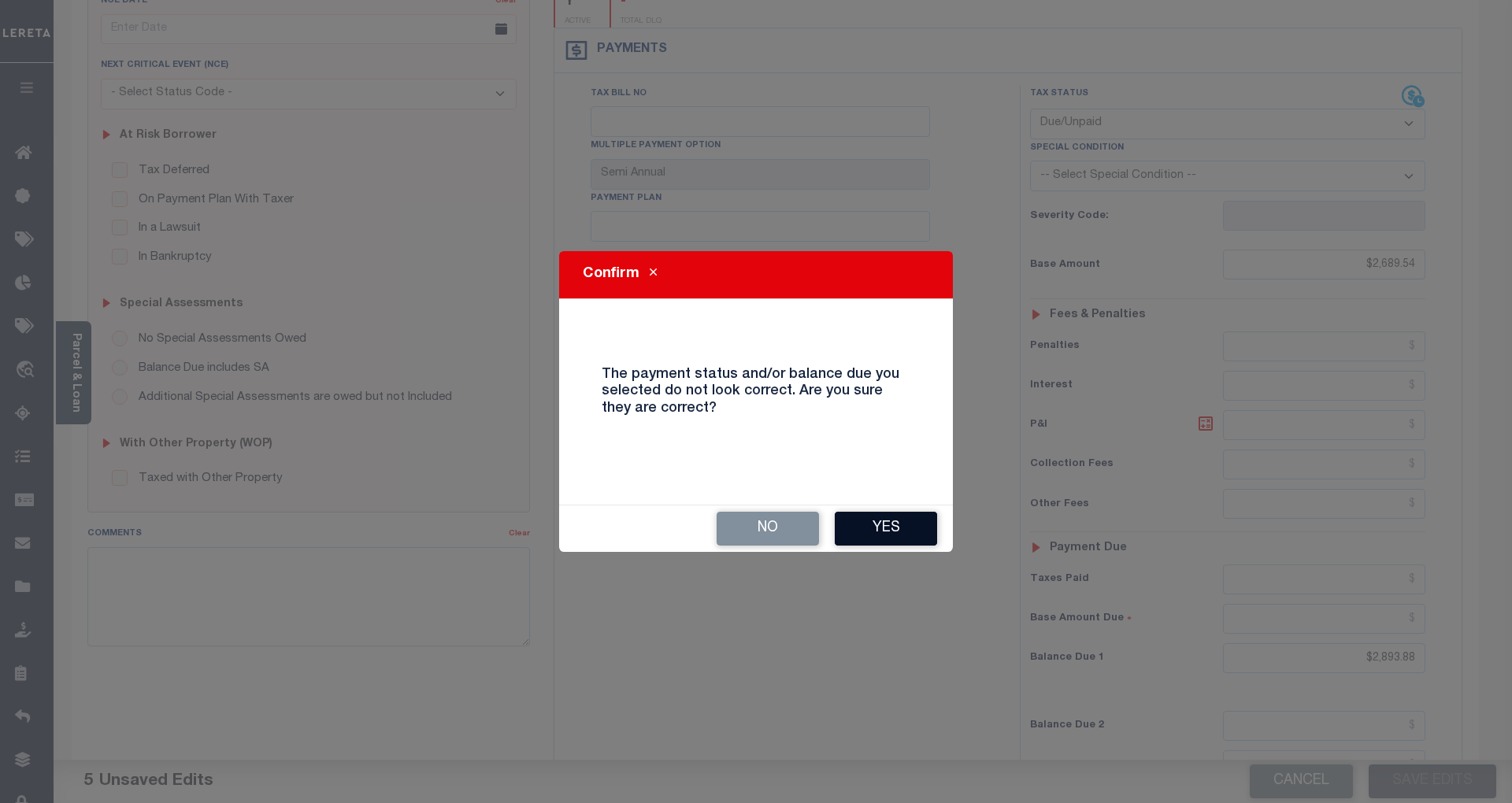
click at [898, 527] on button "Yes" at bounding box center [886, 528] width 102 height 33
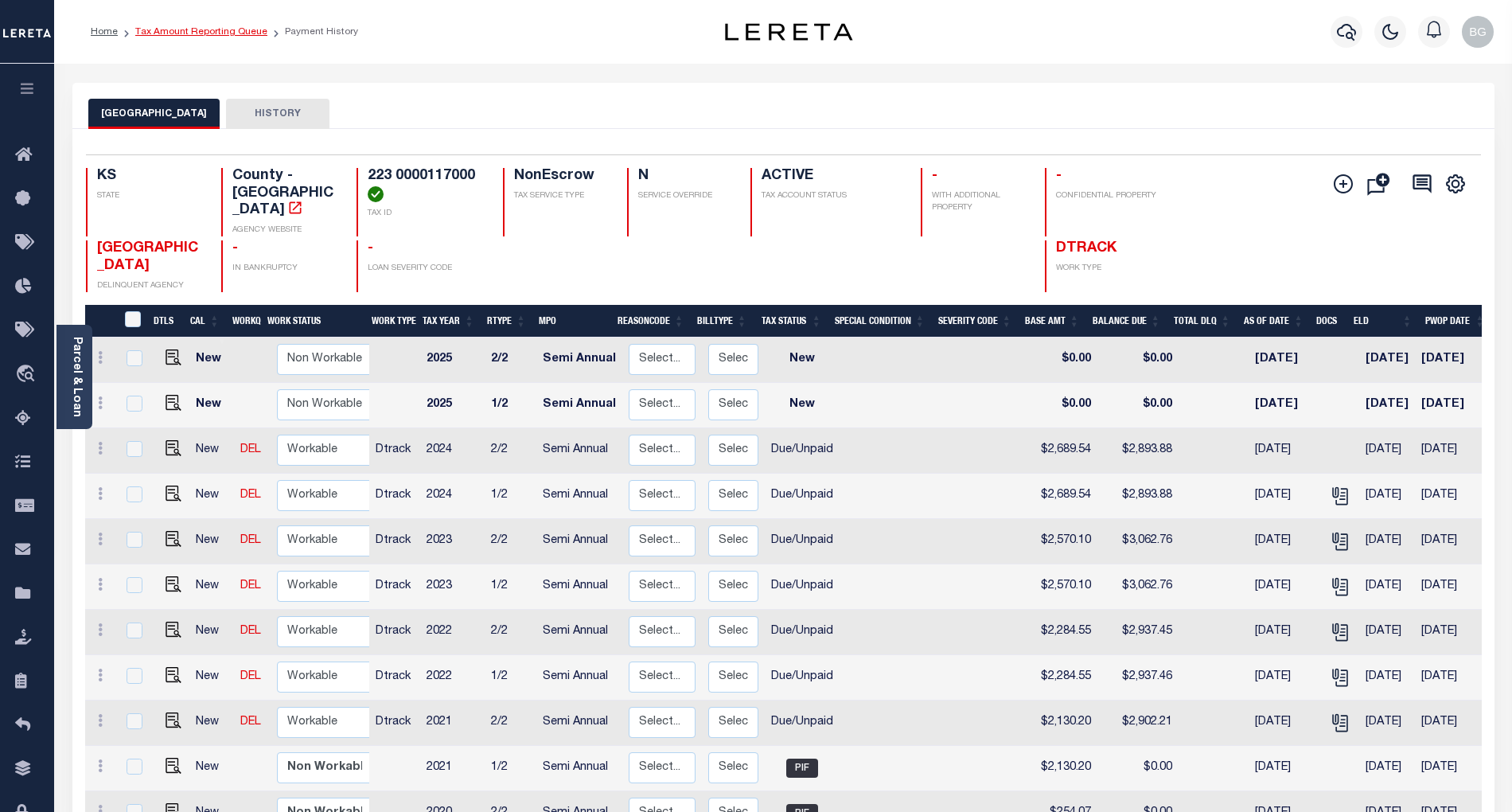
click at [185, 28] on link "Tax Amount Reporting Queue" at bounding box center [201, 31] width 132 height 10
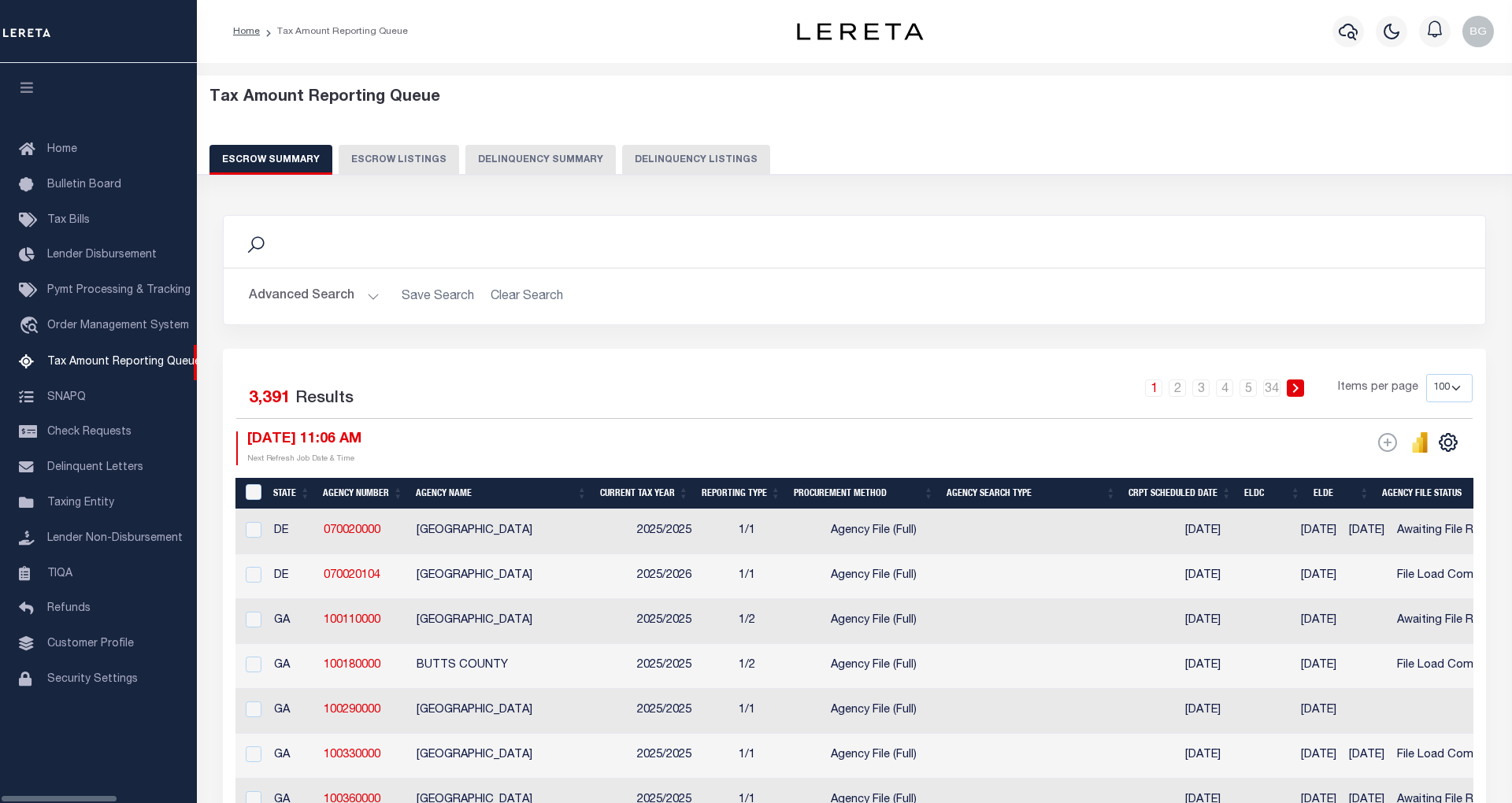
select select "100"
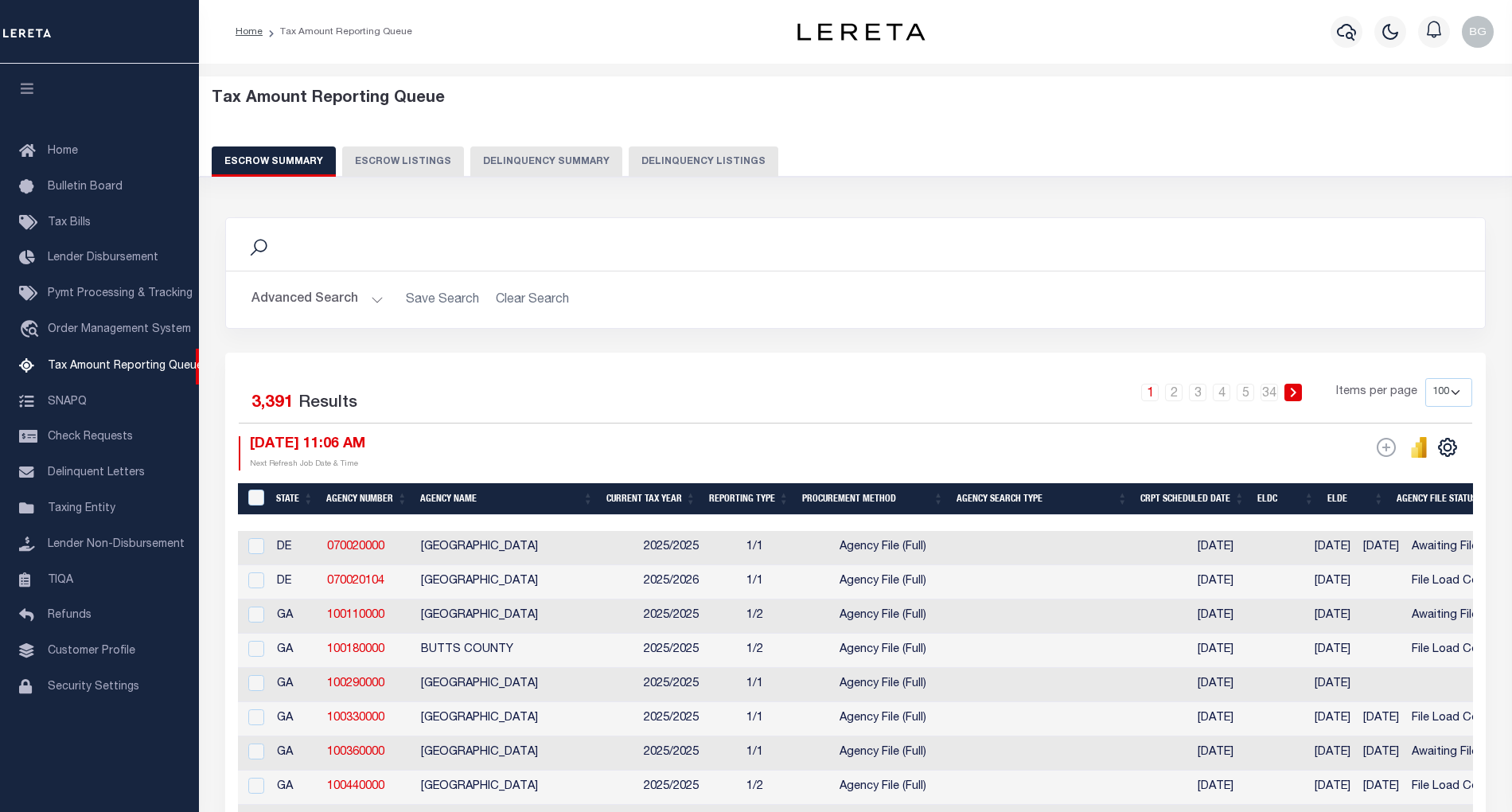
click at [699, 163] on button "Delinquency Listings" at bounding box center [704, 162] width 150 height 30
select select "100"
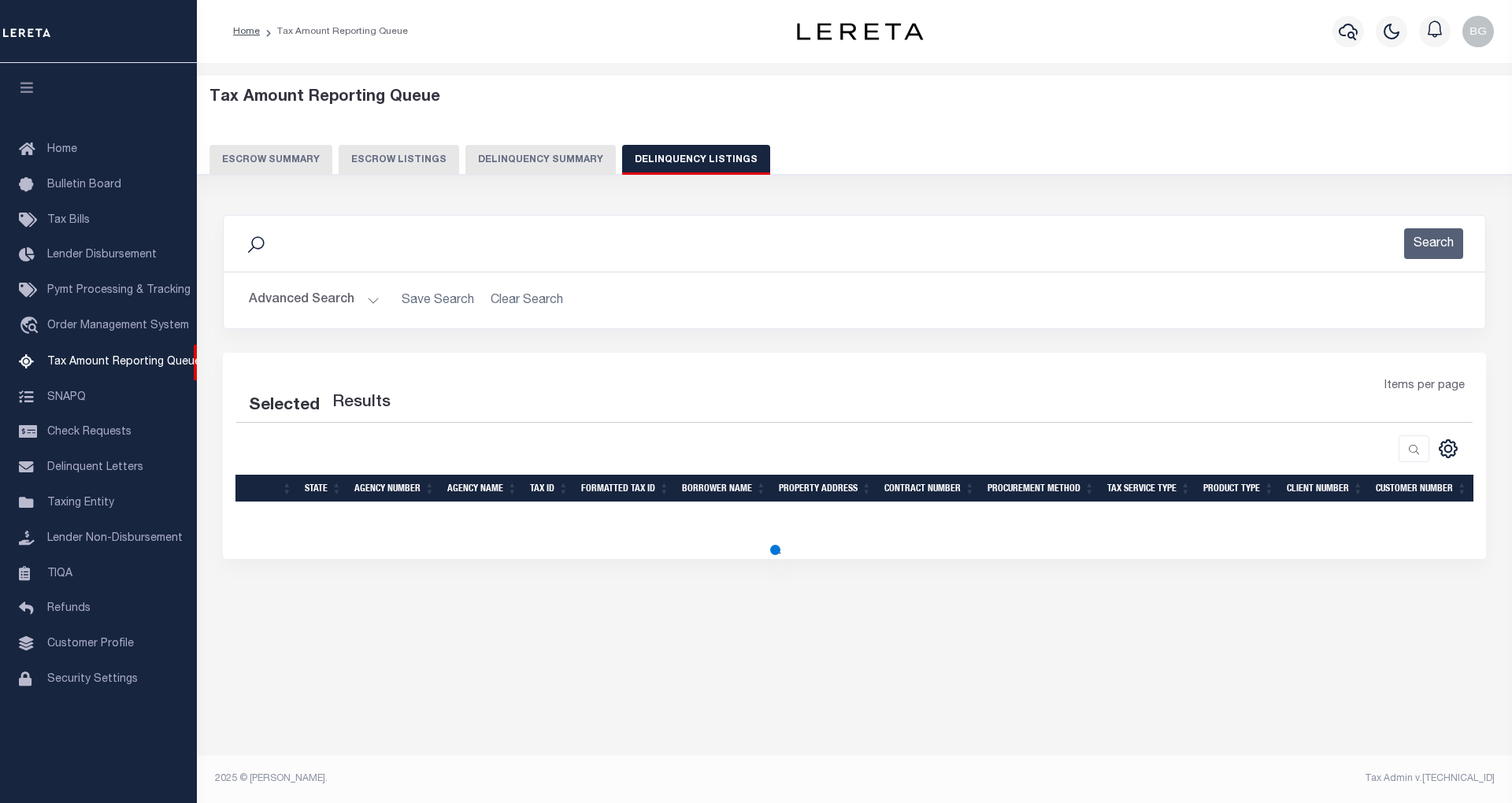
select select "100"
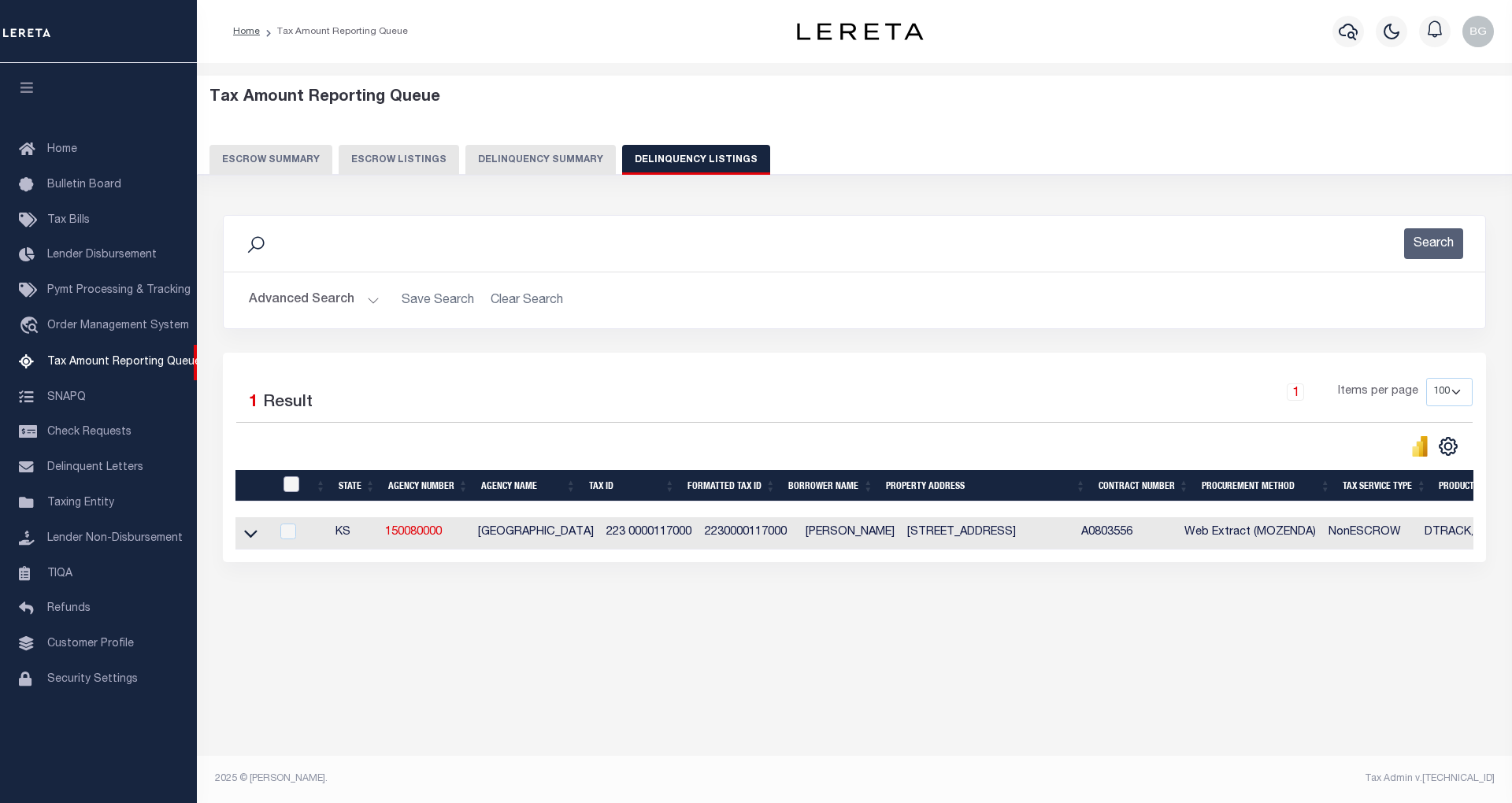
click at [287, 489] on input "checkbox" at bounding box center [291, 484] width 16 height 16
checkbox input "true"
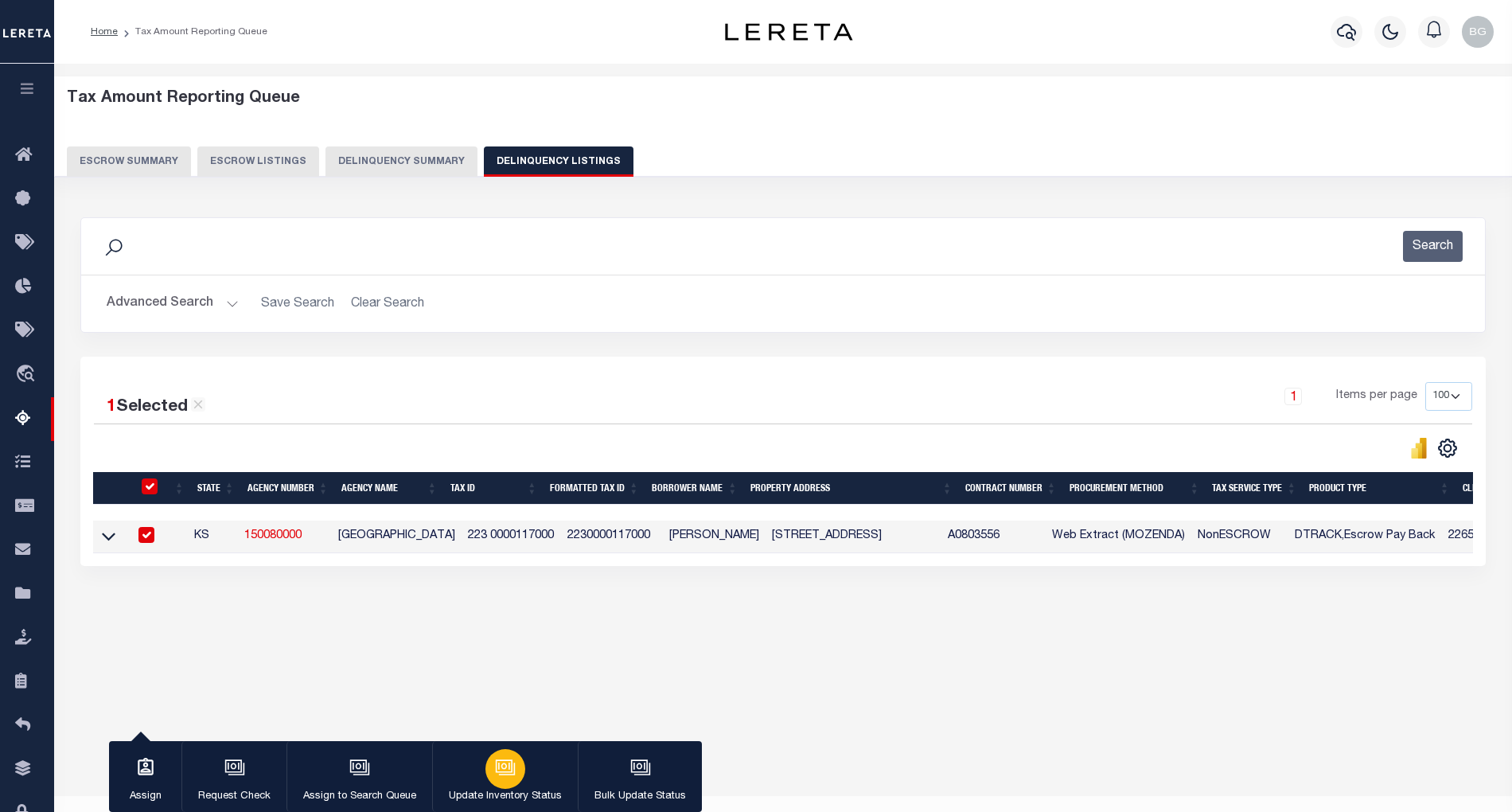
click at [509, 772] on icon "button" at bounding box center [505, 767] width 20 height 20
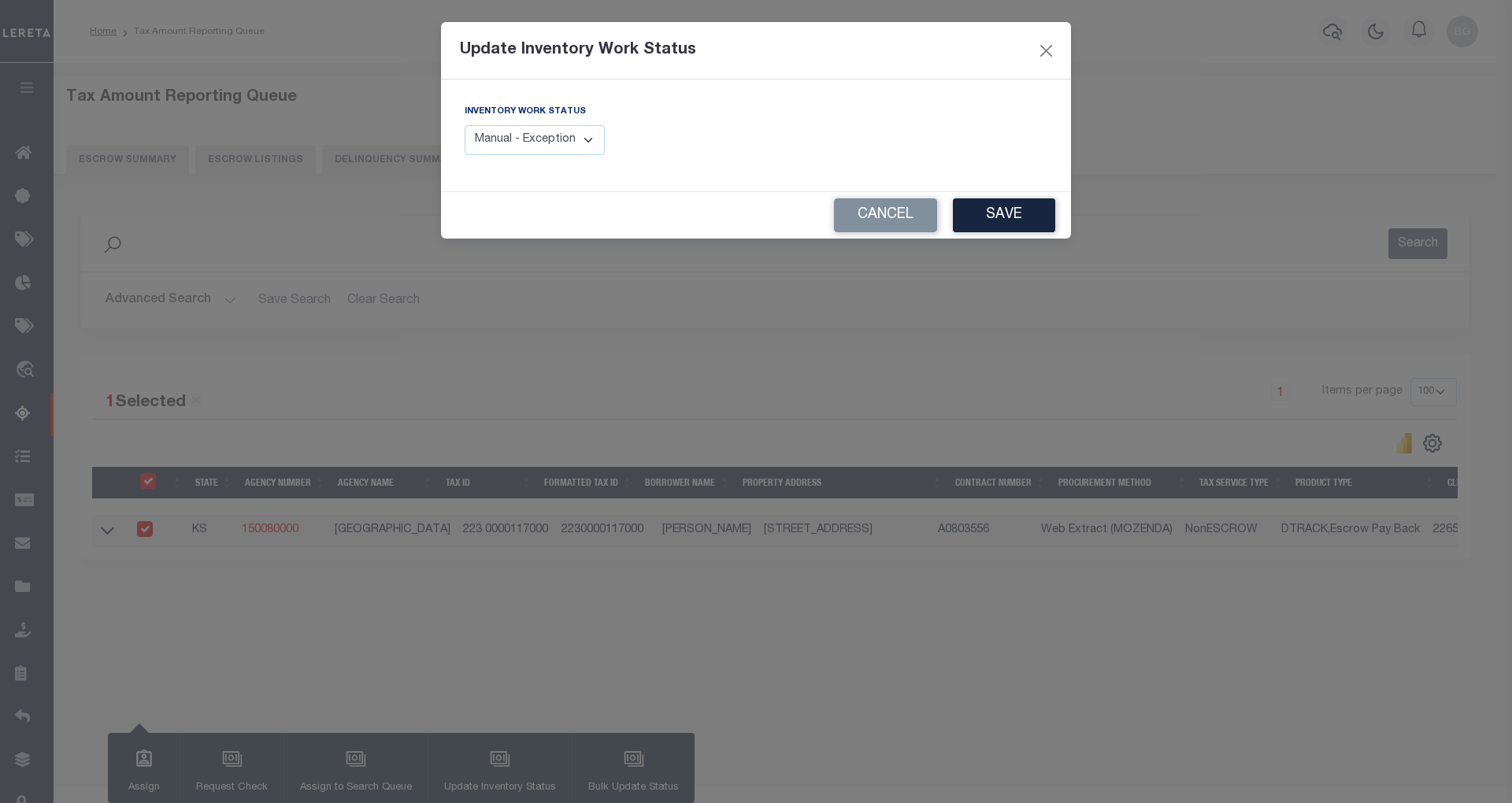
click at [534, 133] on select "Manual - Exception Pended - Awaiting Search Late Add Exception Completed" at bounding box center [535, 140] width 140 height 31
select select "4"
click at [465, 125] on select "Manual - Exception Pended - Awaiting Search Late Add Exception Completed" at bounding box center [535, 140] width 140 height 31
click at [1027, 217] on button "Save" at bounding box center [1004, 215] width 102 height 33
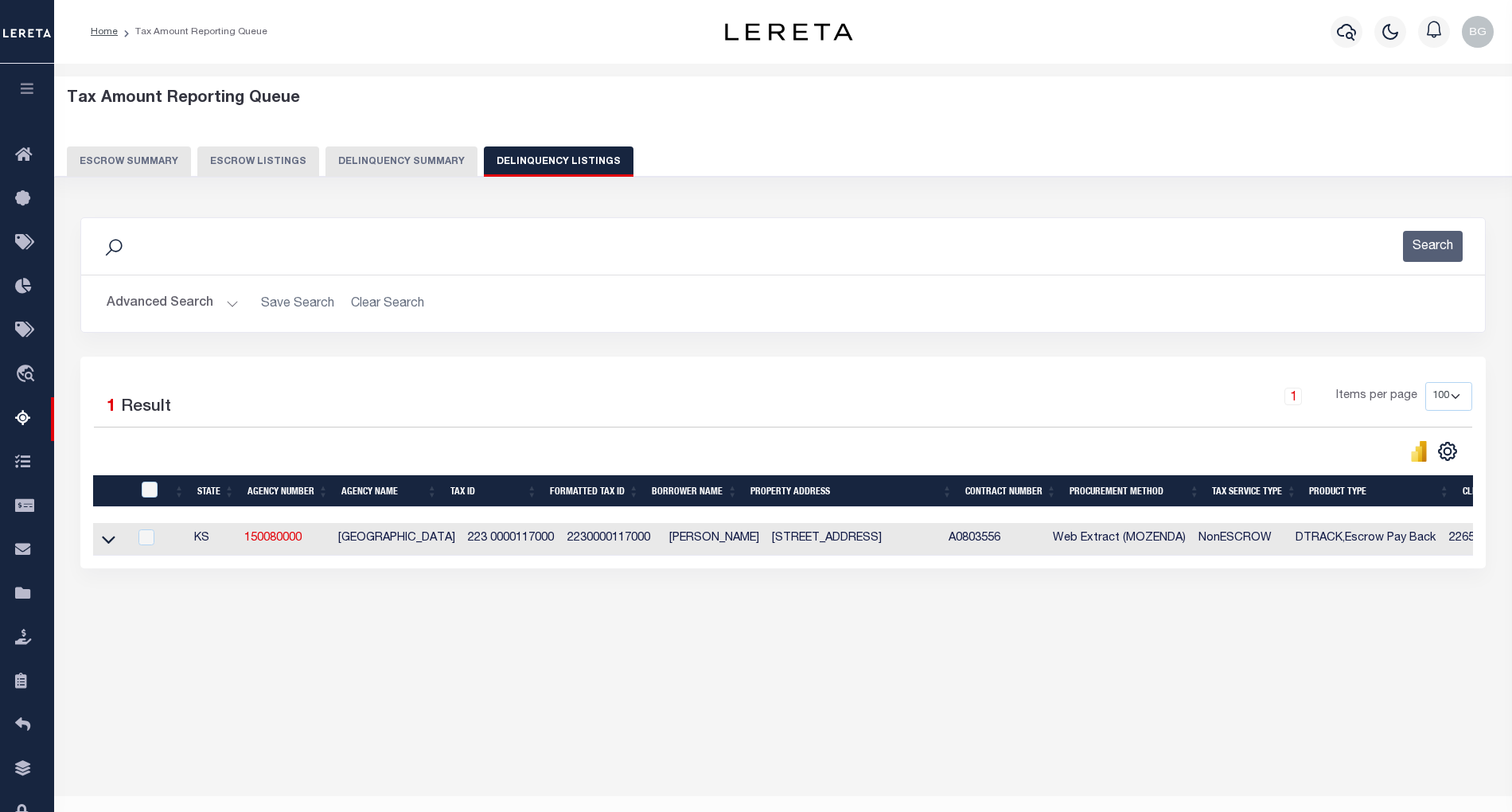
click at [230, 307] on button "Advanced Search" at bounding box center [173, 304] width 132 height 31
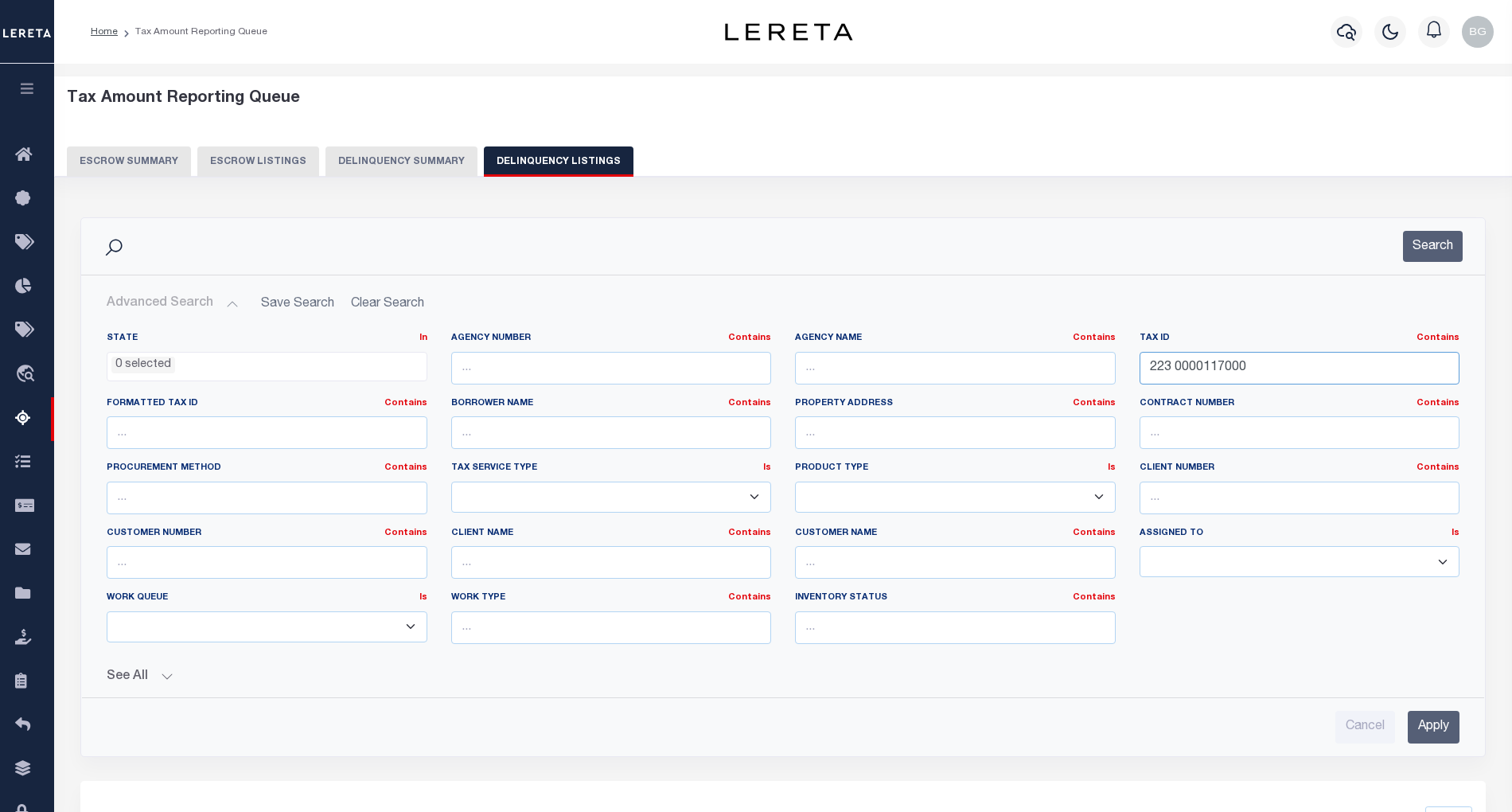
click at [1192, 369] on input "223 0000117000" at bounding box center [1300, 368] width 320 height 33
paste input "81"
type input "223 0000181000"
click at [1451, 730] on input "Apply" at bounding box center [1434, 727] width 52 height 33
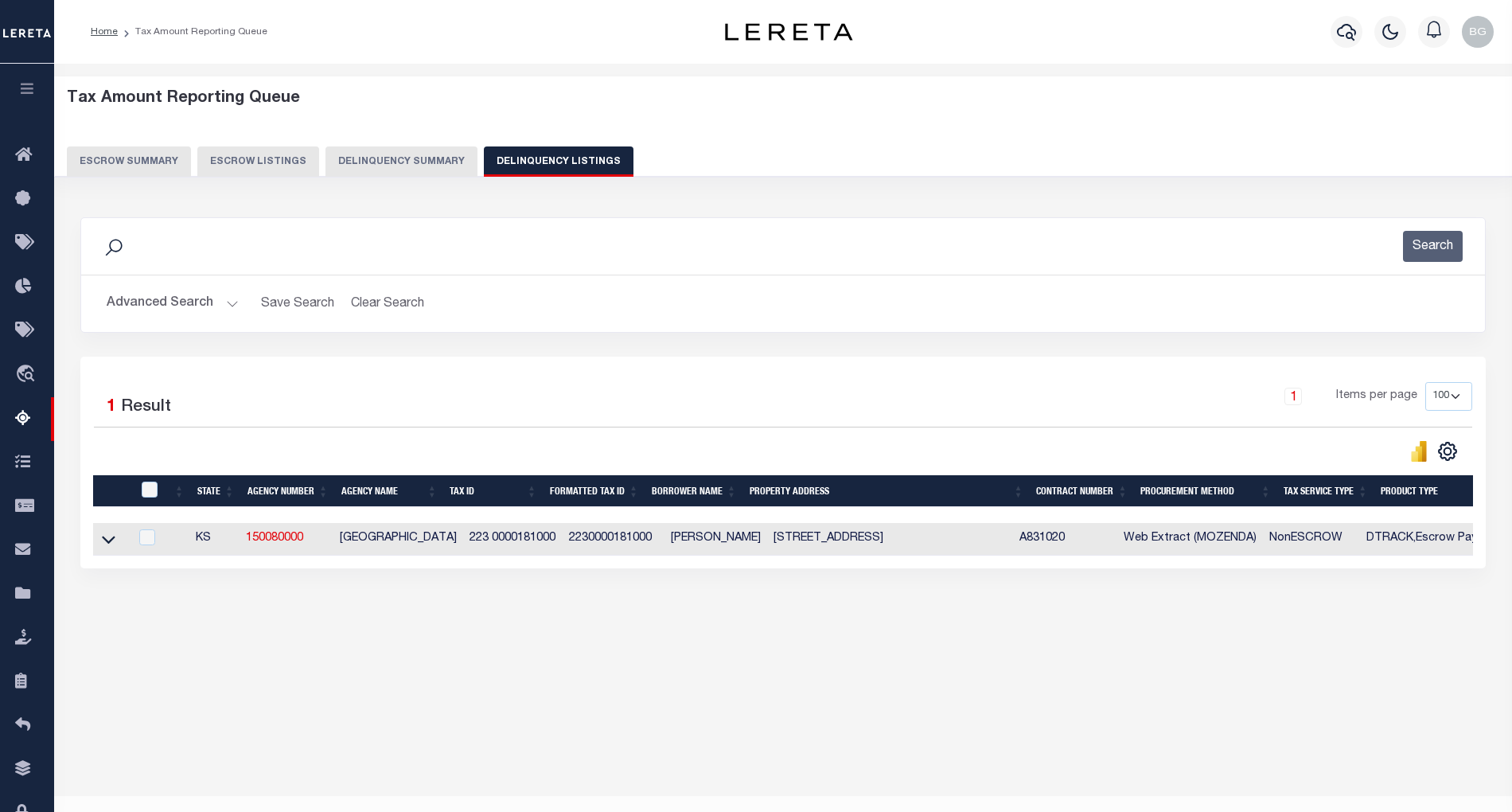
click at [807, 543] on td "14336 Southwest Indianola Road Augusta, KS 67010" at bounding box center [890, 540] width 246 height 33
checkbox input "true"
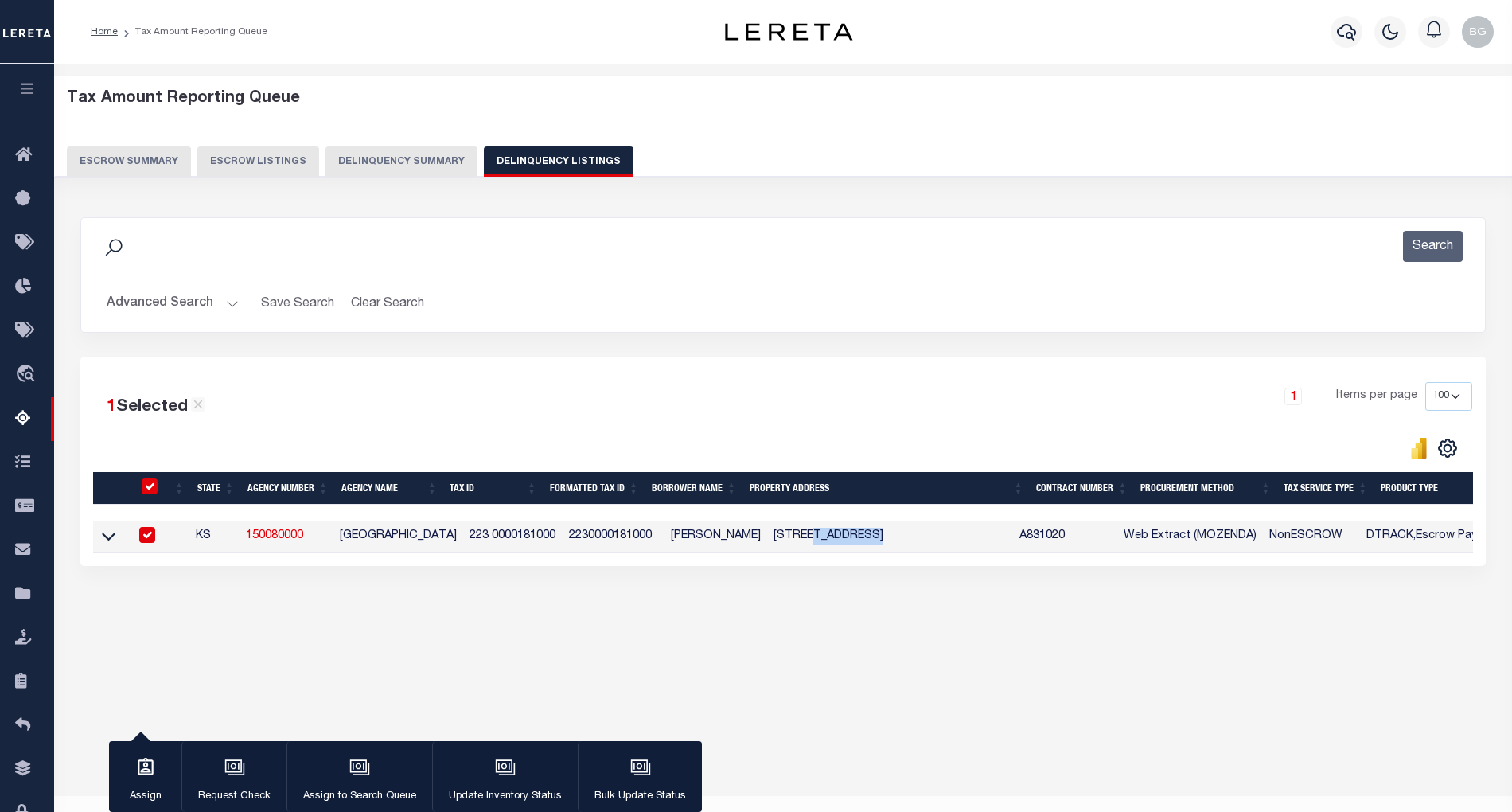
click at [807, 543] on td "14336 Southwest Indianola Road Augusta, KS 67010" at bounding box center [890, 537] width 246 height 33
checkbox input "false"
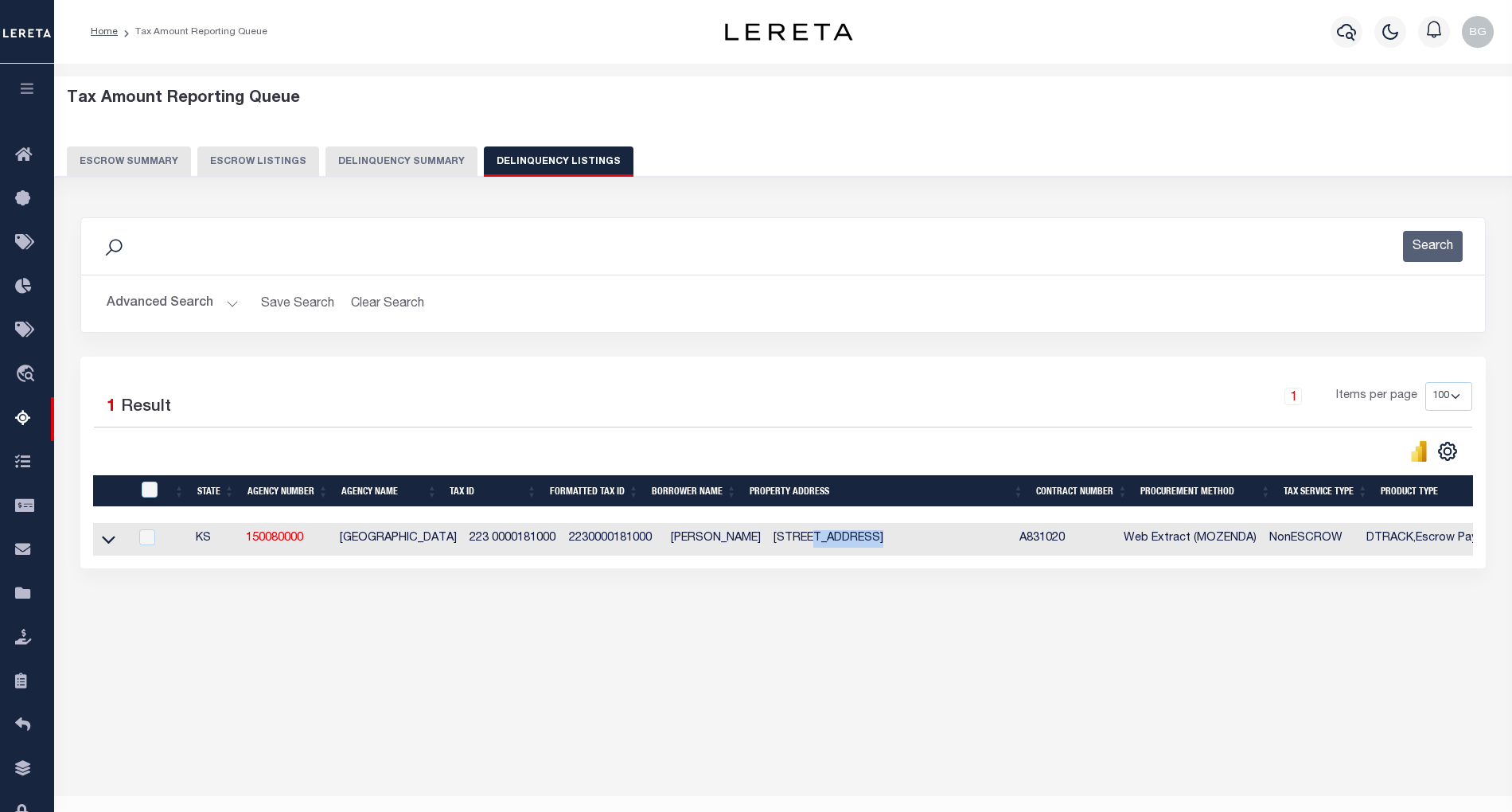
copy td "Southwest"
click at [860, 540] on td "14336 Southwest Indianola Road Augusta, KS 67010" at bounding box center [890, 540] width 246 height 33
checkbox input "true"
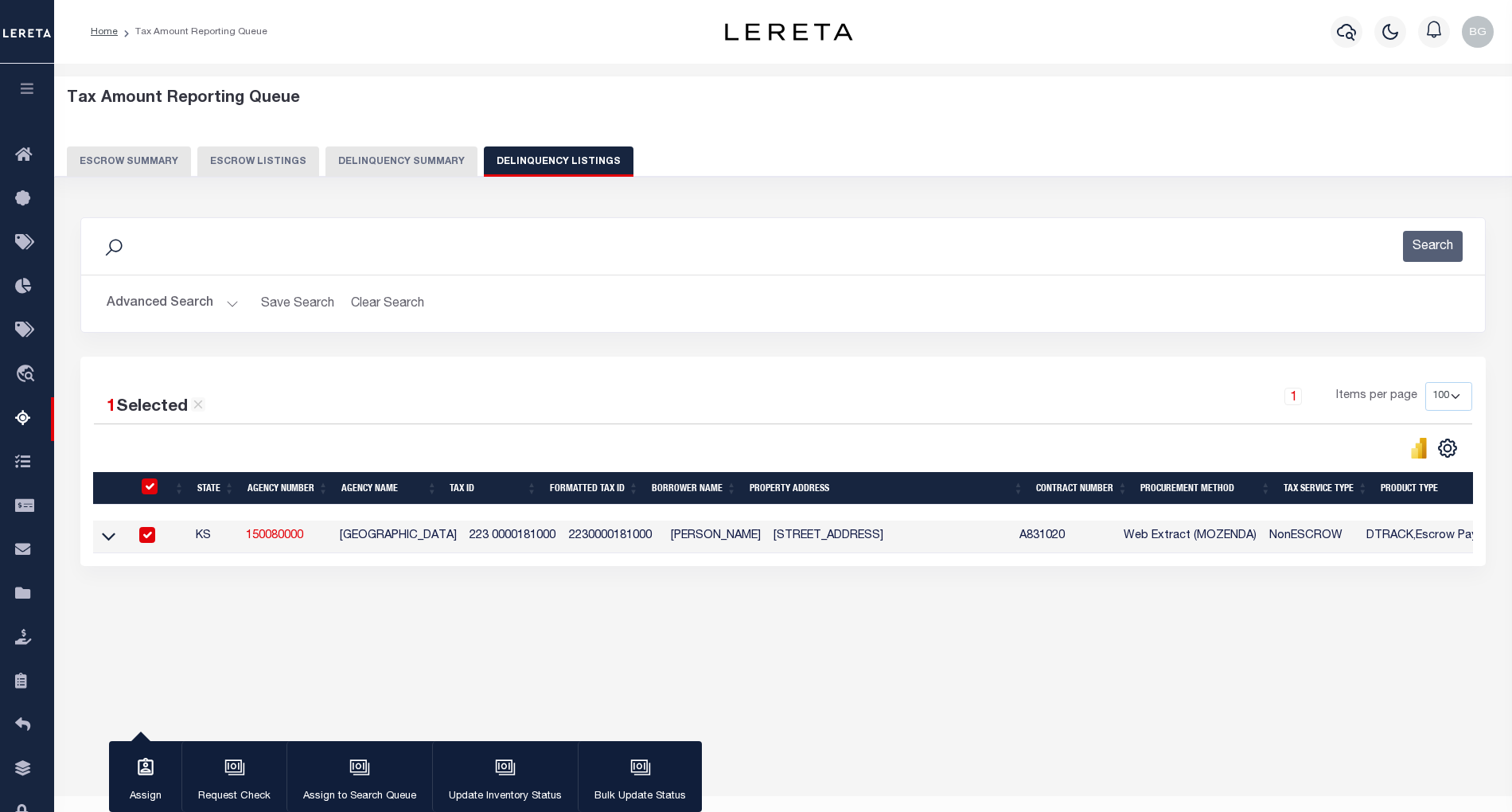
click at [860, 540] on td "14336 Southwest Indianola Road Augusta, KS 67010" at bounding box center [890, 537] width 246 height 33
checkbox input "false"
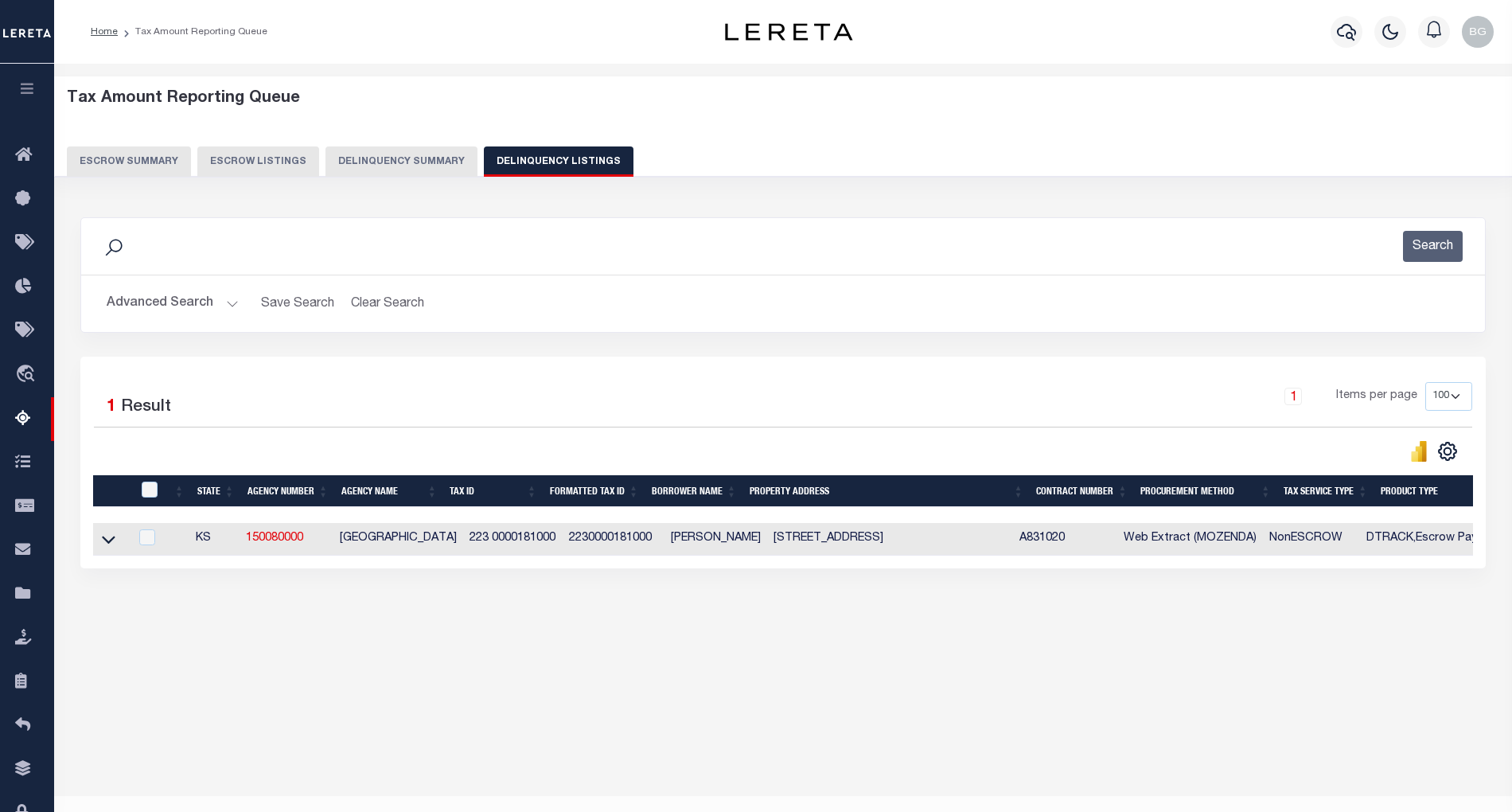
copy td "Indianola"
click at [109, 548] on icon at bounding box center [108, 540] width 13 height 17
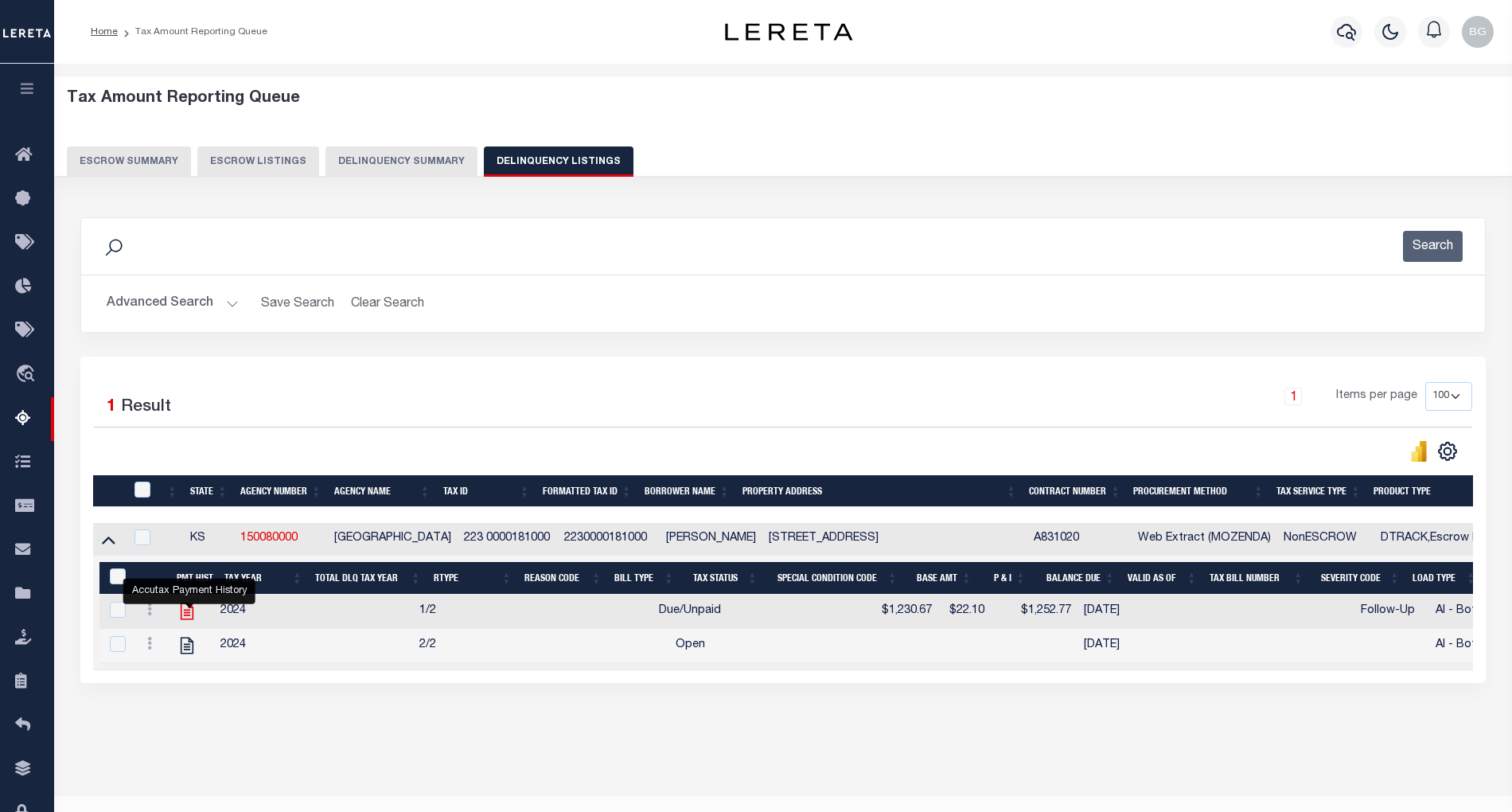
click at [190, 621] on icon "" at bounding box center [187, 612] width 12 height 17
checkbox input "true"
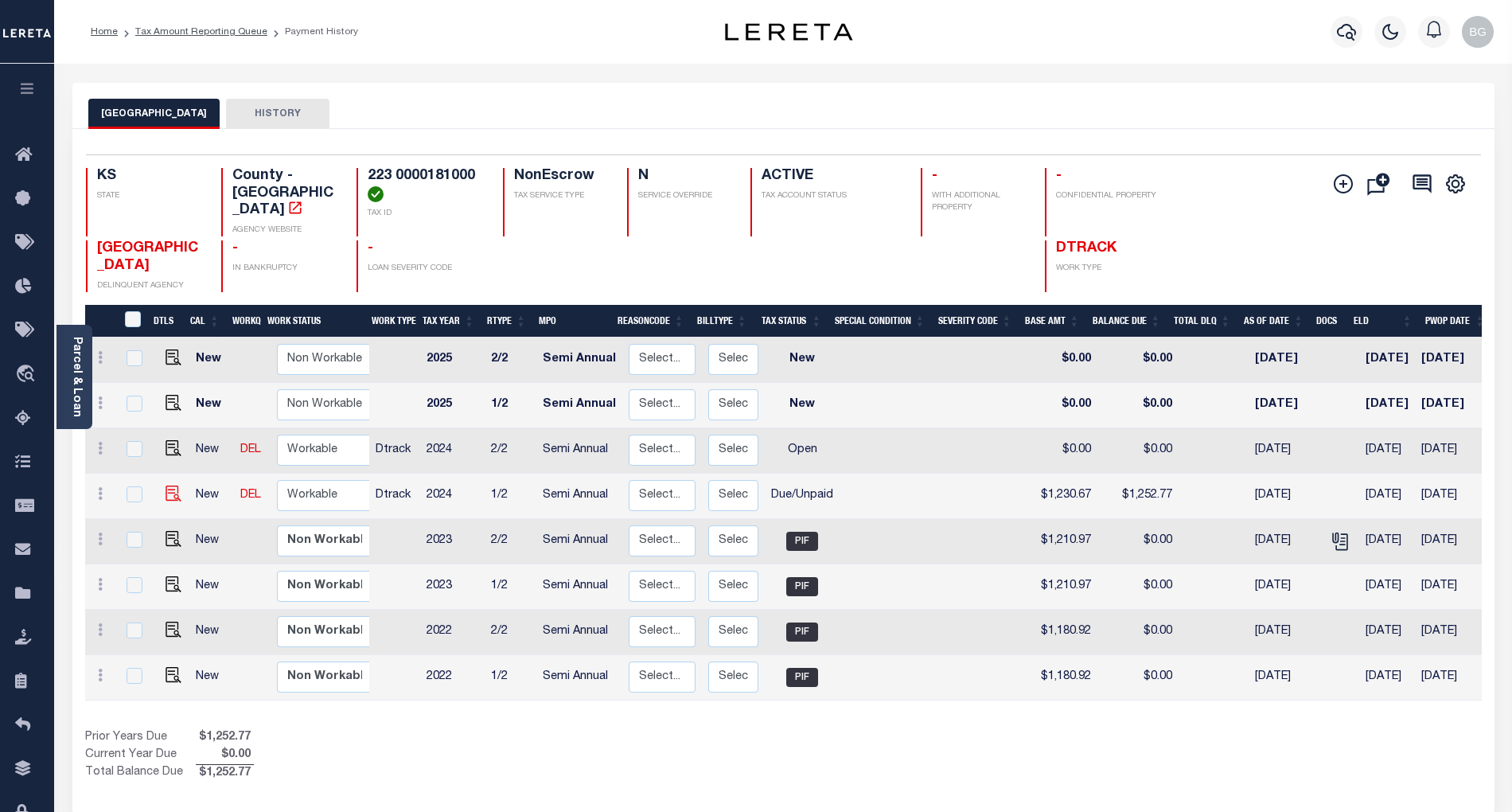
click at [166, 486] on img at bounding box center [174, 494] width 16 height 16
checkbox input "true"
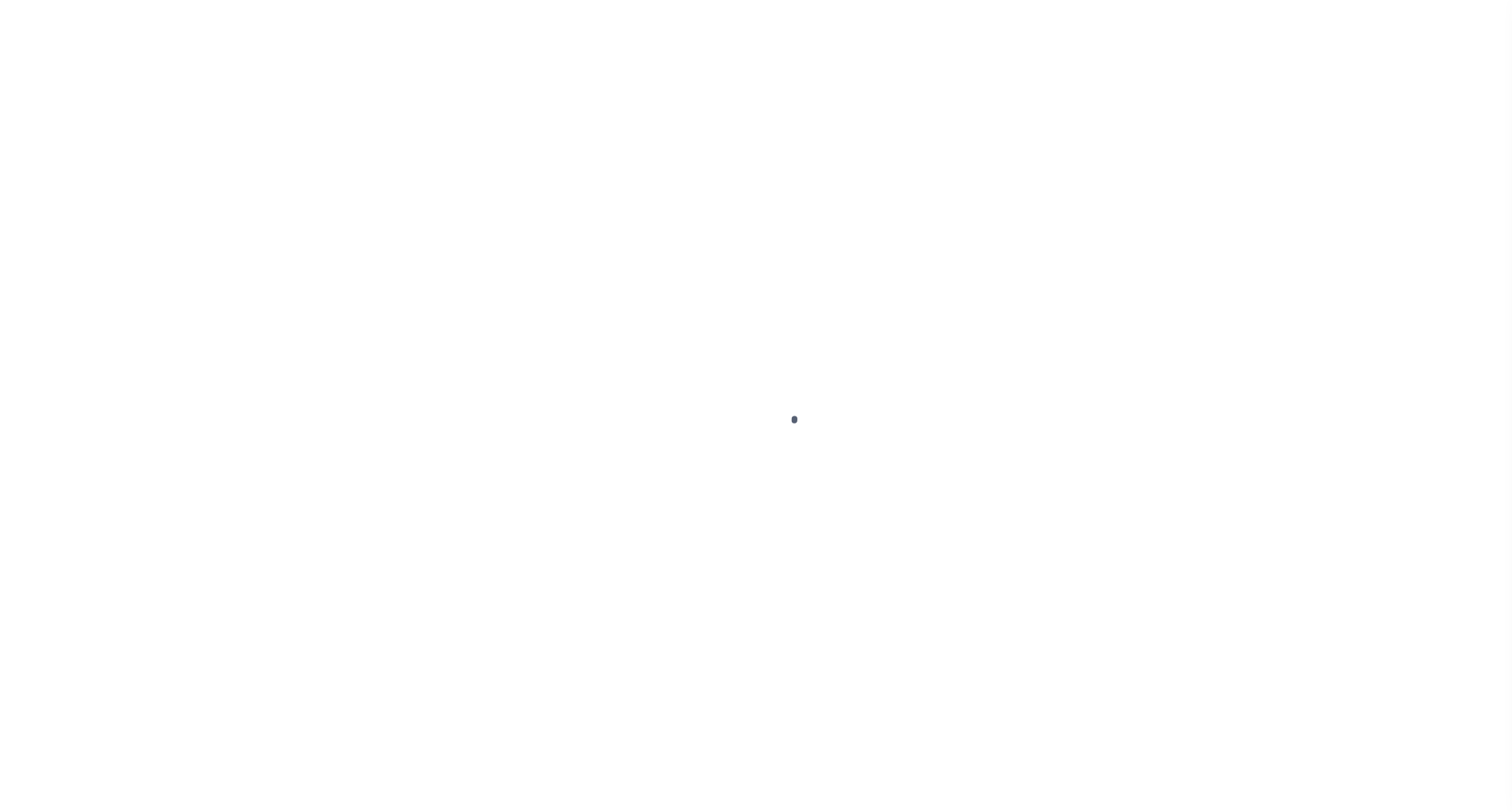
select select "DUE"
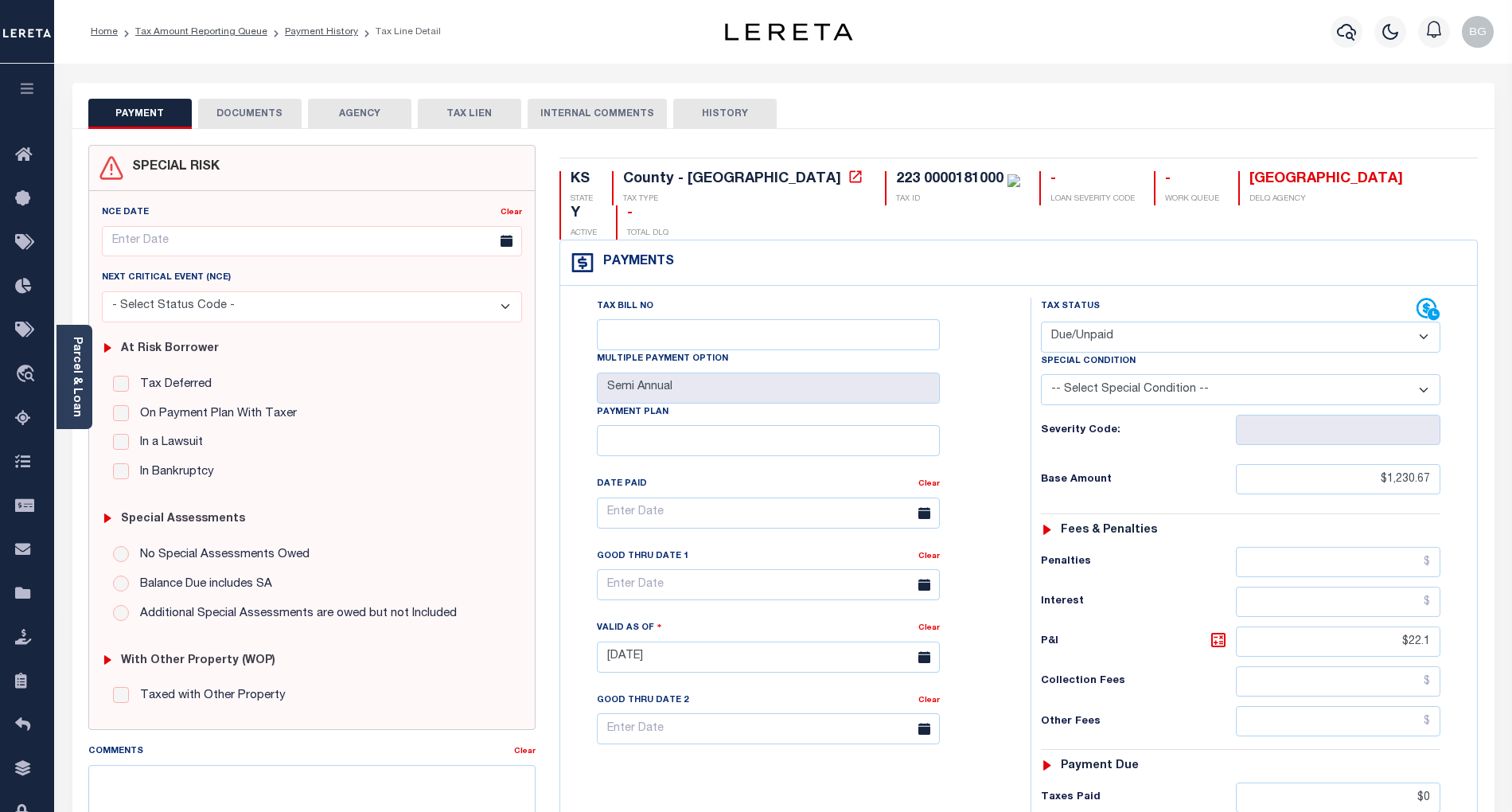
click at [244, 112] on button "DOCUMENTS" at bounding box center [250, 114] width 103 height 30
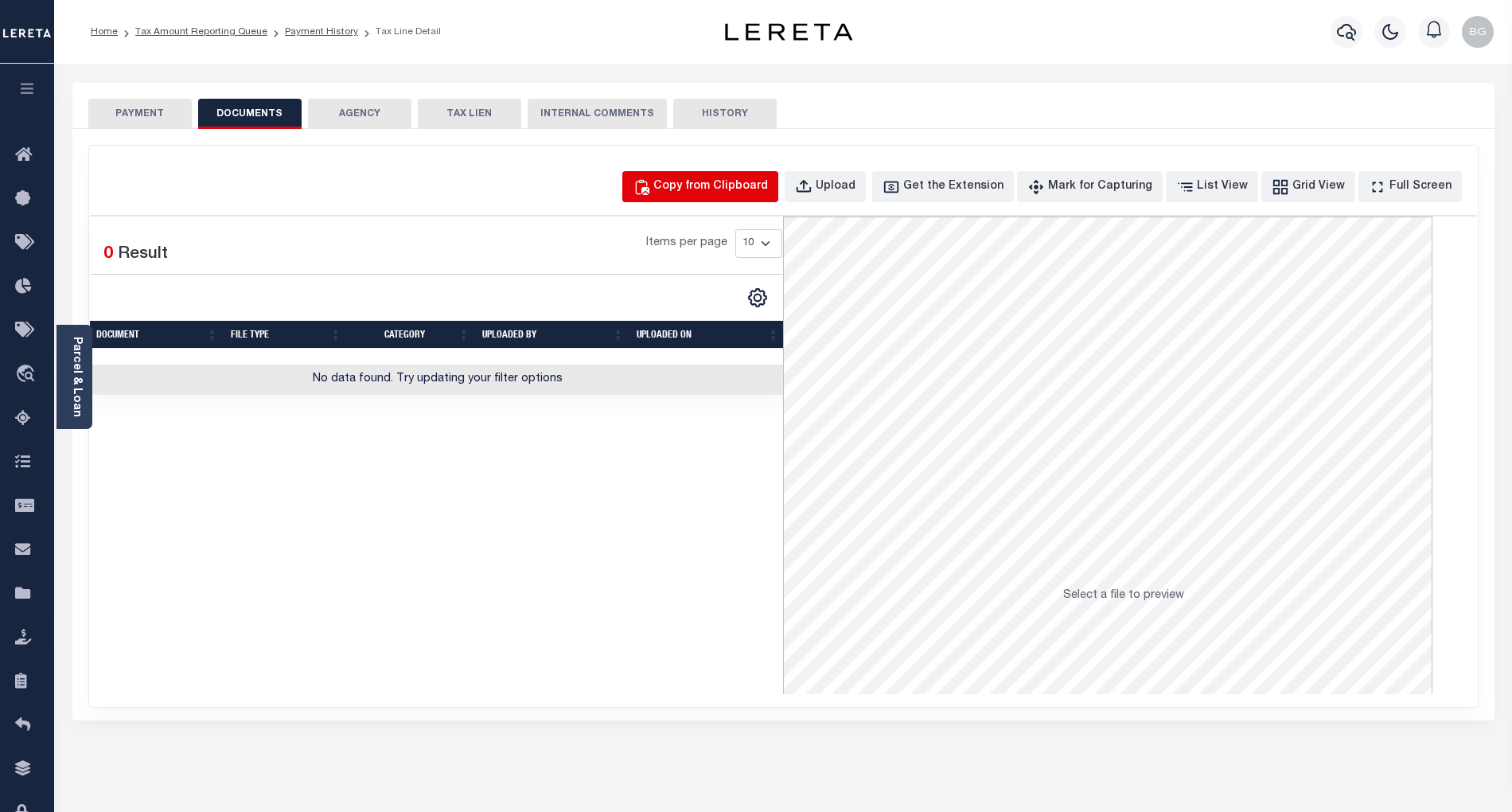
click at [753, 192] on div "Copy from Clipboard" at bounding box center [710, 187] width 115 height 18
select select "POP"
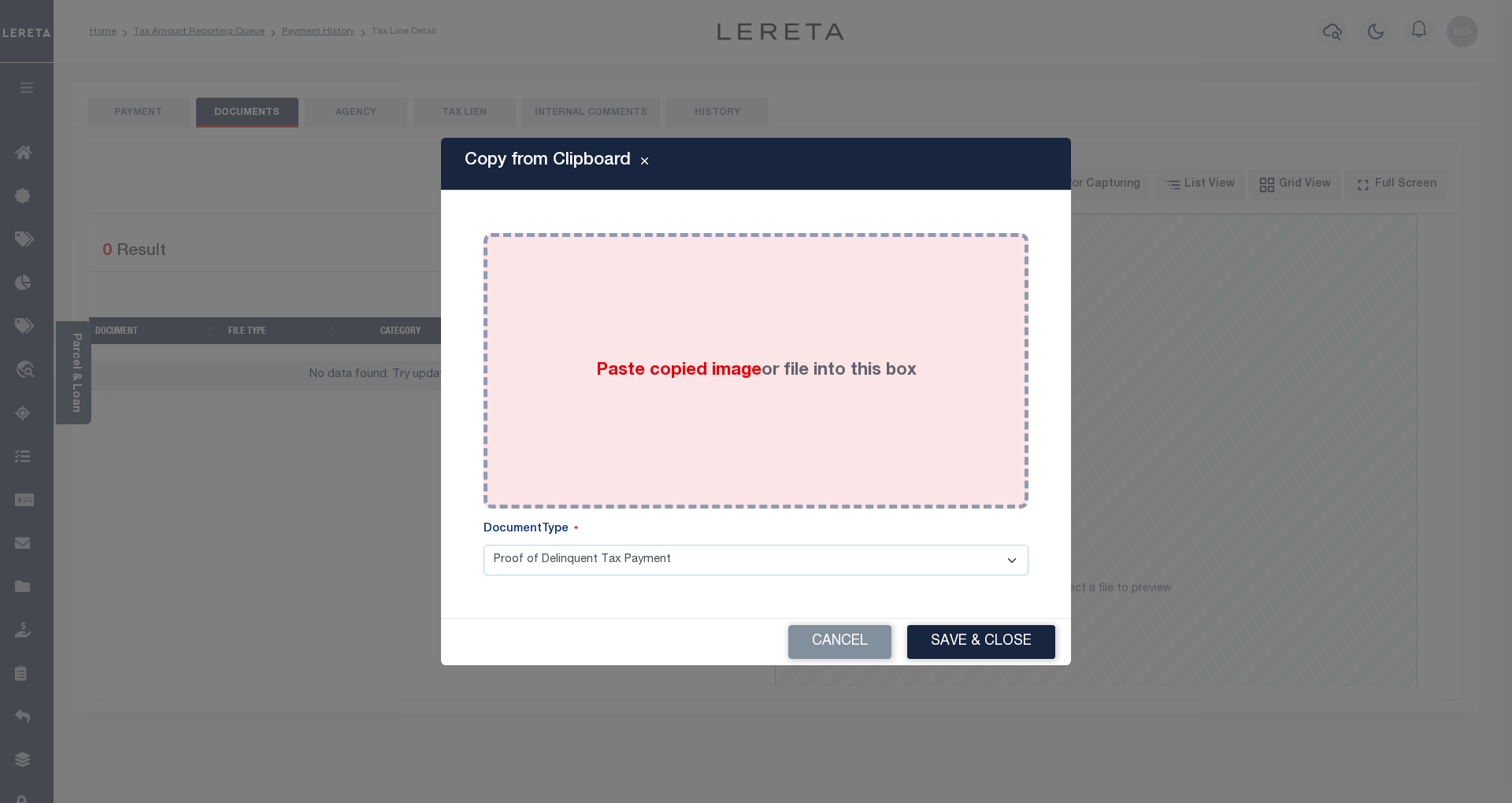
click at [690, 372] on span "Paste copied image" at bounding box center [679, 371] width 166 height 18
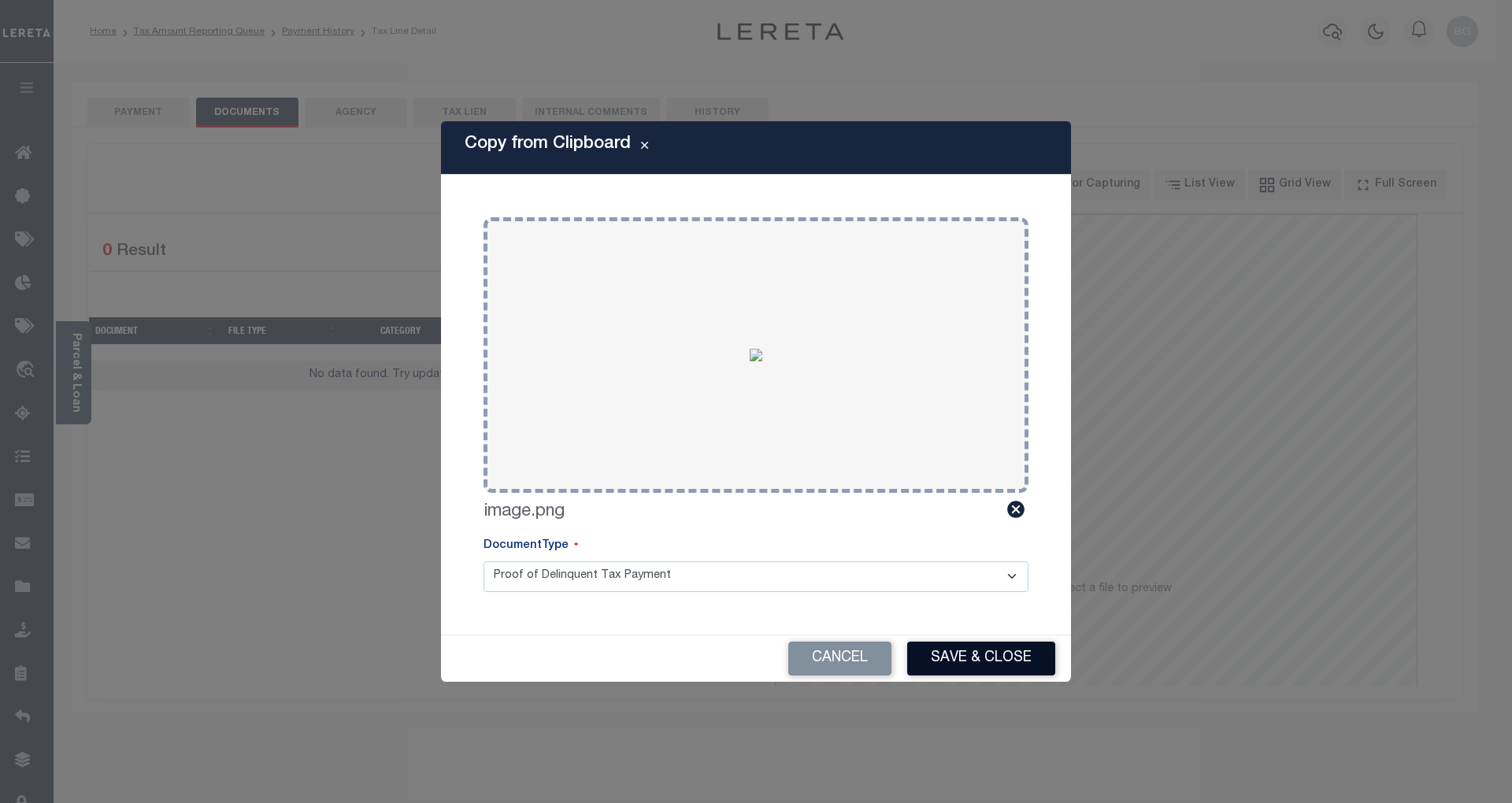
click at [1012, 662] on button "Save & Close" at bounding box center [981, 659] width 148 height 33
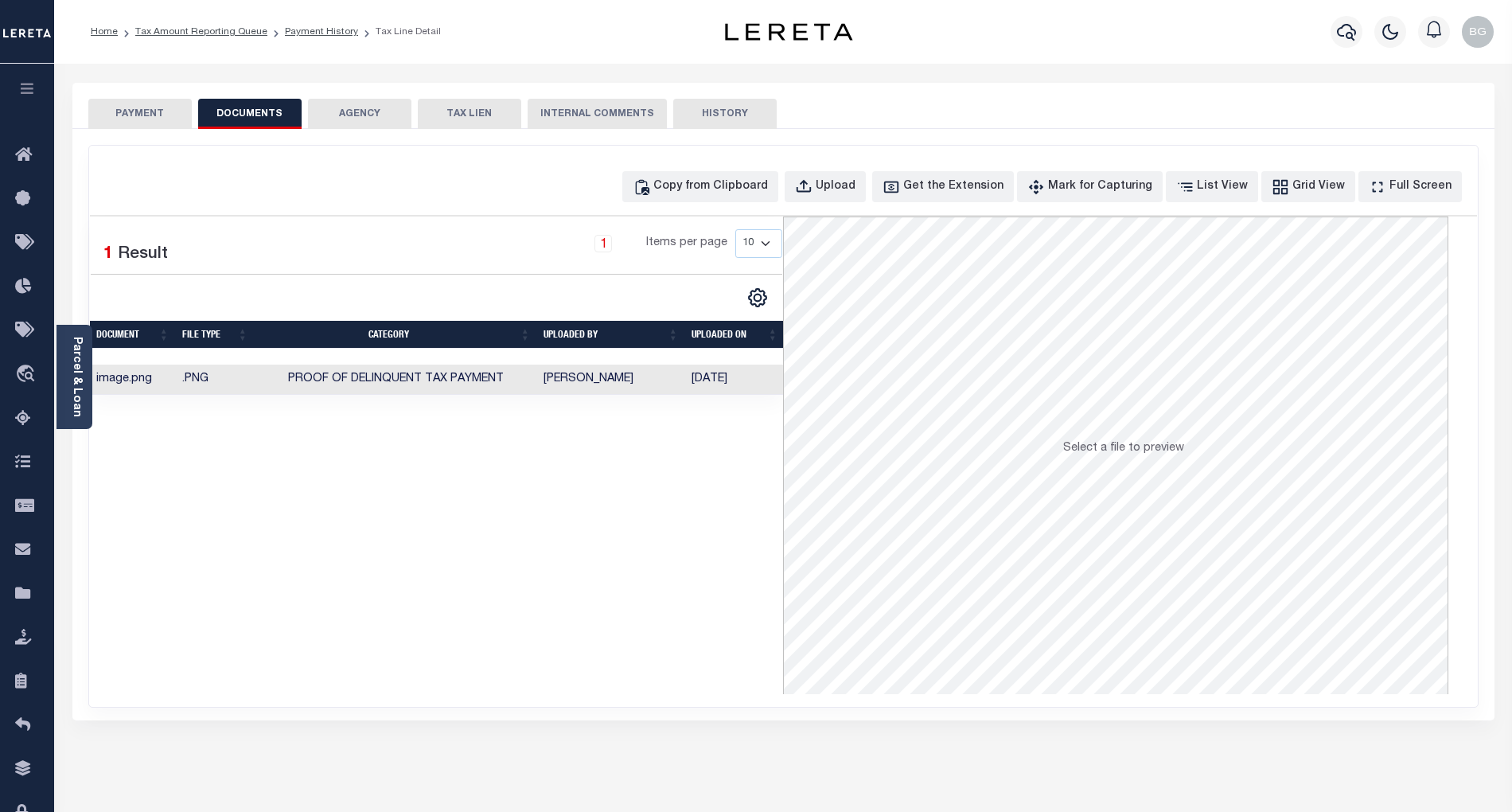
click at [150, 115] on button "PAYMENT" at bounding box center [140, 114] width 103 height 30
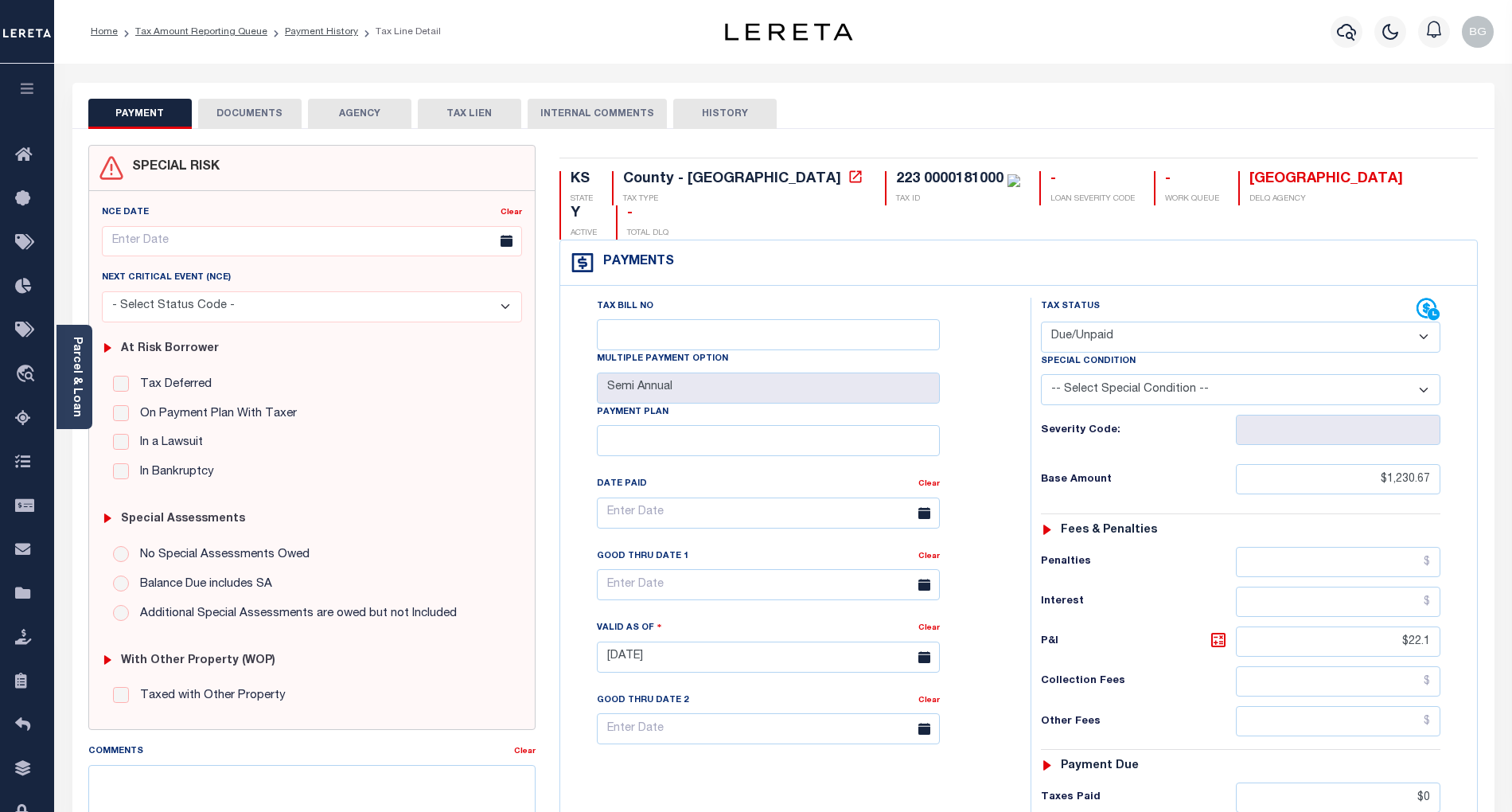
click at [1108, 321] on select "- Select Status Code - Open Due/Unpaid Paid Incomplete No Tax Due Internal Refu…" at bounding box center [1241, 337] width 400 height 31
select select "PYD"
click at [1041, 321] on select "- Select Status Code - Open Due/Unpaid Paid Incomplete No Tax Due Internal Refu…" at bounding box center [1241, 337] width 400 height 31
type input "[DATE]"
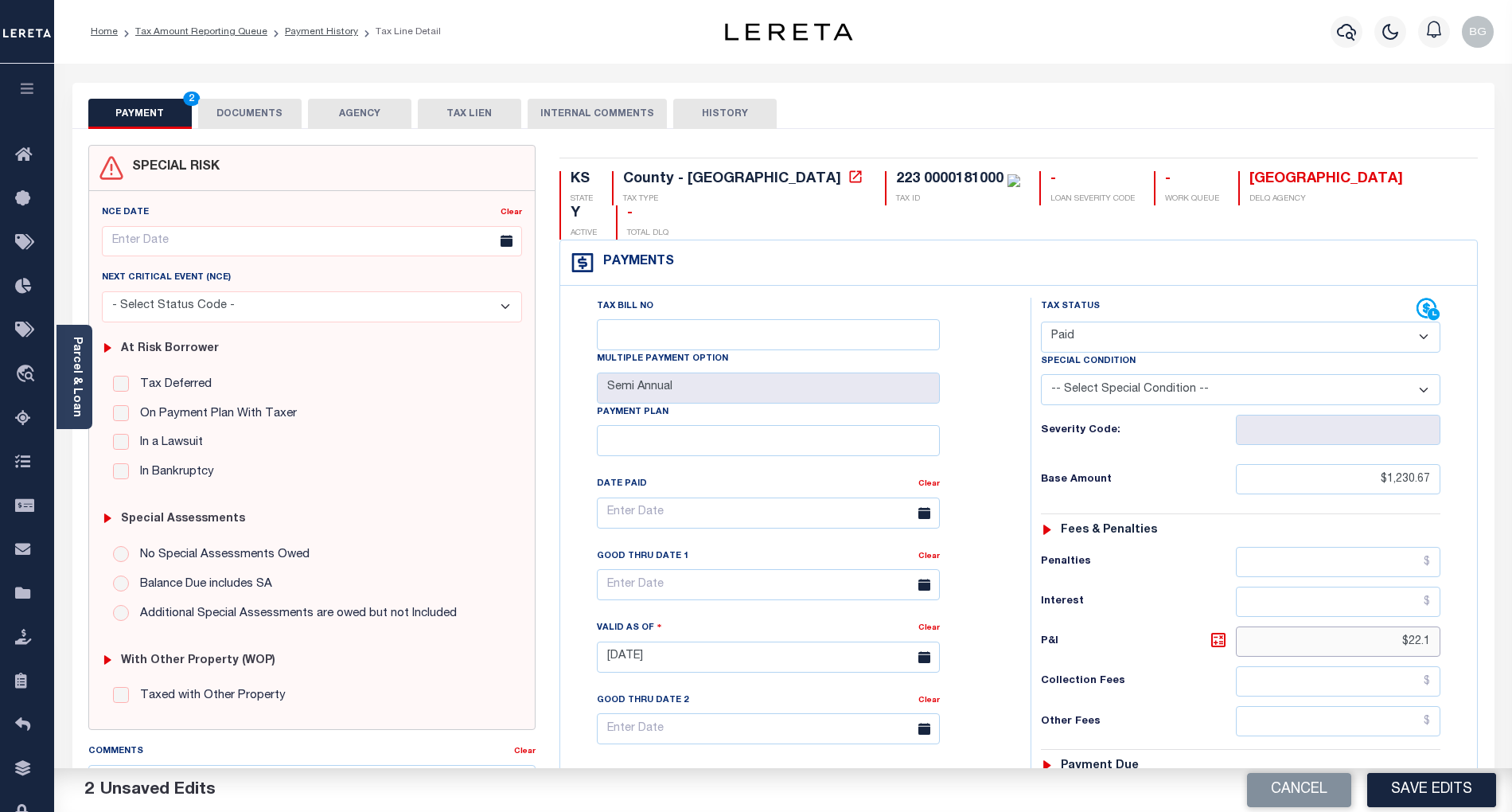
click at [1418, 627] on input "$22.1" at bounding box center [1338, 642] width 206 height 30
type input "$"
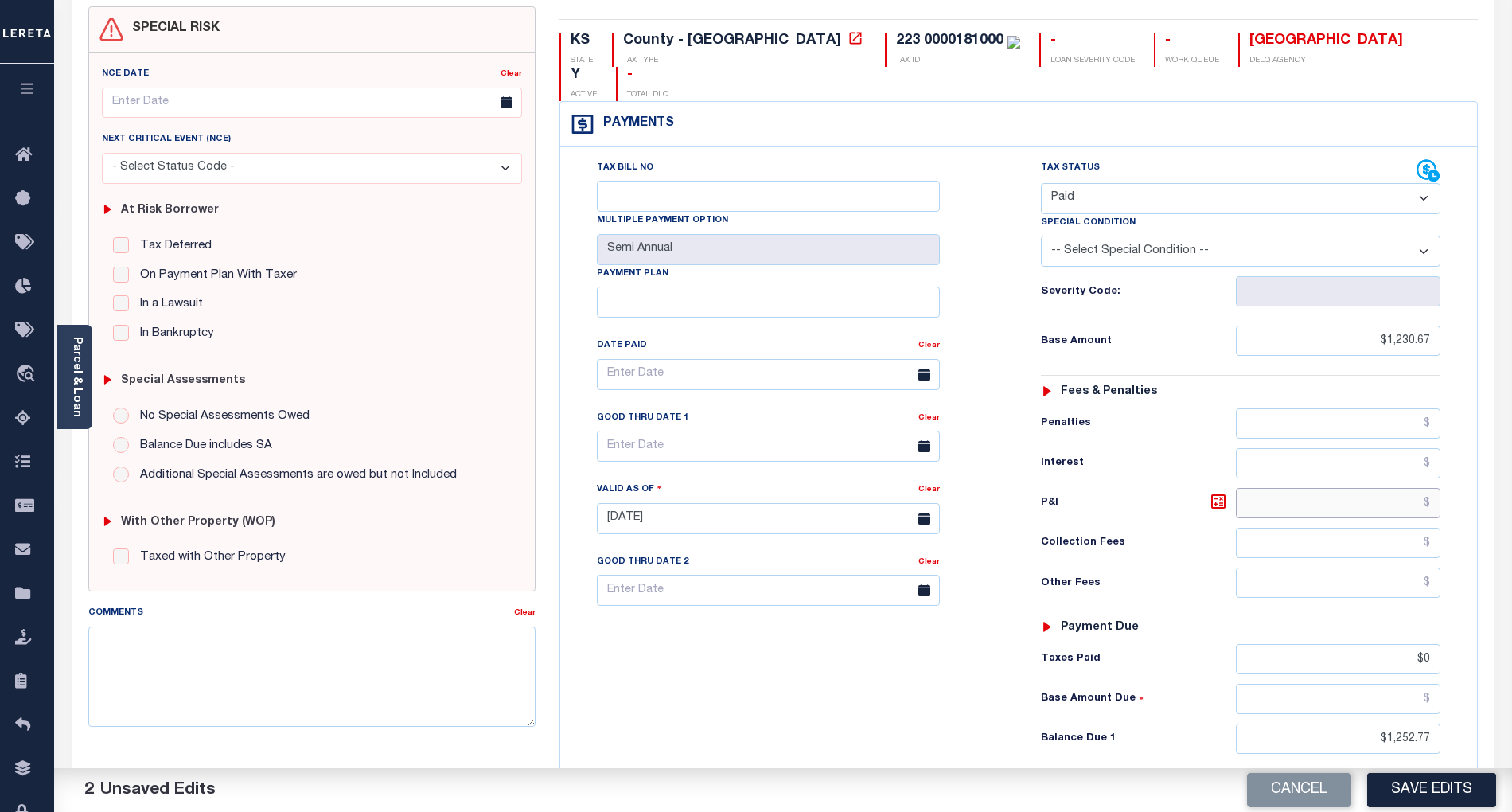
scroll to position [212, 0]
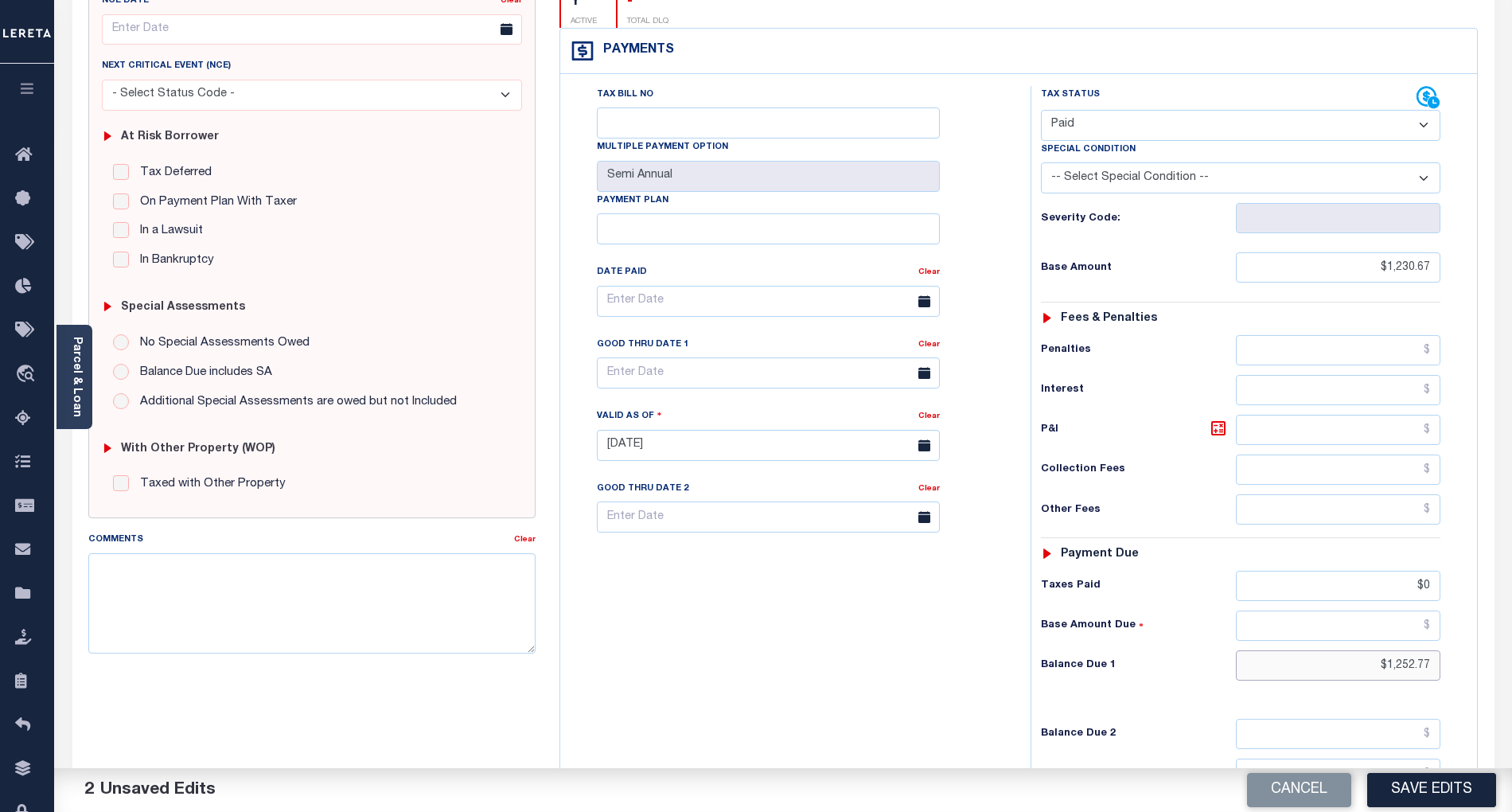
click at [1414, 651] on input "$1,252.77" at bounding box center [1338, 666] width 206 height 30
type input "$"
click at [1431, 571] on input "$0" at bounding box center [1338, 586] width 206 height 30
type input "$"
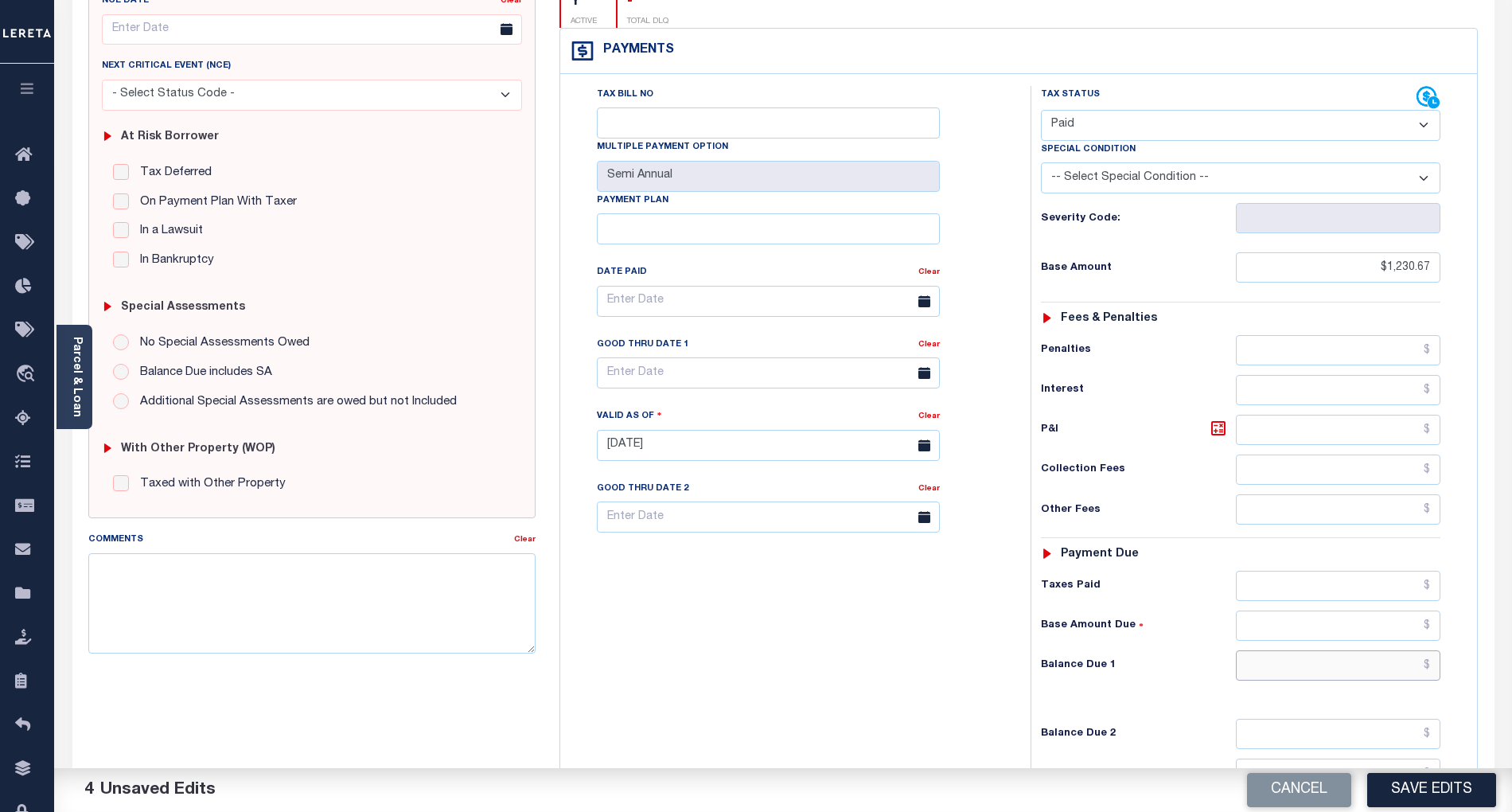
click at [1427, 651] on input "text" at bounding box center [1338, 666] width 206 height 30
type input "$0.00"
click at [1011, 679] on div "Tax Bill No Multiple Payment Option Semi Annual Payment Plan Clear" at bounding box center [791, 438] width 455 height 703
click at [1453, 793] on button "Save Edits" at bounding box center [1432, 791] width 129 height 34
checkbox input "false"
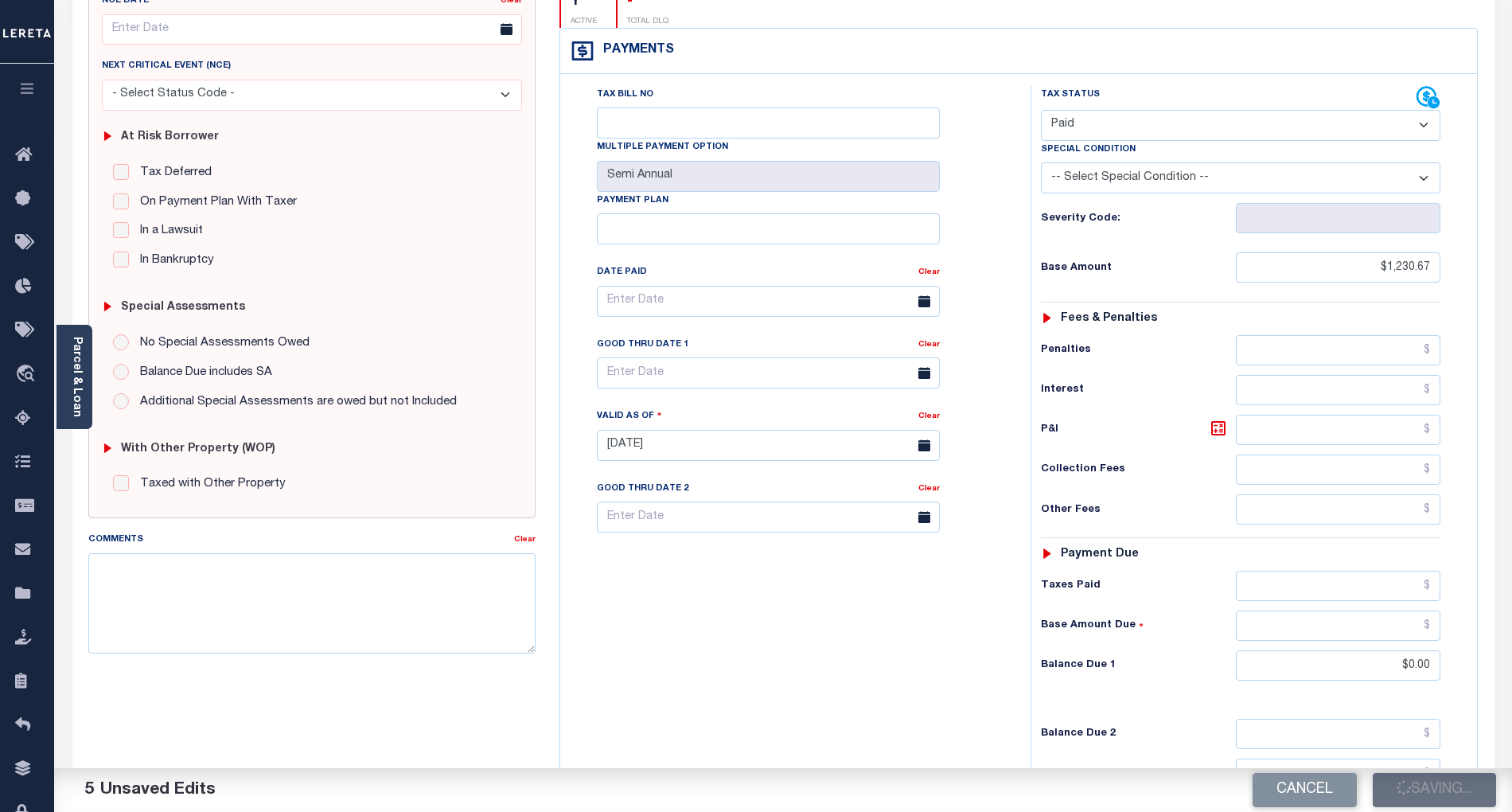
checkbox input "false"
type input "$1,230.67"
type input "$0"
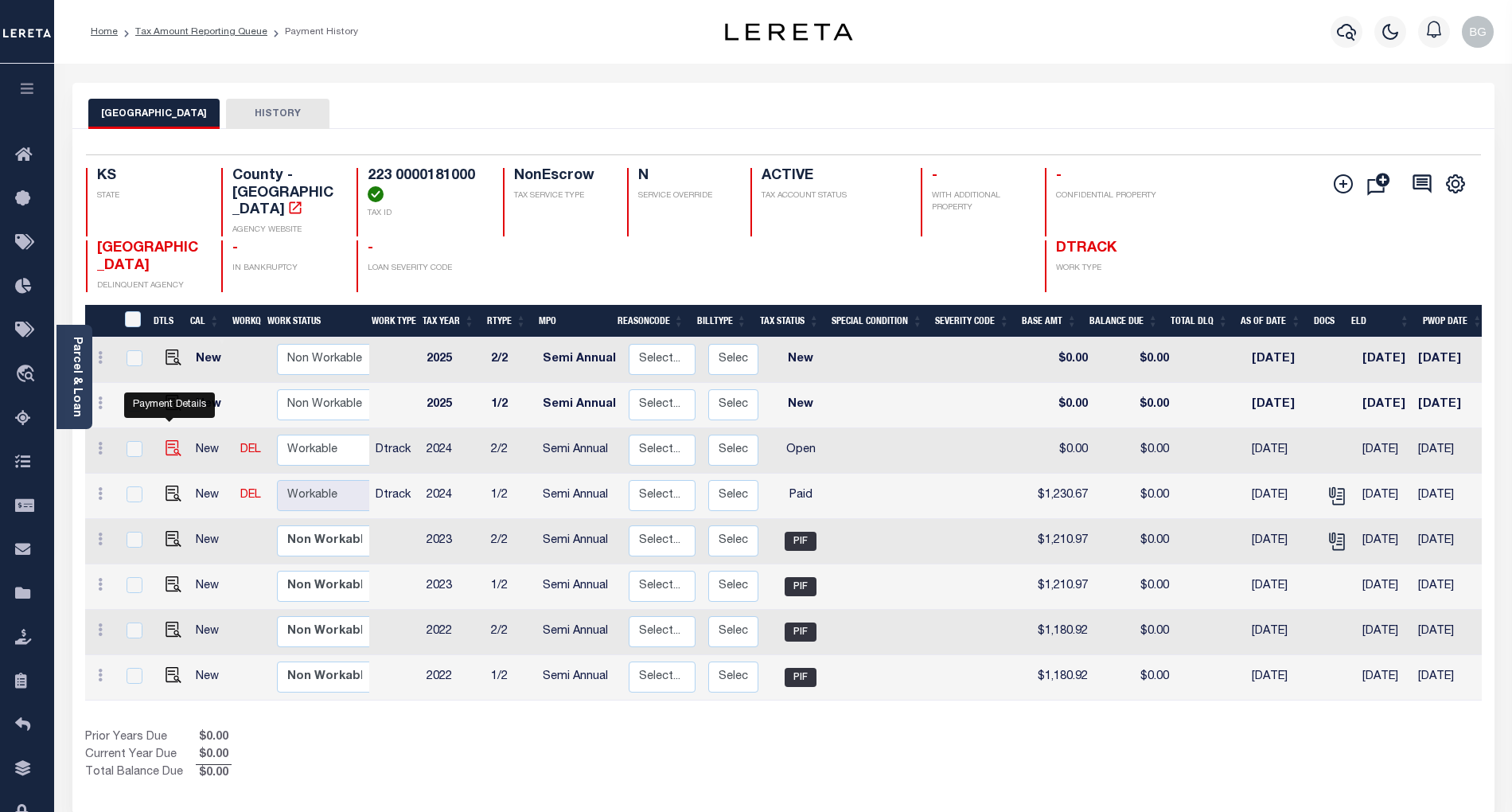
click at [169, 441] on img "" at bounding box center [174, 449] width 16 height 16
checkbox input "true"
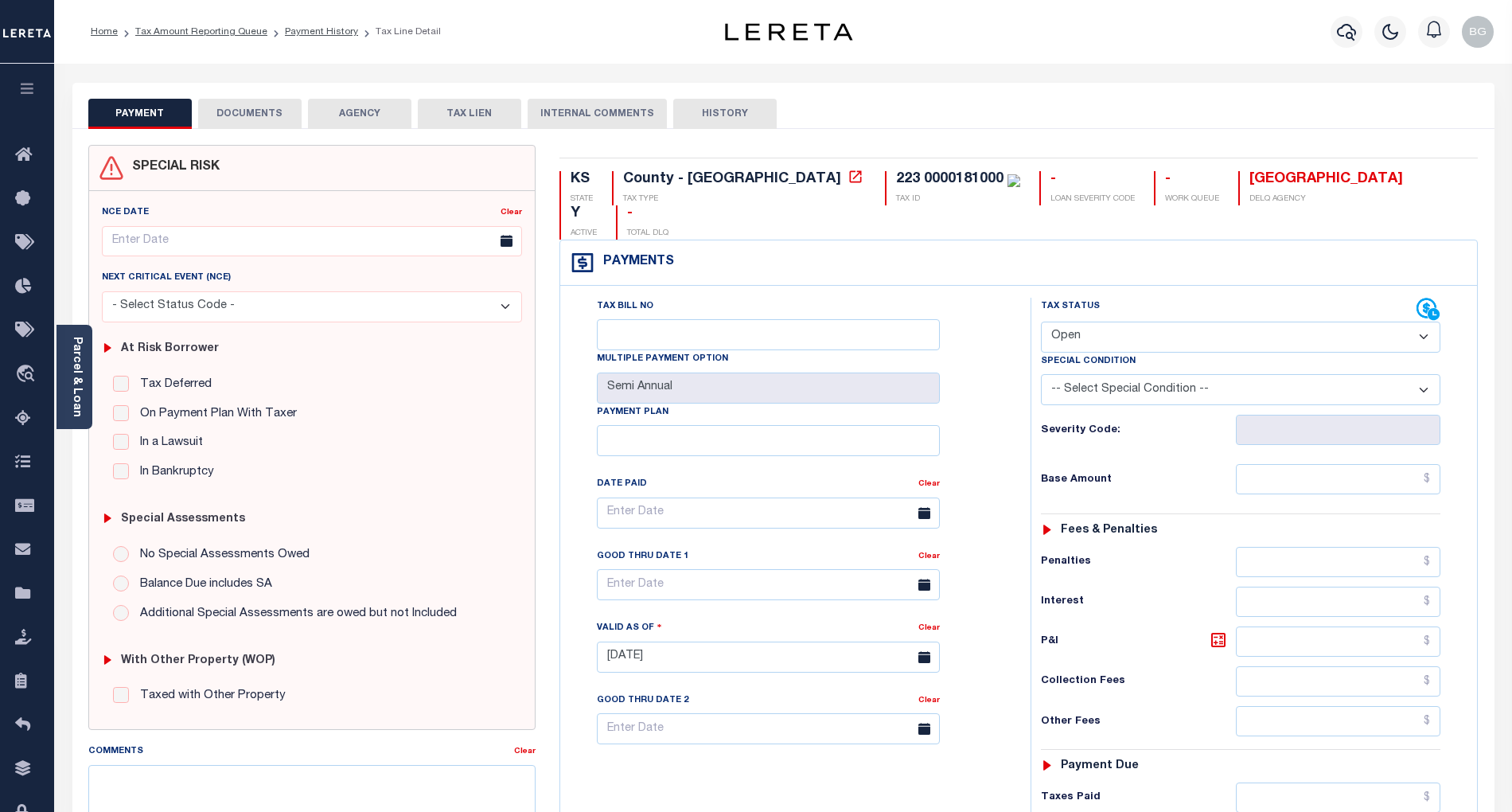
click at [255, 115] on button "DOCUMENTS" at bounding box center [250, 114] width 103 height 30
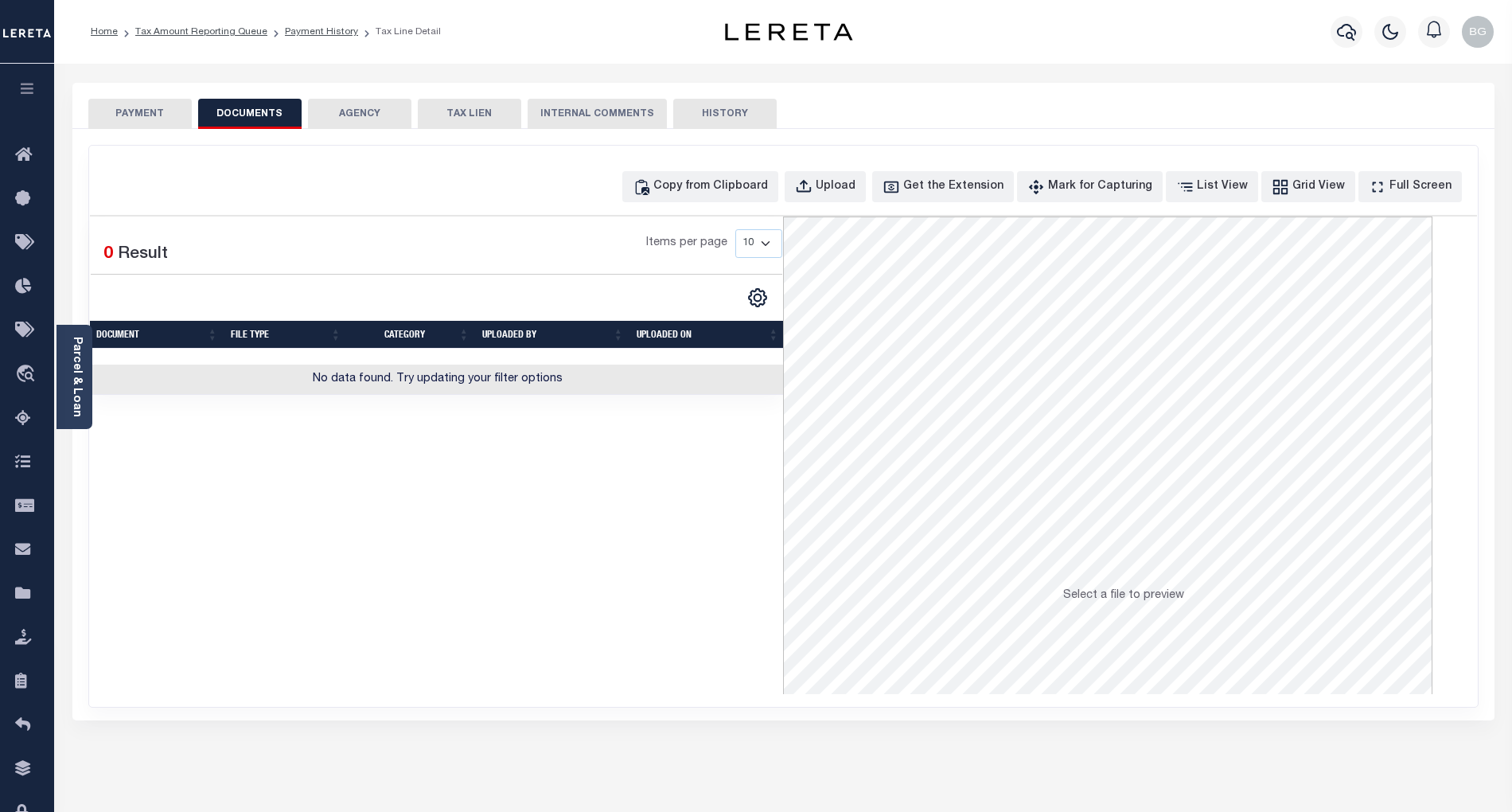
click at [144, 105] on button "PAYMENT" at bounding box center [140, 114] width 103 height 30
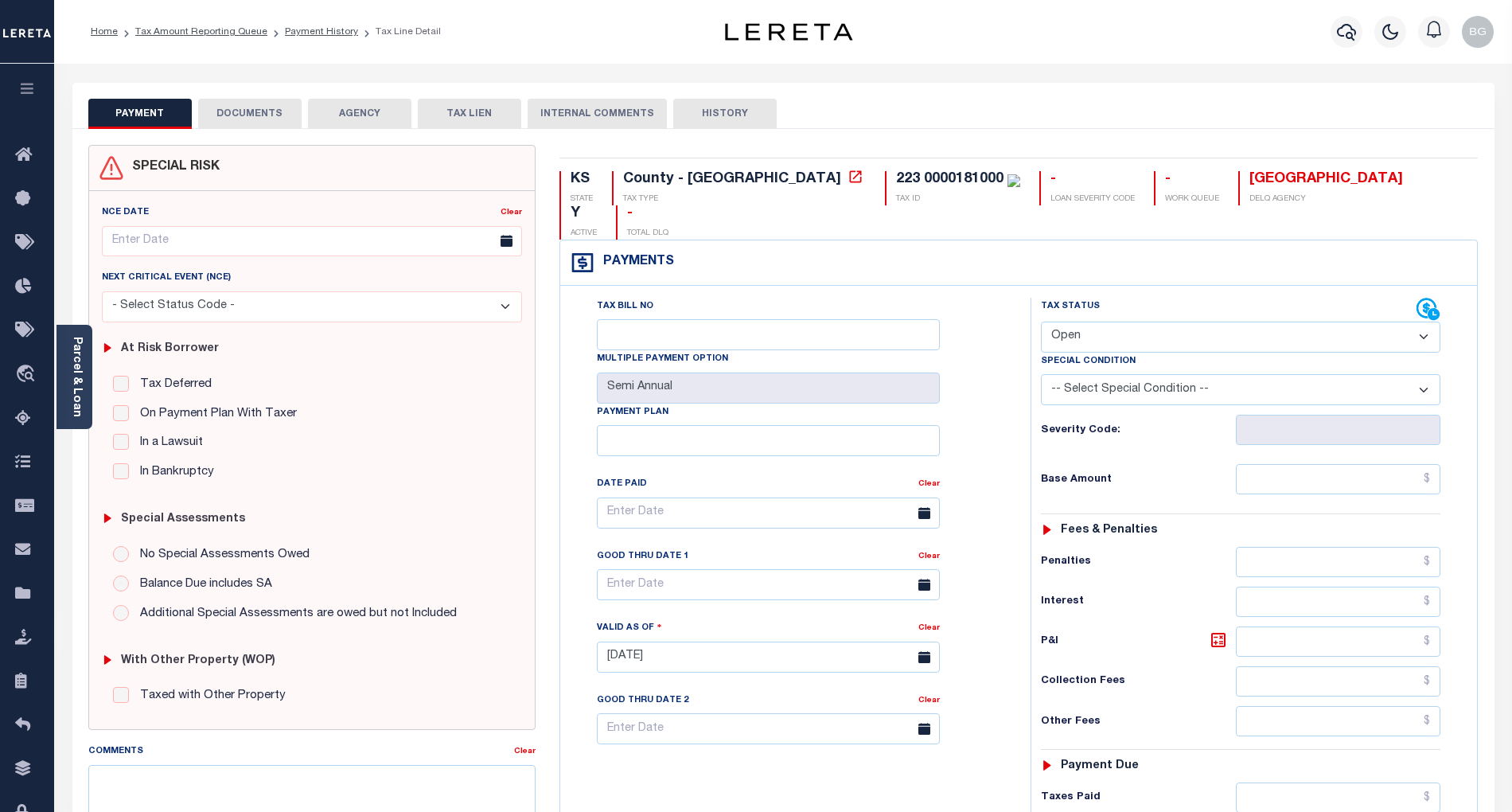
click at [1144, 321] on select "- Select Status Code - Open Due/Unpaid Paid Incomplete No Tax Due Internal Refu…" at bounding box center [1241, 337] width 400 height 31
select select "PYD"
click at [1041, 321] on select "- Select Status Code - Open Due/Unpaid Paid Incomplete No Tax Due Internal Refu…" at bounding box center [1241, 337] width 400 height 31
type input "[DATE]"
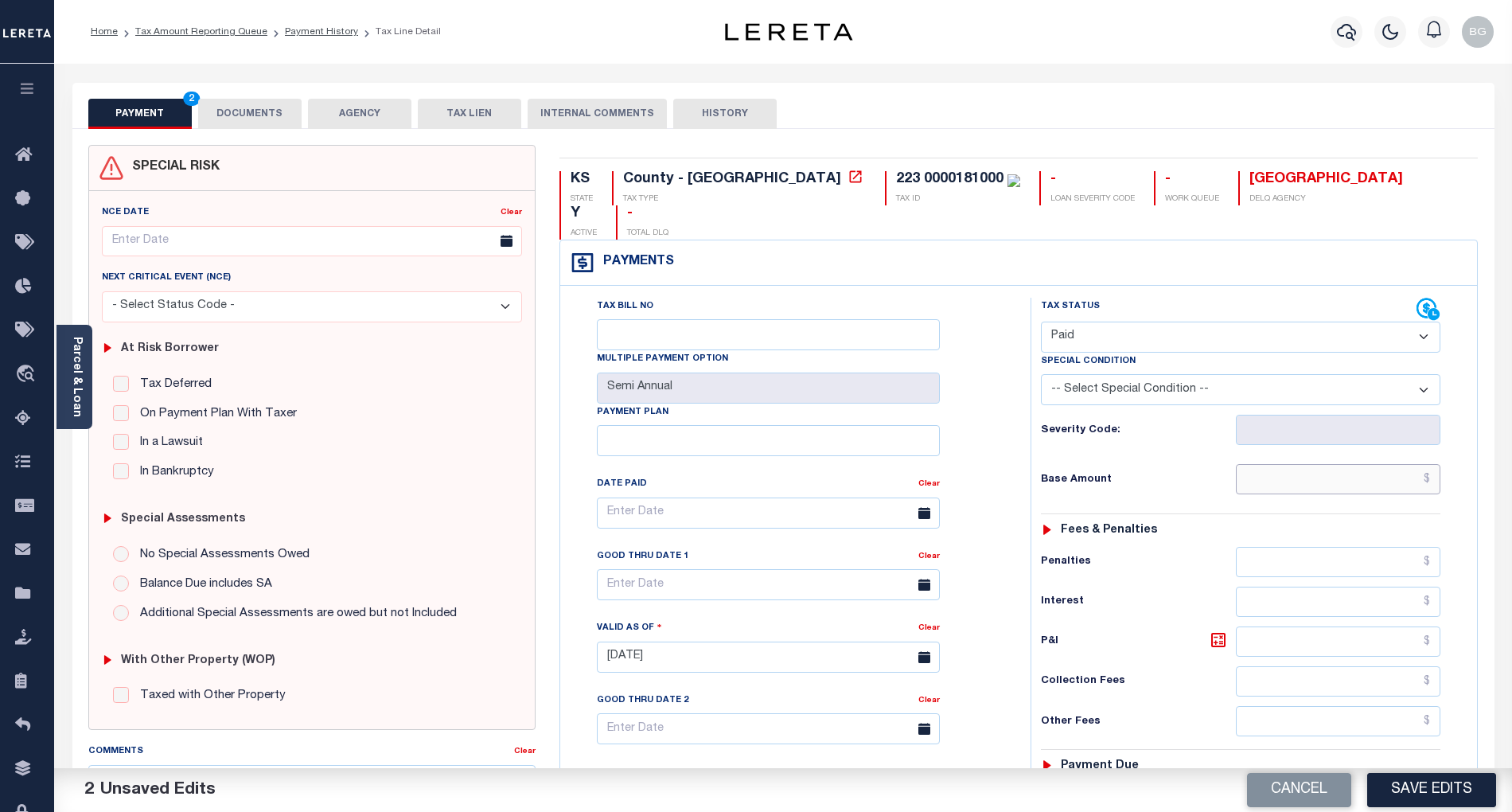
click at [1385, 464] on input "text" at bounding box center [1338, 479] width 206 height 30
paste input "1,230.67"
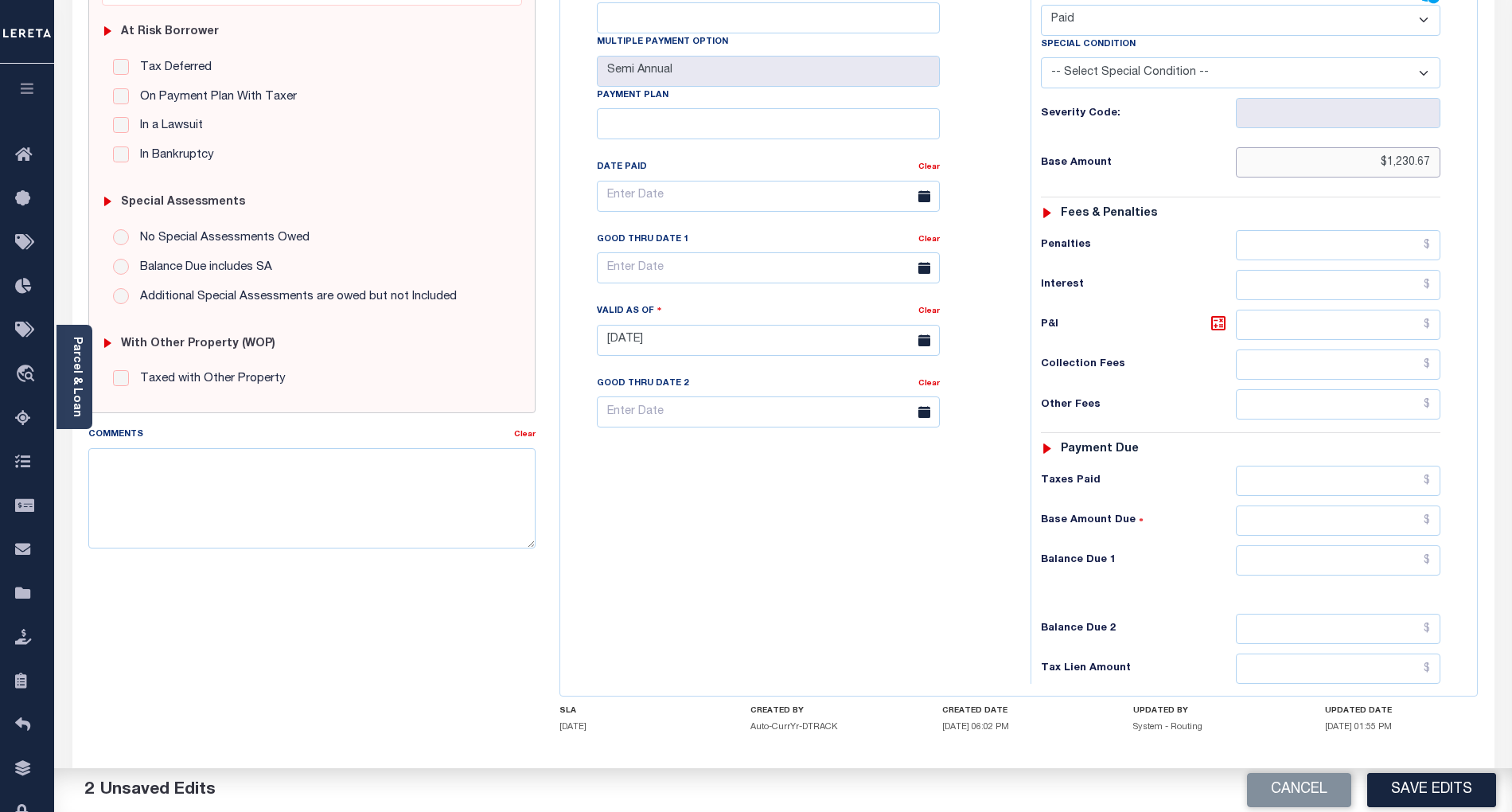
scroll to position [319, 0]
type input "$1,230.67"
click at [1407, 544] on input "text" at bounding box center [1338, 559] width 206 height 30
type input "$0.00"
click at [914, 531] on div "Tax Bill No Multiple Payment Option Semi Annual Payment Plan Clear" at bounding box center [791, 331] width 455 height 703
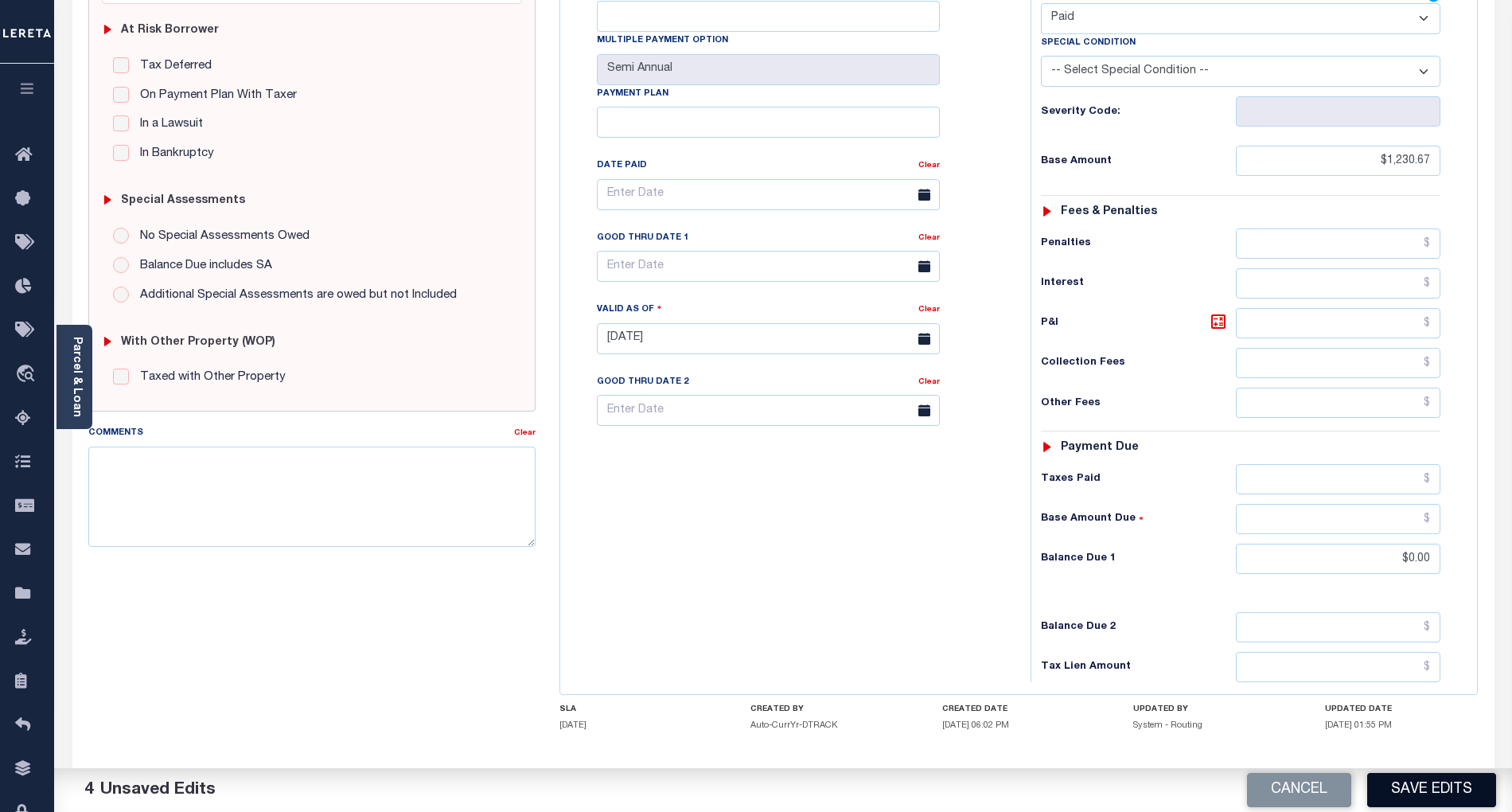
click at [1447, 795] on button "Save Edits" at bounding box center [1432, 791] width 129 height 34
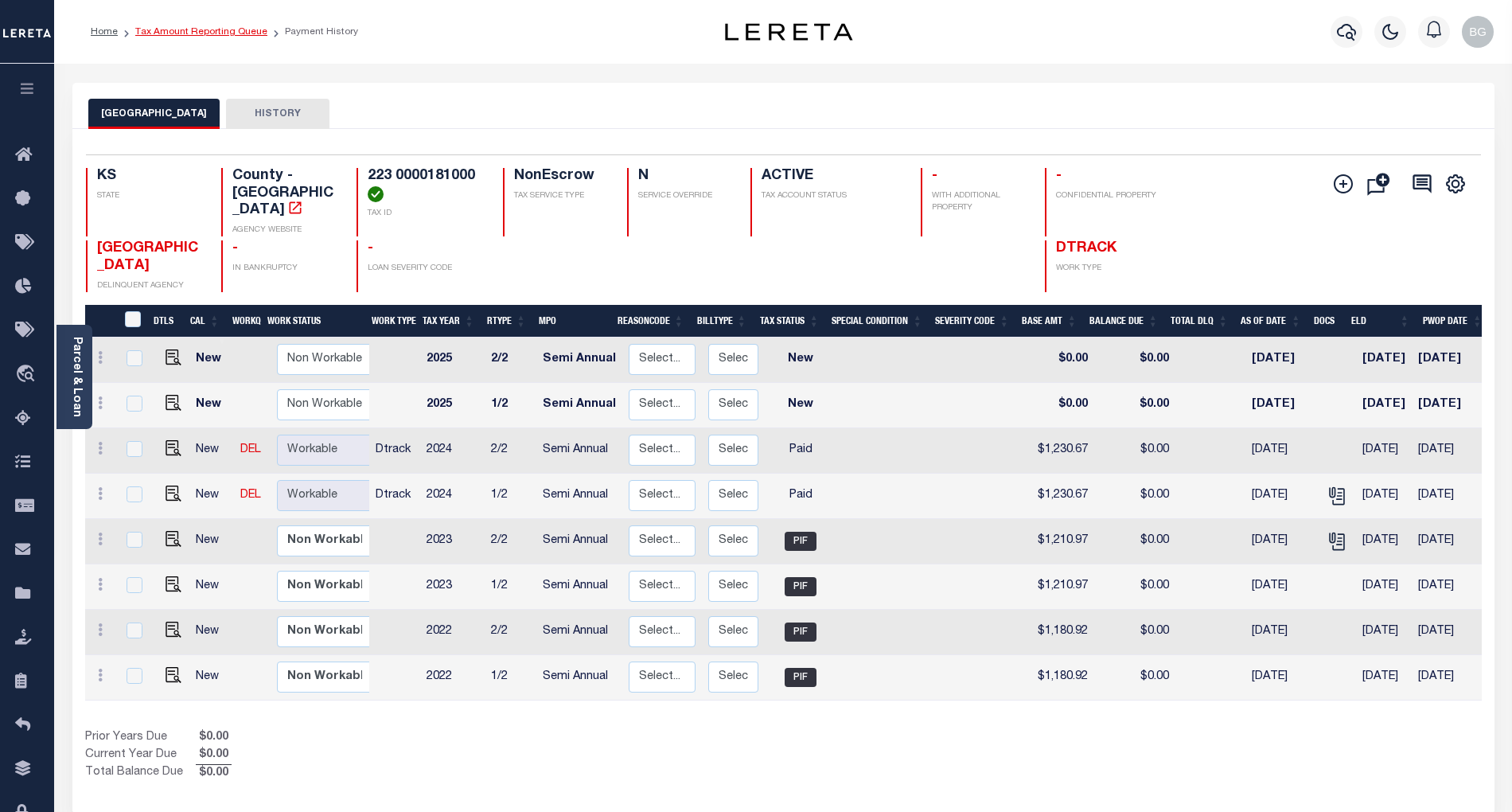
click at [179, 30] on link "Tax Amount Reporting Queue" at bounding box center [201, 31] width 132 height 10
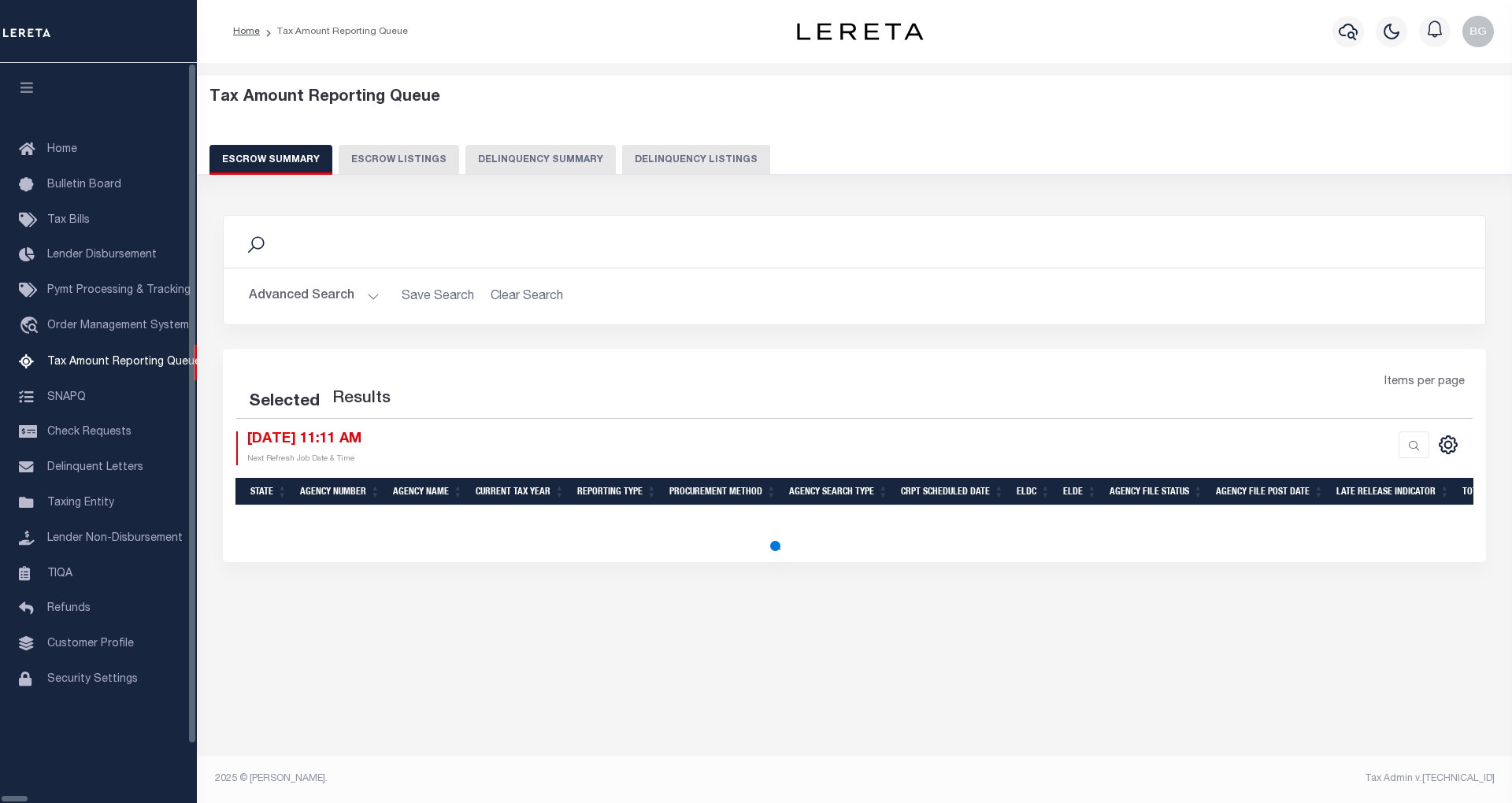
click at [647, 158] on button "Delinquency Listings" at bounding box center [697, 160] width 148 height 30
select select "100"
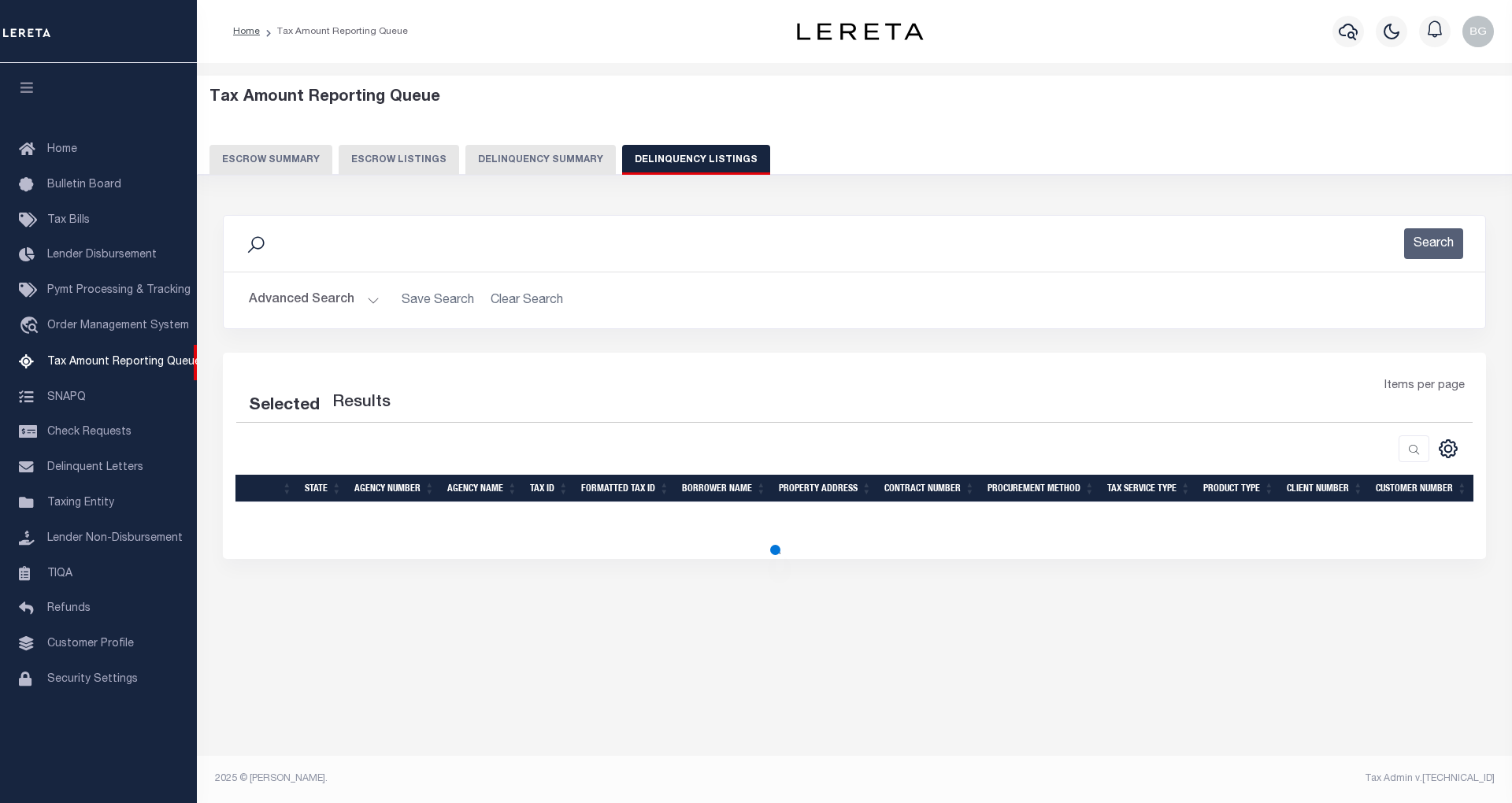
select select "100"
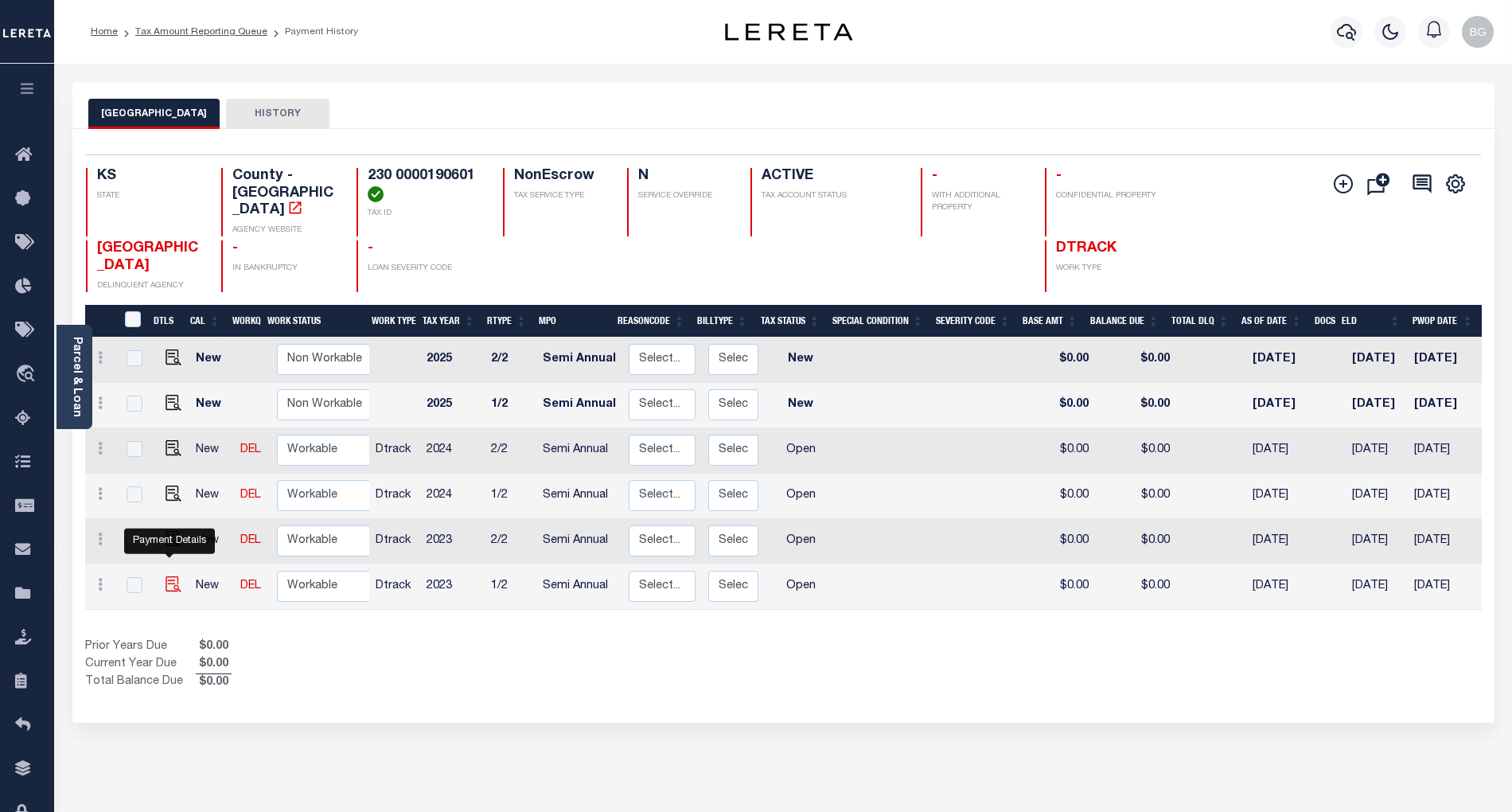
click at [170, 577] on img "" at bounding box center [174, 585] width 16 height 16
checkbox input "true"
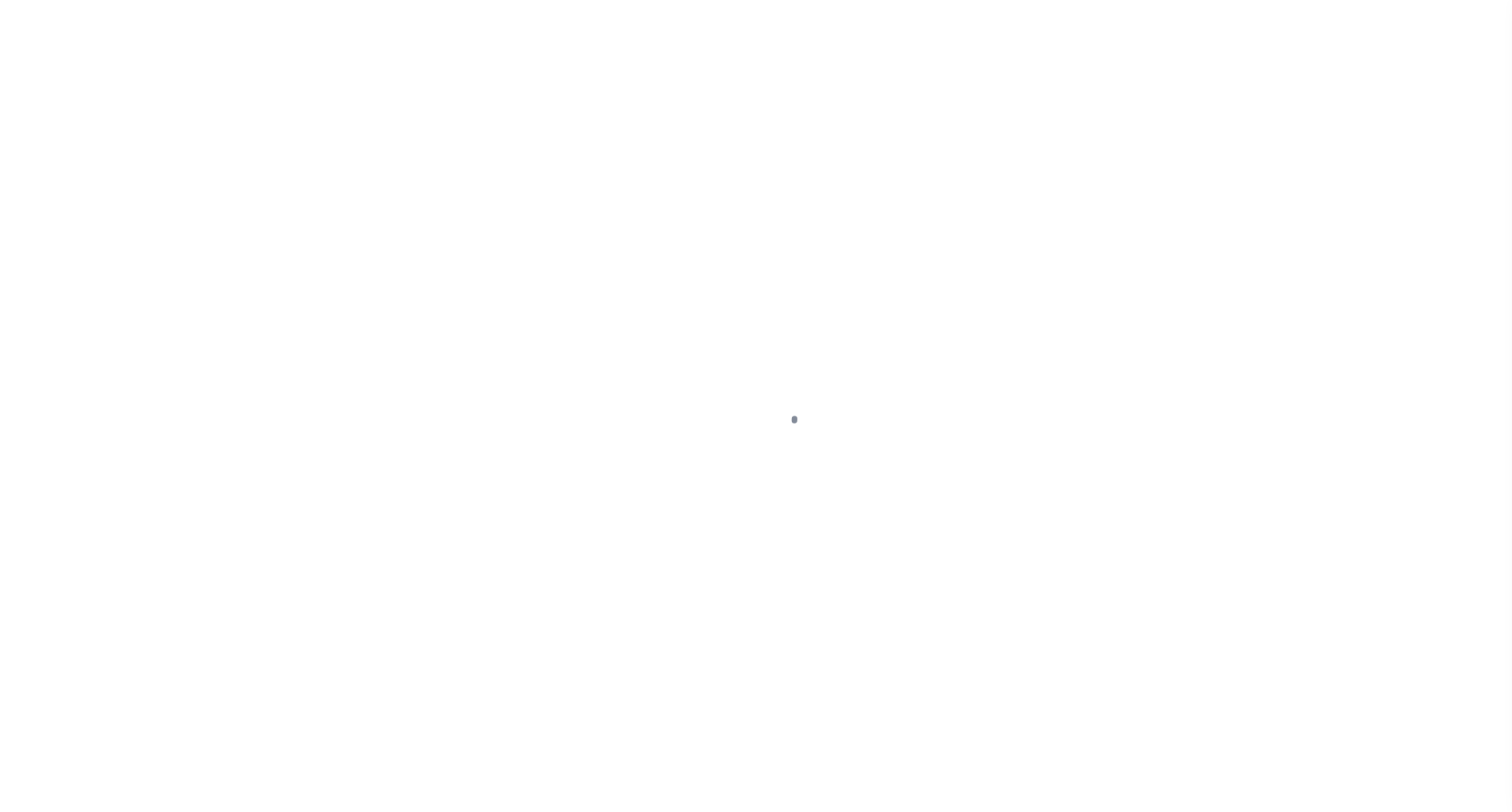
select select "OP2"
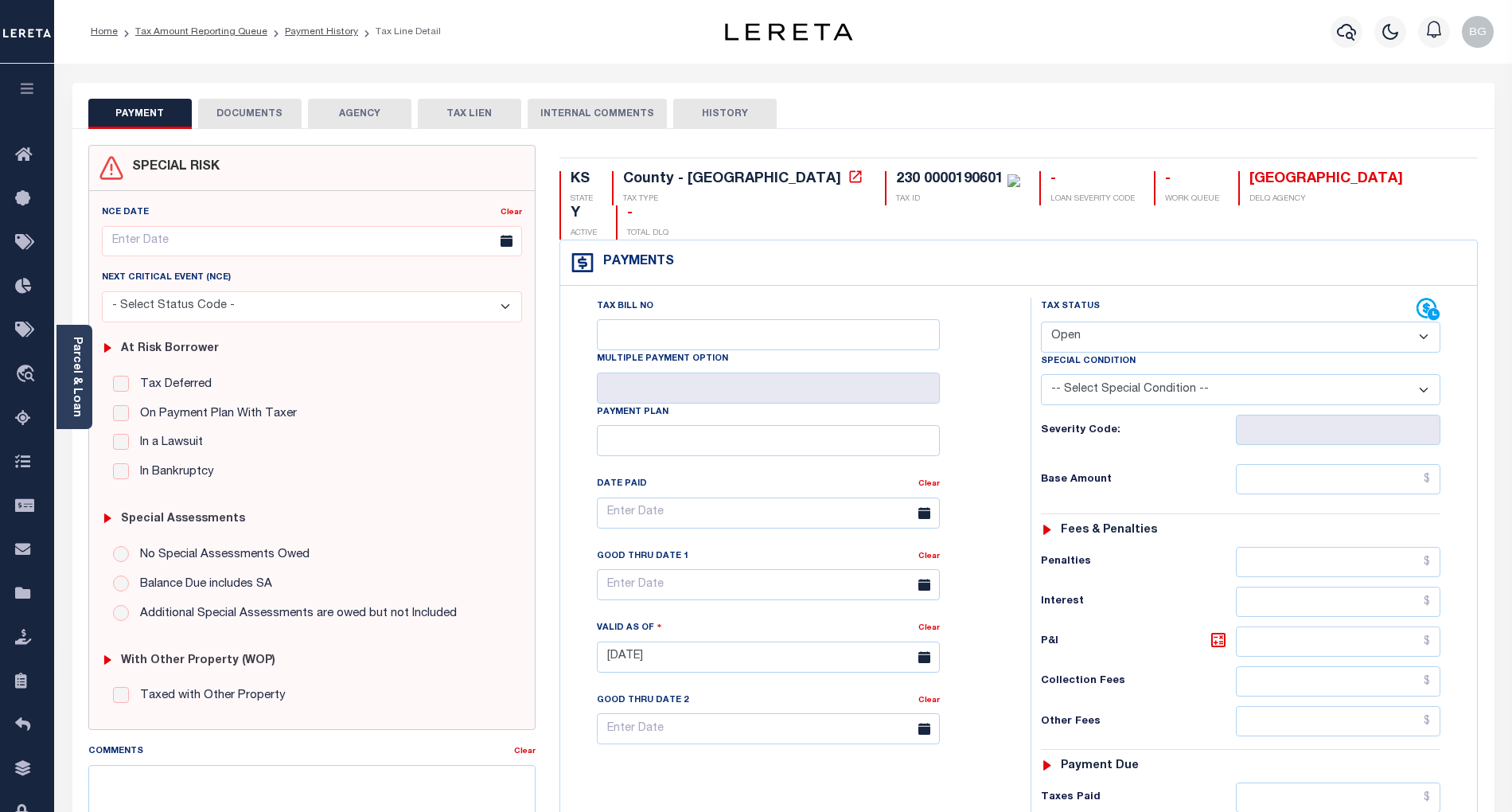
click at [243, 115] on button "DOCUMENTS" at bounding box center [250, 114] width 103 height 30
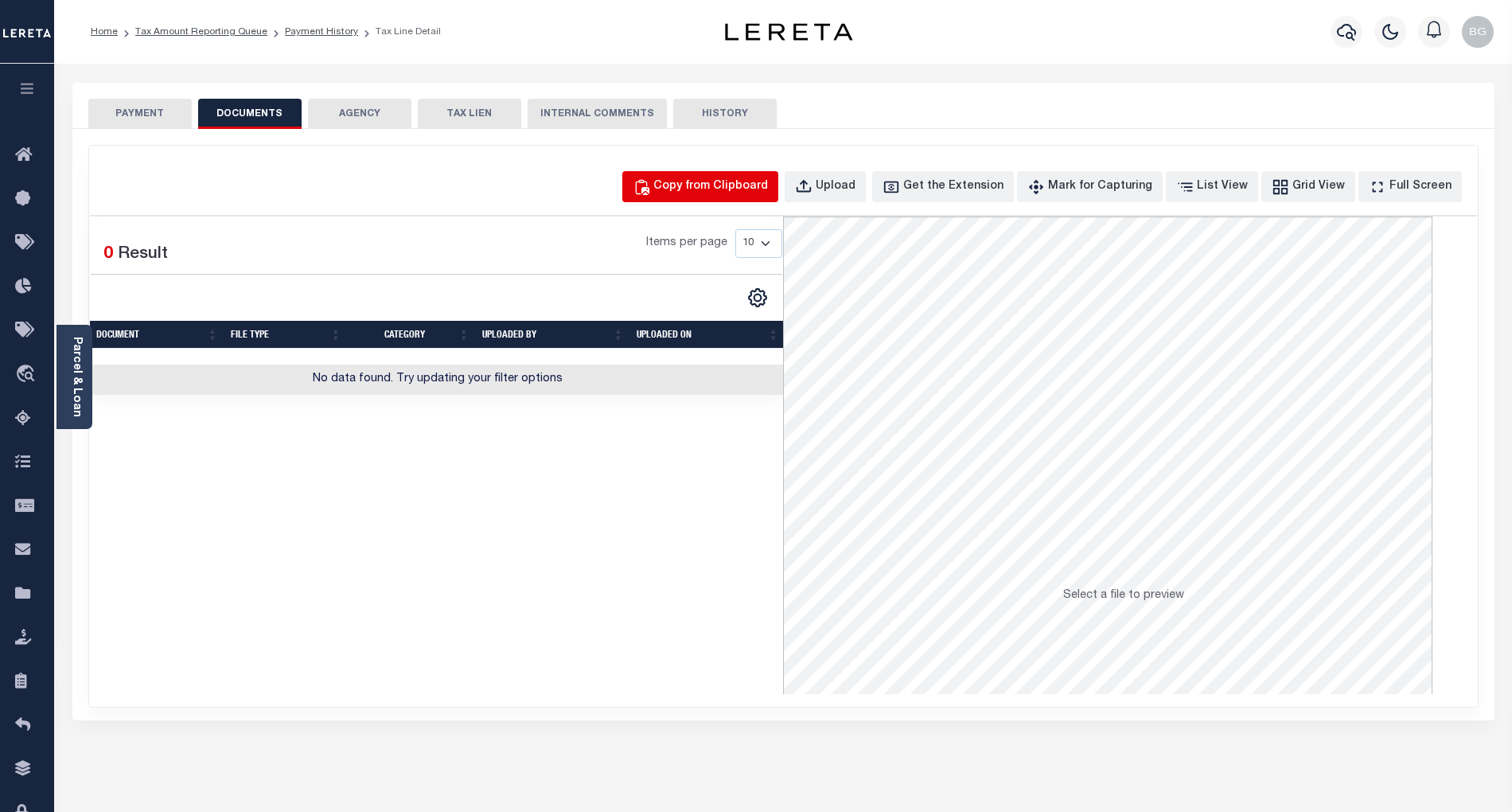
click at [752, 189] on div "Copy from Clipboard" at bounding box center [710, 187] width 115 height 18
select select "POP"
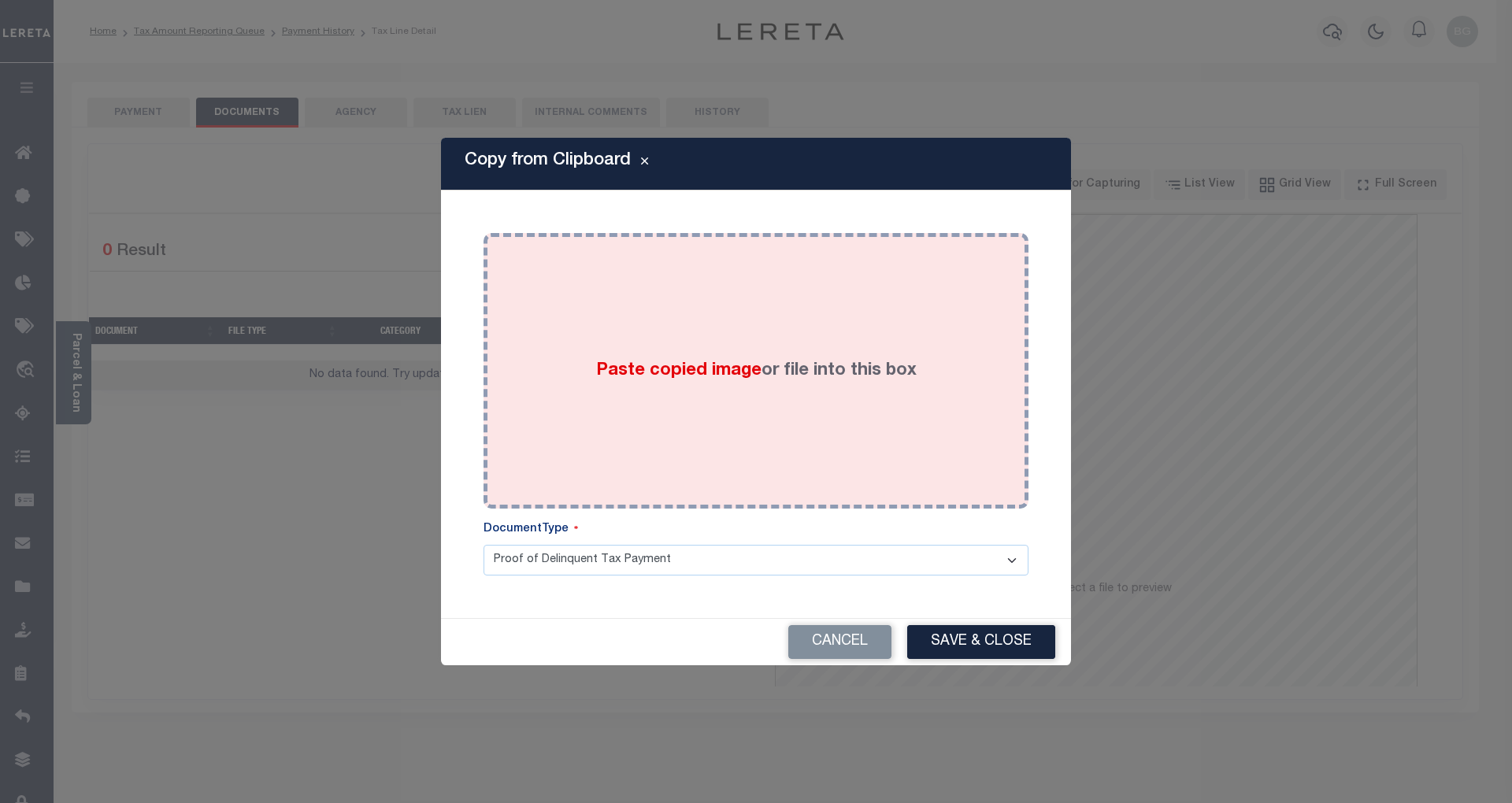
click at [705, 373] on span "Paste copied image" at bounding box center [679, 371] width 166 height 18
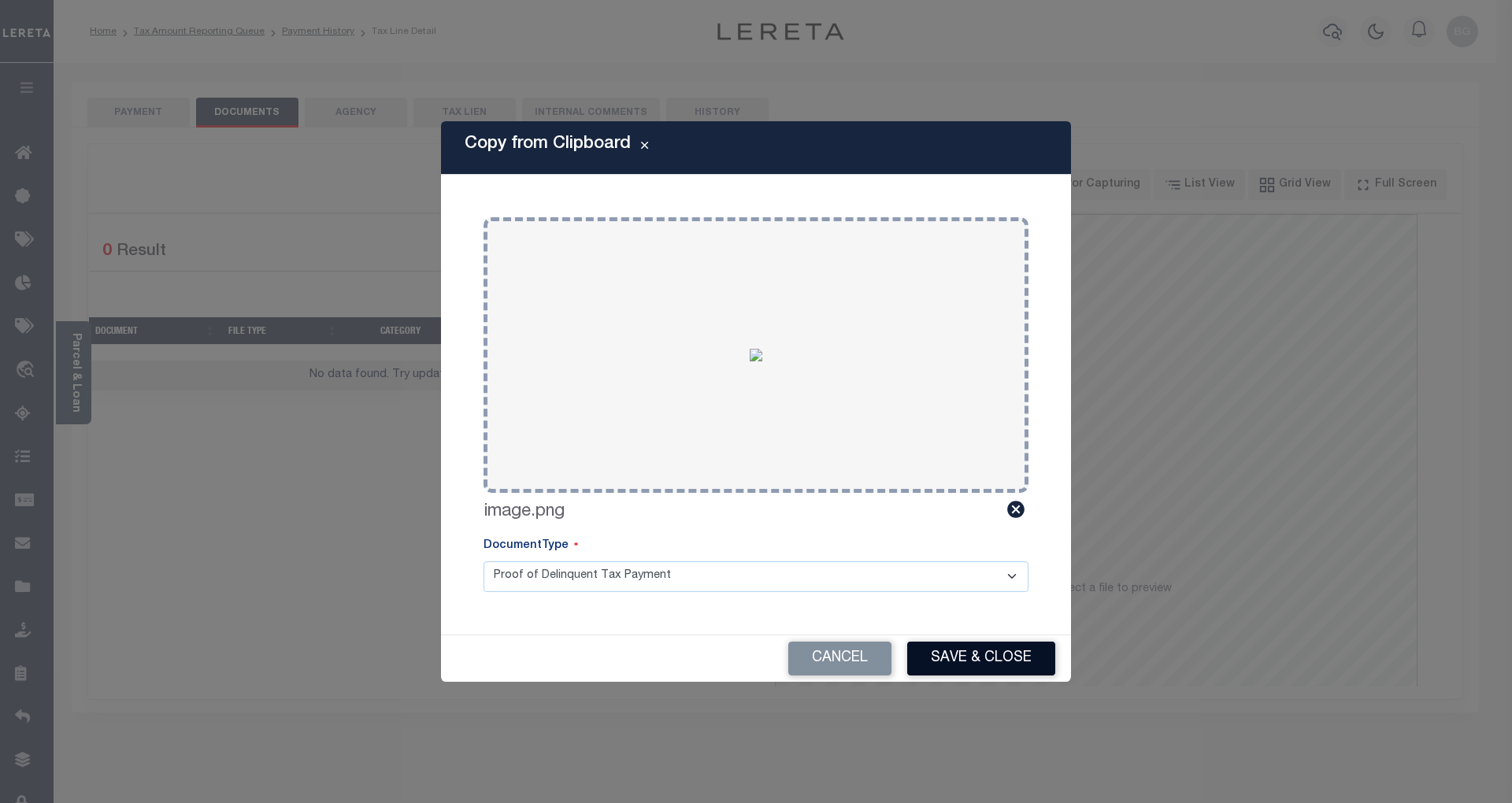
click at [1028, 649] on button "Save & Close" at bounding box center [981, 659] width 148 height 33
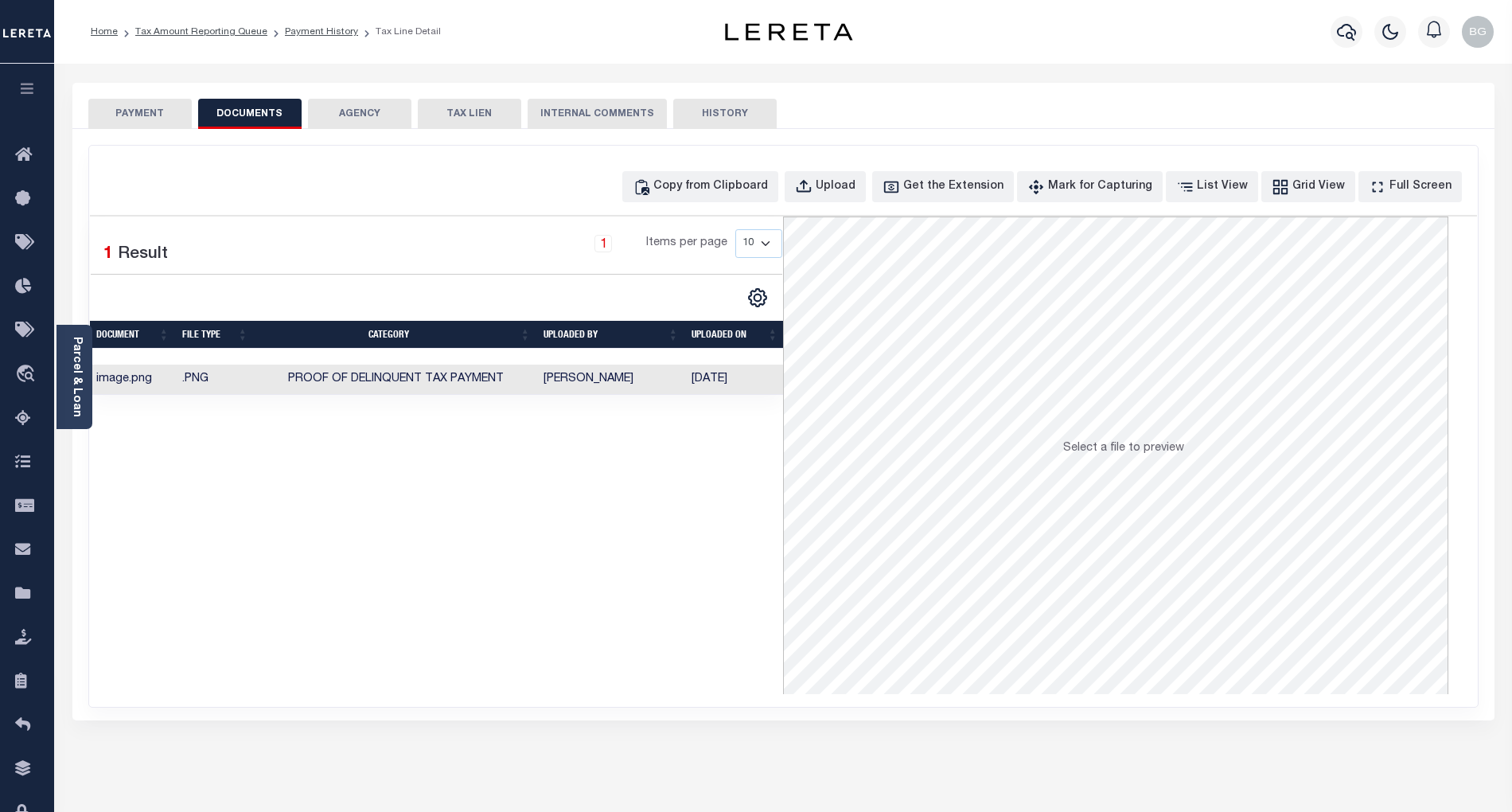
click at [140, 125] on button "PAYMENT" at bounding box center [140, 114] width 103 height 30
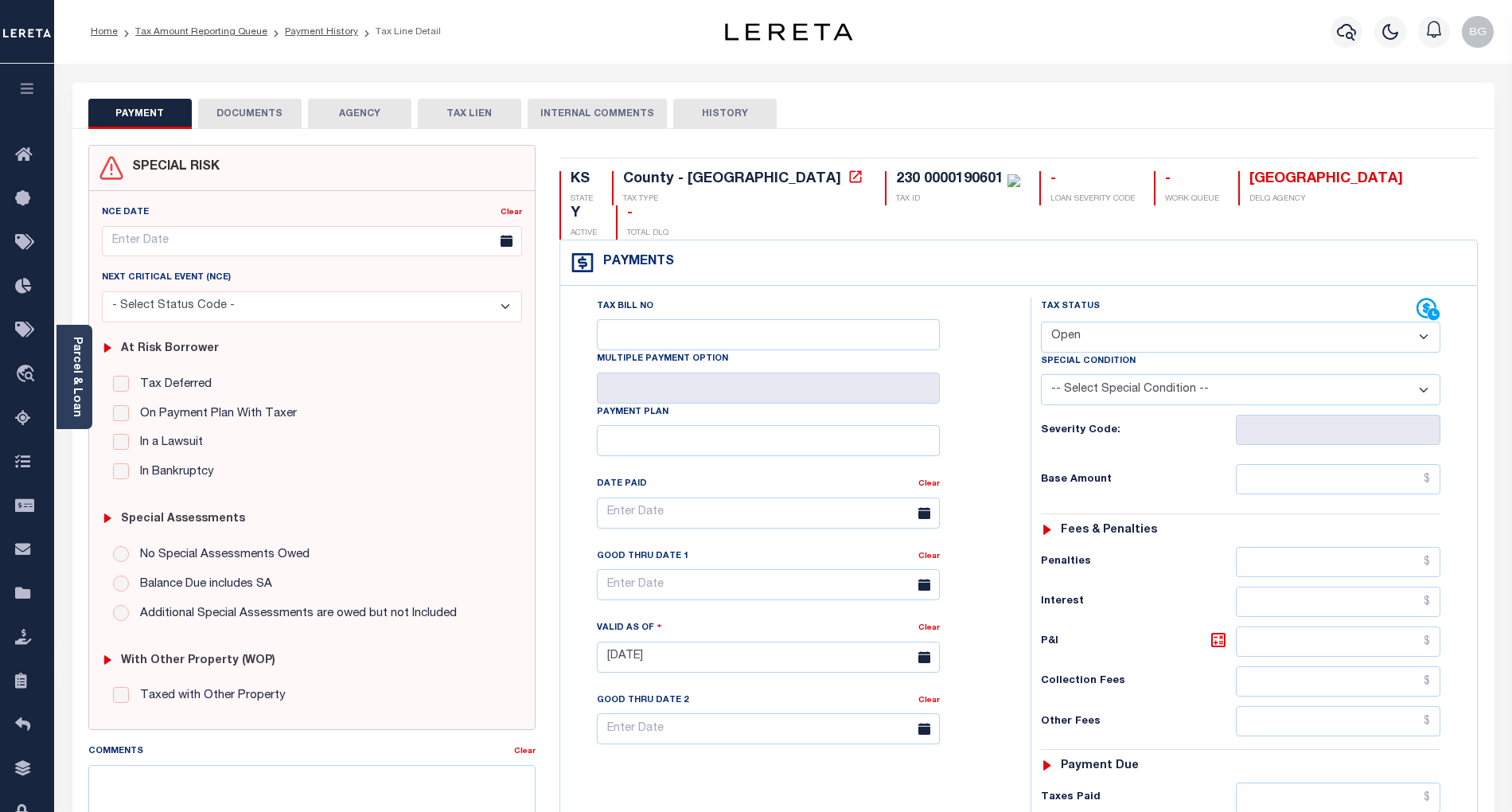
click at [1089, 321] on select "- Select Status Code - Open Due/Unpaid Paid Incomplete No Tax Due Internal Refu…" at bounding box center [1241, 337] width 400 height 31
select select "PYD"
click at [1041, 321] on select "- Select Status Code - Open Due/Unpaid Paid Incomplete No Tax Due Internal Refu…" at bounding box center [1241, 337] width 400 height 31
type input "[DATE]"
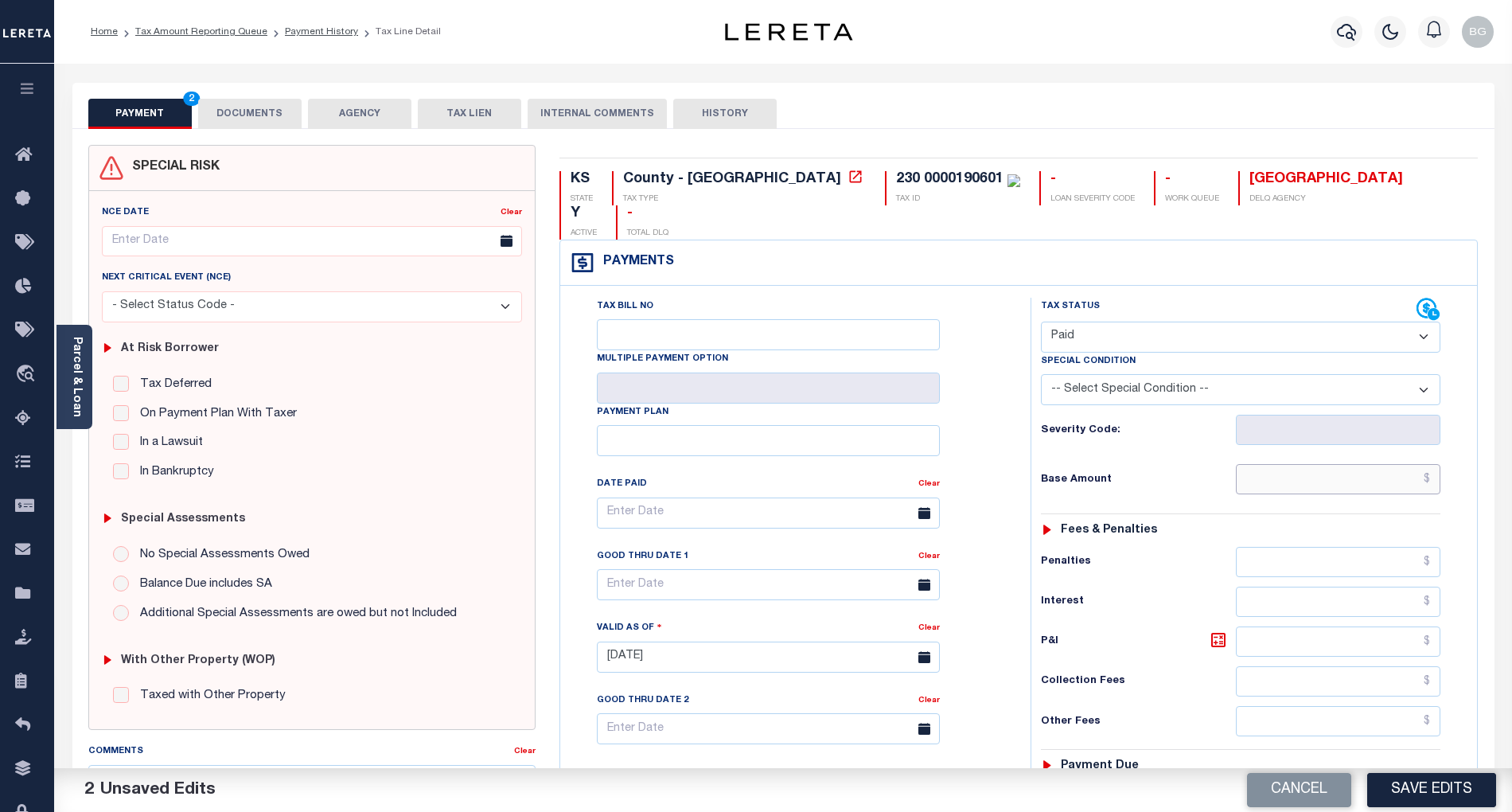
click at [1371, 464] on input "text" at bounding box center [1338, 479] width 206 height 30
paste input "3,674.97"
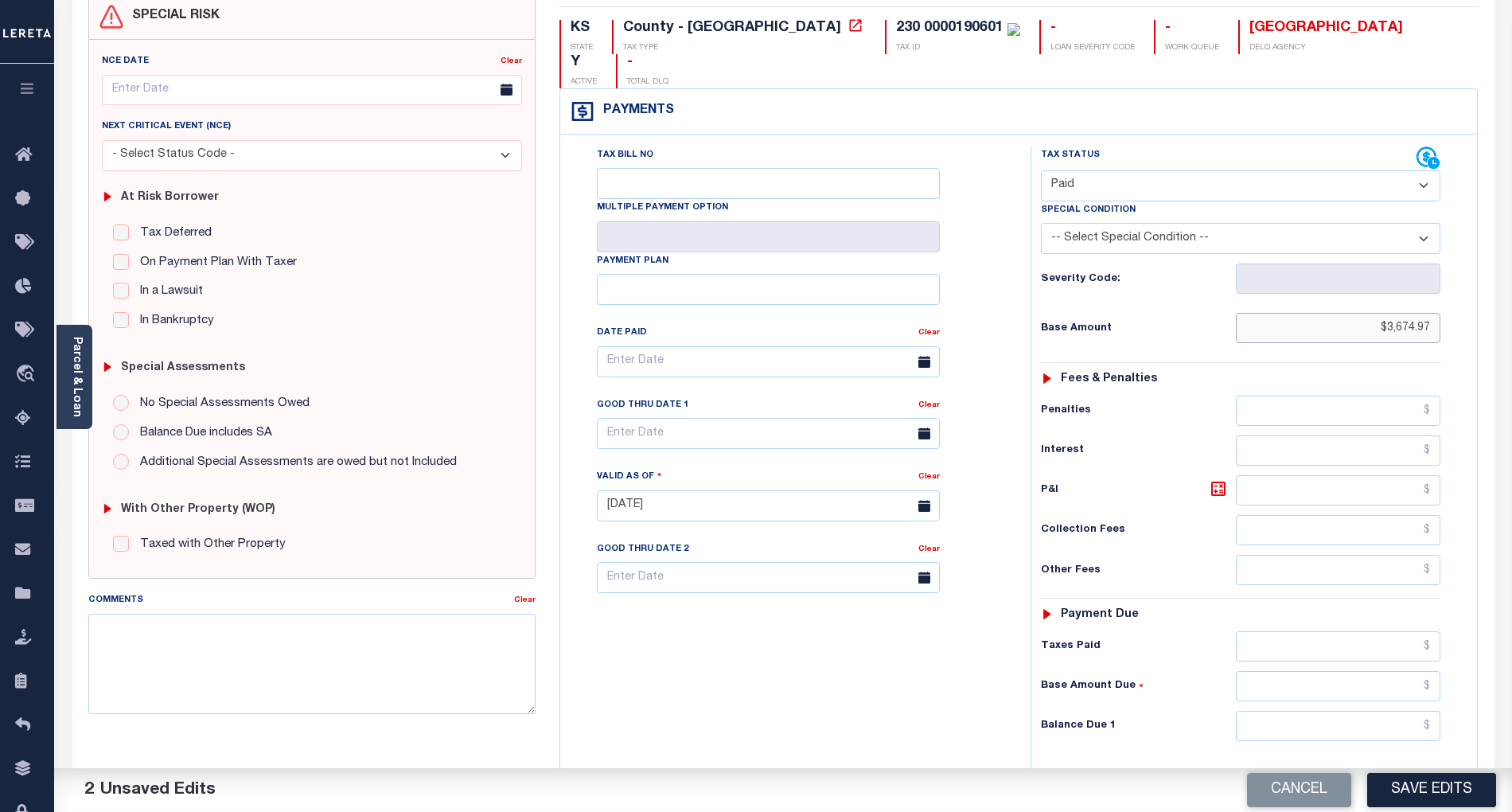
scroll to position [212, 0]
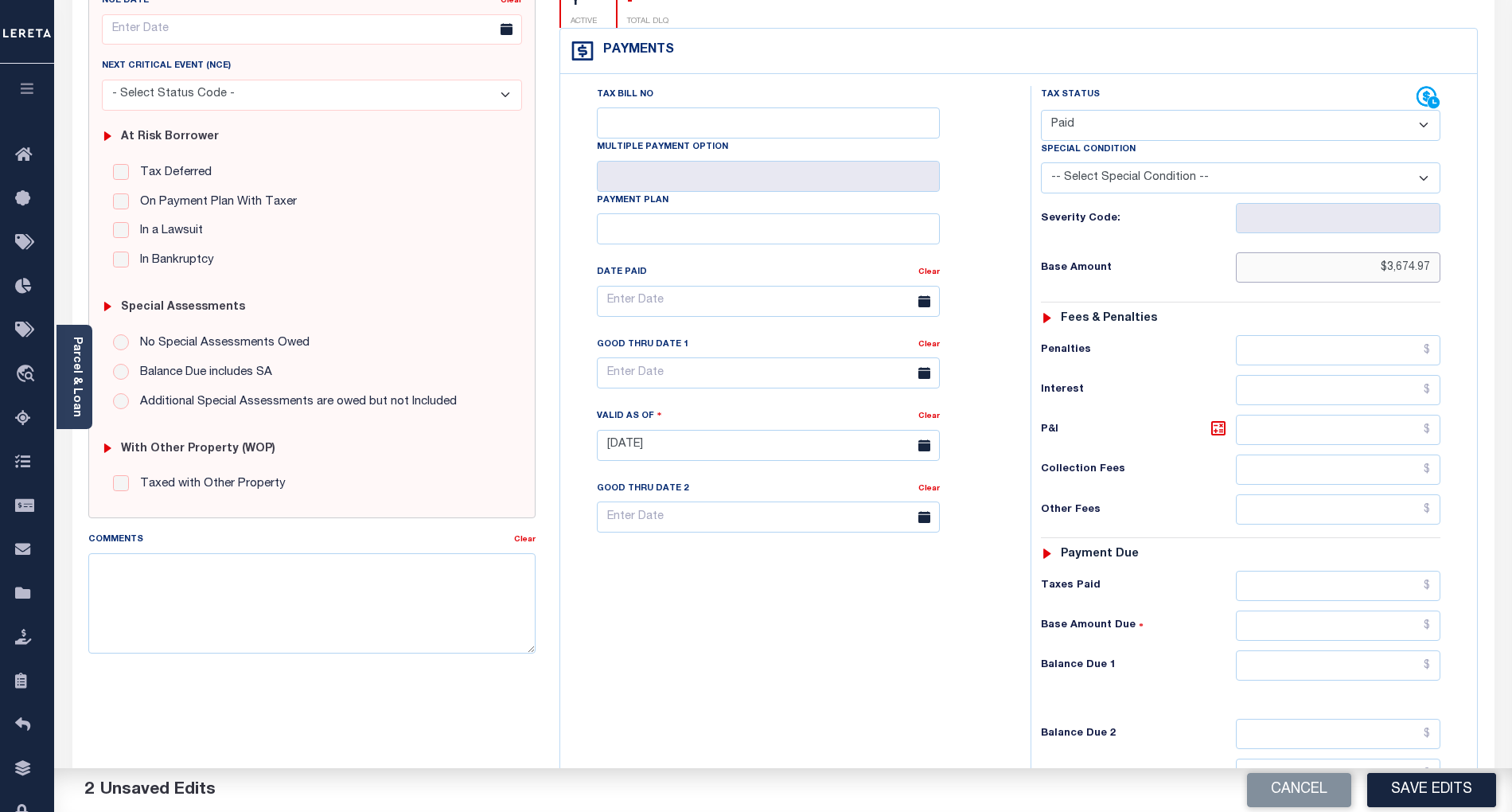
type input "$3,674.97"
click at [1411, 651] on input "text" at bounding box center [1338, 666] width 206 height 30
type input "$0.00"
click at [931, 638] on div "Tax Bill No Multiple Payment Option Payment Plan Clear" at bounding box center [791, 438] width 455 height 703
click at [1443, 795] on button "Save Edits" at bounding box center [1432, 791] width 129 height 34
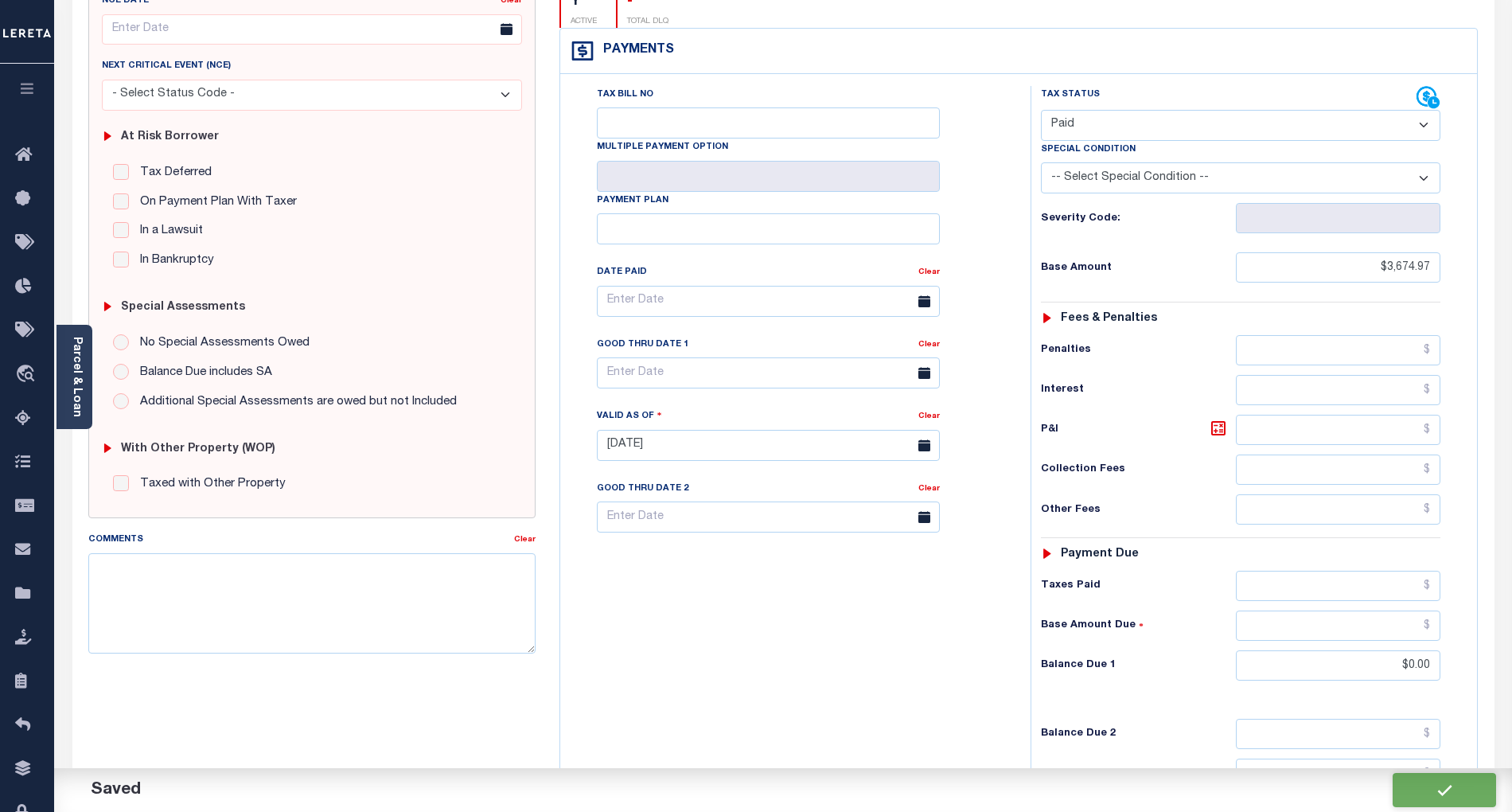
checkbox input "false"
type input "$3,674.97"
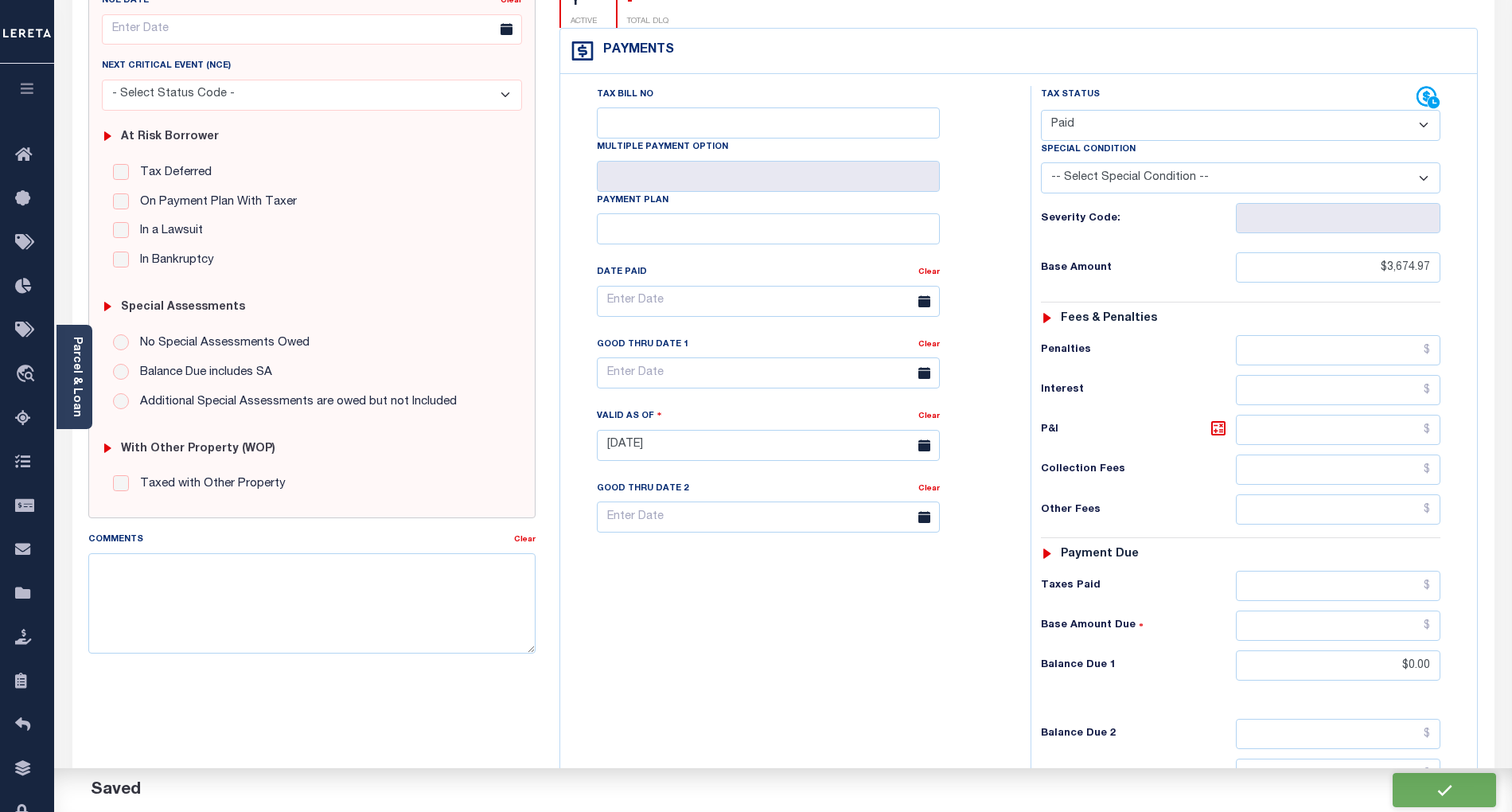
type input "$0"
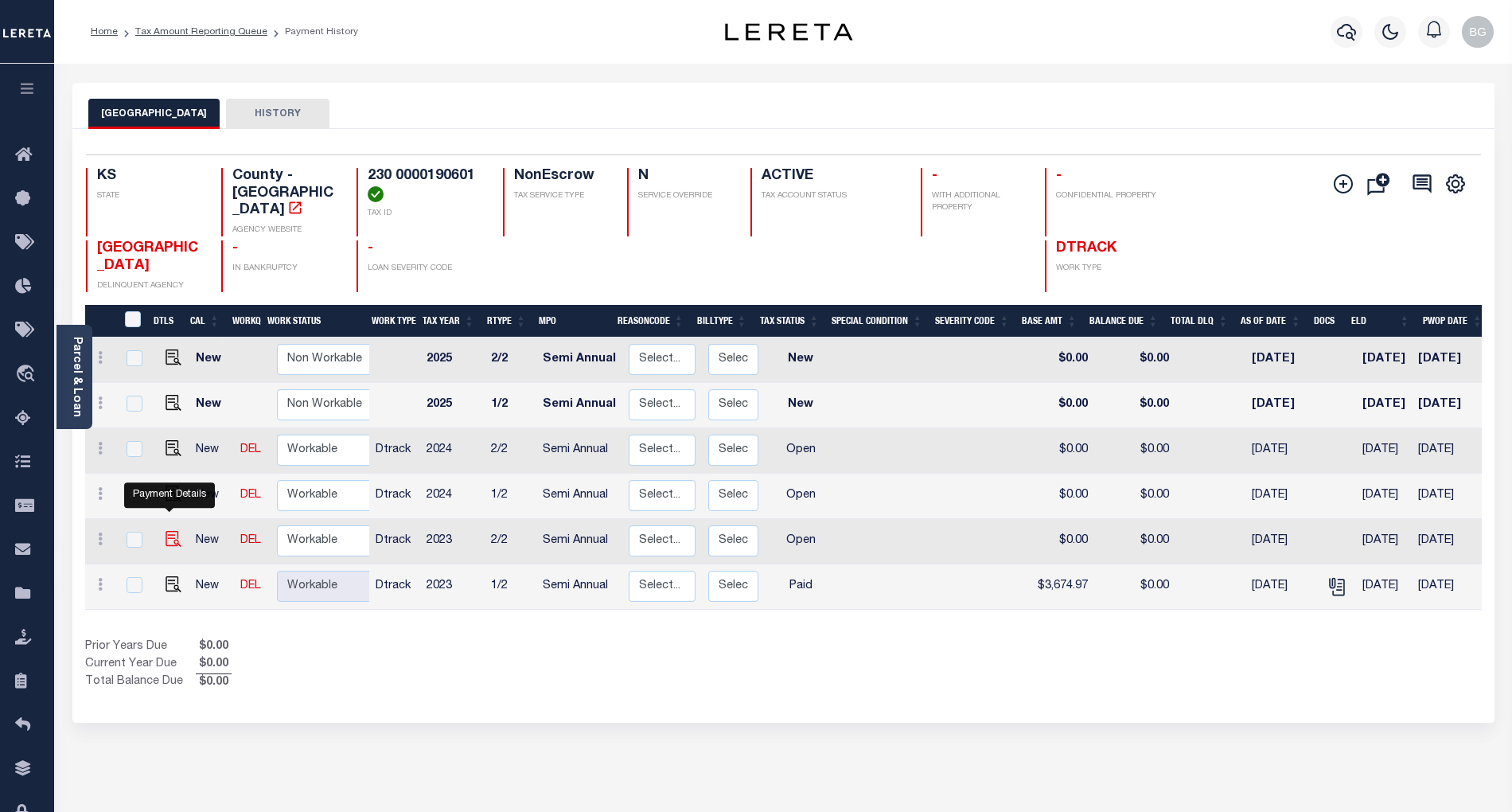
click at [167, 532] on img "" at bounding box center [174, 540] width 16 height 16
checkbox input "true"
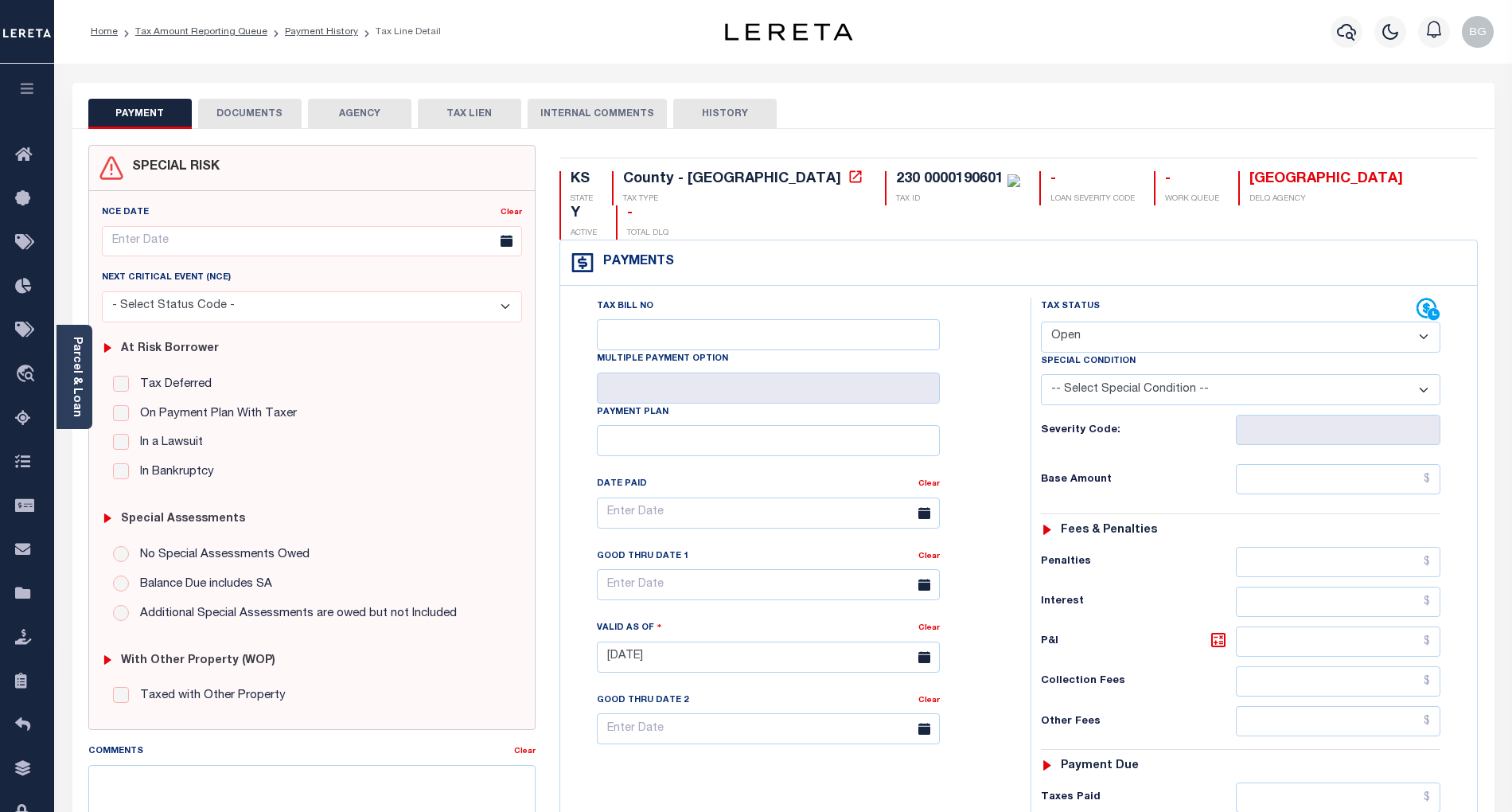
click at [1142, 321] on select "- Select Status Code - Open Due/Unpaid Paid Incomplete No Tax Due Internal Refu…" at bounding box center [1241, 337] width 400 height 31
select select "PYD"
click at [1041, 321] on select "- Select Status Code - Open Due/Unpaid Paid Incomplete No Tax Due Internal Refu…" at bounding box center [1241, 337] width 400 height 31
type input "[DATE]"
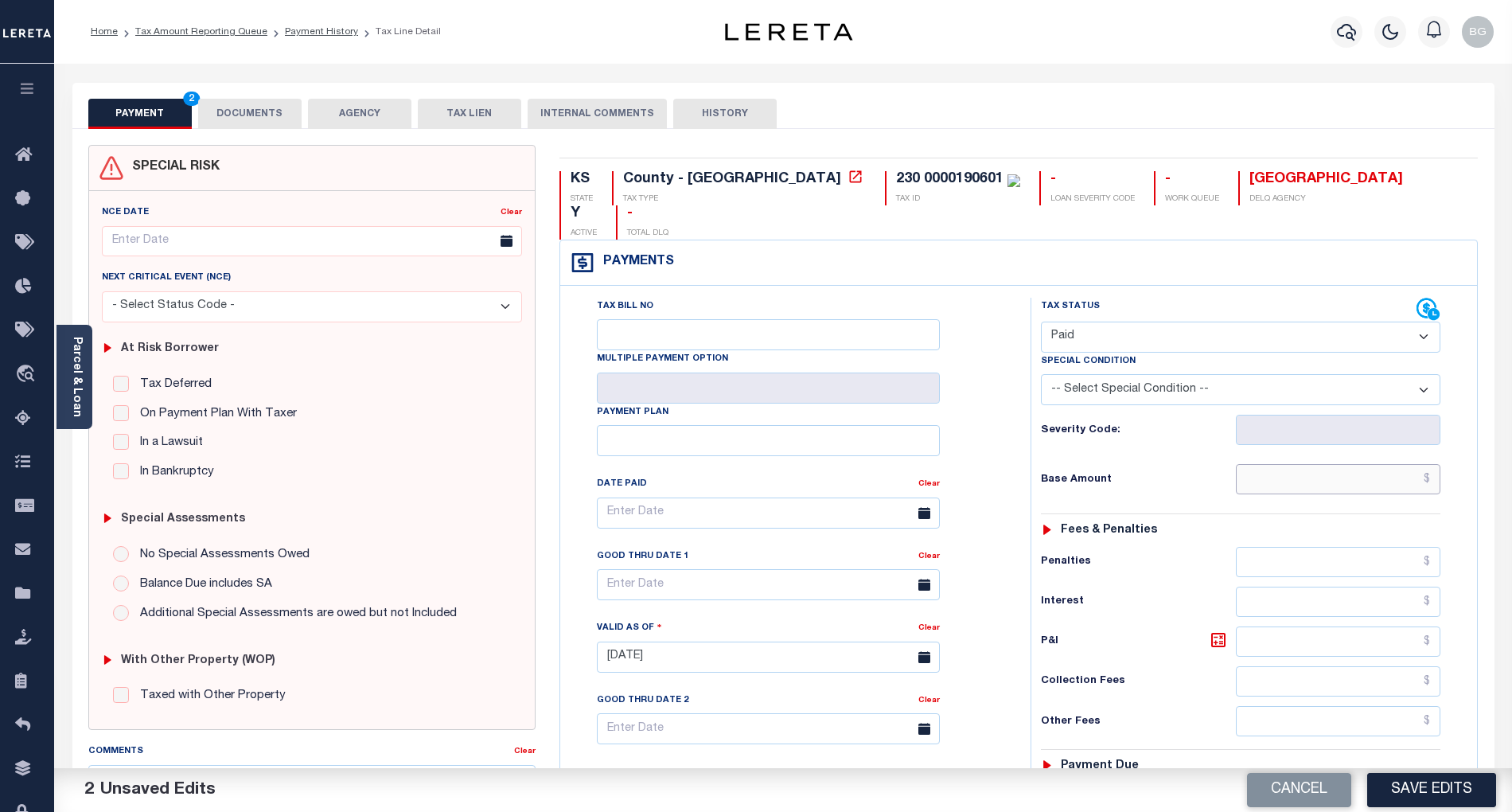
click at [1374, 464] on input "text" at bounding box center [1338, 479] width 206 height 30
paste input "3,674.97"
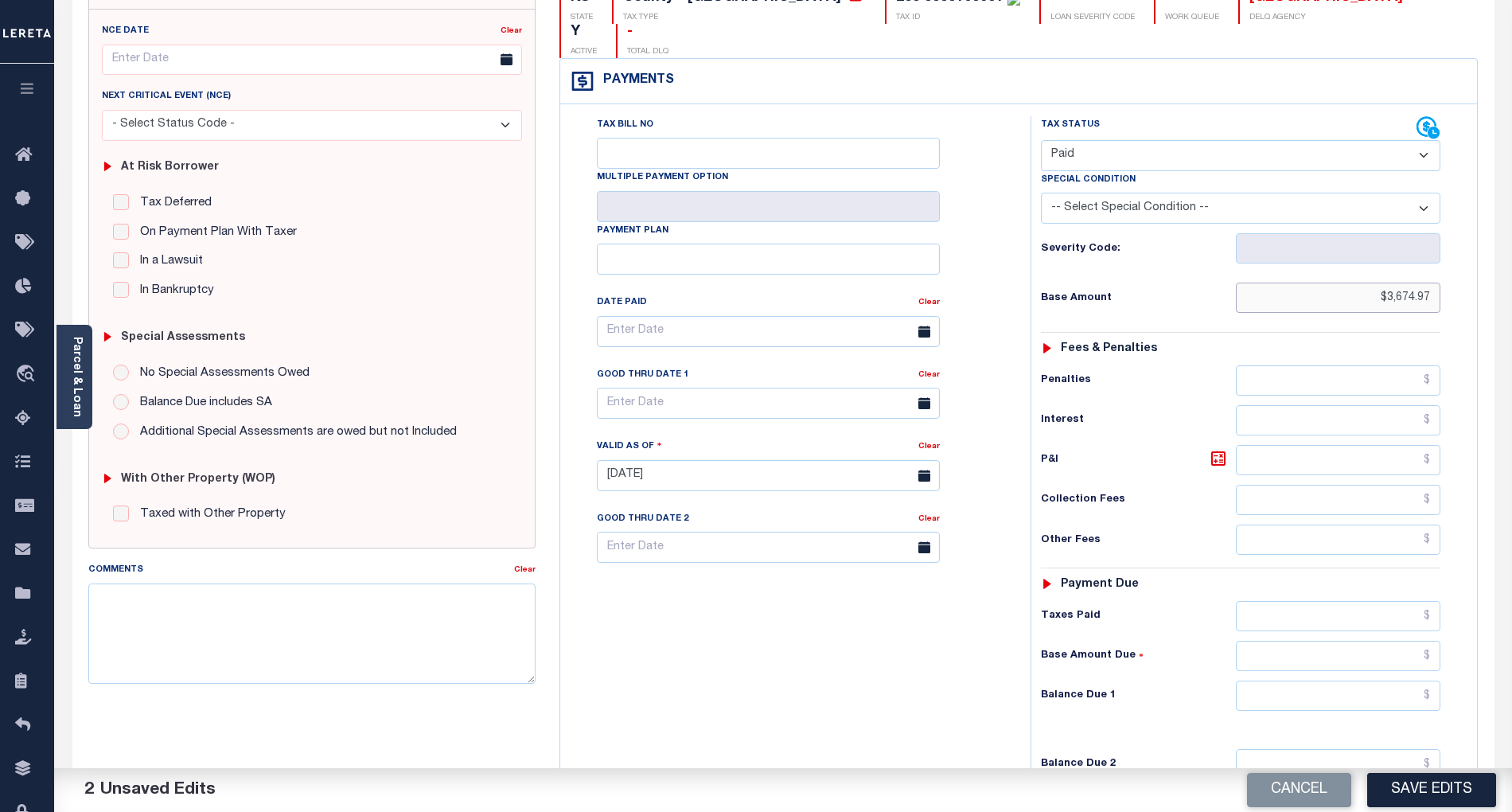
scroll to position [319, 0]
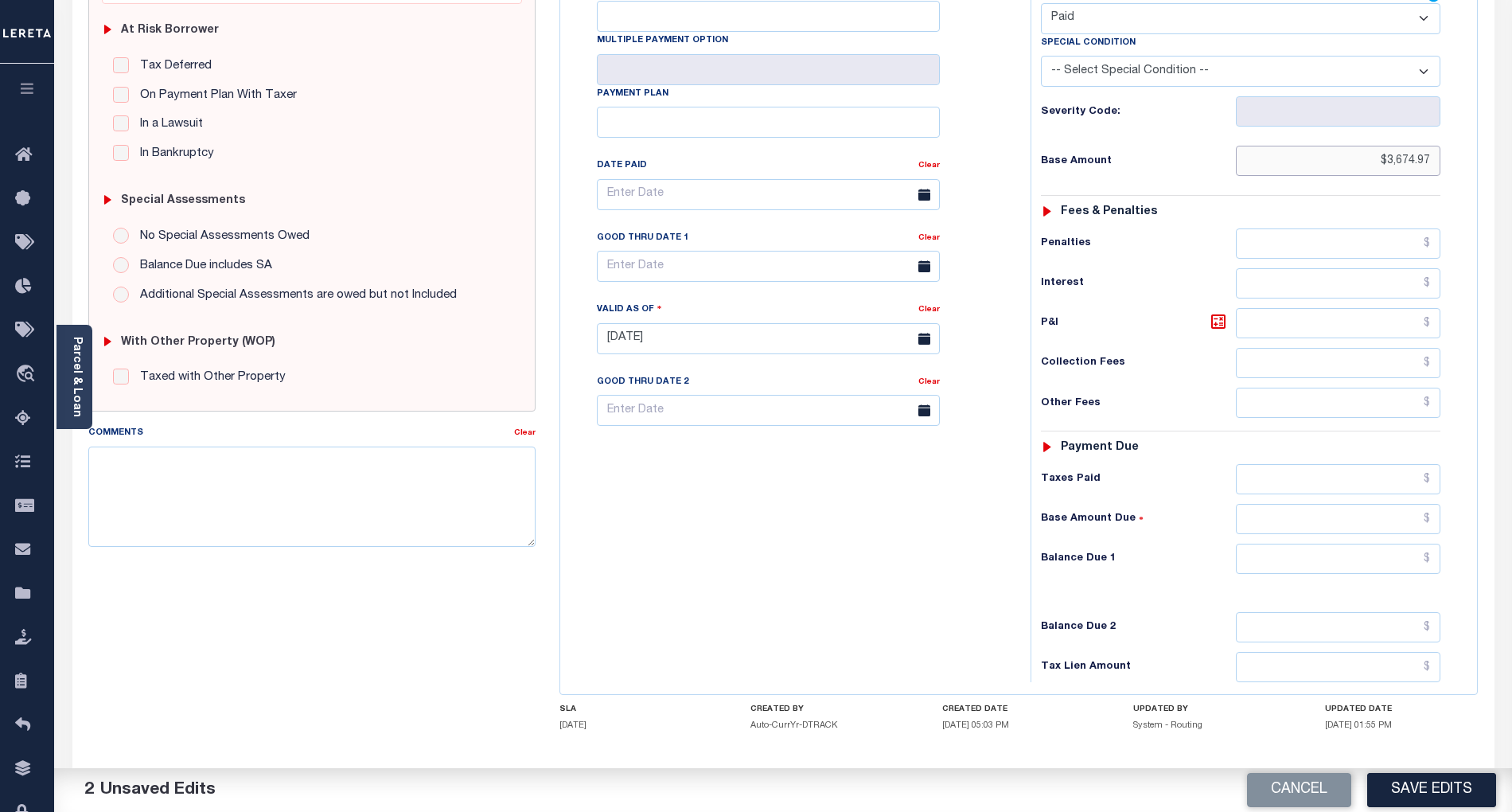
type input "$3,674.97"
click at [1417, 544] on input "text" at bounding box center [1338, 559] width 206 height 30
type input "$0.00"
click at [950, 565] on div "Tax Bill No Multiple Payment Option Payment Plan Clear" at bounding box center [791, 331] width 455 height 703
click at [1459, 794] on button "Save Edits" at bounding box center [1432, 791] width 129 height 34
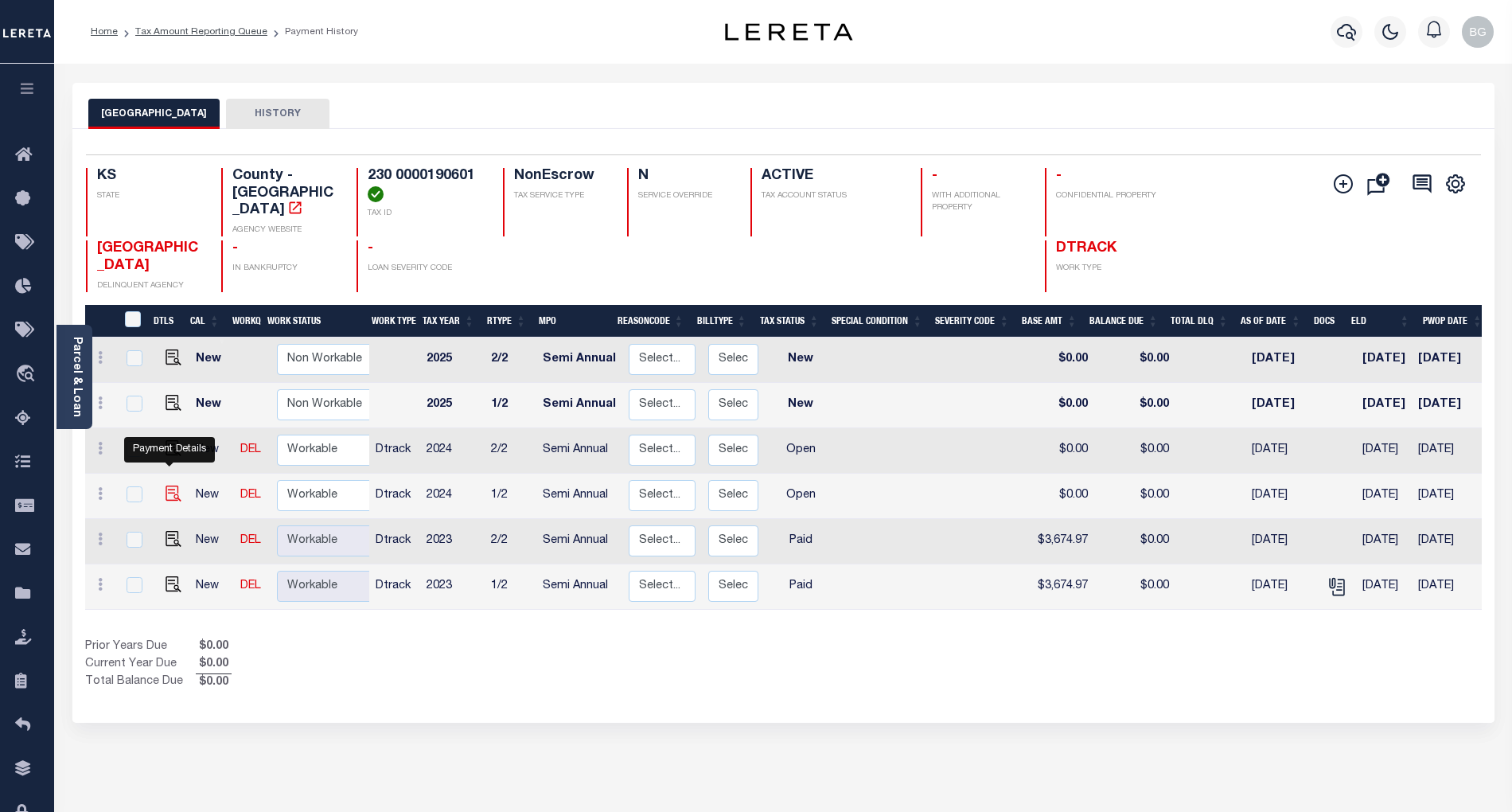
click at [166, 486] on img "" at bounding box center [174, 494] width 16 height 16
checkbox input "true"
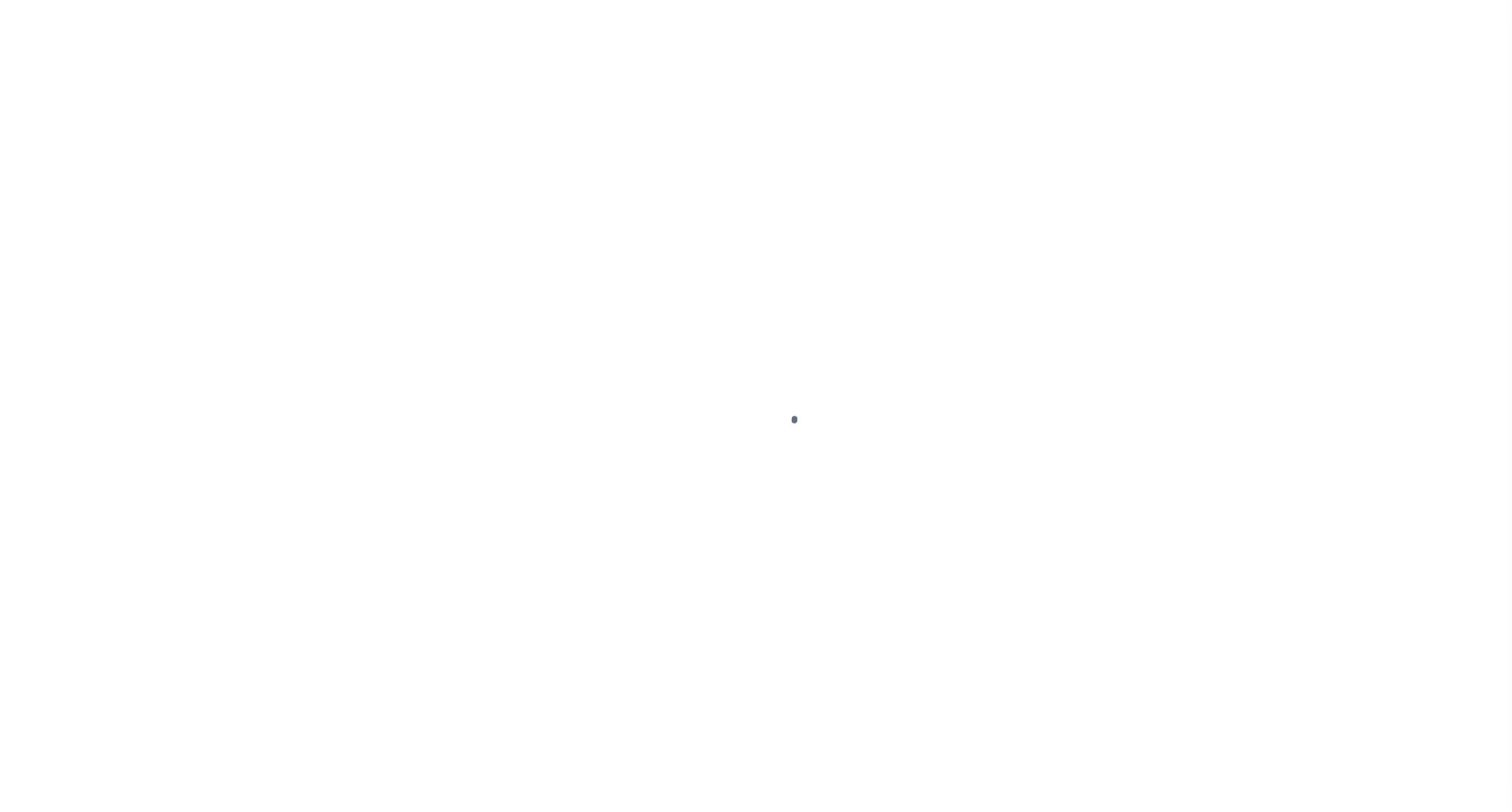
select select "OP2"
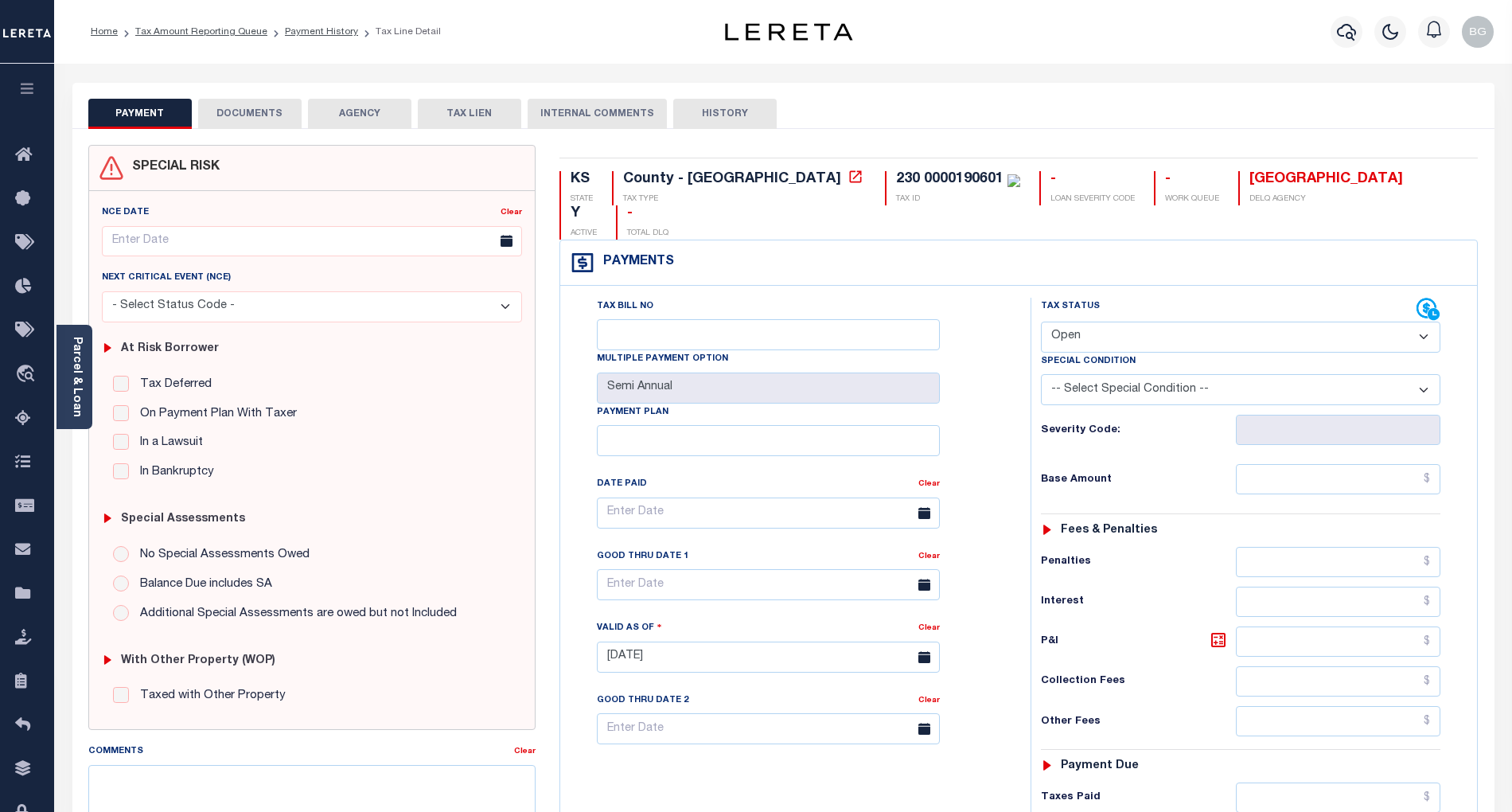
click at [255, 110] on button "DOCUMENTS" at bounding box center [250, 114] width 103 height 30
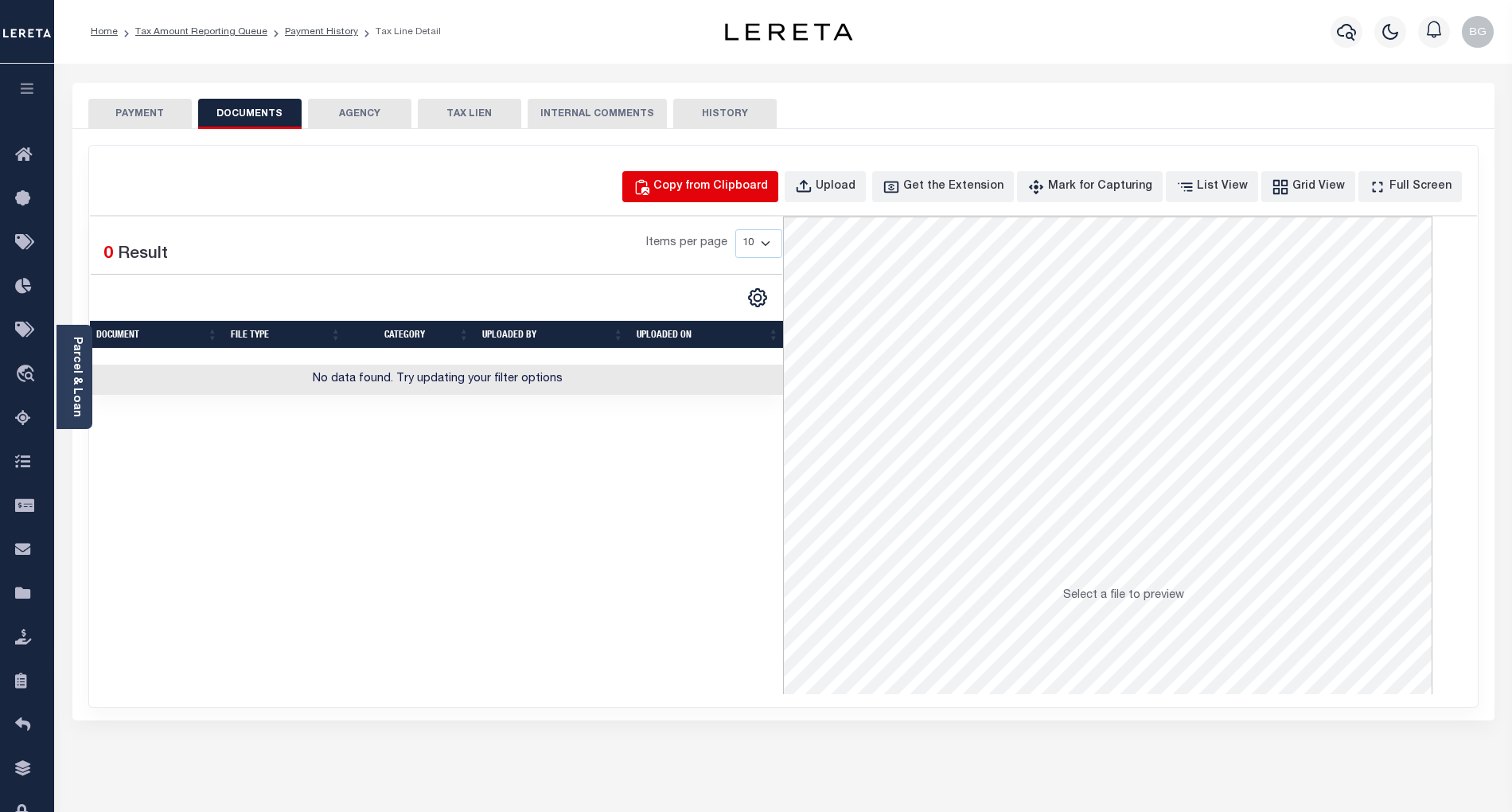
click at [732, 183] on div "Copy from Clipboard" at bounding box center [710, 187] width 115 height 18
select select "POP"
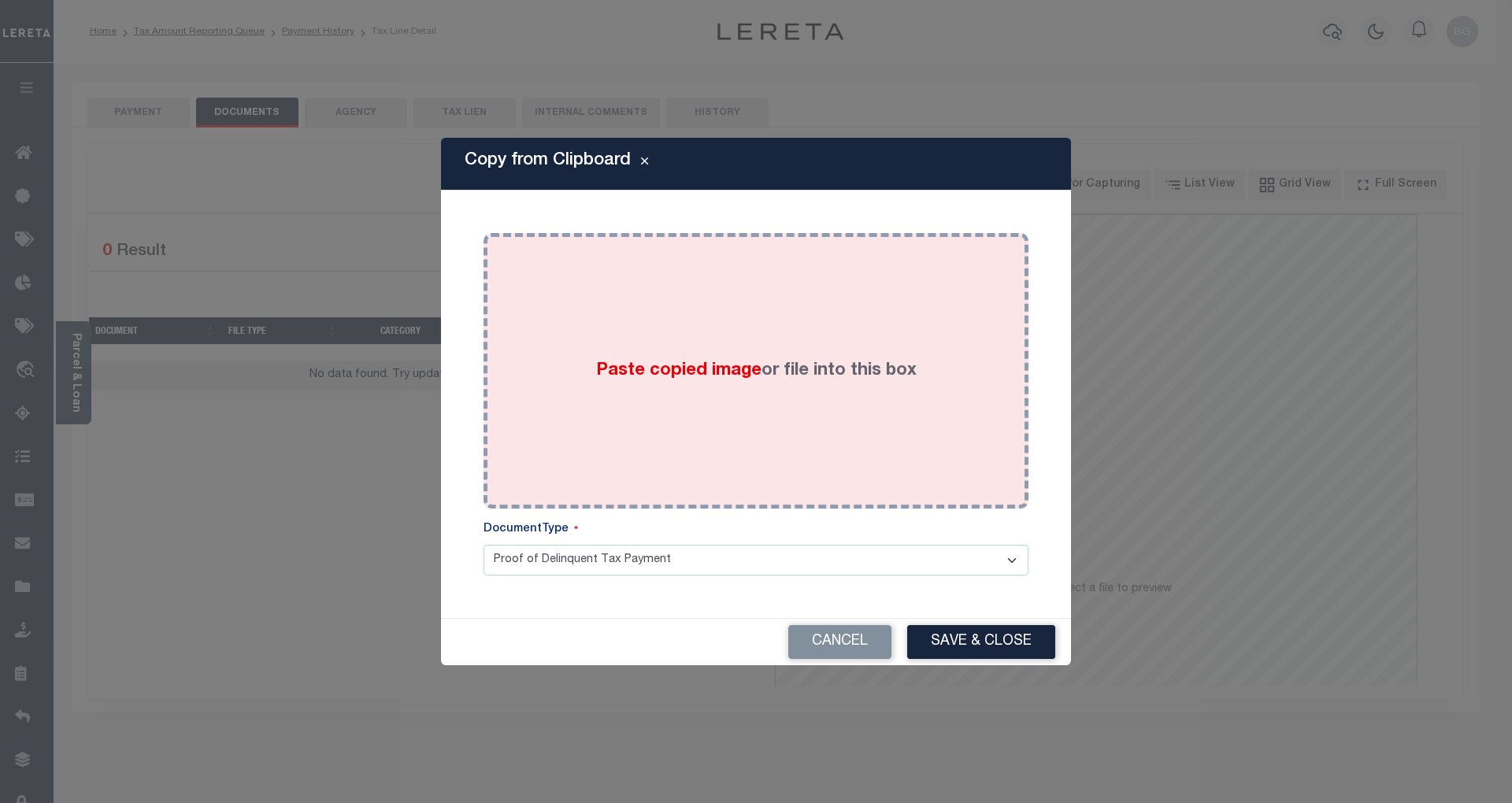
click at [668, 377] on span "Paste copied image" at bounding box center [679, 371] width 166 height 18
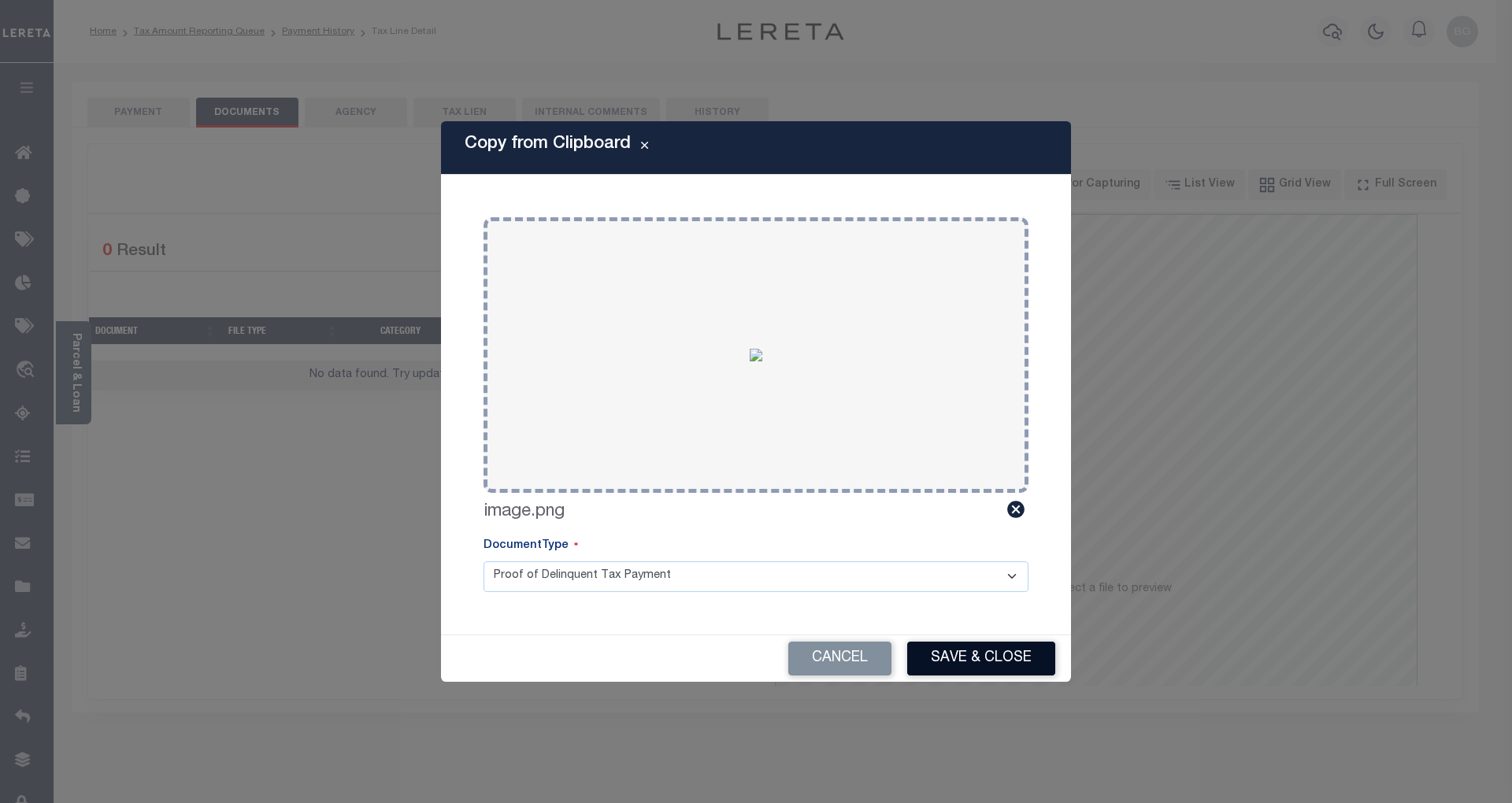
click at [985, 666] on button "Save & Close" at bounding box center [981, 659] width 148 height 33
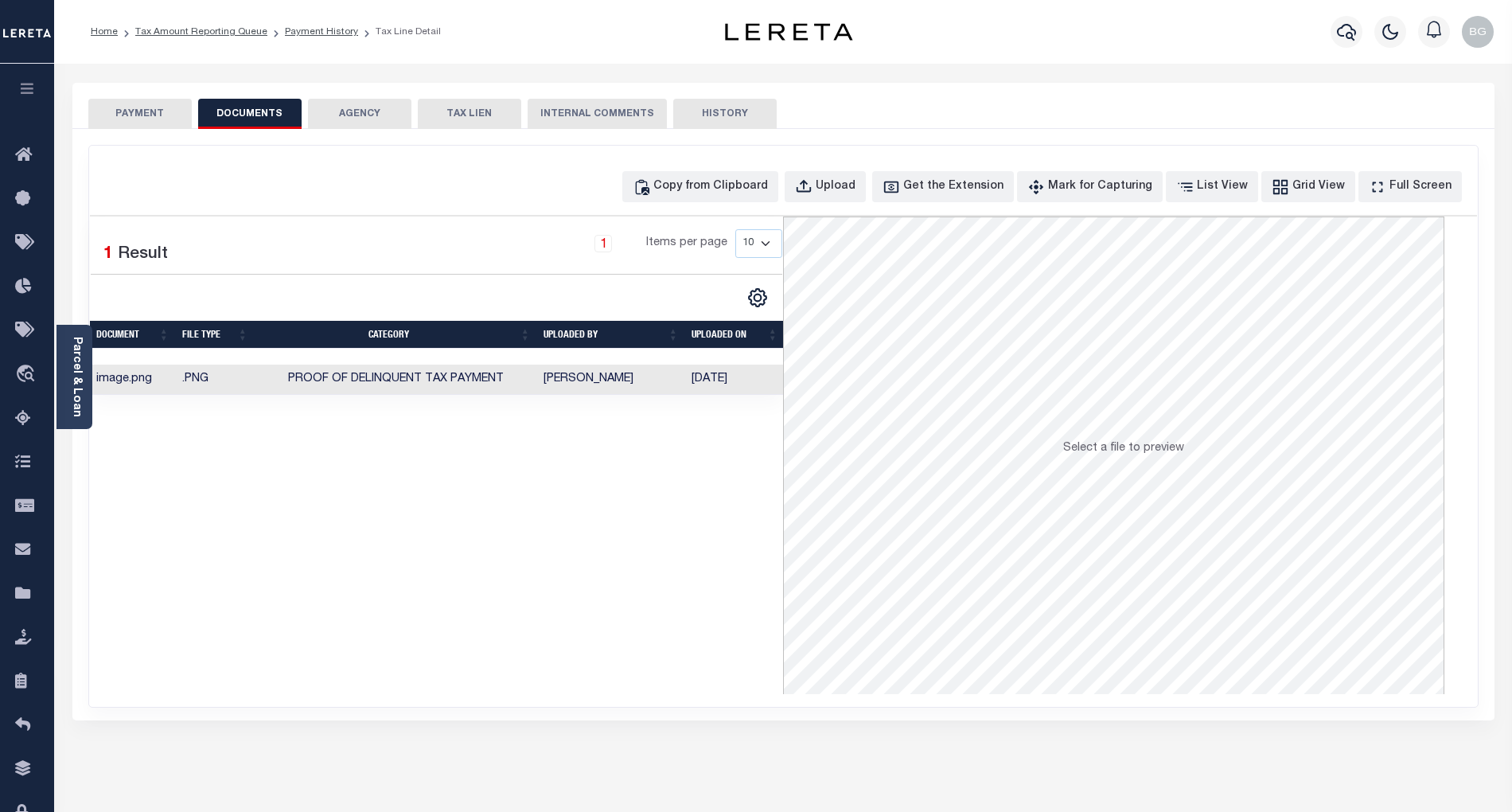
click at [133, 113] on button "PAYMENT" at bounding box center [140, 114] width 103 height 30
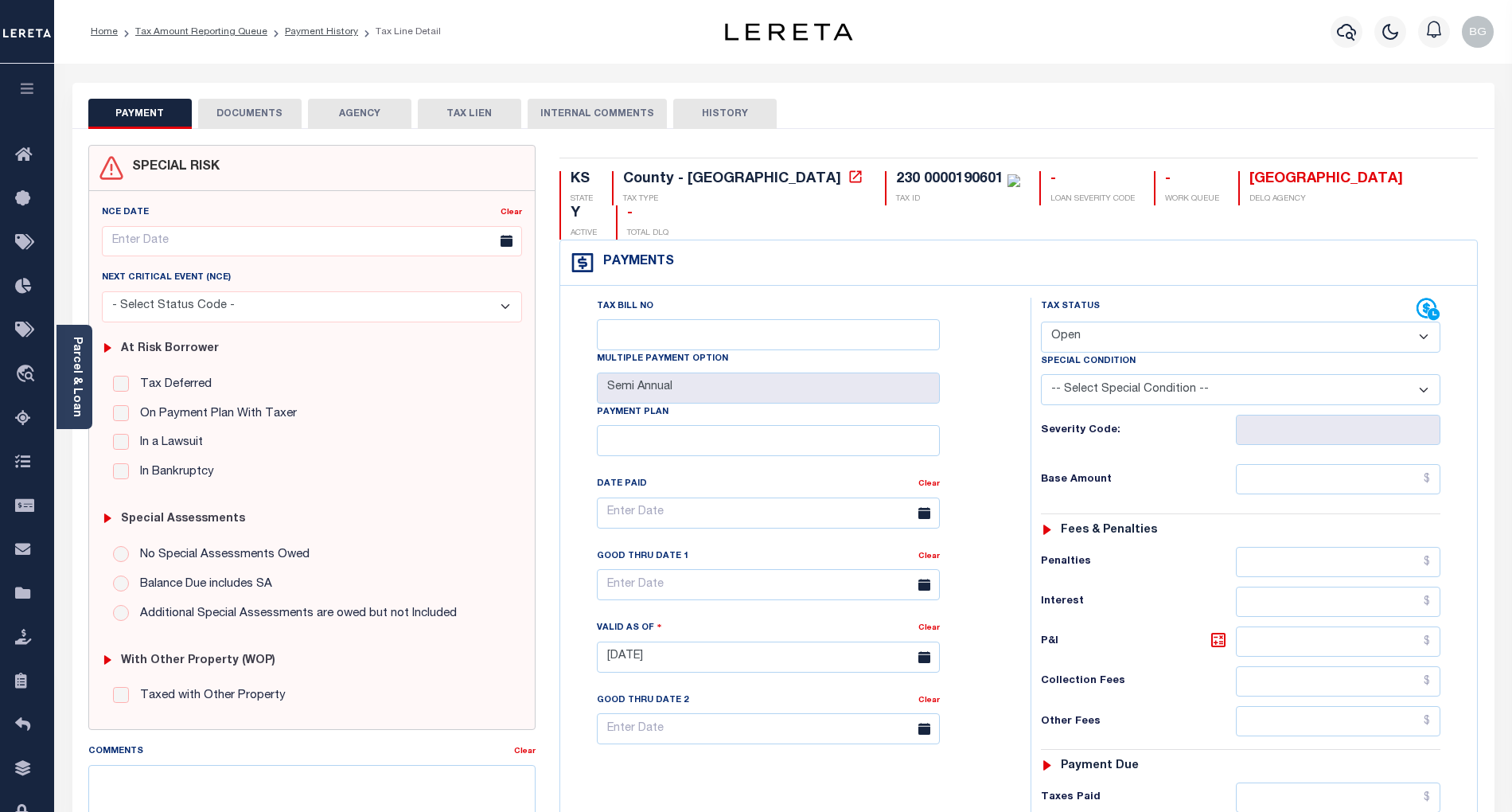
click at [1084, 321] on select "- Select Status Code - Open Due/Unpaid Paid Incomplete No Tax Due Internal Refu…" at bounding box center [1241, 337] width 400 height 31
select select "PYD"
click at [1041, 321] on select "- Select Status Code - Open Due/Unpaid Paid Incomplete No Tax Due Internal Refu…" at bounding box center [1241, 337] width 400 height 31
type input "[DATE]"
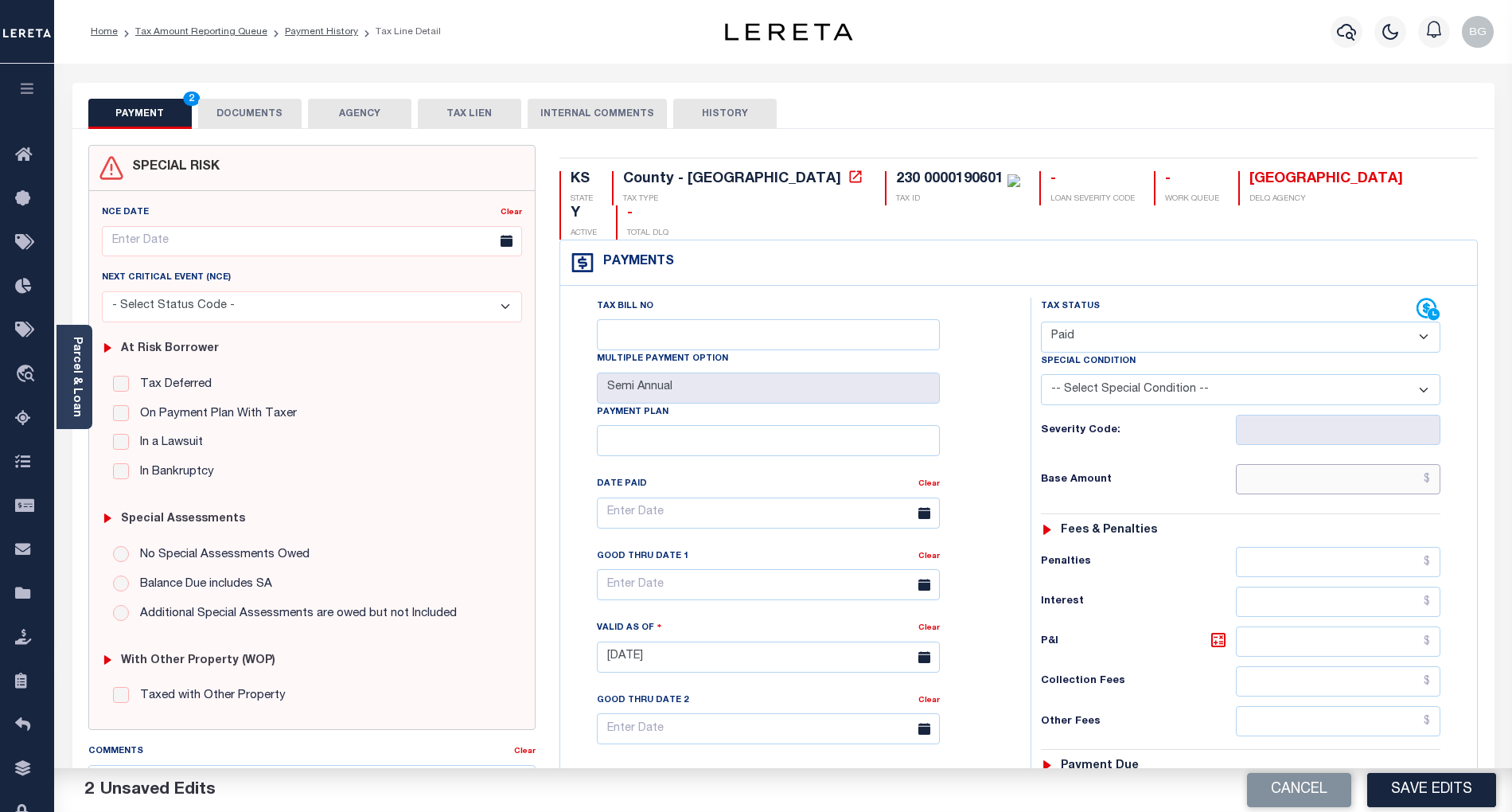
click at [1373, 464] on input "text" at bounding box center [1338, 479] width 206 height 30
paste input "4,062.67"
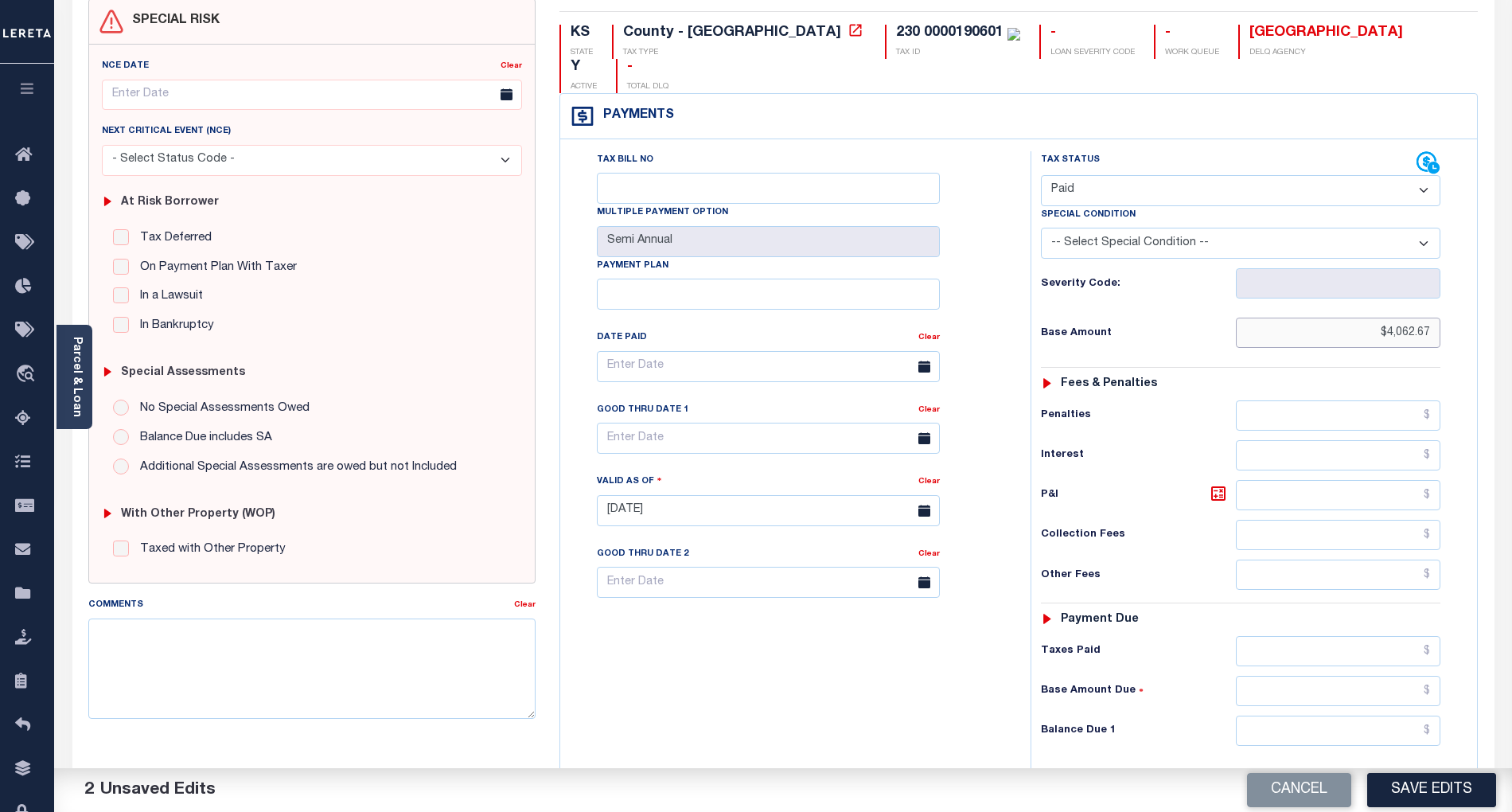
scroll to position [319, 0]
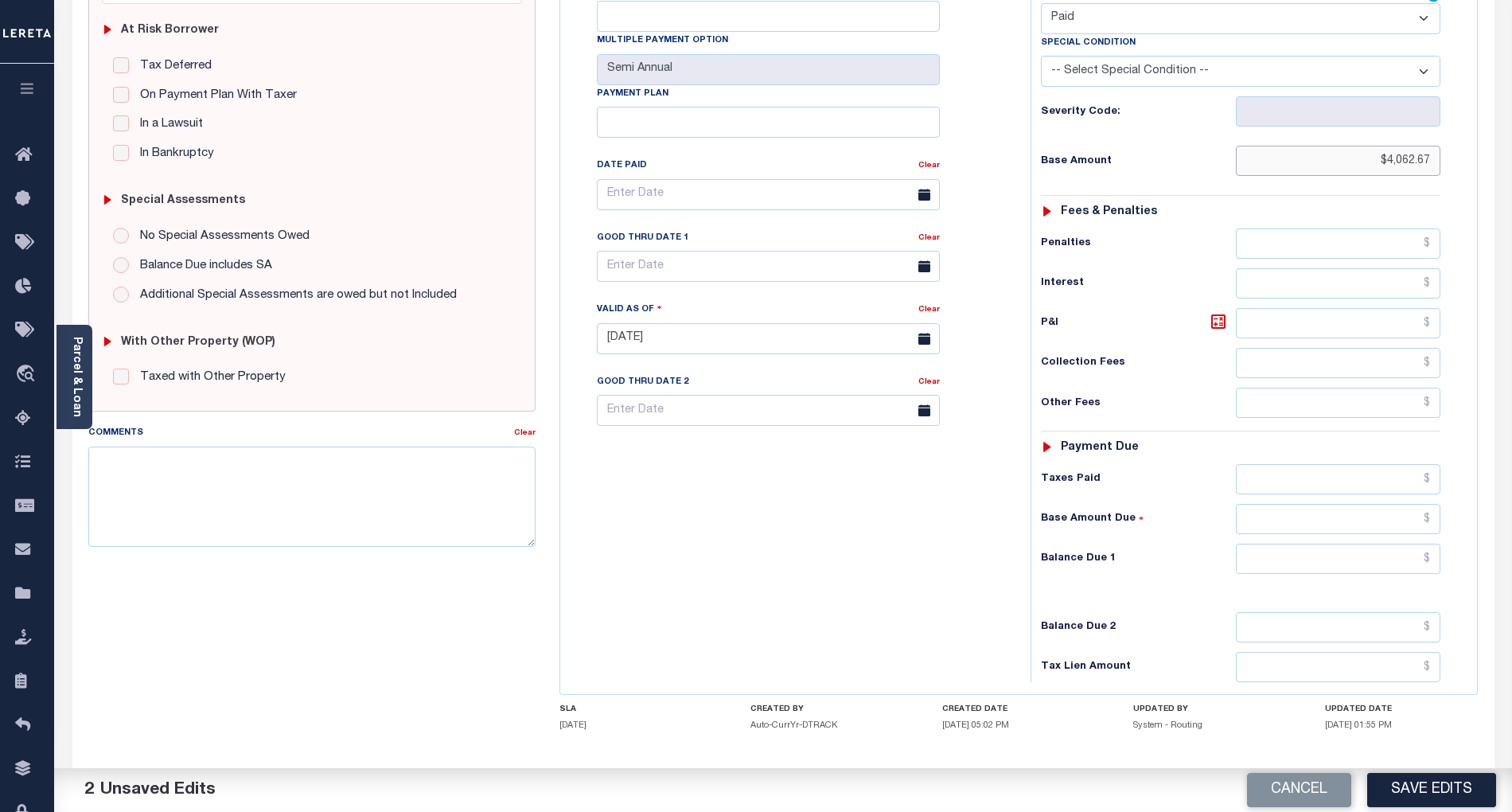
type input "$4,062.67"
click at [1406, 547] on input "text" at bounding box center [1338, 559] width 206 height 30
type input "$0.00"
click at [886, 555] on div "Tax Bill No Multiple Payment Option Semi Annual Payment Plan Clear" at bounding box center [791, 331] width 455 height 703
click at [1434, 787] on button "Save Edits" at bounding box center [1432, 791] width 129 height 34
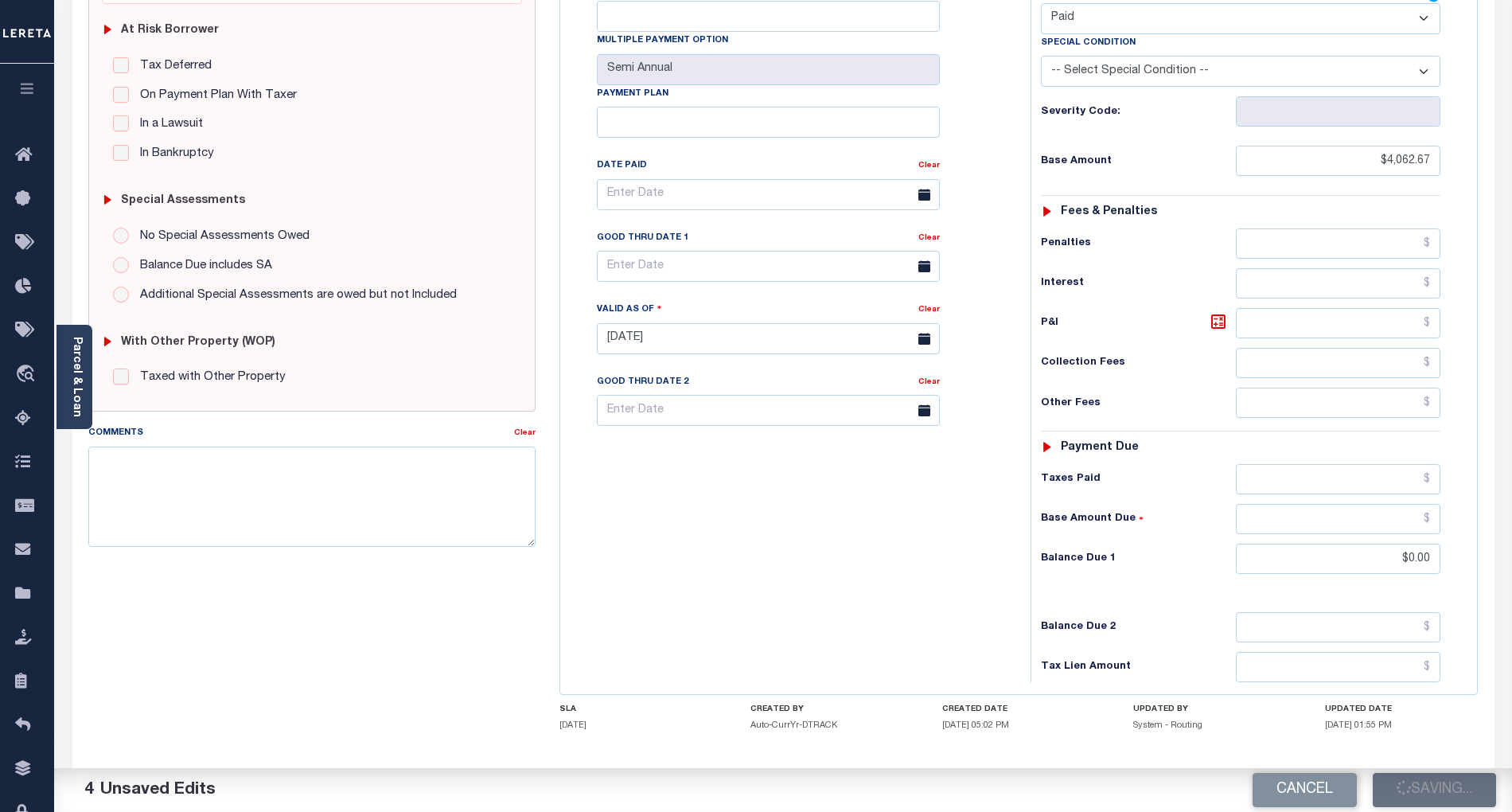
checkbox input "false"
type input "$4,062.67"
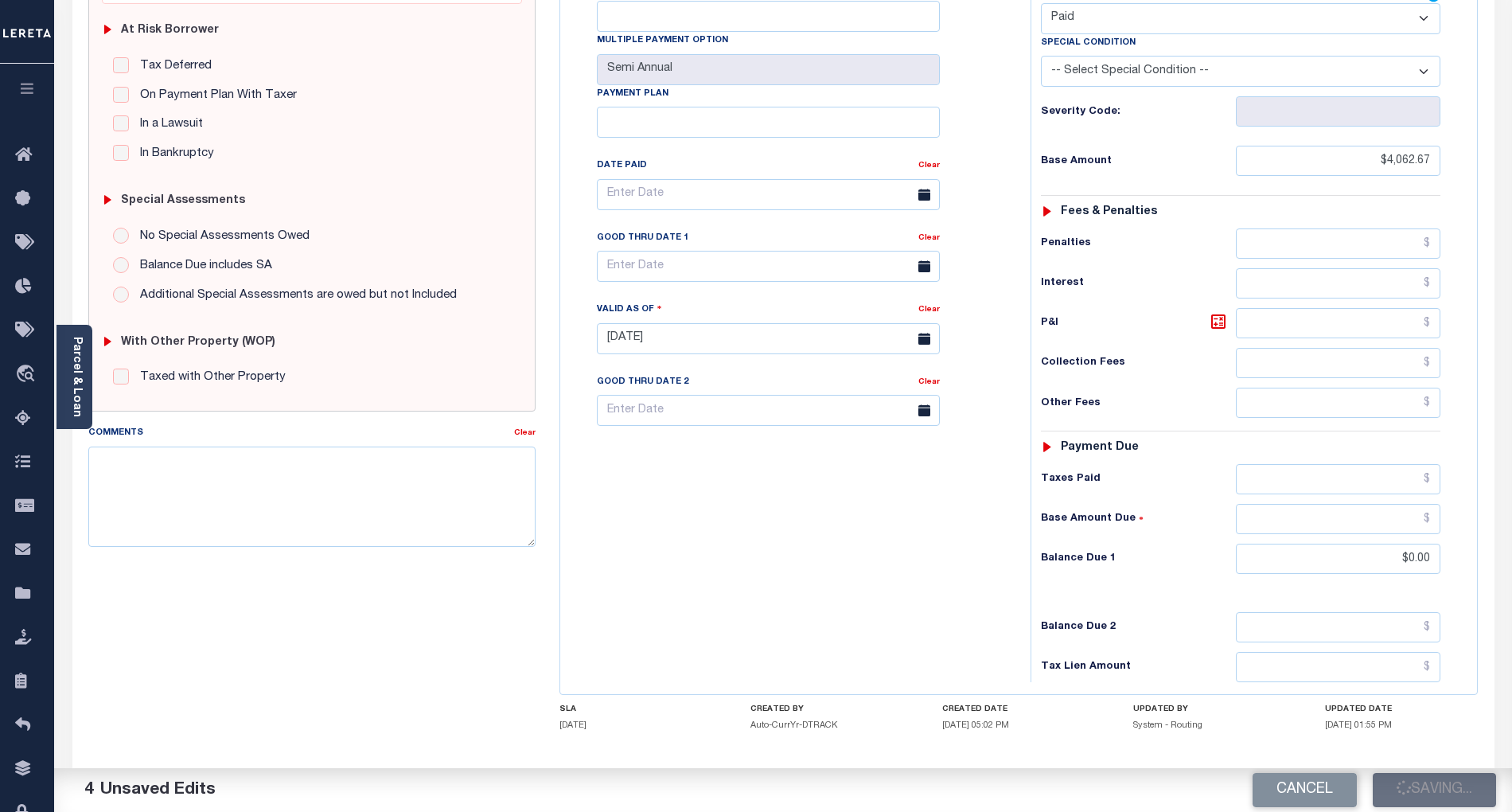
type input "$0"
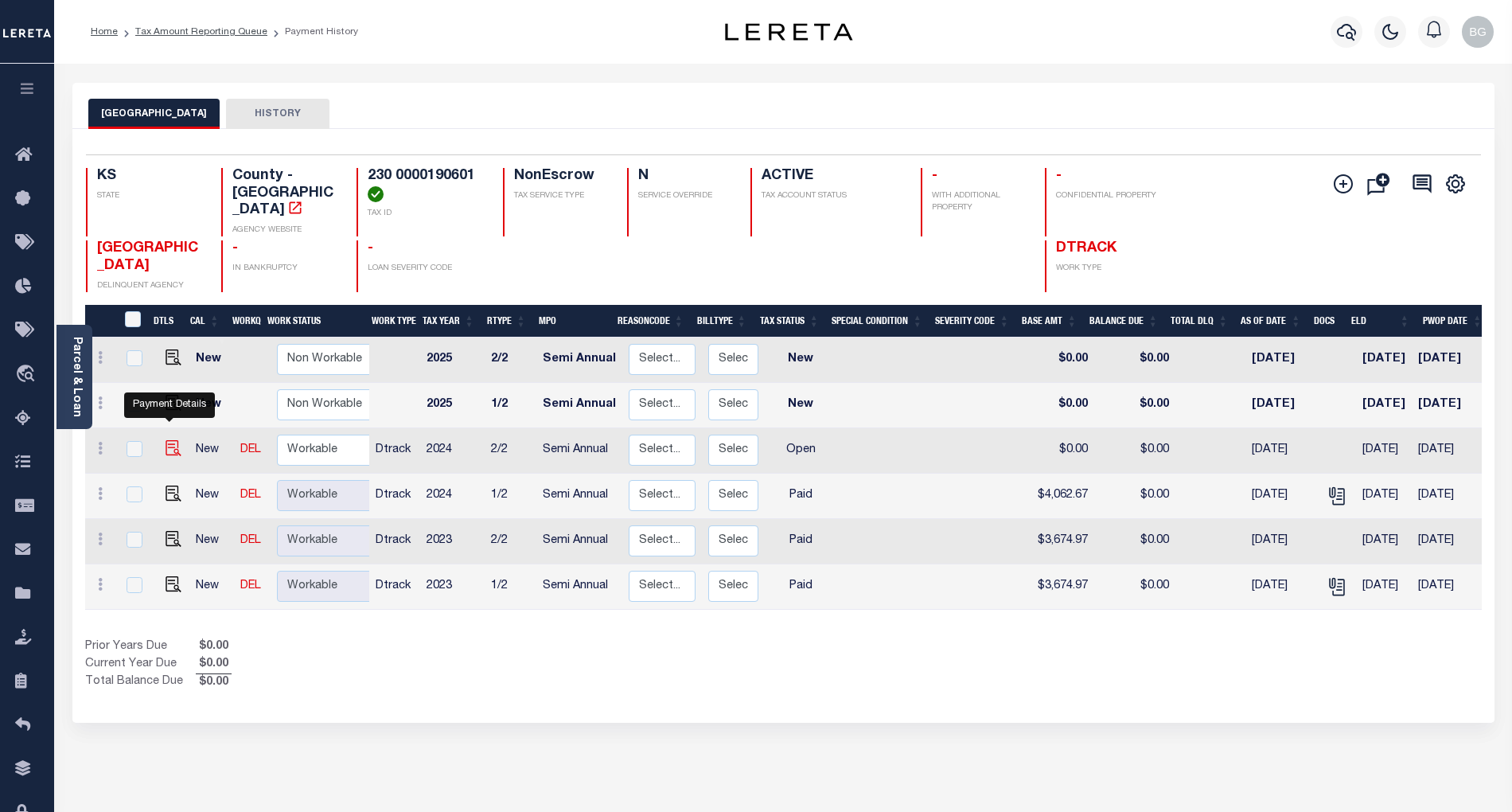
click at [166, 441] on img "" at bounding box center [174, 449] width 16 height 16
checkbox input "true"
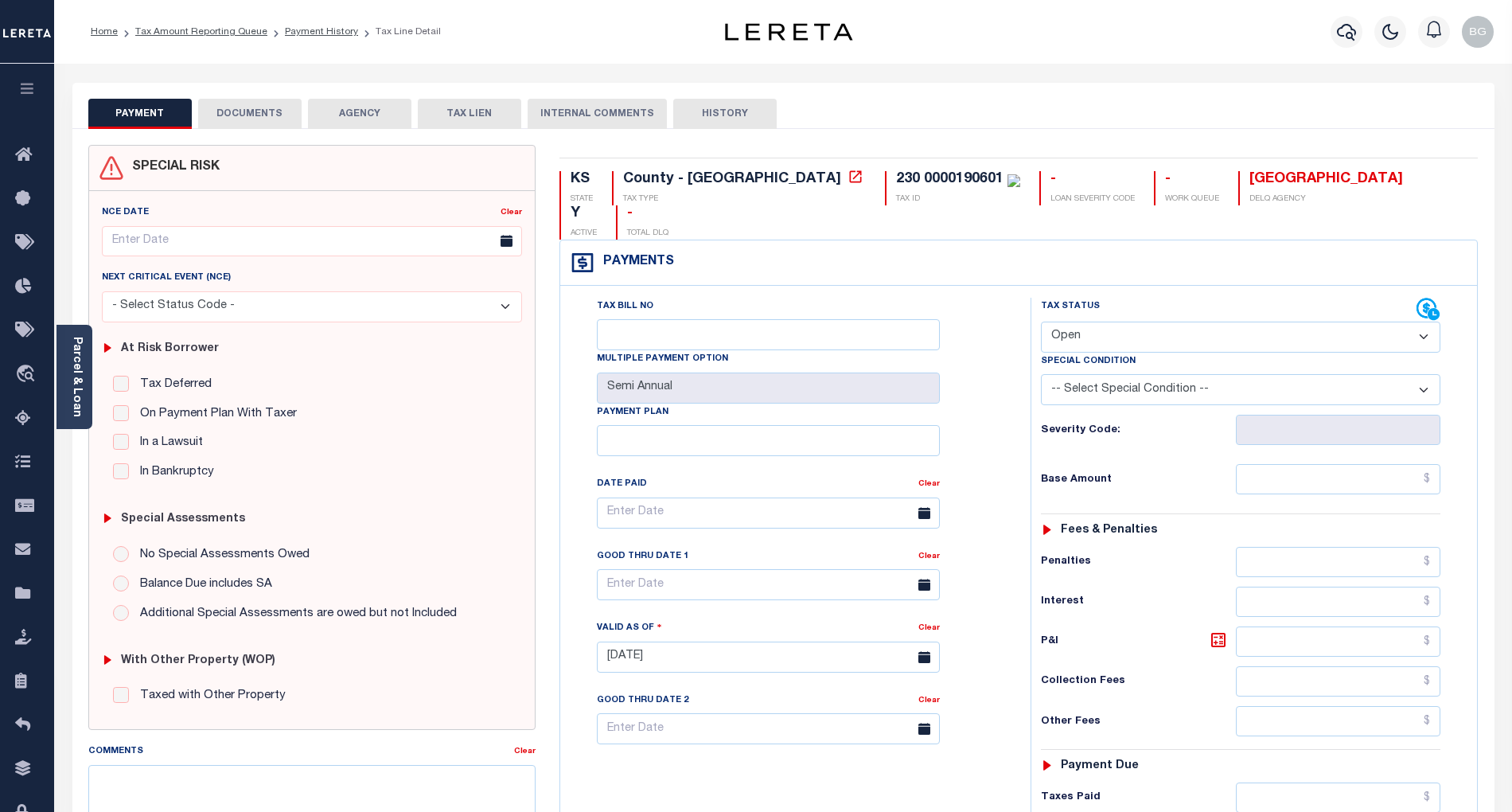
drag, startPoint x: 1100, startPoint y: 291, endPoint x: 1099, endPoint y: 321, distance: 30.0
click at [1100, 321] on select "- Select Status Code - Open Due/Unpaid Paid Incomplete No Tax Due Internal Refu…" at bounding box center [1241, 337] width 400 height 31
select select "PYD"
click at [1041, 321] on select "- Select Status Code - Open Due/Unpaid Paid Incomplete No Tax Due Internal Refu…" at bounding box center [1241, 337] width 400 height 31
type input "[DATE]"
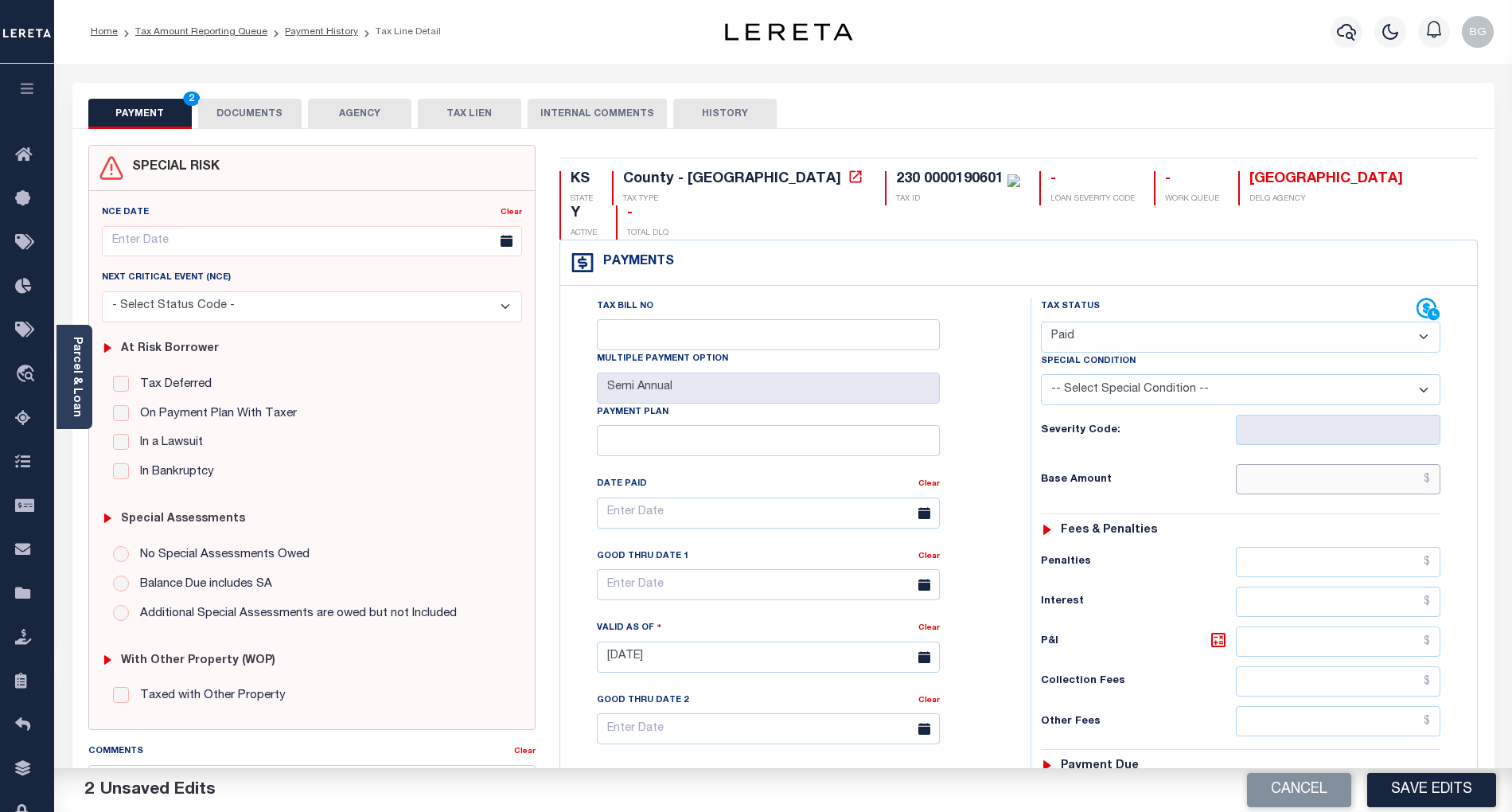
click at [1386, 464] on input "text" at bounding box center [1338, 479] width 206 height 30
paste input "4,062.67"
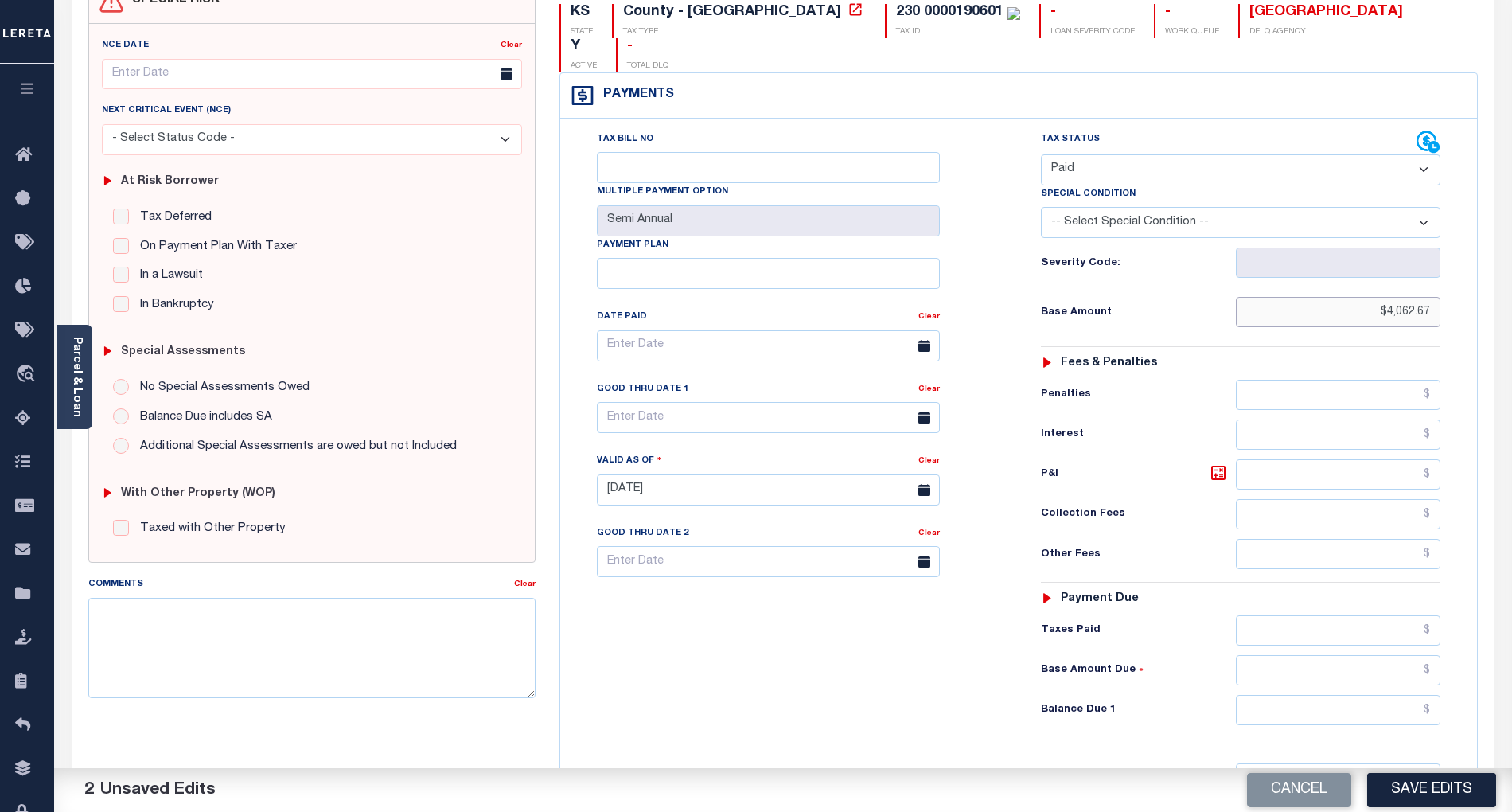
scroll to position [319, 0]
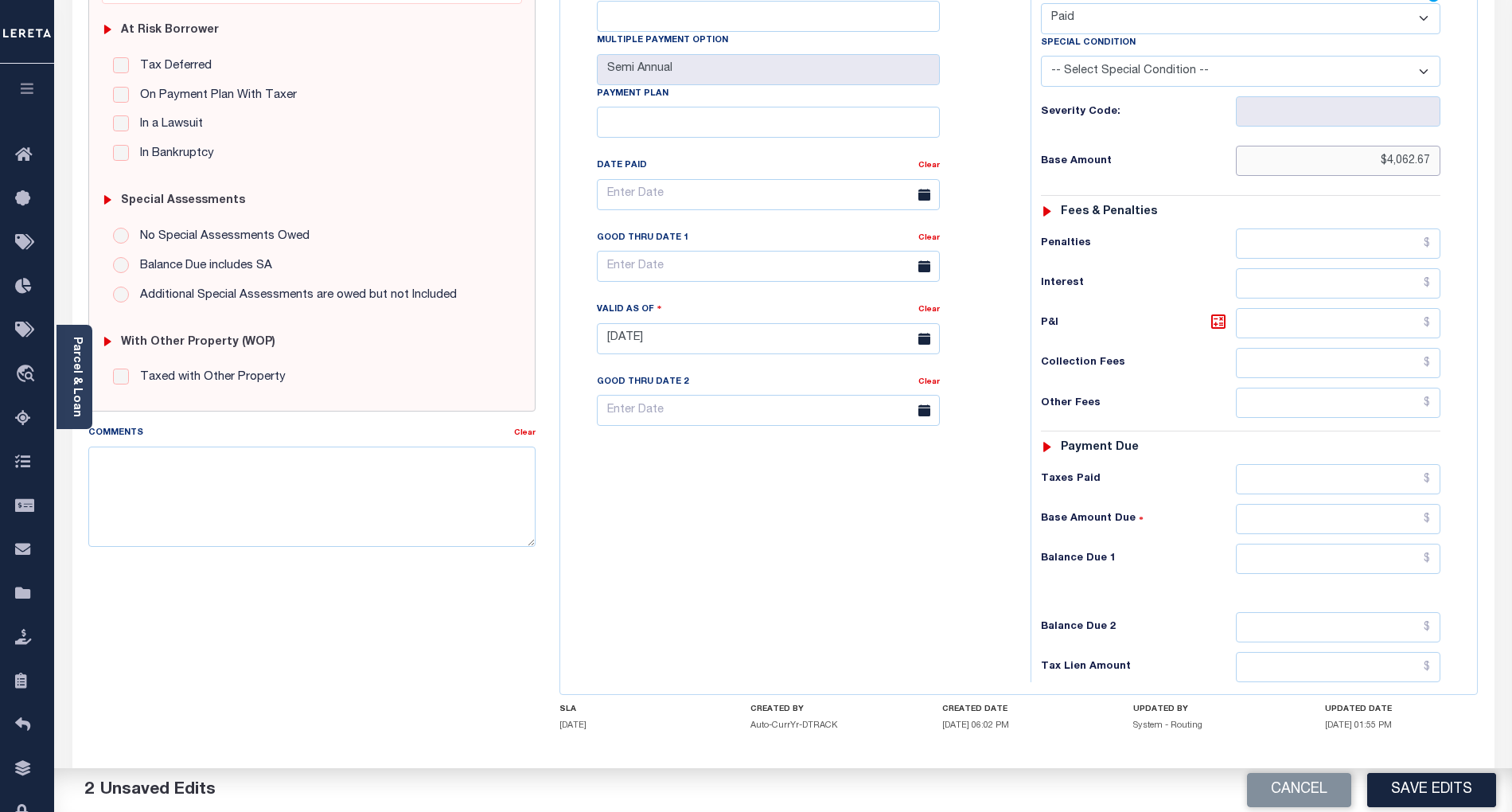
type input "$4,062.67"
click at [1407, 544] on input "text" at bounding box center [1338, 559] width 206 height 30
type input "$0.00"
click at [902, 556] on div "Tax Bill No Multiple Payment Option Semi Annual Payment Plan Clear" at bounding box center [791, 331] width 455 height 703
click at [1453, 790] on button "Save Edits" at bounding box center [1432, 791] width 129 height 34
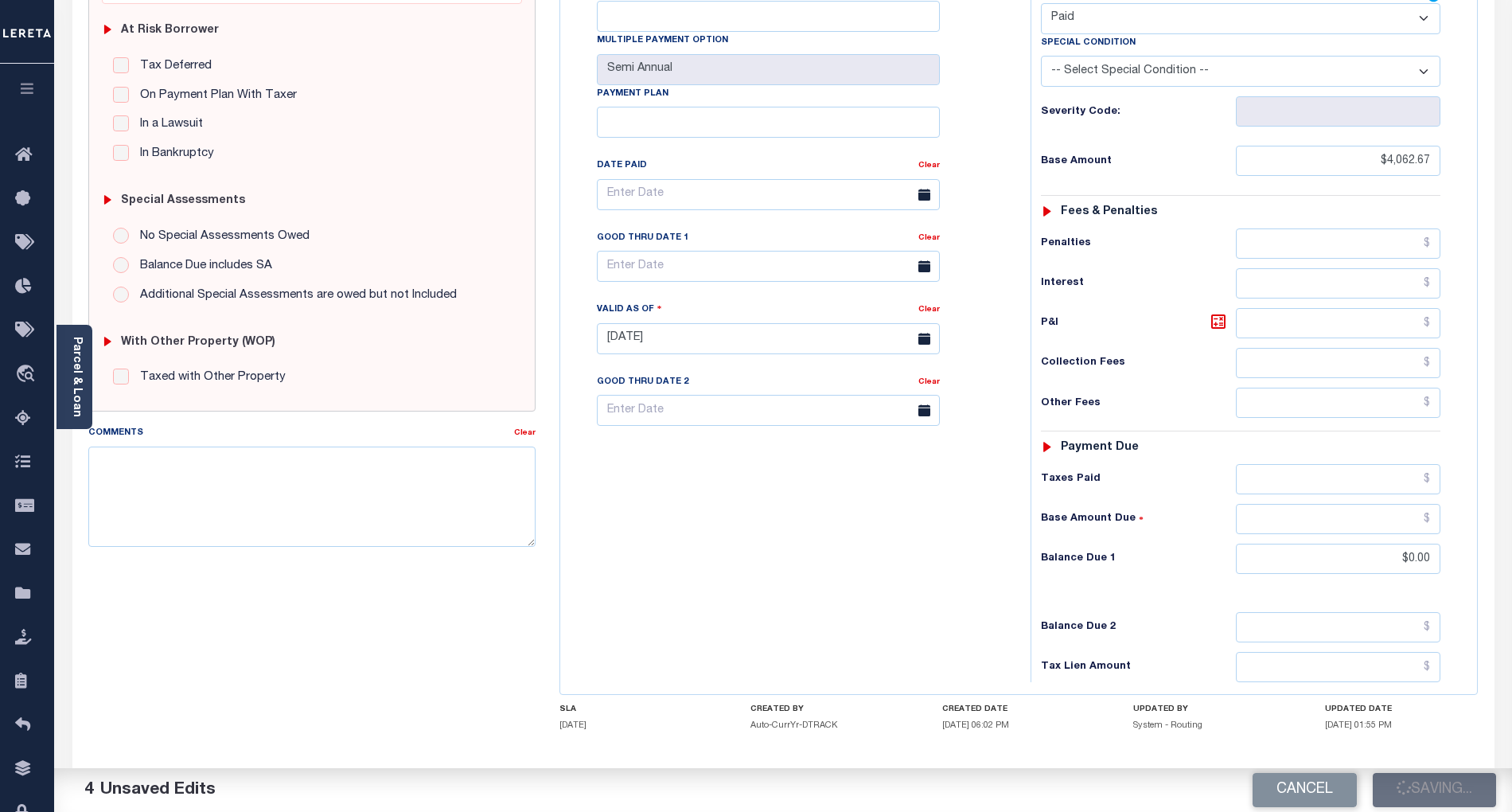
checkbox input "false"
type input "$4,062.67"
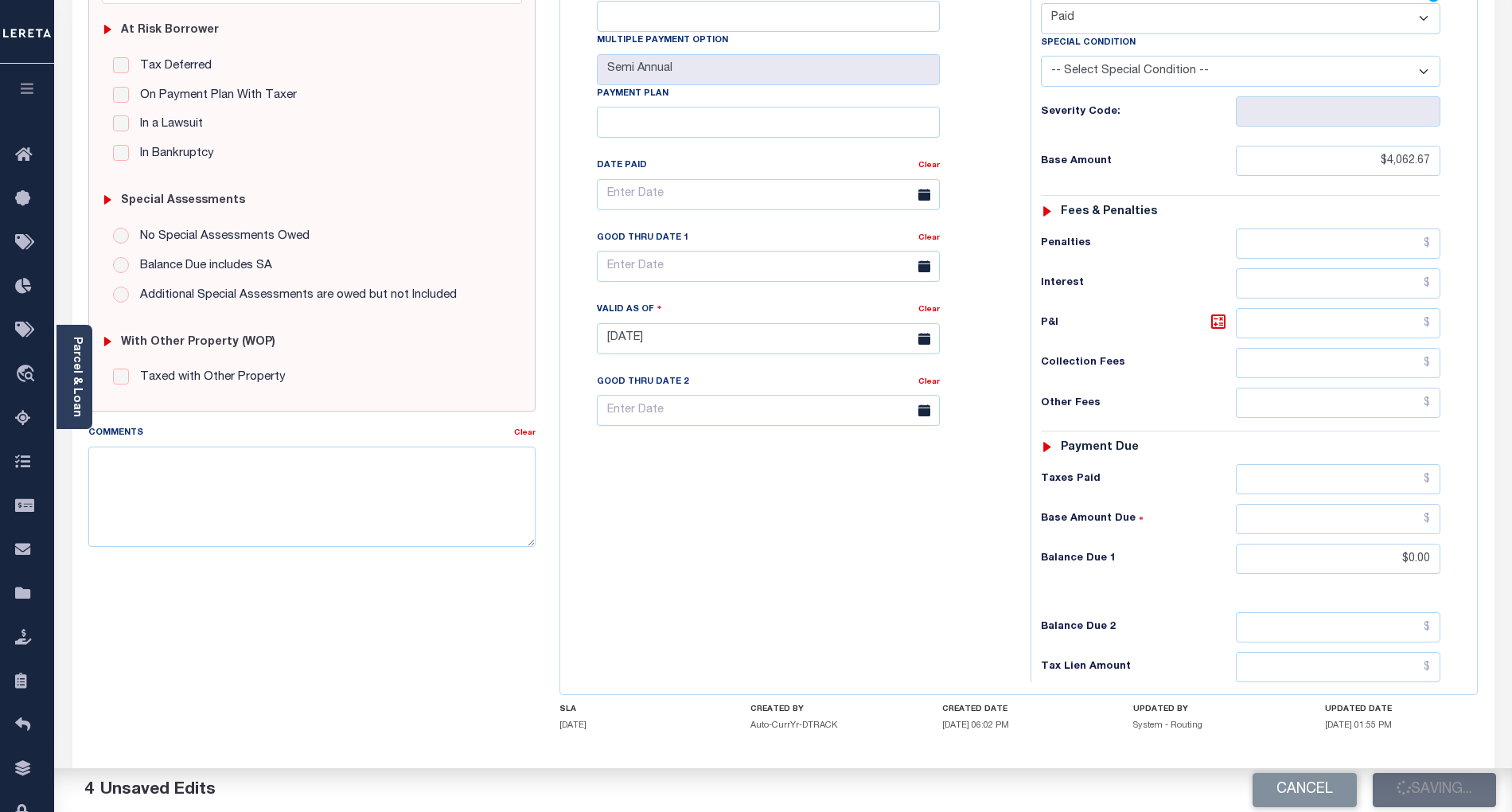
type input "$0"
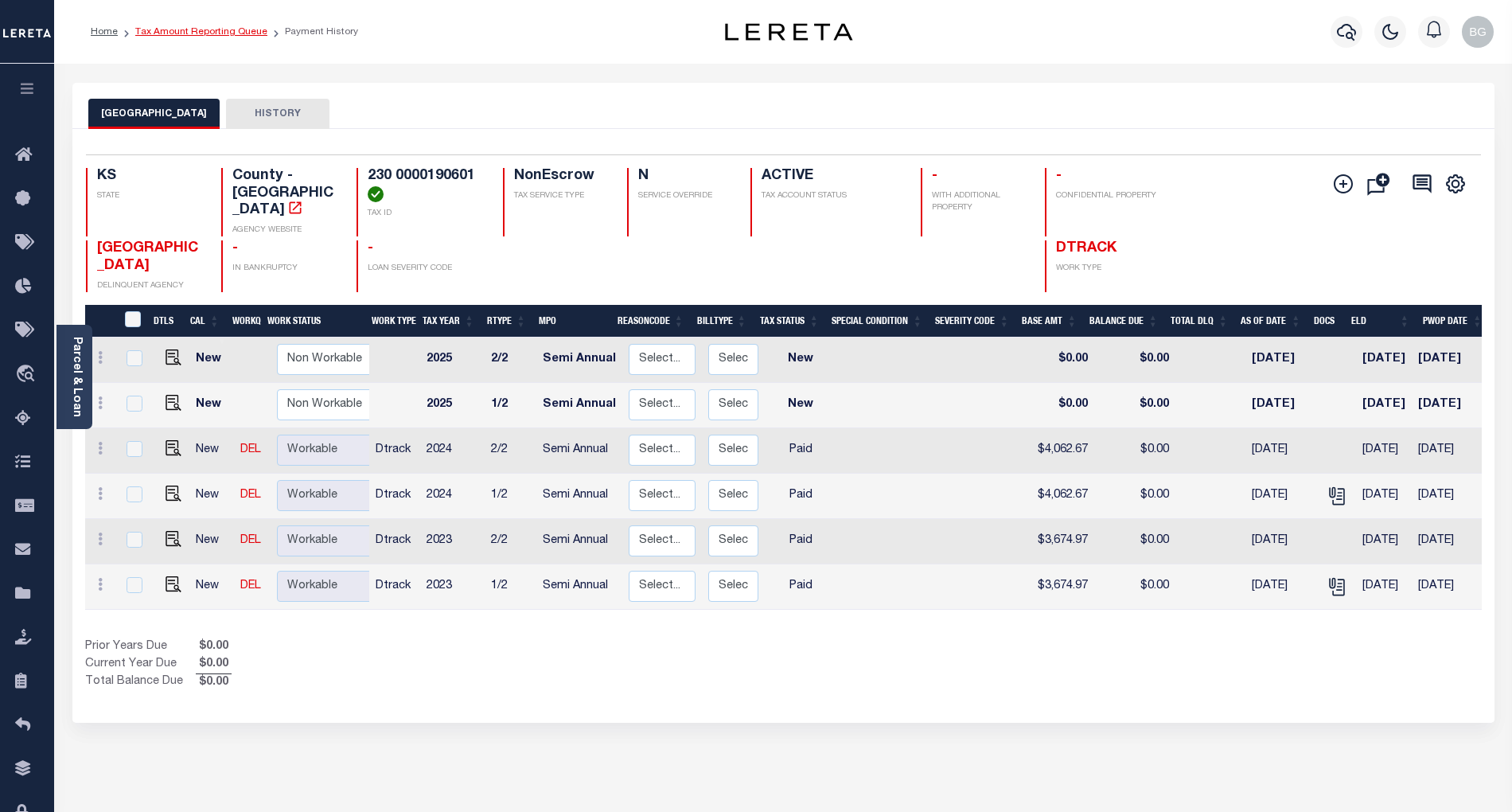
click at [205, 35] on link "Tax Amount Reporting Queue" at bounding box center [201, 31] width 132 height 10
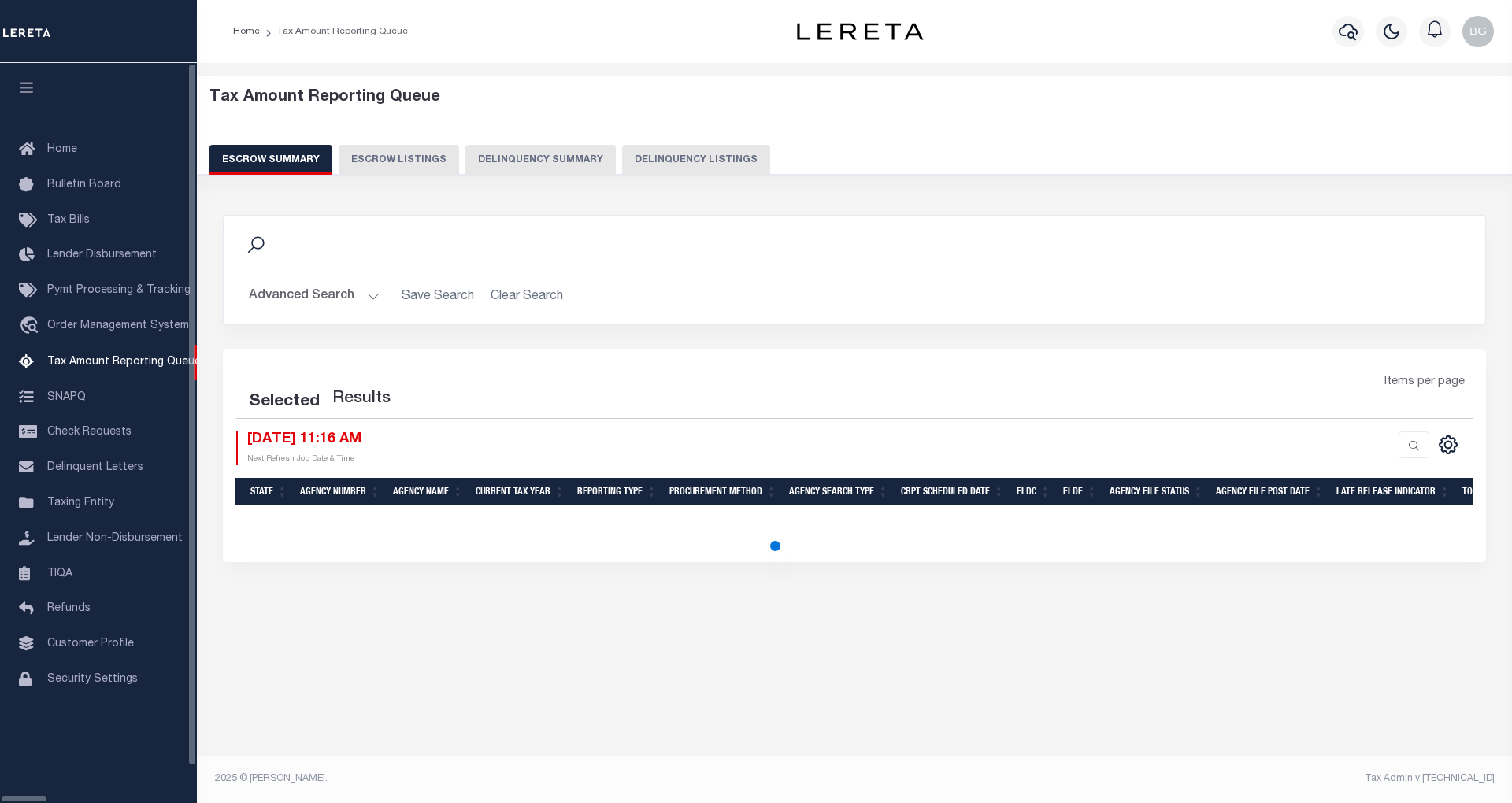
select select "100"
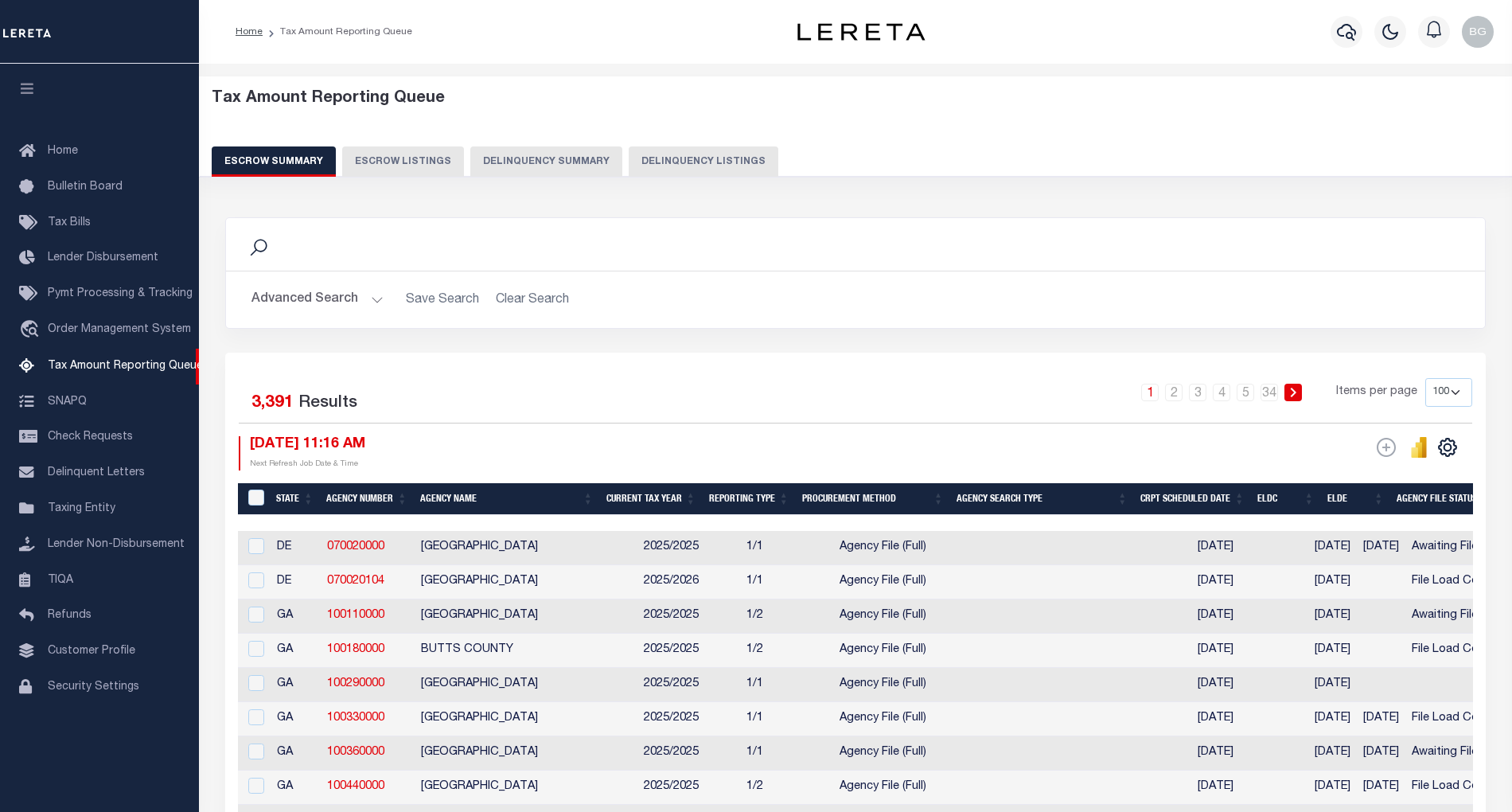
click at [659, 162] on button "Delinquency Listings" at bounding box center [704, 162] width 150 height 30
select select "100"
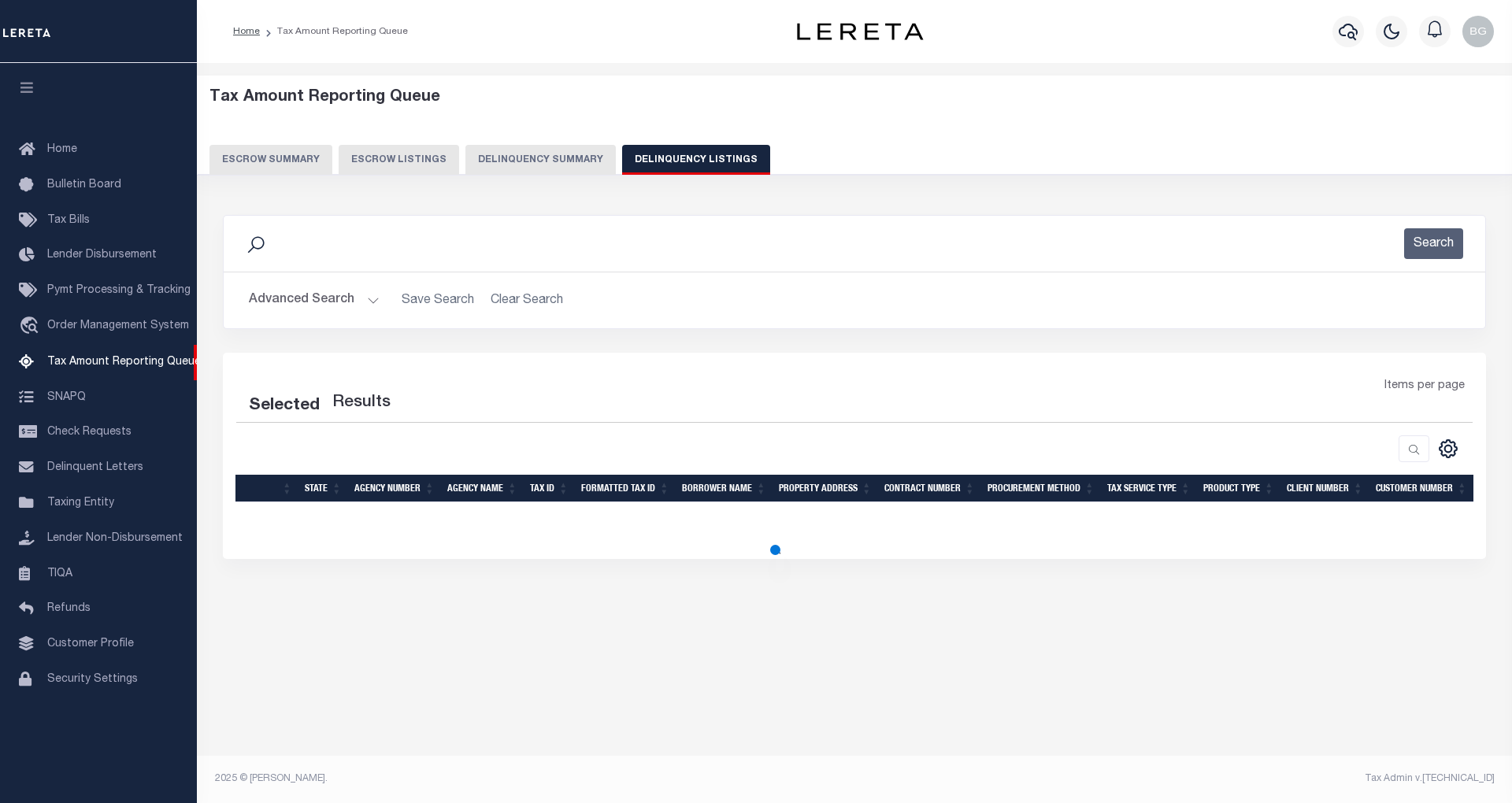
select select "100"
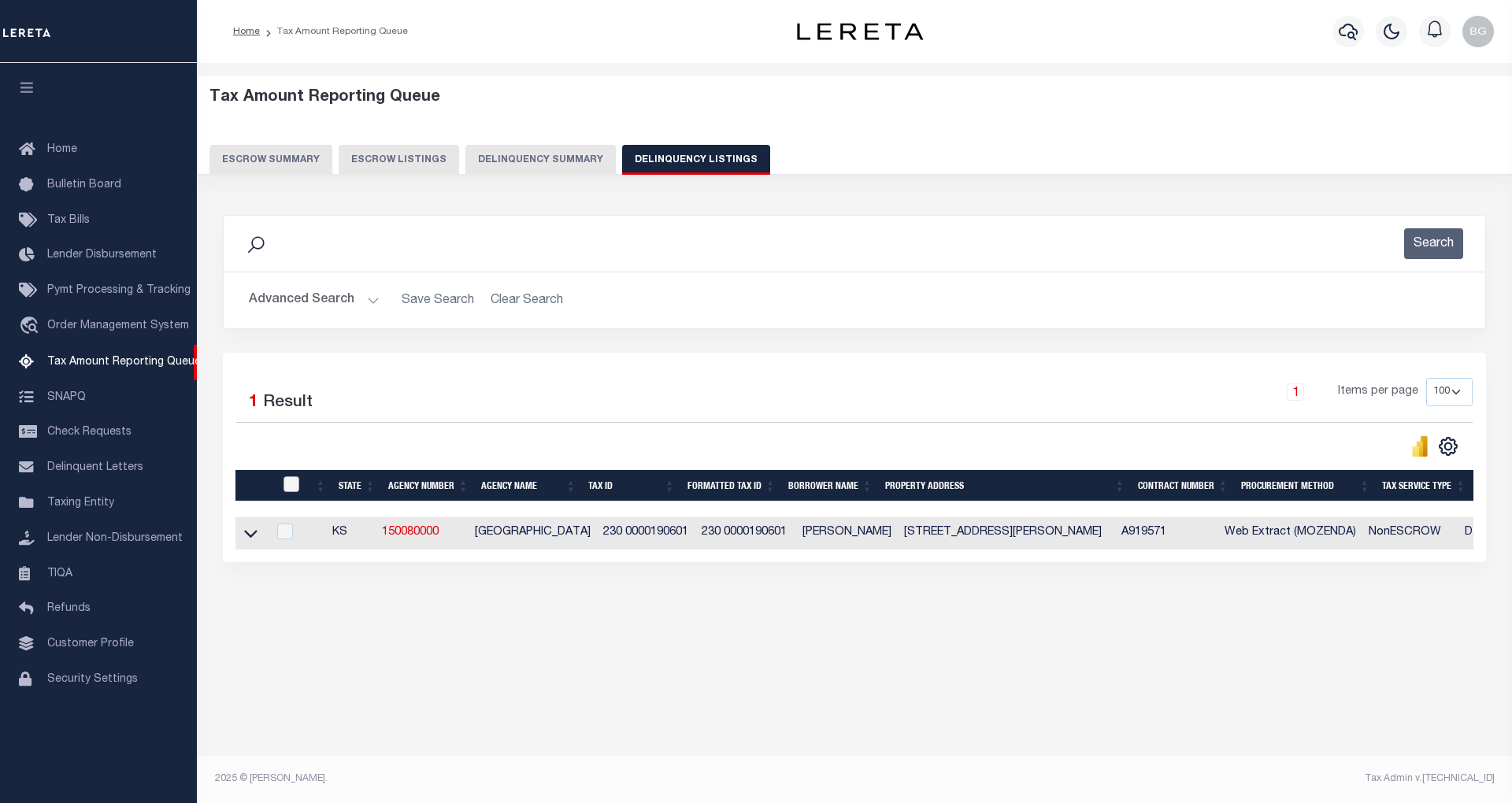
click at [287, 490] on input "checkbox" at bounding box center [291, 484] width 16 height 16
checkbox input "true"
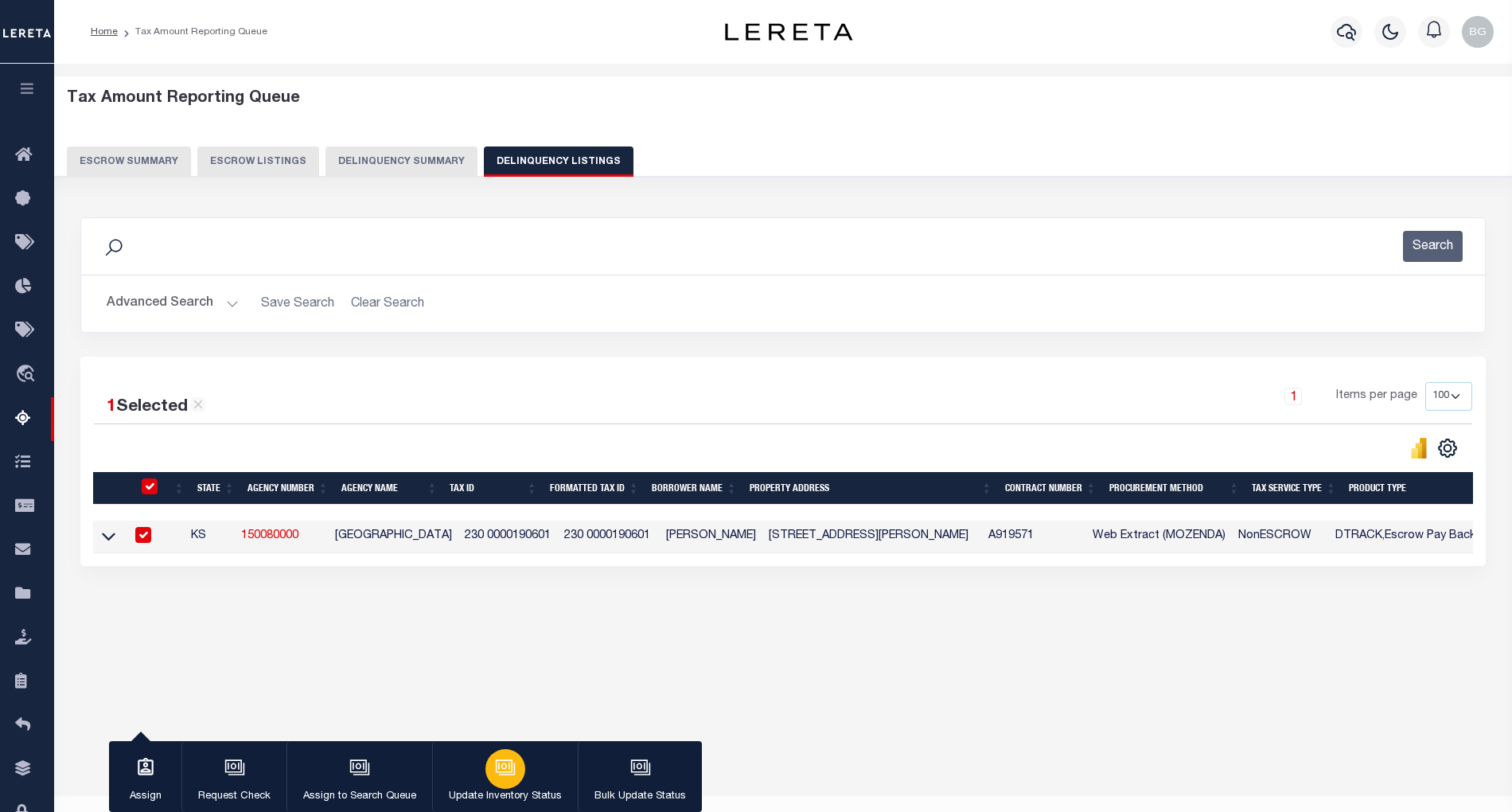
click at [507, 784] on div "button" at bounding box center [505, 769] width 40 height 40
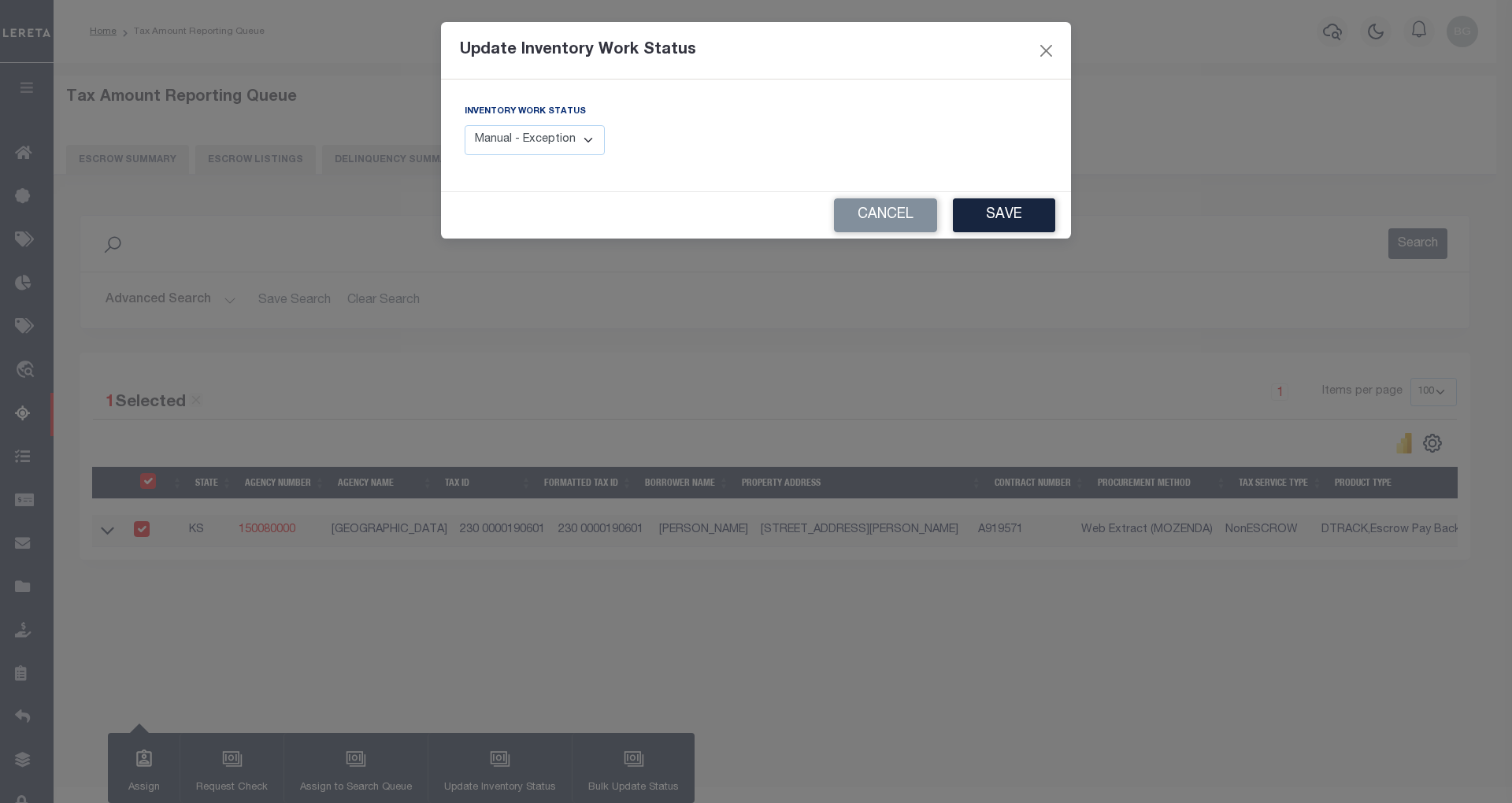
drag, startPoint x: 569, startPoint y: 142, endPoint x: 571, endPoint y: 156, distance: 14.1
click at [569, 142] on select "Manual - Exception Pended - Awaiting Search Late Add Exception Completed" at bounding box center [535, 140] width 140 height 31
select select "4"
click at [465, 125] on select "Manual - Exception Pended - Awaiting Search Late Add Exception Completed" at bounding box center [535, 140] width 140 height 31
click at [1030, 210] on button "Save" at bounding box center [1004, 215] width 102 height 33
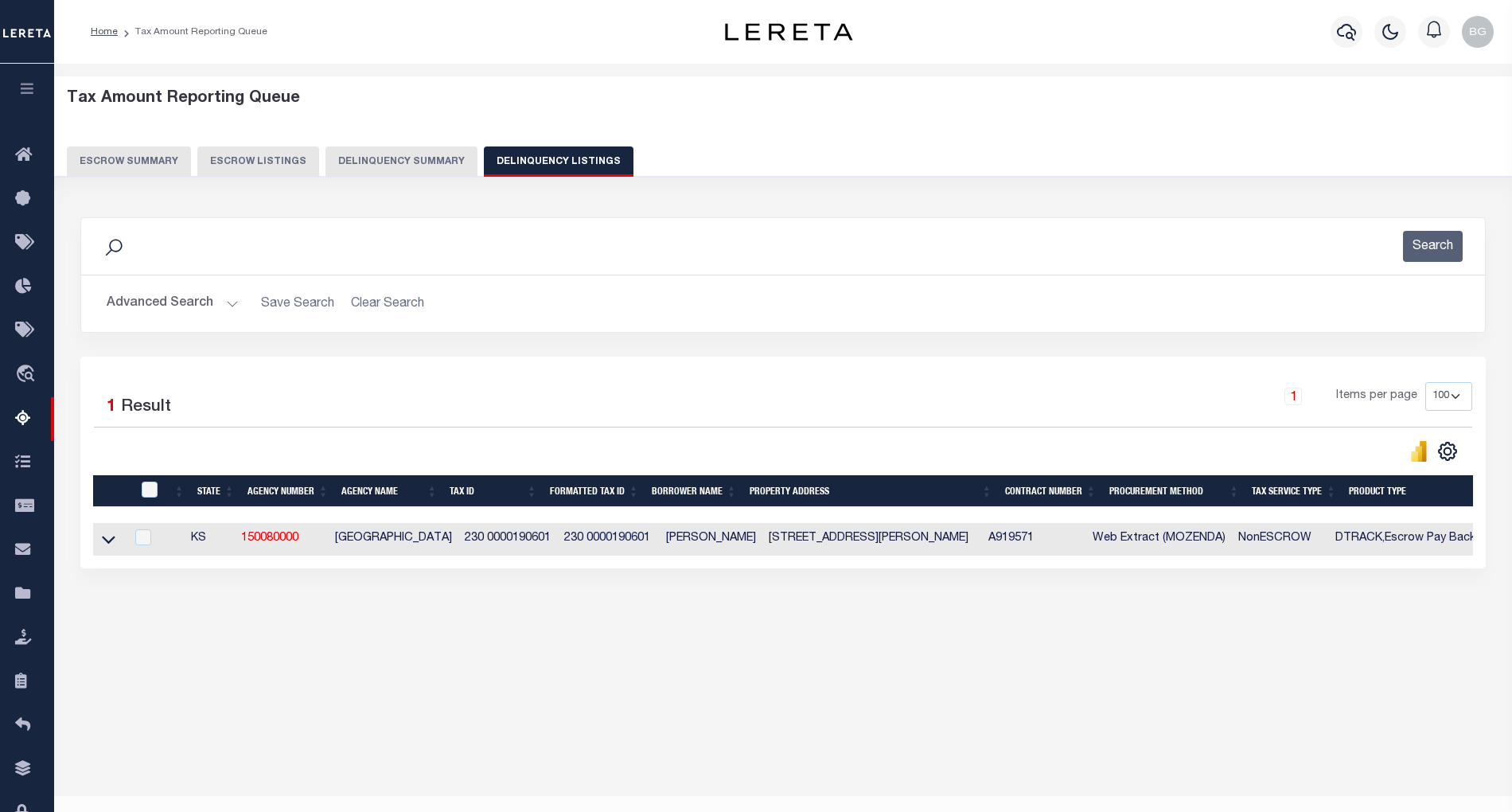
click at [227, 305] on button "Advanced Search" at bounding box center [173, 304] width 132 height 31
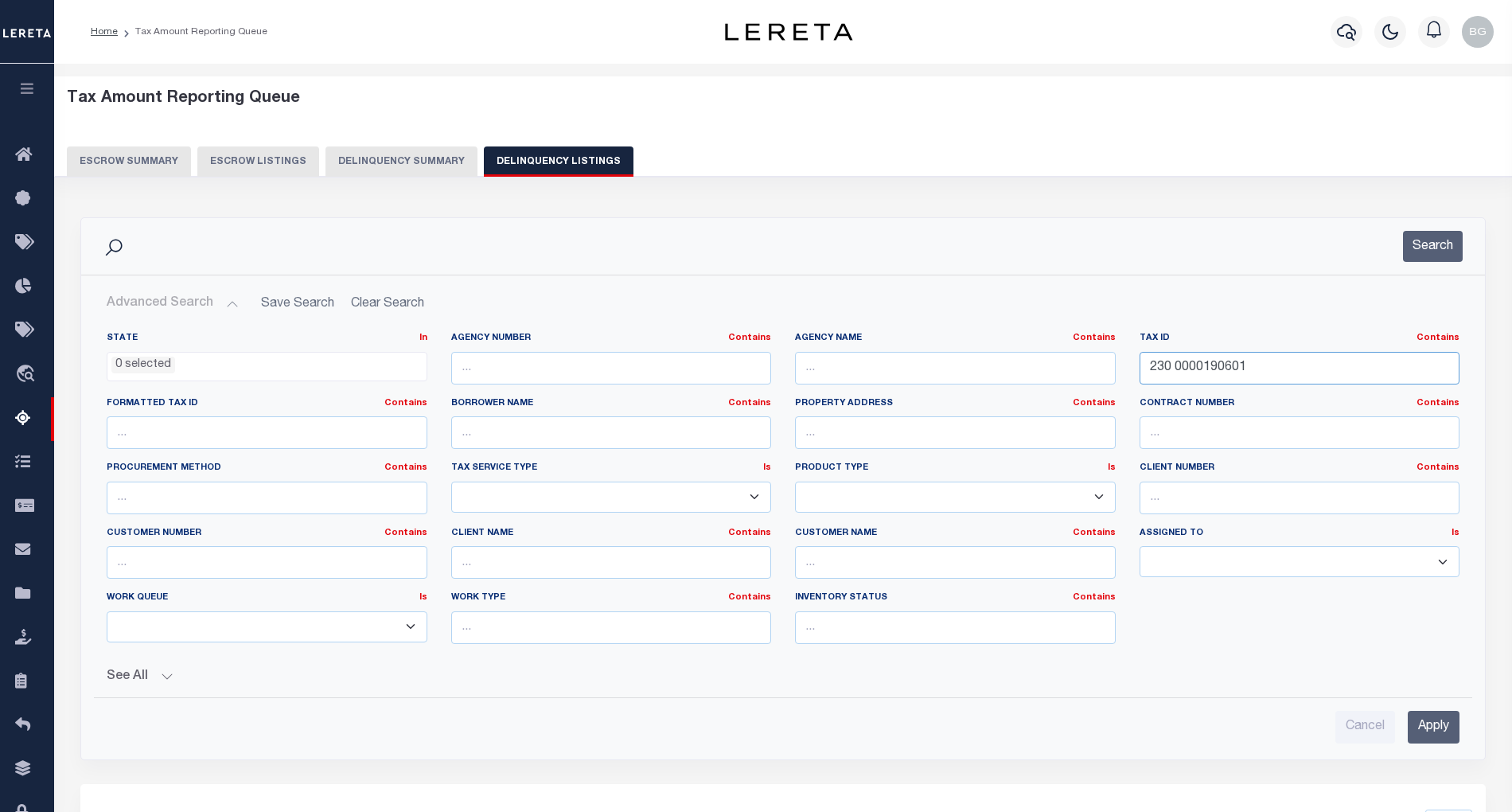
click at [1176, 374] on input "230 0000190601" at bounding box center [1300, 368] width 320 height 33
paste input "1 0000147110"
type input "231 0000147110"
click at [1437, 734] on input "Apply" at bounding box center [1434, 727] width 52 height 33
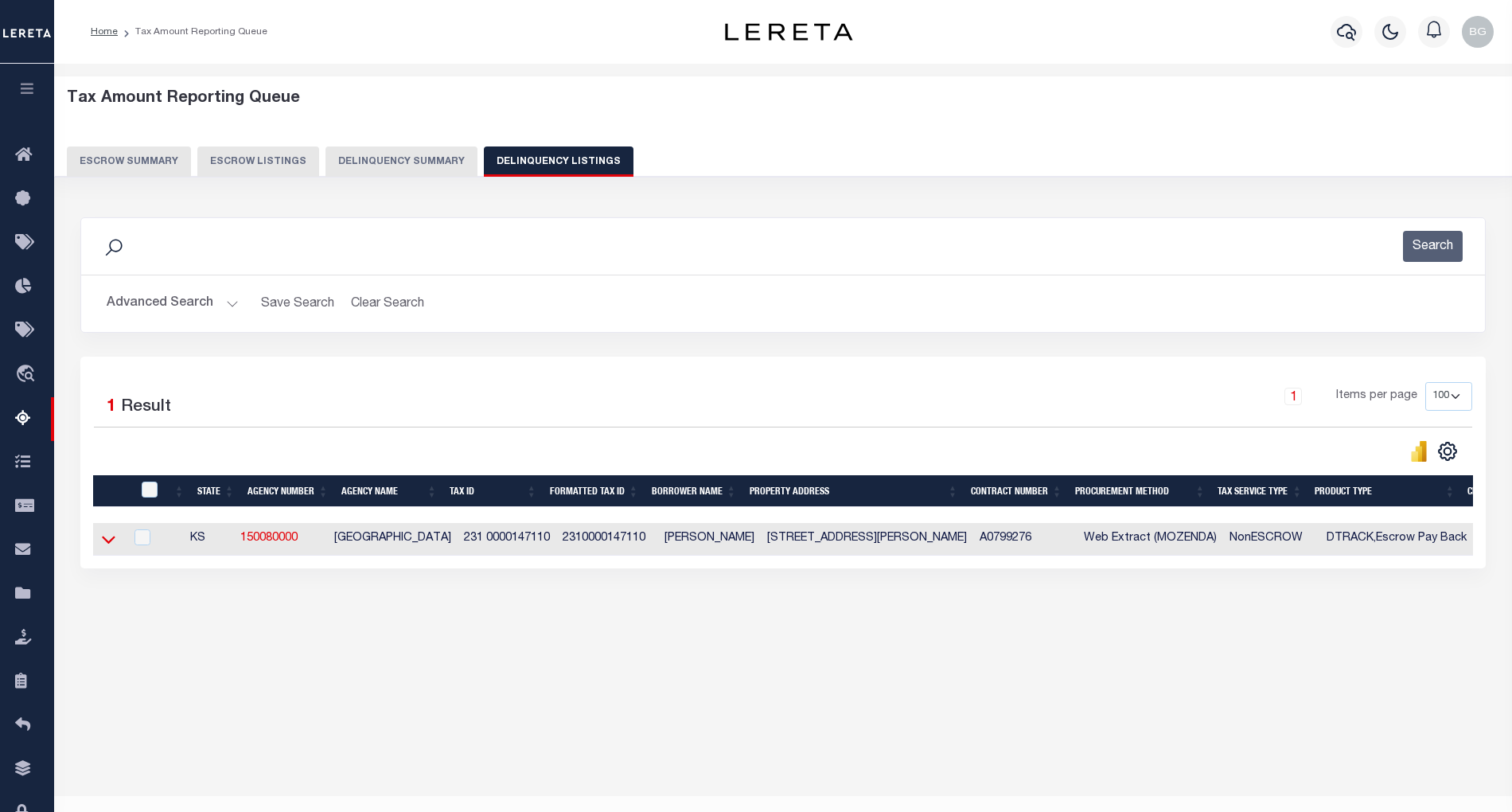
click at [109, 546] on icon at bounding box center [108, 540] width 13 height 17
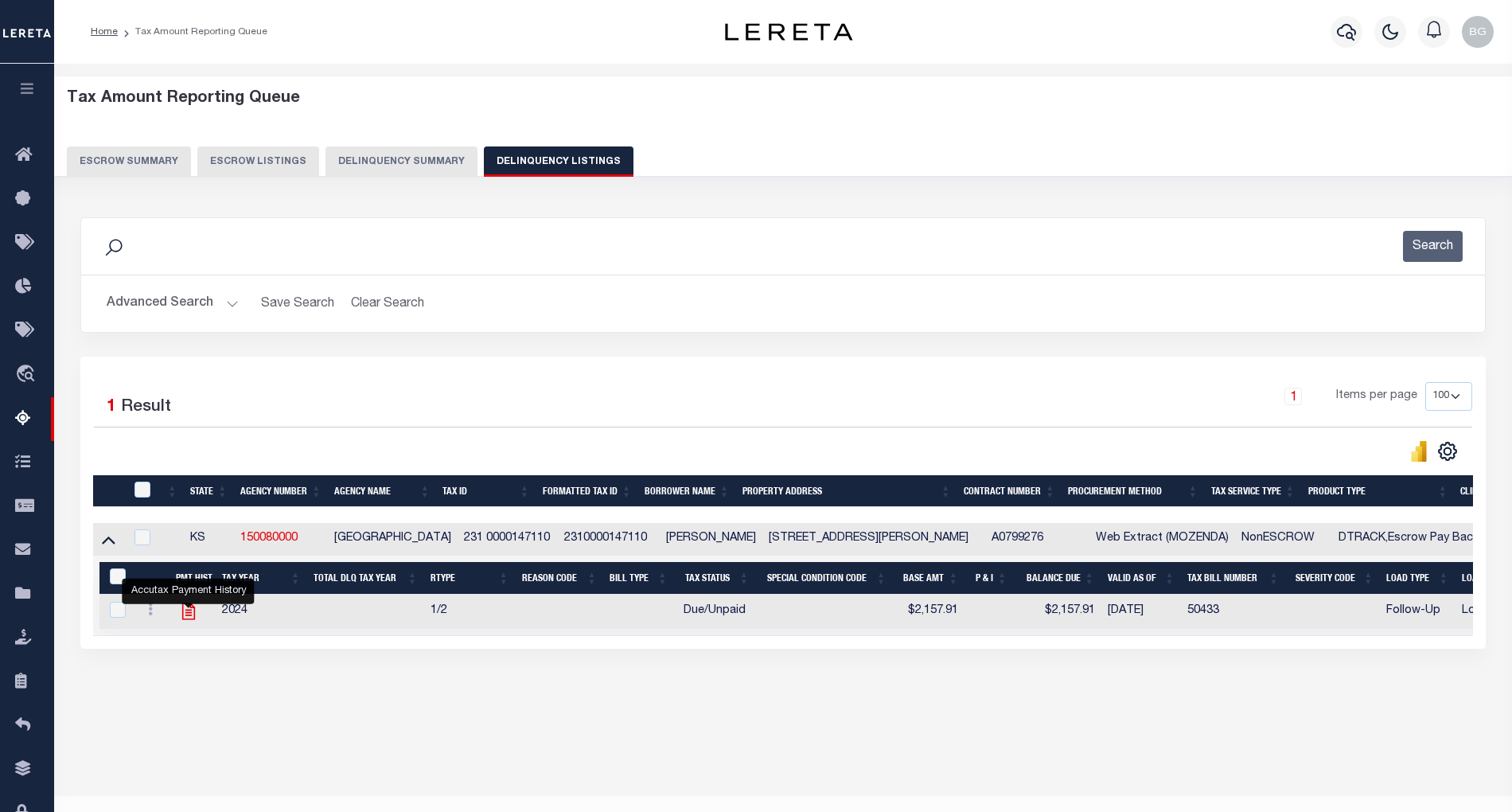
click at [191, 619] on icon "" at bounding box center [188, 612] width 12 height 17
checkbox input "true"
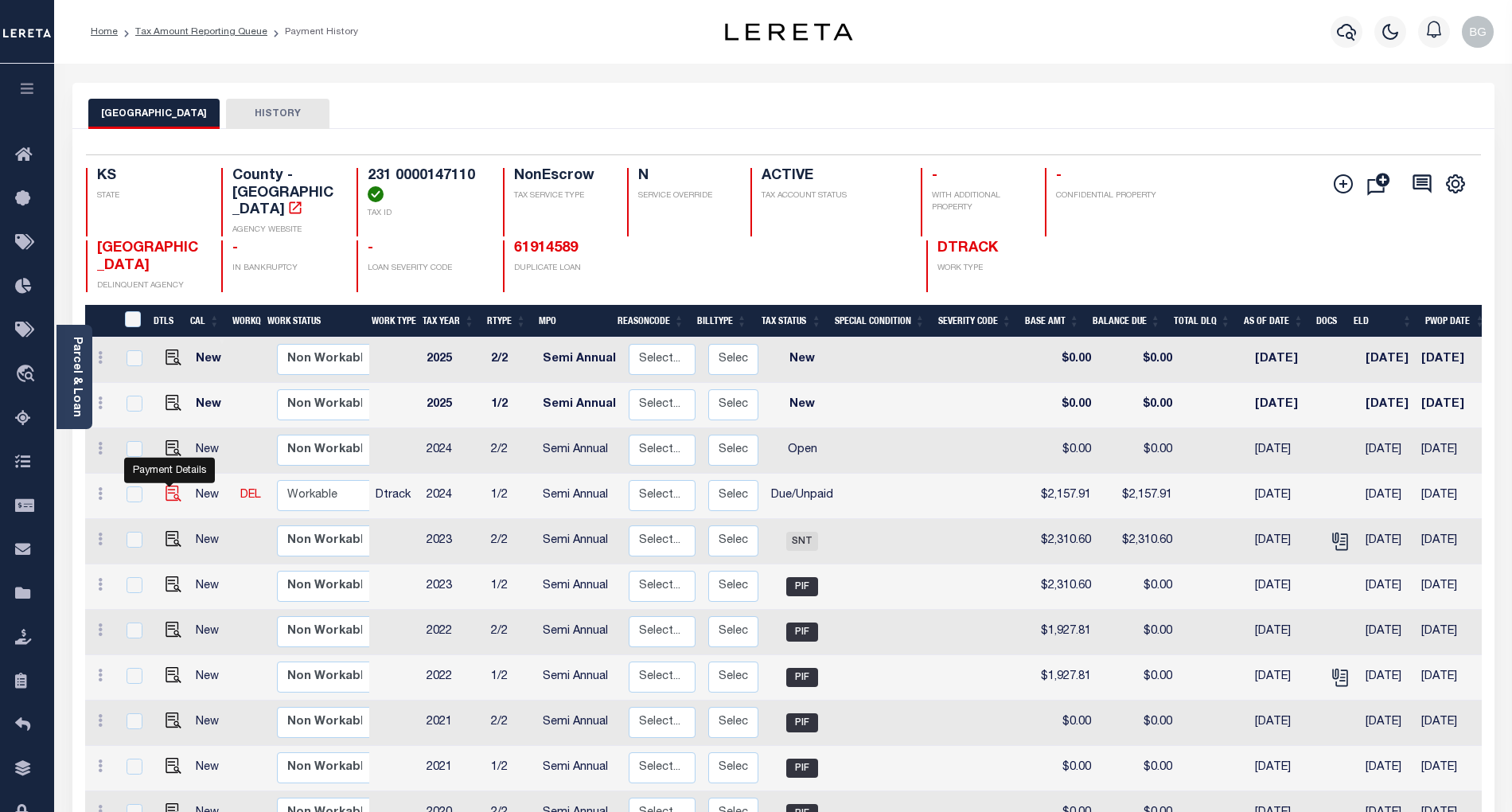
click at [167, 486] on img "" at bounding box center [174, 494] width 16 height 16
checkbox input "true"
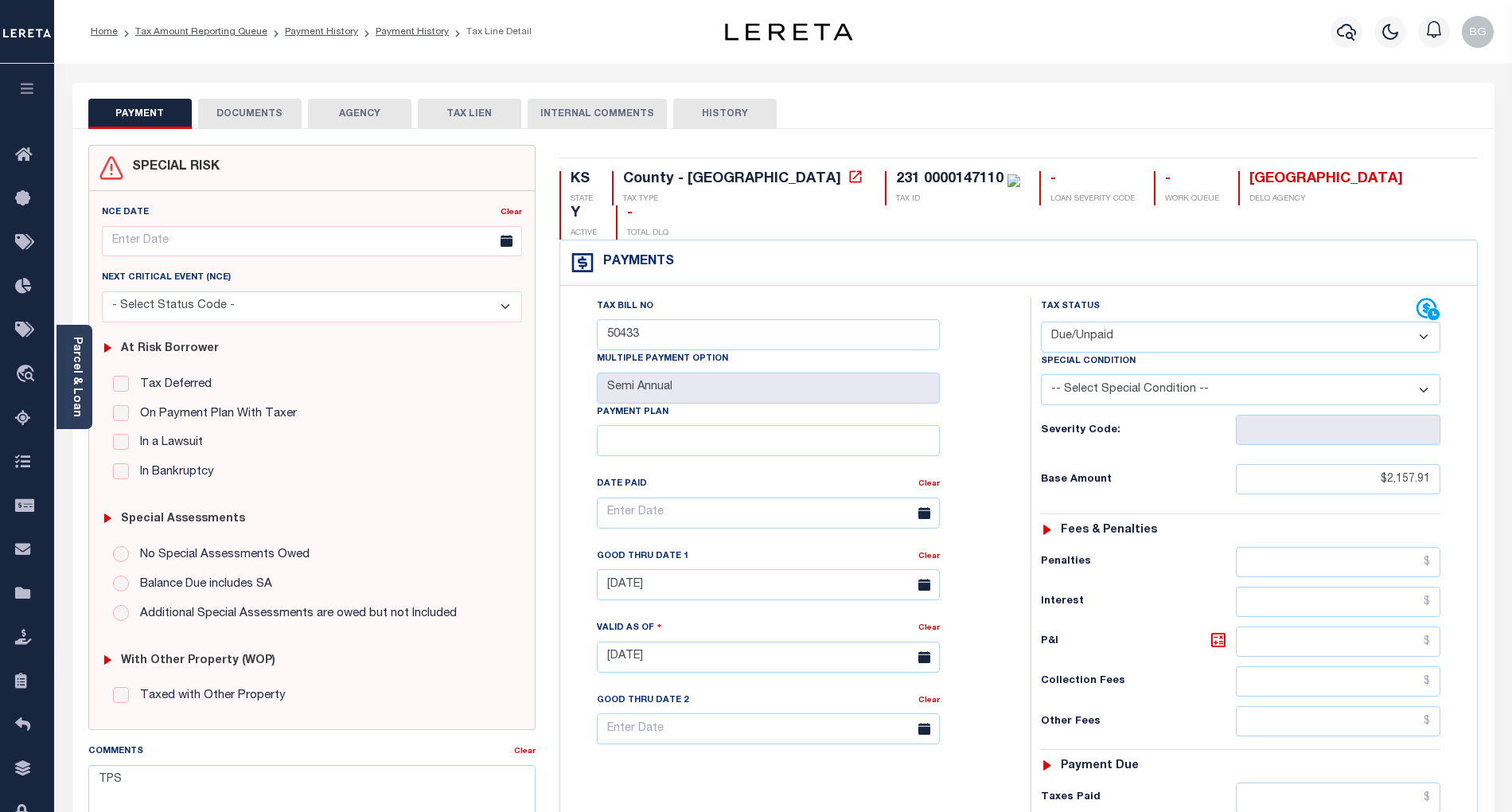
click at [243, 117] on button "DOCUMENTS" at bounding box center [250, 114] width 103 height 30
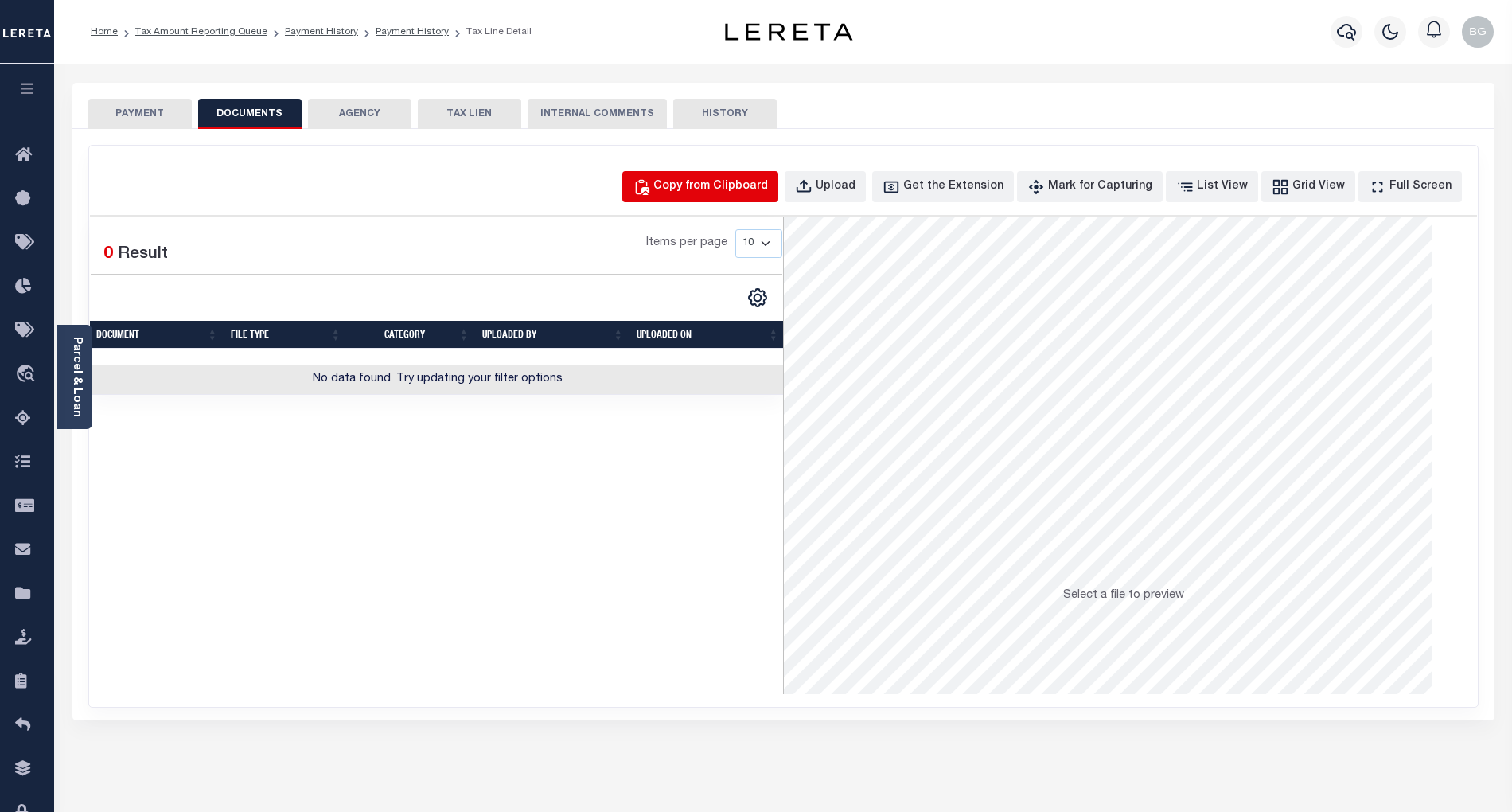
click at [736, 188] on div "Copy from Clipboard" at bounding box center [710, 187] width 115 height 18
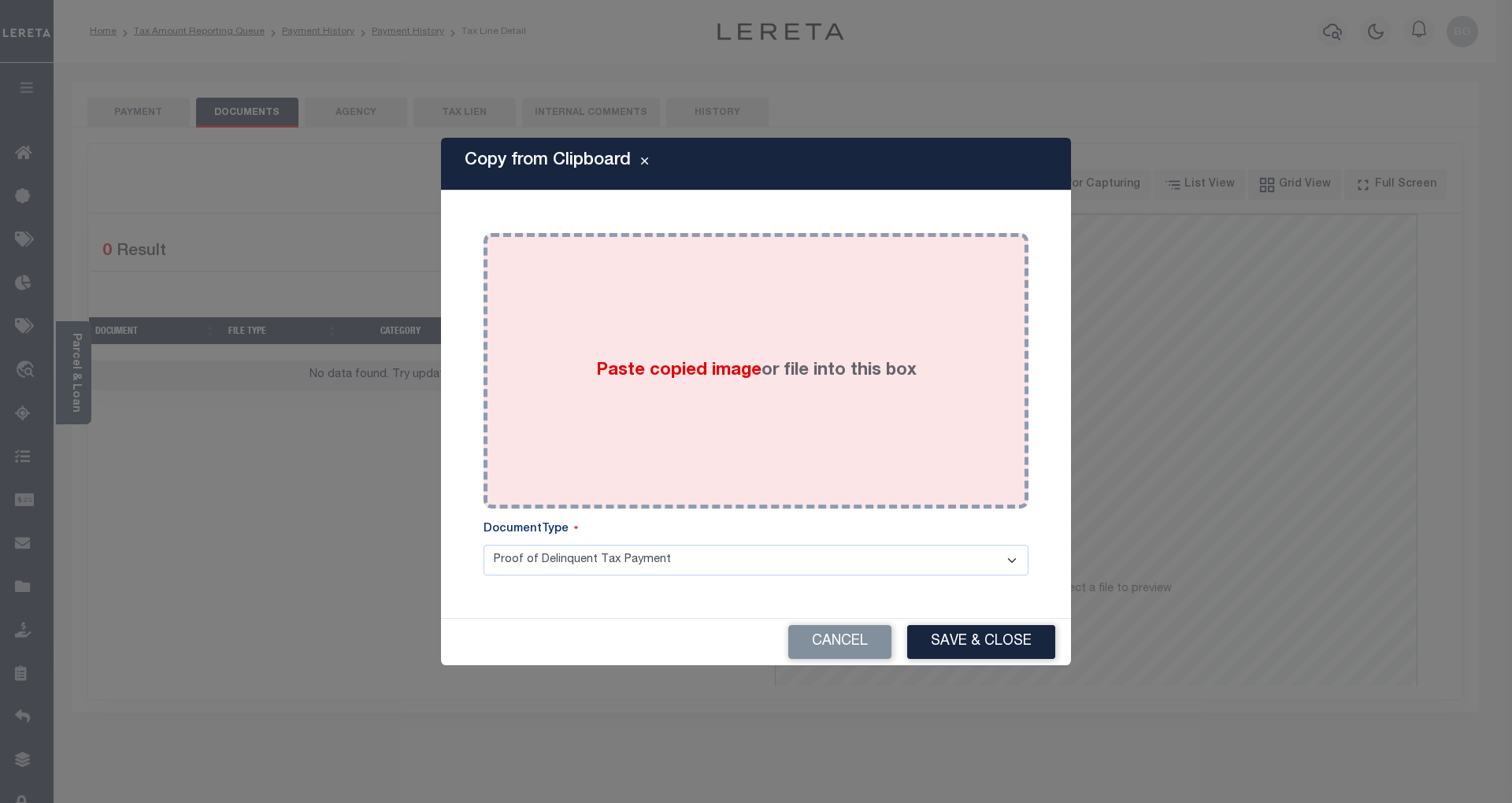
click at [683, 379] on span "Paste copied image" at bounding box center [679, 371] width 166 height 18
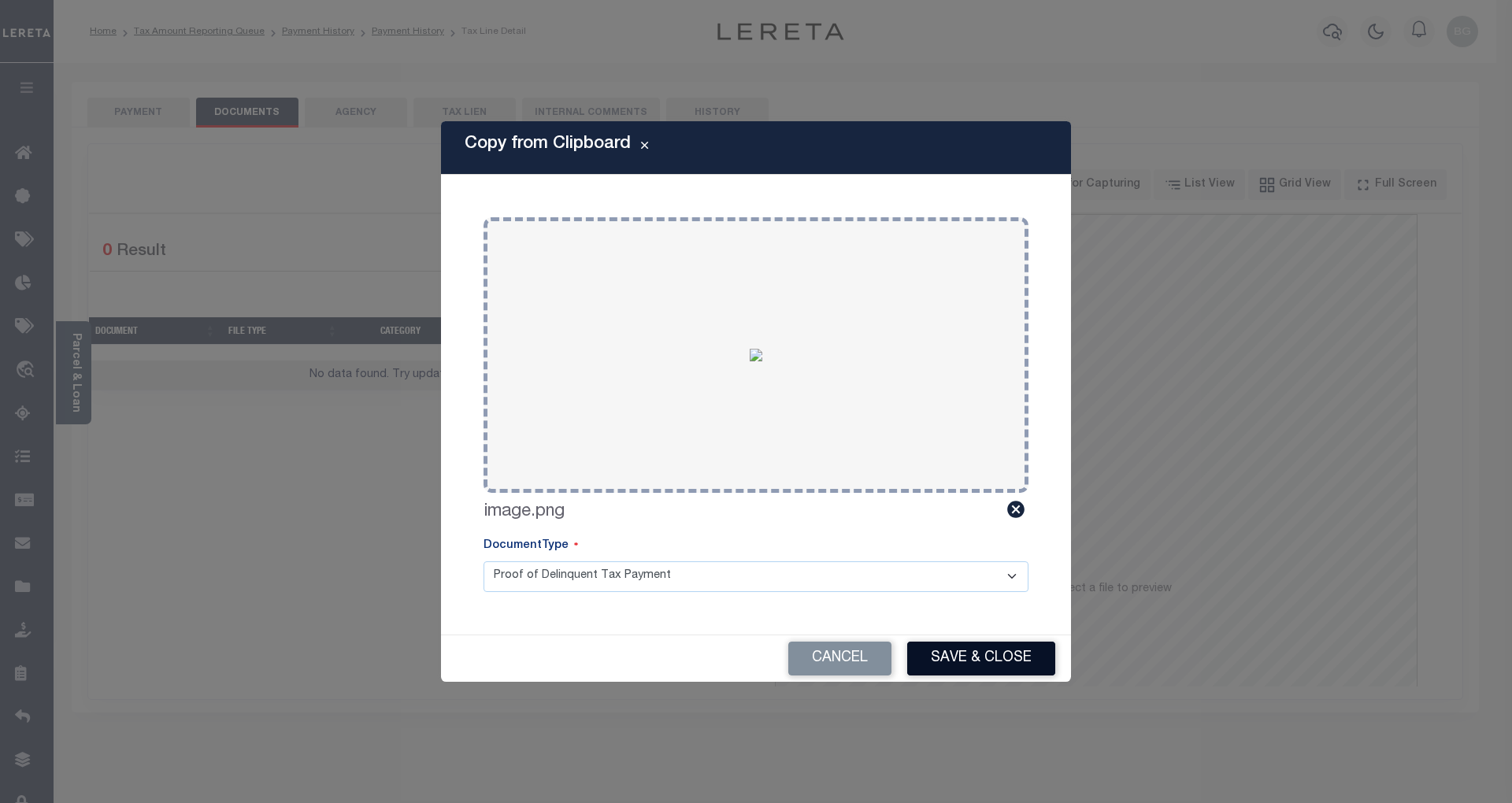
click at [1007, 667] on button "Save & Close" at bounding box center [981, 659] width 148 height 33
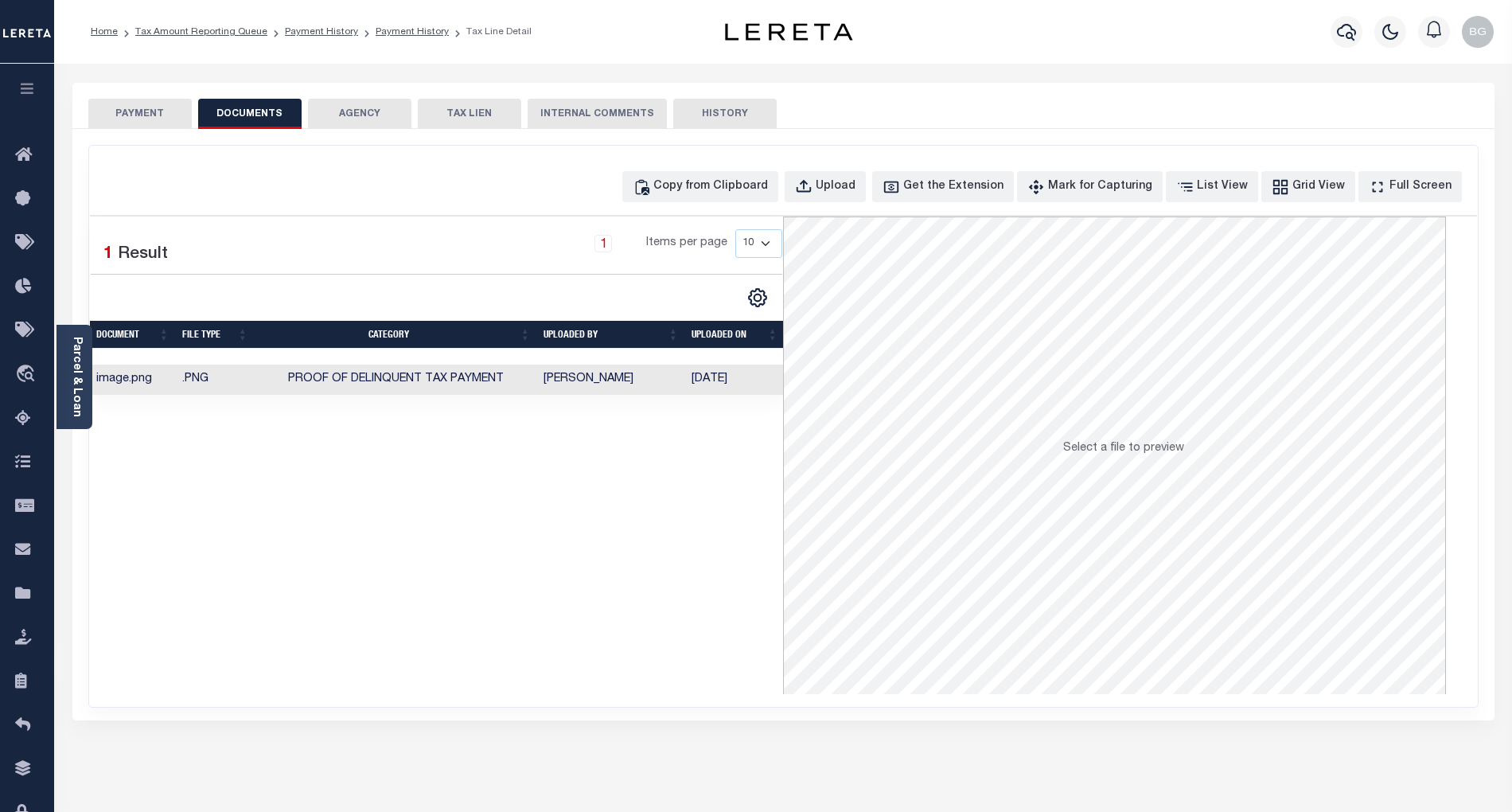
click at [144, 116] on button "PAYMENT" at bounding box center [140, 114] width 103 height 30
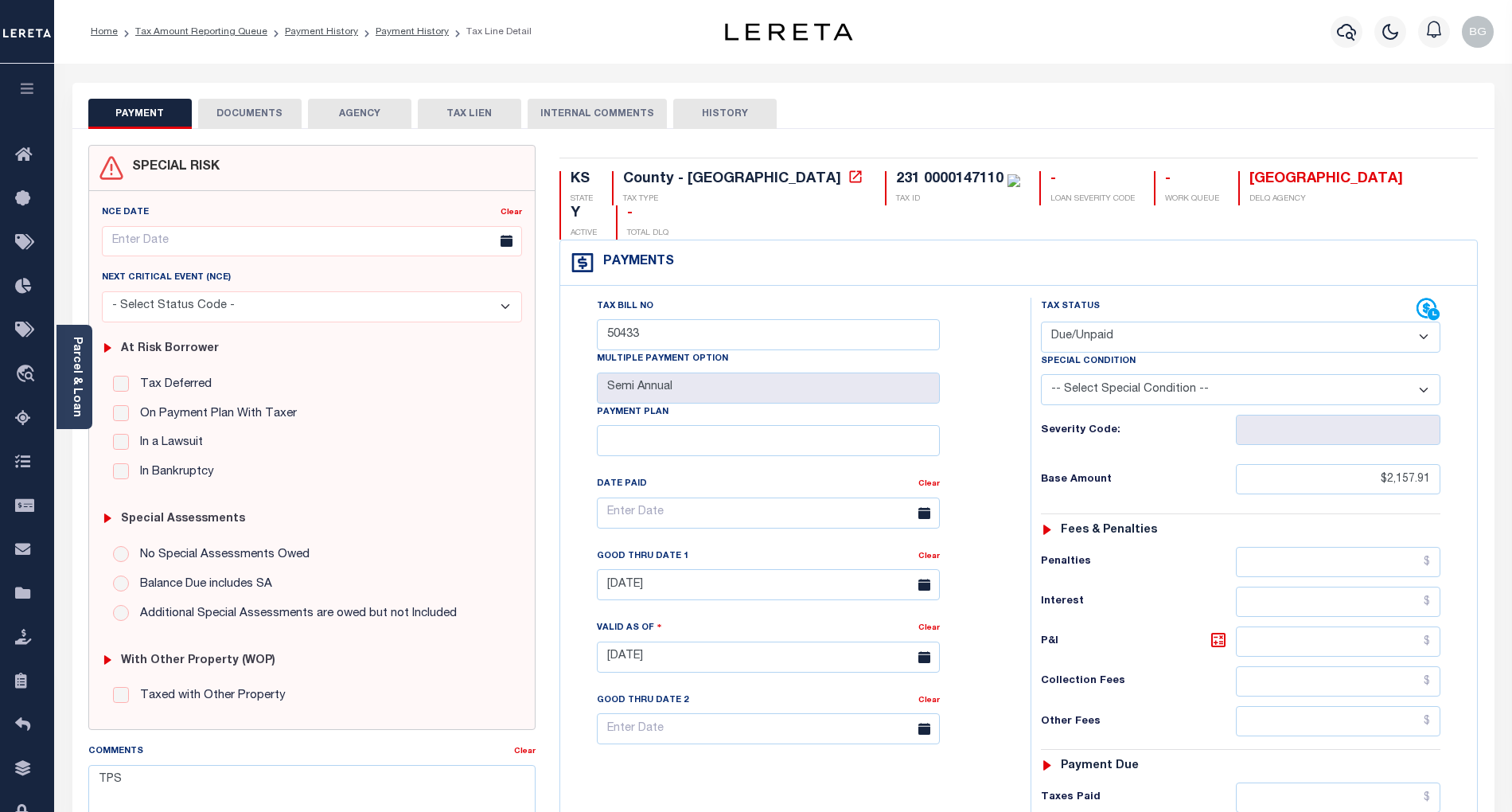
click at [1089, 321] on select "- Select Status Code - Open Due/Unpaid Paid Incomplete No Tax Due Internal Refu…" at bounding box center [1241, 337] width 400 height 31
select select "PYD"
click at [1041, 321] on select "- Select Status Code - Open Due/Unpaid Paid Incomplete No Tax Due Internal Refu…" at bounding box center [1241, 337] width 400 height 31
type input "[DATE]"
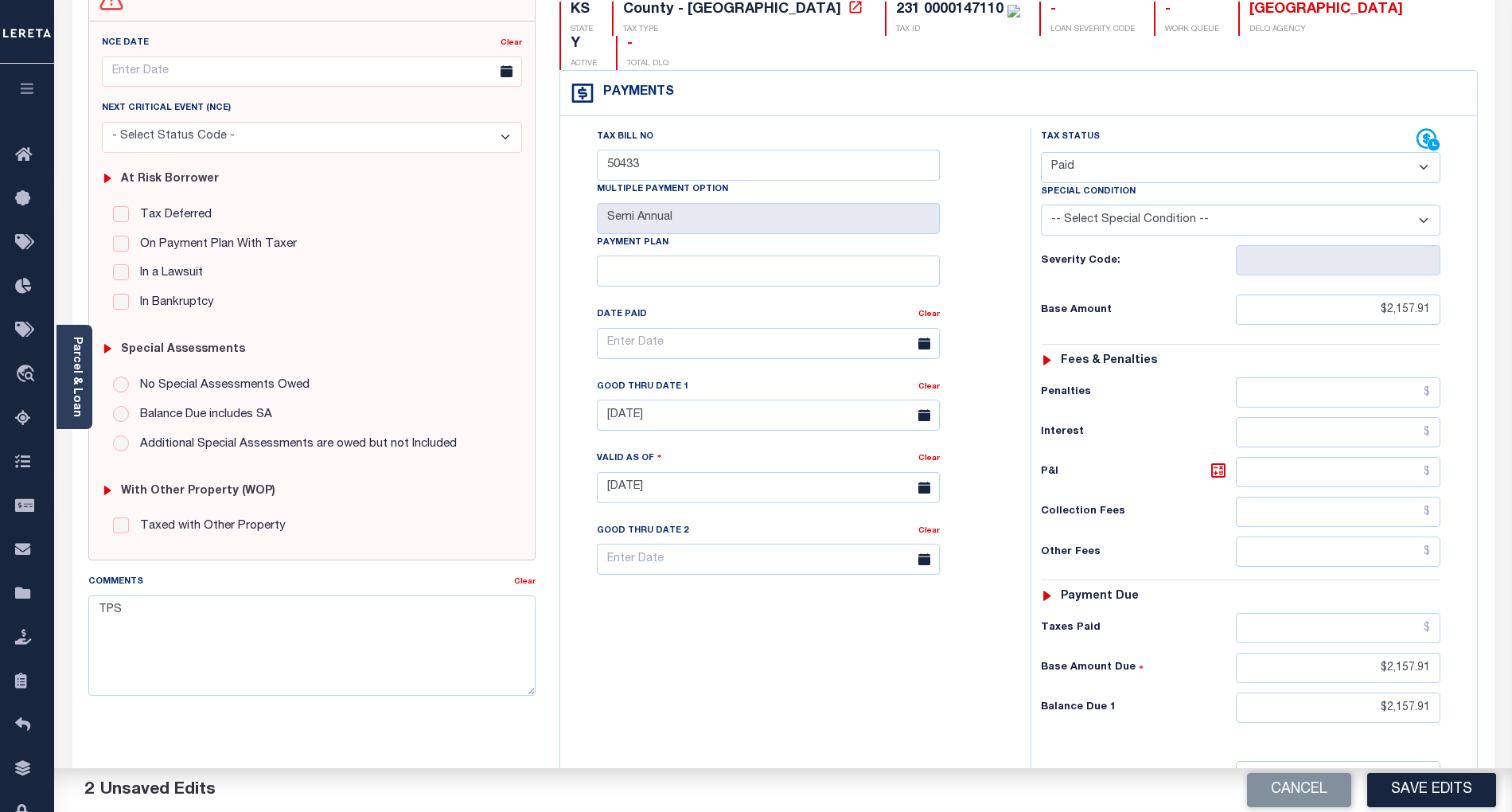
scroll to position [319, 0]
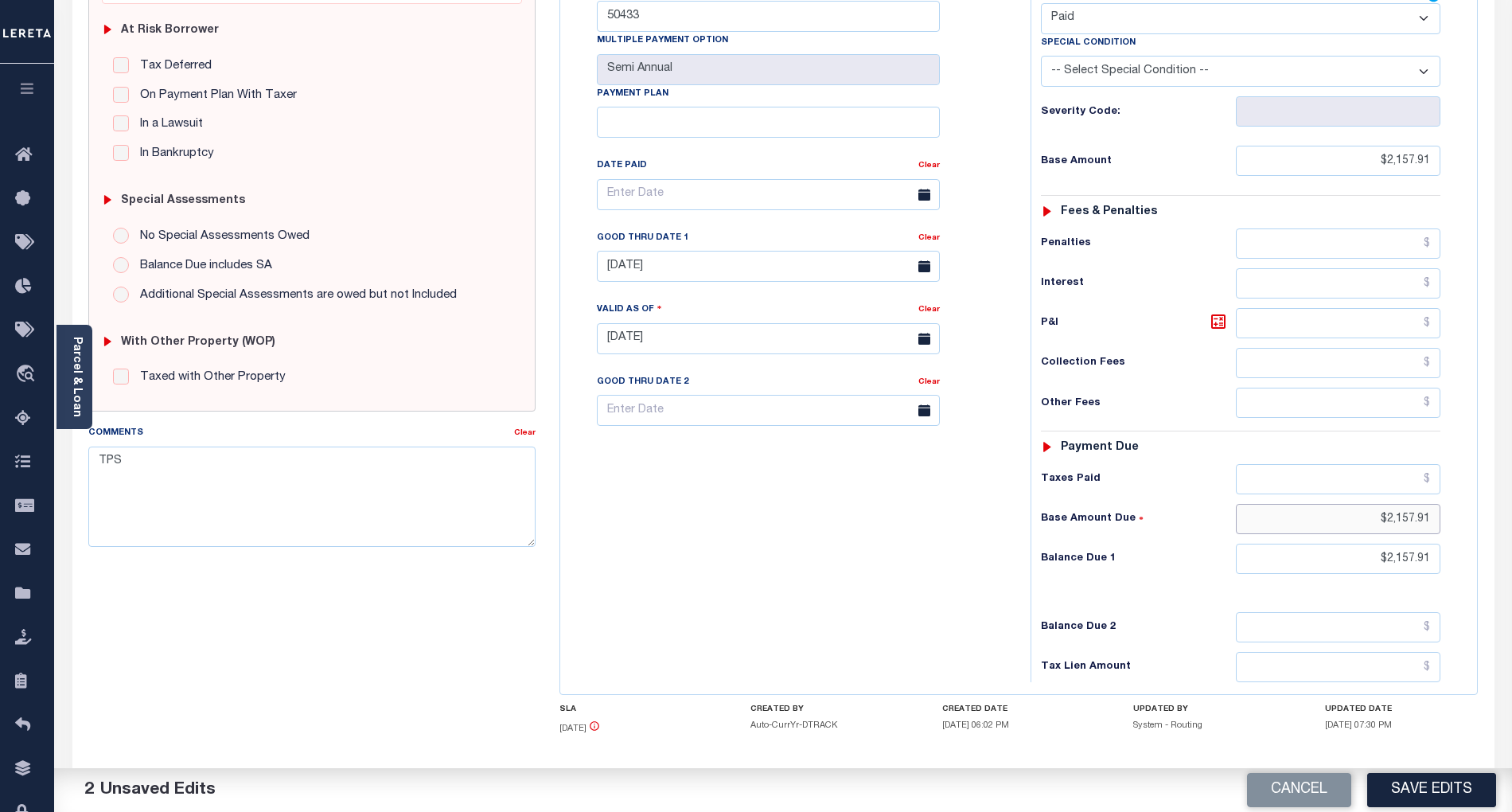
click at [1411, 504] on input "$2,157.91" at bounding box center [1338, 519] width 206 height 30
type input "$"
click at [1414, 544] on input "$2,157.91" at bounding box center [1338, 559] width 206 height 30
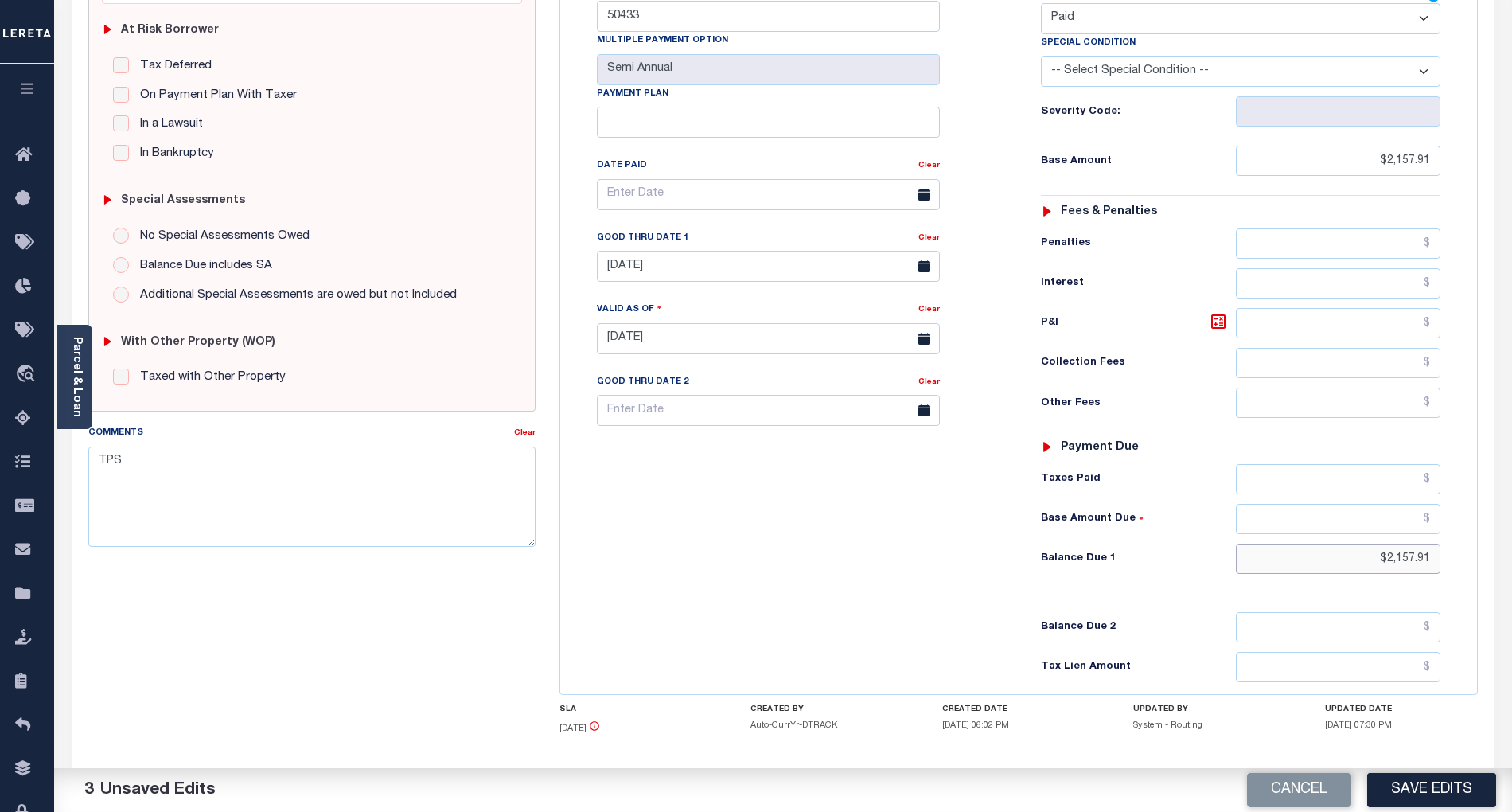
type input "$"
type input "$0.00"
click at [692, 251] on input "[DATE]" at bounding box center [769, 266] width 344 height 31
click at [878, 569] on div "Tax Bill No 50433 Multiple Payment Option Semi Annual Payment Plan Clear Clear …" at bounding box center [791, 331] width 455 height 703
click at [1451, 792] on button "Save Edits" at bounding box center [1432, 791] width 129 height 34
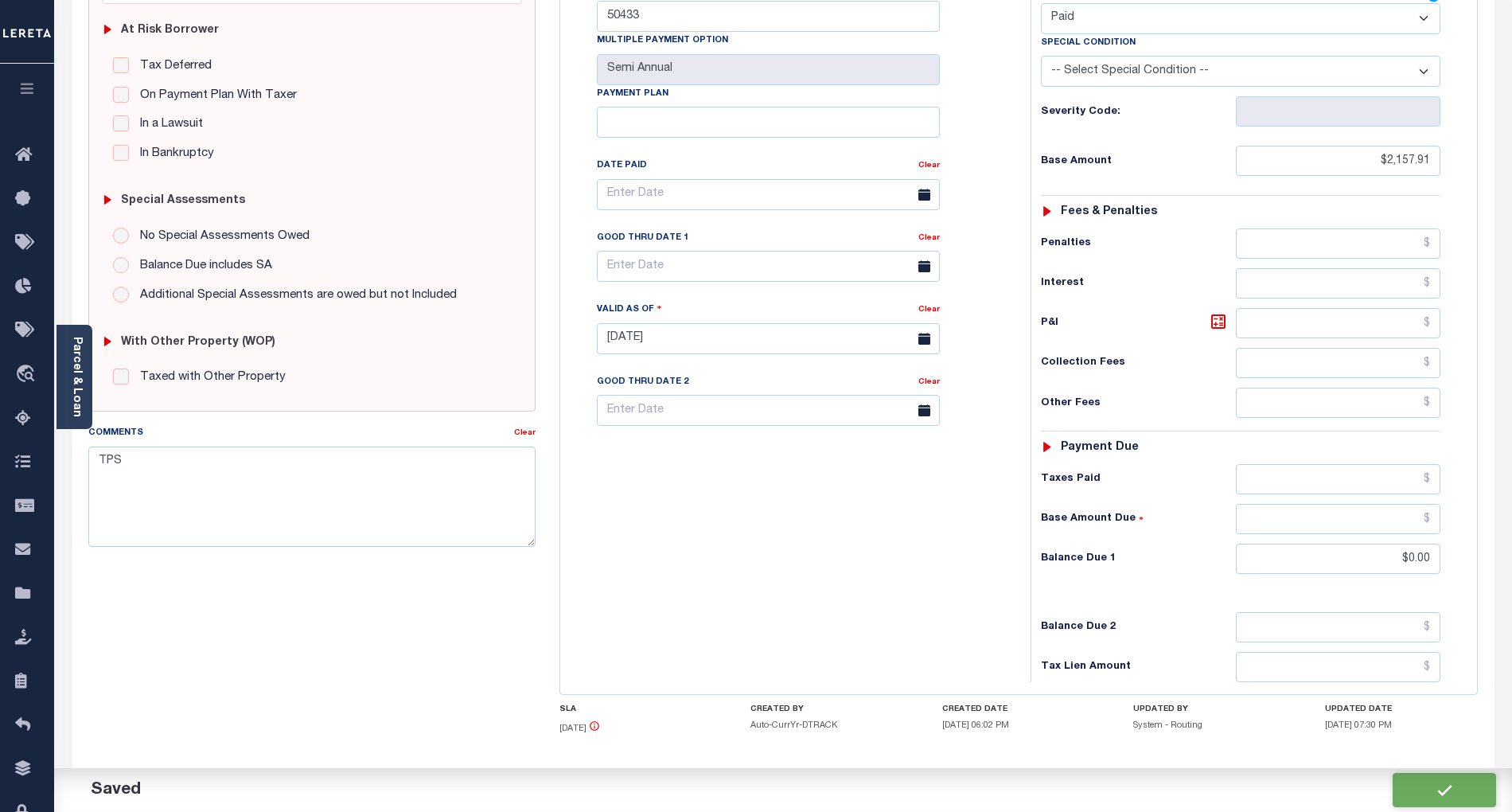
checkbox input "false"
type input "$2,157.91"
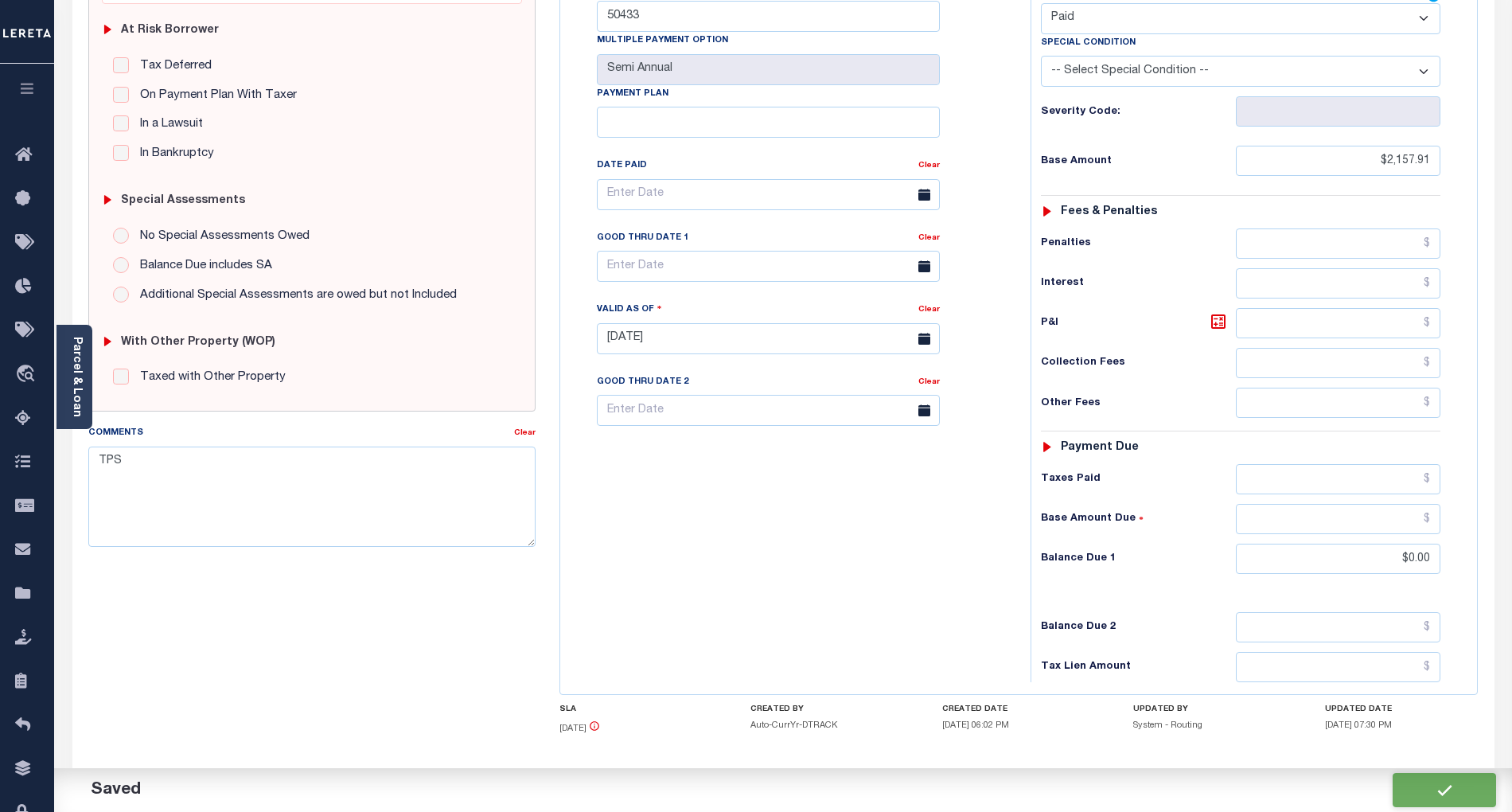
type input "$0"
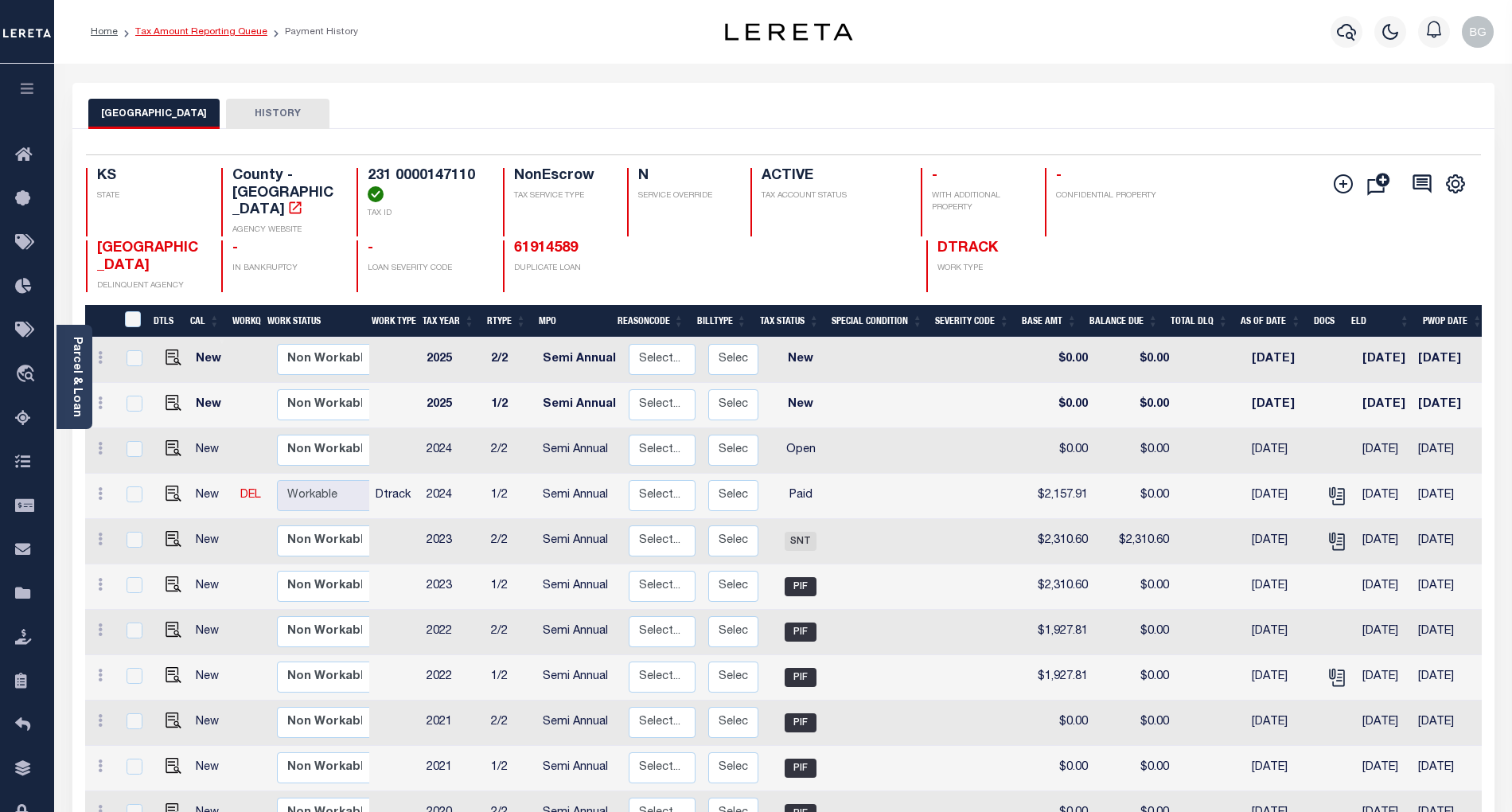
click at [196, 33] on link "Tax Amount Reporting Queue" at bounding box center [201, 31] width 132 height 10
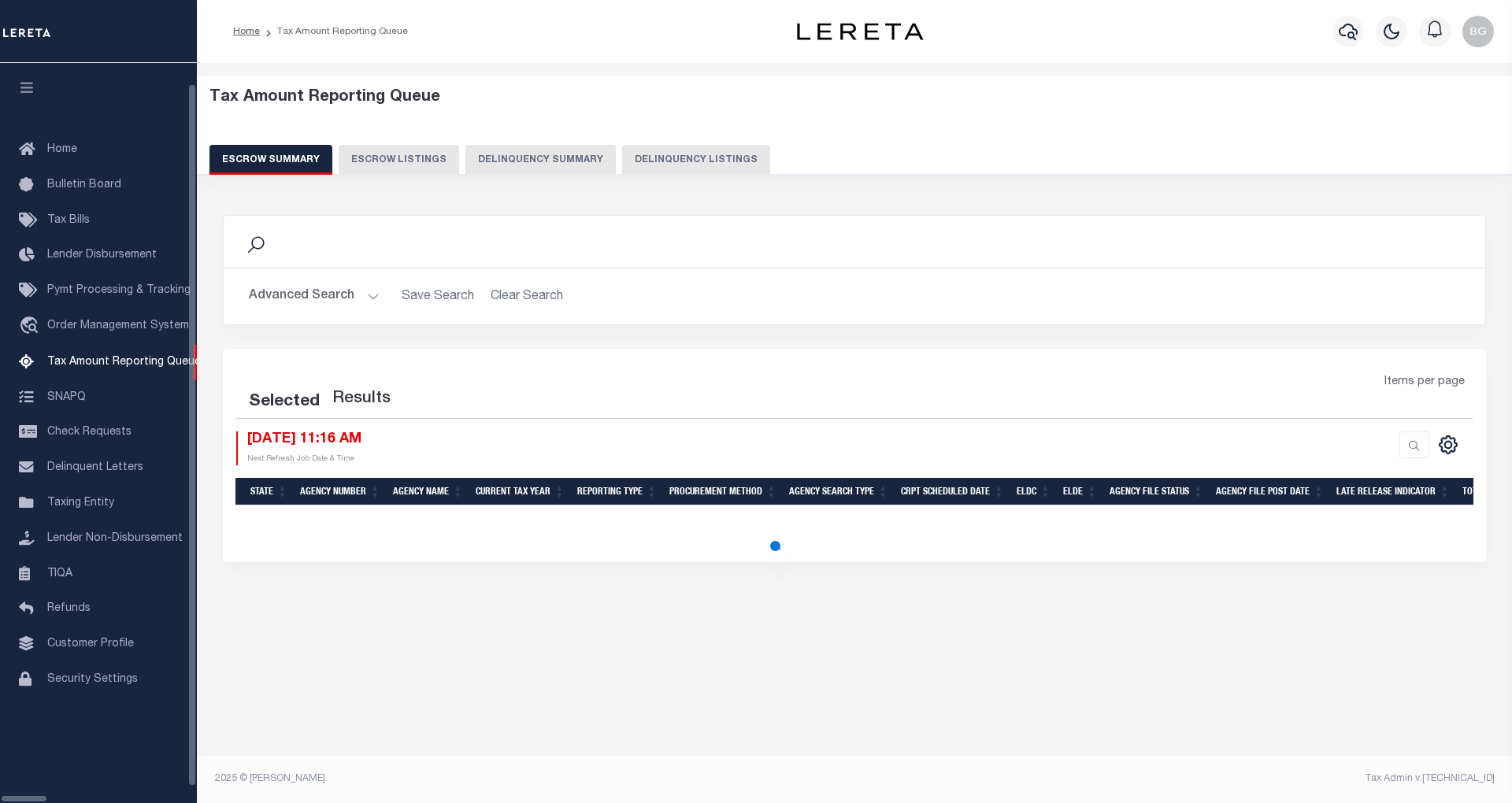
click at [623, 152] on button "Delinquency Listings" at bounding box center [697, 160] width 148 height 30
select select "100"
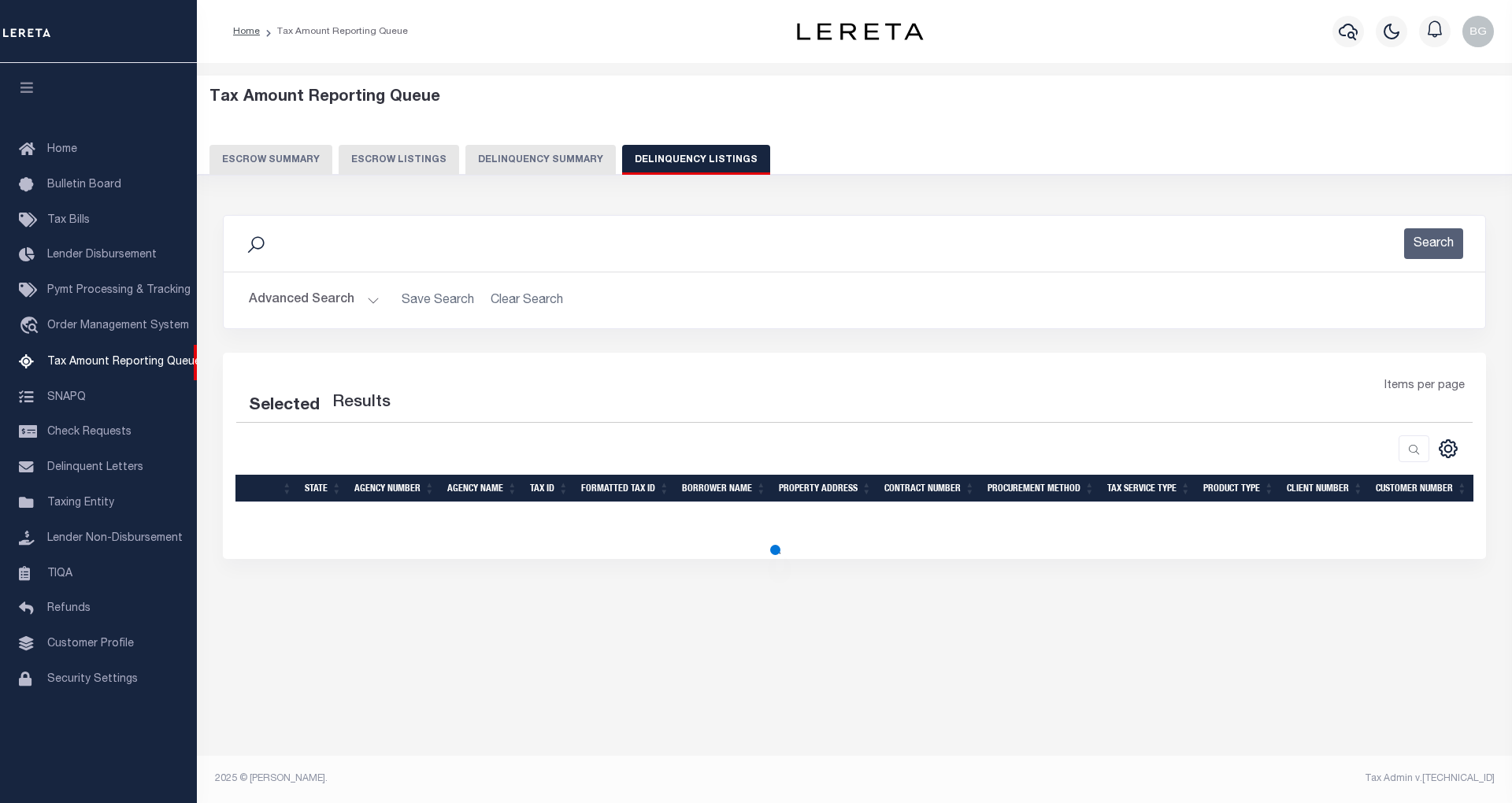
select select "100"
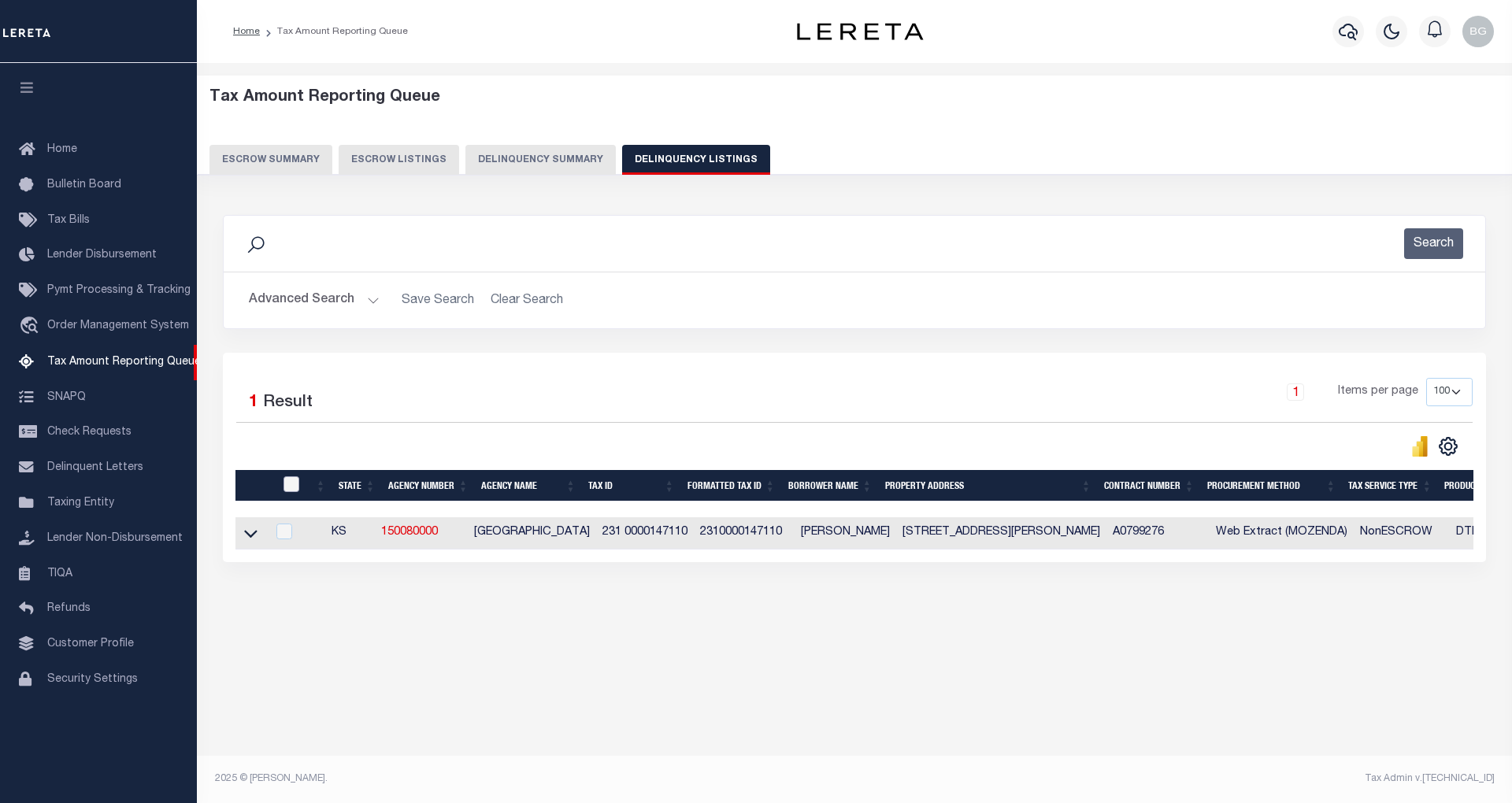
click at [284, 483] on input "checkbox" at bounding box center [291, 484] width 16 height 16
checkbox input "true"
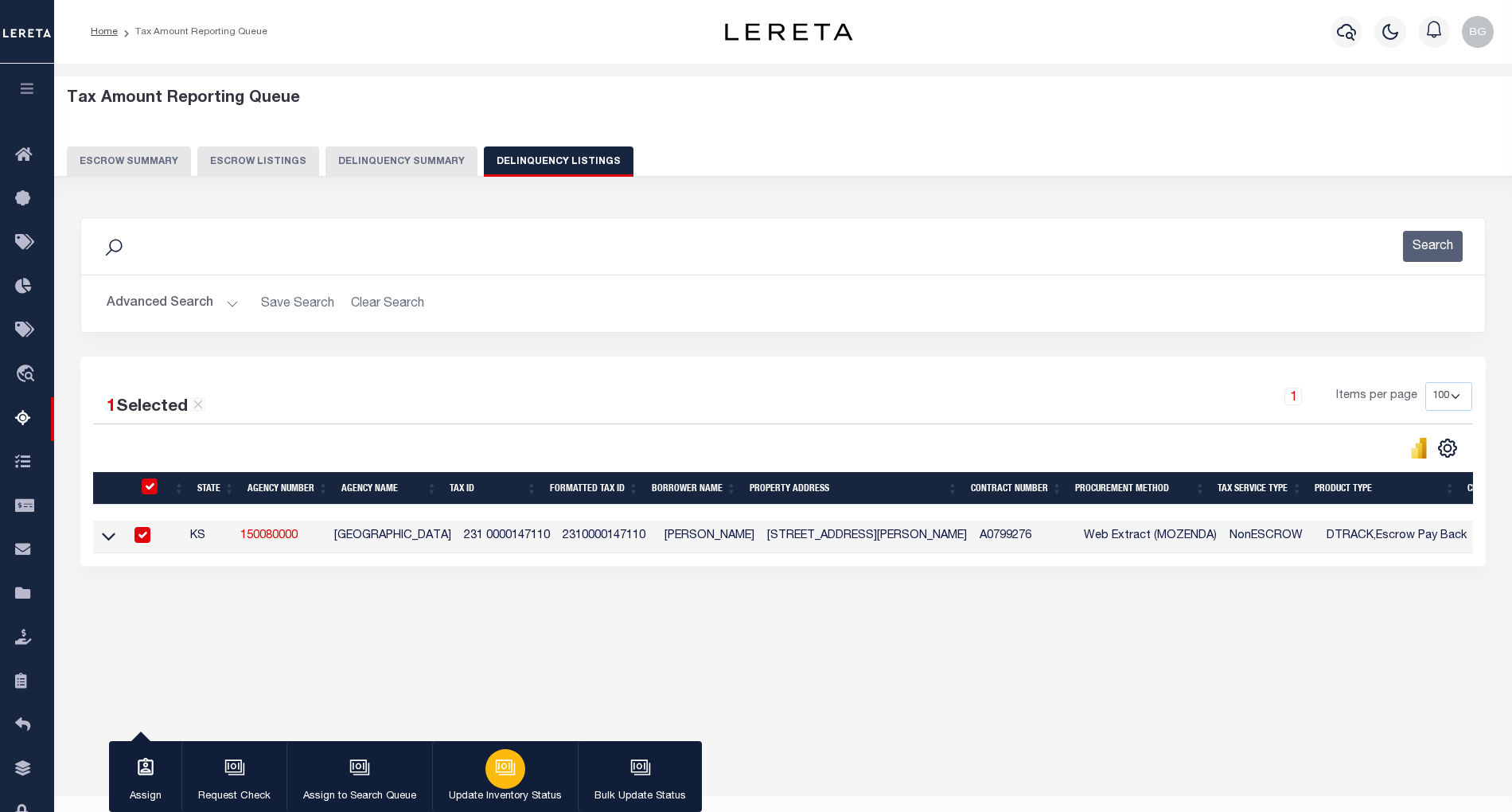
click at [510, 778] on icon "button" at bounding box center [505, 767] width 20 height 20
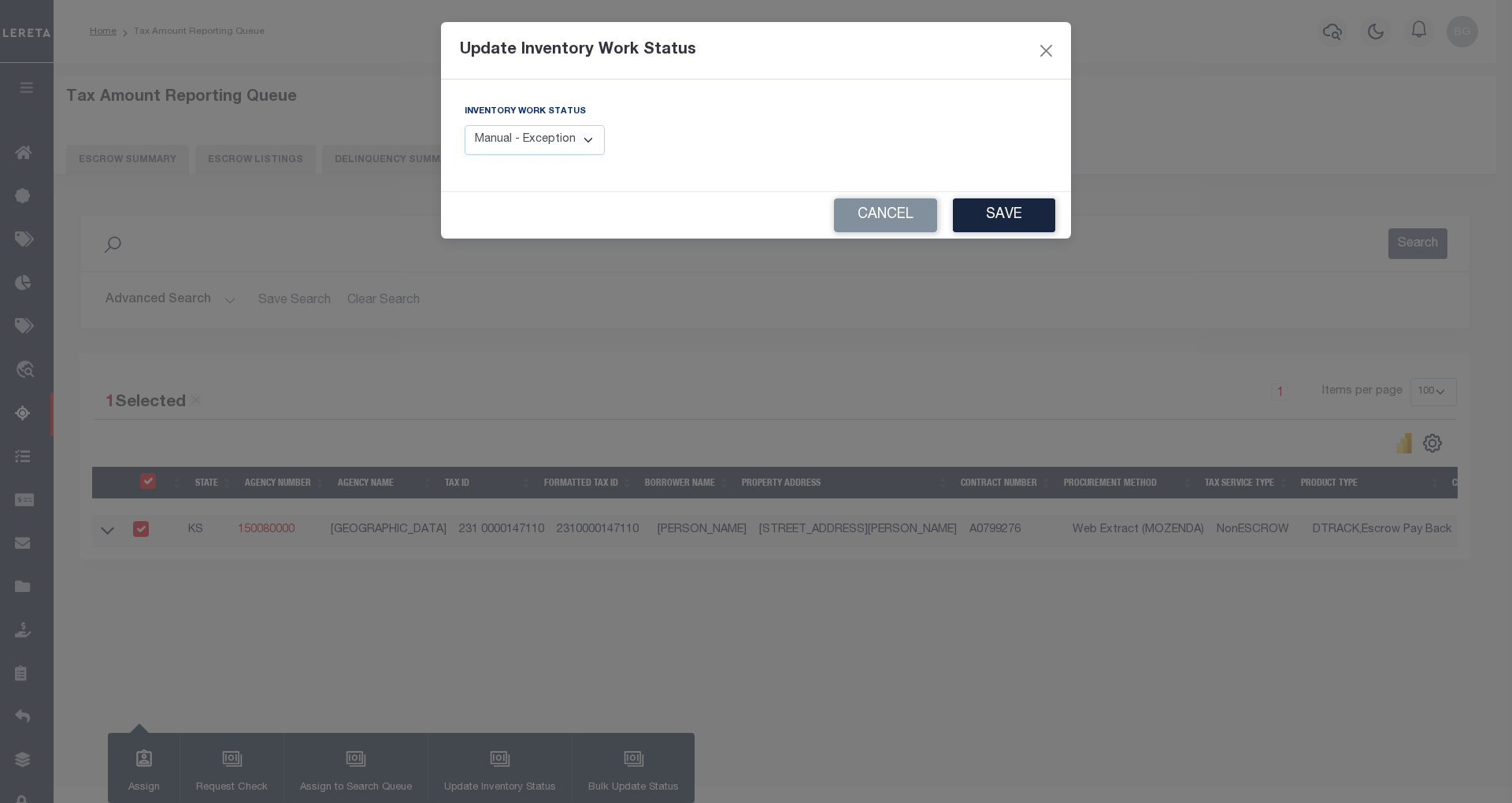
click at [569, 143] on select "Manual - Exception Pended - Awaiting Search Late Add Exception Completed" at bounding box center [535, 140] width 140 height 31
select select "4"
click at [465, 125] on select "Manual - Exception Pended - Awaiting Search Late Add Exception Completed" at bounding box center [535, 140] width 140 height 31
click at [1018, 212] on button "Save" at bounding box center [1004, 215] width 102 height 33
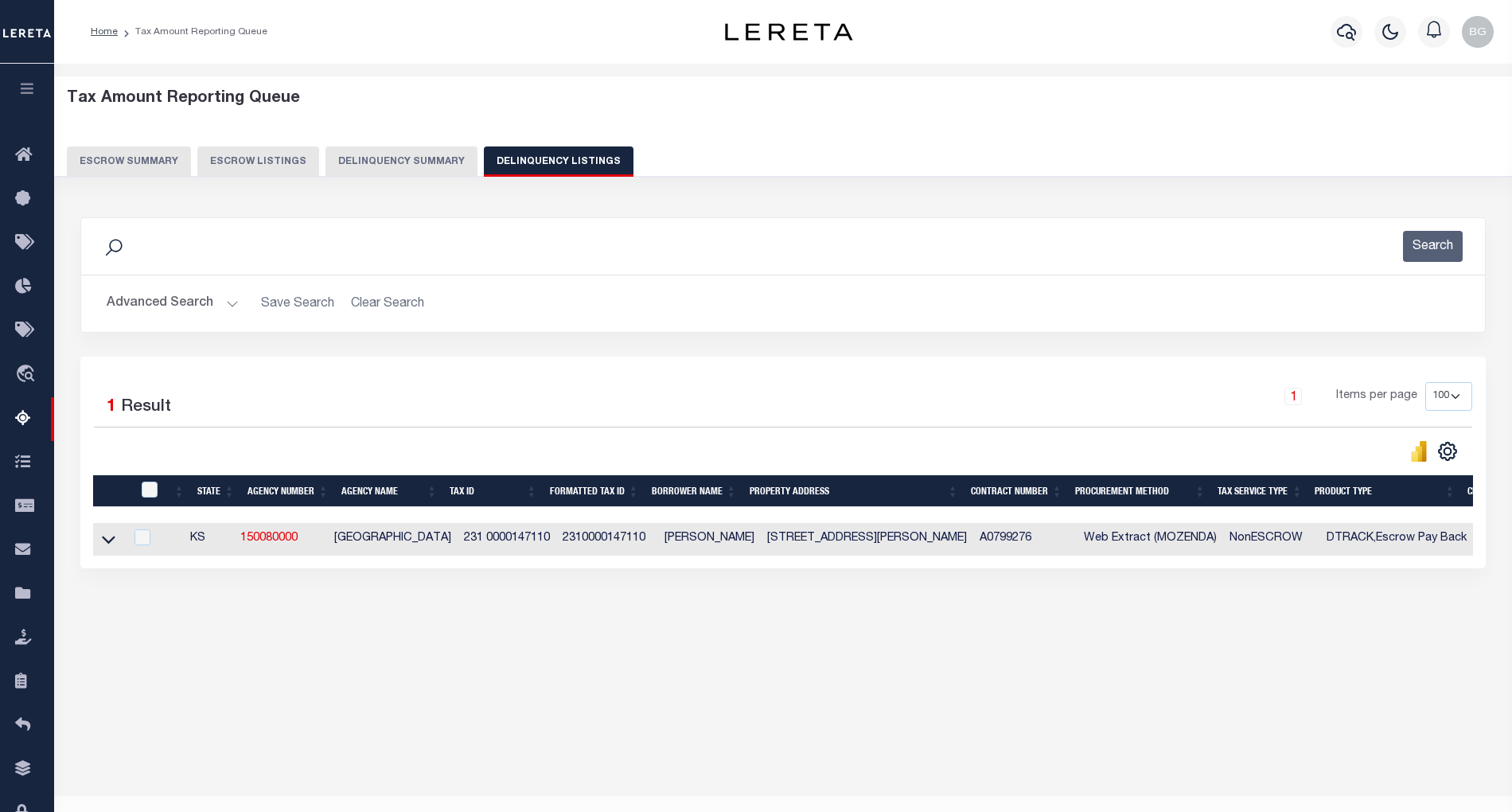
click at [230, 306] on button "Advanced Search" at bounding box center [173, 304] width 132 height 31
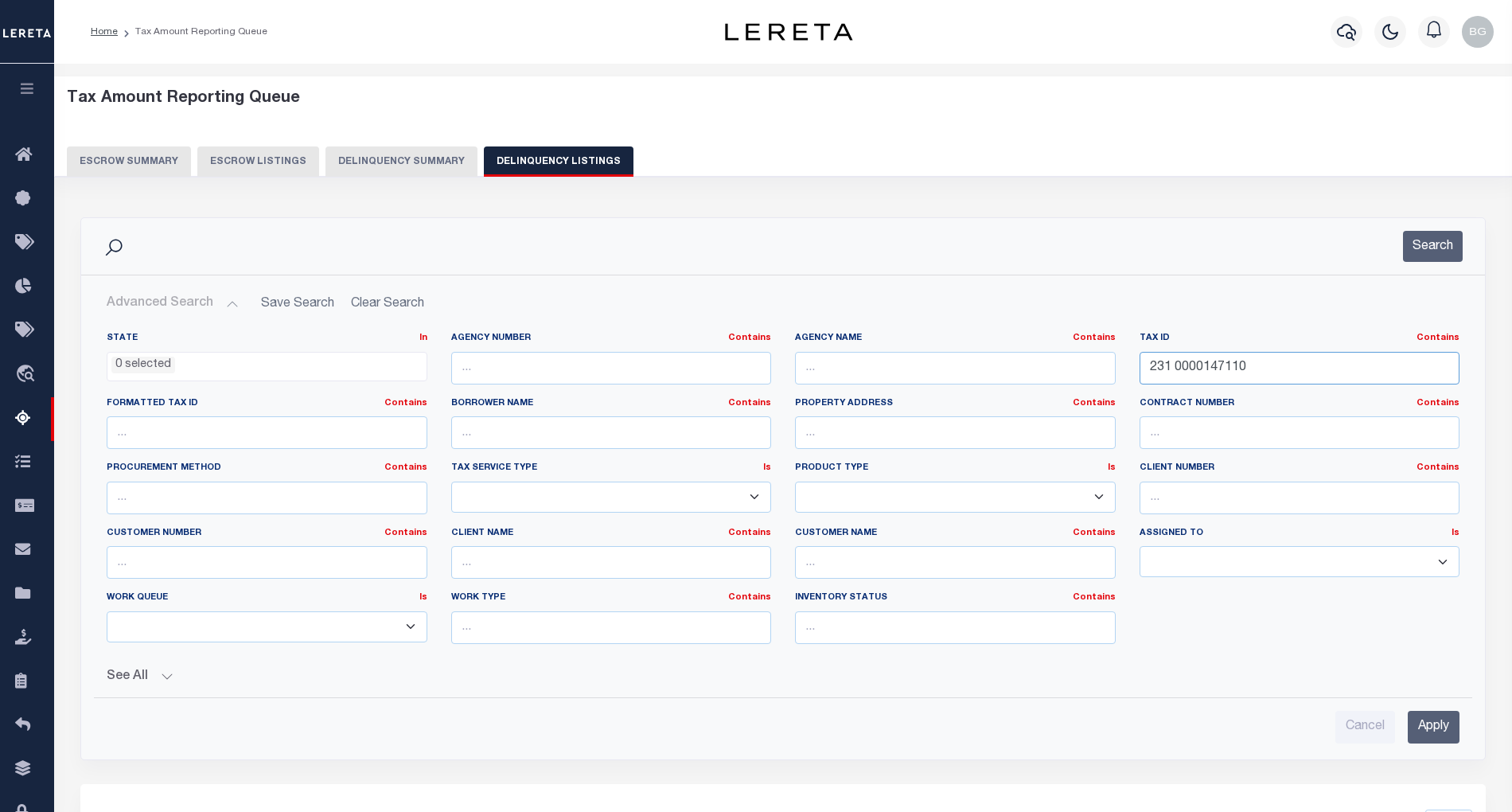
click at [1202, 374] on input "231 0000147110" at bounding box center [1300, 368] width 320 height 33
paste input "6100"
type input "231 0000161000"
click at [1430, 731] on input "Apply" at bounding box center [1434, 727] width 52 height 33
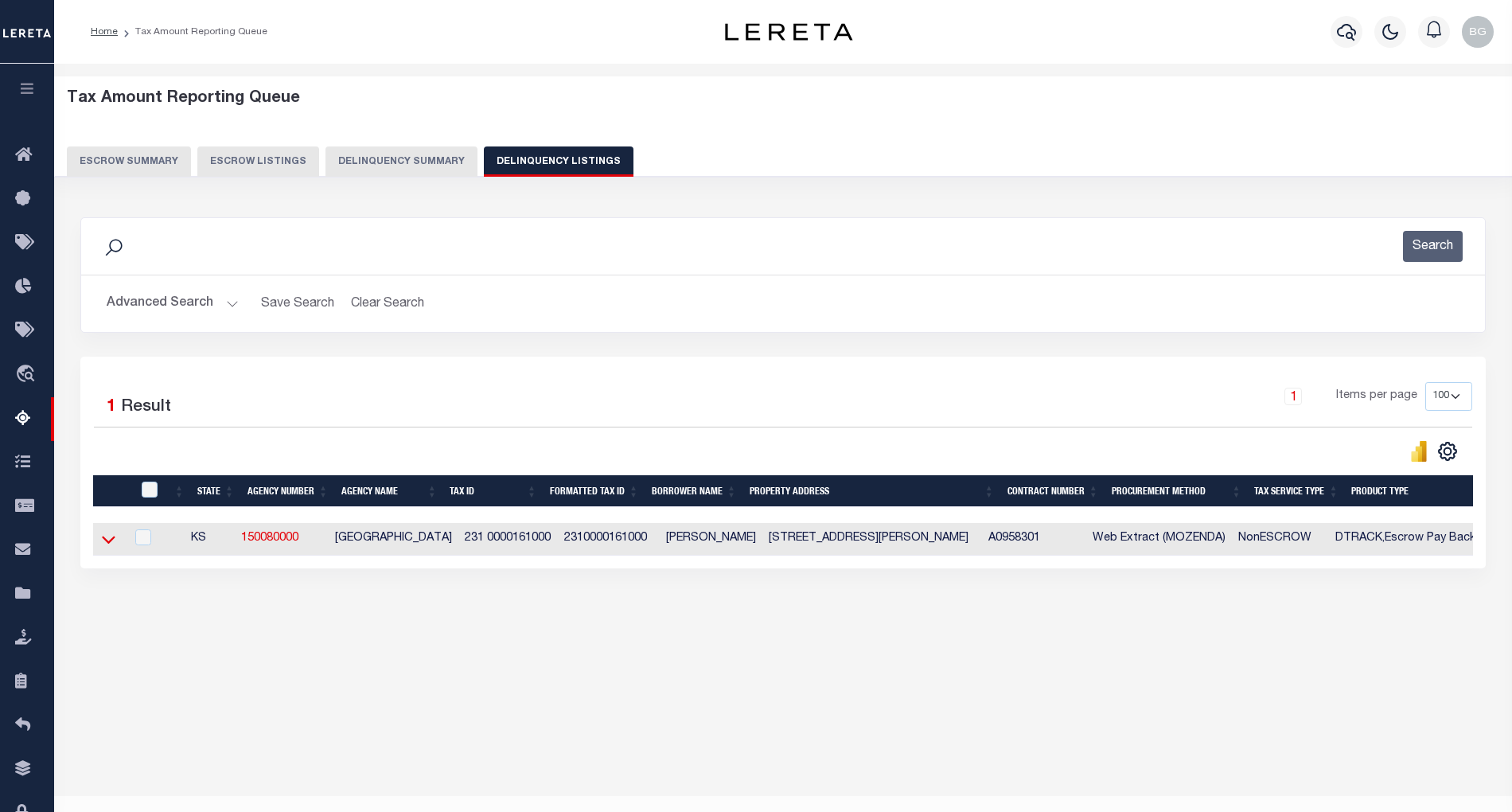
click at [112, 547] on icon at bounding box center [108, 540] width 13 height 17
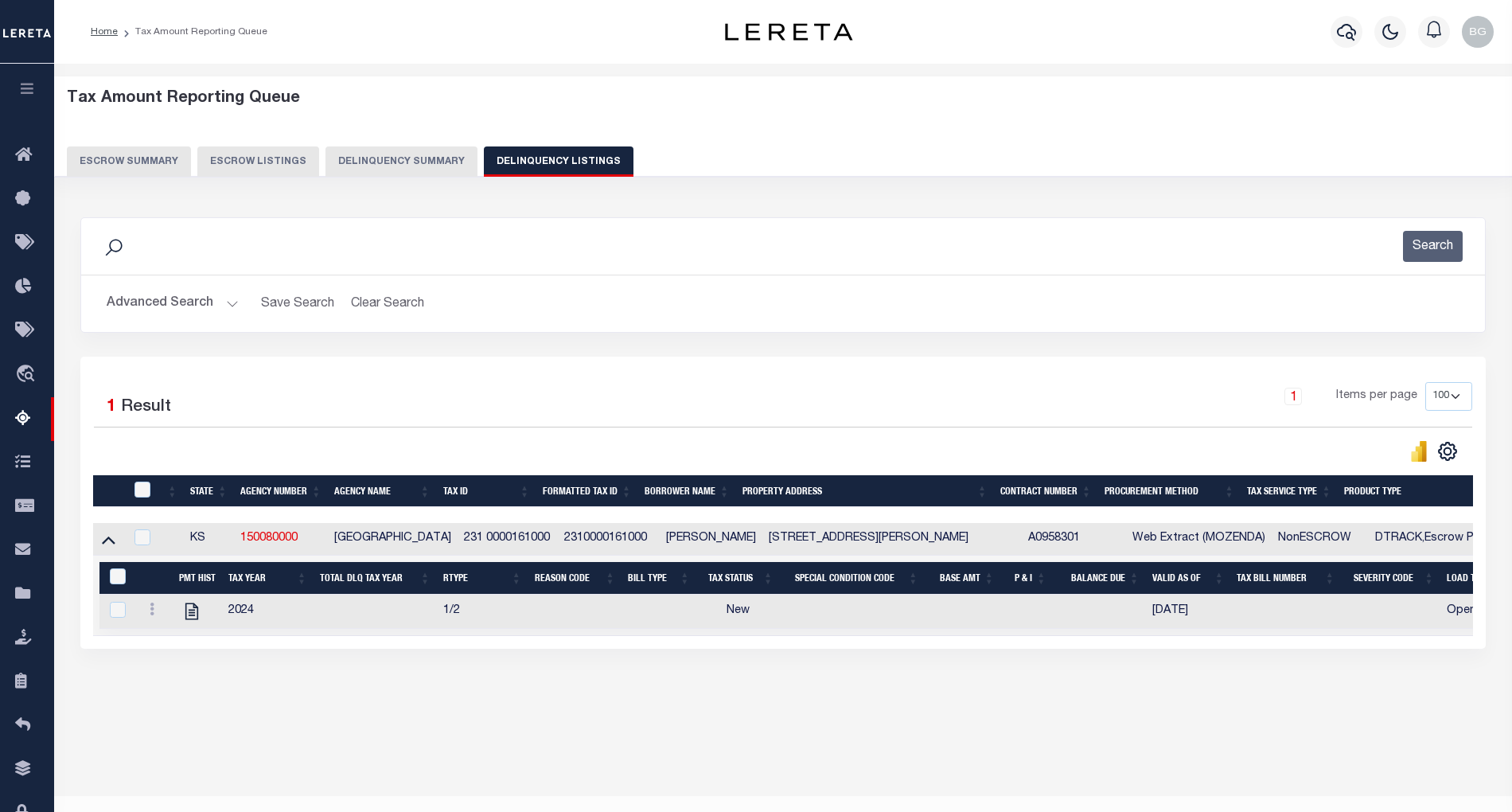
click at [834, 542] on td "[STREET_ADDRESS][PERSON_NAME]" at bounding box center [893, 540] width 260 height 33
checkbox input "true"
click at [834, 542] on td "[STREET_ADDRESS][PERSON_NAME]" at bounding box center [893, 540] width 260 height 33
checkbox input "false"
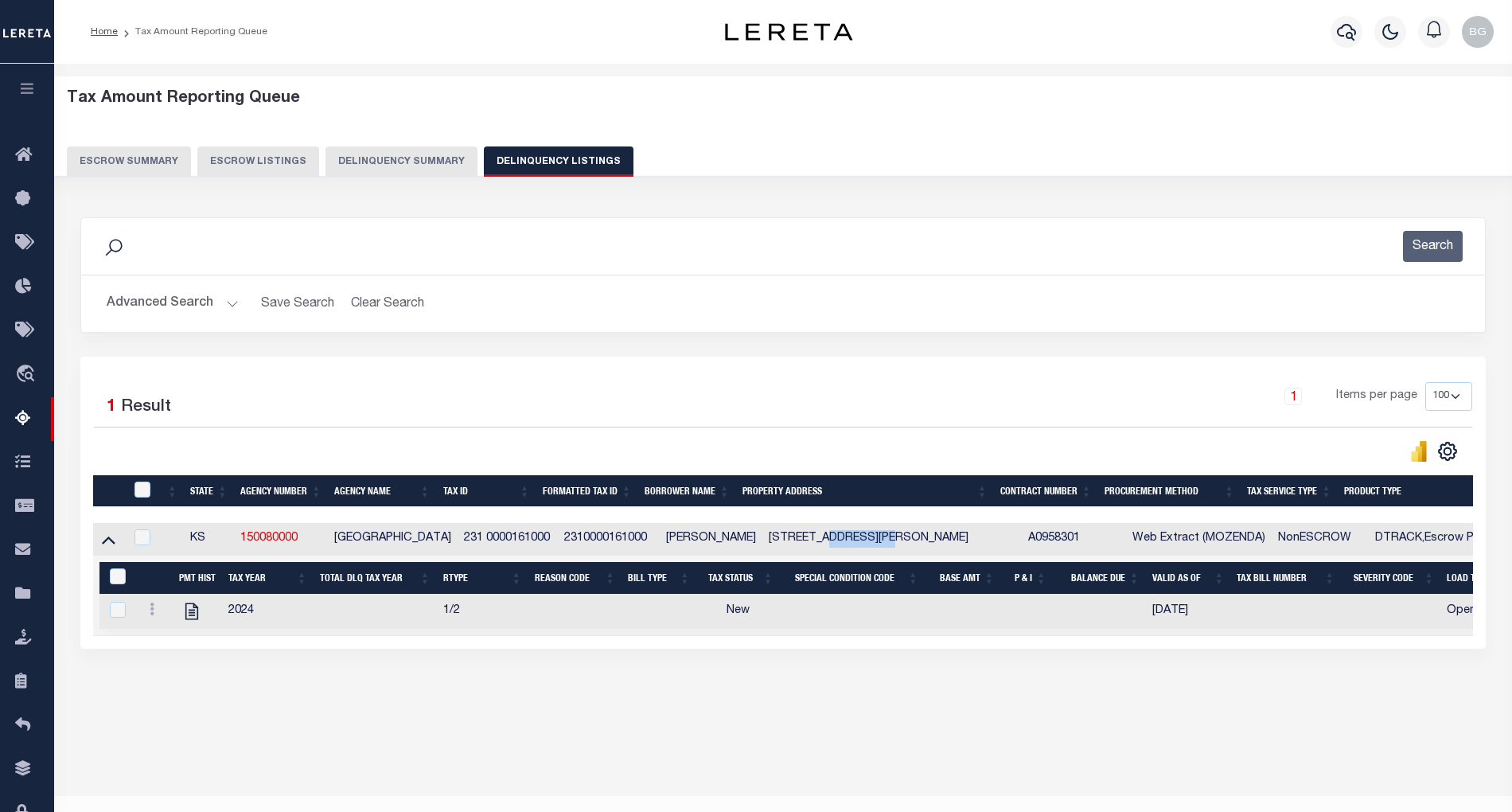
checkbox input "false"
copy td "INDIANOLA"
click at [189, 619] on icon "" at bounding box center [191, 612] width 12 height 17
checkbox input "true"
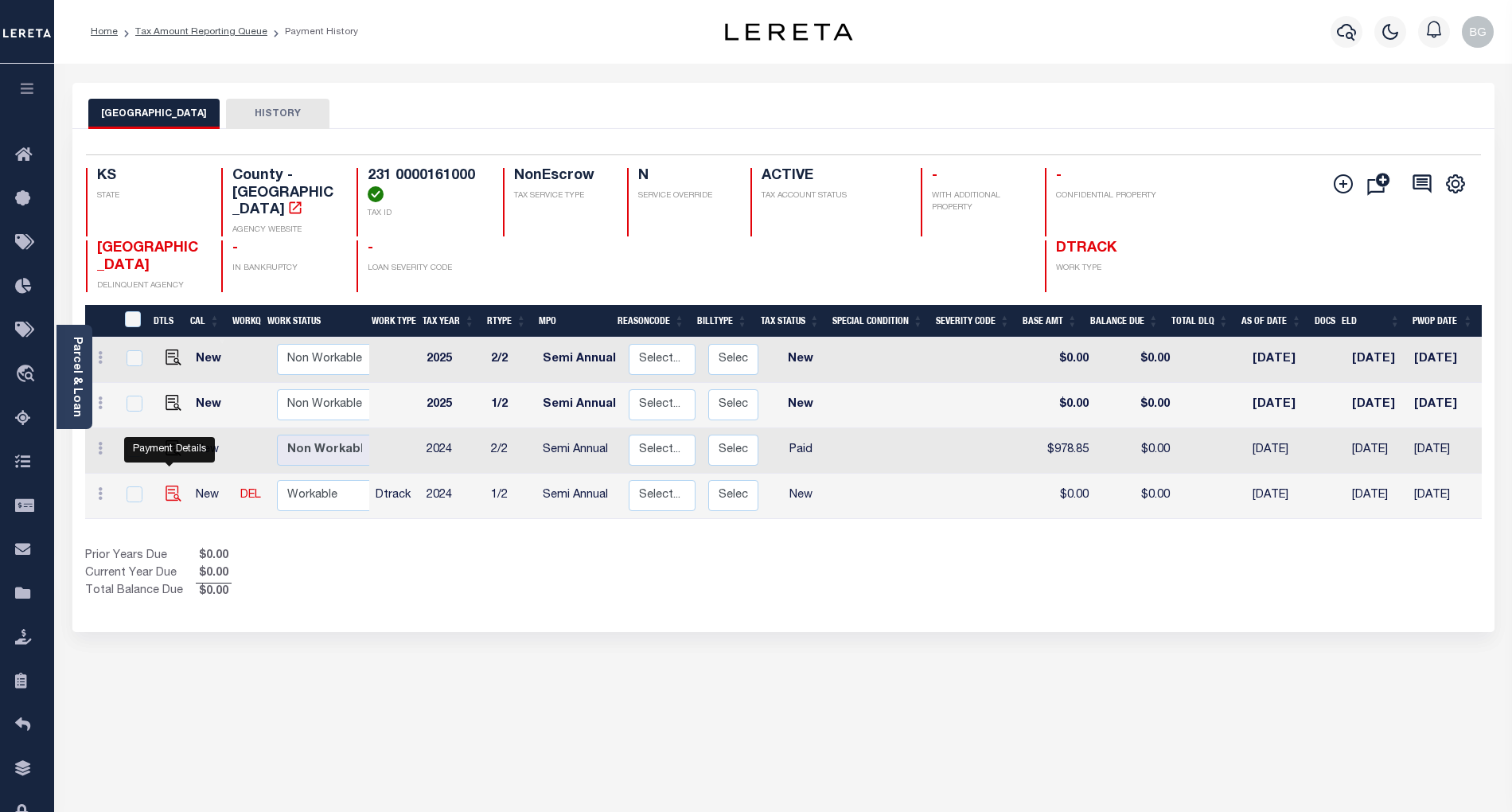
click at [169, 486] on img "" at bounding box center [174, 494] width 16 height 16
checkbox input "true"
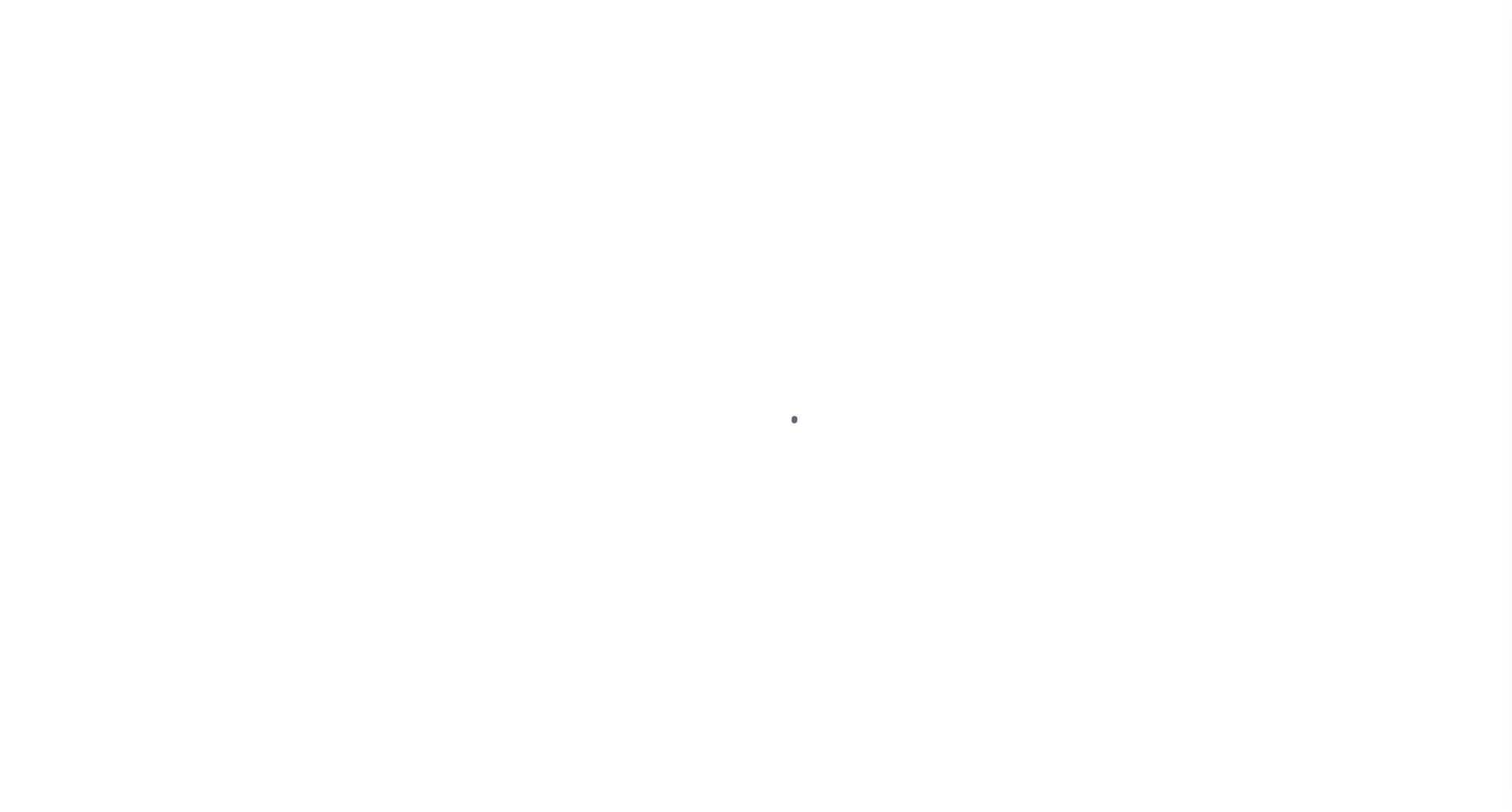
select select "NW2"
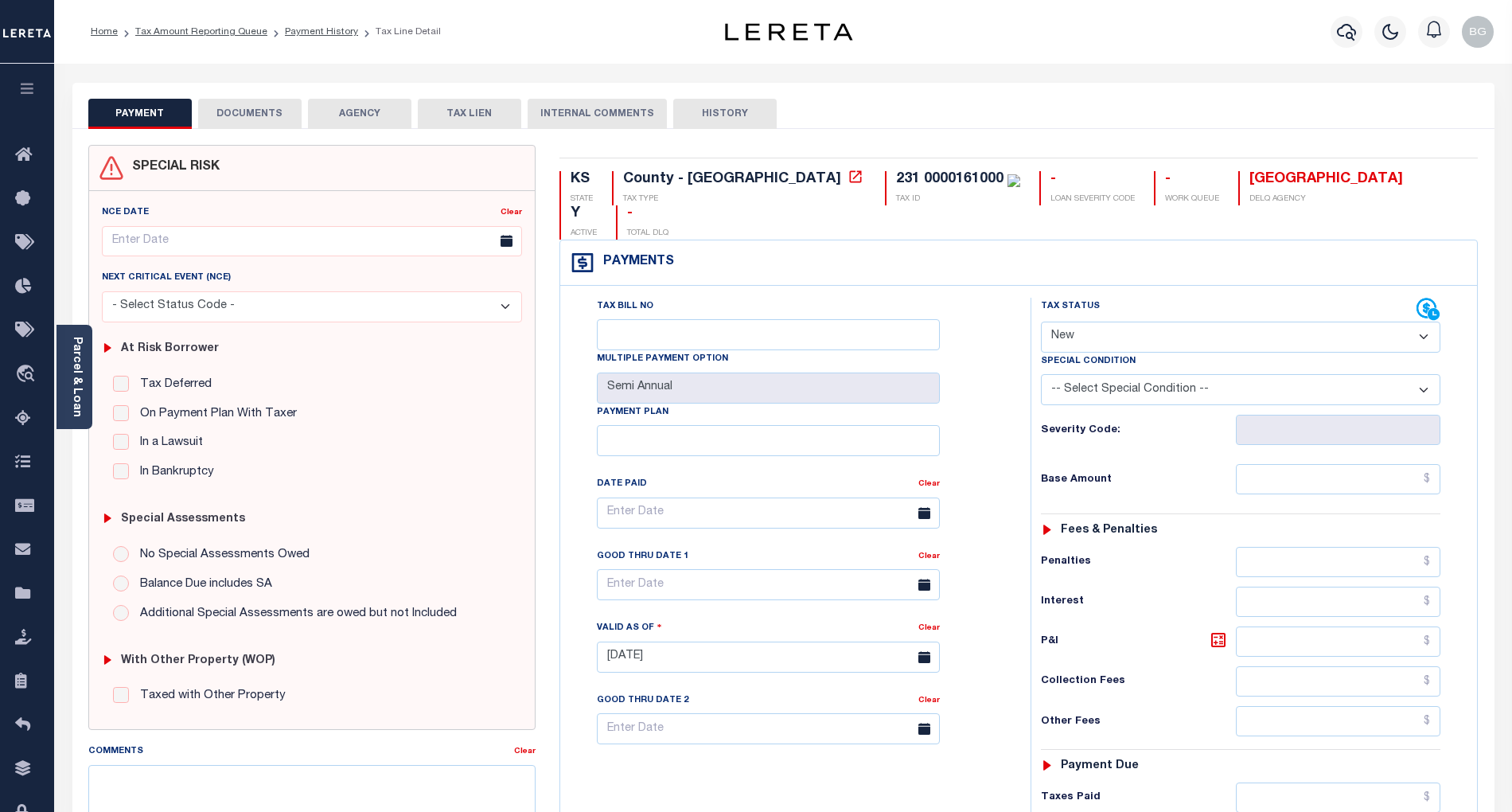
click at [243, 112] on button "DOCUMENTS" at bounding box center [250, 114] width 103 height 30
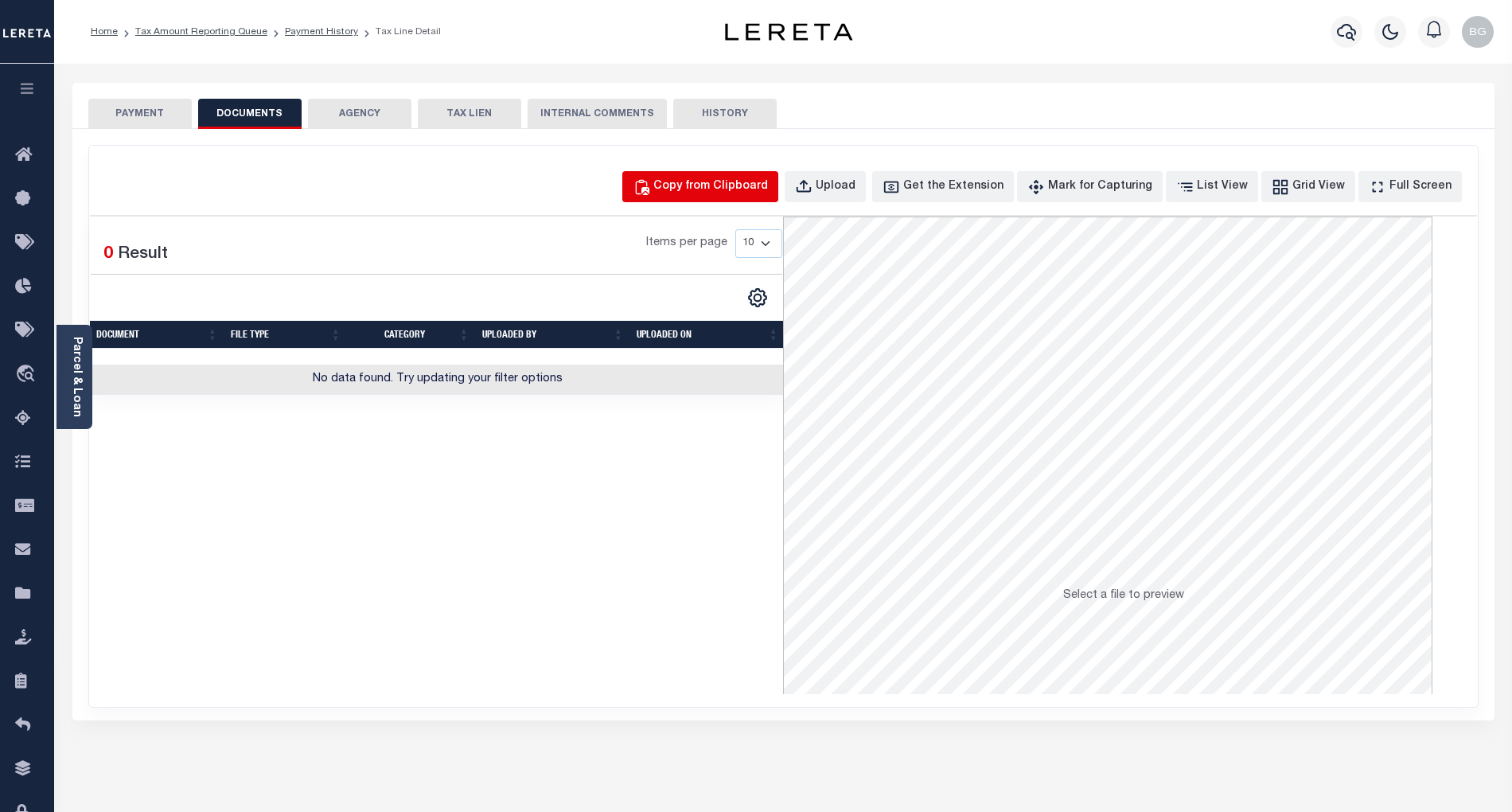
click at [756, 183] on div "Copy from Clipboard" at bounding box center [710, 187] width 115 height 18
select select "POP"
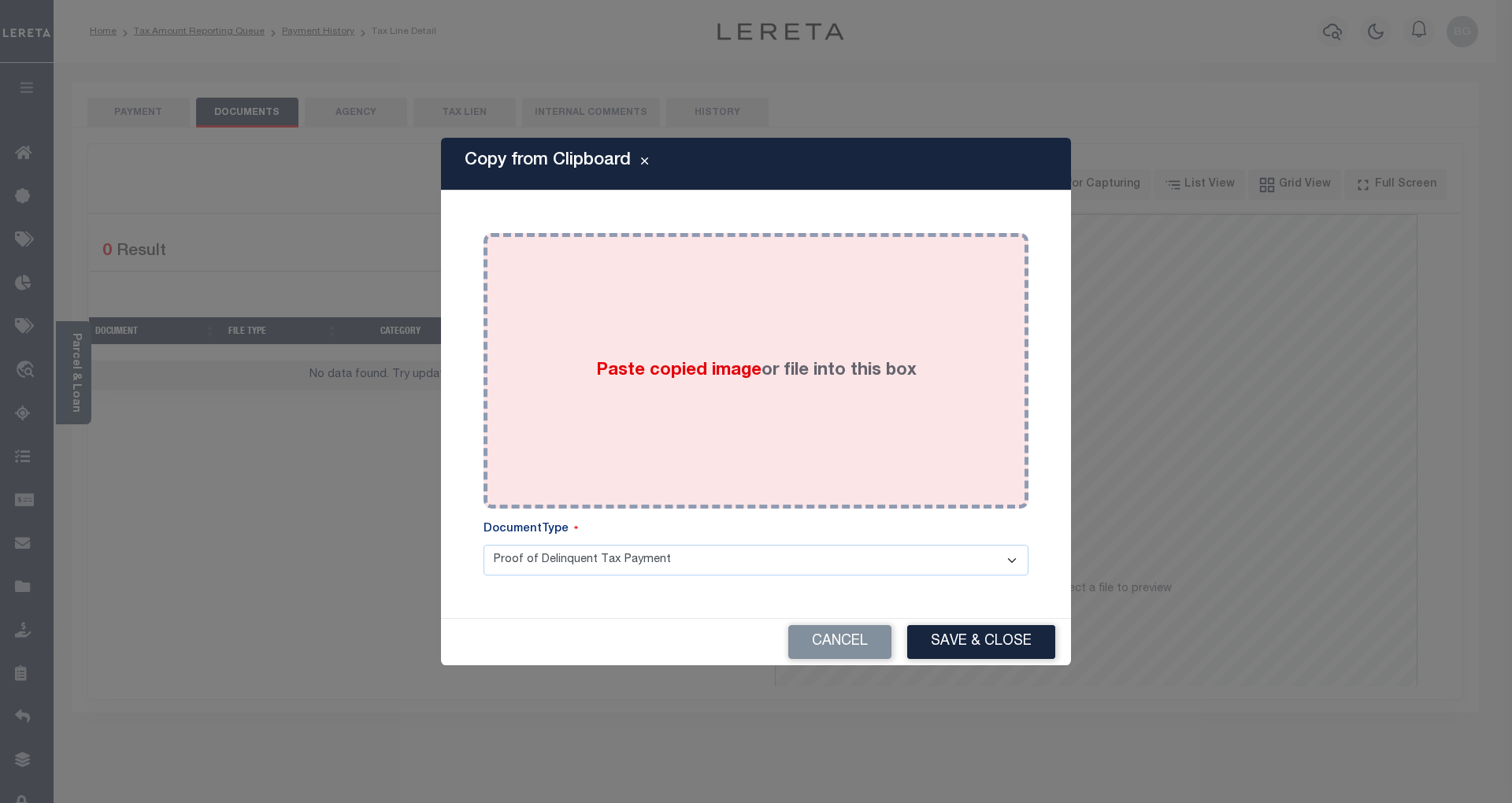
click at [681, 373] on span "Paste copied image" at bounding box center [679, 371] width 166 height 18
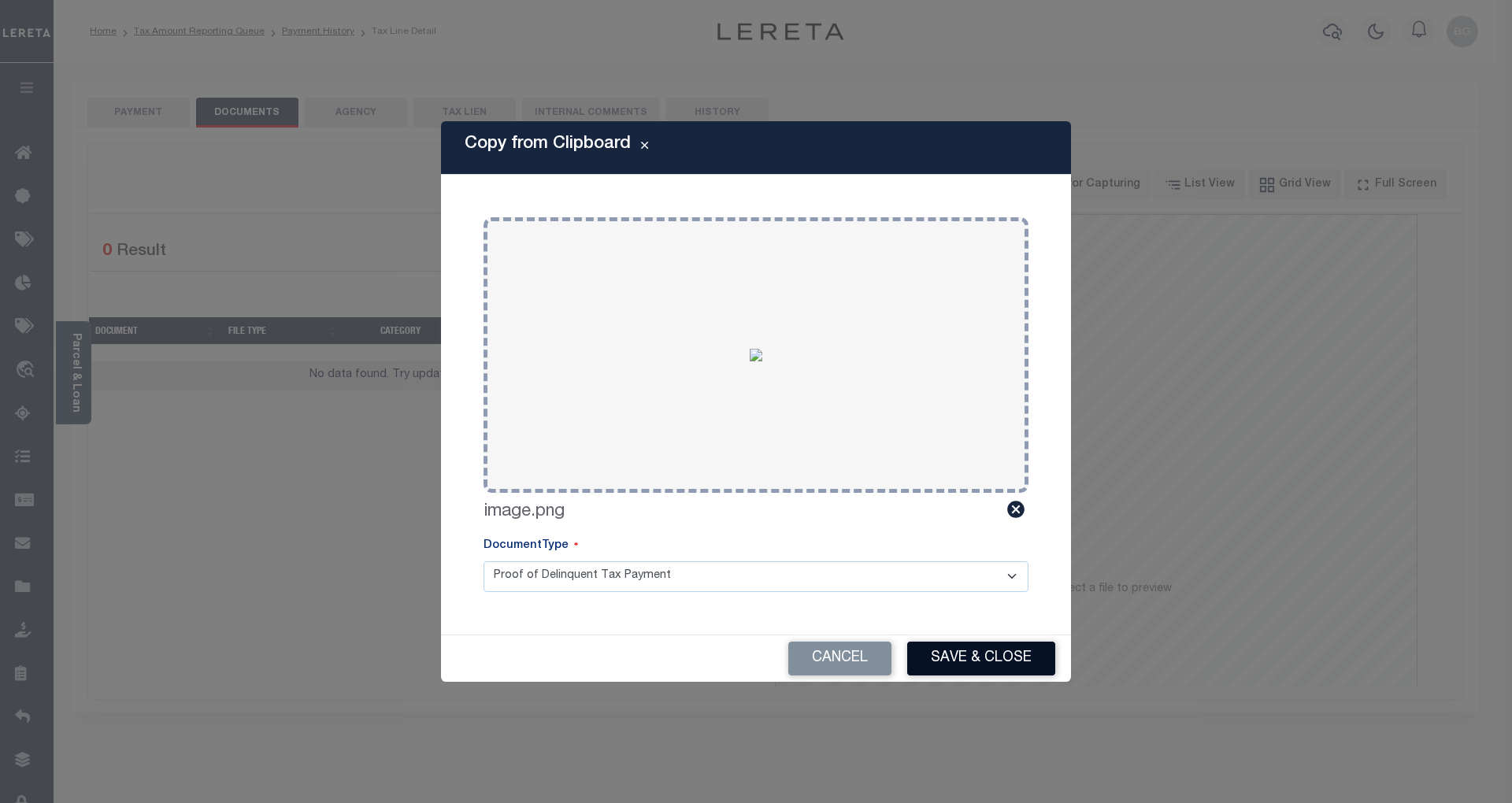
click at [994, 651] on button "Save & Close" at bounding box center [981, 659] width 148 height 33
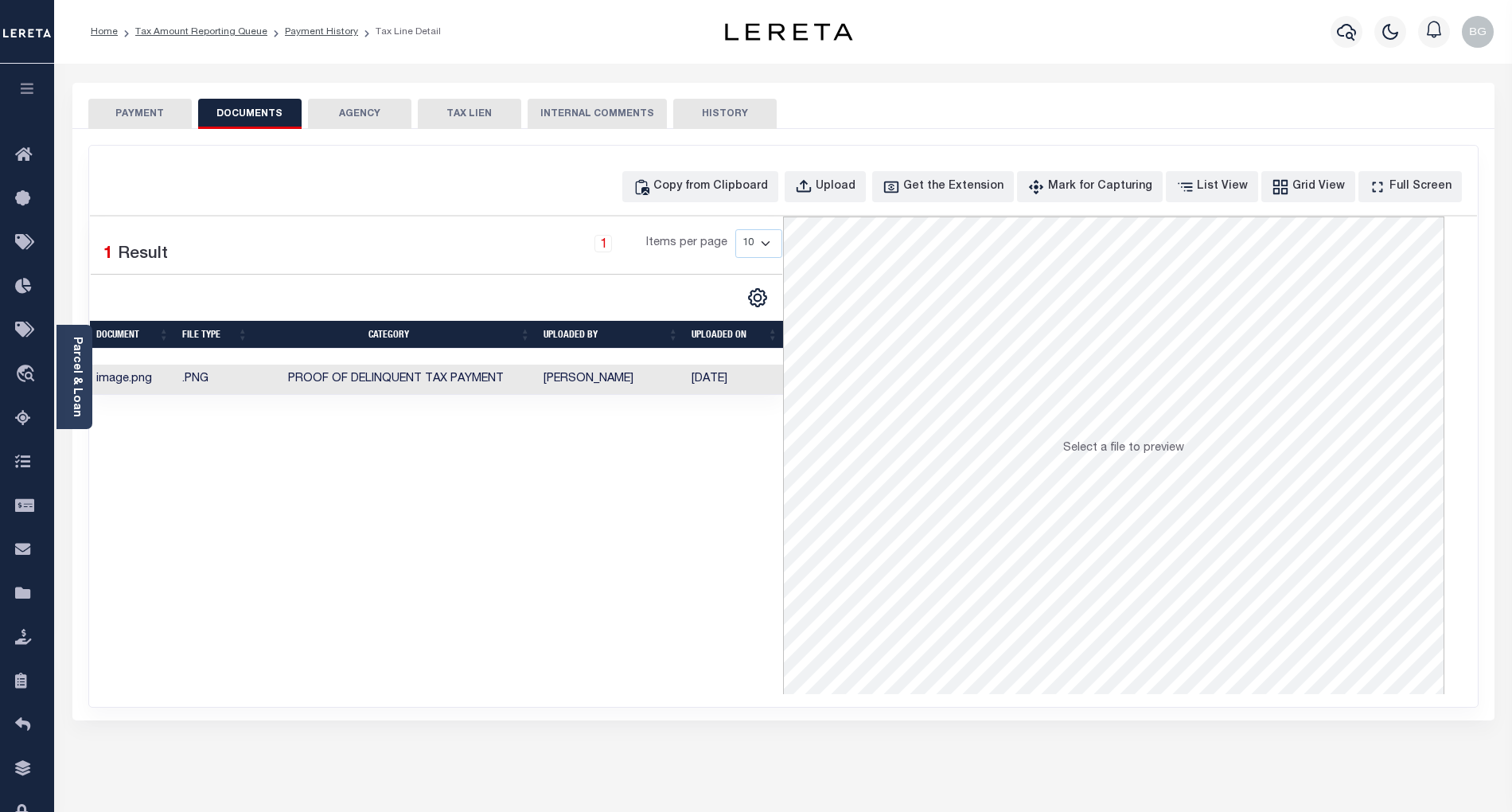
click at [143, 109] on button "PAYMENT" at bounding box center [140, 114] width 103 height 30
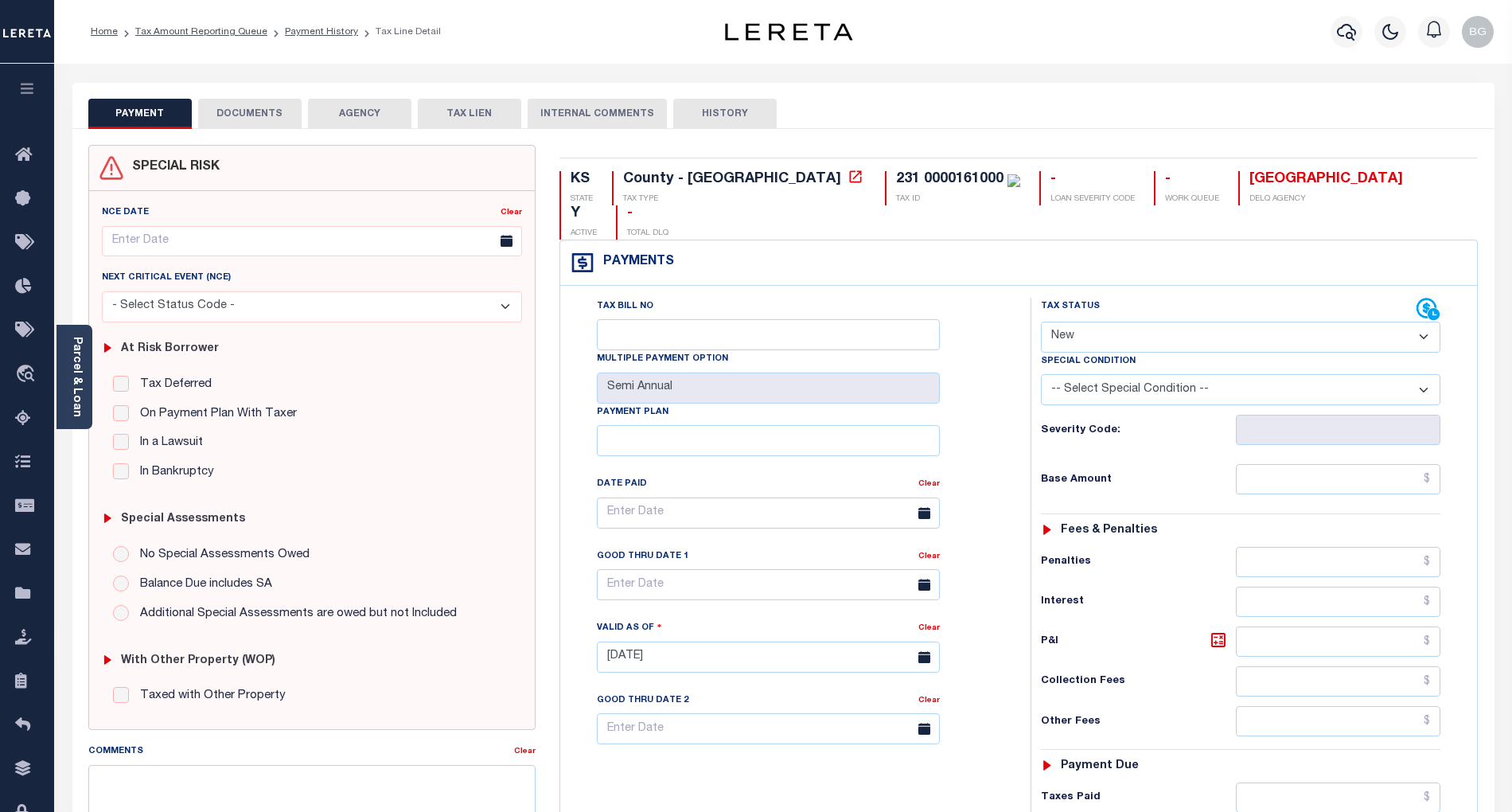
click at [1109, 321] on select "- Select Status Code - Open Due/Unpaid Paid Incomplete No Tax Due Internal Refu…" at bounding box center [1241, 337] width 400 height 31
select select "PYD"
click at [1041, 321] on select "- Select Status Code - Open Due/Unpaid Paid Incomplete No Tax Due Internal Refu…" at bounding box center [1241, 337] width 400 height 31
type input "[DATE]"
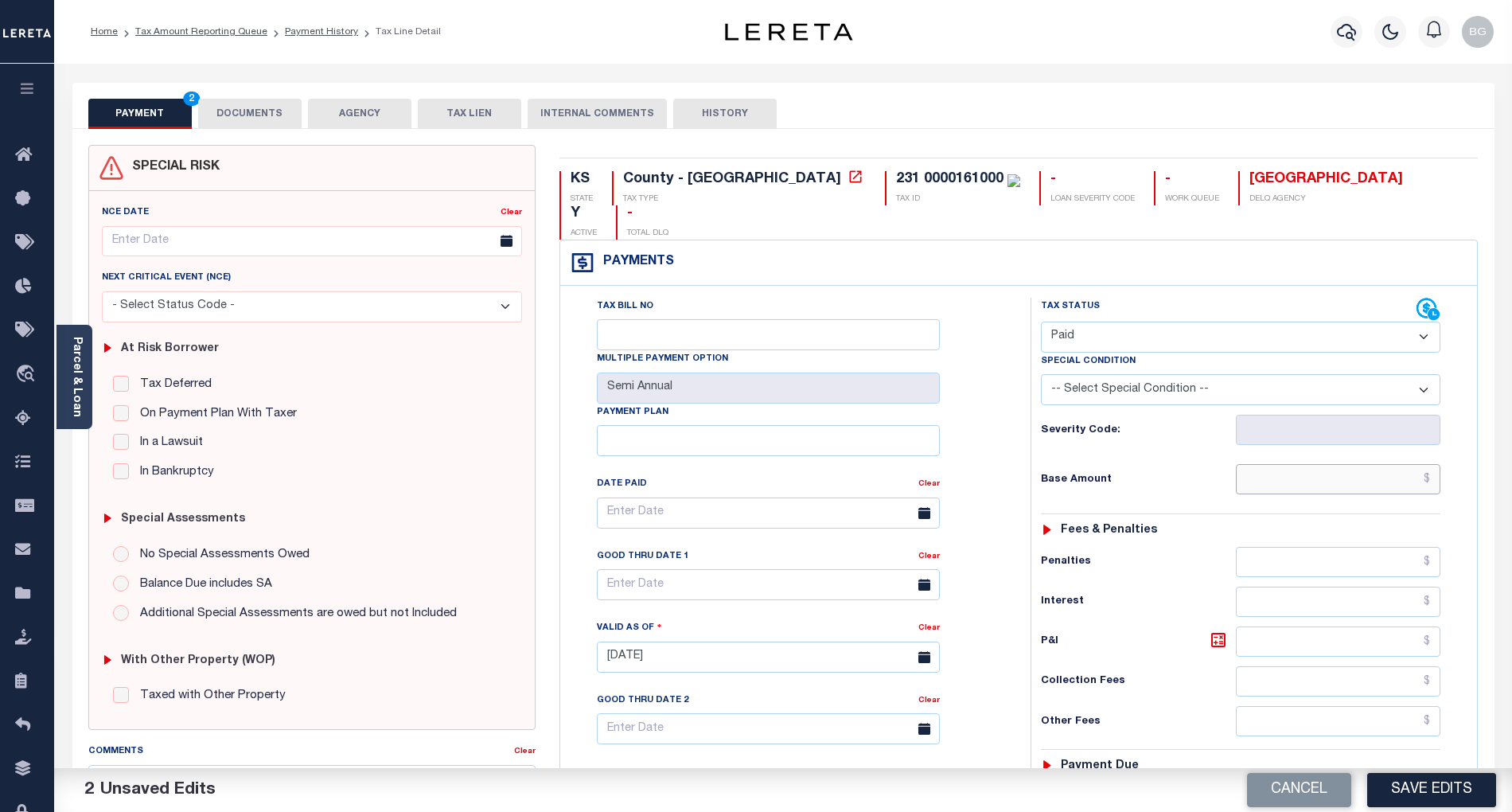
click at [1382, 464] on input "text" at bounding box center [1338, 479] width 206 height 30
paste input "978.85"
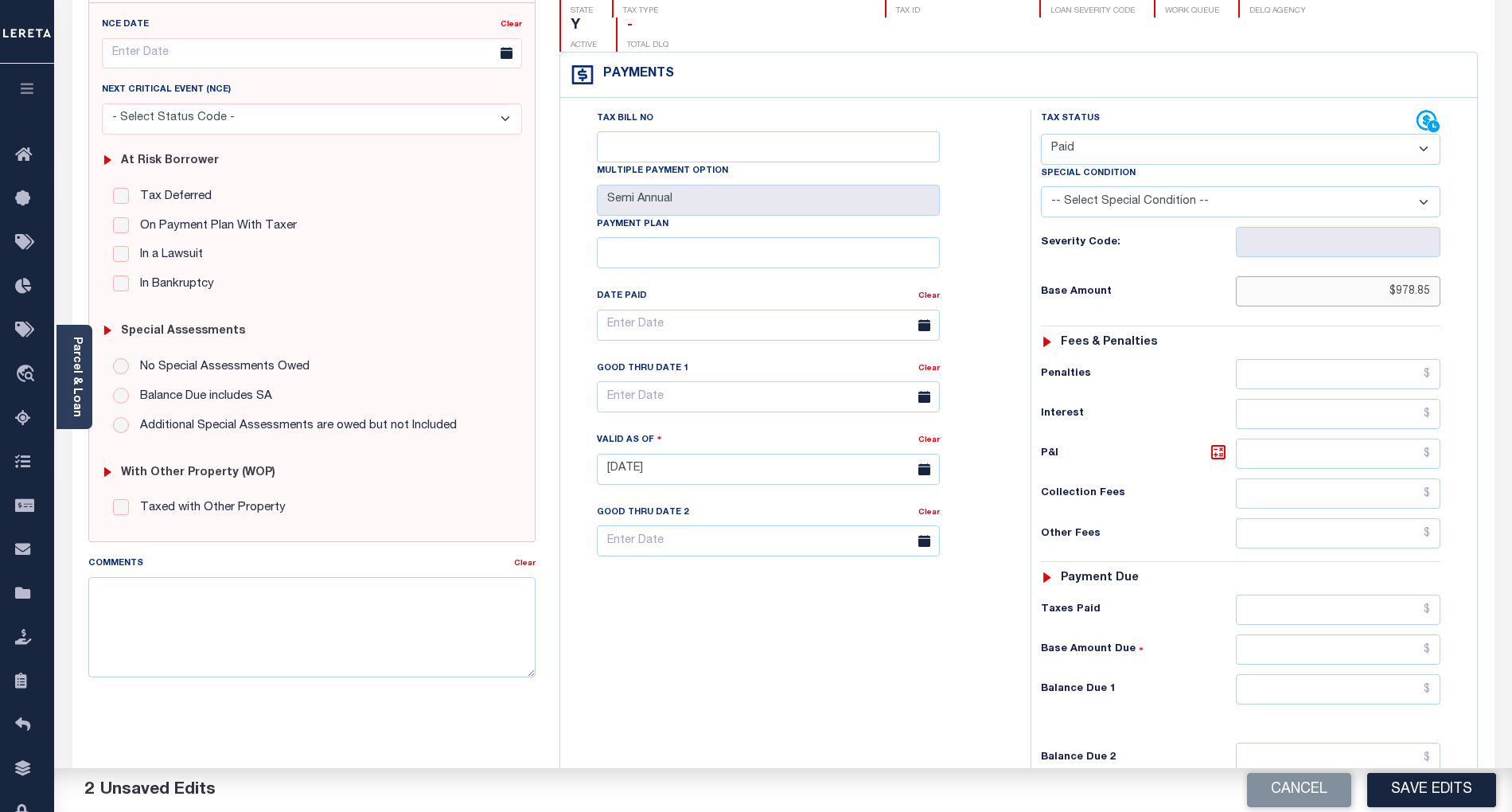
scroll to position [212, 0]
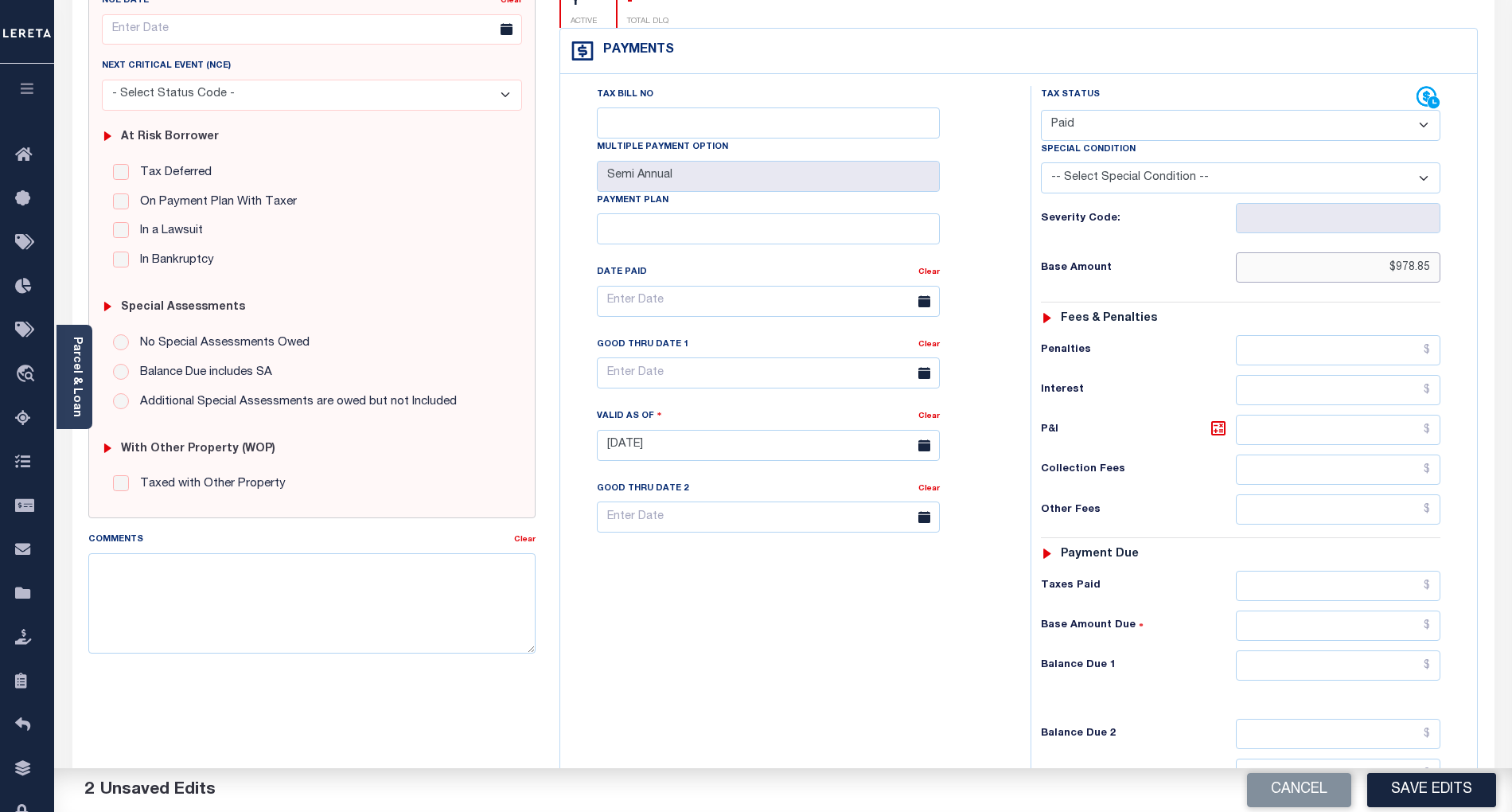
type input "$978.85"
click at [1408, 651] on input "text" at bounding box center [1338, 666] width 206 height 30
type input "$0.00"
click at [826, 619] on div "Tax Bill No Multiple Payment Option Semi Annual Payment Plan Clear" at bounding box center [791, 438] width 455 height 703
click at [1446, 790] on button "Save Edits" at bounding box center [1432, 791] width 129 height 34
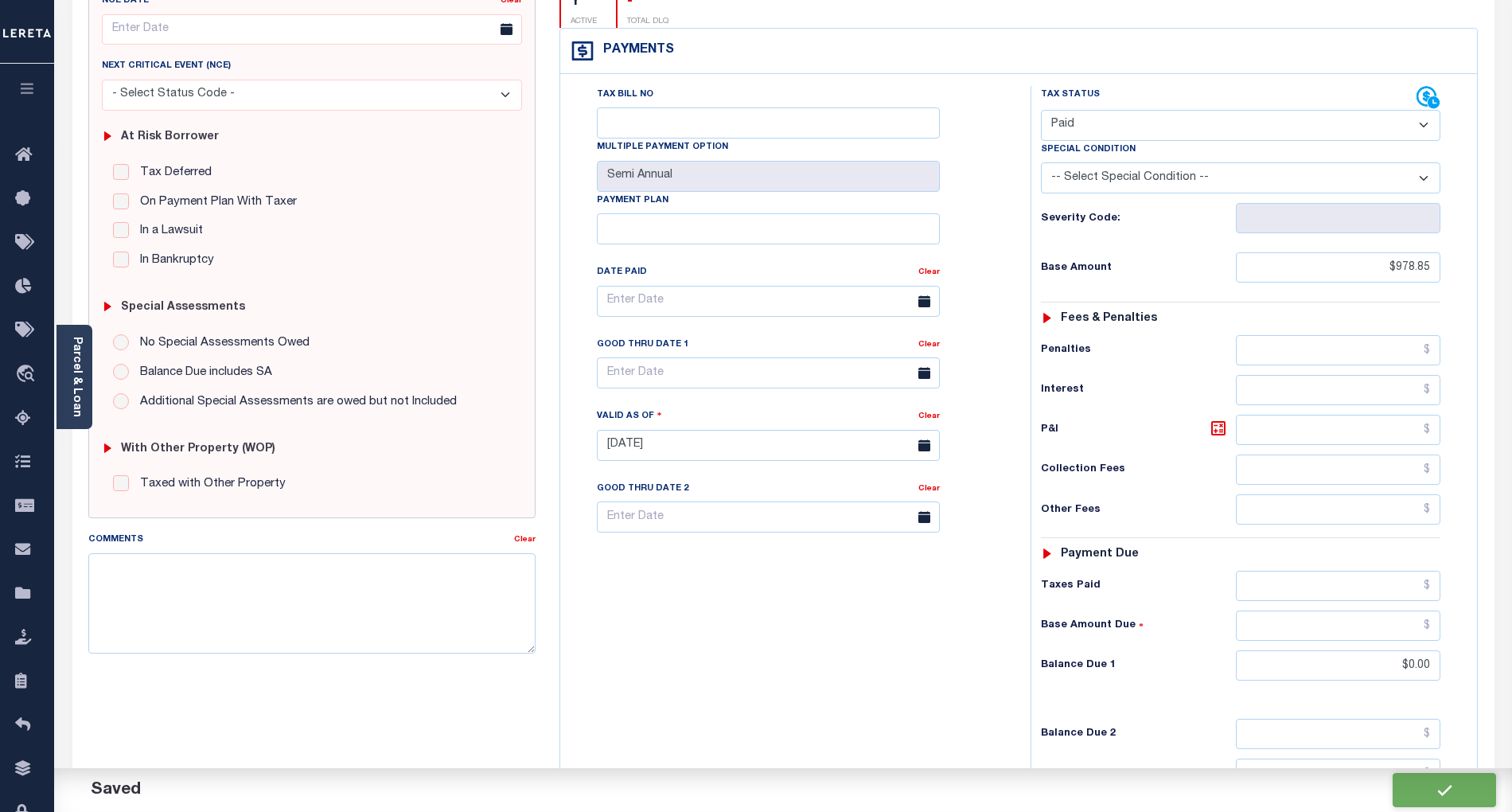
checkbox input "false"
type input "$978.85"
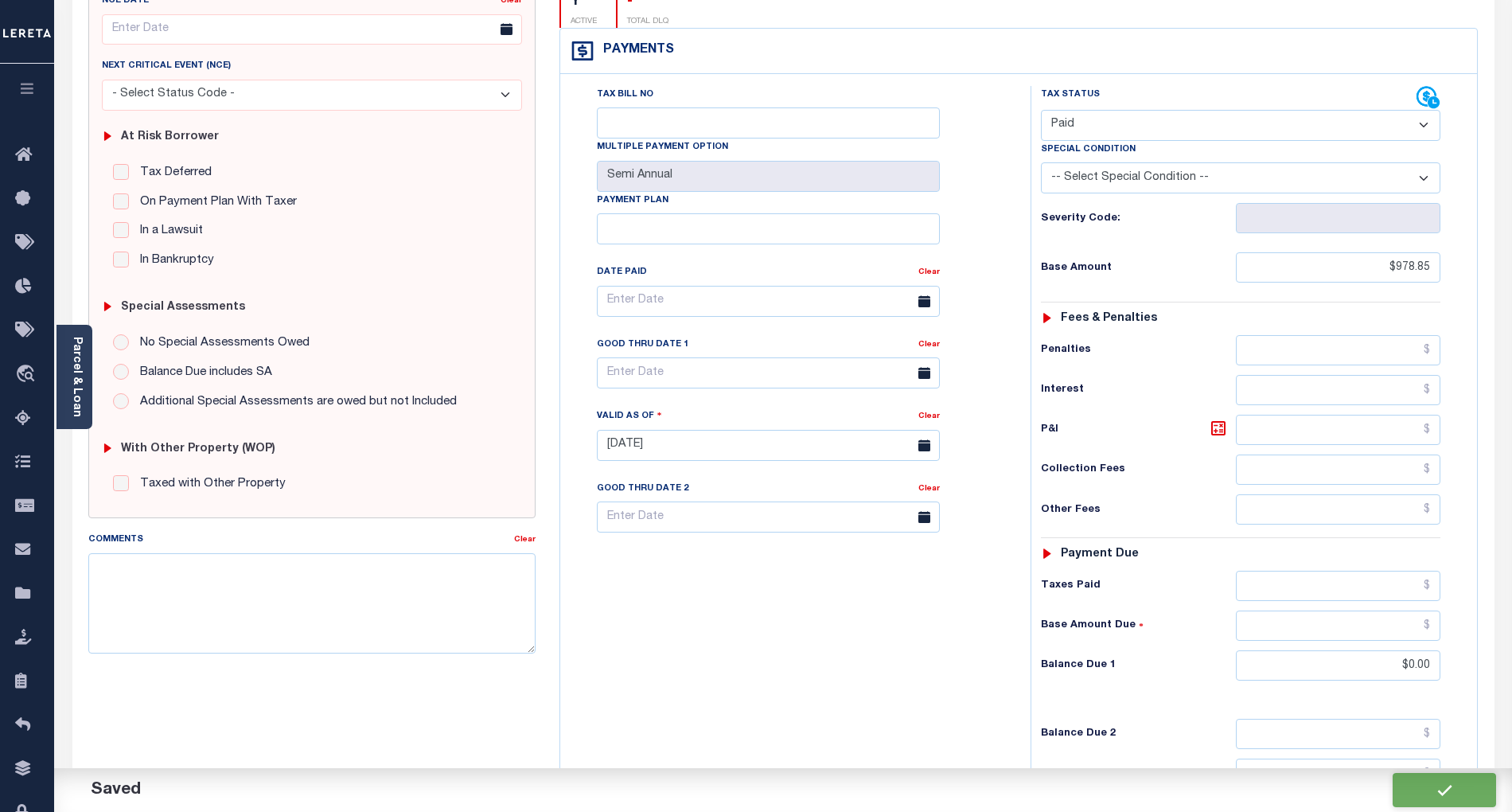
type input "$0"
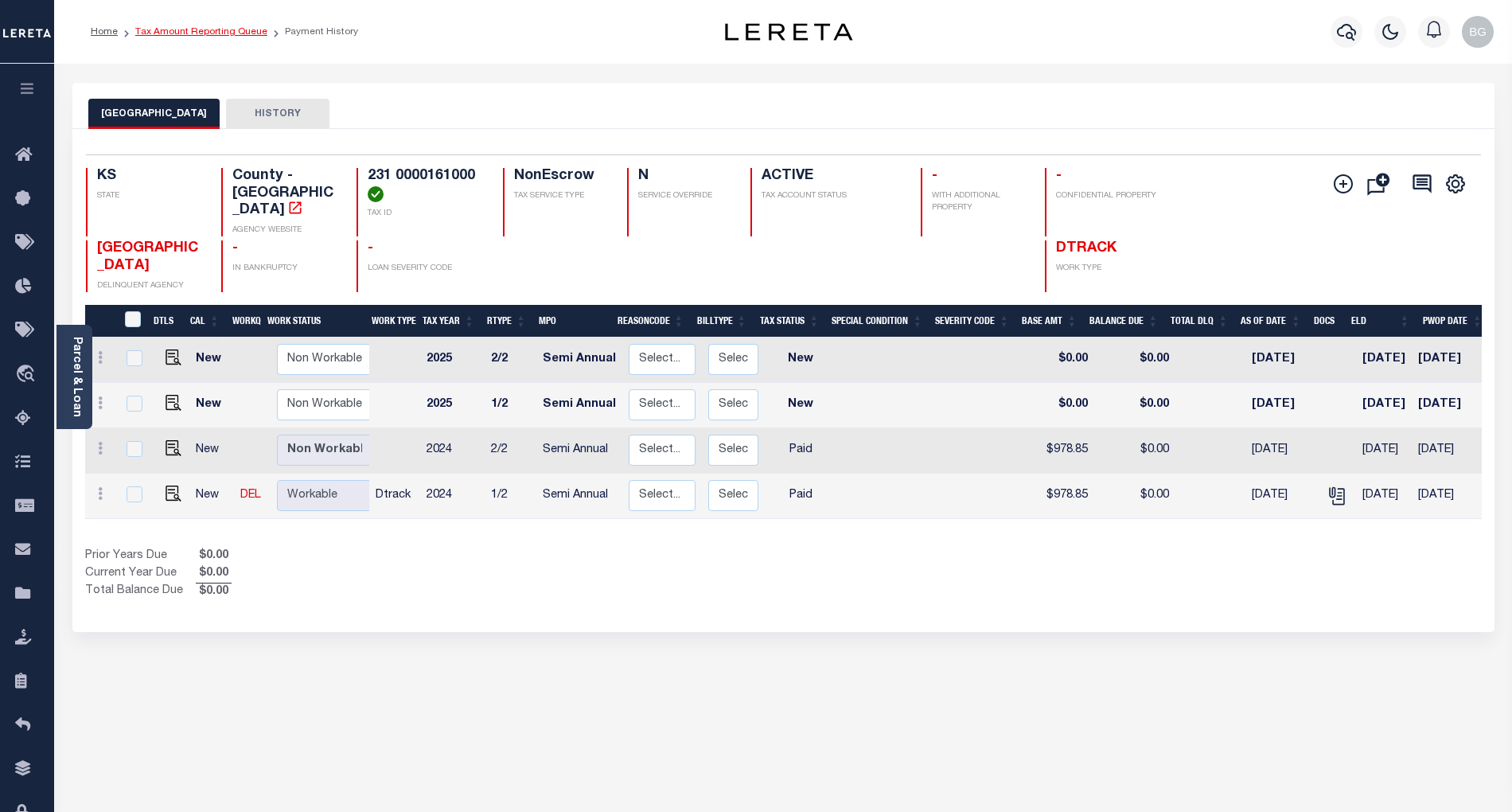
click at [192, 30] on link "Tax Amount Reporting Queue" at bounding box center [201, 31] width 132 height 10
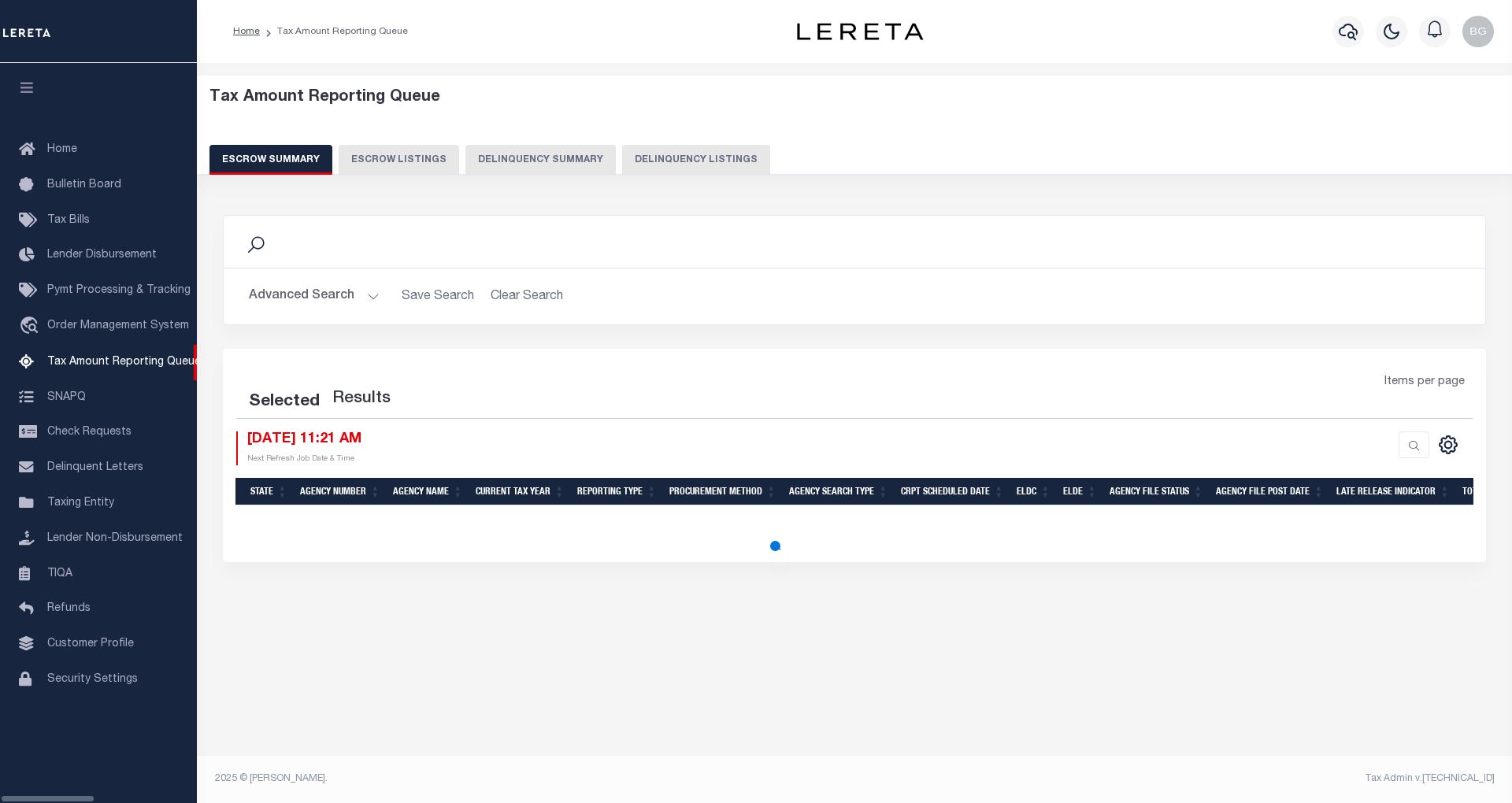
select select "100"
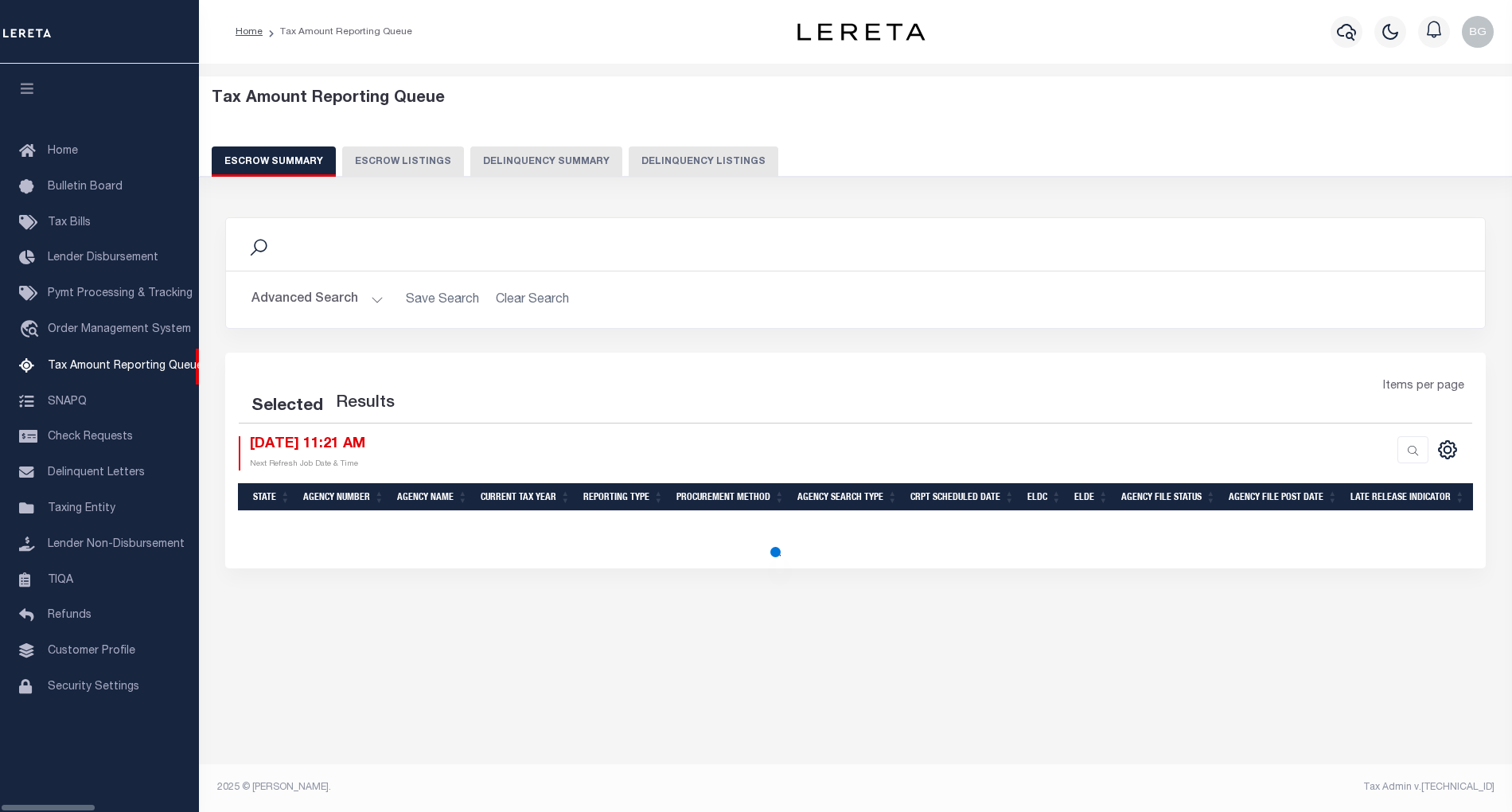
select select "100"
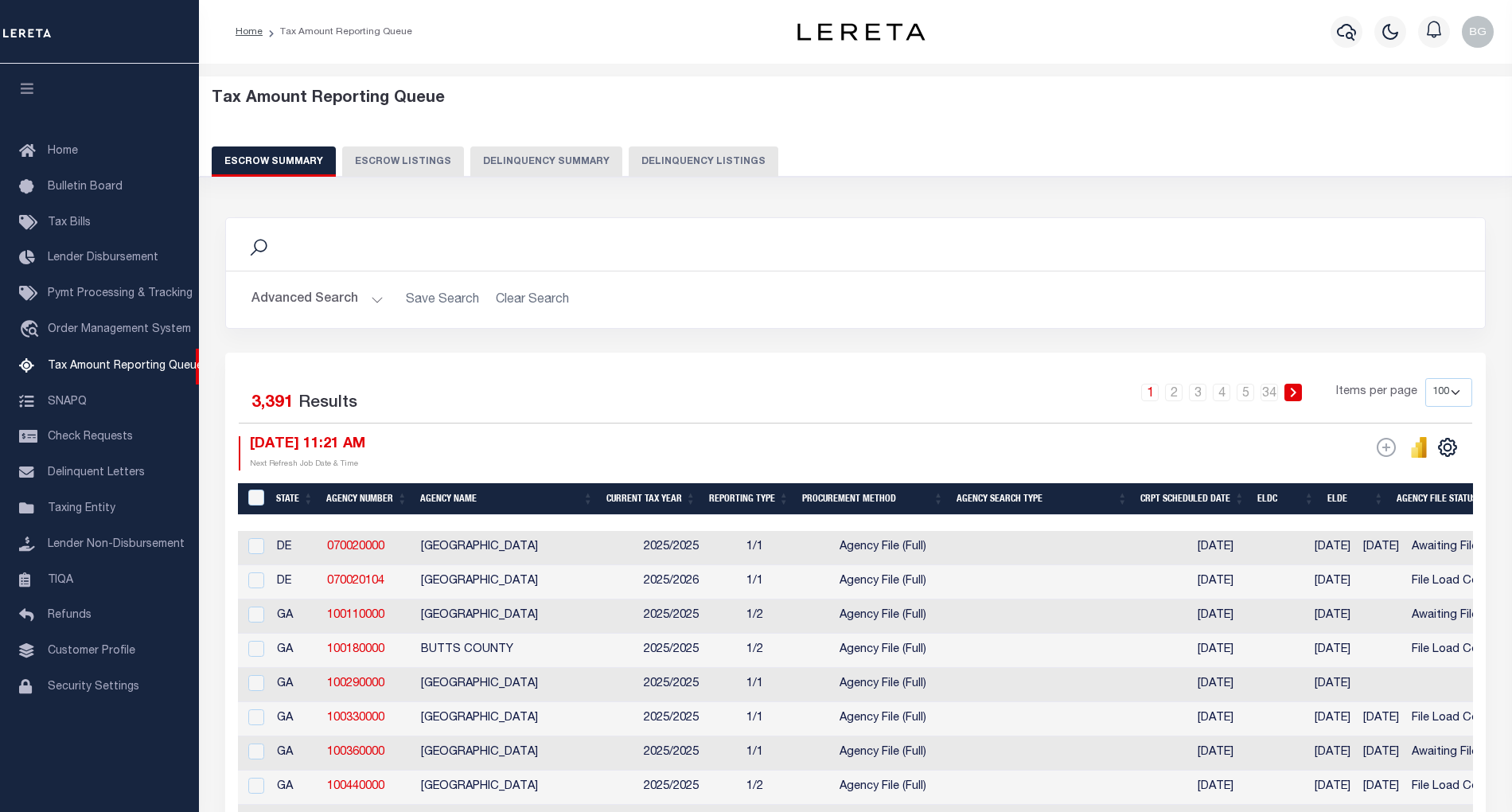
click at [716, 163] on button "Delinquency Listings" at bounding box center [704, 162] width 150 height 30
select select "100"
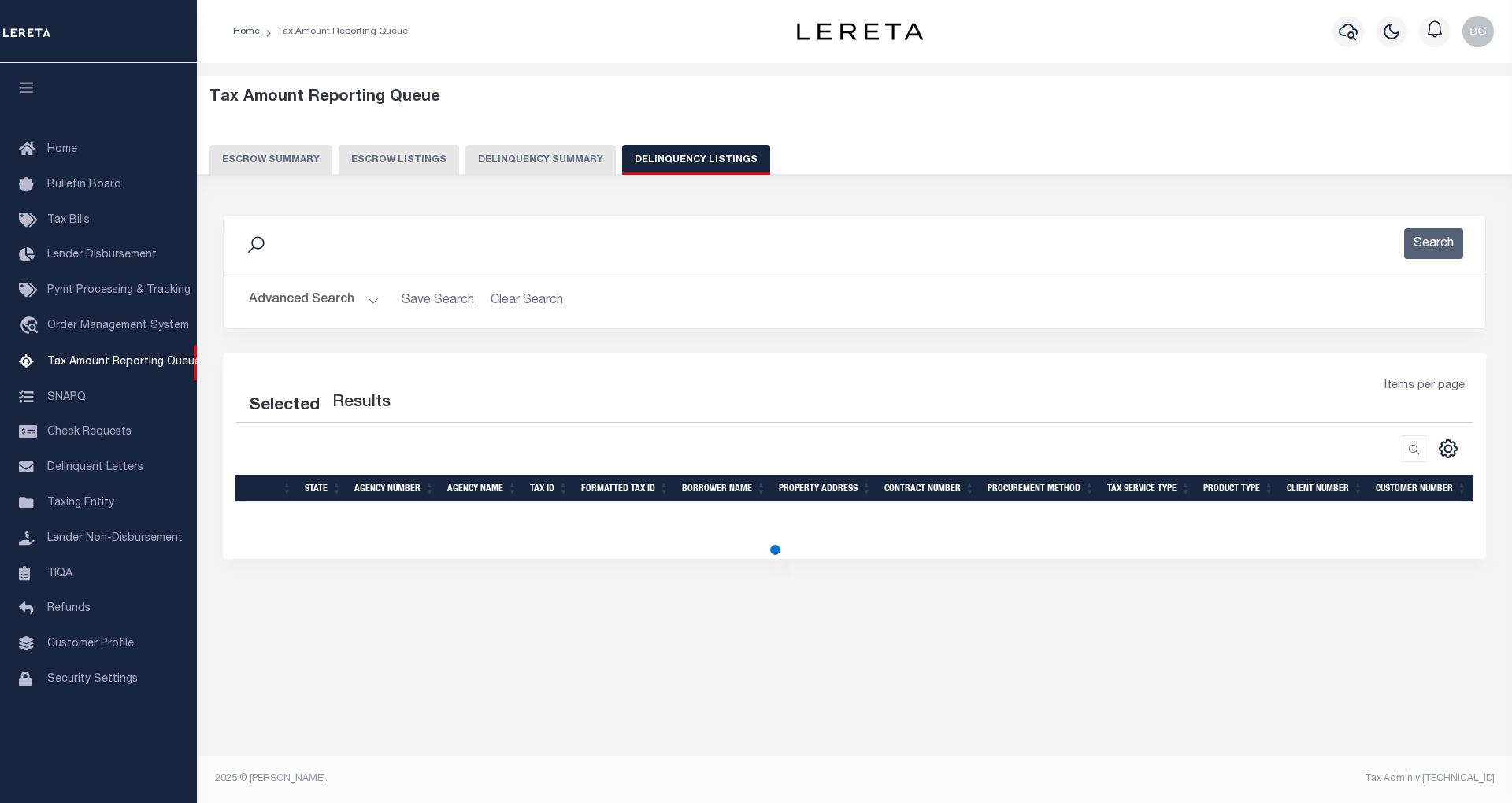
select select "100"
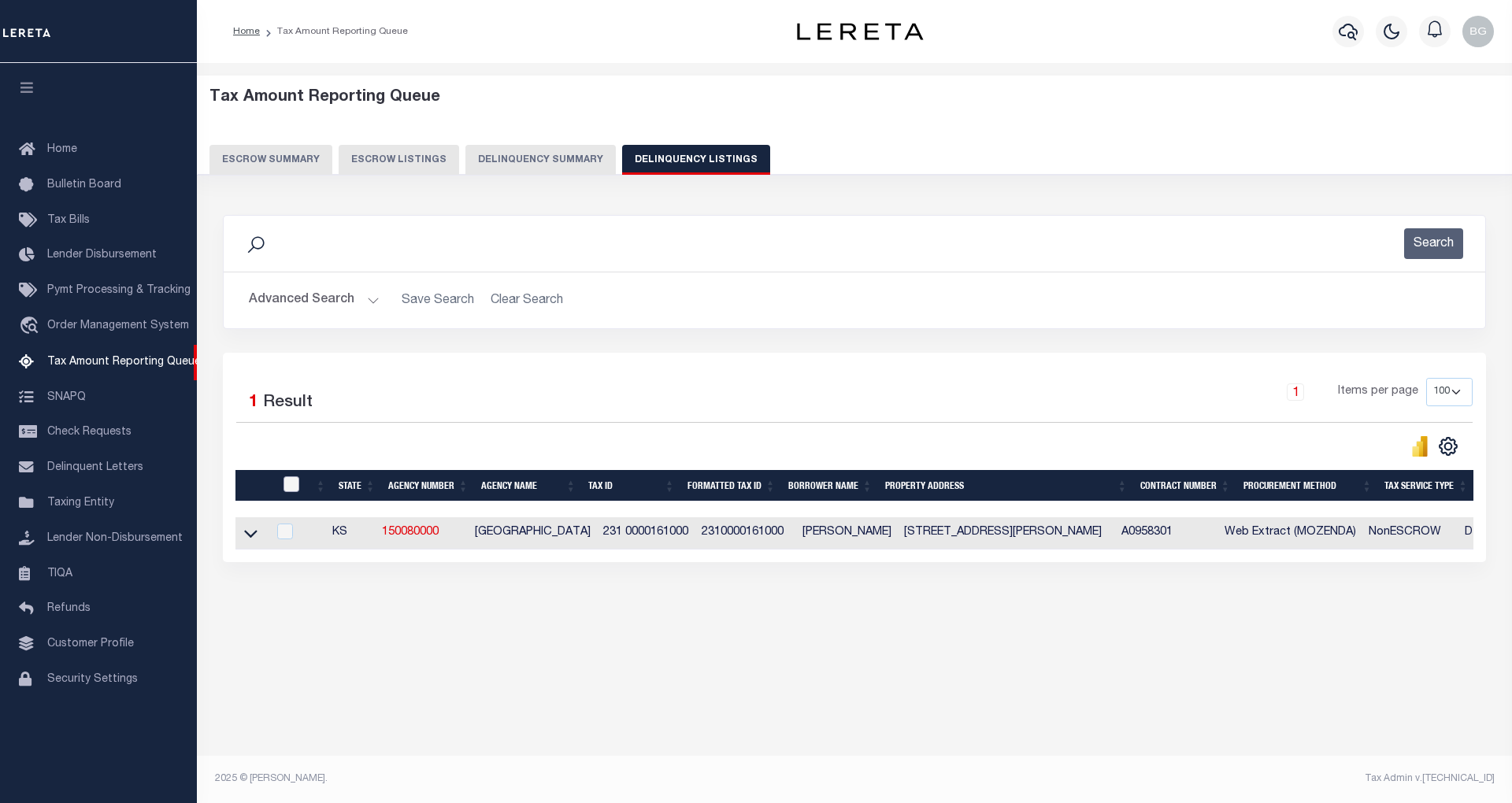
drag, startPoint x: 294, startPoint y: 489, endPoint x: 306, endPoint y: 489, distance: 12.0
click at [293, 489] on input "checkbox" at bounding box center [291, 484] width 16 height 16
checkbox input "true"
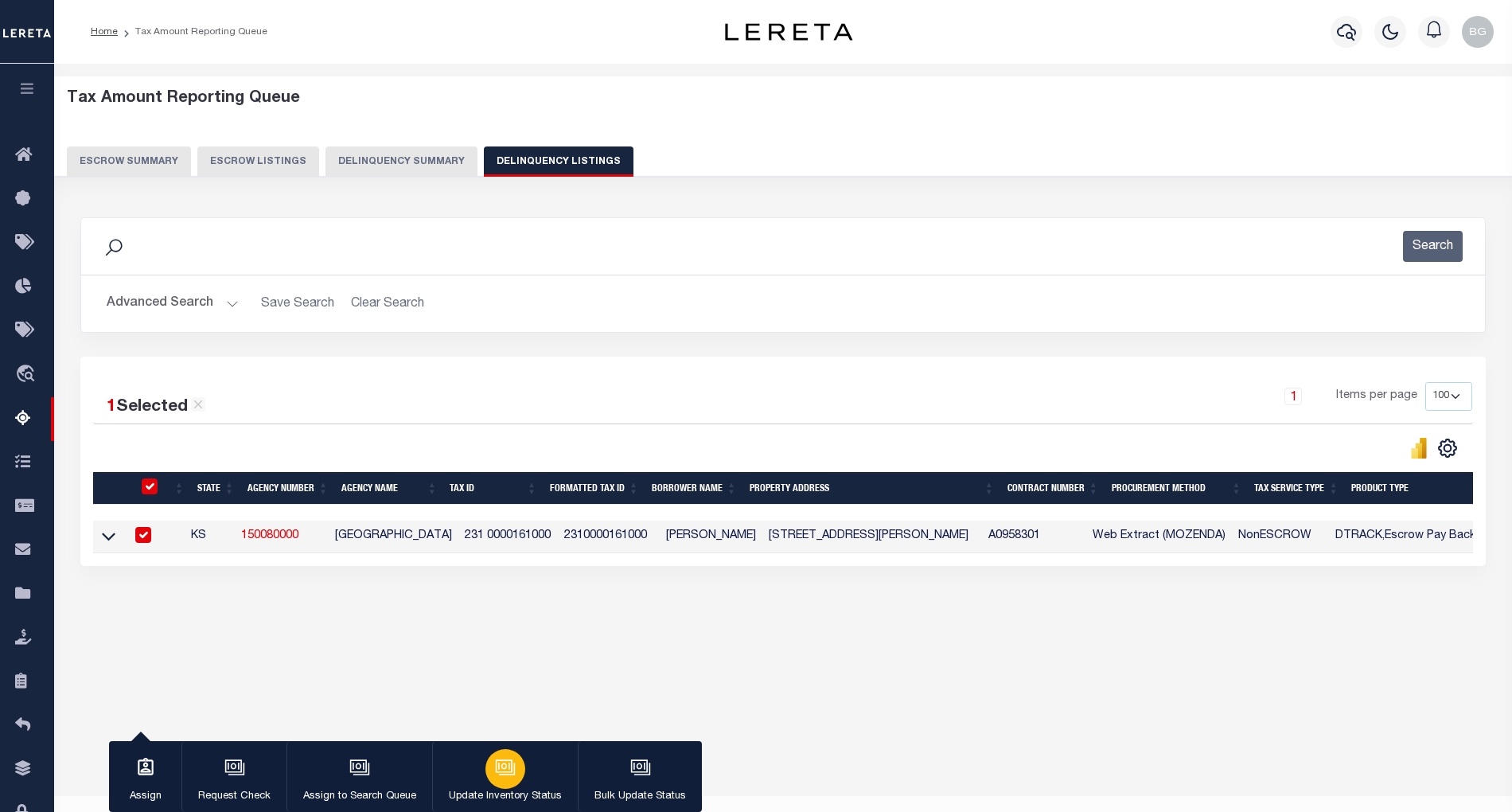
click at [506, 779] on div "button" at bounding box center [505, 769] width 40 height 40
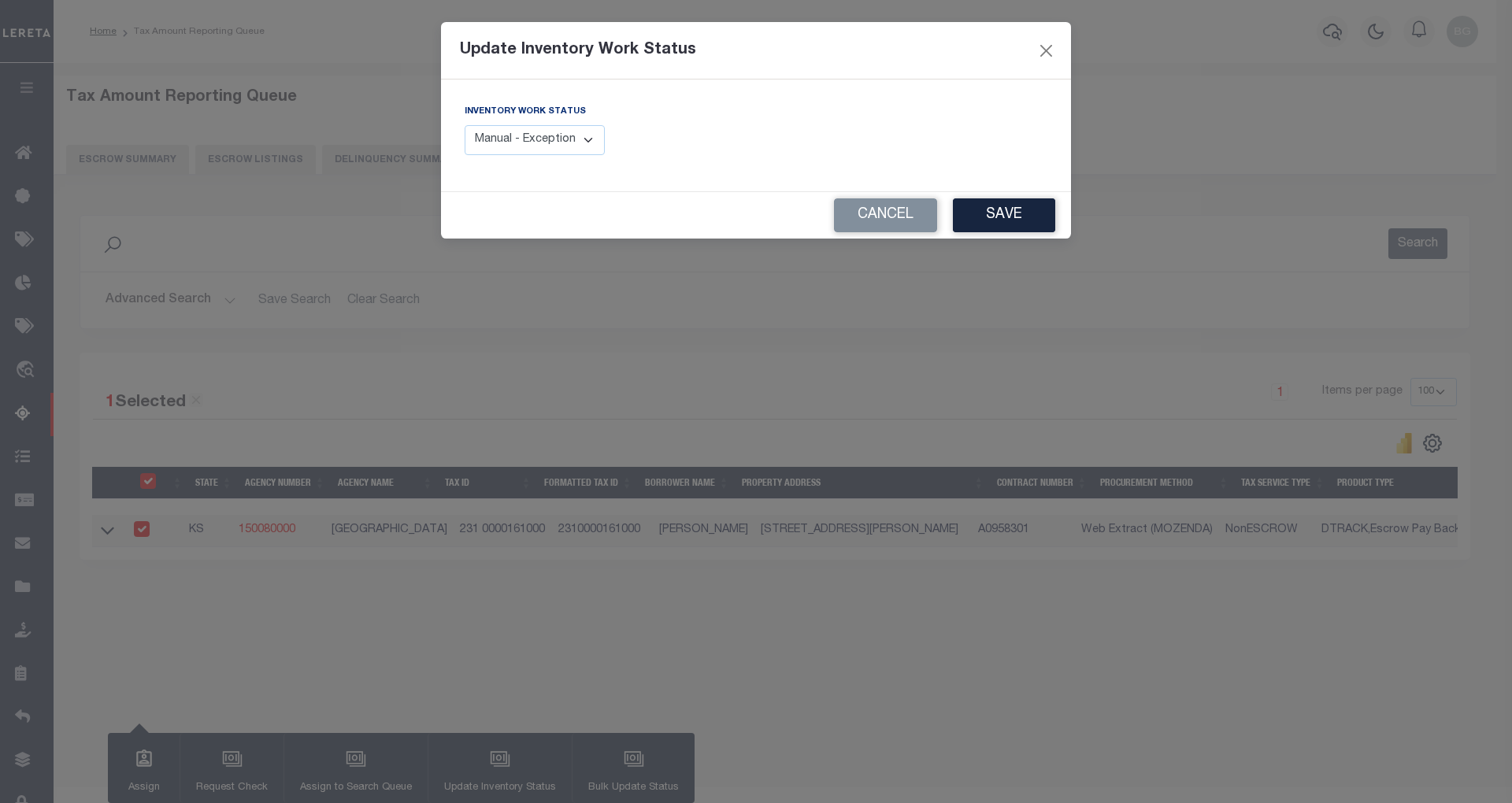
click at [552, 148] on select "Manual - Exception Pended - Awaiting Search Late Add Exception Completed" at bounding box center [535, 140] width 140 height 31
select select "4"
click at [465, 125] on select "Manual - Exception Pended - Awaiting Search Late Add Exception Completed" at bounding box center [535, 140] width 140 height 31
click at [1016, 225] on button "Save" at bounding box center [1004, 215] width 102 height 33
